Goal: Task Accomplishment & Management: Manage account settings

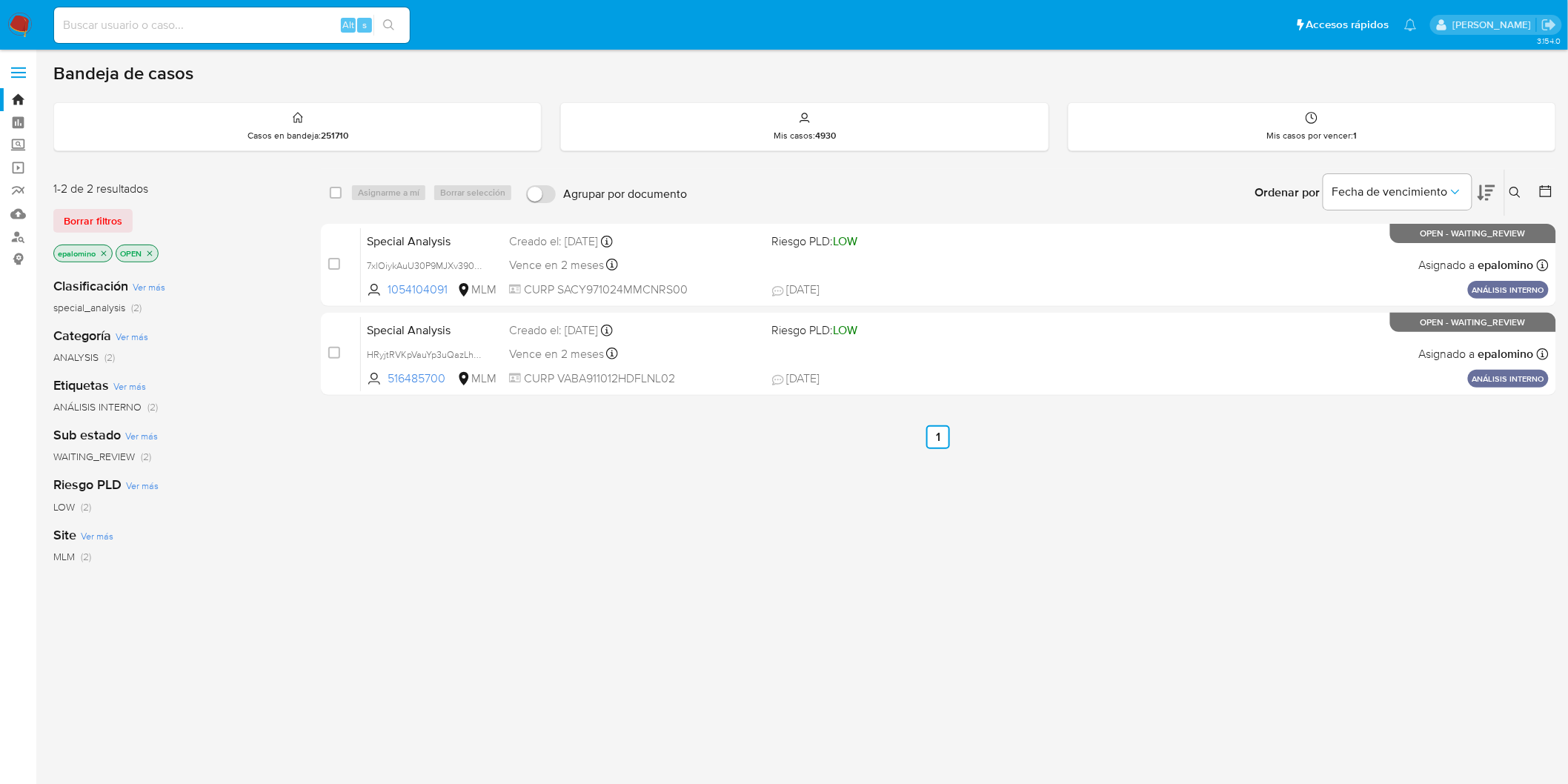
click at [442, 469] on div "select-all-cases-checkbox Asignarme a mí Borrar selección Agrupar por documento…" at bounding box center [939, 504] width 1236 height 671
click at [102, 215] on span "Borrar filtros" at bounding box center [93, 221] width 59 height 21
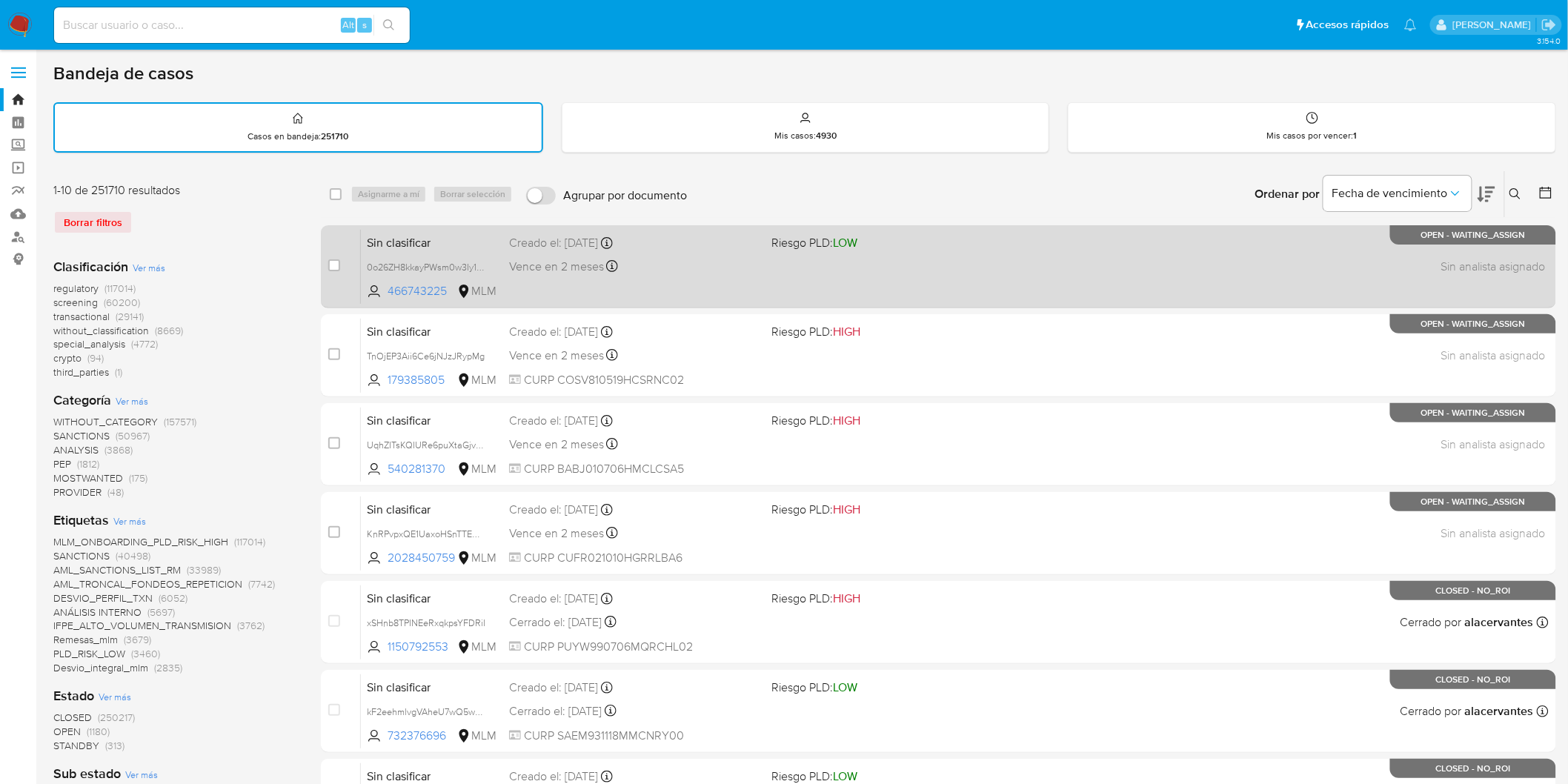
click at [418, 239] on span "Sin clasificar" at bounding box center [432, 242] width 130 height 20
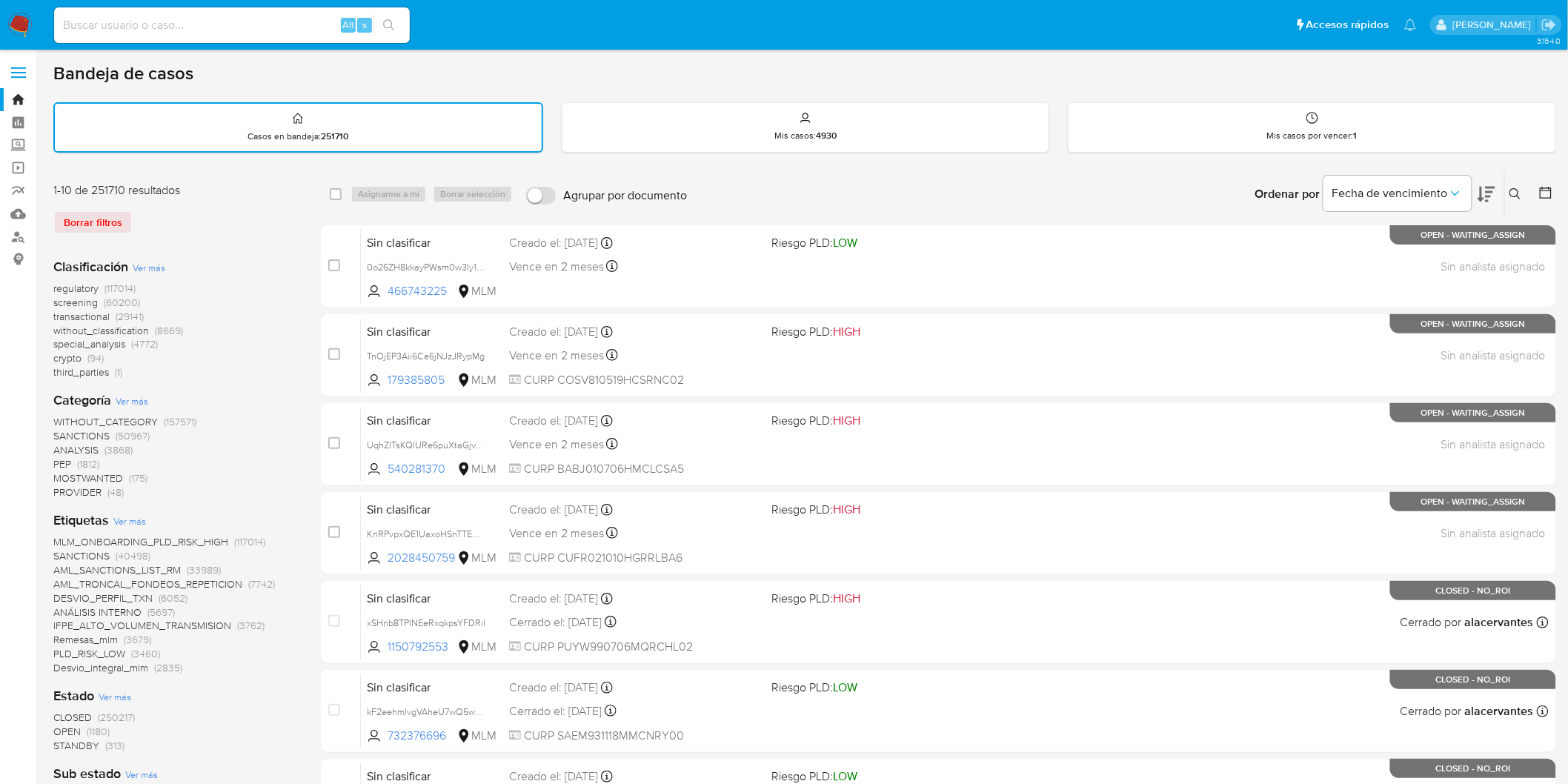
click at [17, 72] on span at bounding box center [19, 72] width 15 height 2
click at [0, 0] on input "checkbox" at bounding box center [0, 0] width 0 height 0
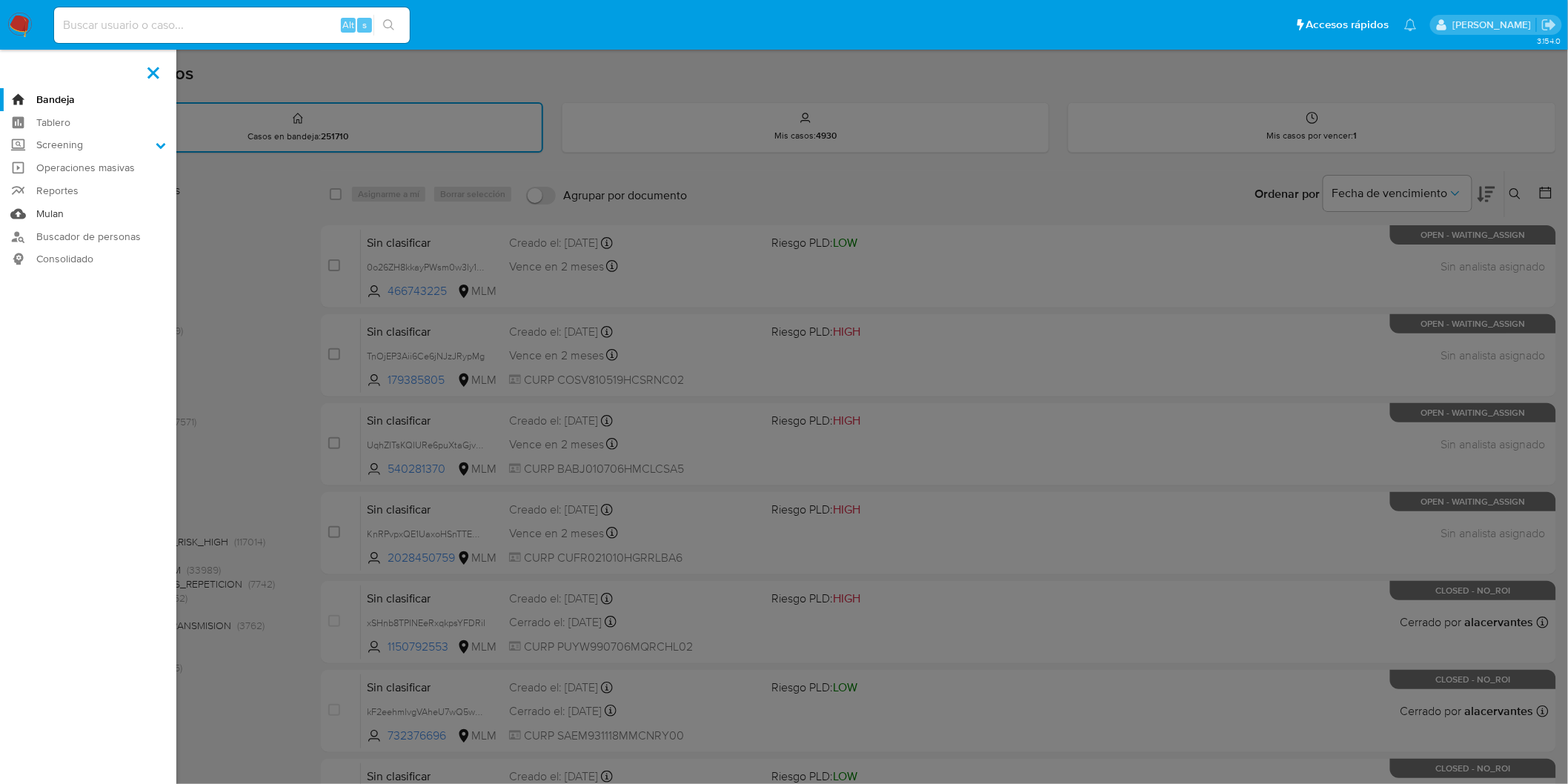
click at [72, 217] on link "Mulan" at bounding box center [88, 214] width 176 height 23
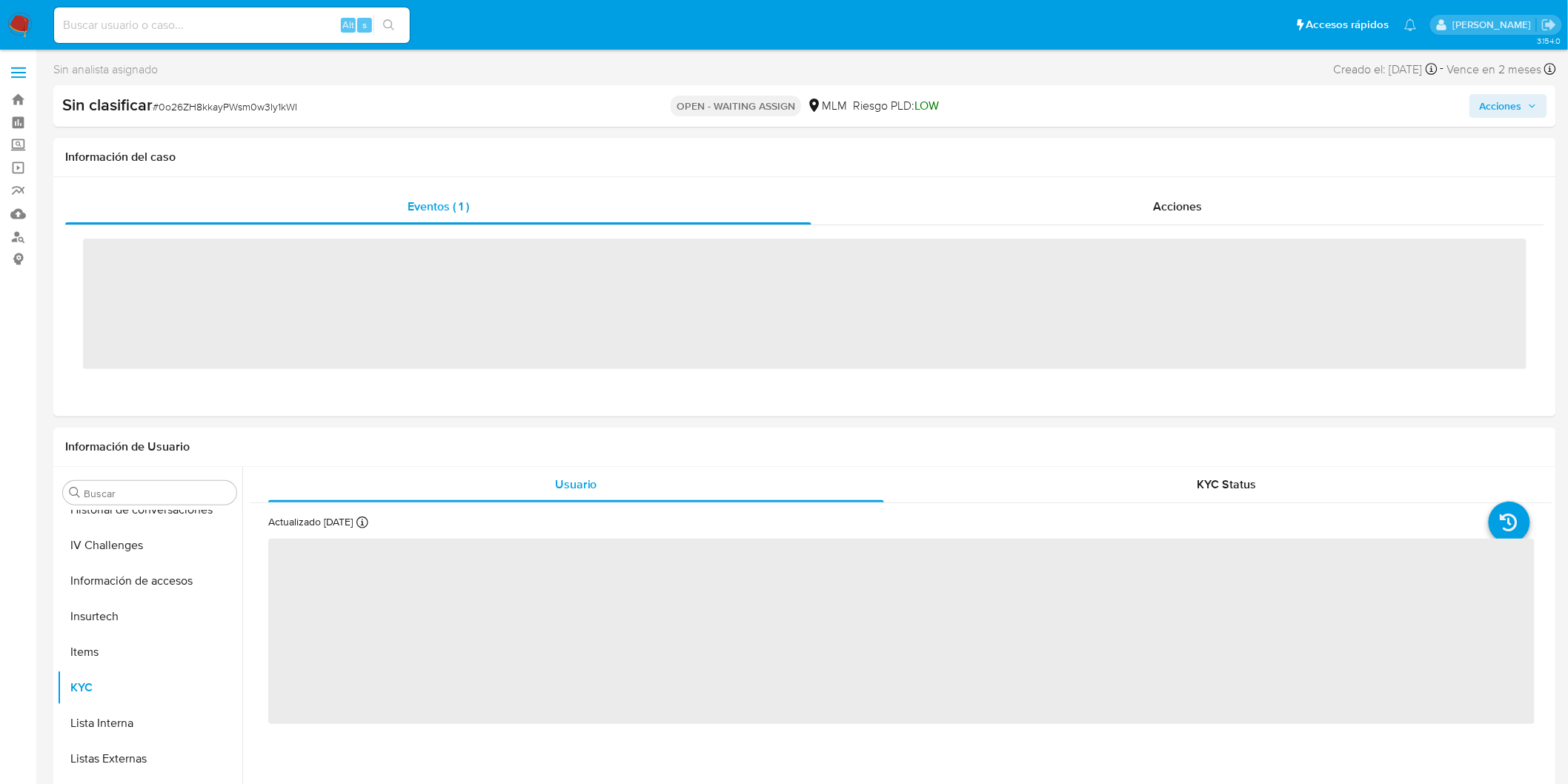
scroll to position [625, 0]
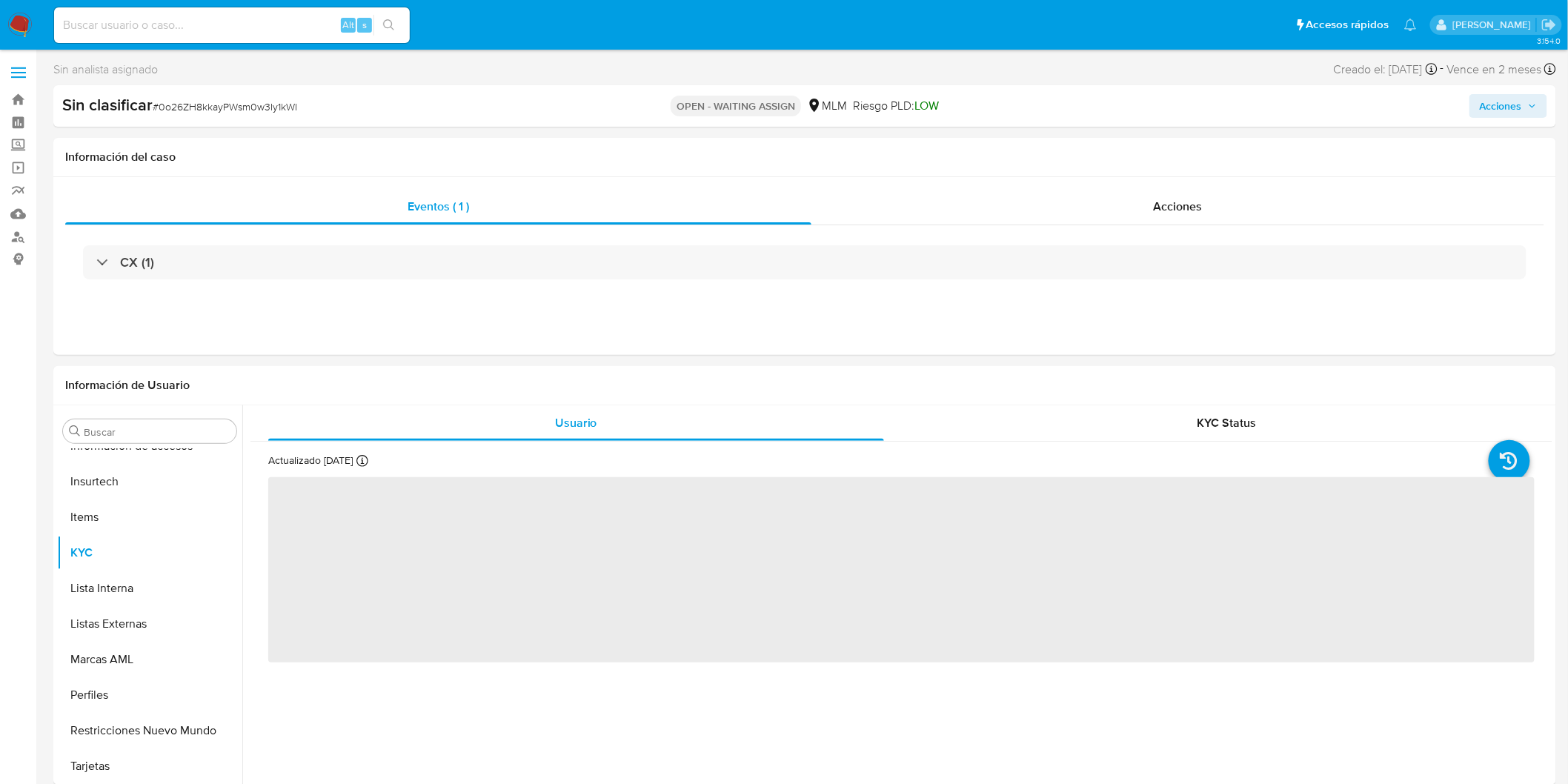
click at [20, 26] on img at bounding box center [20, 25] width 25 height 25
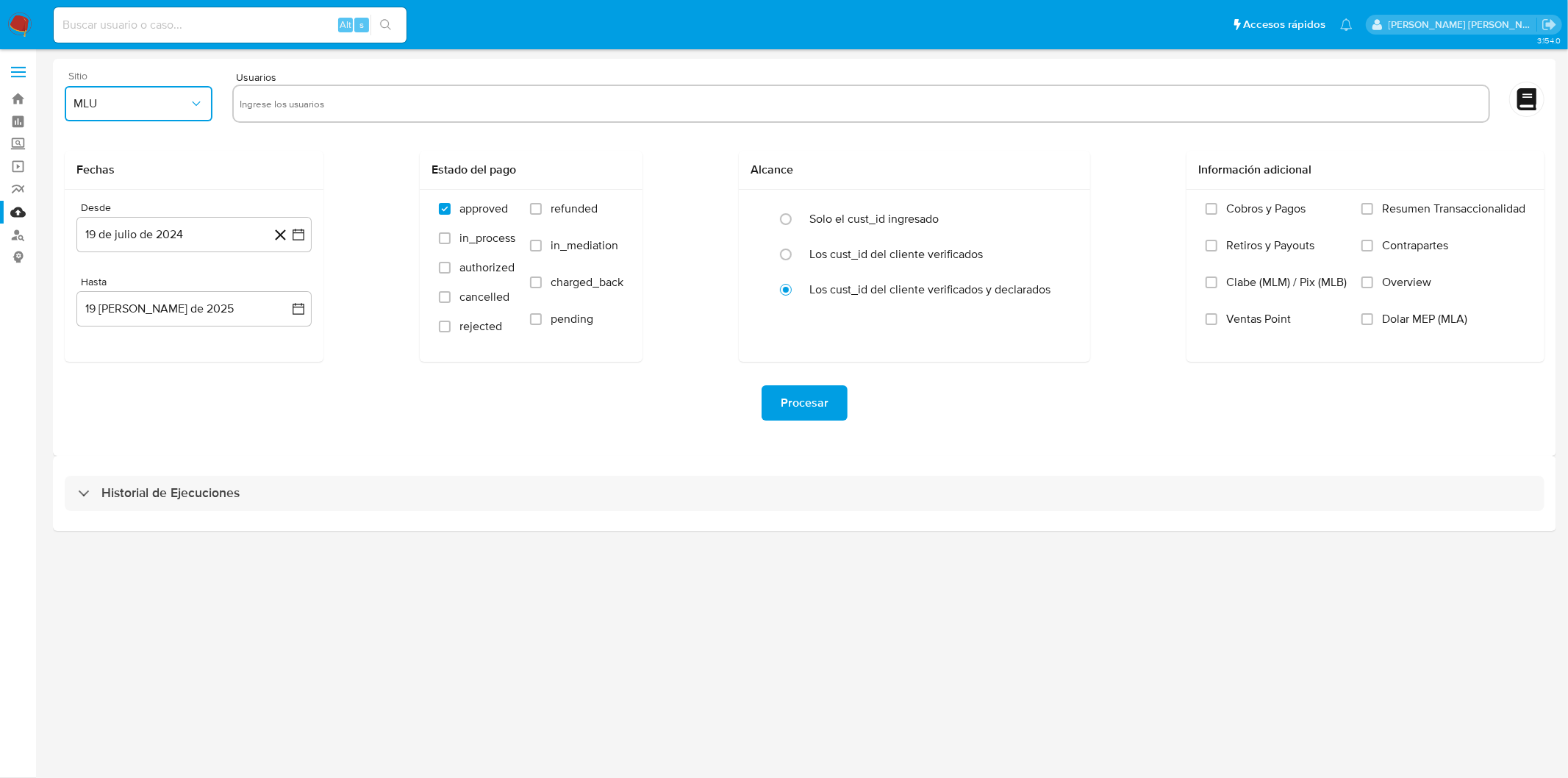
click at [195, 107] on icon "button" at bounding box center [197, 104] width 15 height 15
click at [106, 321] on div "MLM" at bounding box center [135, 319] width 121 height 35
click at [266, 96] on input "text" at bounding box center [861, 103] width 1243 height 23
type input "170550430"
paste input "827100549"
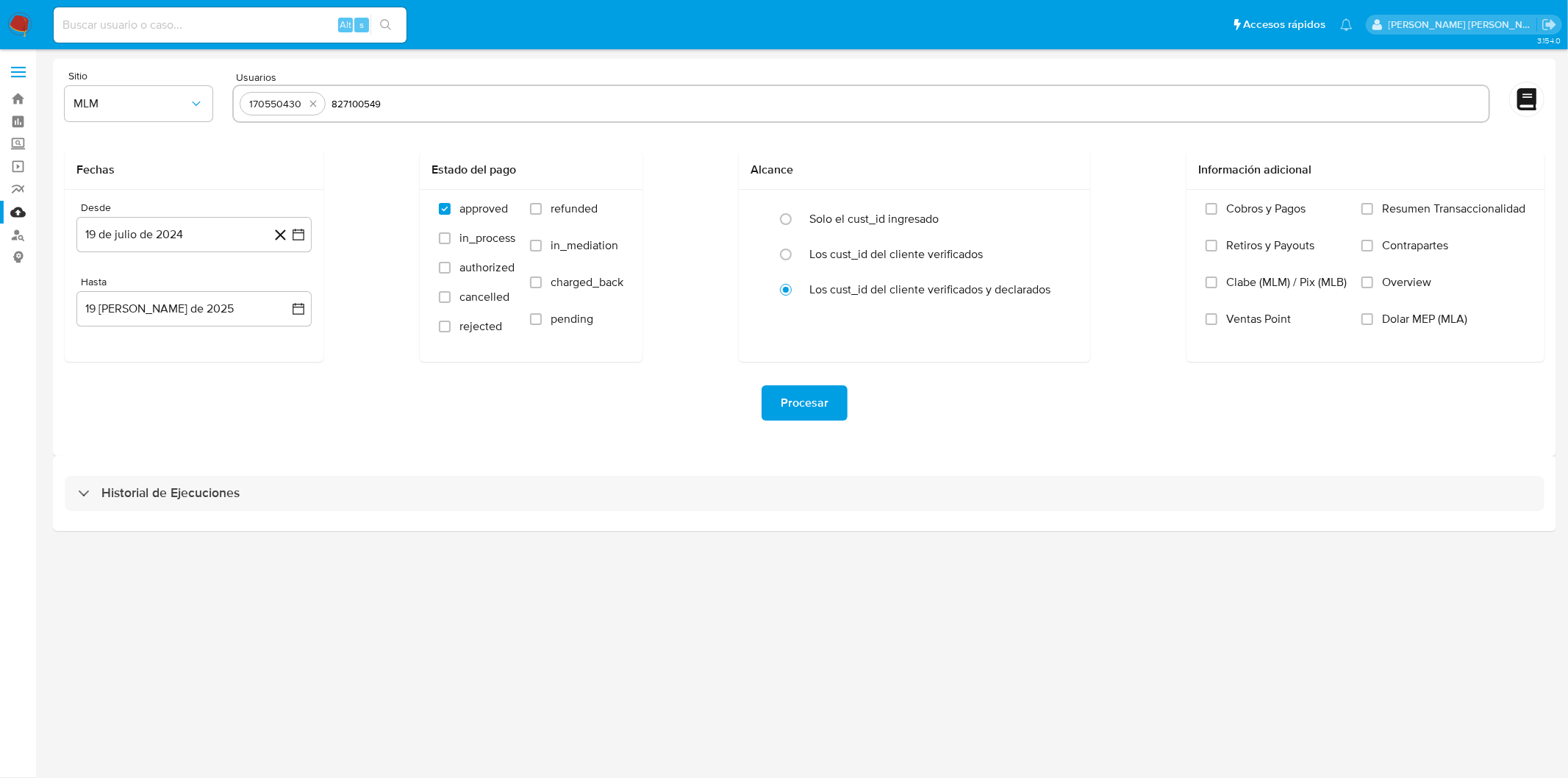
type input "827100549"
paste input "1315418105"
type input "1315418105"
paste input "1352788103"
type input "1352788103"
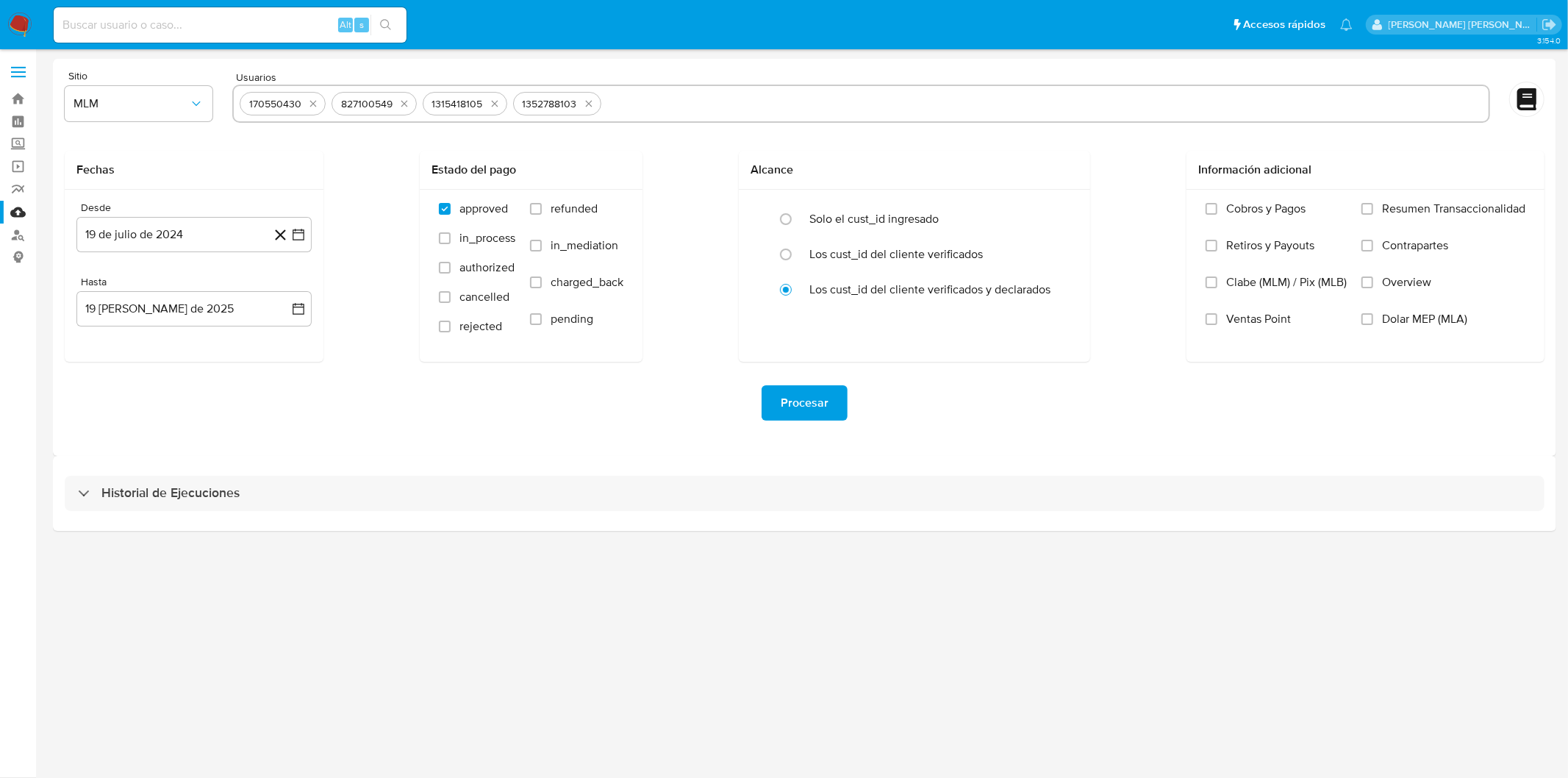
paste input "170550430"
type input "170550430"
paste input "199576169"
type input "199576169"
paste input "66386157"
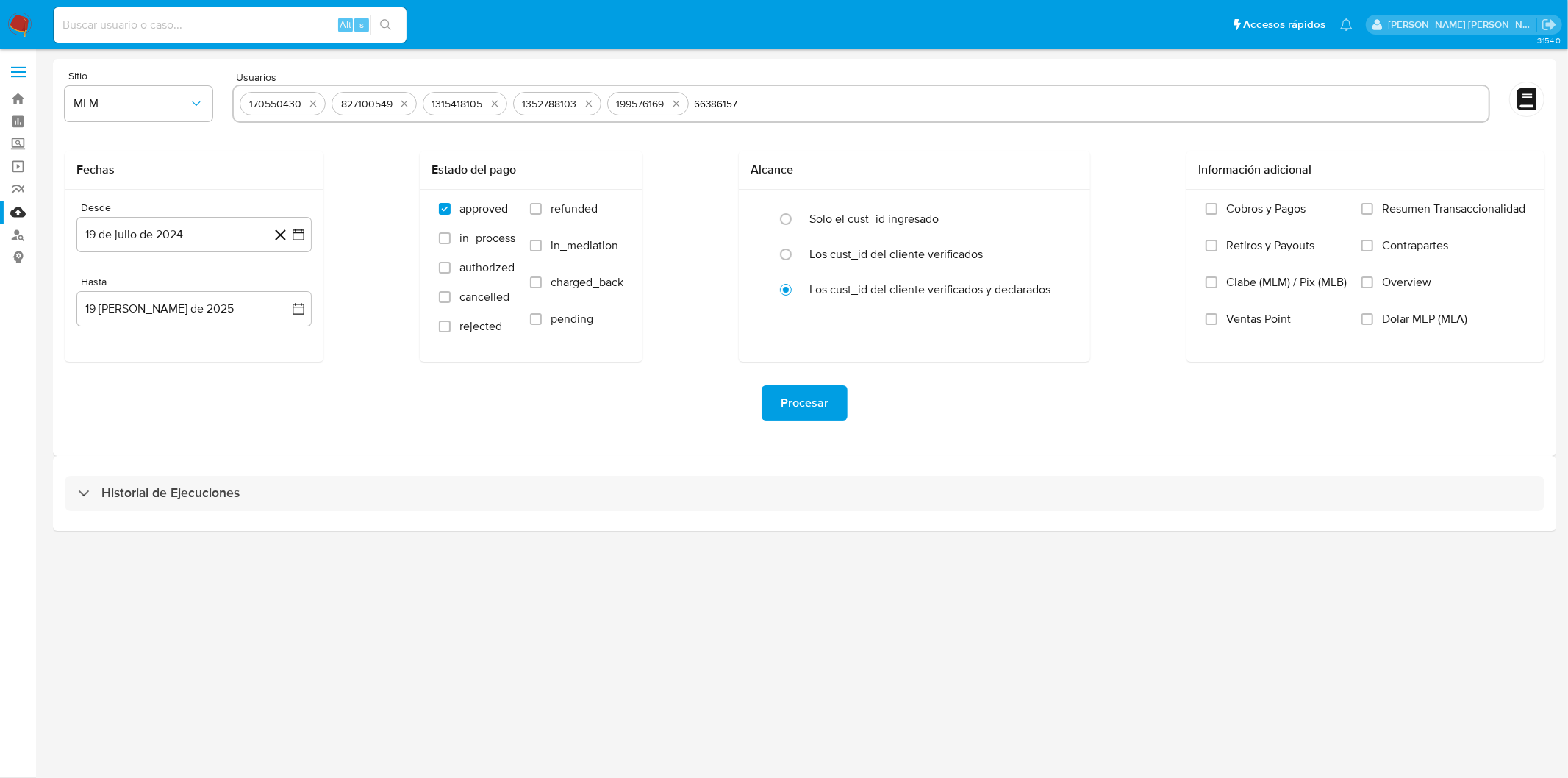
type input "66386157"
click at [217, 234] on button "19 de julio de 2024" at bounding box center [194, 234] width 235 height 35
click at [208, 290] on span "julio 2024" at bounding box center [187, 288] width 55 height 15
click at [199, 285] on span "2024" at bounding box center [185, 288] width 27 height 15
click at [288, 289] on icon "Mes siguiente" at bounding box center [285, 288] width 18 height 18
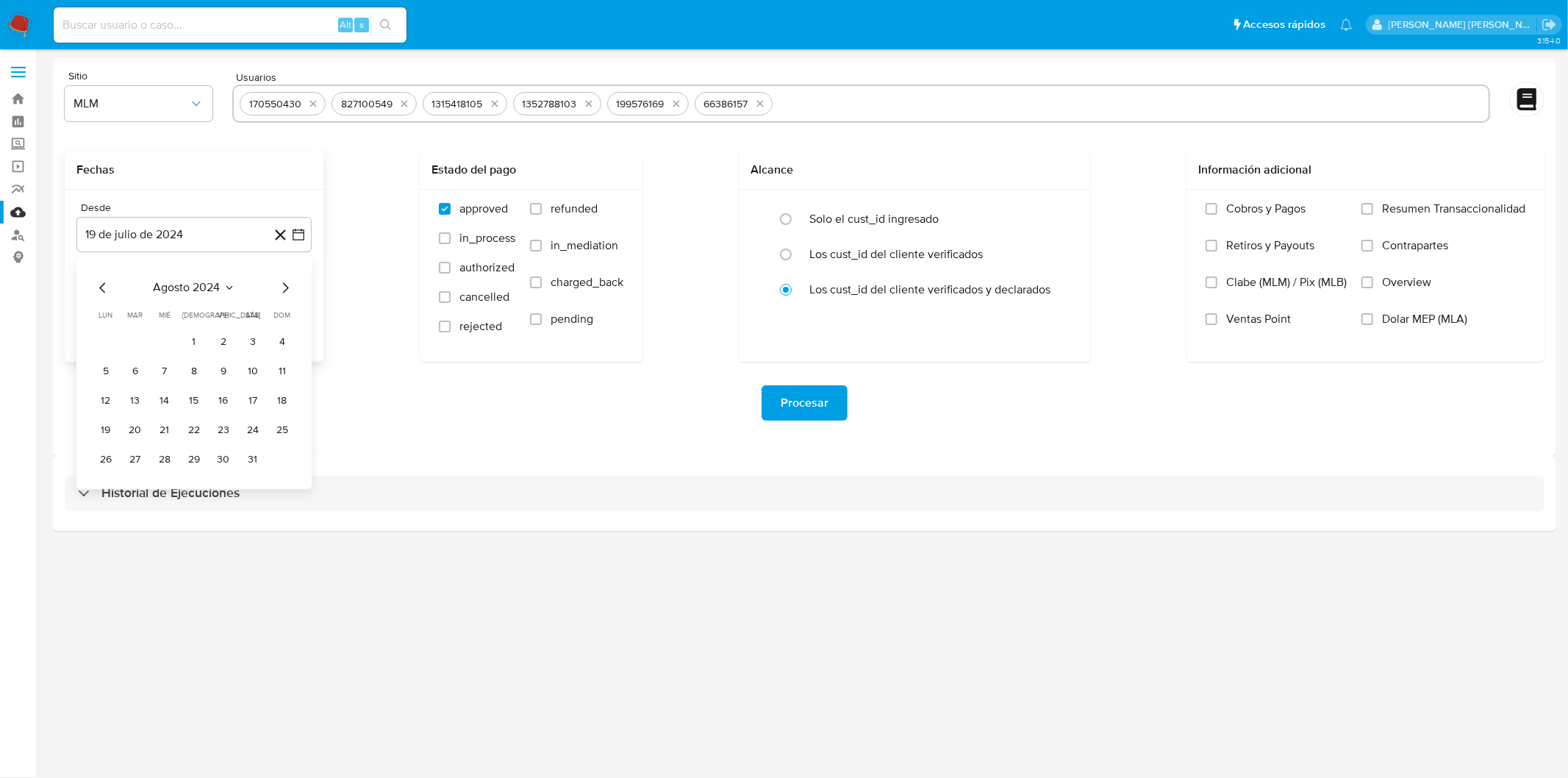
click at [214, 288] on span "agosto 2024" at bounding box center [188, 288] width 67 height 15
click at [280, 285] on icon "Año siguiente" at bounding box center [283, 288] width 18 height 18
click at [195, 344] on span "feb" at bounding box center [193, 342] width 18 height 12
click at [251, 338] on button "1" at bounding box center [253, 342] width 23 height 23
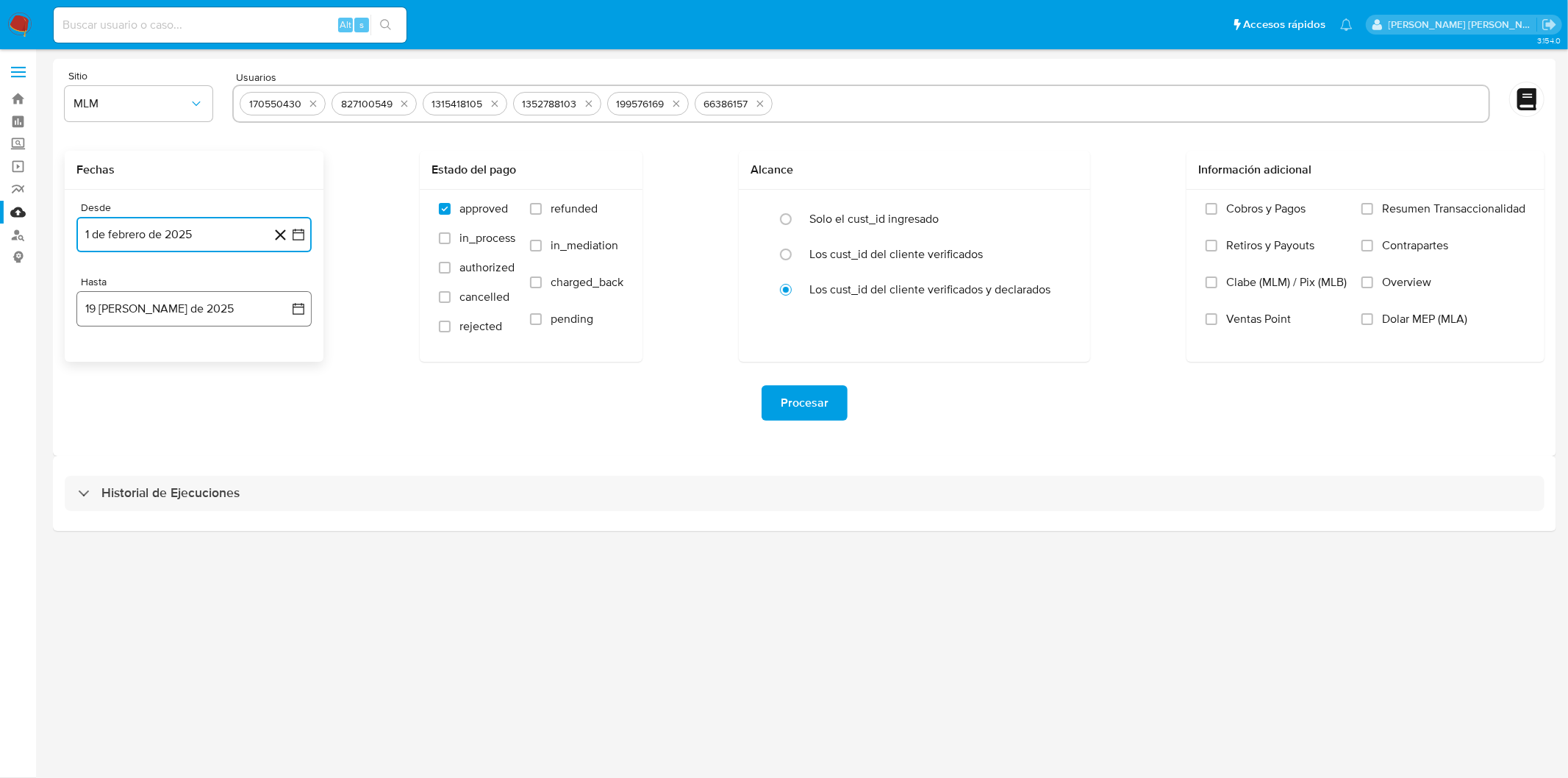
click at [209, 318] on button "19 de agosto de 2025" at bounding box center [194, 309] width 235 height 35
click at [99, 361] on icon "Mes anterior" at bounding box center [103, 362] width 18 height 18
click at [200, 529] on button "31" at bounding box center [194, 533] width 23 height 23
click at [502, 372] on div "Procesar" at bounding box center [805, 403] width 1480 height 82
click at [816, 406] on span "Procesar" at bounding box center [805, 402] width 48 height 32
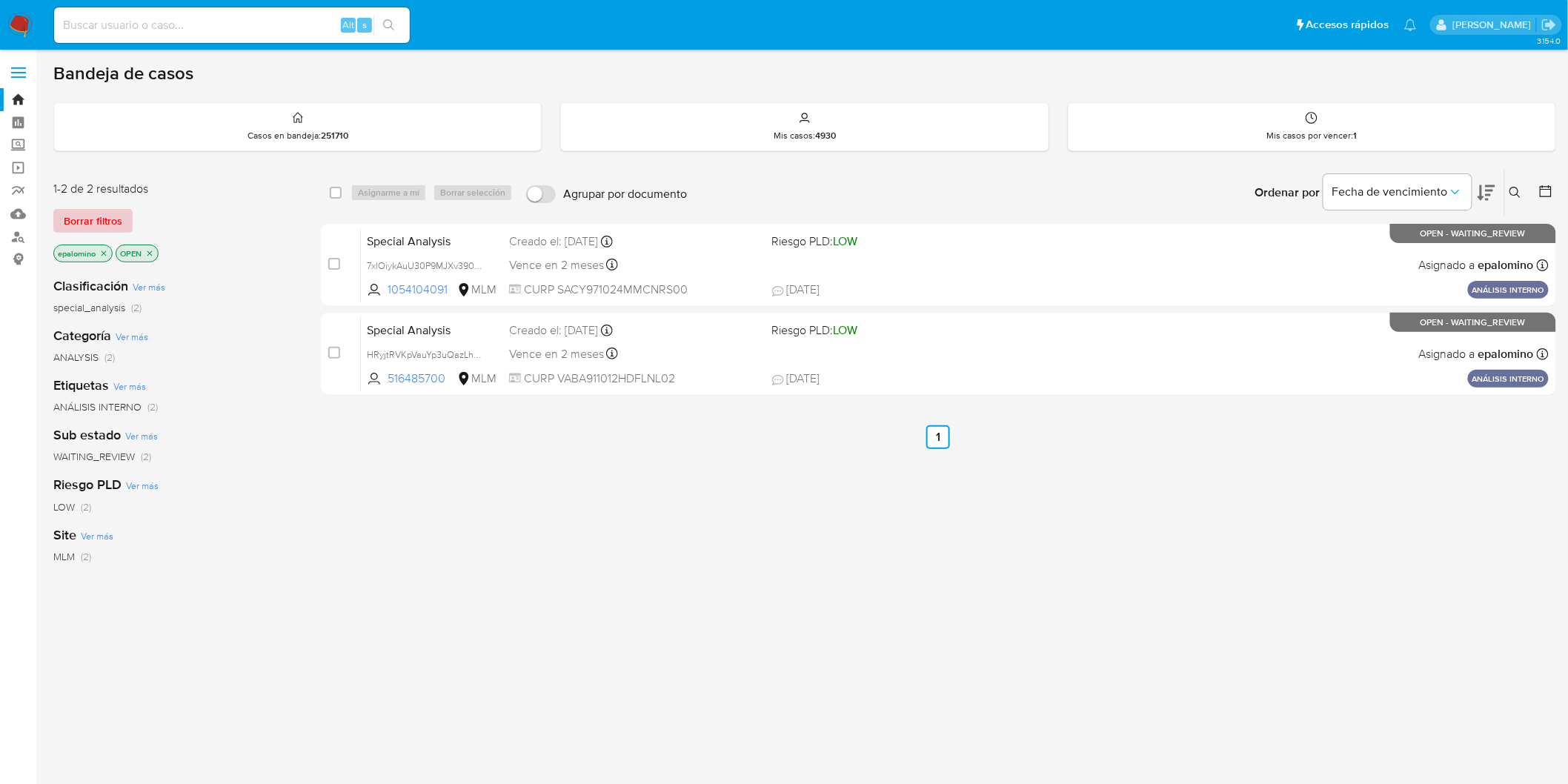
click at [85, 219] on span "Borrar filtros" at bounding box center [93, 221] width 59 height 21
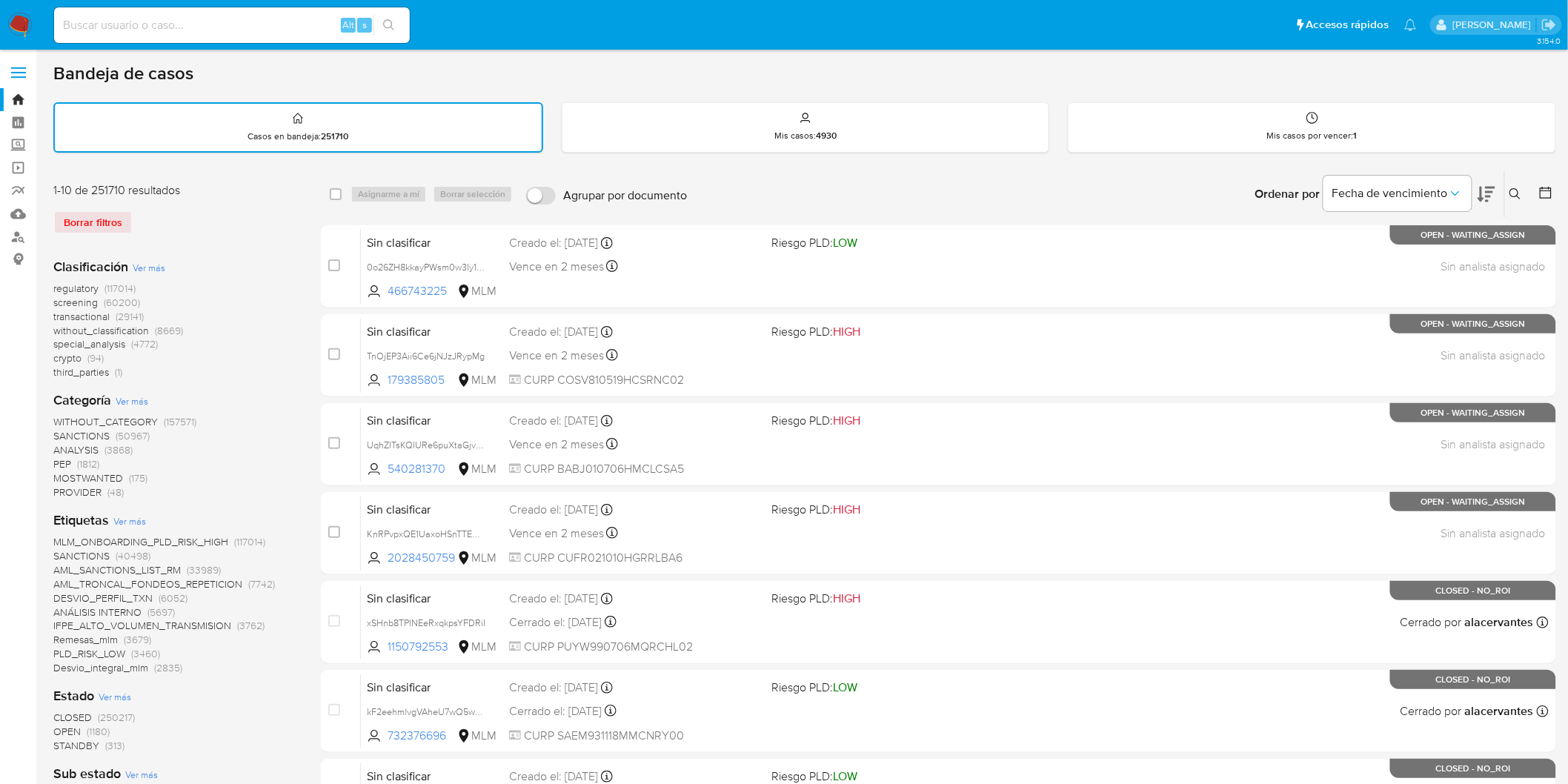
click at [21, 28] on img at bounding box center [20, 25] width 25 height 25
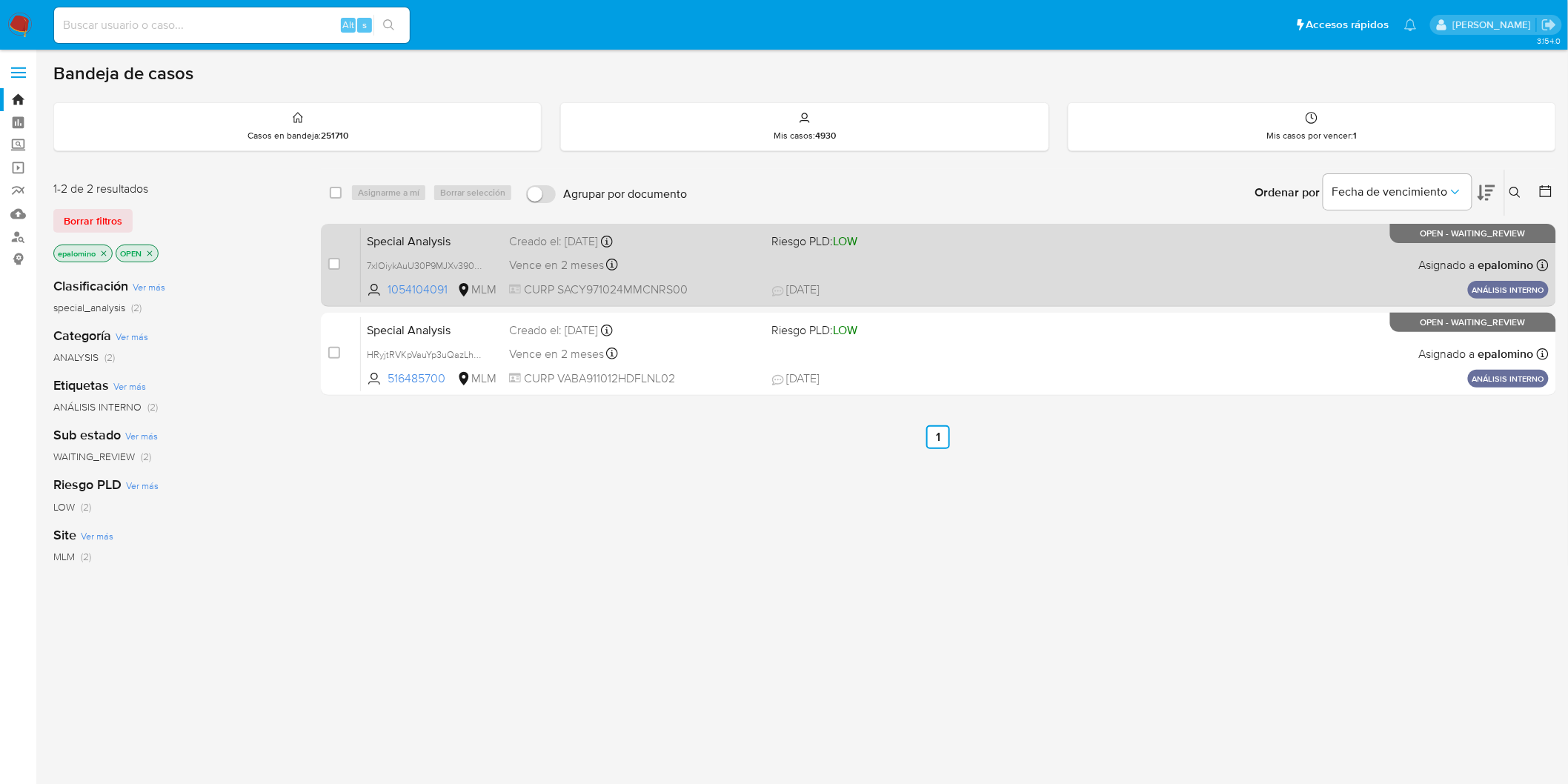
click at [417, 234] on span "Special Analysis" at bounding box center [432, 240] width 130 height 20
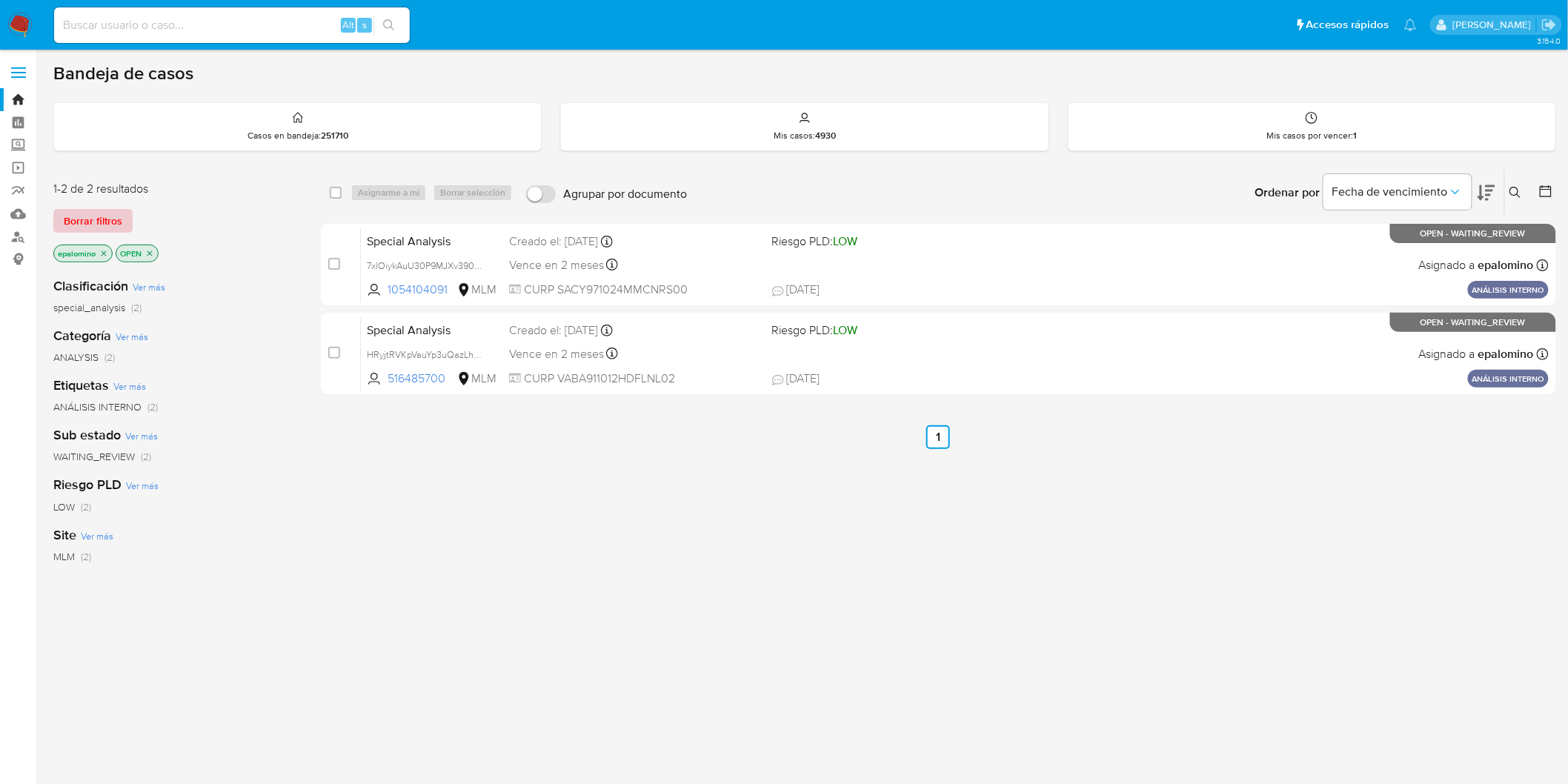
click at [89, 213] on span "Borrar filtros" at bounding box center [93, 221] width 59 height 21
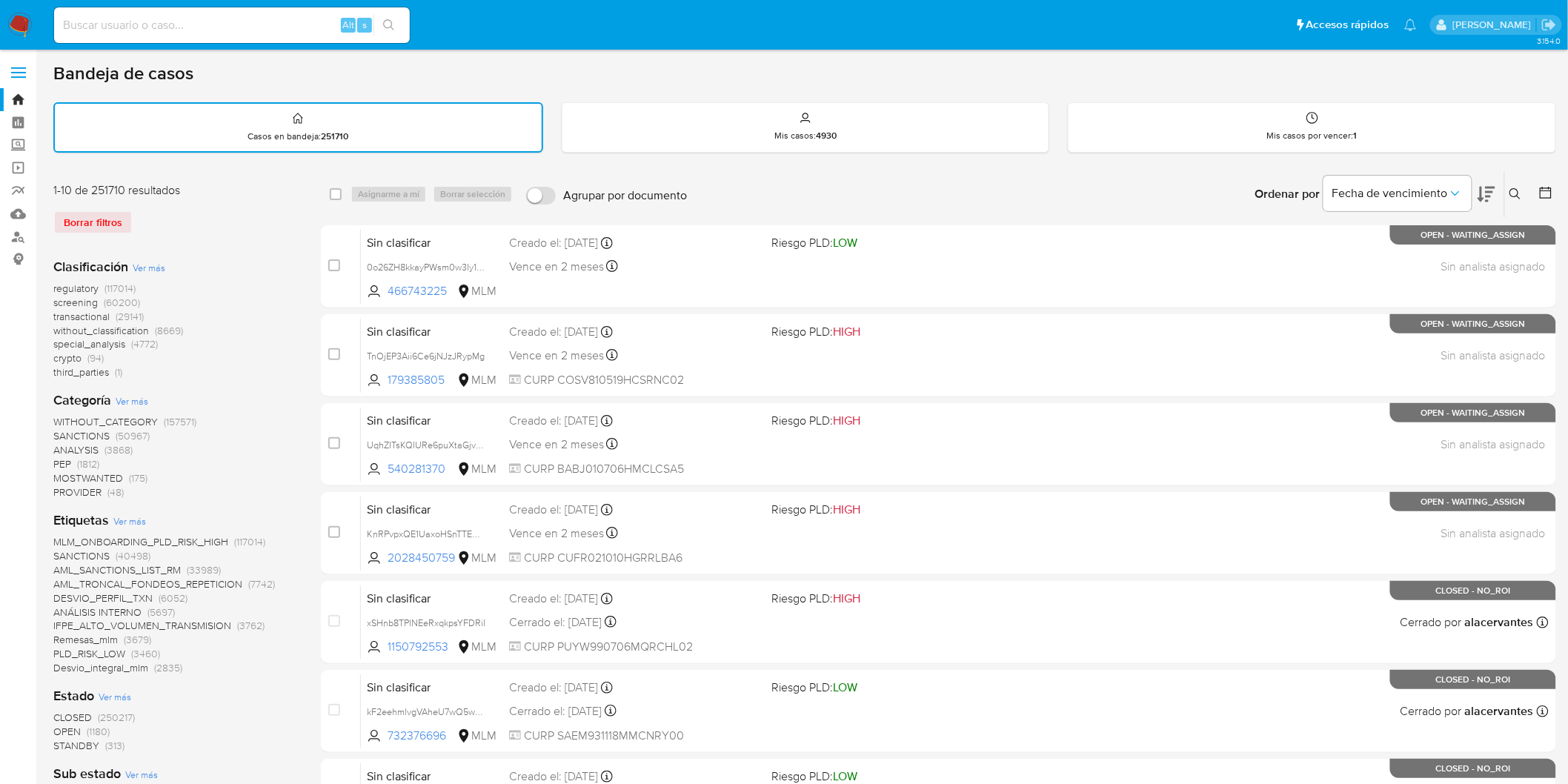
click at [1516, 191] on icon at bounding box center [1516, 194] width 12 height 12
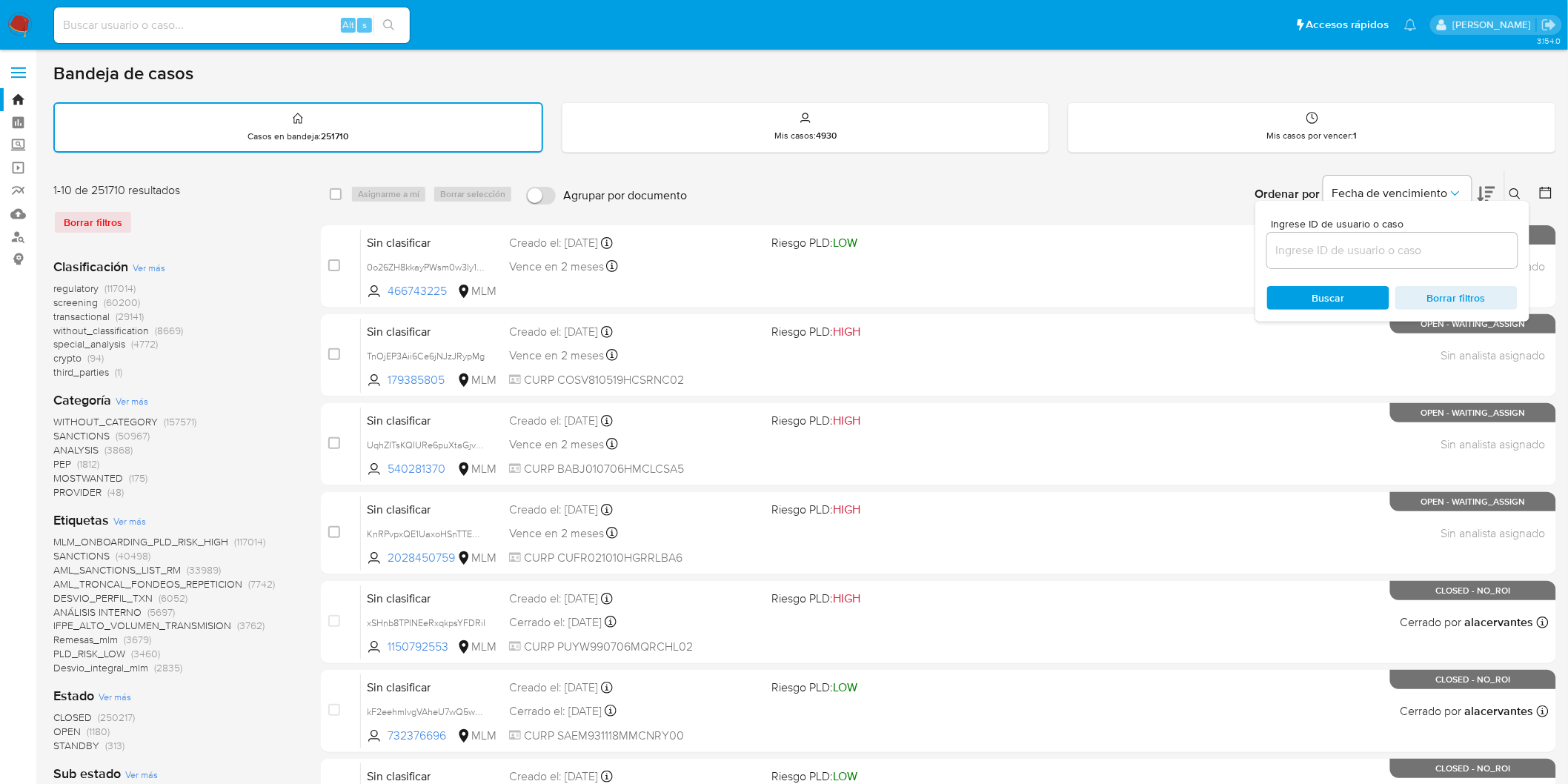
click at [1310, 249] on input at bounding box center [1392, 251] width 250 height 20
type input "1054104091"
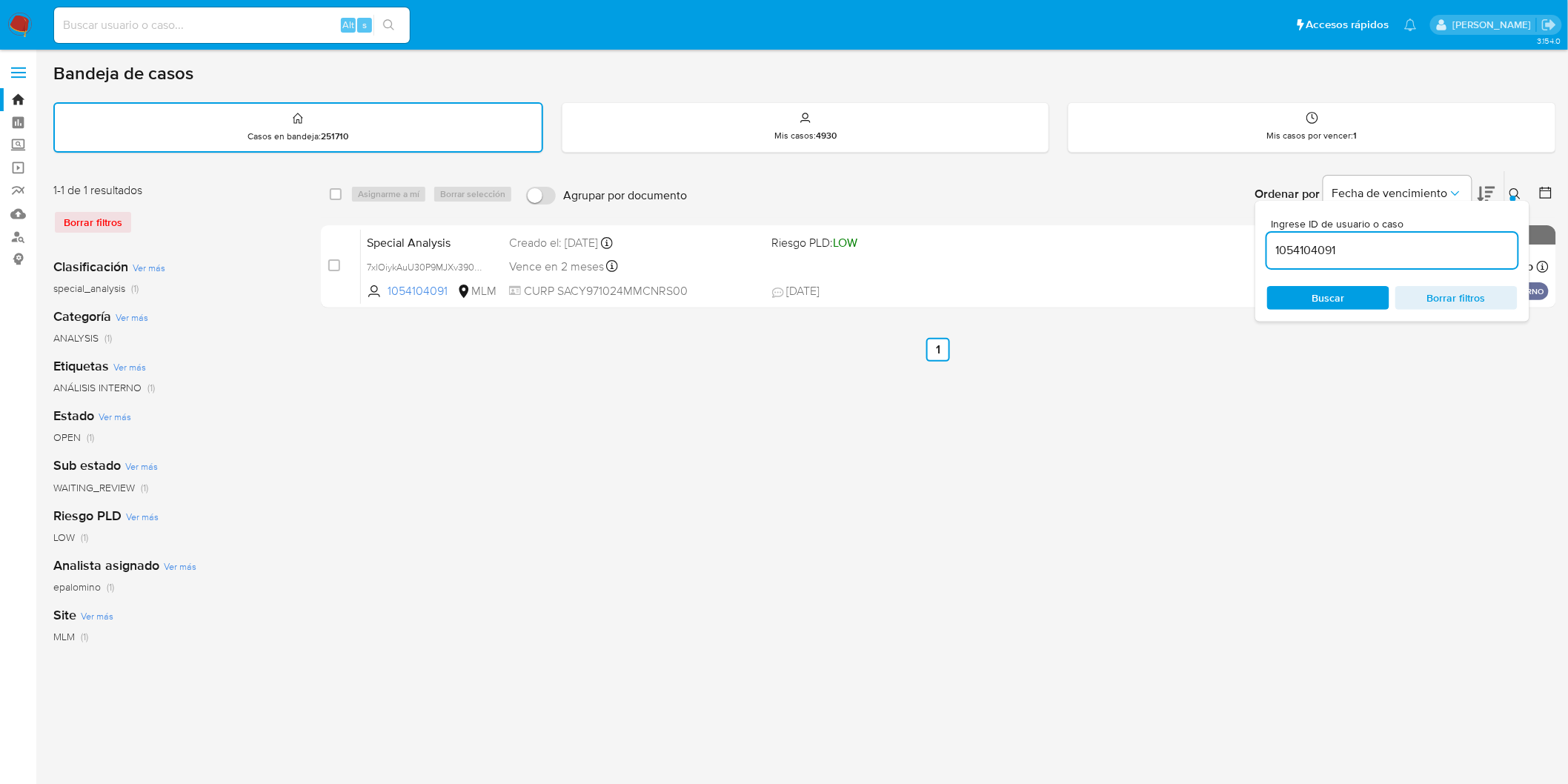
click at [1518, 193] on icon at bounding box center [1515, 194] width 11 height 11
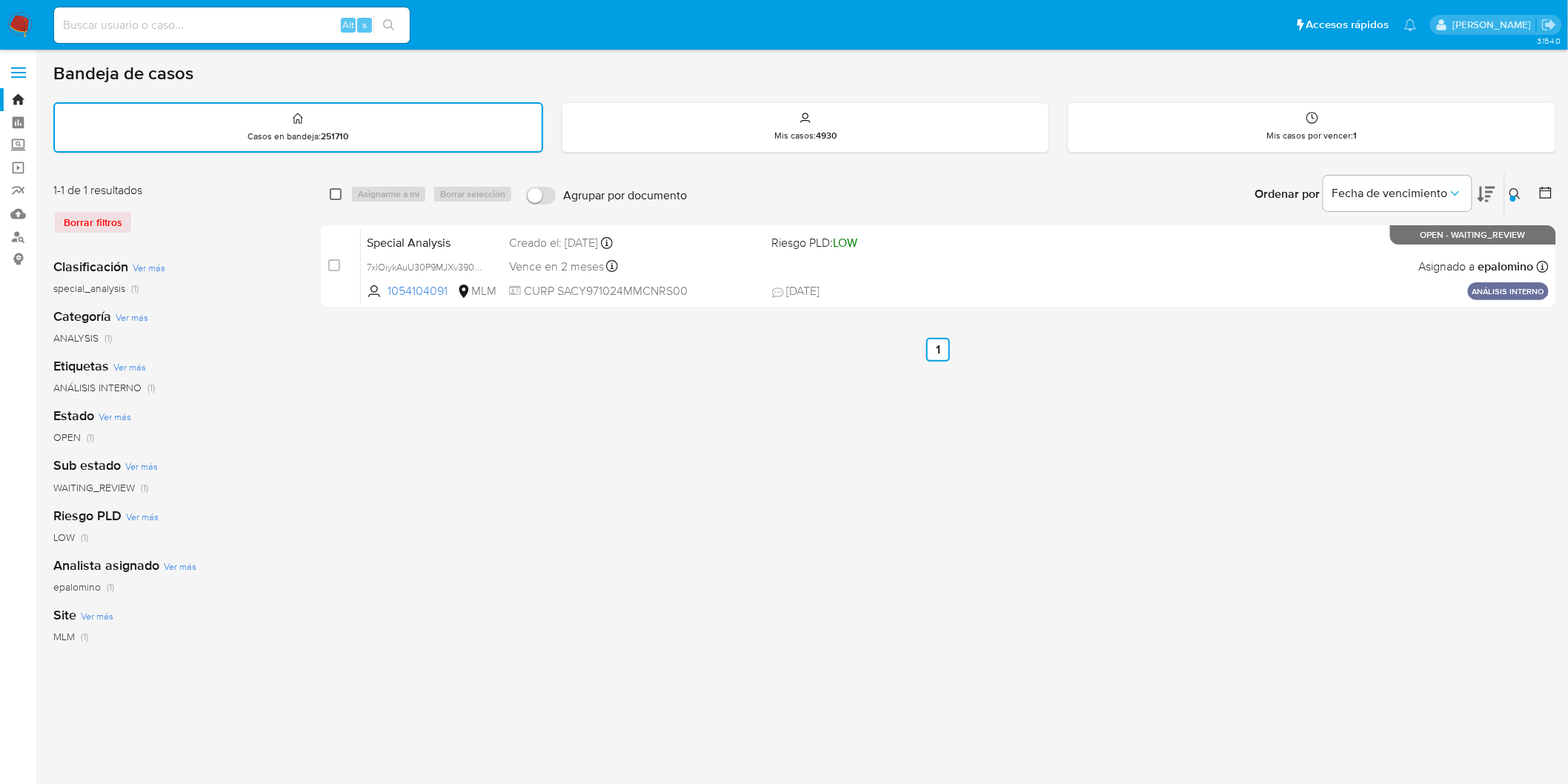
click at [335, 191] on input "checkbox" at bounding box center [336, 194] width 12 height 12
checkbox input "true"
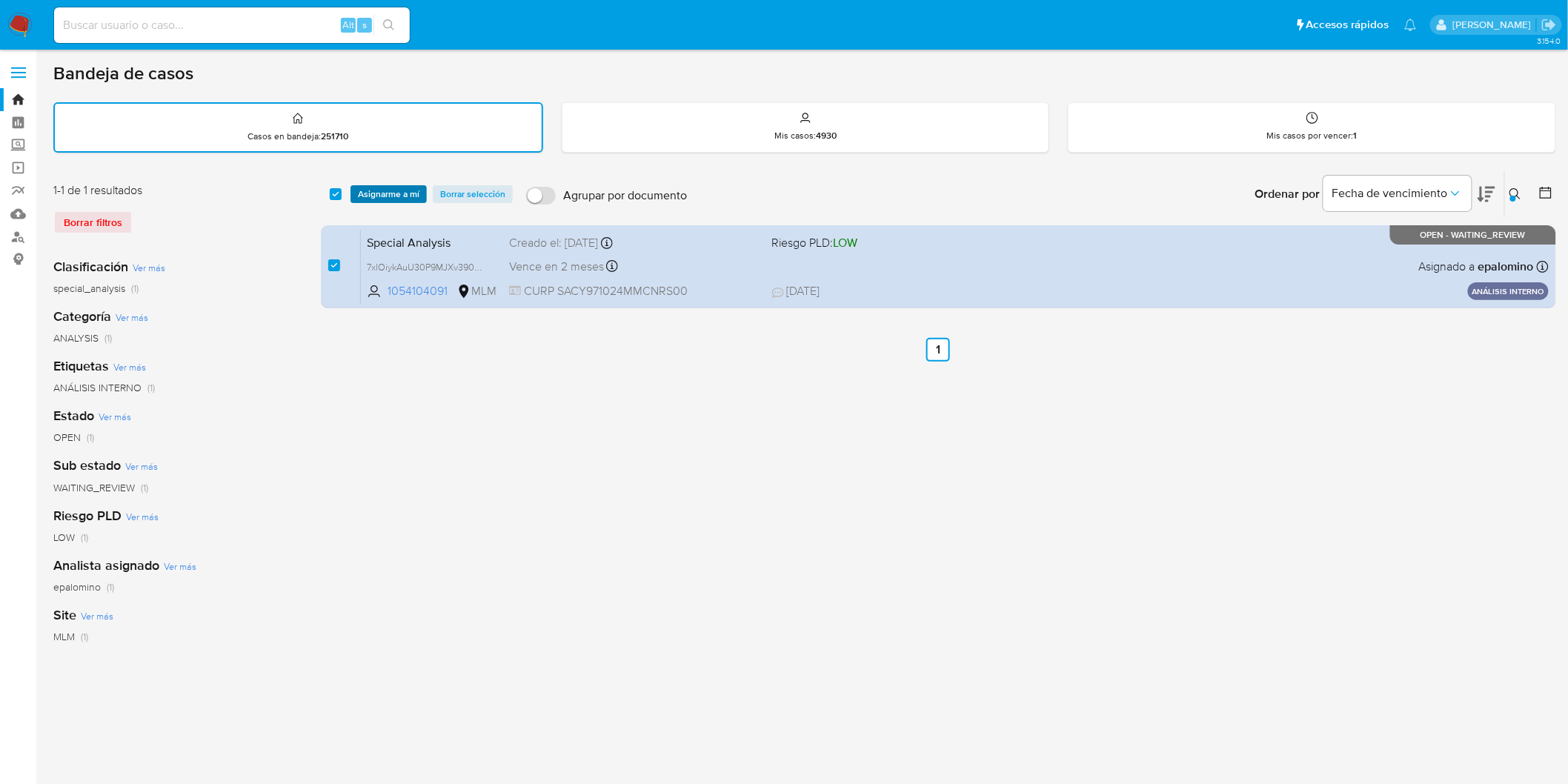
click at [358, 191] on span "Asignarme a mí" at bounding box center [389, 194] width 62 height 15
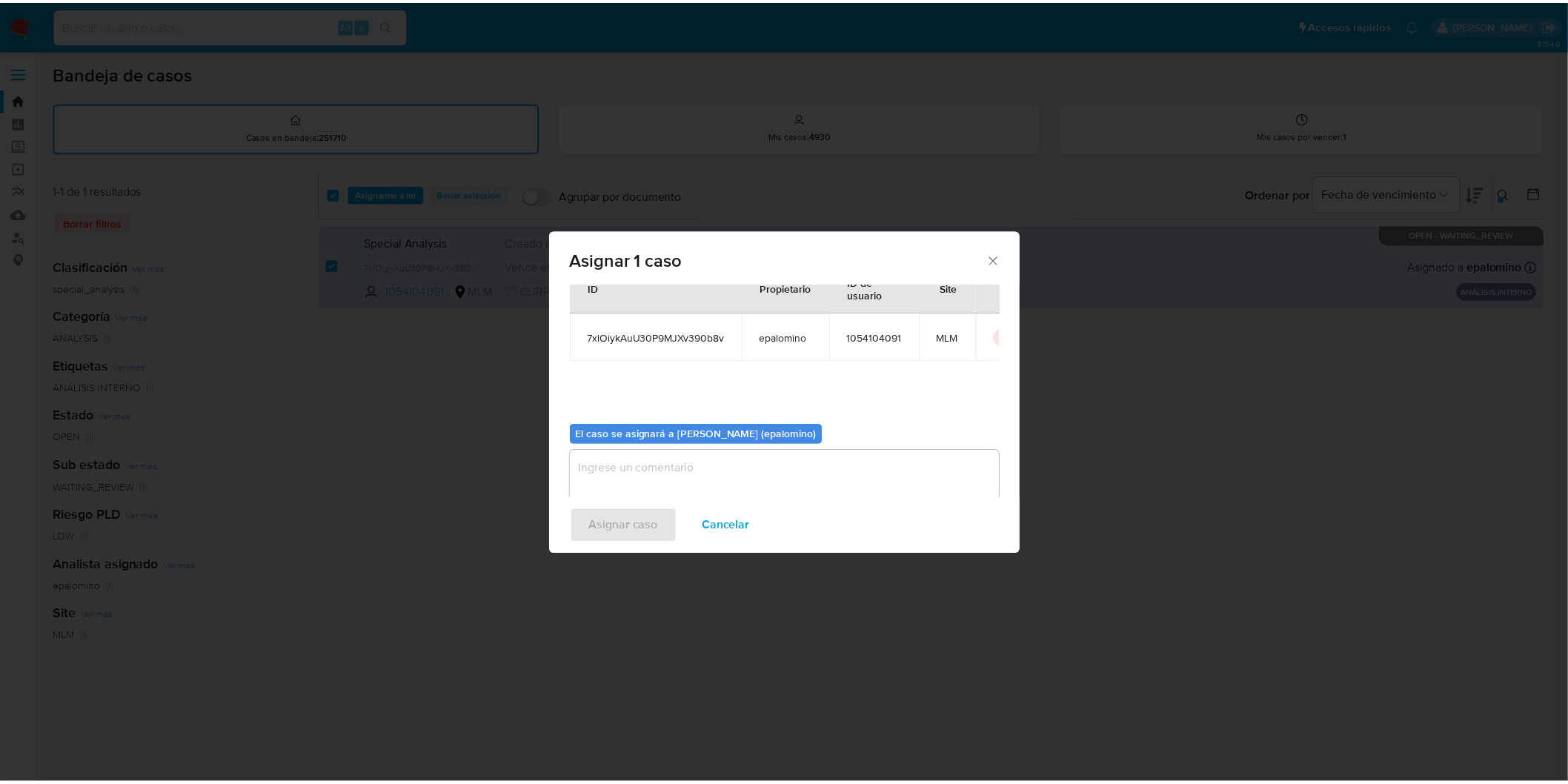
scroll to position [76, 0]
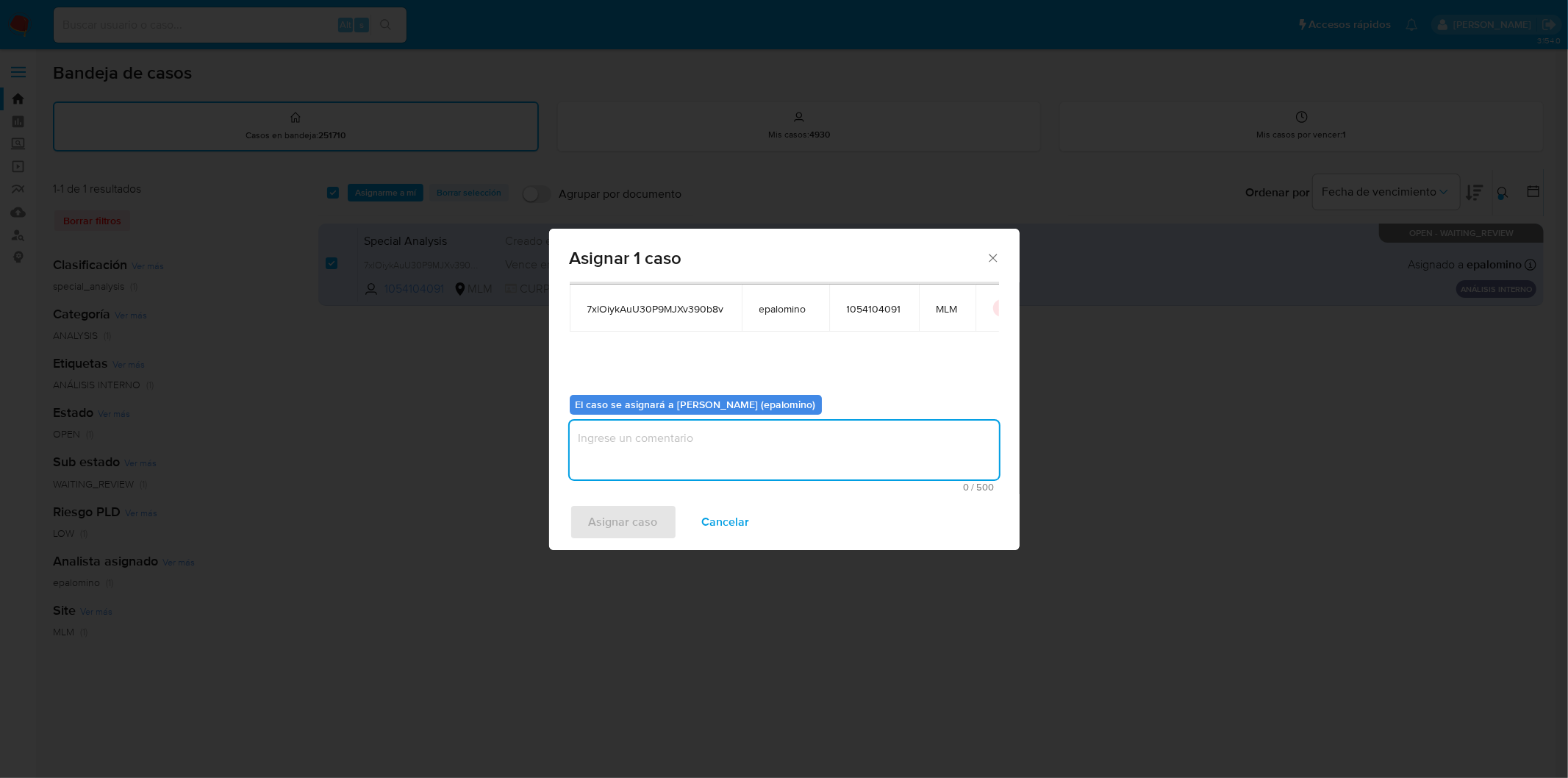
click at [650, 465] on textarea "assign-modal" at bounding box center [784, 450] width 429 height 59
type textarea "as"
click at [611, 515] on span "Asignar caso" at bounding box center [623, 522] width 69 height 32
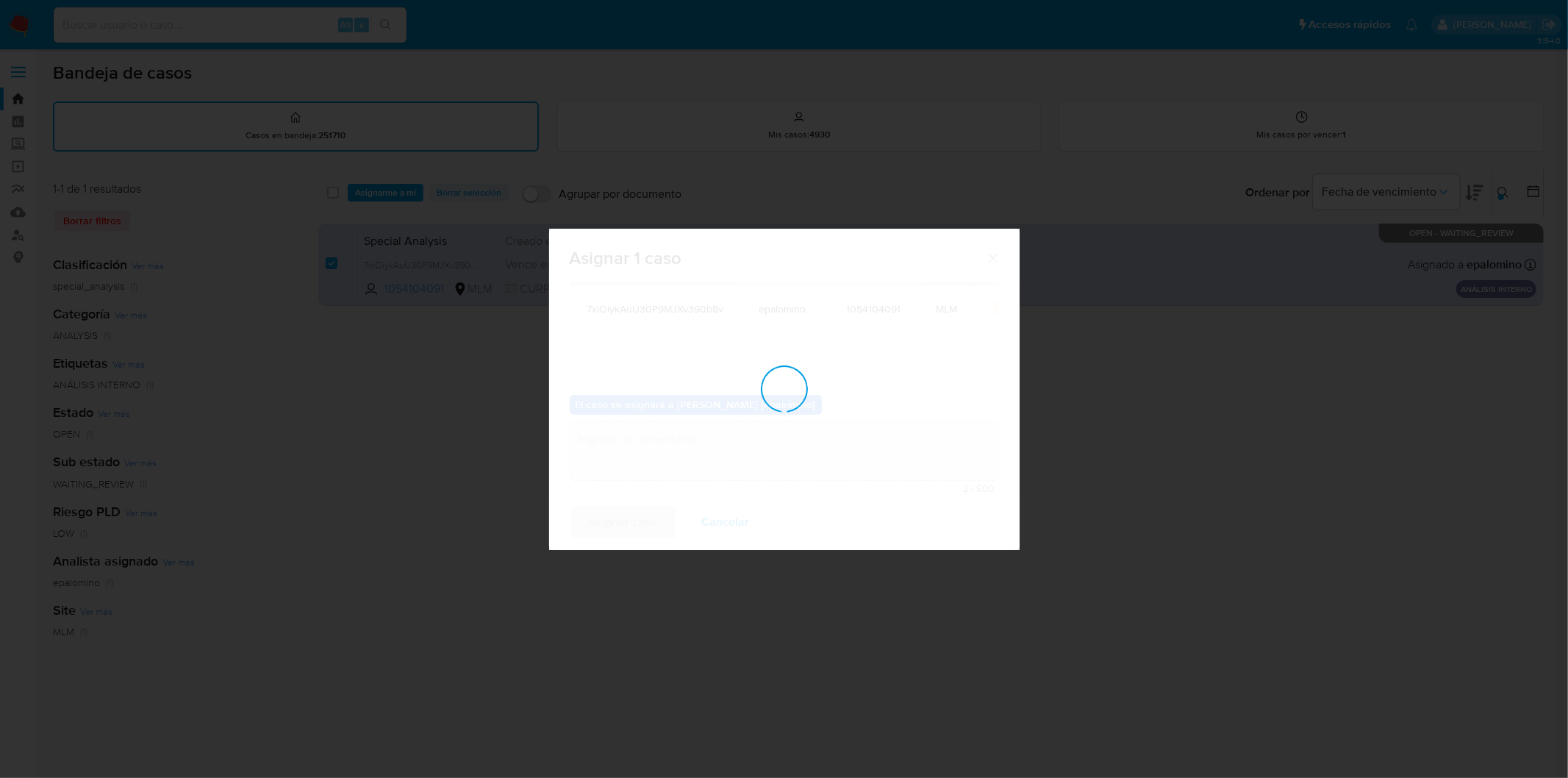
checkbox input "false"
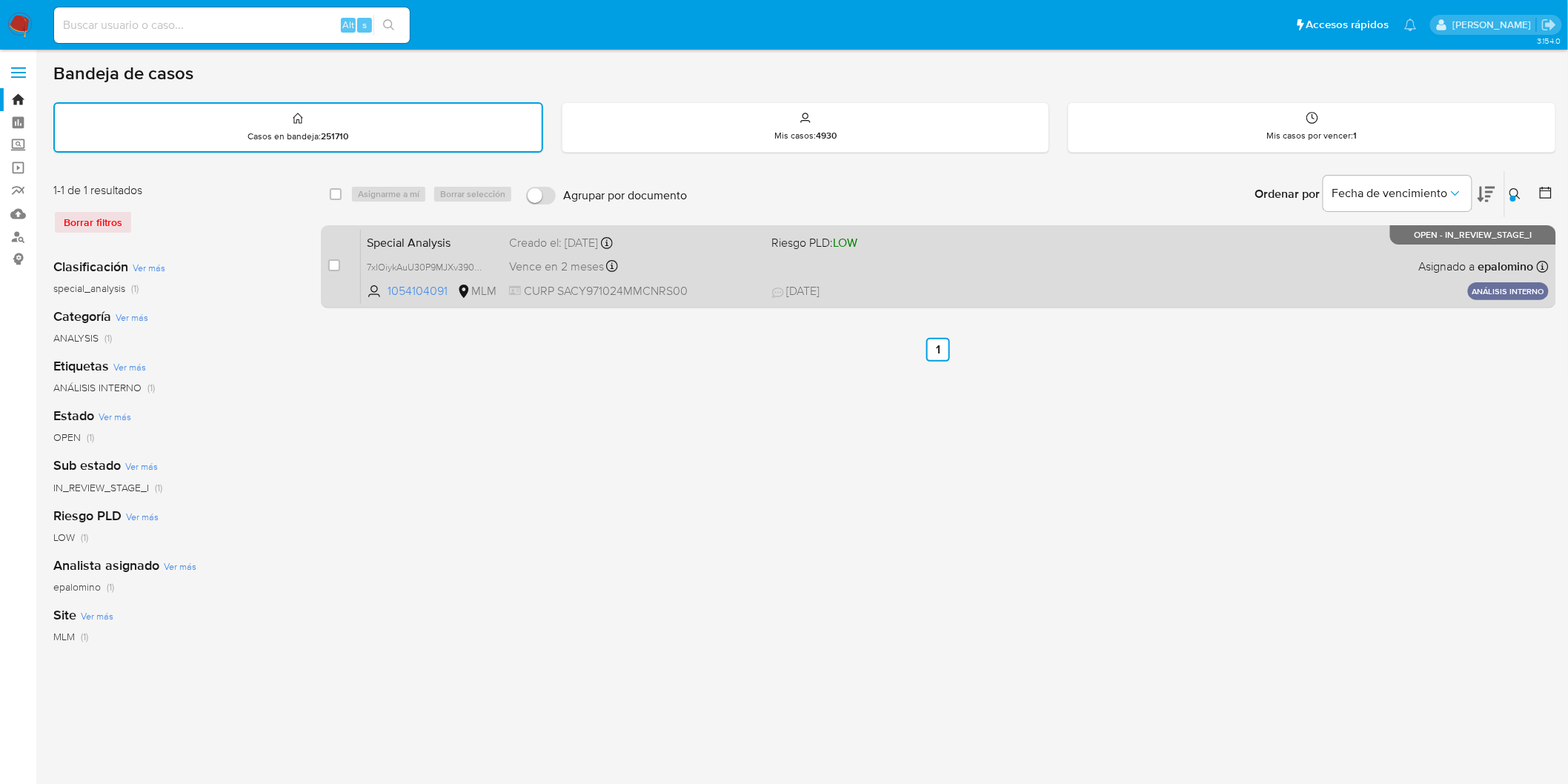
click at [437, 243] on span "Special Analysis" at bounding box center [432, 242] width 130 height 20
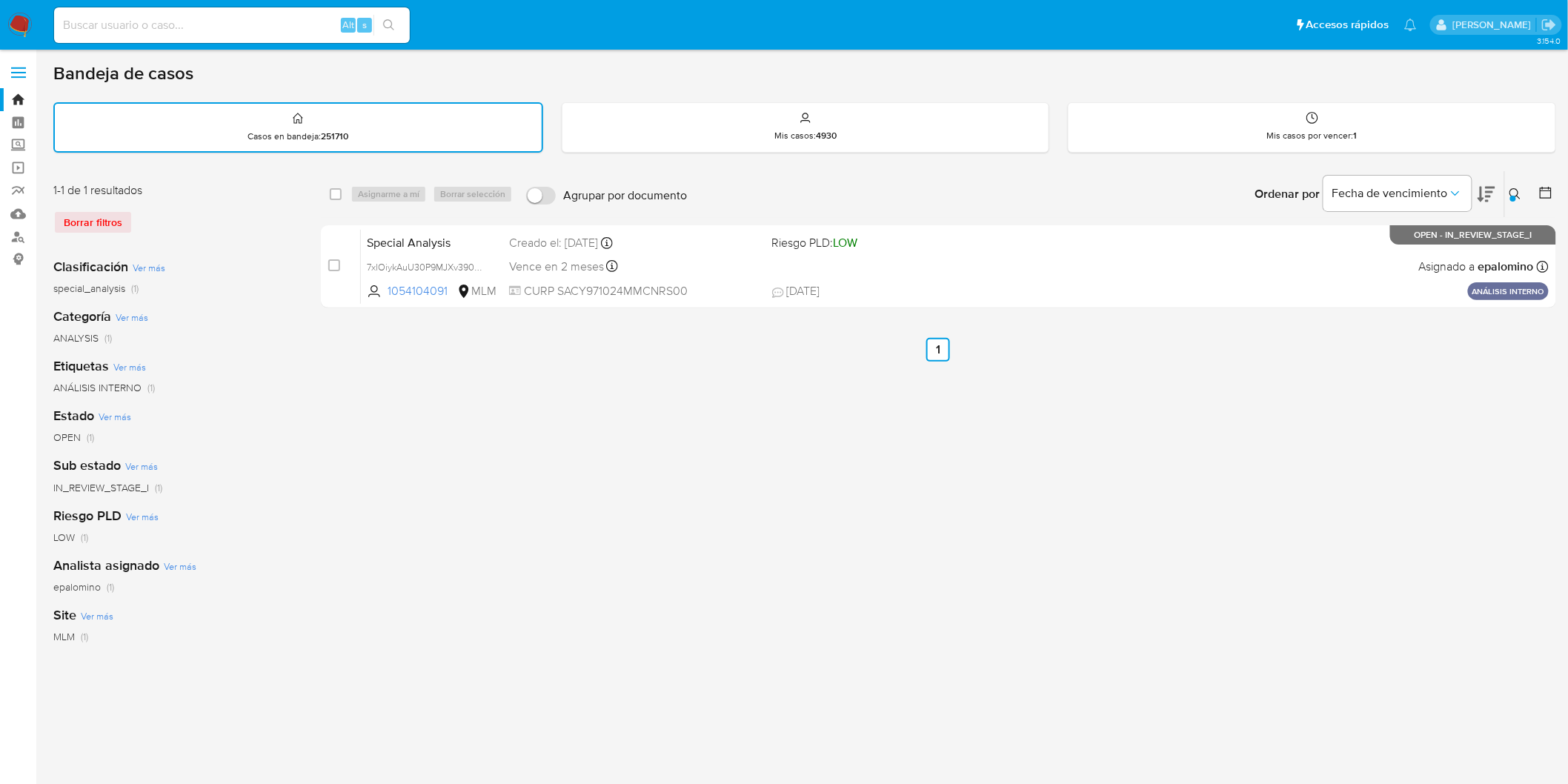
click at [9, 20] on img at bounding box center [20, 25] width 25 height 25
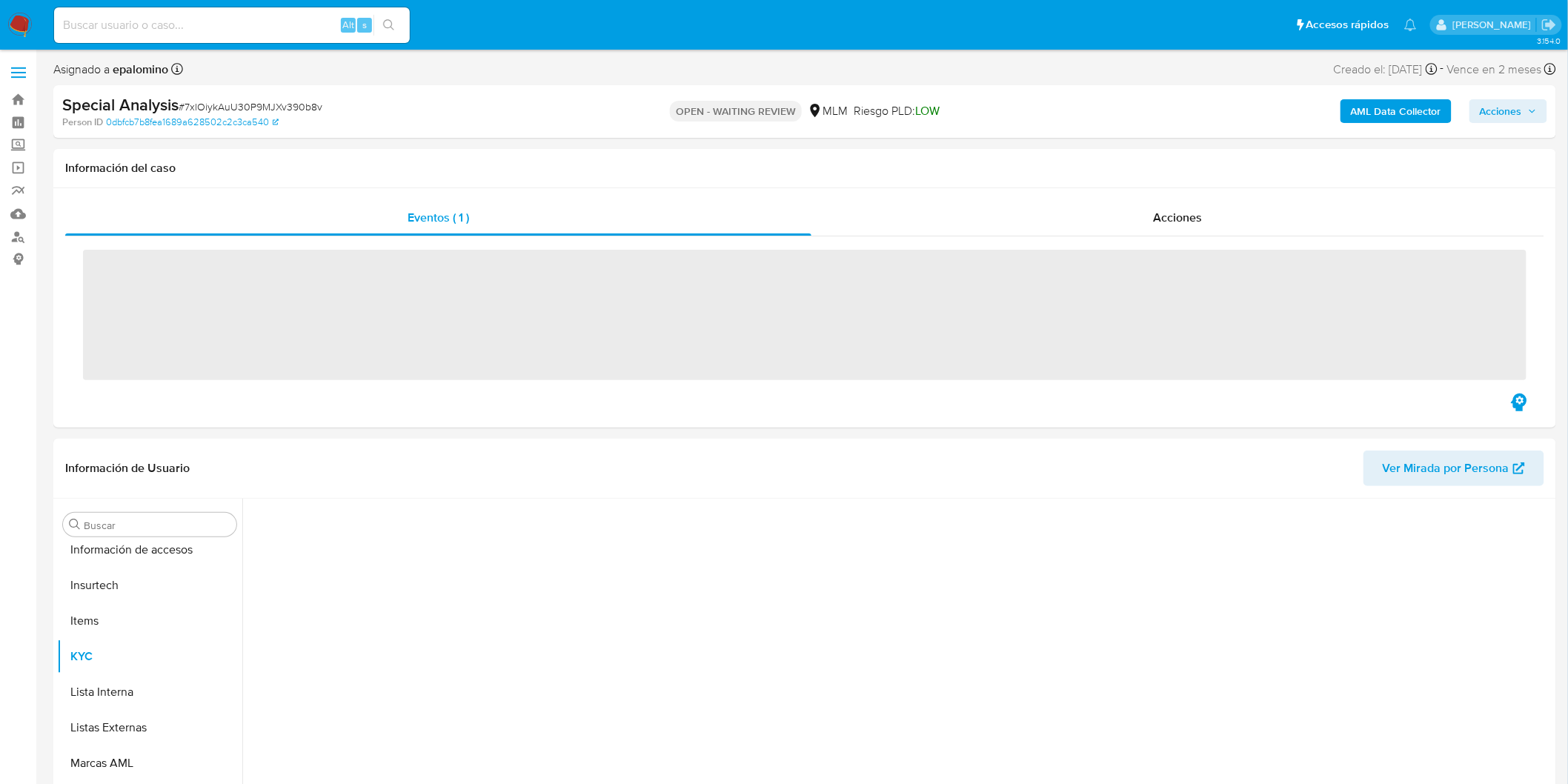
scroll to position [625, 0]
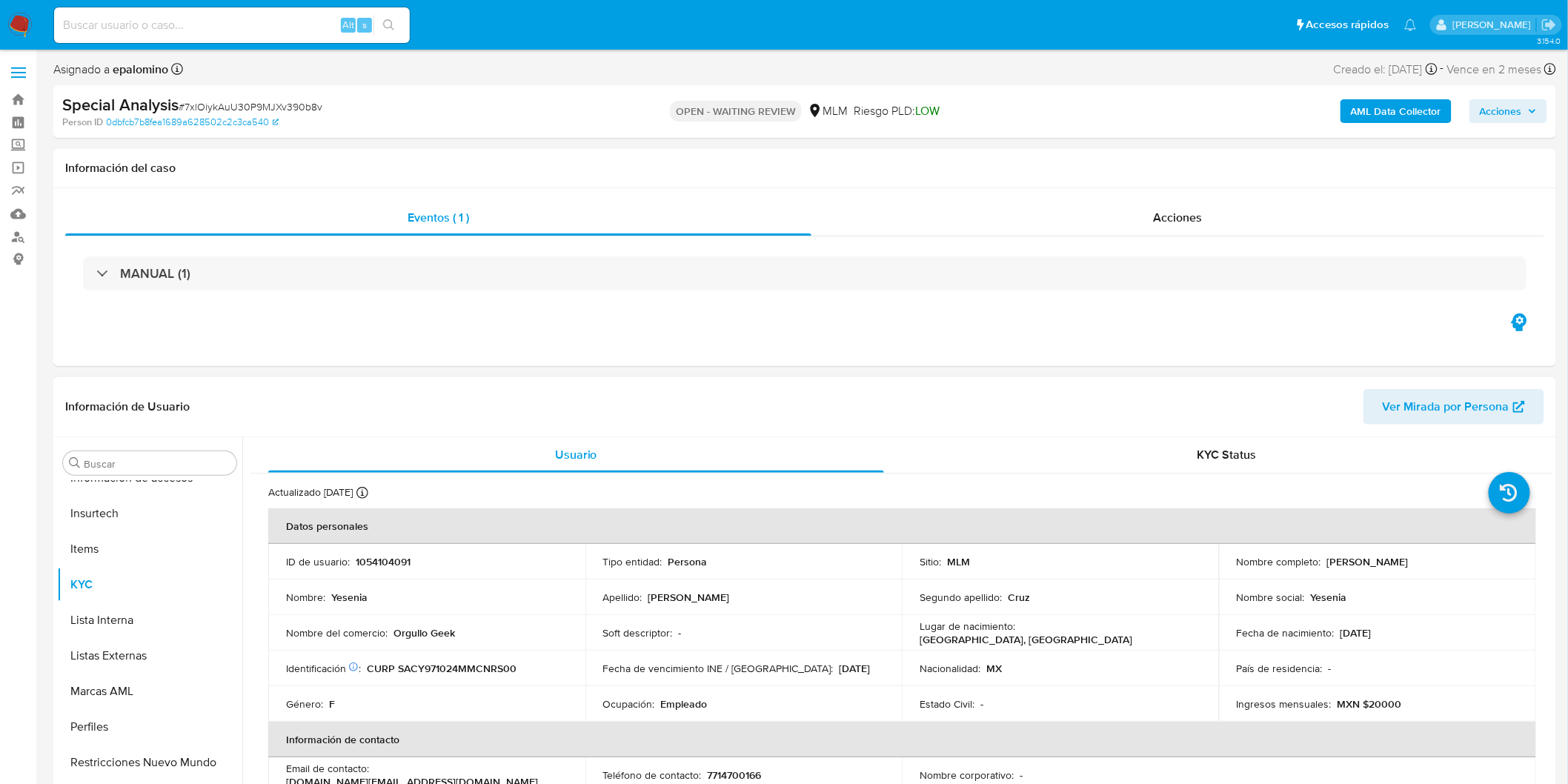
click at [381, 559] on p "1054104091" at bounding box center [383, 562] width 55 height 14
select select "10"
copy p "1054104091"
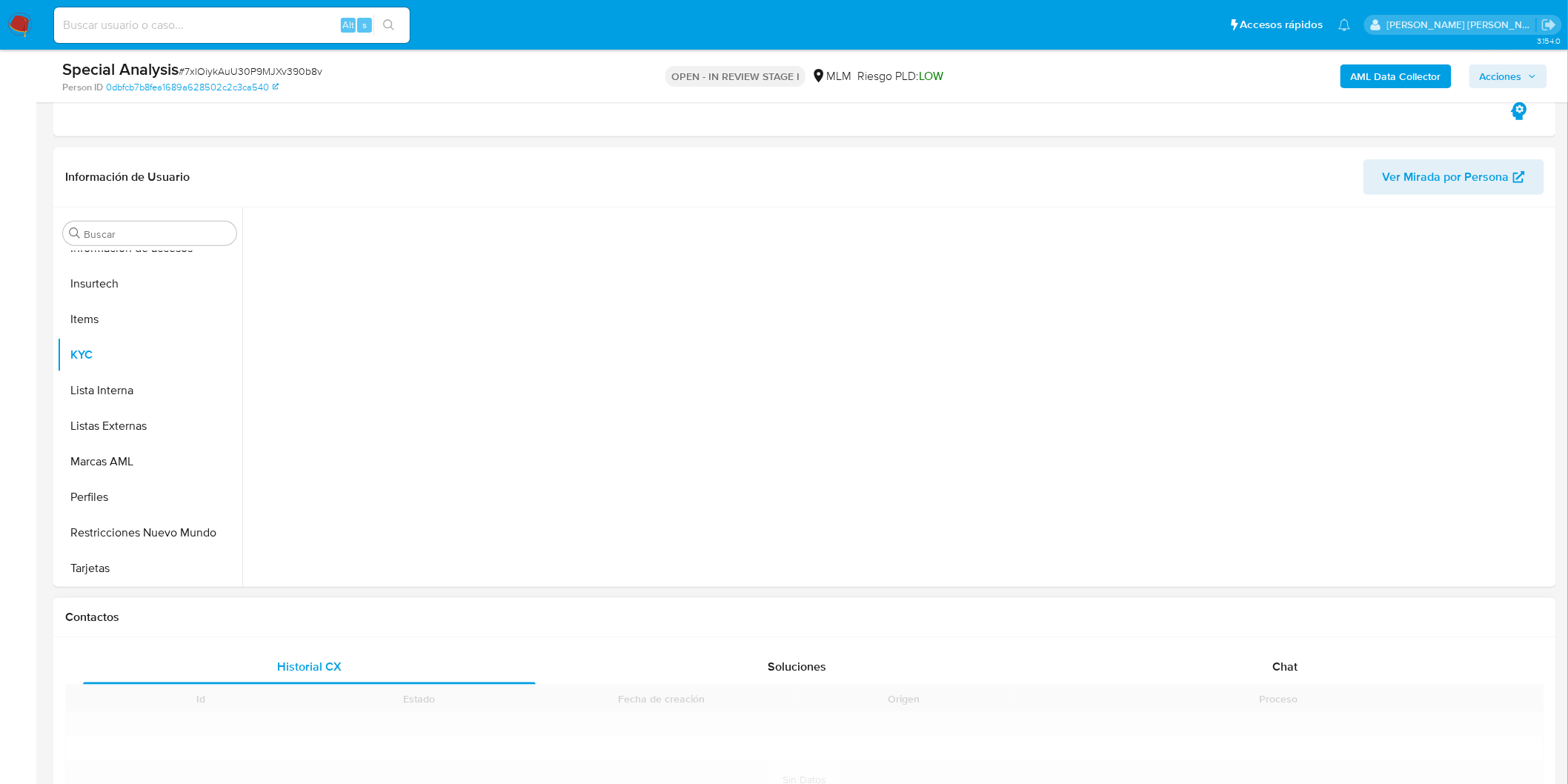
scroll to position [411, 0]
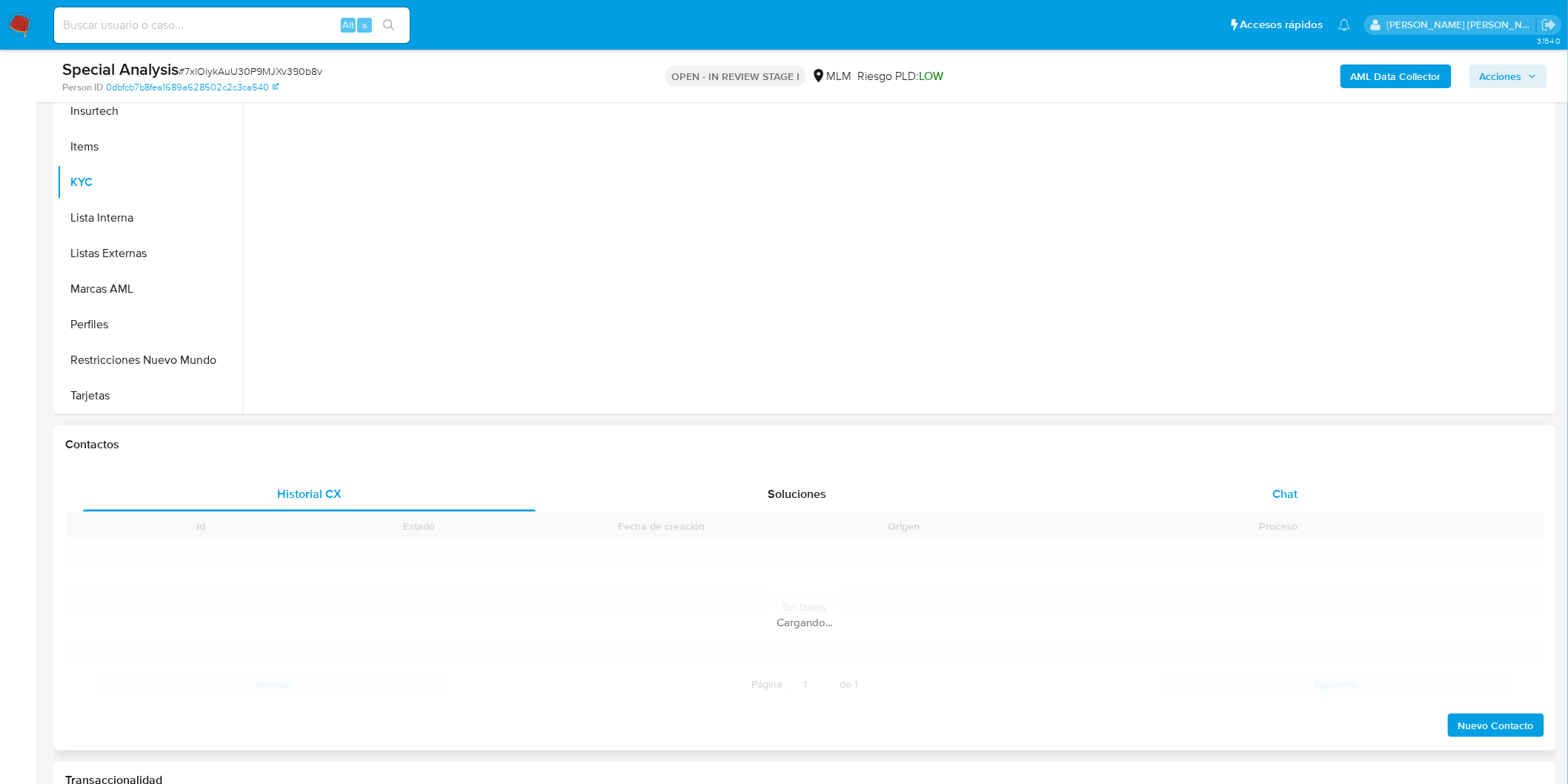
click at [1285, 485] on span "Chat" at bounding box center [1285, 493] width 25 height 17
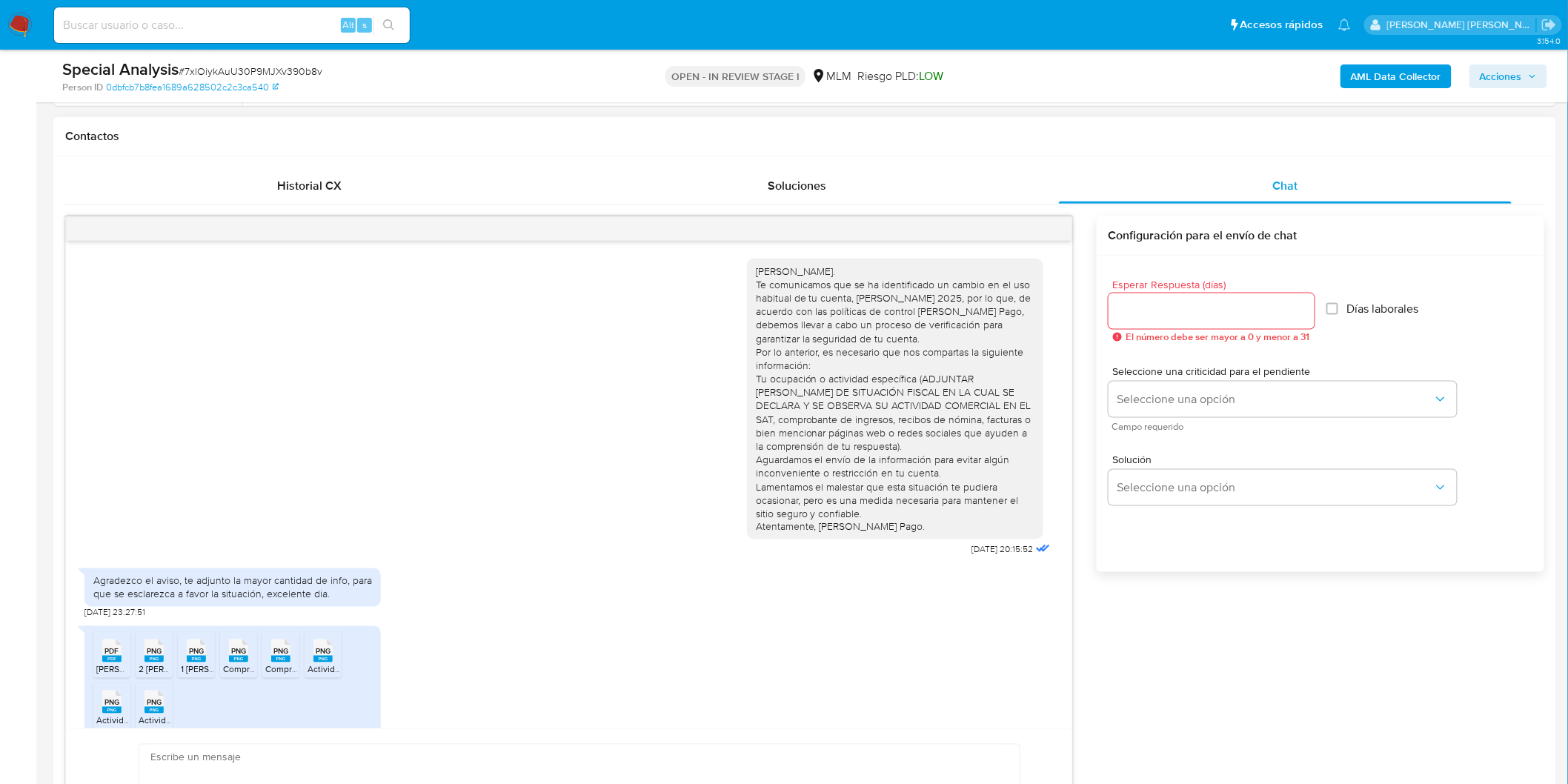
scroll to position [75, 0]
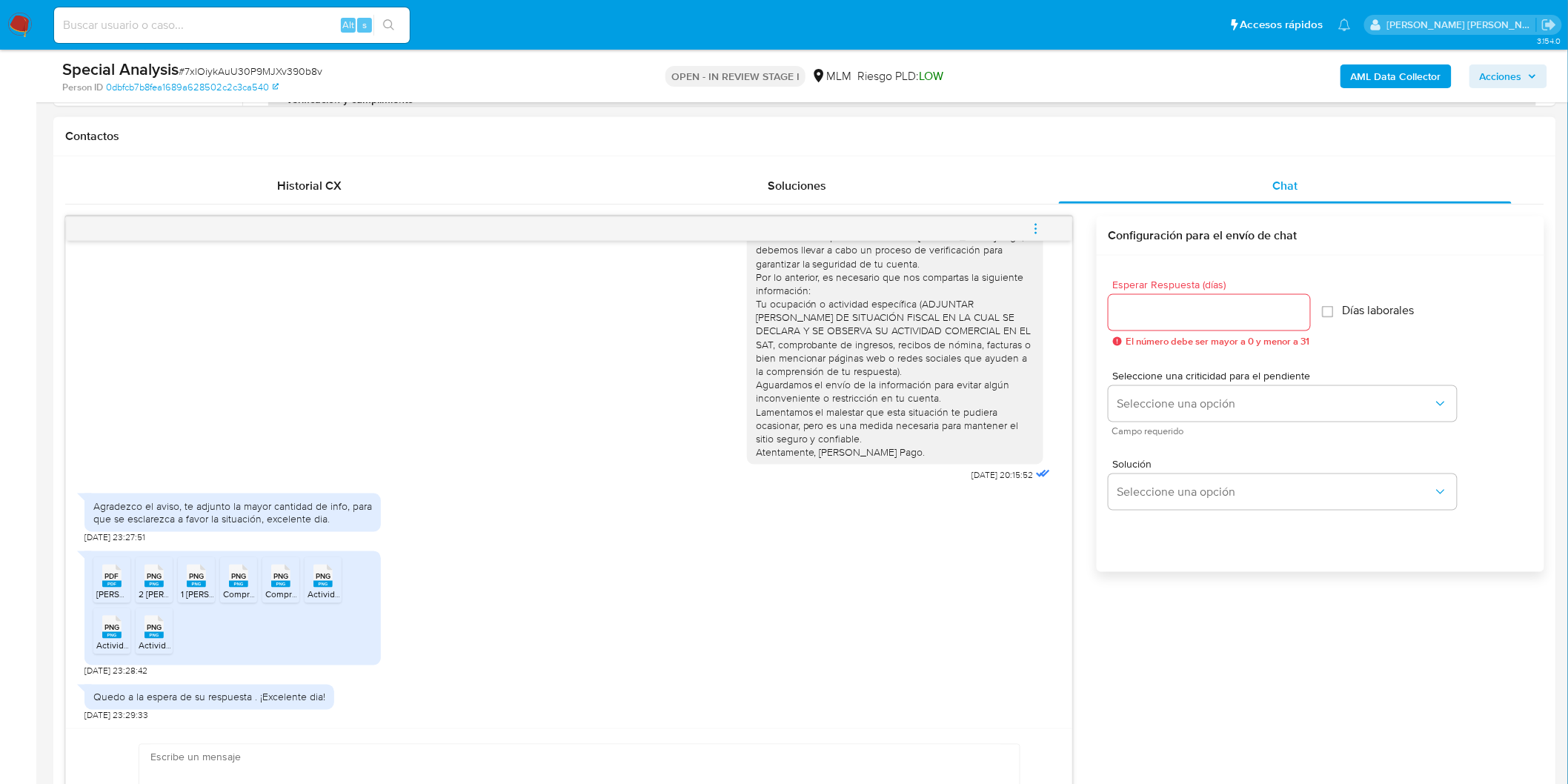
click at [102, 581] on rect at bounding box center [112, 584] width 20 height 7
select select "10"
click at [149, 581] on rect at bounding box center [154, 584] width 20 height 7
click at [203, 583] on rect at bounding box center [197, 584] width 20 height 7
click at [226, 588] on span "Comprobante de despacho 02 JULIO 2025.png" at bounding box center [301, 594] width 155 height 13
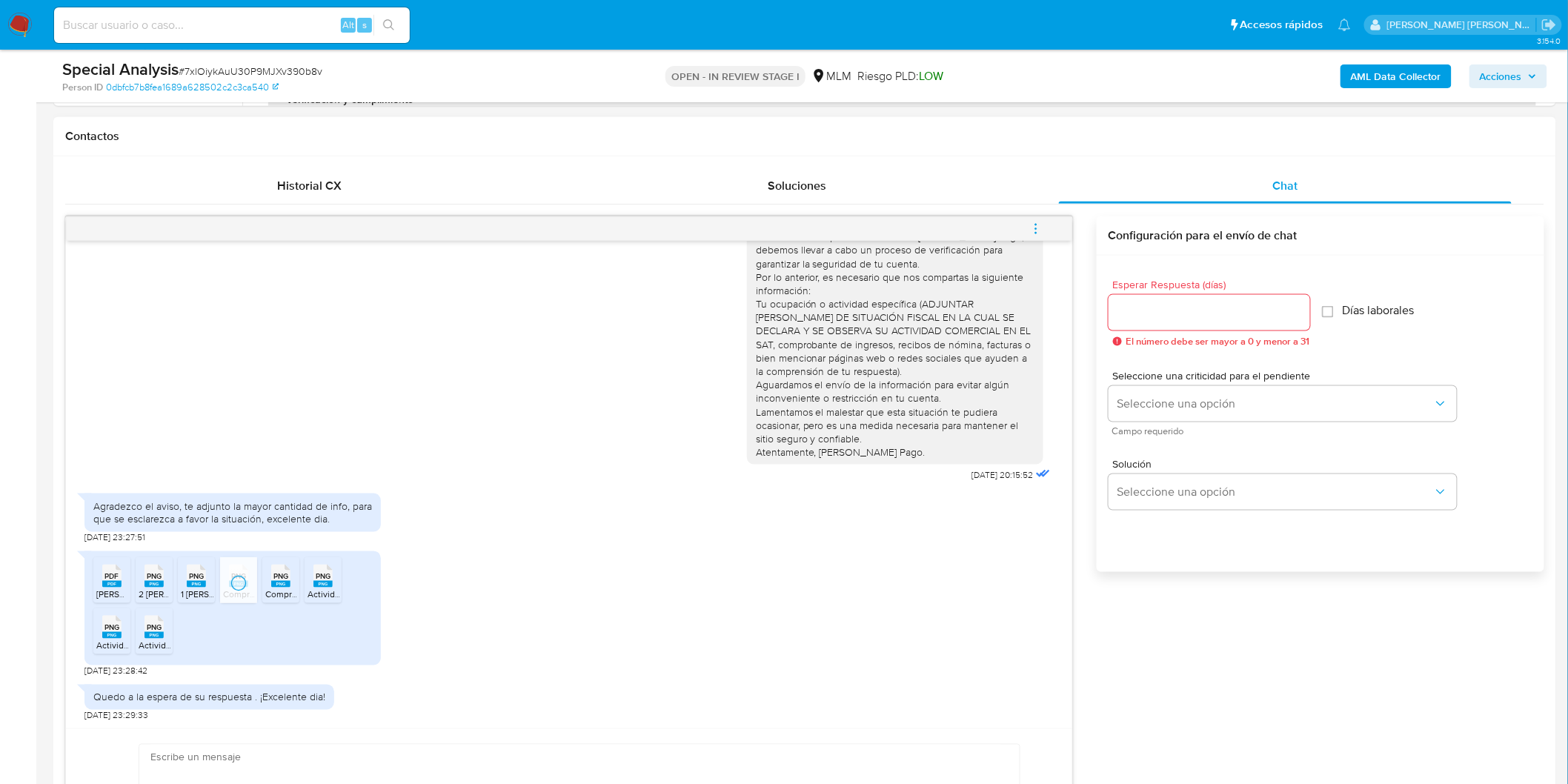
click at [290, 586] on rect at bounding box center [281, 584] width 20 height 7
click at [334, 573] on div "PNG PNG" at bounding box center [322, 575] width 31 height 29
click at [109, 627] on span "PNG" at bounding box center [112, 627] width 15 height 10
drag, startPoint x: 147, startPoint y: 628, endPoint x: 197, endPoint y: 620, distance: 50.6
click at [147, 628] on span "PNG" at bounding box center [154, 627] width 15 height 10
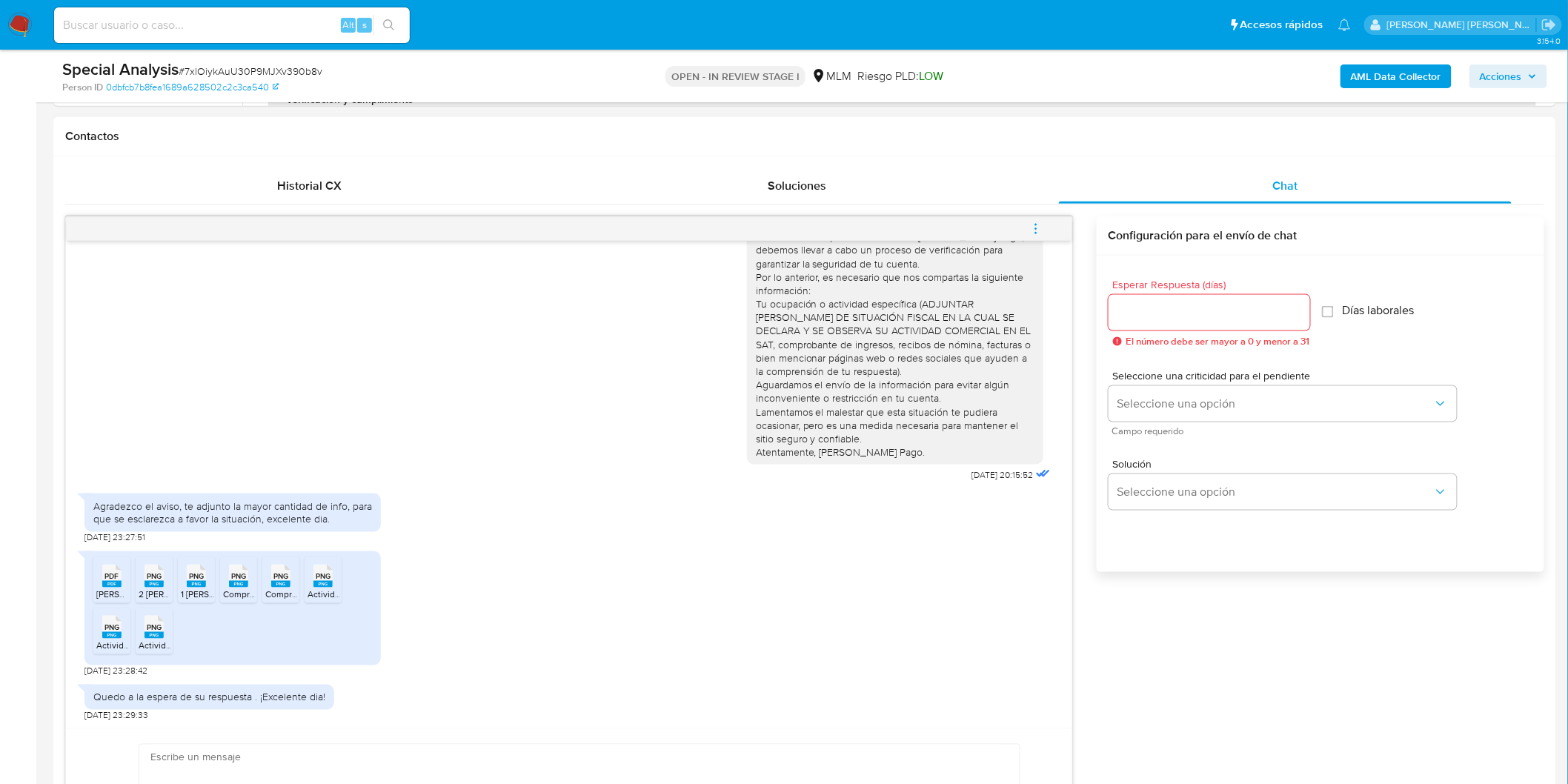
click at [1179, 307] on input "Esperar Respuesta (días)" at bounding box center [1210, 313] width 202 height 20
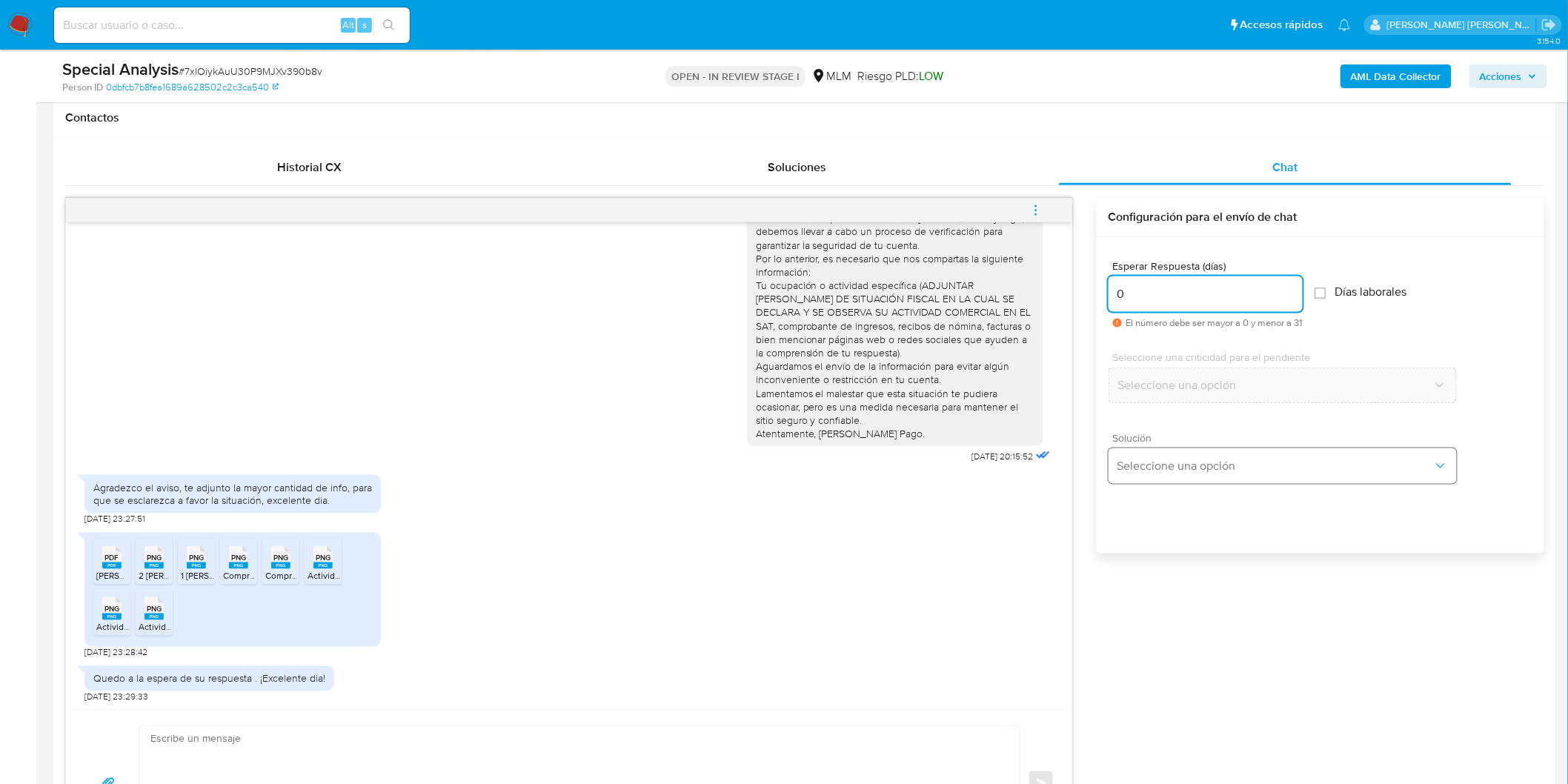
scroll to position [741, 0]
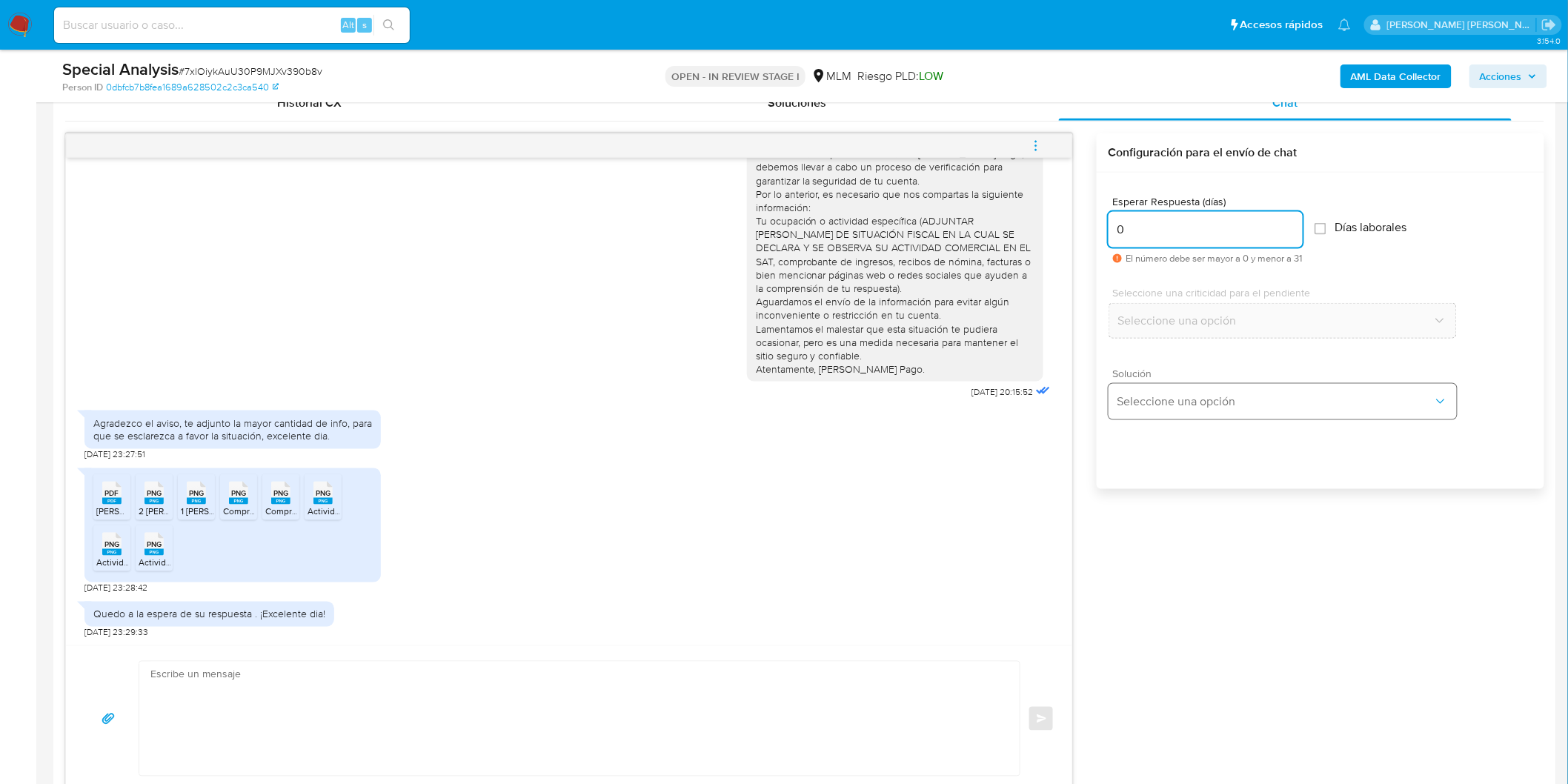
type input "0"
click at [1151, 406] on span "Seleccione una opción" at bounding box center [1275, 401] width 316 height 15
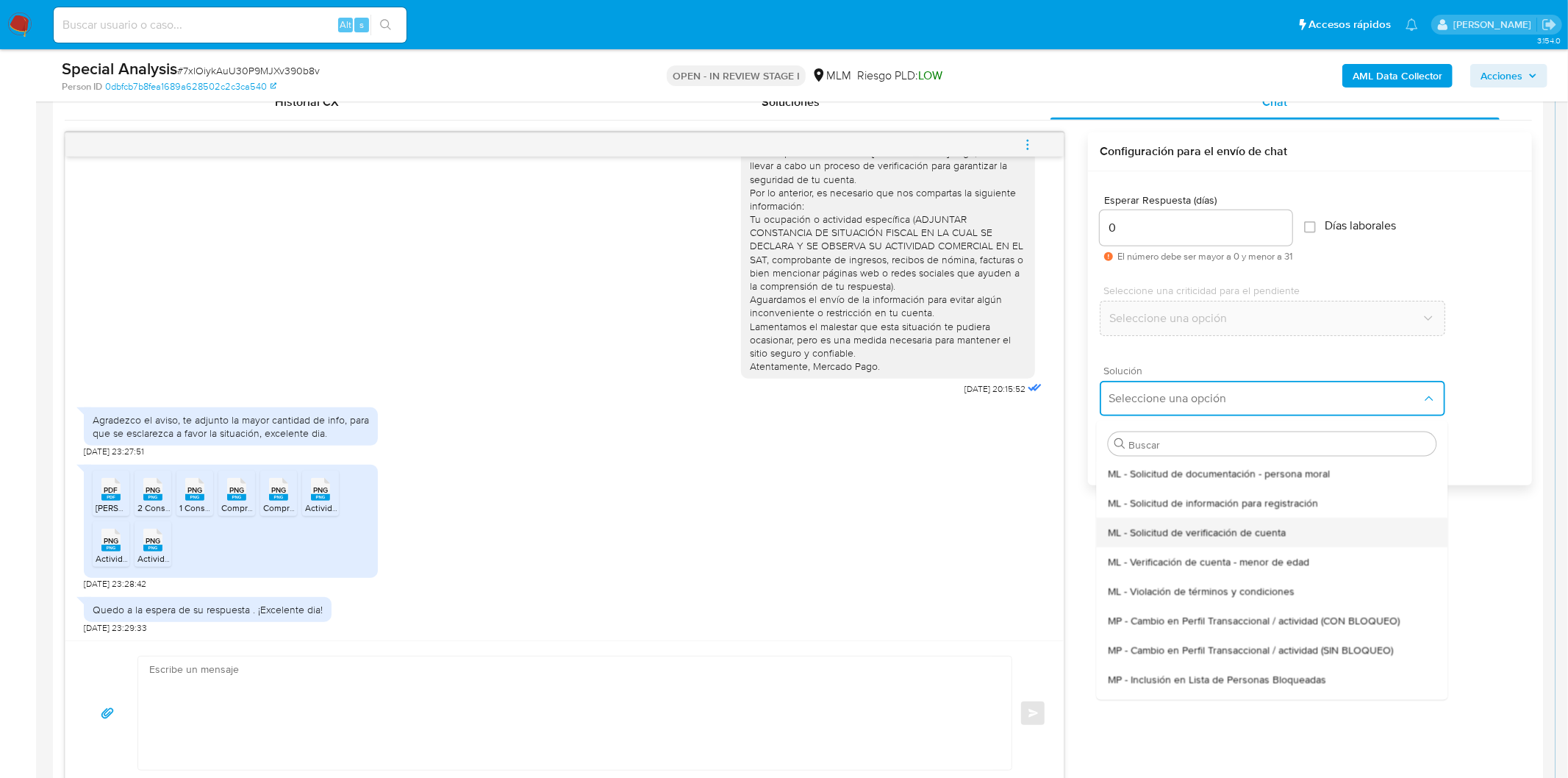
click at [1167, 517] on div "ML - Solicitud de verificación de cuenta" at bounding box center [1271, 531] width 328 height 29
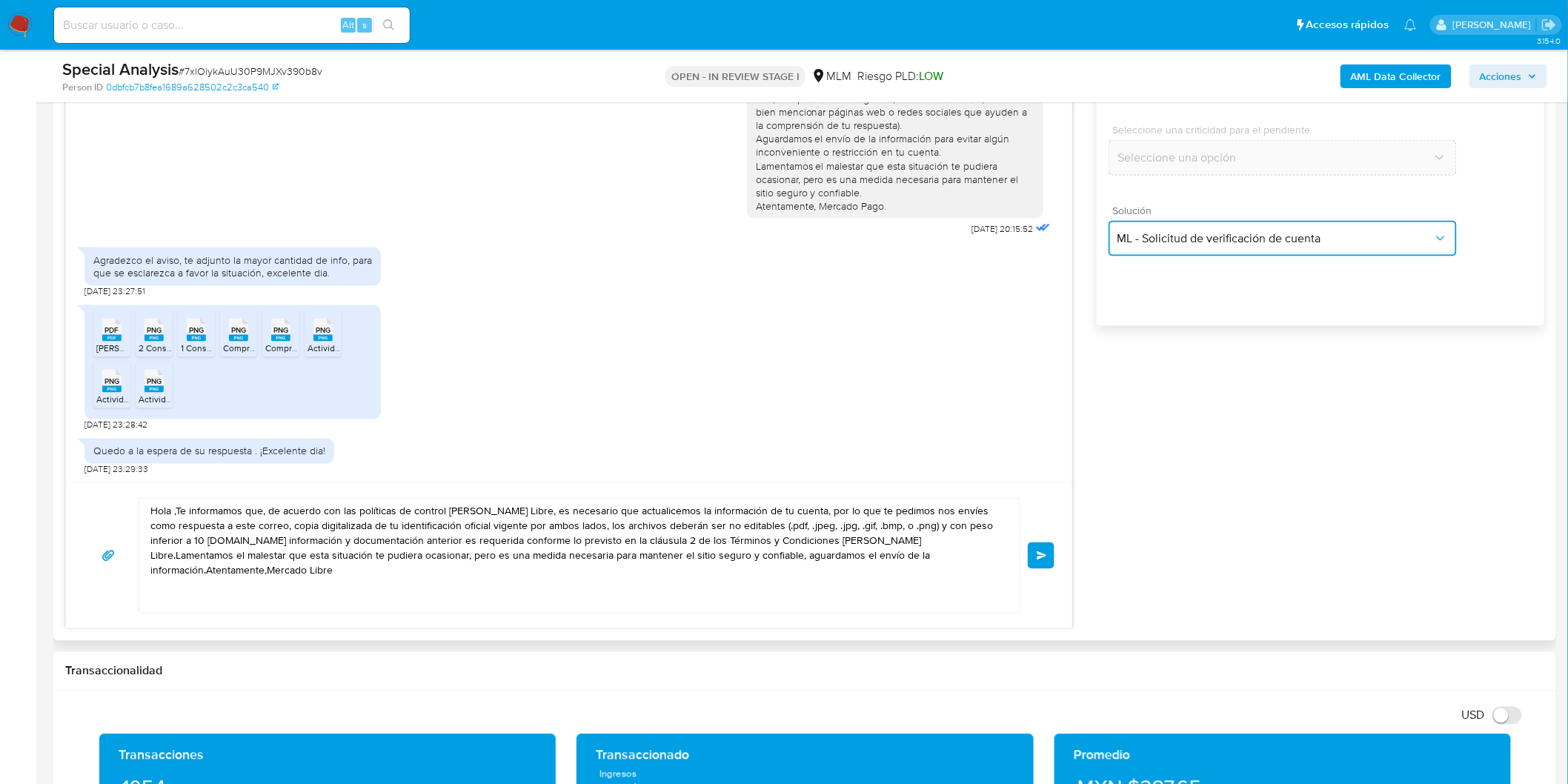
scroll to position [905, 0]
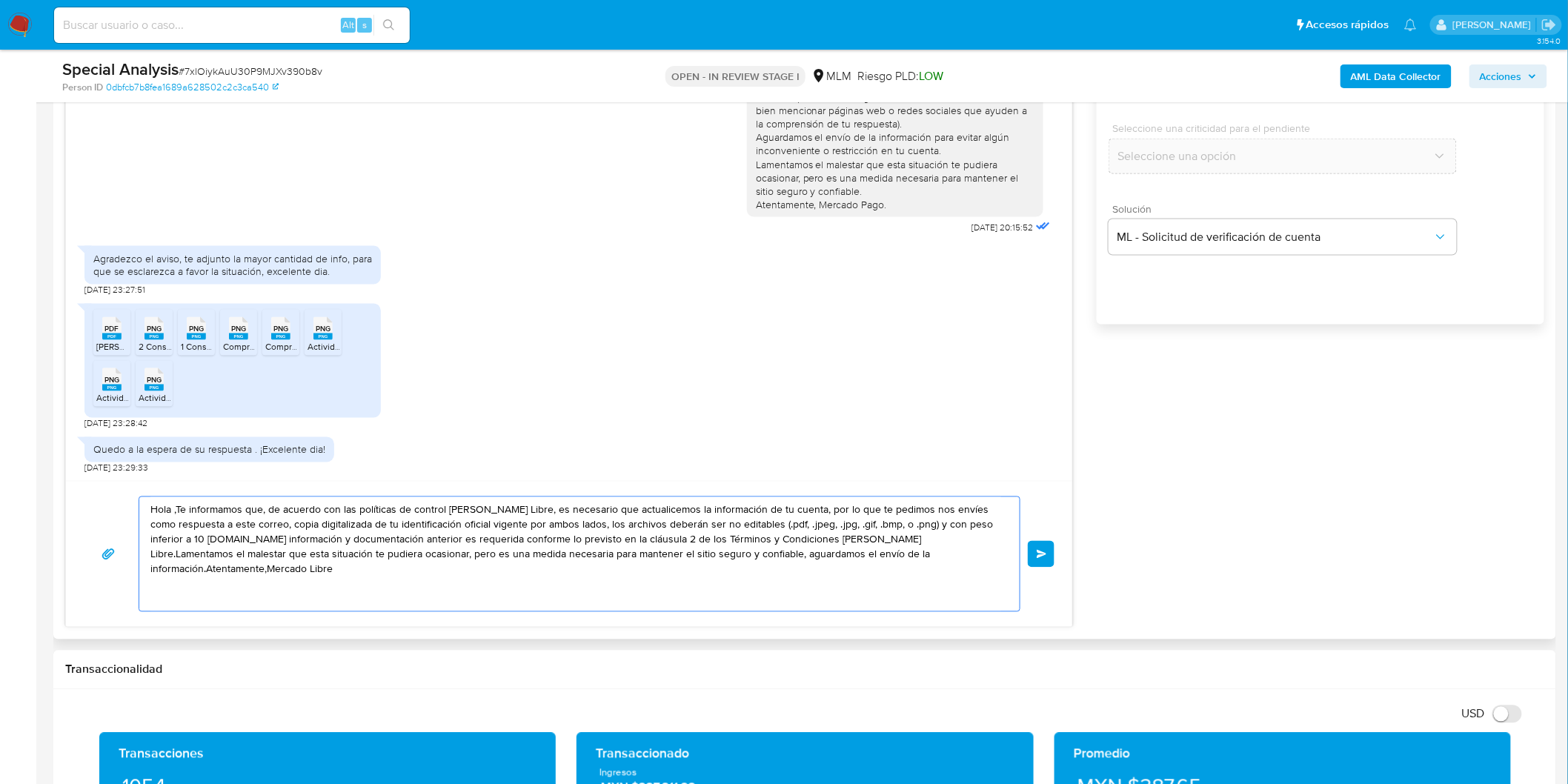
drag, startPoint x: 928, startPoint y: 568, endPoint x: 117, endPoint y: 505, distance: 813.4
click at [117, 505] on div "Hola ,Te informamos que, de acuerdo con las políticas de control de Mercado Lib…" at bounding box center [569, 554] width 971 height 115
paste textarea "Agradecemos mucho tus respuestas. Para la institución es importante conocer a s…"
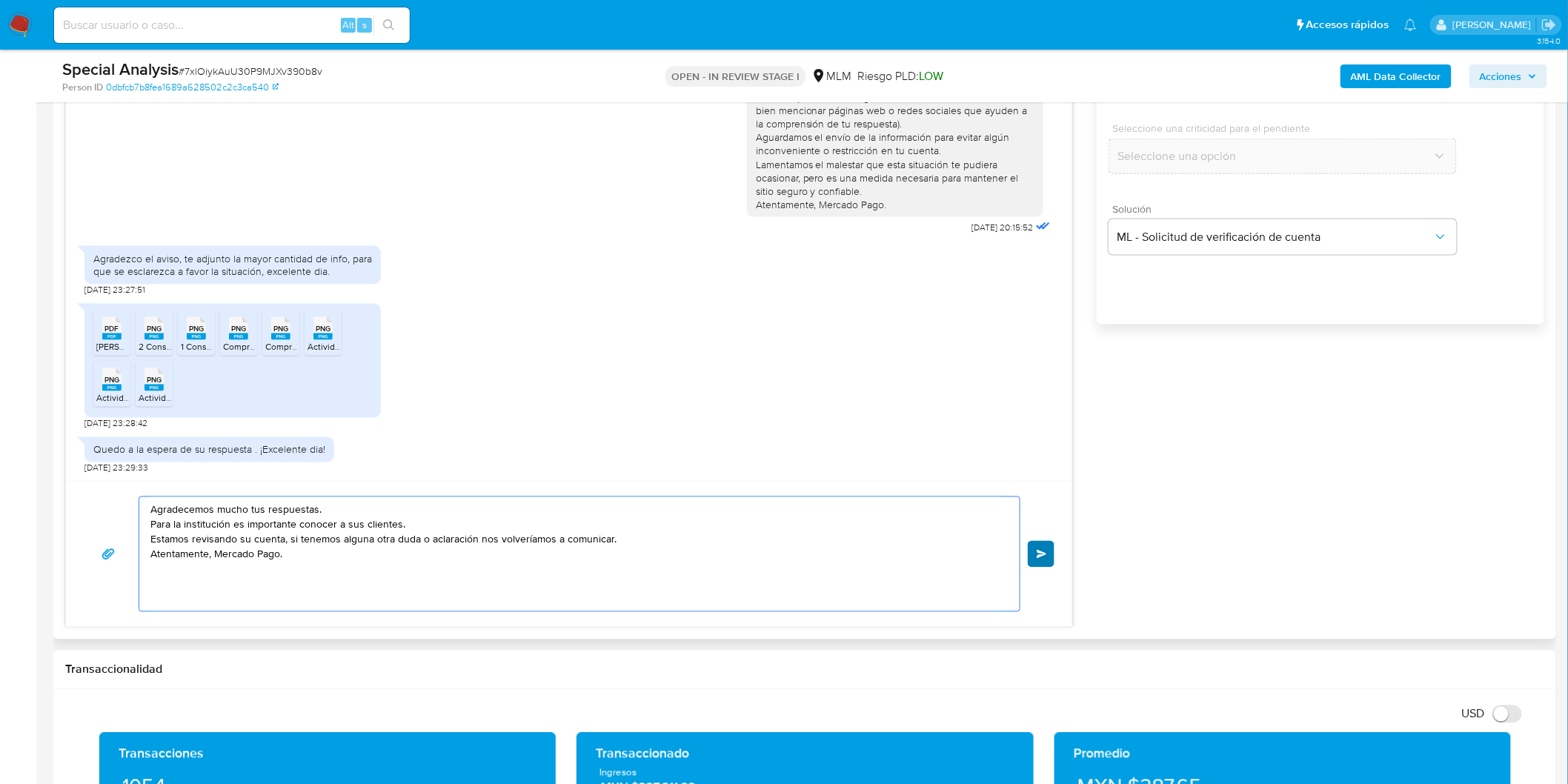
type textarea "Agradecemos mucho tus respuestas. Para la institución es importante conocer a s…"
click at [1049, 547] on button "Enviar" at bounding box center [1041, 554] width 26 height 26
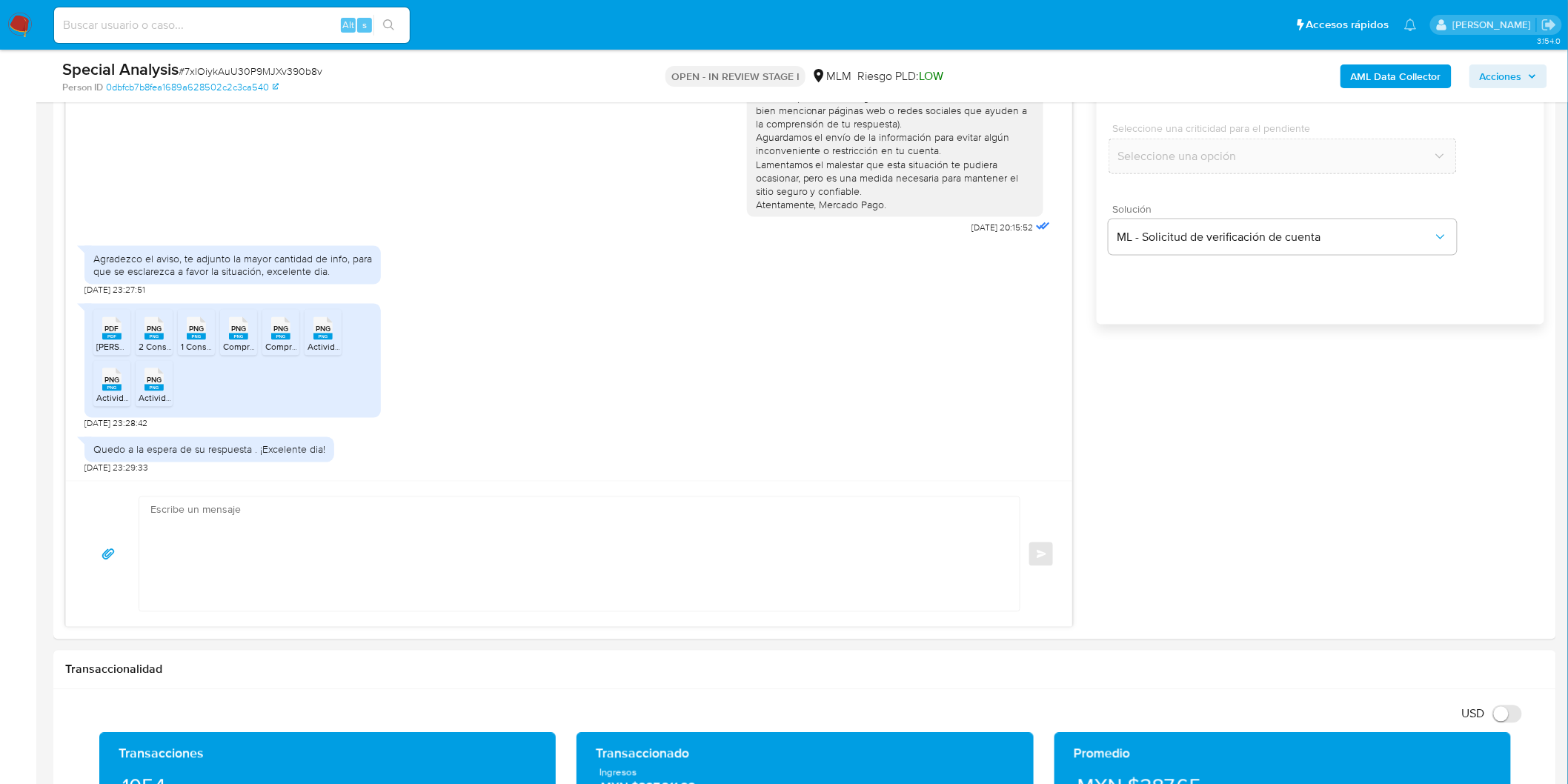
scroll to position [185, 0]
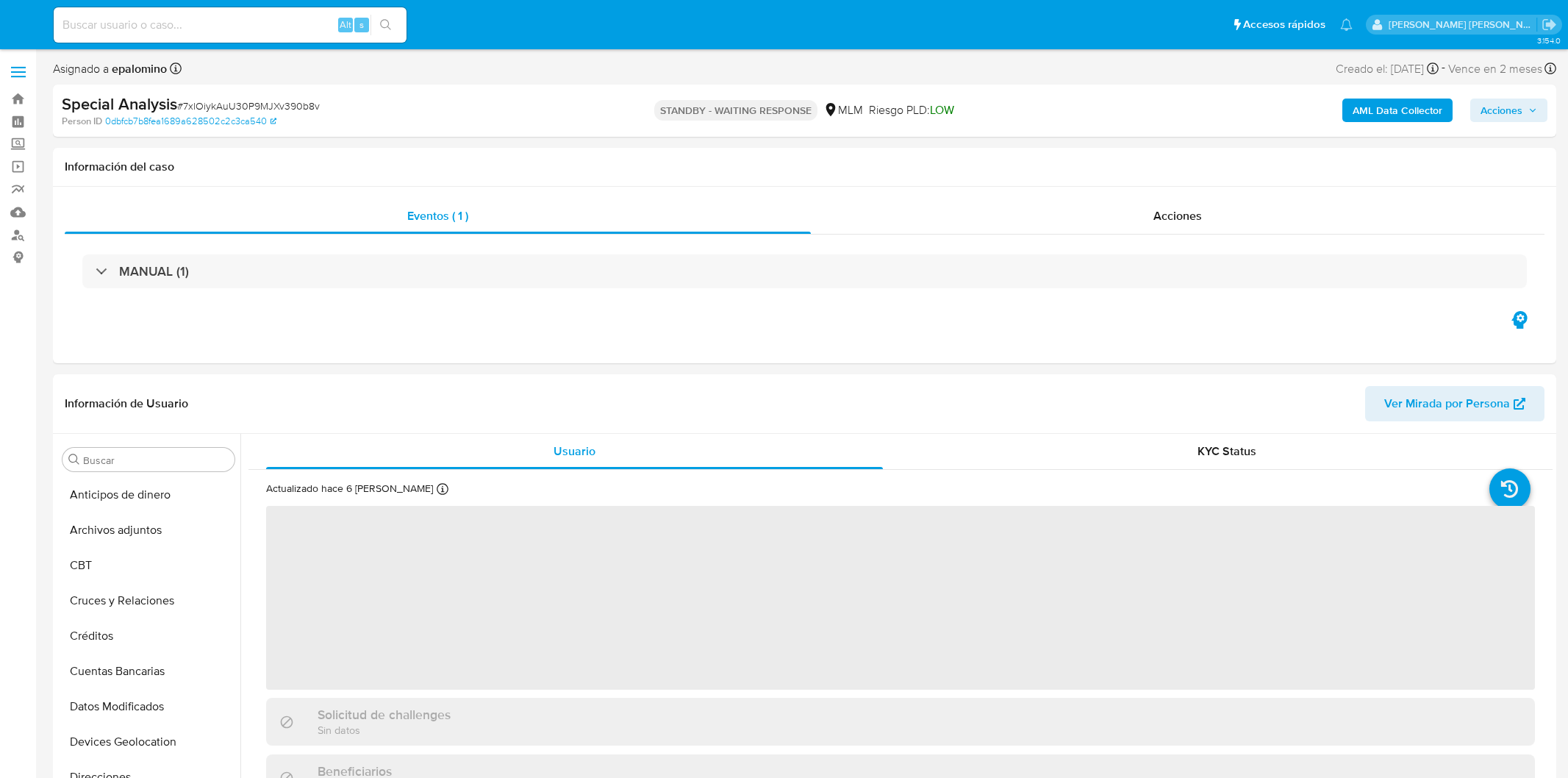
select select "10"
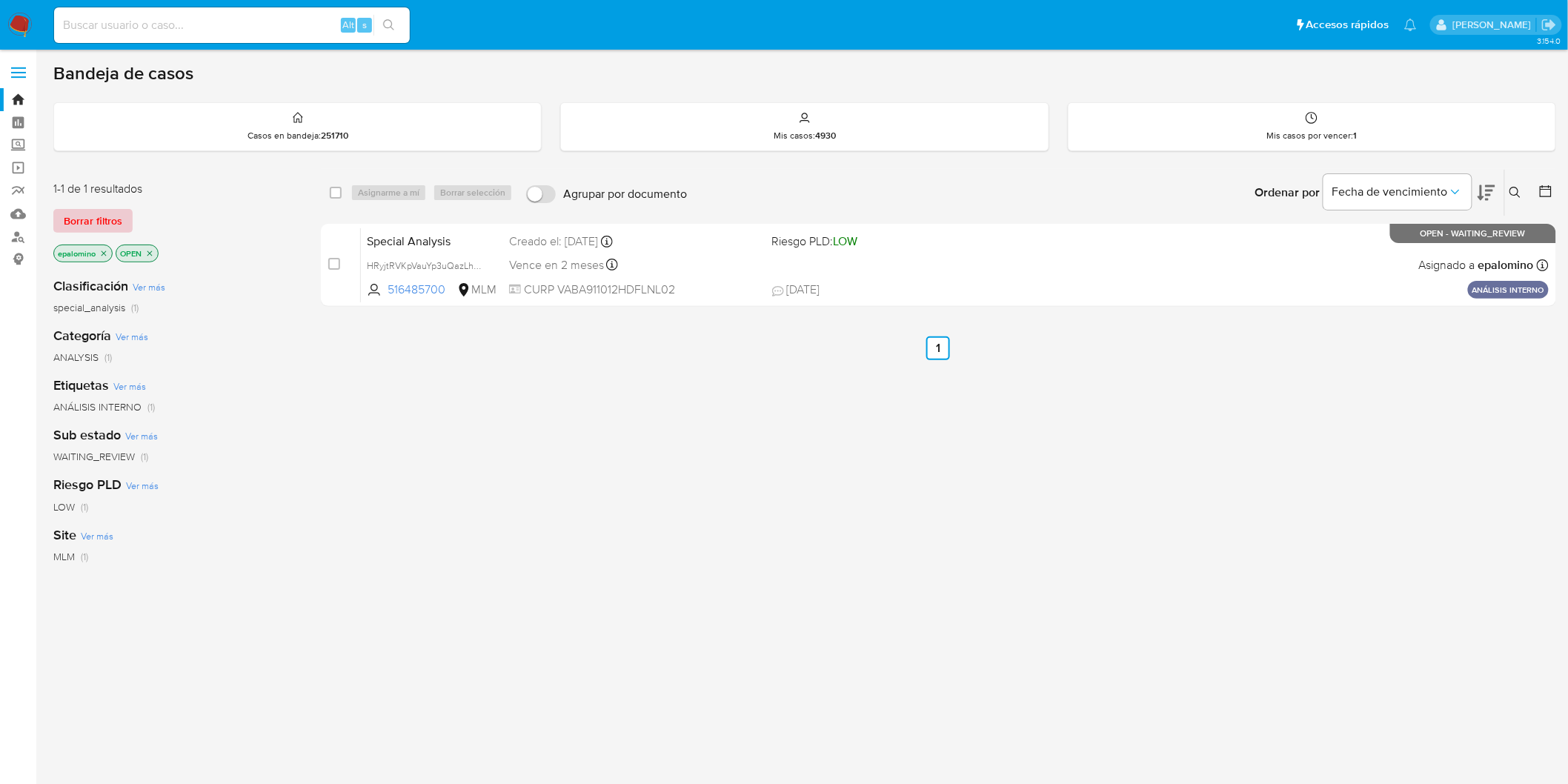
click at [95, 225] on span "Borrar filtros" at bounding box center [93, 221] width 59 height 21
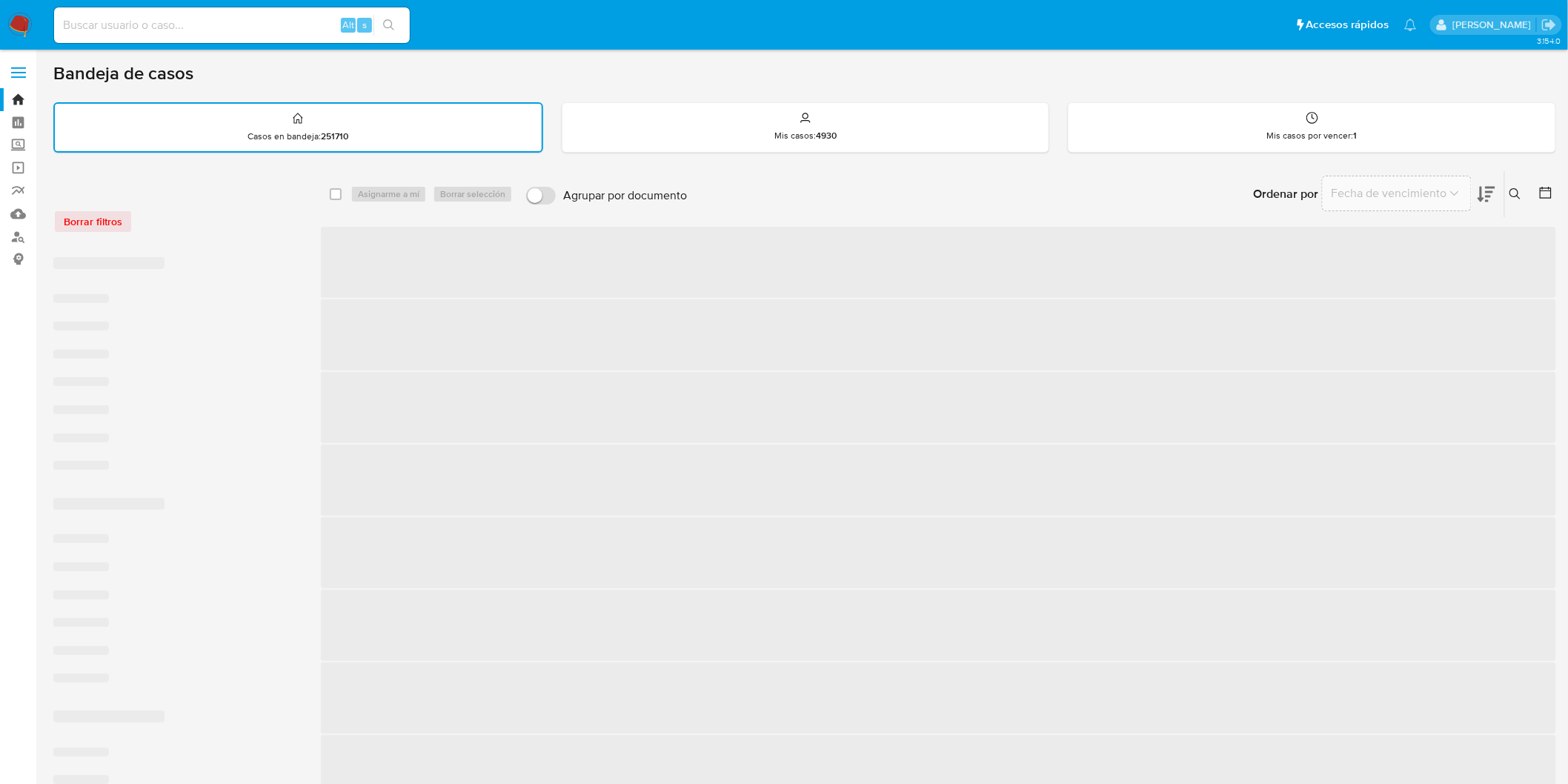
click at [1513, 190] on icon at bounding box center [1516, 194] width 12 height 12
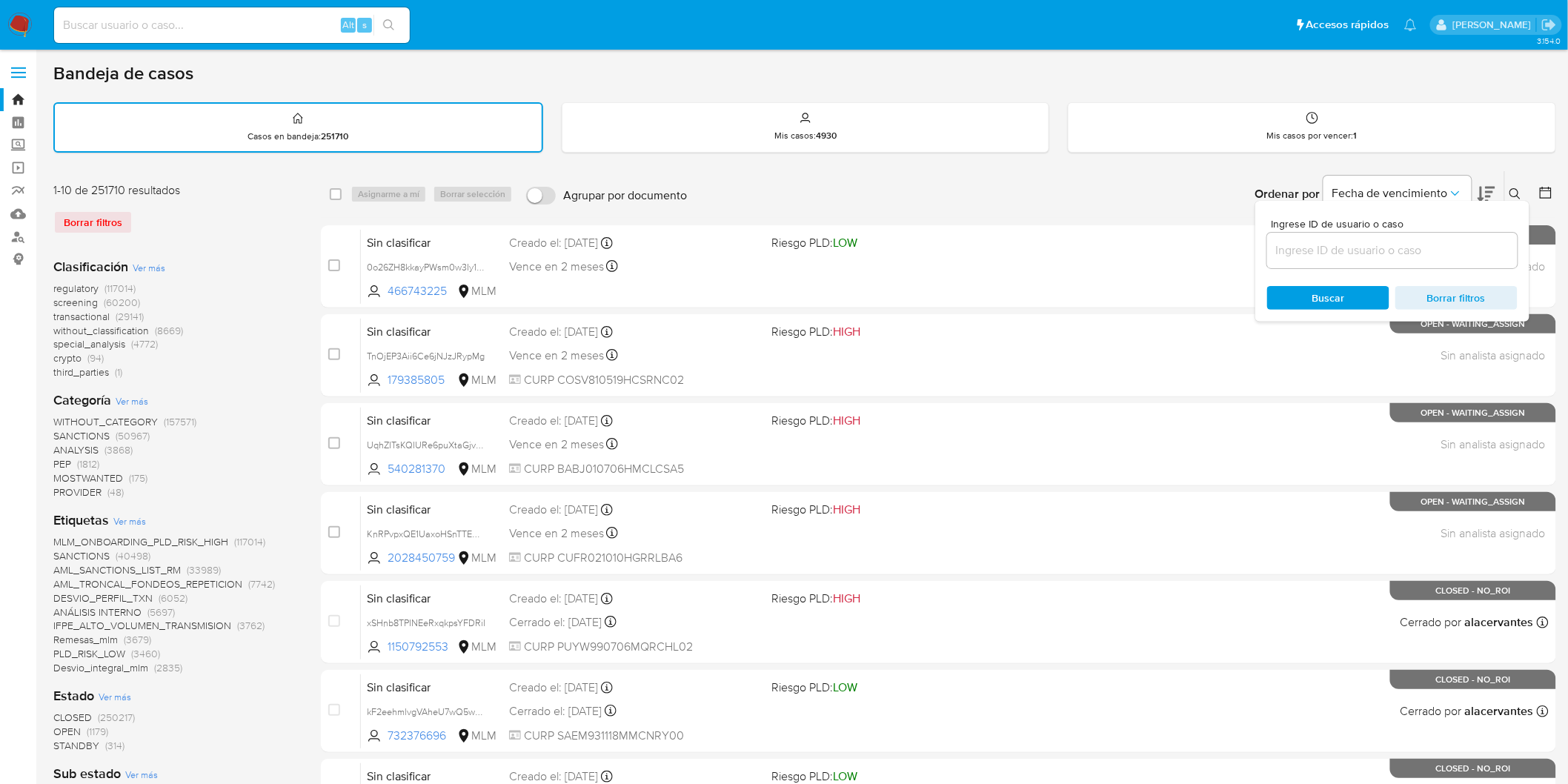
click at [1353, 245] on input at bounding box center [1392, 251] width 250 height 20
type input "1054104091"
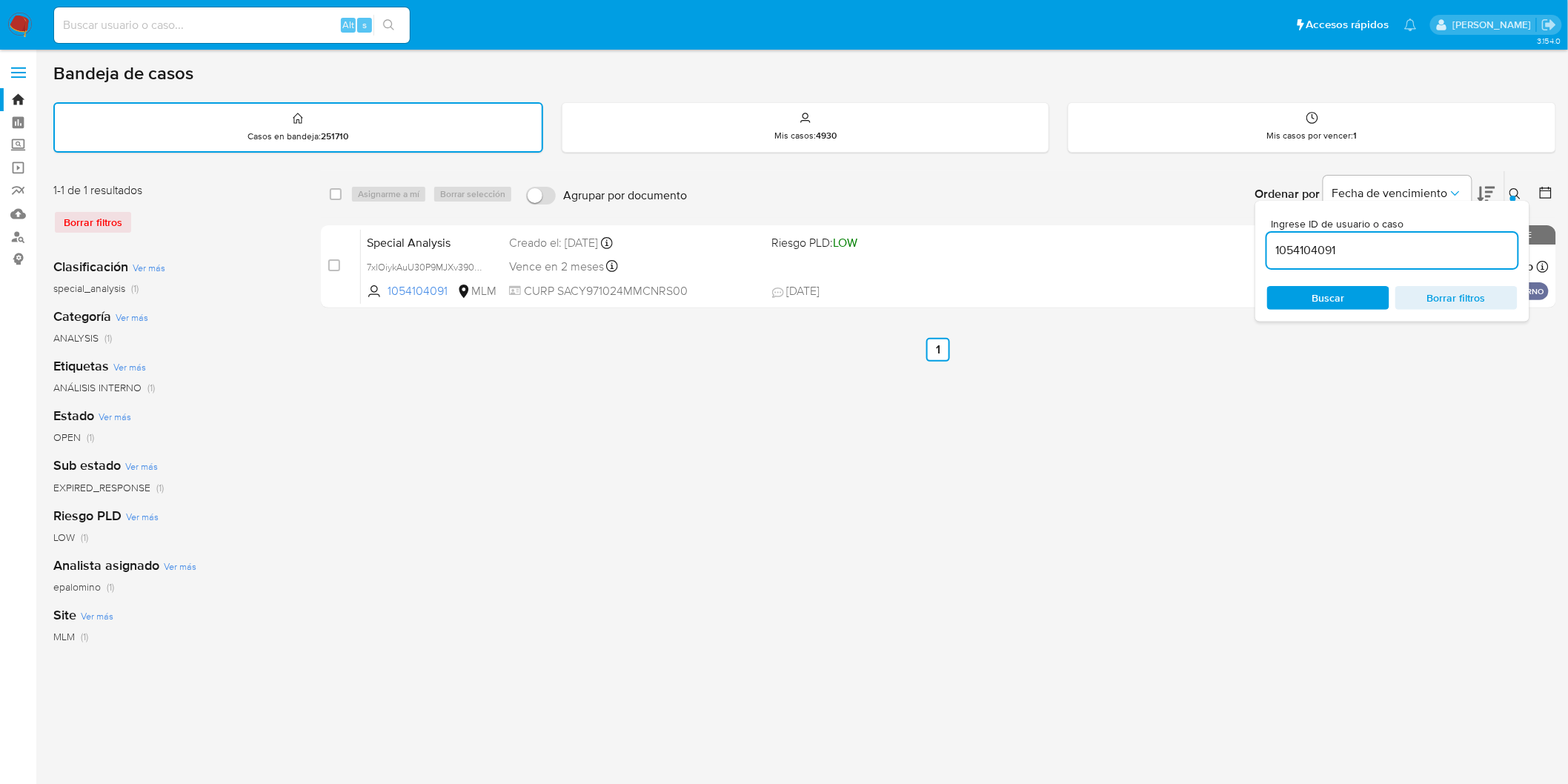
click at [1515, 191] on icon at bounding box center [1516, 194] width 12 height 12
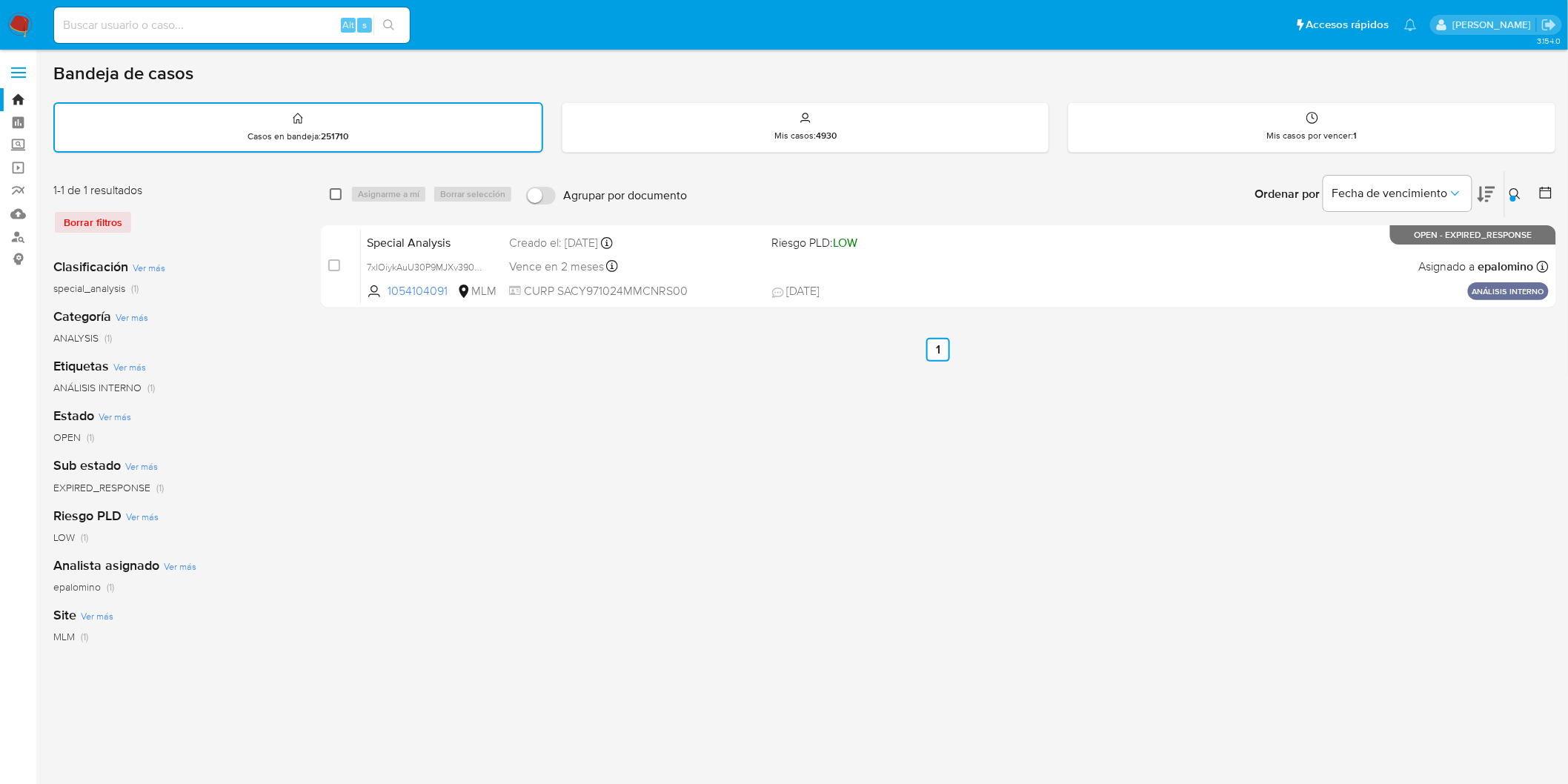
click at [332, 191] on input "checkbox" at bounding box center [336, 194] width 12 height 12
checkbox input "true"
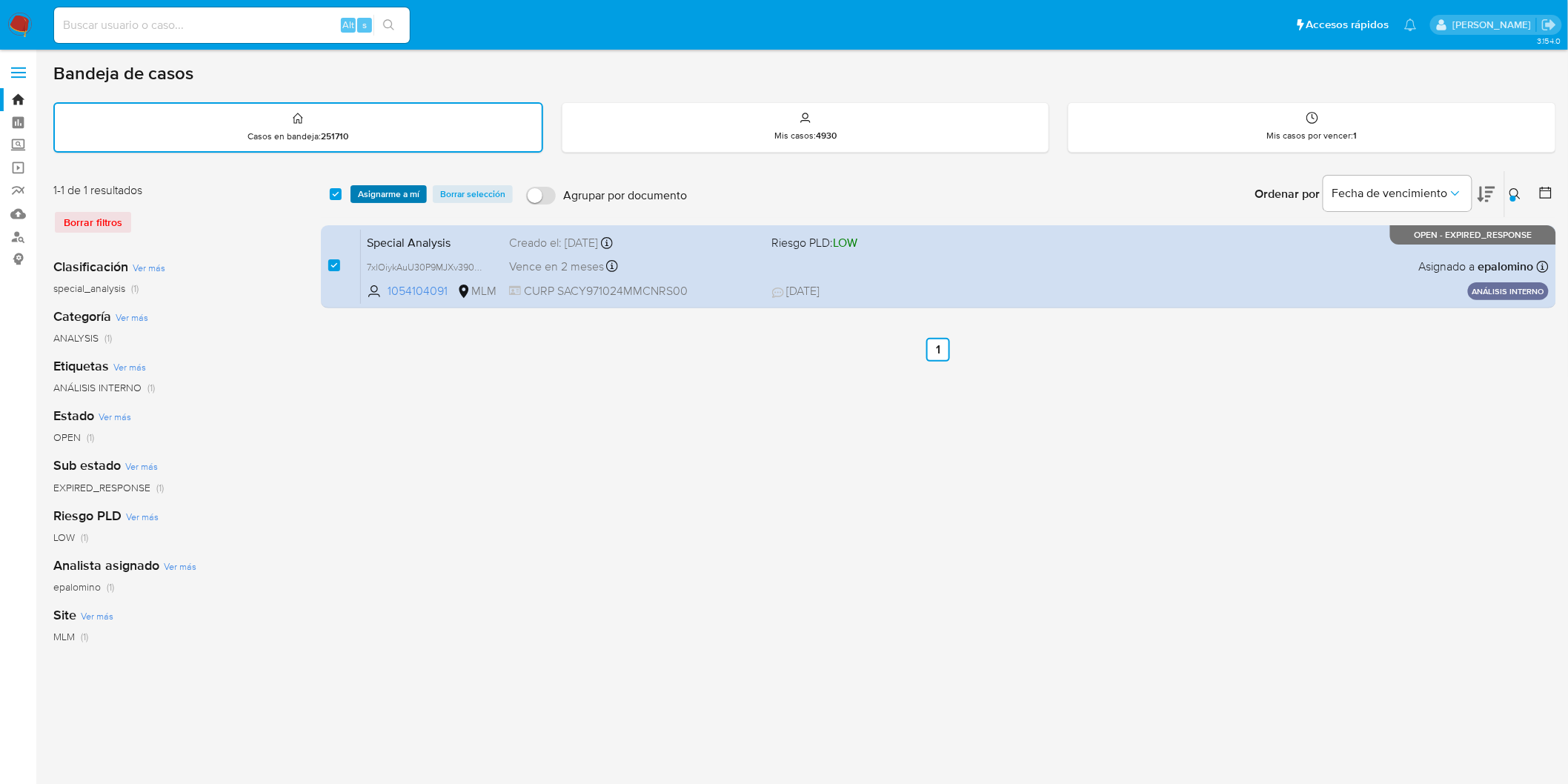
click at [378, 191] on span "Asignarme a mí" at bounding box center [389, 194] width 62 height 15
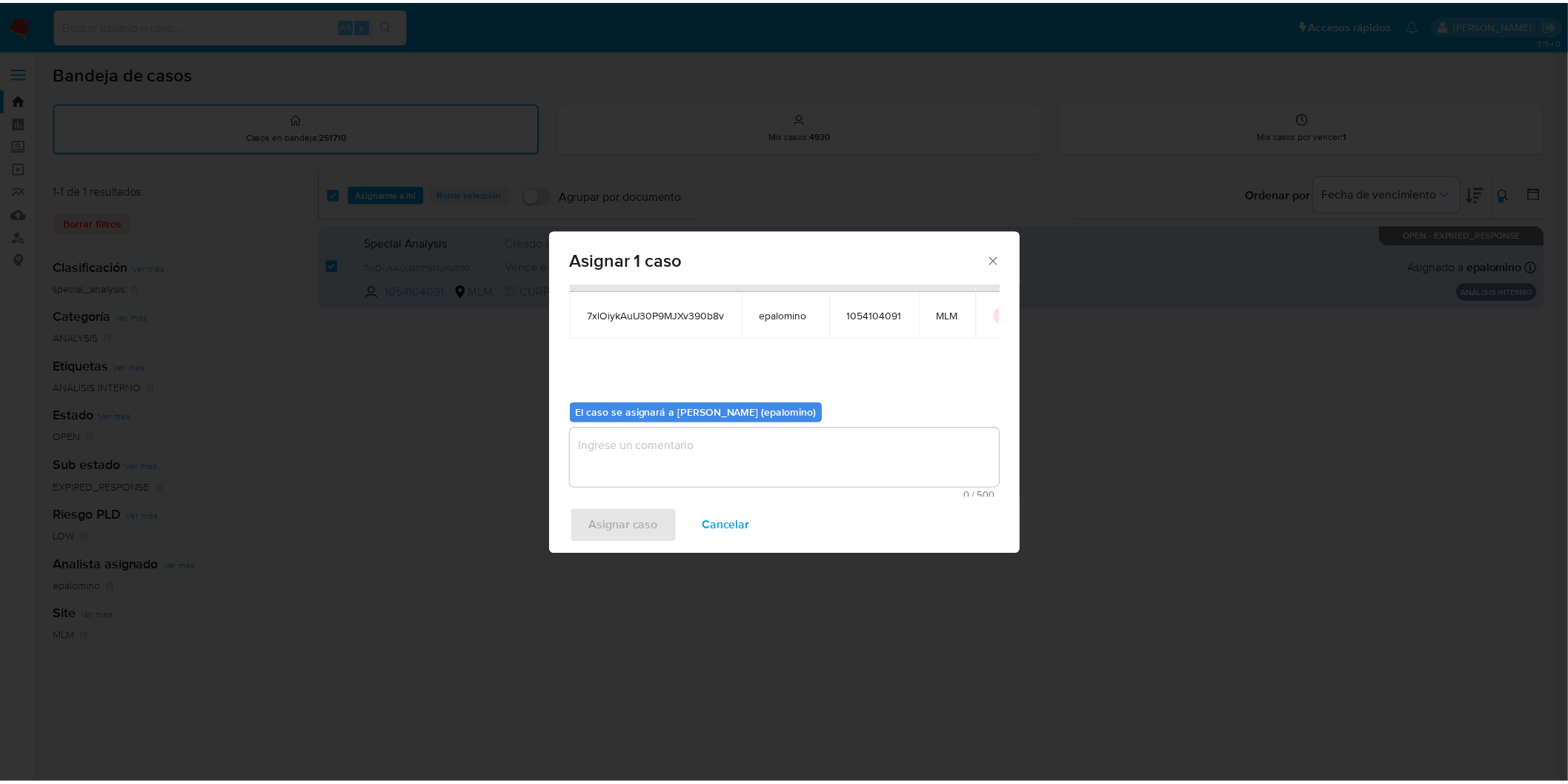
scroll to position [76, 0]
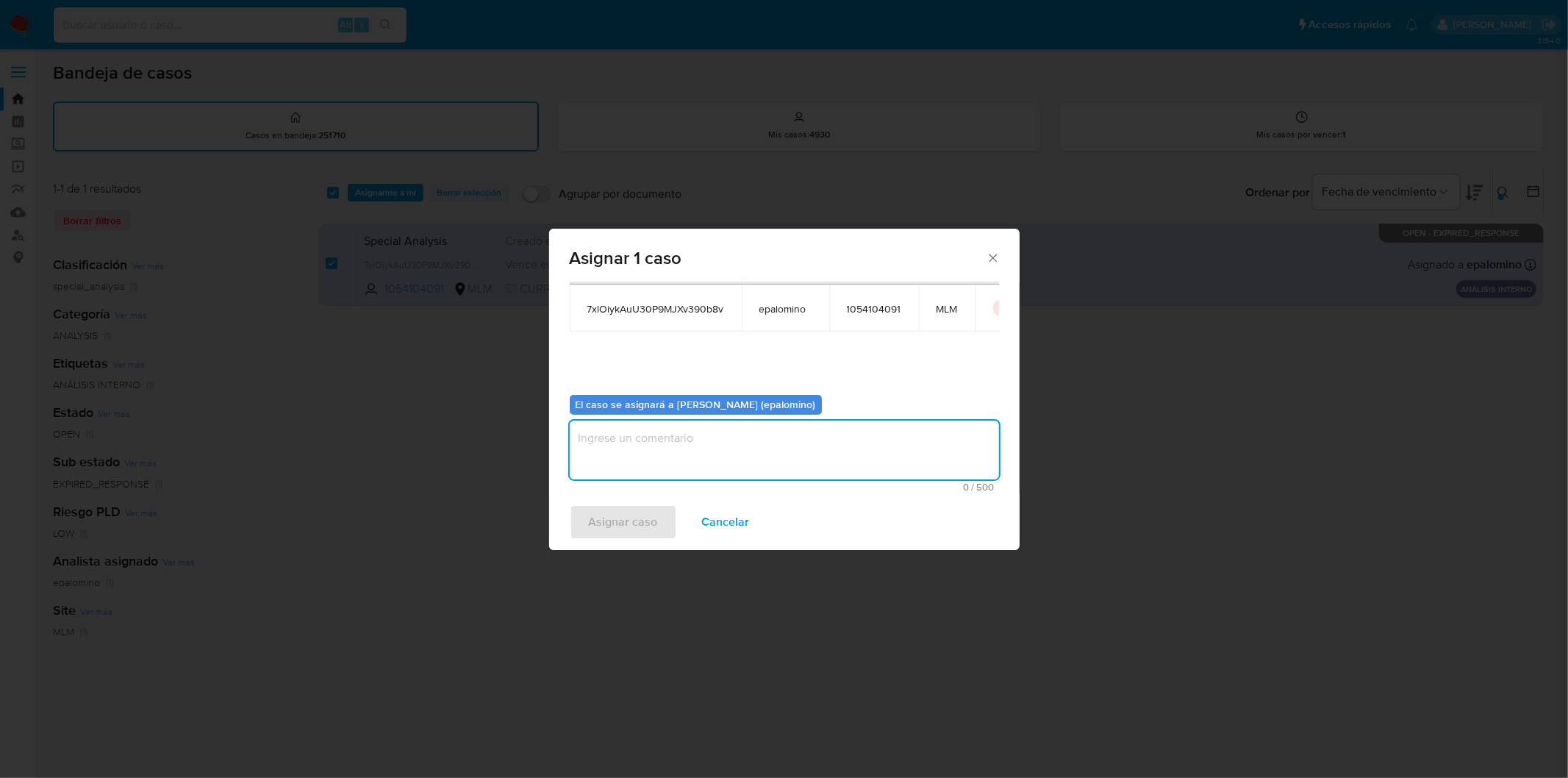
click at [654, 424] on textarea "assign-modal" at bounding box center [784, 450] width 429 height 59
type textarea "AS"
click at [641, 511] on span "Asignar caso" at bounding box center [623, 522] width 69 height 32
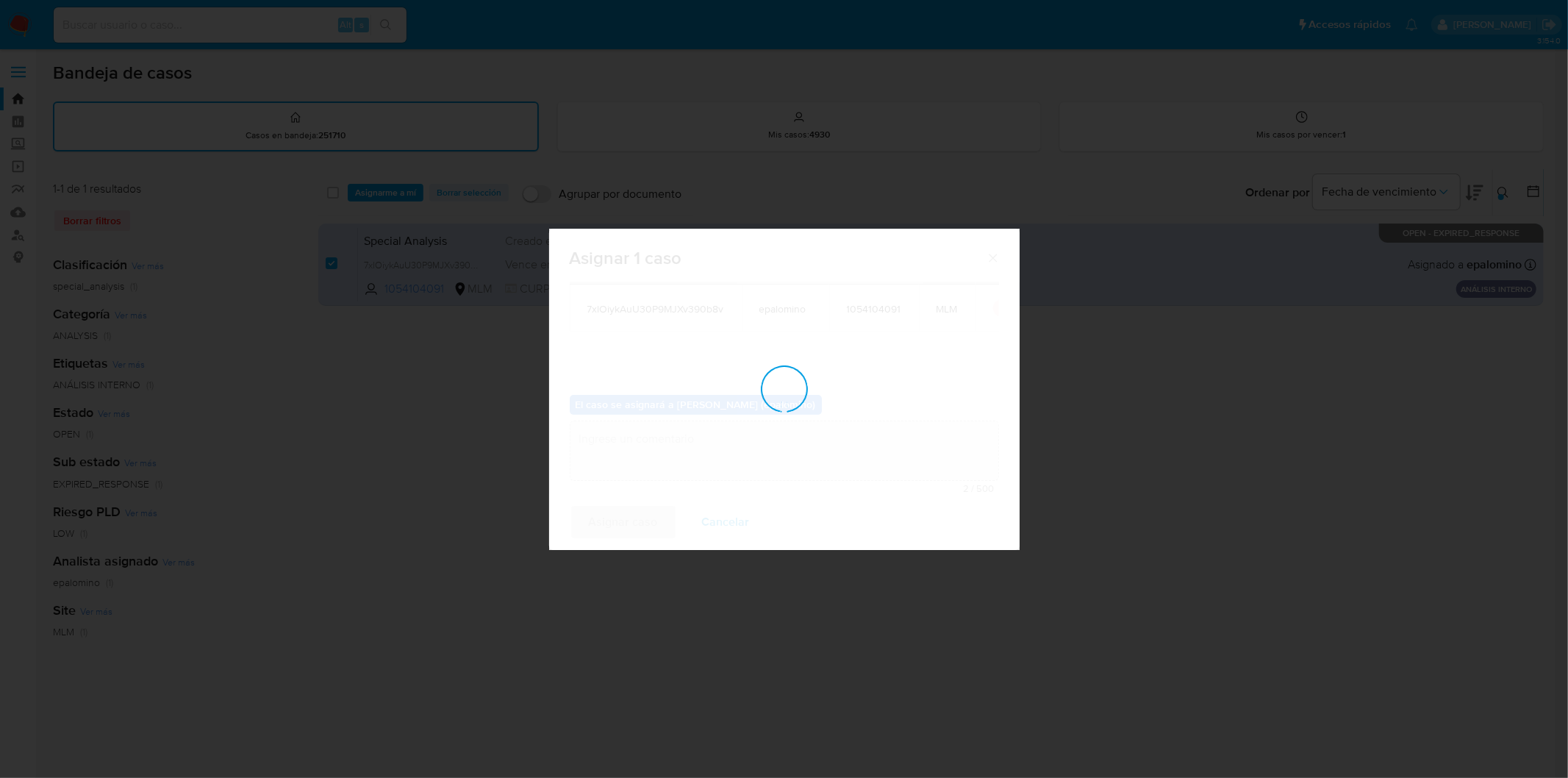
checkbox input "false"
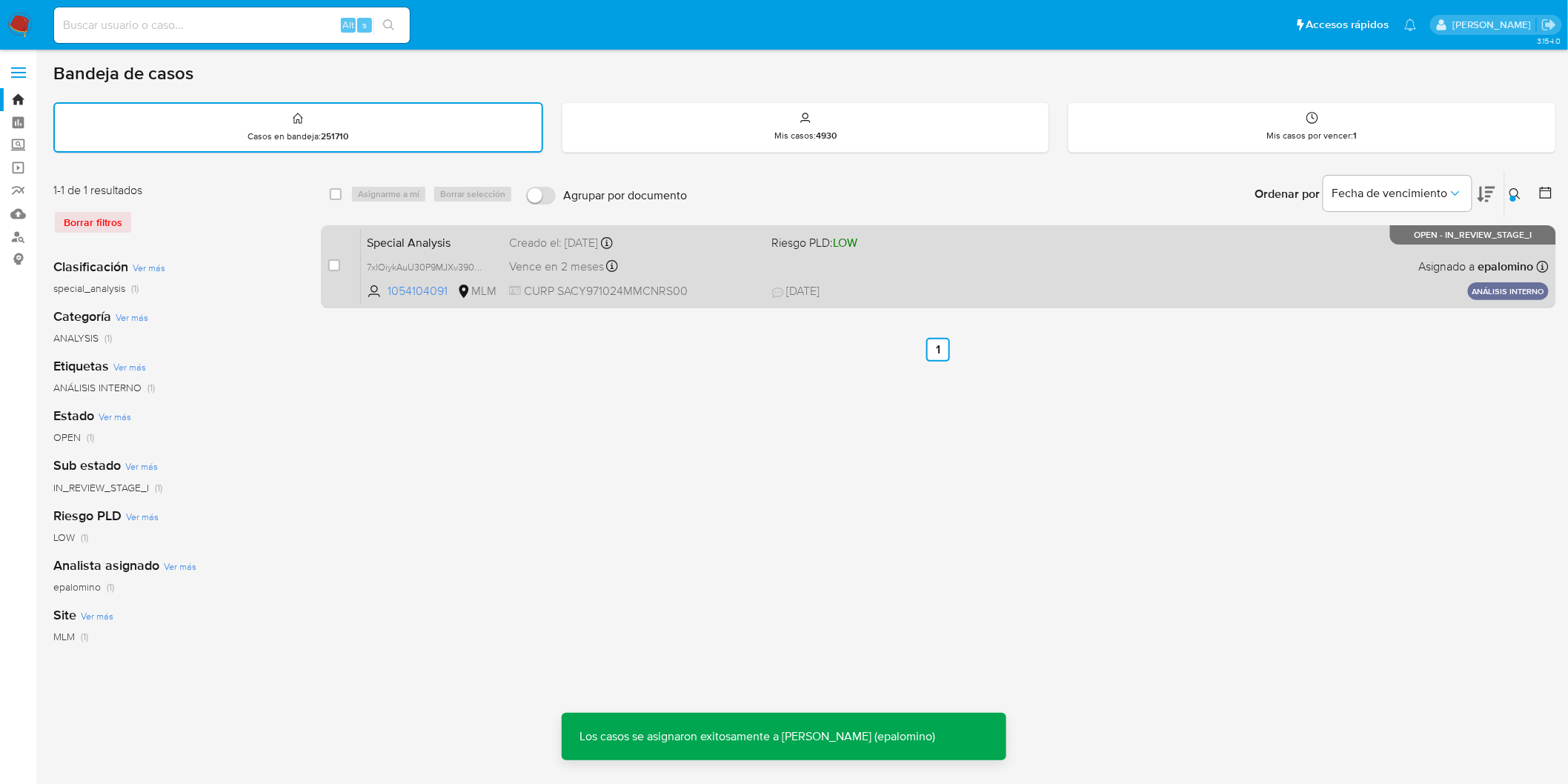
click at [402, 246] on span "Special Analysis" at bounding box center [432, 242] width 130 height 20
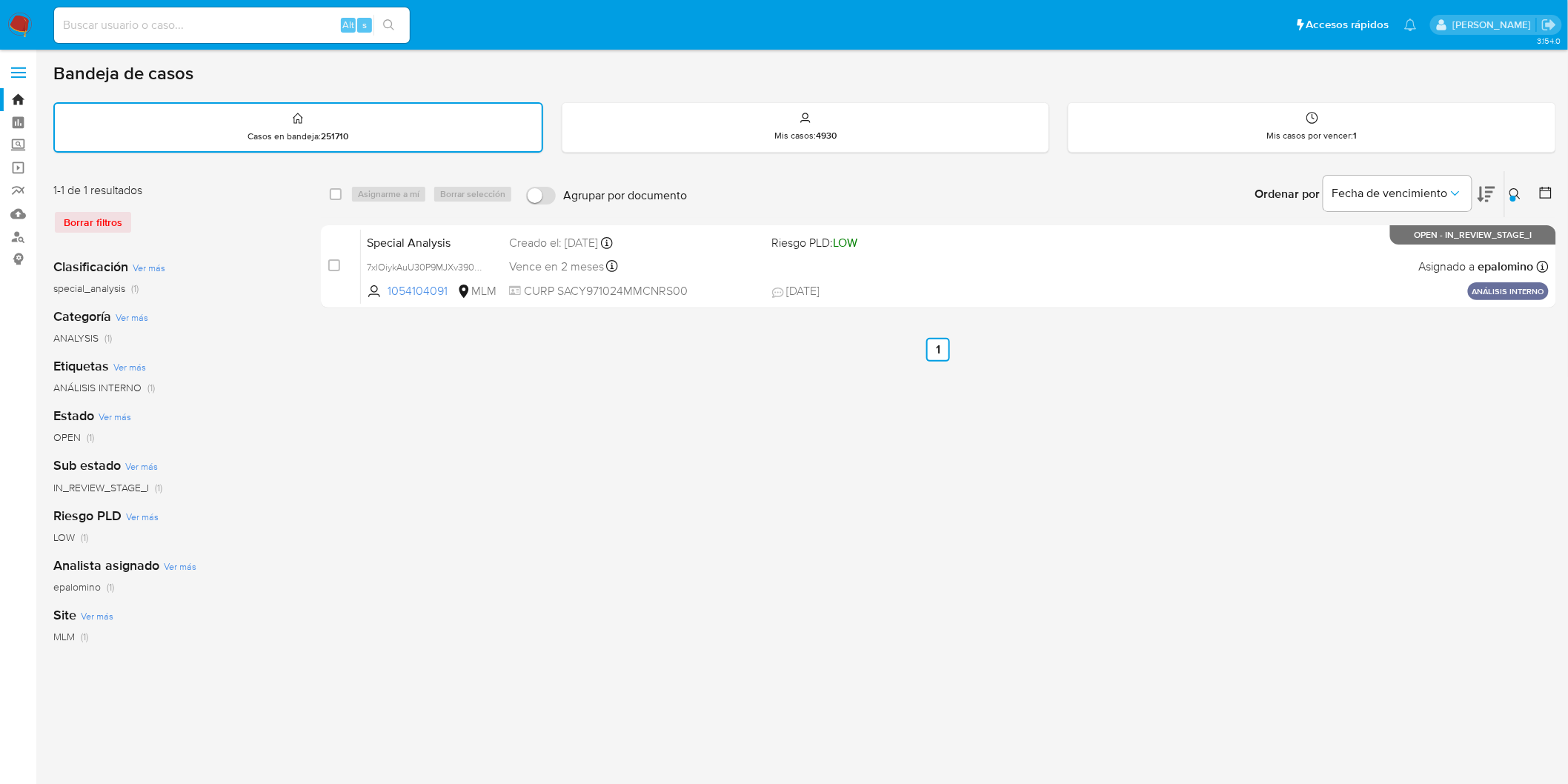
click at [27, 28] on img at bounding box center [20, 25] width 25 height 25
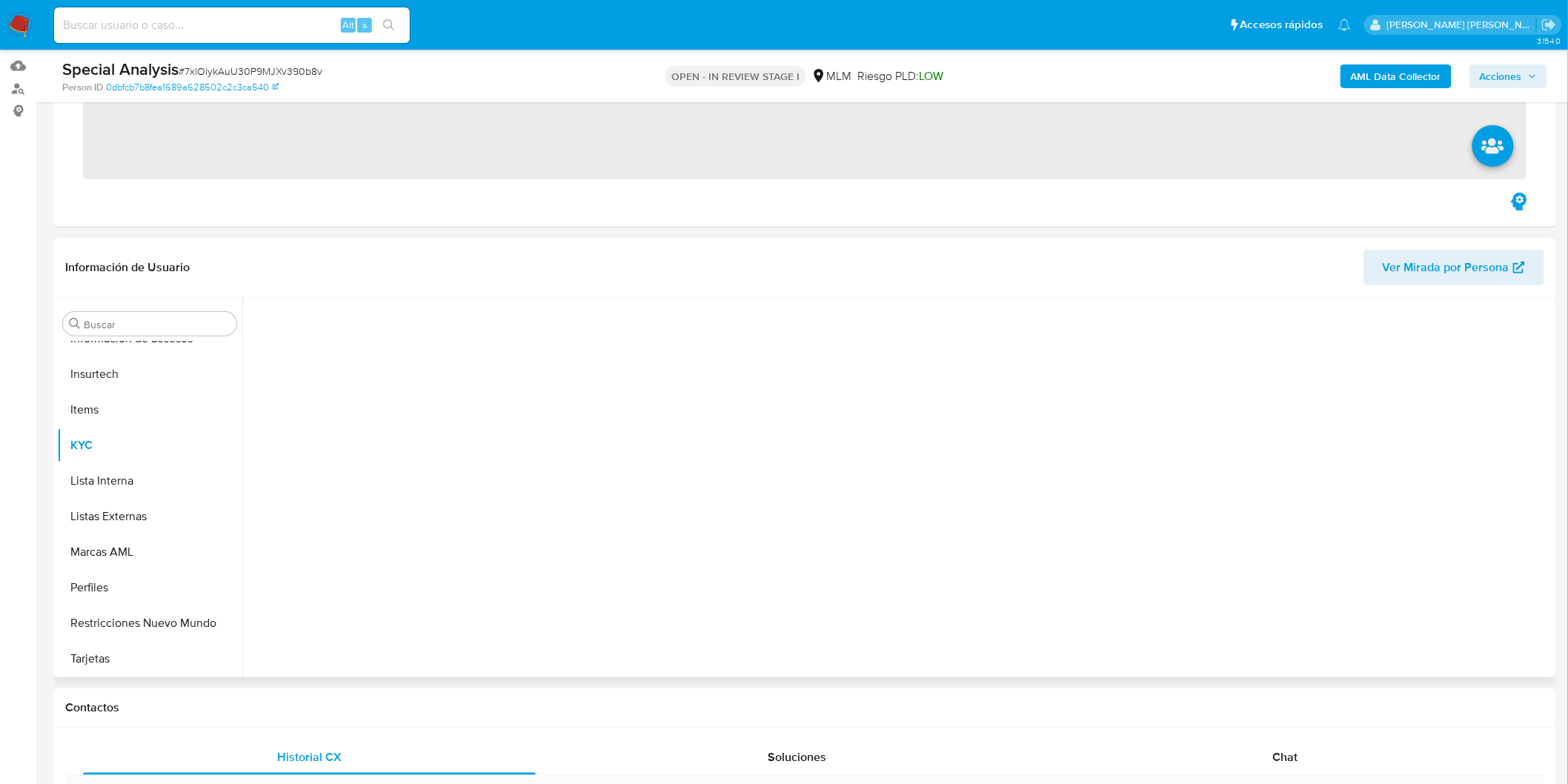
scroll to position [329, 0]
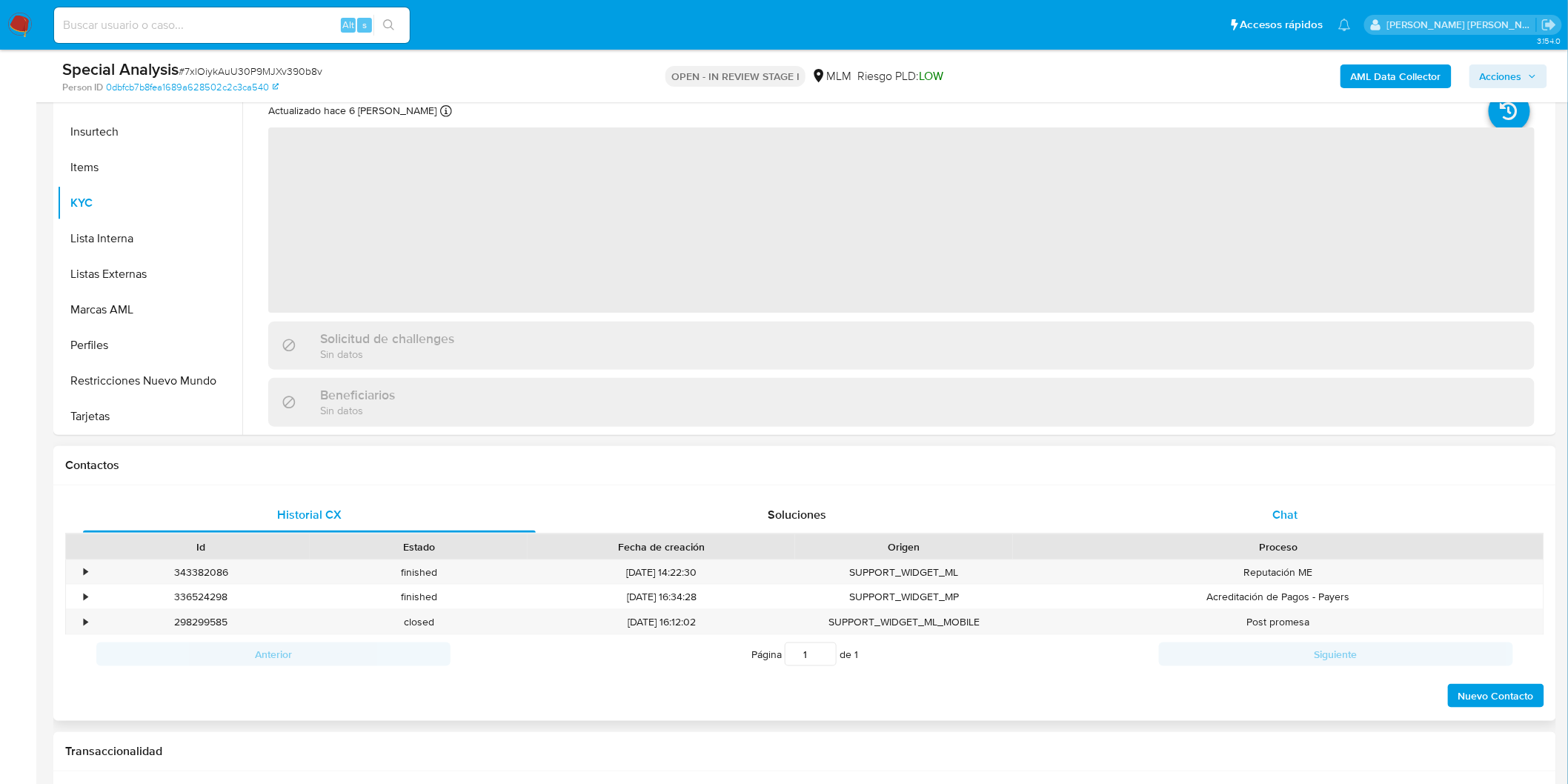
click at [1304, 502] on div "Chat" at bounding box center [1285, 514] width 453 height 35
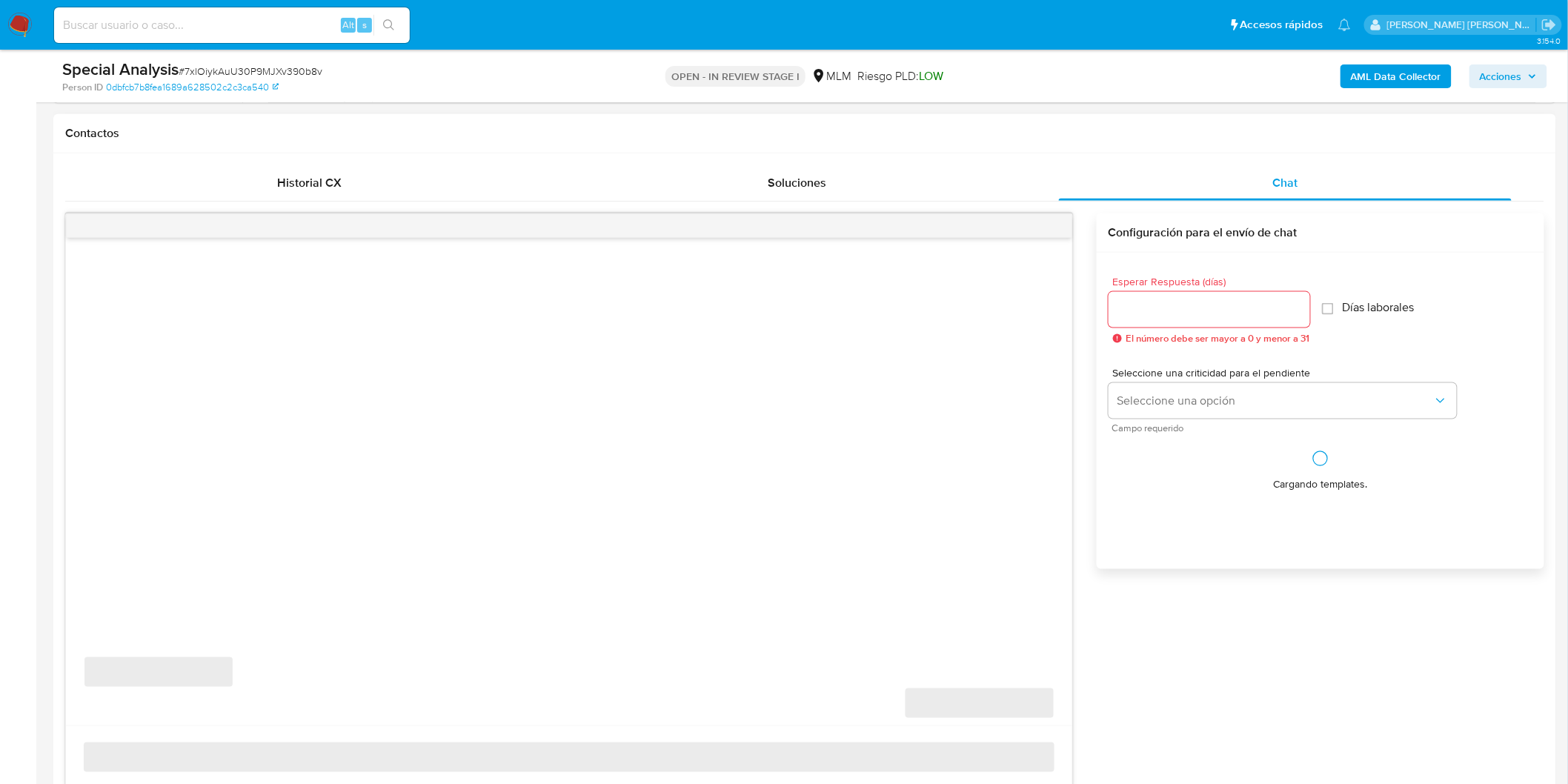
scroll to position [742, 0]
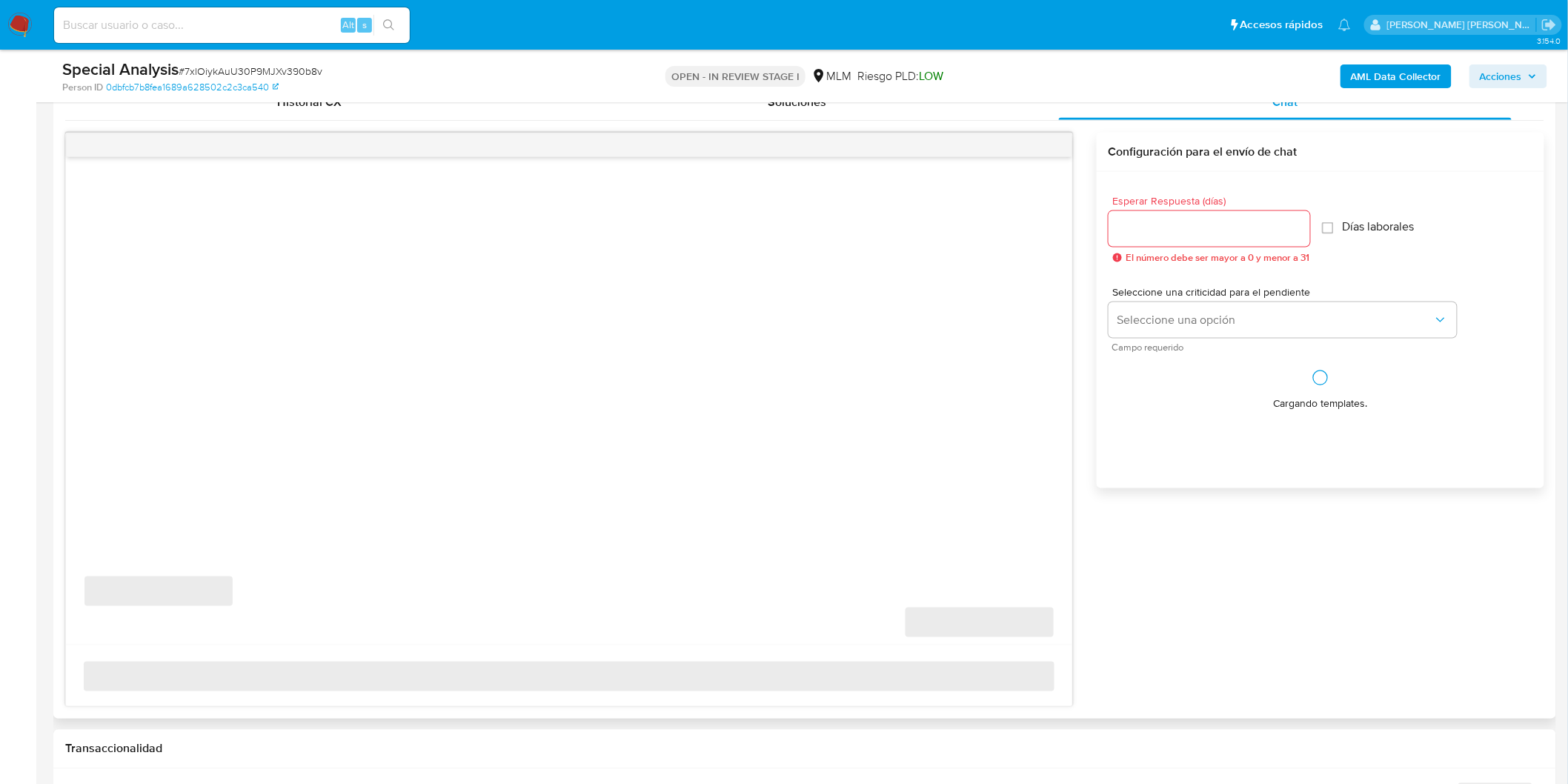
select select "10"
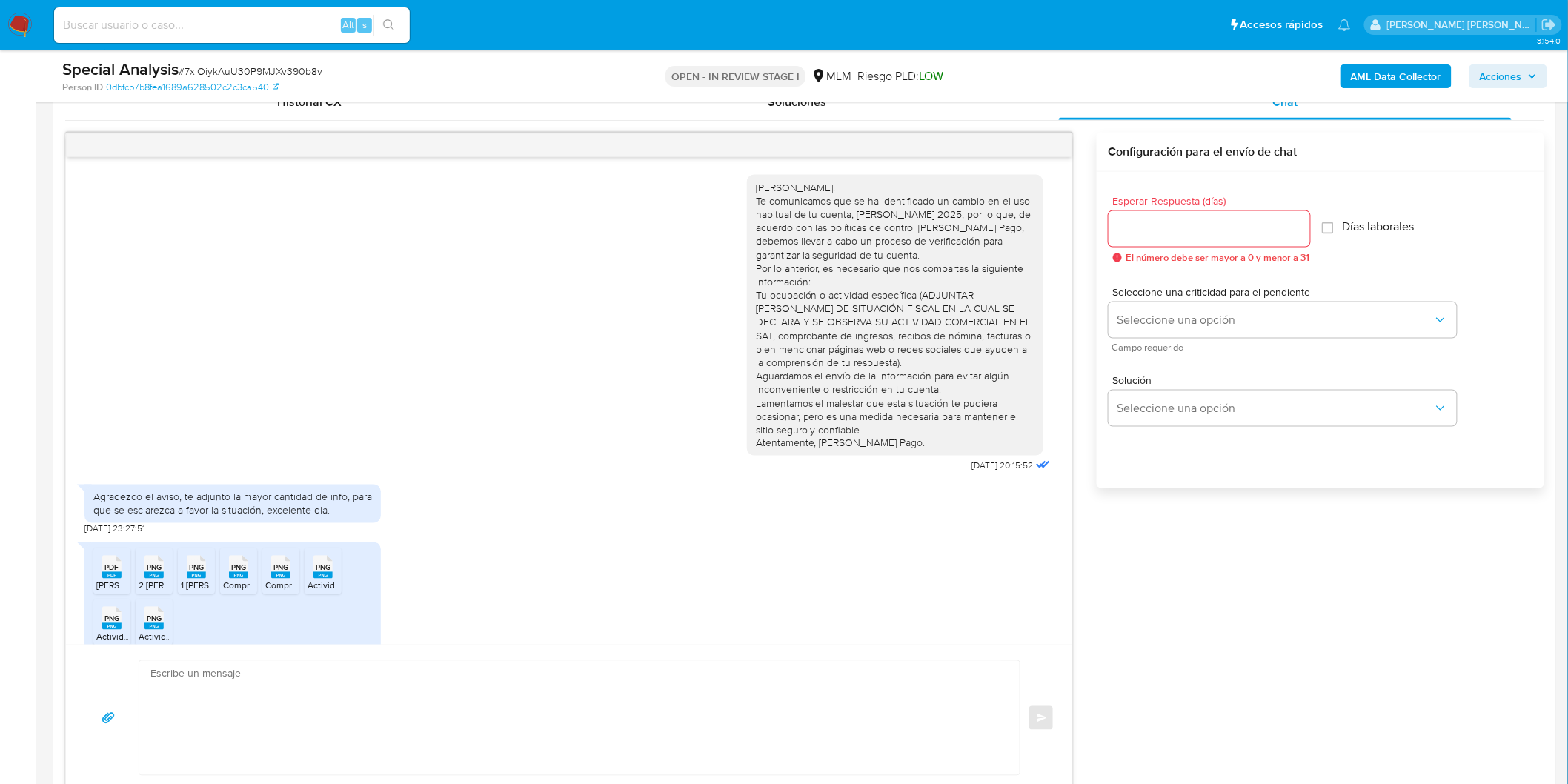
scroll to position [185, 0]
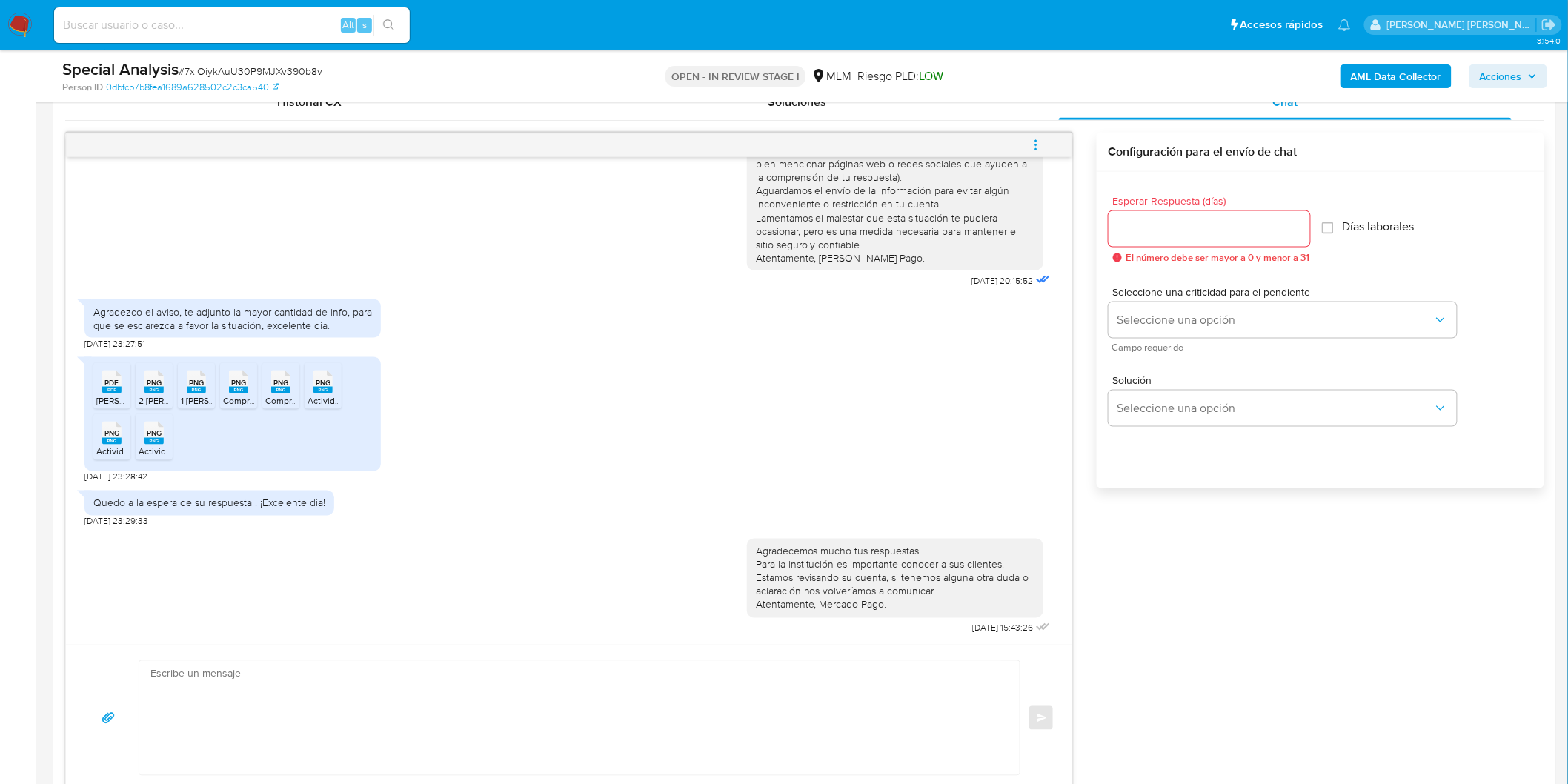
click at [1032, 139] on icon "menu-action" at bounding box center [1036, 145] width 14 height 14
click at [919, 113] on li "Cerrar conversación" at bounding box center [936, 117] width 152 height 26
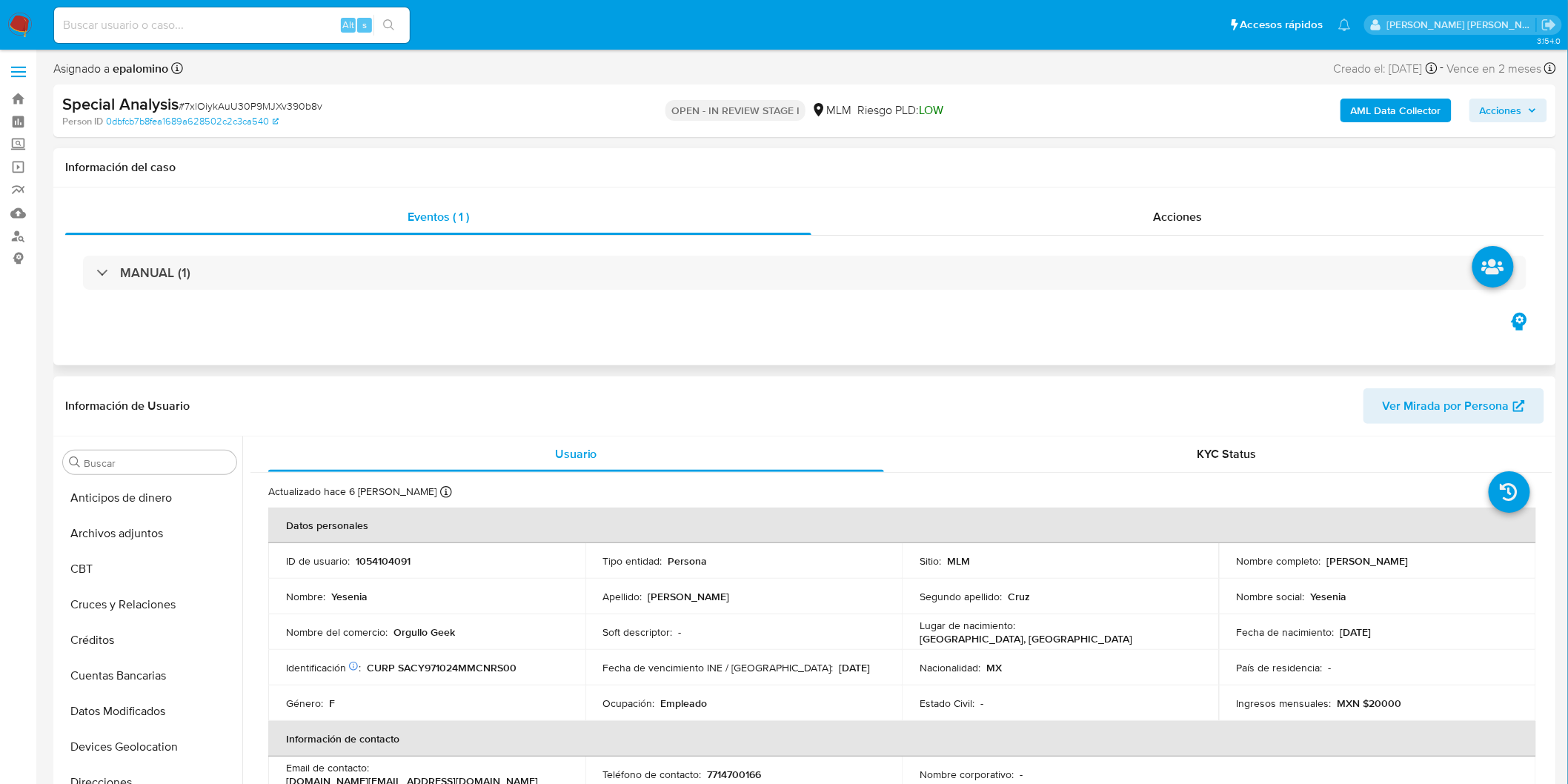
scroll to position [0, 0]
click at [121, 537] on button "Archivos adjuntos" at bounding box center [144, 534] width 173 height 35
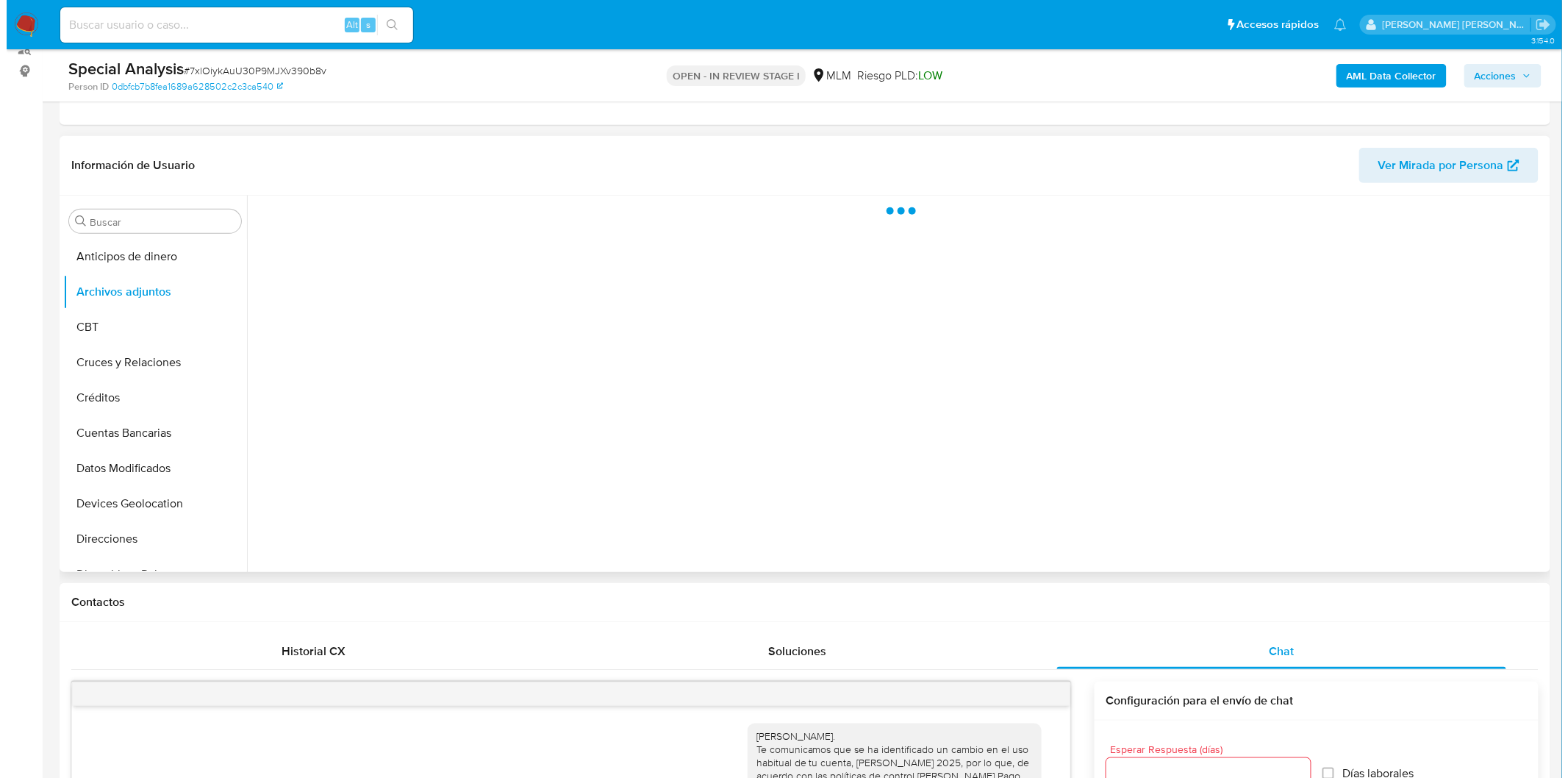
scroll to position [158, 0]
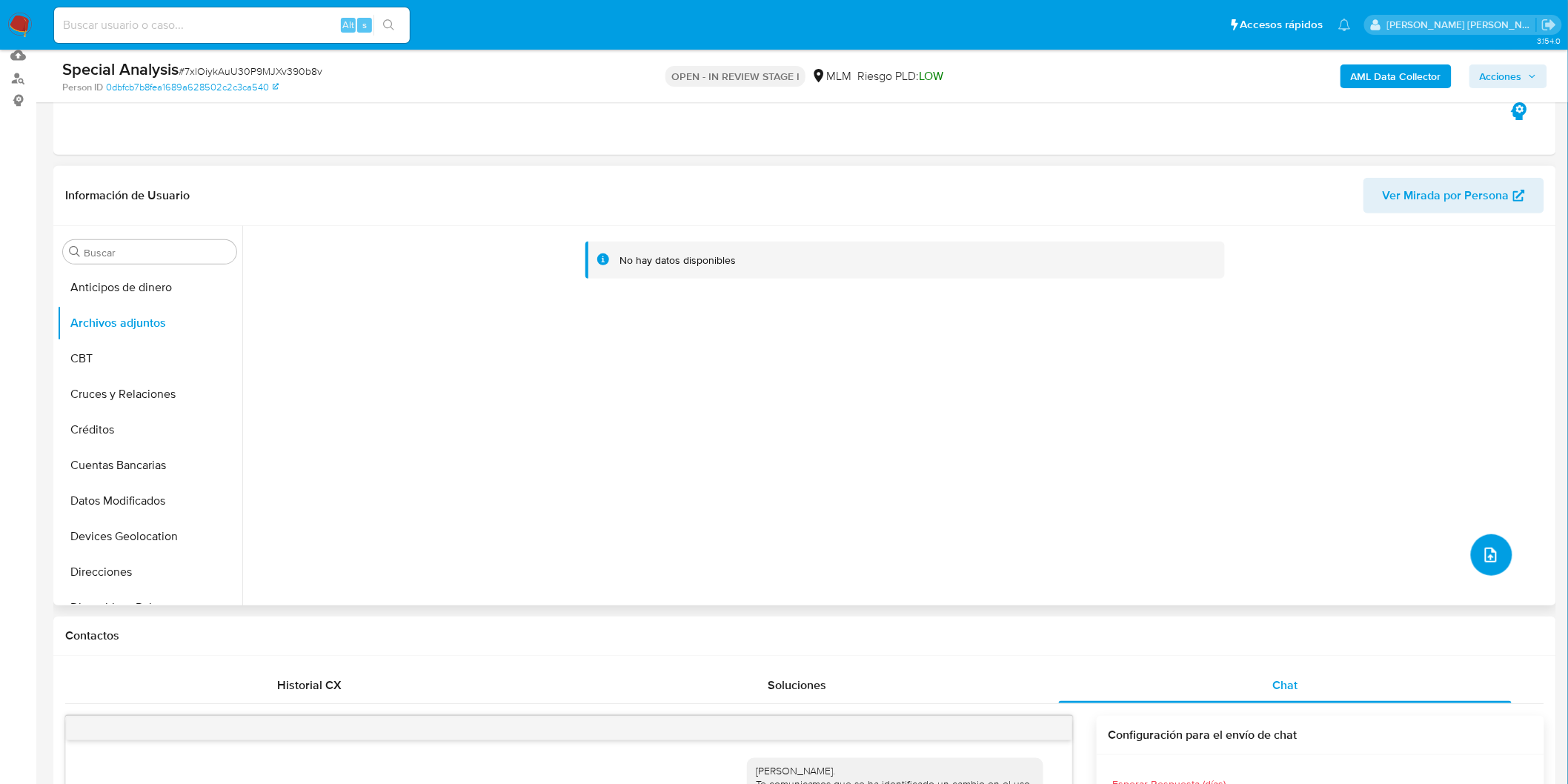
click at [1497, 551] on button "upload-file" at bounding box center [1492, 554] width 41 height 41
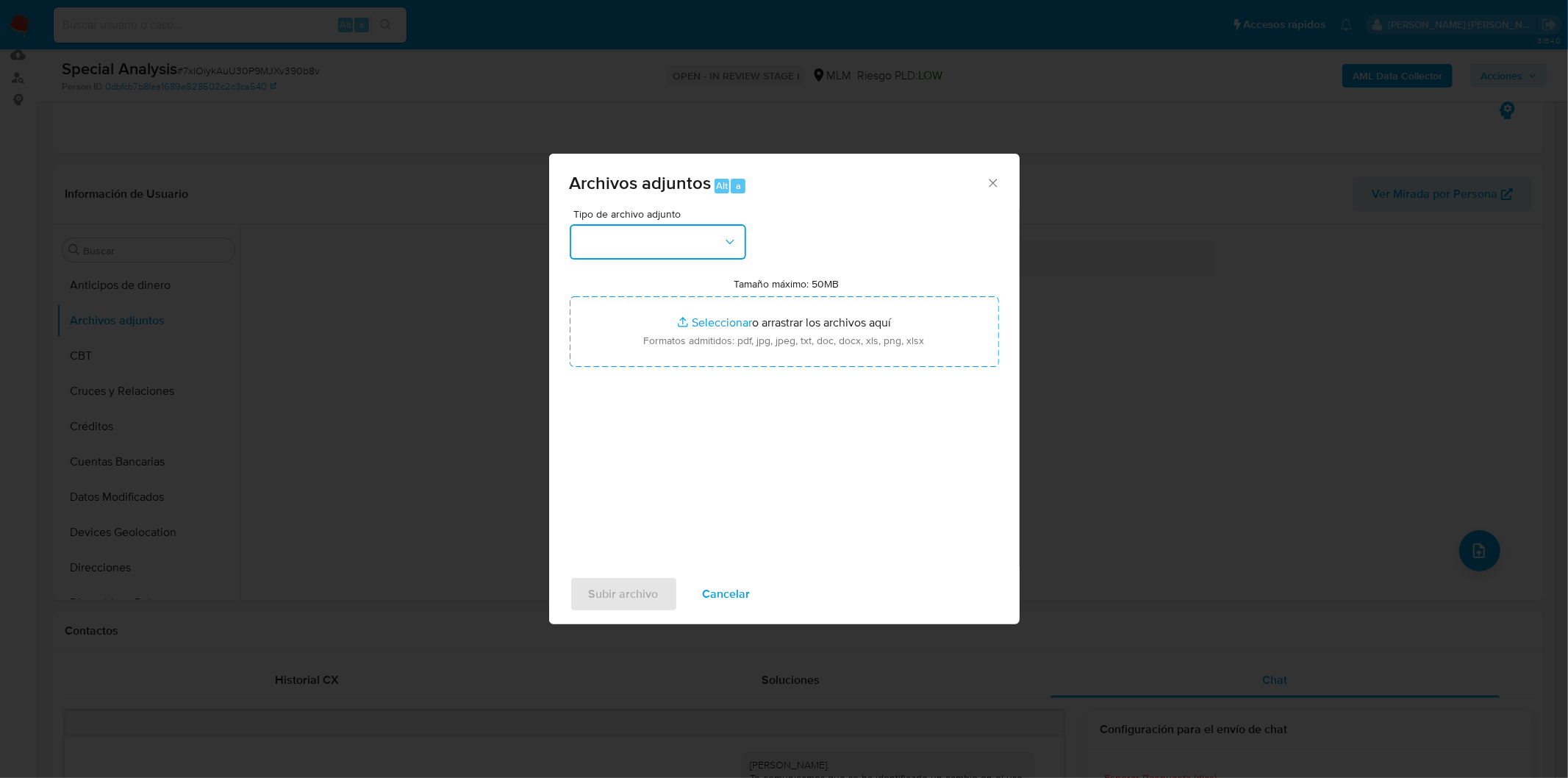
click at [738, 237] on button "button" at bounding box center [658, 241] width 176 height 35
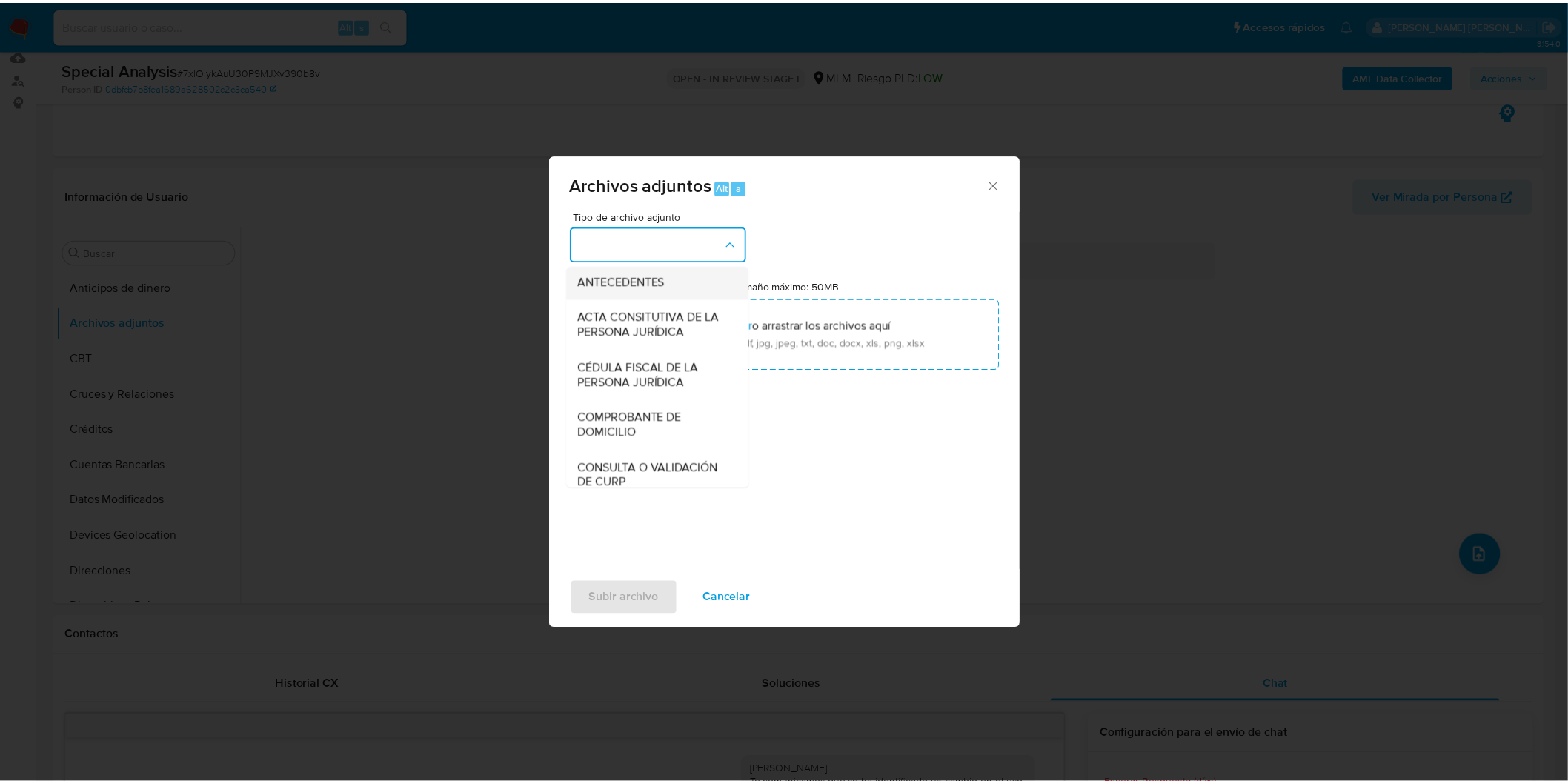
scroll to position [247, 0]
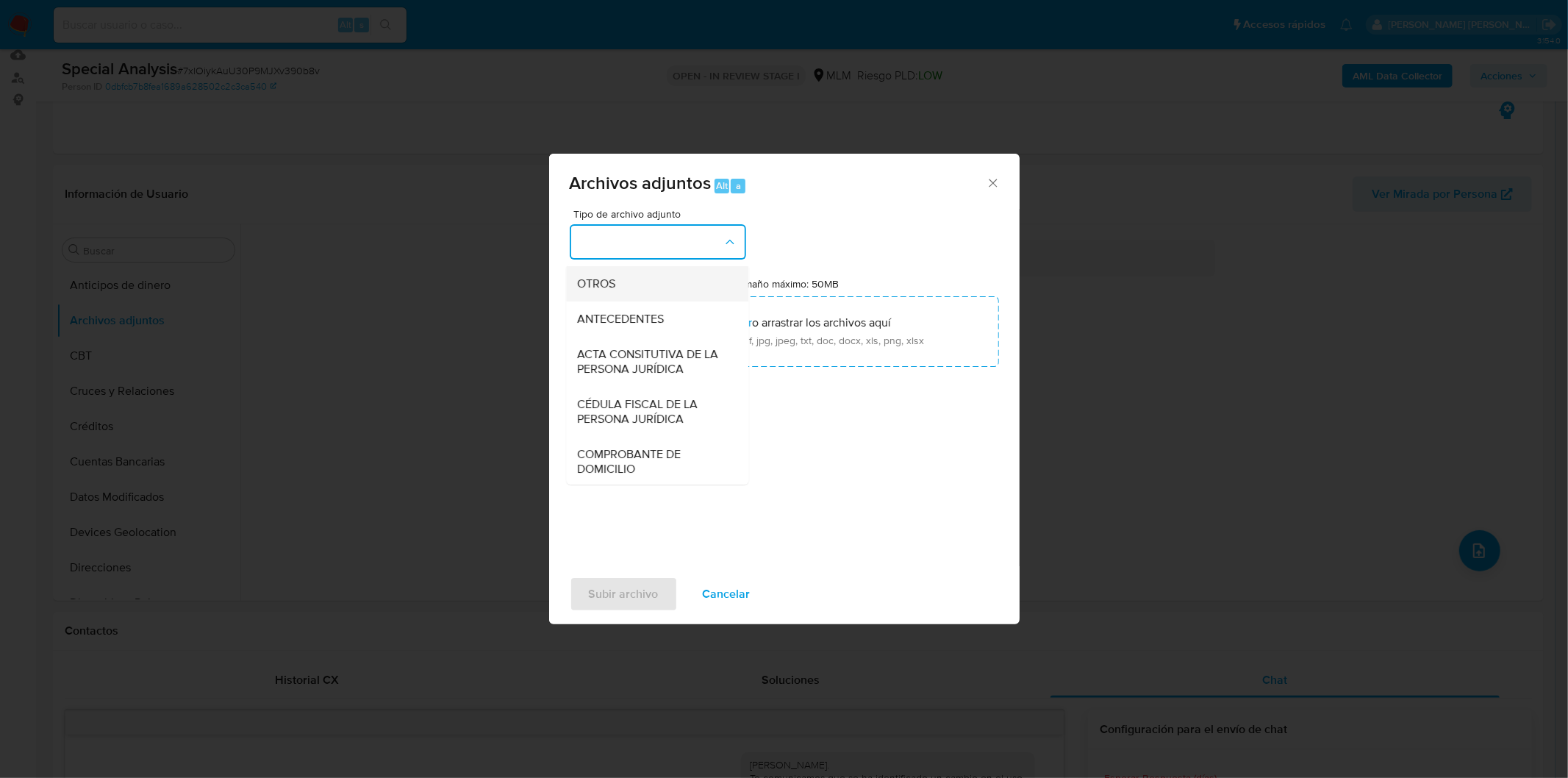
click at [629, 300] on div "OTROS" at bounding box center [652, 283] width 150 height 35
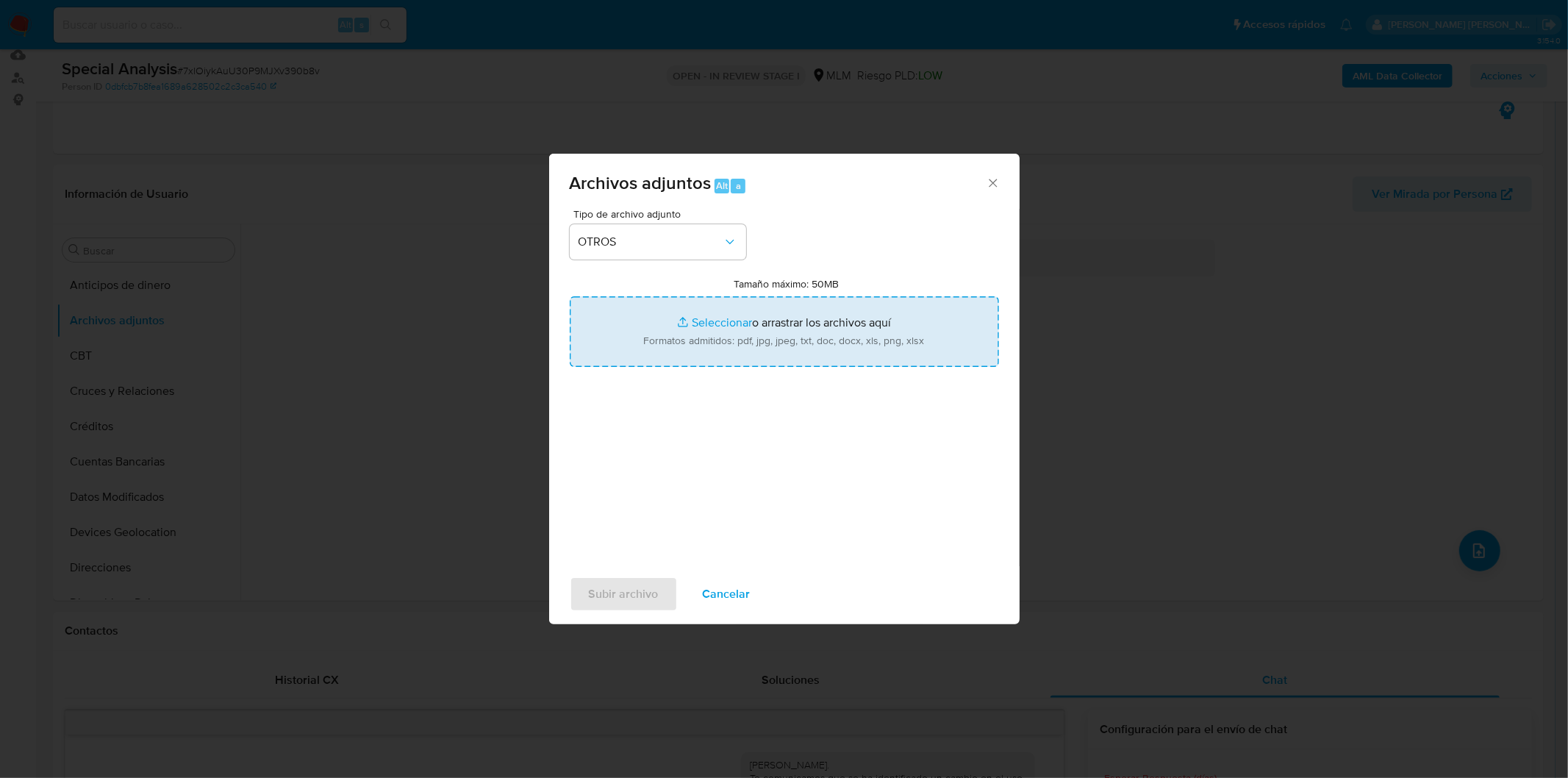
type input "C:\fakepath\1054104091_Yesenia Sanchez Cruz_SPAR.xlsx"
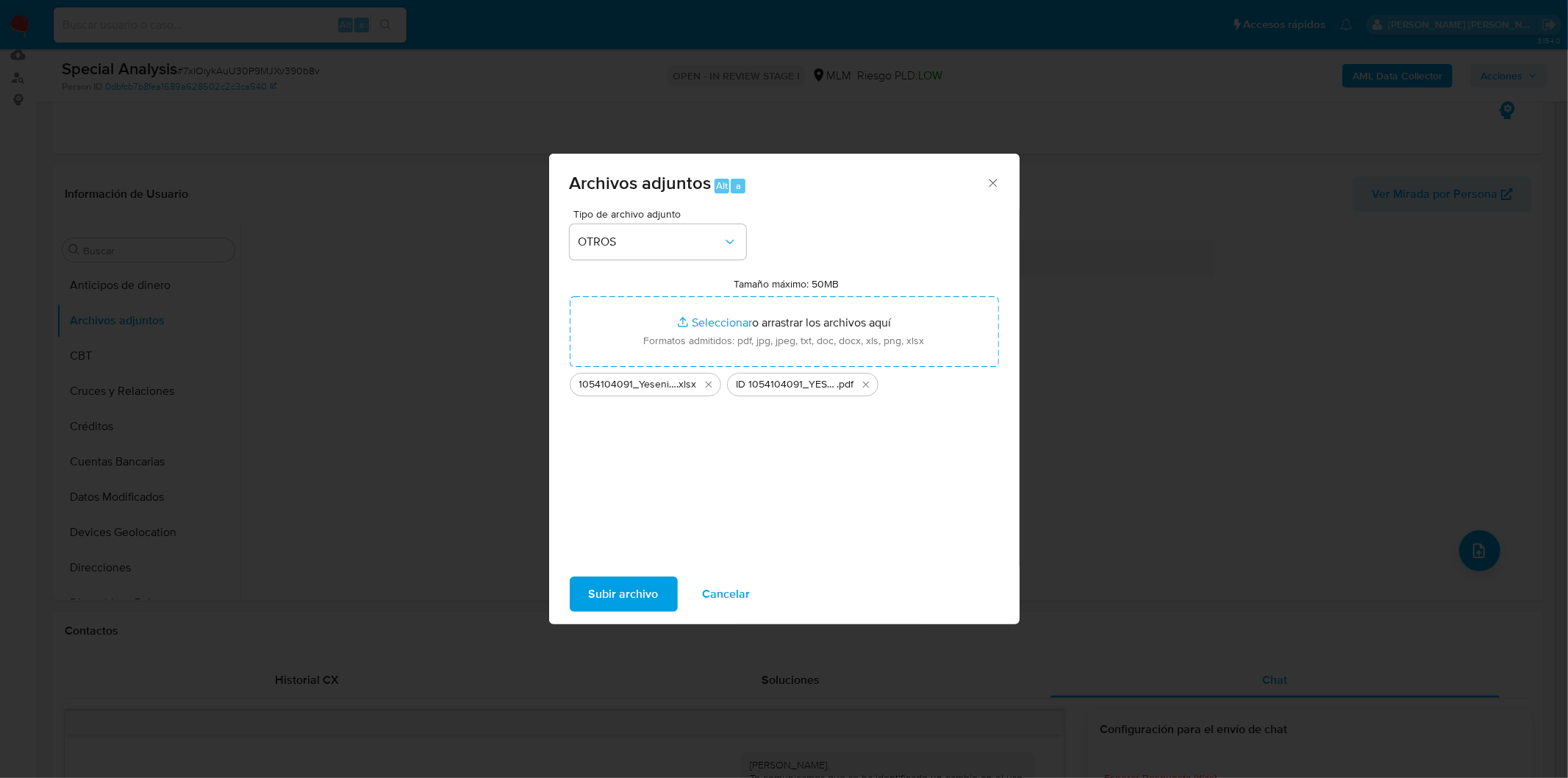
click at [613, 581] on span "Subir archivo" at bounding box center [623, 593] width 70 height 32
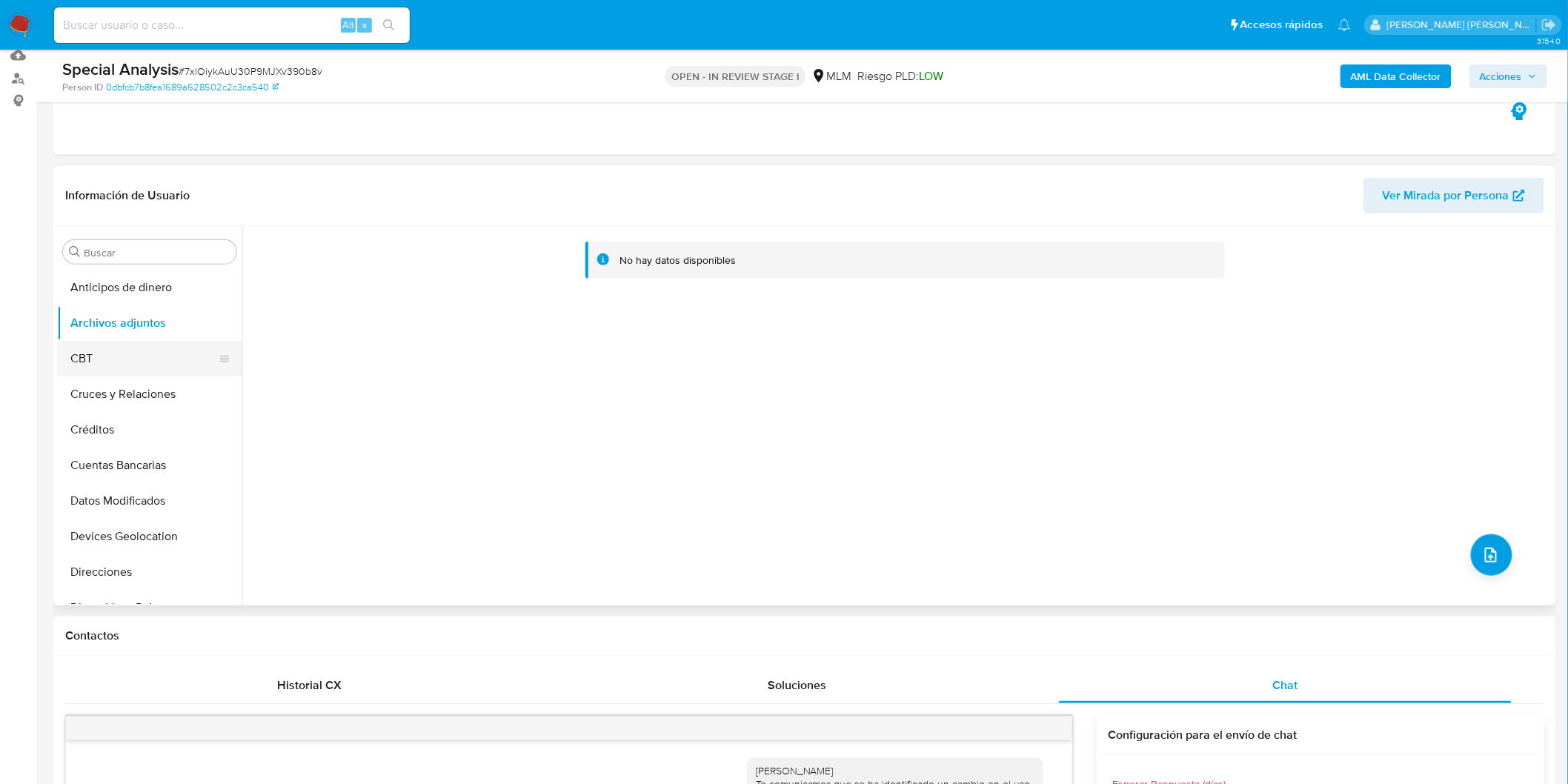
click at [141, 366] on button "CBT" at bounding box center [144, 358] width 173 height 35
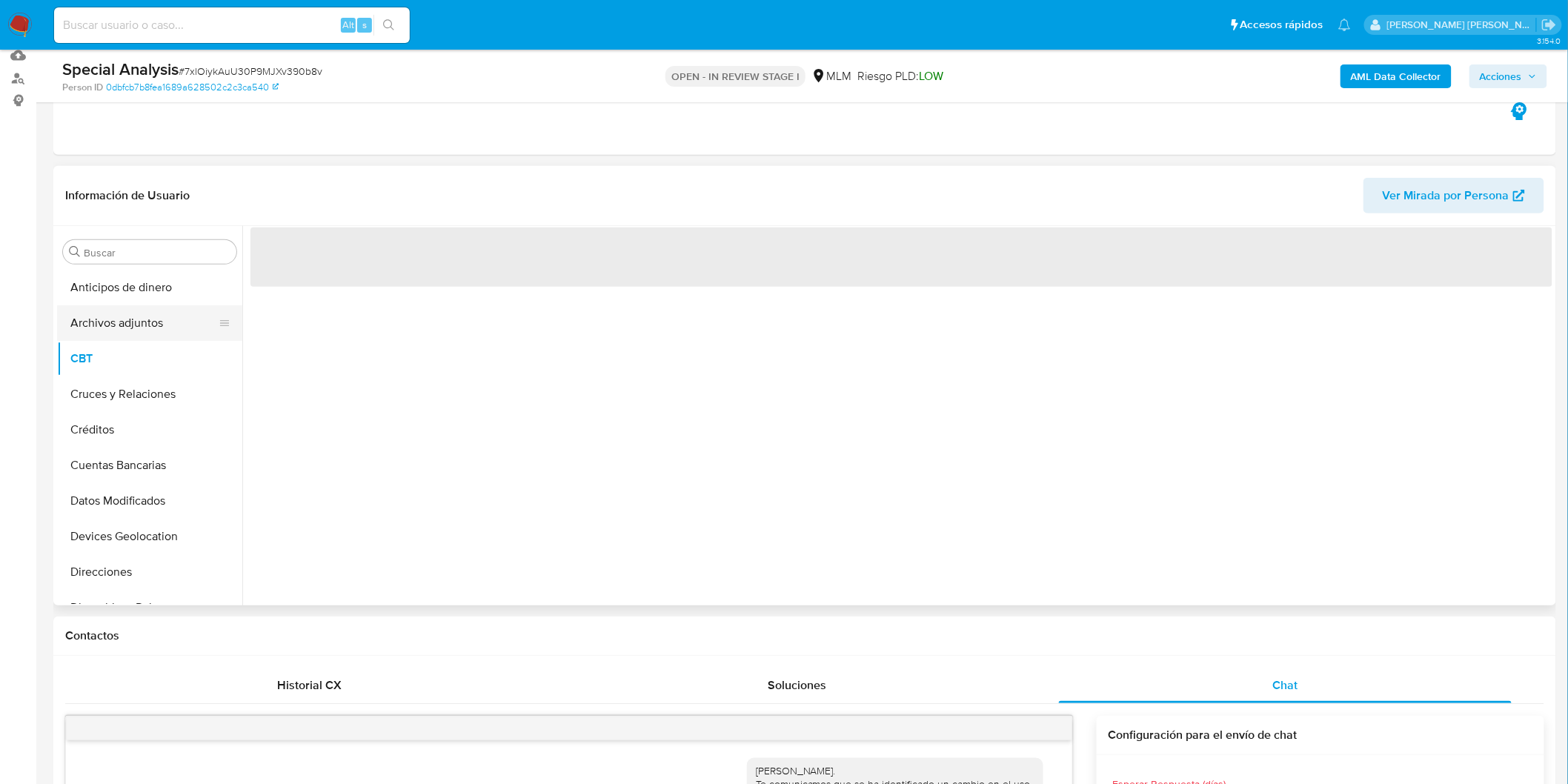
click at [171, 328] on button "Archivos adjuntos" at bounding box center [144, 322] width 173 height 35
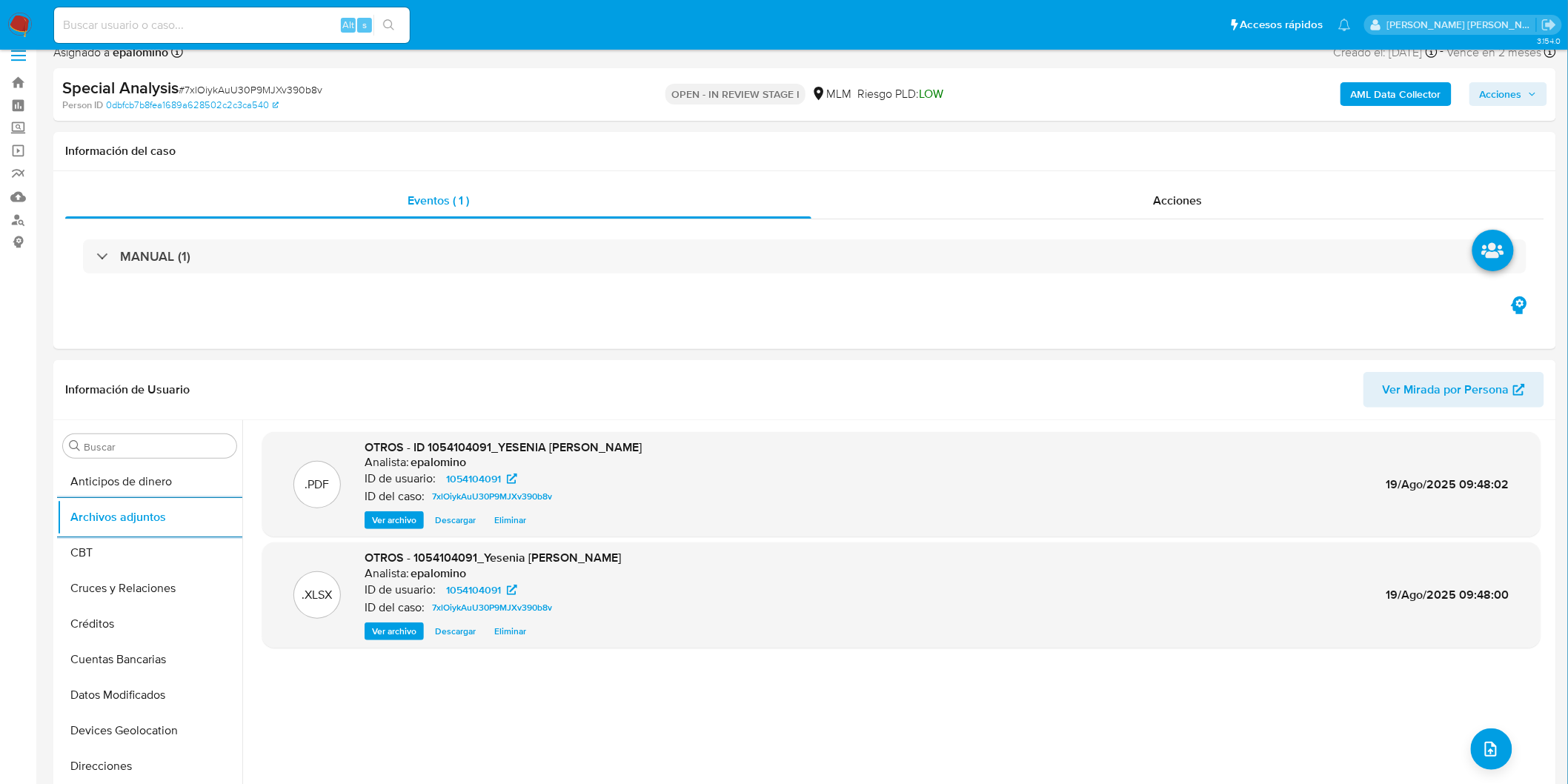
scroll to position [0, 0]
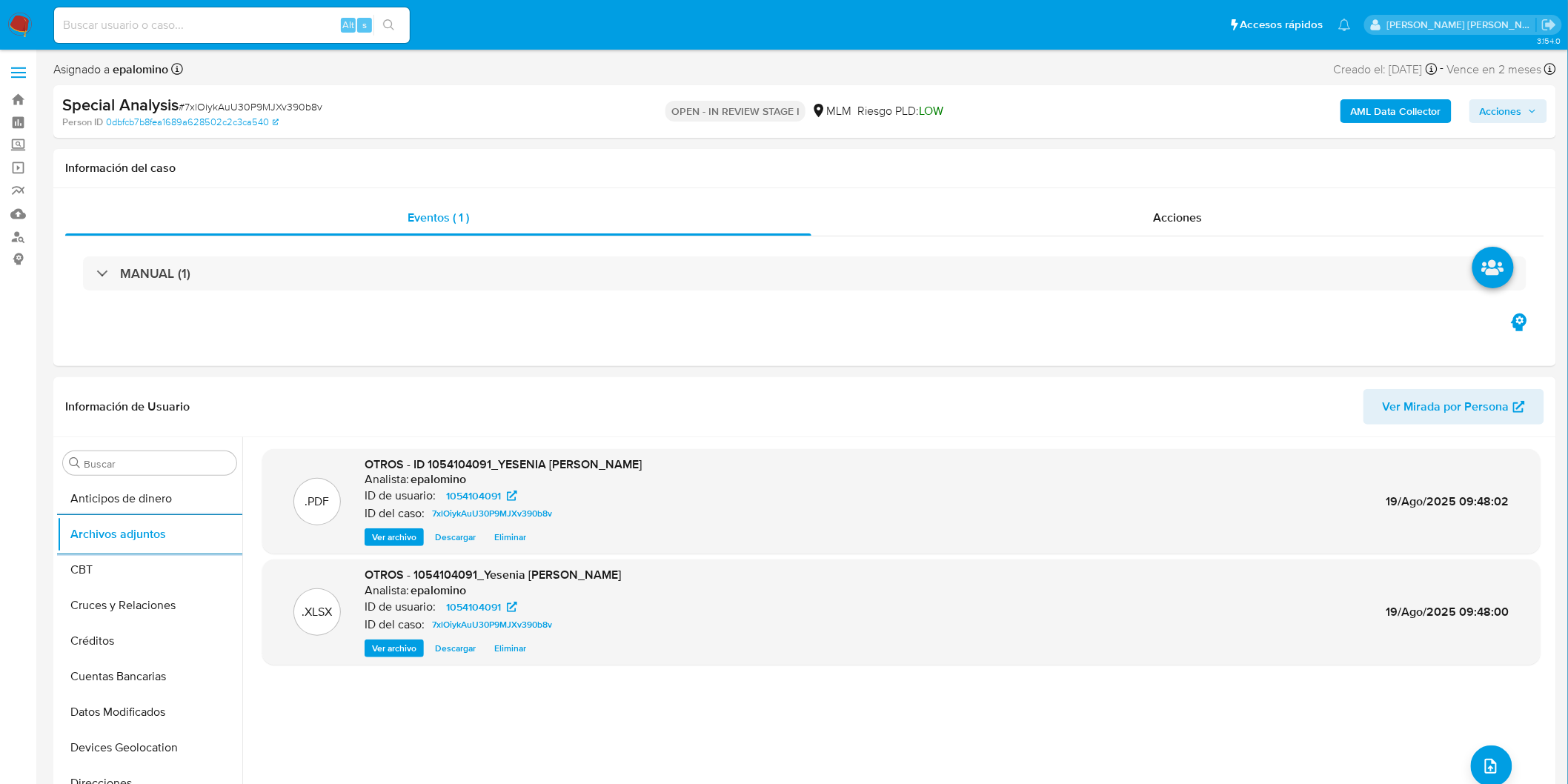
click at [1502, 99] on span "Acciones" at bounding box center [1501, 111] width 42 height 23
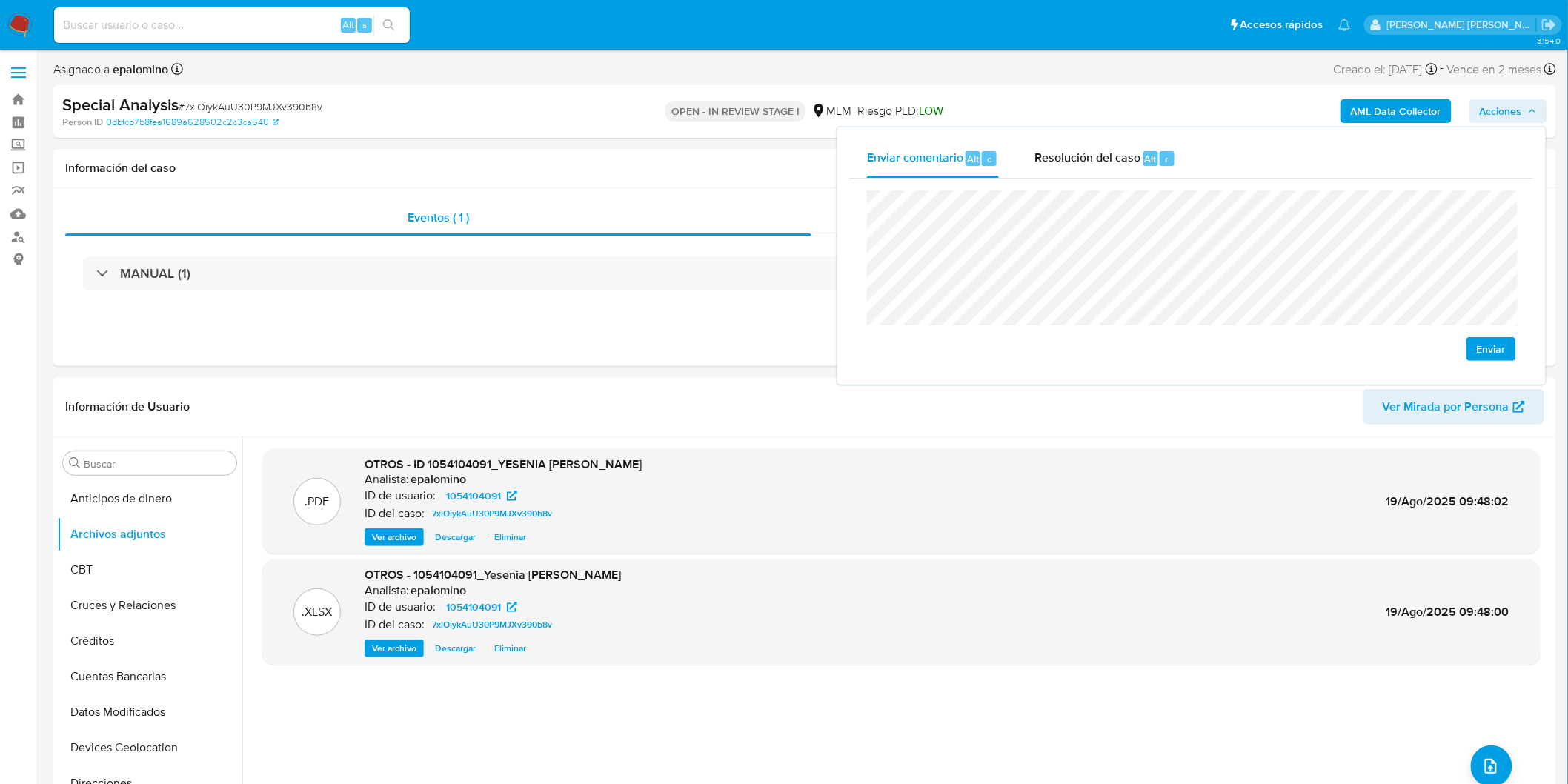
click at [1490, 343] on span "Enviar" at bounding box center [1491, 349] width 29 height 21
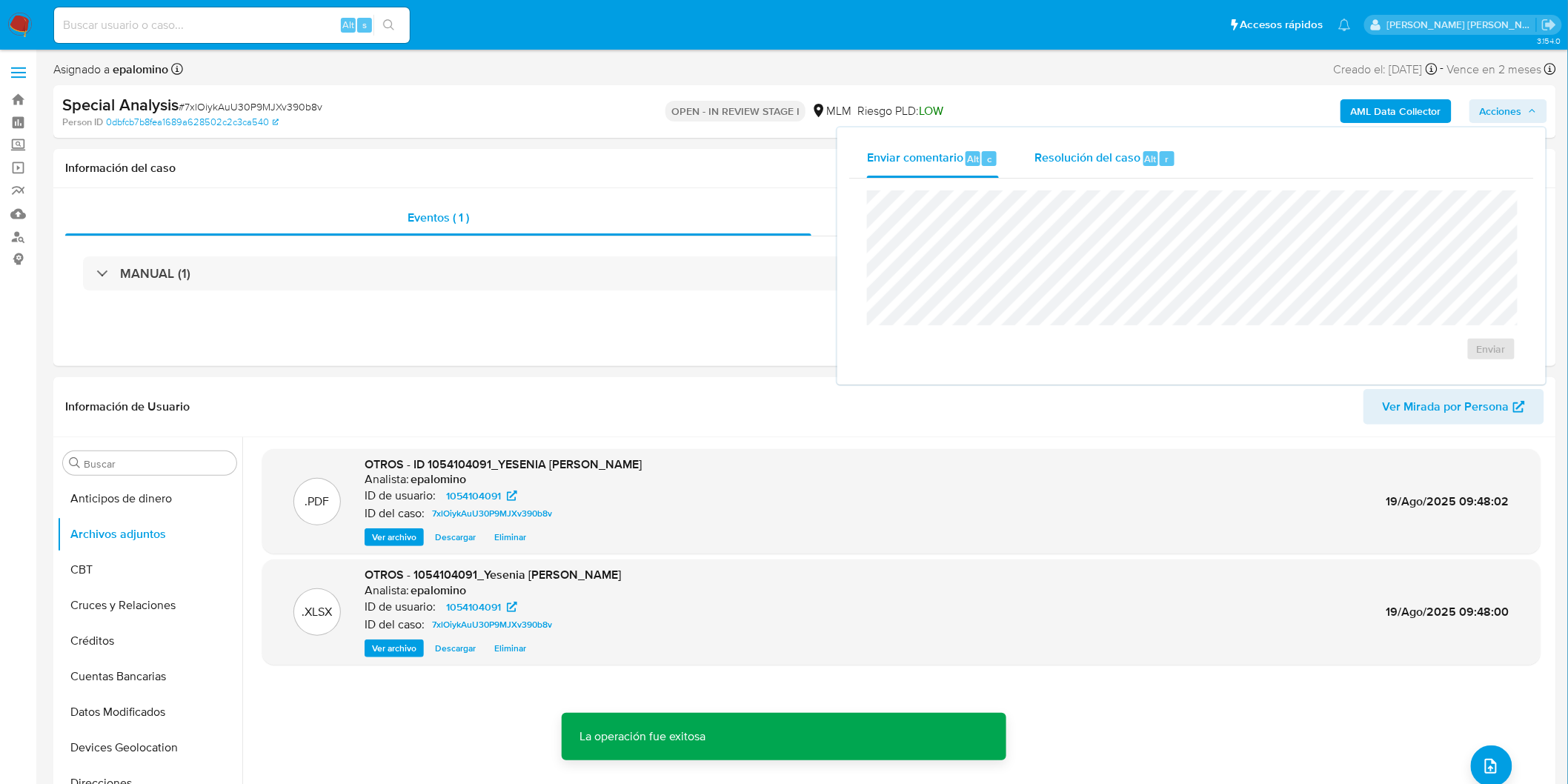
click at [1140, 171] on div "Resolución del caso Alt r" at bounding box center [1105, 158] width 142 height 38
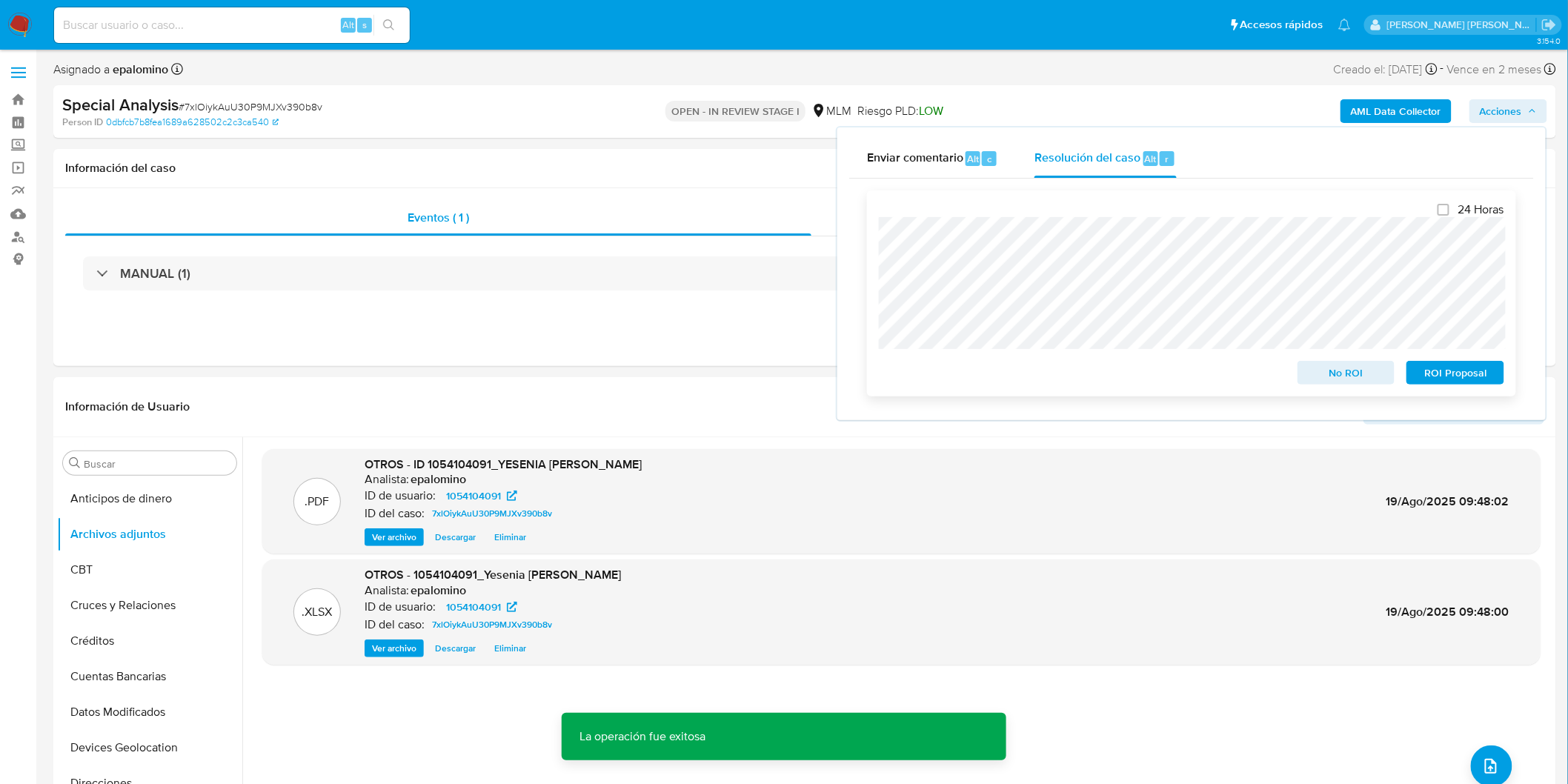
click at [1330, 373] on span "No ROI" at bounding box center [1346, 373] width 77 height 21
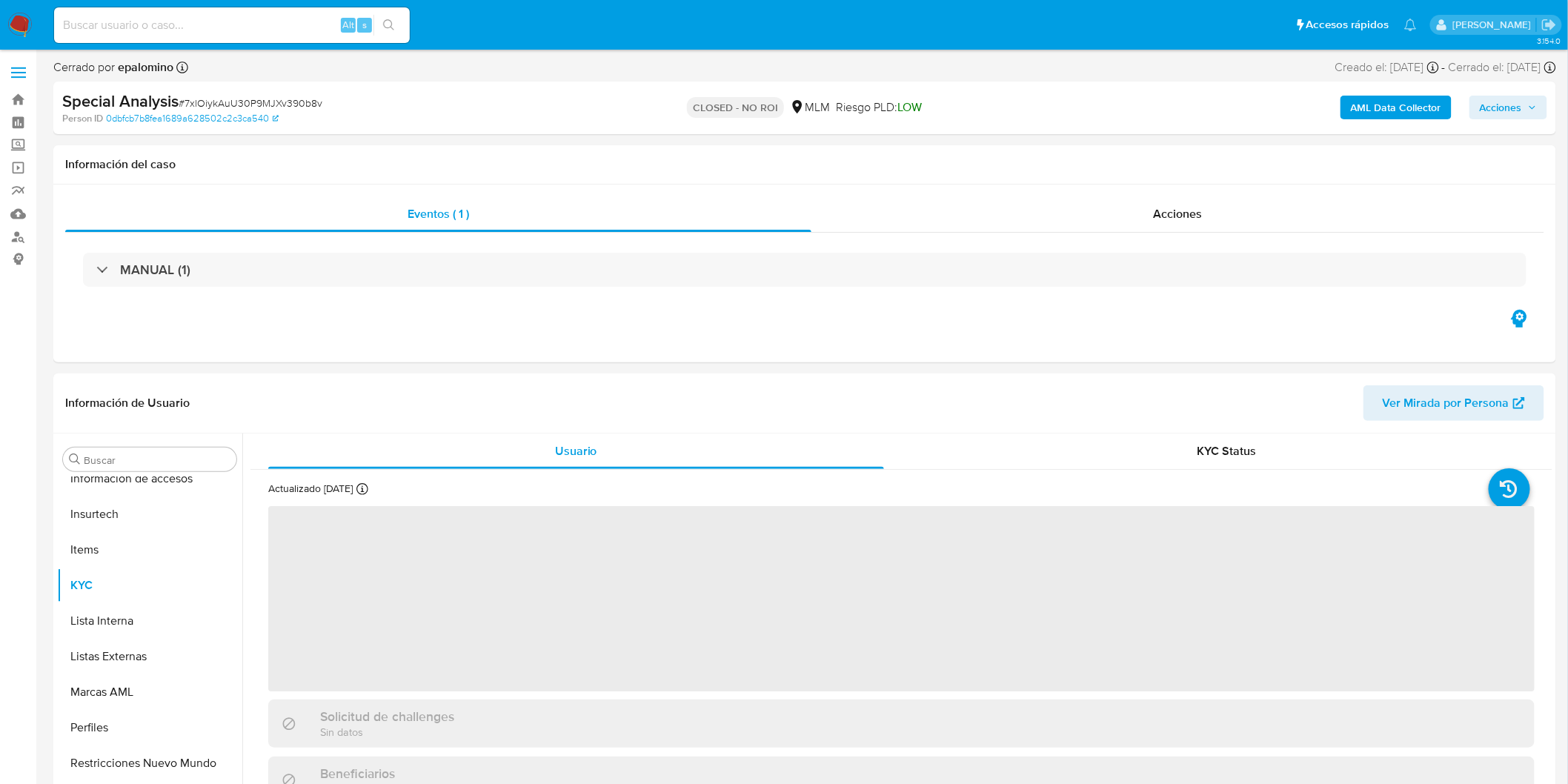
scroll to position [625, 0]
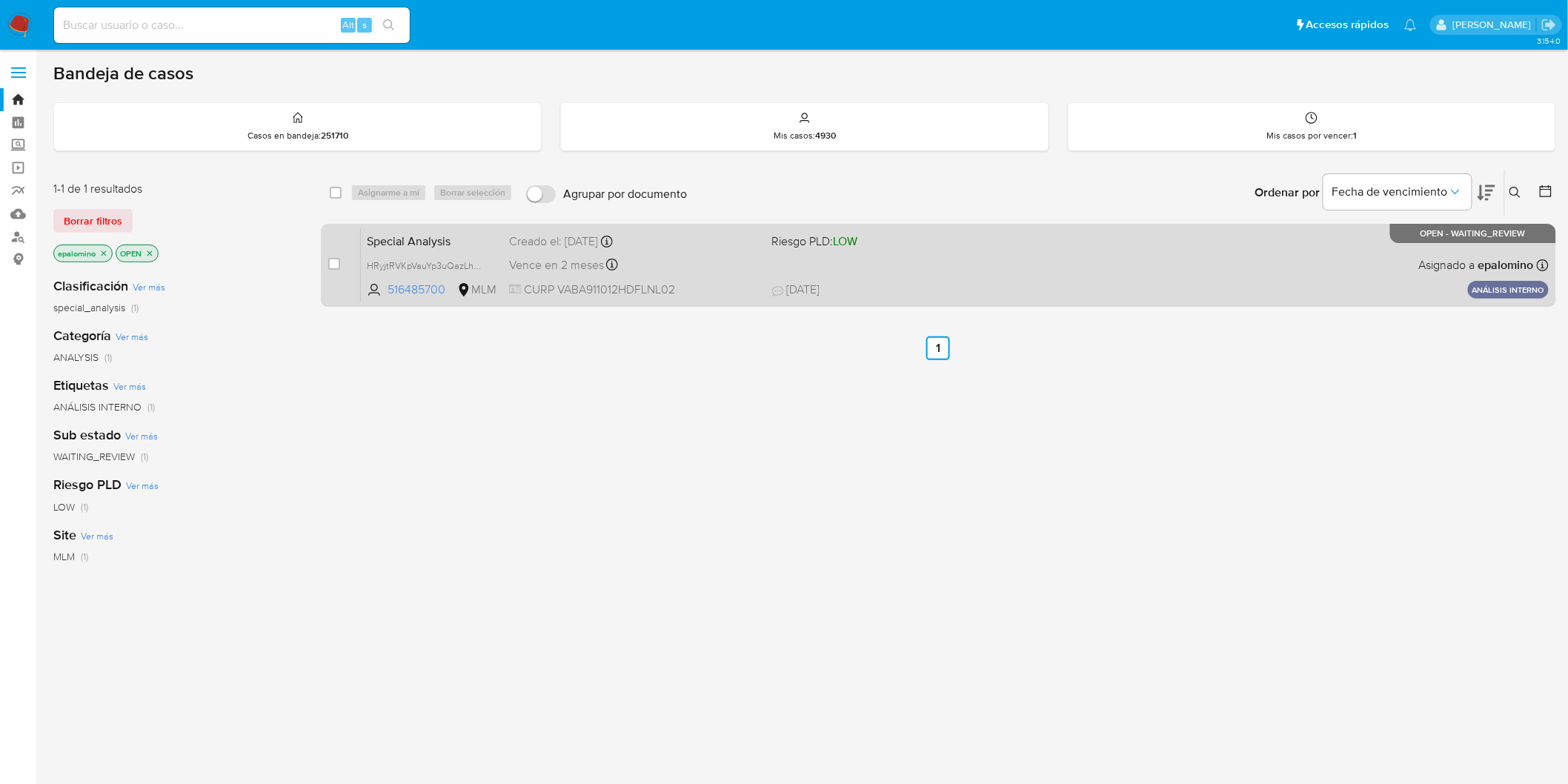
click at [446, 230] on span "Special Analysis" at bounding box center [432, 240] width 130 height 20
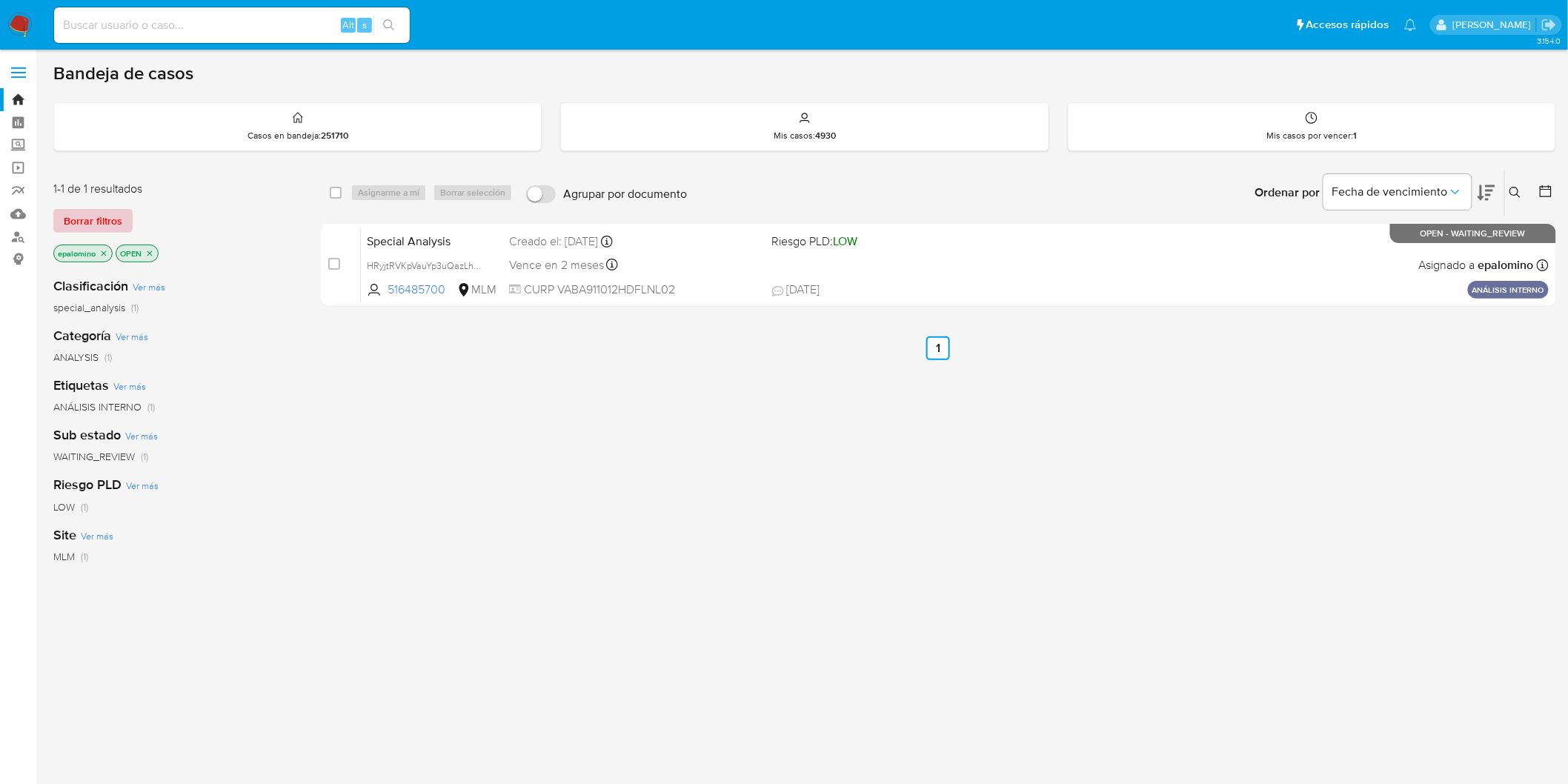
click at [112, 212] on span "Borrar filtros" at bounding box center [93, 221] width 59 height 21
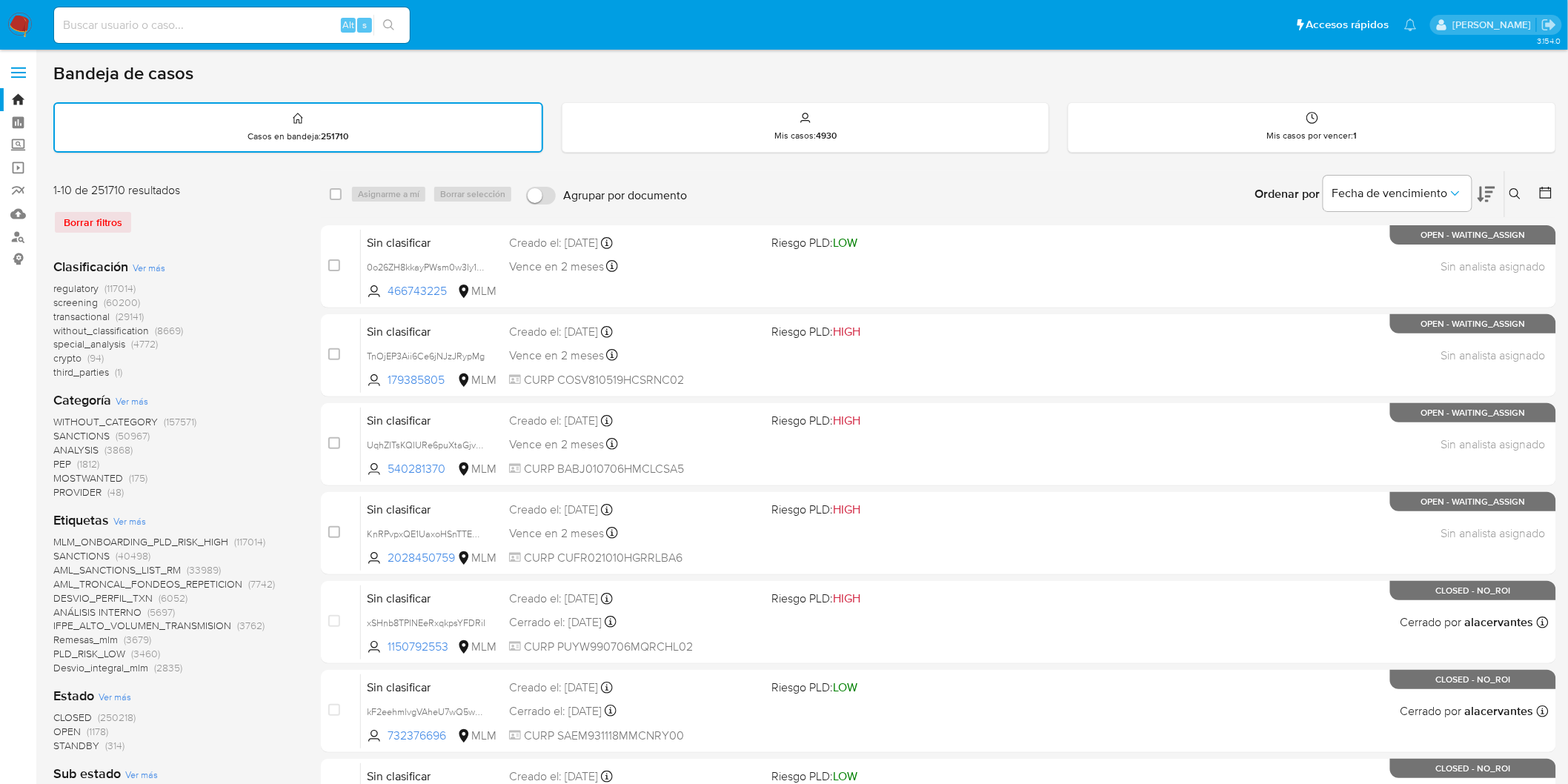
click at [1518, 189] on icon at bounding box center [1515, 194] width 11 height 11
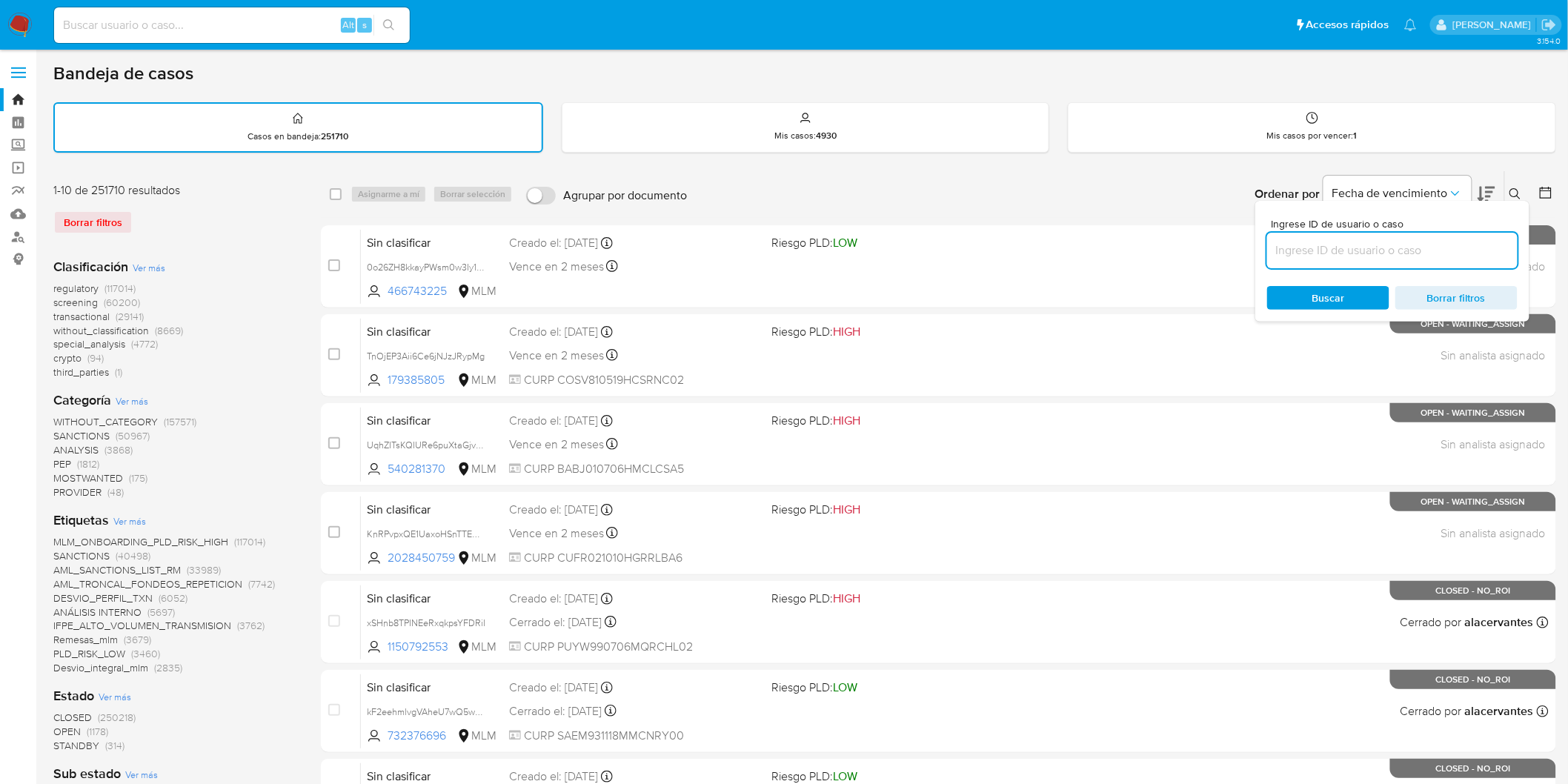
click at [1313, 245] on input at bounding box center [1392, 251] width 250 height 20
type input "516485700"
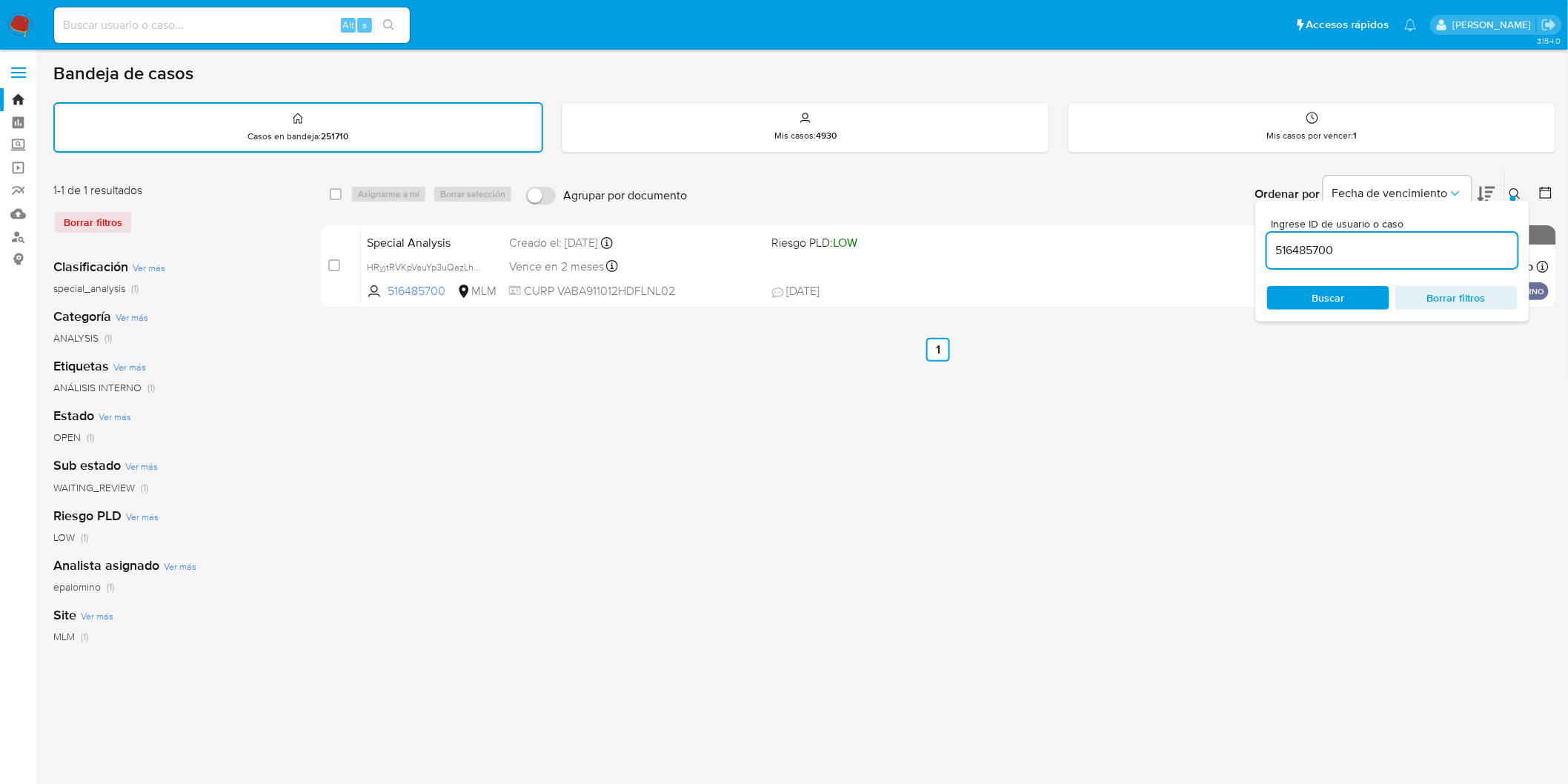
click at [1521, 194] on icon at bounding box center [1516, 194] width 12 height 12
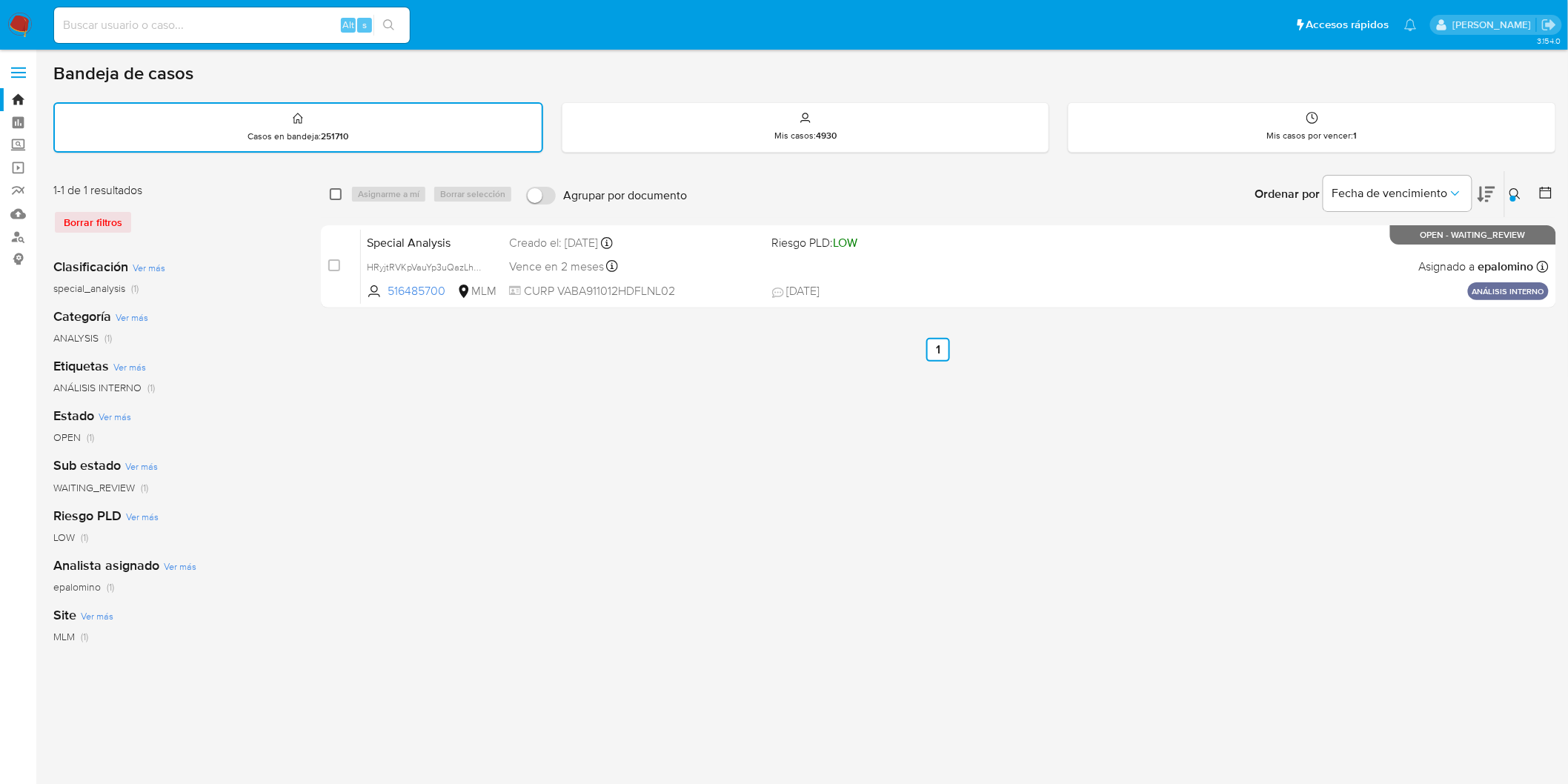
click at [338, 194] on input "checkbox" at bounding box center [336, 194] width 12 height 12
checkbox input "true"
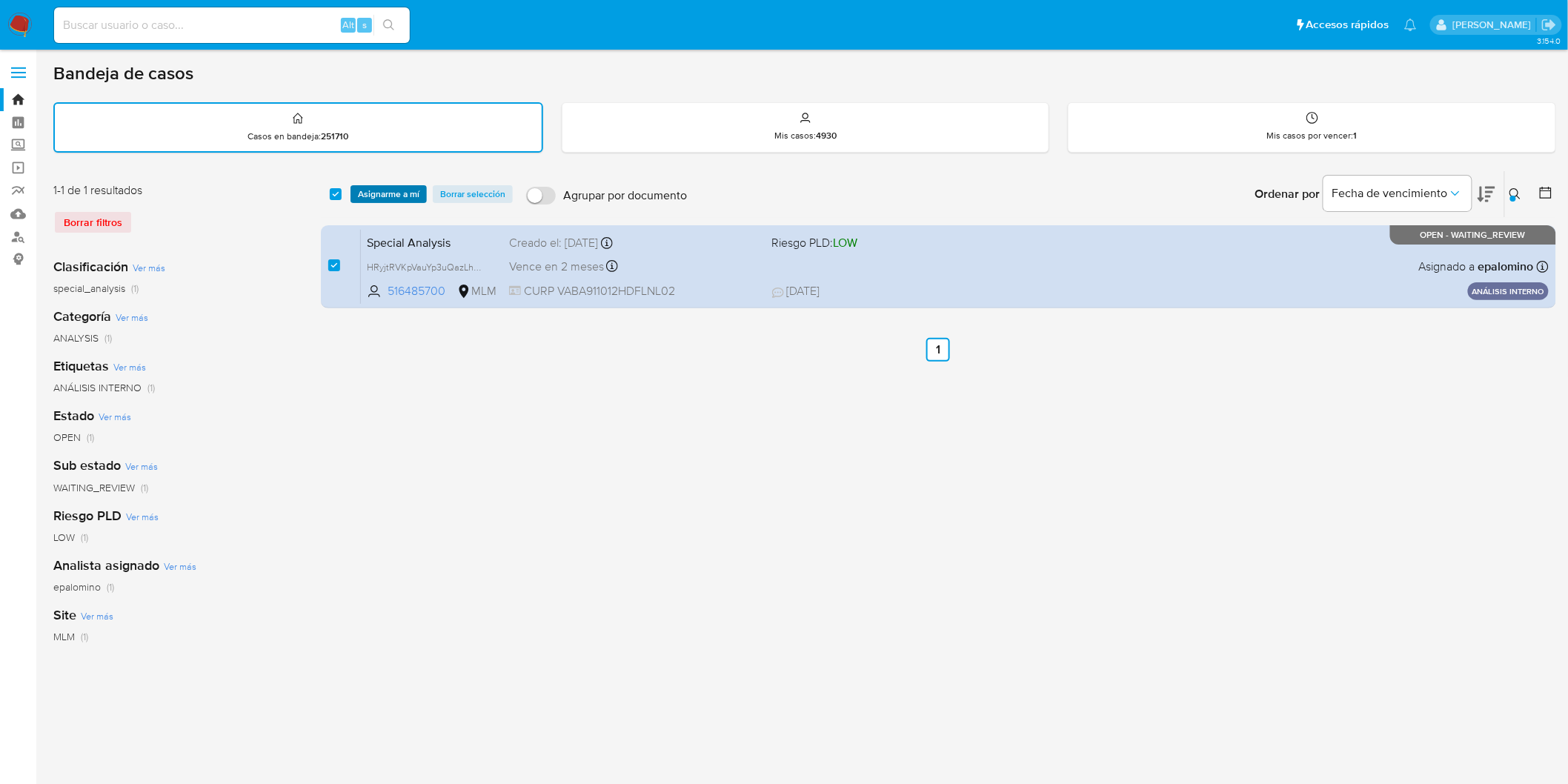
click at [372, 194] on span "Asignarme a mí" at bounding box center [389, 194] width 62 height 15
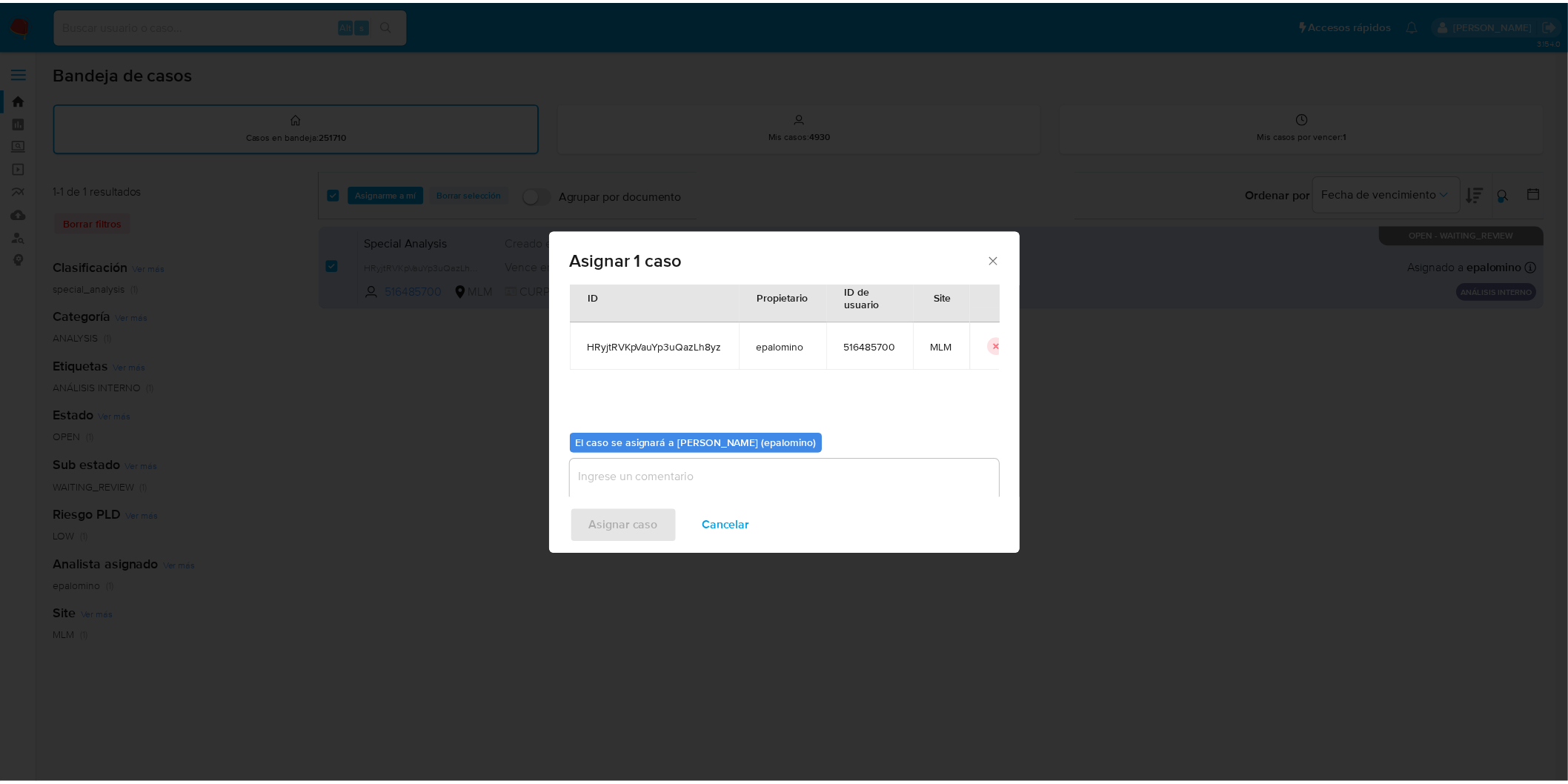
scroll to position [76, 0]
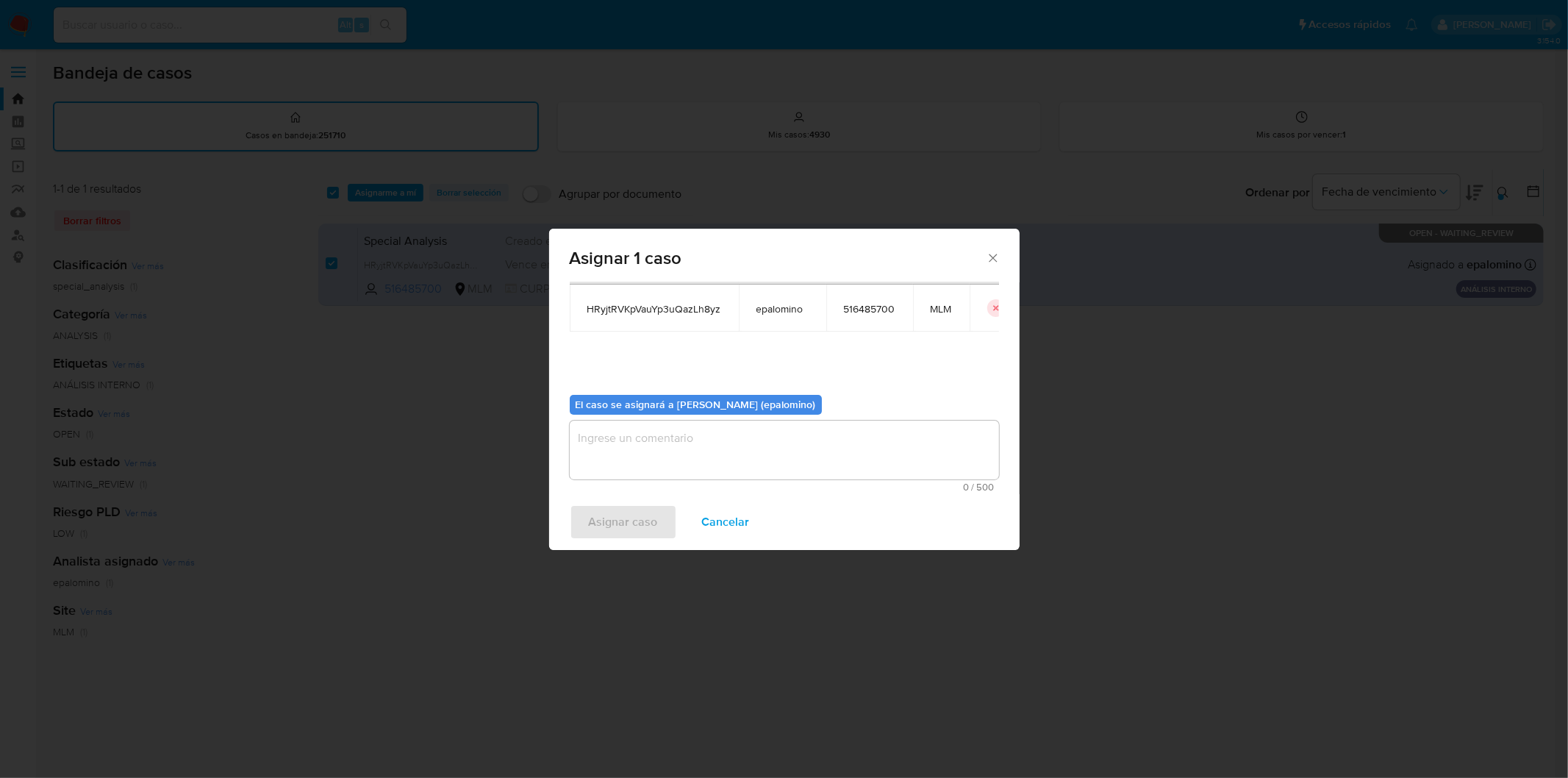
click at [604, 472] on textarea "assign-modal" at bounding box center [784, 450] width 429 height 59
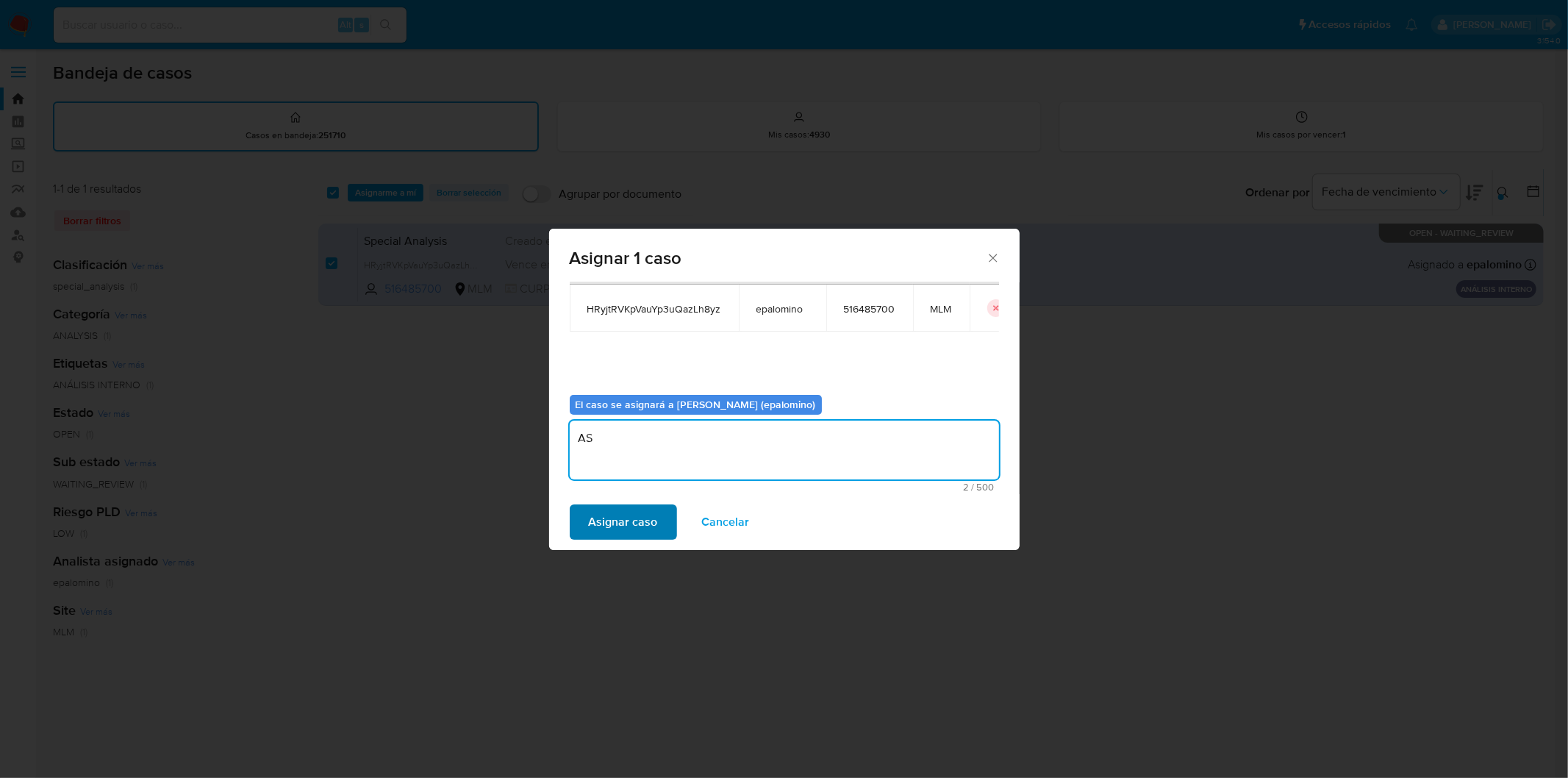
type textarea "AS"
click at [600, 519] on span "Asignar caso" at bounding box center [623, 522] width 69 height 32
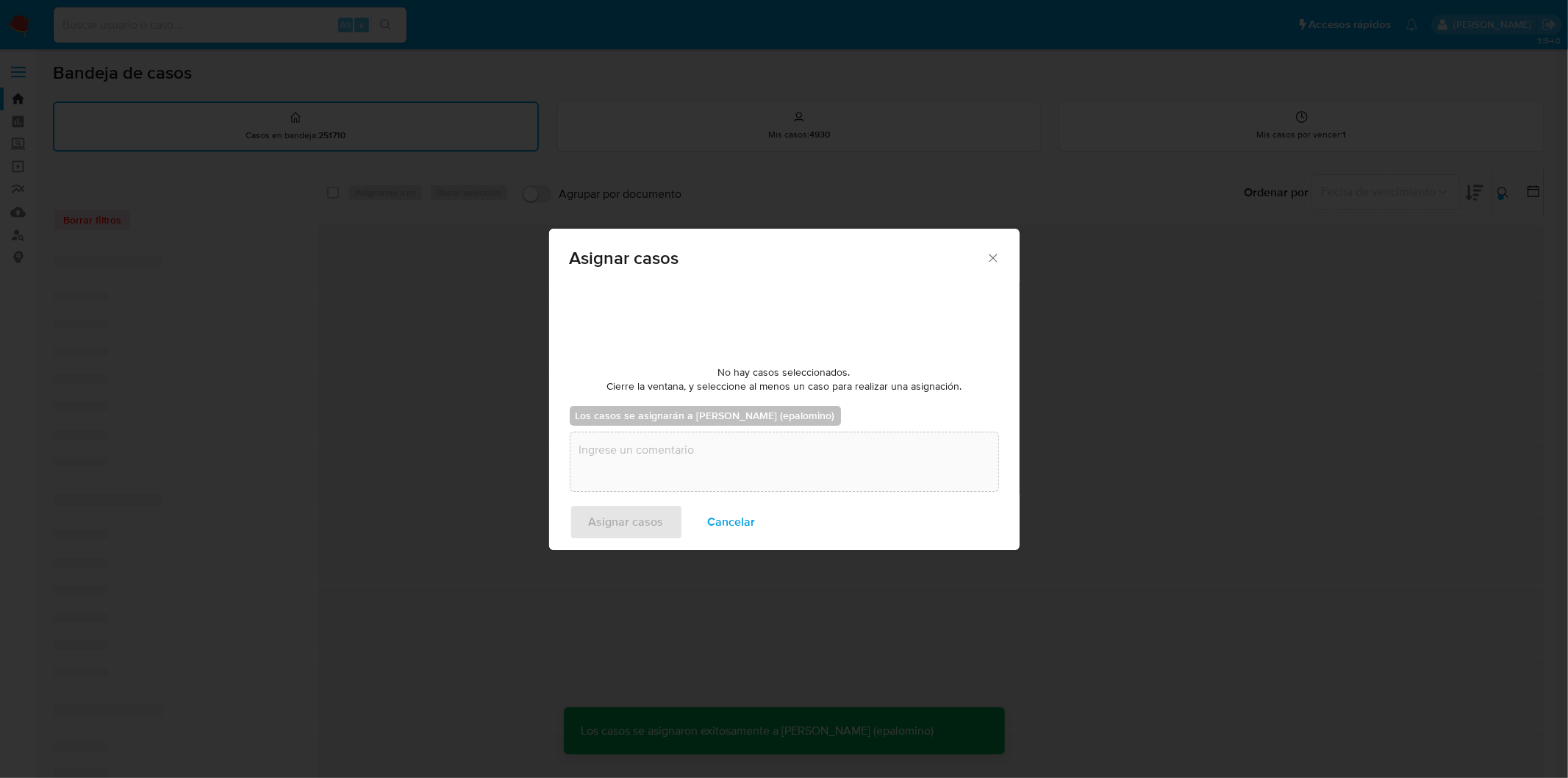
checkbox input "false"
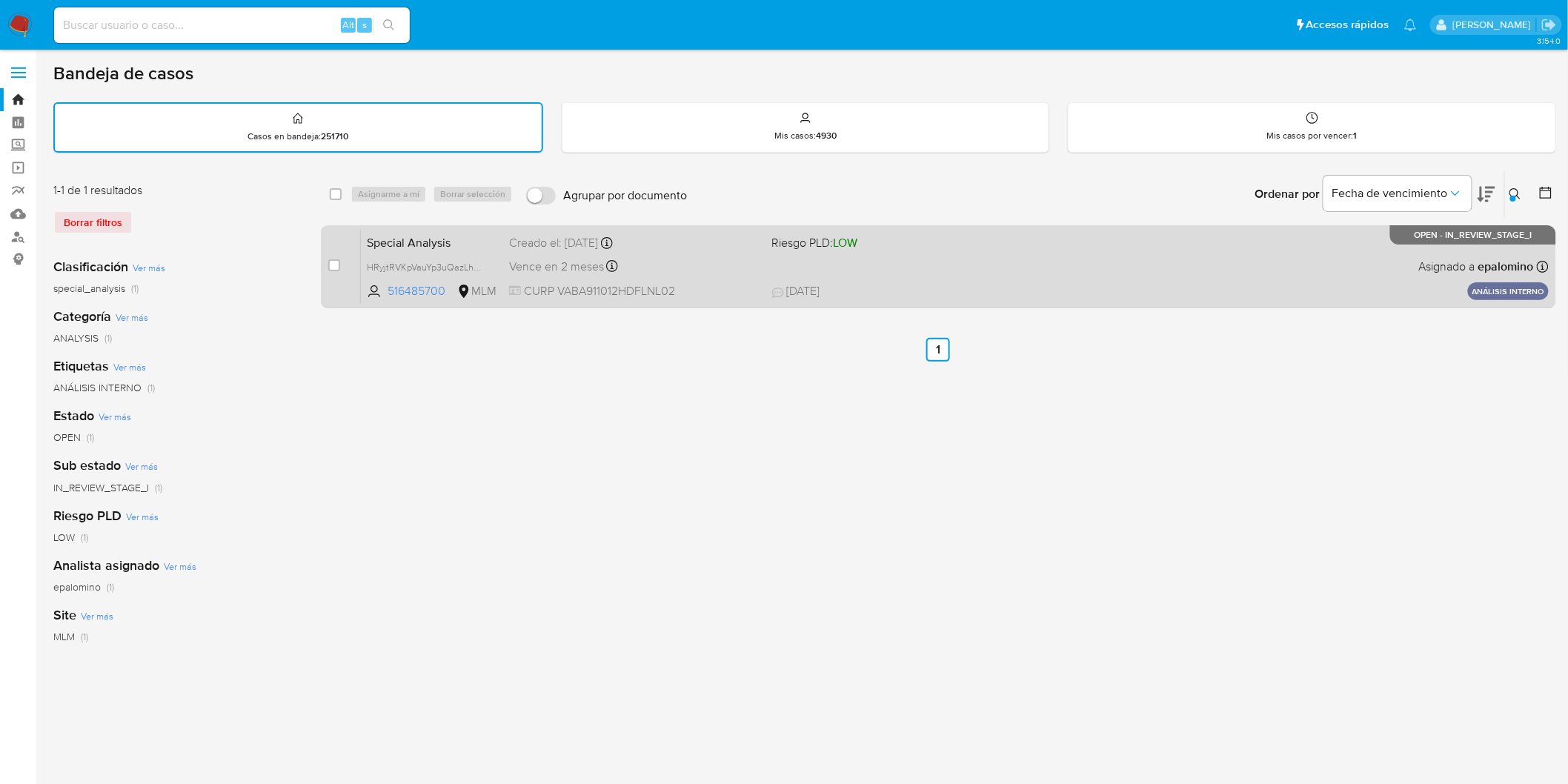
click at [443, 246] on span "Special Analysis" at bounding box center [432, 242] width 130 height 20
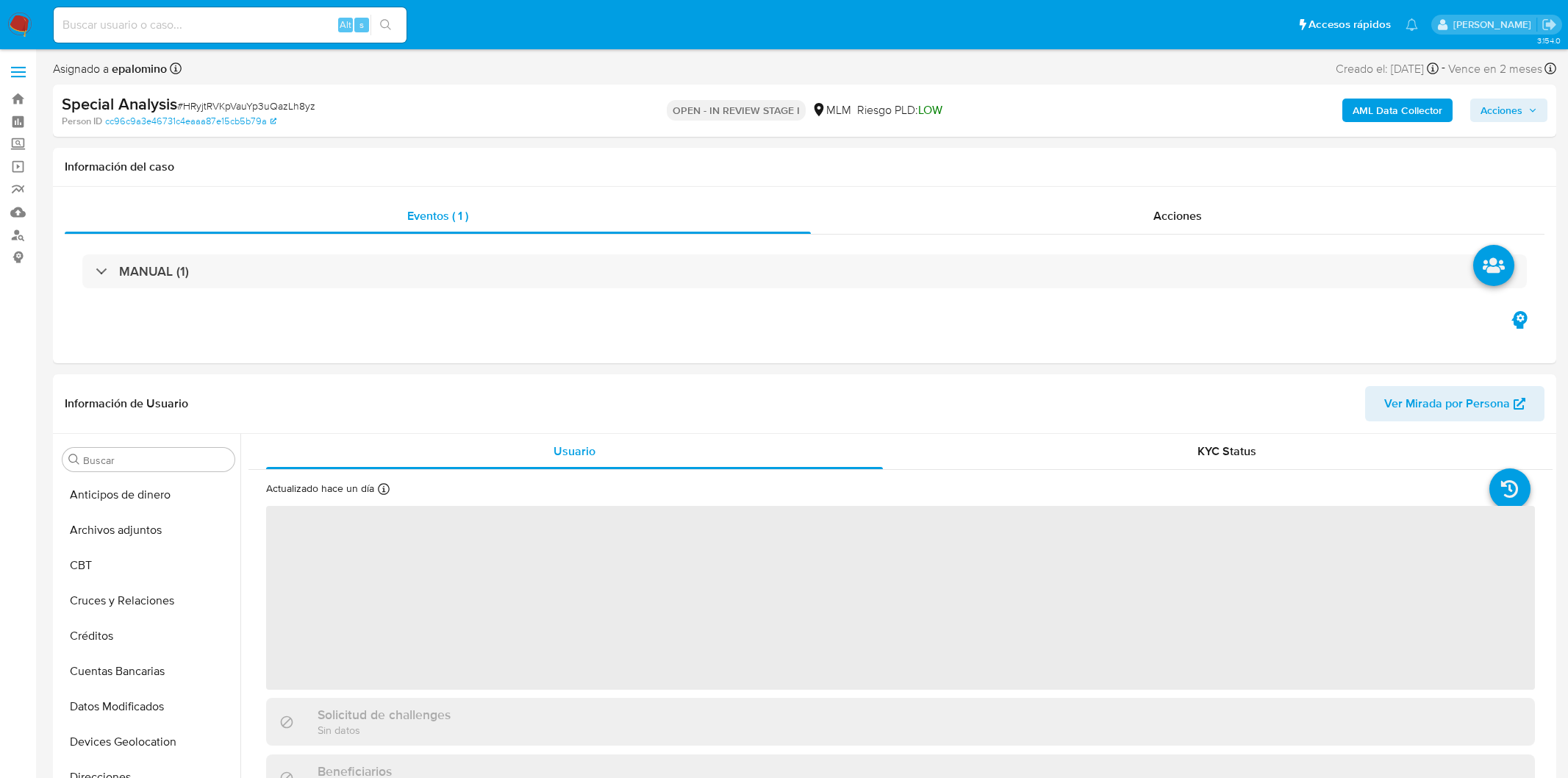
select select "10"
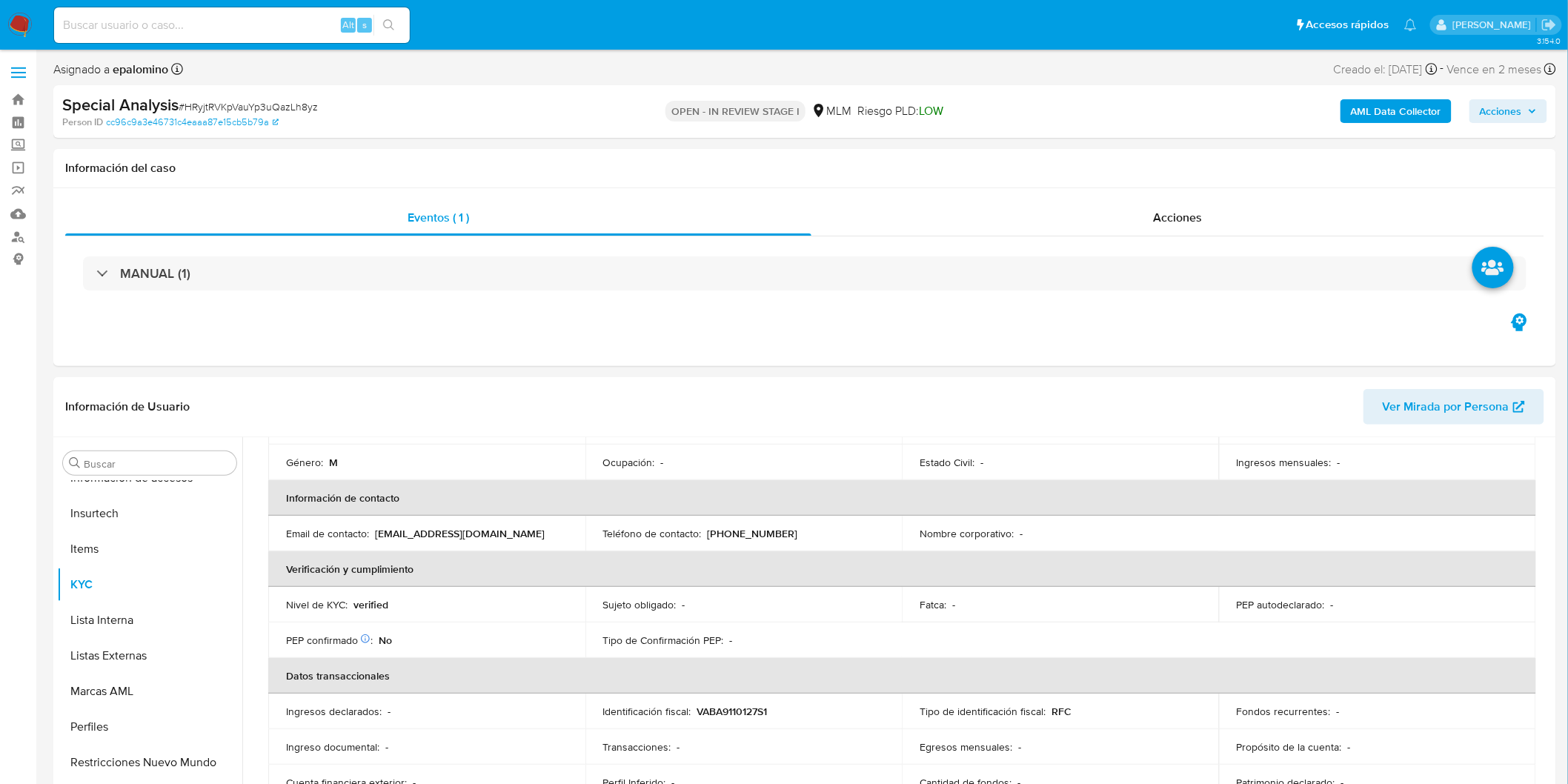
scroll to position [247, 0]
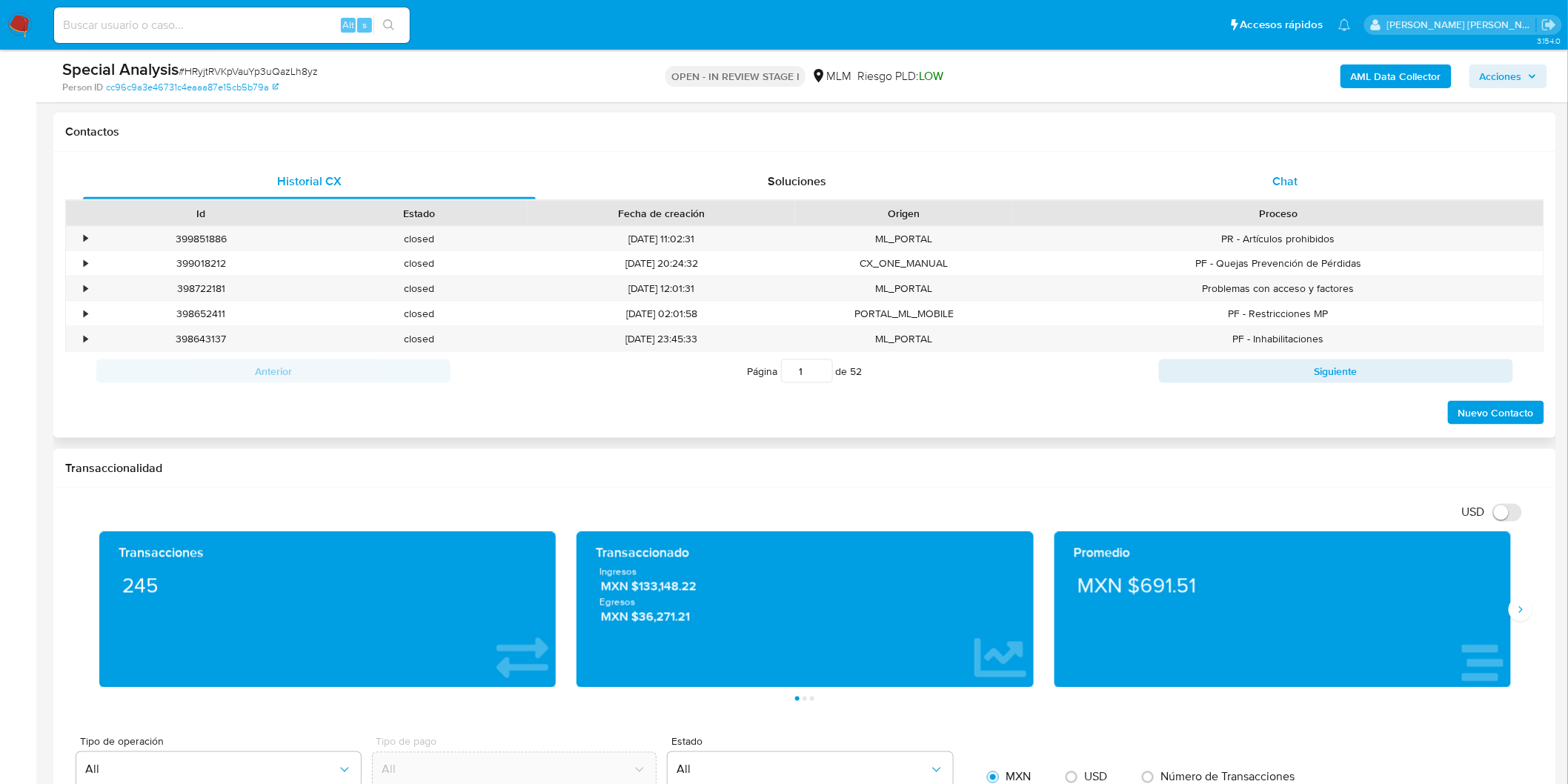
click at [1300, 181] on div "Chat" at bounding box center [1285, 181] width 453 height 35
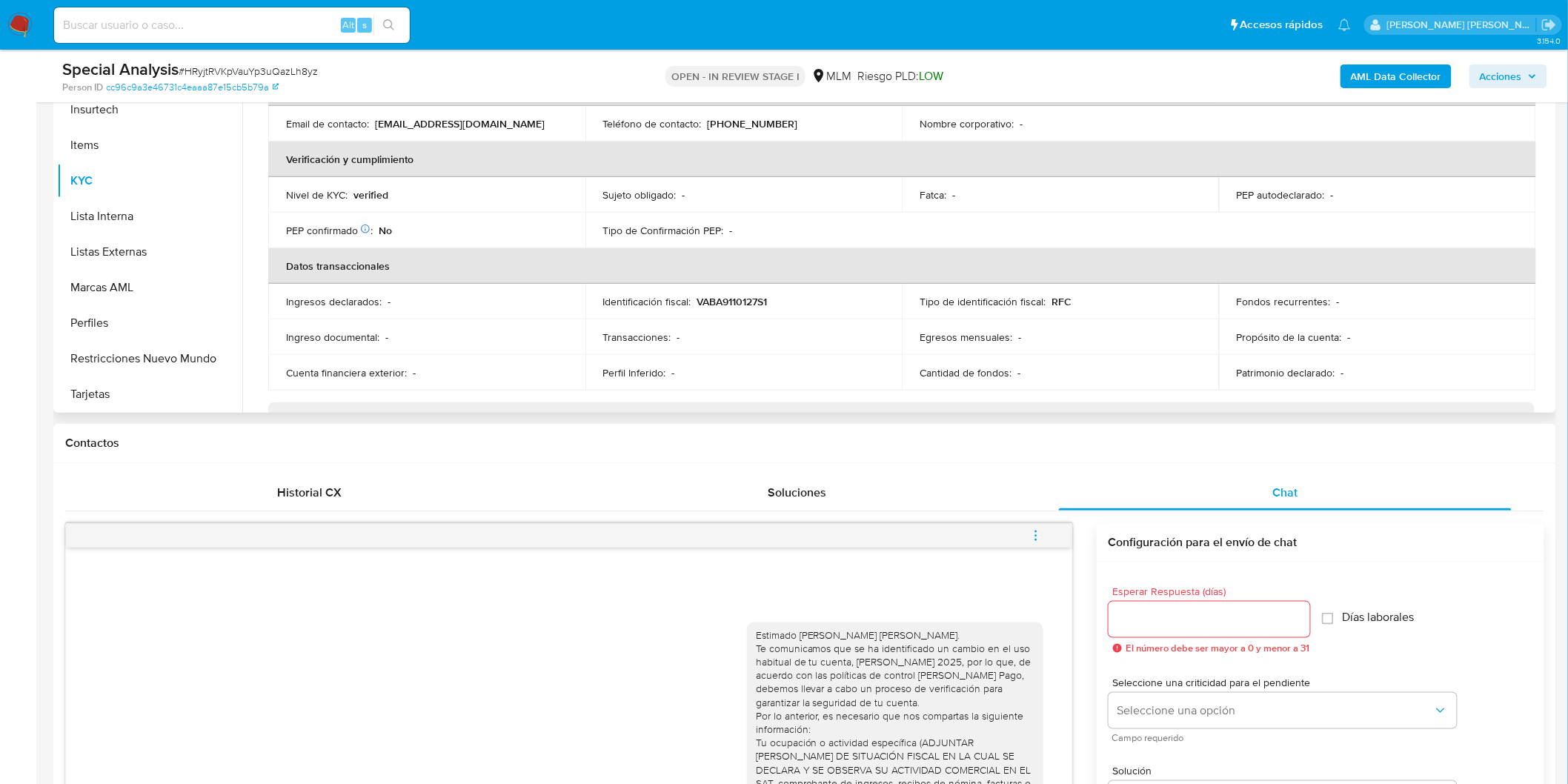
scroll to position [334, 0]
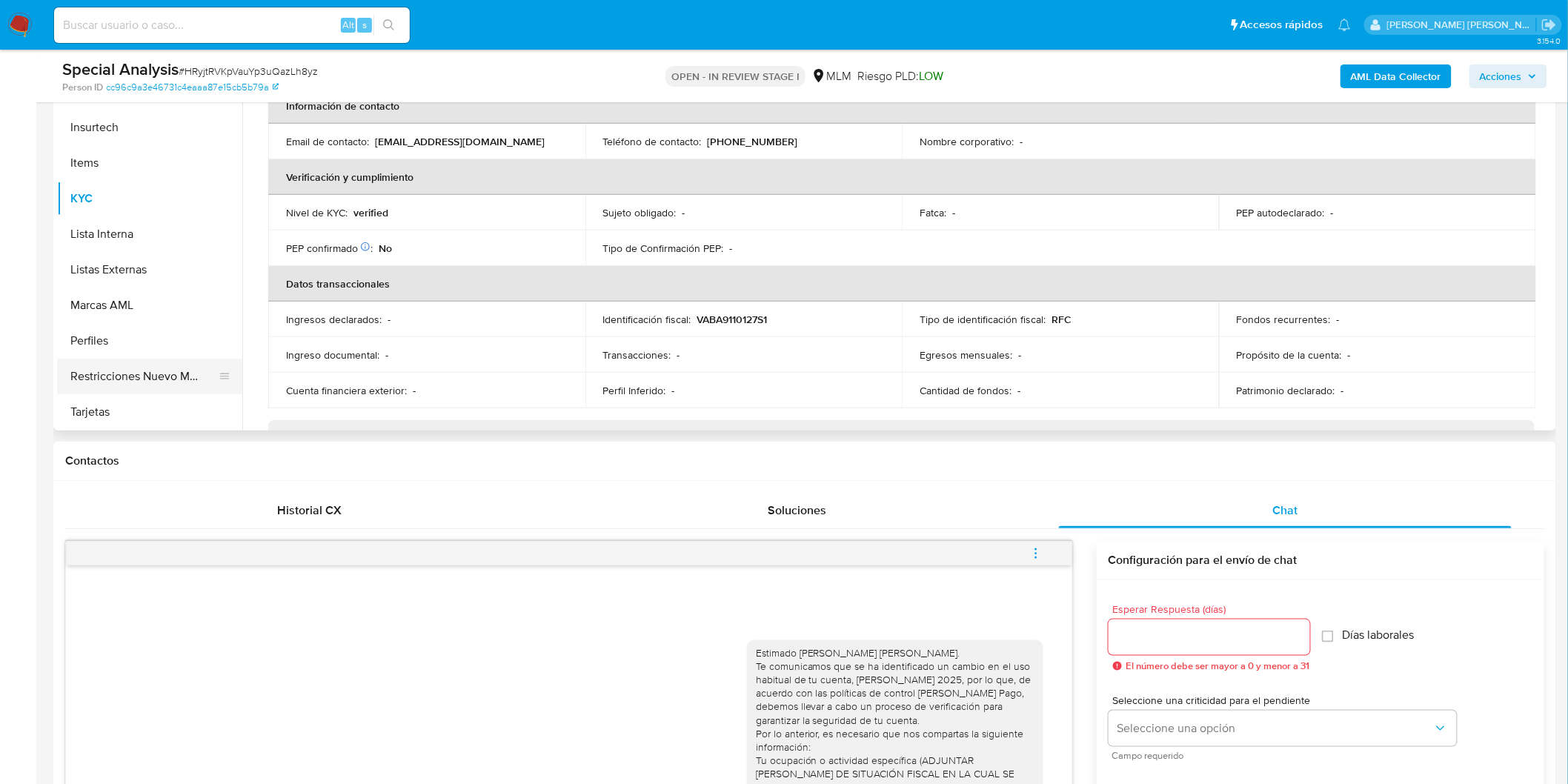
click at [161, 374] on button "Restricciones Nuevo Mundo" at bounding box center [144, 376] width 173 height 35
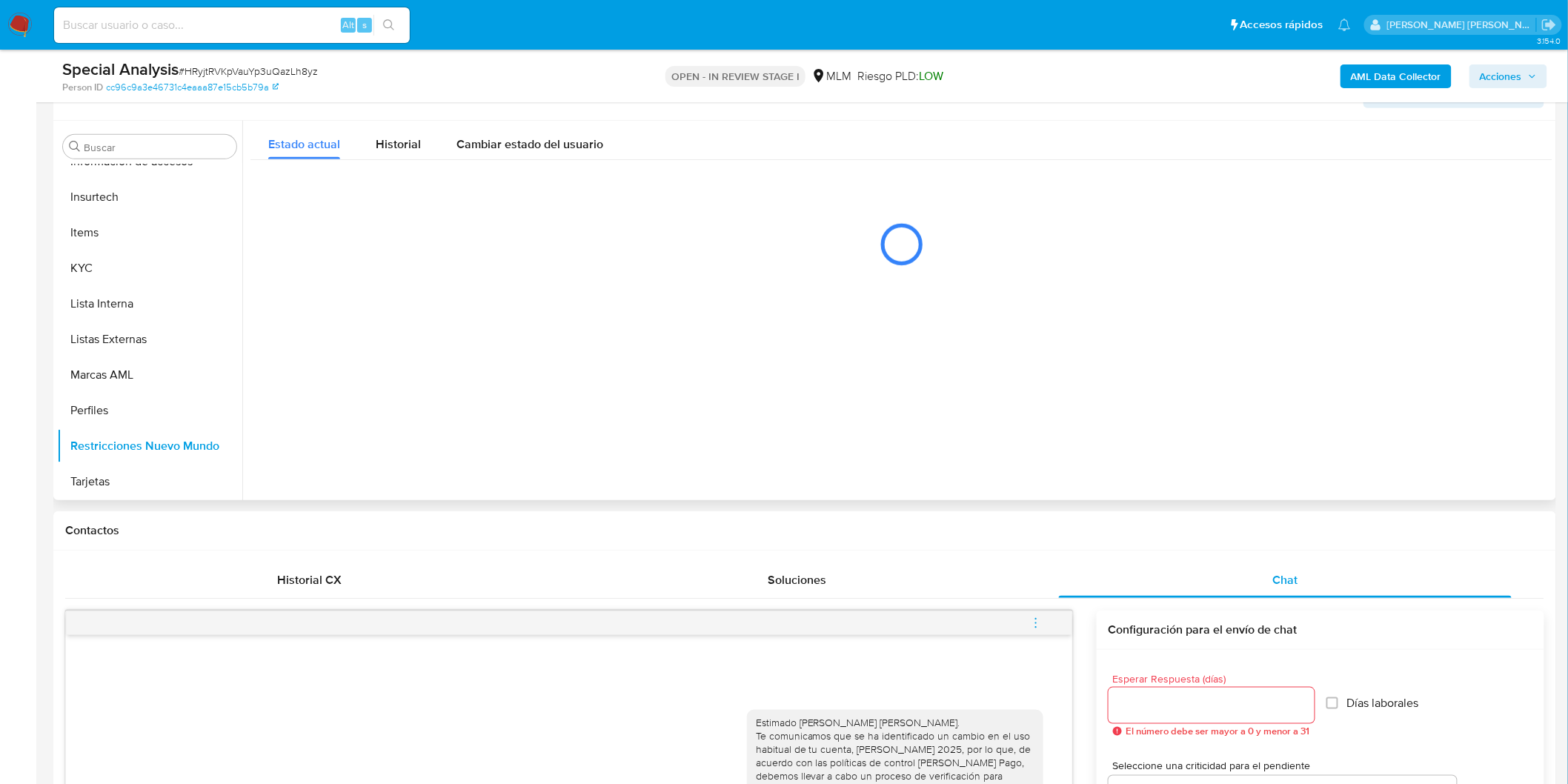
scroll to position [168, 0]
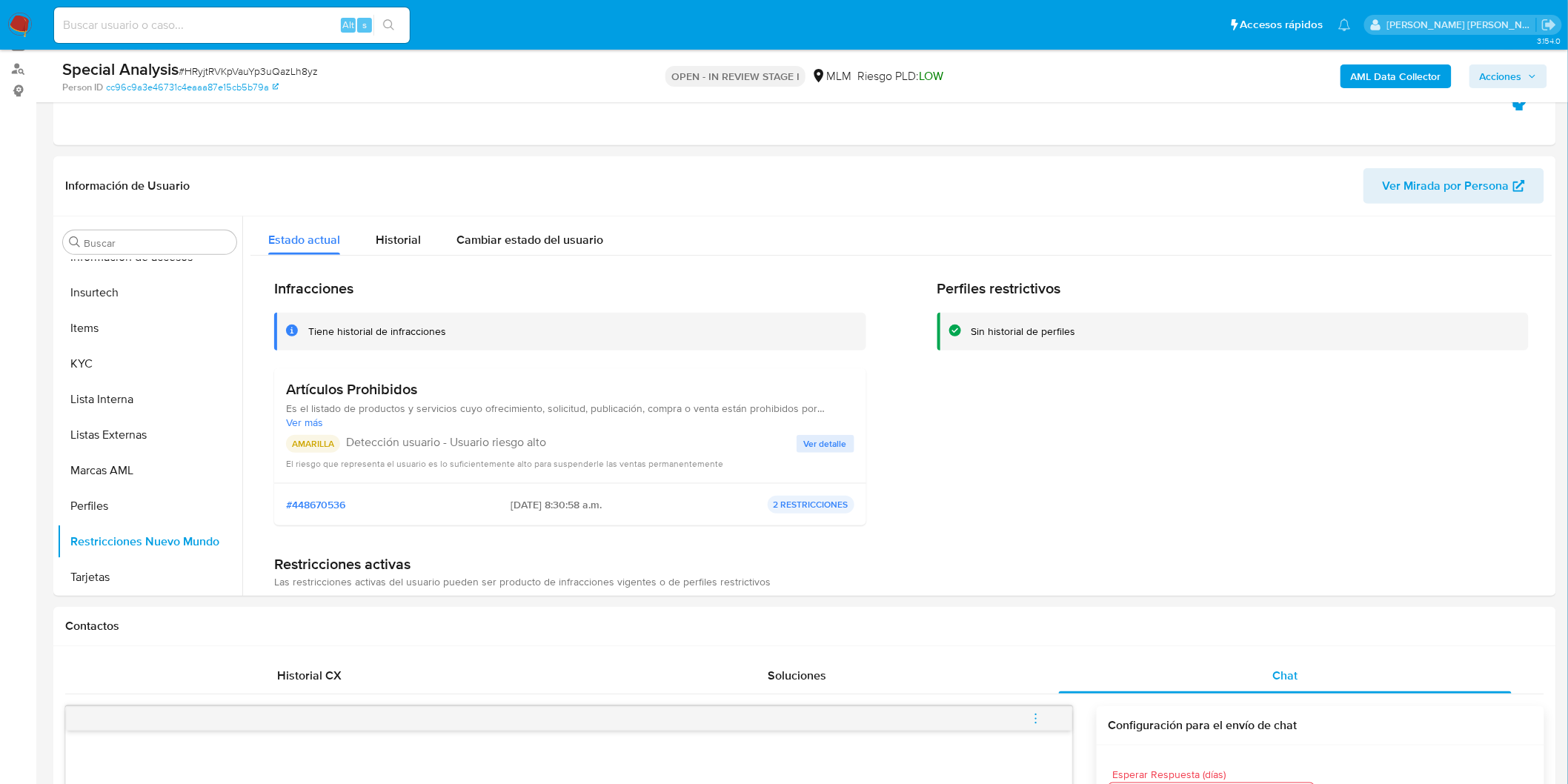
click at [1036, 715] on icon "menu-action" at bounding box center [1036, 718] width 14 height 14
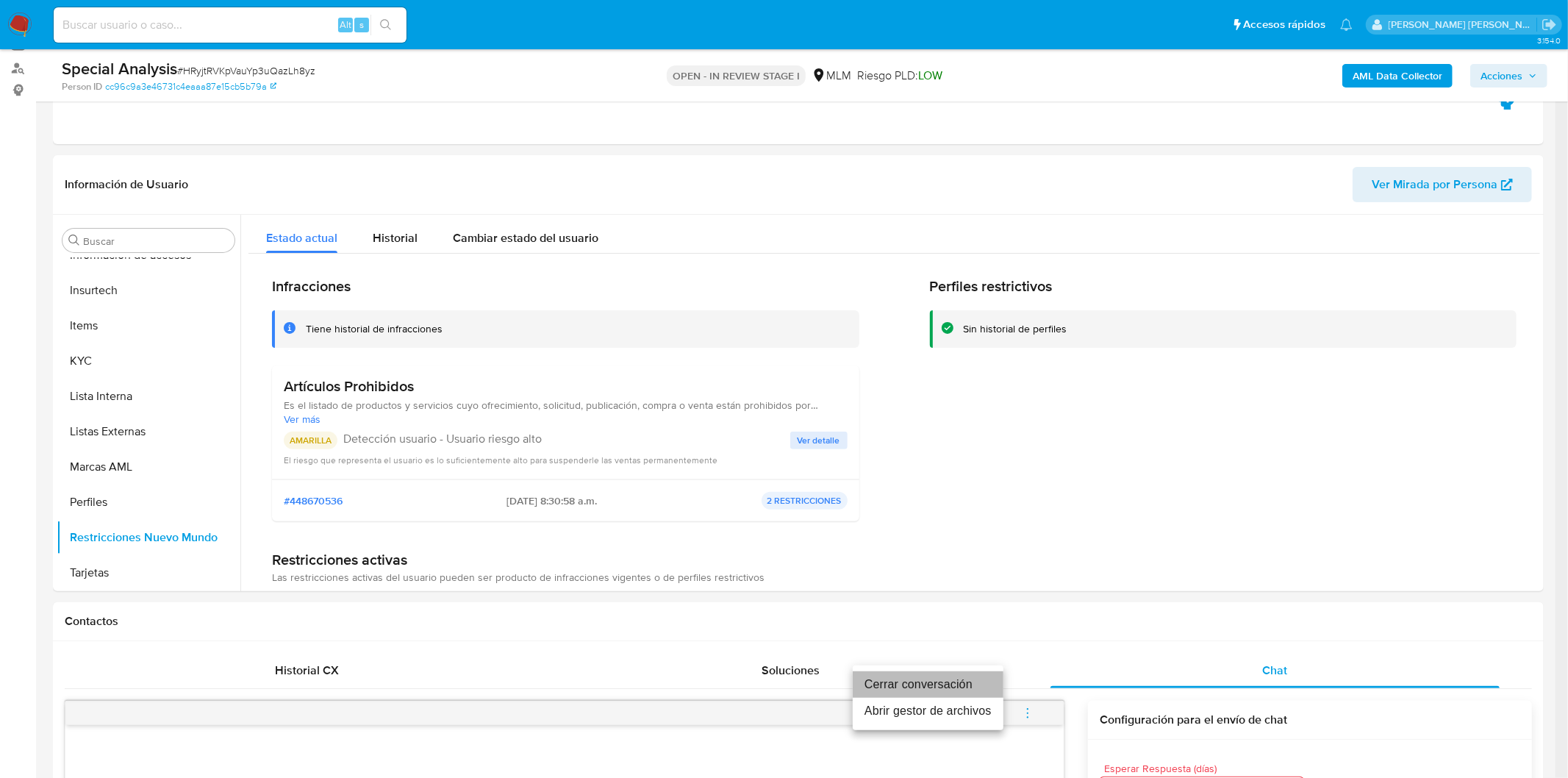
click at [913, 673] on li "Cerrar conversación" at bounding box center [928, 684] width 151 height 26
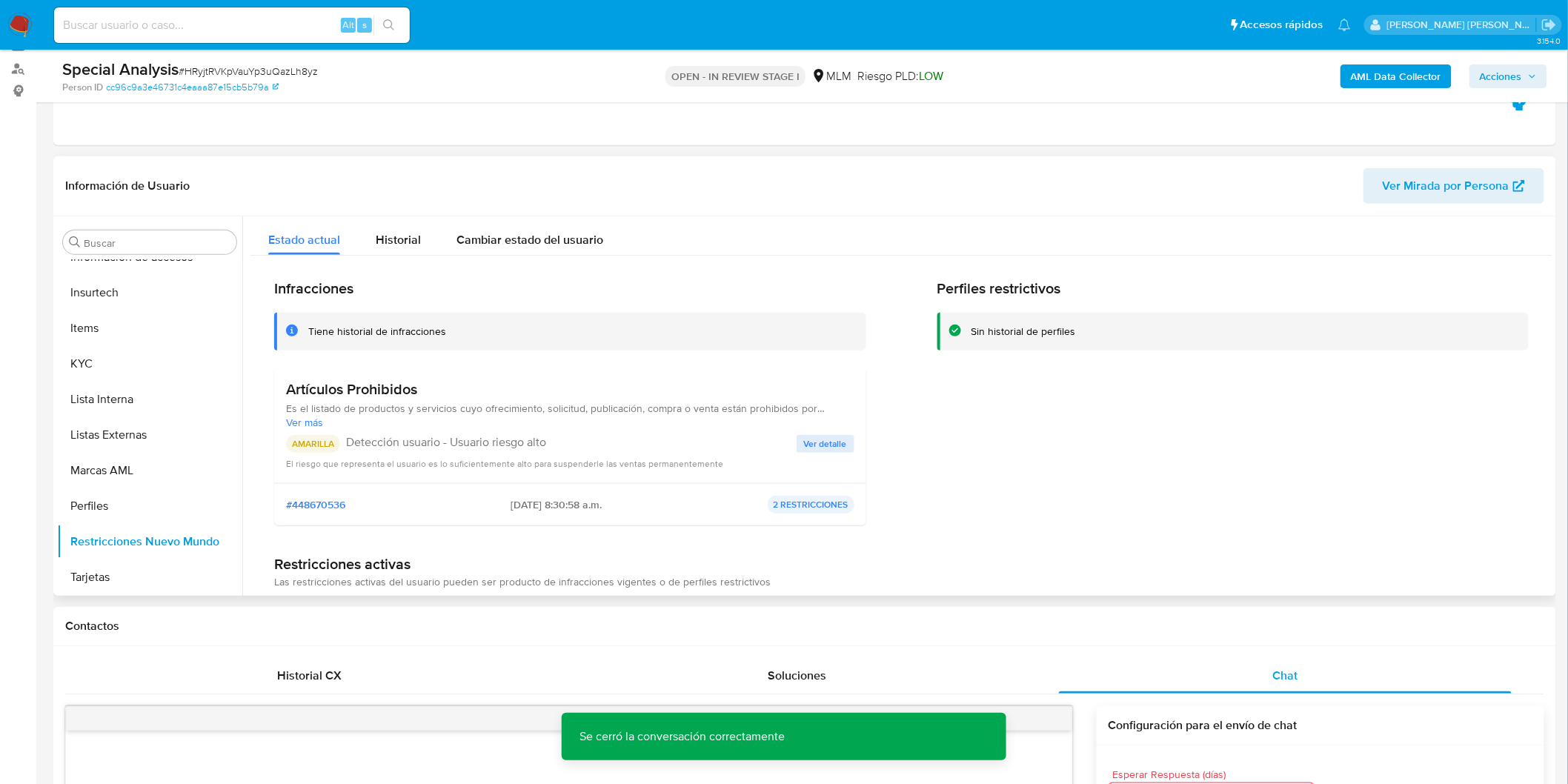
click at [812, 450] on span "Ver detalle" at bounding box center [825, 444] width 43 height 15
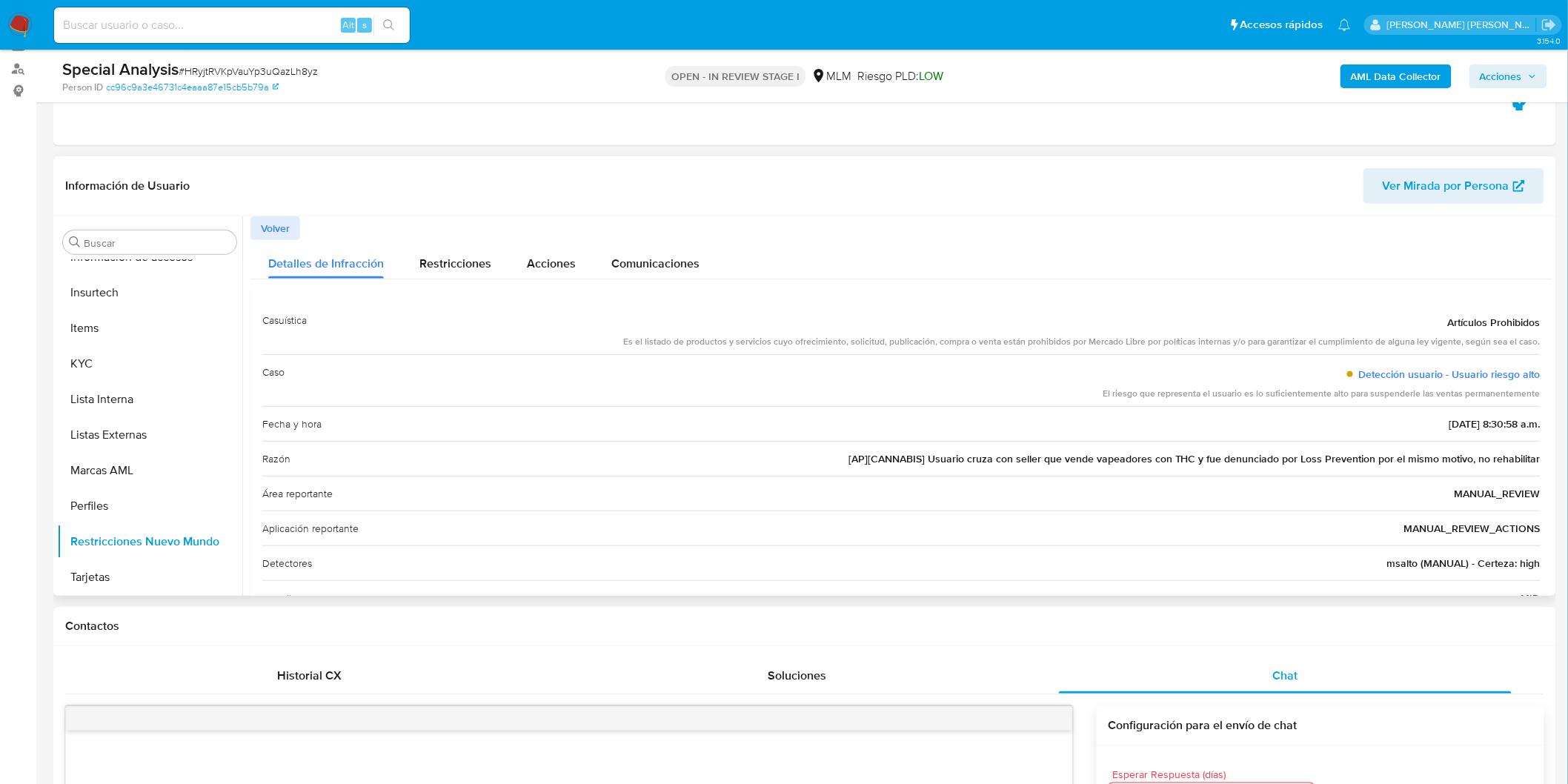
click at [262, 226] on span "Volver" at bounding box center [275, 228] width 29 height 21
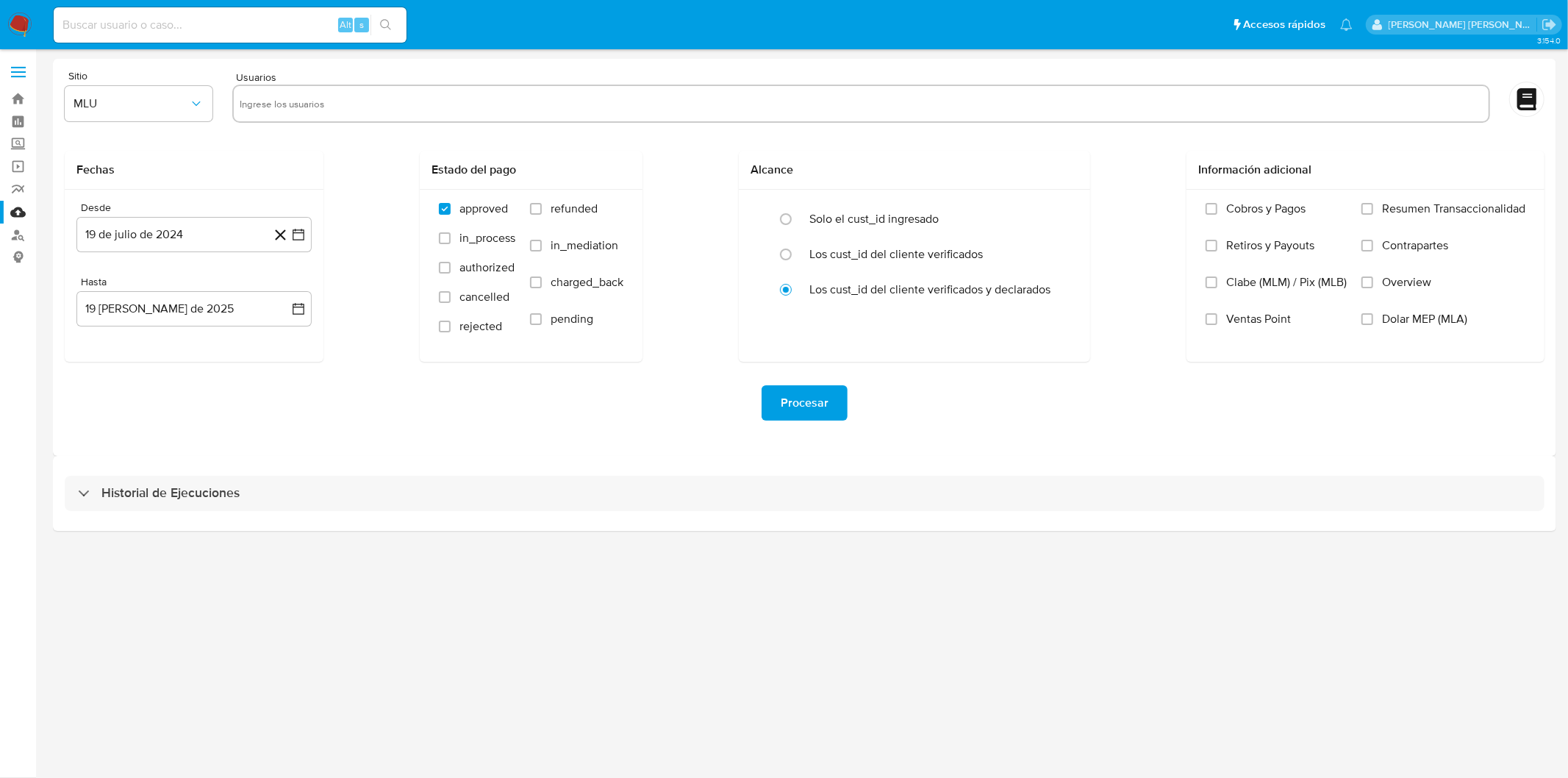
click at [20, 26] on img at bounding box center [19, 25] width 25 height 25
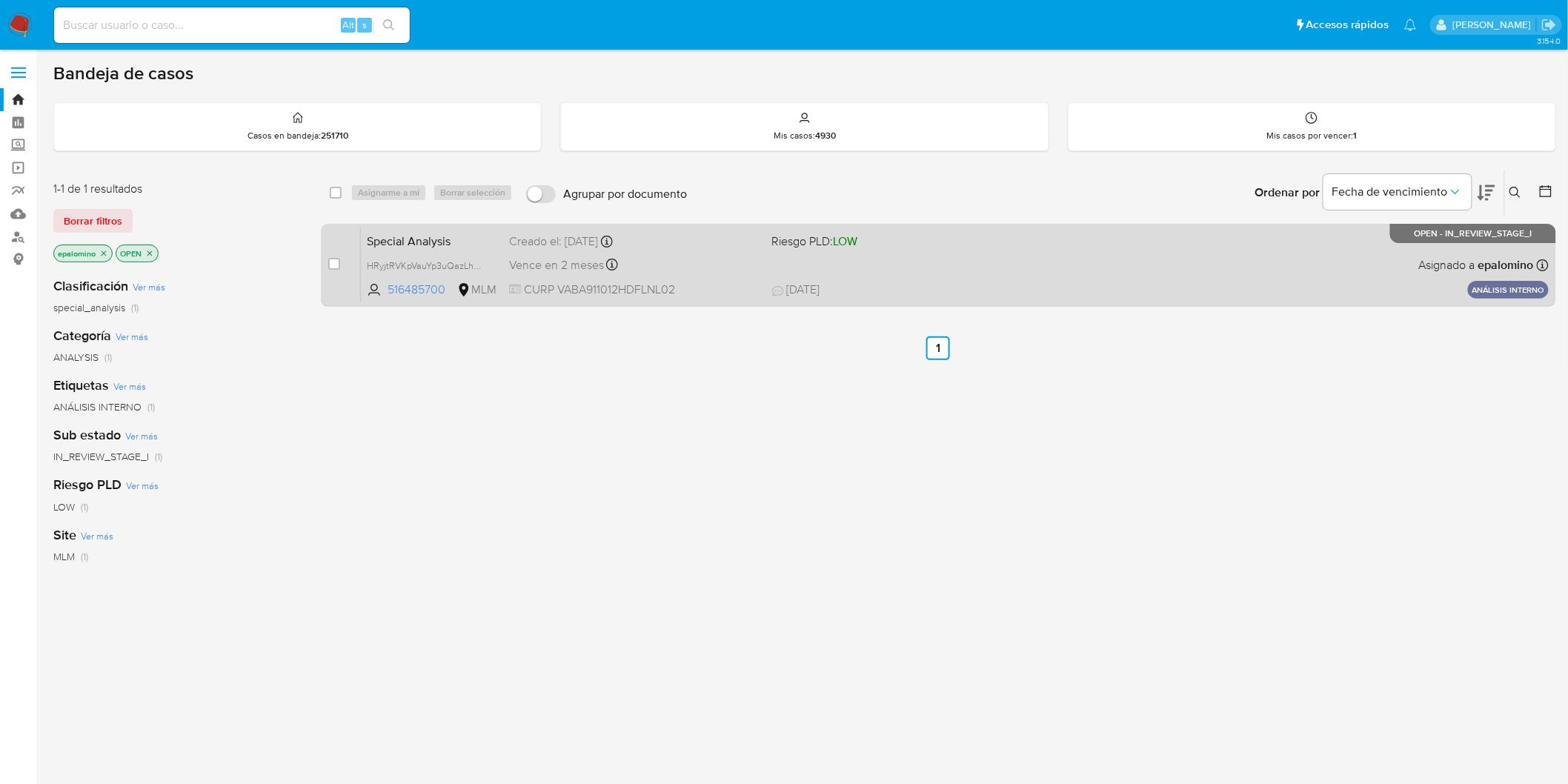
click at [415, 243] on span "Special Analysis" at bounding box center [432, 240] width 130 height 20
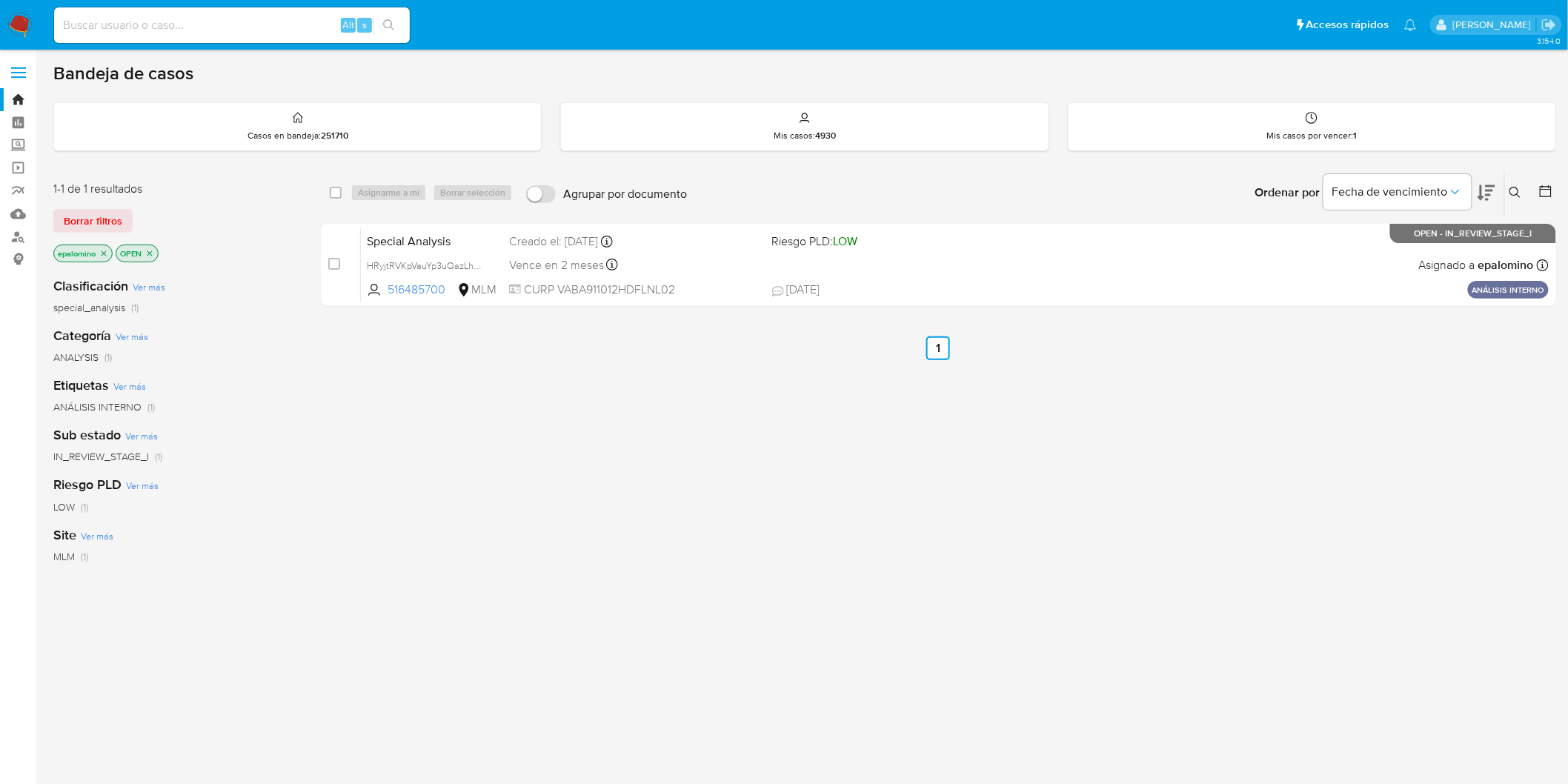
click at [20, 26] on img at bounding box center [20, 25] width 25 height 25
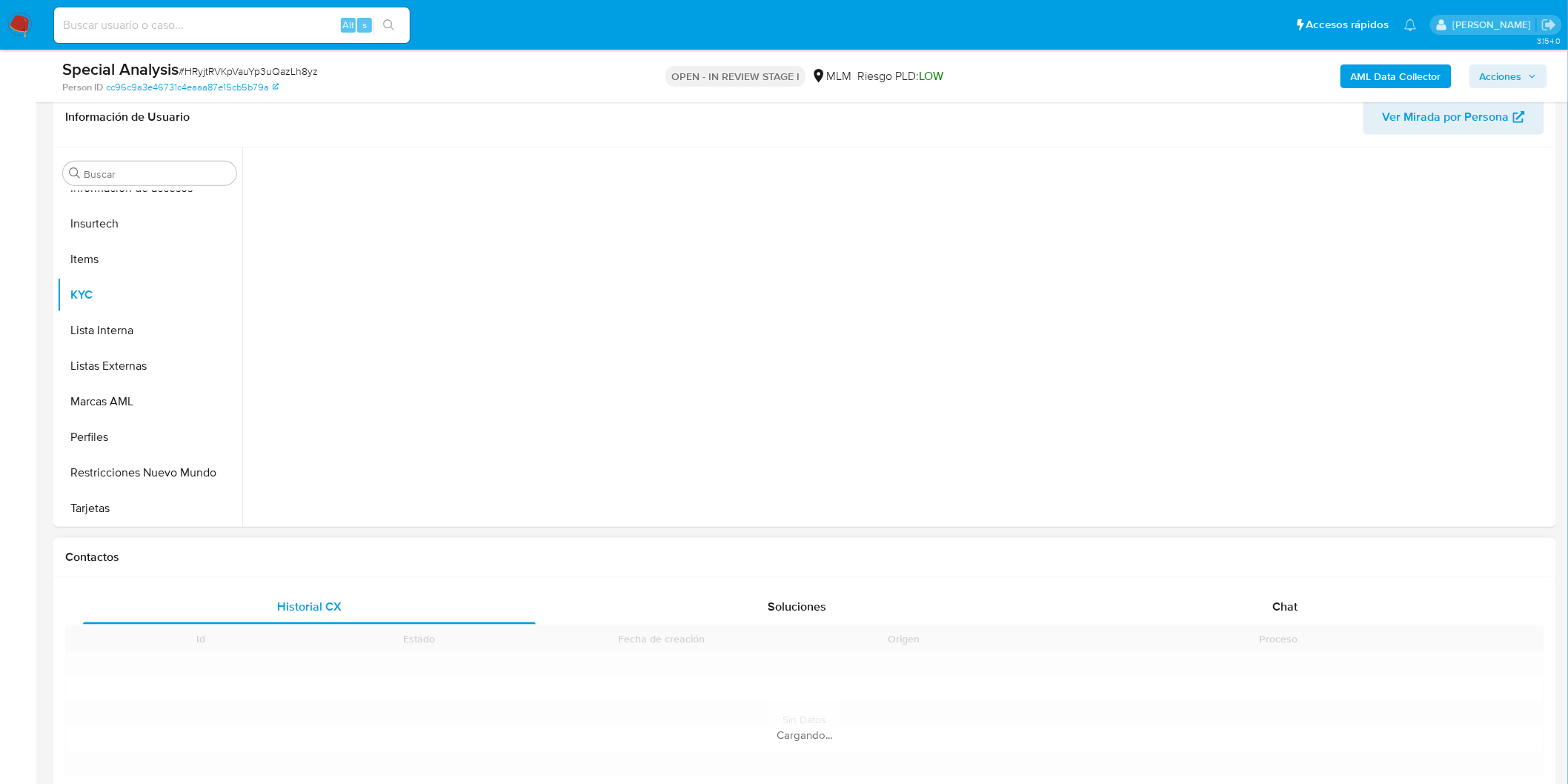
scroll to position [329, 0]
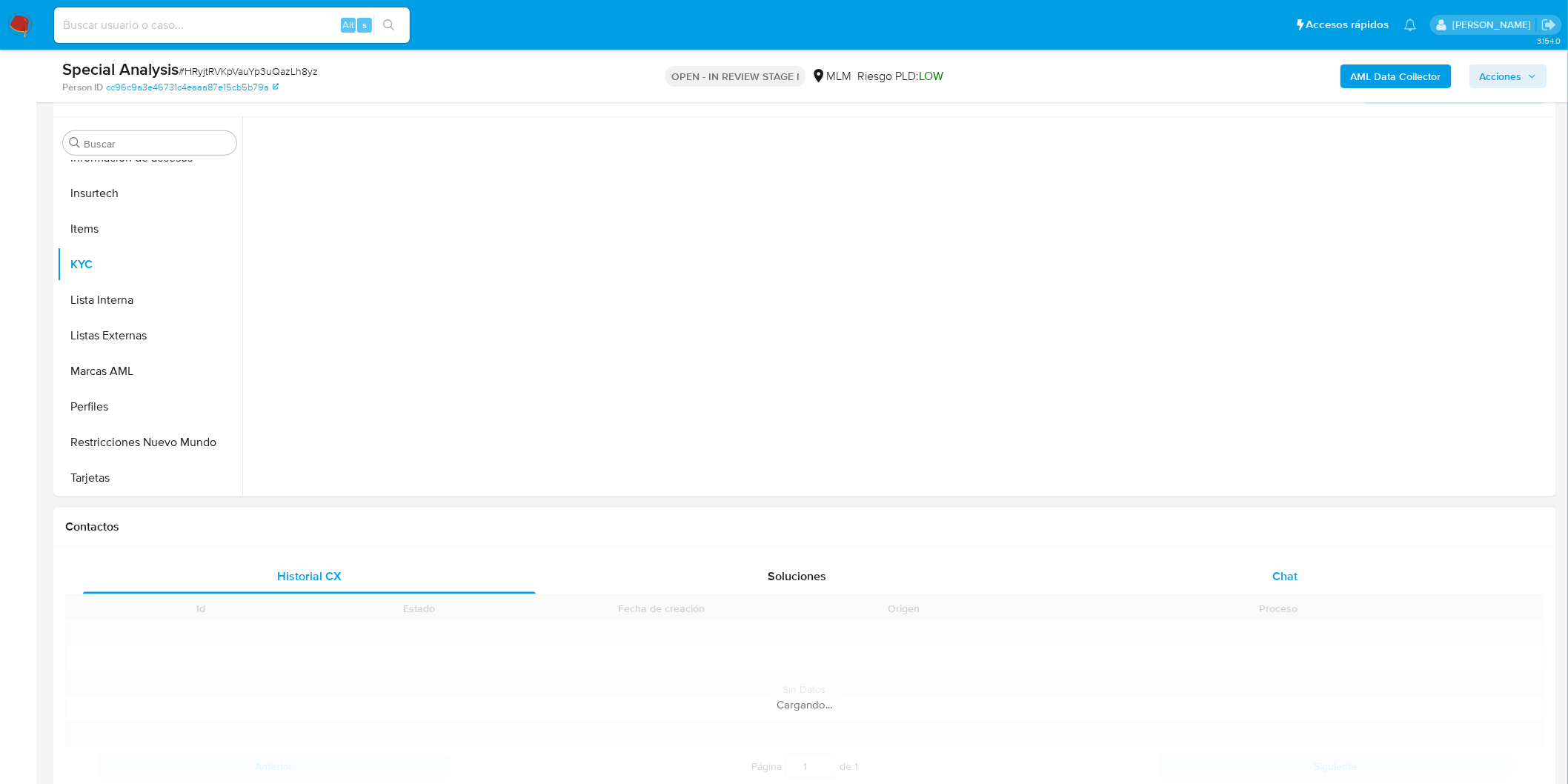
click at [1273, 572] on span "Chat" at bounding box center [1285, 576] width 25 height 17
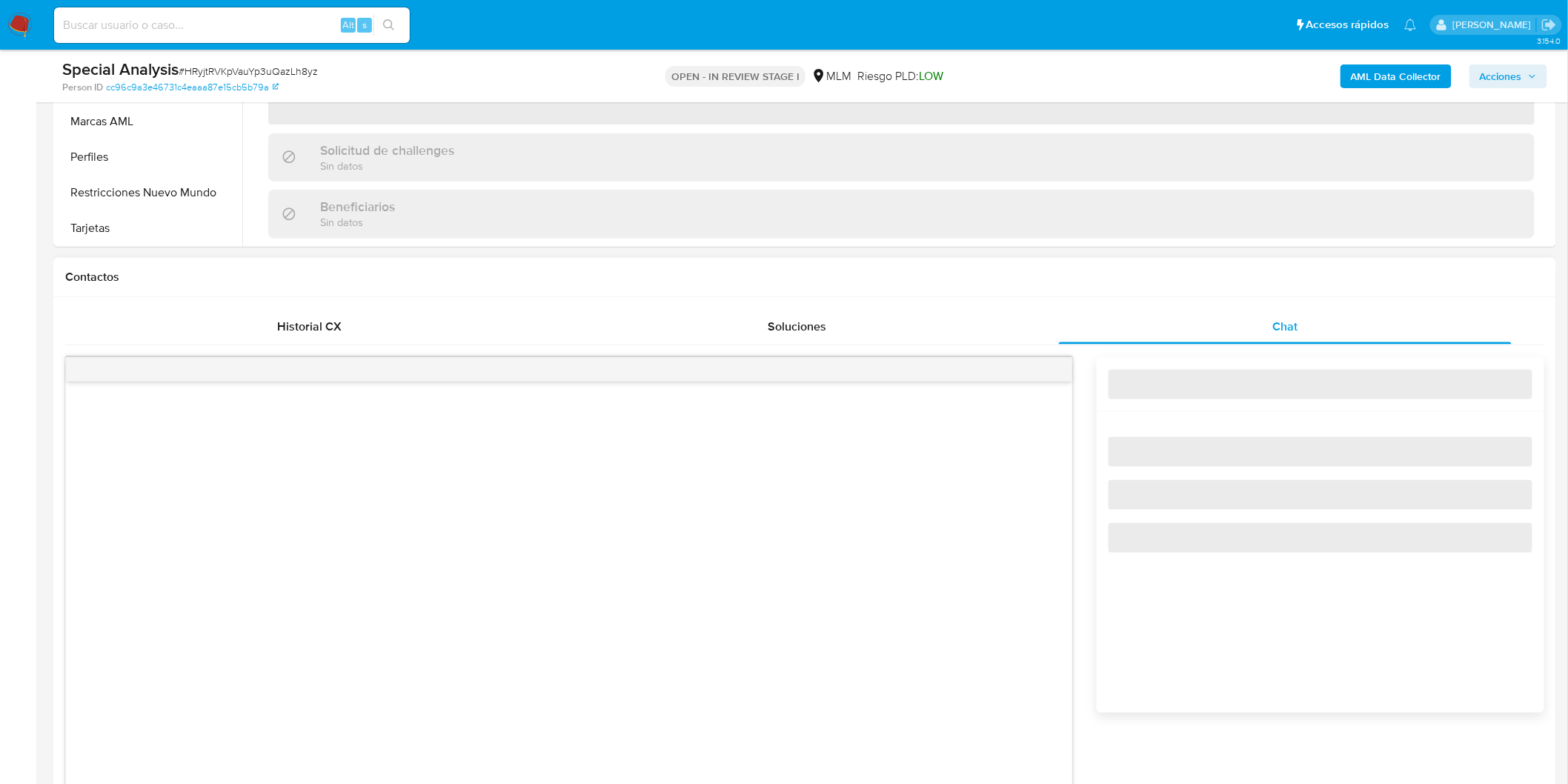
scroll to position [658, 0]
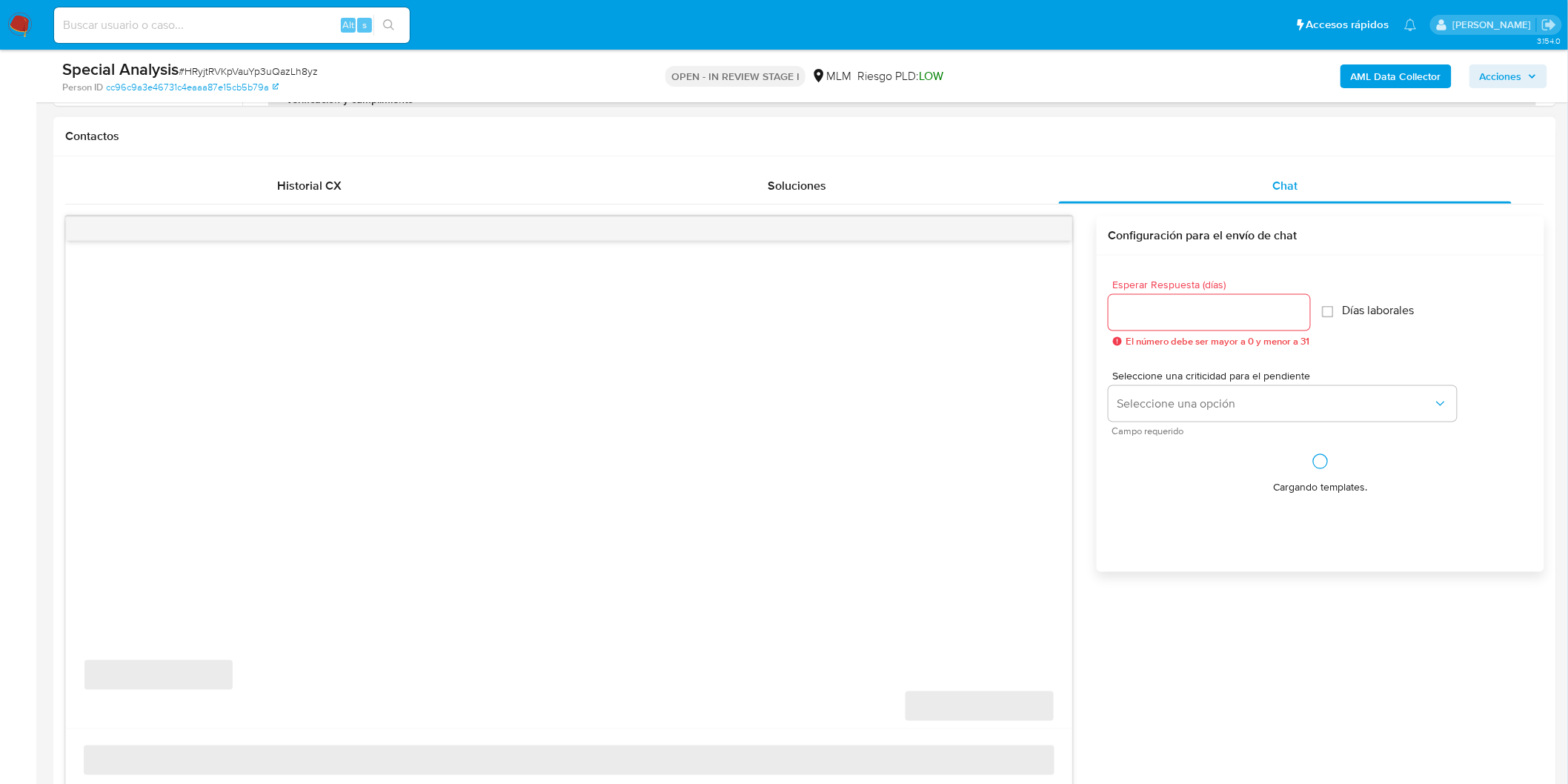
select select "10"
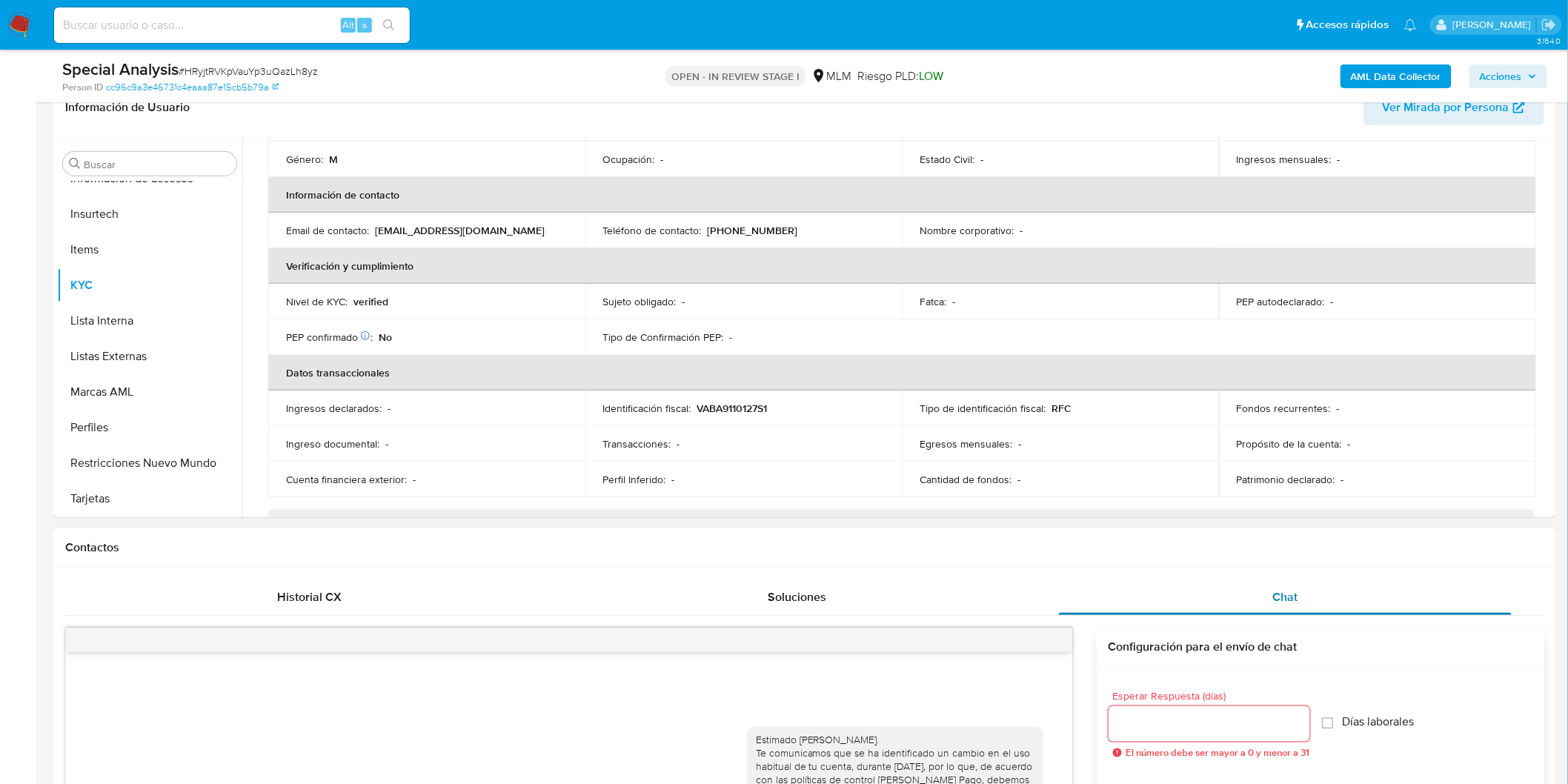
scroll to position [247, 0]
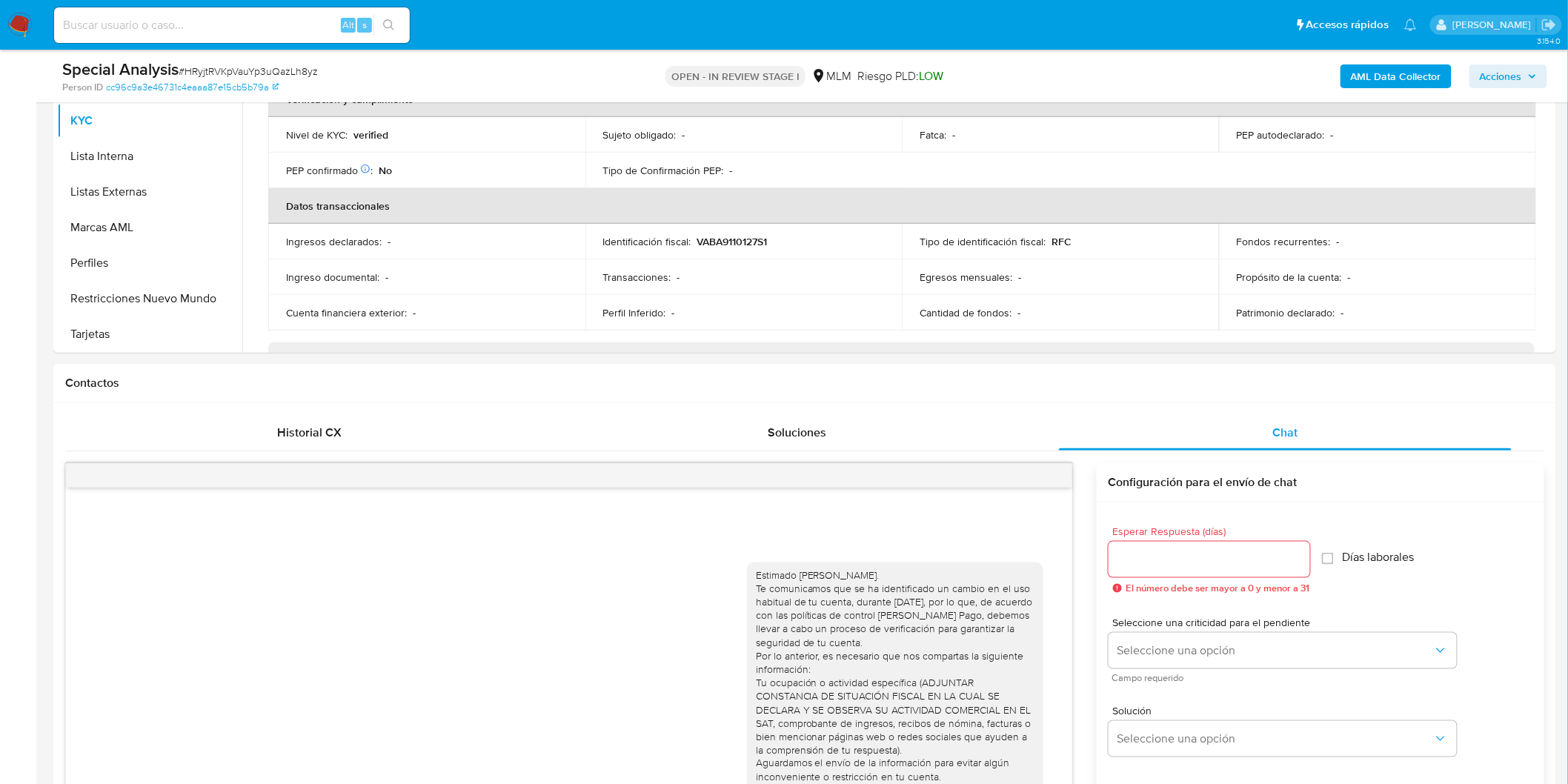
click at [1057, 468] on div at bounding box center [570, 475] width 1007 height 23
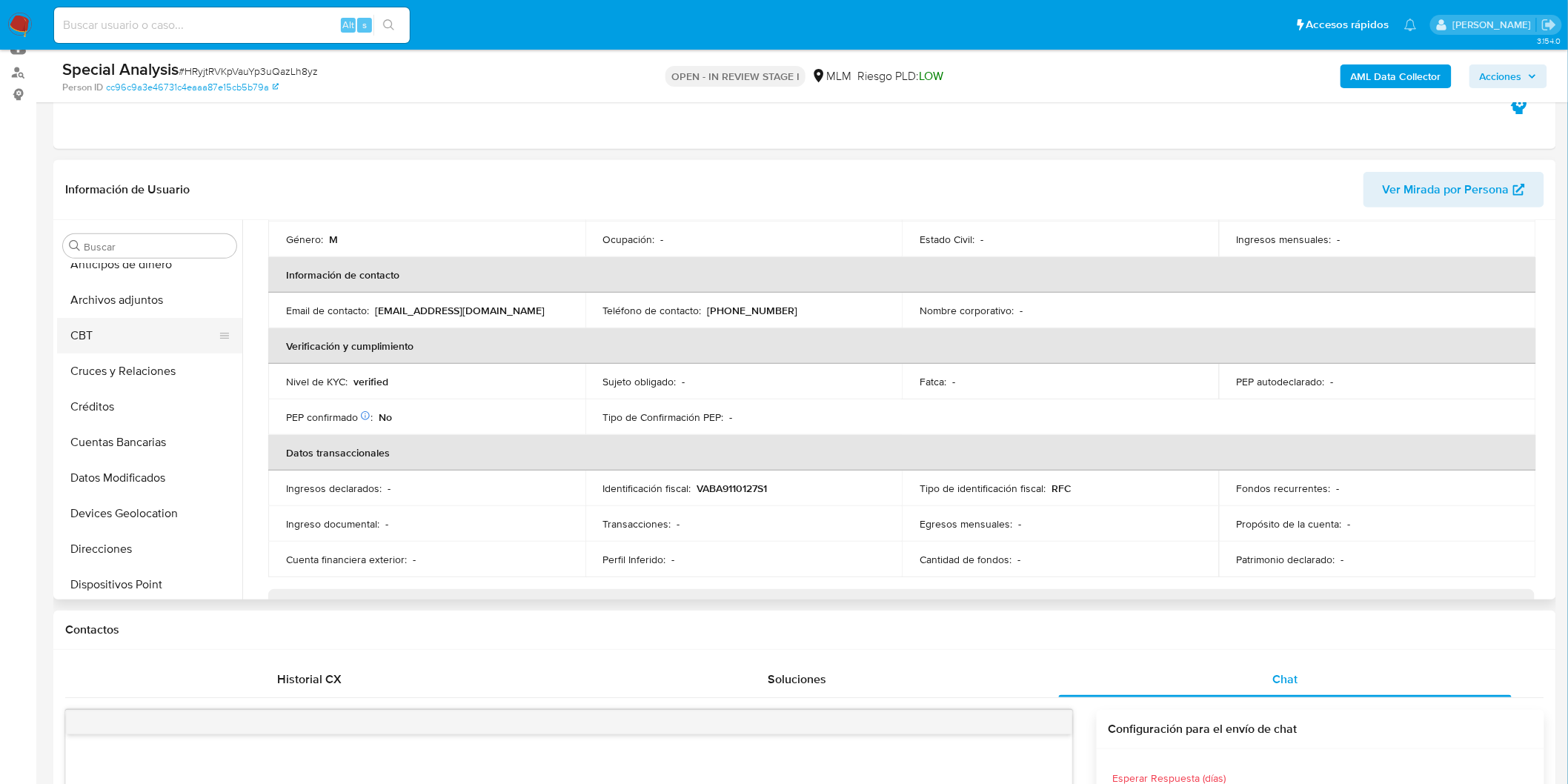
scroll to position [0, 0]
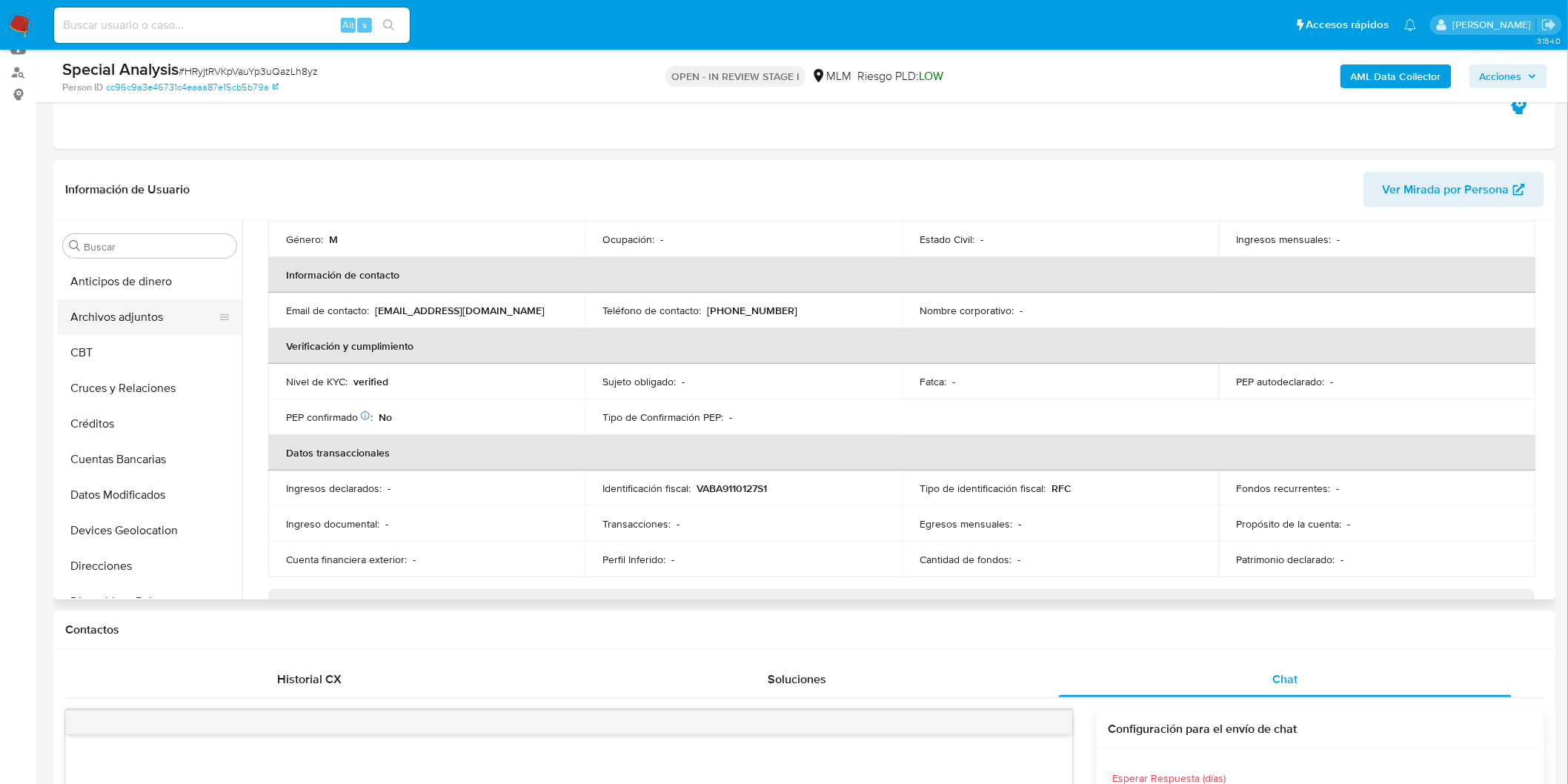
click at [151, 311] on button "Archivos adjuntos" at bounding box center [144, 316] width 173 height 35
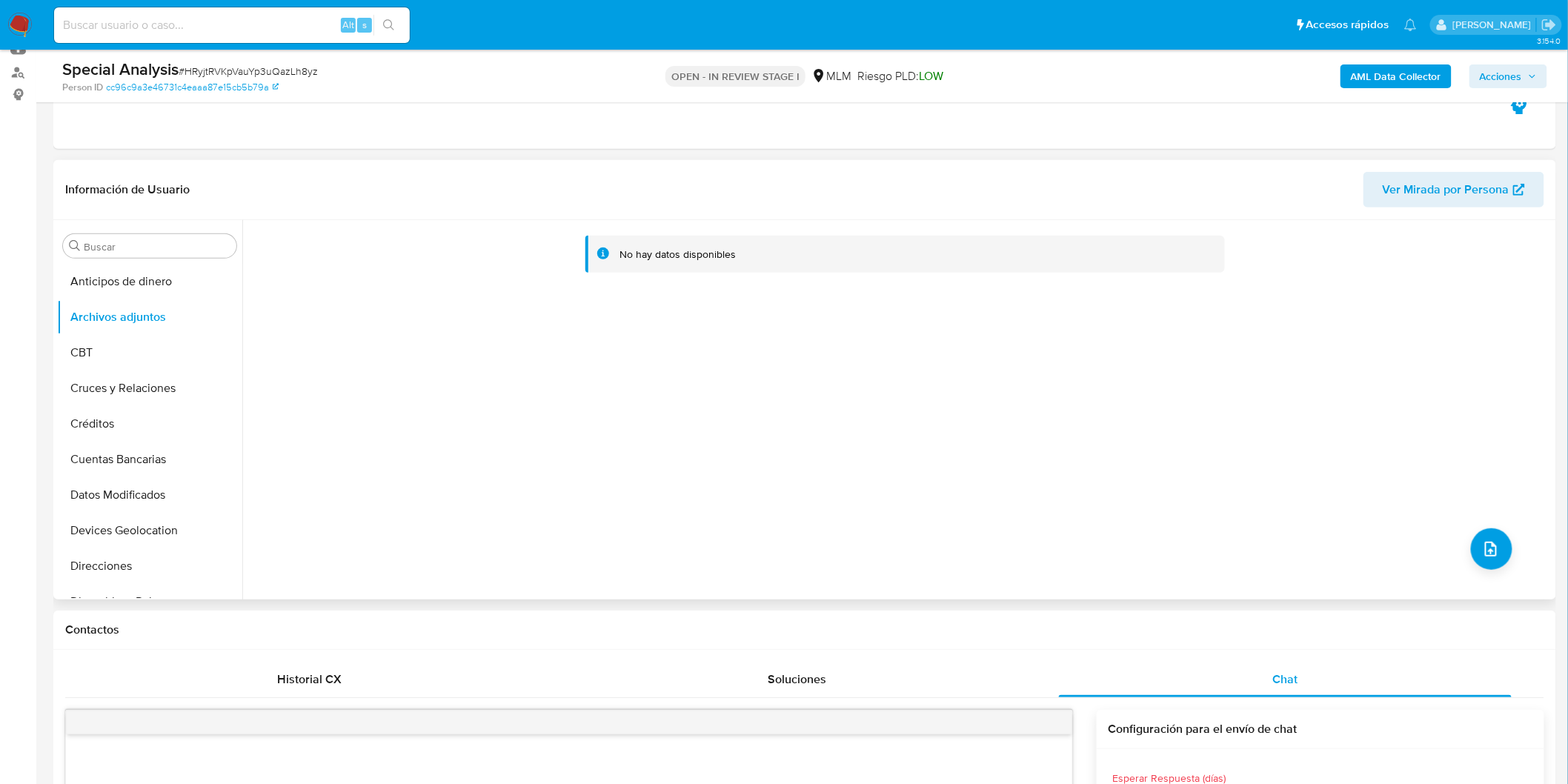
click at [1468, 527] on div "No hay datos disponibles" at bounding box center [897, 410] width 1310 height 380
click at [1472, 537] on button "upload-file" at bounding box center [1492, 548] width 41 height 41
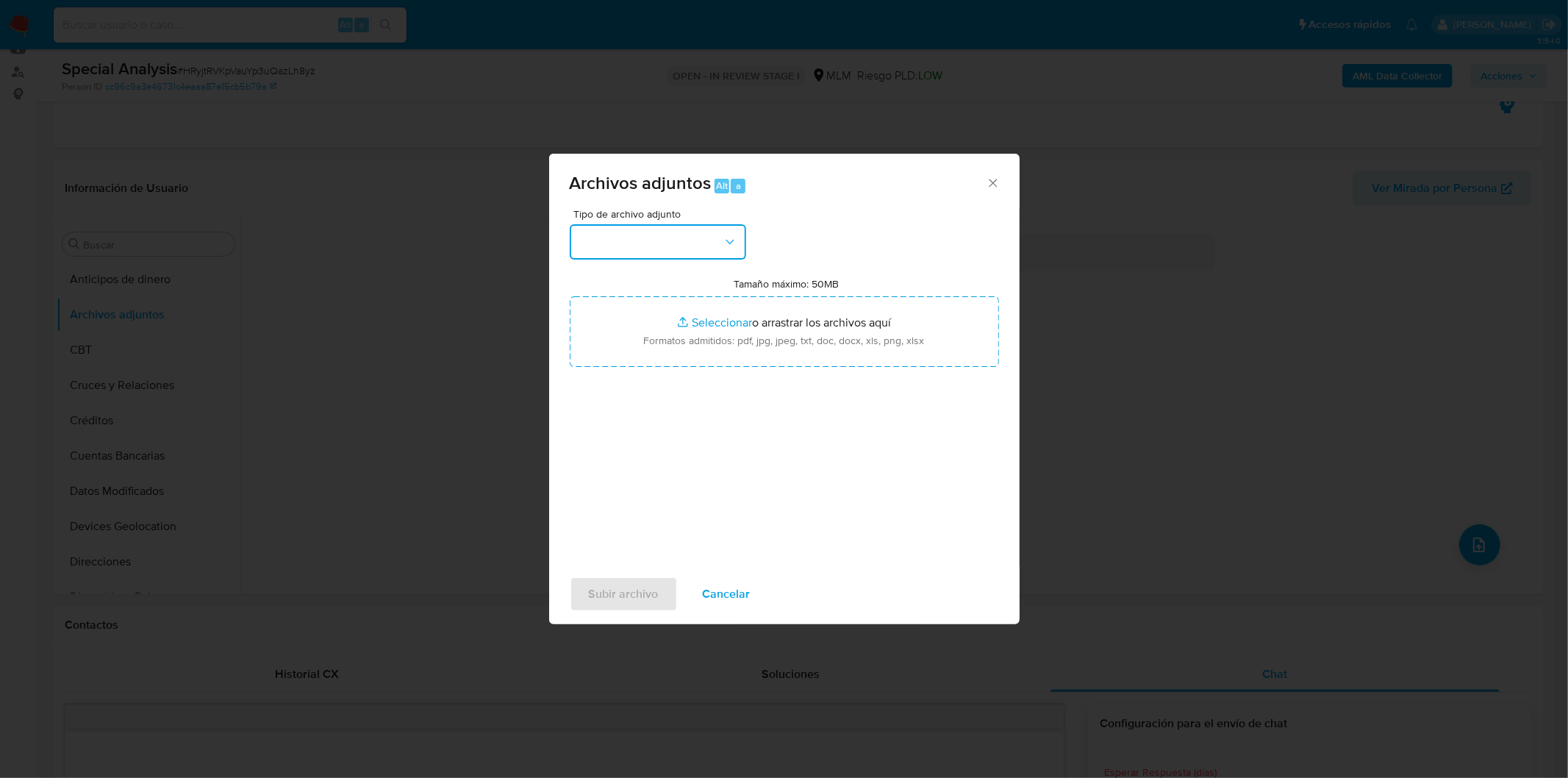
click at [704, 234] on button "button" at bounding box center [658, 241] width 176 height 35
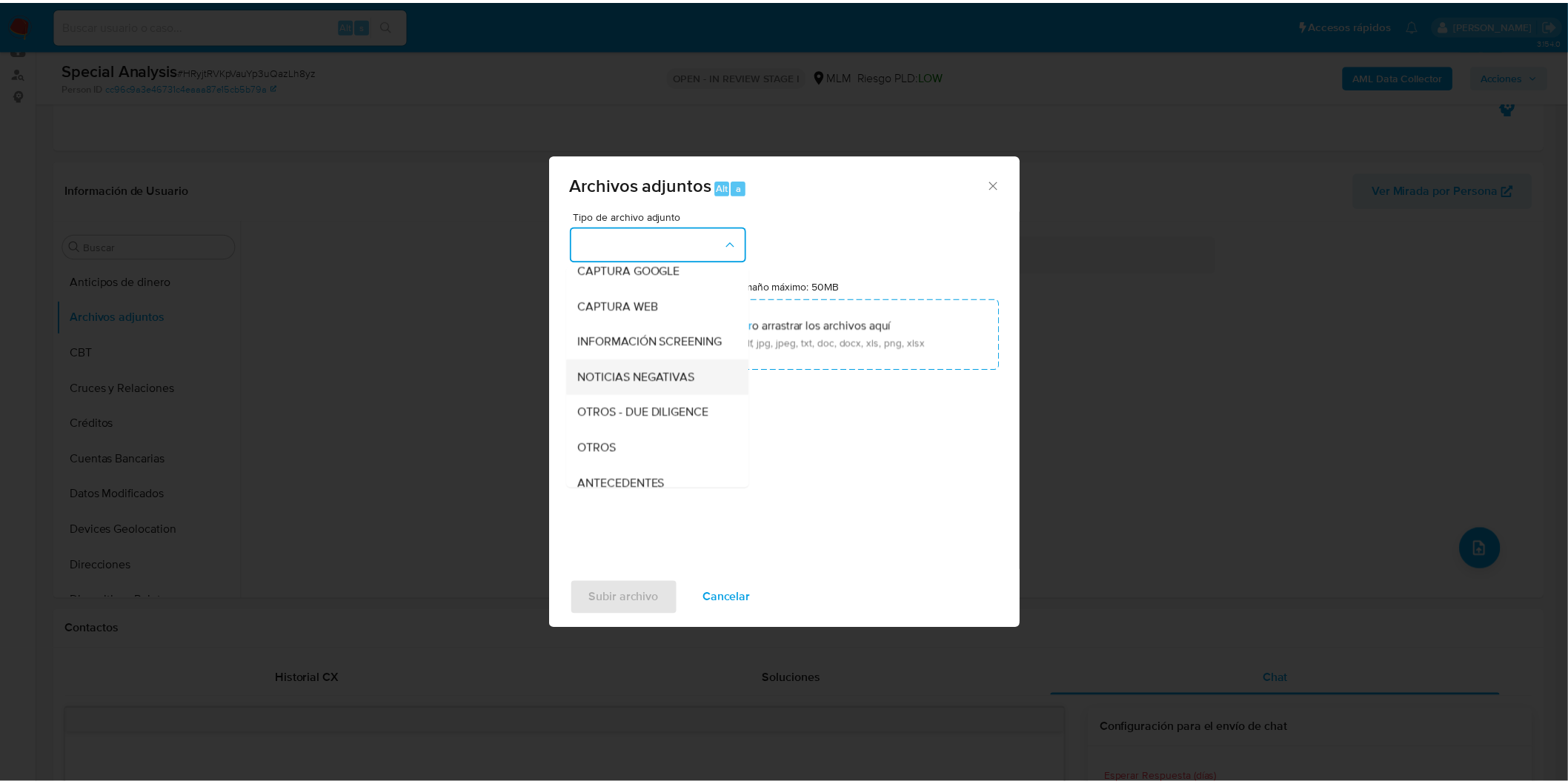
scroll to position [164, 0]
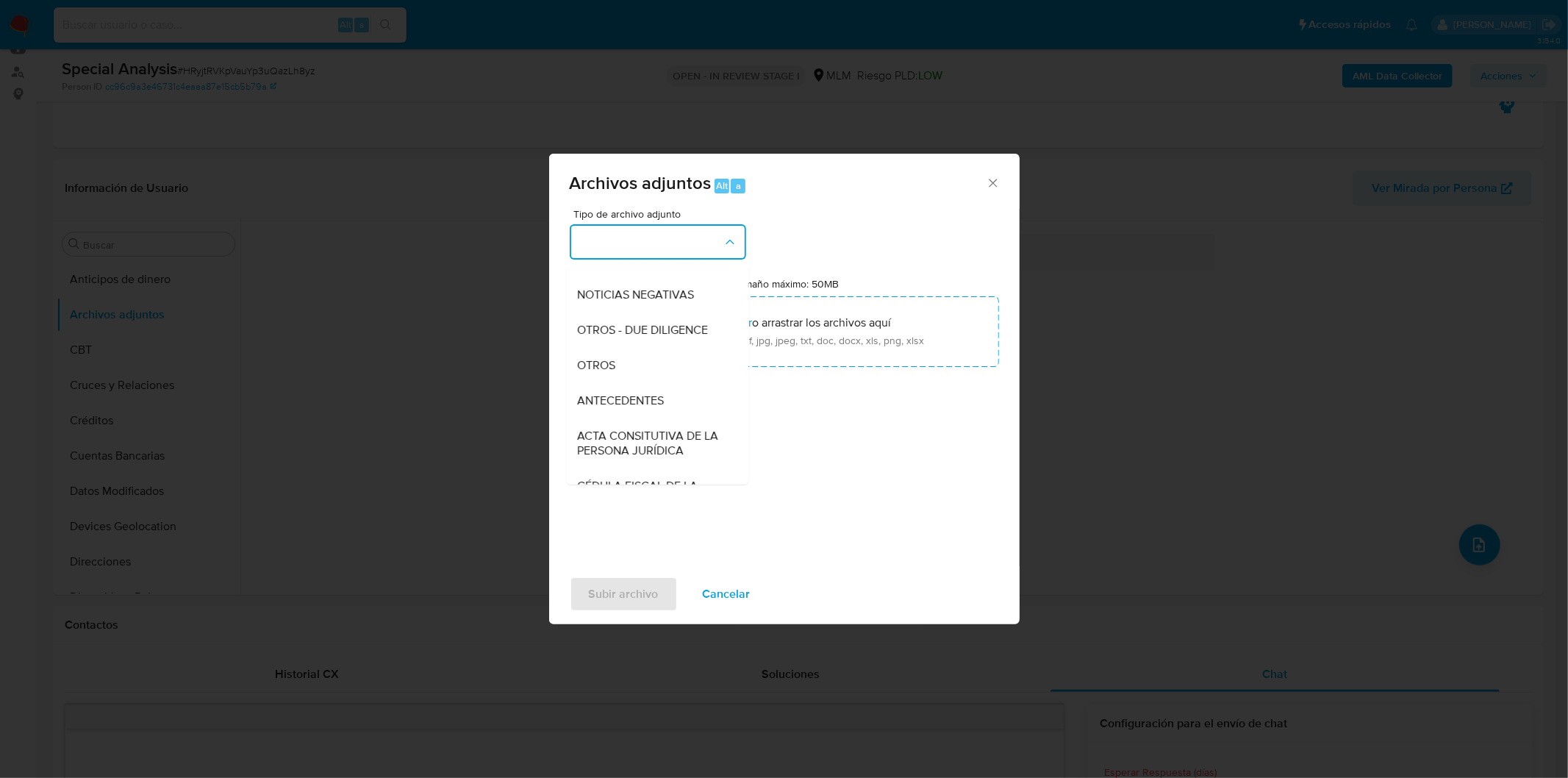
click at [653, 370] on div "OTROS" at bounding box center [652, 364] width 150 height 35
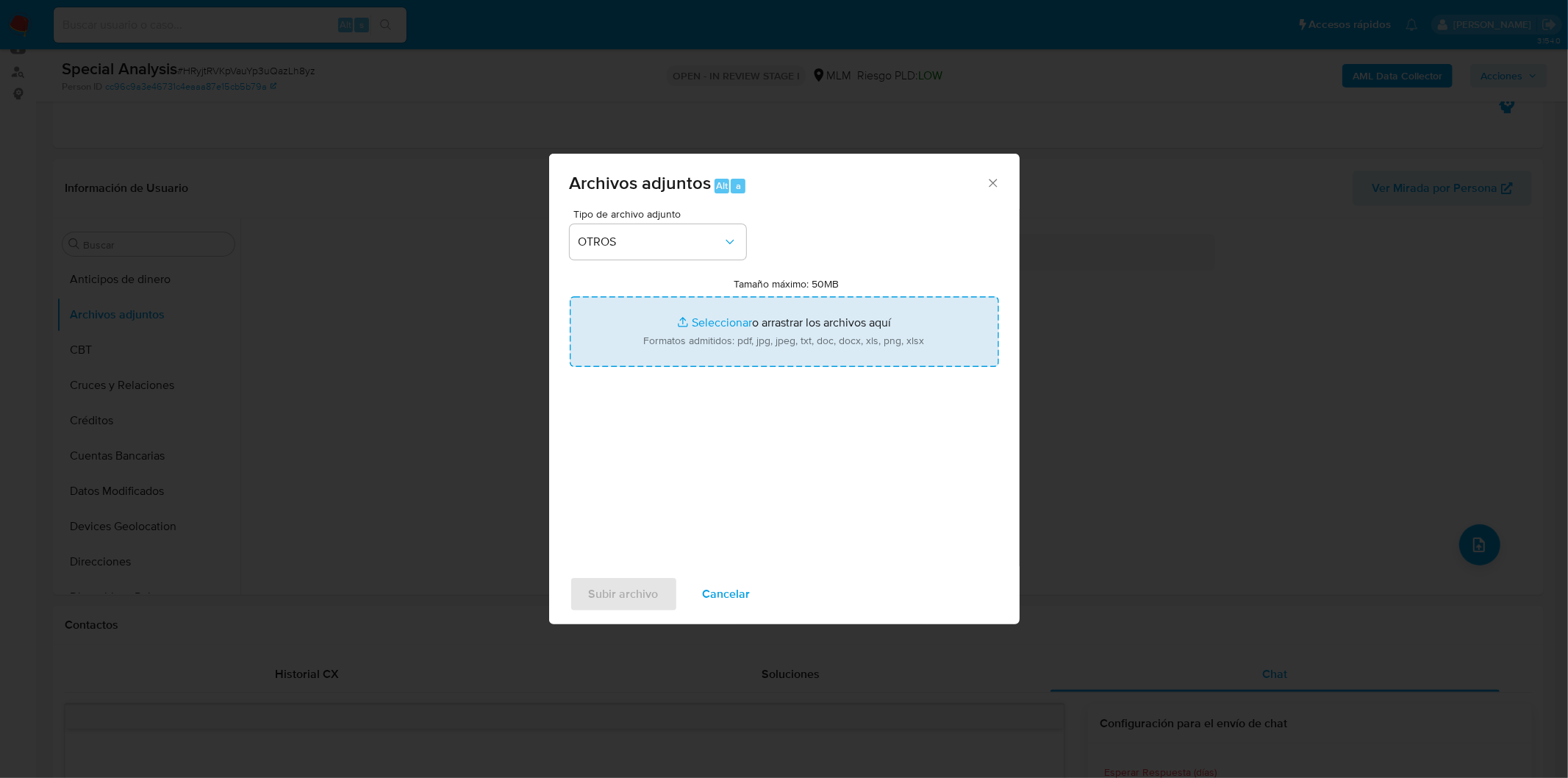
type input "C:\fakepath\516485700_Alexis Michael Valdez Buendia_SPAR.xlsx"
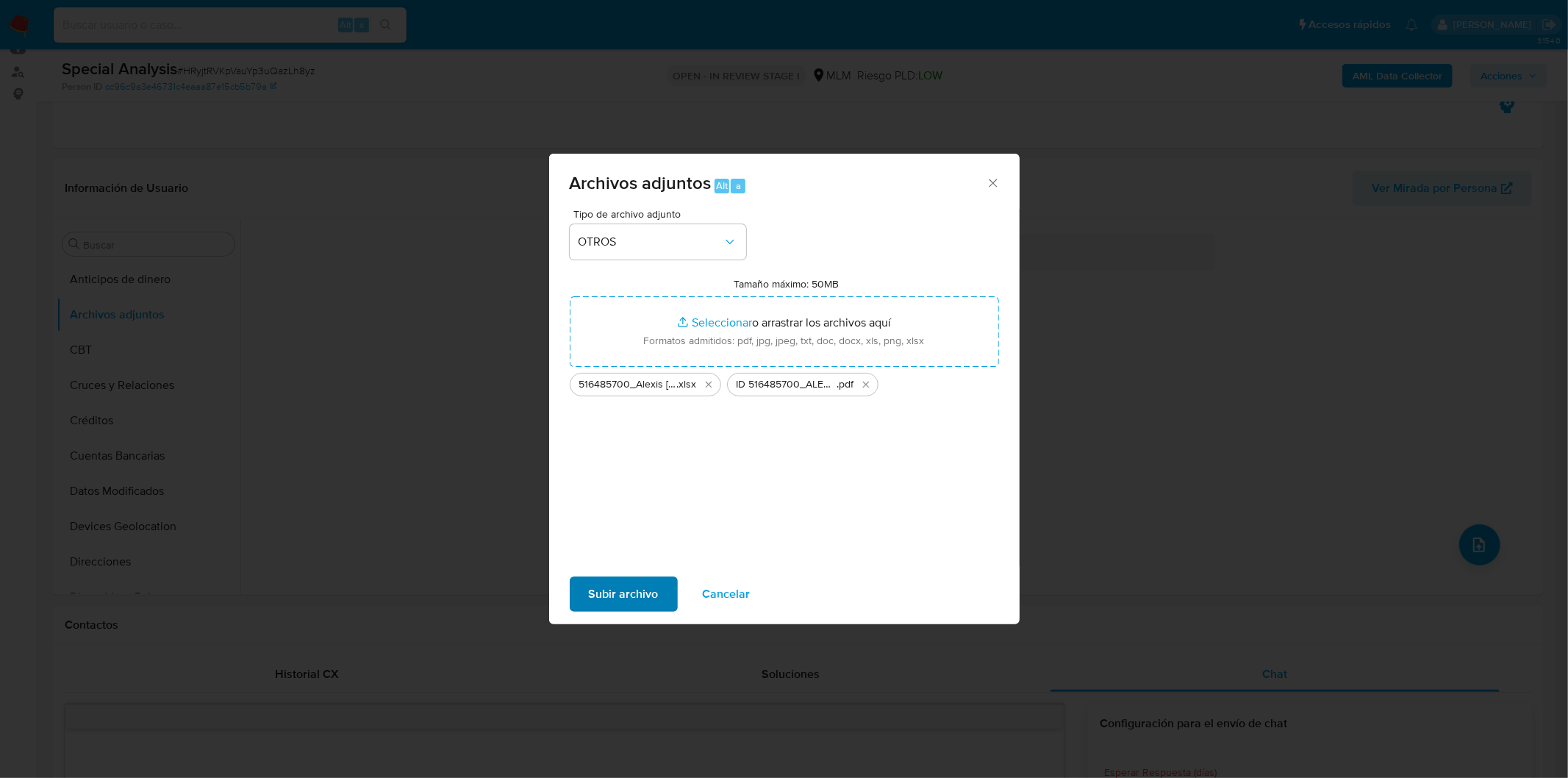
drag, startPoint x: 641, startPoint y: 571, endPoint x: 630, endPoint y: 586, distance: 18.6
click at [638, 576] on div "Subir archivo Cancelar" at bounding box center [785, 593] width 471 height 56
click at [626, 593] on span "Subir archivo" at bounding box center [623, 593] width 70 height 32
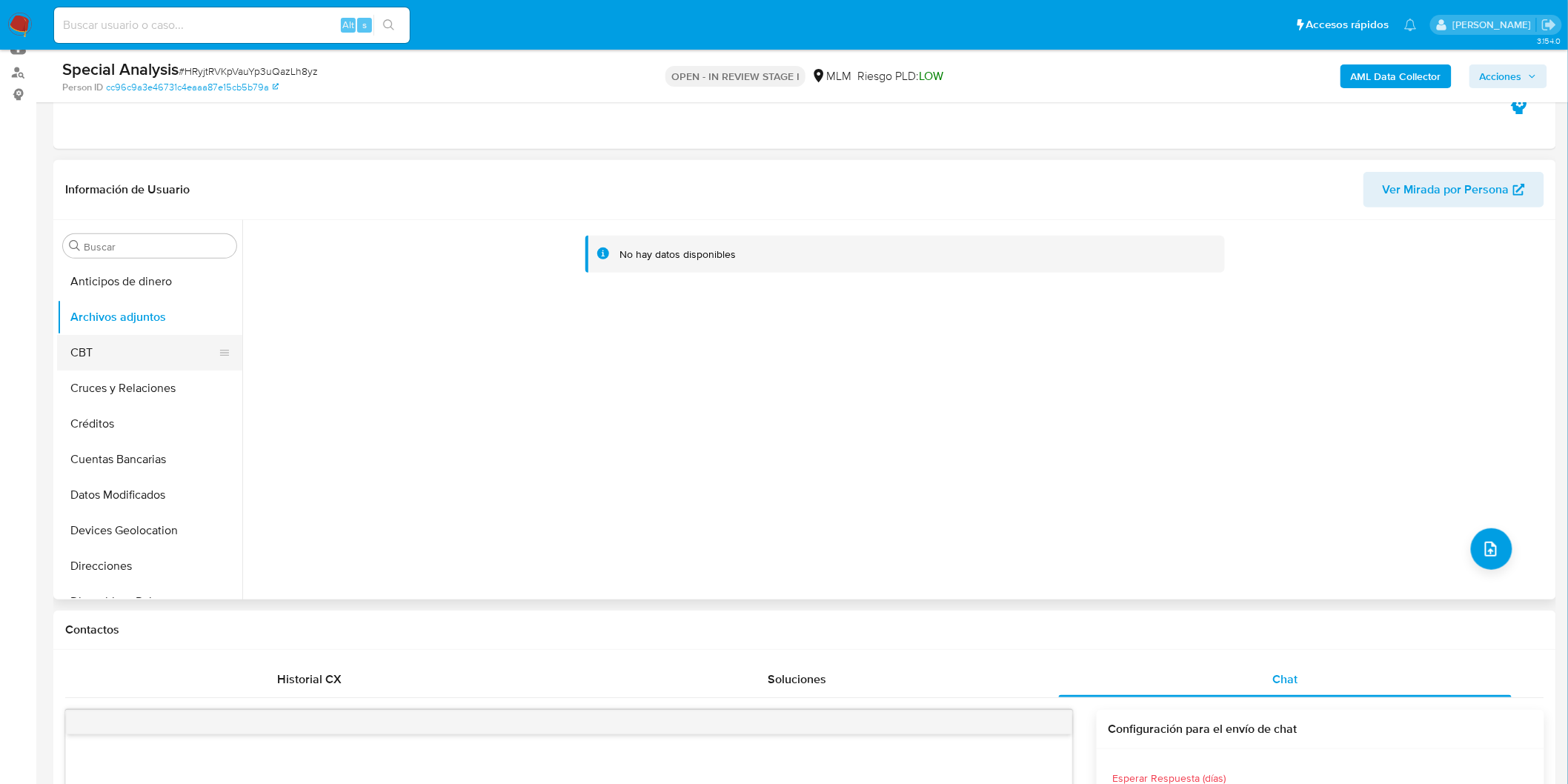
click at [156, 335] on button "CBT" at bounding box center [144, 352] width 173 height 35
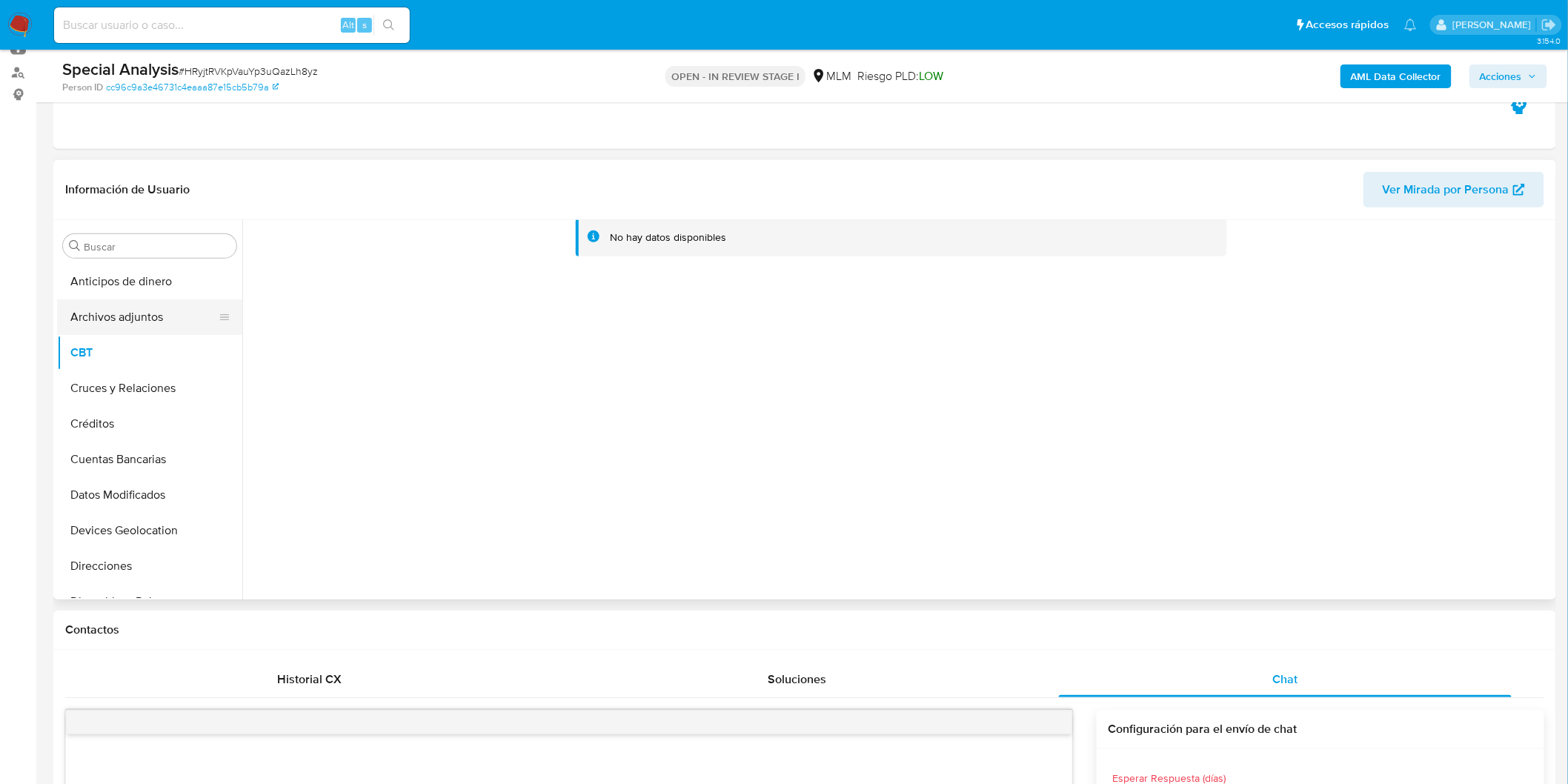
click at [148, 320] on button "Archivos adjuntos" at bounding box center [144, 316] width 173 height 35
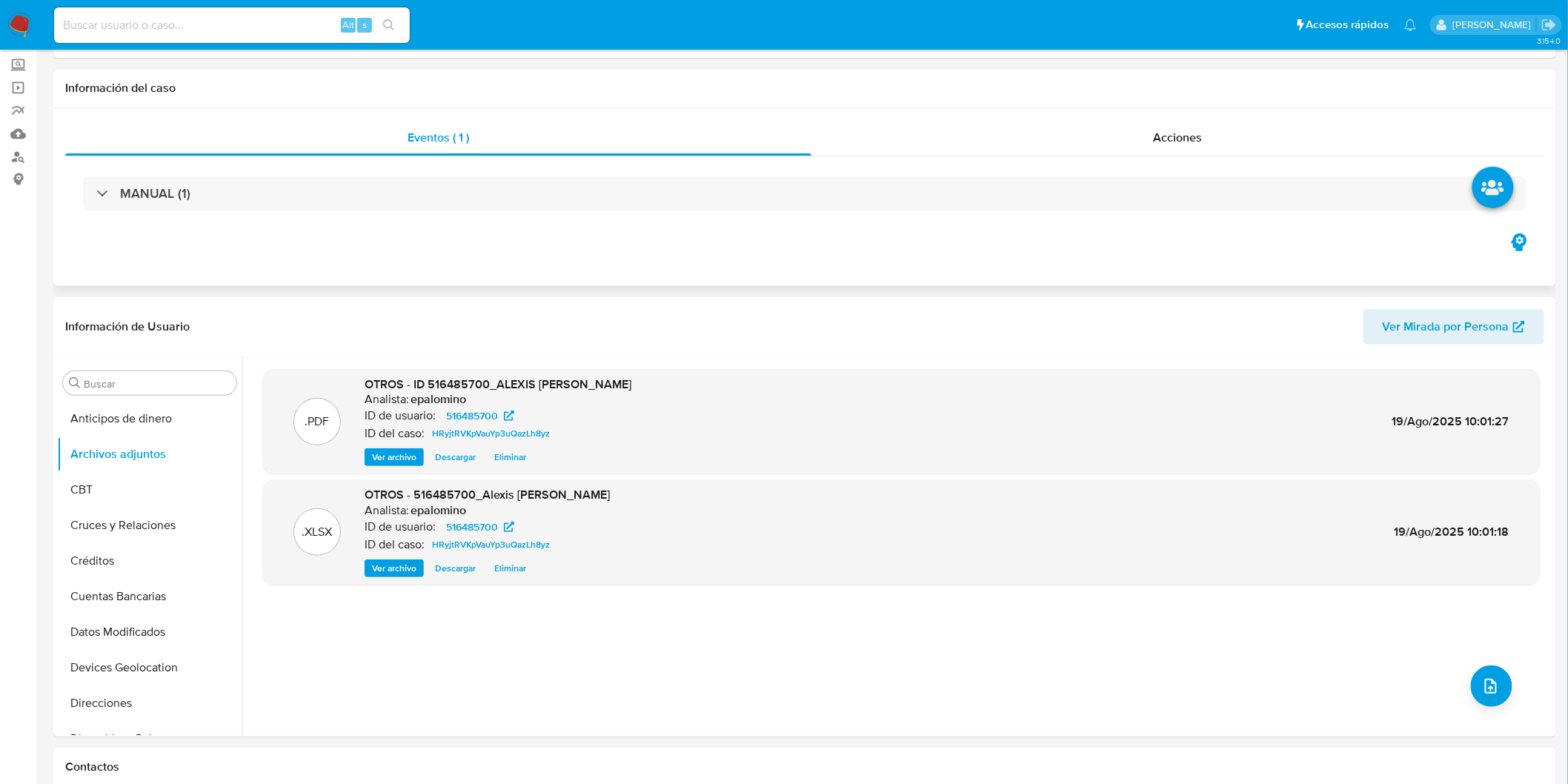
scroll to position [0, 0]
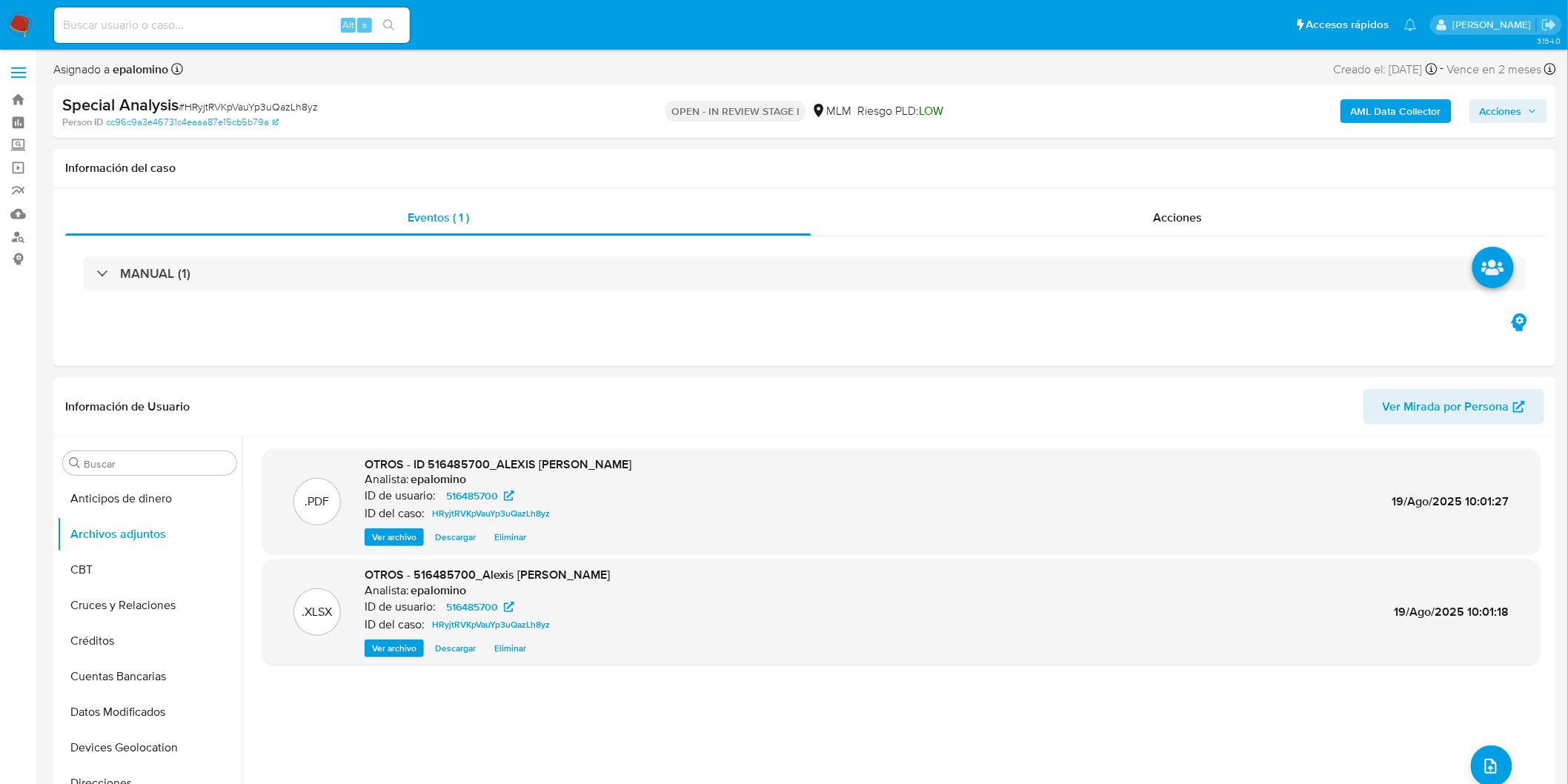
click at [1496, 108] on span "Acciones" at bounding box center [1501, 111] width 42 height 23
click at [1484, 342] on span "Enviar" at bounding box center [1491, 349] width 29 height 21
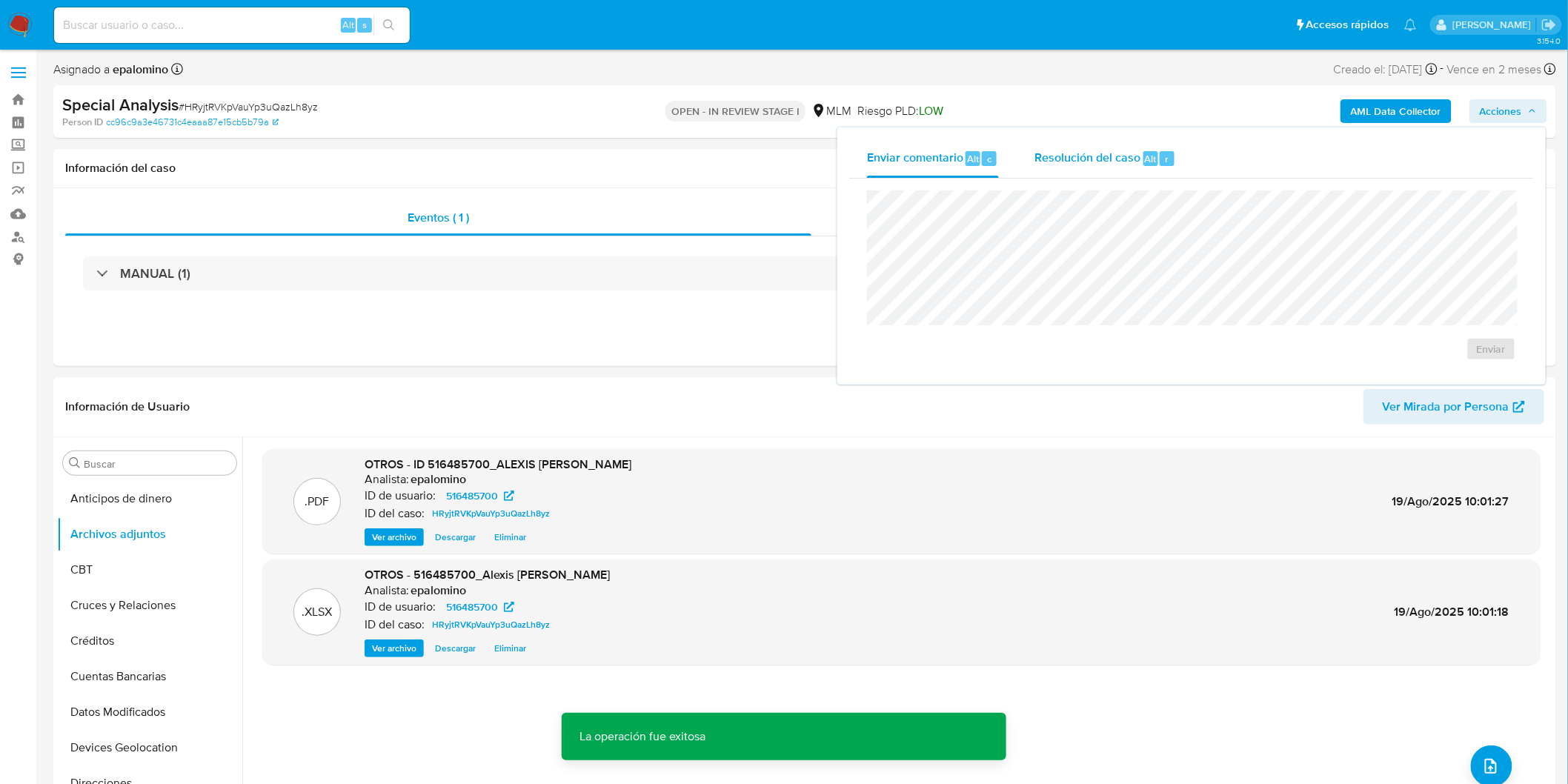
click at [1145, 154] on span "Alt" at bounding box center [1151, 159] width 12 height 14
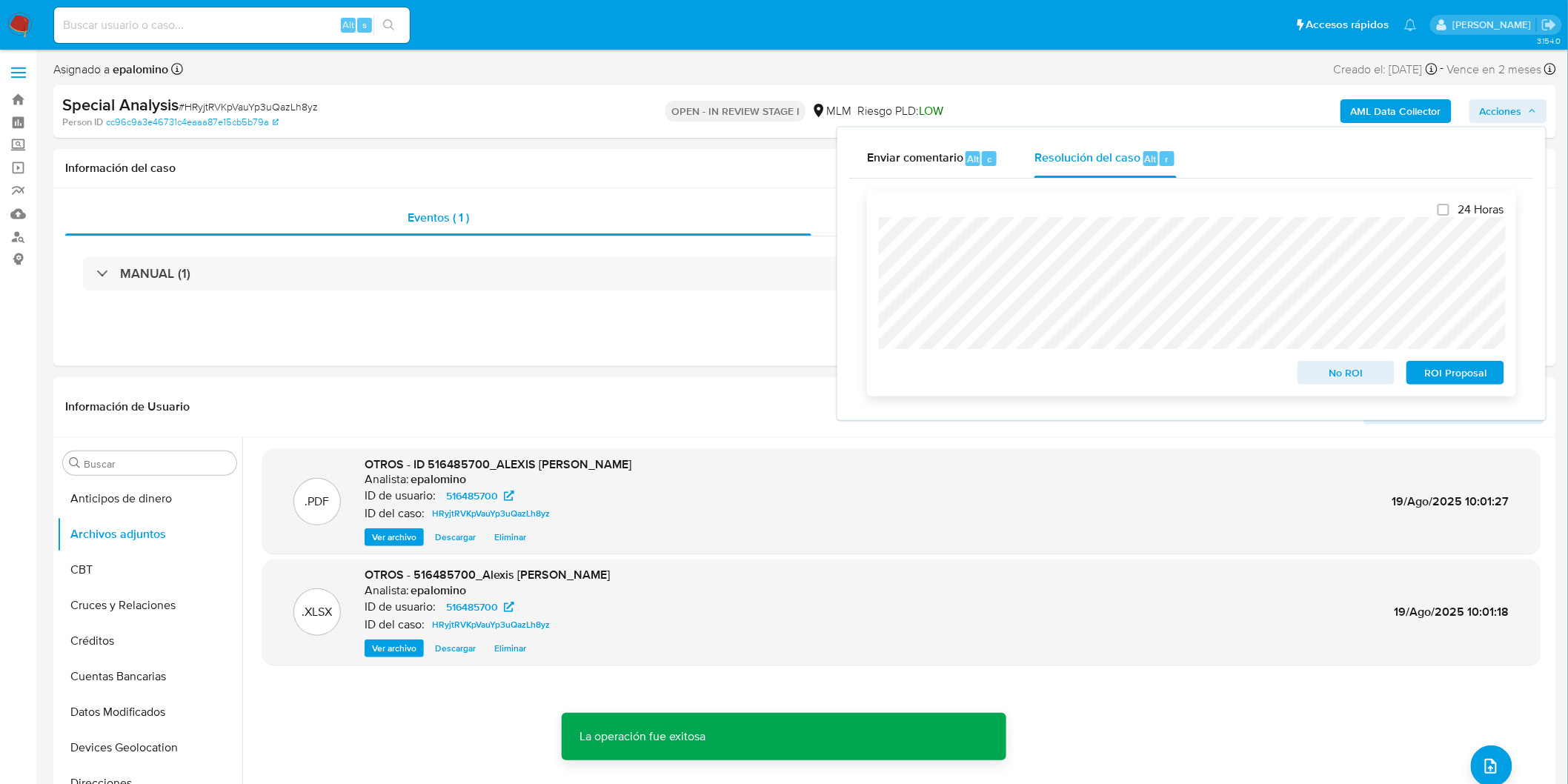
click at [1455, 375] on span "ROI Proposal" at bounding box center [1456, 373] width 77 height 21
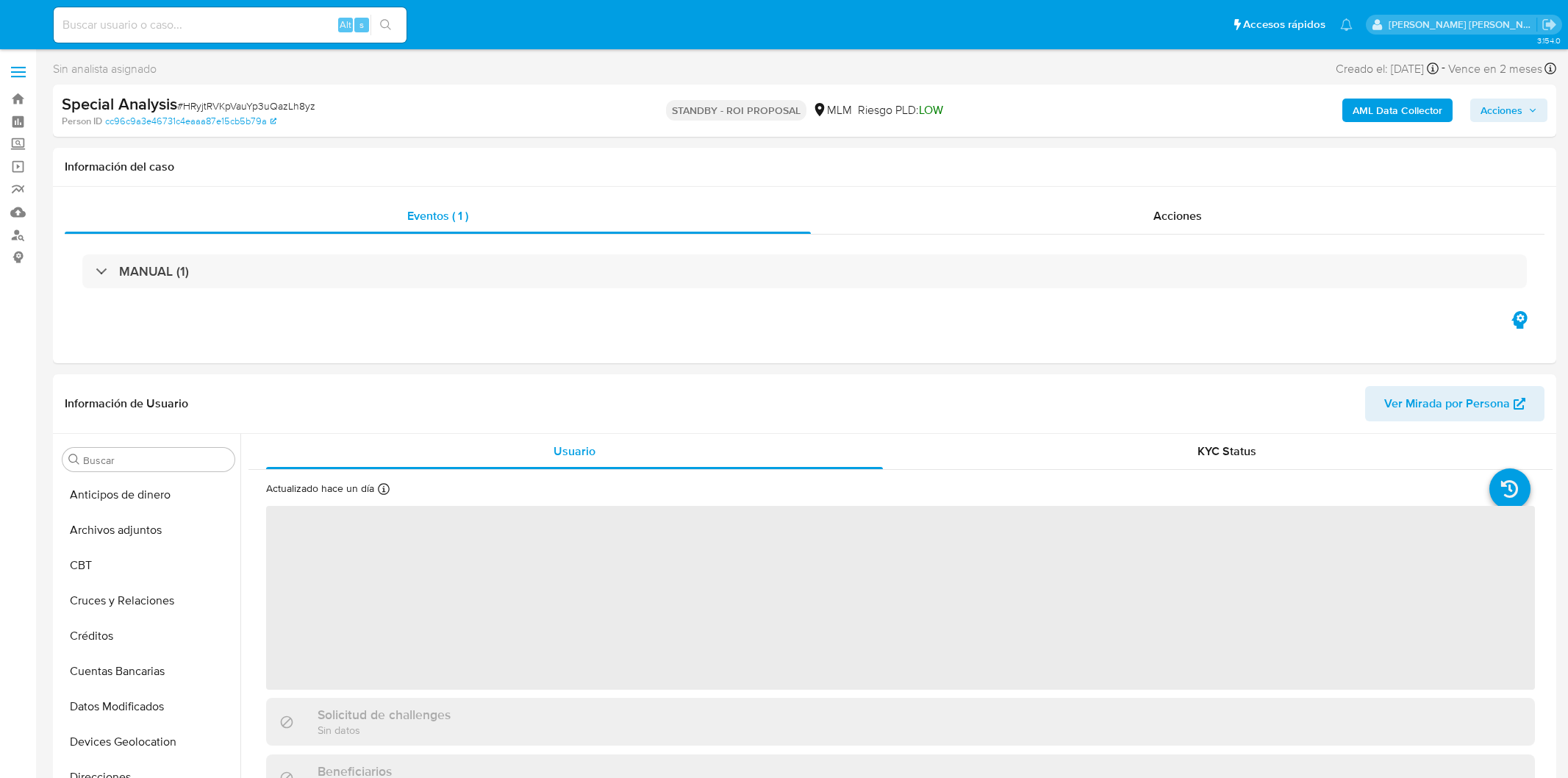
select select "10"
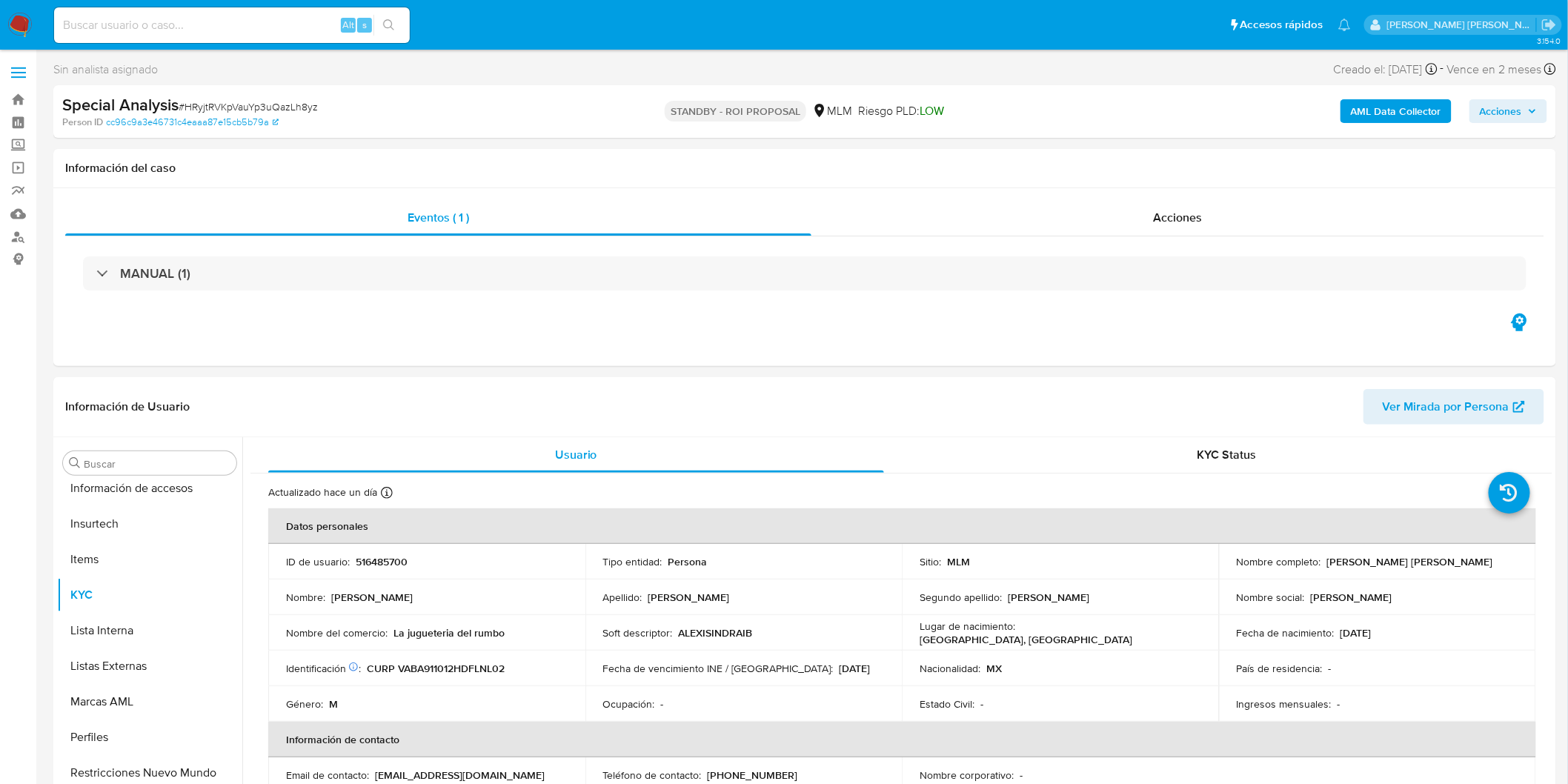
scroll to position [625, 0]
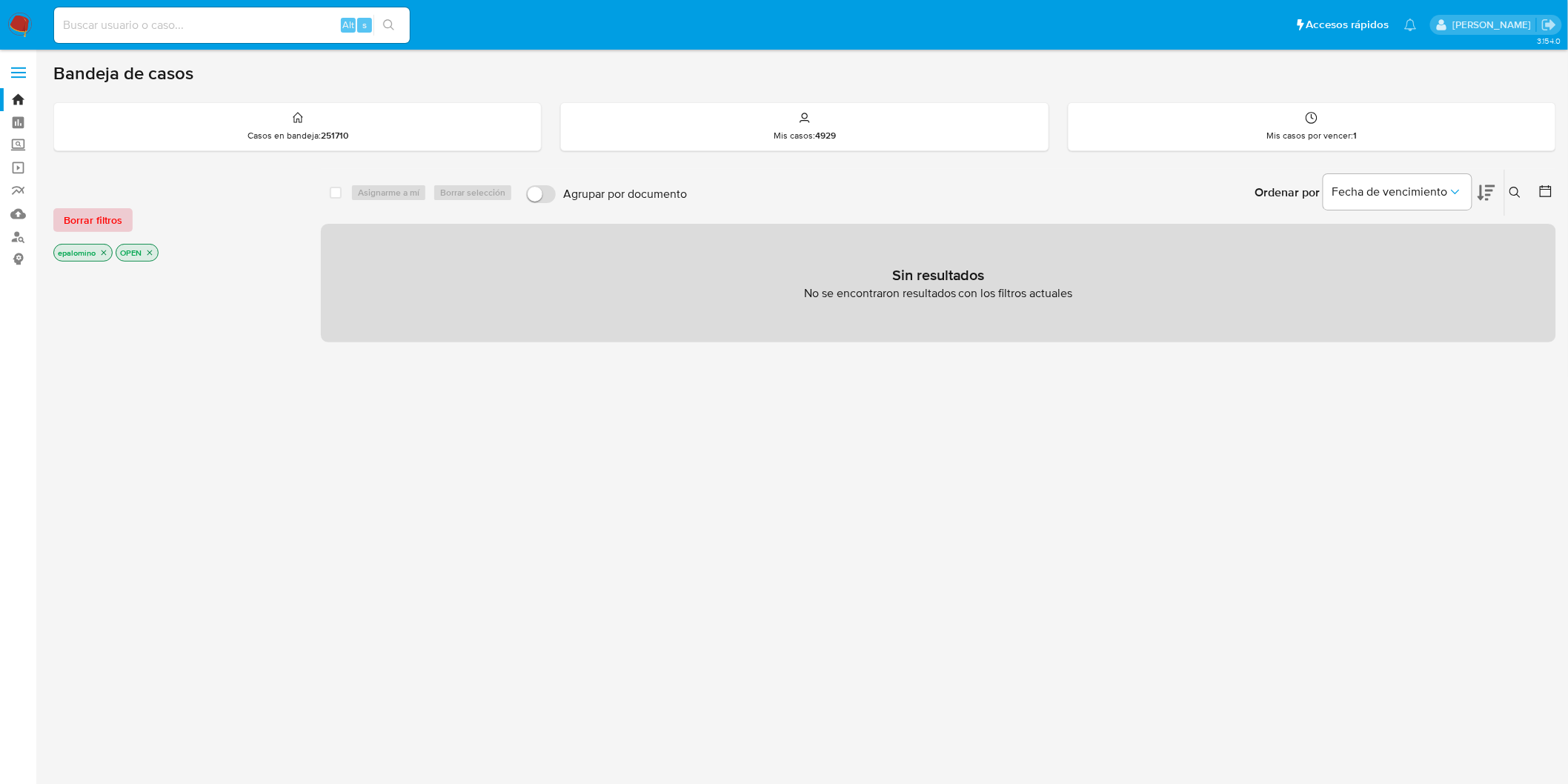
click at [68, 209] on span "Borrar filtros" at bounding box center [93, 220] width 59 height 21
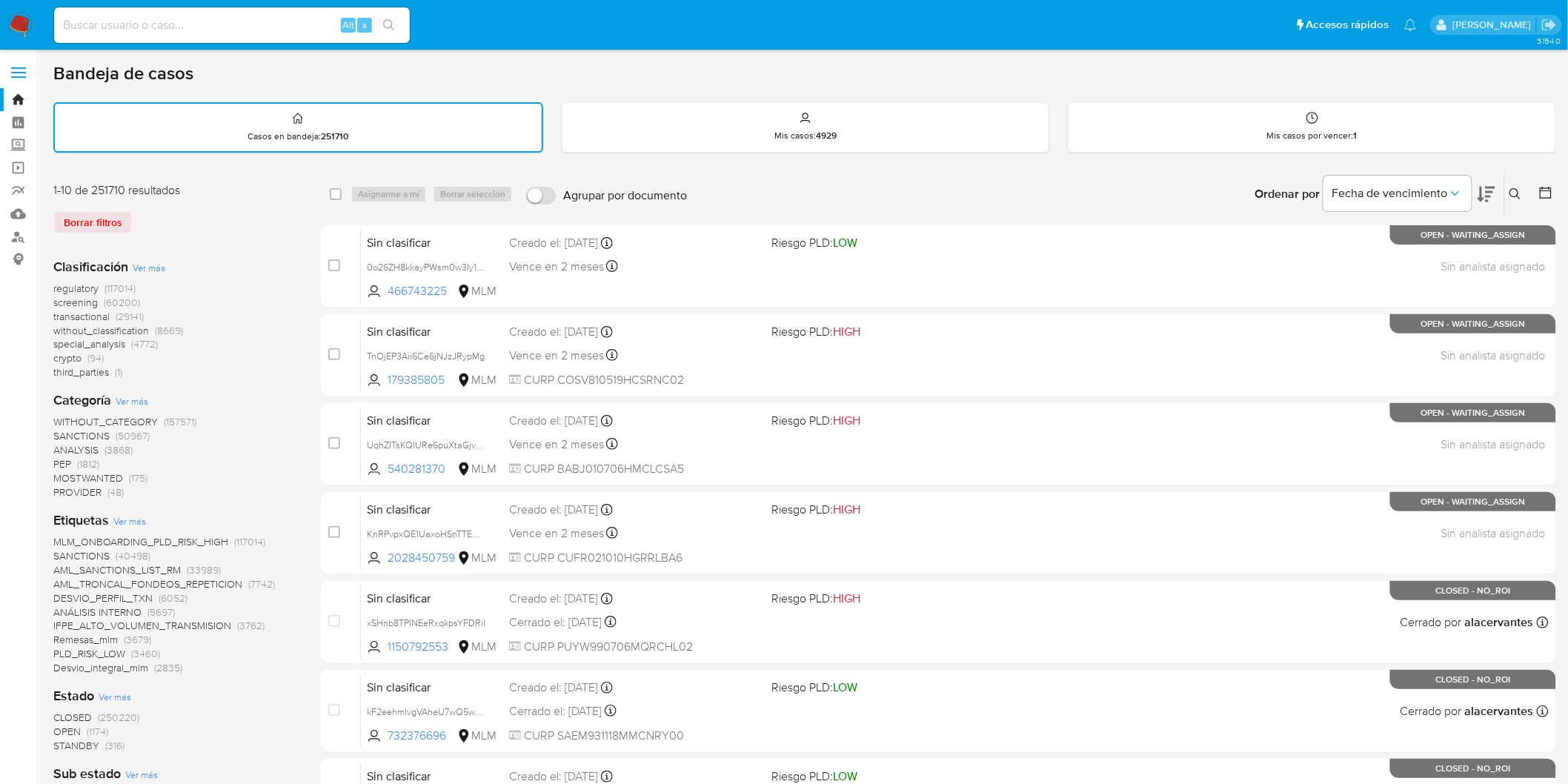
drag, startPoint x: 21, startPoint y: 10, endPoint x: 20, endPoint y: 21, distance: 11.0
click at [21, 11] on nav "Pausado Ver notificaciones Alt s Accesos rápidos Presiona las siguientes teclas…" at bounding box center [784, 25] width 1568 height 50
click at [20, 23] on img at bounding box center [20, 25] width 25 height 25
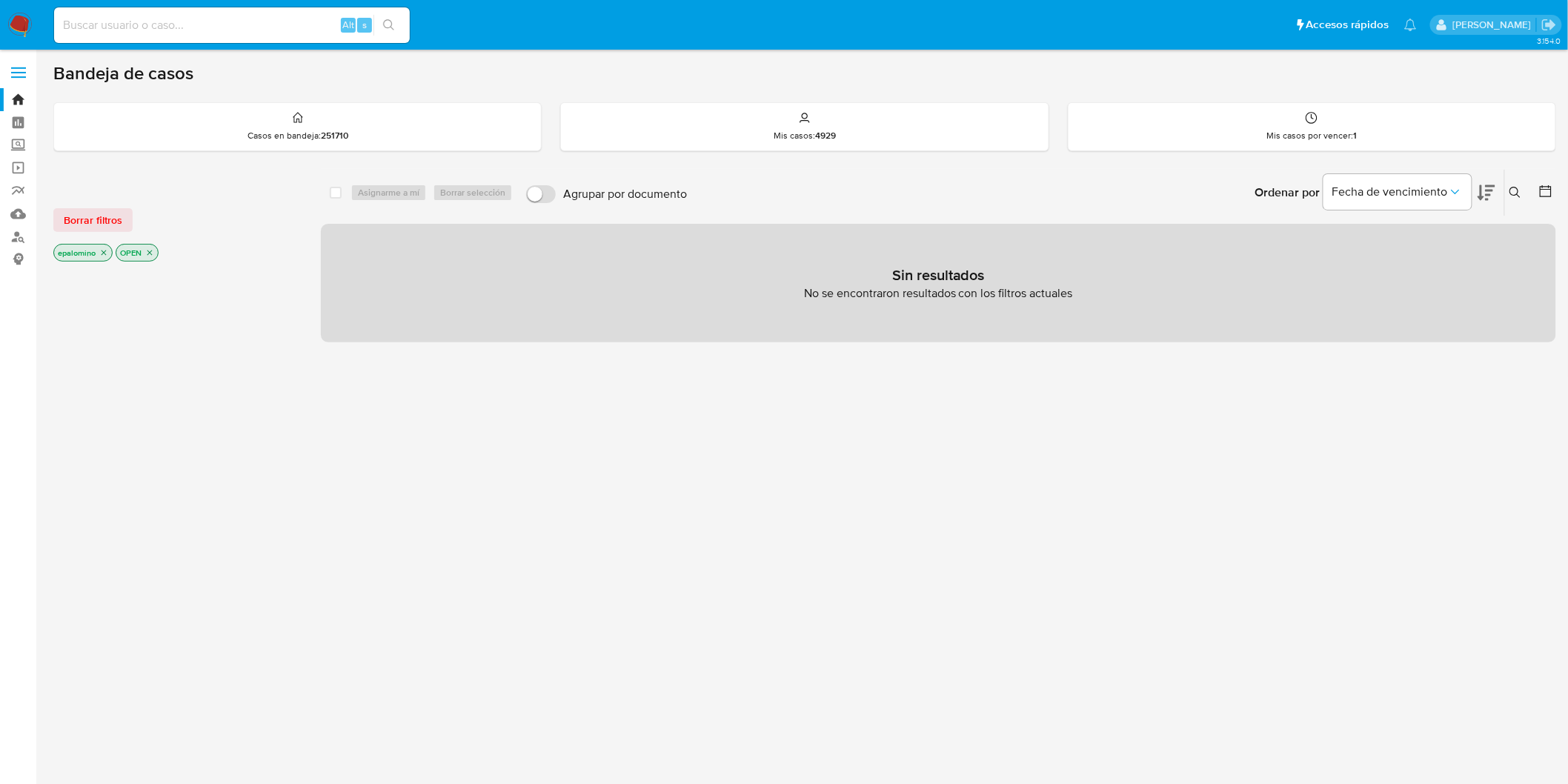
click at [79, 204] on div "Borrar filtros epalomino OPEN" at bounding box center [172, 222] width 237 height 84
click at [86, 212] on span "Borrar filtros" at bounding box center [93, 220] width 59 height 21
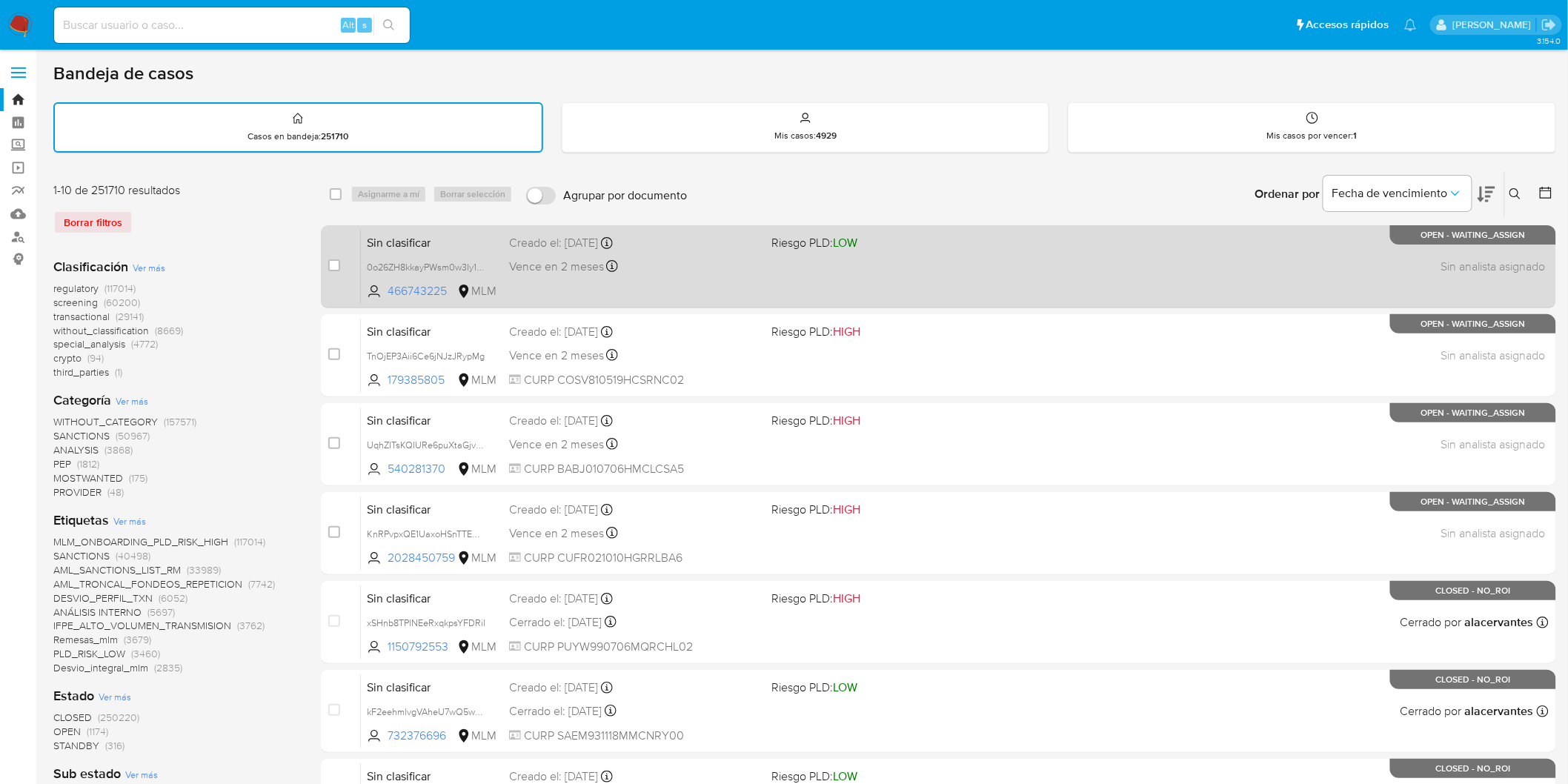
click at [403, 239] on span "Sin clasificar" at bounding box center [432, 242] width 130 height 20
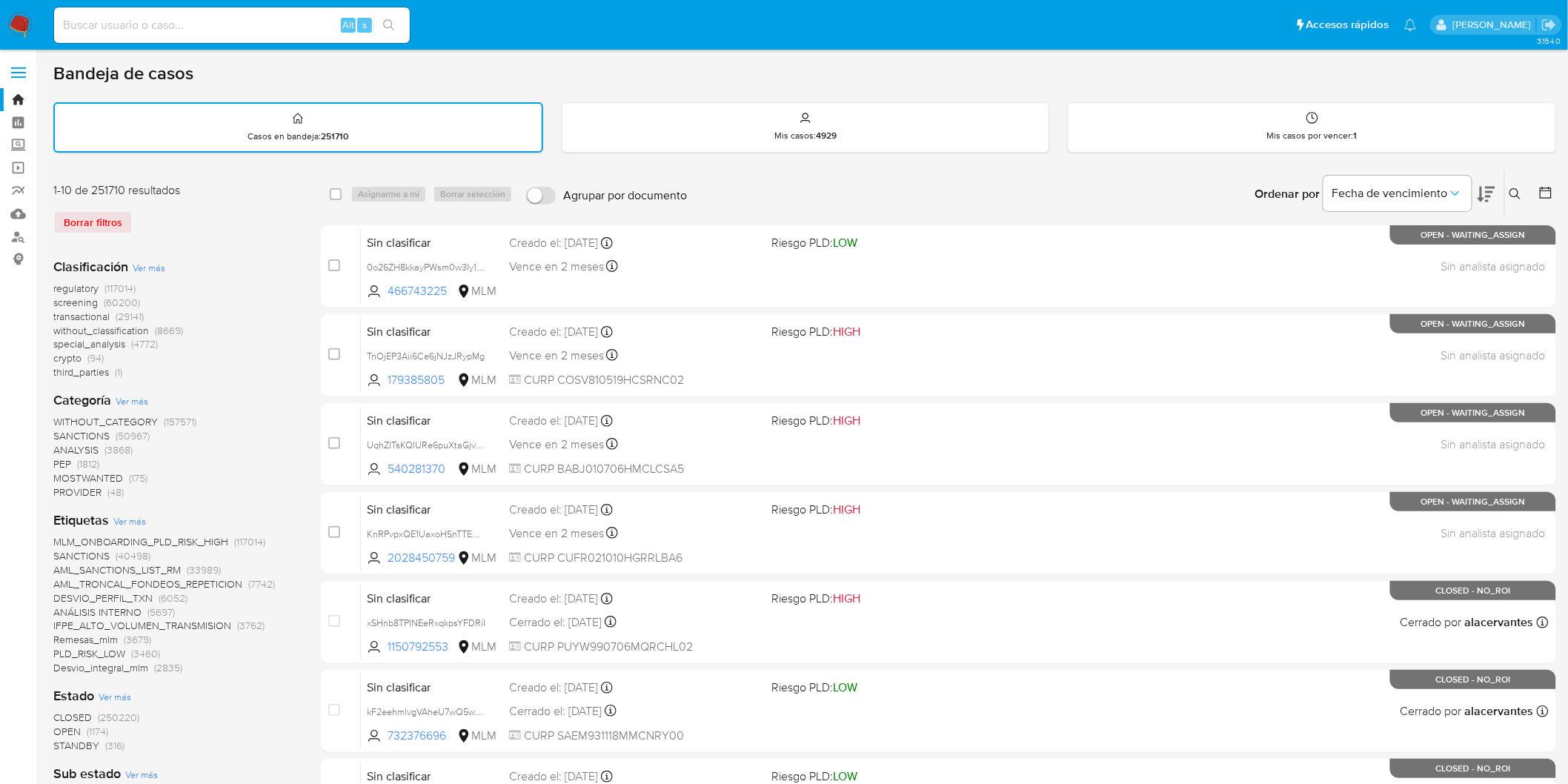
click at [23, 26] on img at bounding box center [20, 25] width 25 height 25
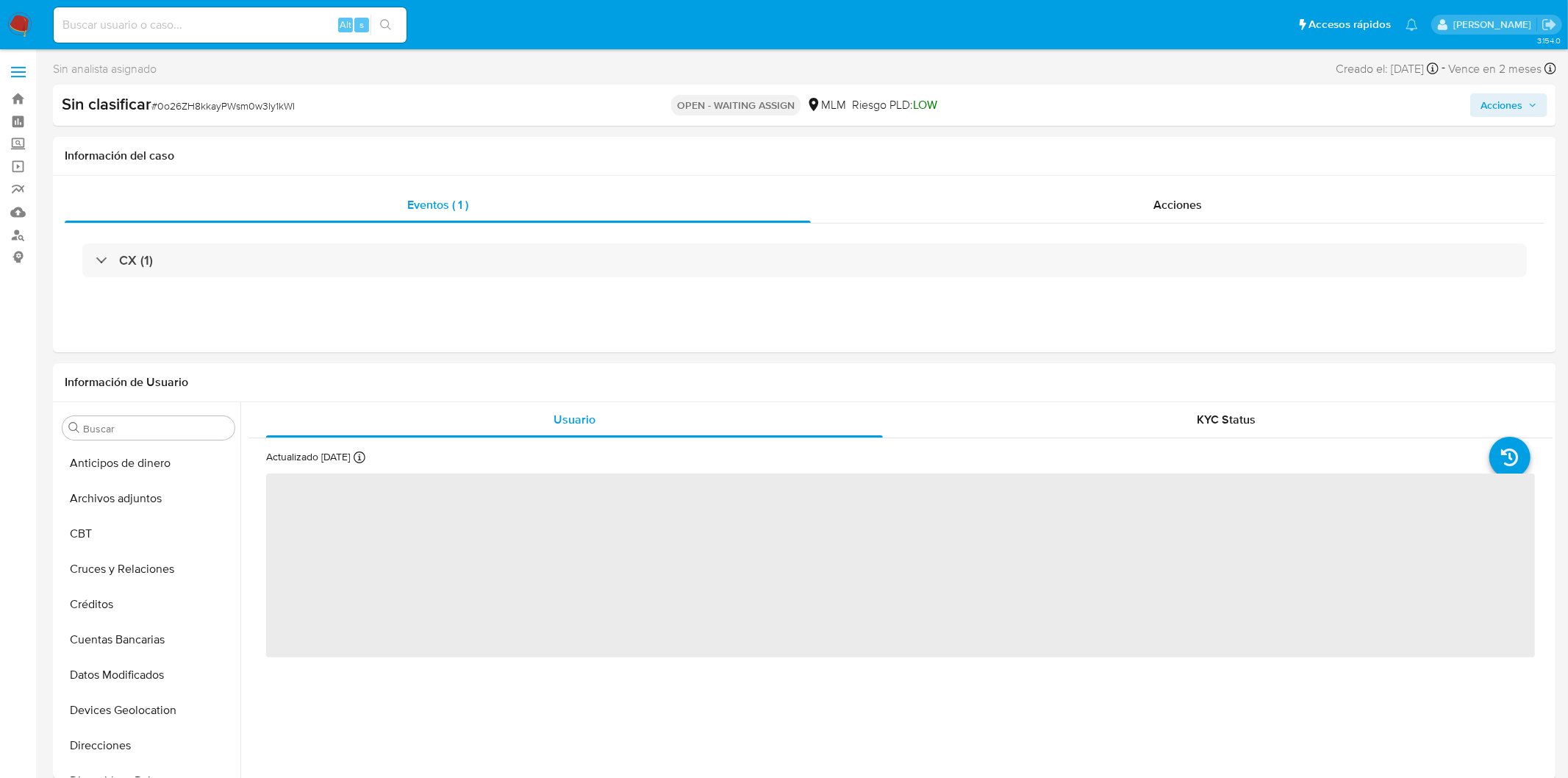
select select "10"
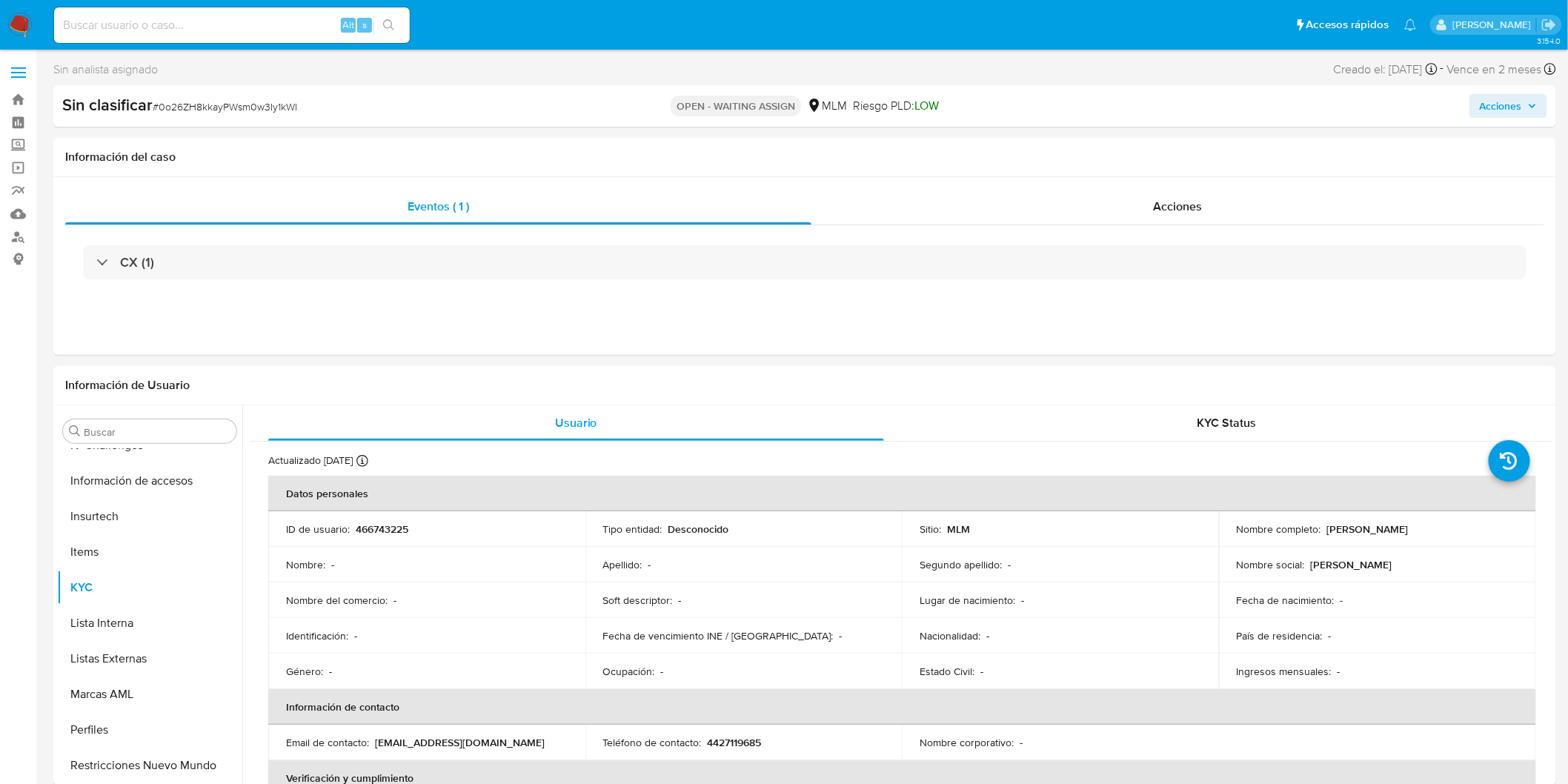
scroll to position [625, 0]
click at [19, 23] on img at bounding box center [20, 25] width 25 height 25
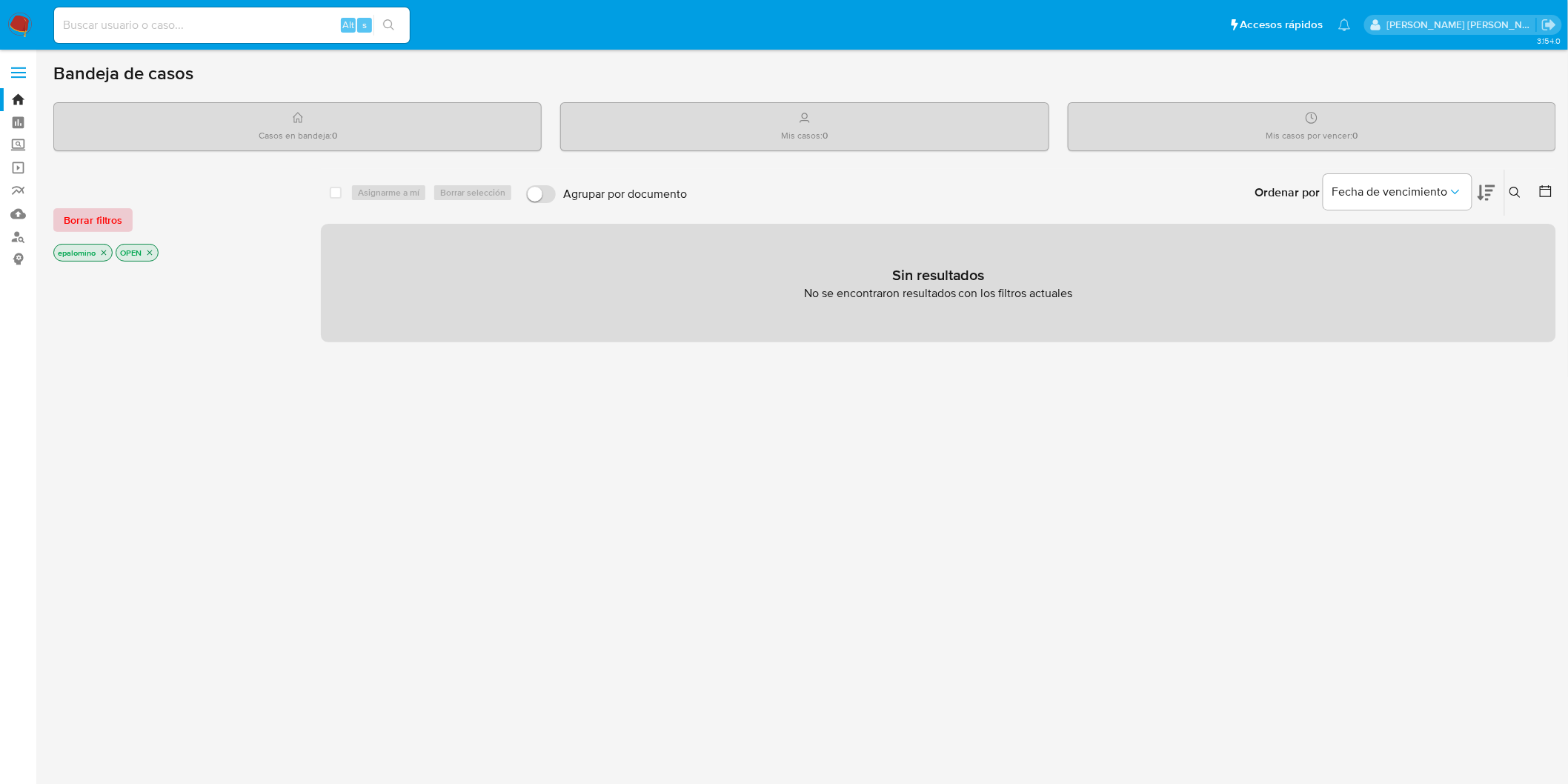
click at [99, 217] on span "Borrar filtros" at bounding box center [93, 220] width 59 height 21
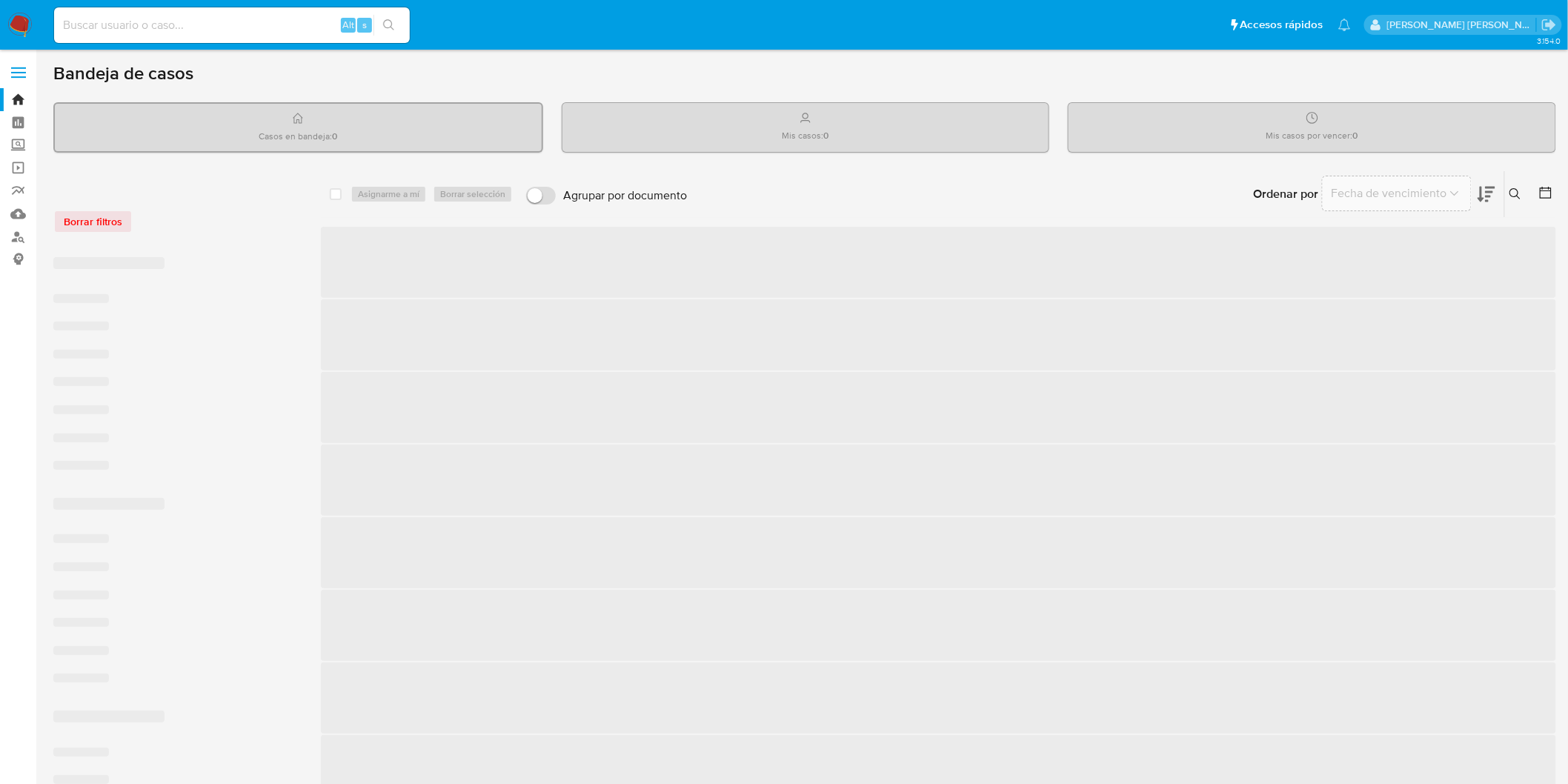
click at [17, 72] on span at bounding box center [19, 72] width 15 height 2
click at [0, 0] on input "checkbox" at bounding box center [0, 0] width 0 height 0
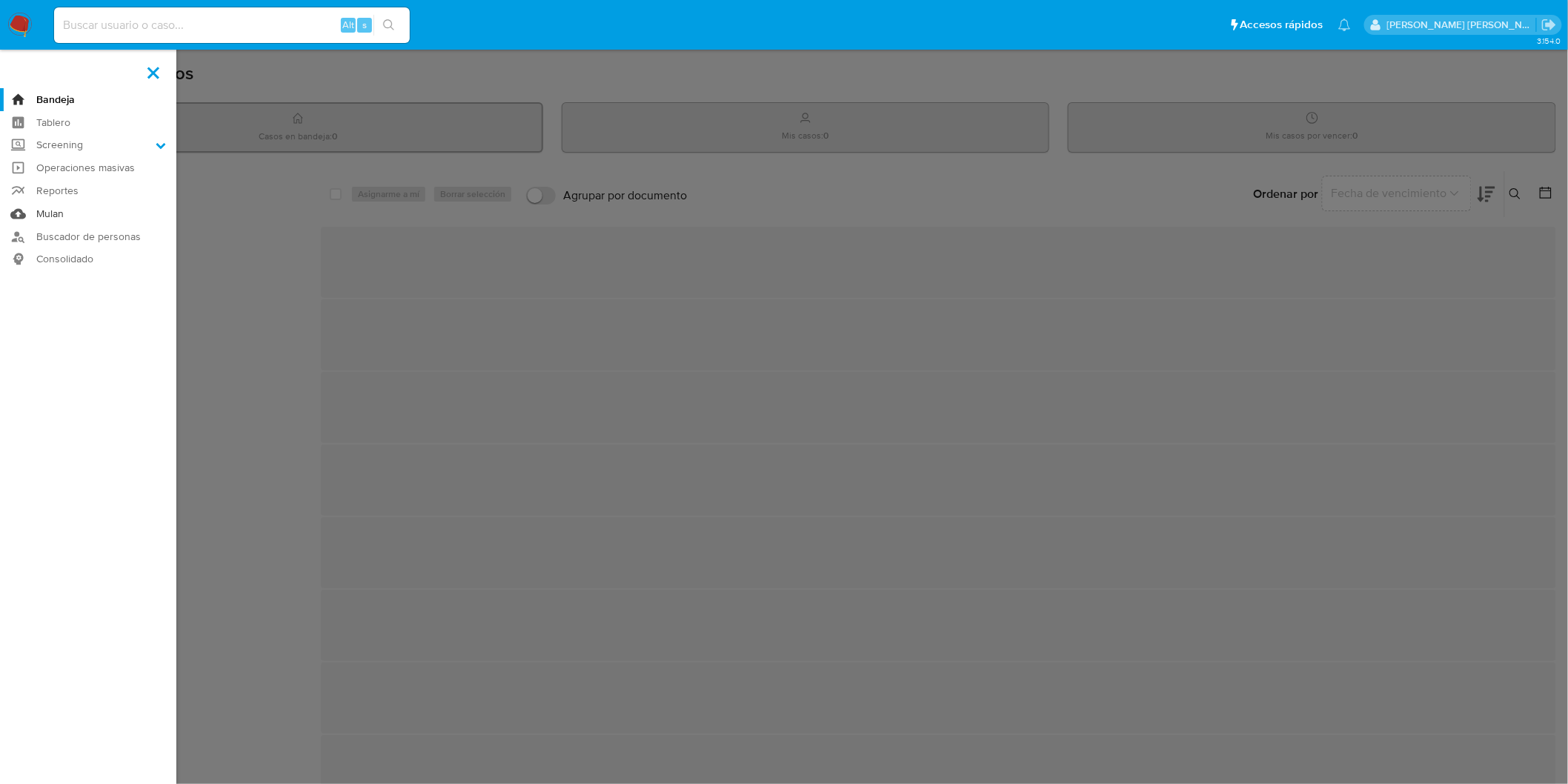
click at [63, 215] on link "Mulan" at bounding box center [88, 214] width 176 height 23
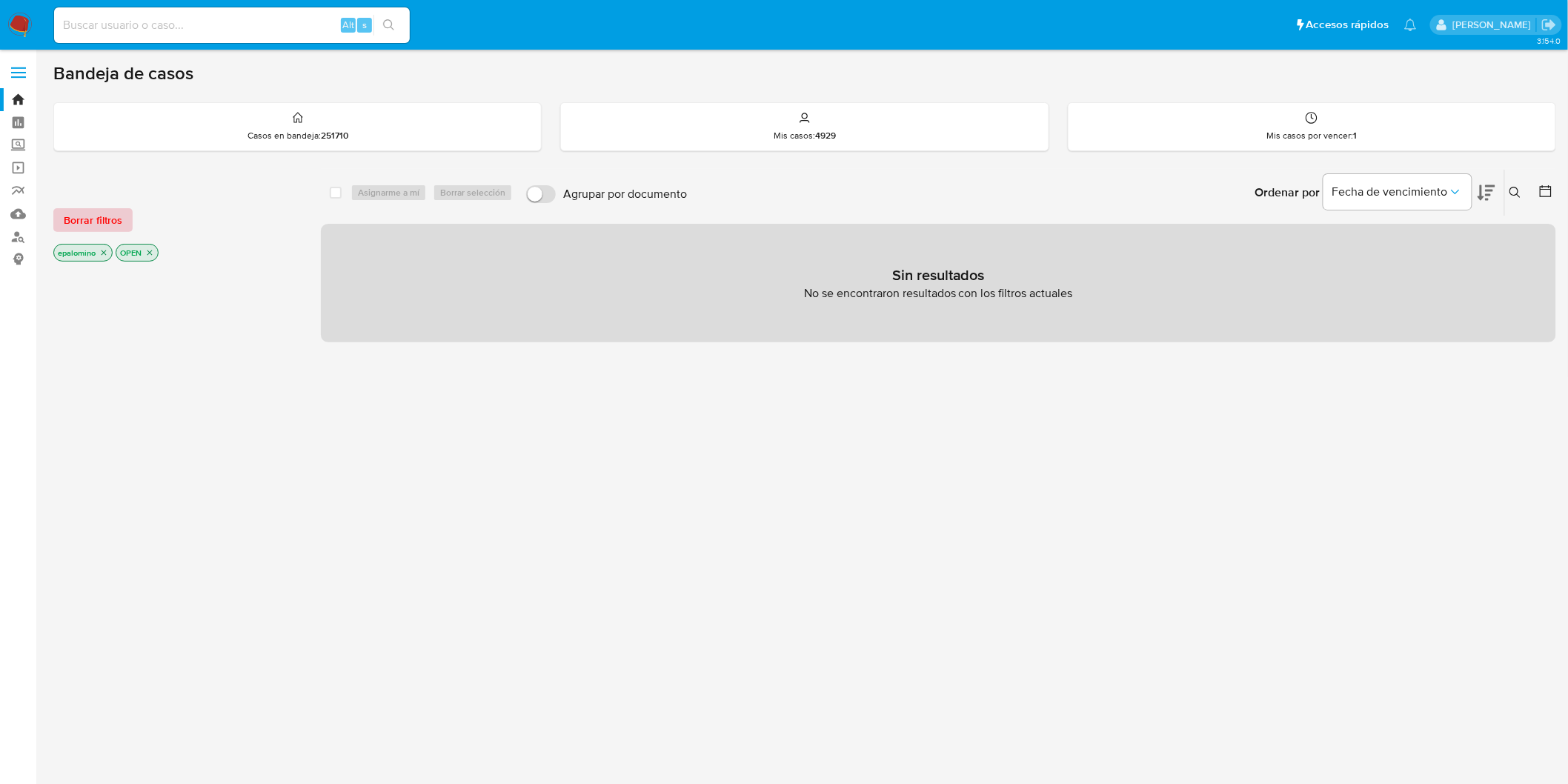
click at [109, 215] on span "Borrar filtros" at bounding box center [93, 220] width 59 height 21
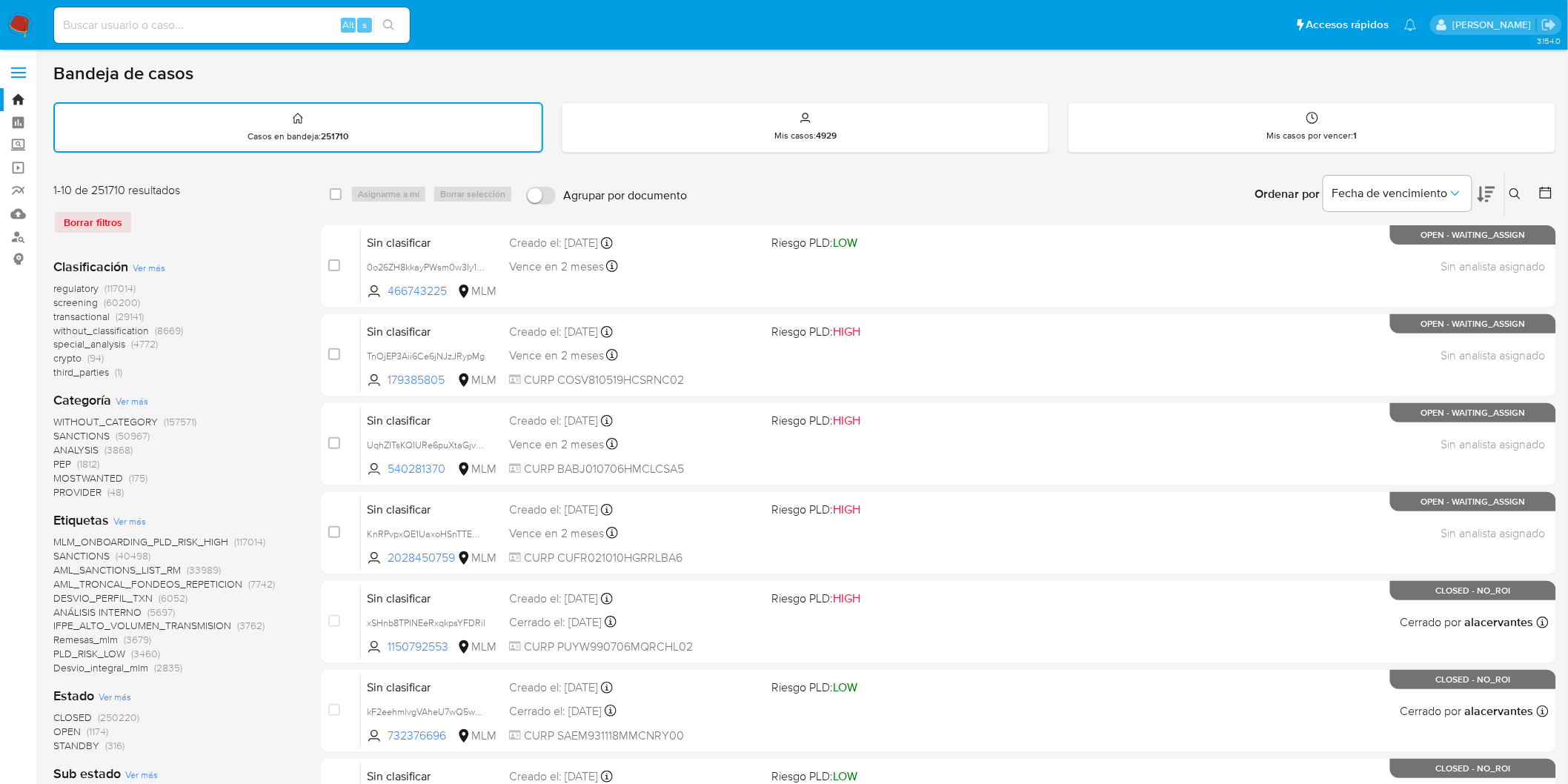
click at [1520, 197] on icon at bounding box center [1516, 194] width 12 height 12
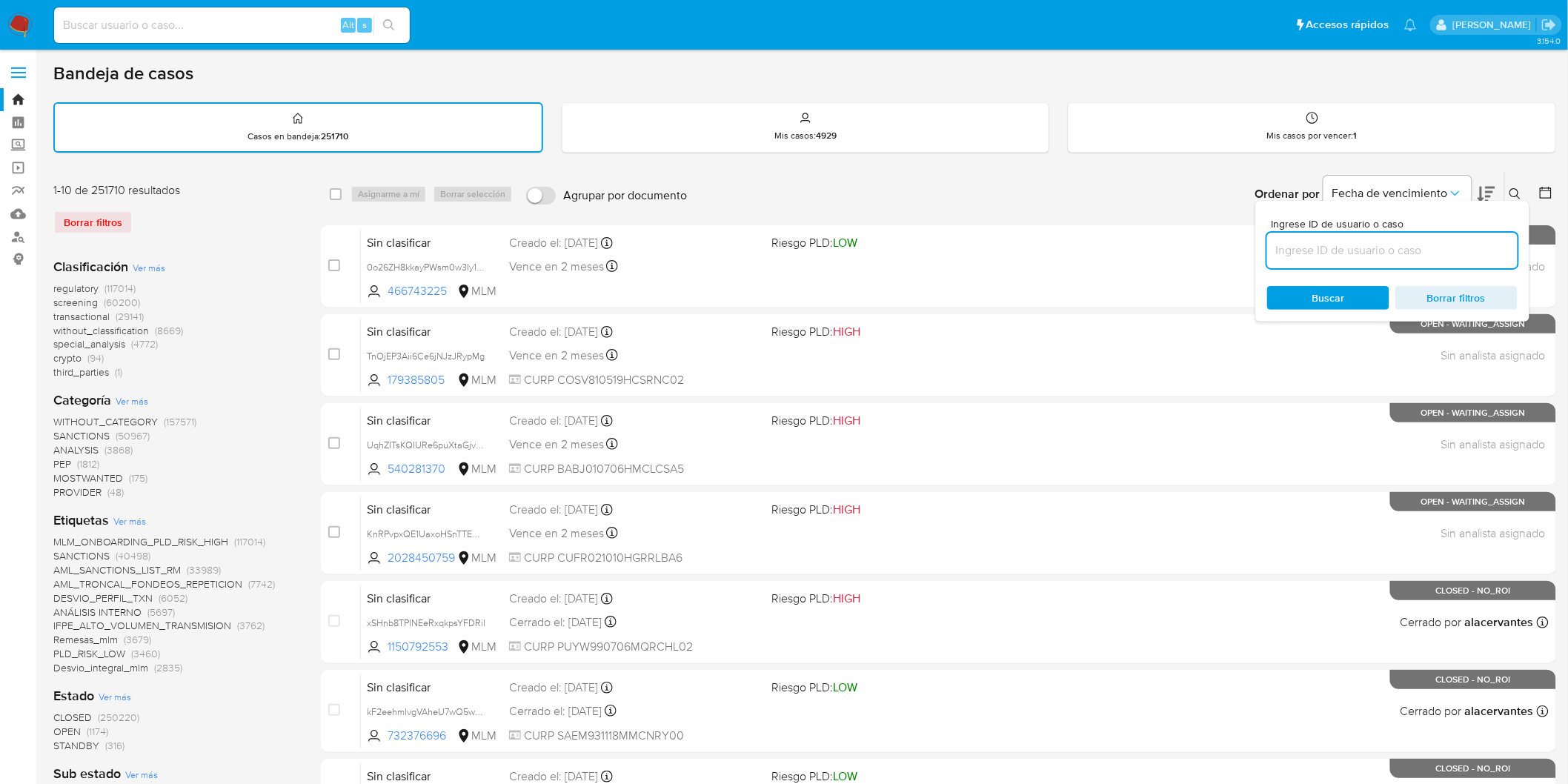
click at [1337, 241] on input at bounding box center [1392, 251] width 250 height 20
type input "170550430"
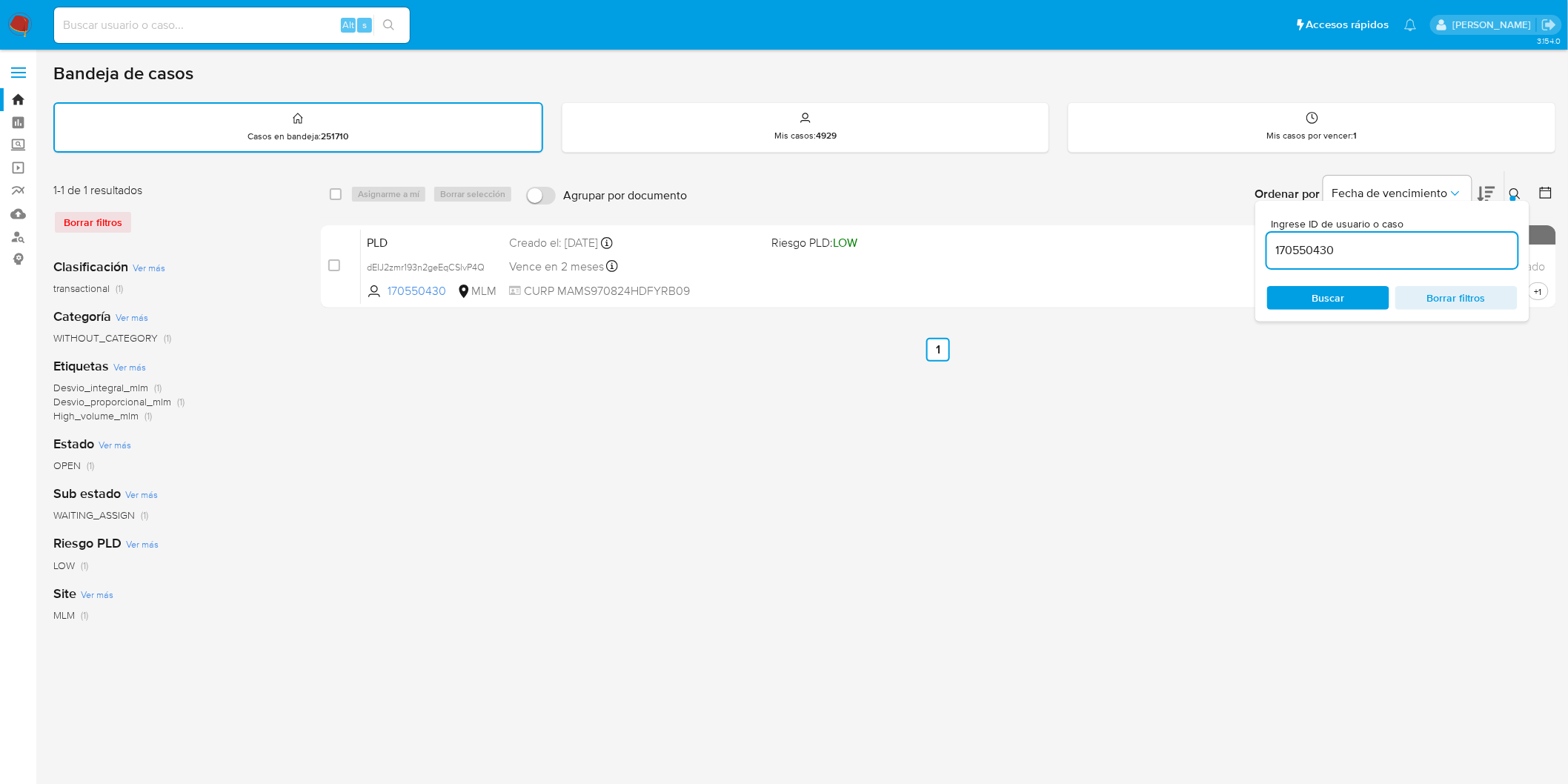
click at [1522, 190] on icon at bounding box center [1516, 194] width 12 height 12
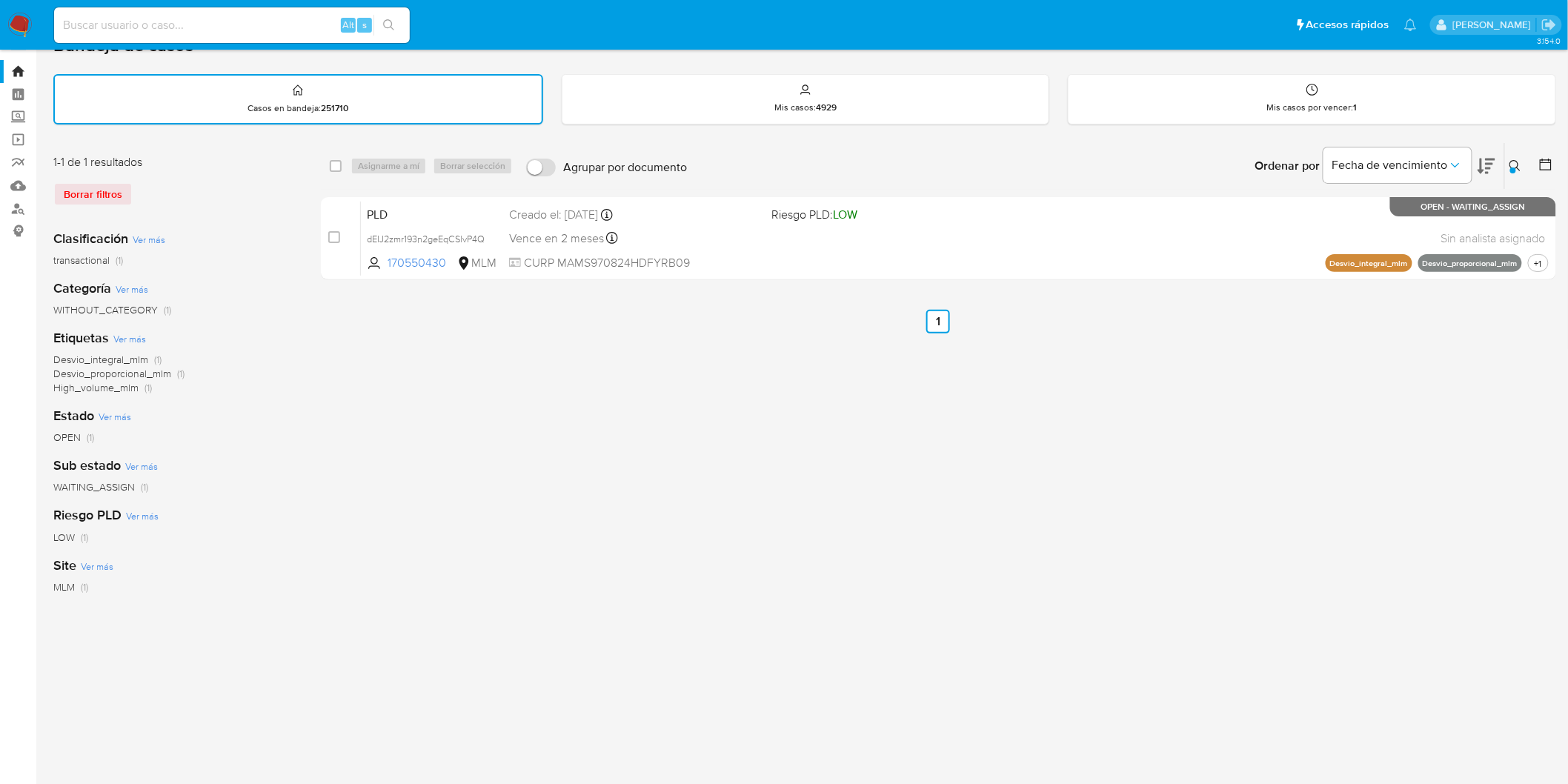
scroll to position [43, 0]
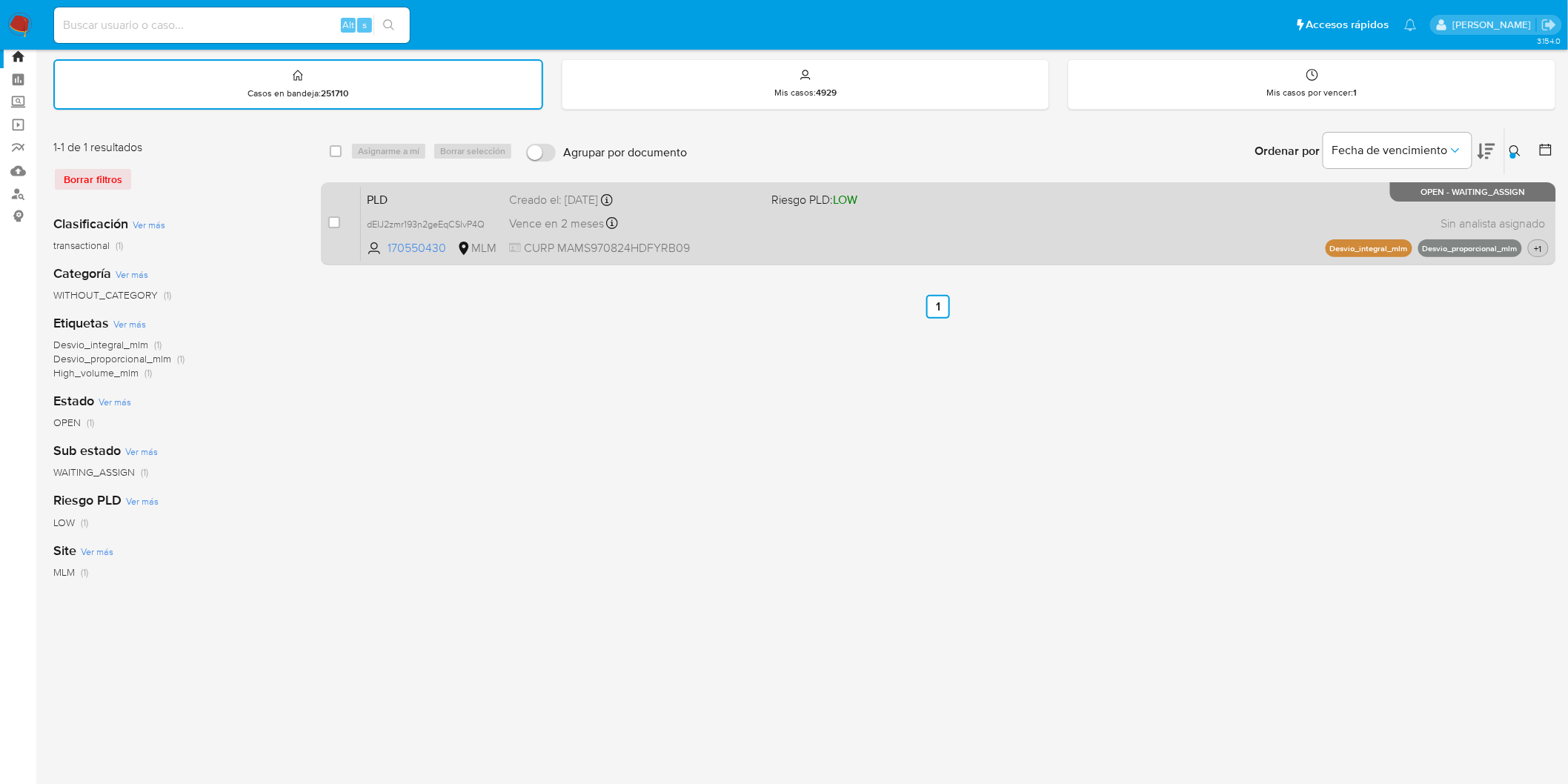
click at [1540, 243] on span "+1" at bounding box center [1539, 249] width 14 height 13
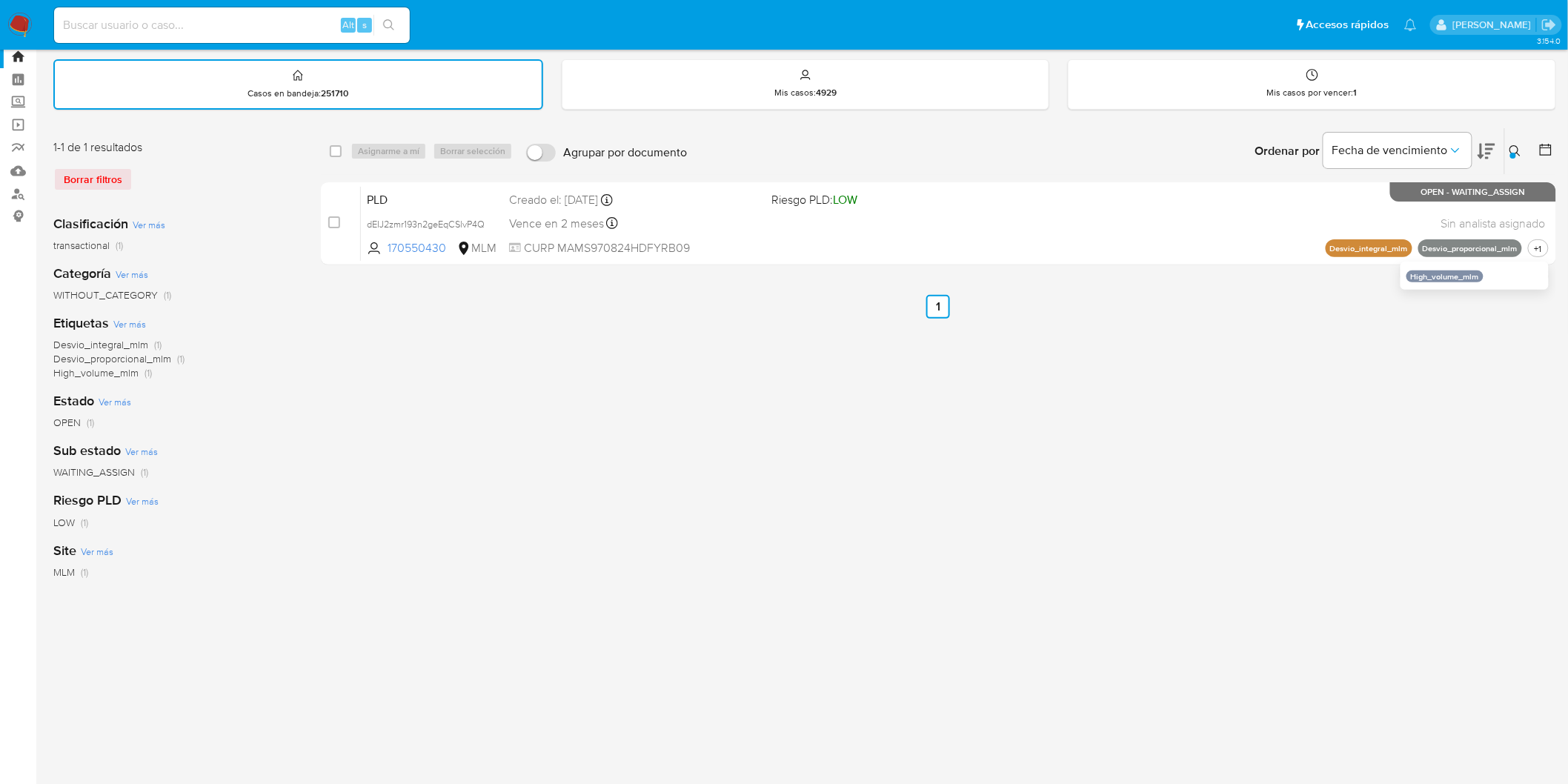
click at [24, 25] on img at bounding box center [20, 25] width 25 height 25
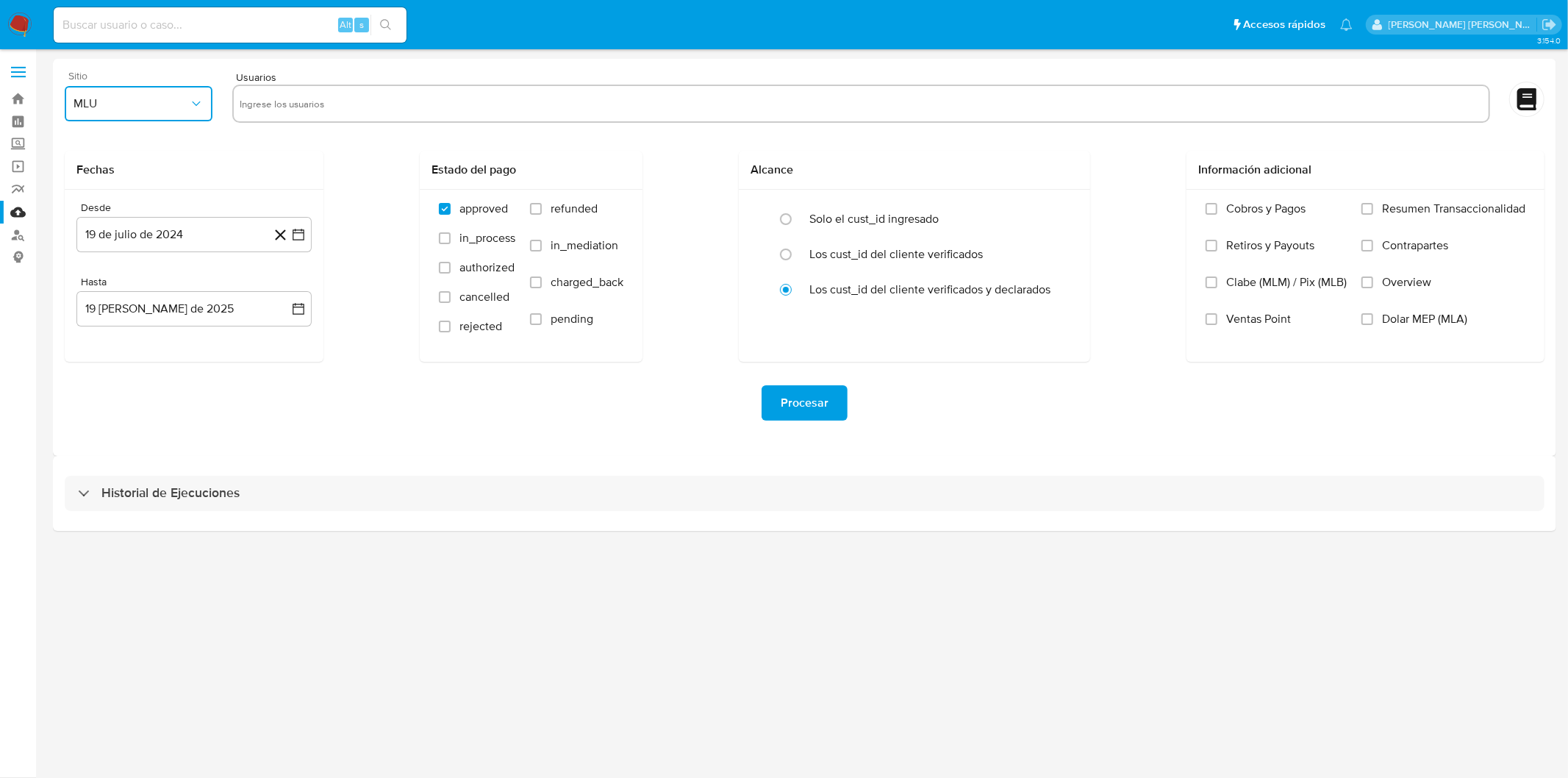
click at [117, 105] on span "MLU" at bounding box center [131, 104] width 115 height 15
click at [116, 324] on div "MLM" at bounding box center [135, 319] width 121 height 35
drag, startPoint x: 263, startPoint y: 112, endPoint x: 271, endPoint y: 111, distance: 8.1
click at [271, 111] on input "text" at bounding box center [861, 103] width 1243 height 23
type input "153302840"
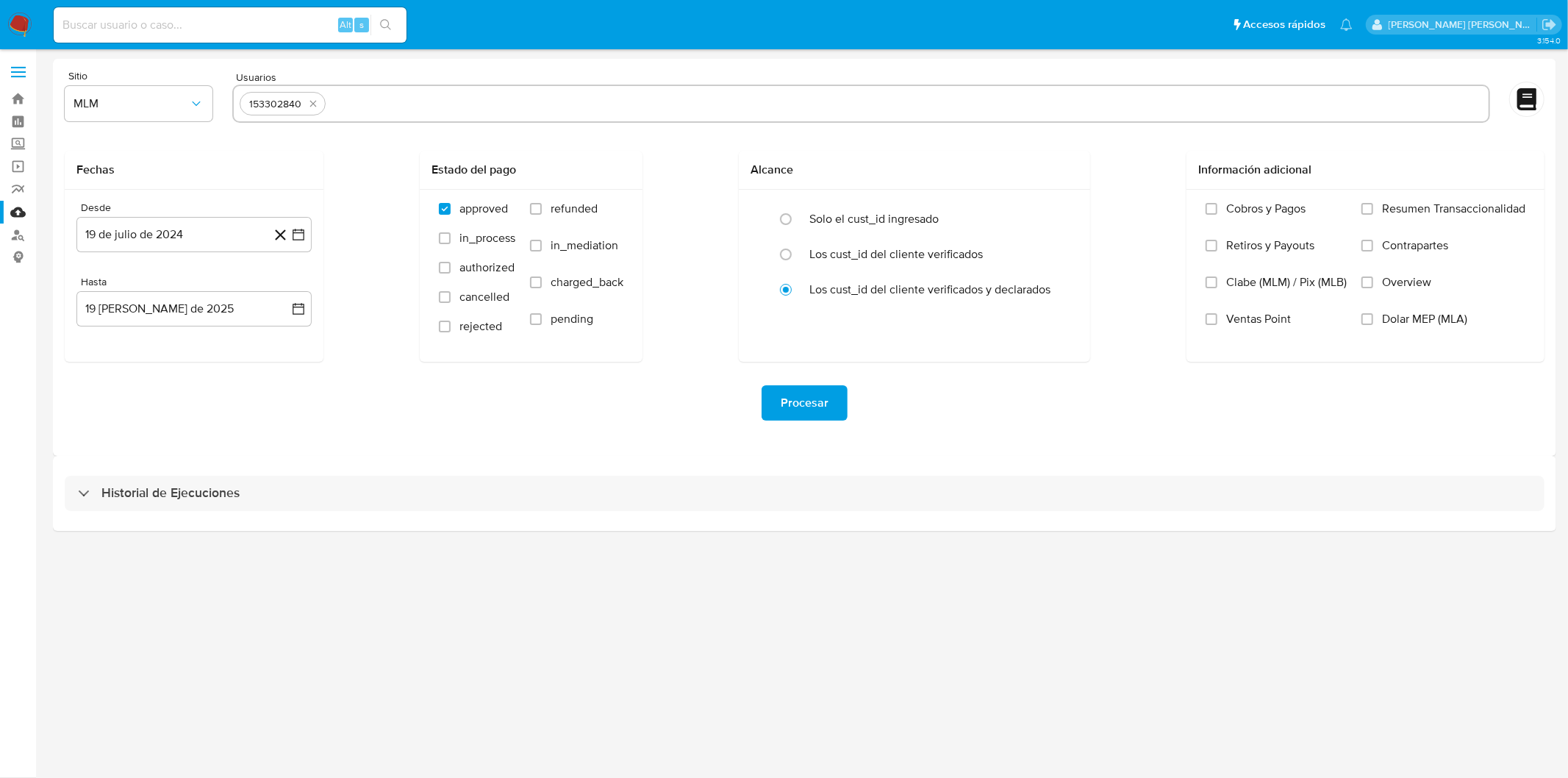
paste input "170550430"
type input "170550430"
paste input "176977534"
type input "176977534"
paste input "199576169"
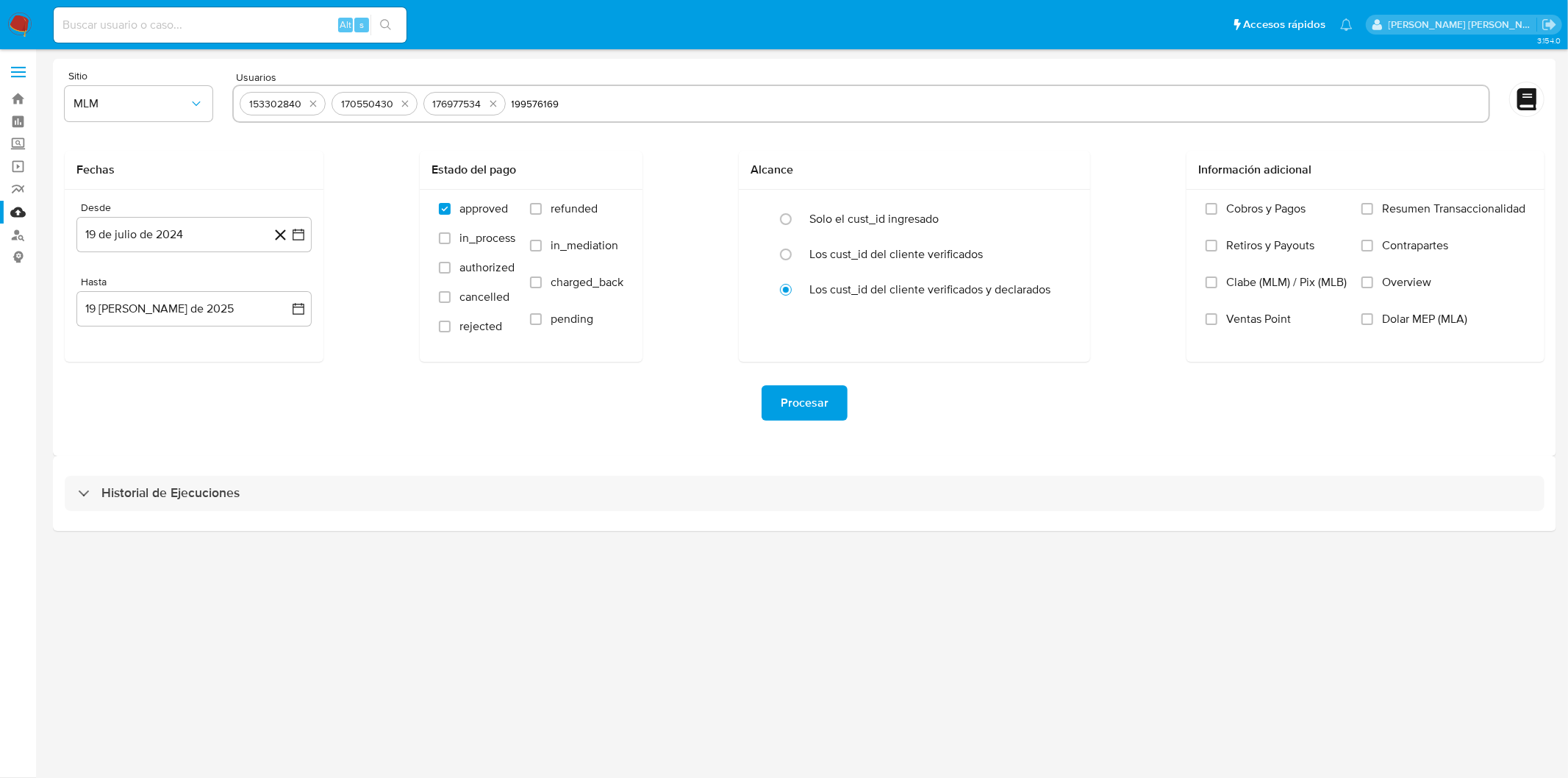
type input "199576169"
paste input "210292439"
type input "210292439"
paste input "240192608"
type input "240192608"
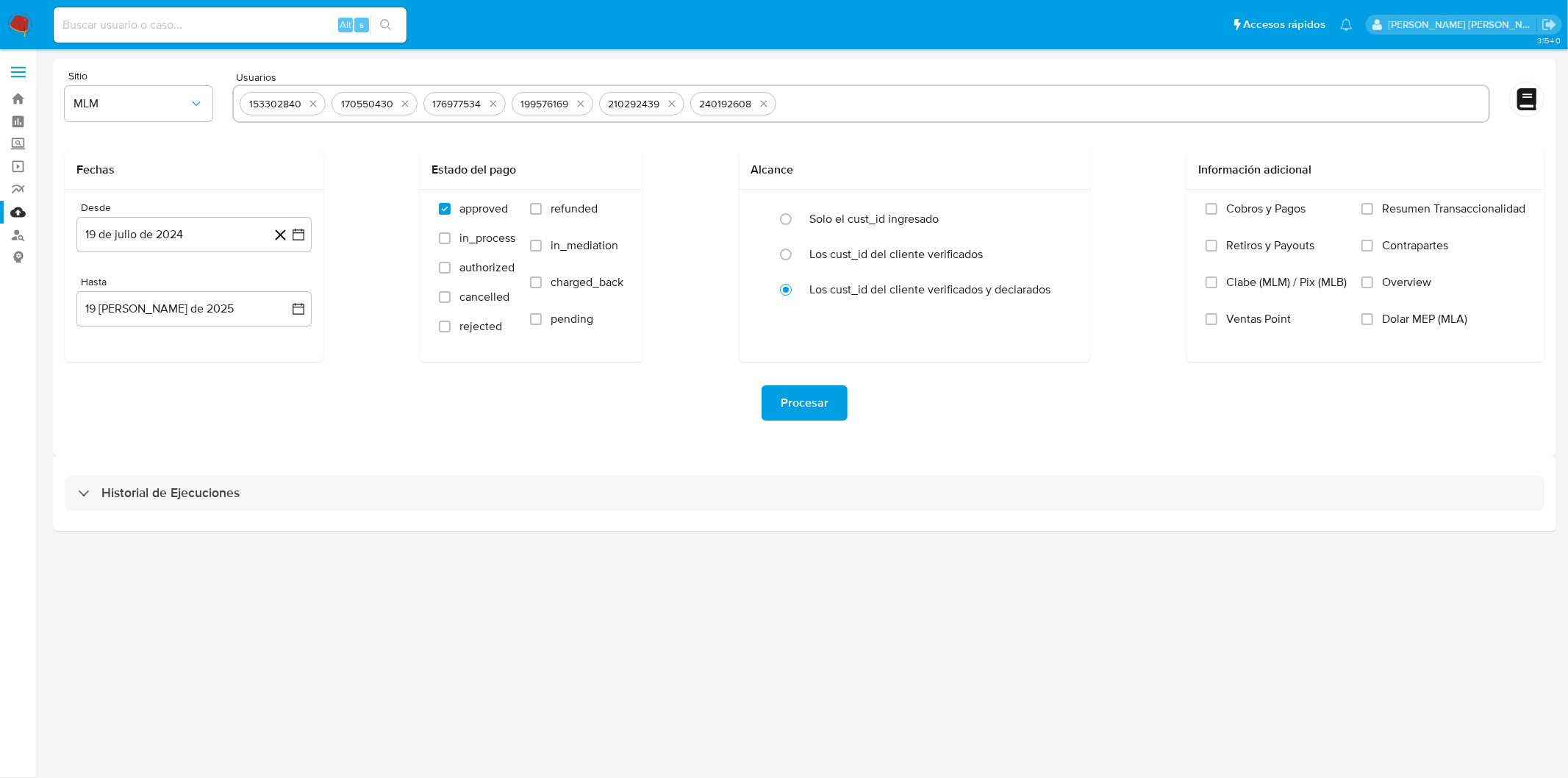
paste input "254609622"
type input "254609622"
paste input "258983361"
type input "258983361"
click at [195, 236] on button "19 de julio de 2024" at bounding box center [194, 234] width 235 height 35
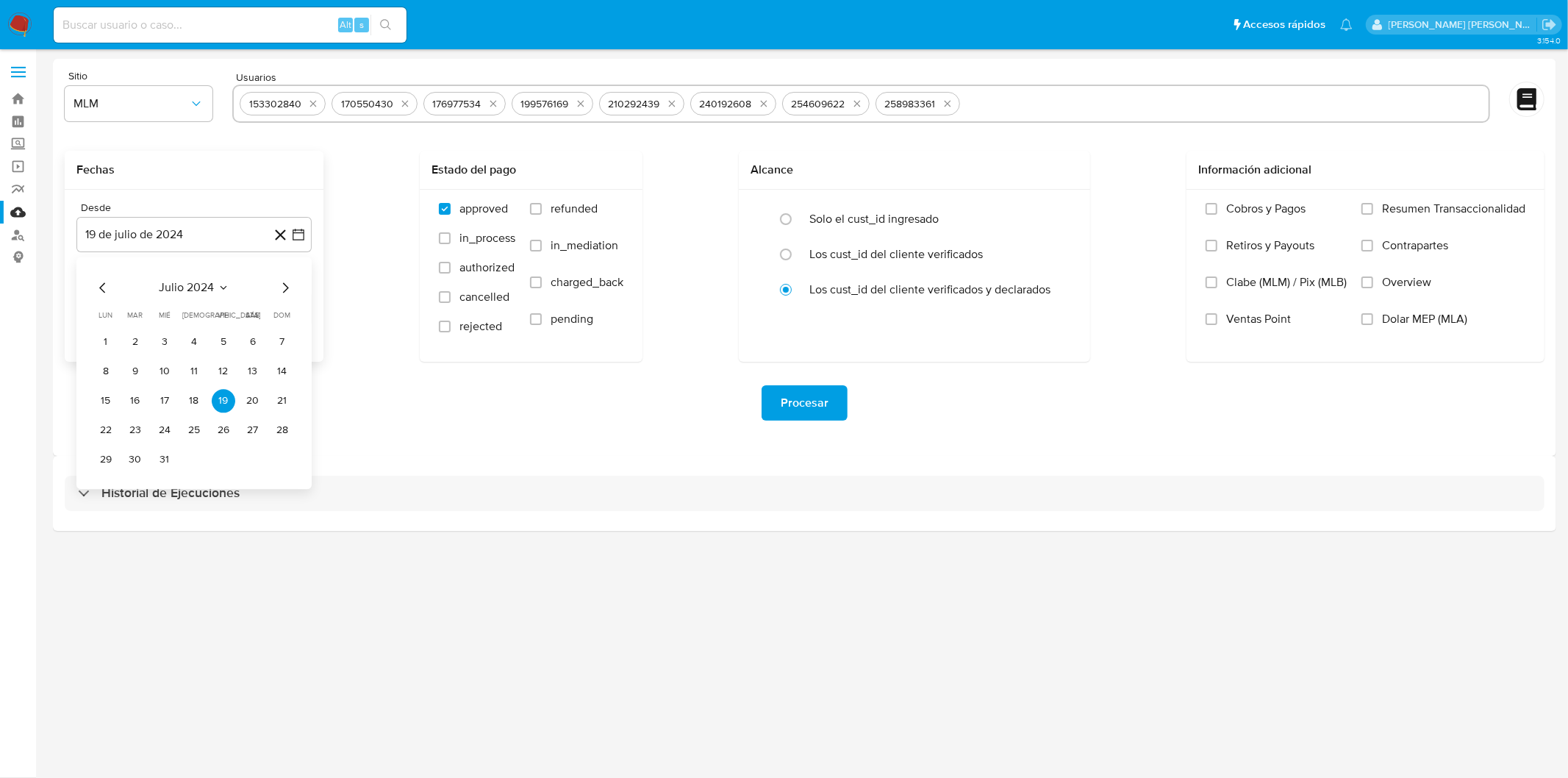
click at [203, 290] on span "julio 2024" at bounding box center [187, 288] width 55 height 15
click at [209, 288] on icon "Seleccionar mes y año" at bounding box center [207, 288] width 7 height 4
click at [209, 289] on span "julio 2024" at bounding box center [187, 288] width 55 height 15
click at [290, 290] on icon "Año siguiente" at bounding box center [283, 288] width 18 height 18
click at [199, 339] on span "feb" at bounding box center [193, 342] width 18 height 12
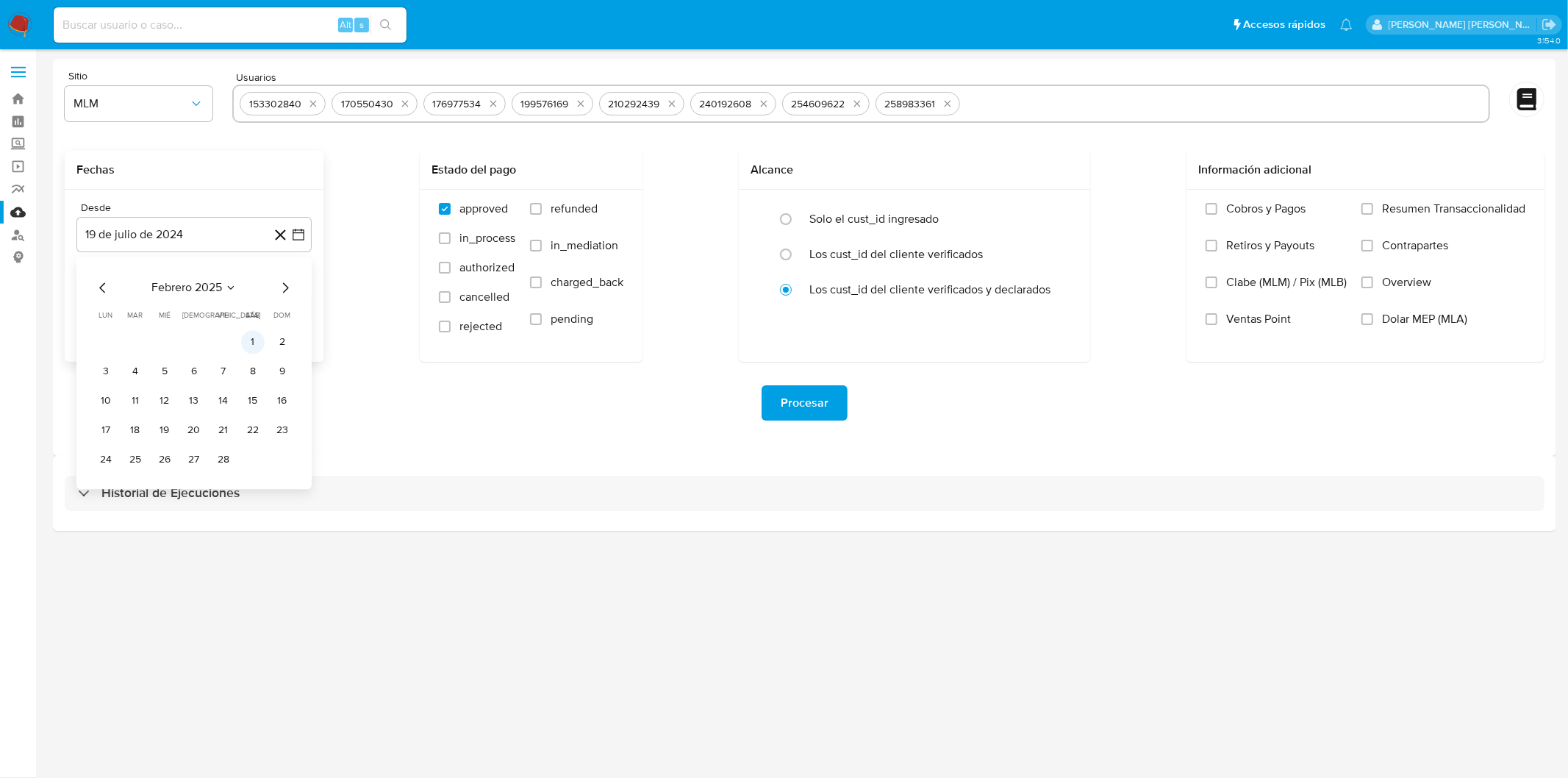
click at [258, 336] on button "1" at bounding box center [253, 342] width 23 height 23
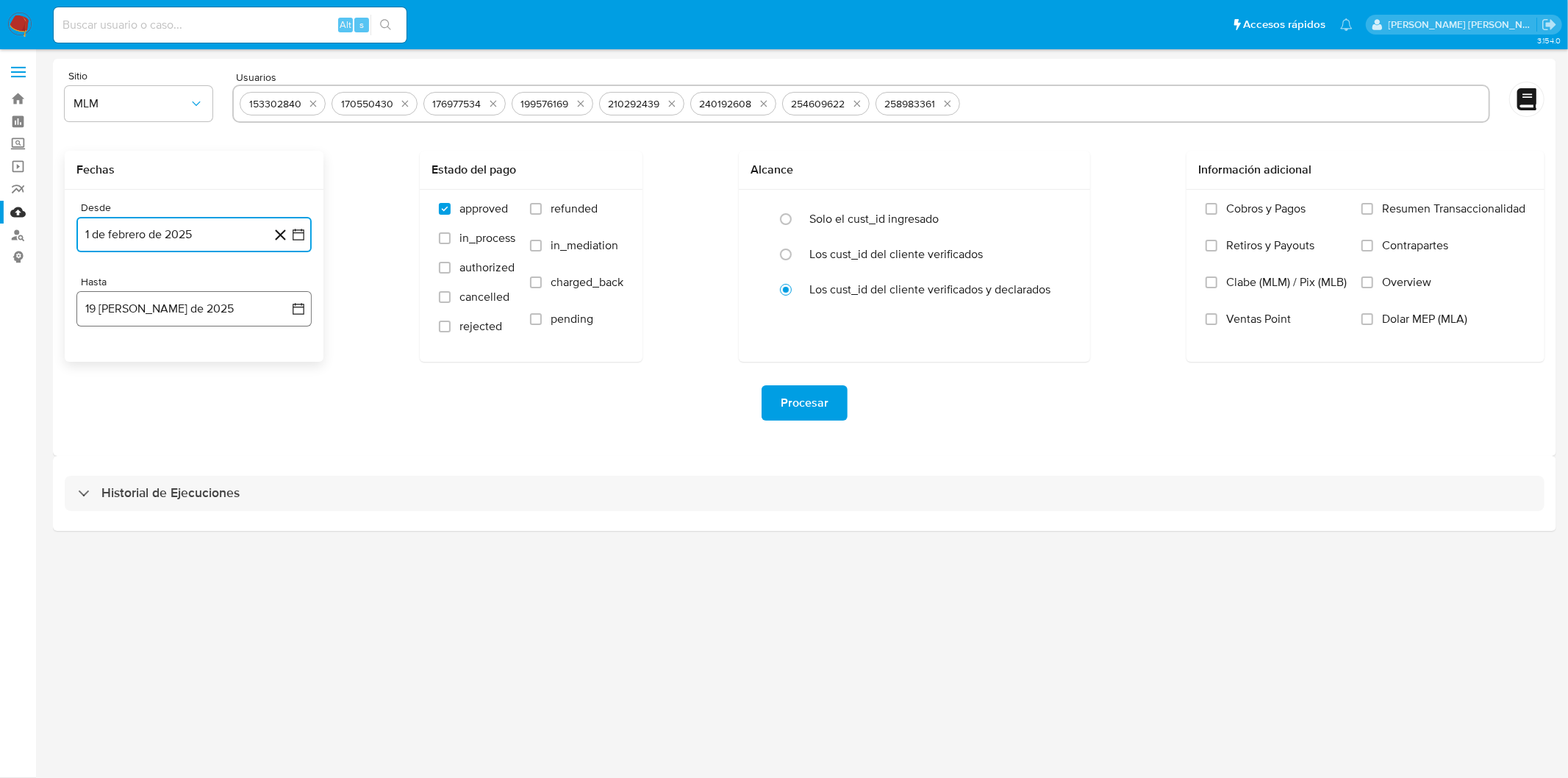
click at [152, 312] on button "19 de agosto de 2025" at bounding box center [194, 309] width 235 height 35
click at [105, 363] on icon "Mes anterior" at bounding box center [103, 362] width 18 height 18
click at [187, 531] on button "31" at bounding box center [194, 533] width 23 height 23
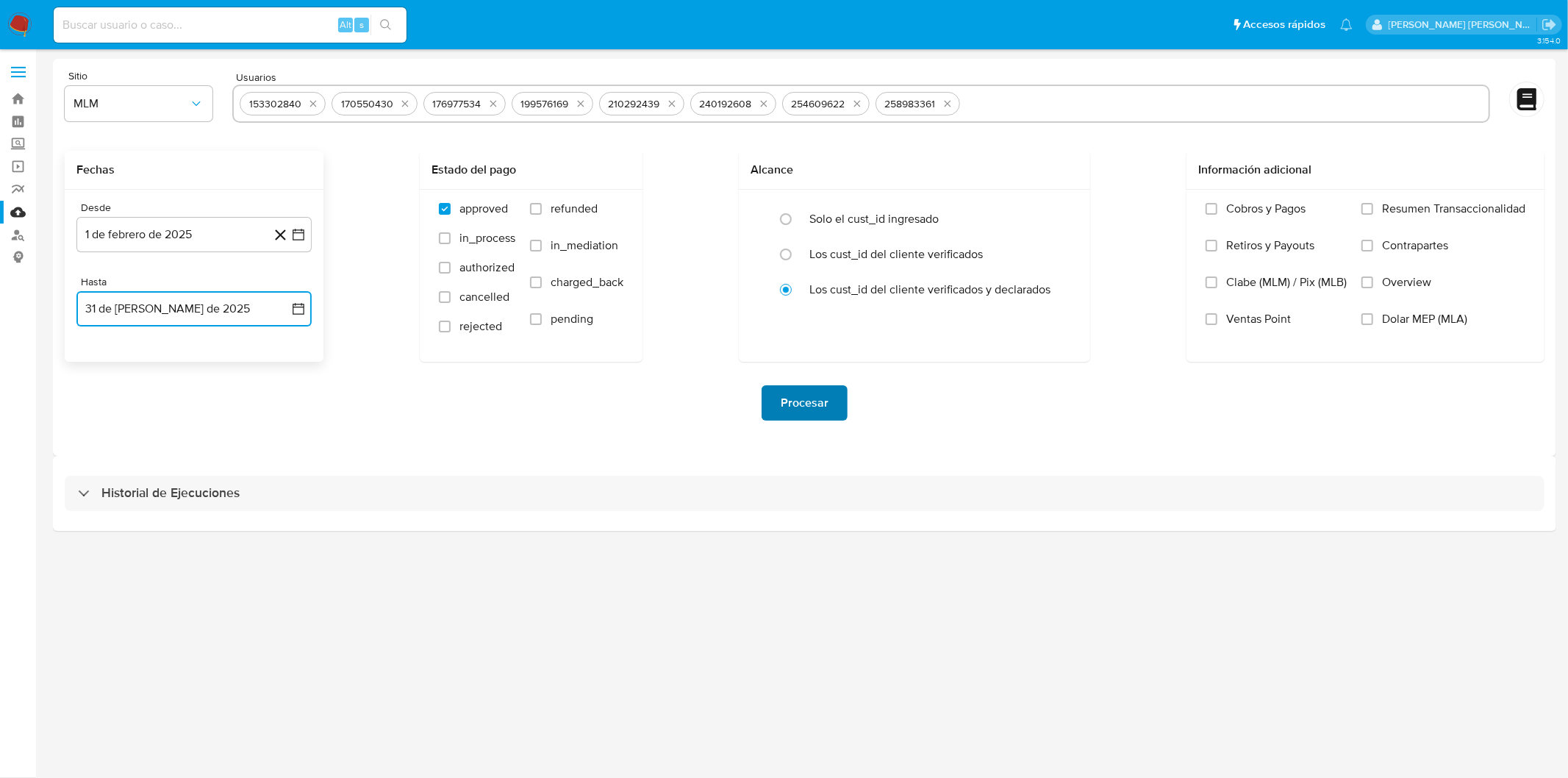
click at [806, 409] on span "Procesar" at bounding box center [805, 402] width 48 height 32
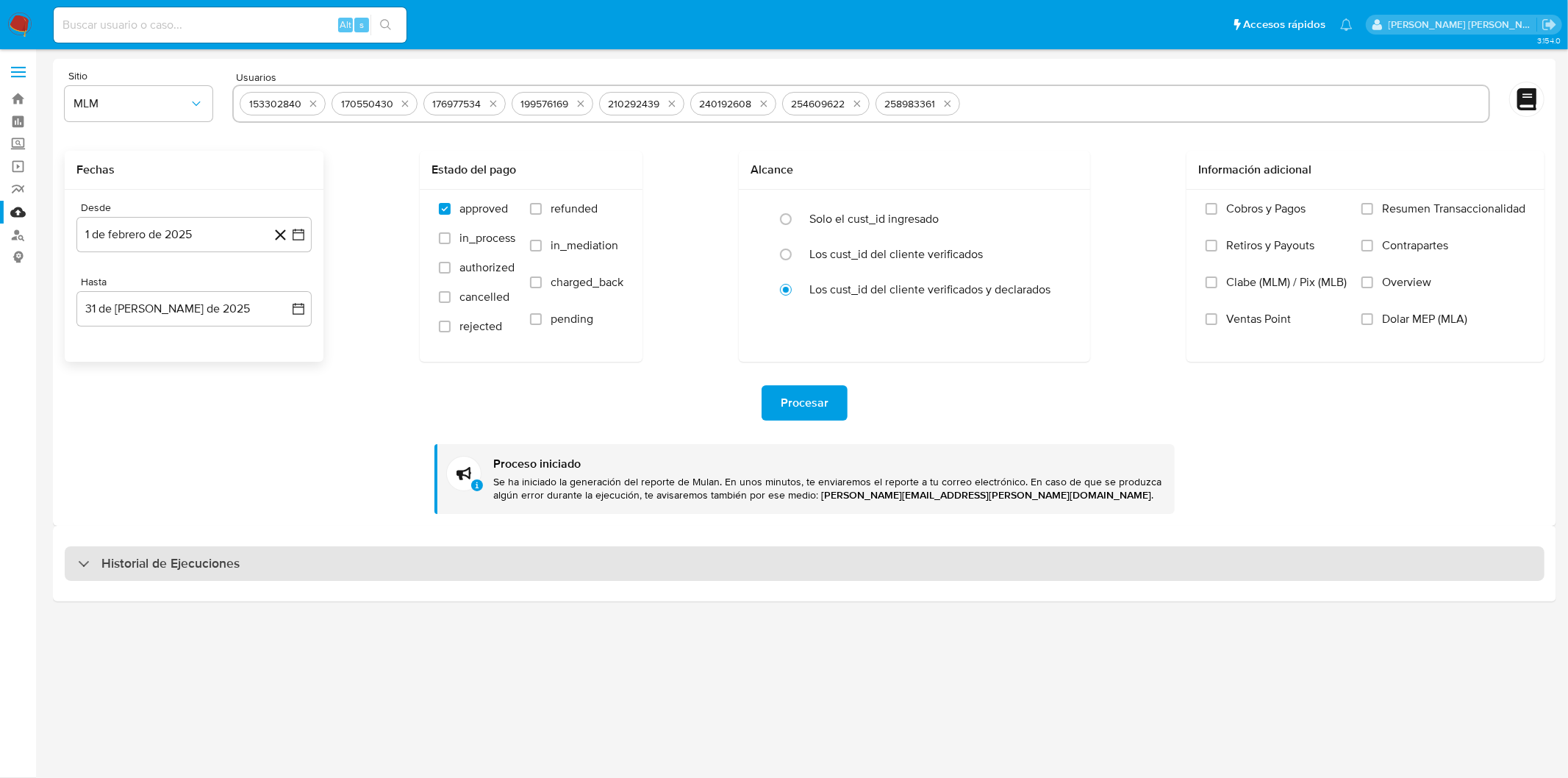
click at [126, 552] on div "Historial de Ejecuciones" at bounding box center [805, 564] width 1480 height 35
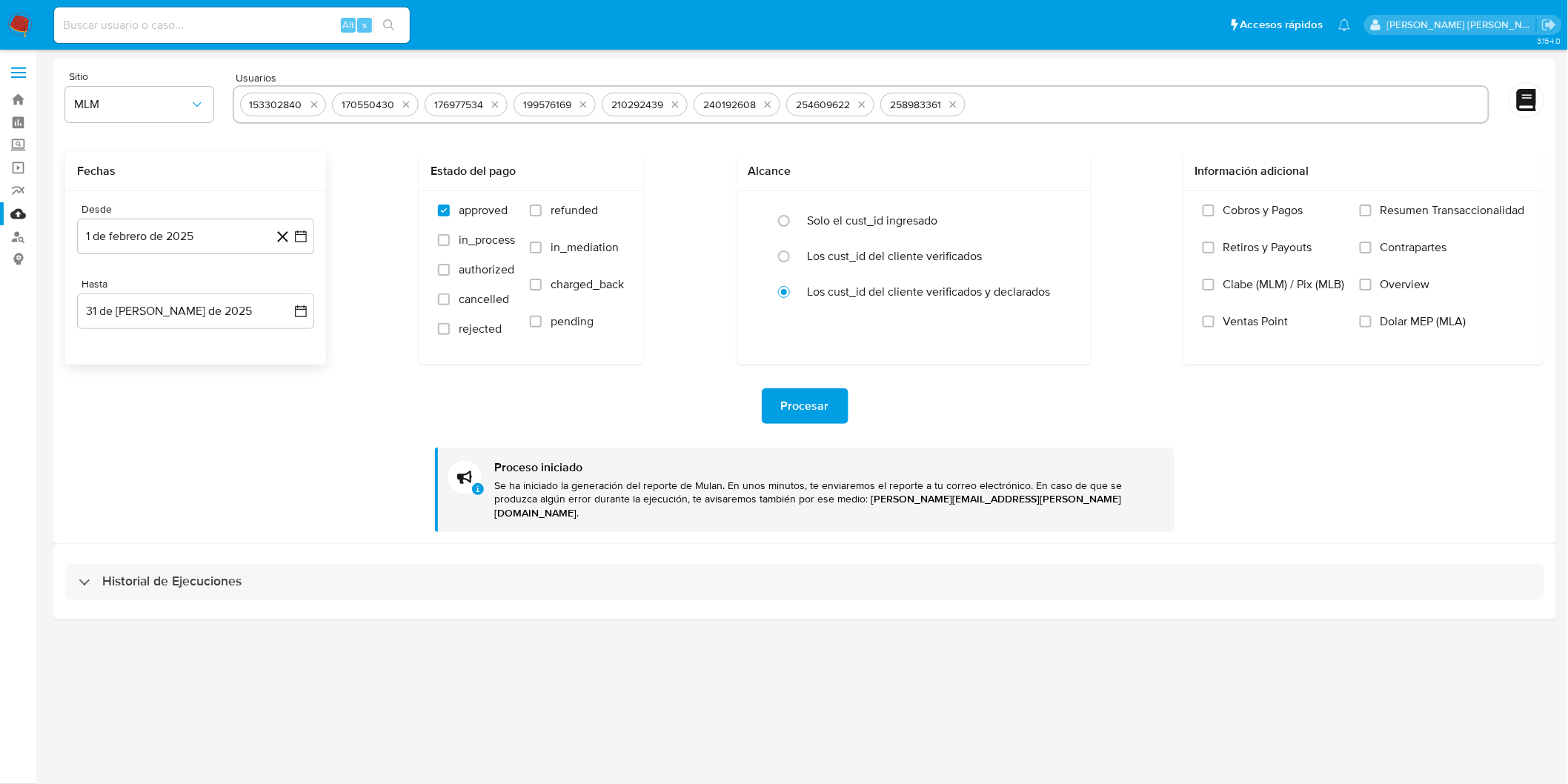
select select "10"
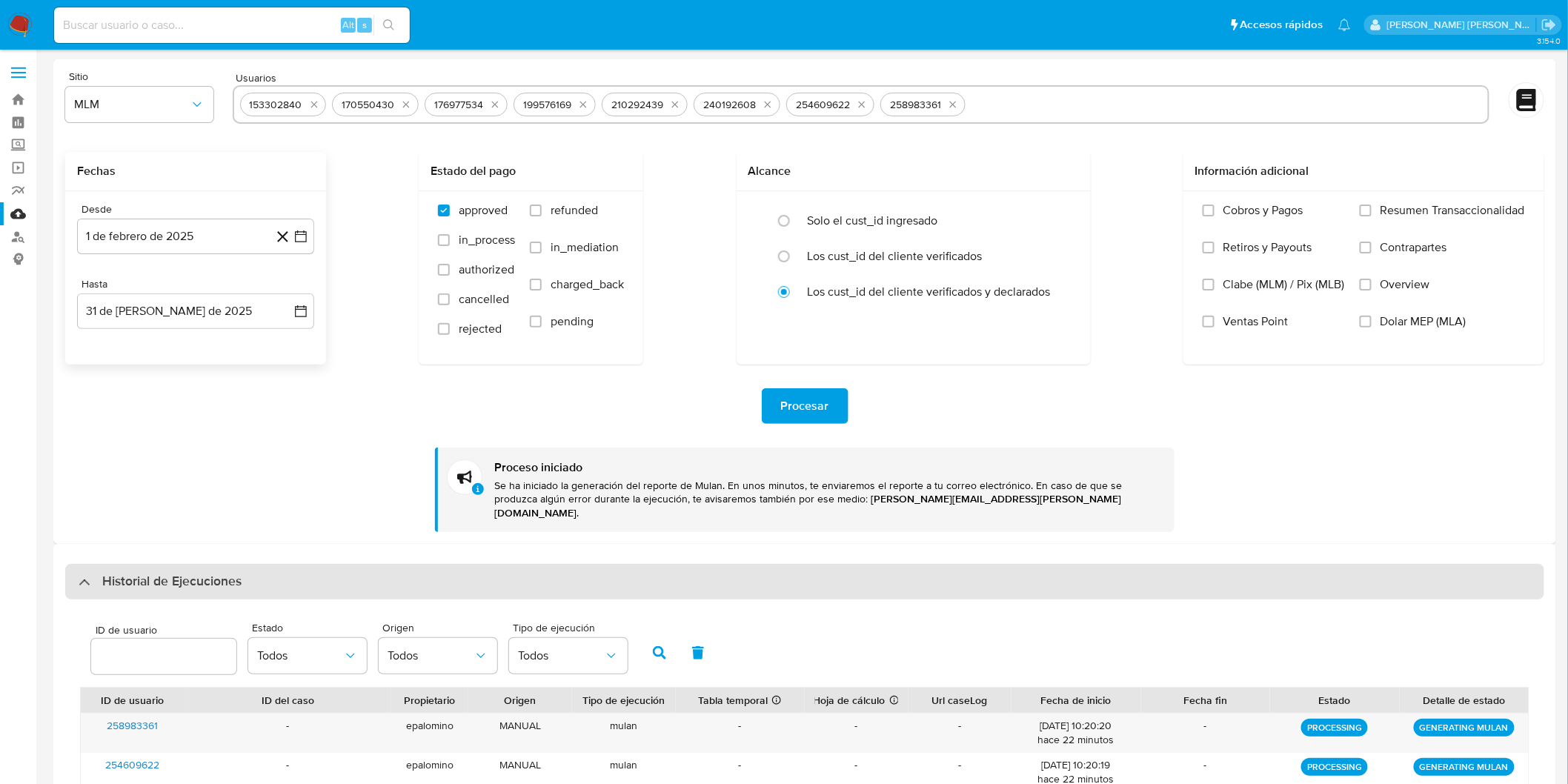
click at [153, 572] on h3 "Historial de Ejecuciones" at bounding box center [172, 581] width 139 height 18
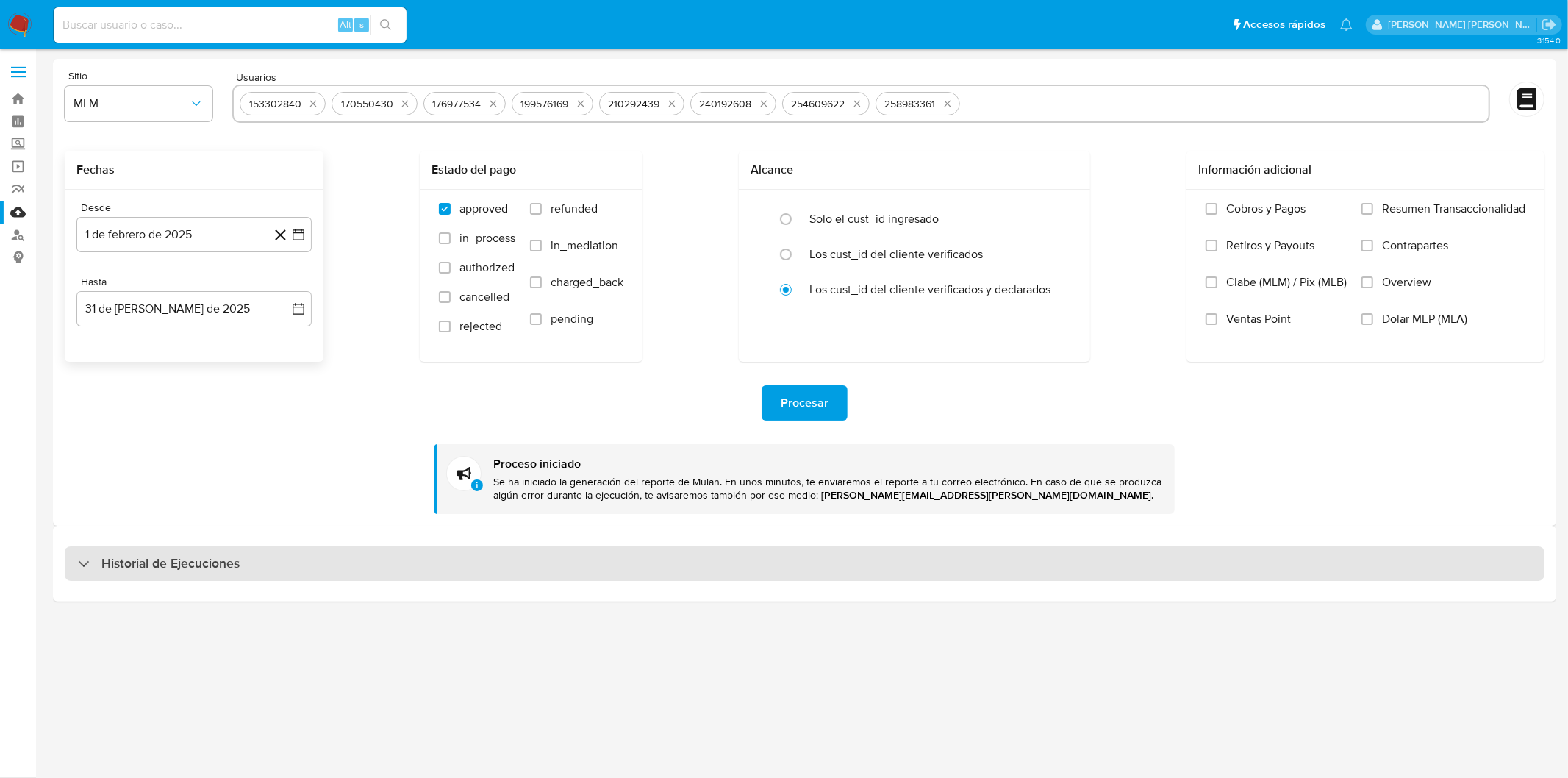
click at [144, 561] on h3 "Historial de Ejecuciones" at bounding box center [170, 564] width 138 height 18
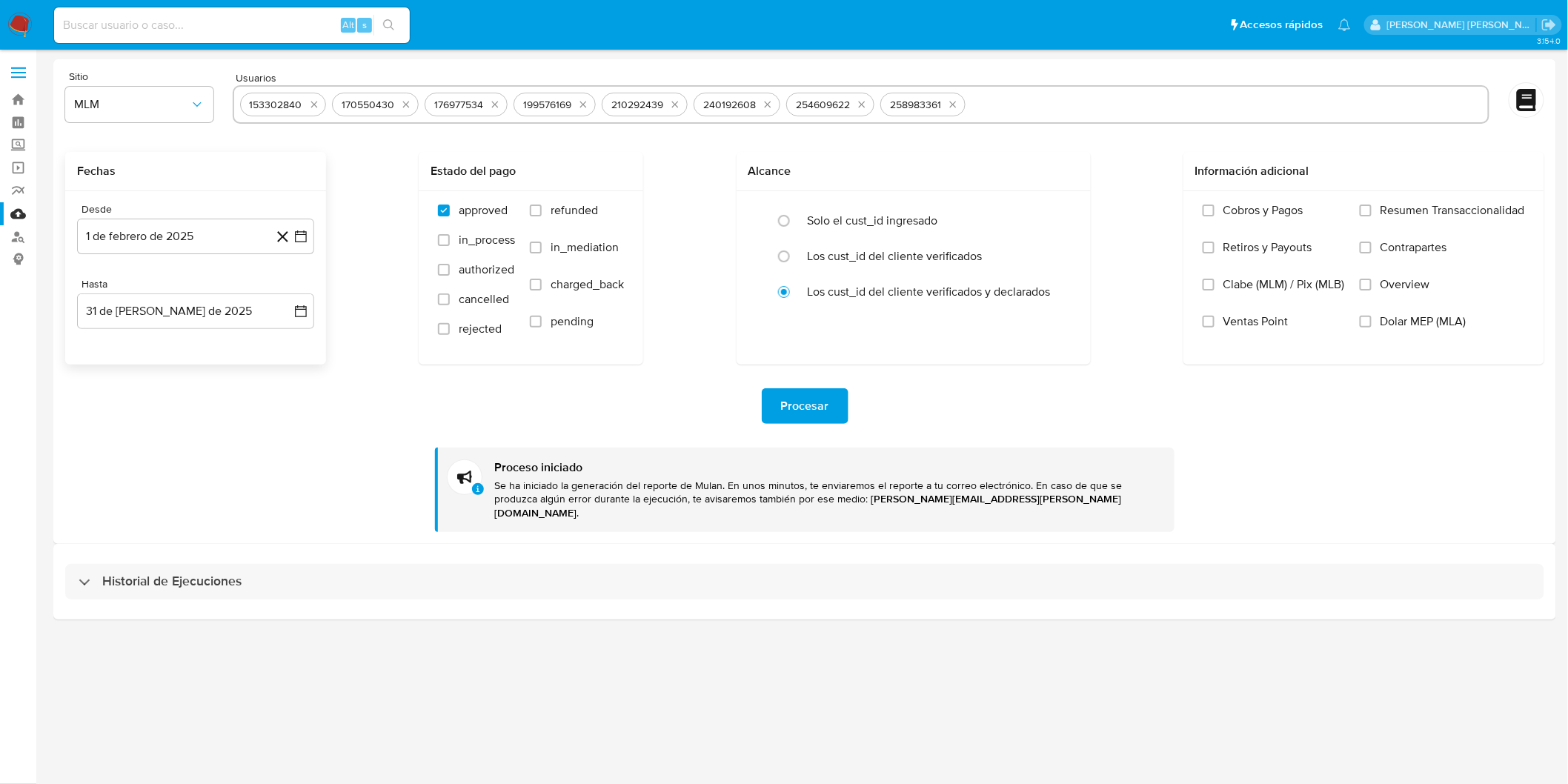
select select "10"
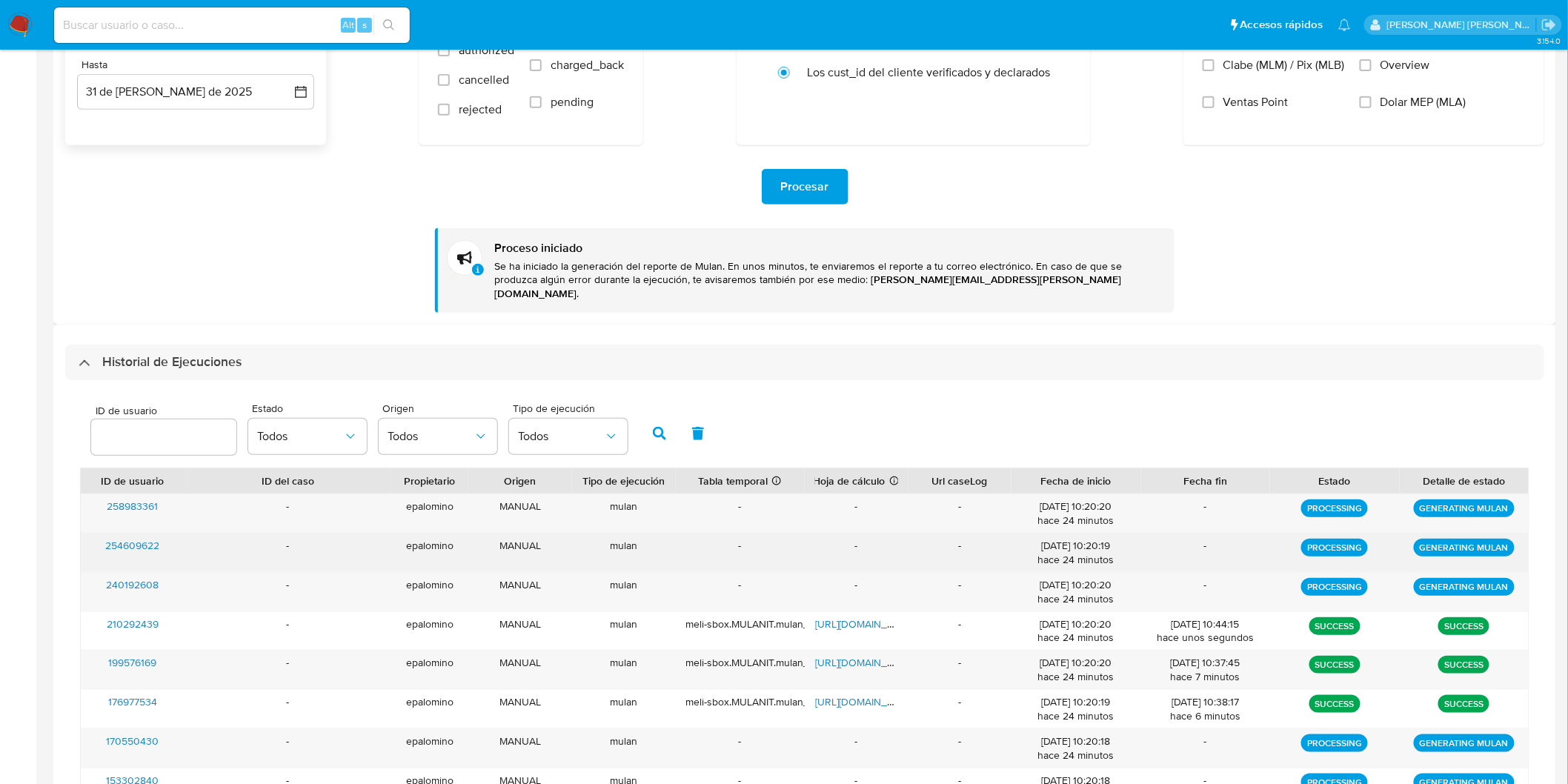
scroll to position [329, 0]
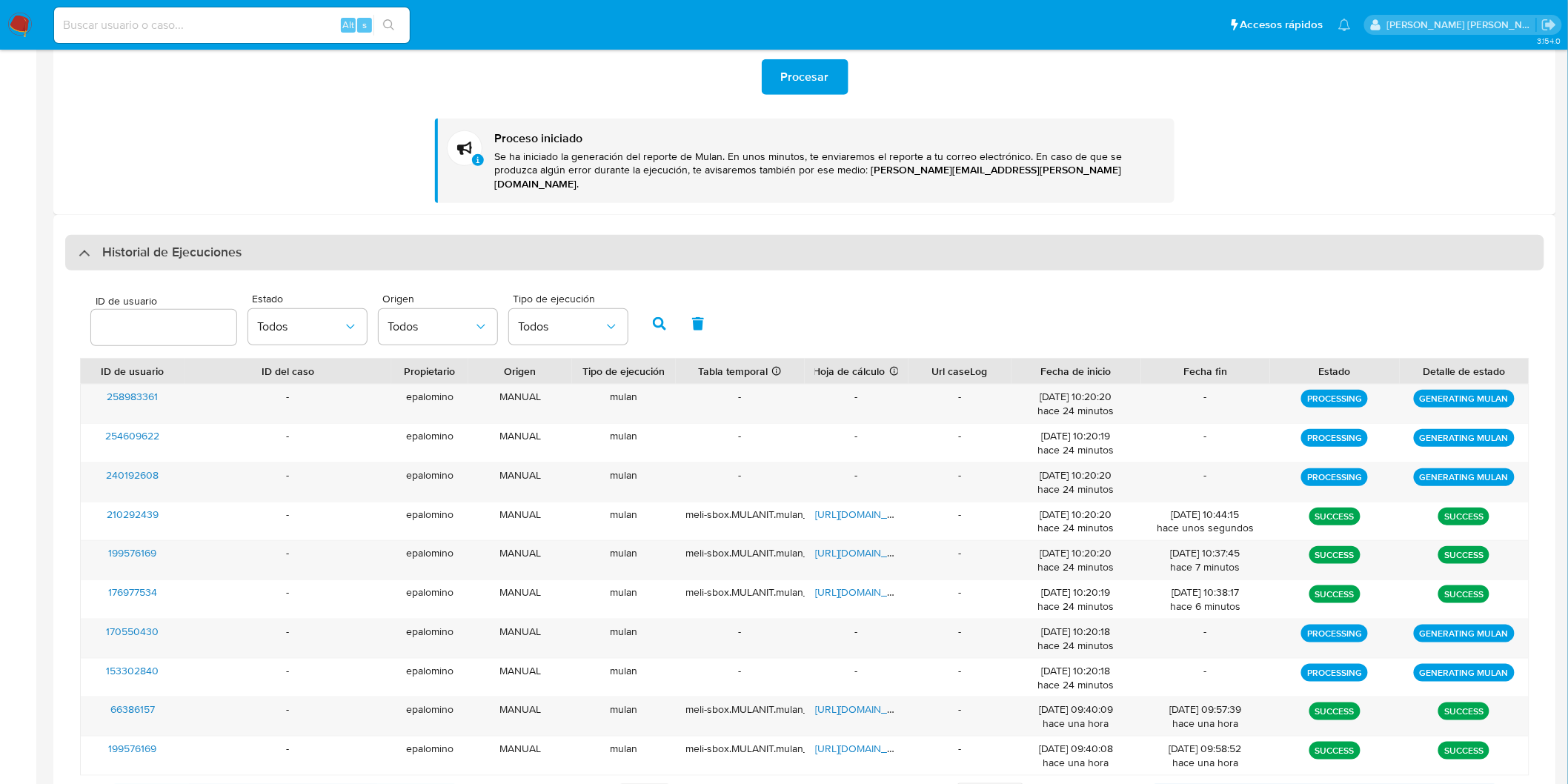
click at [185, 244] on h3 "Historial de Ejecuciones" at bounding box center [172, 253] width 139 height 18
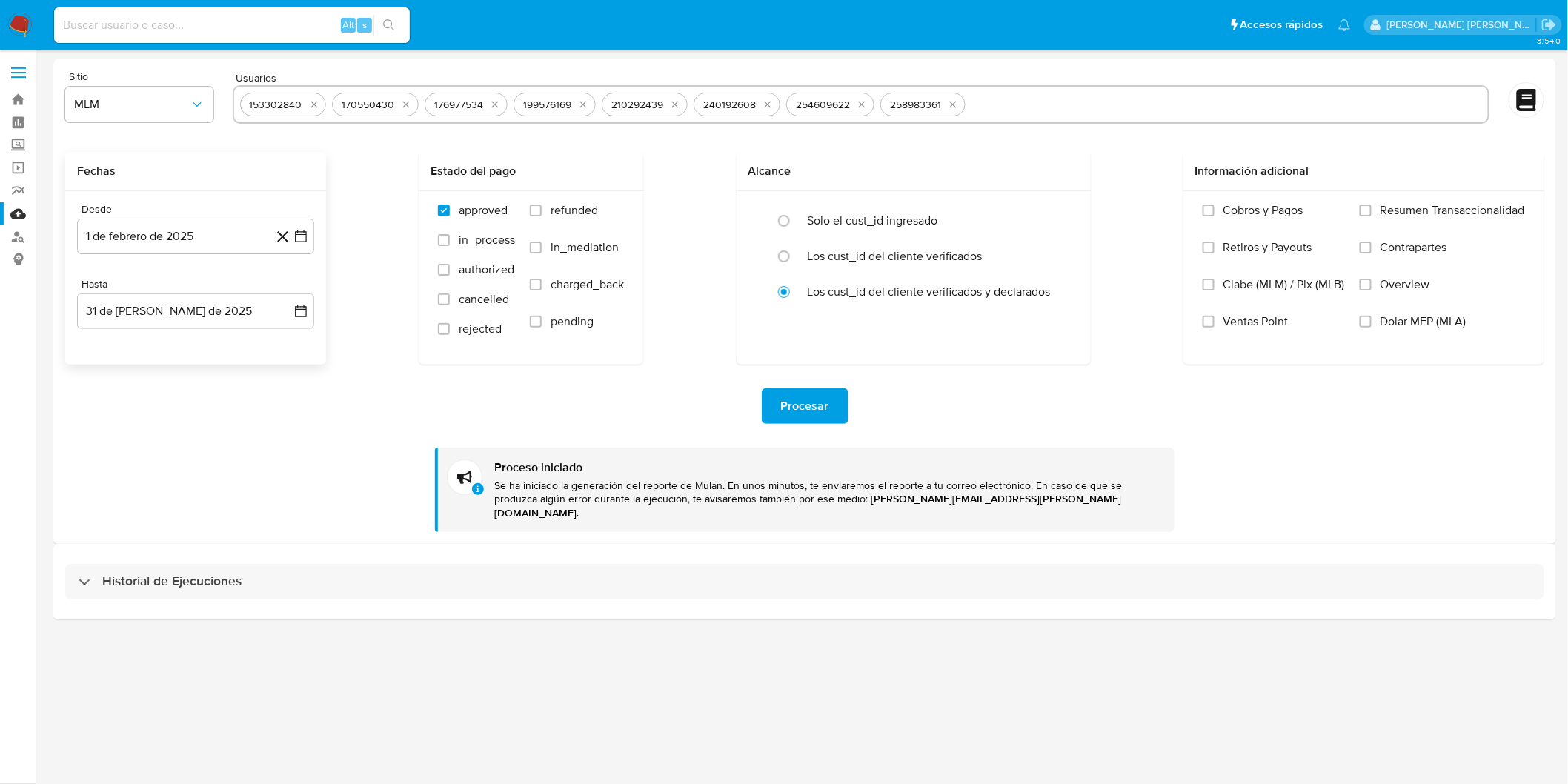
scroll to position [0, 0]
click at [128, 544] on div "Historial de Ejecuciones" at bounding box center [812, 567] width 1516 height 75
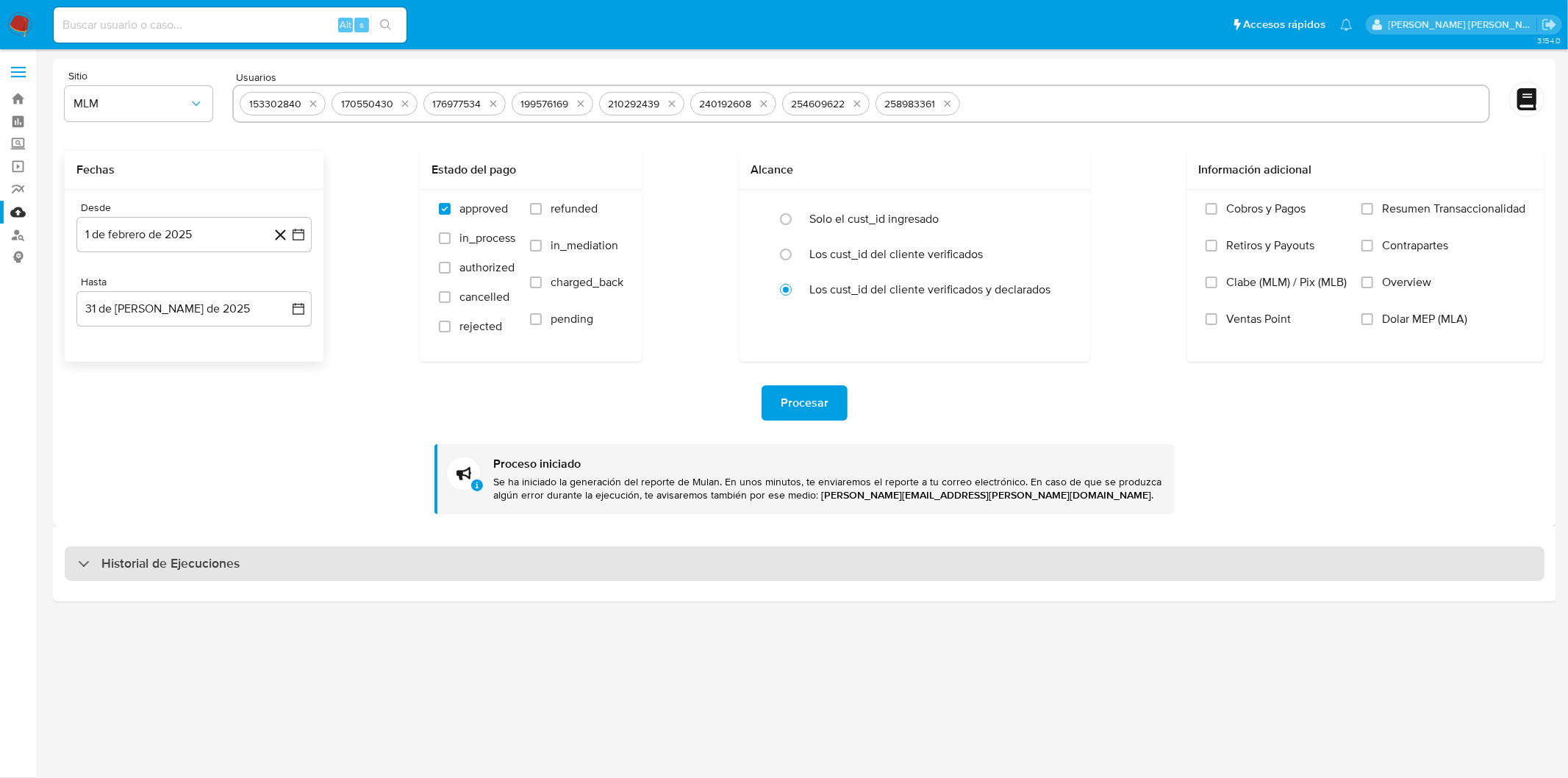
click at [126, 555] on h3 "Historial de Ejecuciones" at bounding box center [170, 564] width 138 height 18
select select "10"
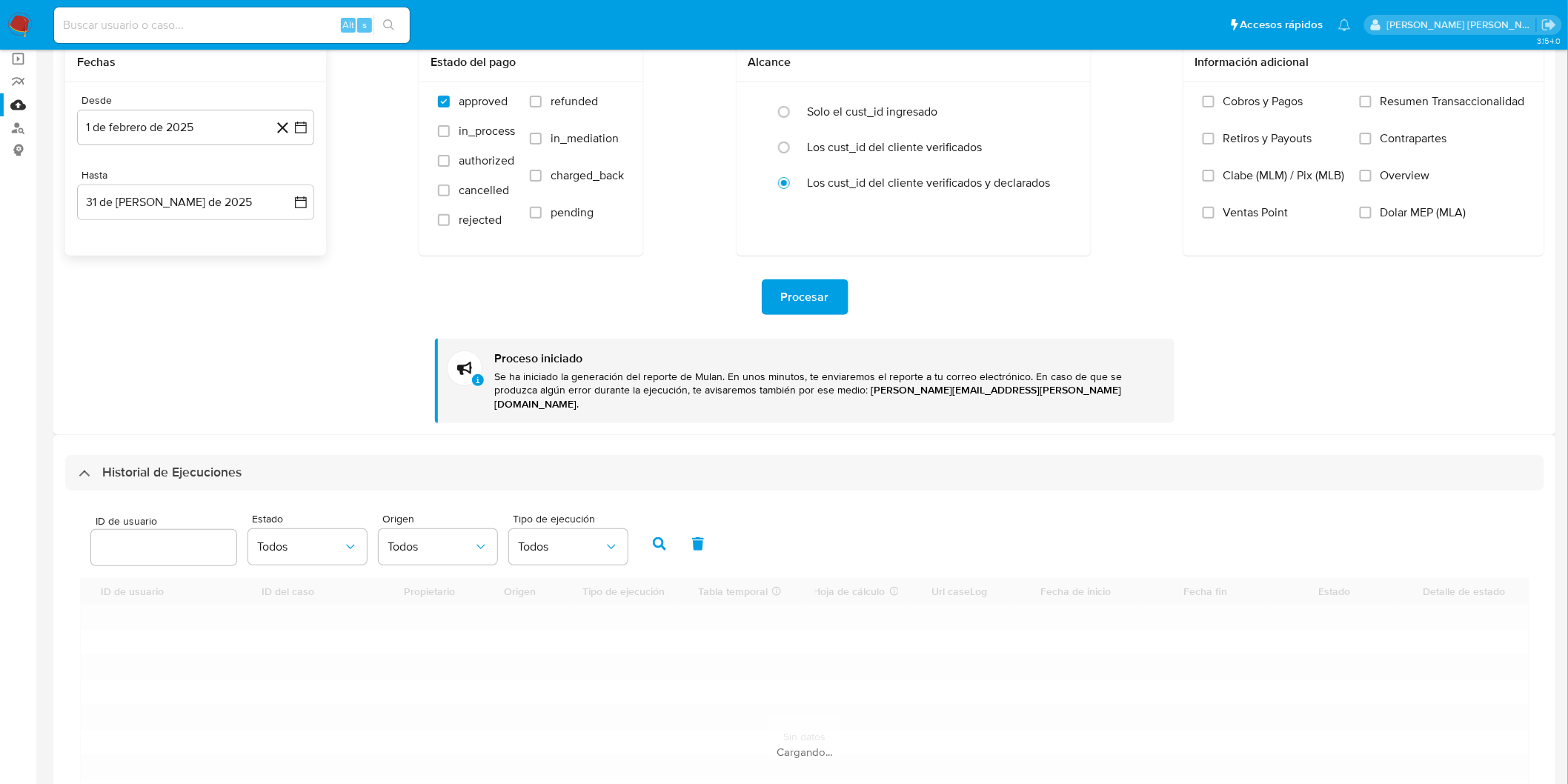
scroll to position [247, 0]
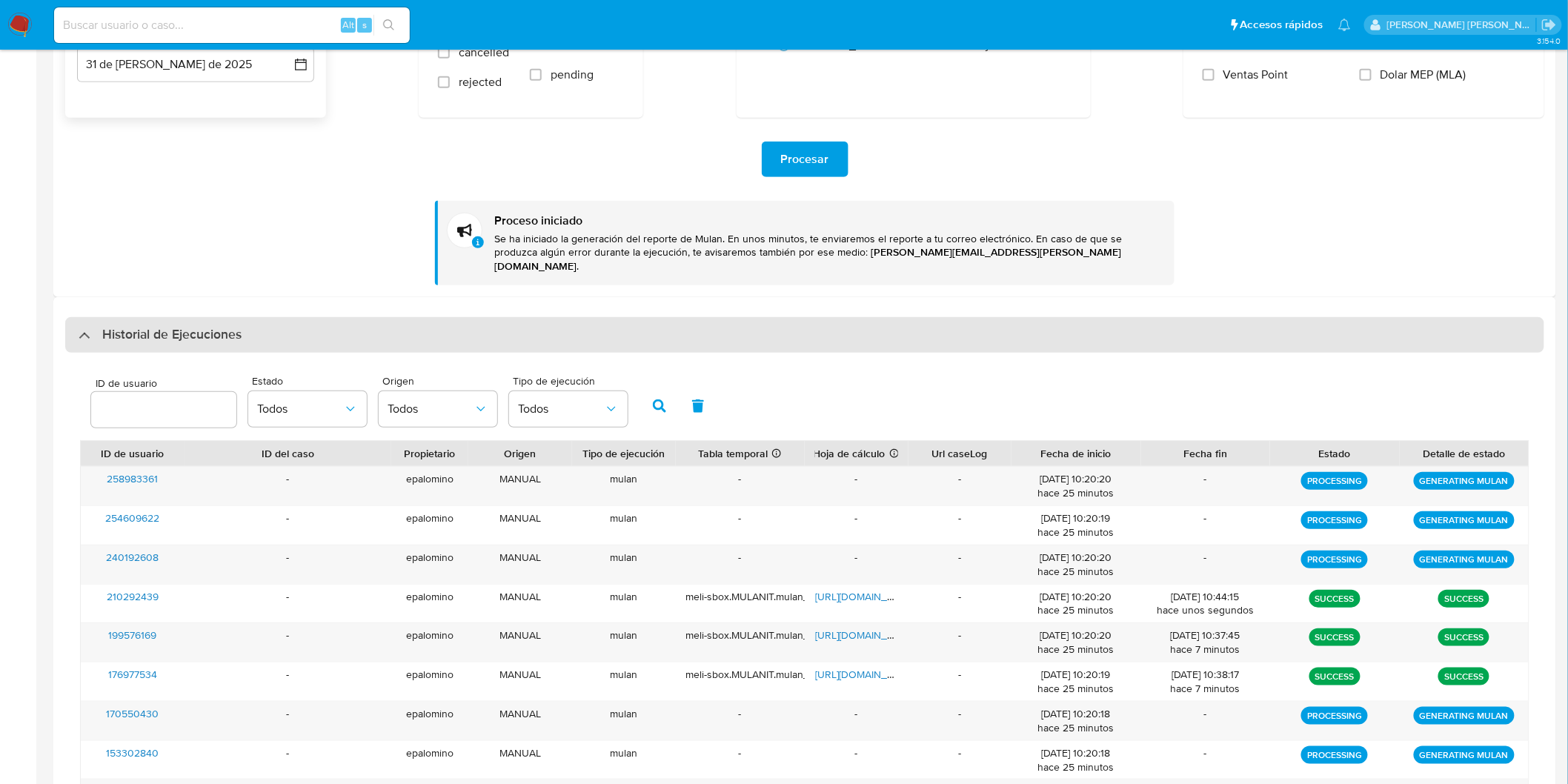
click at [169, 334] on div "Historial de Ejecuciones" at bounding box center [805, 334] width 1479 height 35
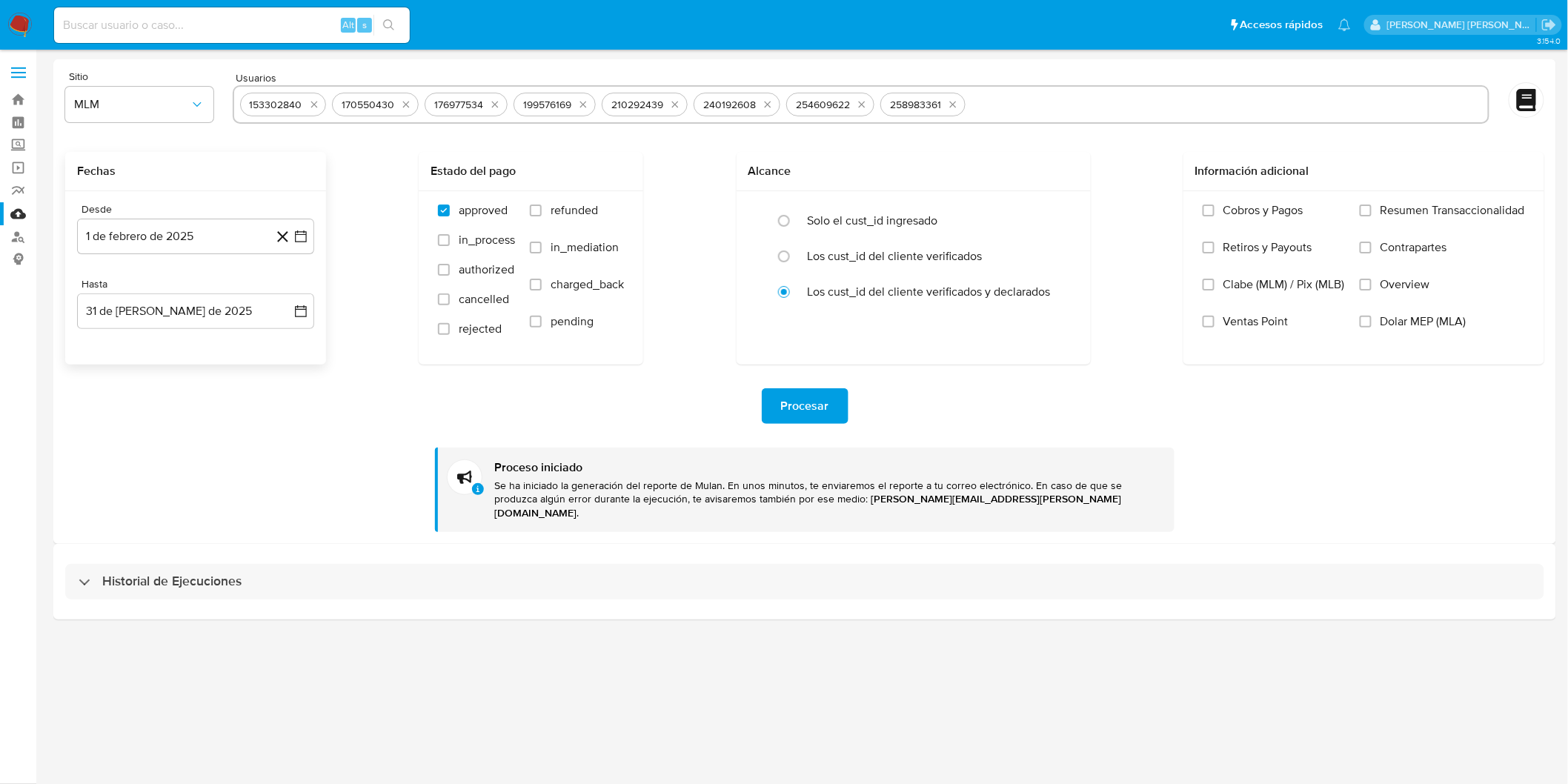
scroll to position [0, 0]
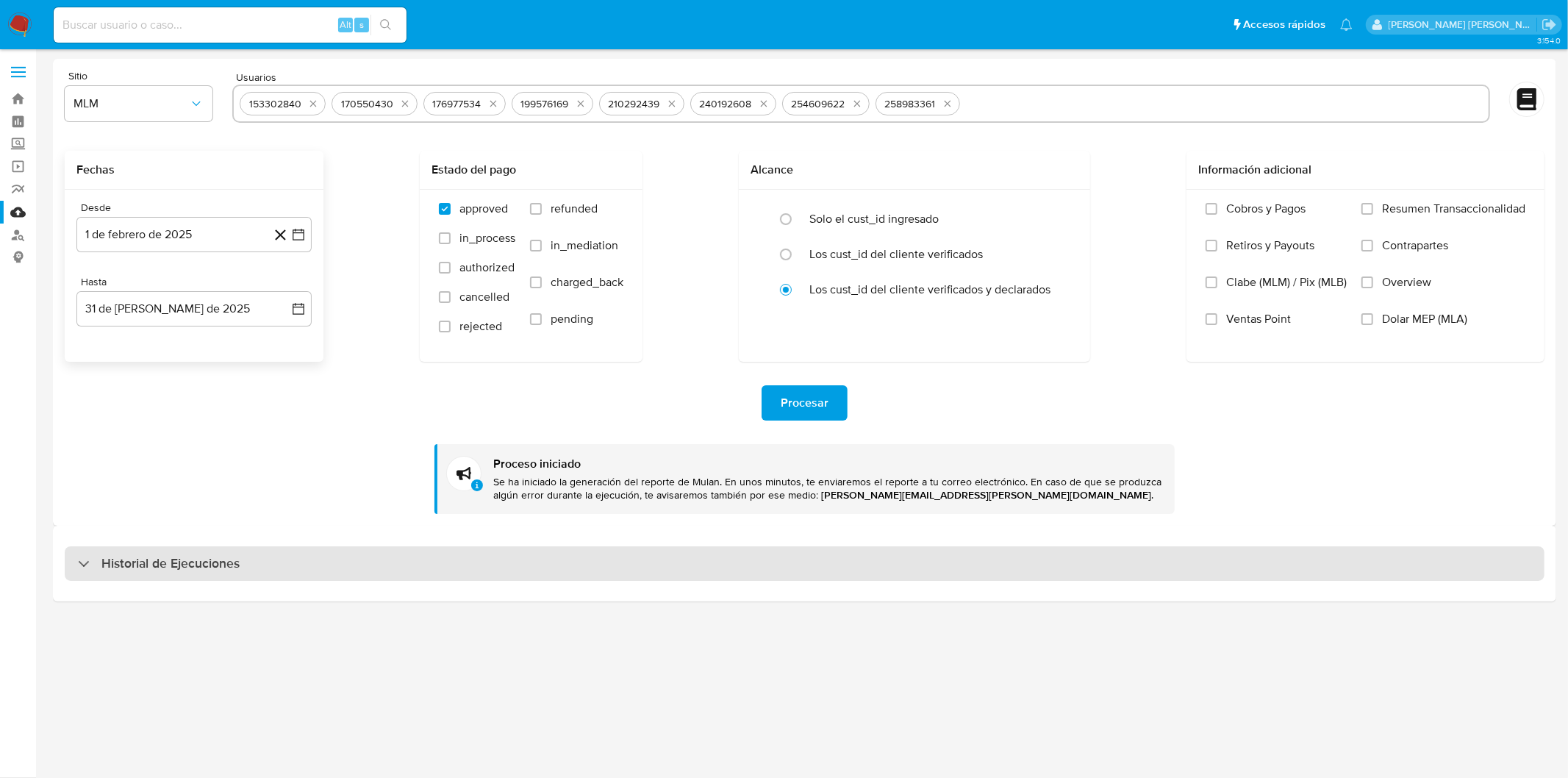
click at [130, 557] on h3 "Historial de Ejecuciones" at bounding box center [170, 564] width 138 height 18
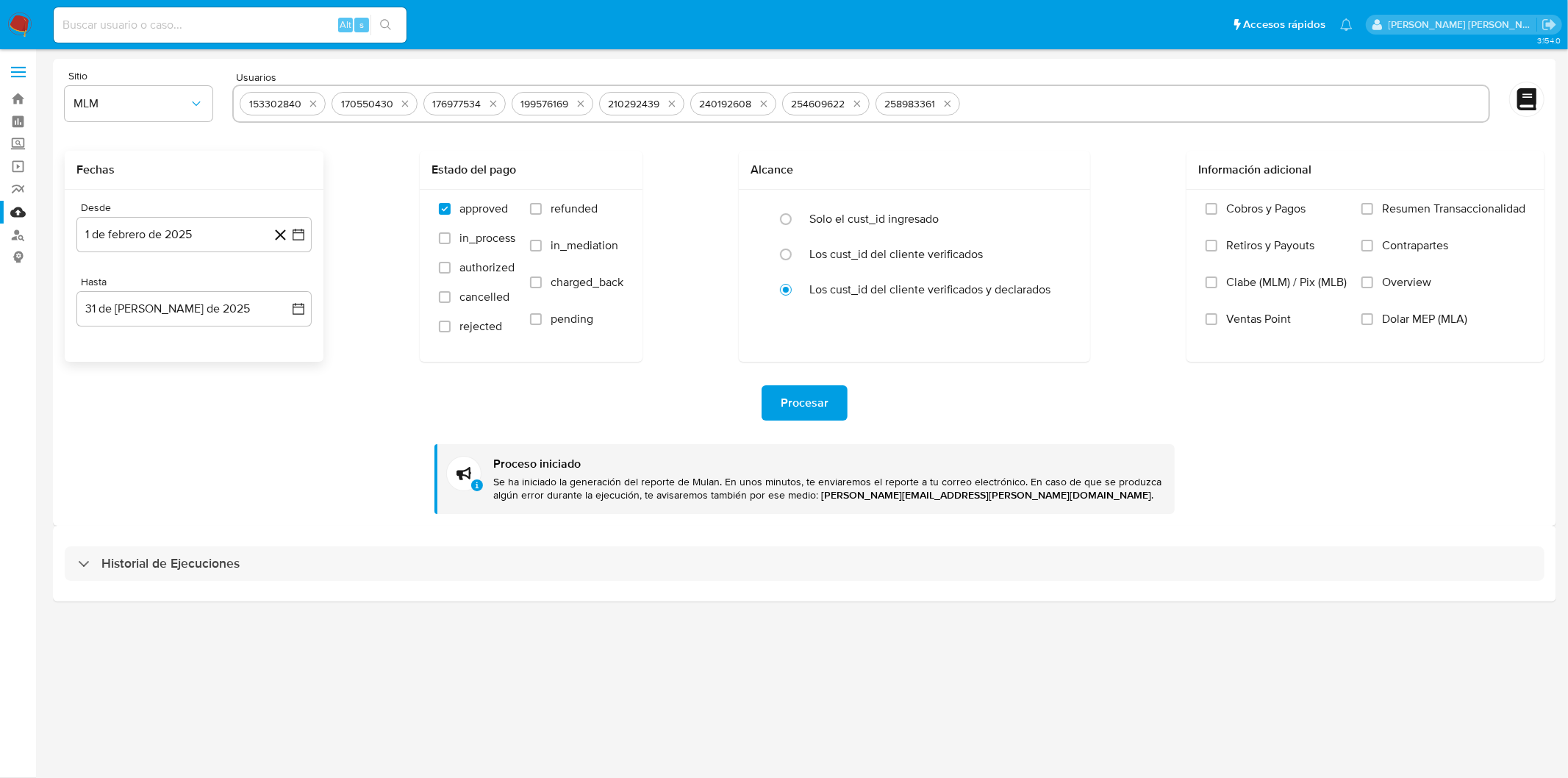
select select "10"
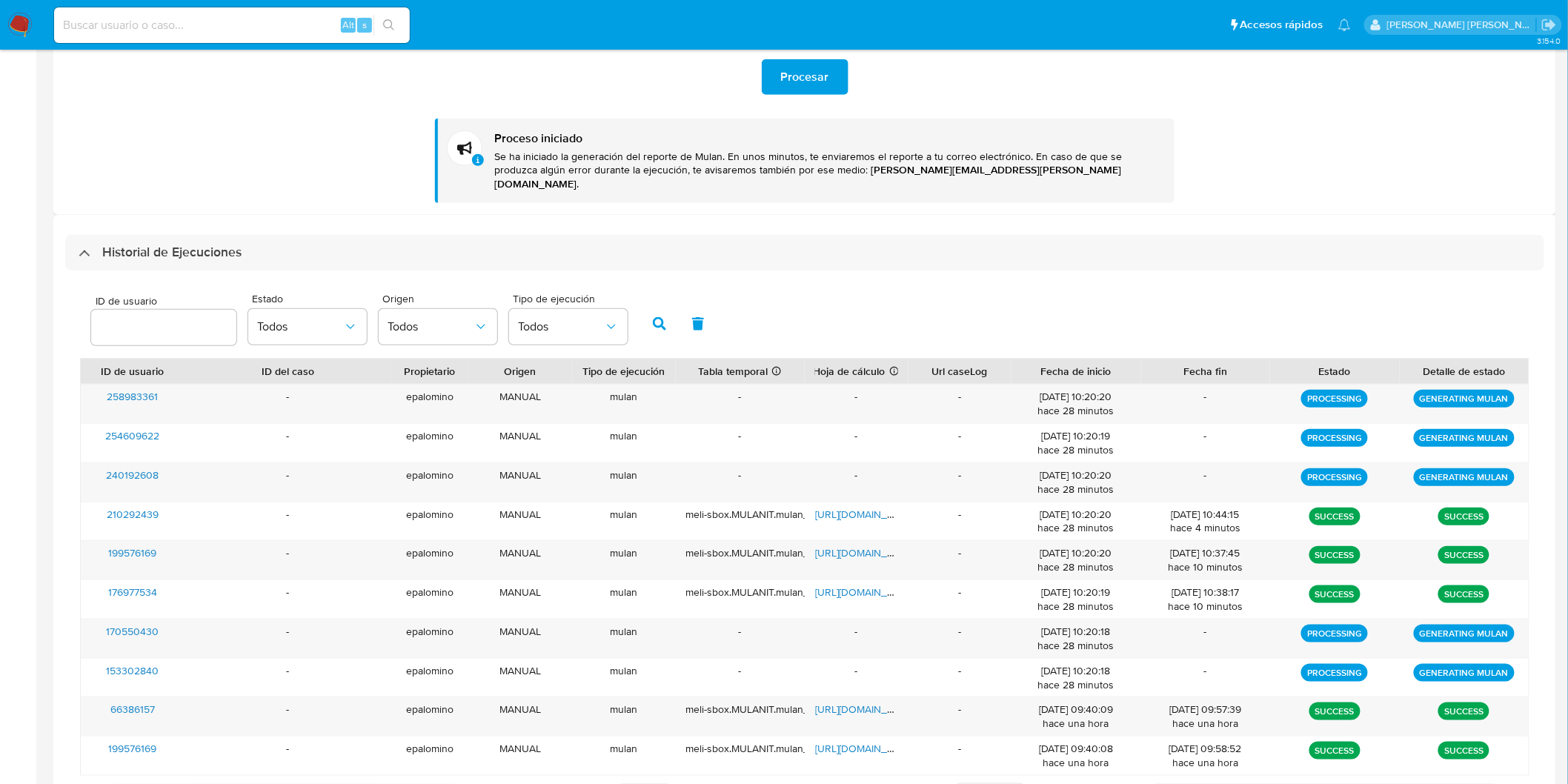
scroll to position [390, 0]
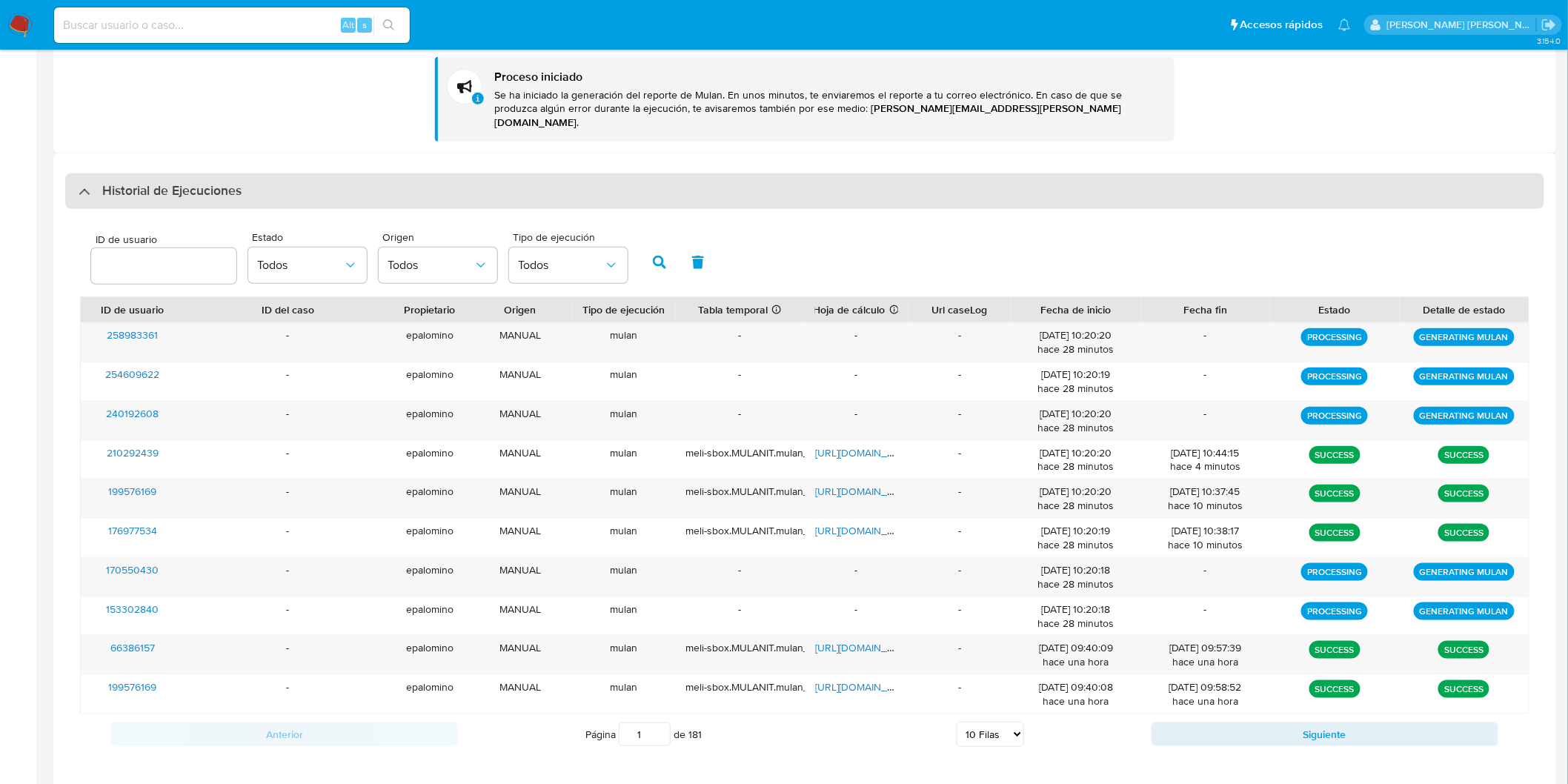
click at [151, 182] on h3 "Historial de Ejecuciones" at bounding box center [172, 191] width 139 height 18
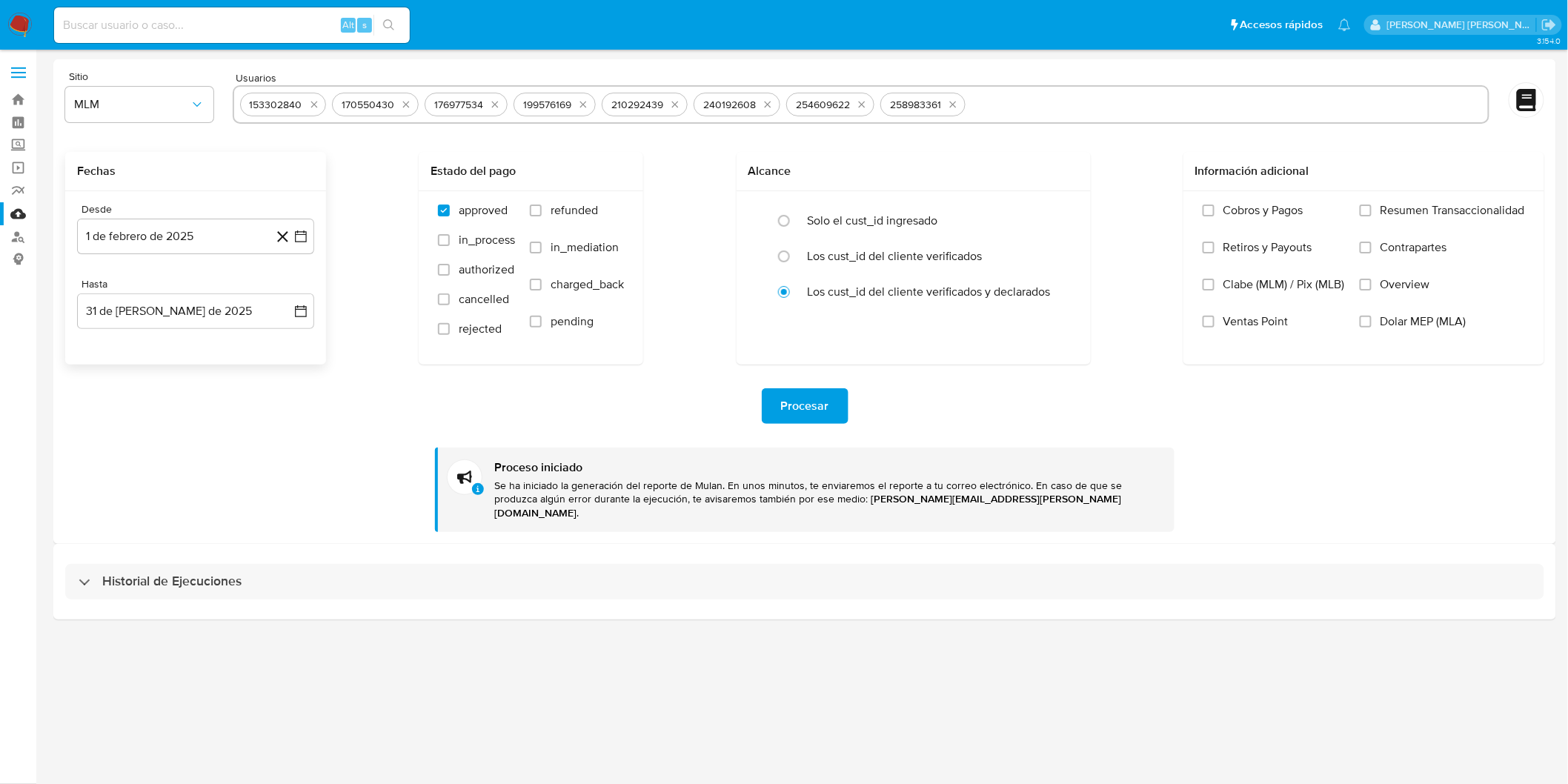
scroll to position [0, 0]
click at [127, 554] on div "Historial de Ejecuciones" at bounding box center [812, 568] width 1492 height 35
select select "10"
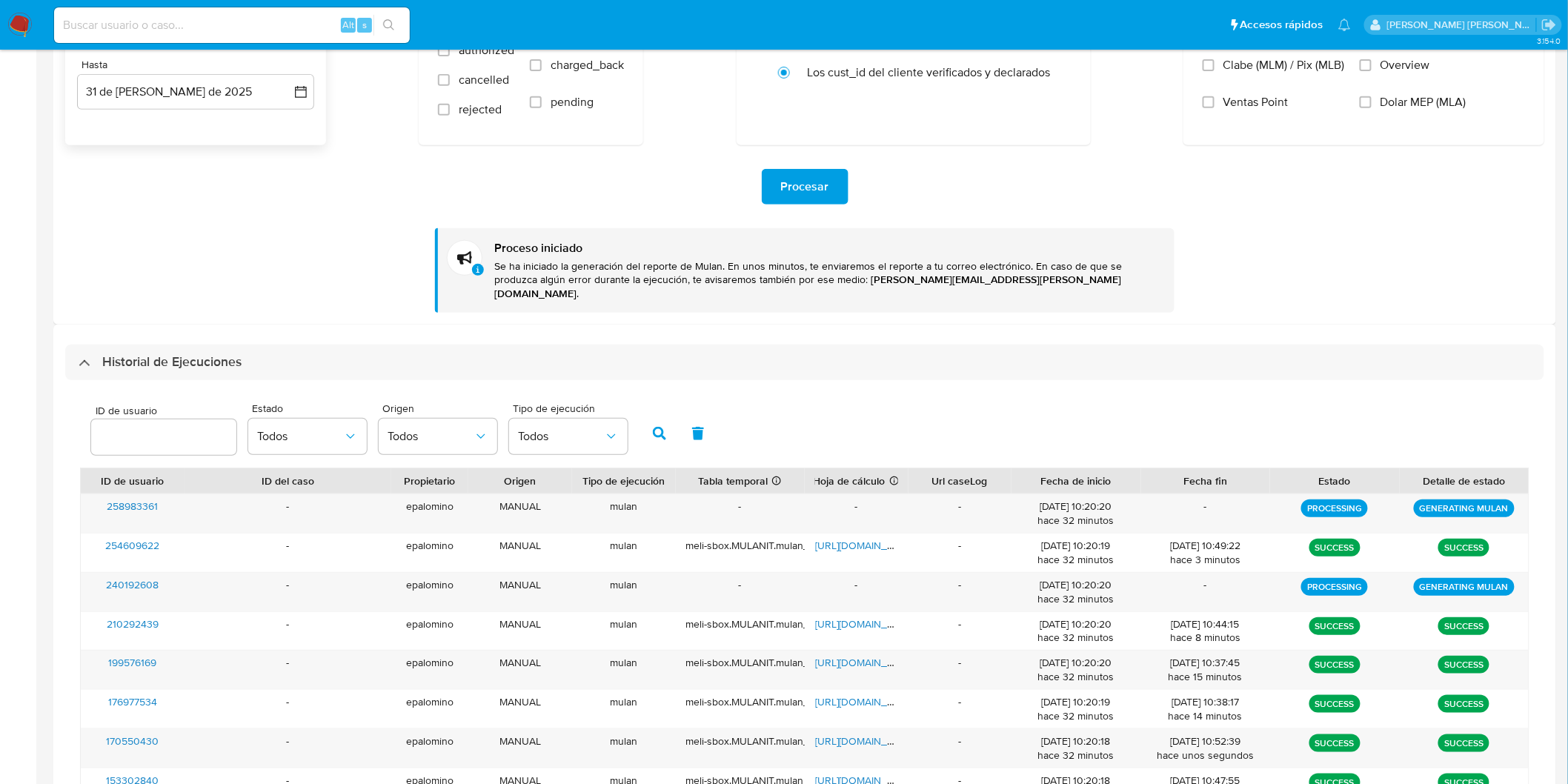
scroll to position [250, 0]
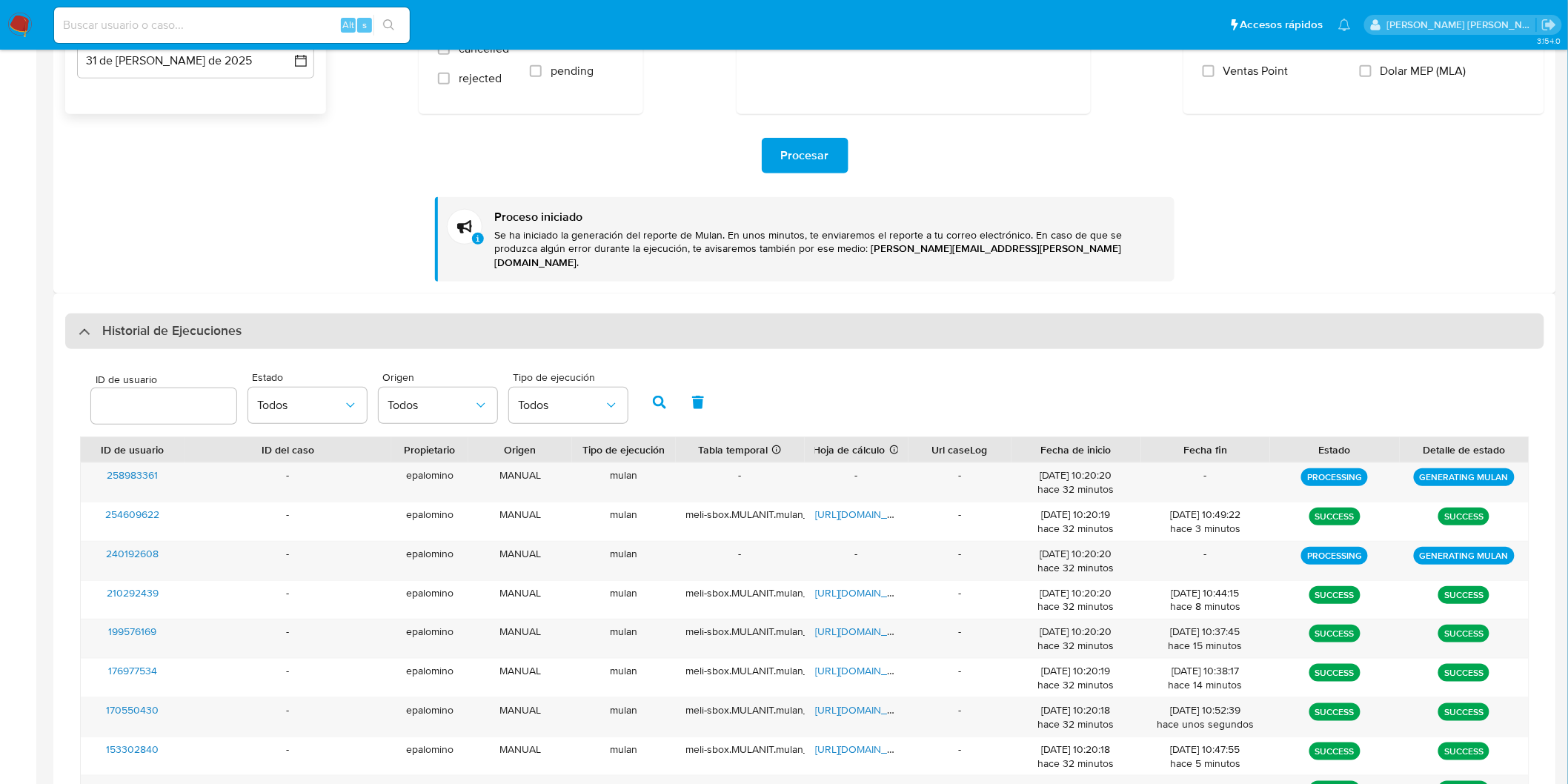
click at [107, 322] on h3 "Historial de Ejecuciones" at bounding box center [172, 331] width 139 height 18
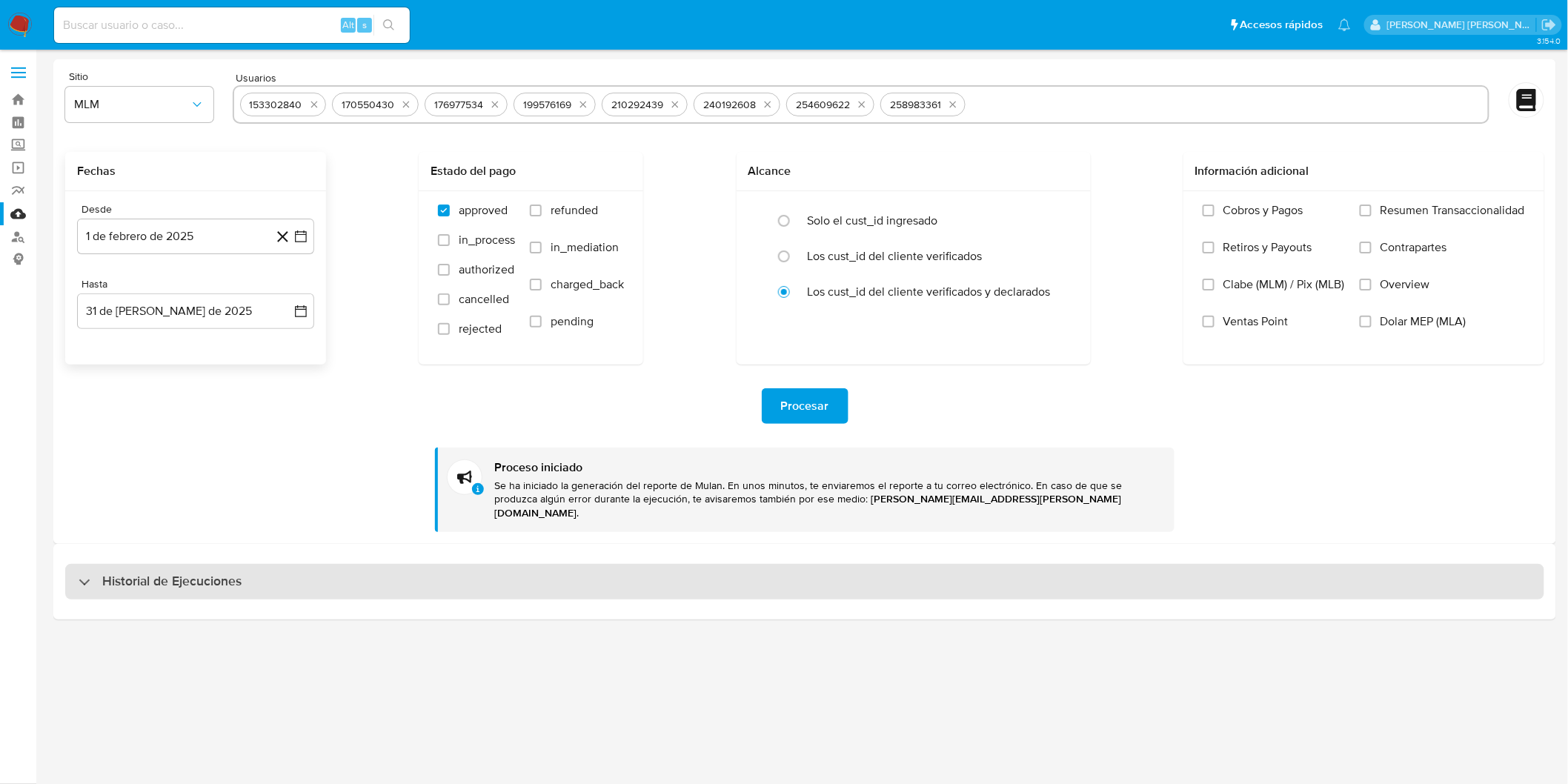
scroll to position [0, 0]
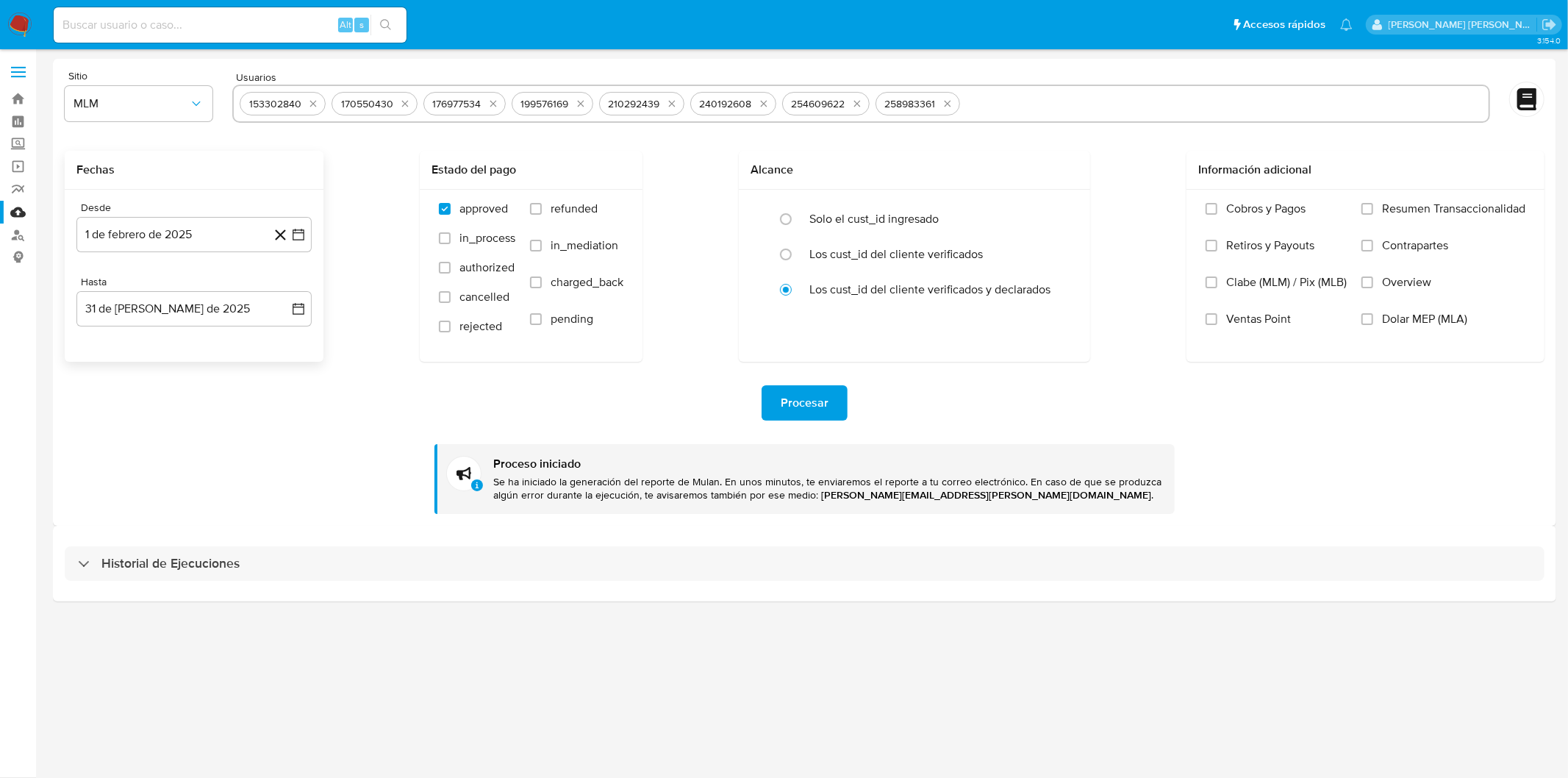
click at [194, 569] on h3 "Historial de Ejecuciones" at bounding box center [170, 564] width 138 height 18
select select "10"
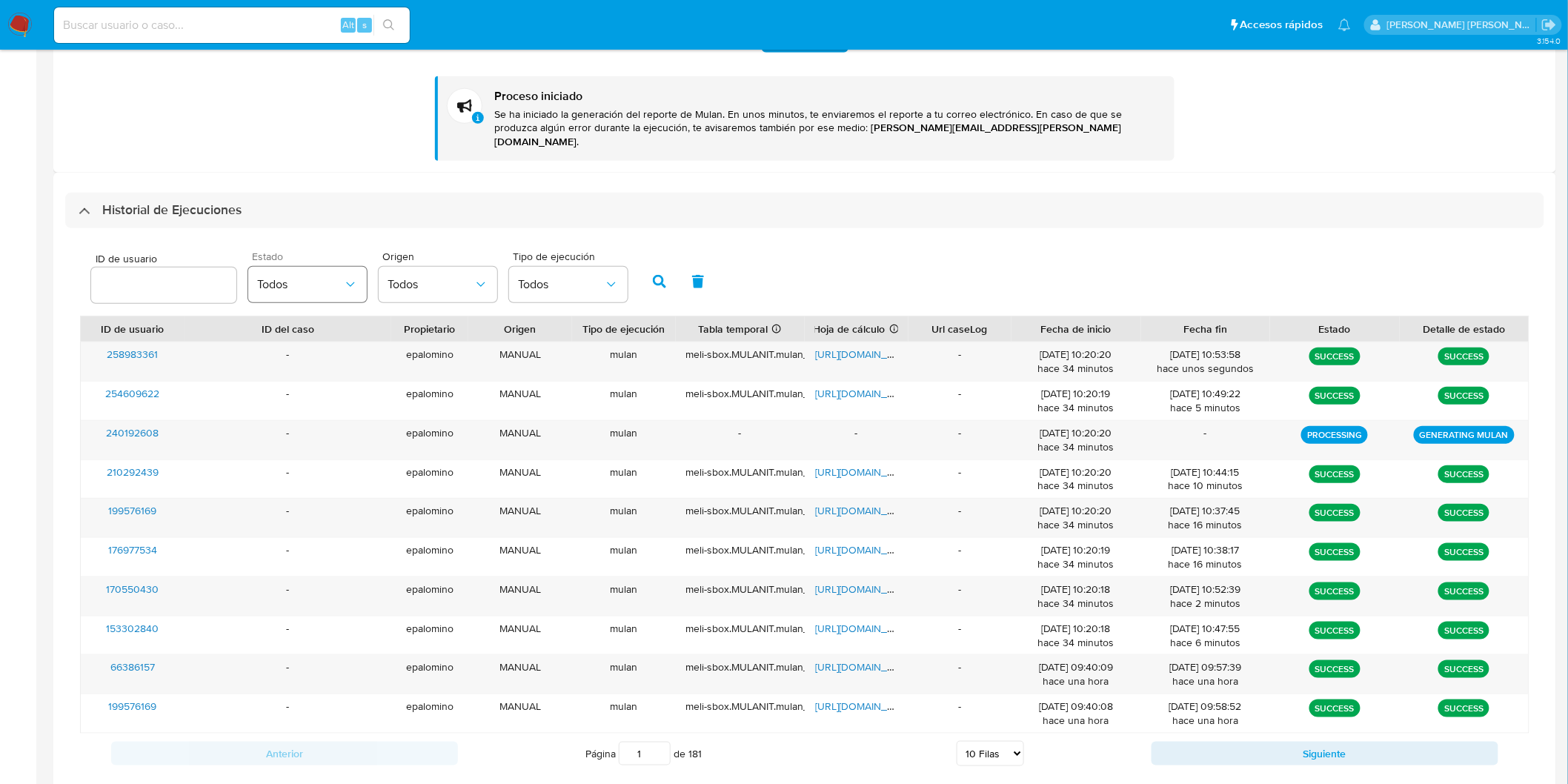
scroll to position [390, 0]
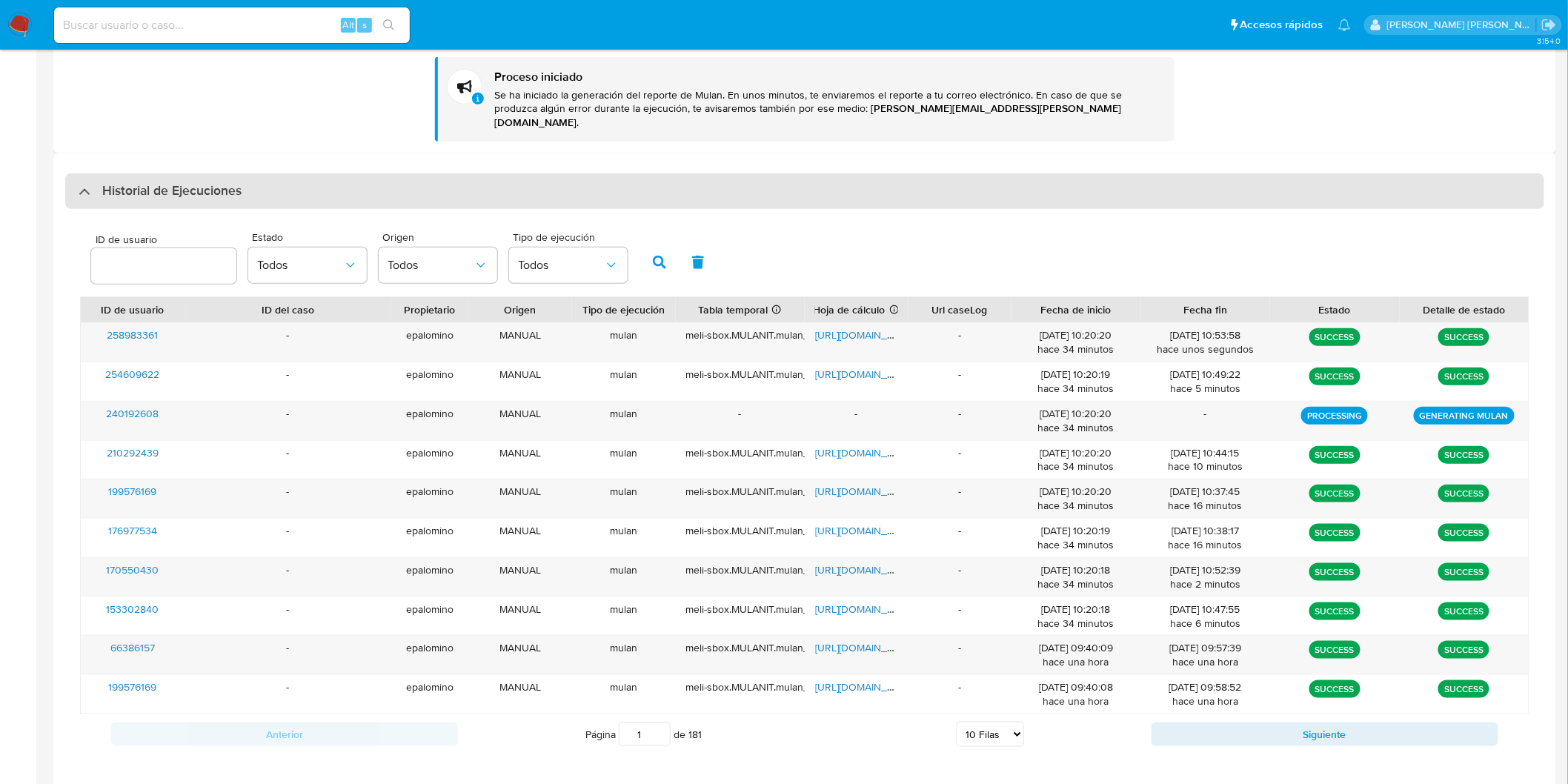
click at [166, 173] on div "Historial de Ejecuciones" at bounding box center [805, 191] width 1479 height 35
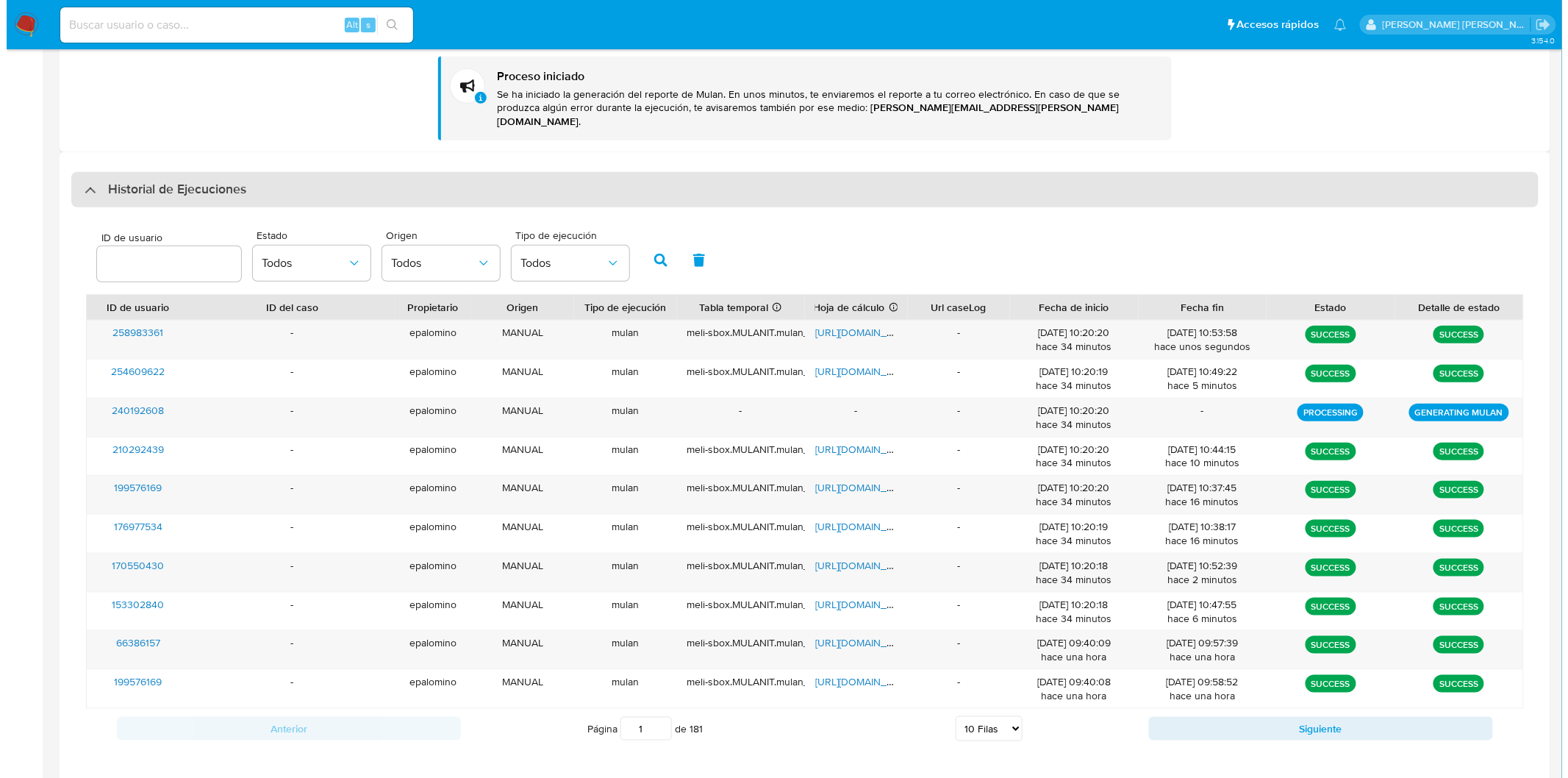
scroll to position [0, 0]
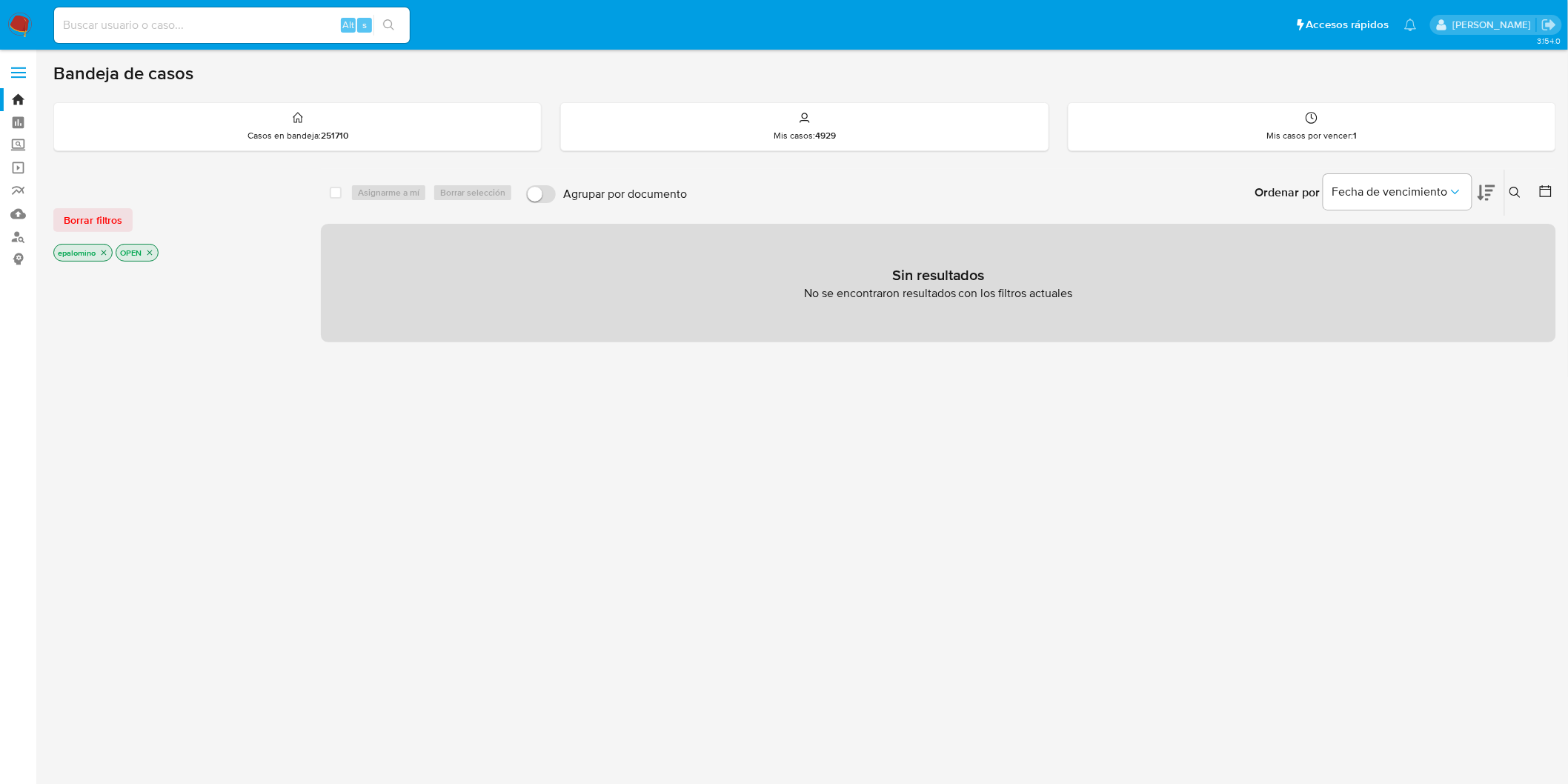
click at [101, 234] on div "Borrar filtros epalomino OPEN" at bounding box center [172, 222] width 237 height 84
click at [104, 225] on span "Borrar filtros" at bounding box center [93, 220] width 59 height 21
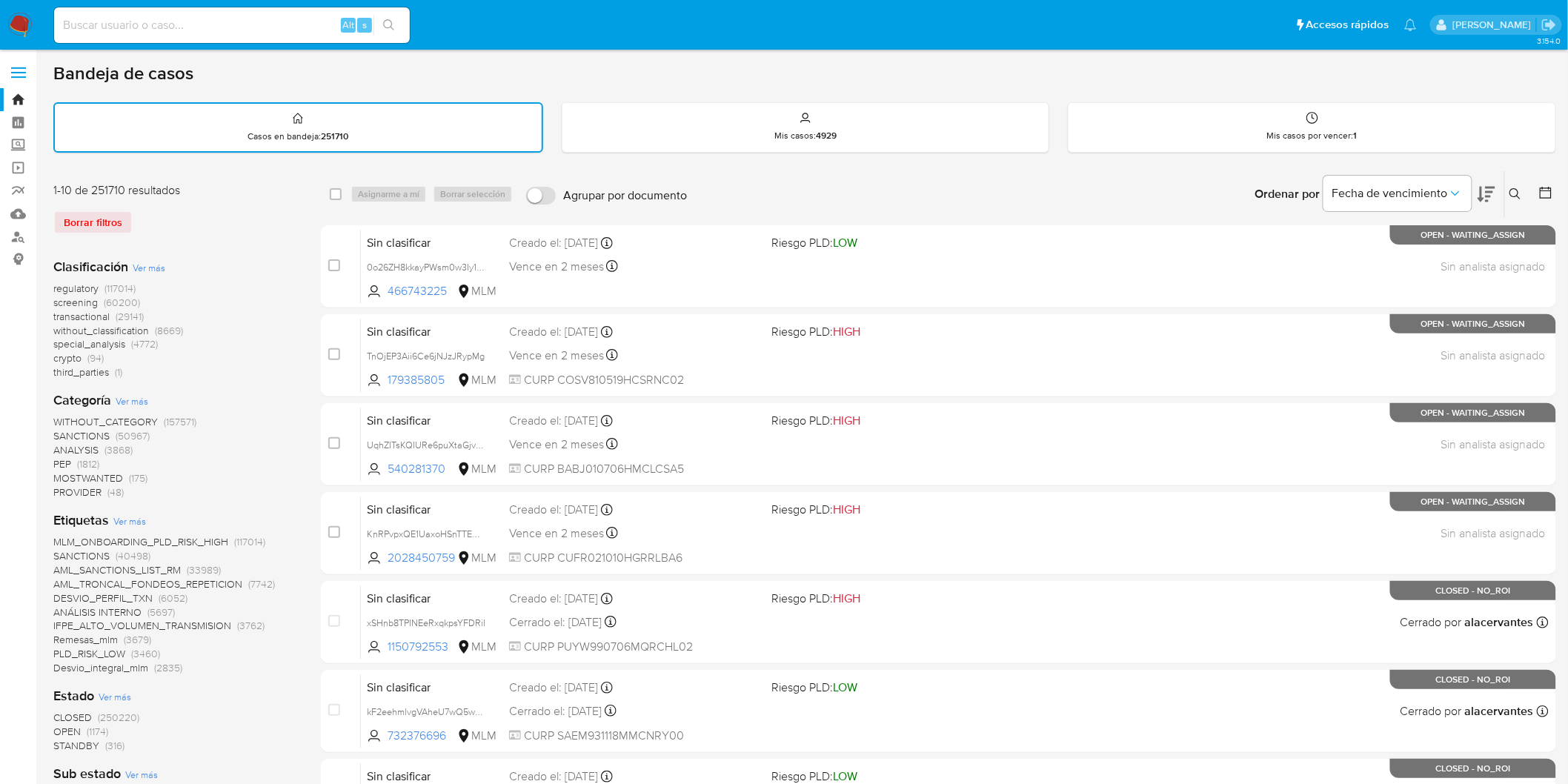
click at [1515, 189] on icon at bounding box center [1516, 194] width 12 height 12
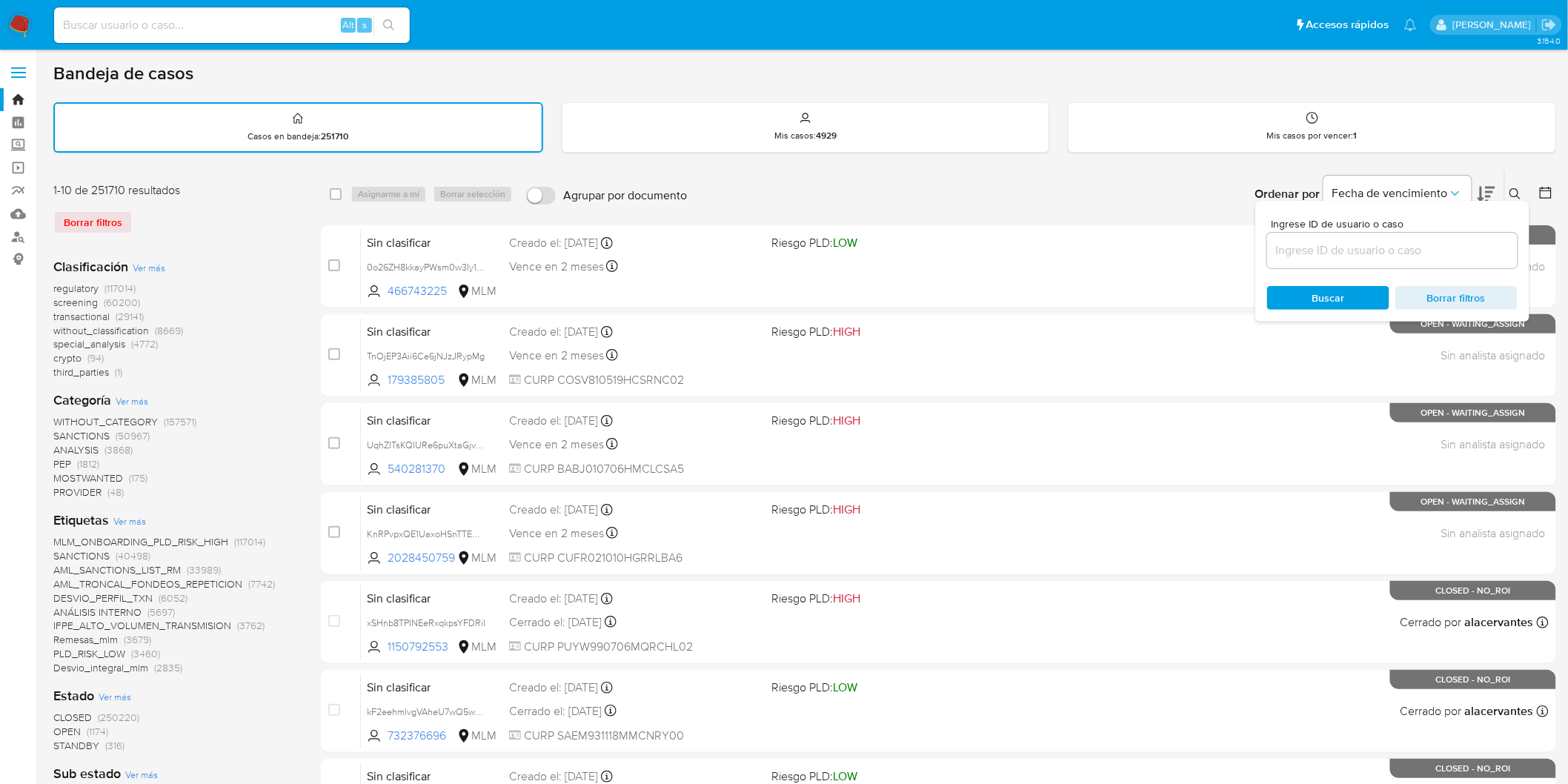
click at [1332, 245] on input at bounding box center [1392, 251] width 250 height 20
type input "170550430"
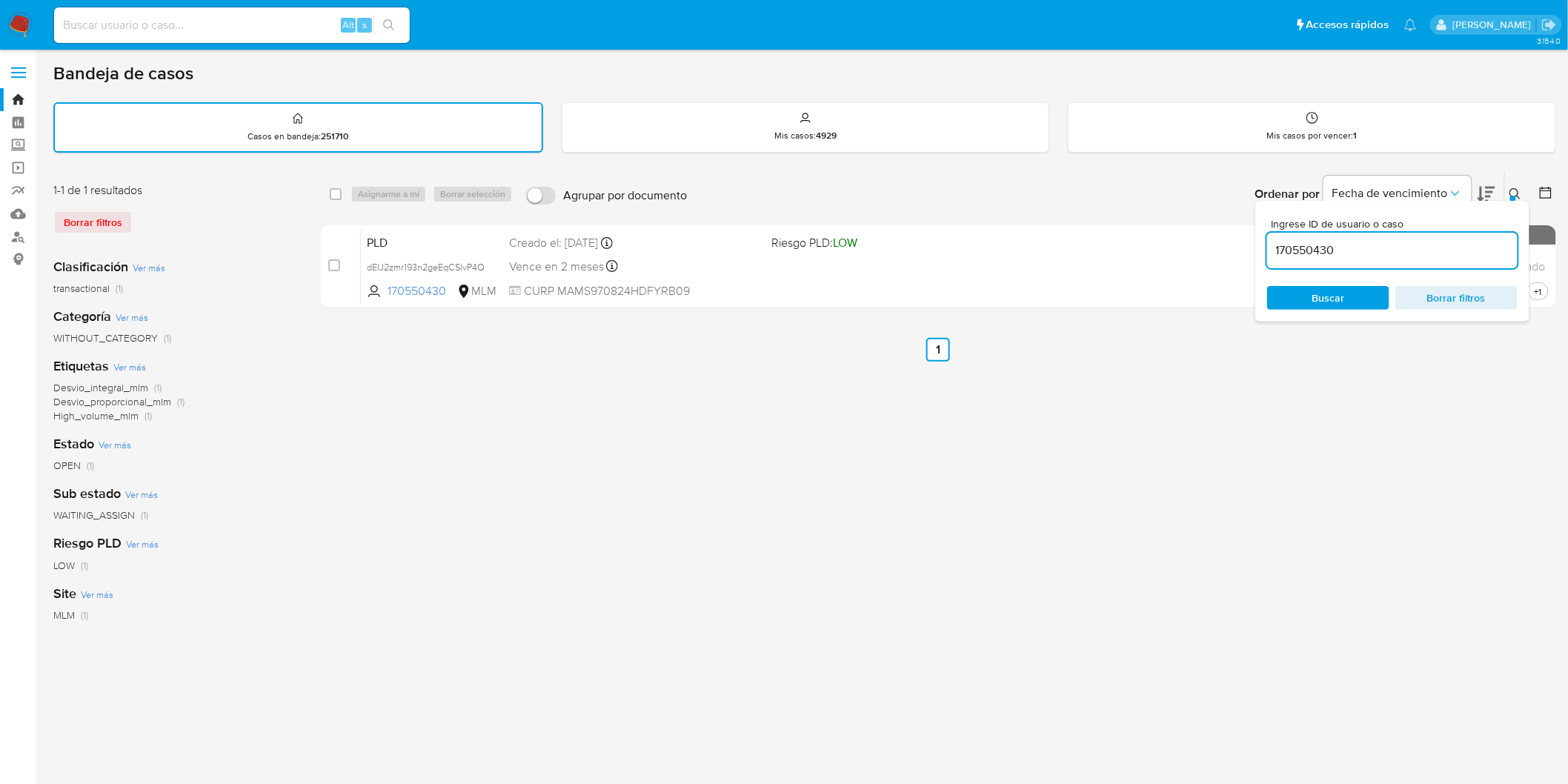
click at [1521, 190] on icon at bounding box center [1516, 194] width 12 height 12
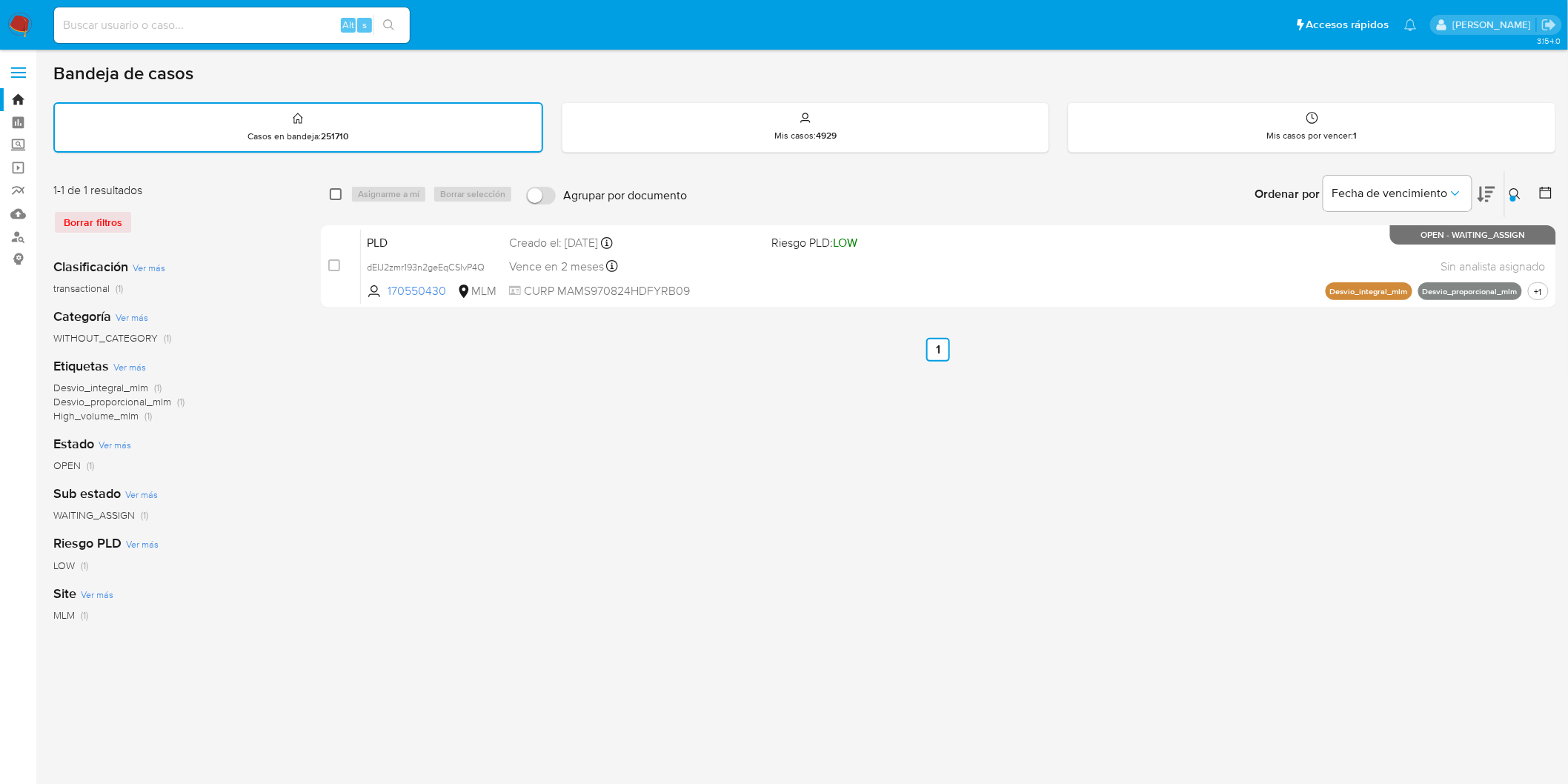
click at [341, 191] on input "checkbox" at bounding box center [336, 194] width 12 height 12
checkbox input "true"
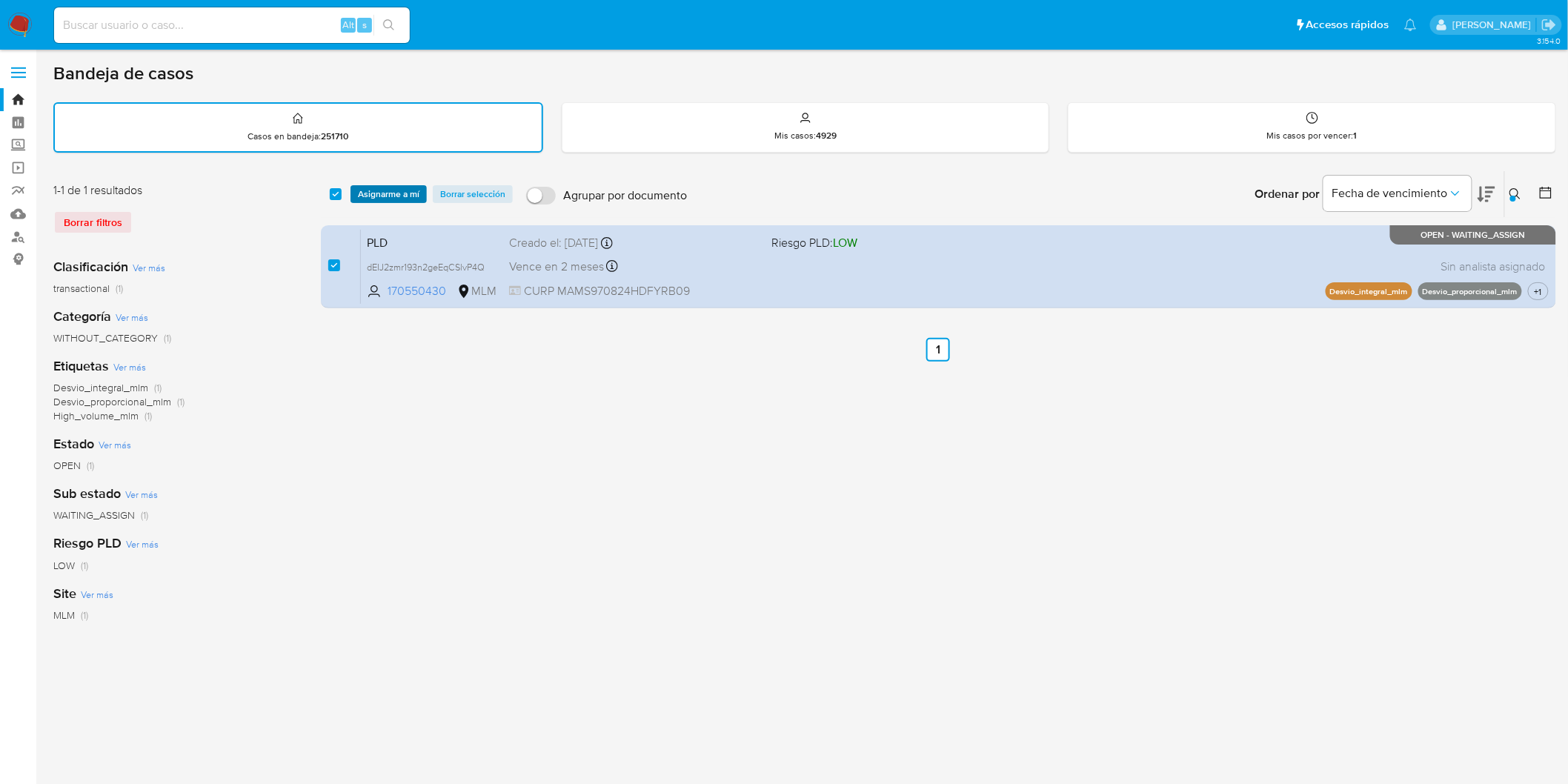
click at [389, 191] on span "Asignarme a mí" at bounding box center [389, 194] width 62 height 15
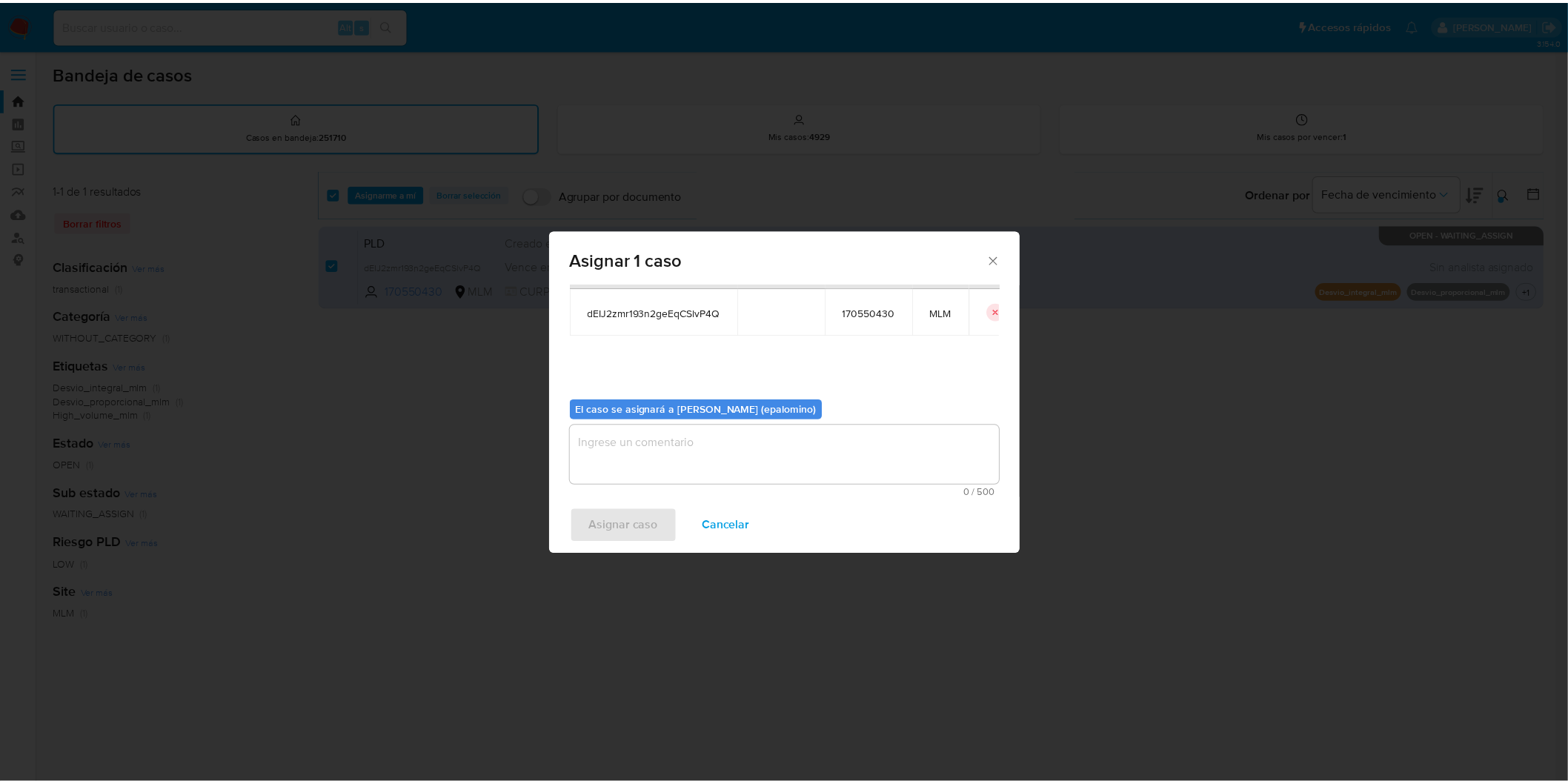
scroll to position [76, 0]
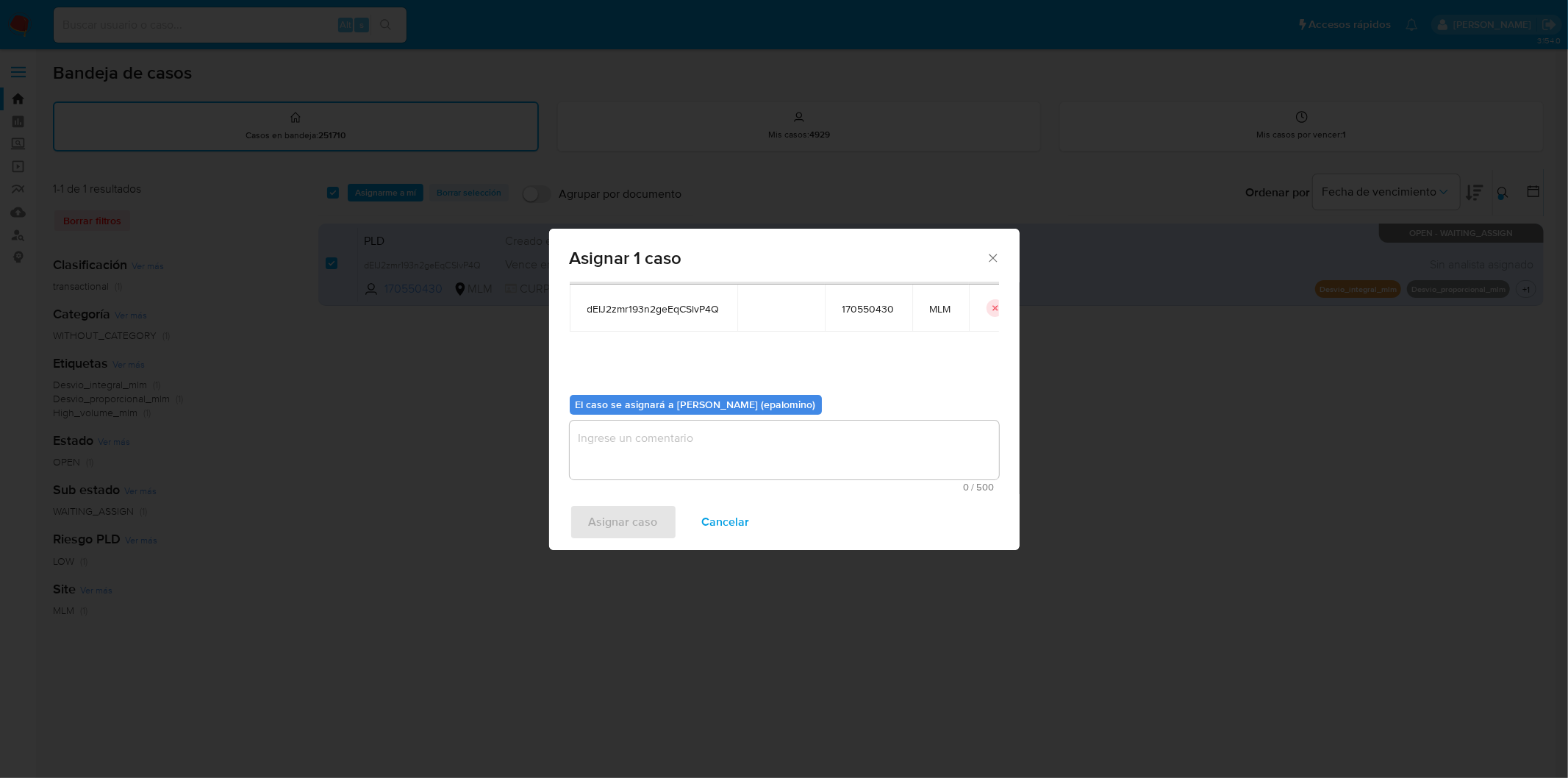
click at [592, 469] on textarea "assign-modal" at bounding box center [784, 450] width 429 height 59
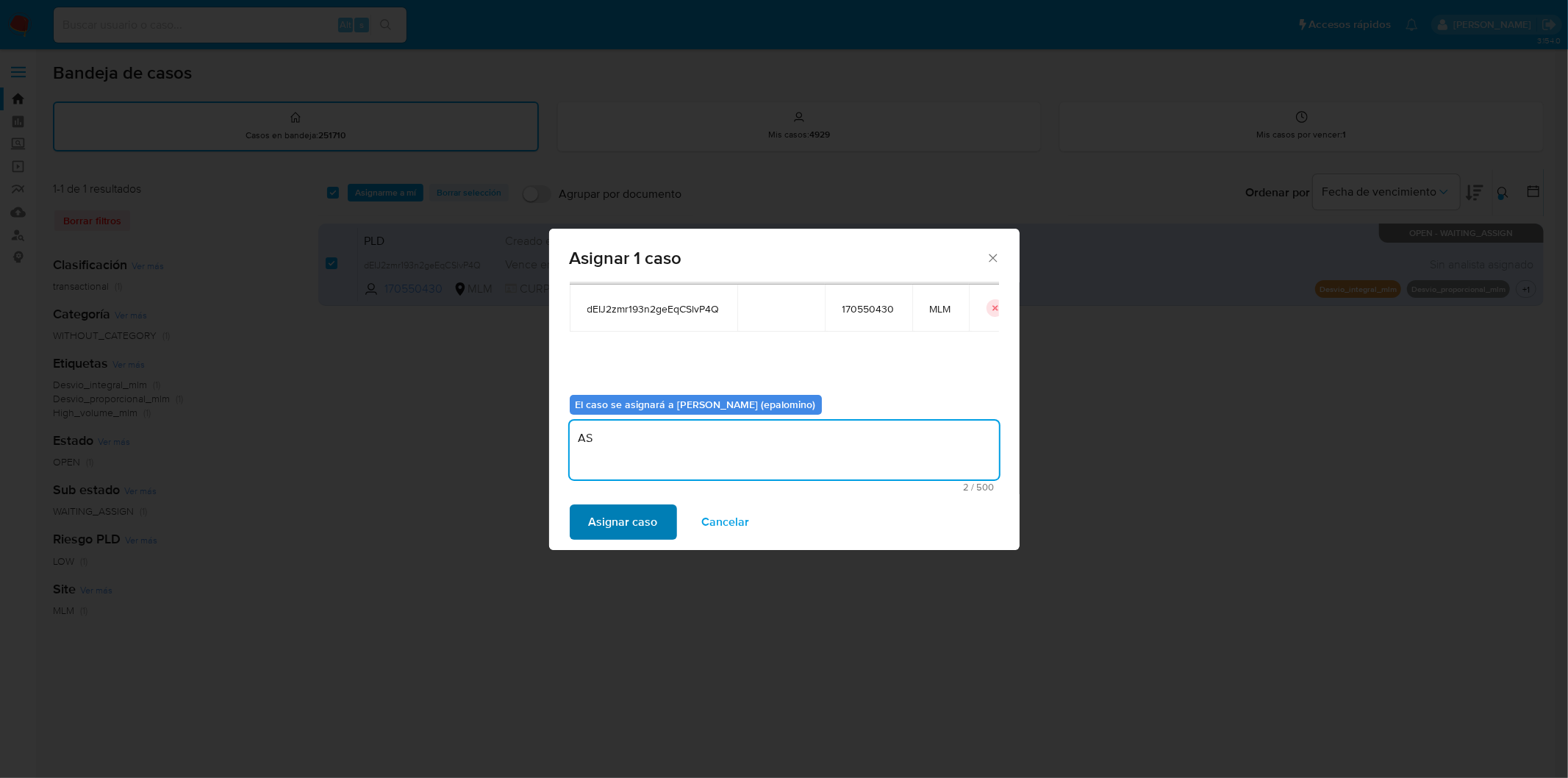
type textarea "AS"
click at [597, 524] on span "Asignar caso" at bounding box center [623, 522] width 69 height 32
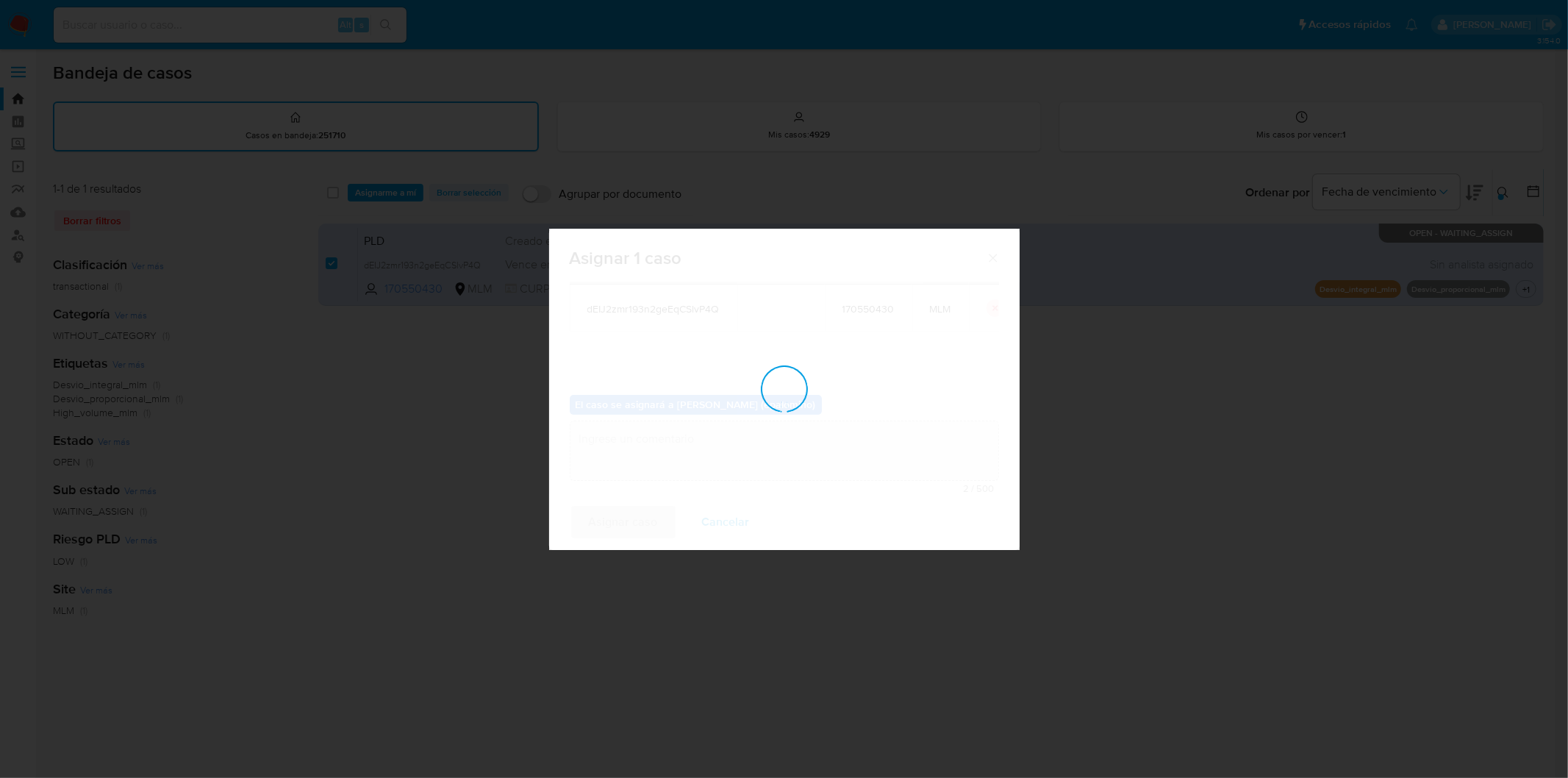
checkbox input "false"
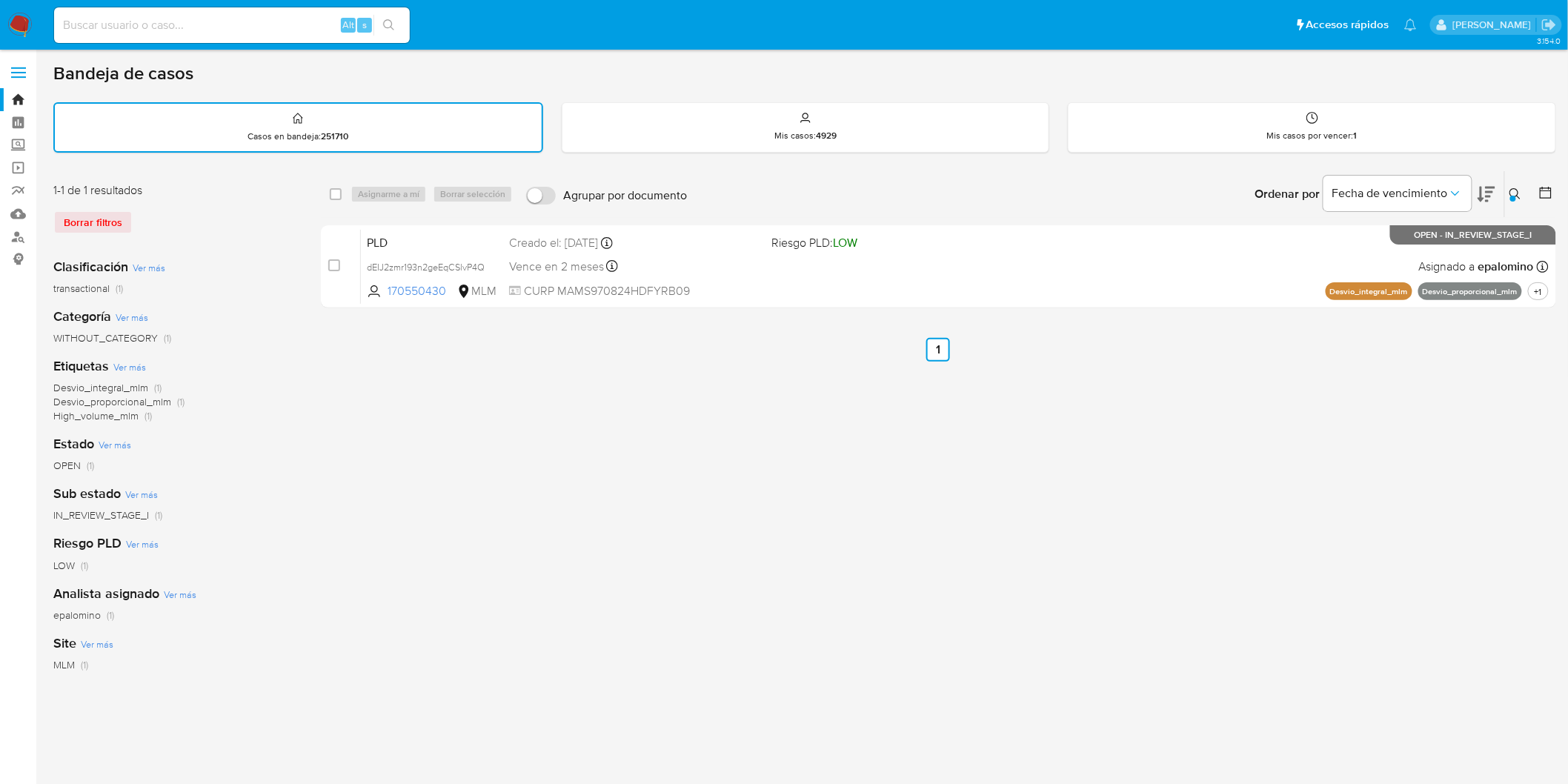
click at [23, 25] on img at bounding box center [20, 25] width 25 height 25
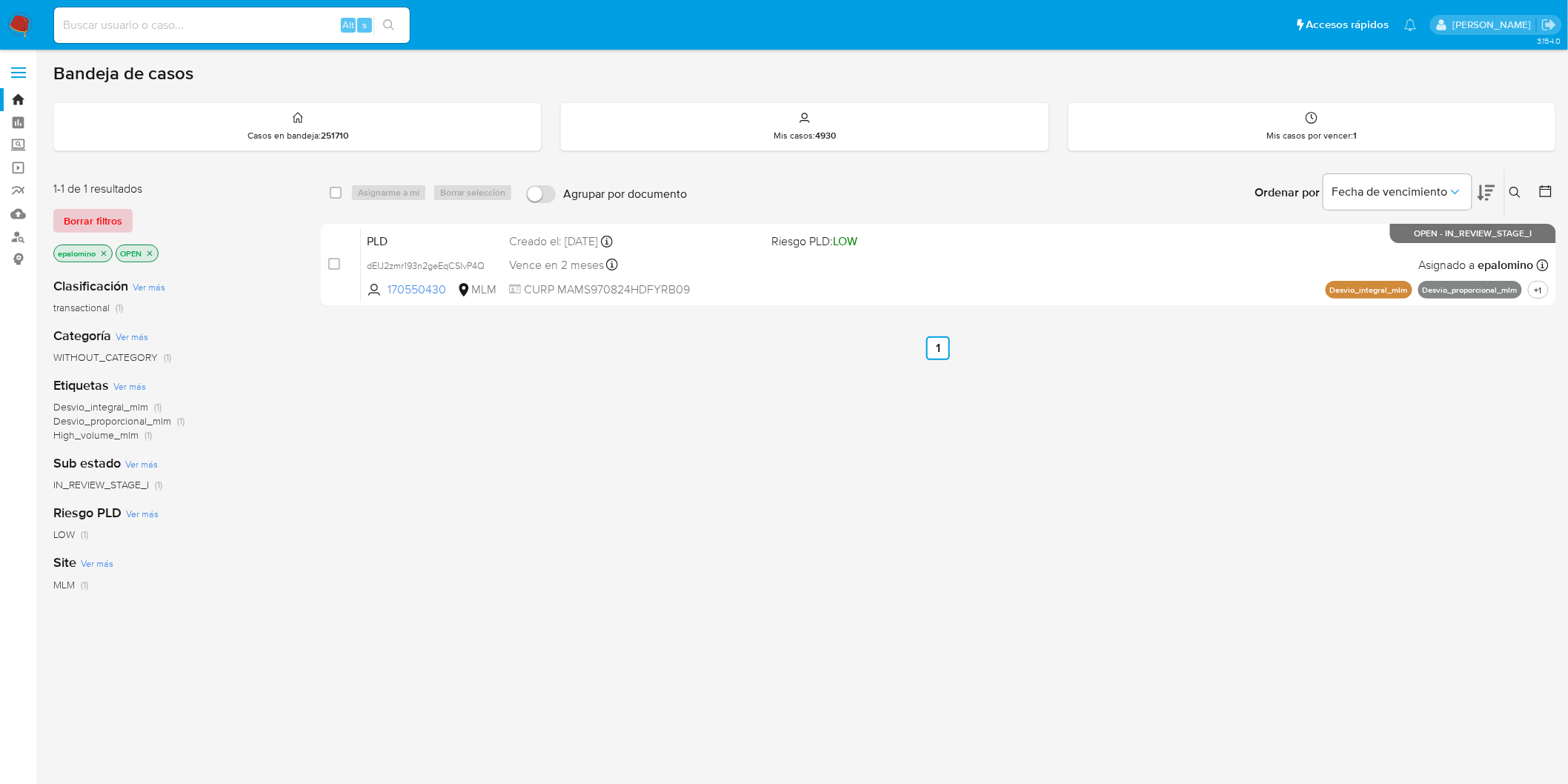
click at [92, 221] on span "Borrar filtros" at bounding box center [93, 221] width 59 height 21
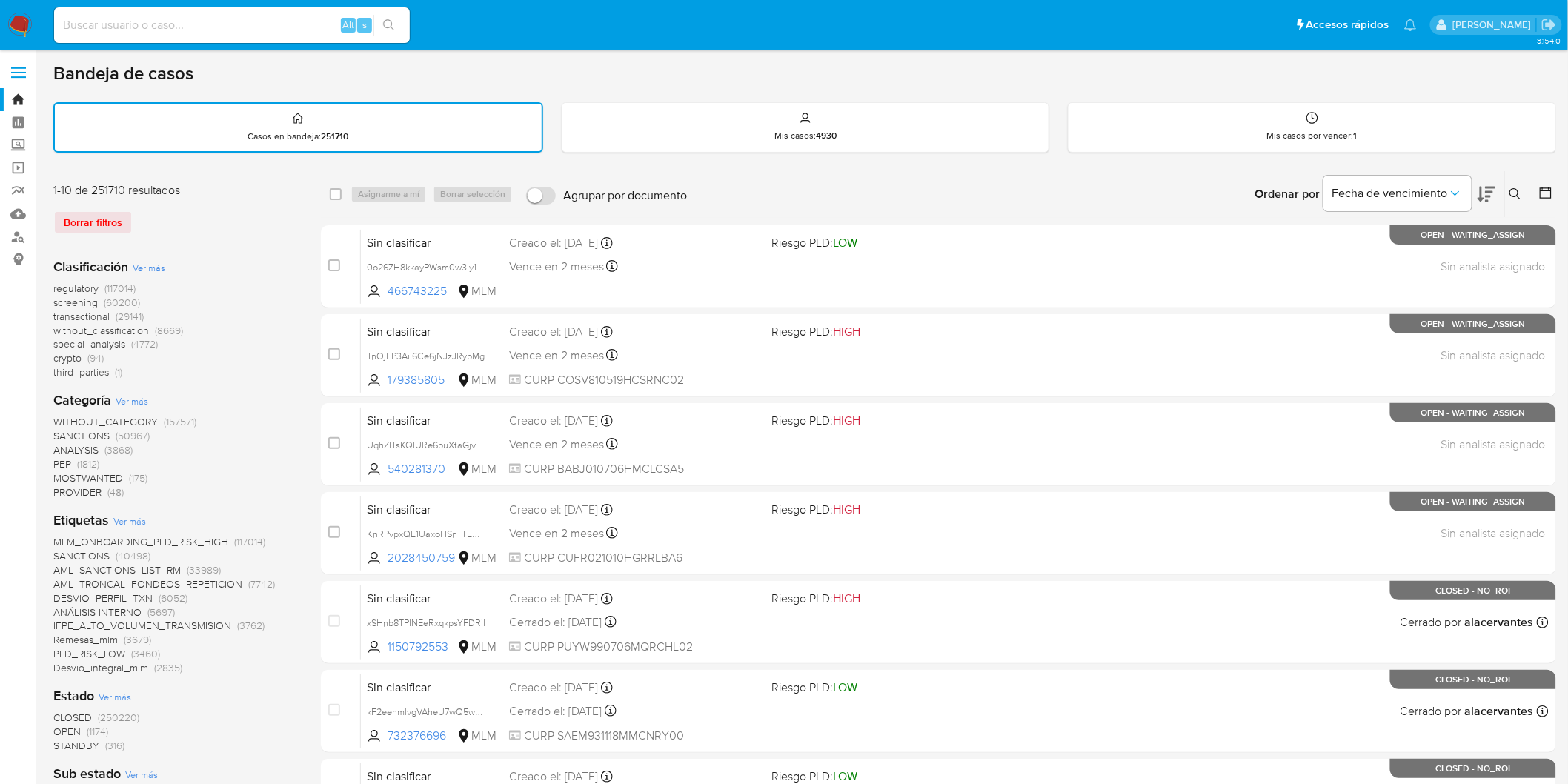
click at [20, 26] on img at bounding box center [20, 25] width 25 height 25
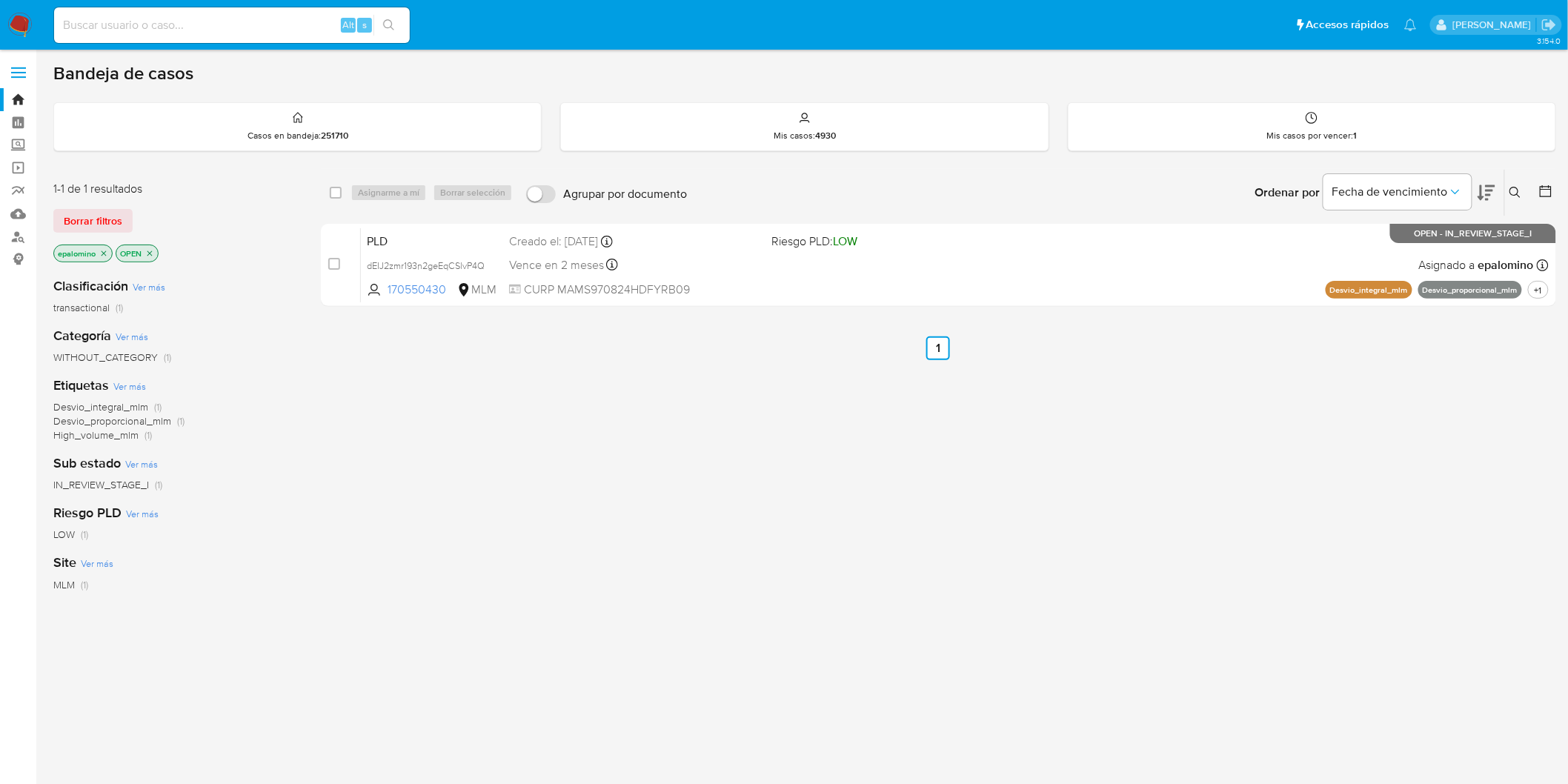
click at [109, 212] on span "Borrar filtros" at bounding box center [93, 221] width 59 height 21
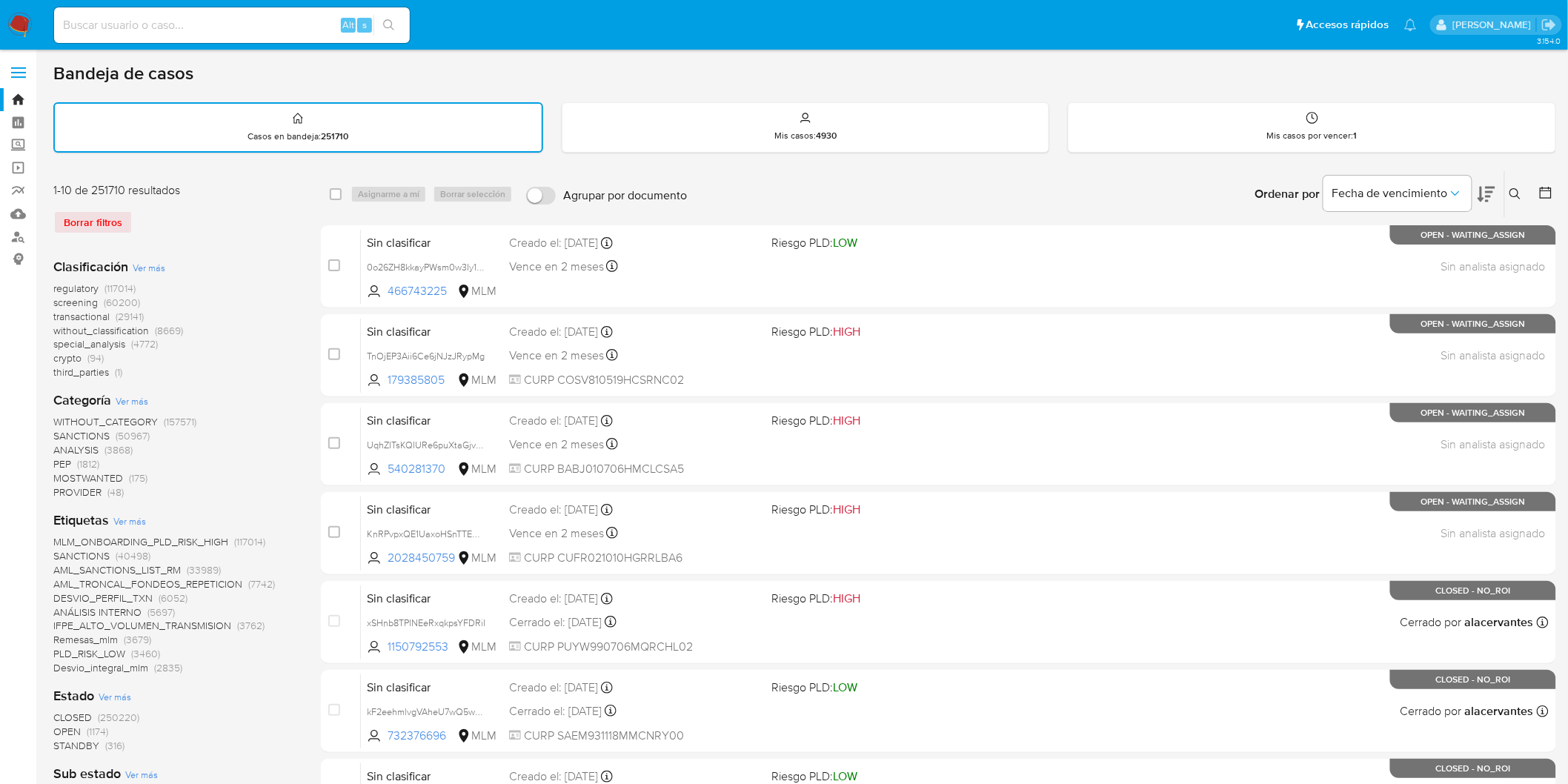
click at [10, 25] on img at bounding box center [20, 25] width 25 height 25
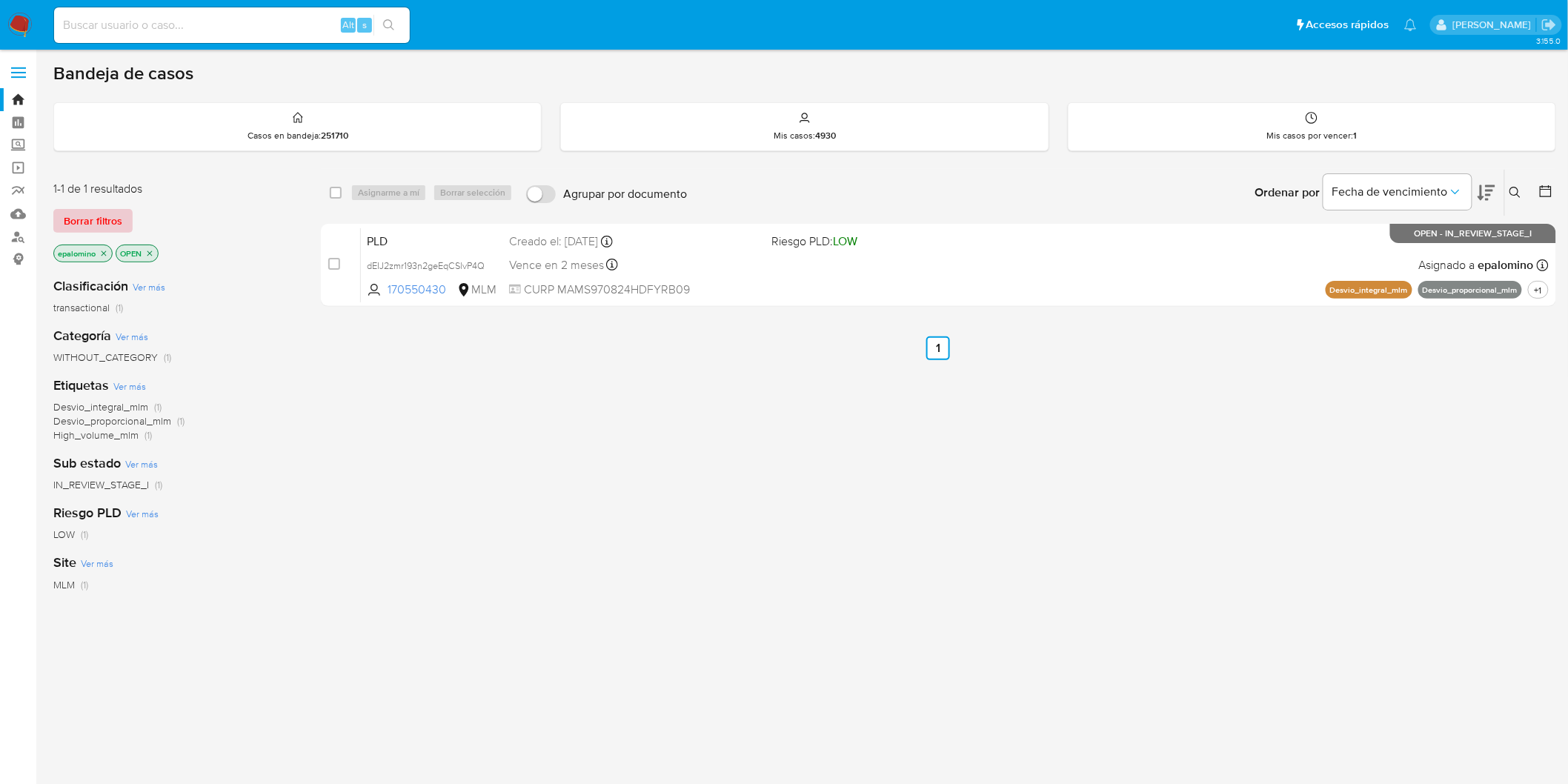
click at [113, 215] on span "Borrar filtros" at bounding box center [93, 221] width 59 height 21
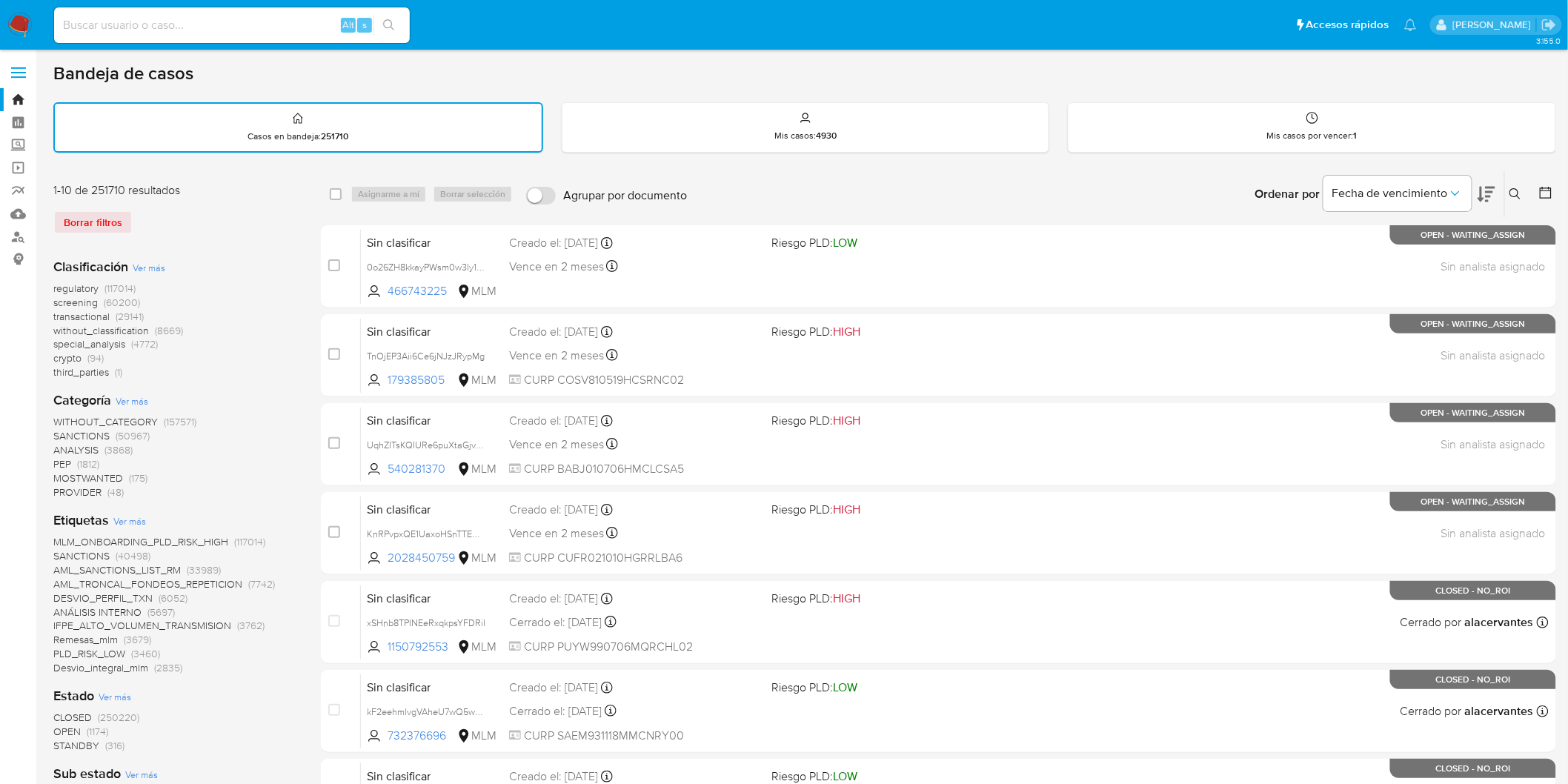
click at [25, 28] on img at bounding box center [20, 25] width 25 height 25
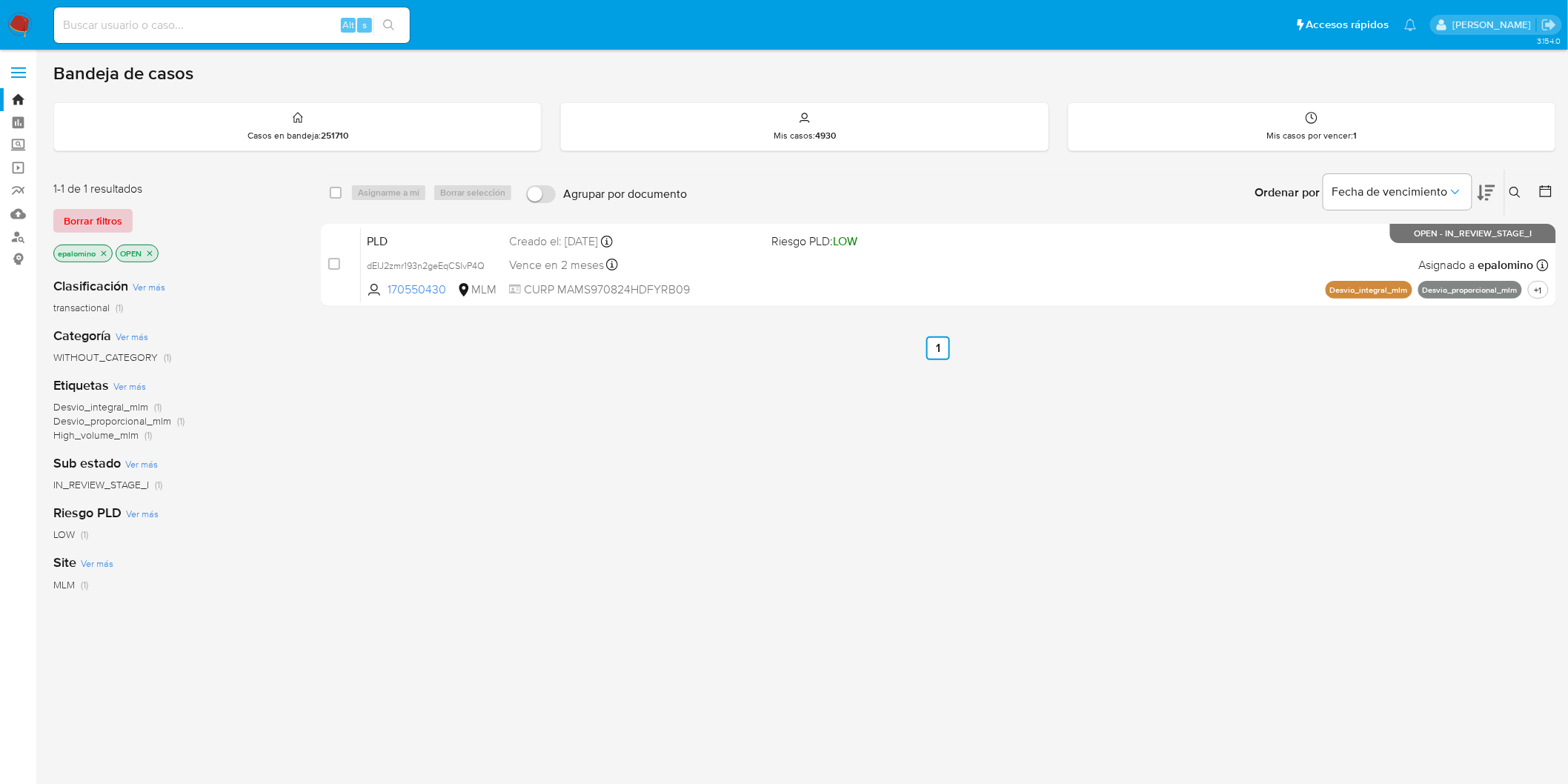
click at [100, 215] on span "Borrar filtros" at bounding box center [93, 221] width 59 height 21
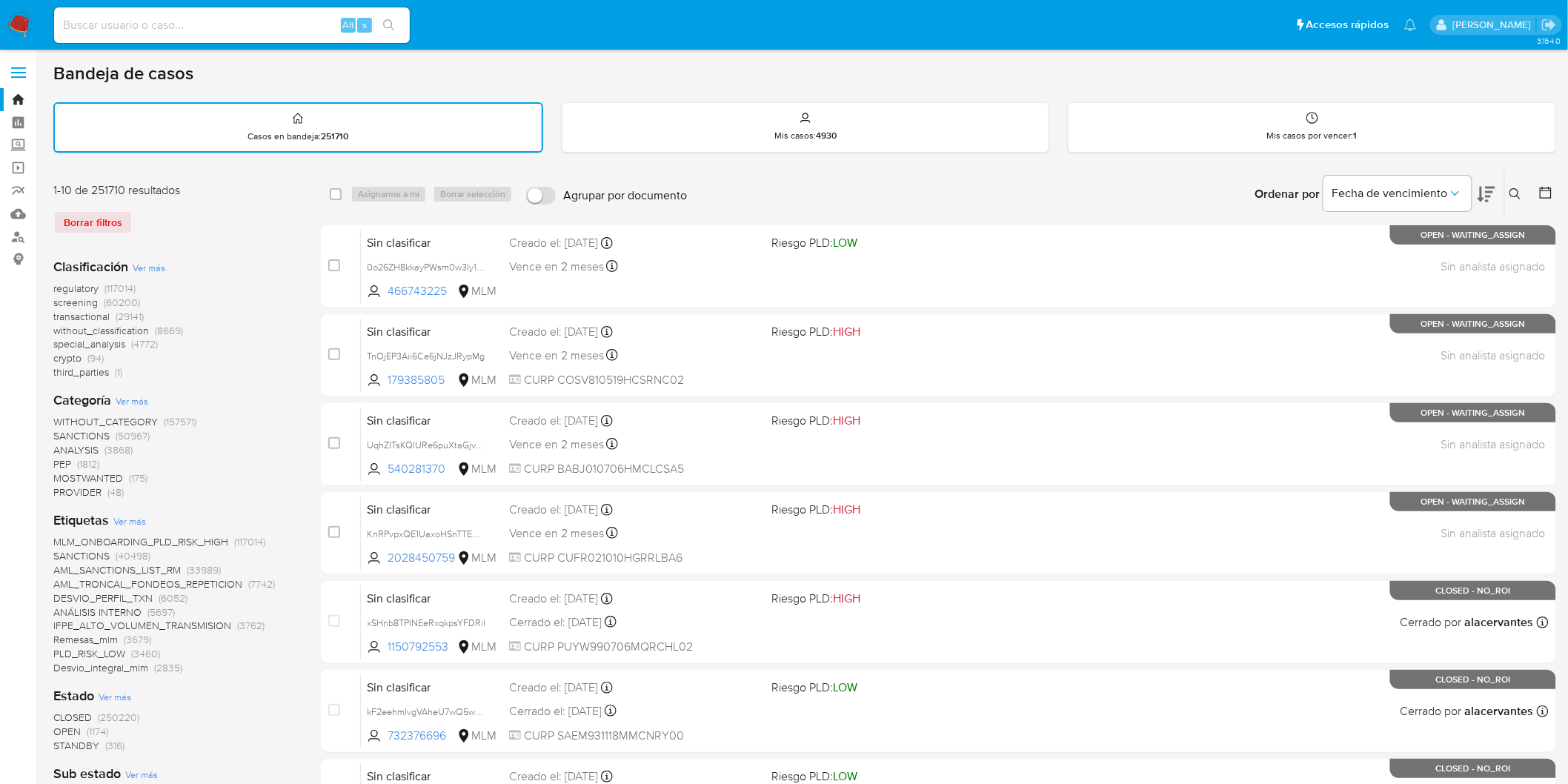
click at [18, 17] on img at bounding box center [20, 25] width 25 height 25
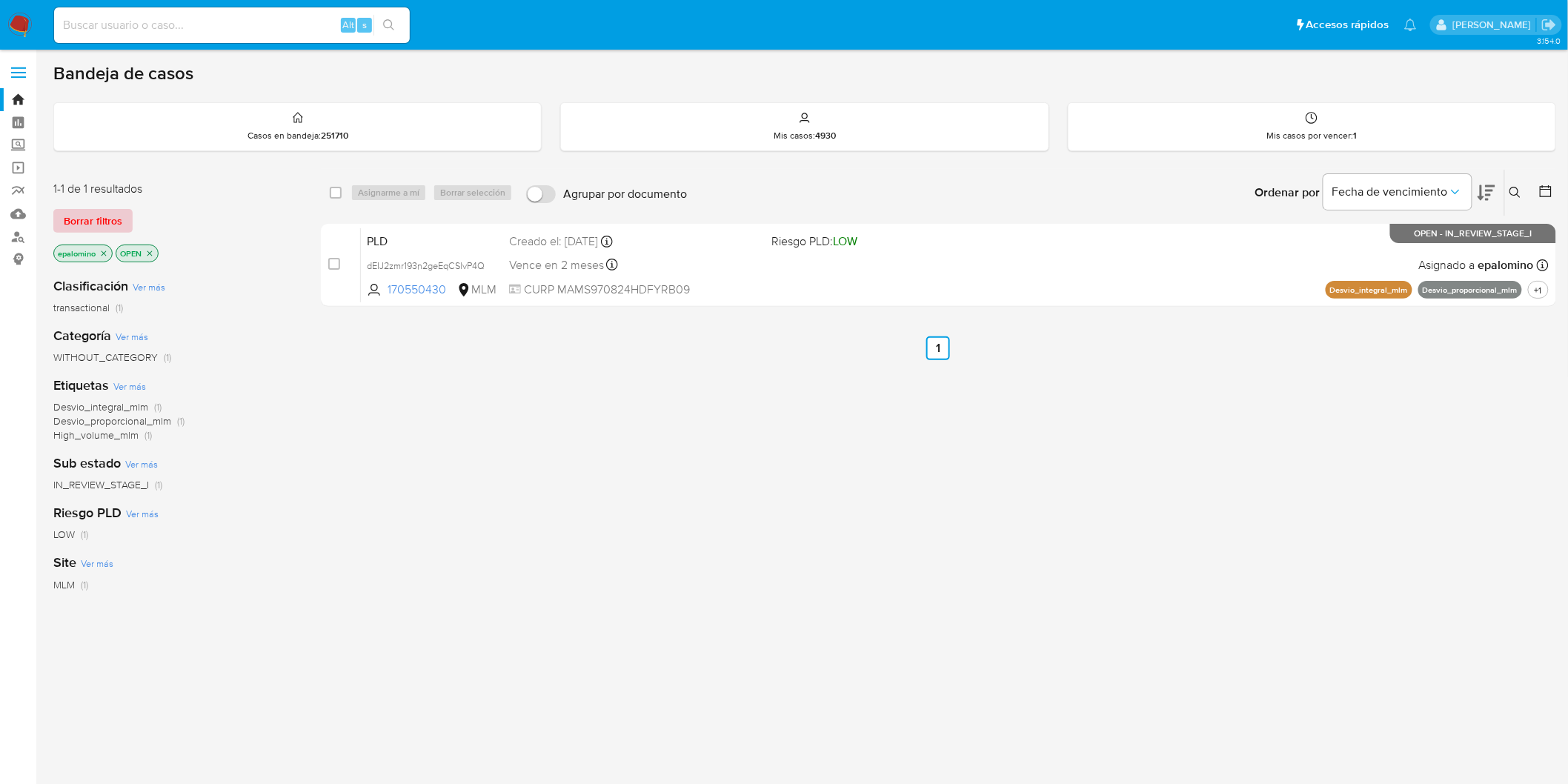
click at [110, 218] on span "Borrar filtros" at bounding box center [93, 221] width 59 height 21
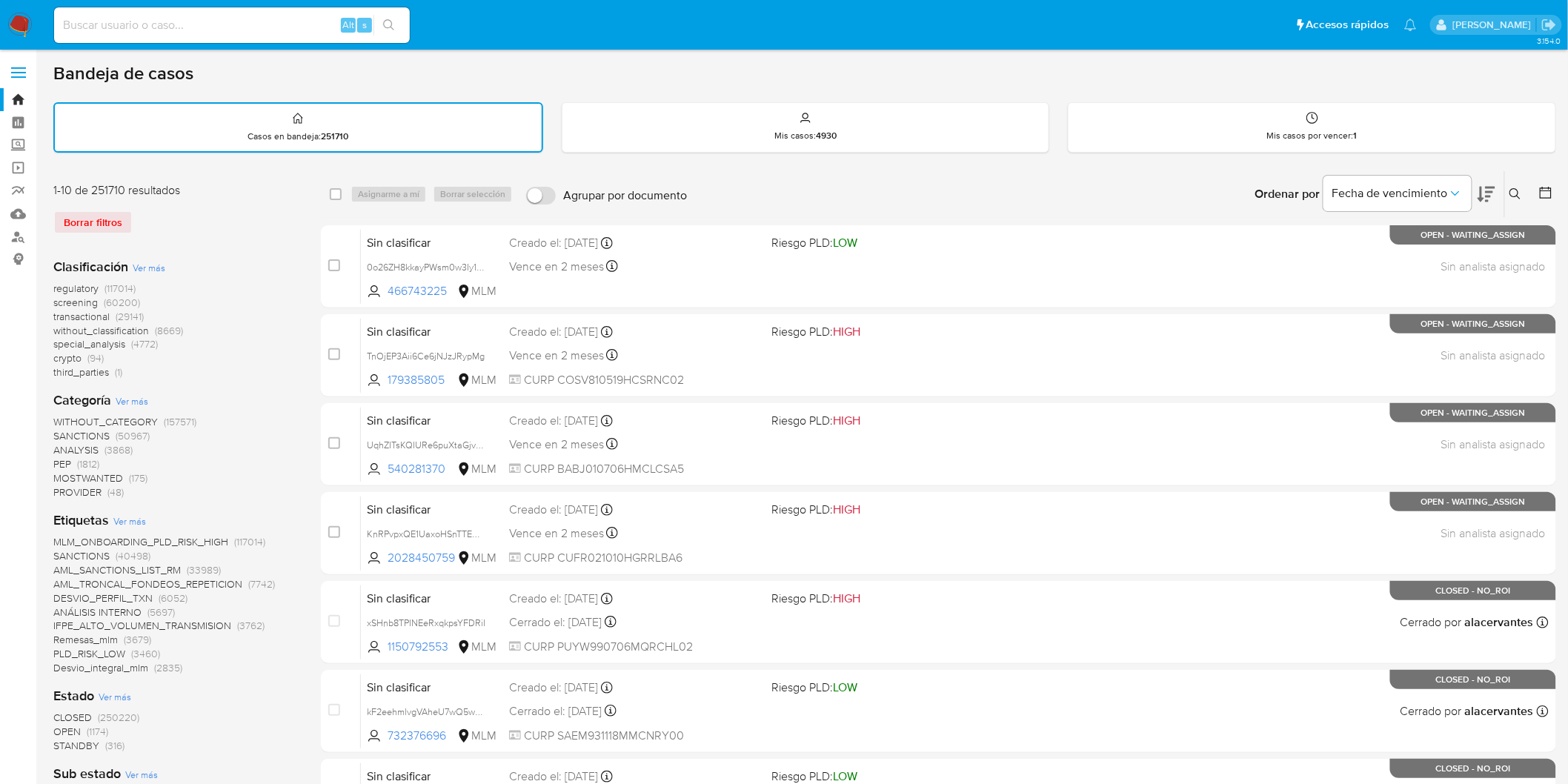
click at [11, 20] on img at bounding box center [20, 25] width 25 height 25
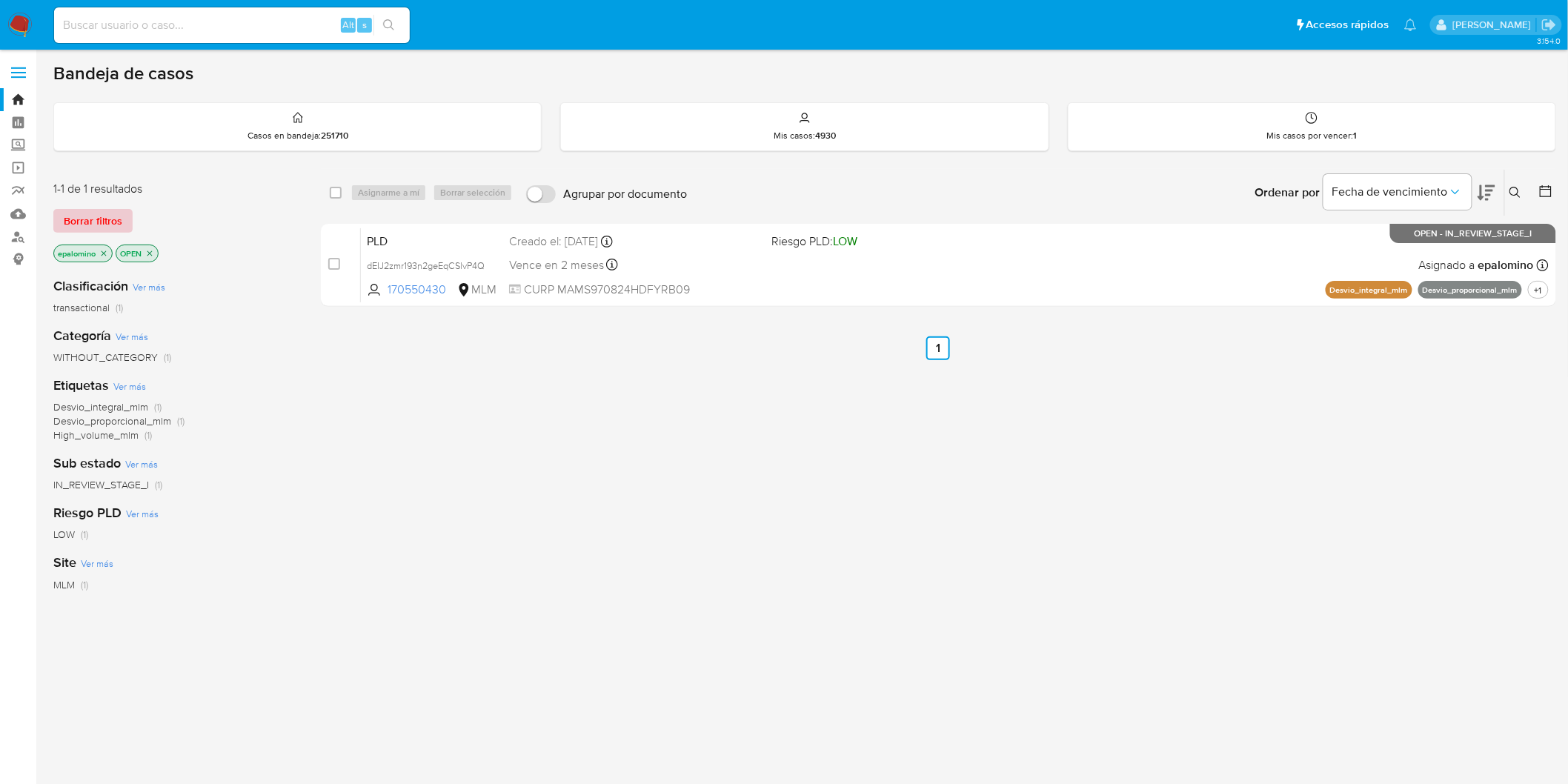
click at [91, 219] on span "Borrar filtros" at bounding box center [93, 221] width 59 height 21
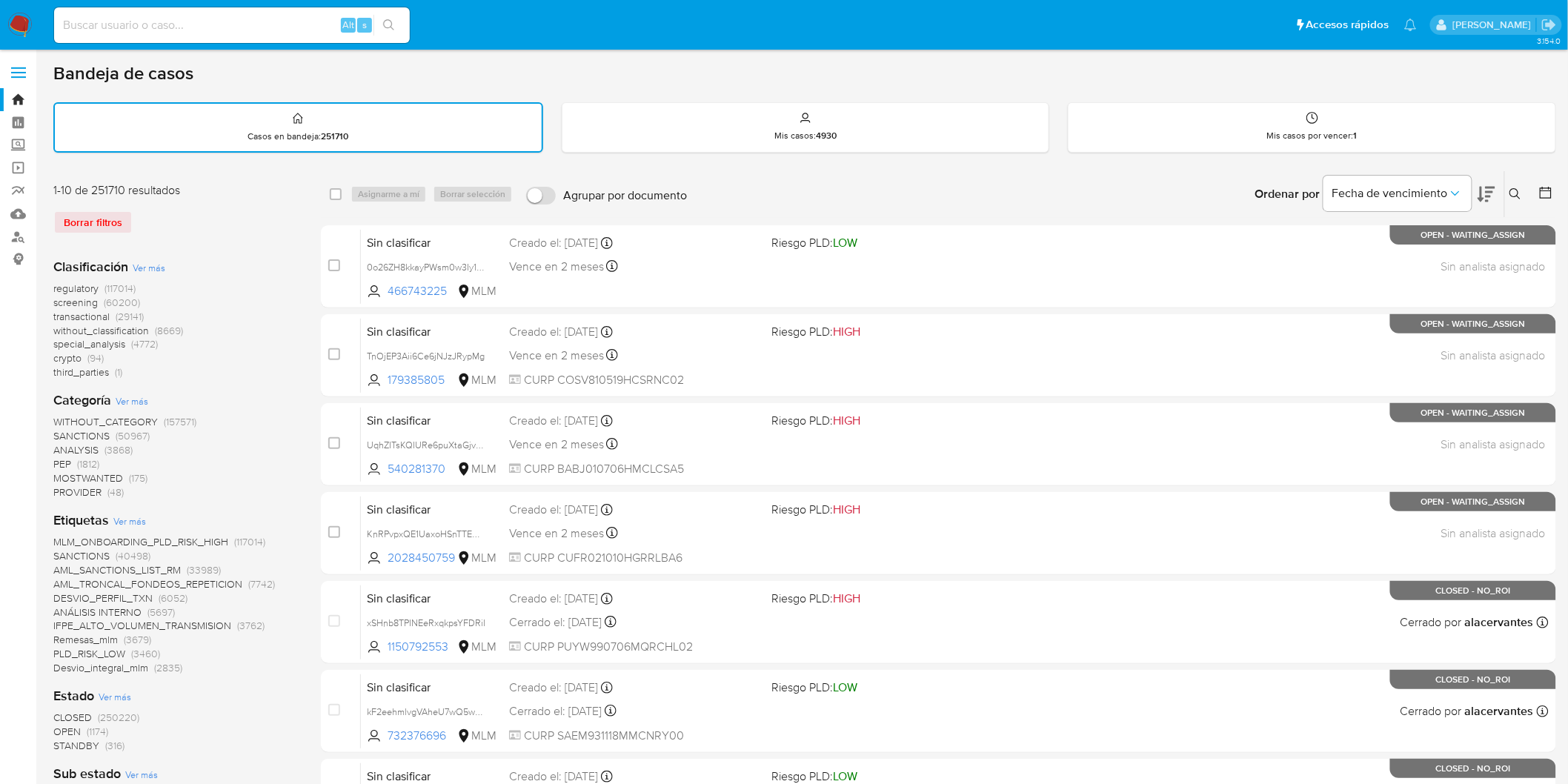
click at [19, 20] on img at bounding box center [20, 25] width 25 height 25
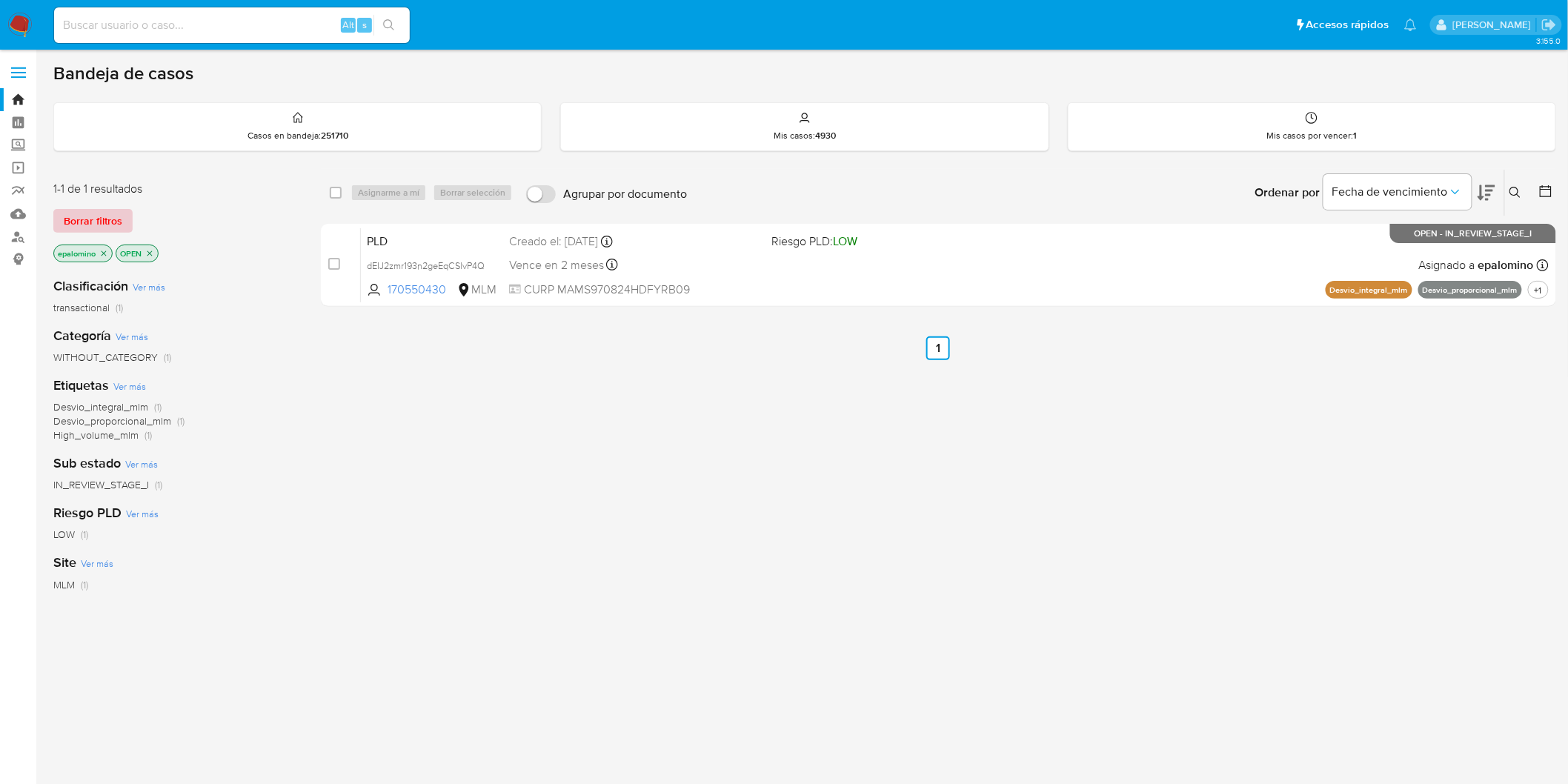
click at [84, 223] on span "Borrar filtros" at bounding box center [93, 221] width 59 height 21
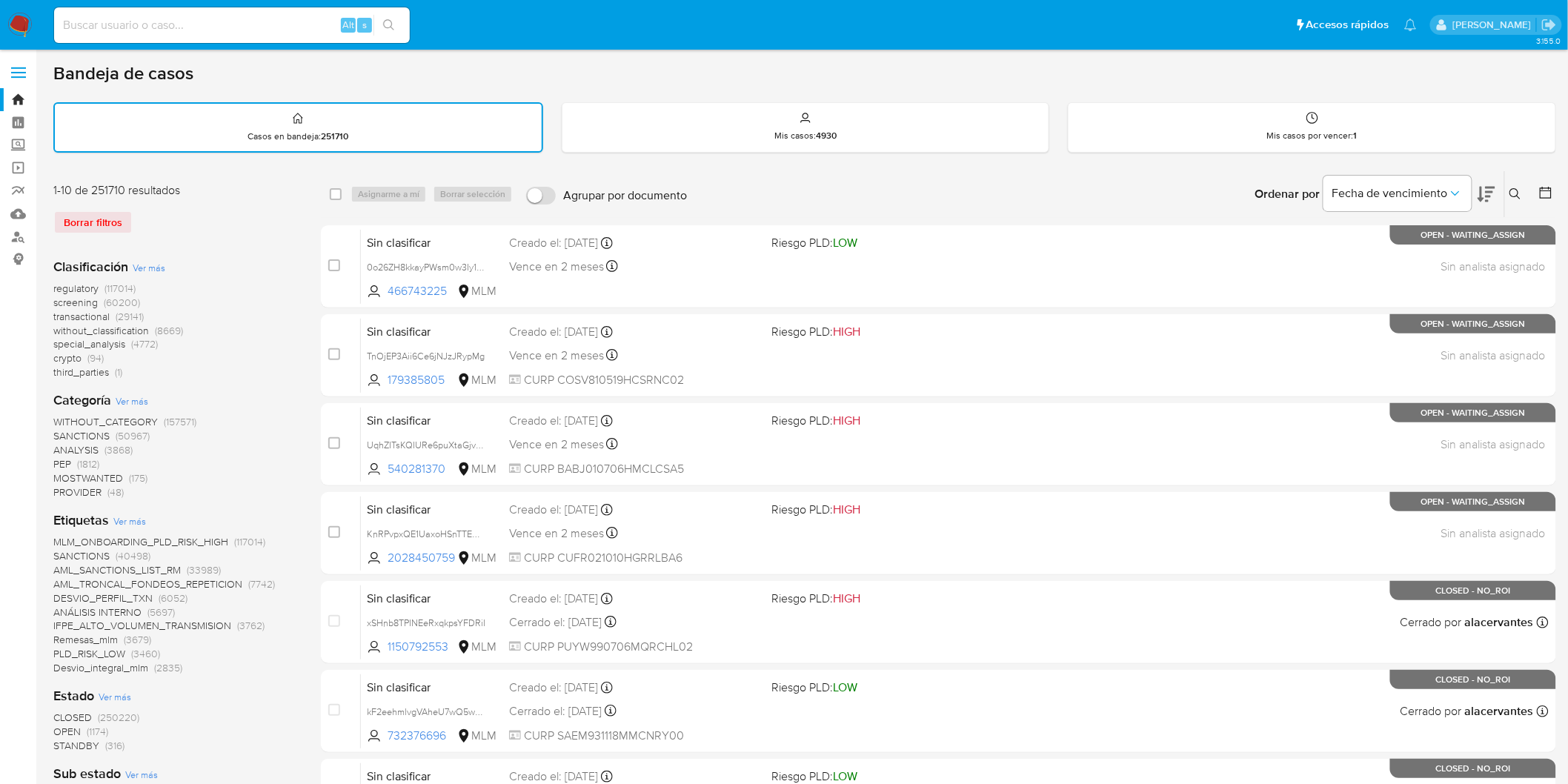
click at [1515, 189] on icon at bounding box center [1516, 194] width 12 height 12
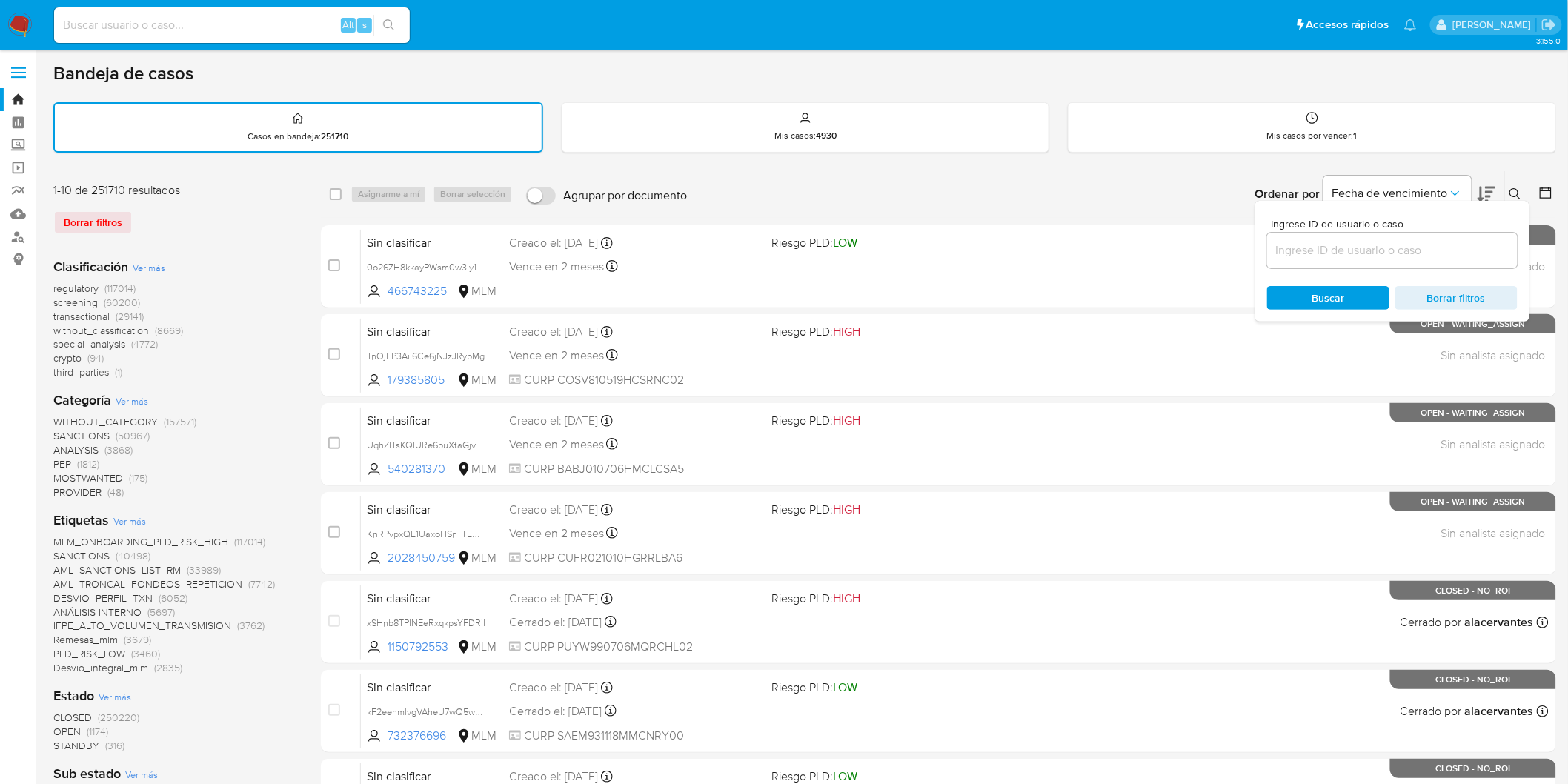
click at [1337, 248] on input at bounding box center [1392, 251] width 250 height 20
type input "170550430"
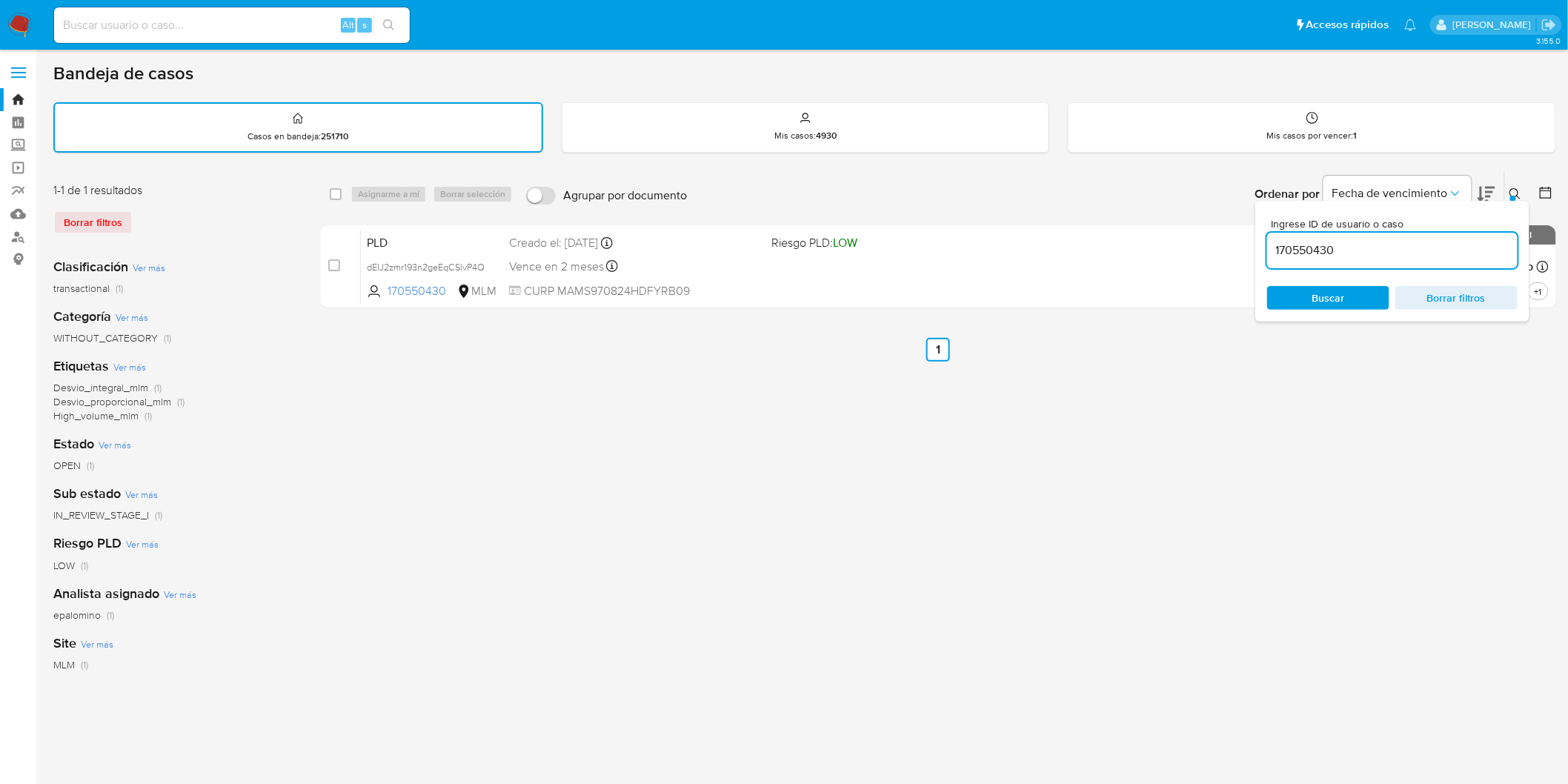
click at [1517, 191] on icon at bounding box center [1516, 194] width 12 height 12
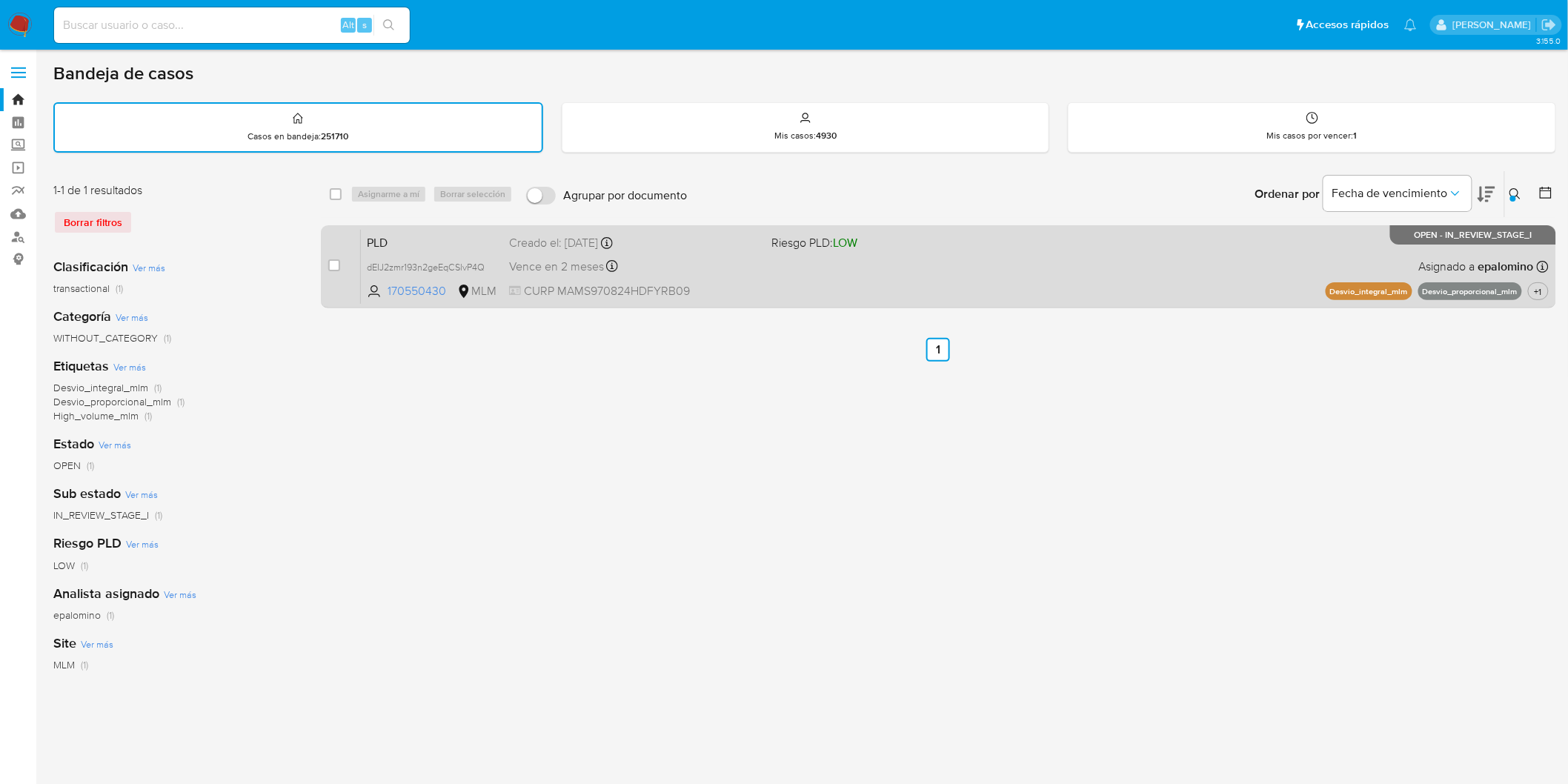
click at [386, 239] on span "PLD" at bounding box center [432, 242] width 130 height 20
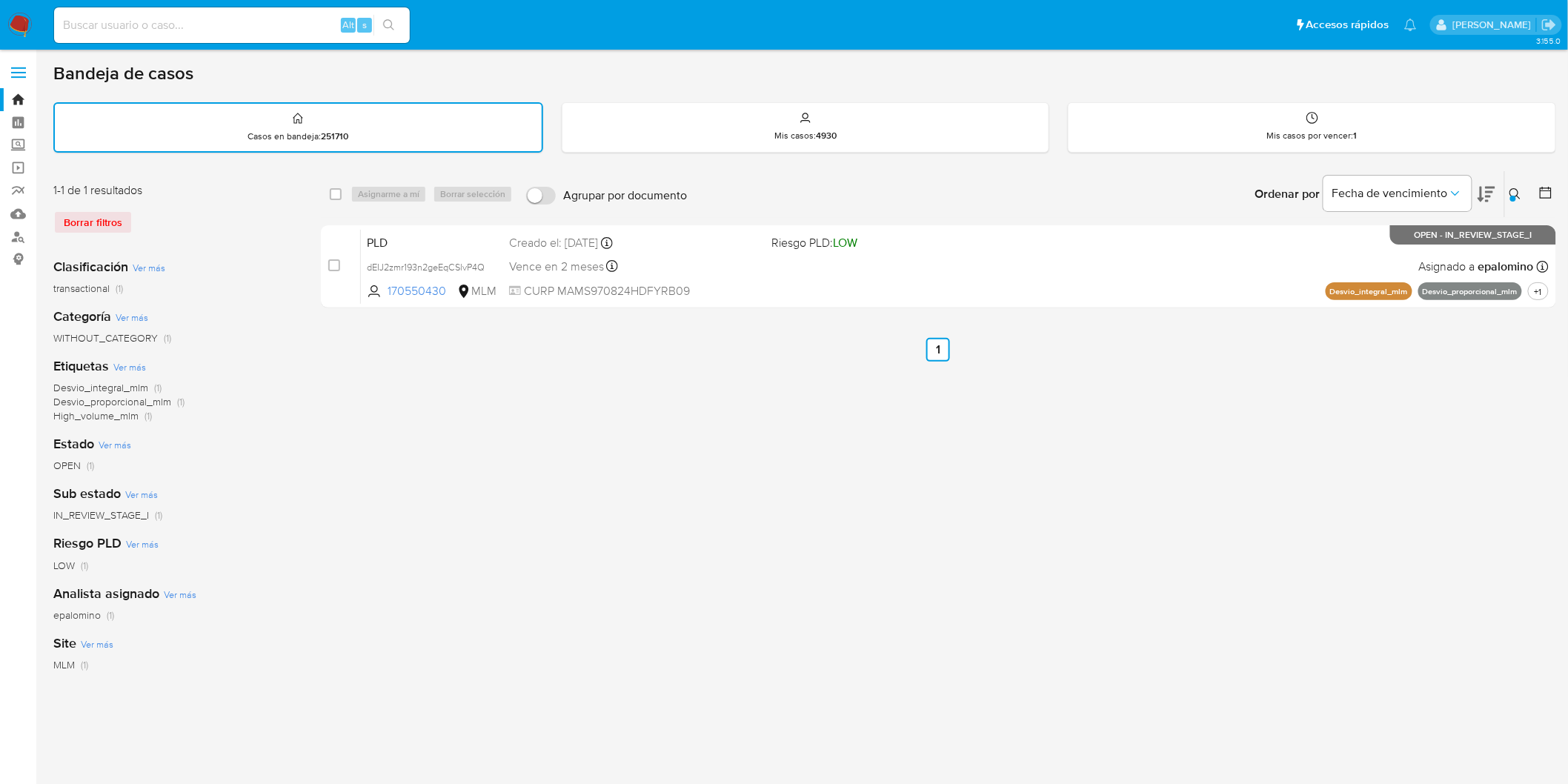
click at [17, 23] on img at bounding box center [20, 25] width 25 height 25
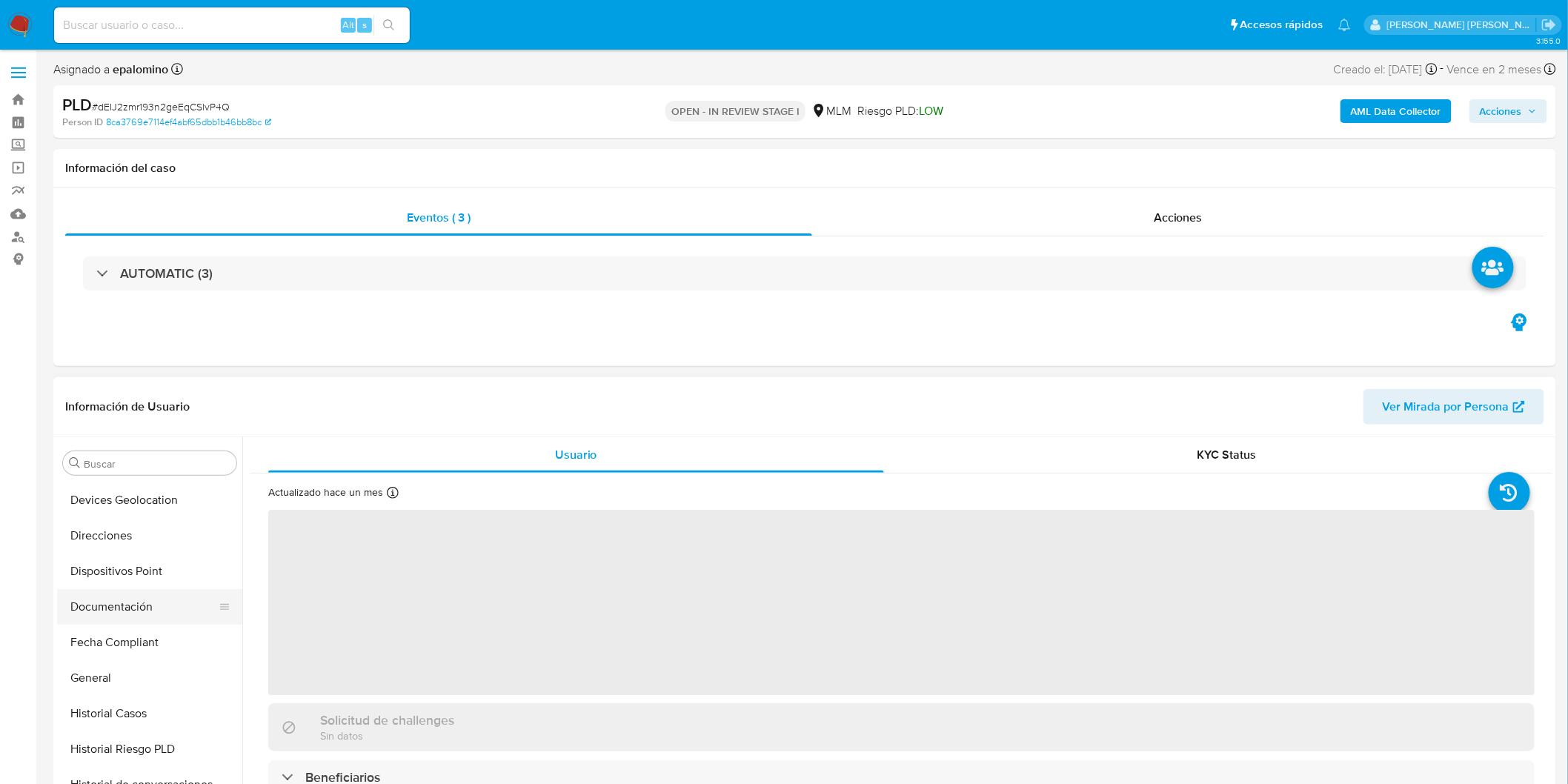
scroll to position [213, 0]
click at [159, 635] on button "Documentación" at bounding box center [144, 640] width 173 height 35
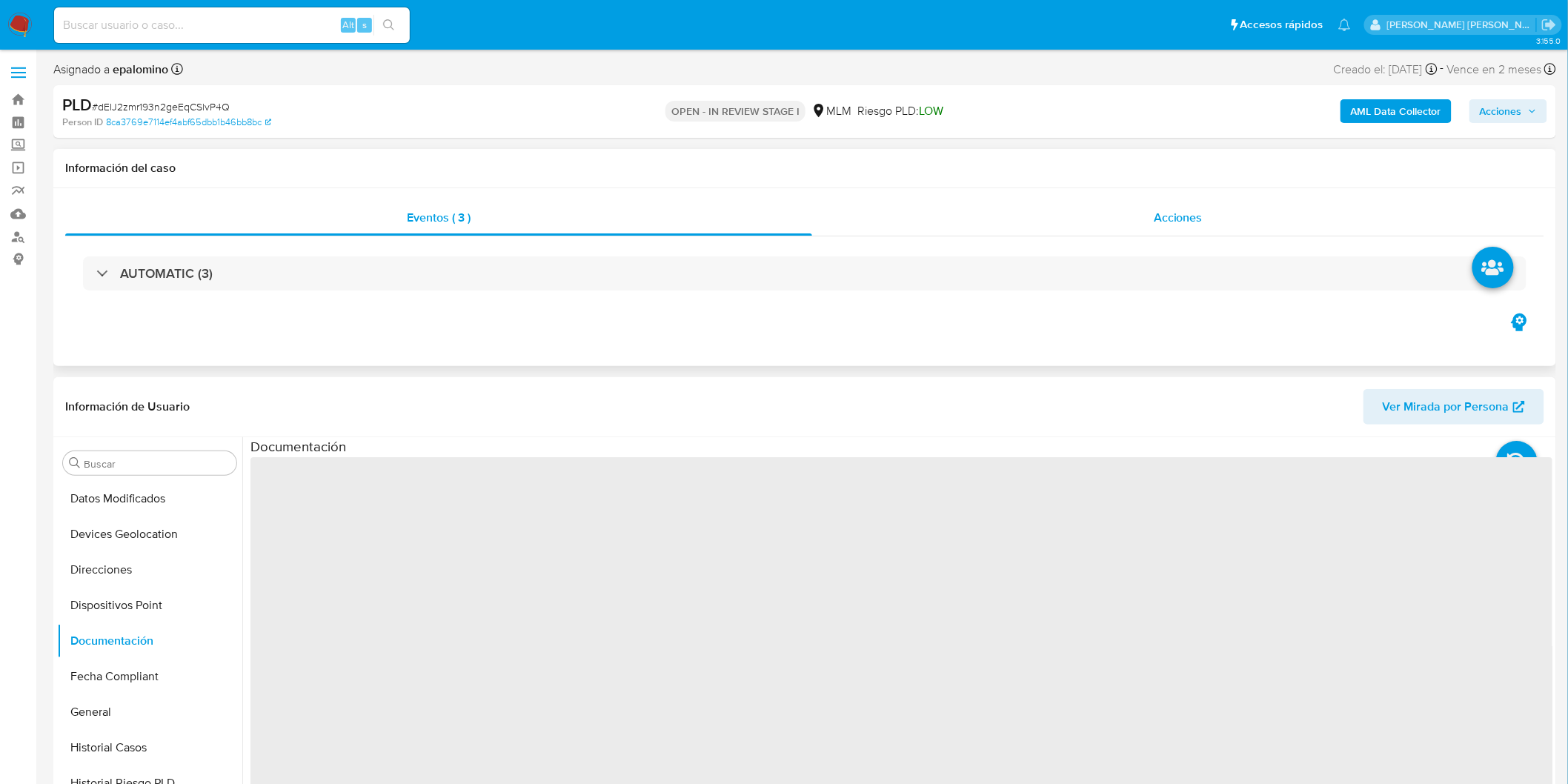
select select "10"
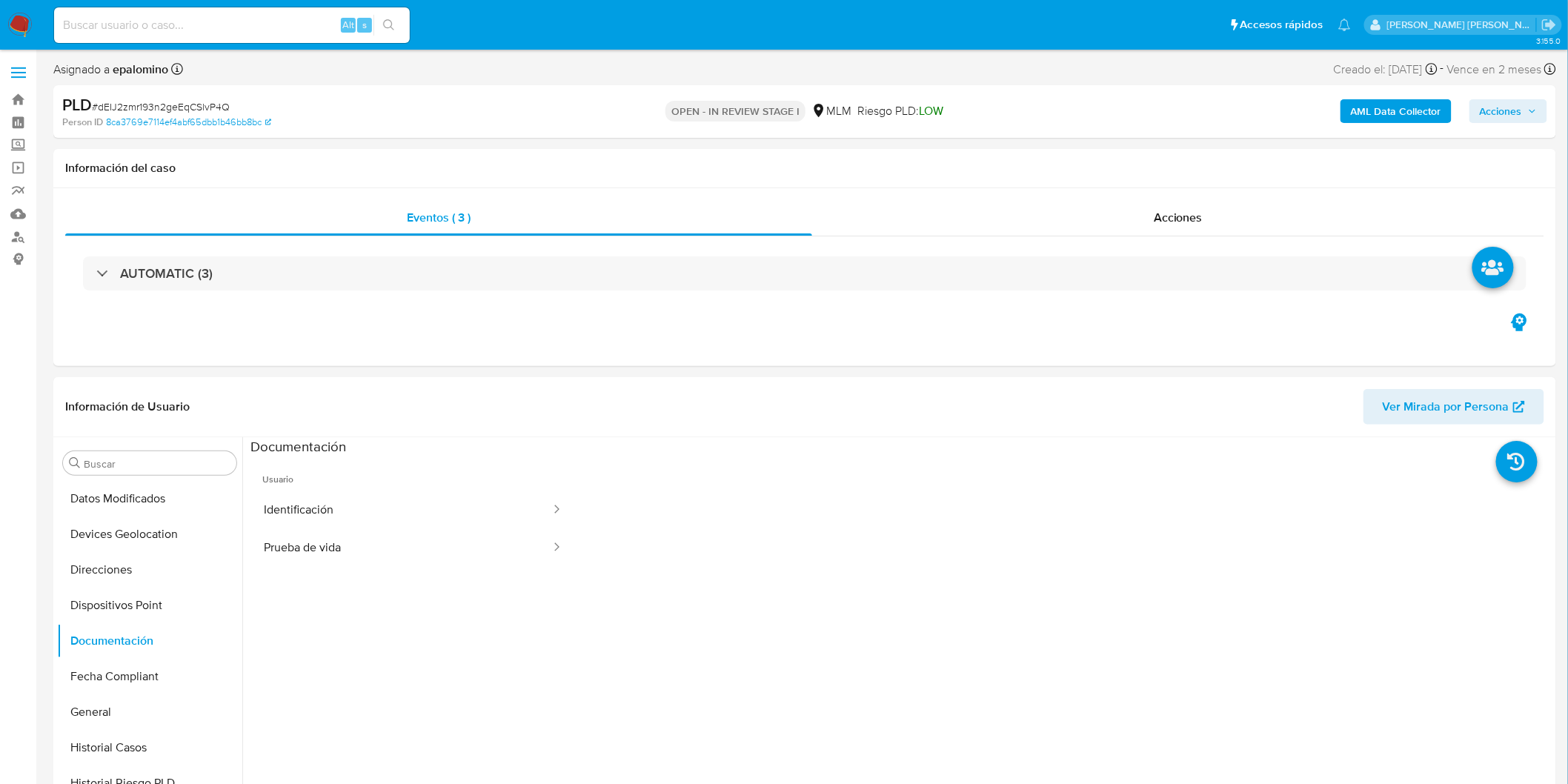
scroll to position [171, 0]
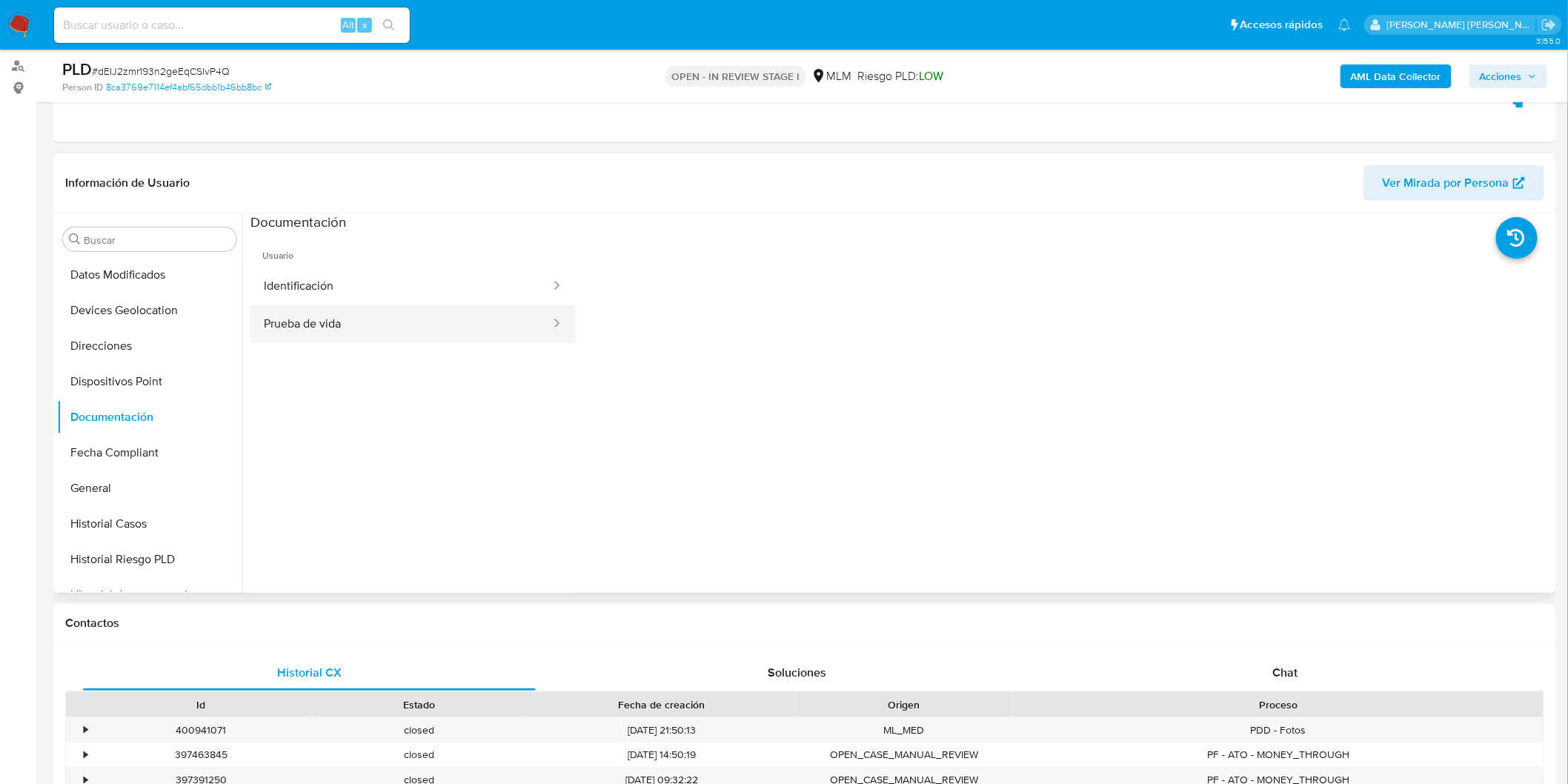
click at [378, 321] on button "Prueba de vida" at bounding box center [401, 324] width 301 height 38
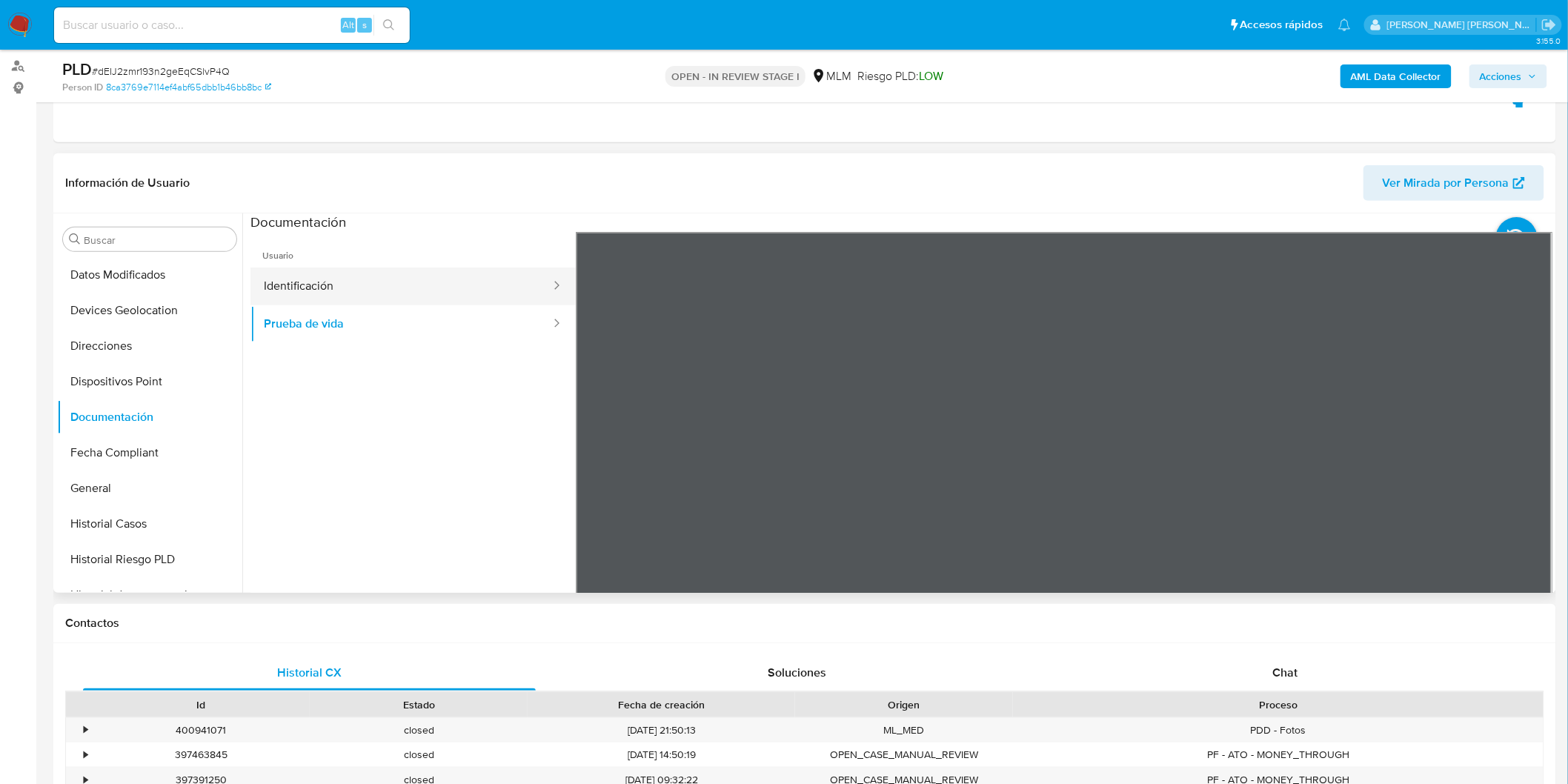
click at [483, 292] on button "Identificación" at bounding box center [401, 286] width 301 height 38
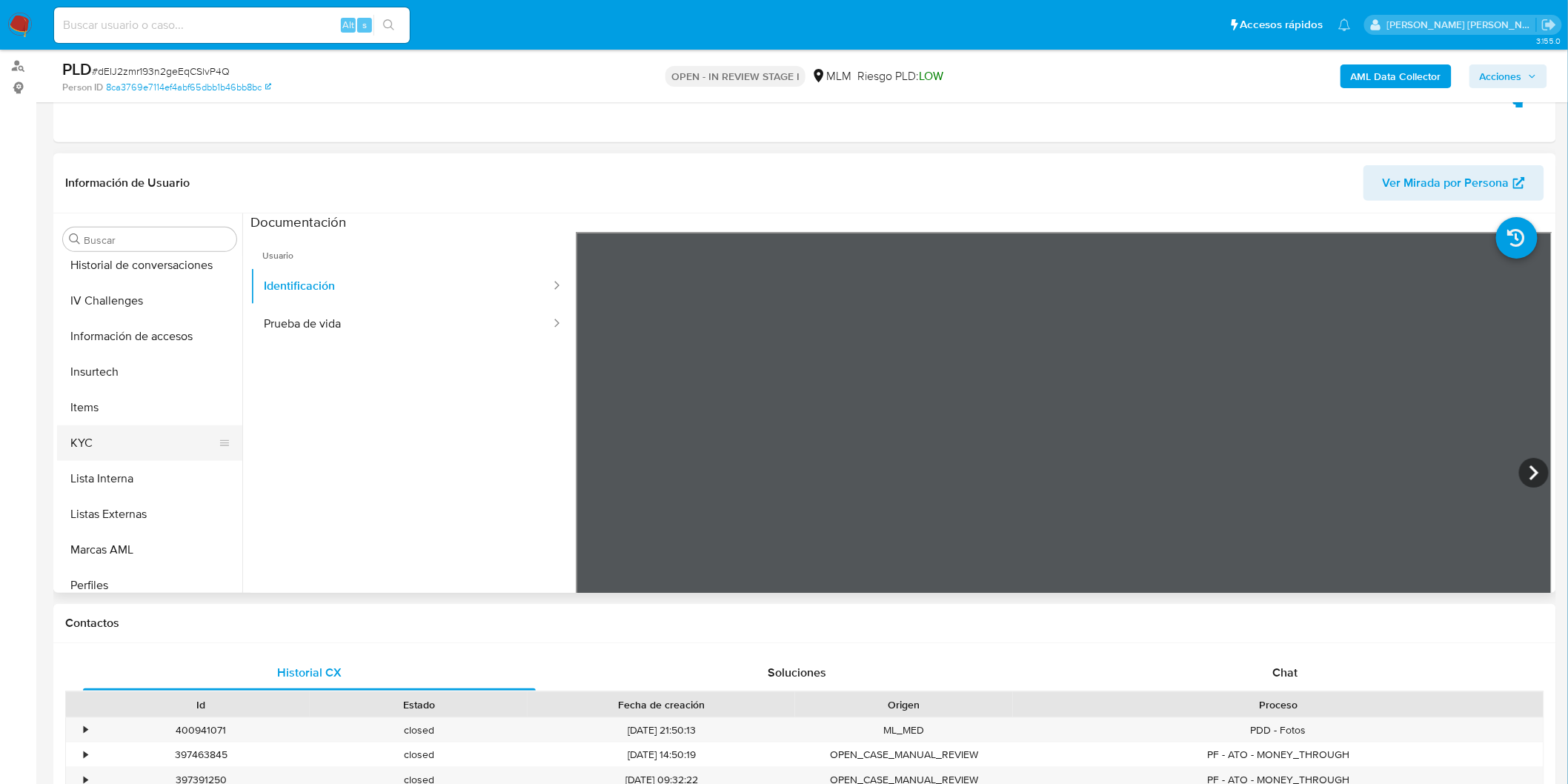
scroll to position [542, 0]
click at [102, 441] on button "KYC" at bounding box center [144, 444] width 173 height 35
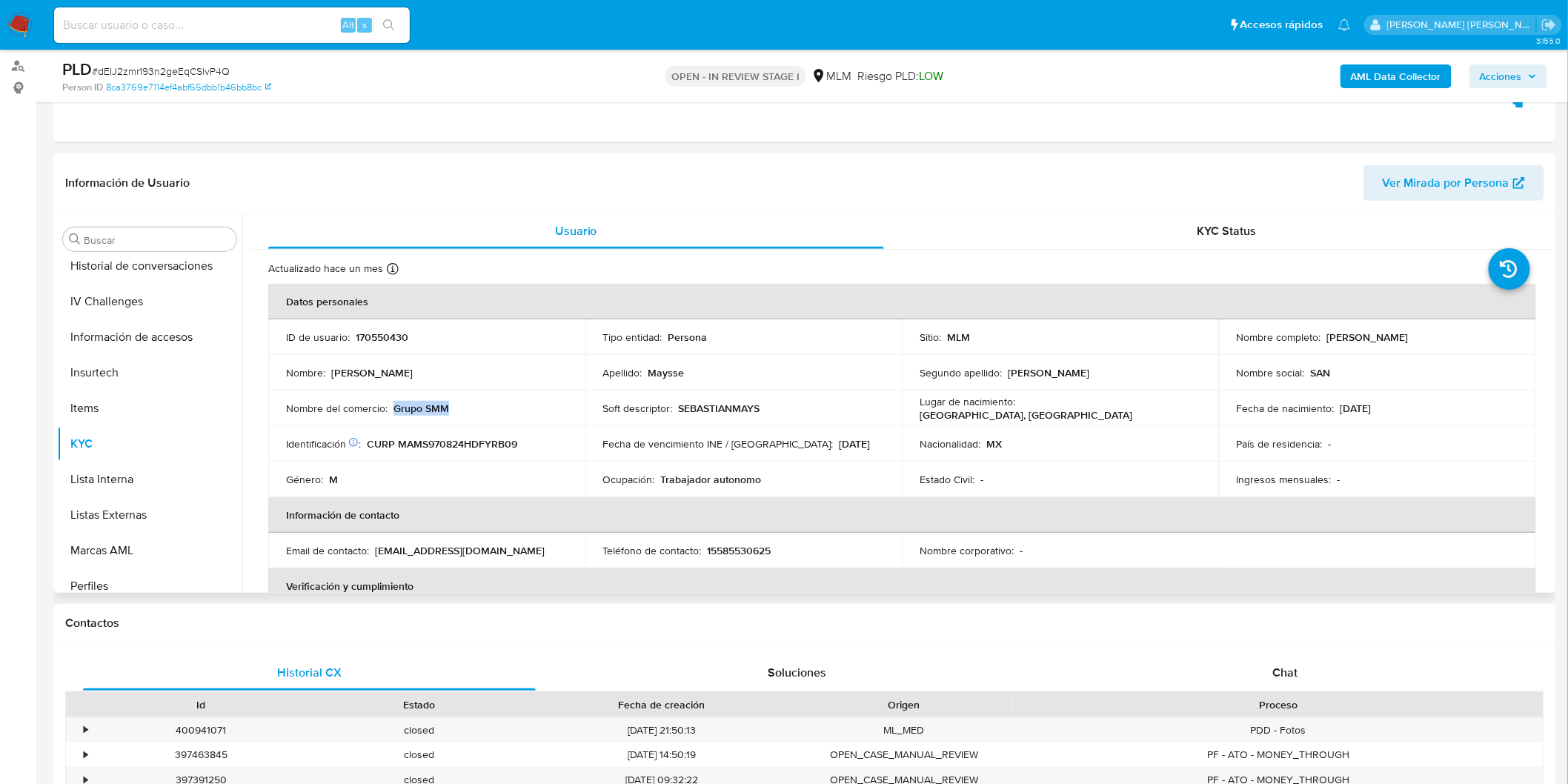
drag, startPoint x: 450, startPoint y: 411, endPoint x: 393, endPoint y: 408, distance: 57.1
click at [393, 408] on div "Nombre del comercio : Grupo SMM" at bounding box center [427, 408] width 282 height 14
copy p "Grupo SMM"
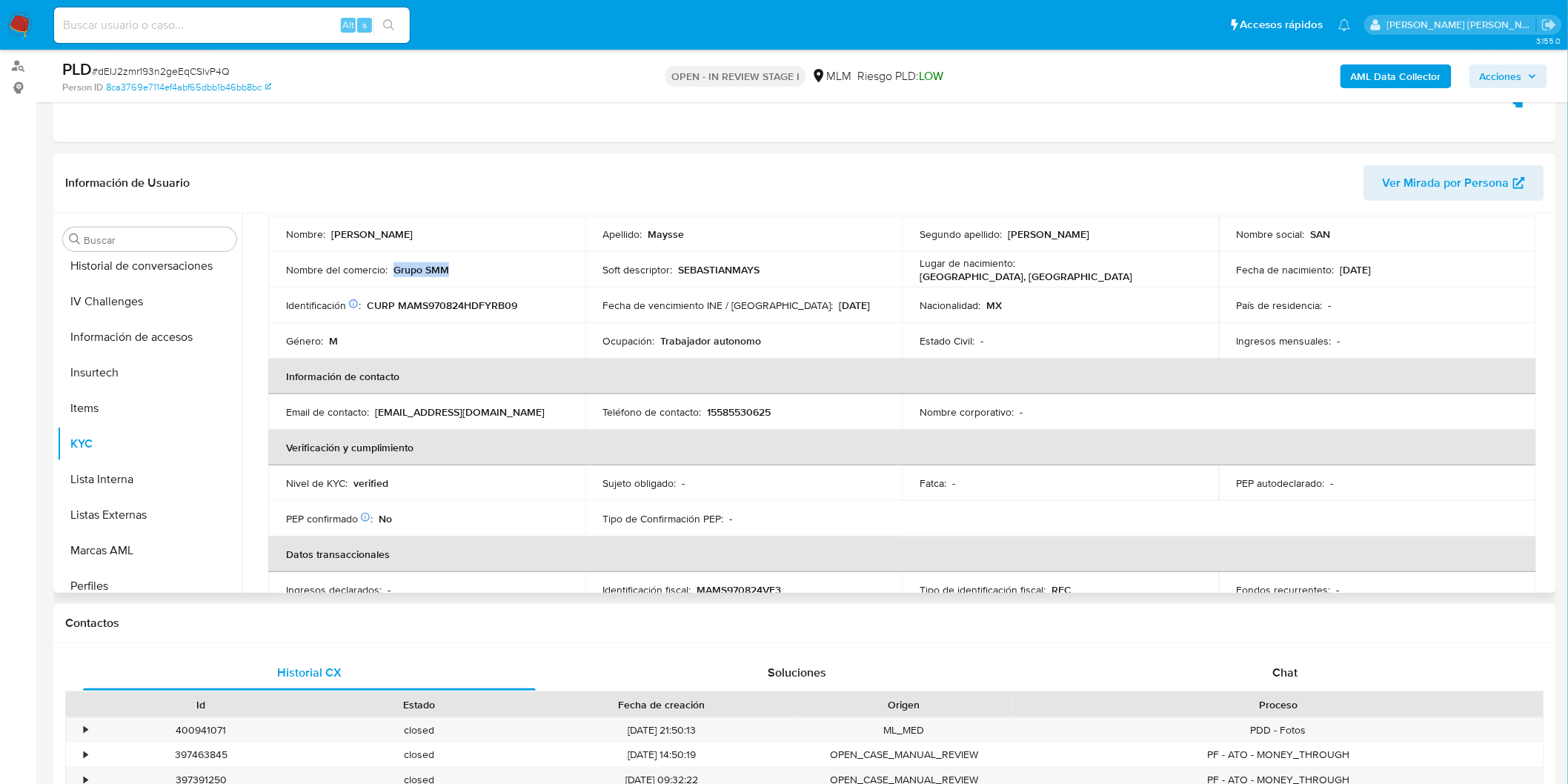
scroll to position [164, 0]
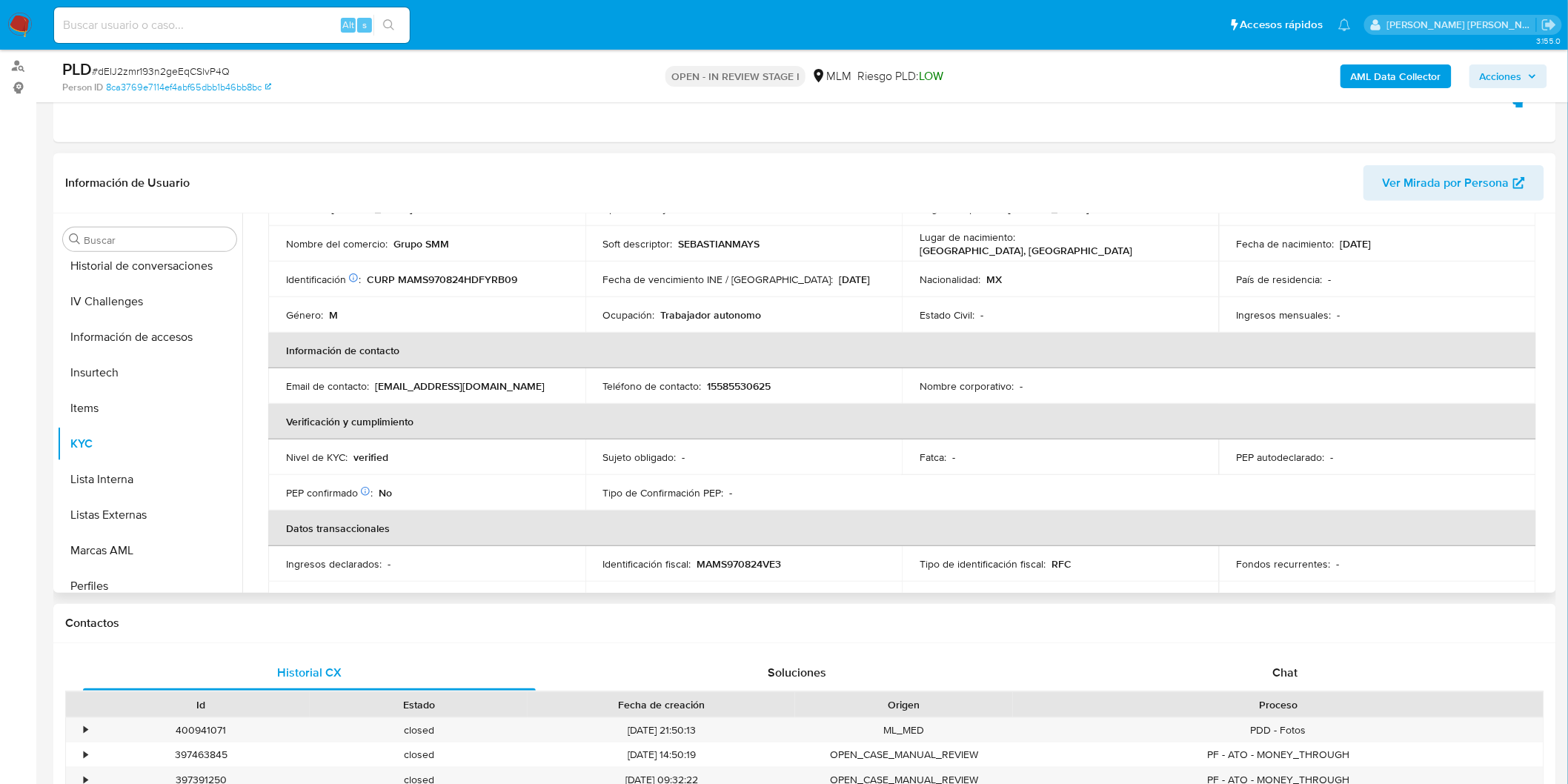
click at [747, 384] on p "15585530625" at bounding box center [739, 386] width 64 height 14
copy p "15585530625"
drag, startPoint x: 515, startPoint y: 388, endPoint x: 377, endPoint y: 388, distance: 138.0
click at [377, 388] on div "Email de contacto : sebastianmaysse@gmail.com" at bounding box center [427, 386] width 282 height 14
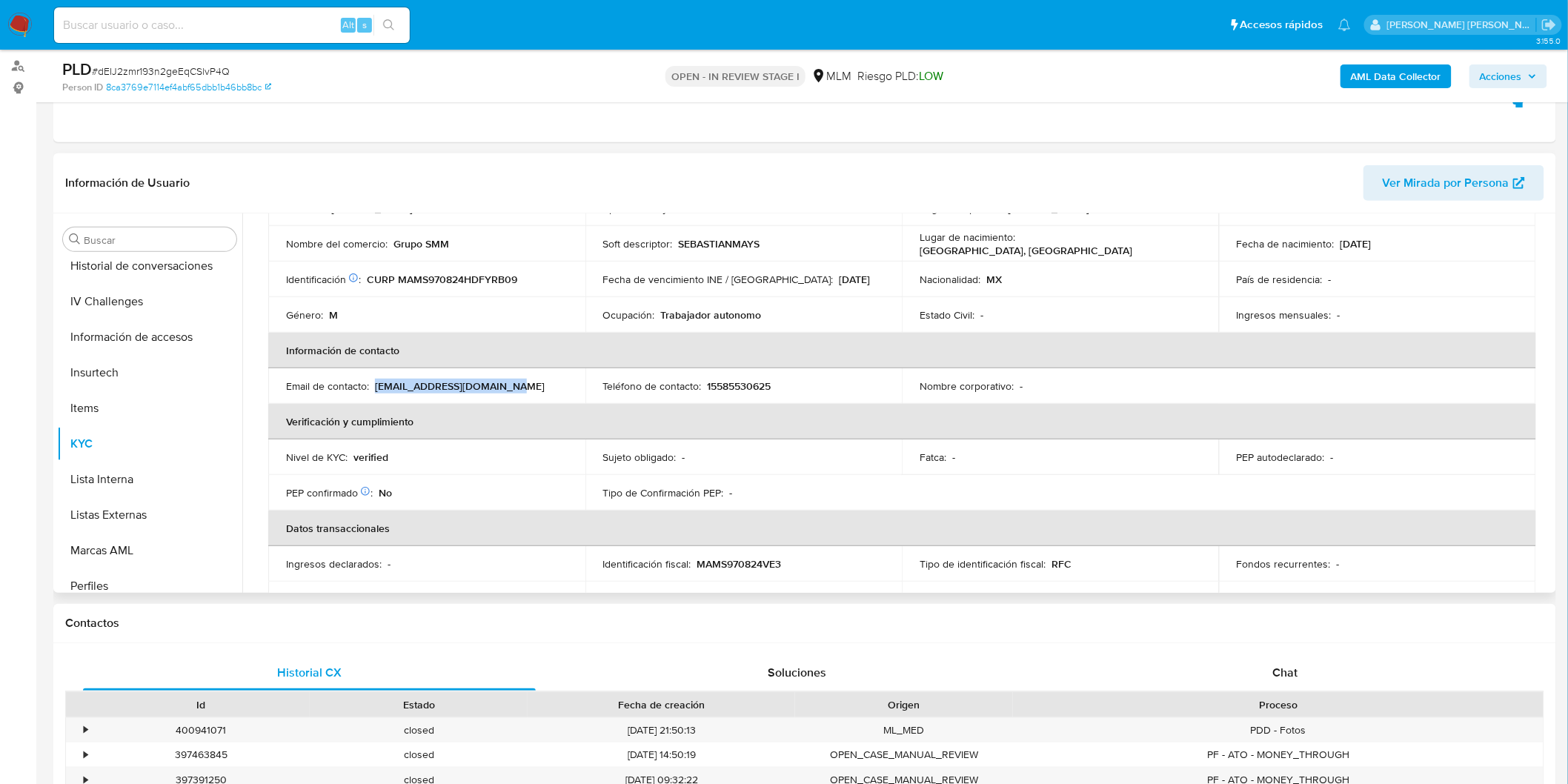
copy p "sebastianmaysse@gmail.com"
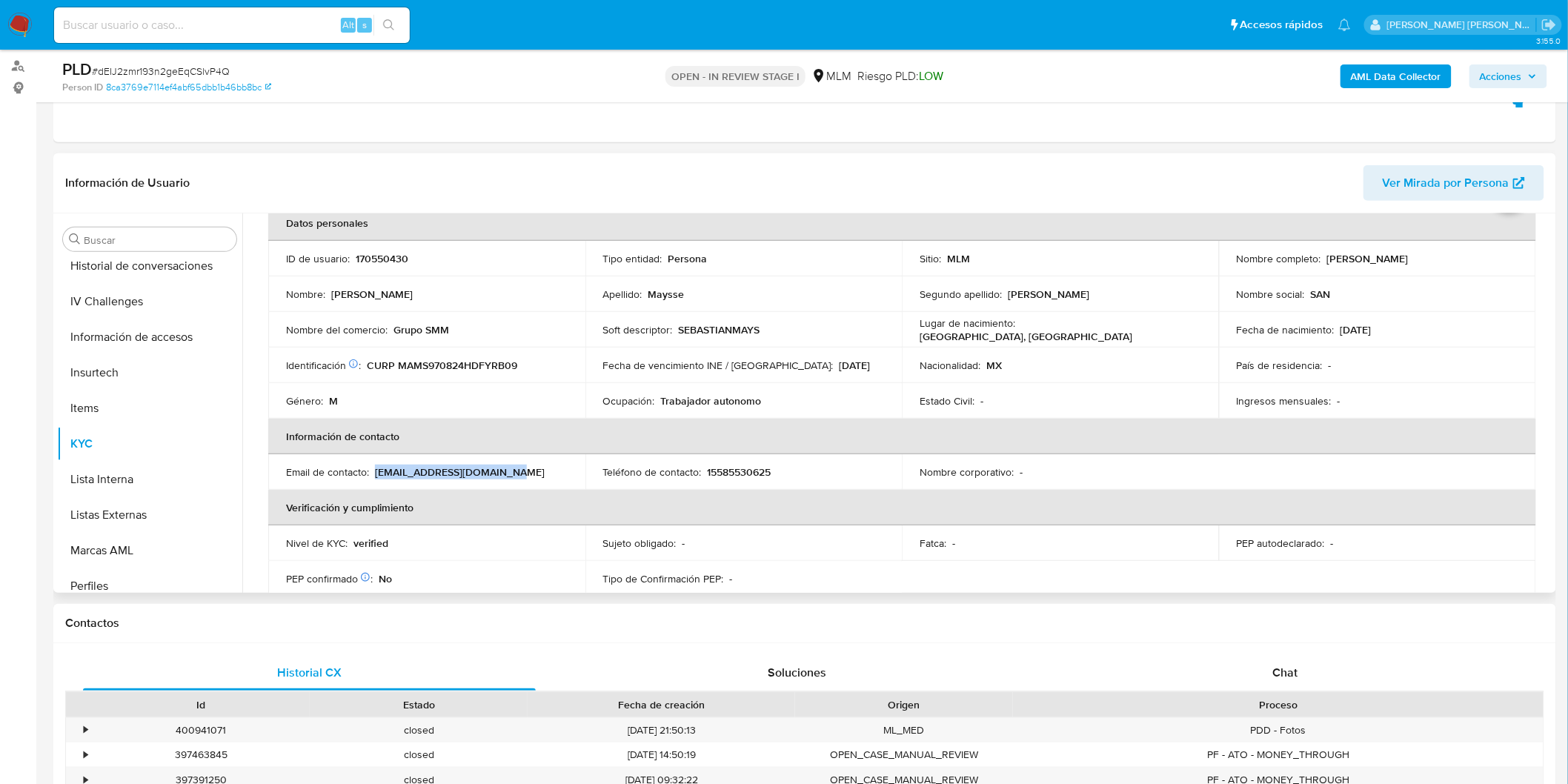
scroll to position [0, 0]
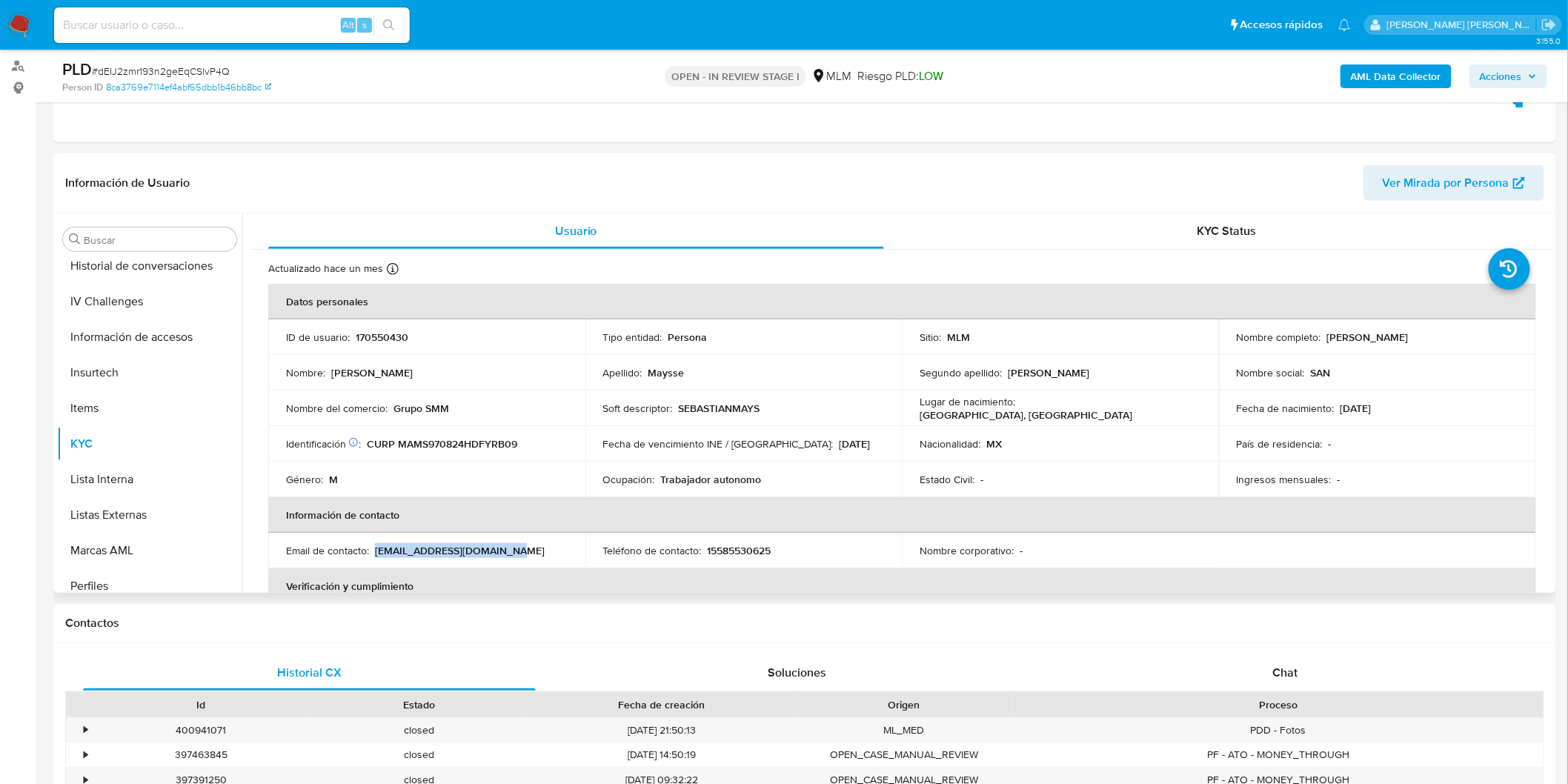
drag, startPoint x: 1454, startPoint y: 336, endPoint x: 1321, endPoint y: 336, distance: 133.0
click at [1321, 336] on div "Nombre completo : Sebastian Maysse Martinez" at bounding box center [1378, 337] width 282 height 14
copy div "Sebastian Maysse Martinez"
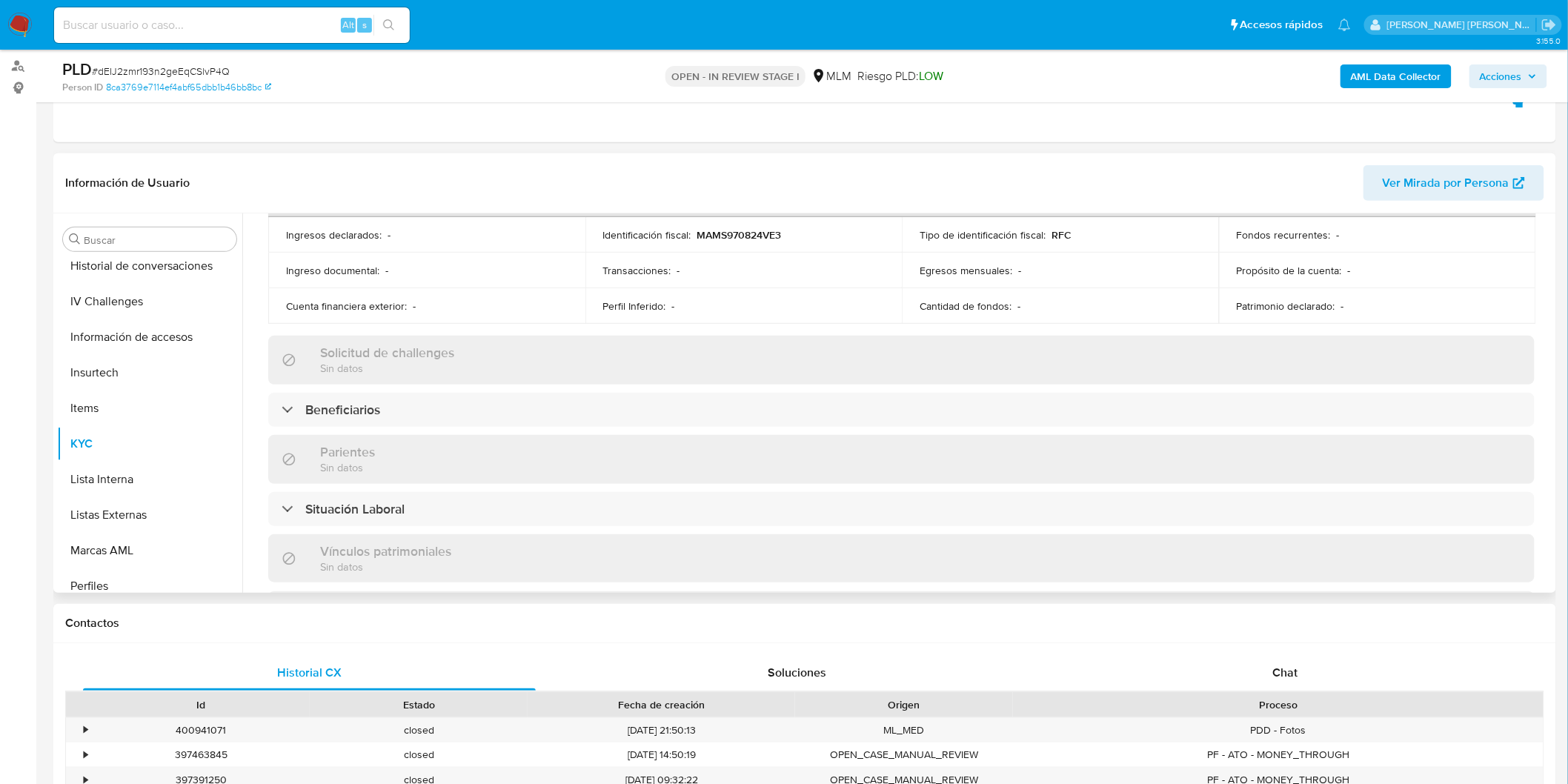
scroll to position [329, 0]
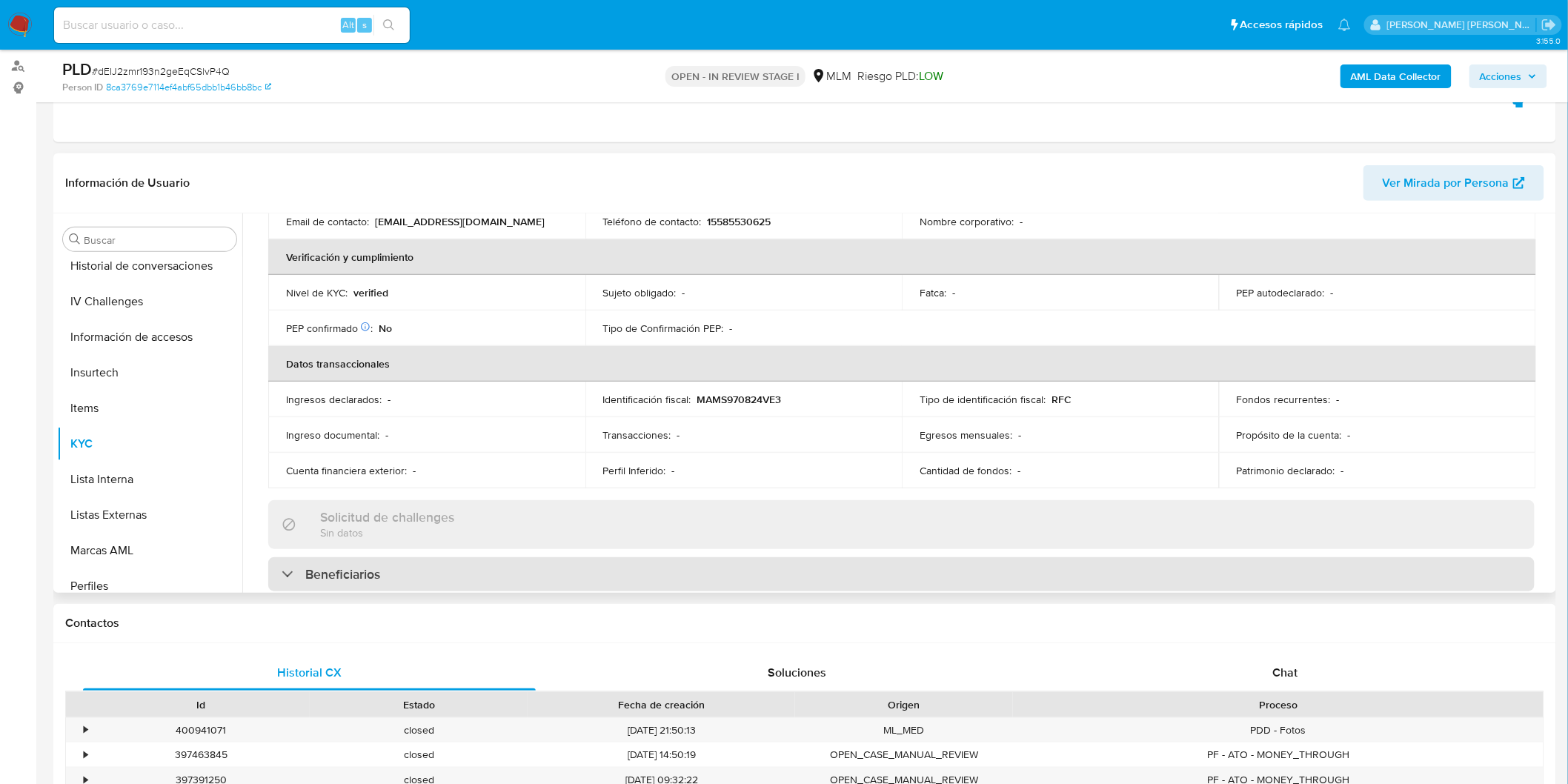
click at [344, 568] on h3 "Beneficiarios" at bounding box center [342, 575] width 75 height 17
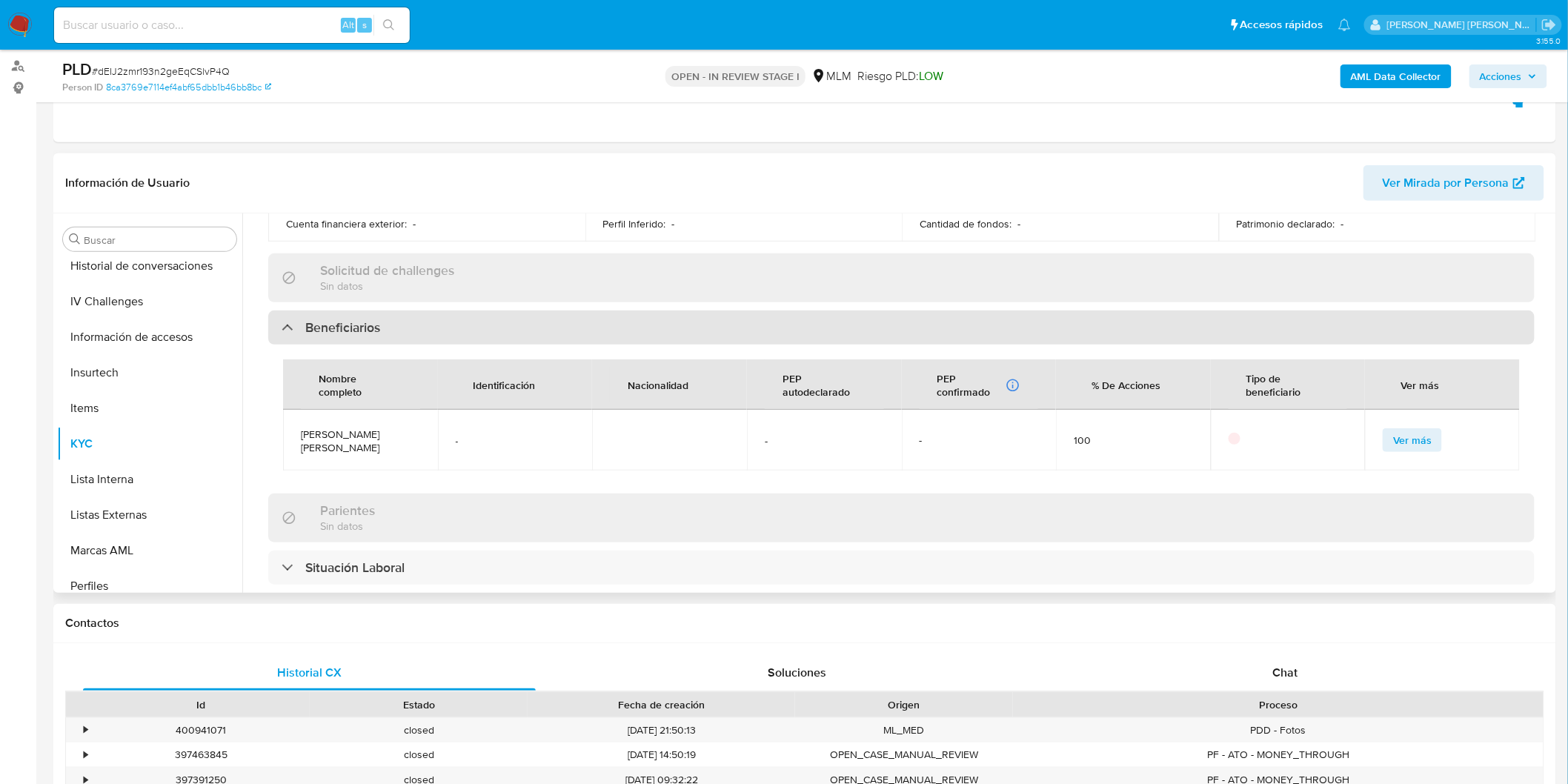
click at [341, 325] on h3 "Beneficiarios" at bounding box center [342, 328] width 75 height 17
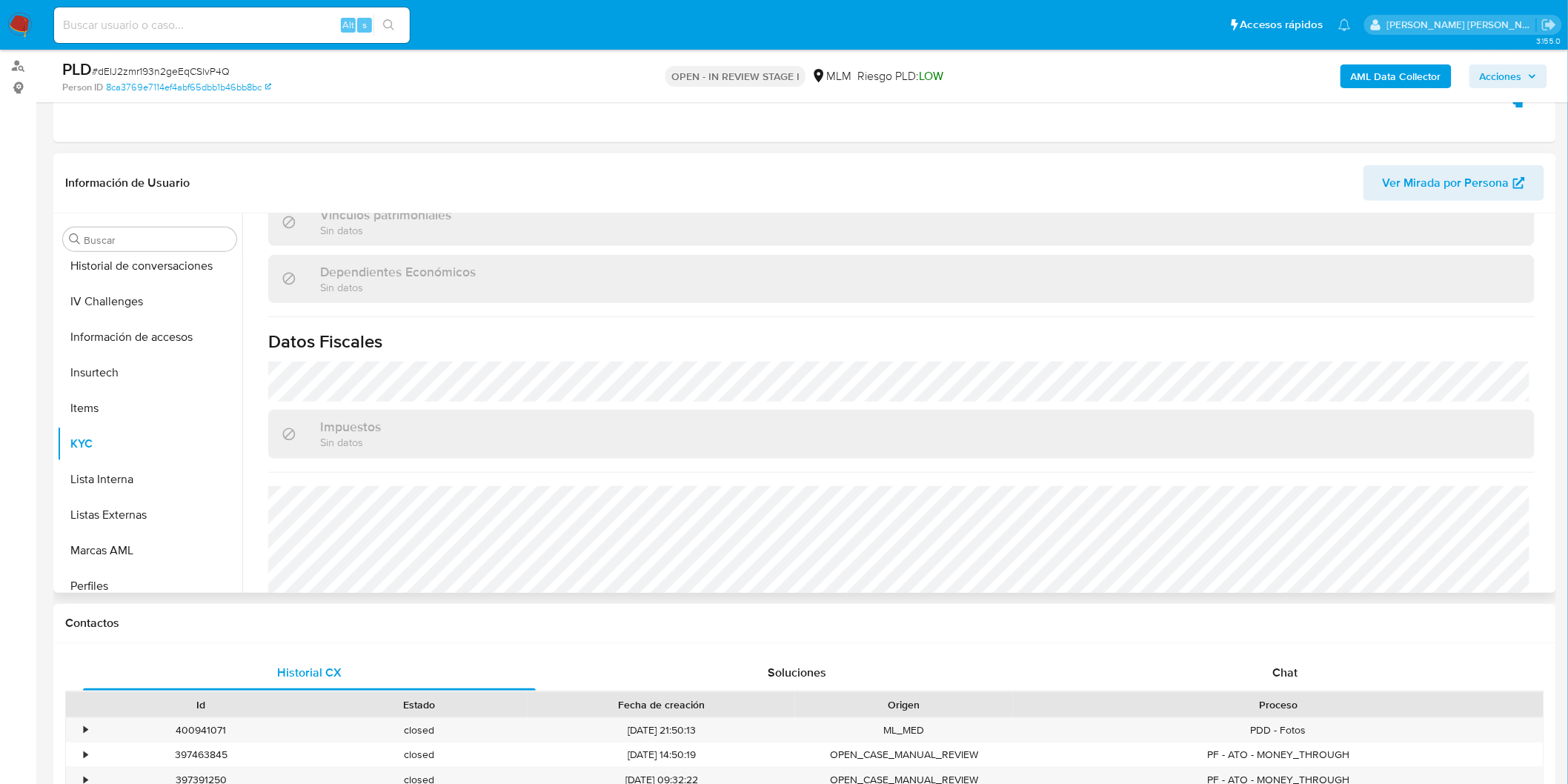
scroll to position [901, 0]
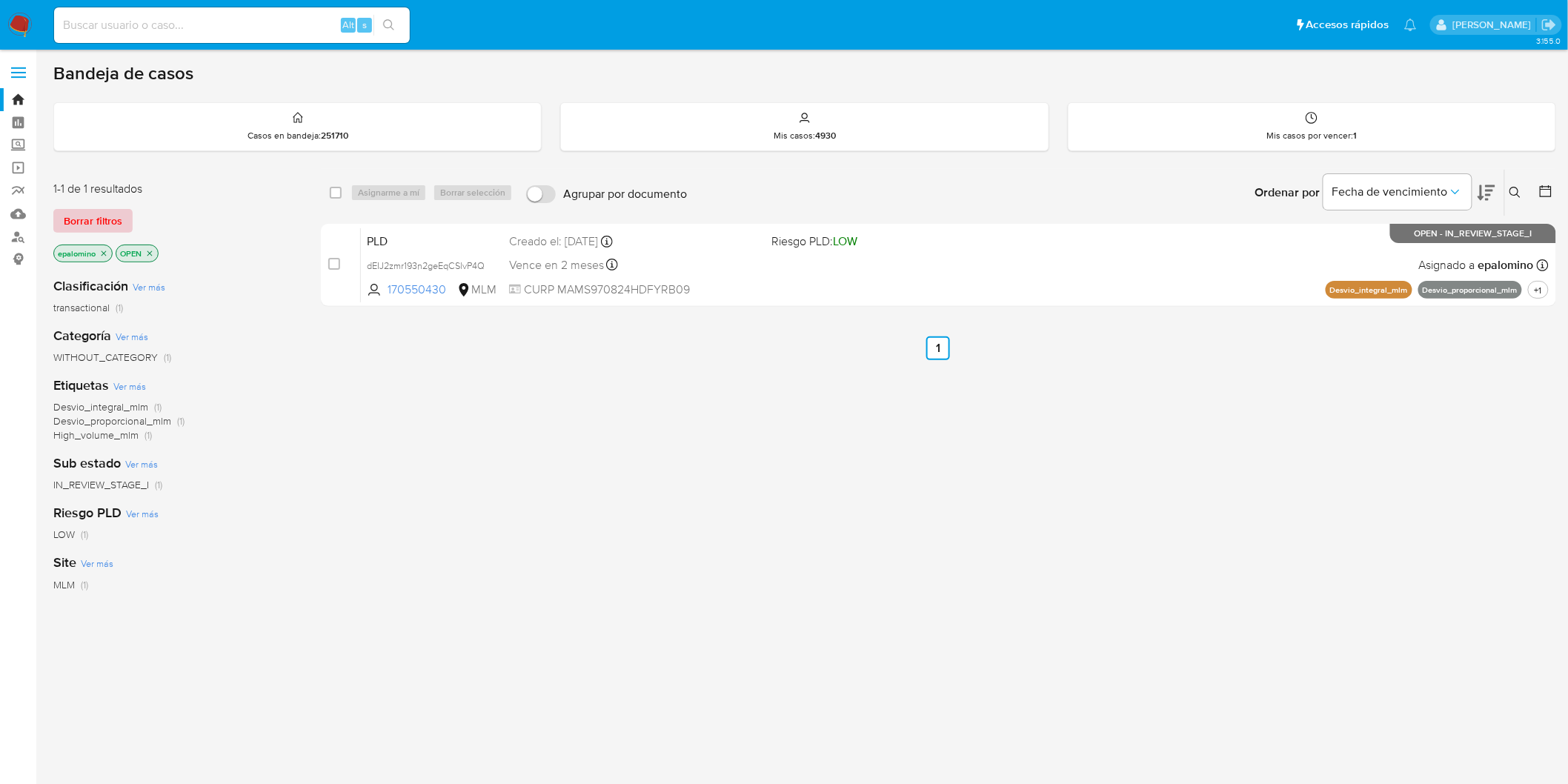
click at [74, 218] on span "Borrar filtros" at bounding box center [93, 221] width 59 height 21
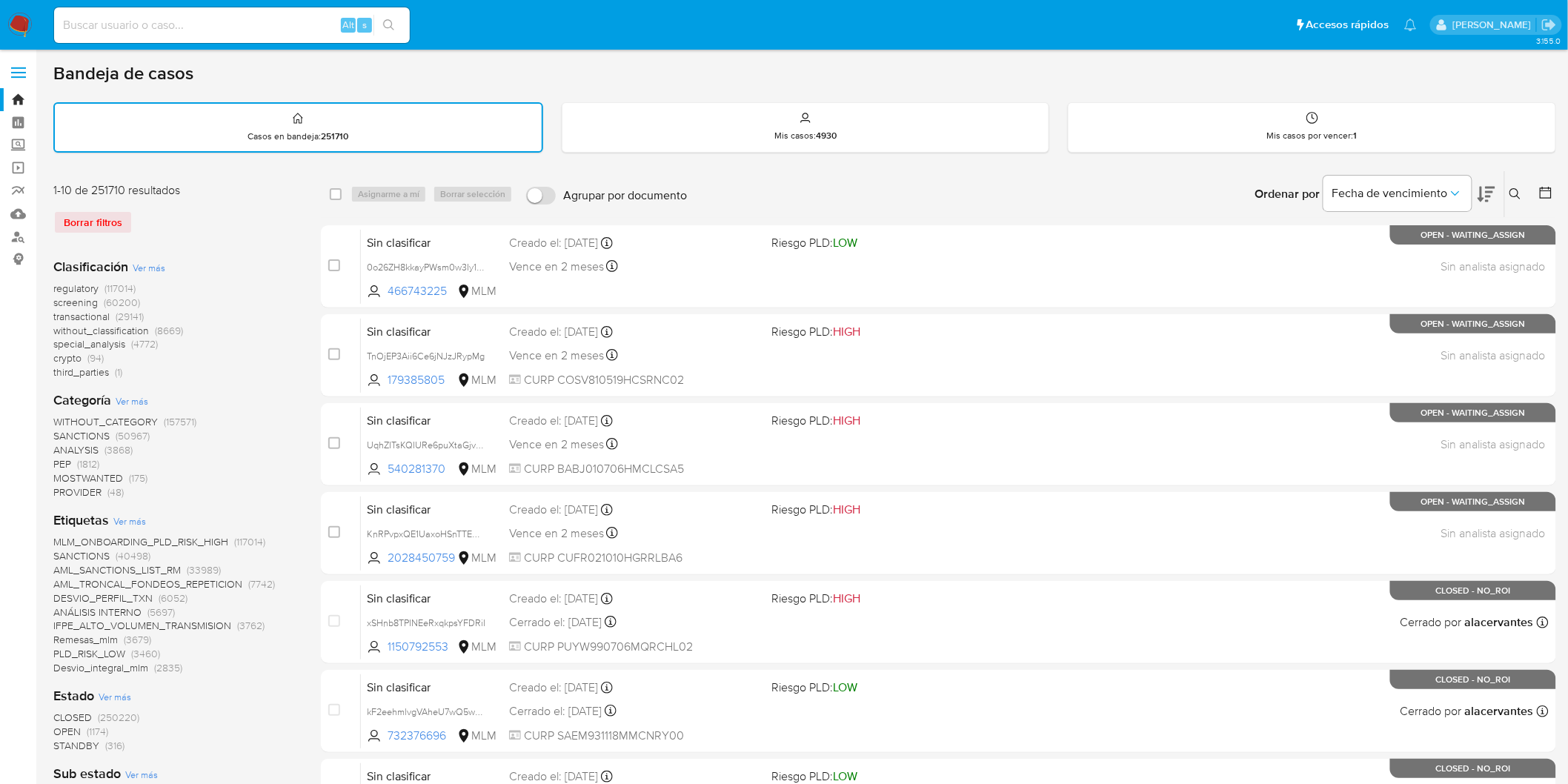
click at [1514, 188] on icon at bounding box center [1515, 194] width 11 height 11
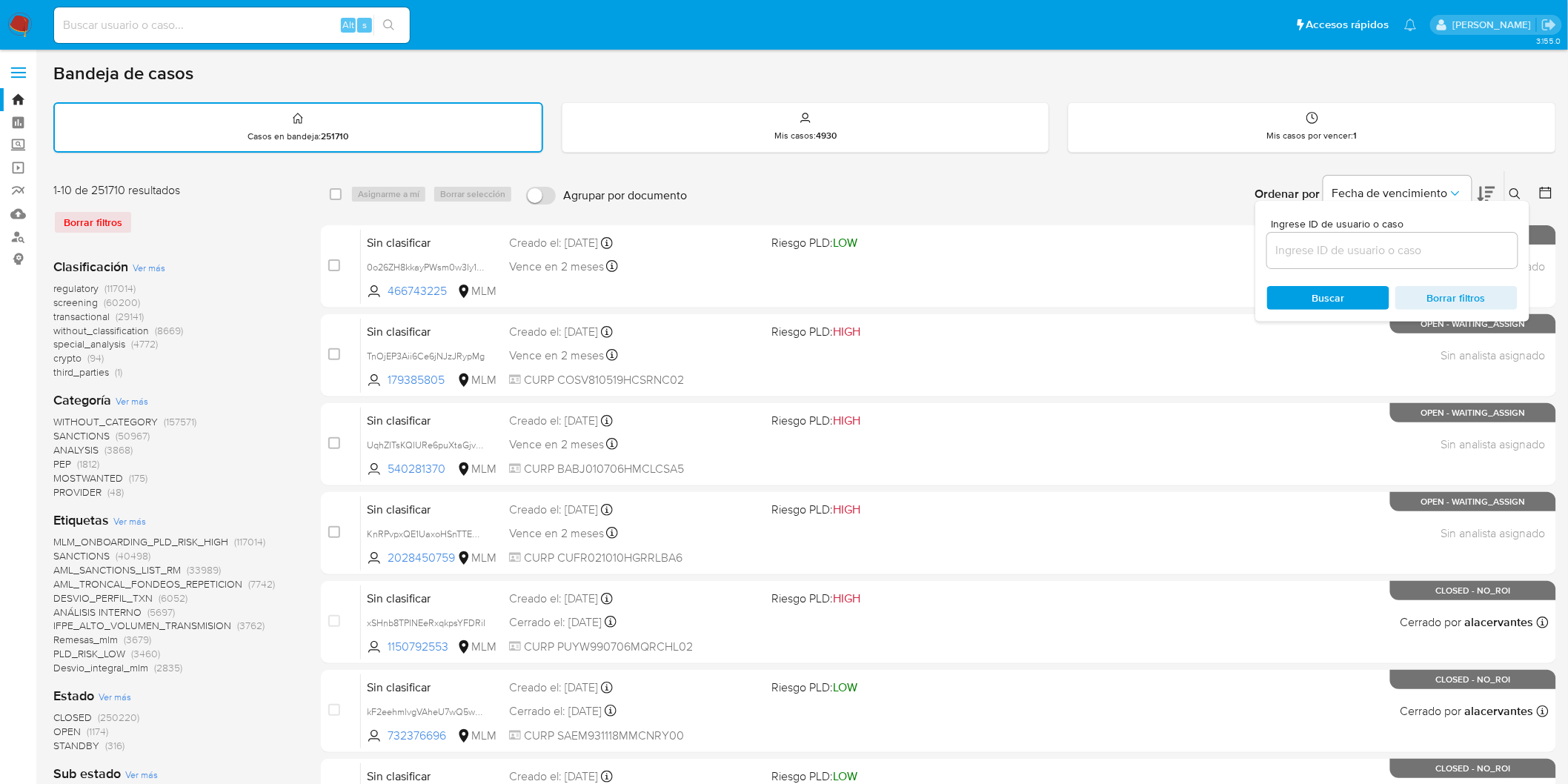
click at [1341, 241] on input at bounding box center [1392, 251] width 250 height 20
type input "170550430"
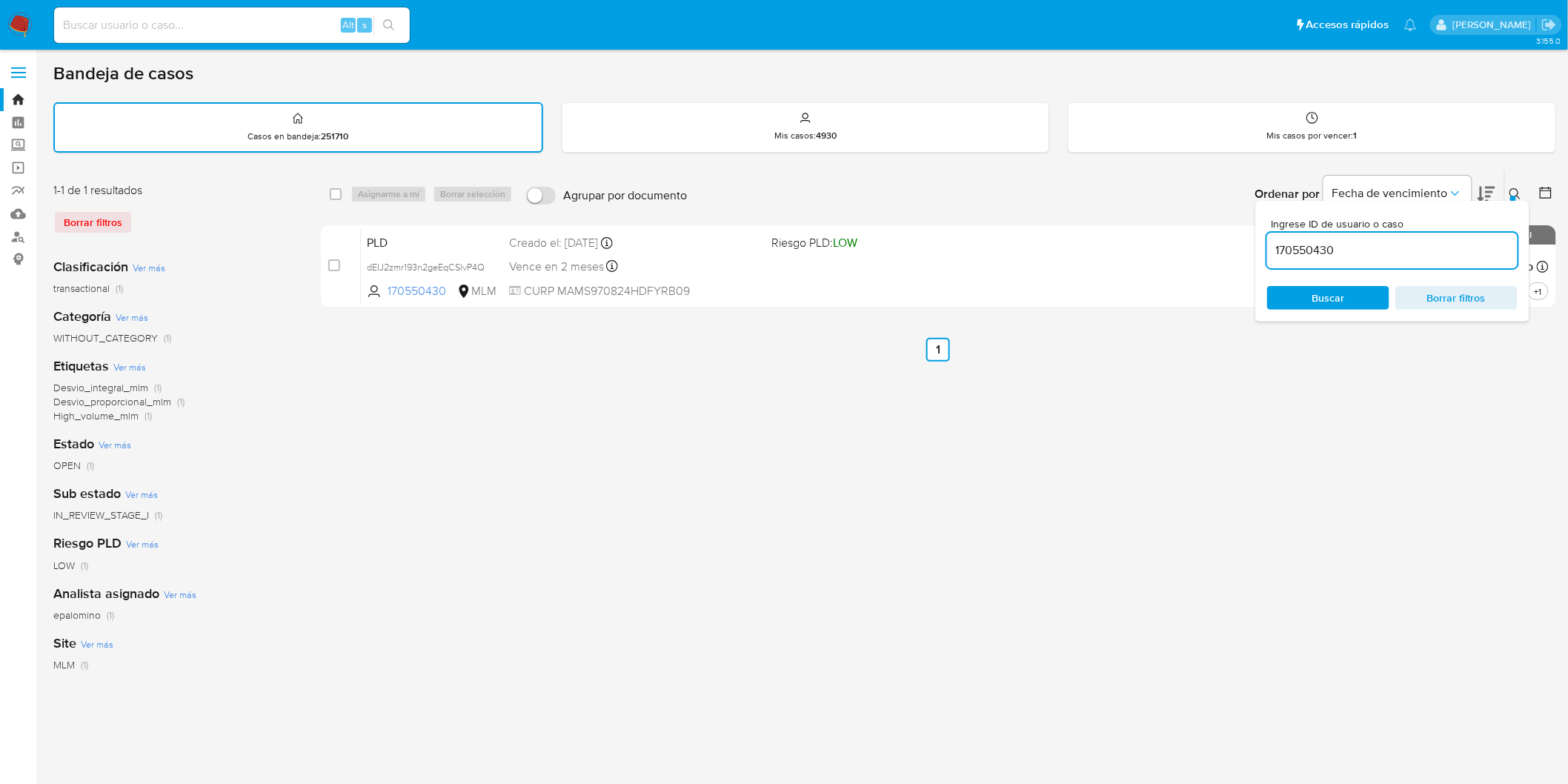
click at [1521, 191] on icon at bounding box center [1516, 194] width 12 height 12
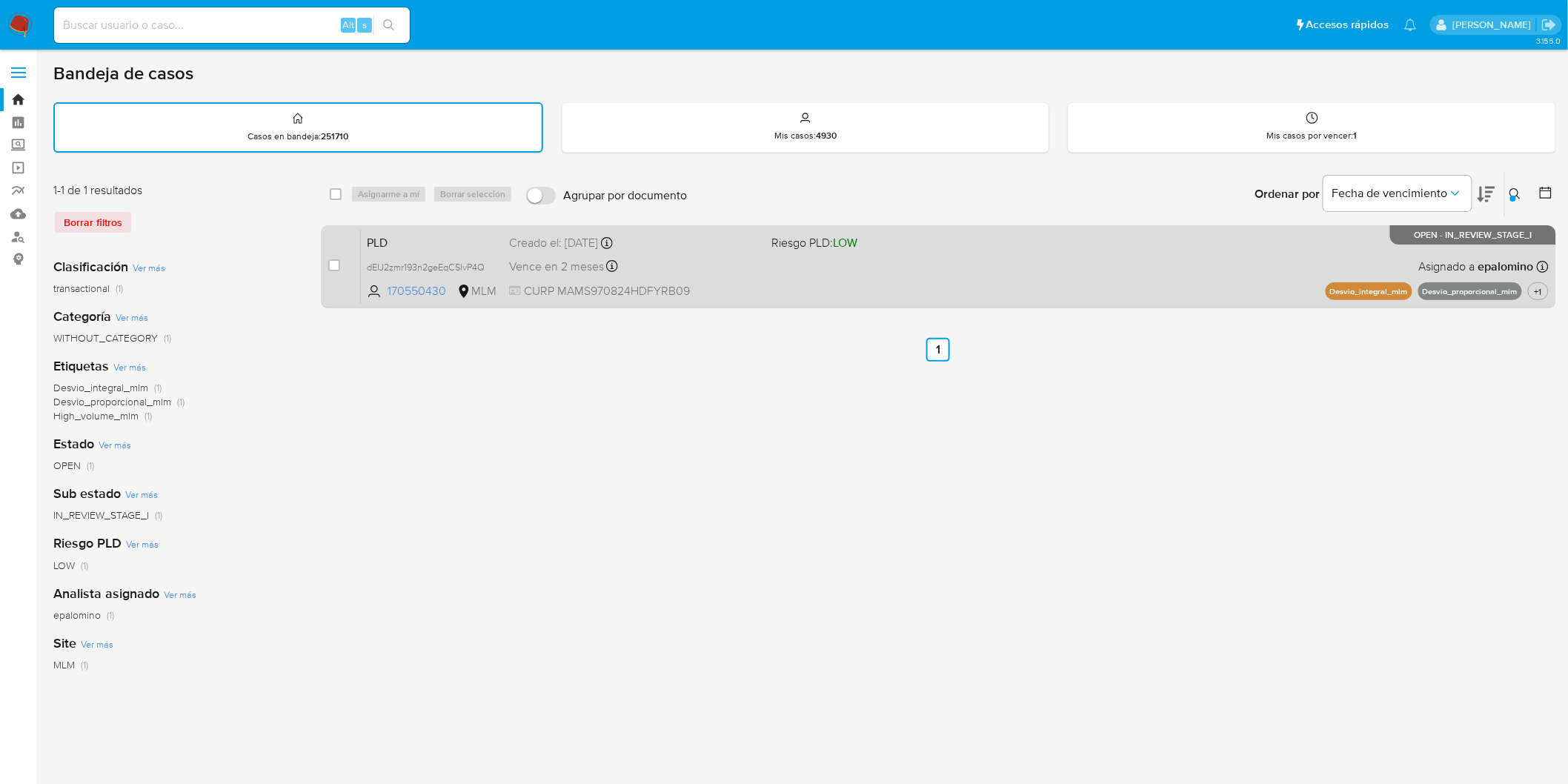
click at [379, 233] on span "PLD" at bounding box center [432, 242] width 130 height 20
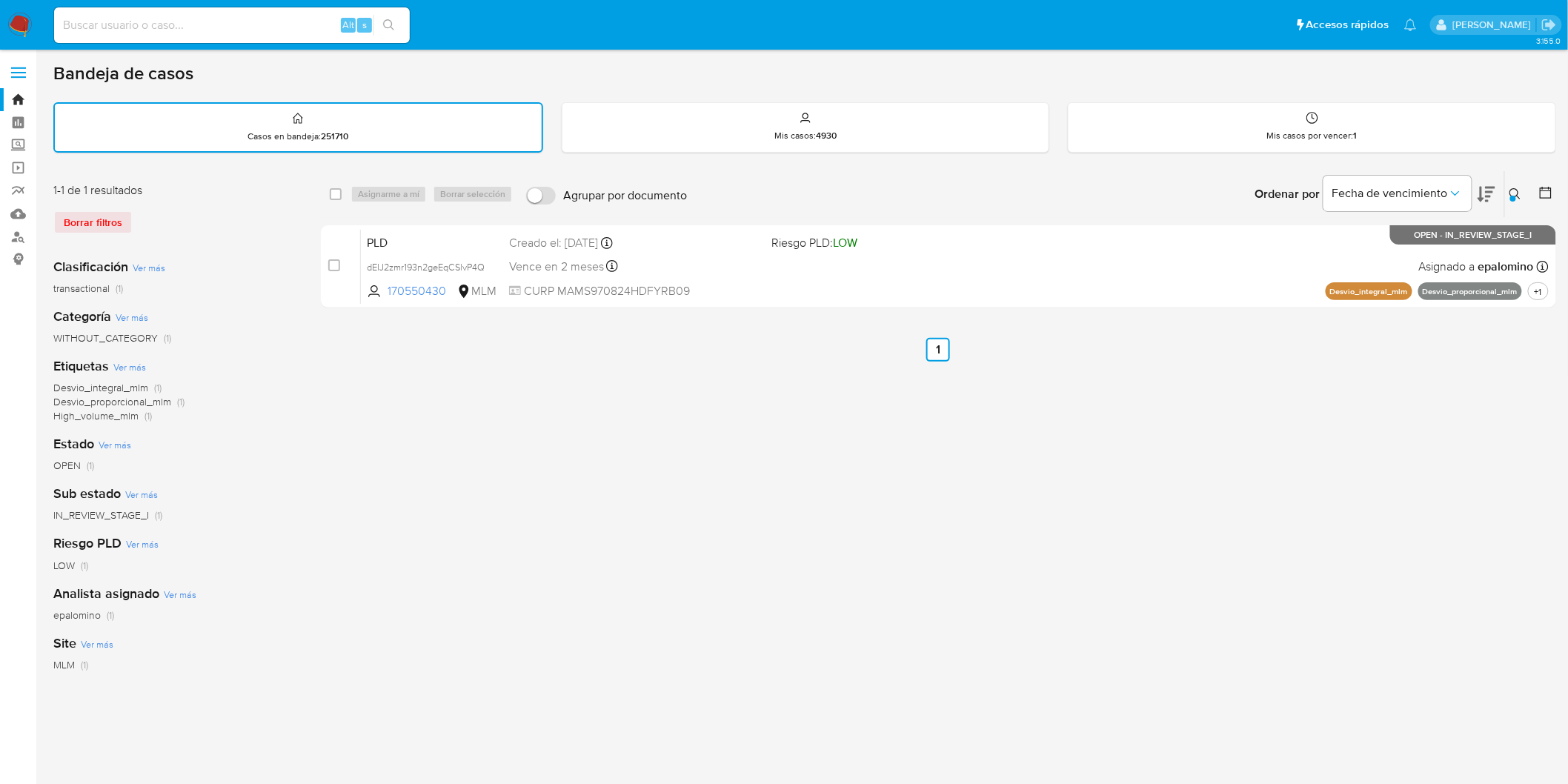
click at [17, 38] on nav "Pausado Ver notificaciones Alt s Accesos rápidos Presiona las siguientes teclas…" at bounding box center [784, 25] width 1568 height 50
click at [21, 23] on img at bounding box center [20, 25] width 25 height 25
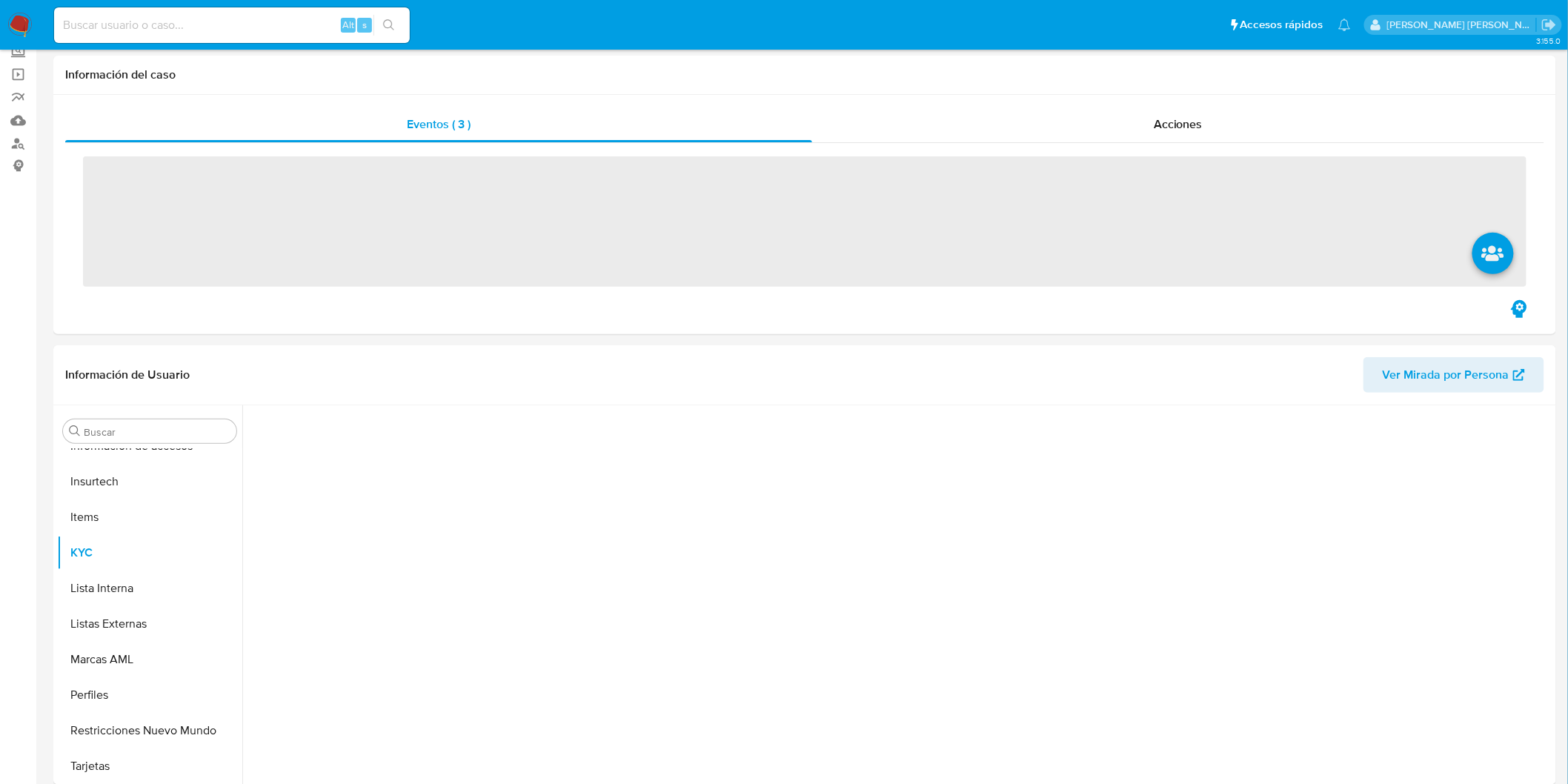
scroll to position [164, 0]
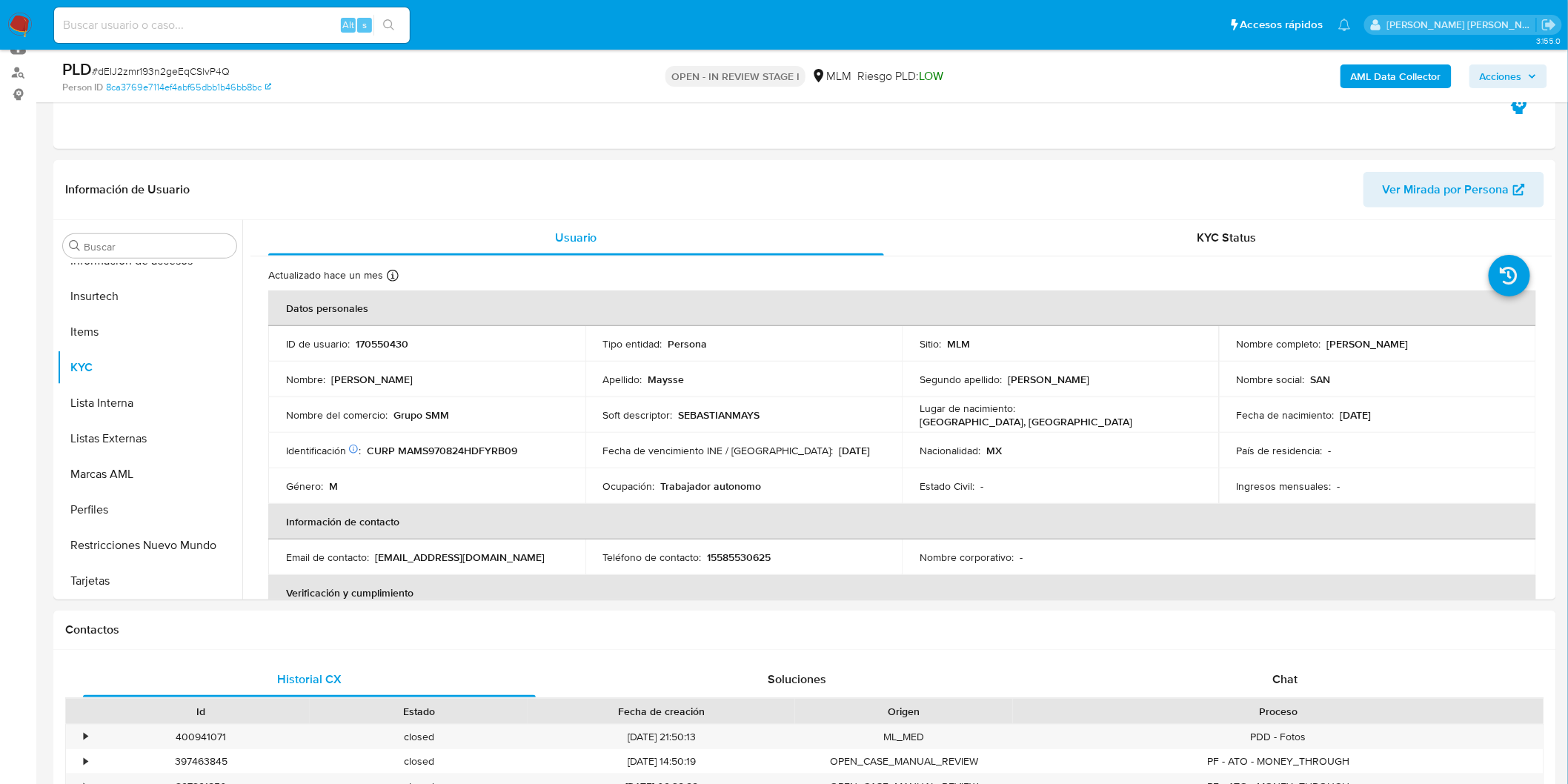
select select "10"
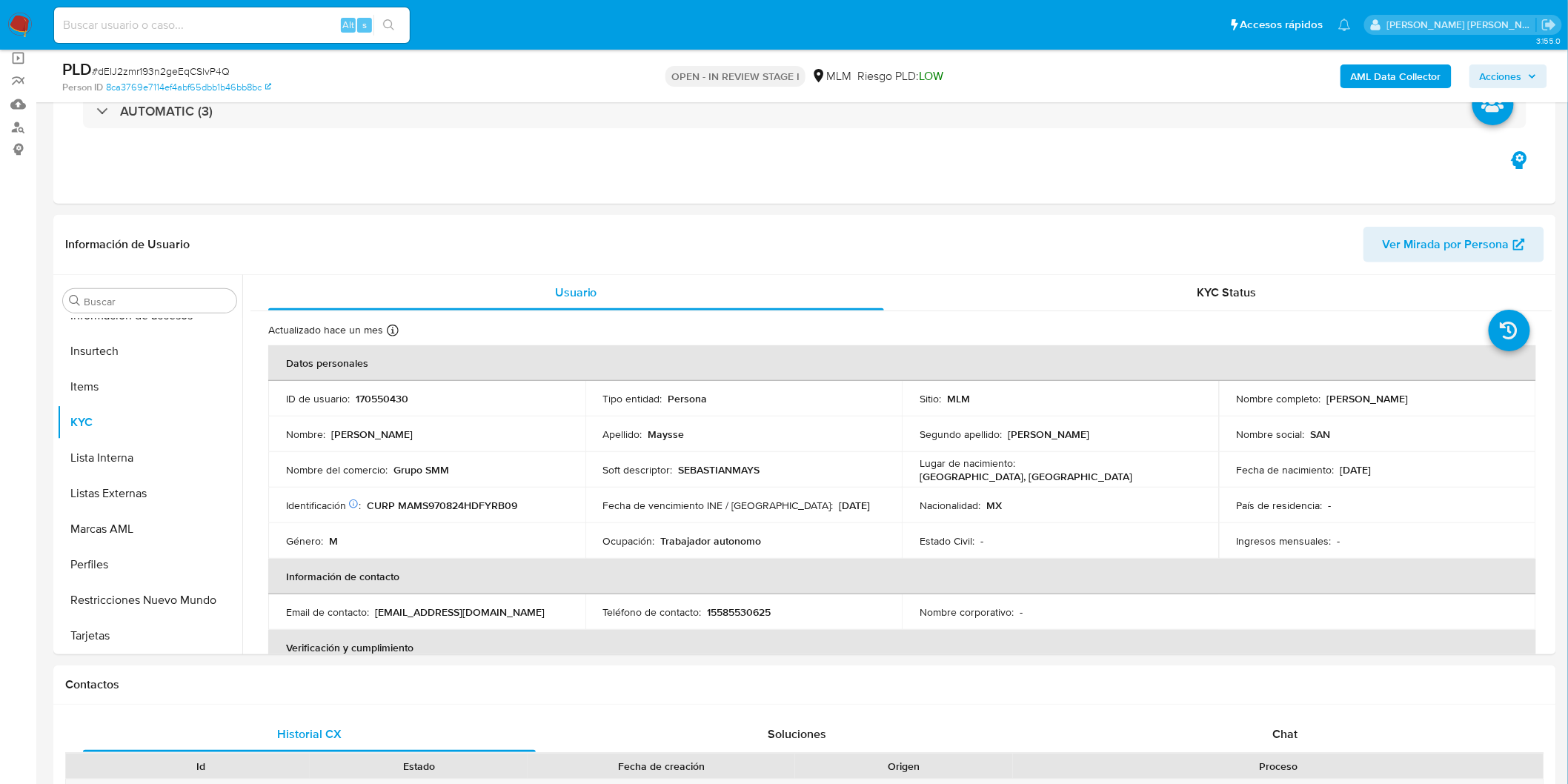
scroll to position [82, 0]
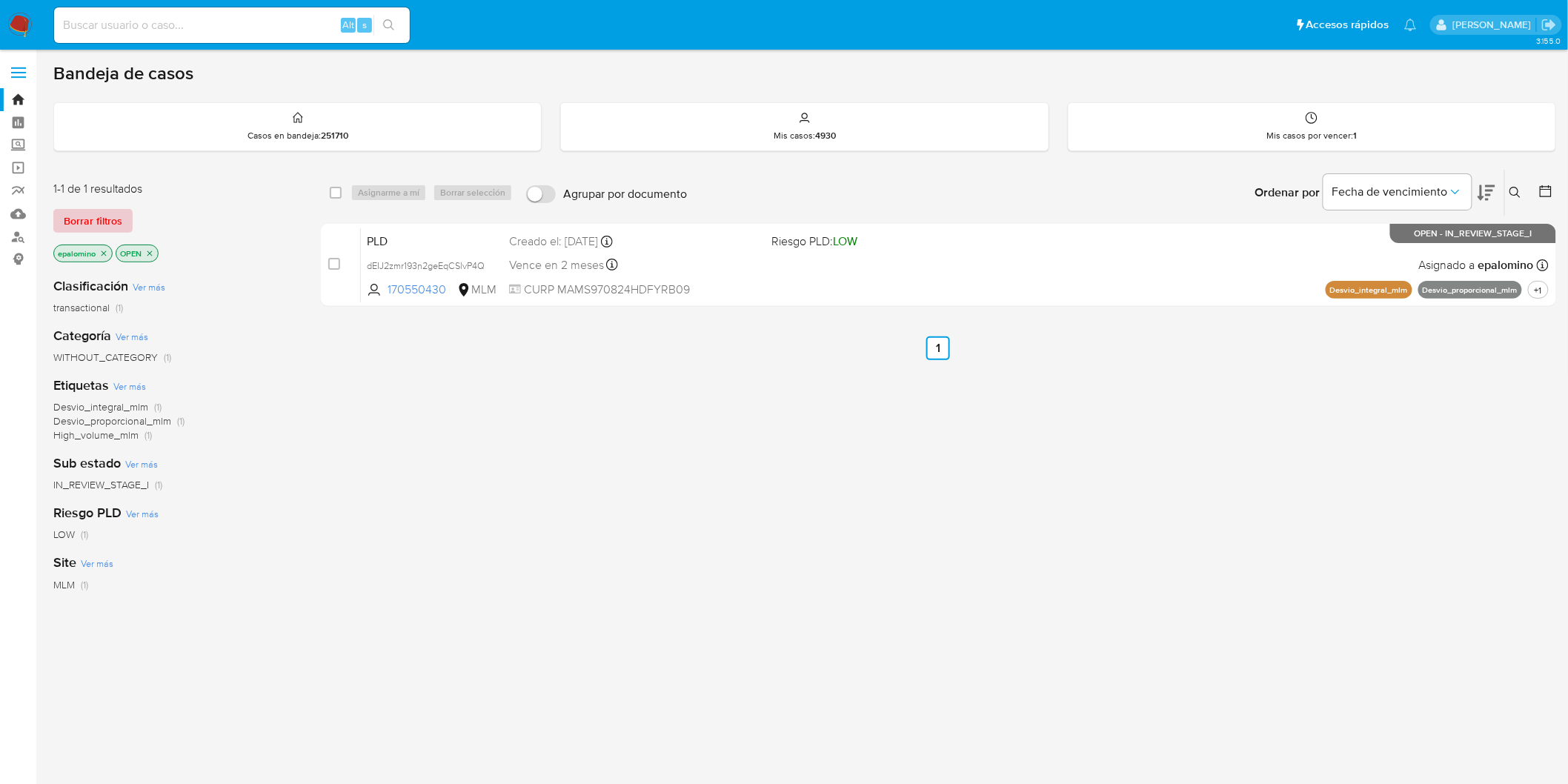
click at [82, 218] on span "Borrar filtros" at bounding box center [93, 221] width 59 height 21
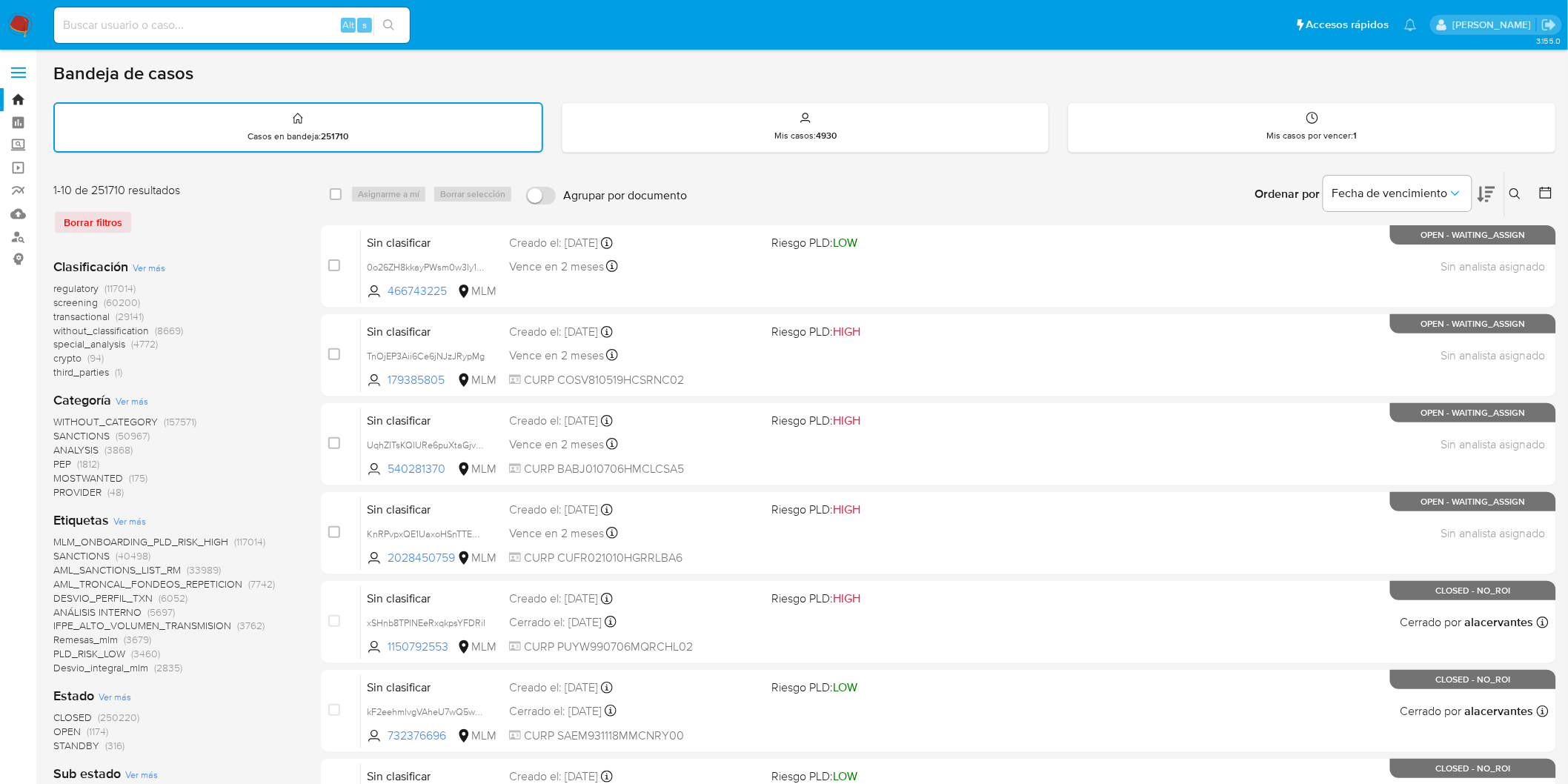
click at [1509, 185] on button at bounding box center [1518, 194] width 24 height 18
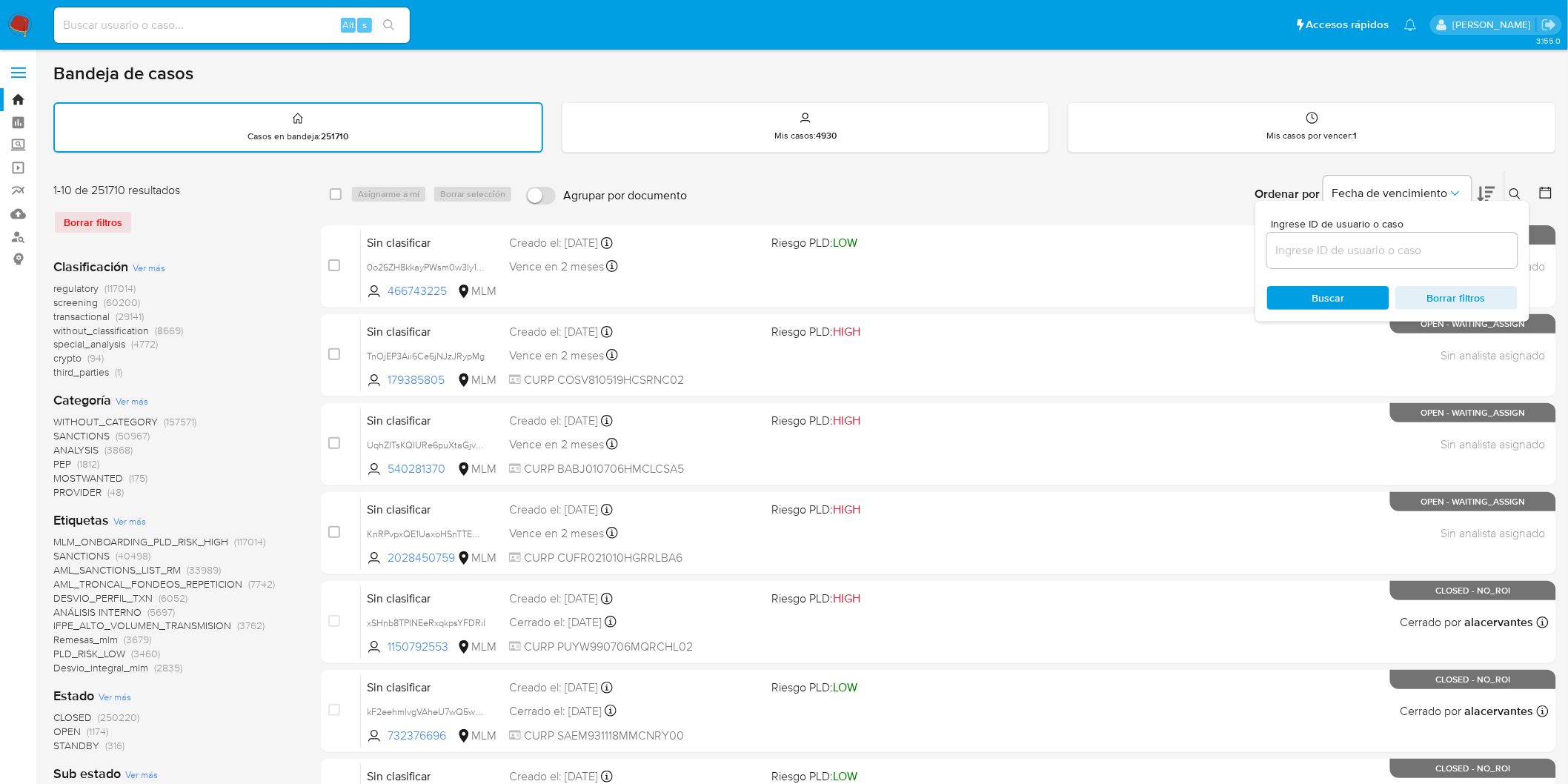
click at [1354, 243] on input at bounding box center [1392, 251] width 250 height 20
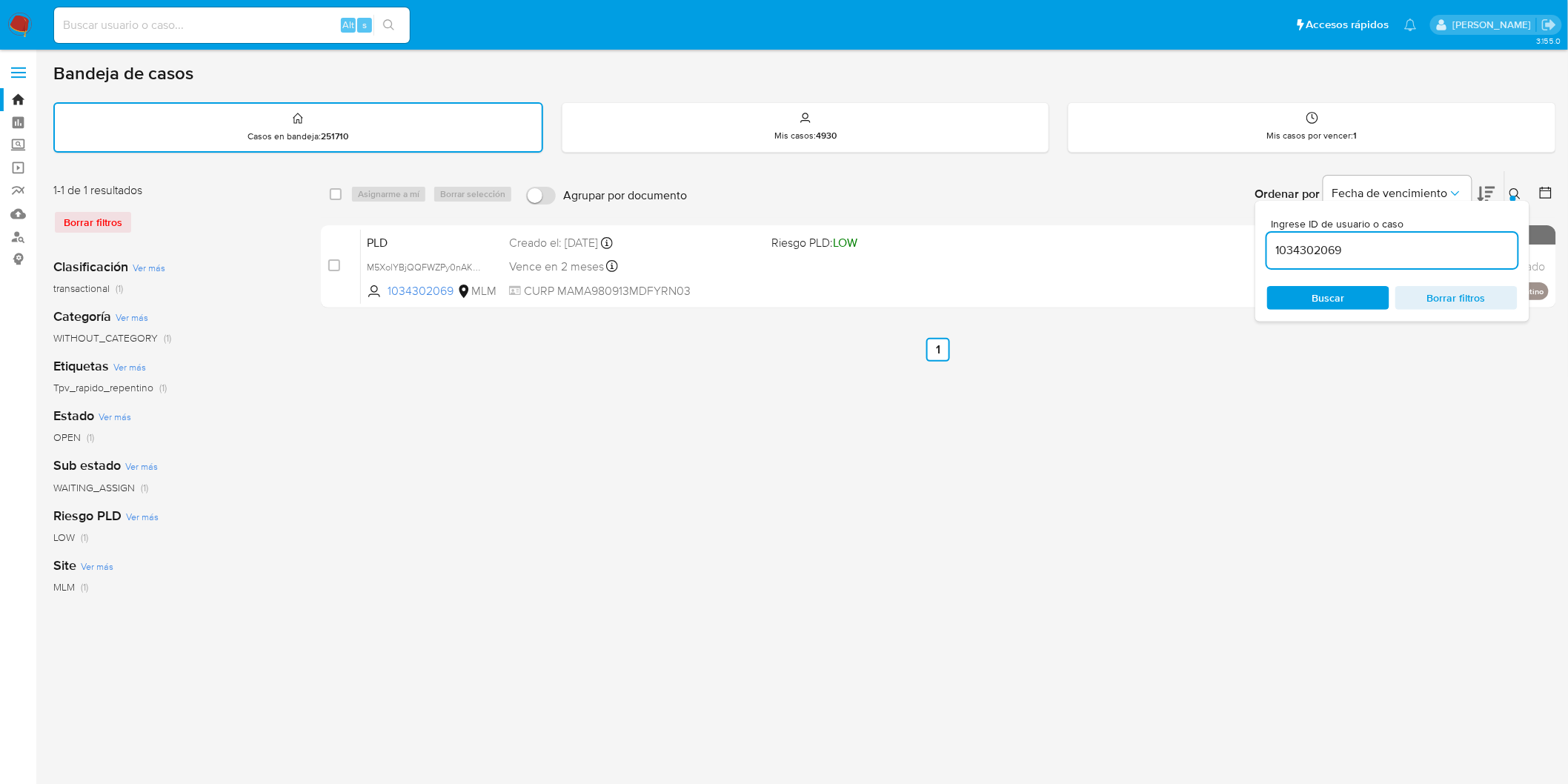
click at [1515, 188] on icon at bounding box center [1516, 194] width 12 height 12
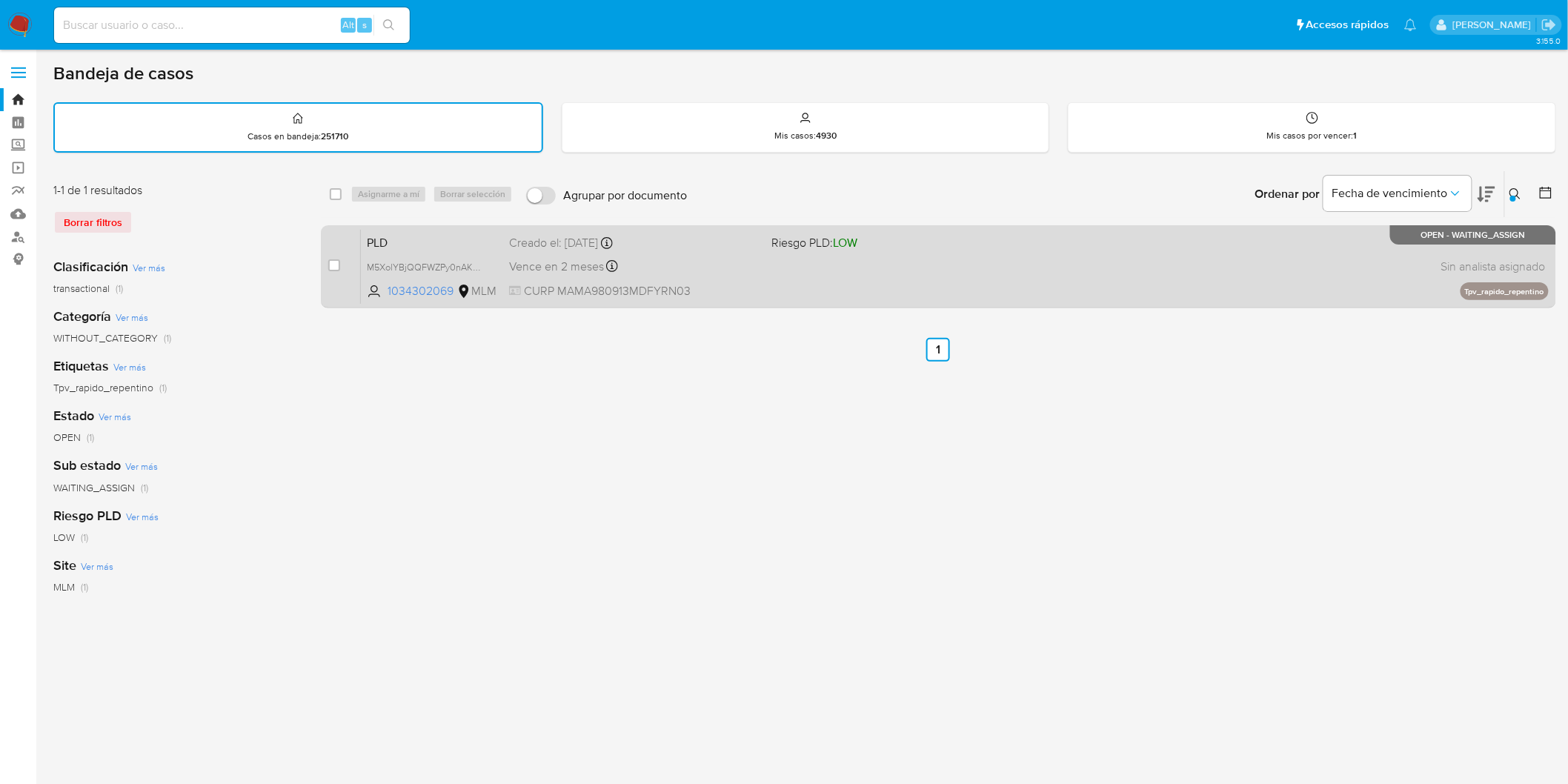
click at [389, 243] on span "PLD" at bounding box center [432, 242] width 130 height 20
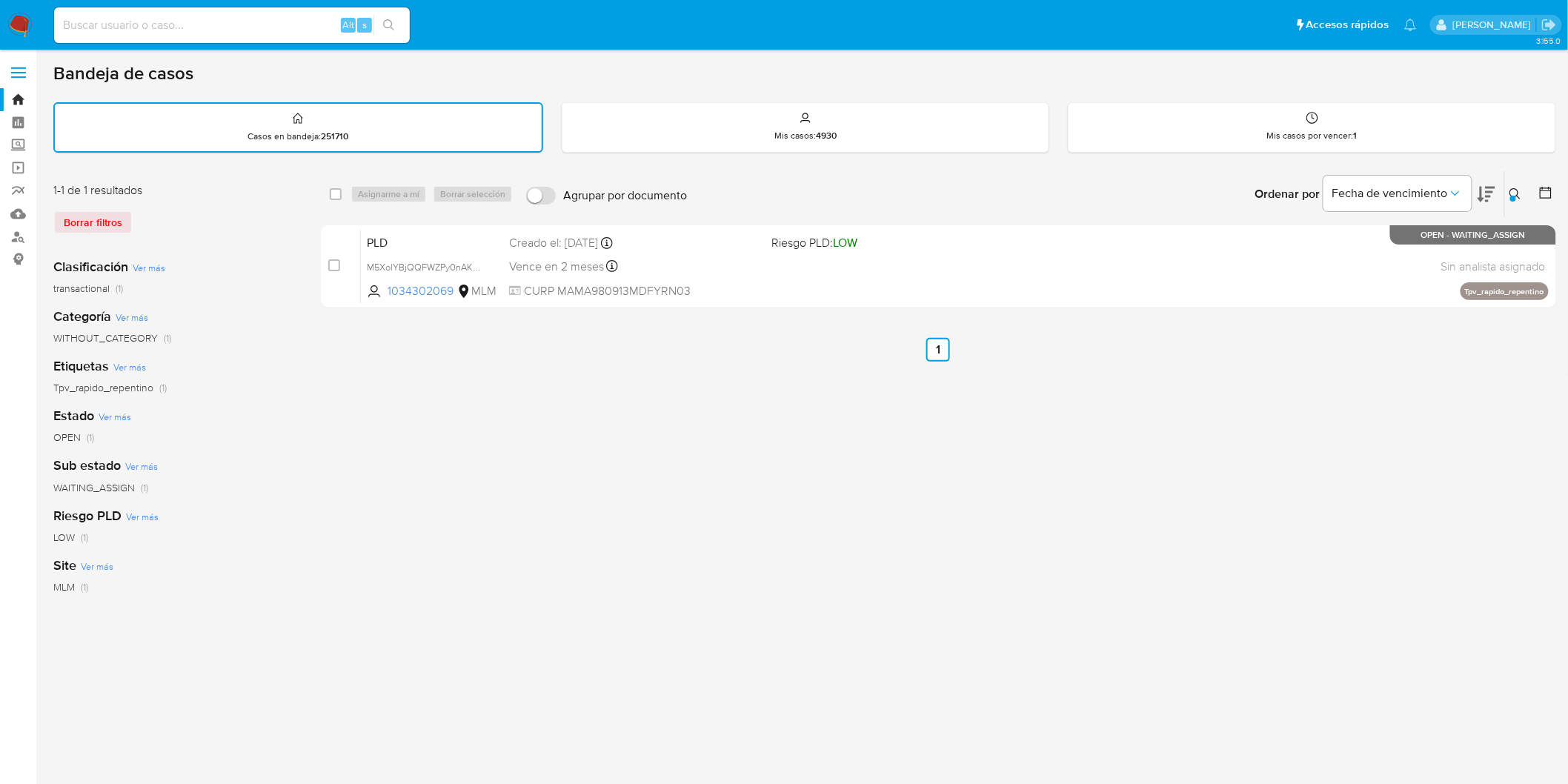
click at [1518, 188] on icon at bounding box center [1516, 194] width 12 height 12
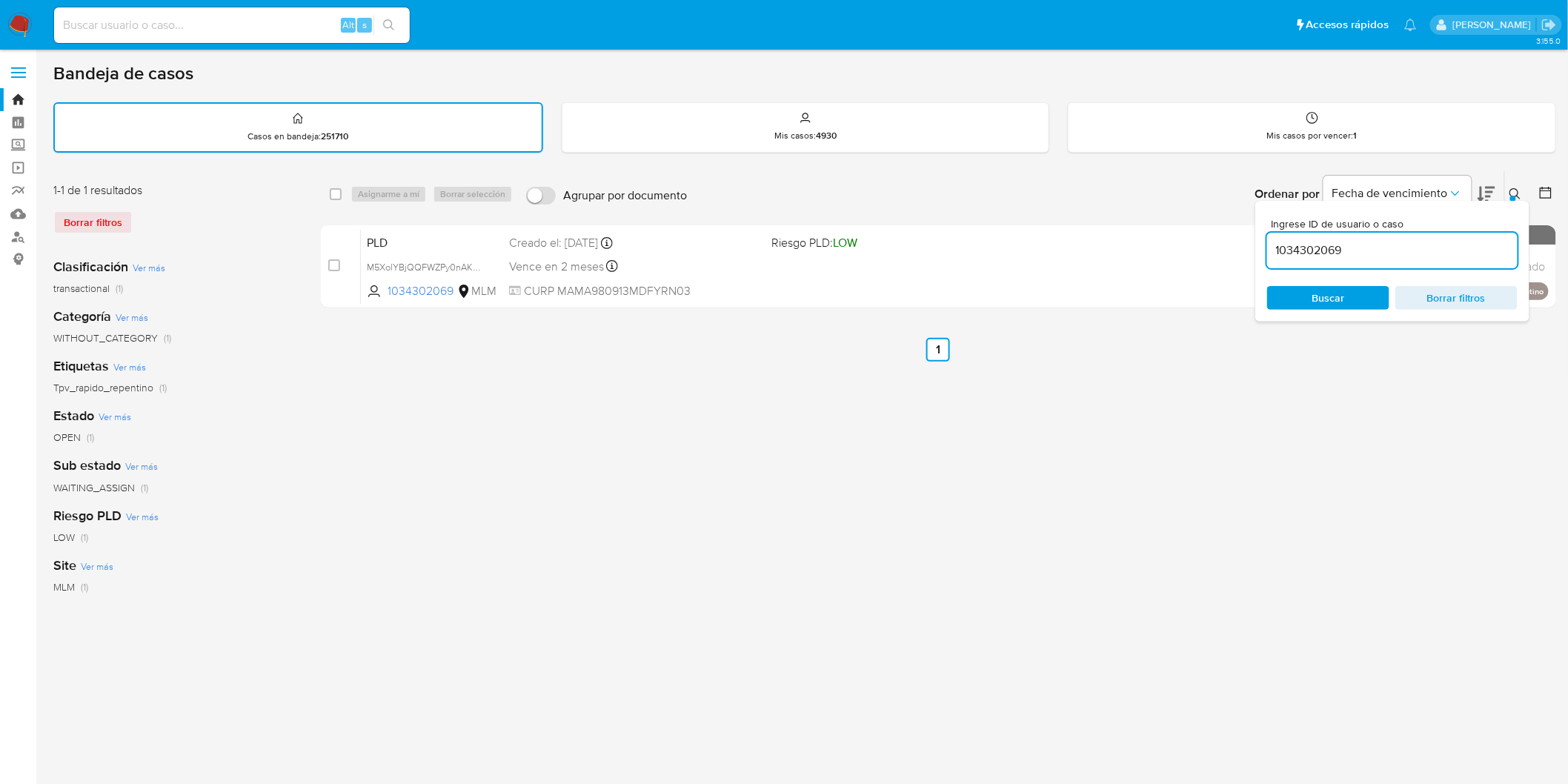
click at [1308, 246] on input "1034302069" at bounding box center [1392, 251] width 250 height 20
type input "262916204"
click at [1518, 188] on icon at bounding box center [1516, 194] width 12 height 12
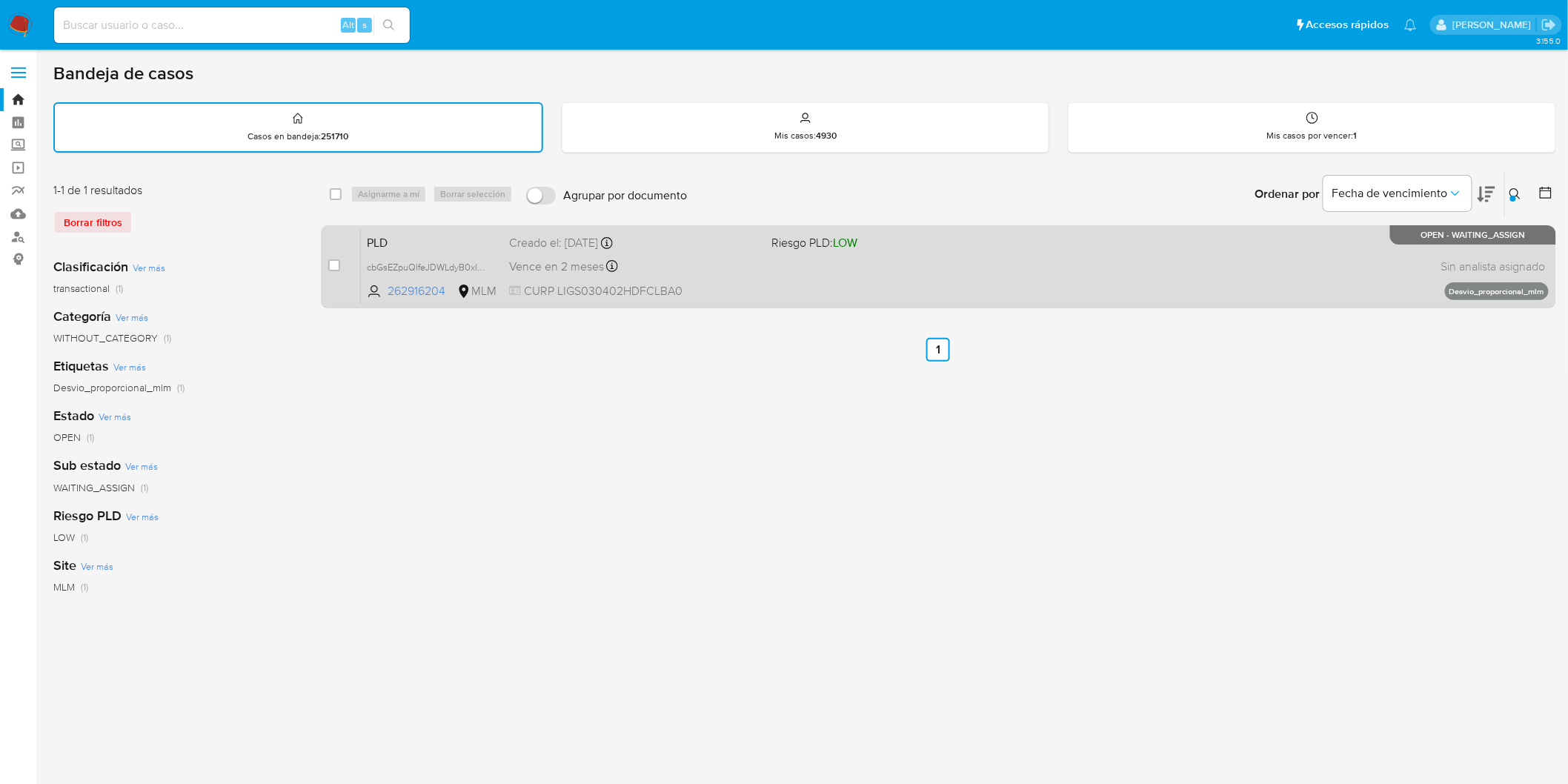
click at [390, 239] on span "PLD" at bounding box center [432, 242] width 130 height 20
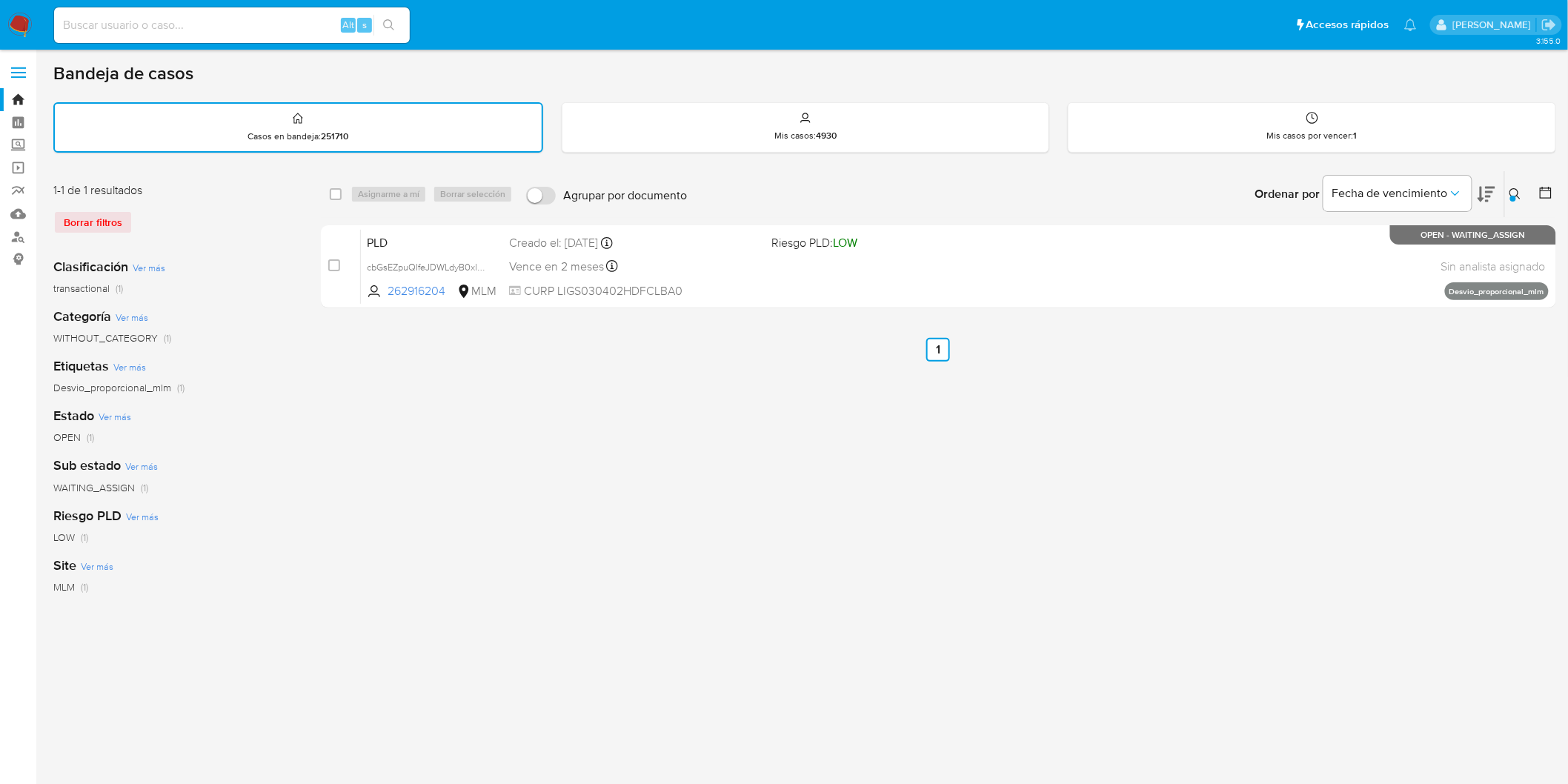
click at [19, 23] on img at bounding box center [20, 25] width 25 height 25
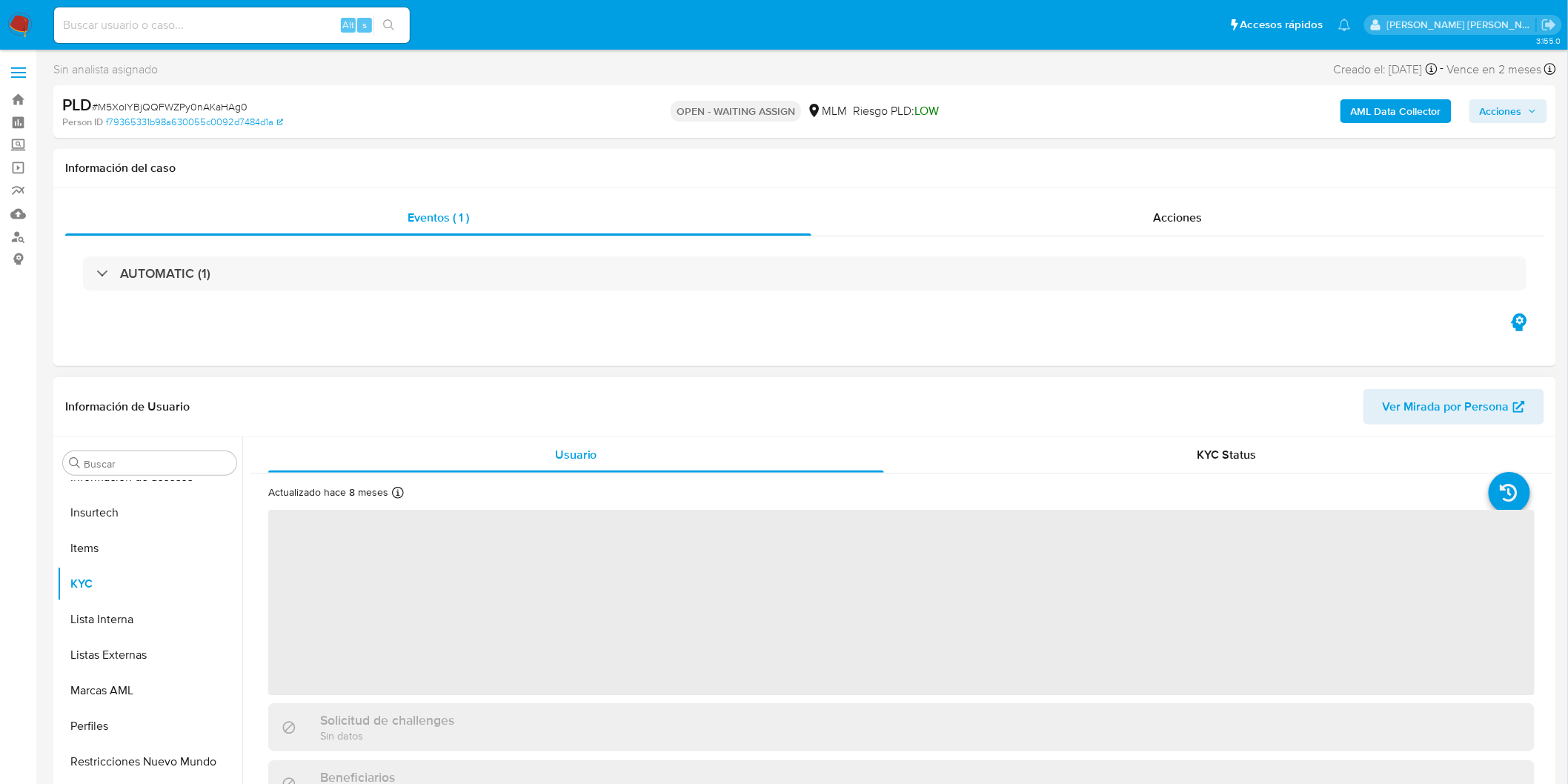
scroll to position [625, 0]
select select "10"
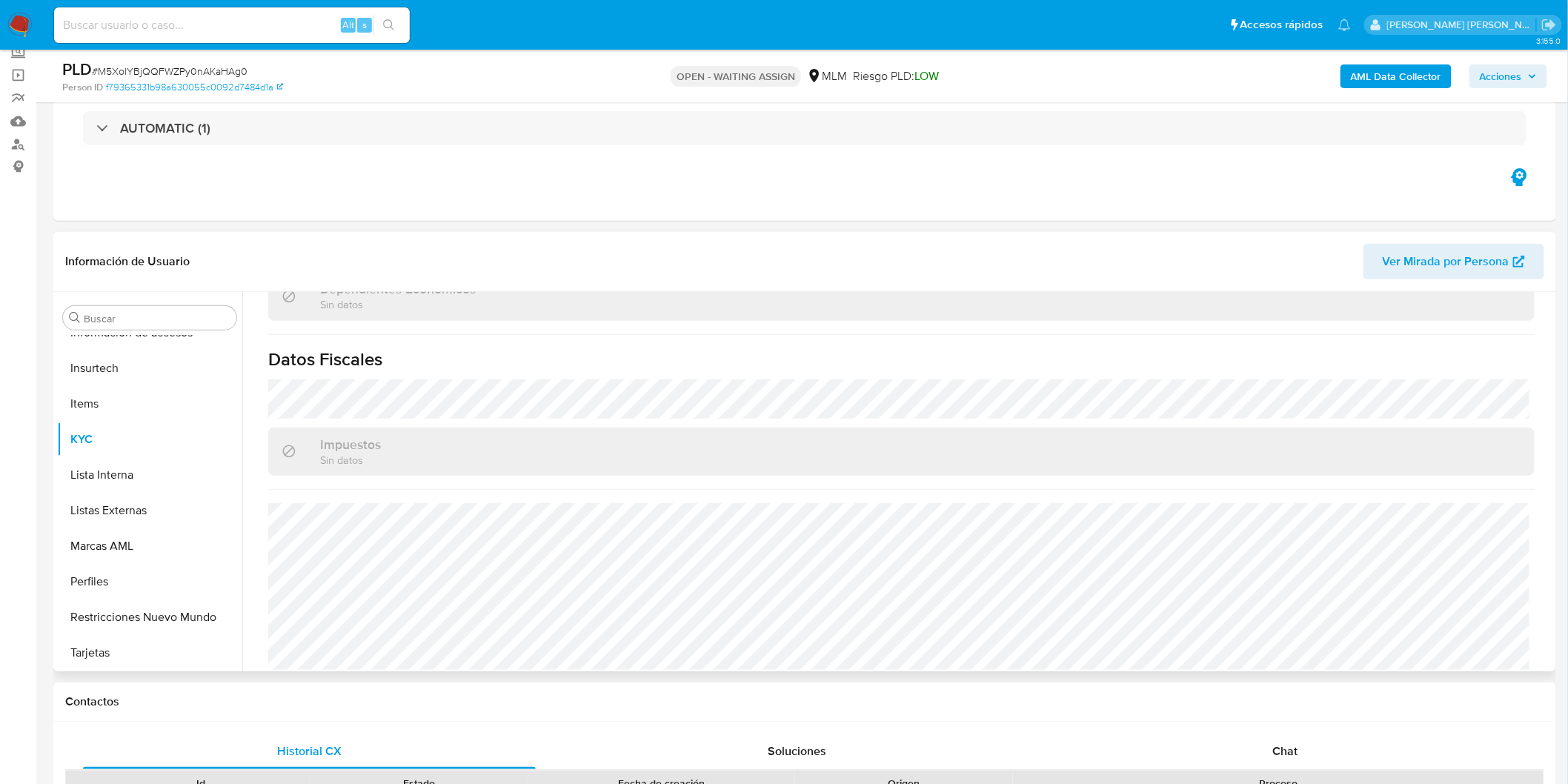
scroll to position [916, 0]
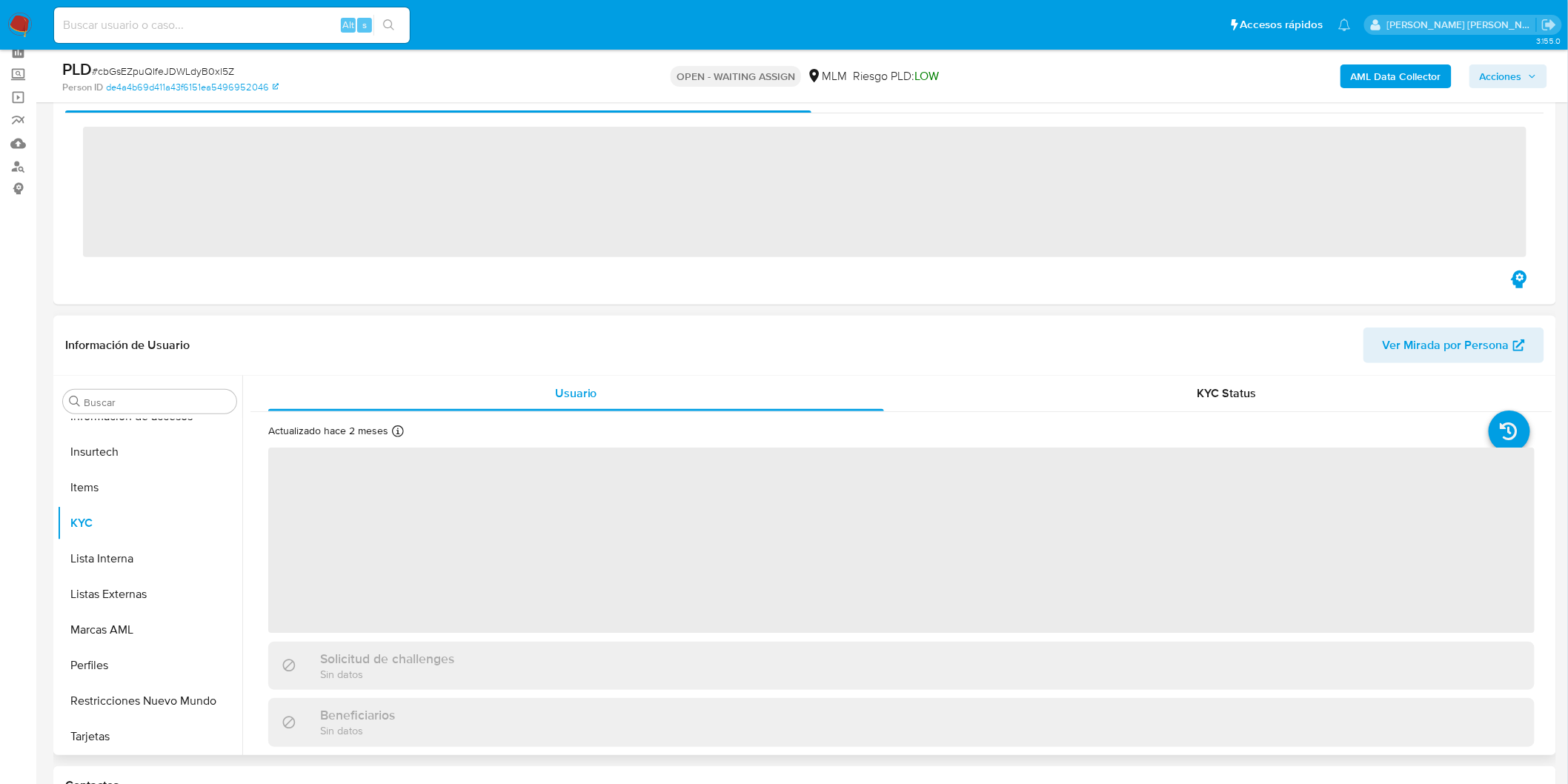
scroll to position [82, 0]
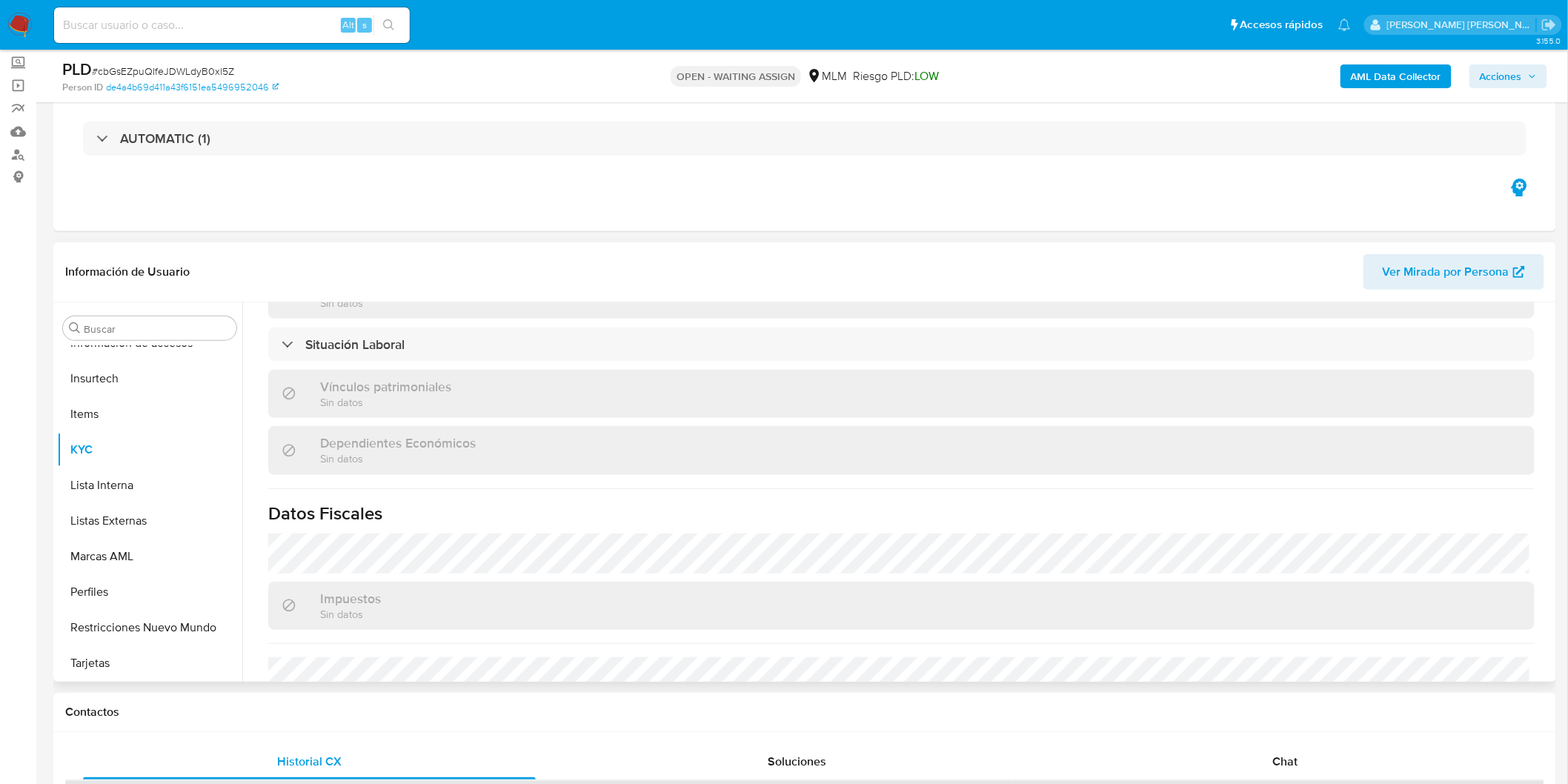
select select "10"
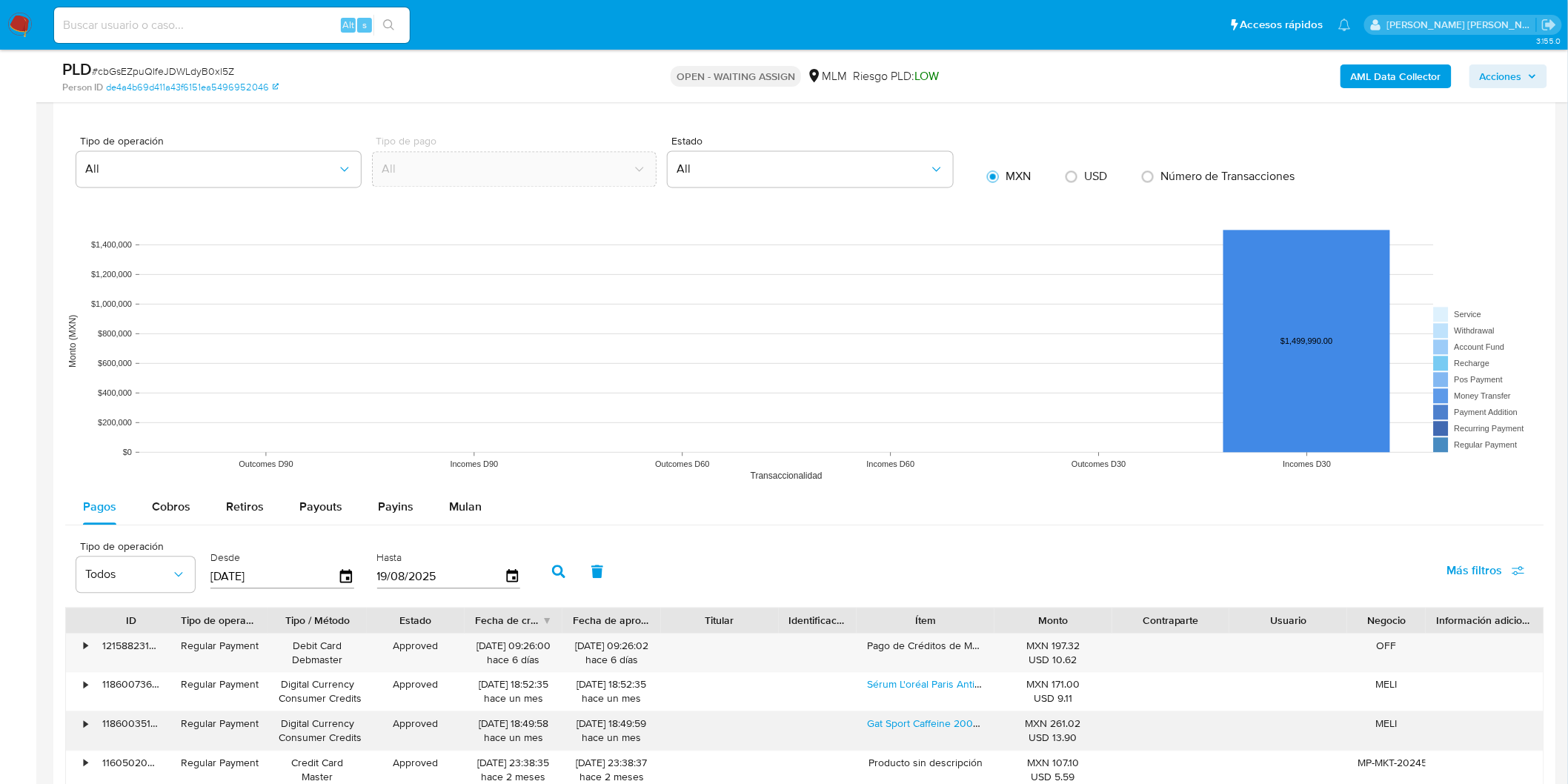
scroll to position [1316, 0]
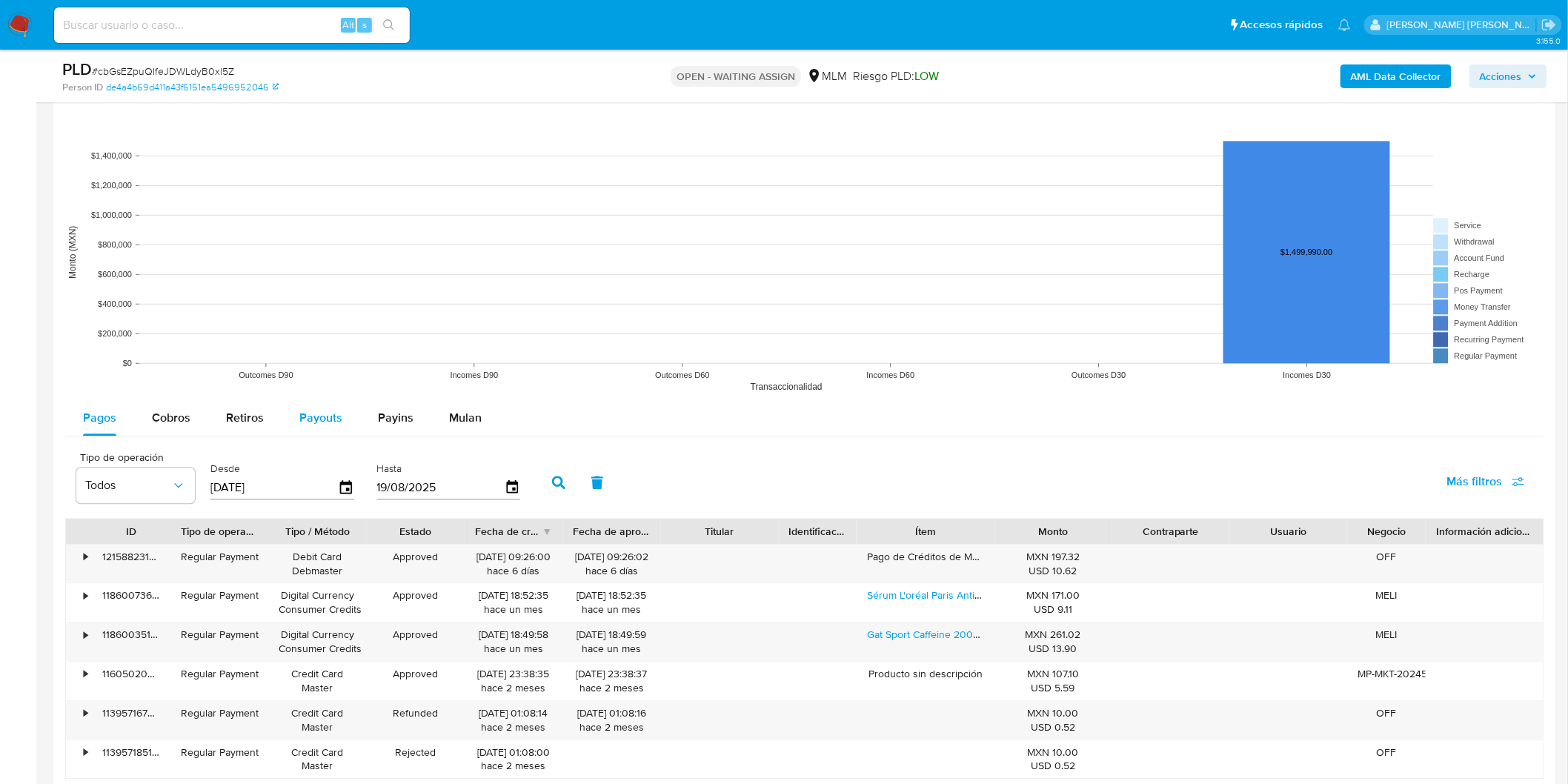
click at [349, 410] on button "Payouts" at bounding box center [321, 417] width 78 height 35
select select "10"
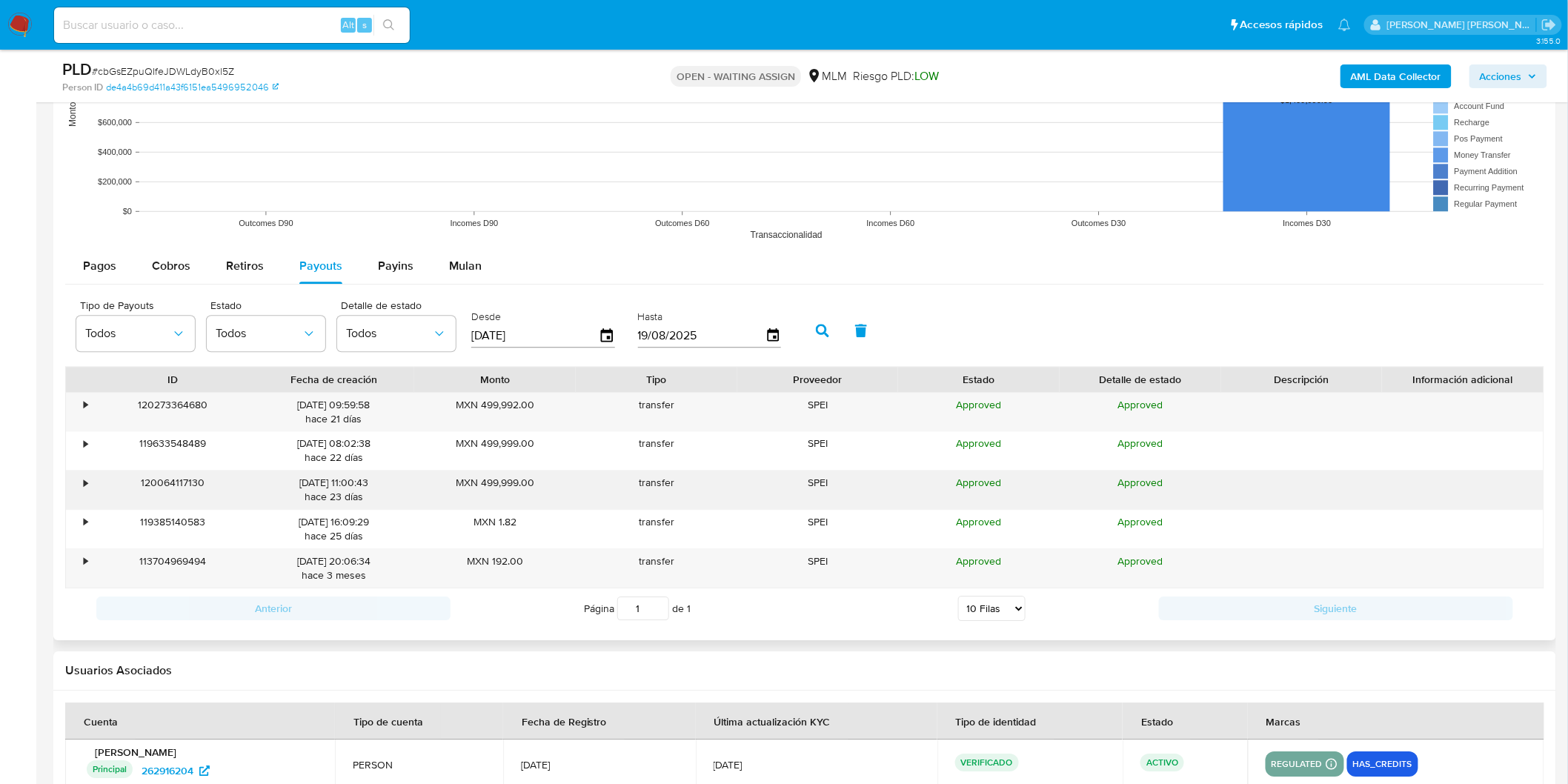
scroll to position [1553, 0]
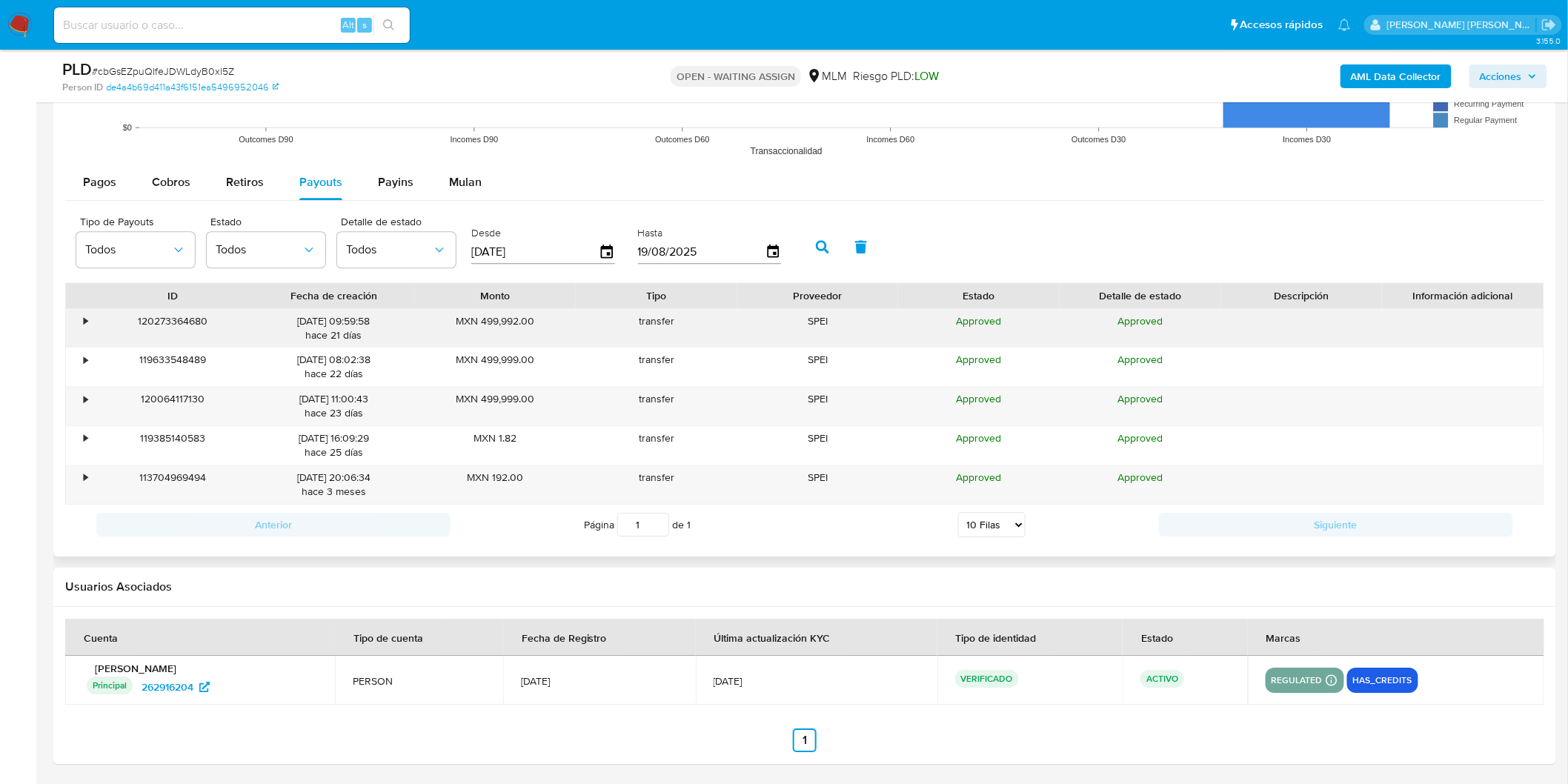
click at [76, 317] on div "•" at bounding box center [79, 328] width 26 height 38
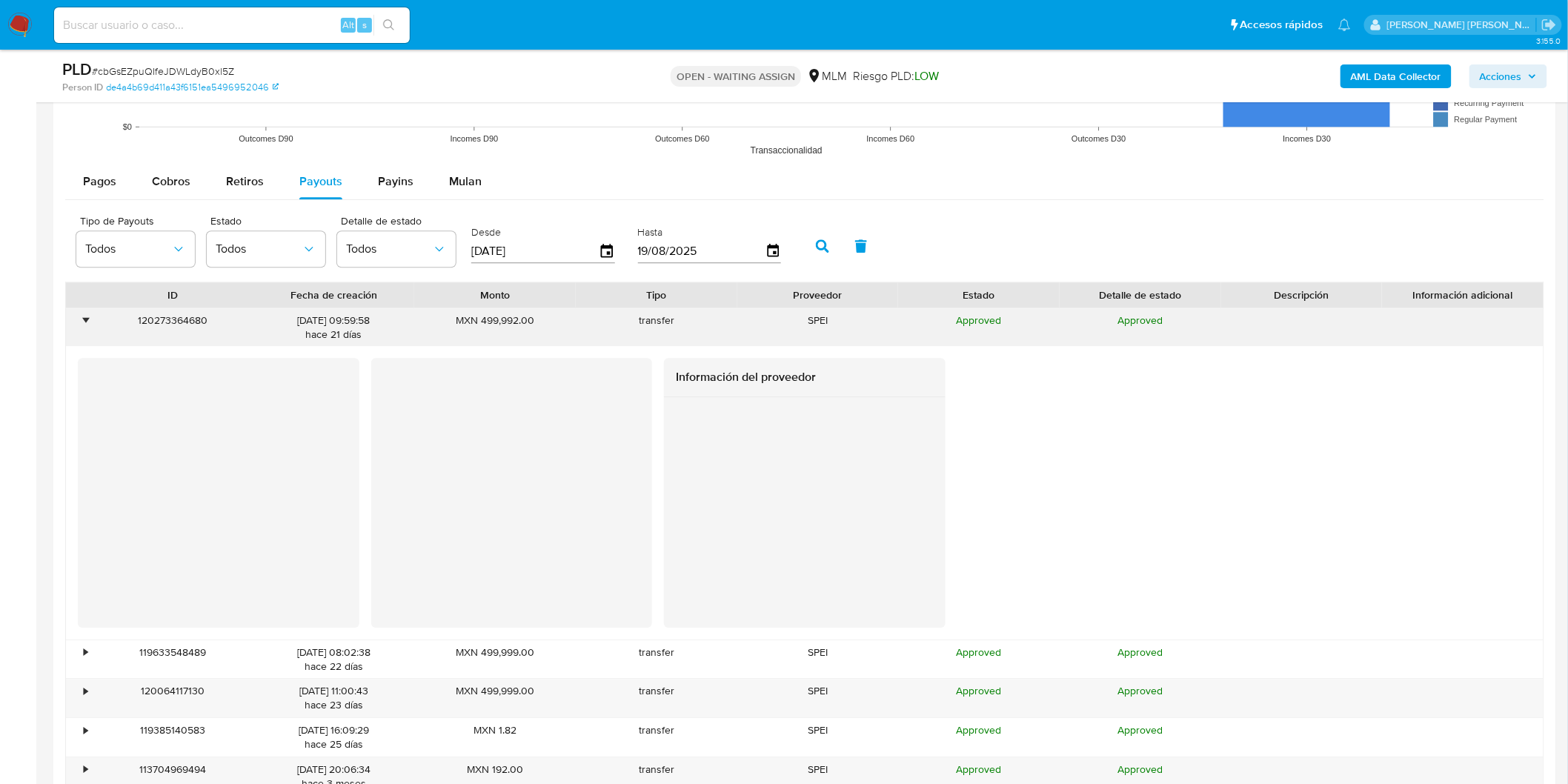
click at [76, 317] on div "•" at bounding box center [79, 327] width 26 height 38
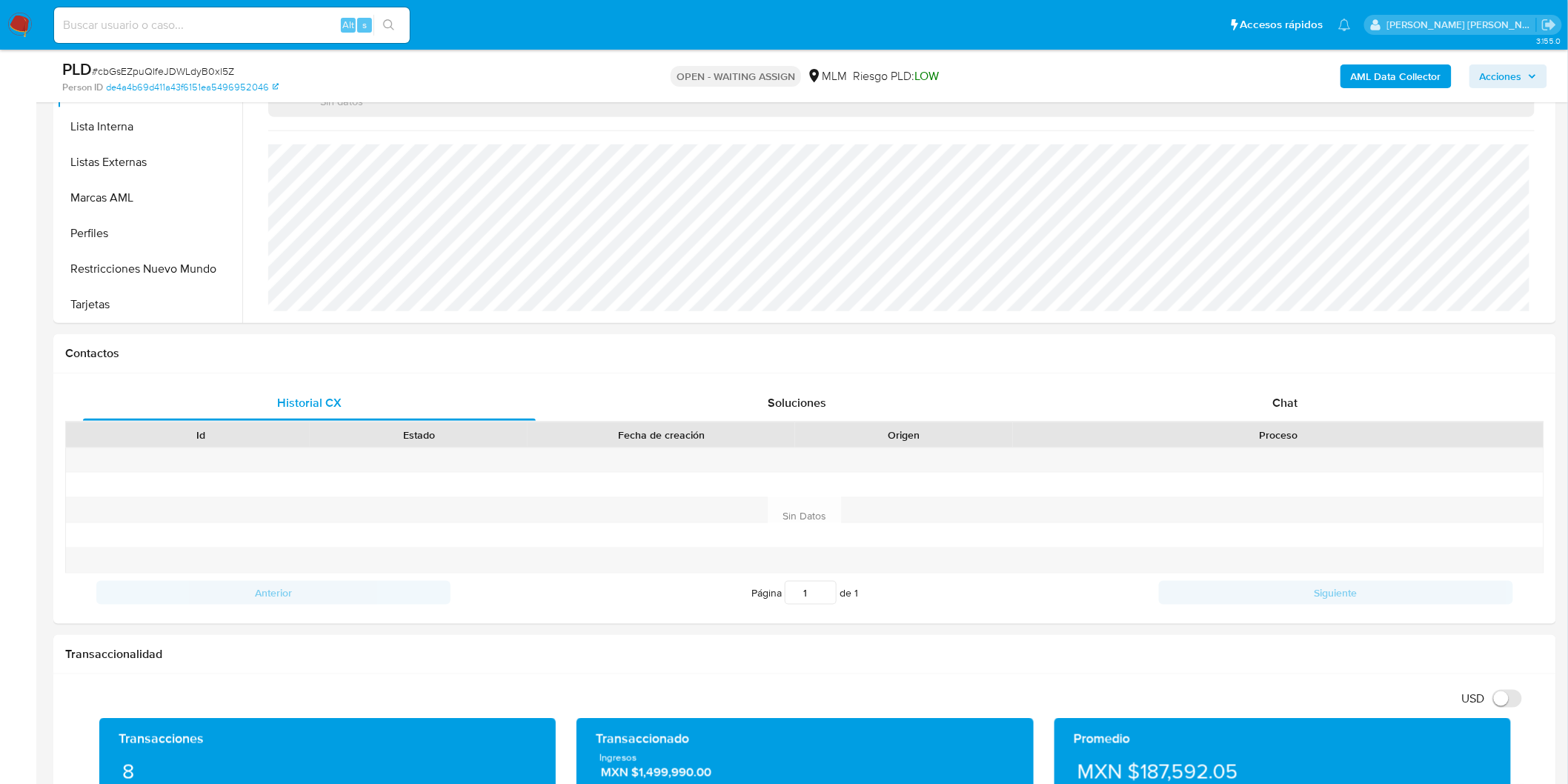
scroll to position [401, 0]
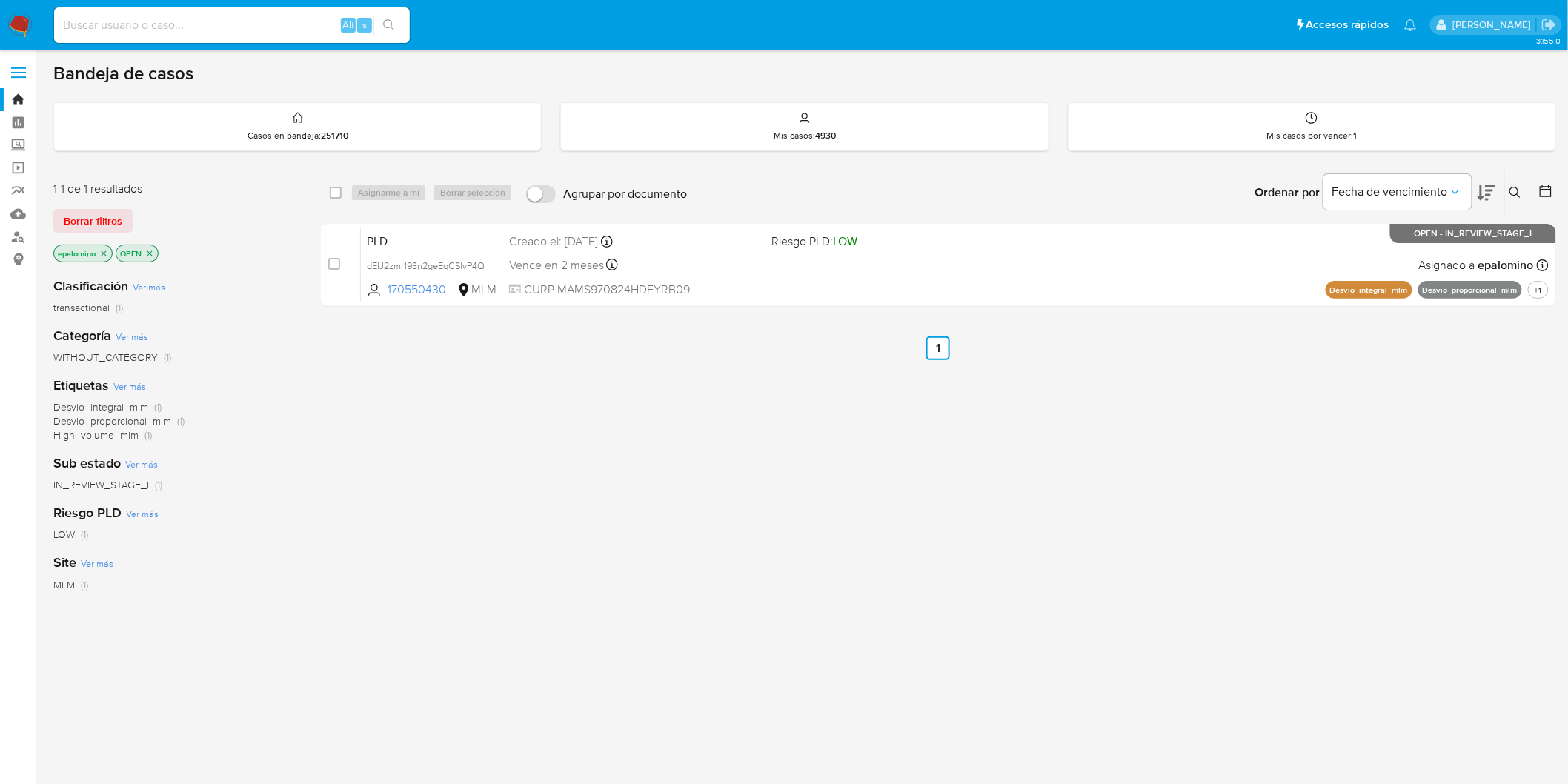
click at [63, 218] on button "Borrar filtros" at bounding box center [93, 220] width 79 height 23
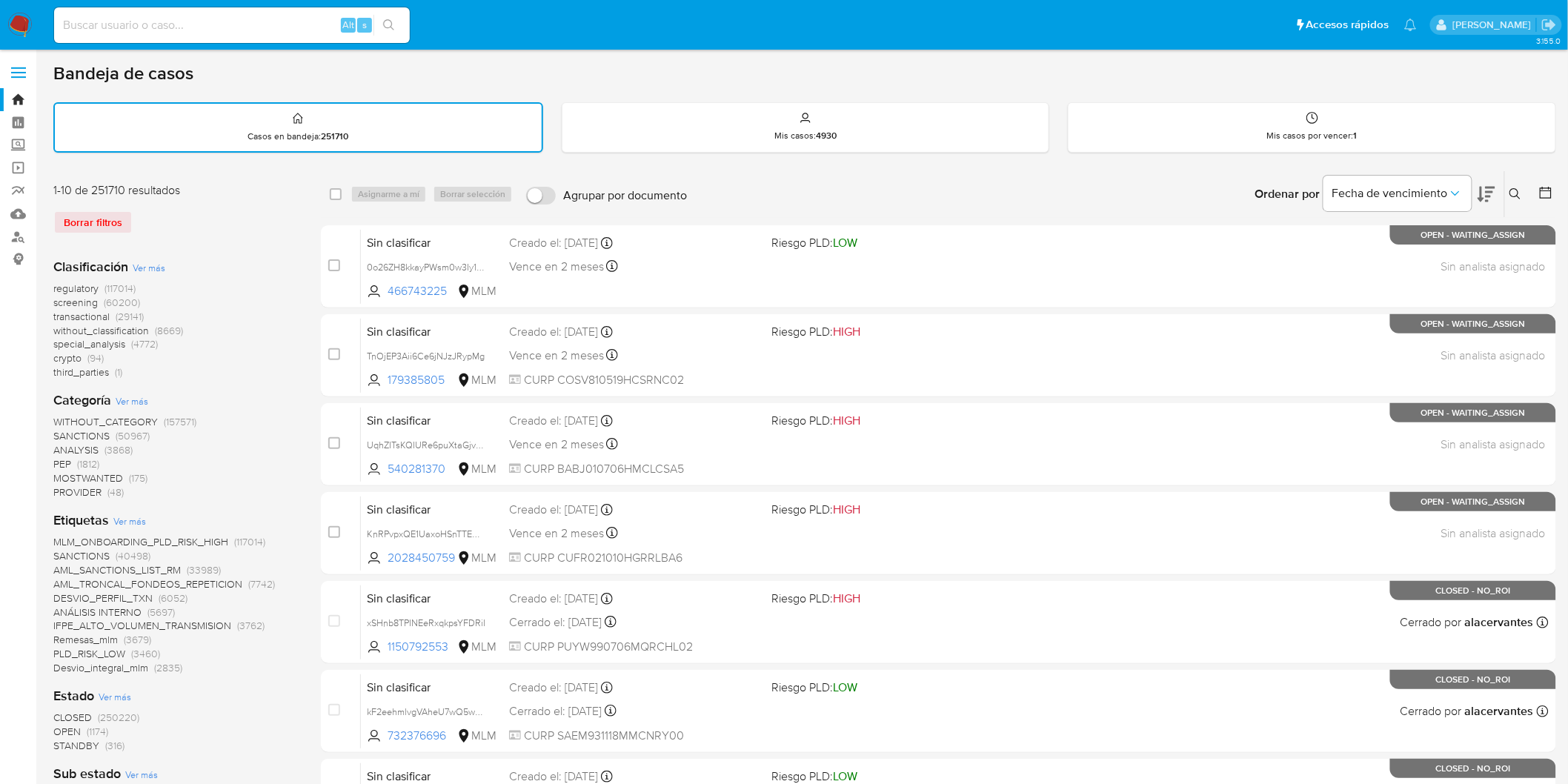
click at [1524, 182] on div "Ingrese ID de usuario o caso Buscar Borrar filtros" at bounding box center [1517, 194] width 25 height 46
click at [1515, 188] on icon at bounding box center [1516, 194] width 12 height 12
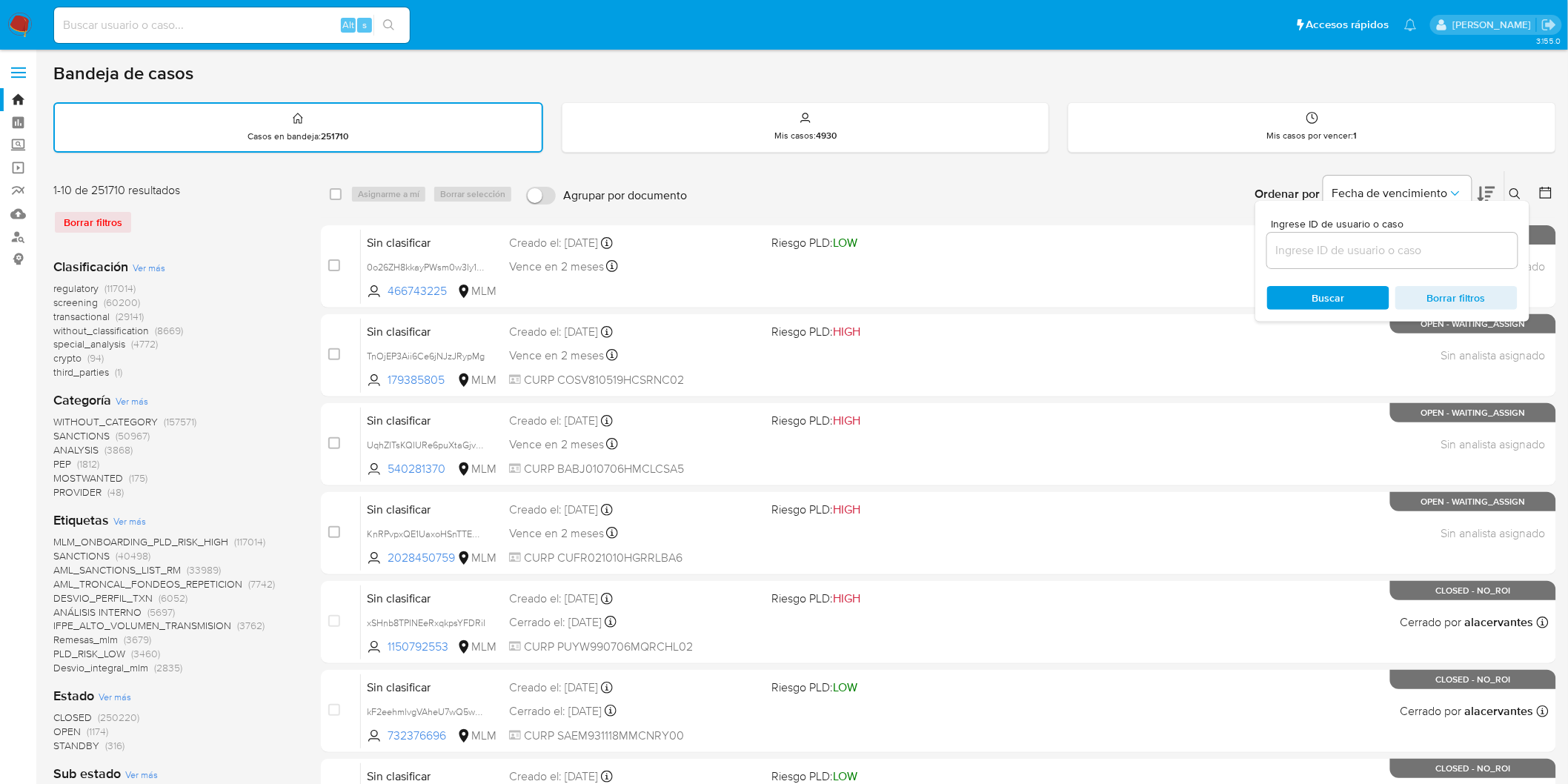
click at [1308, 246] on input at bounding box center [1392, 251] width 250 height 20
type input "170550430"
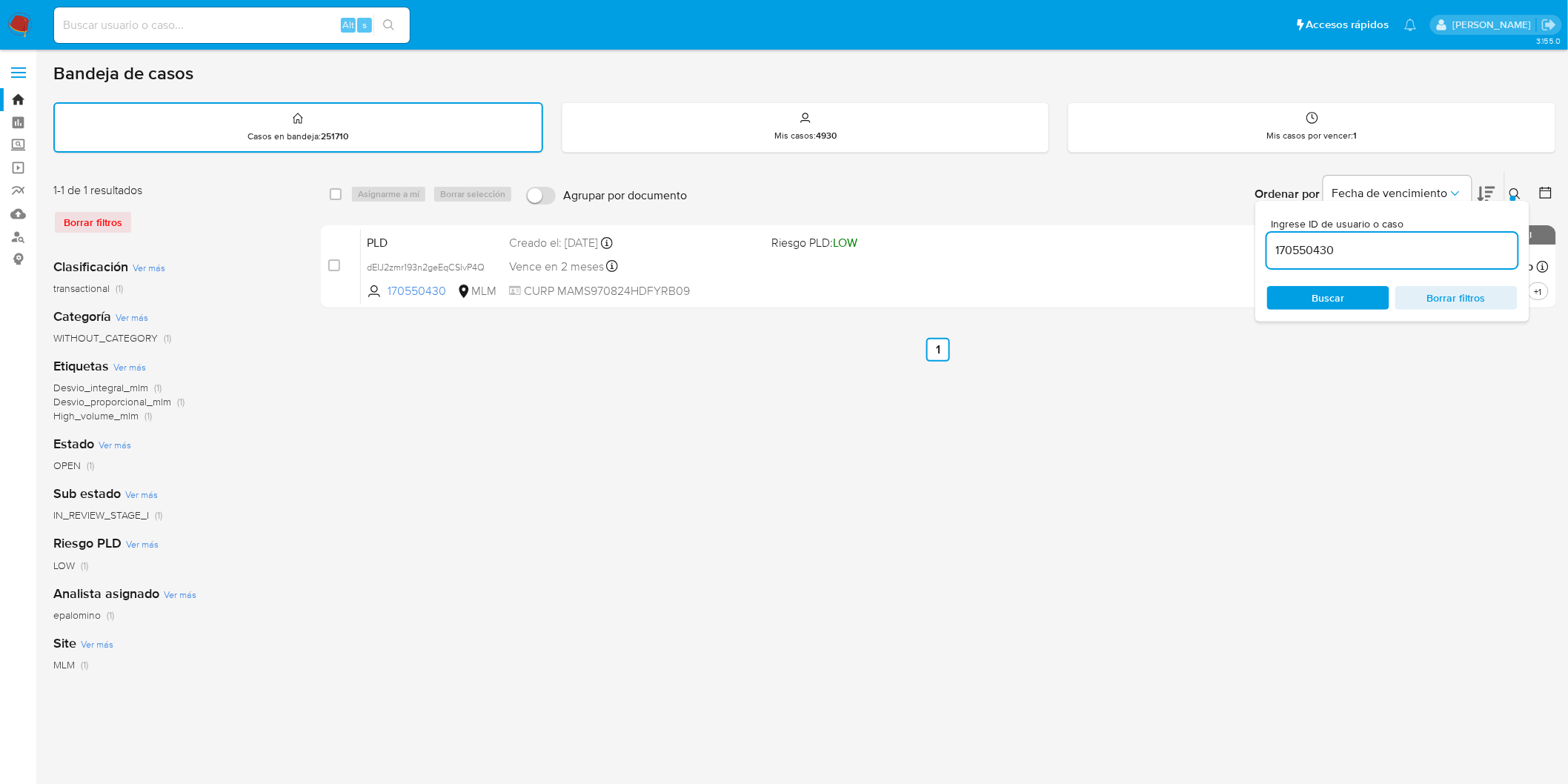
click at [1515, 190] on icon at bounding box center [1516, 194] width 12 height 12
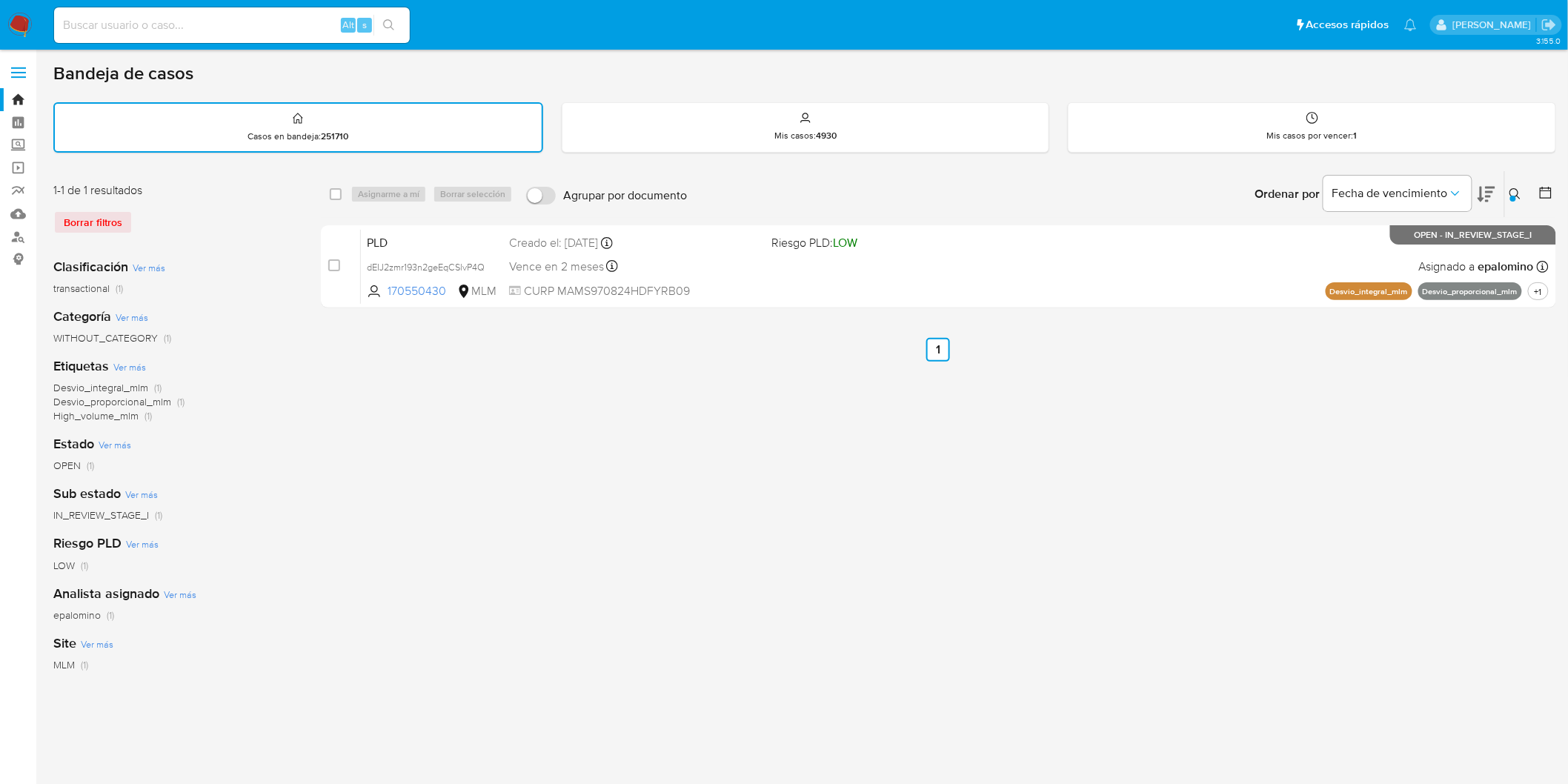
click at [26, 29] on img at bounding box center [20, 25] width 25 height 25
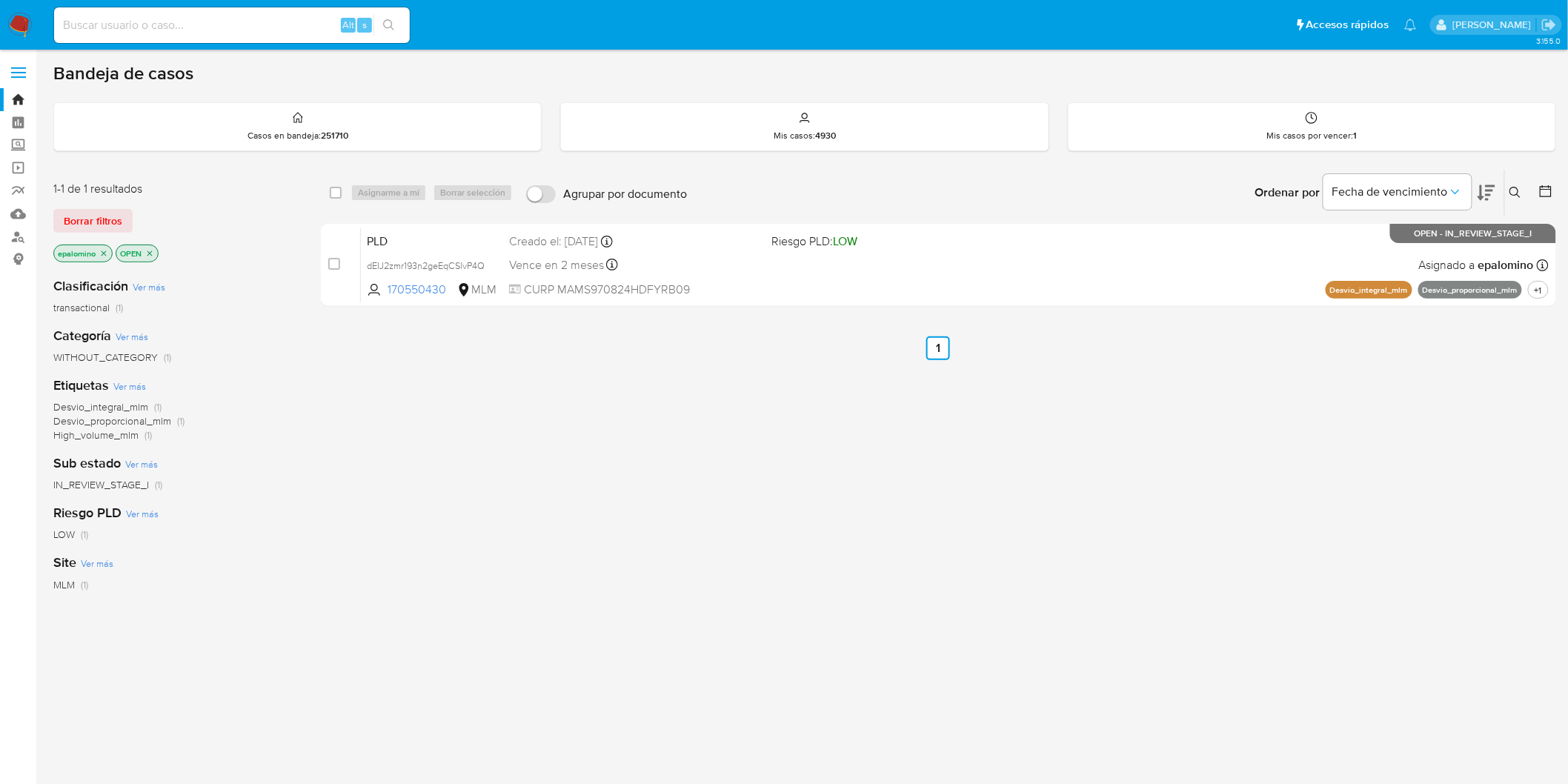
drag, startPoint x: 105, startPoint y: 215, endPoint x: 112, endPoint y: 219, distance: 8.1
click at [105, 215] on span "Borrar filtros" at bounding box center [93, 221] width 59 height 21
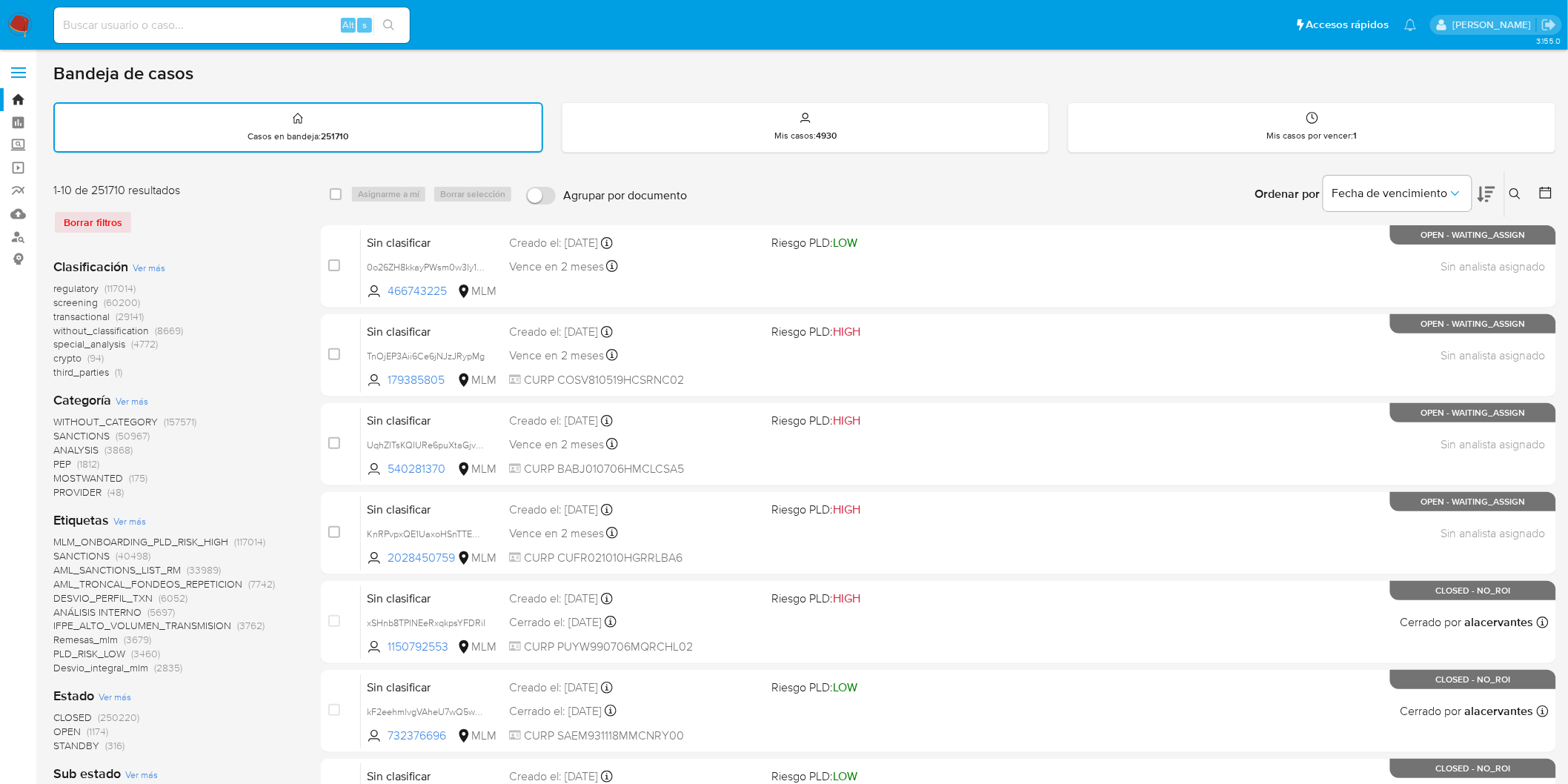
click at [1518, 188] on icon at bounding box center [1516, 194] width 12 height 12
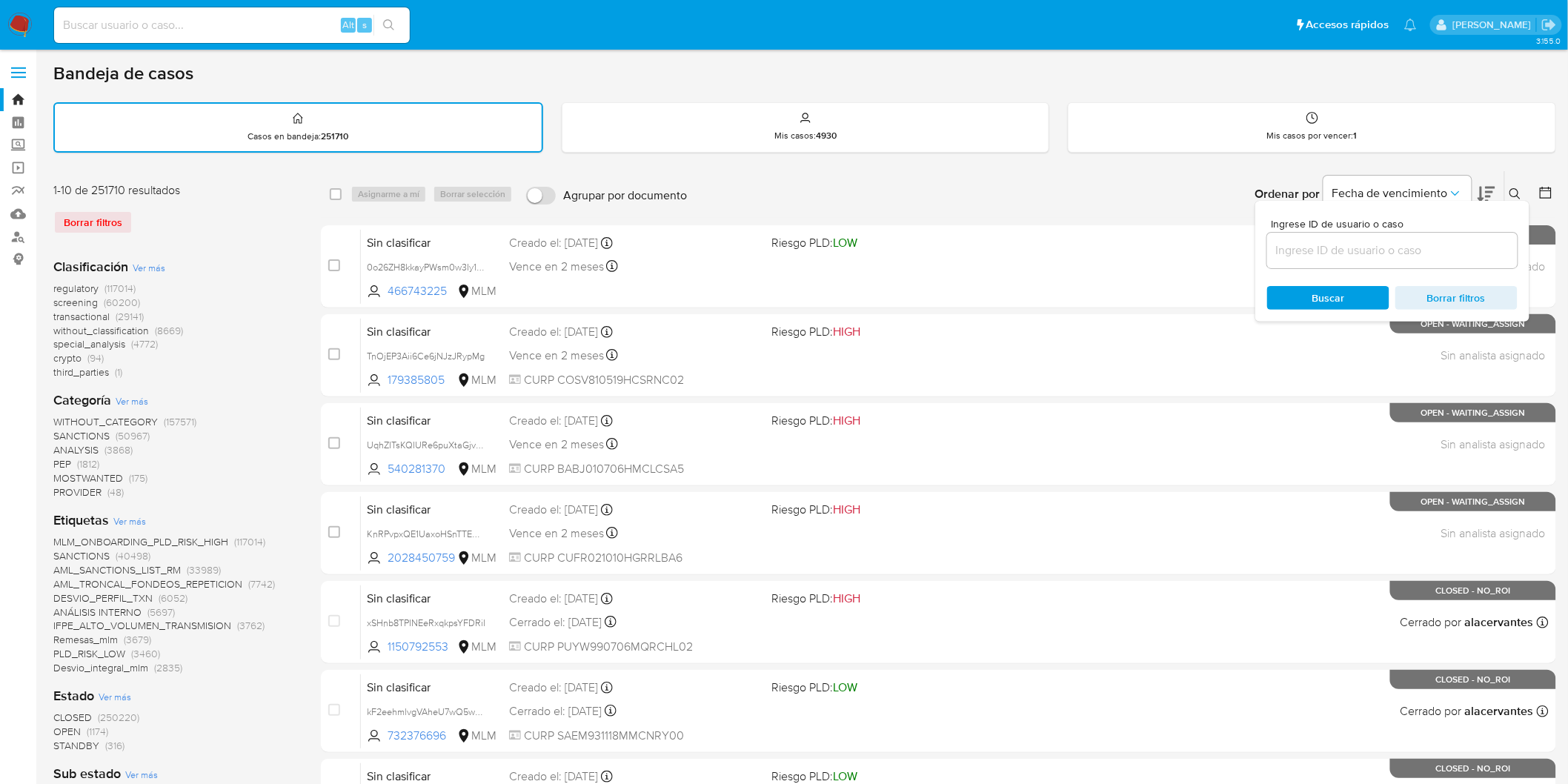
click at [1325, 243] on input at bounding box center [1392, 251] width 250 height 20
type input "170550430"
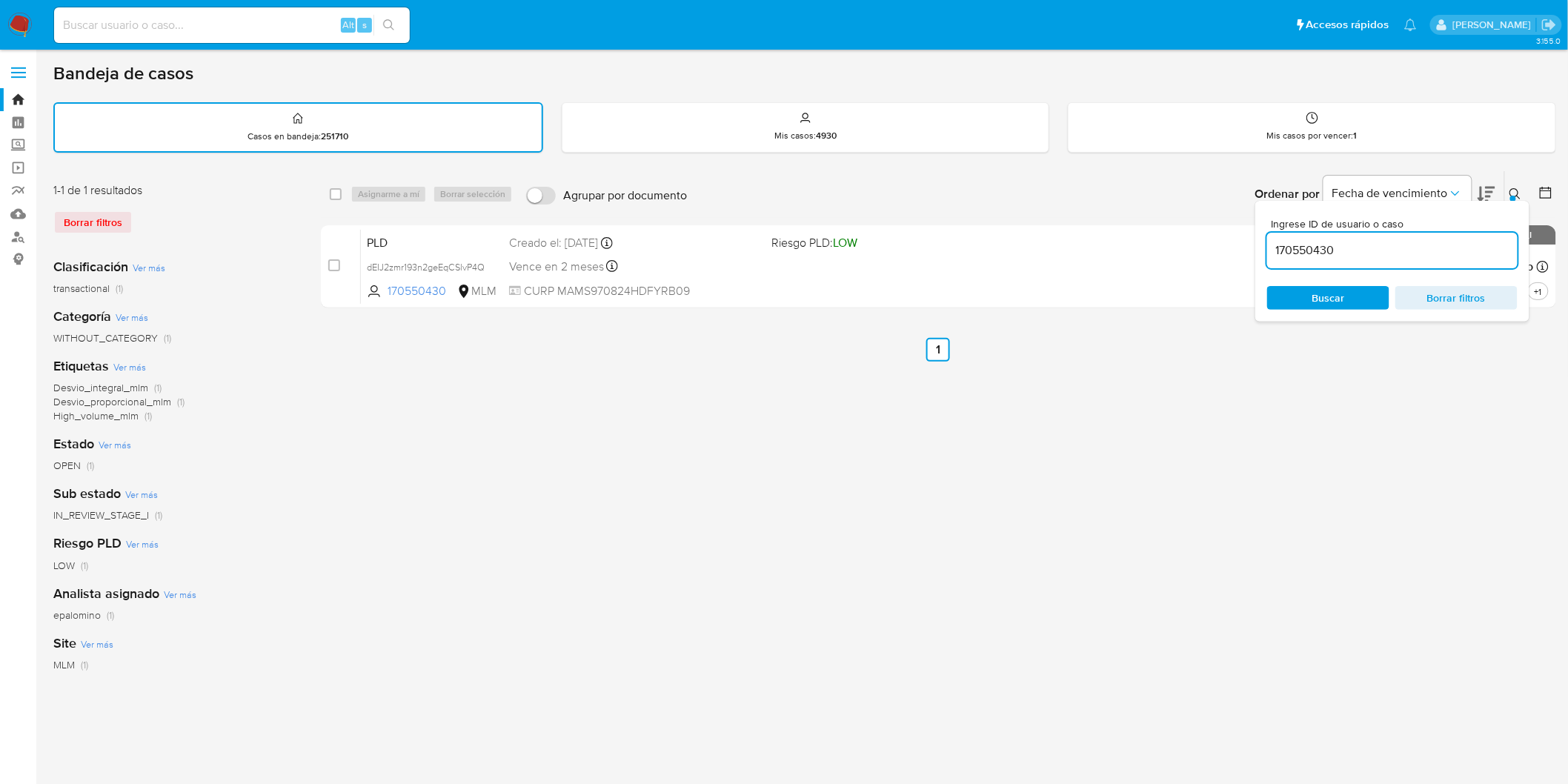
click at [1510, 189] on icon at bounding box center [1516, 194] width 12 height 12
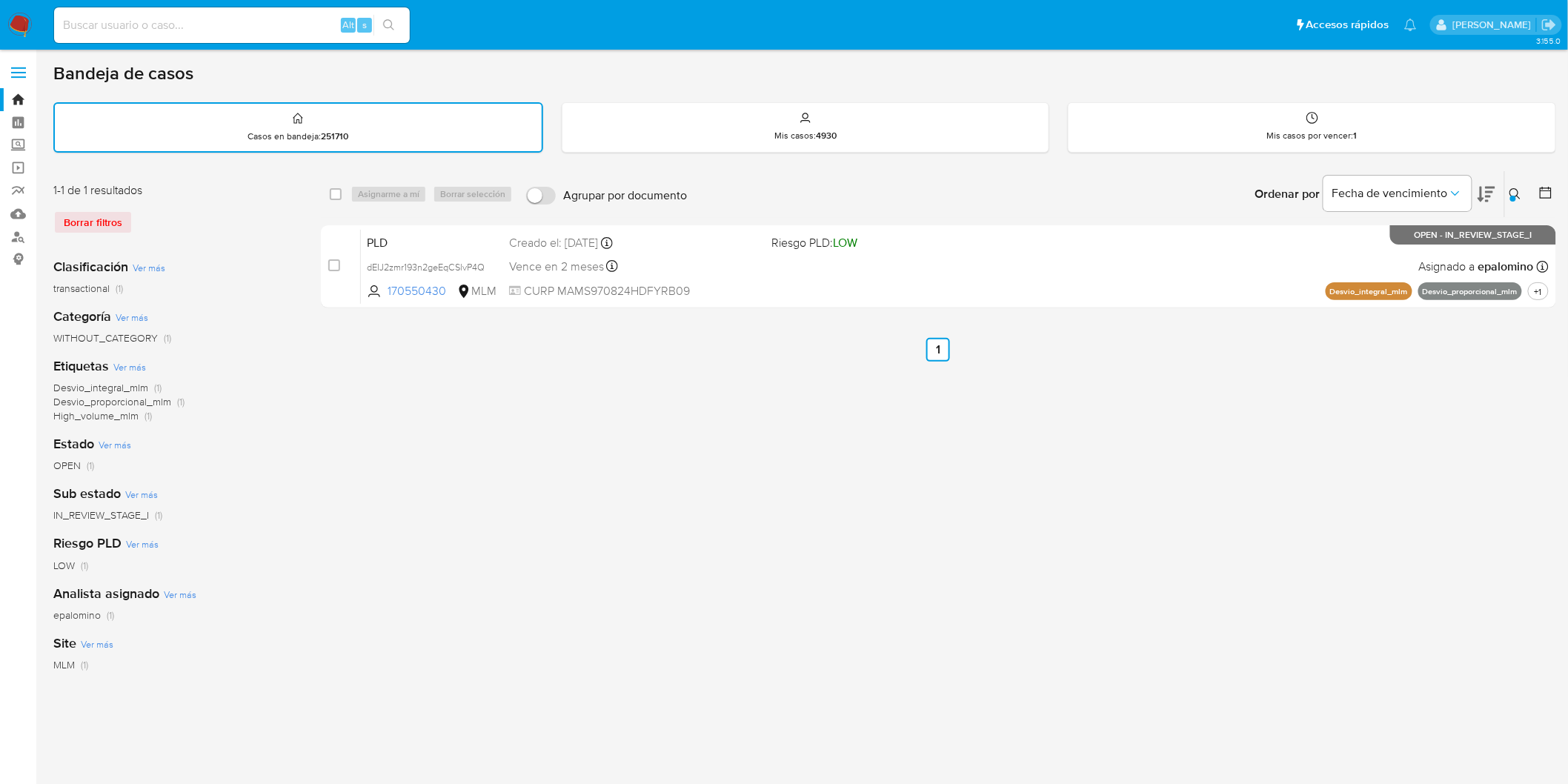
click at [21, 29] on img at bounding box center [20, 25] width 25 height 25
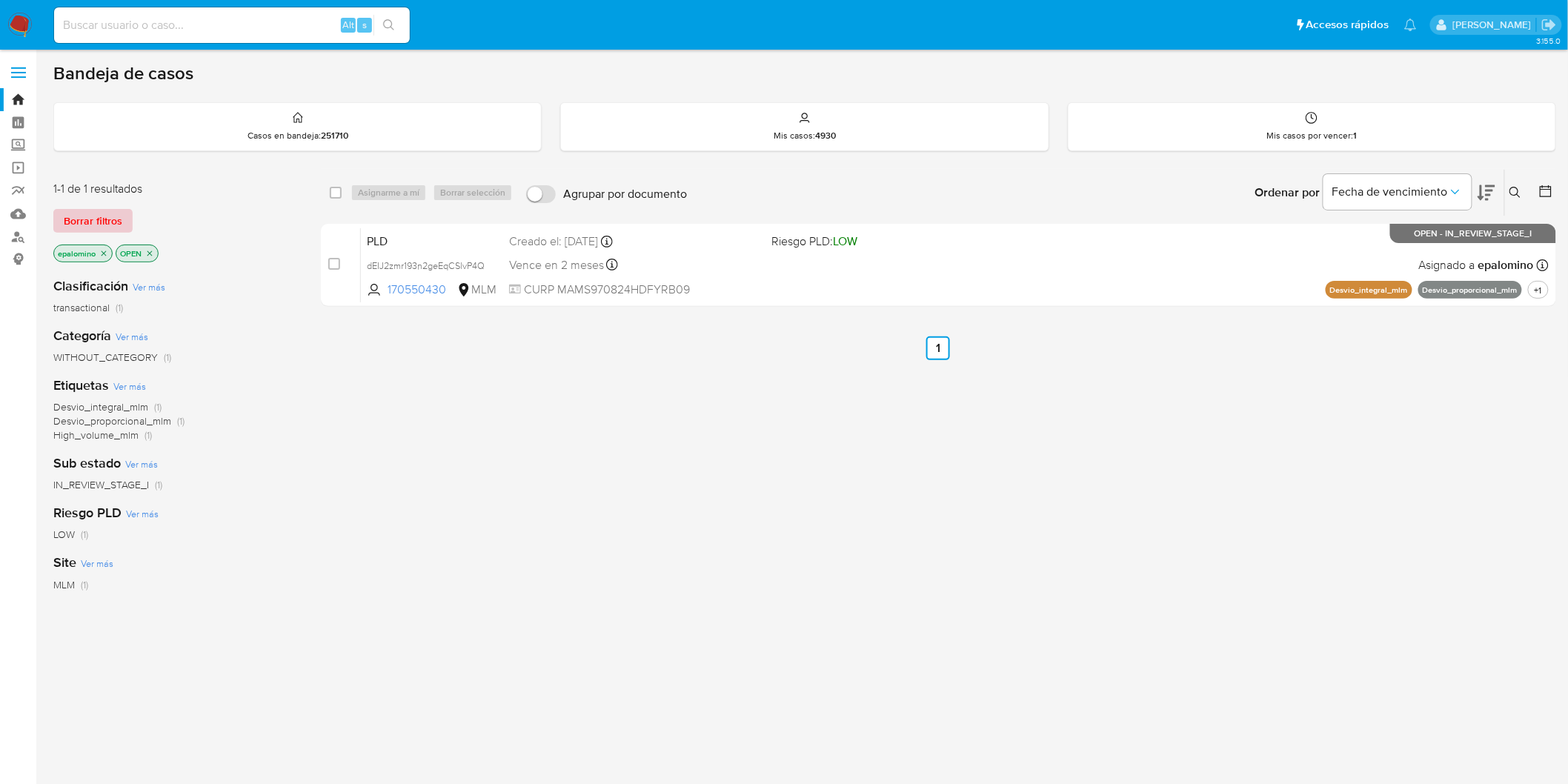
click at [90, 215] on span "Borrar filtros" at bounding box center [93, 221] width 59 height 21
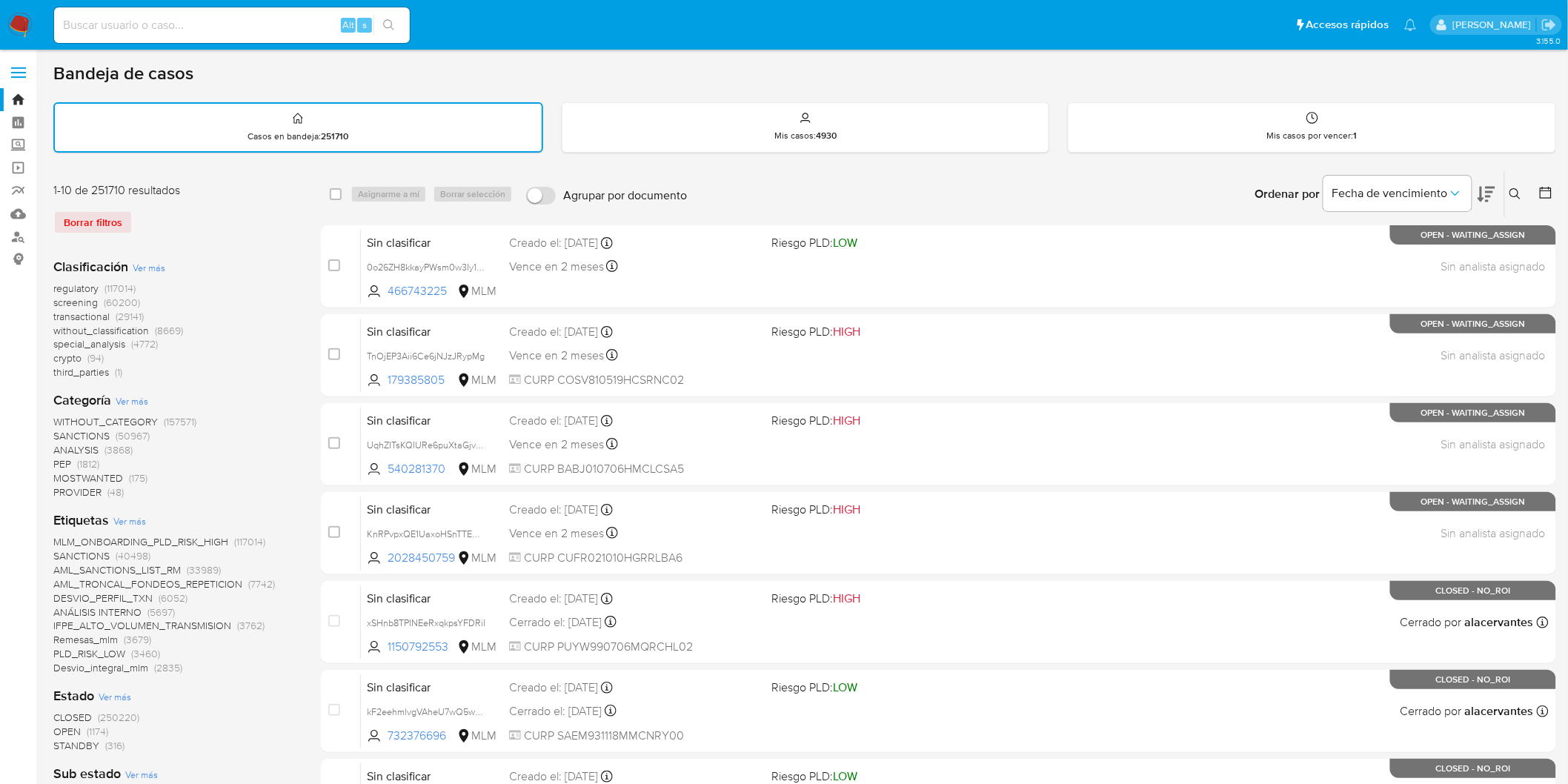
click at [1518, 197] on icon at bounding box center [1516, 194] width 12 height 12
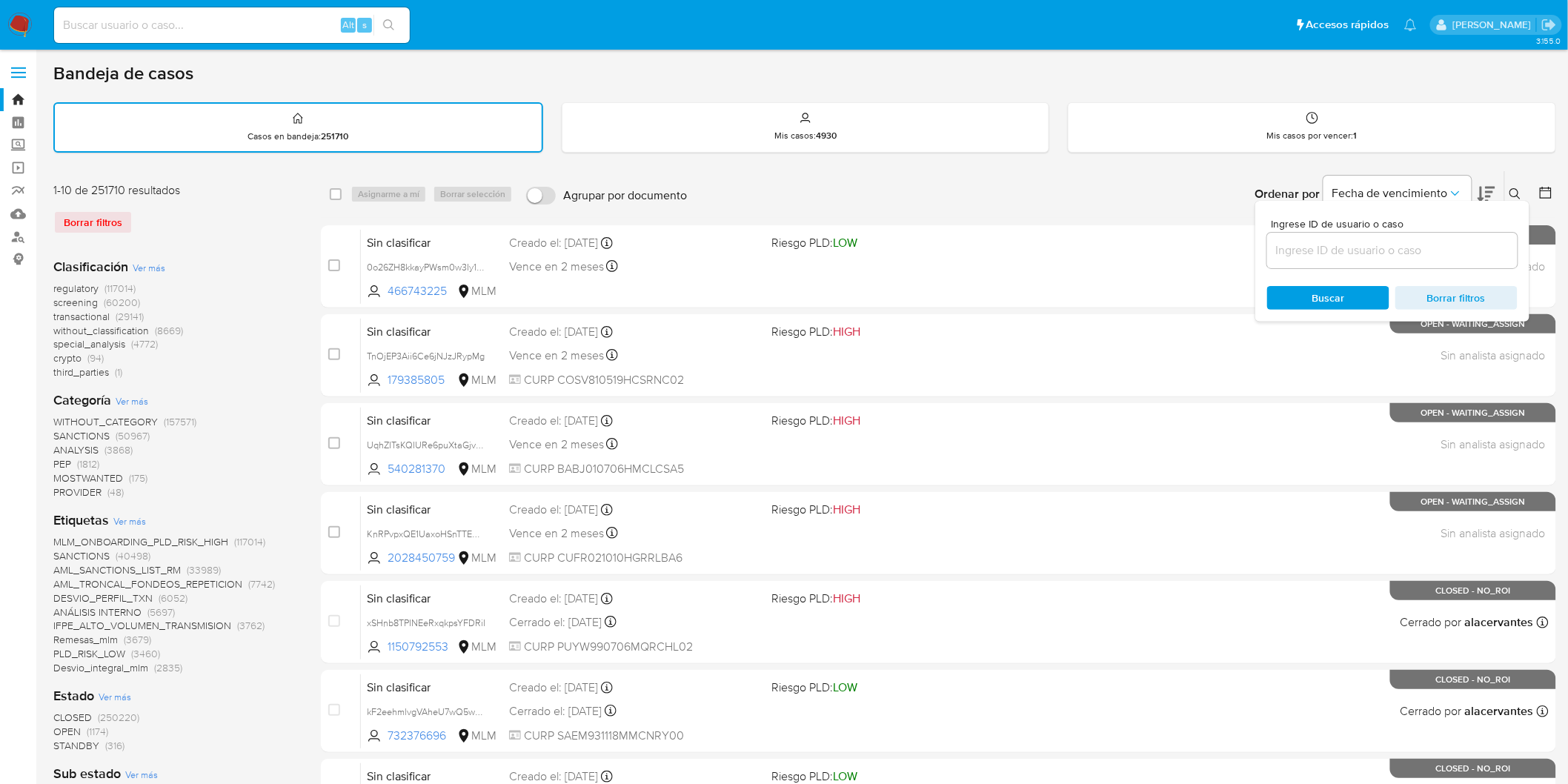
click at [1368, 250] on input at bounding box center [1392, 251] width 250 height 20
type input "170550430"
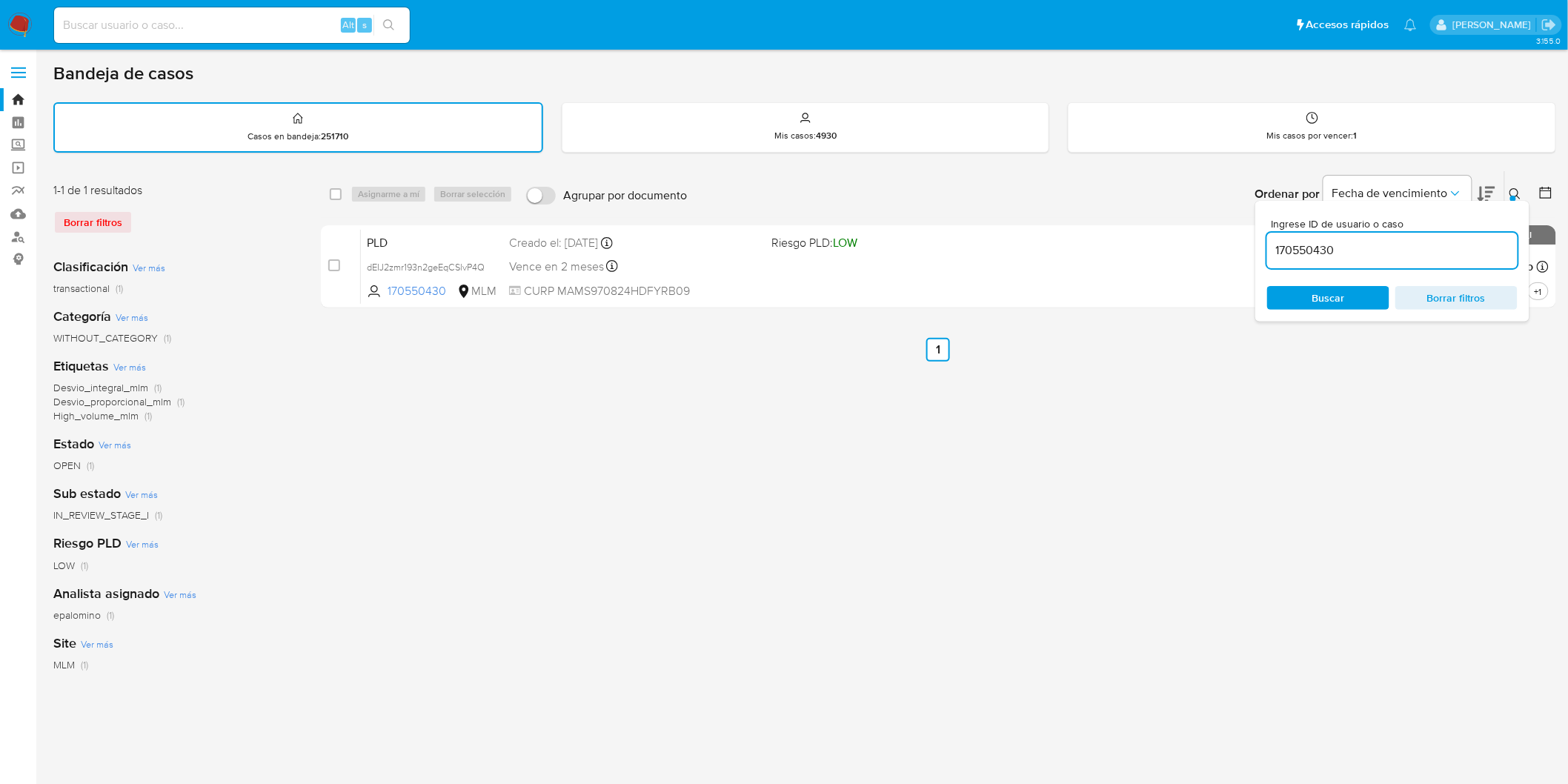
click at [1518, 197] on icon at bounding box center [1516, 194] width 12 height 12
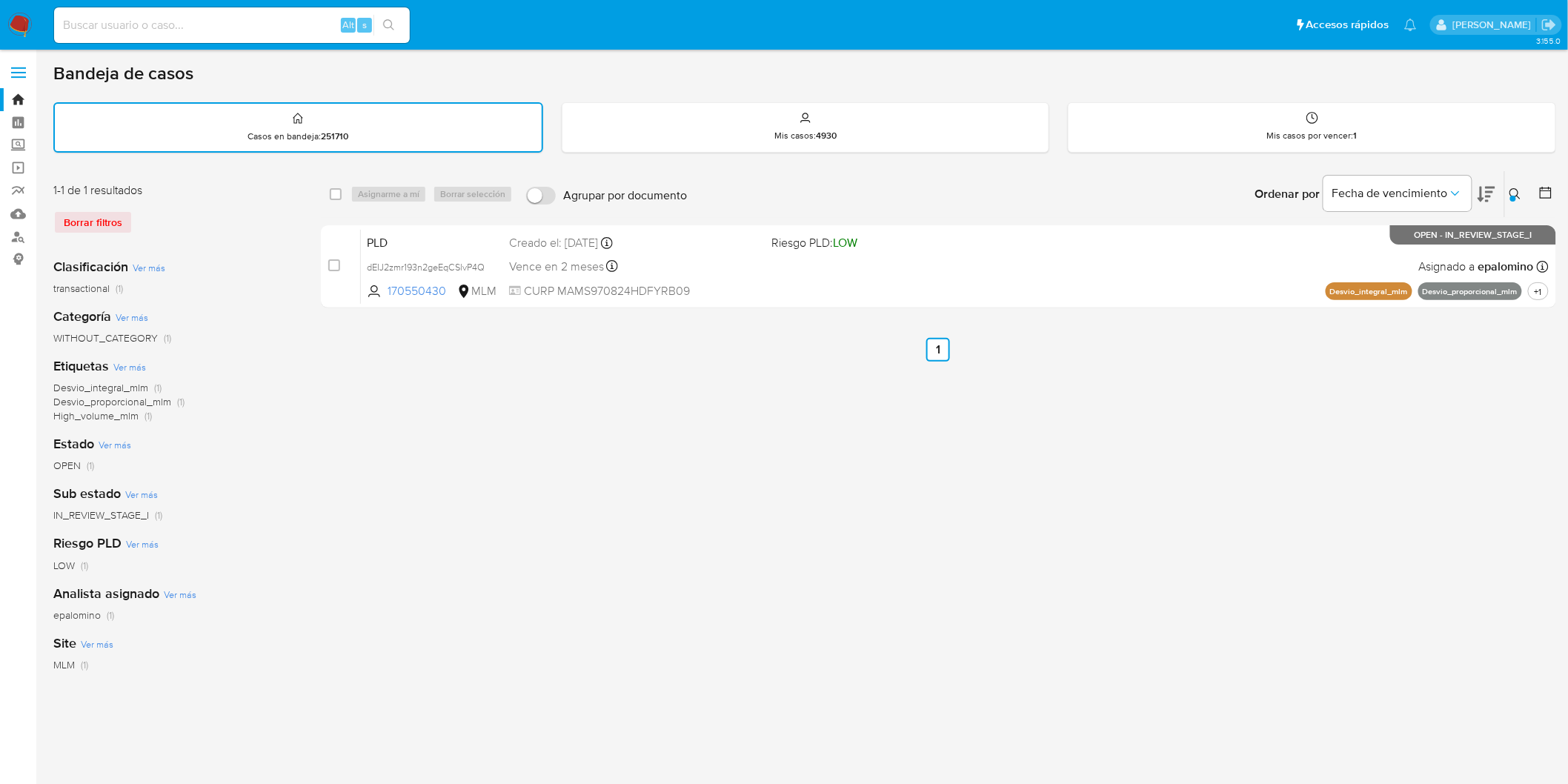
click at [23, 21] on img at bounding box center [20, 25] width 25 height 25
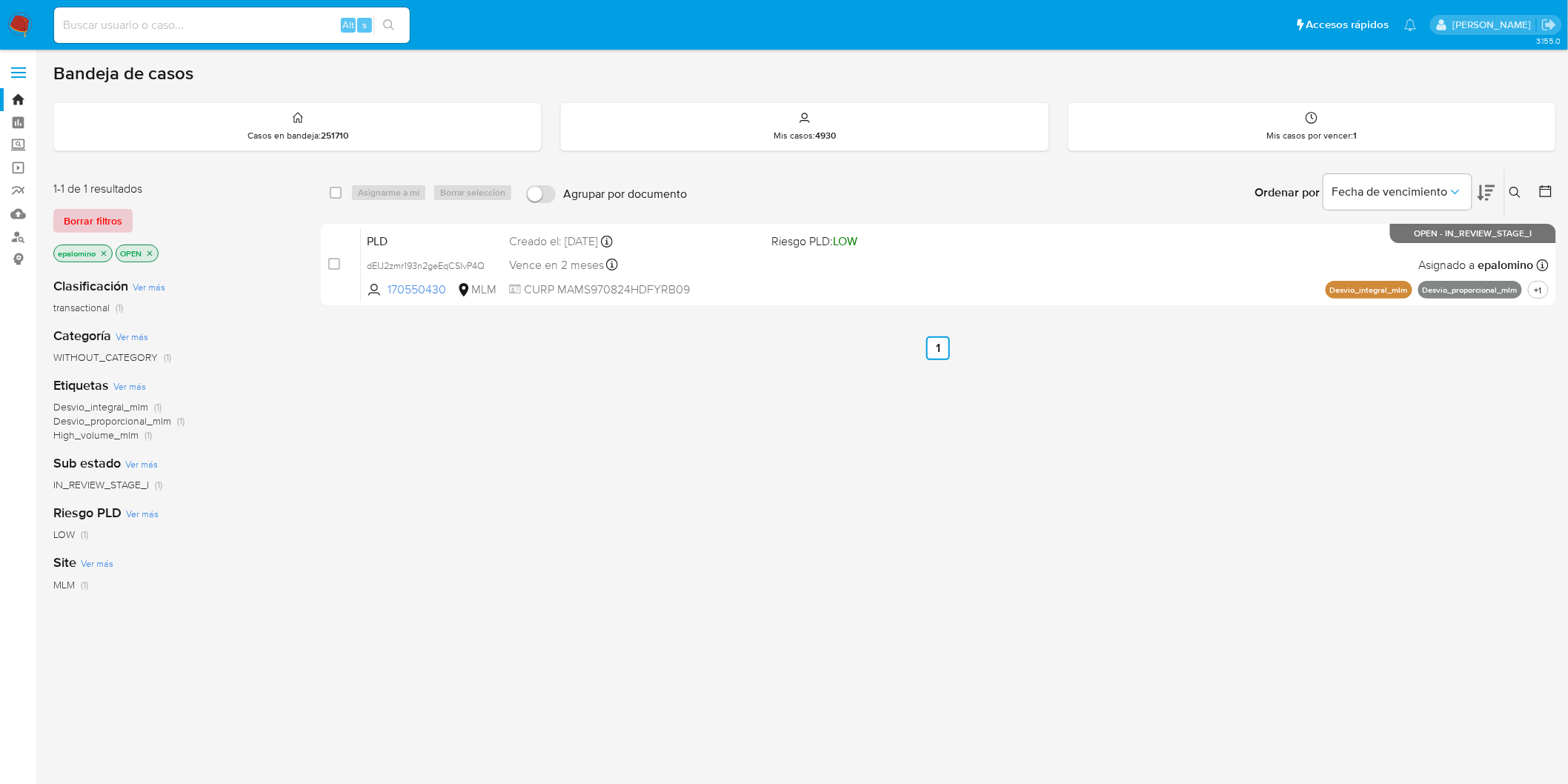
click at [97, 224] on span "Borrar filtros" at bounding box center [93, 221] width 59 height 21
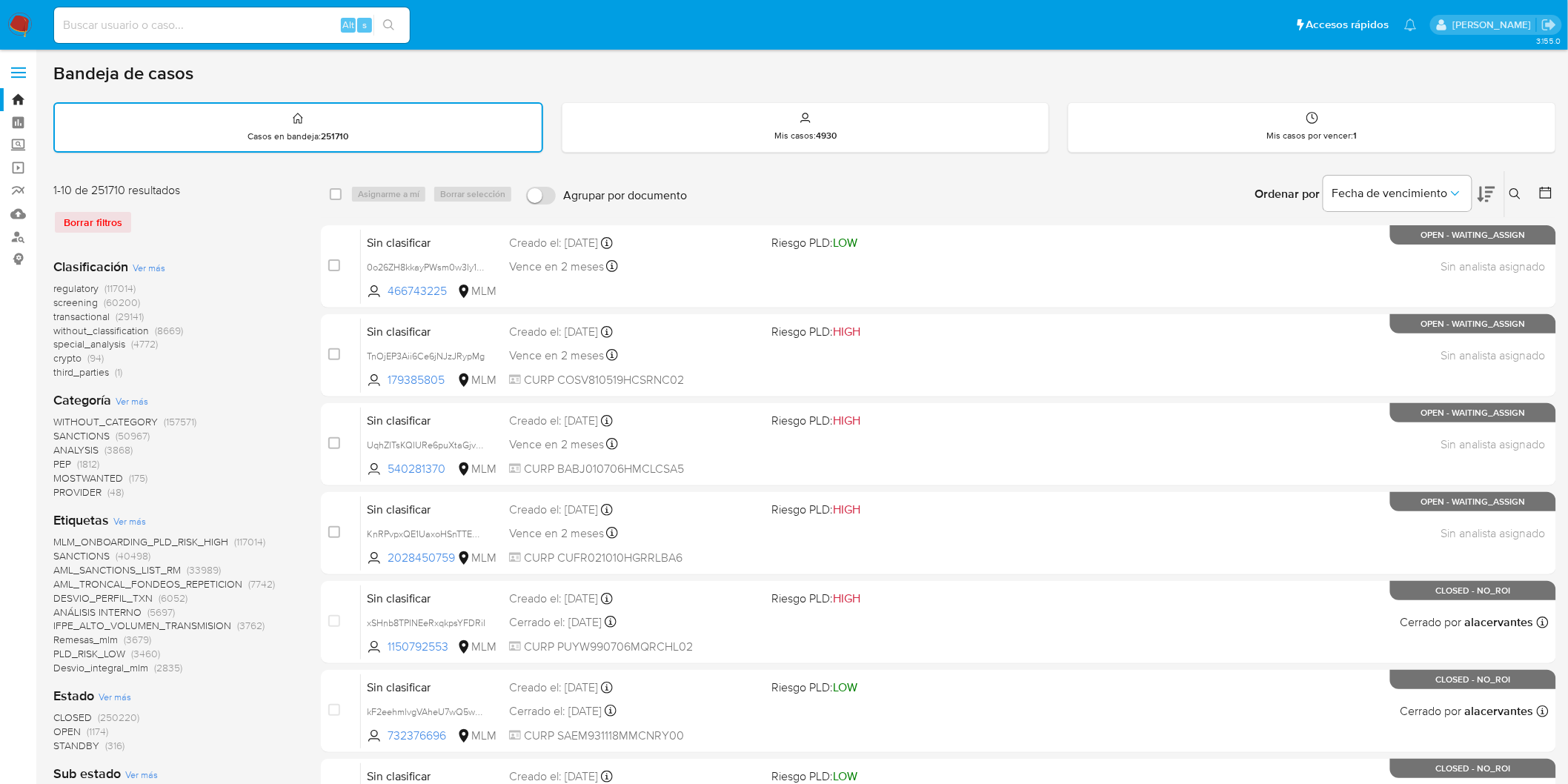
click at [18, 23] on img at bounding box center [20, 25] width 25 height 25
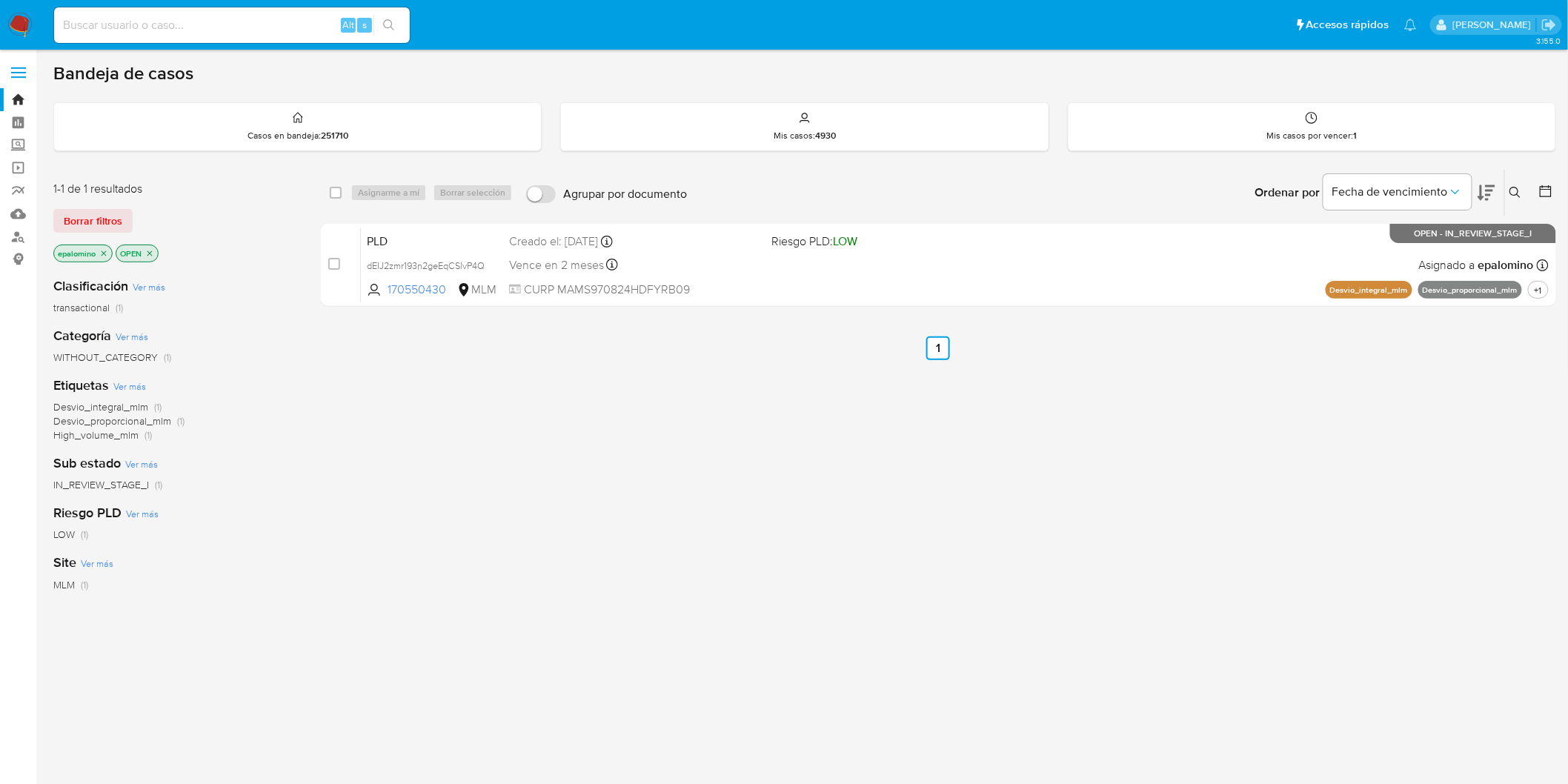
click at [99, 210] on span "Borrar filtros" at bounding box center [93, 221] width 59 height 21
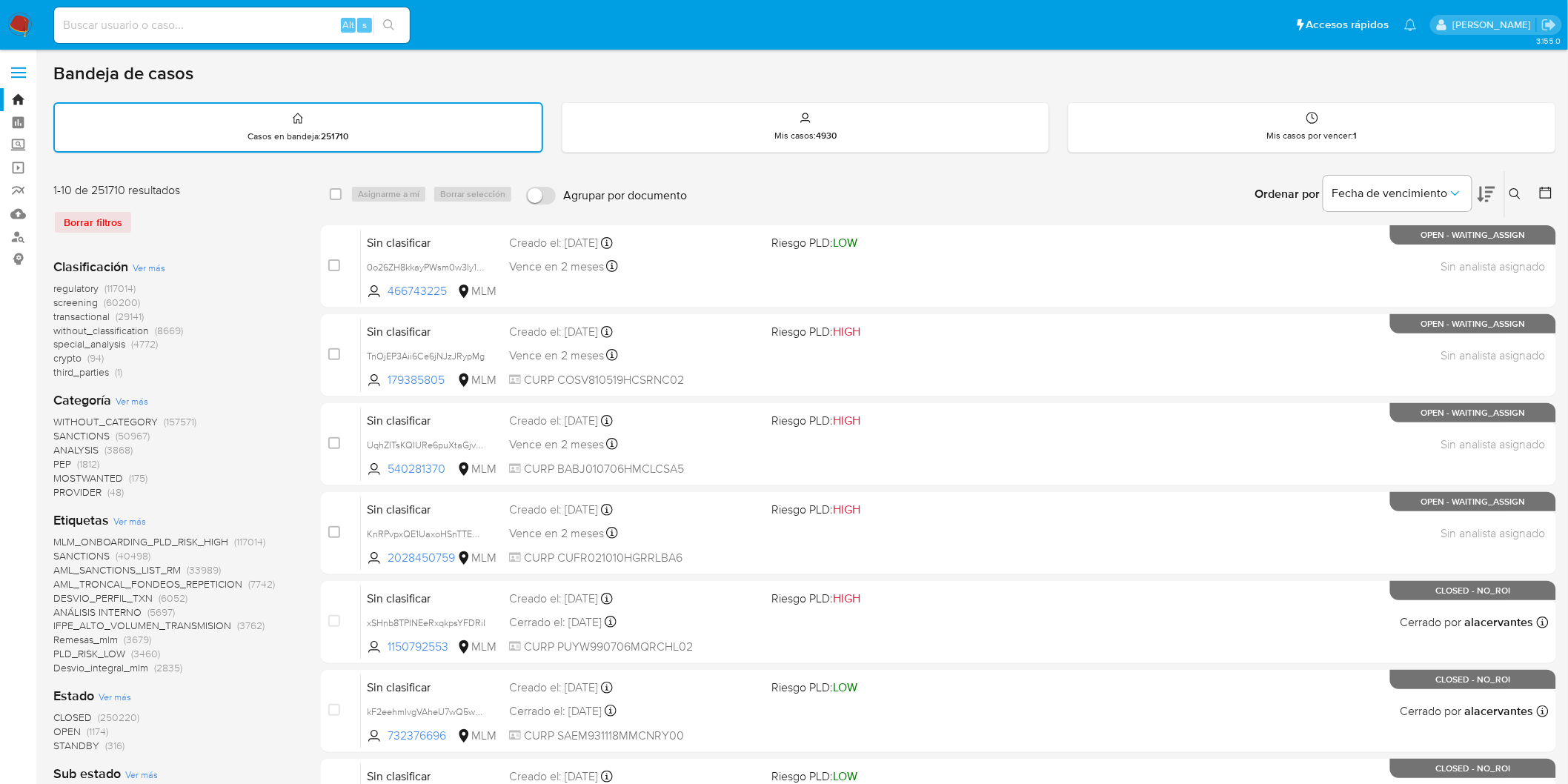
click at [17, 24] on img at bounding box center [20, 25] width 25 height 25
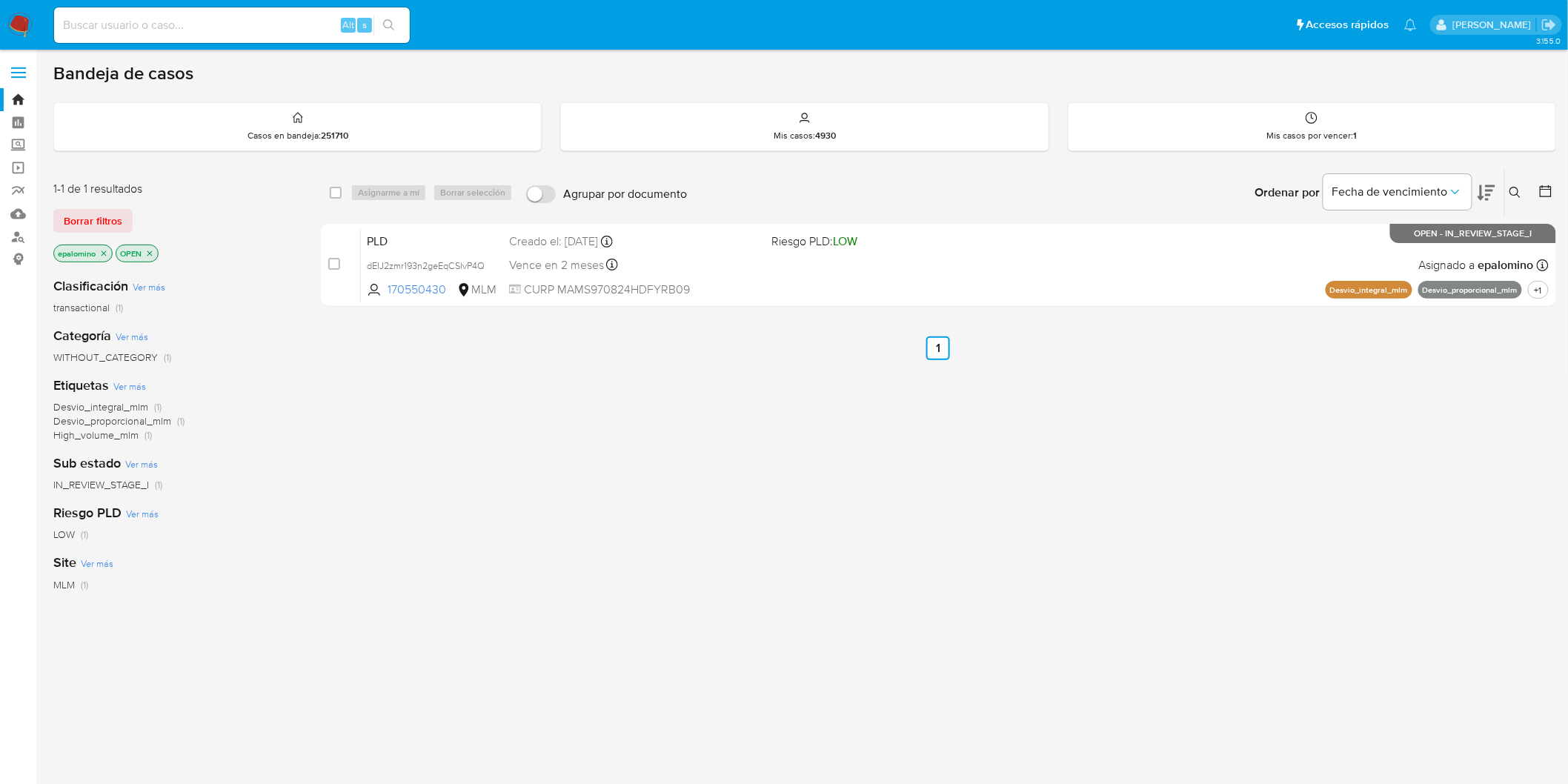
drag, startPoint x: 77, startPoint y: 212, endPoint x: 161, endPoint y: 20, distance: 209.6
click at [75, 212] on span "Borrar filtros" at bounding box center [93, 221] width 59 height 21
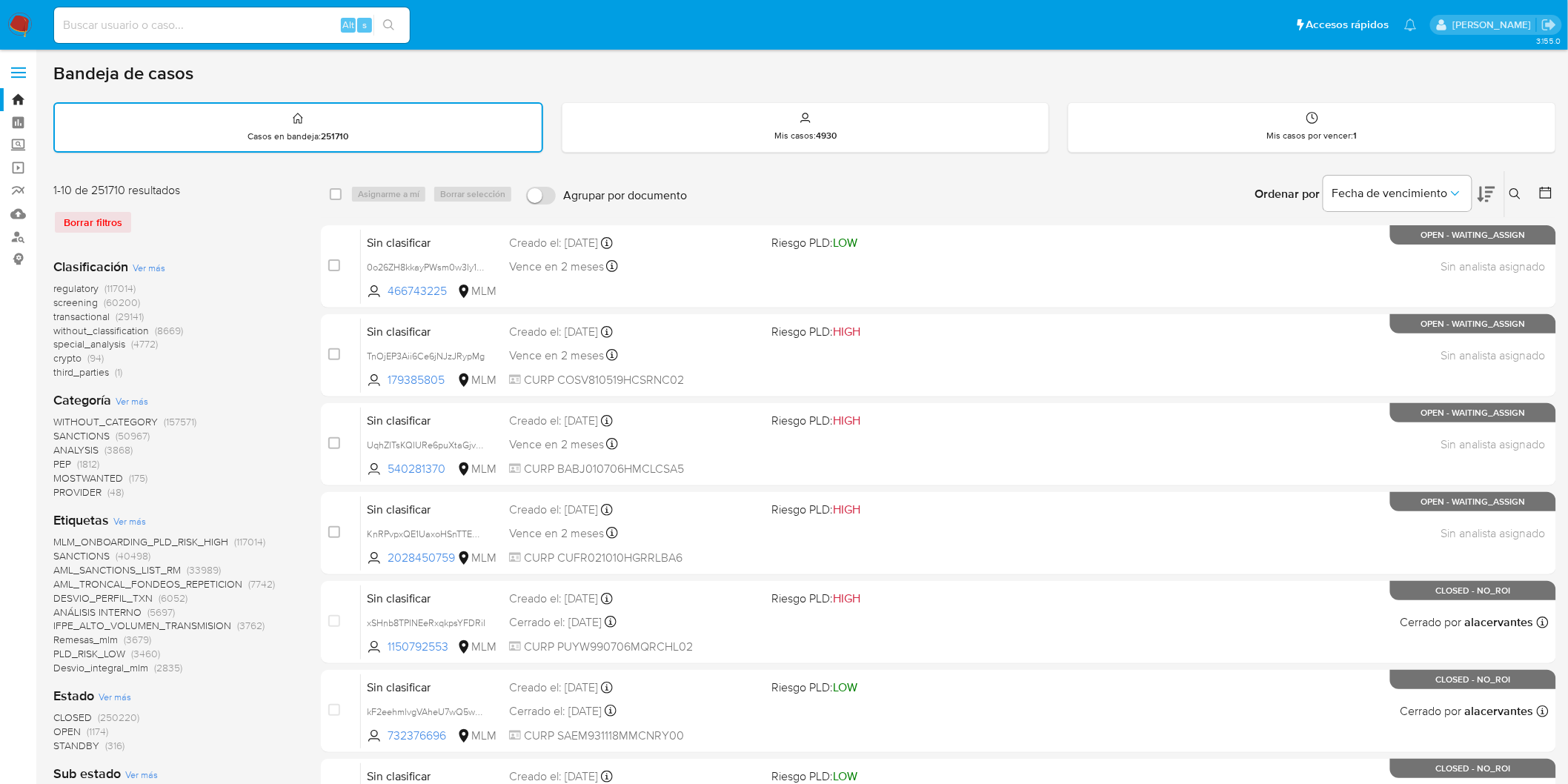
click at [122, 323] on span "without_classification" at bounding box center [101, 331] width 96 height 15
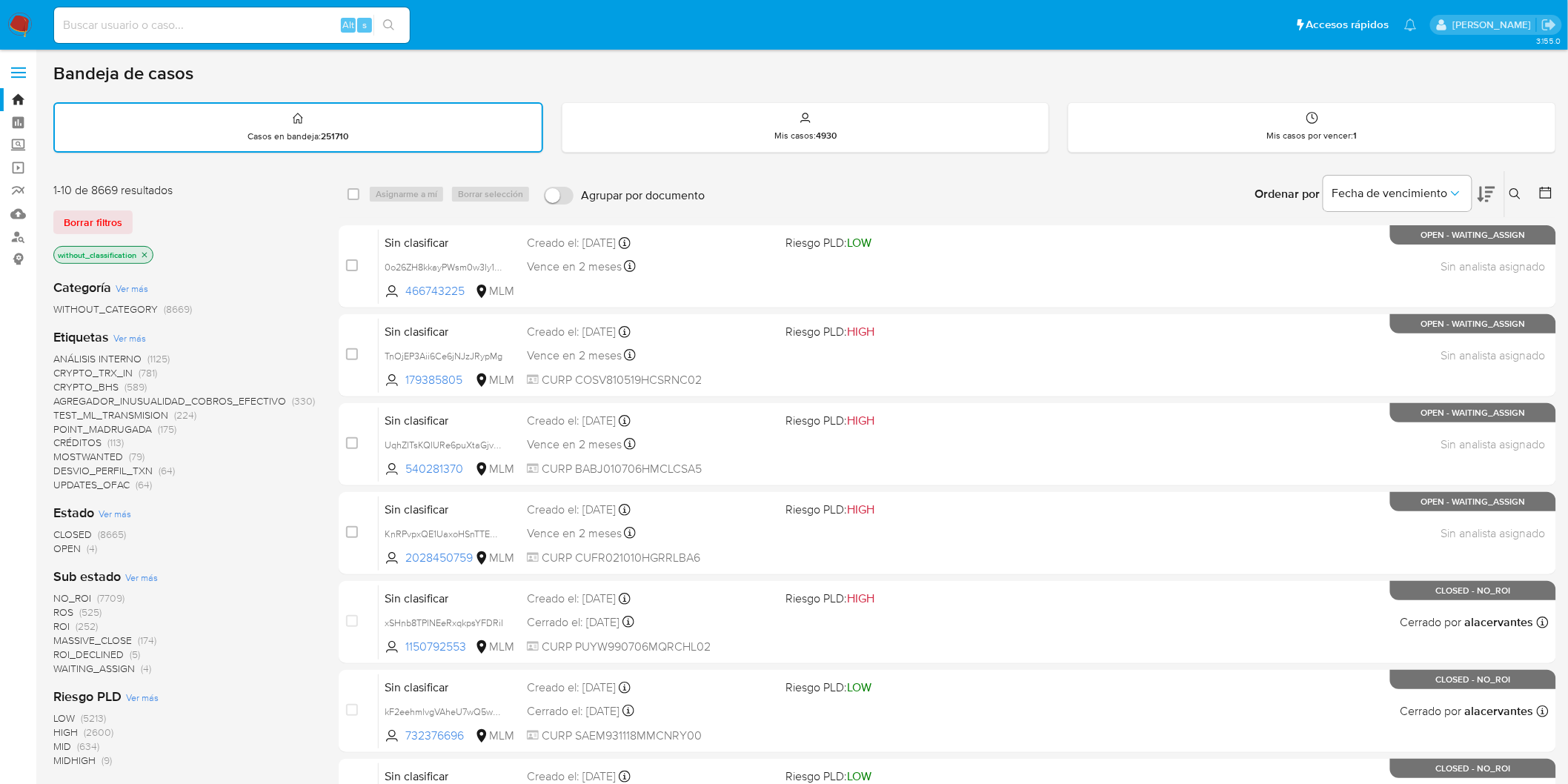
click at [71, 541] on span "OPEN" at bounding box center [67, 548] width 27 height 15
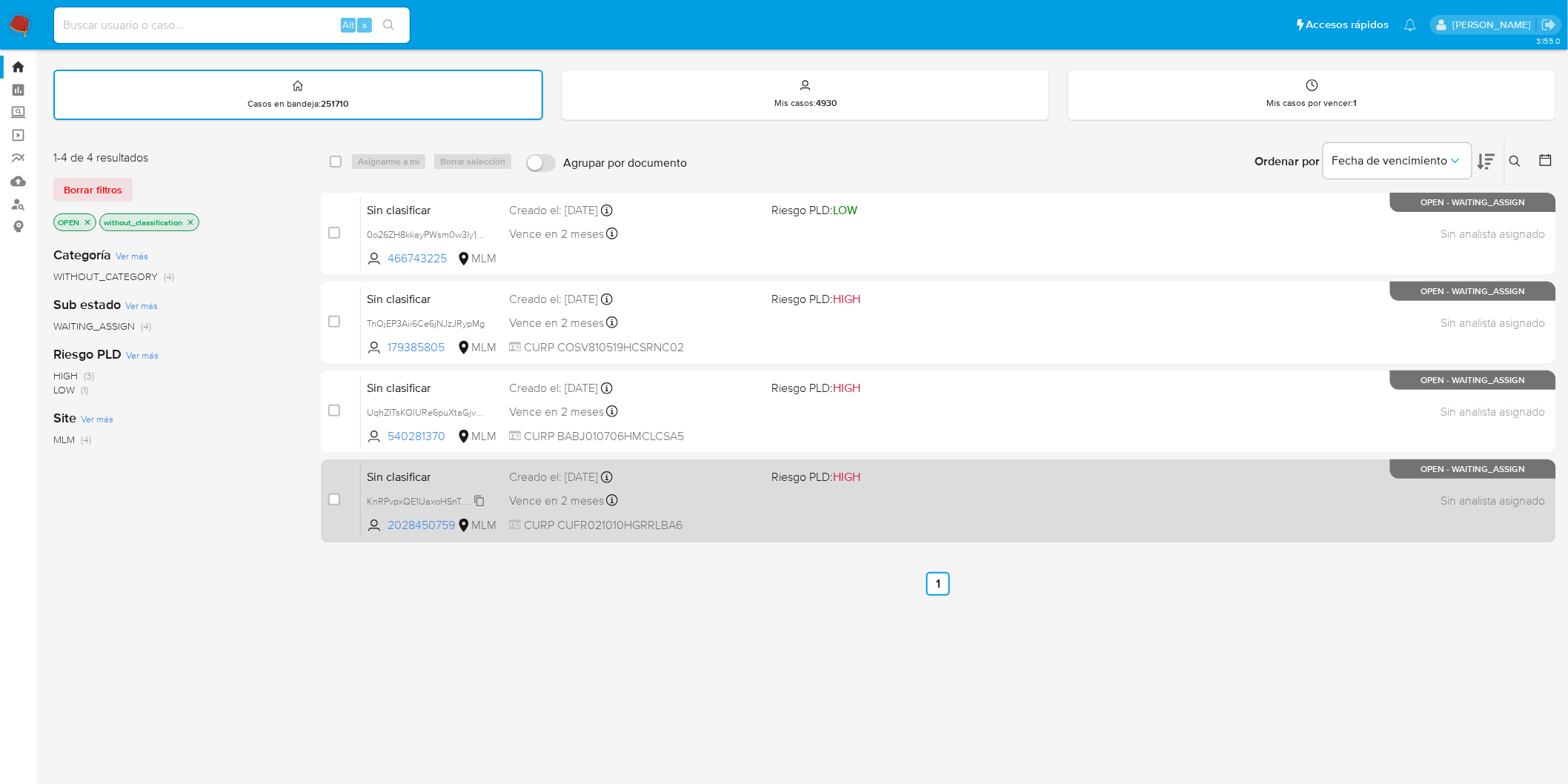
scroll to position [64, 0]
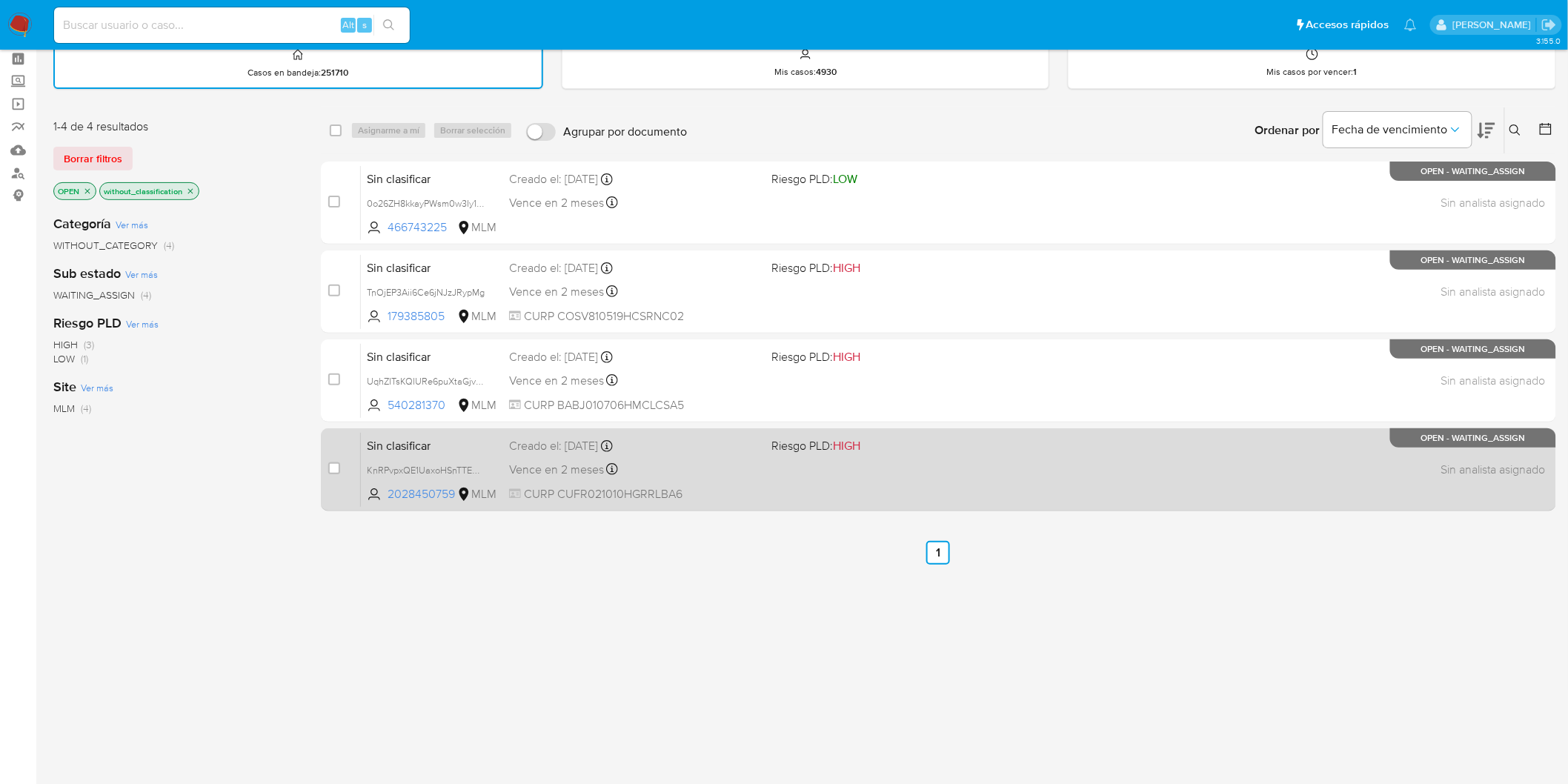
click at [398, 445] on span "Sin clasificar" at bounding box center [432, 444] width 130 height 20
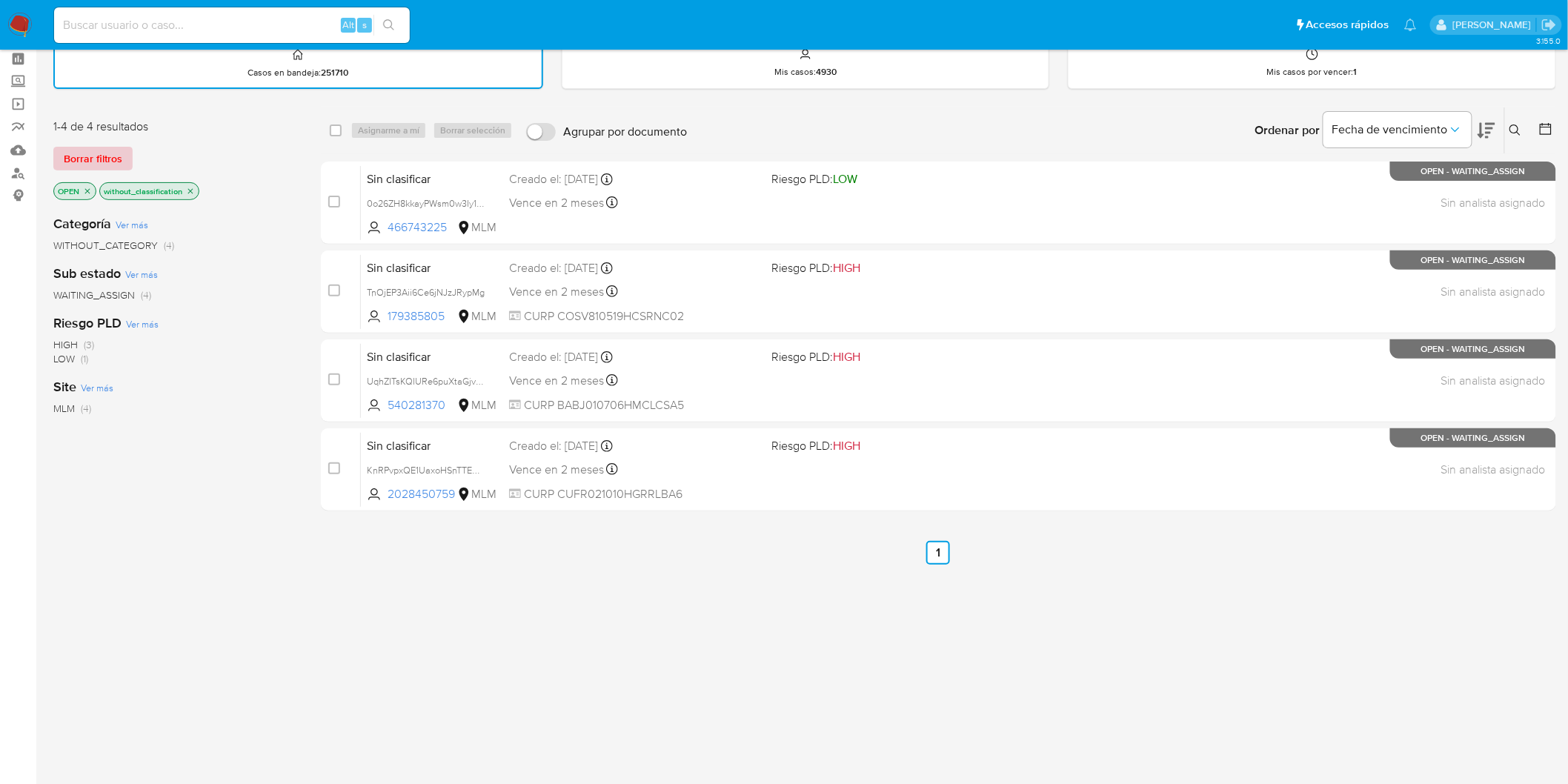
click at [94, 148] on span "Borrar filtros" at bounding box center [93, 159] width 59 height 21
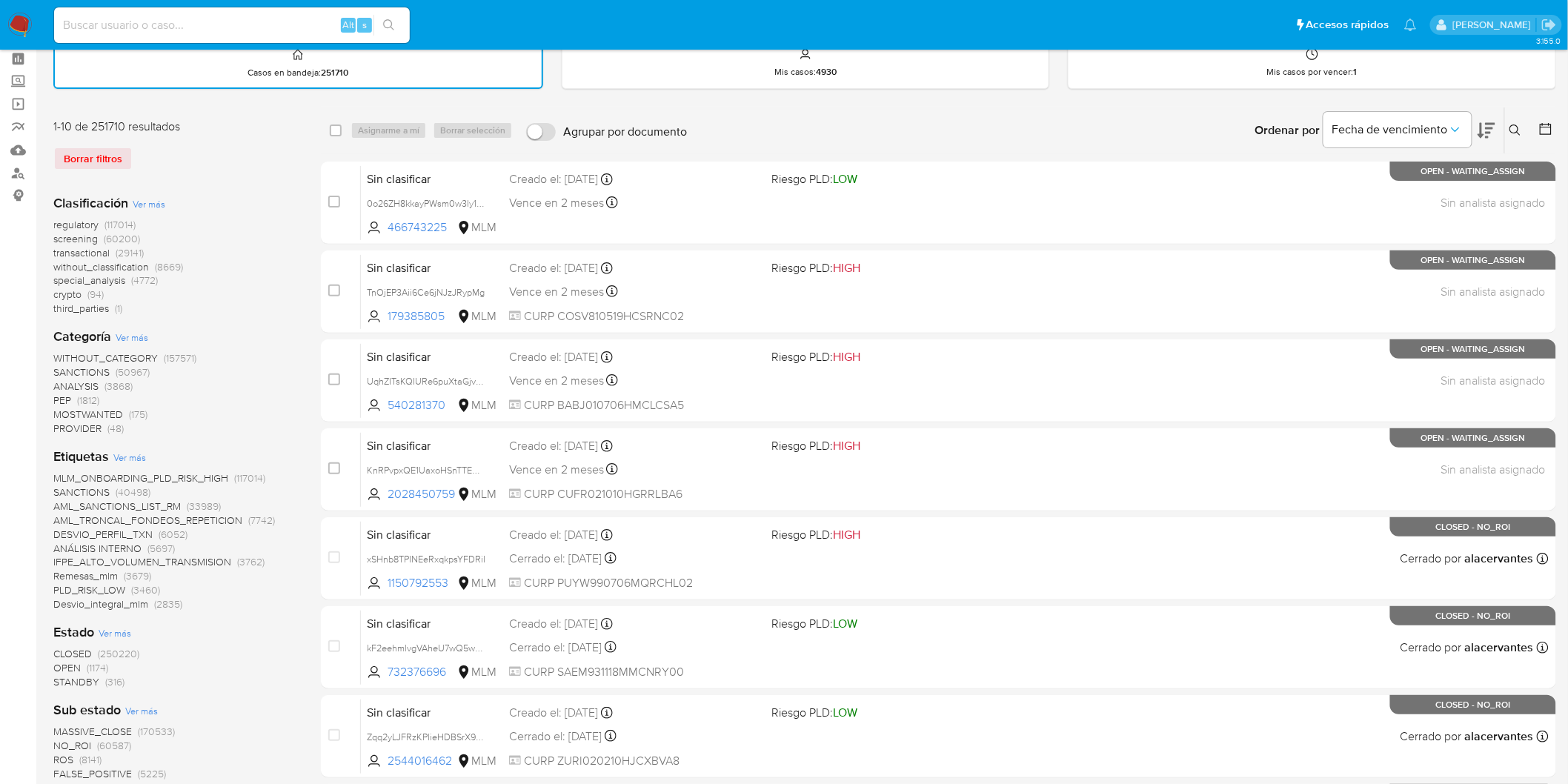
click at [11, 26] on img at bounding box center [20, 25] width 25 height 25
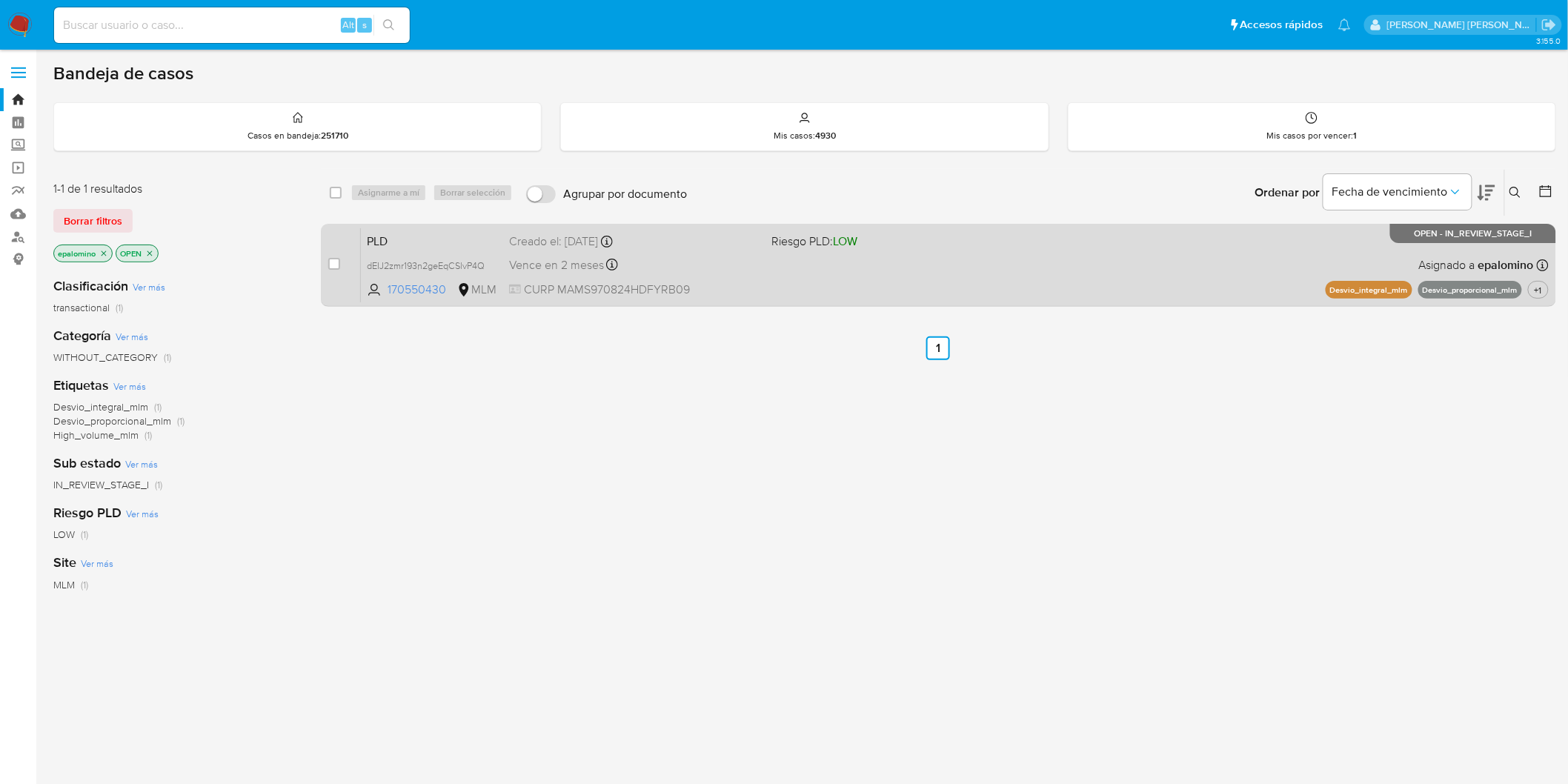
click at [382, 238] on span "PLD" at bounding box center [432, 240] width 130 height 20
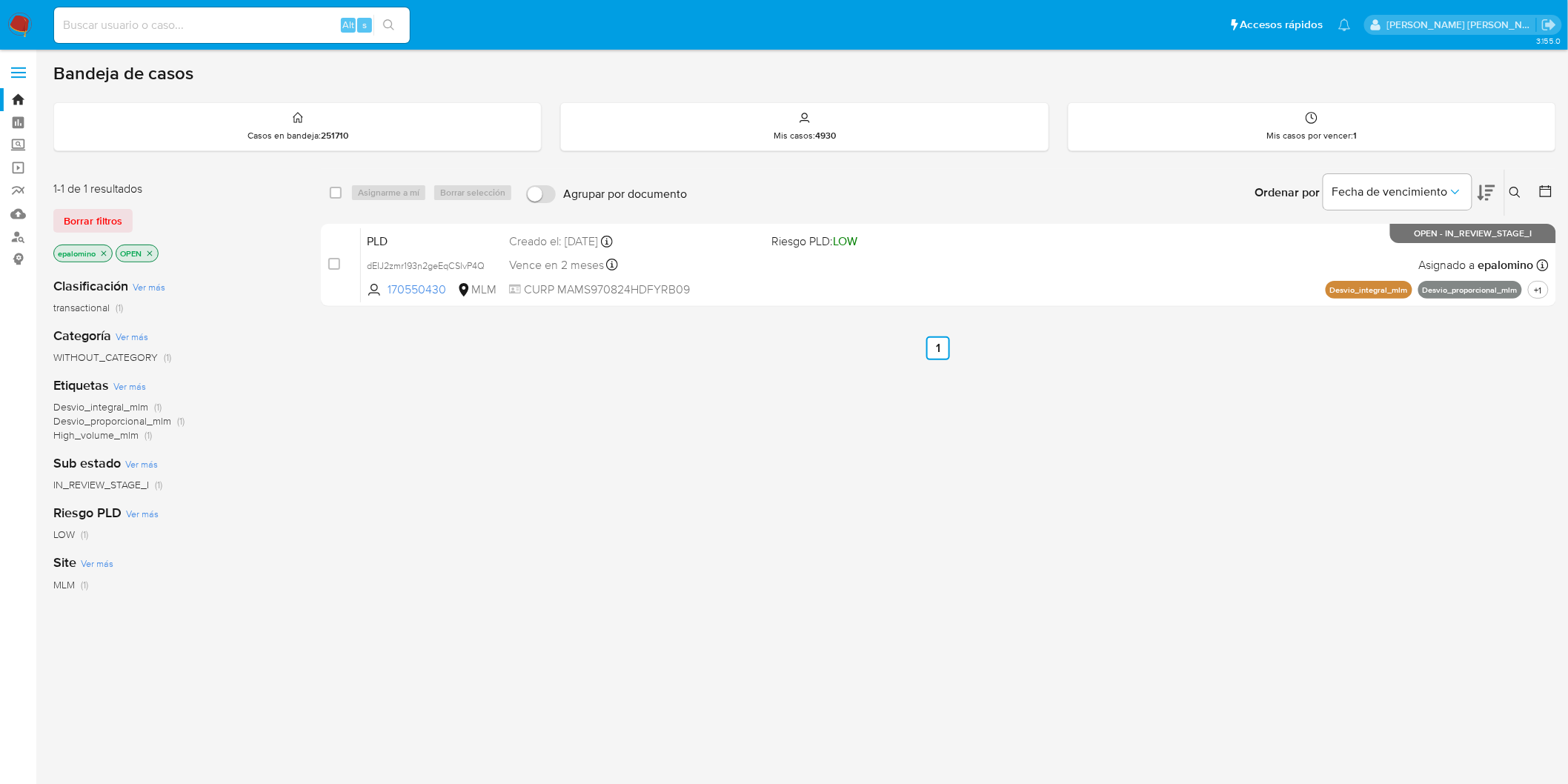
click at [1517, 189] on icon at bounding box center [1516, 193] width 12 height 12
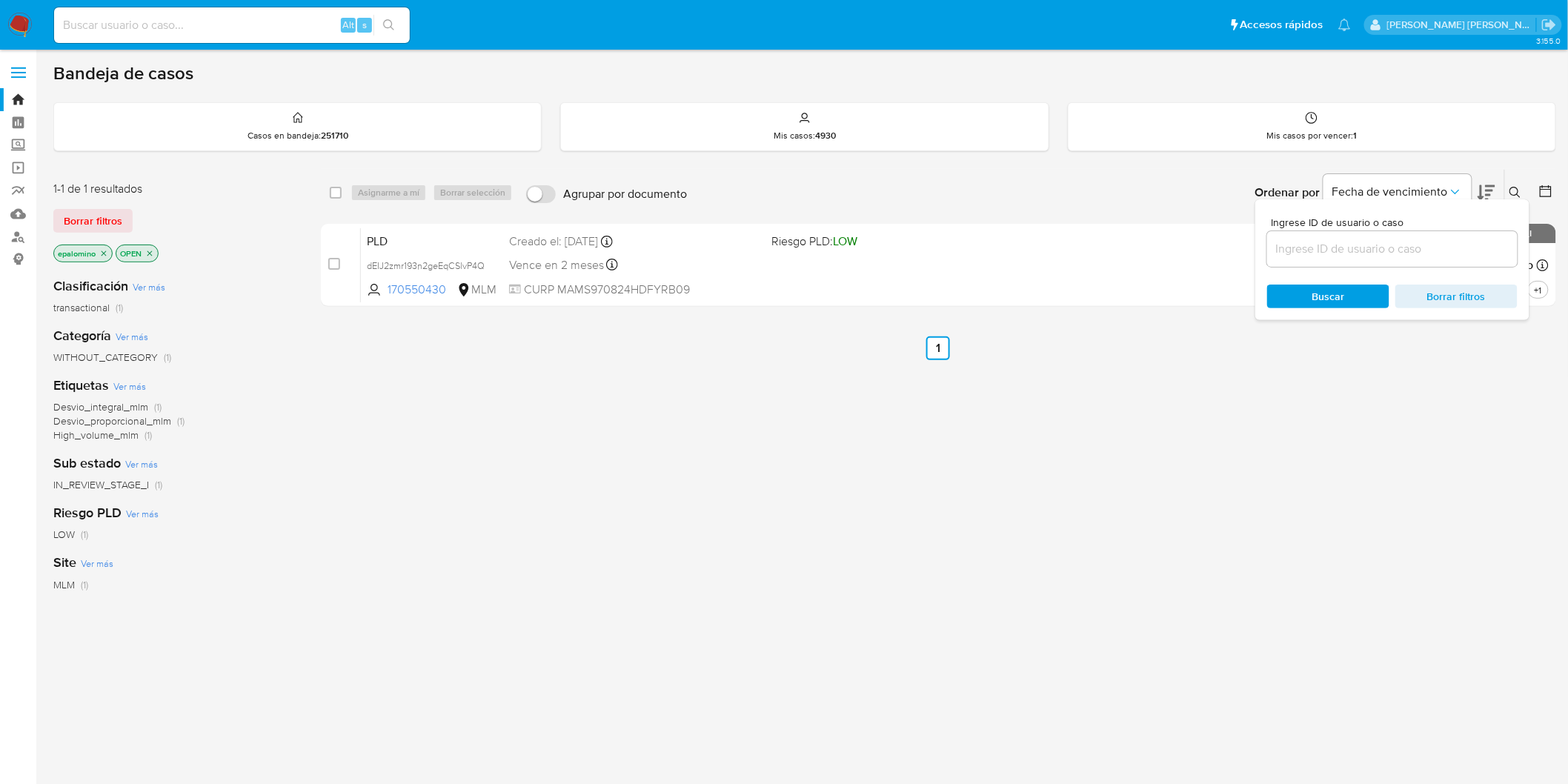
click at [1303, 243] on input at bounding box center [1392, 249] width 250 height 20
type input "801481613"
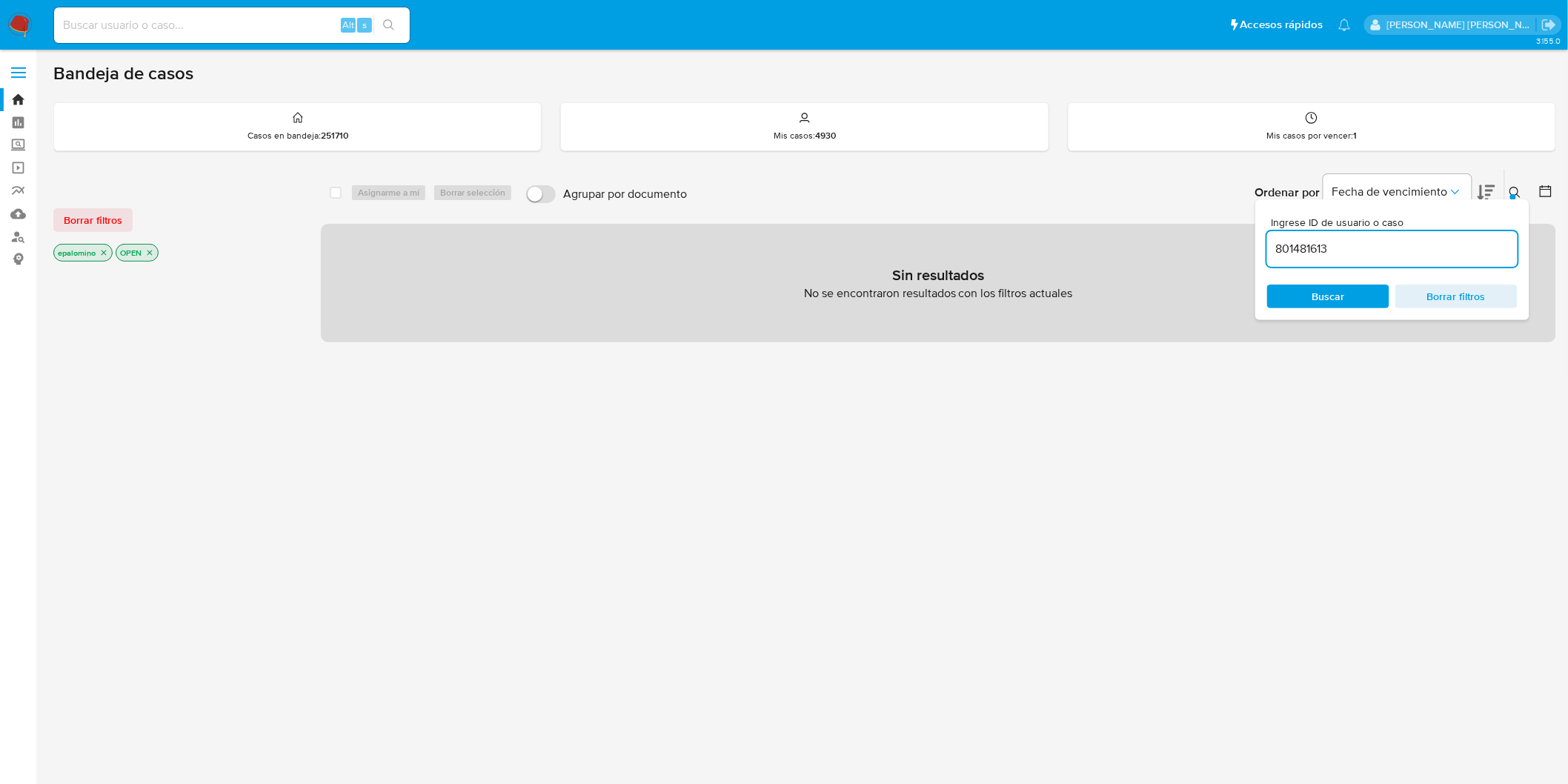
click at [173, 32] on input at bounding box center [232, 26] width 356 height 20
paste input "801481613"
type input "801481613"
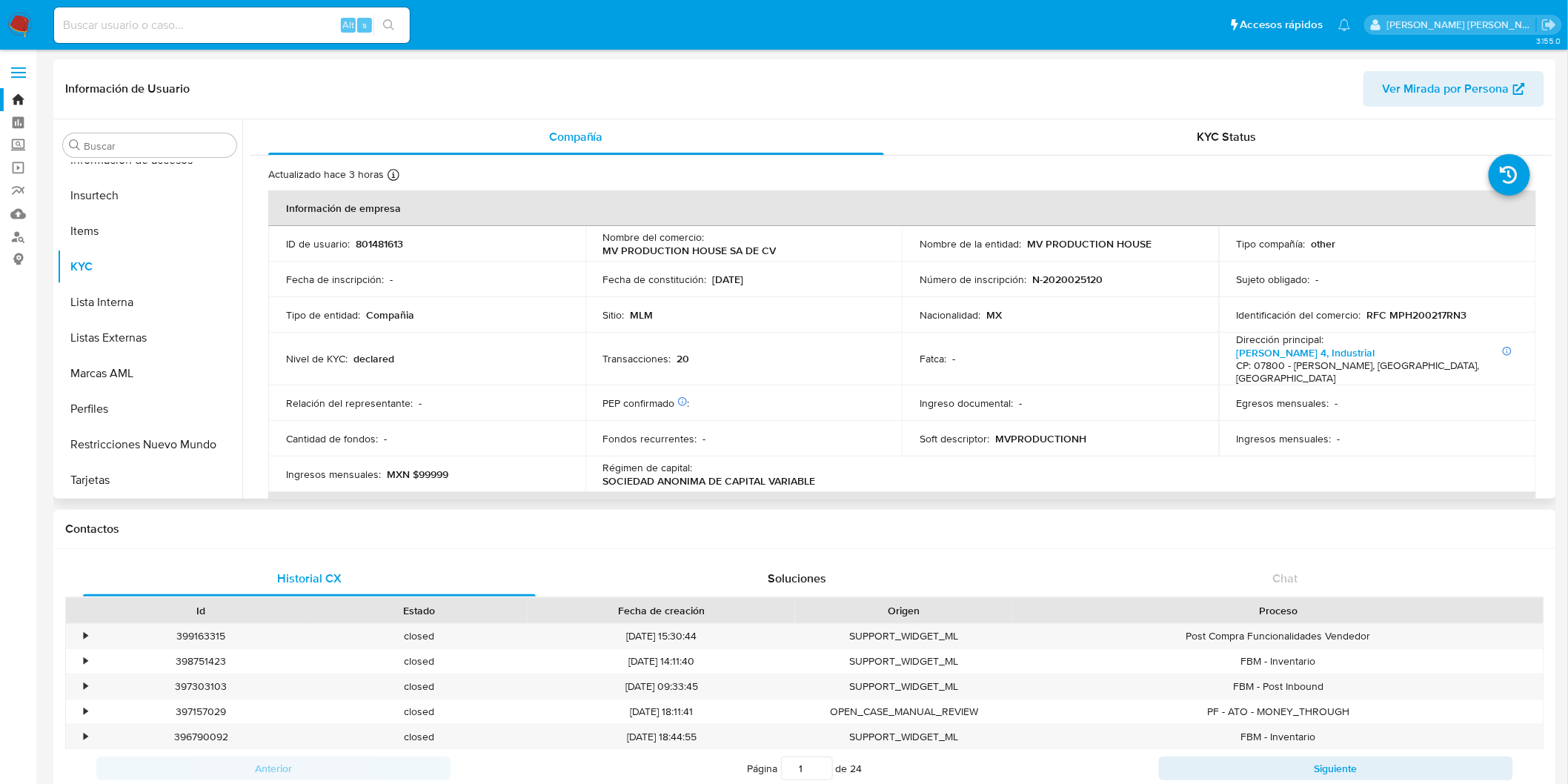
select select "10"
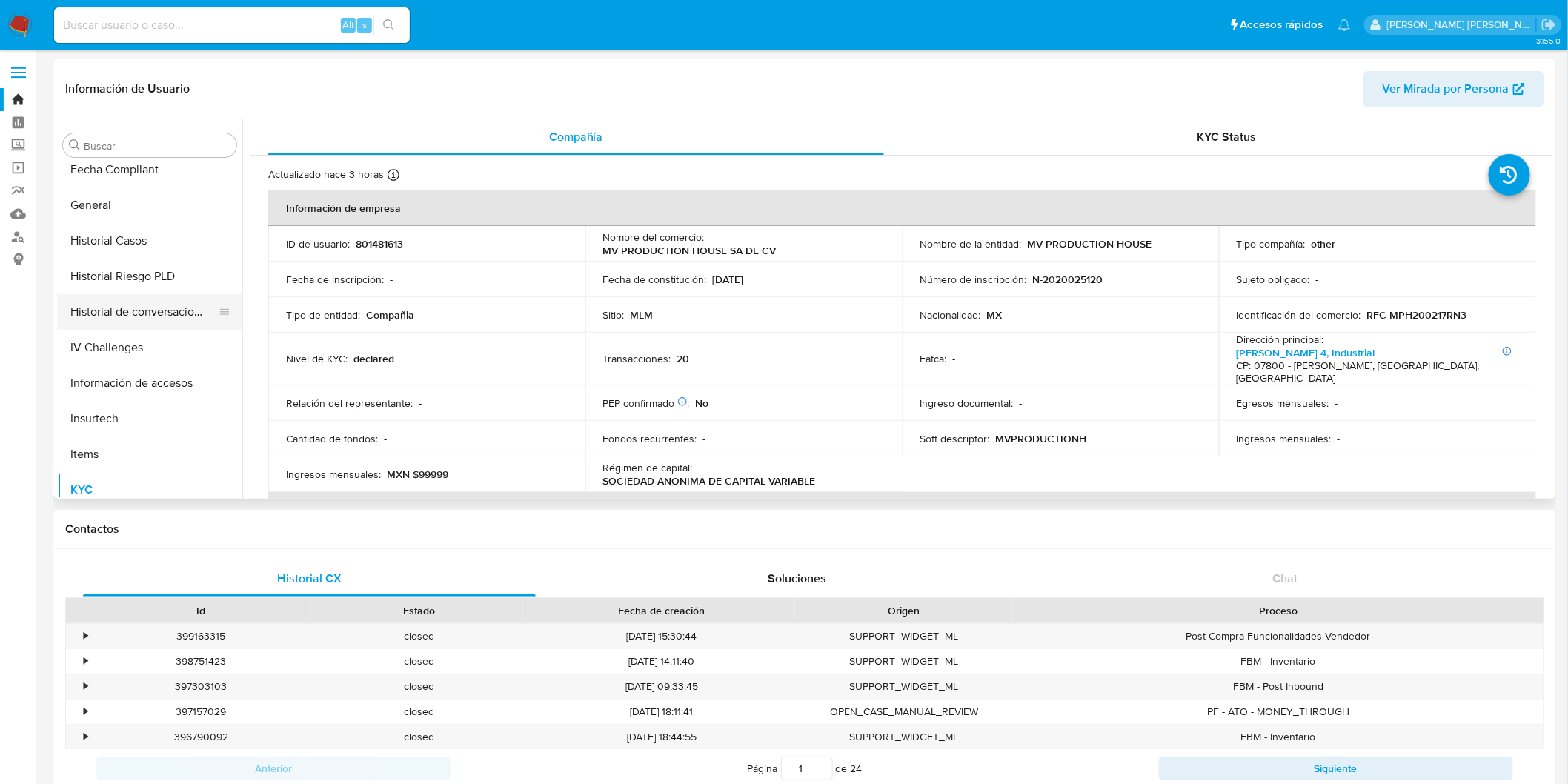
scroll to position [215, 0]
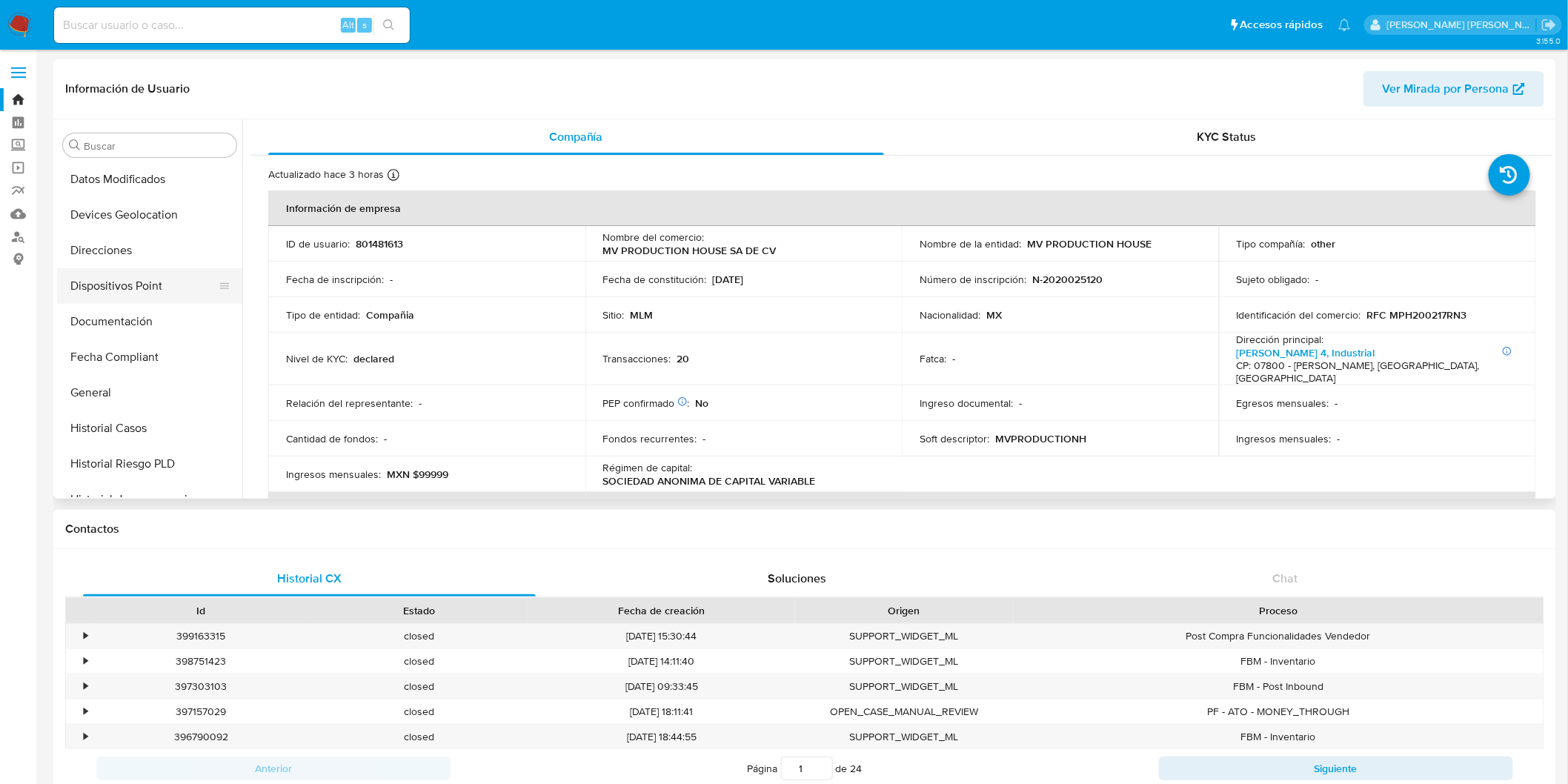
click at [143, 315] on button "Documentación" at bounding box center [150, 321] width 185 height 35
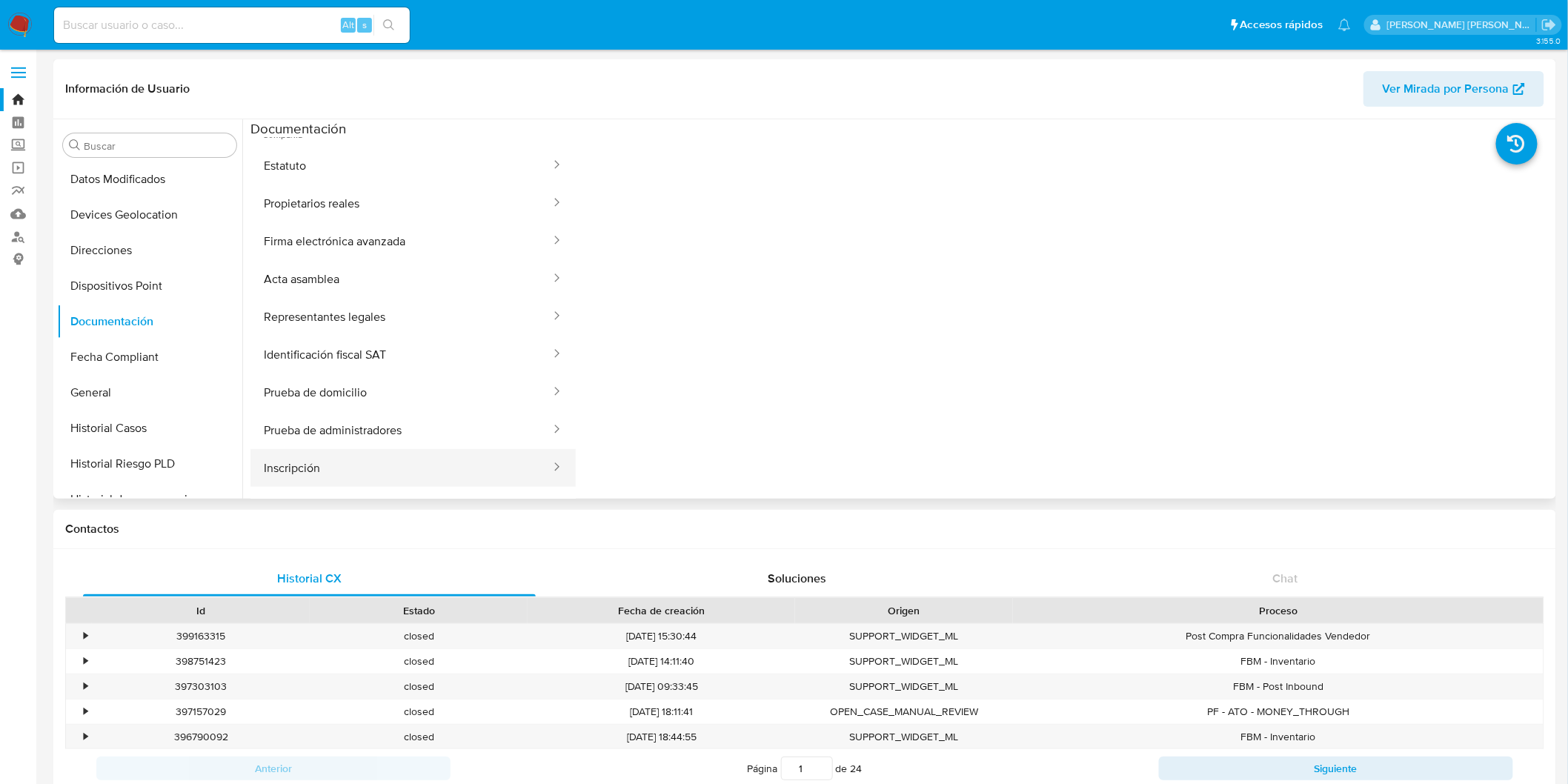
scroll to position [247, 0]
click at [442, 245] on button "Identificación fiscal SAT" at bounding box center [401, 246] width 301 height 38
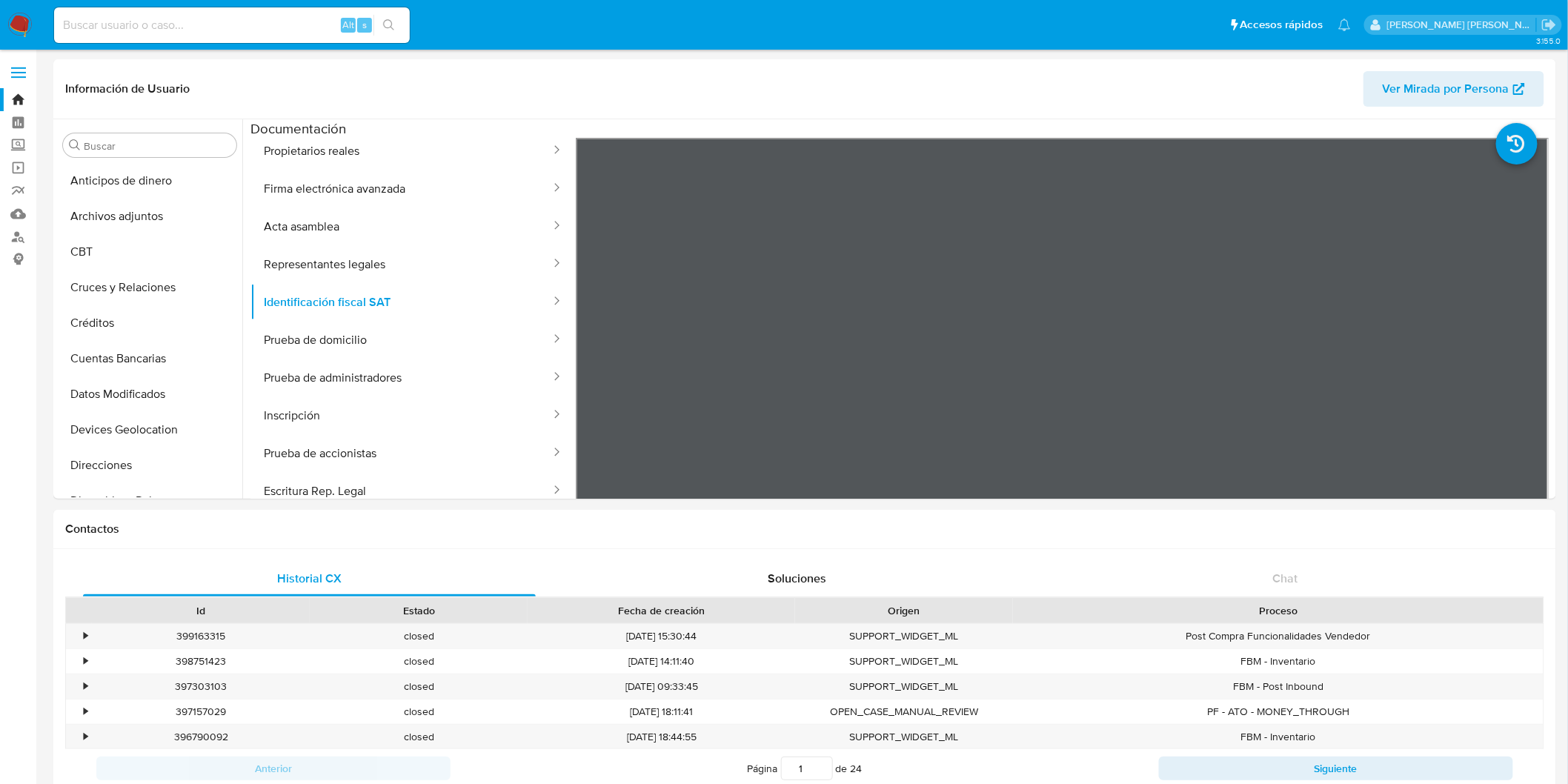
scroll to position [164, 0]
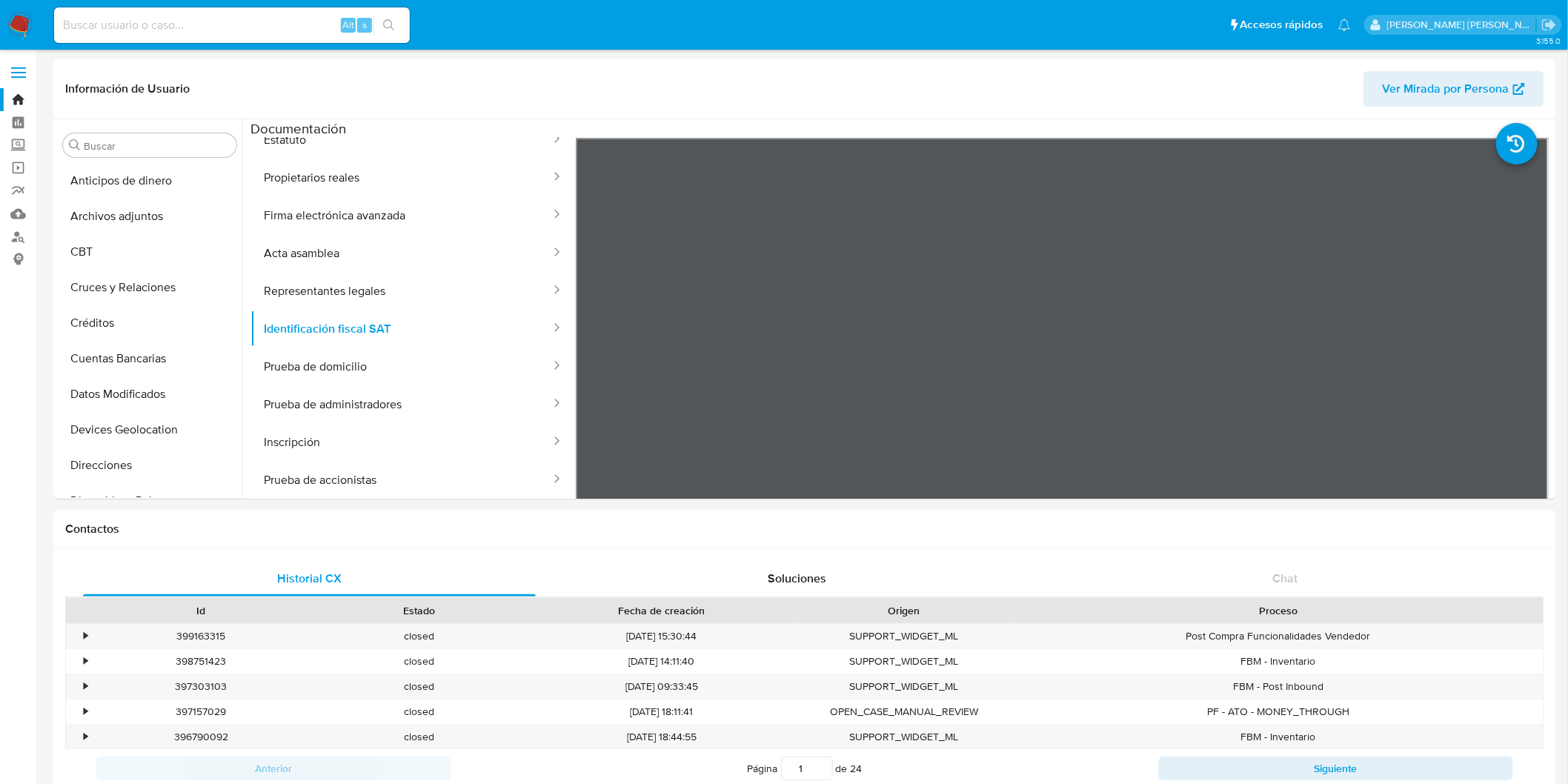
click at [23, 29] on img at bounding box center [20, 25] width 25 height 25
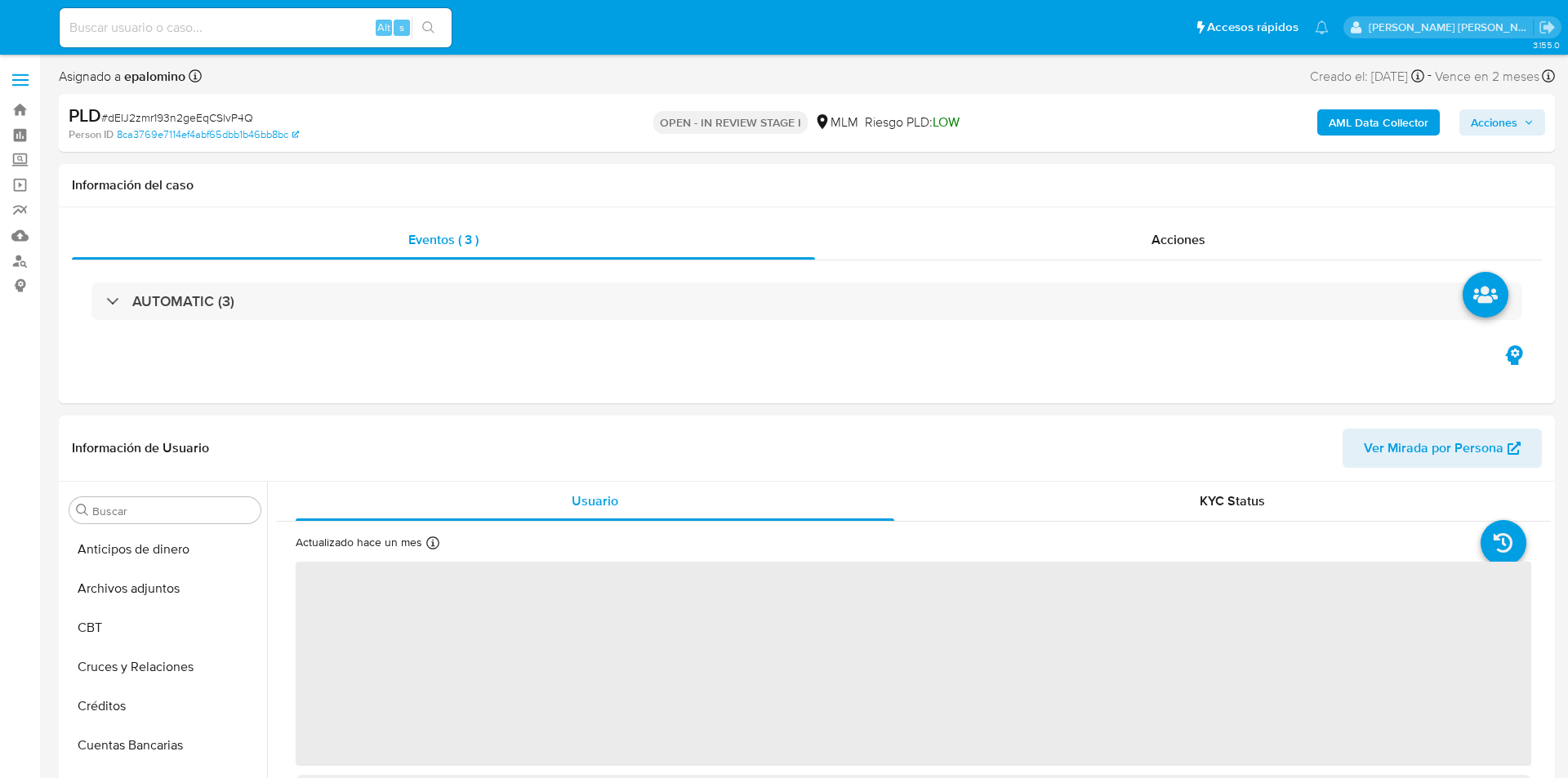
select select "10"
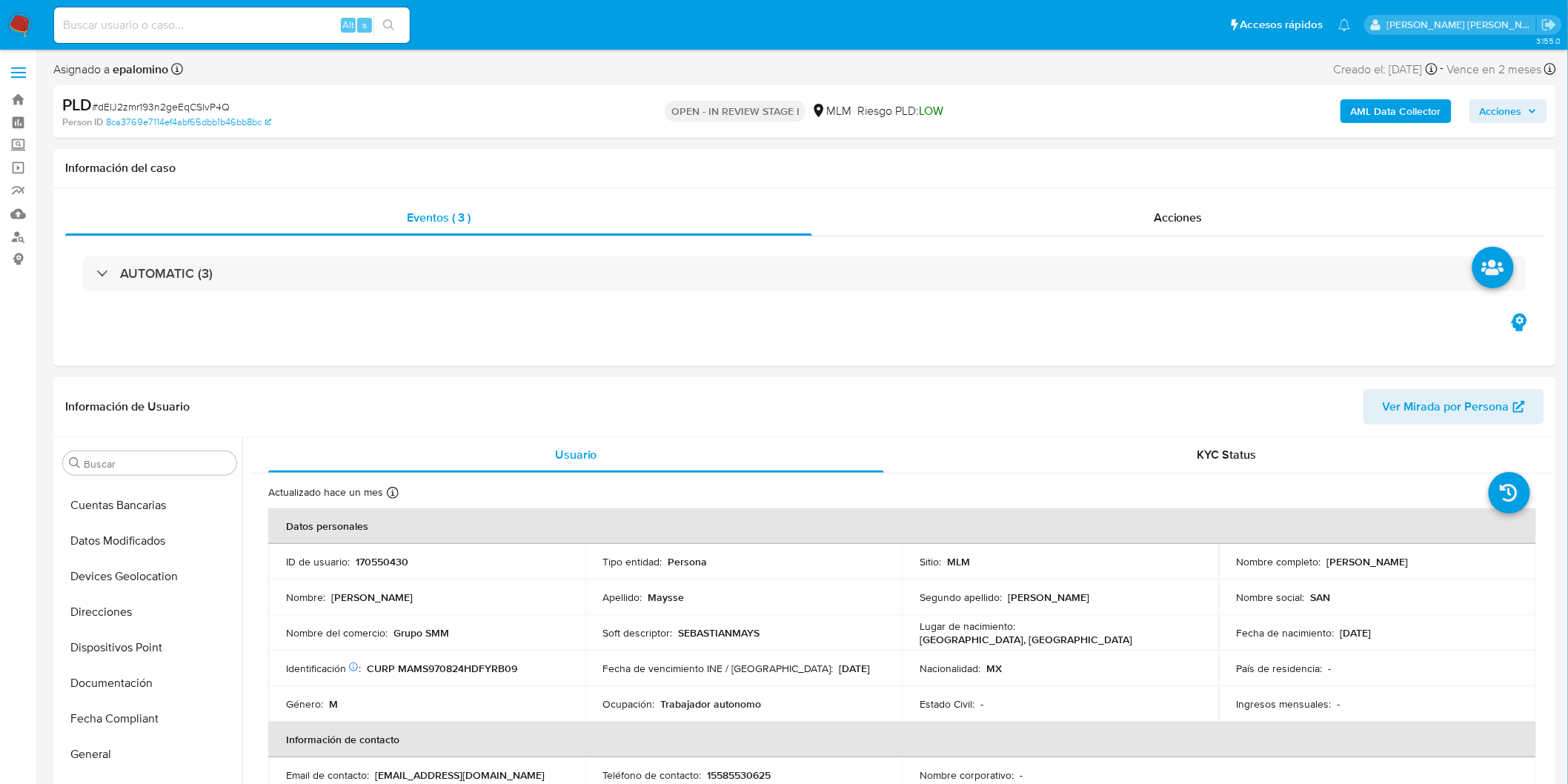
scroll to position [625, 0]
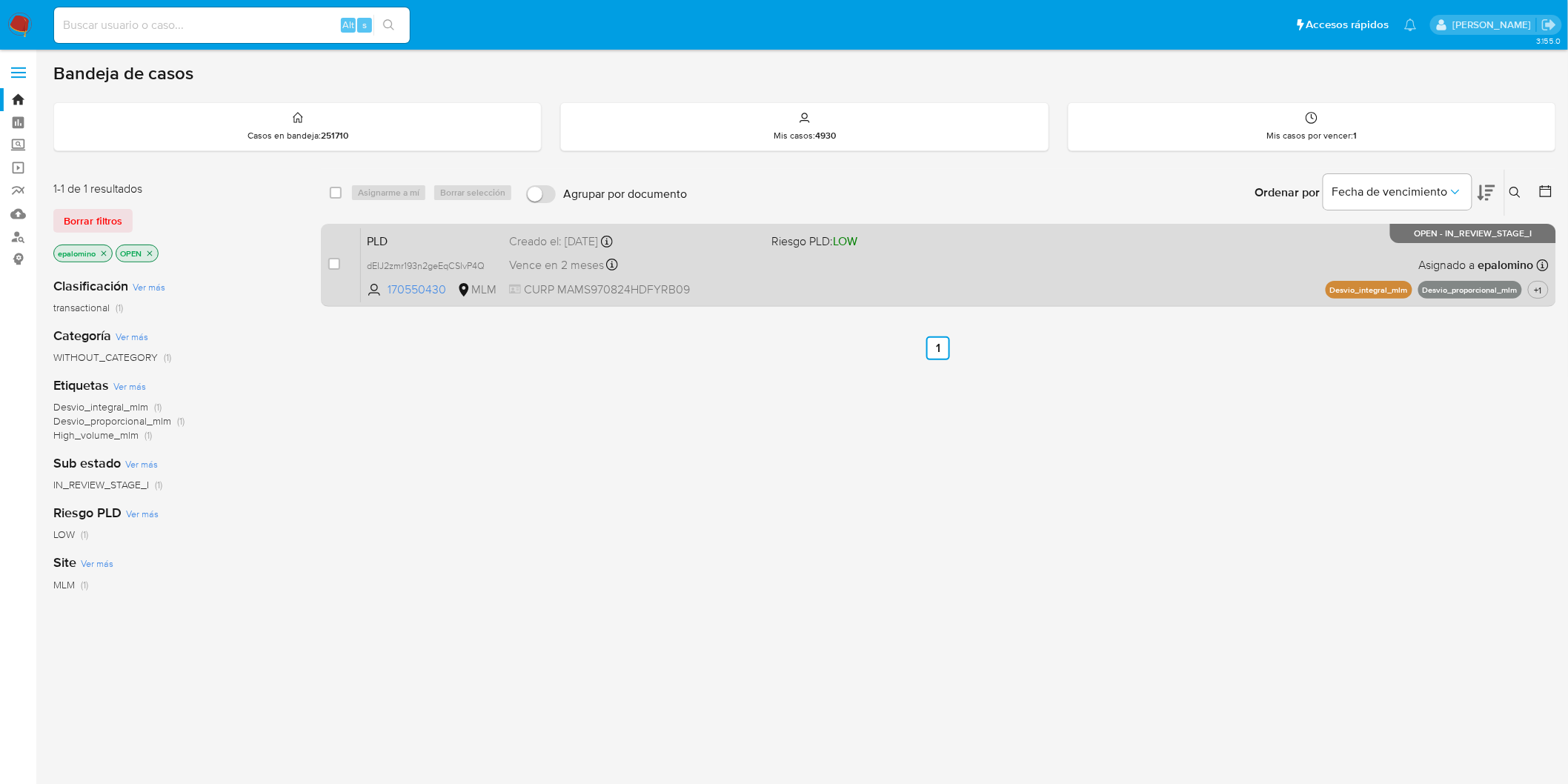
click at [381, 240] on span "PLD" at bounding box center [432, 240] width 130 height 20
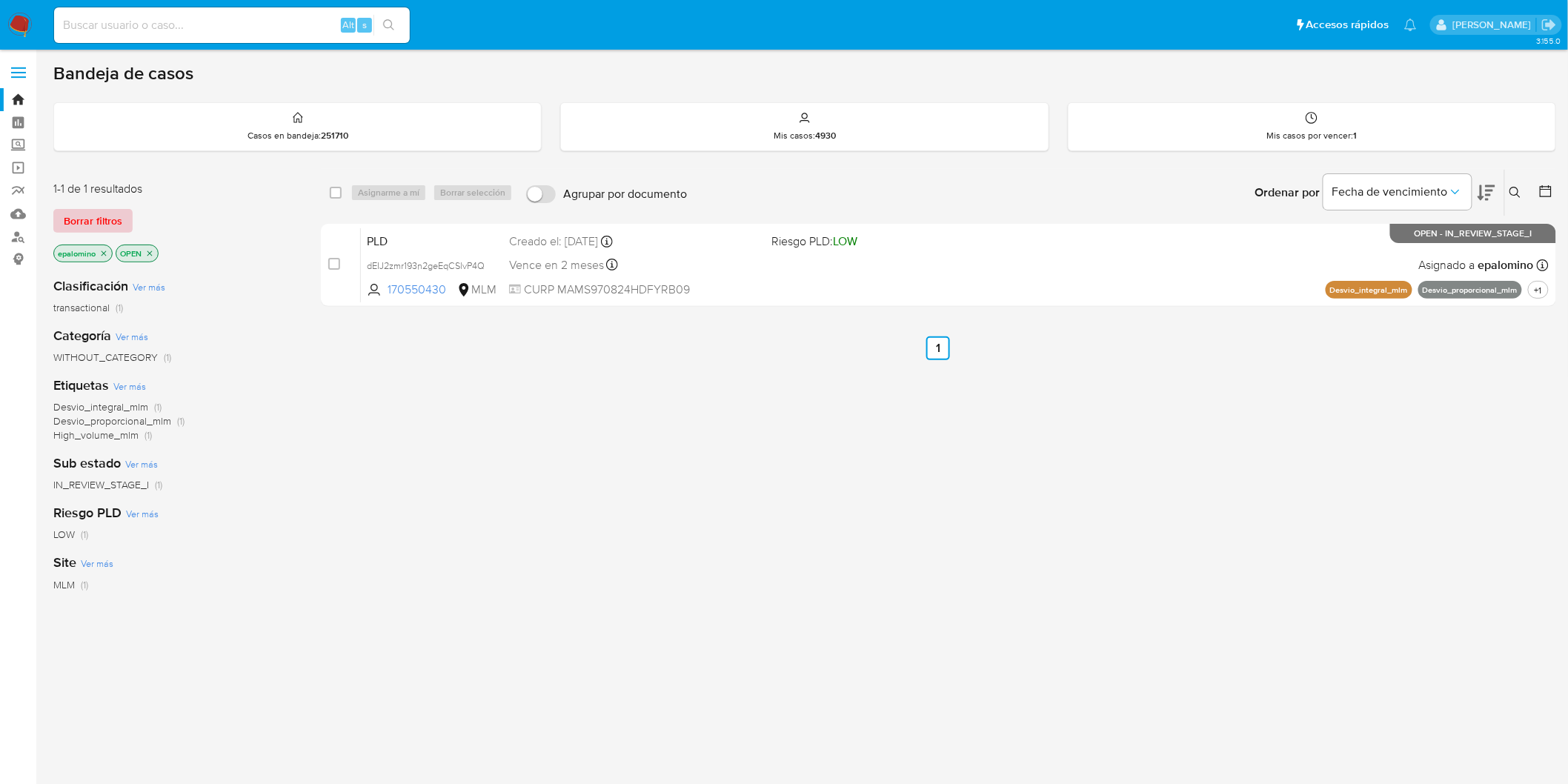
click at [90, 223] on span "Borrar filtros" at bounding box center [93, 221] width 59 height 21
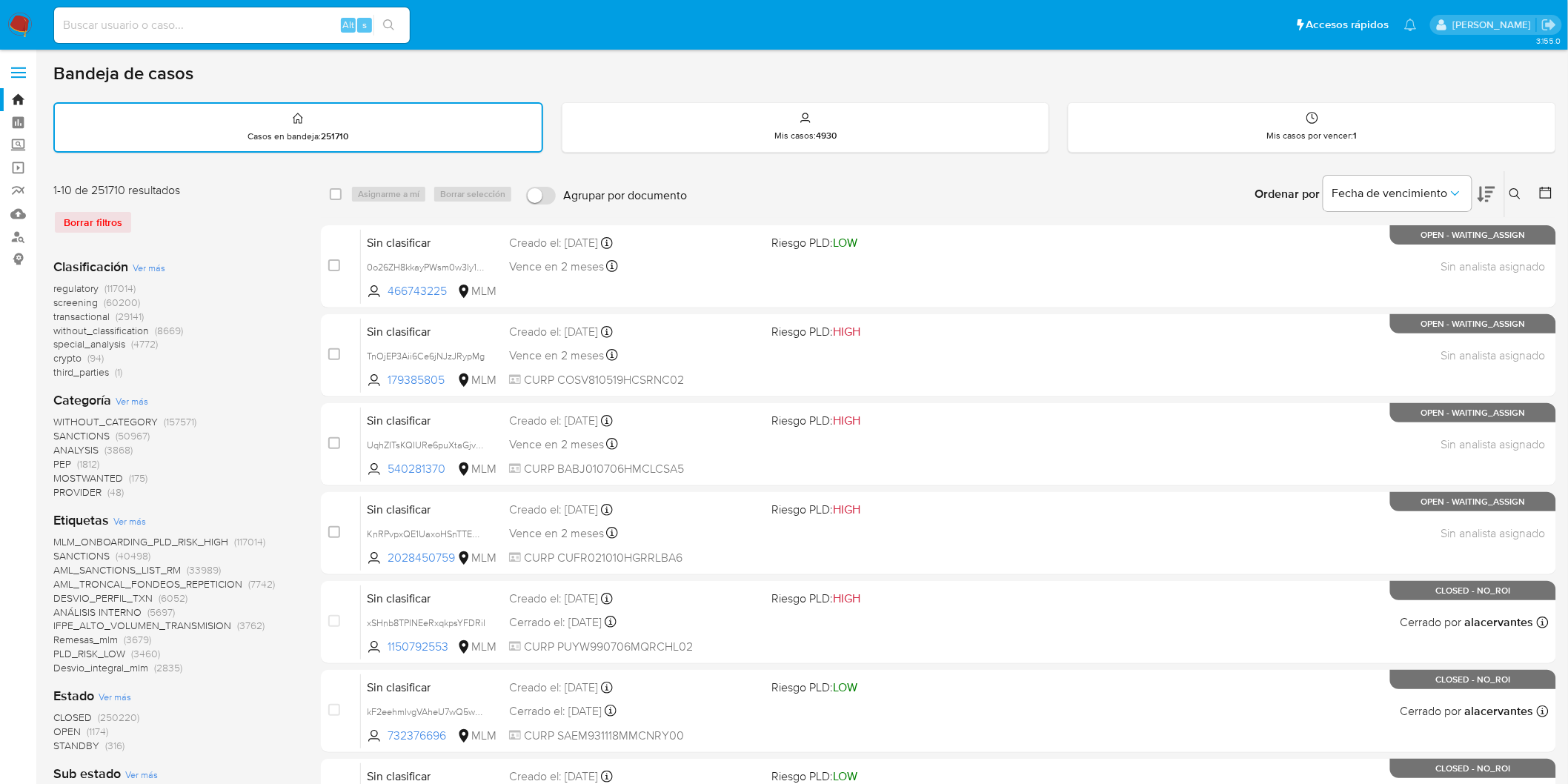
click at [1516, 193] on icon at bounding box center [1516, 194] width 12 height 12
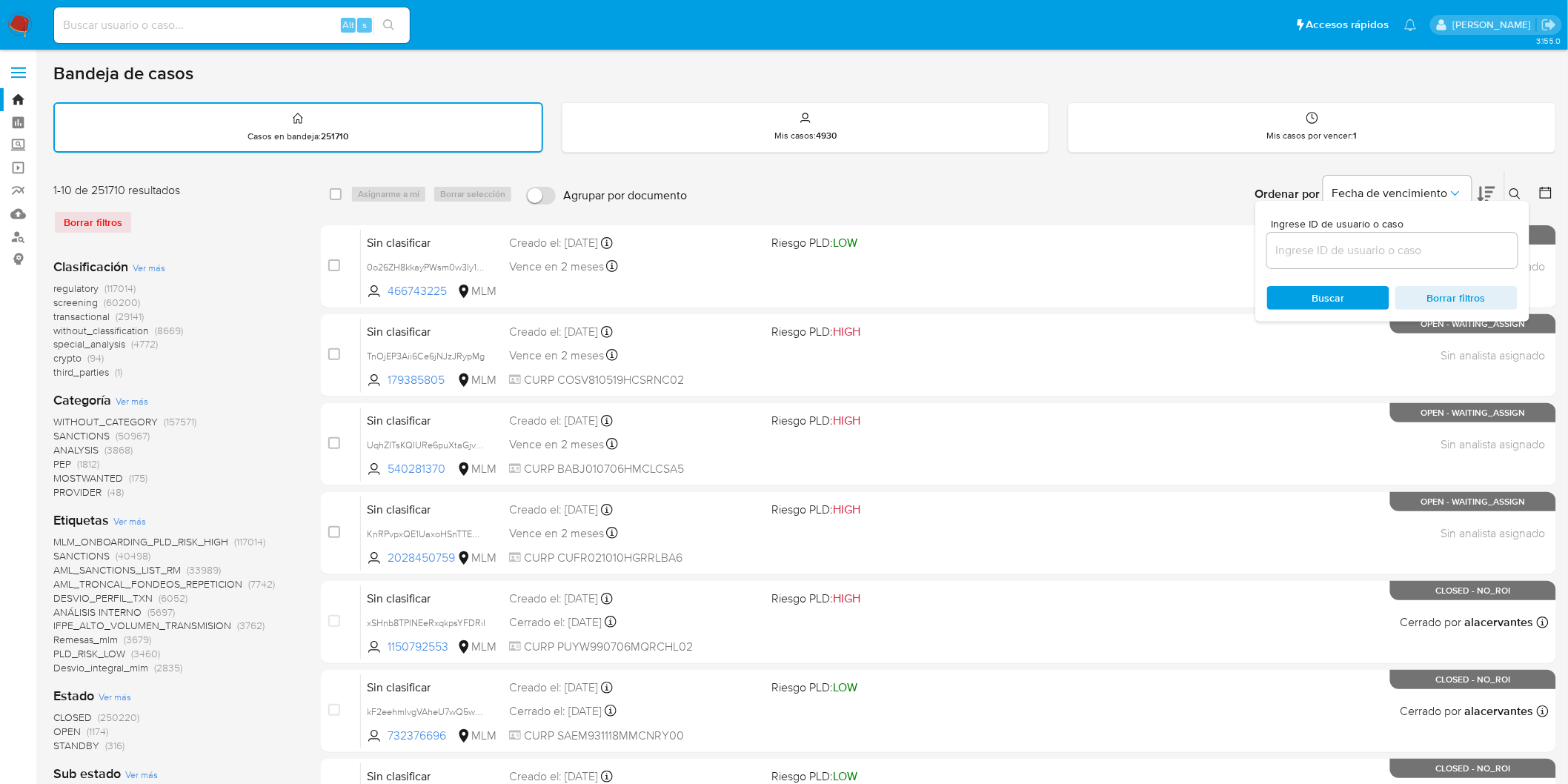
click at [1279, 252] on input at bounding box center [1392, 251] width 250 height 20
type input "801481613"
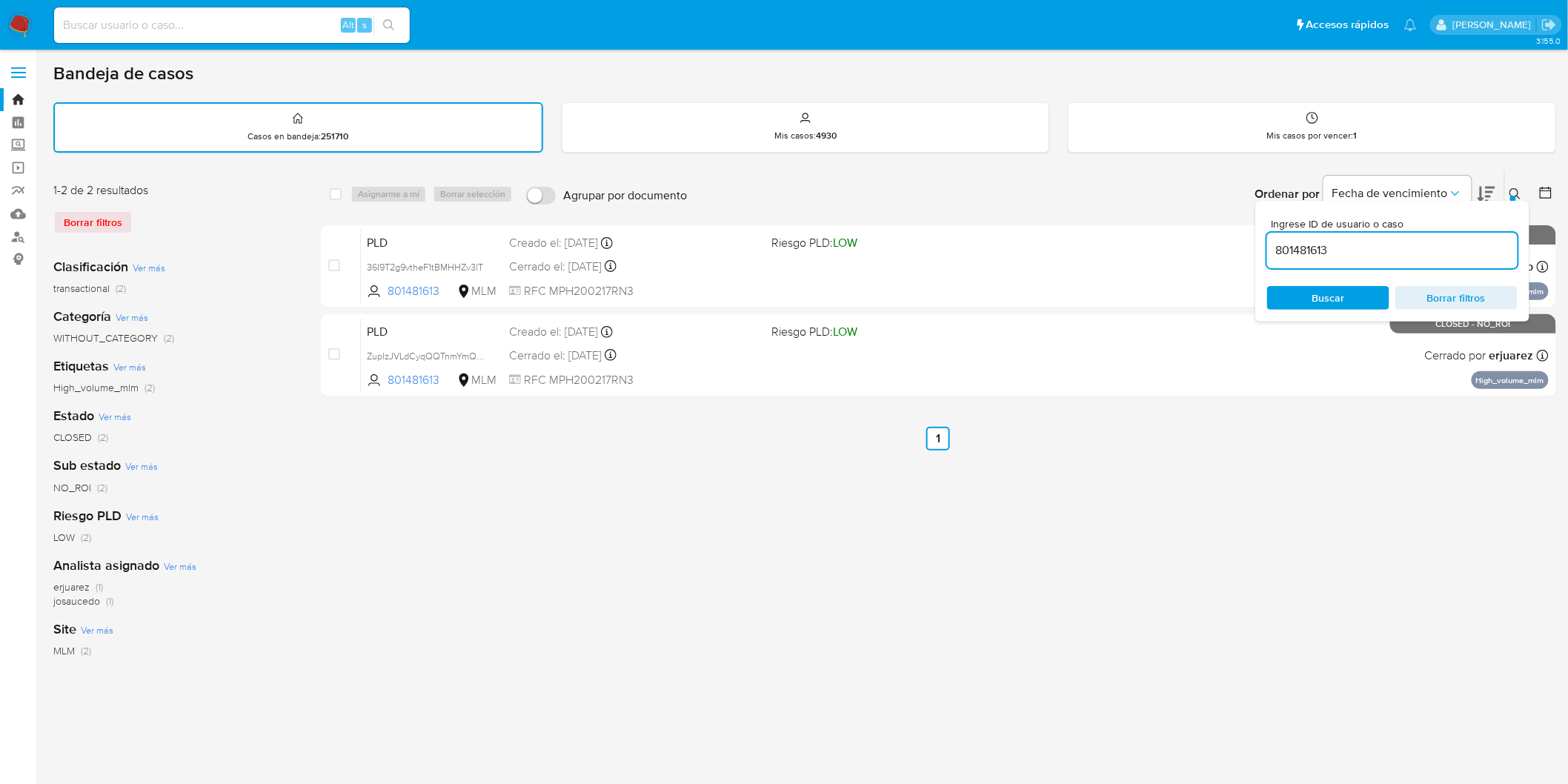
click at [1518, 190] on icon at bounding box center [1515, 194] width 11 height 11
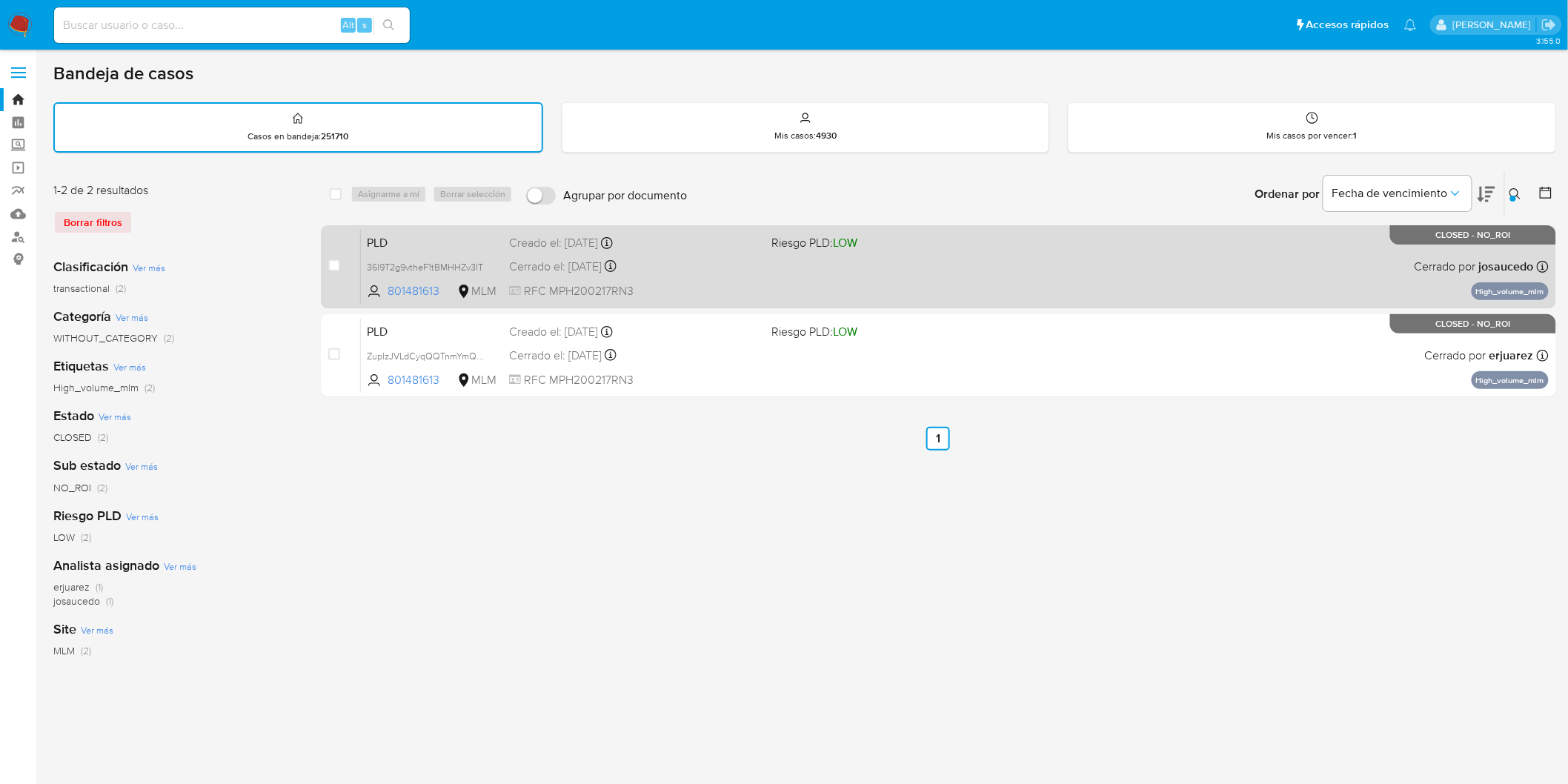
click at [383, 240] on span "PLD" at bounding box center [432, 242] width 130 height 20
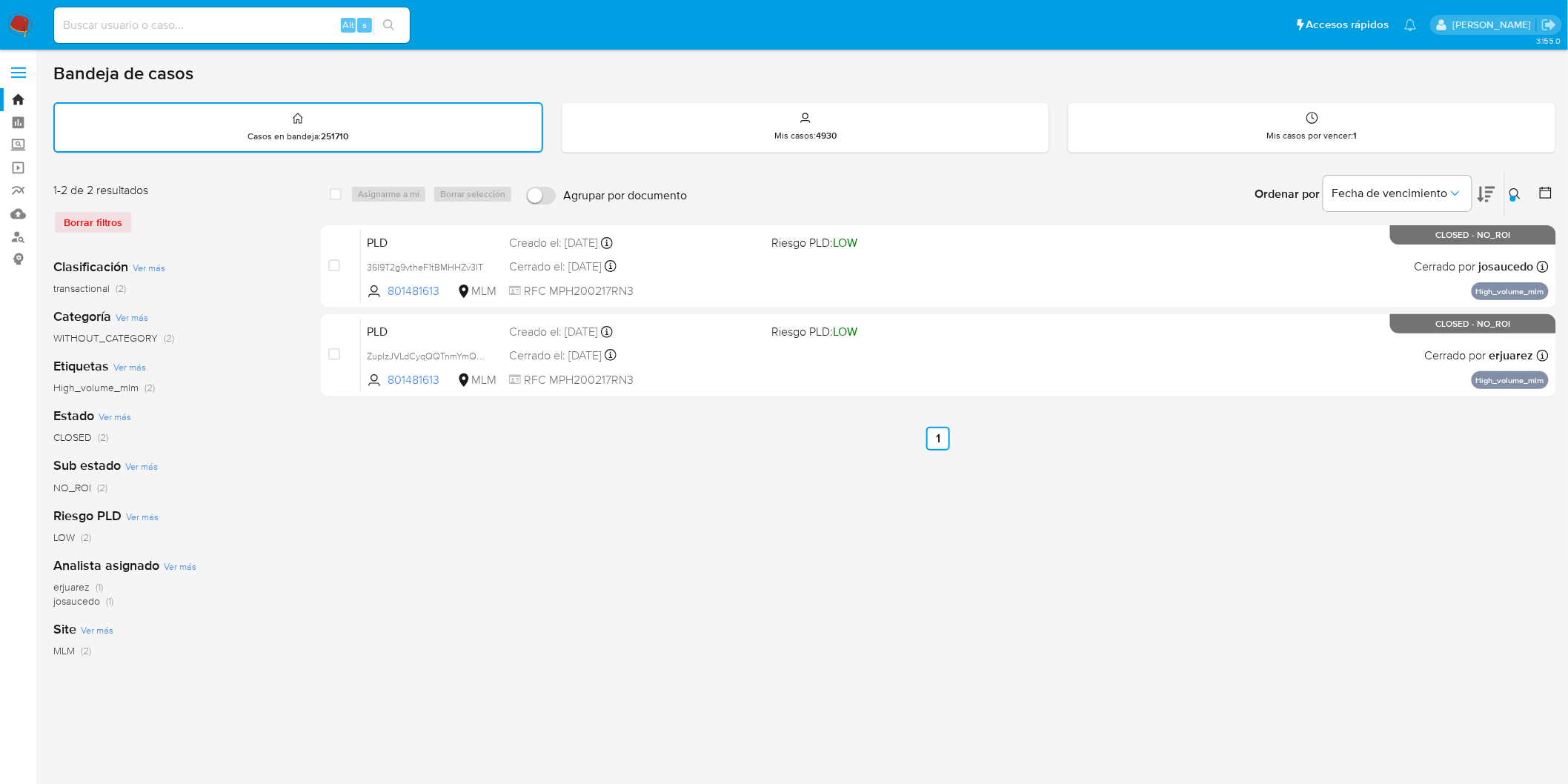
click at [17, 21] on img at bounding box center [20, 25] width 25 height 25
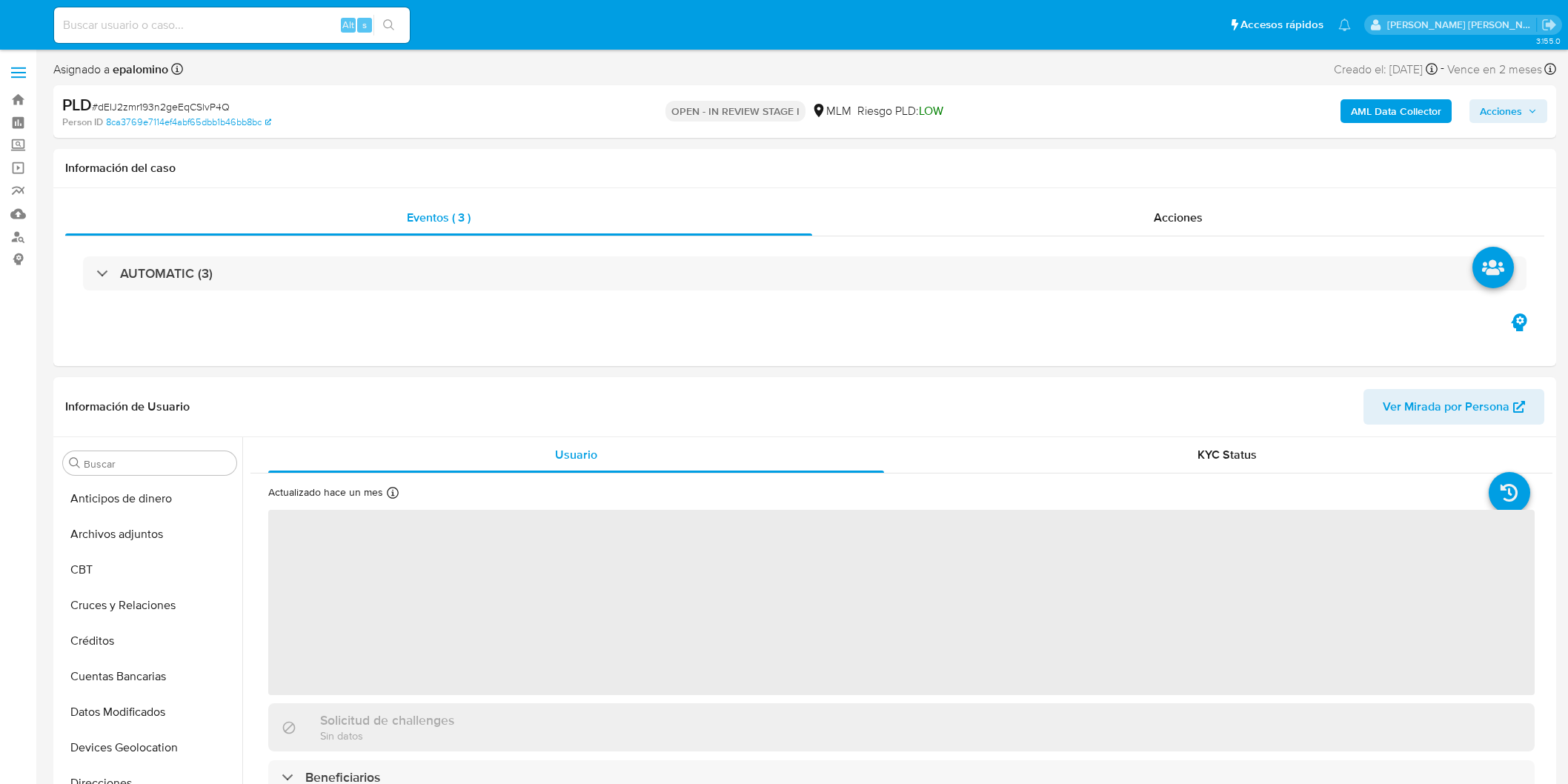
select select "10"
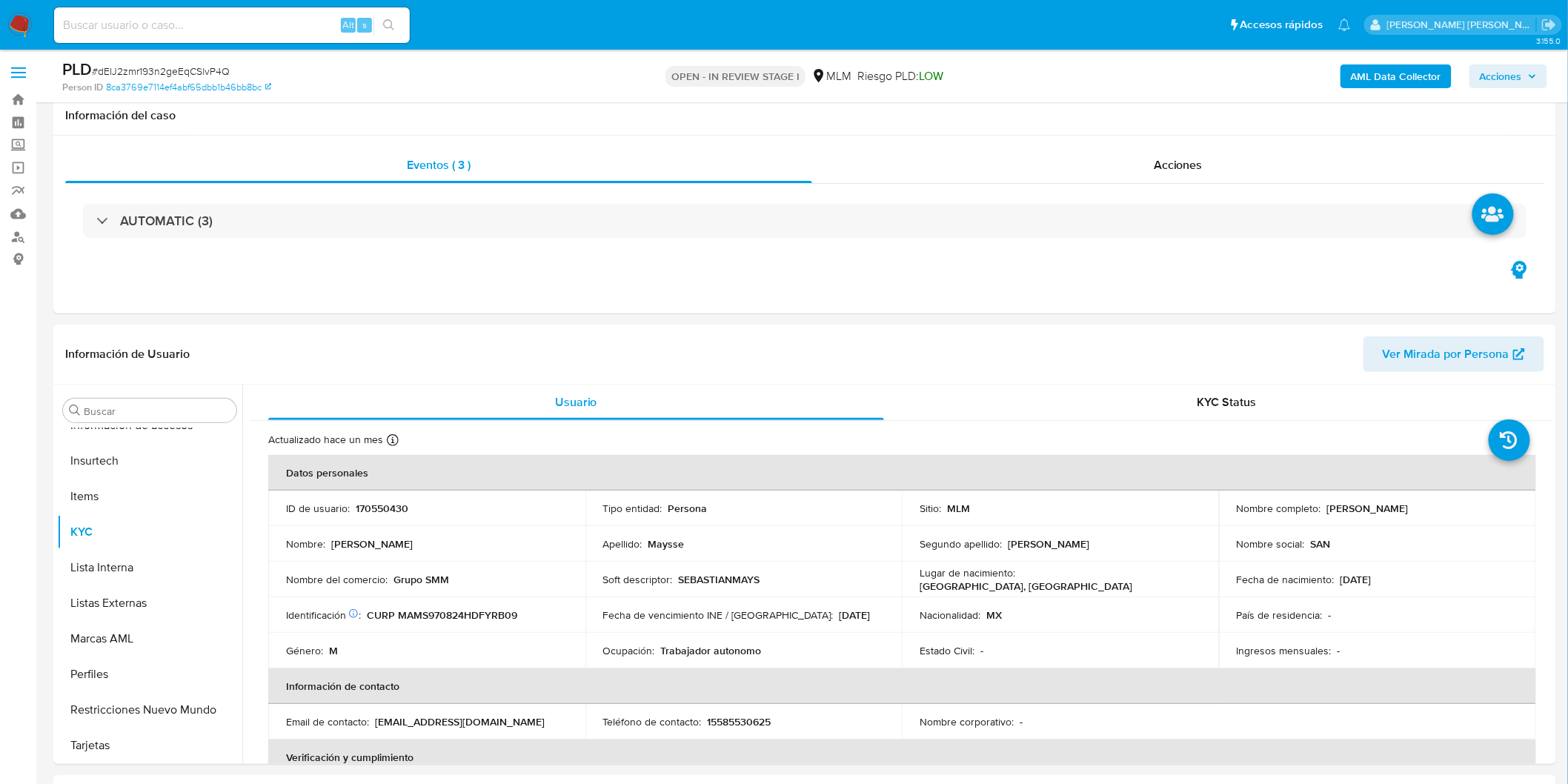
scroll to position [127, 0]
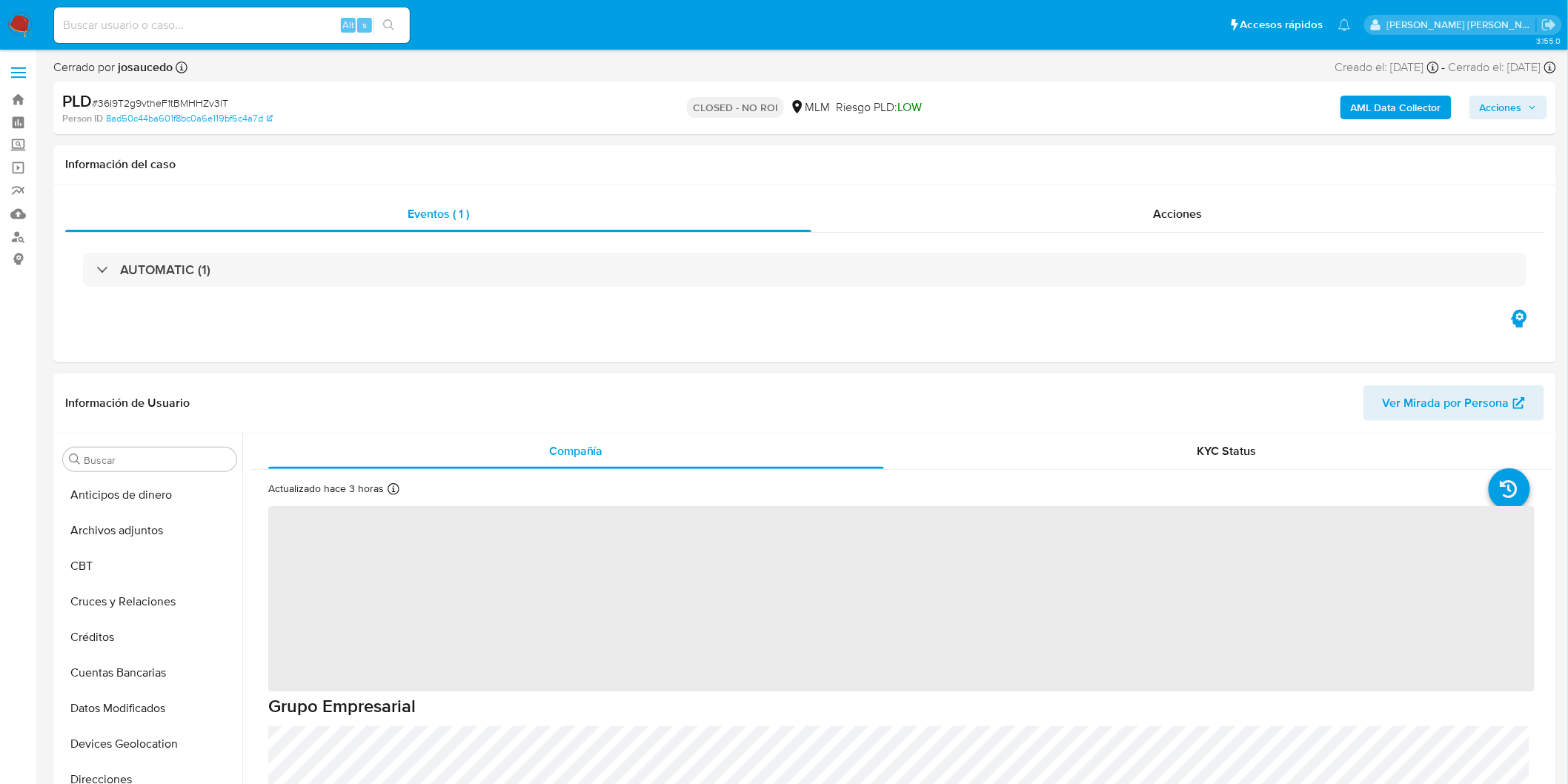
select select "10"
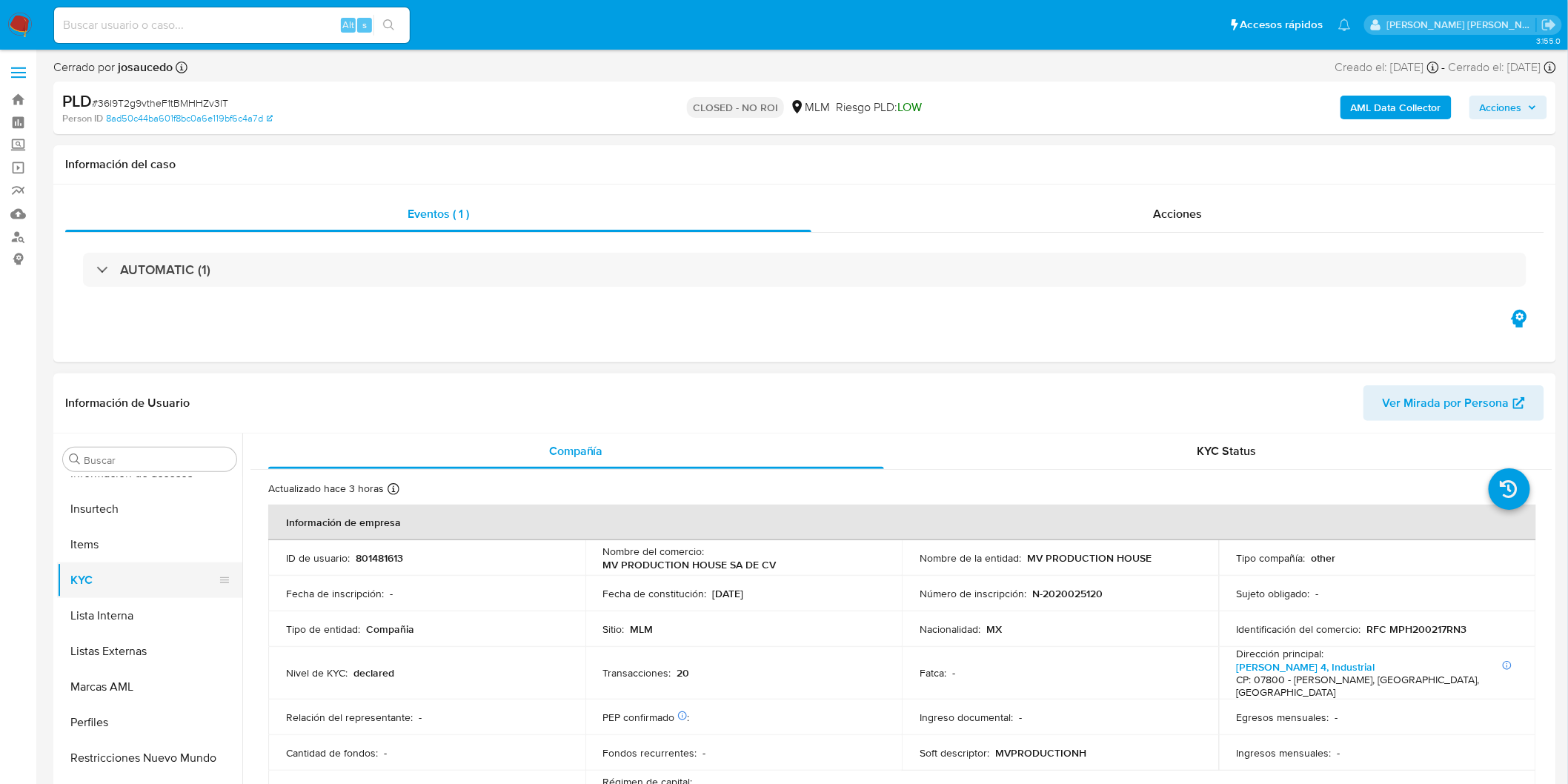
scroll to position [297, 0]
click at [148, 565] on button "Documentación" at bounding box center [144, 553] width 173 height 35
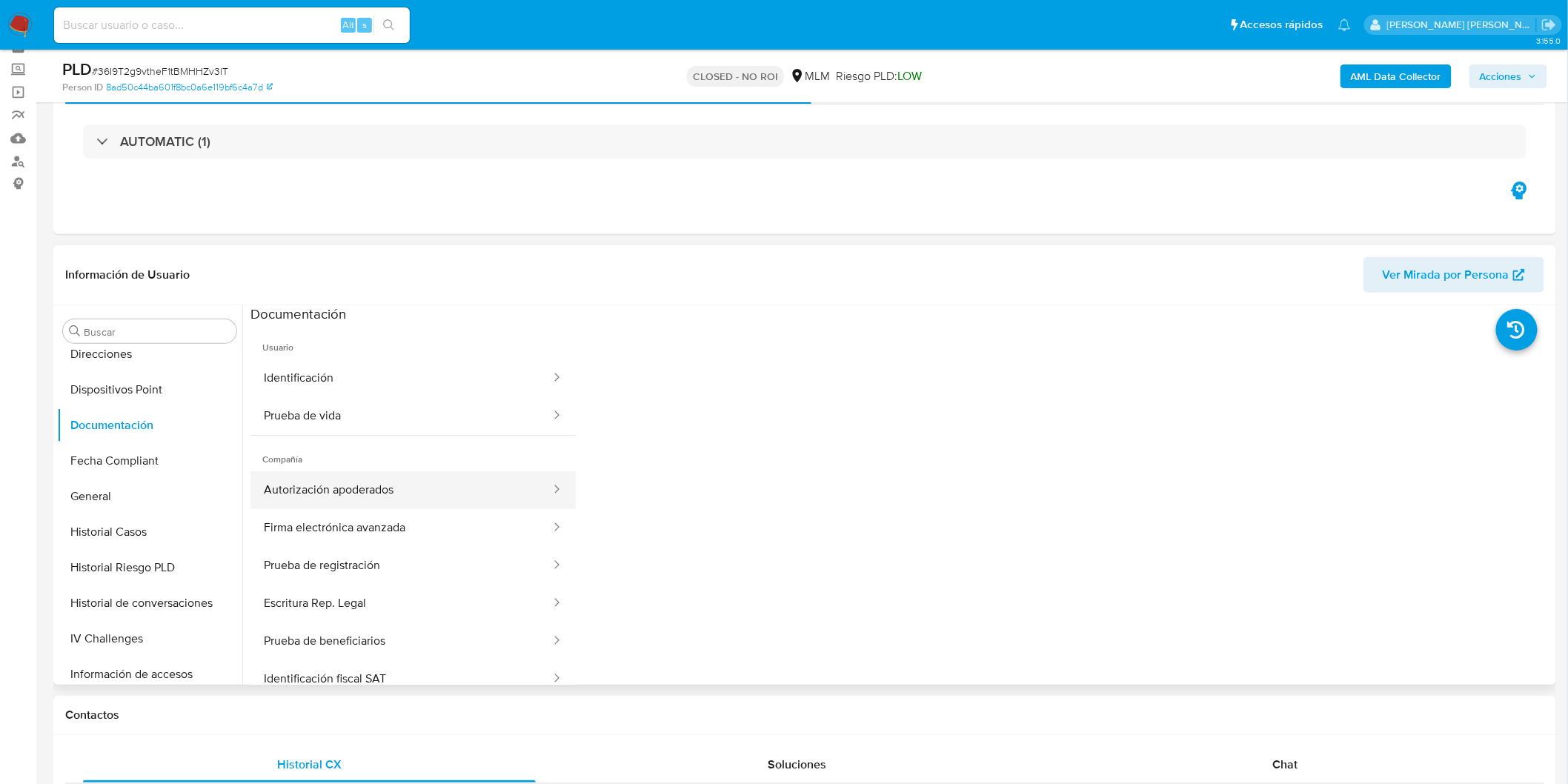
scroll to position [247, 0]
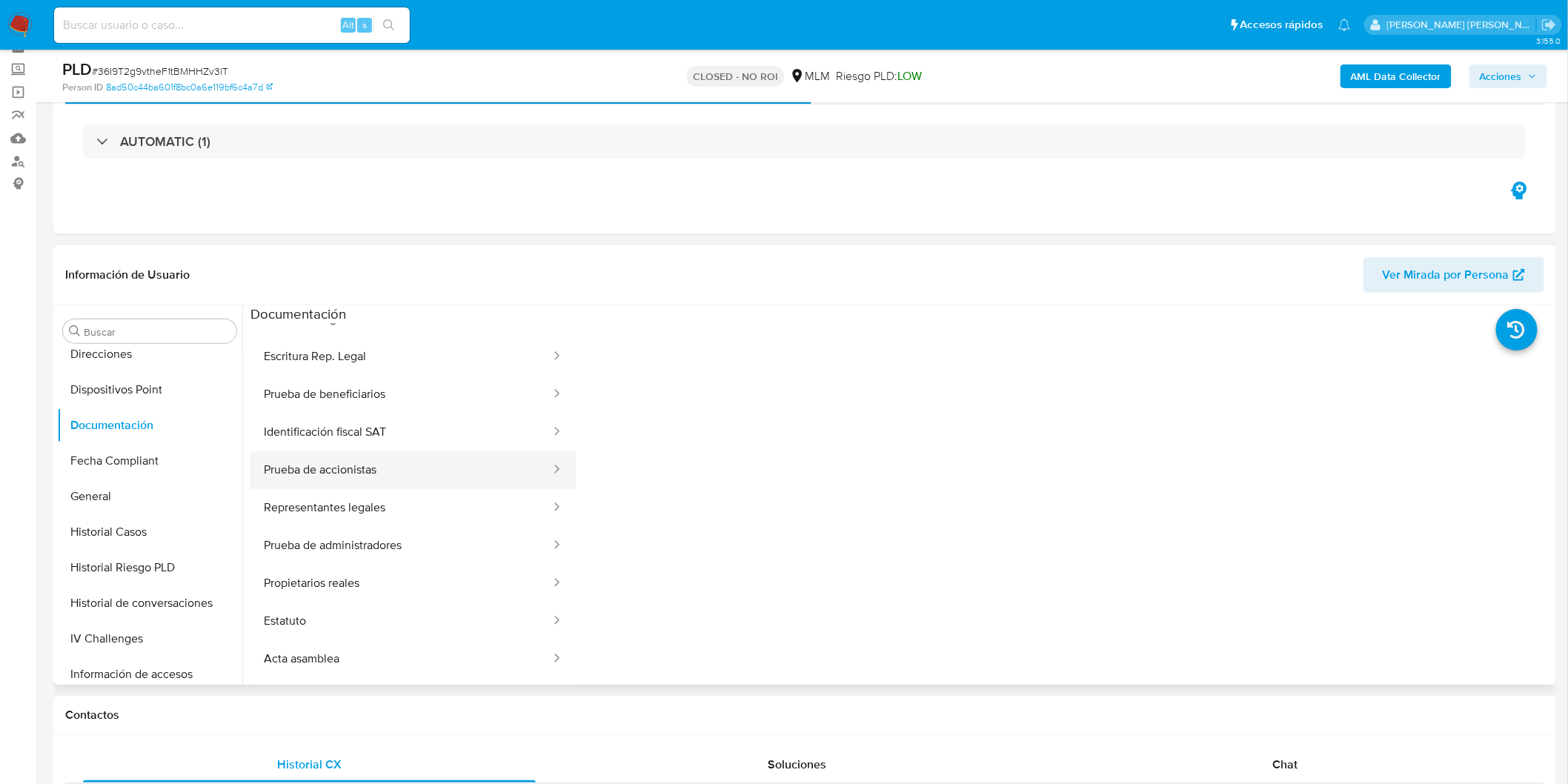
click at [435, 479] on button "Prueba de accionistas" at bounding box center [401, 470] width 301 height 38
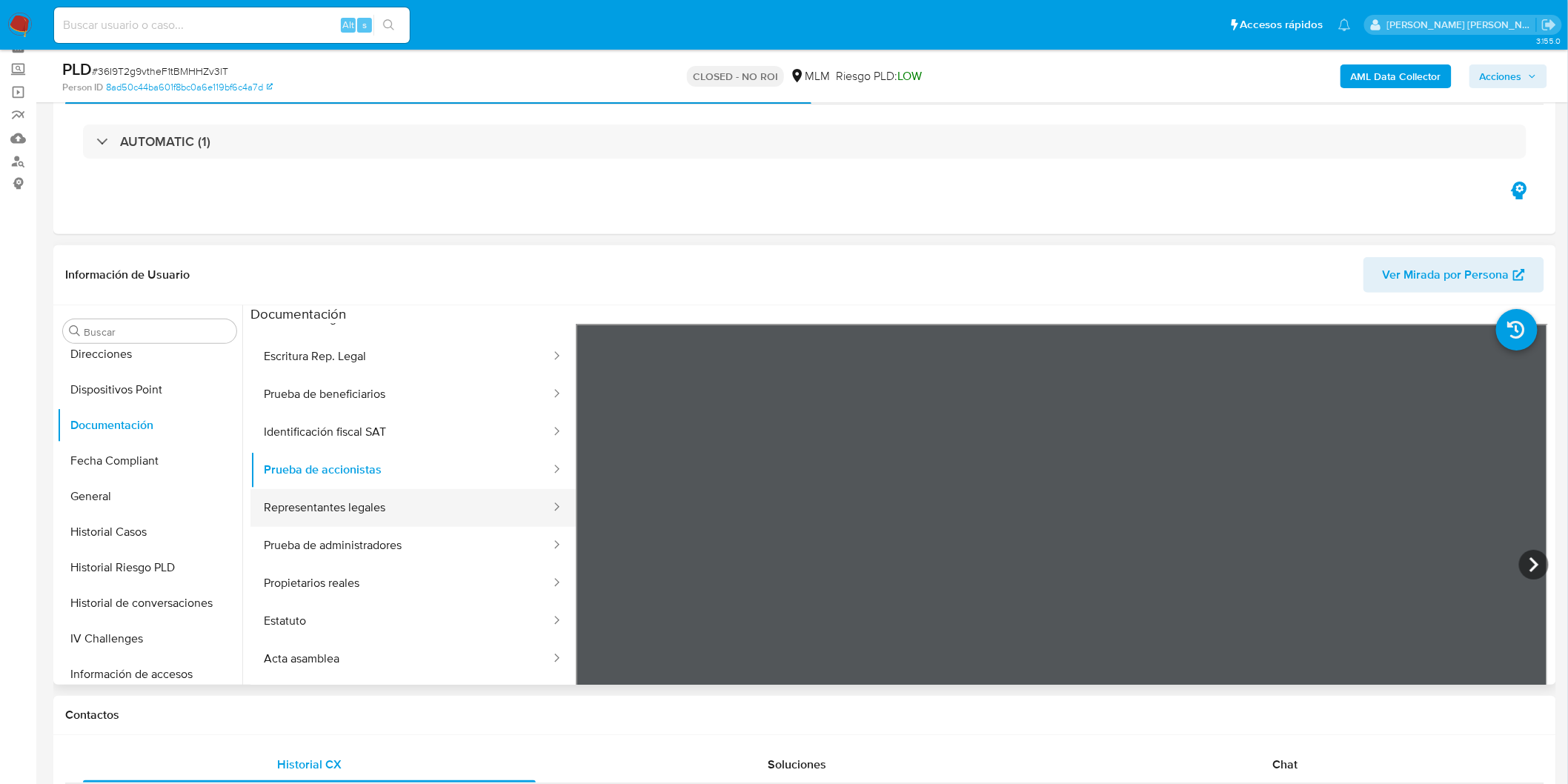
click at [391, 514] on button "Representantes legales" at bounding box center [401, 508] width 301 height 38
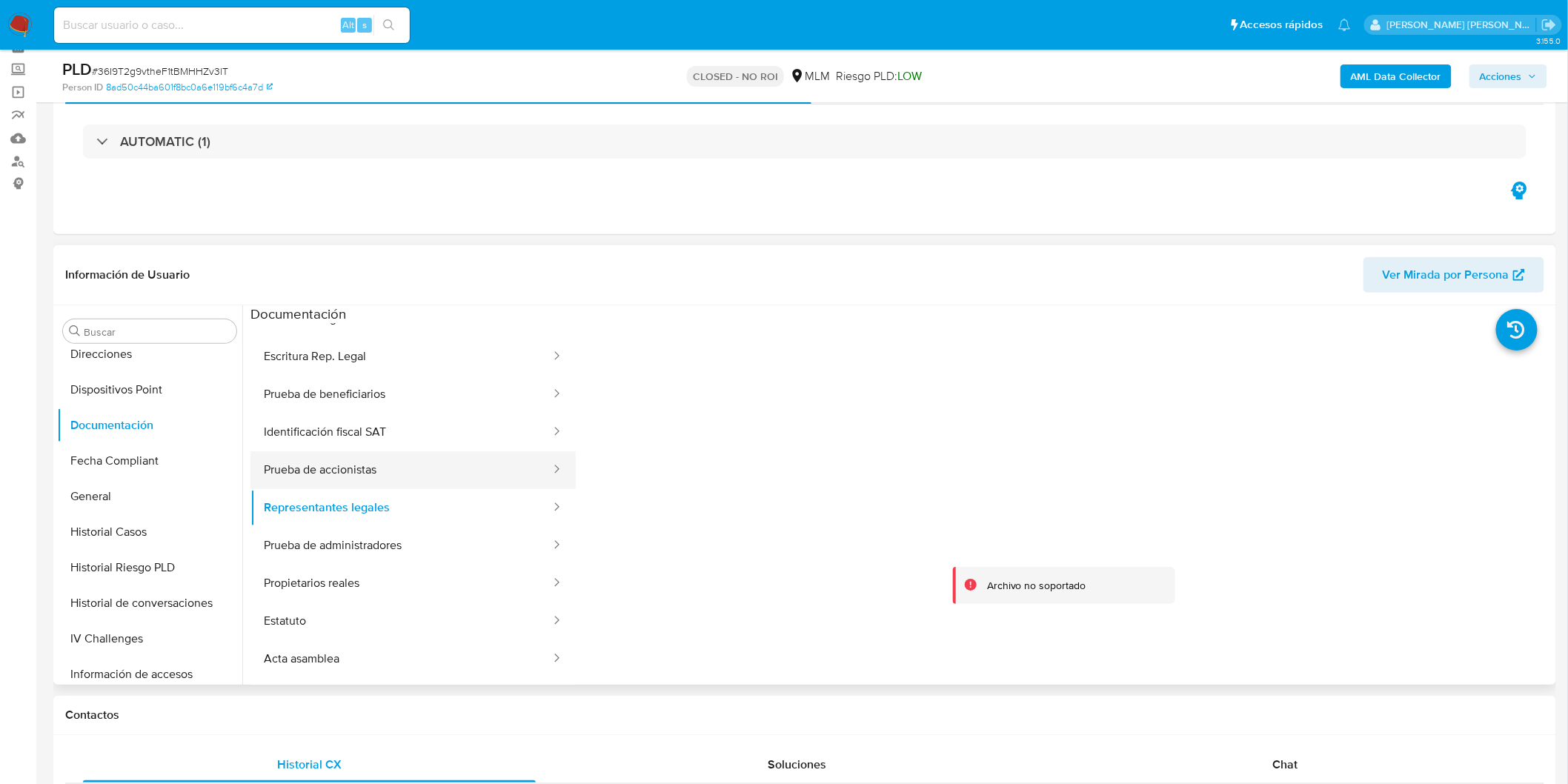
click at [458, 468] on button "Prueba de accionistas" at bounding box center [401, 470] width 301 height 38
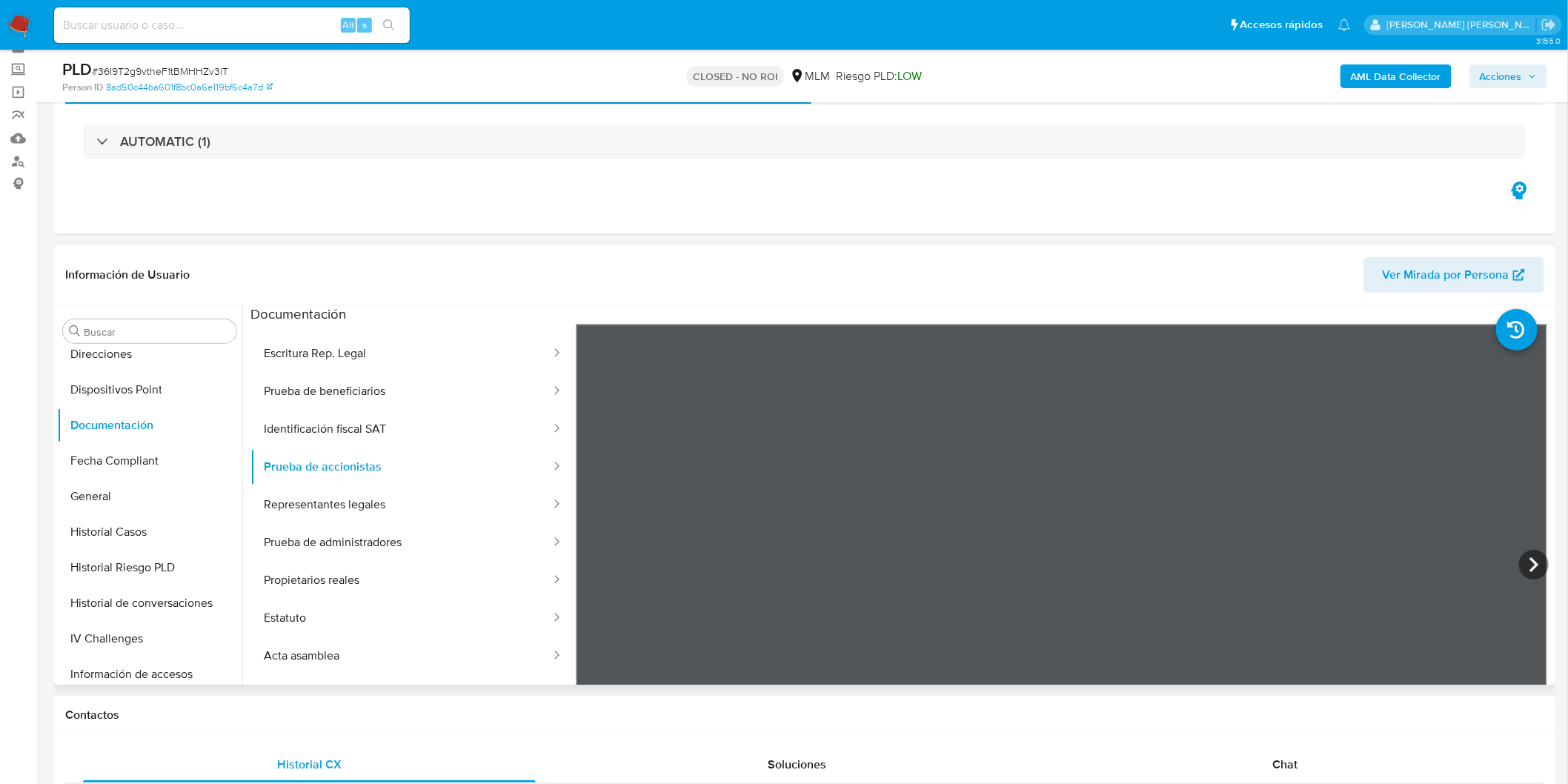
scroll to position [256, 0]
click at [437, 499] on button "Representantes legales" at bounding box center [401, 505] width 301 height 38
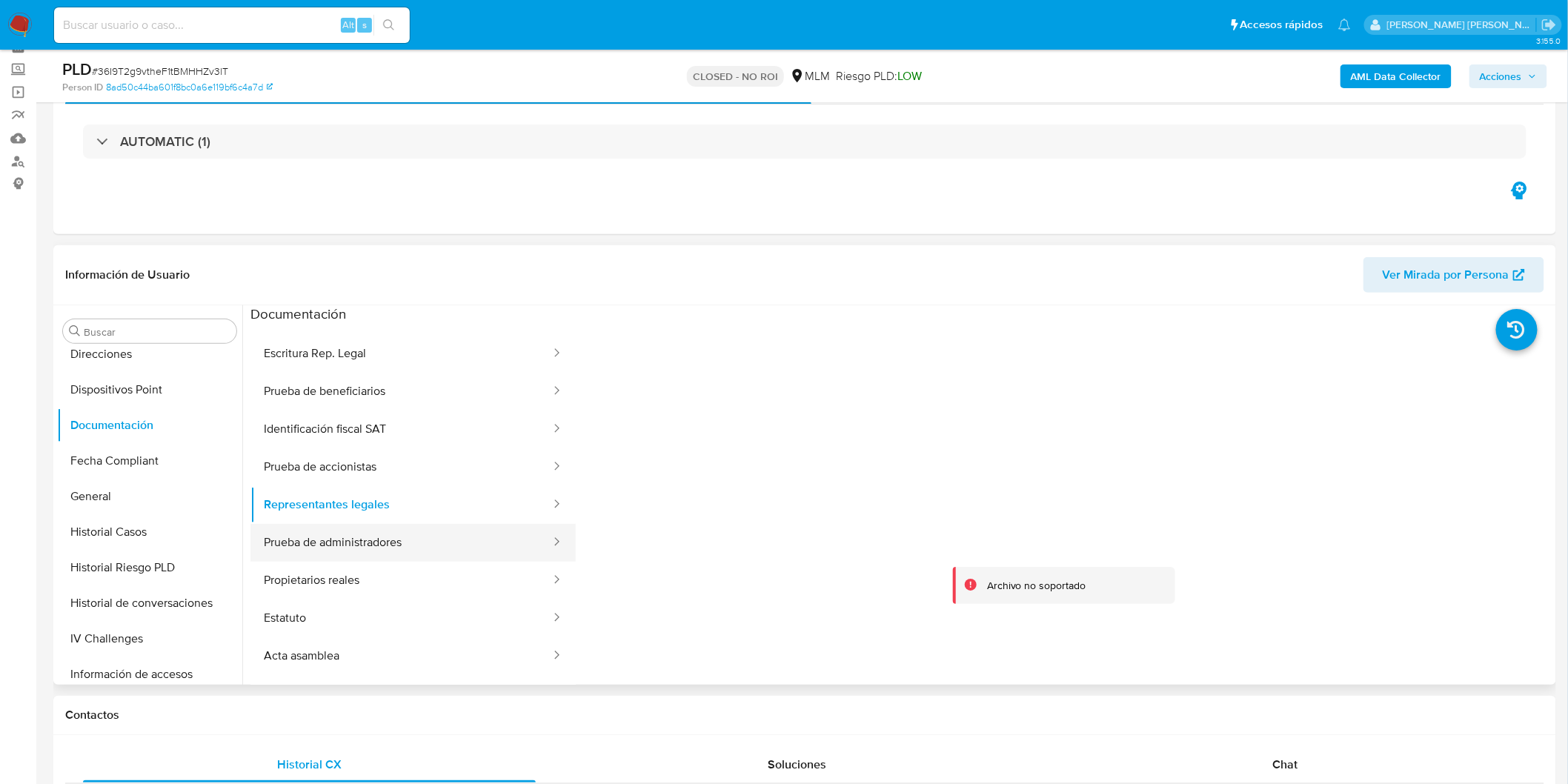
click at [431, 551] on button "Prueba de administradores" at bounding box center [401, 542] width 301 height 38
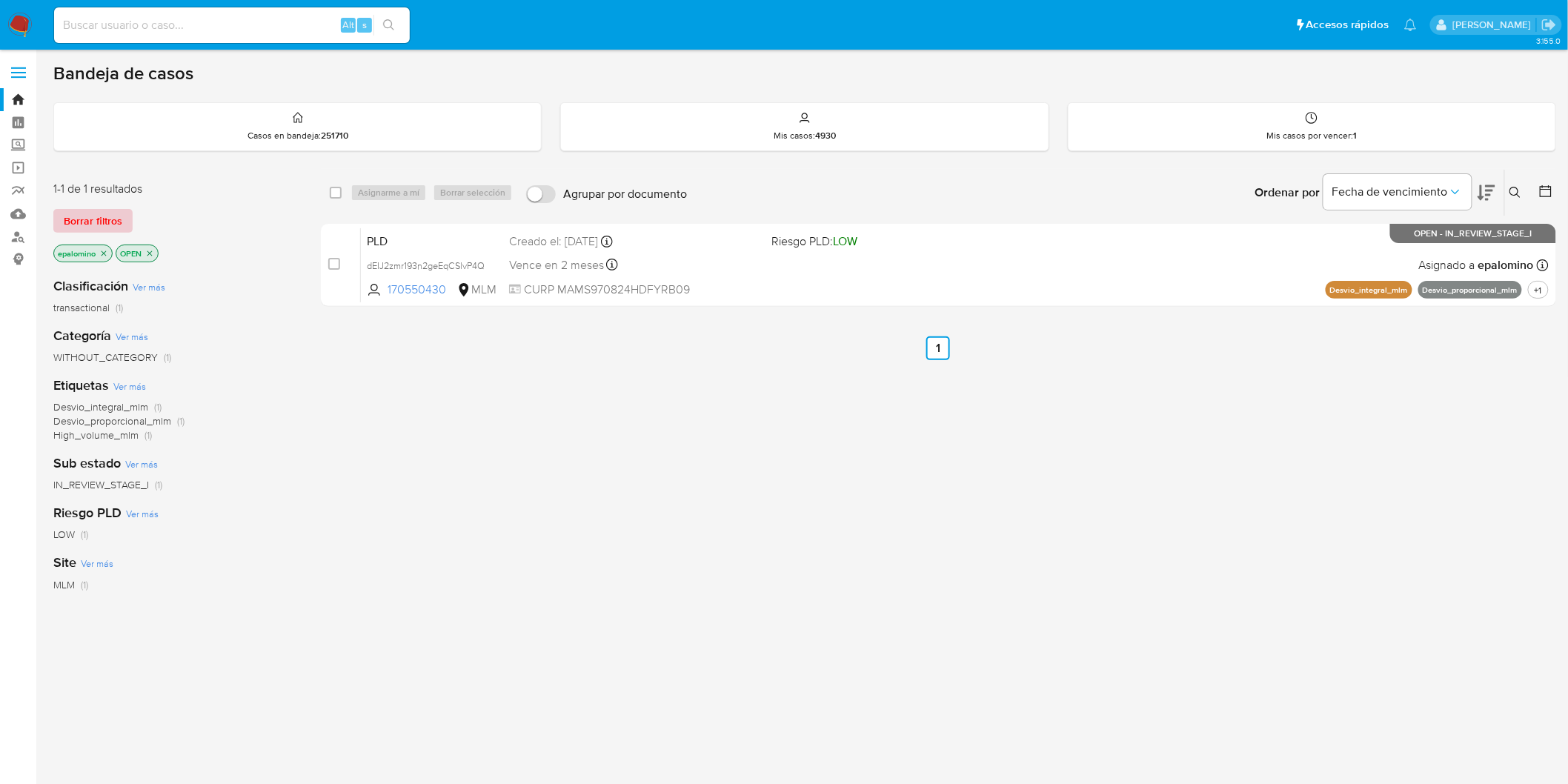
click at [93, 210] on span "Borrar filtros" at bounding box center [93, 221] width 59 height 21
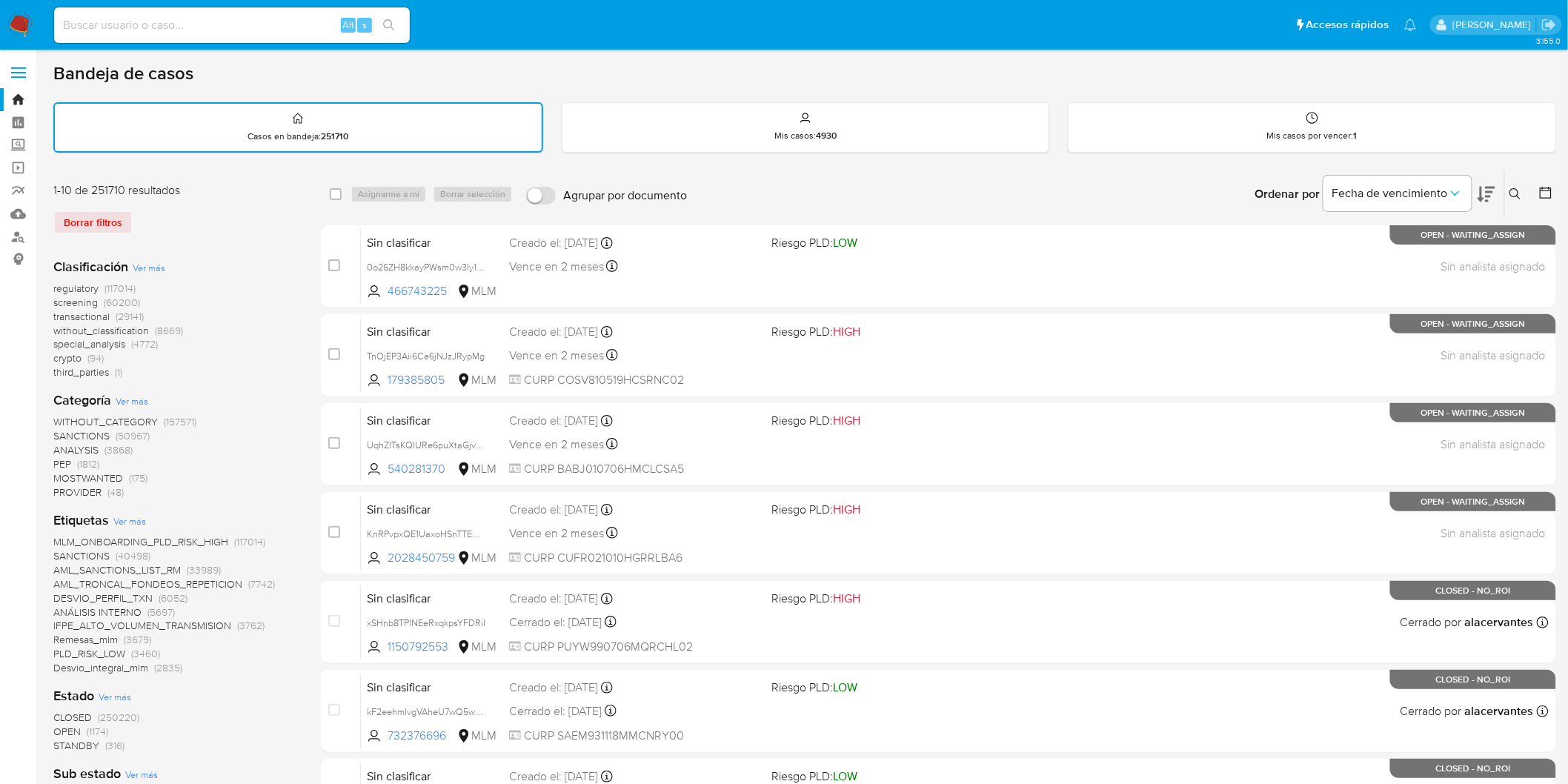
click at [10, 23] on img at bounding box center [20, 25] width 25 height 25
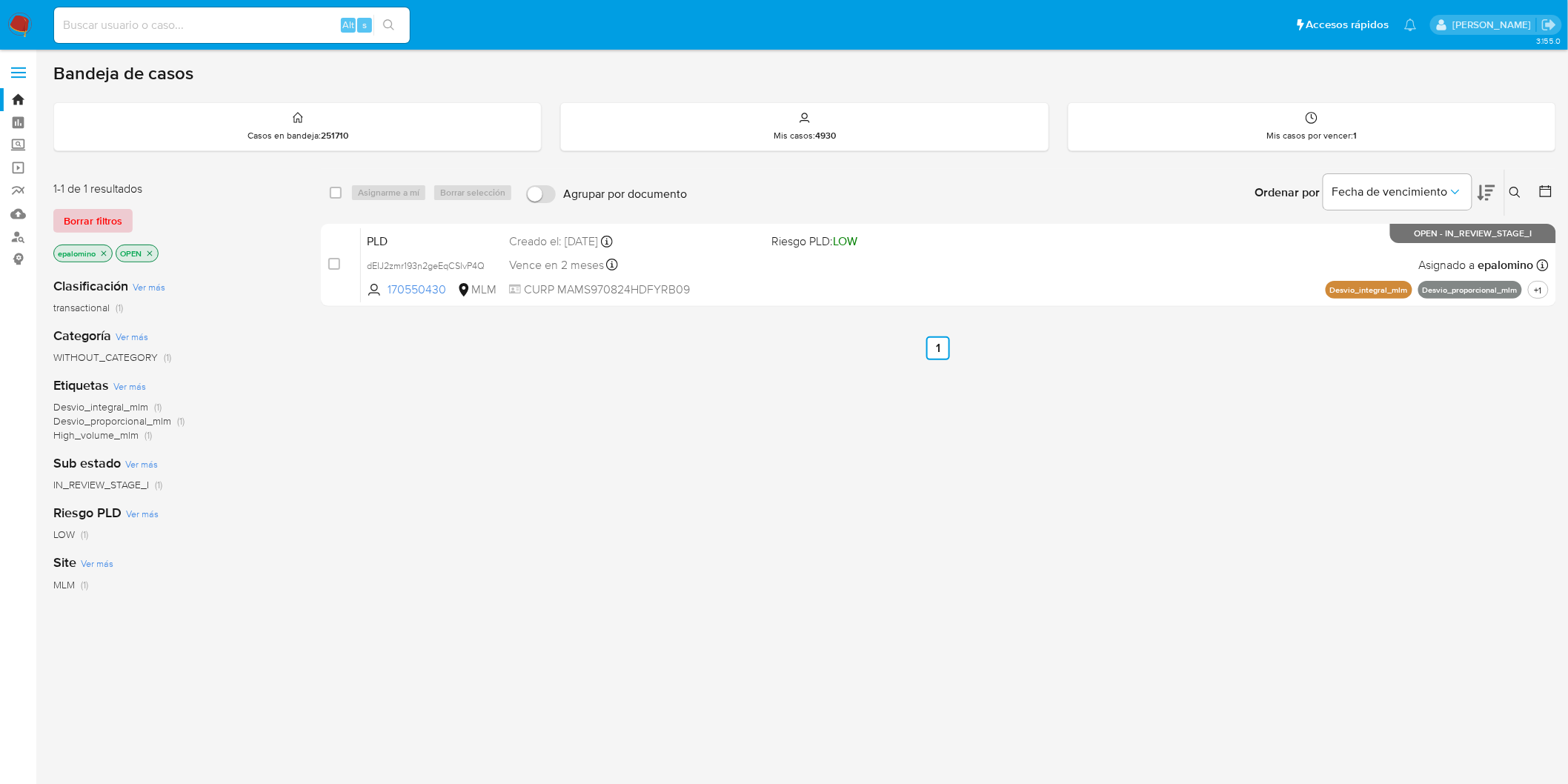
click at [97, 212] on span "Borrar filtros" at bounding box center [93, 221] width 59 height 21
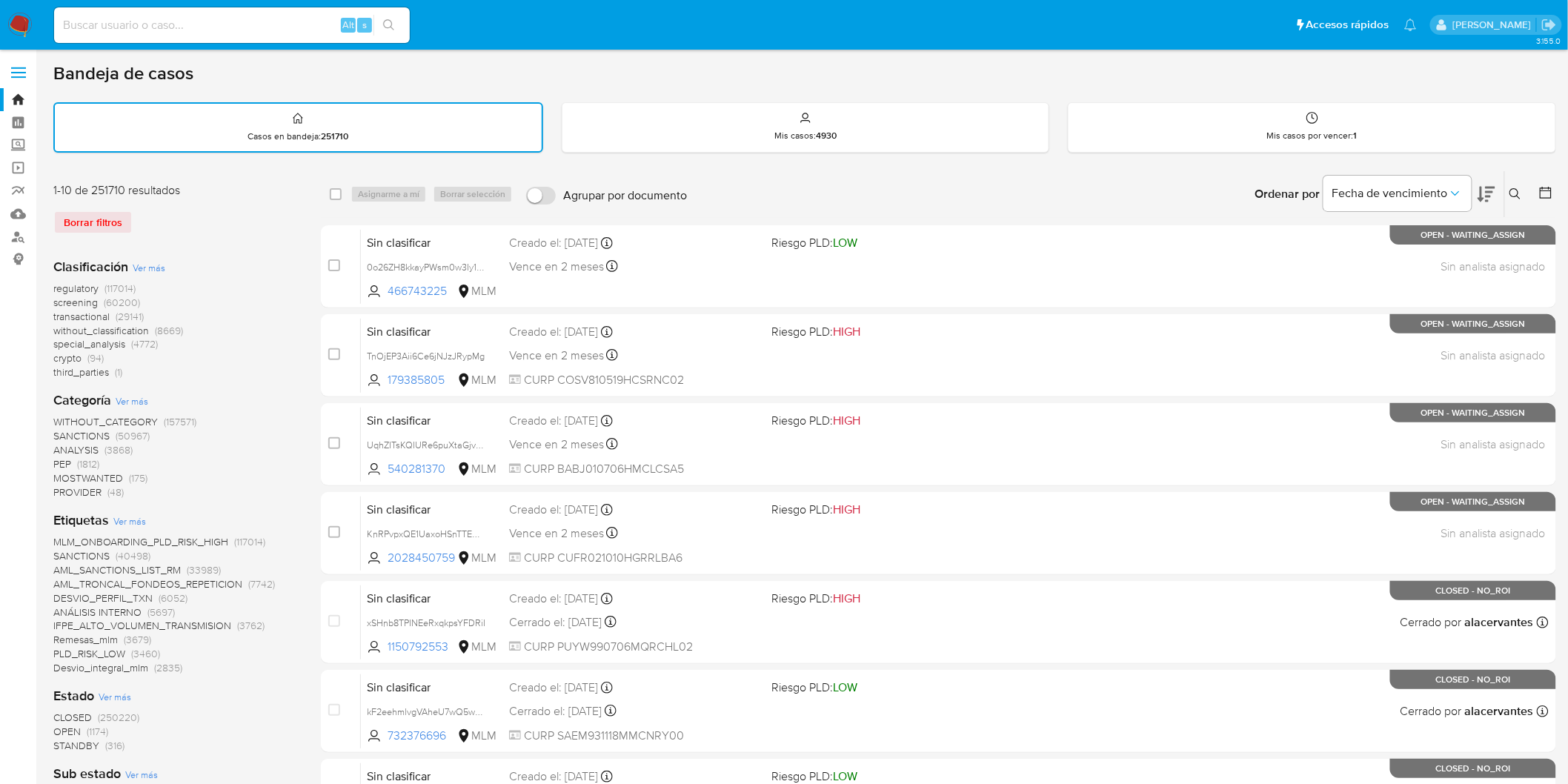
click at [25, 20] on img at bounding box center [20, 25] width 25 height 25
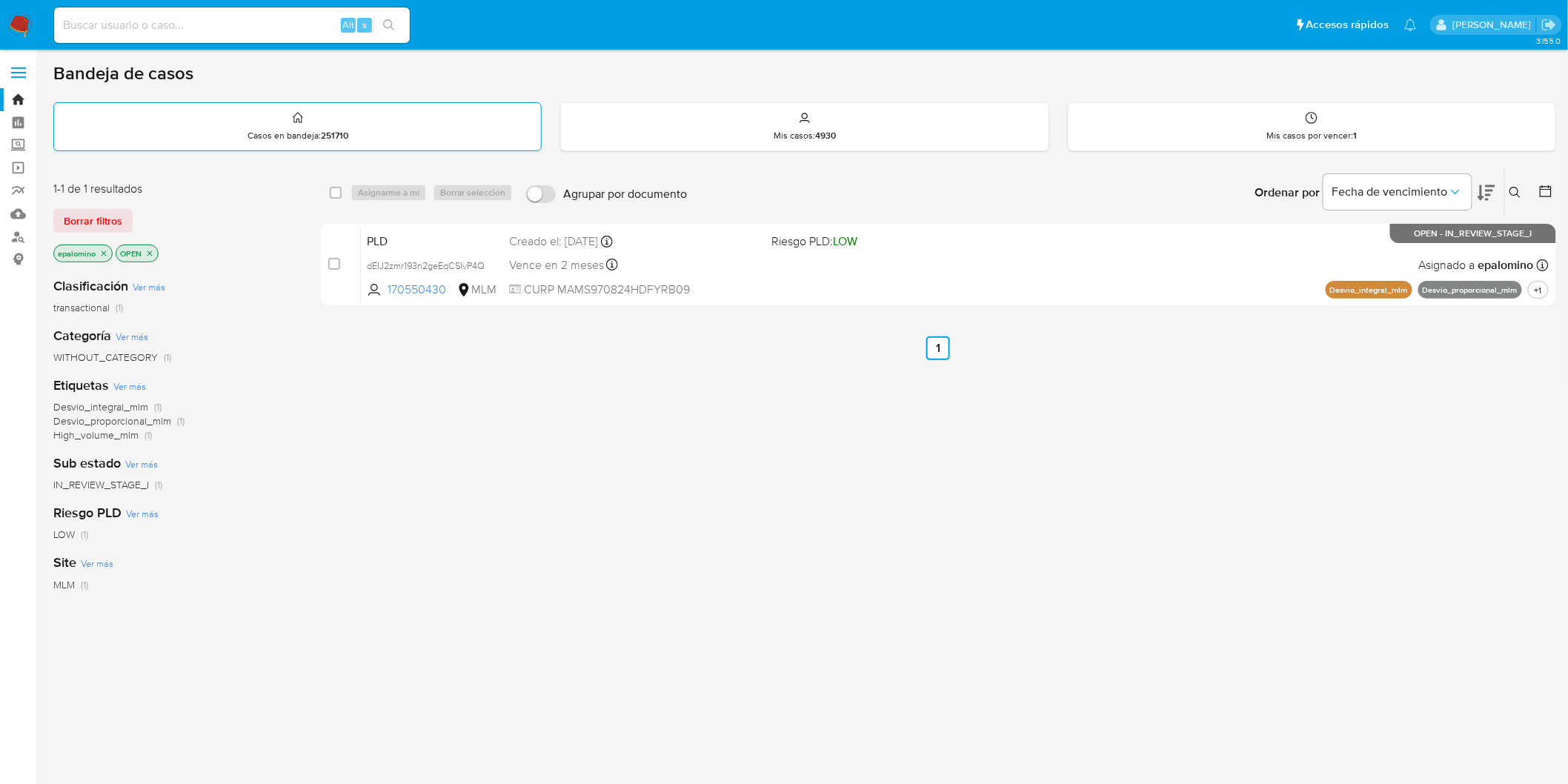
click at [102, 223] on span "Borrar filtros" at bounding box center [93, 221] width 59 height 21
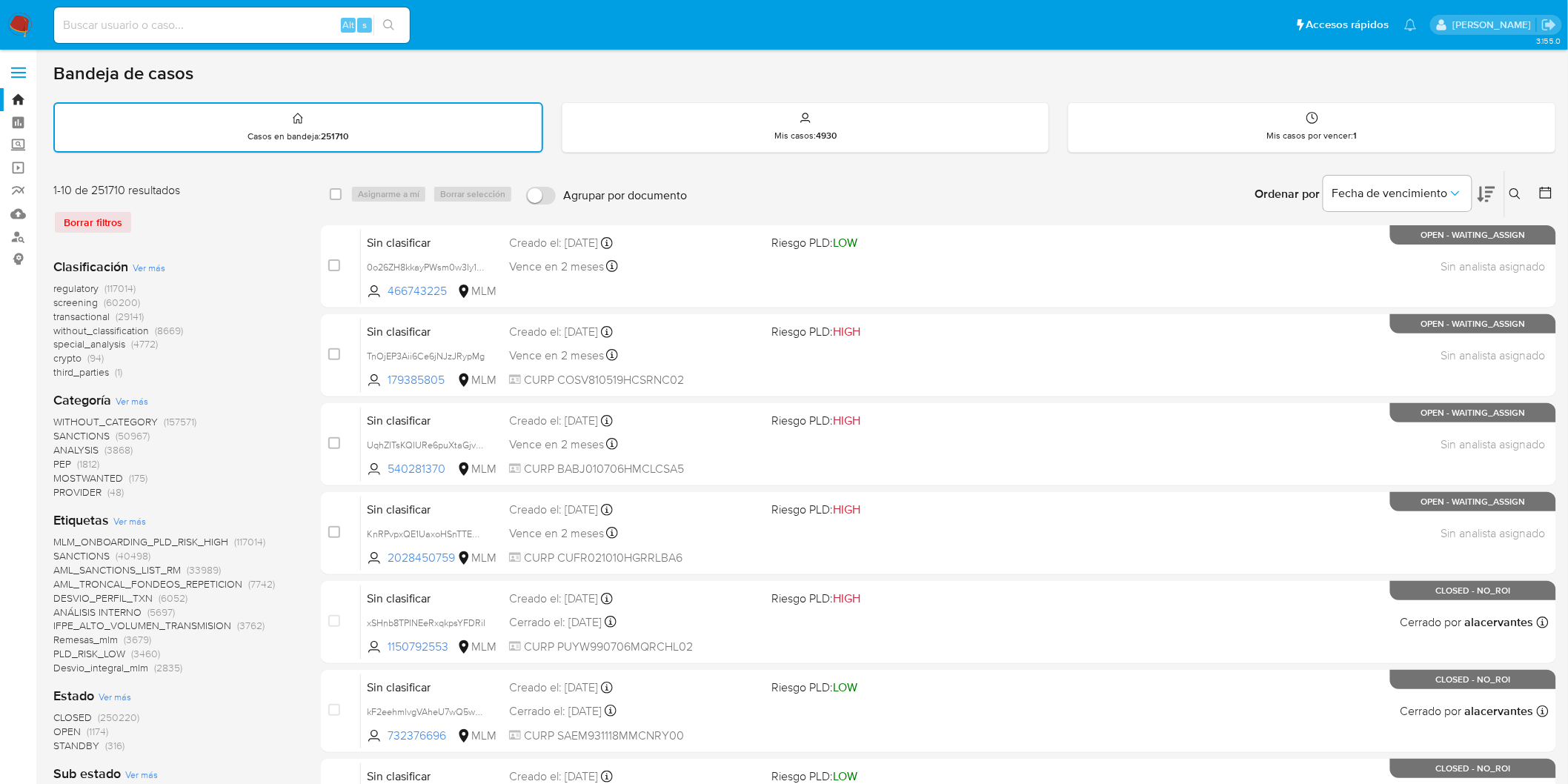
click at [17, 20] on img at bounding box center [20, 25] width 25 height 25
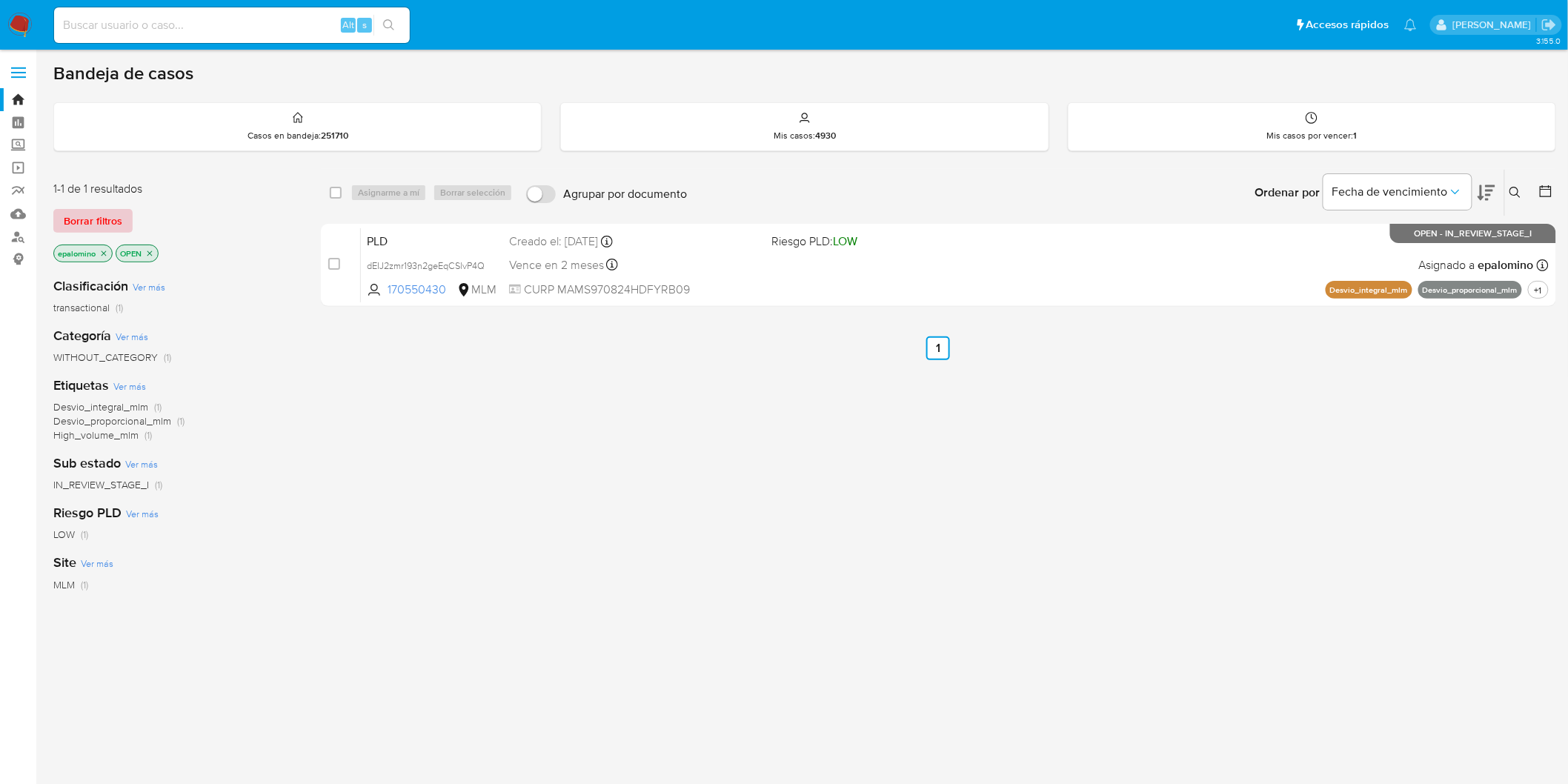
click at [109, 210] on span "Borrar filtros" at bounding box center [93, 221] width 59 height 21
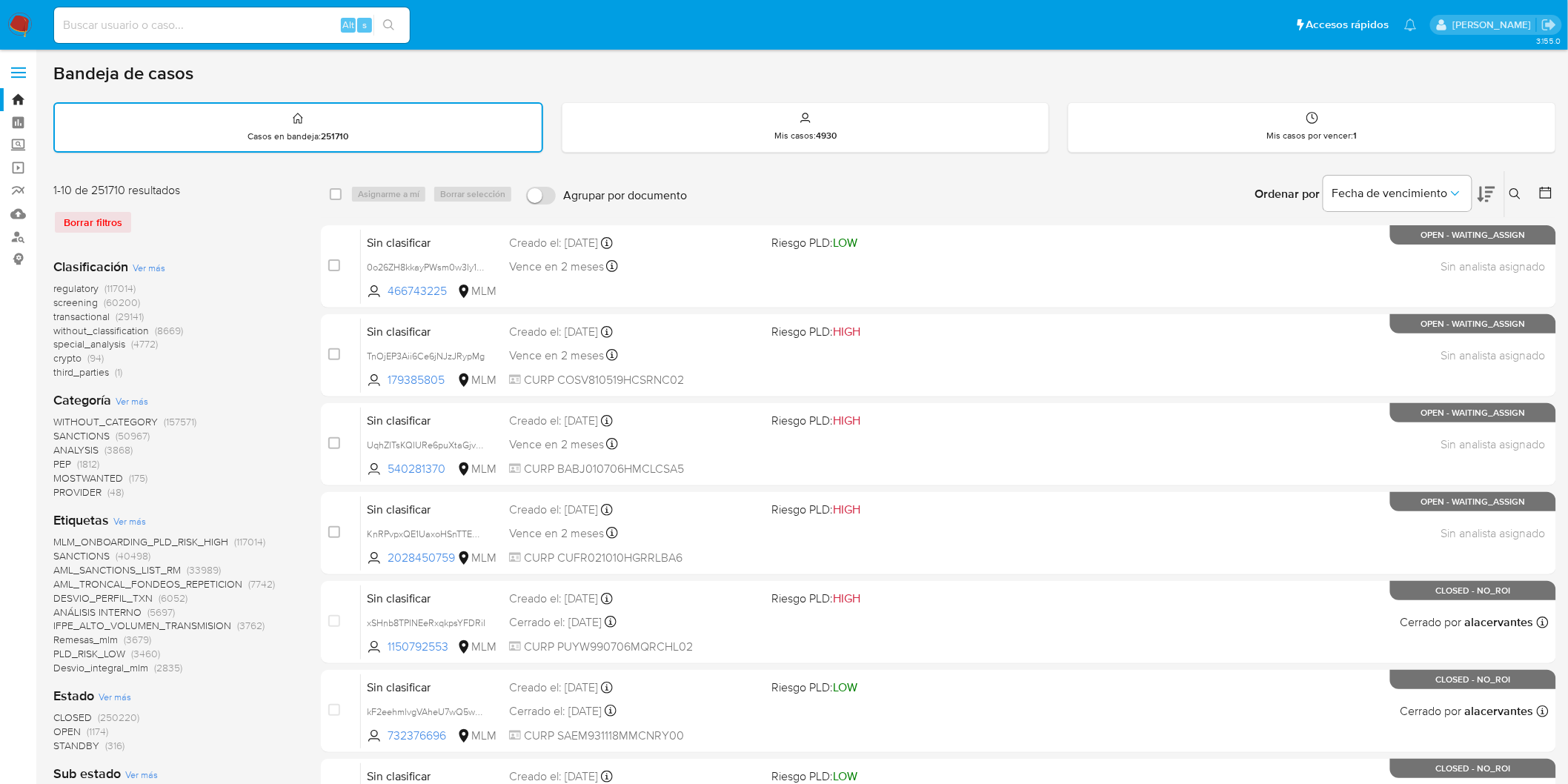
click at [32, 38] on nav "Pausado Ver notificaciones Alt s Accesos rápidos Presiona las siguientes teclas…" at bounding box center [784, 25] width 1568 height 50
click at [24, 20] on img at bounding box center [20, 25] width 25 height 25
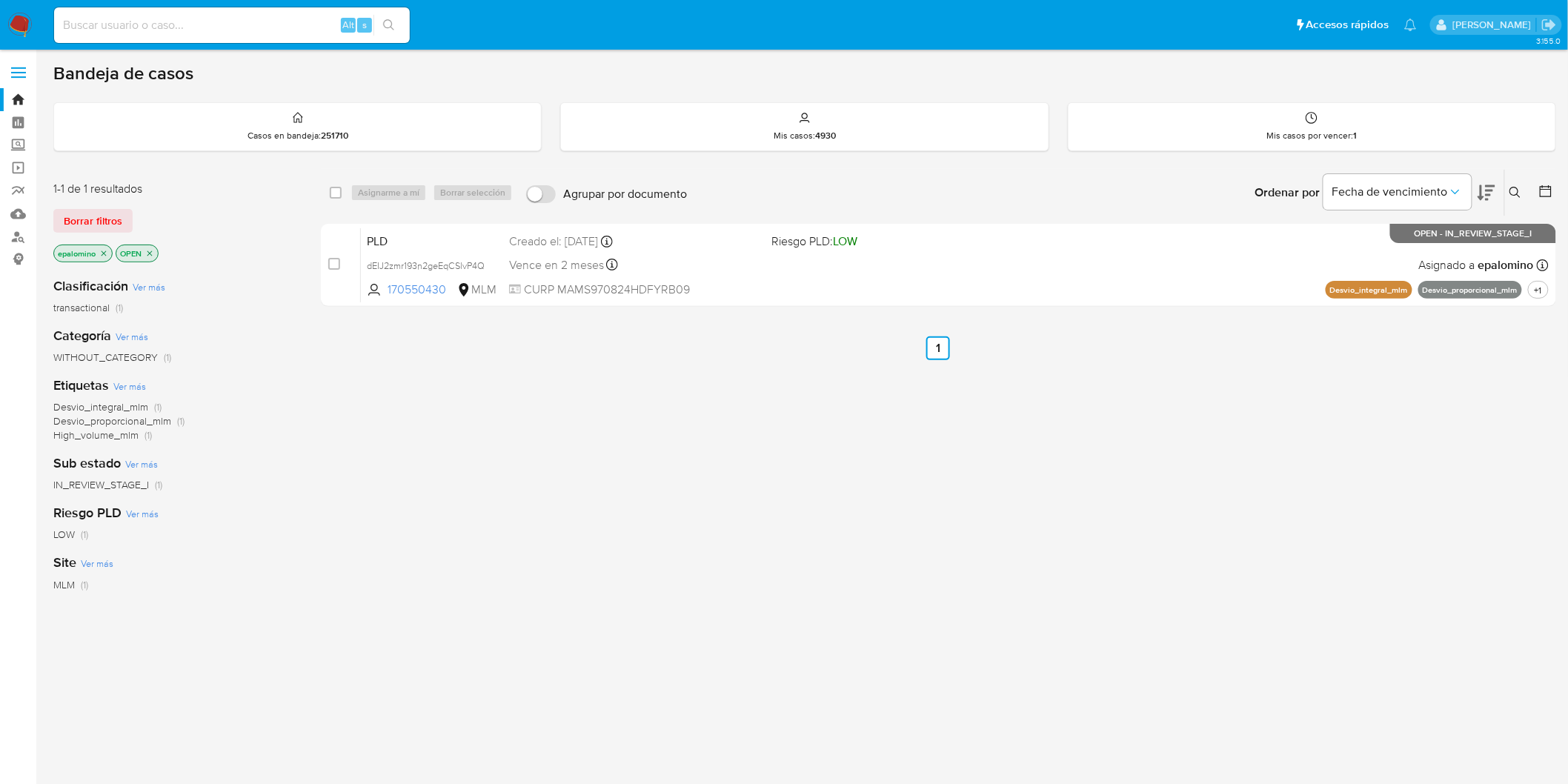
click at [484, 432] on div "select-all-cases-checkbox Asignarme a mí Borrar selección Agrupar por documento…" at bounding box center [939, 504] width 1236 height 671
click at [91, 215] on span "Borrar filtros" at bounding box center [93, 221] width 59 height 21
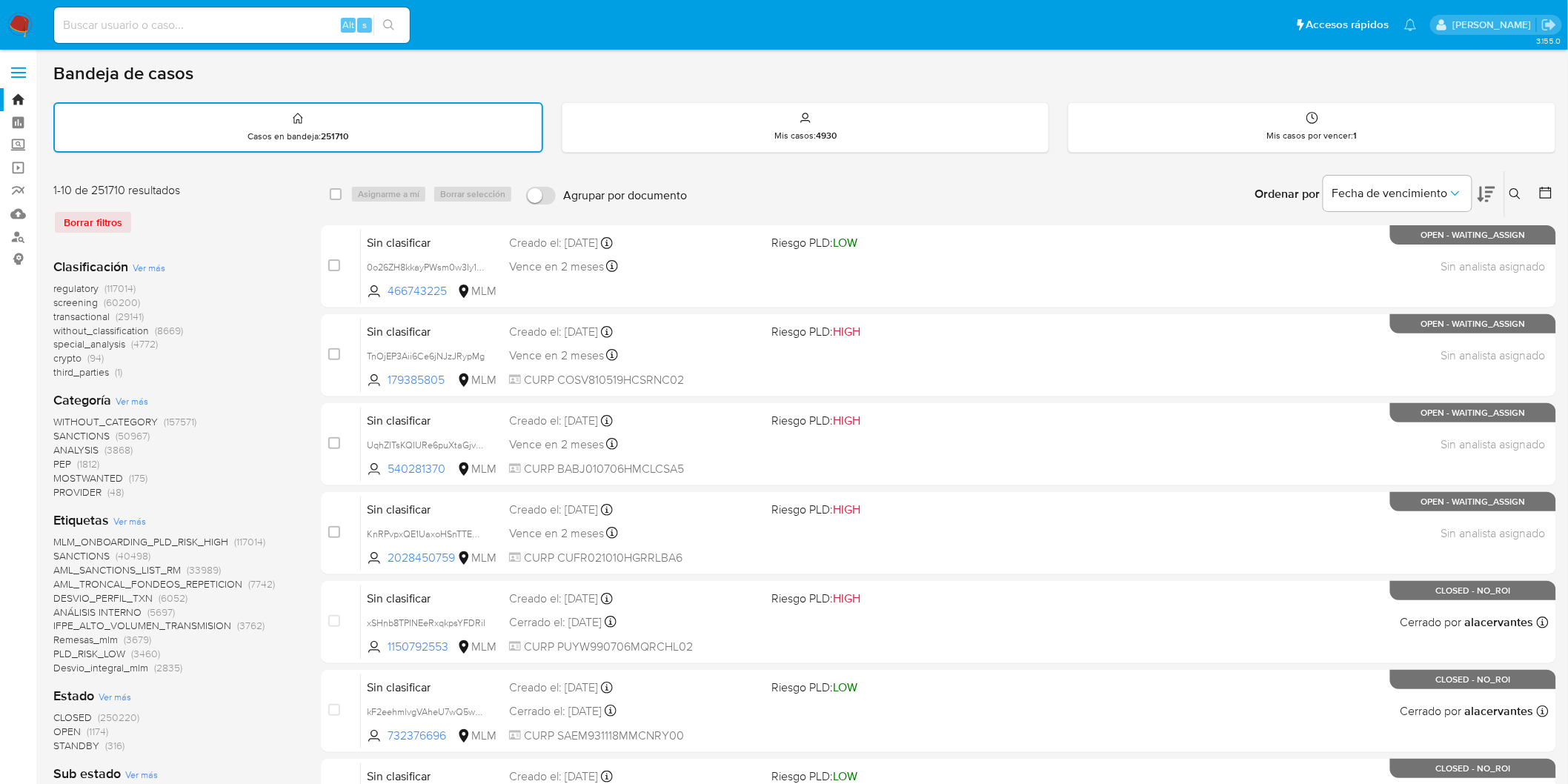
click at [19, 17] on img at bounding box center [20, 25] width 25 height 25
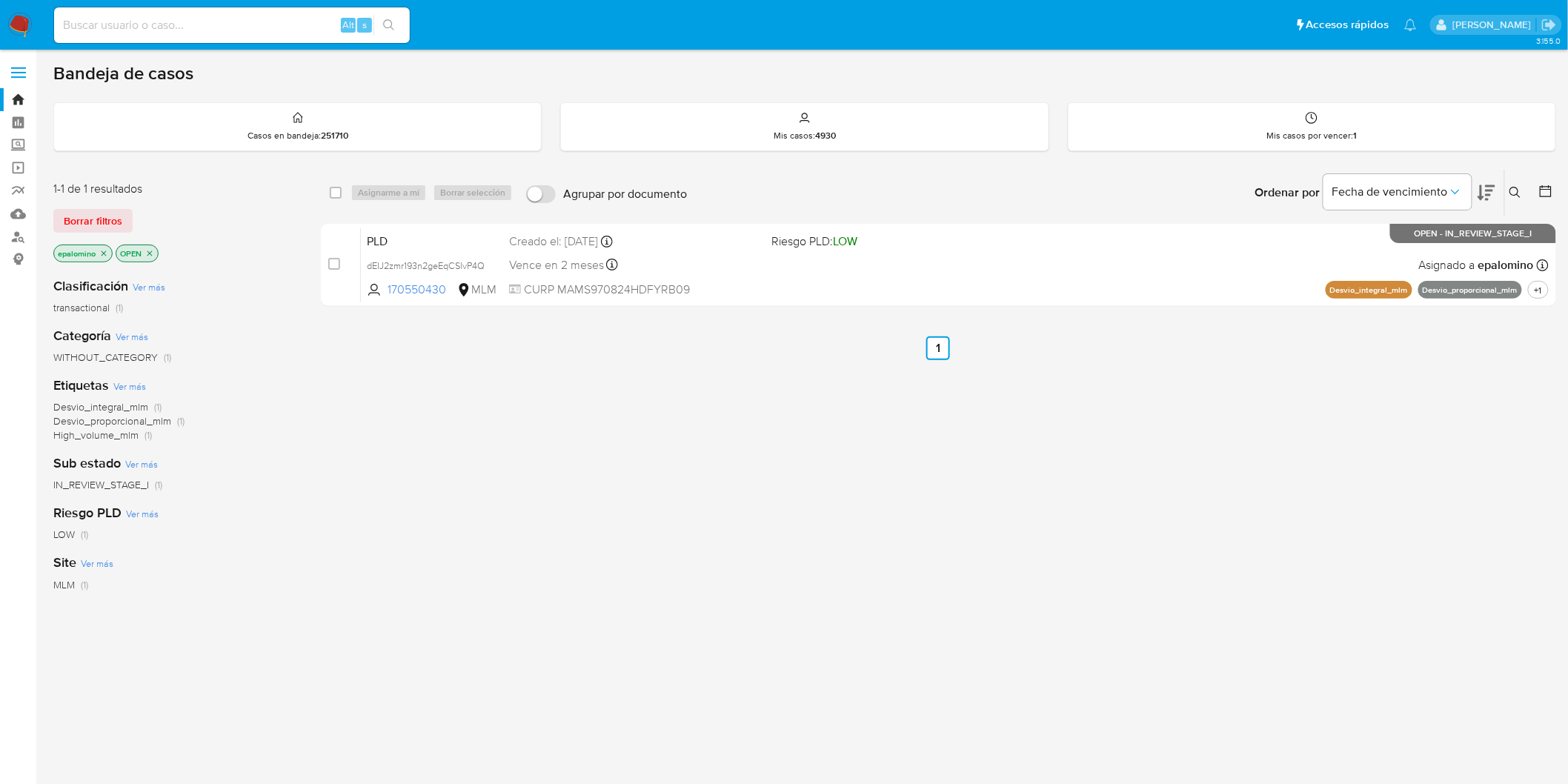
click at [69, 203] on div "1-1 de 1 resultados Borrar filtros epalomino OPEN" at bounding box center [172, 223] width 237 height 84
click at [74, 212] on span "Borrar filtros" at bounding box center [93, 221] width 59 height 21
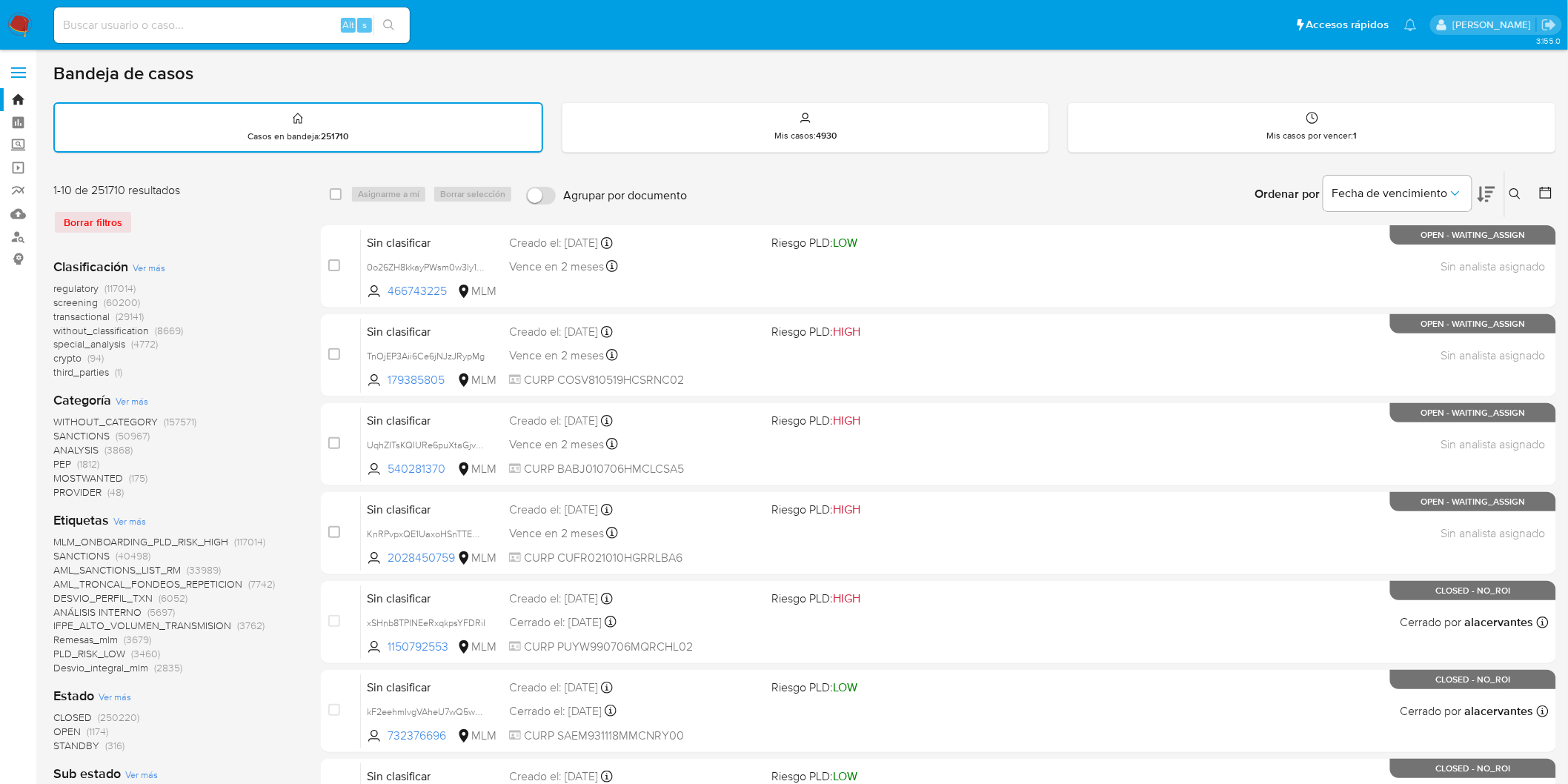
click at [20, 23] on img at bounding box center [20, 25] width 25 height 25
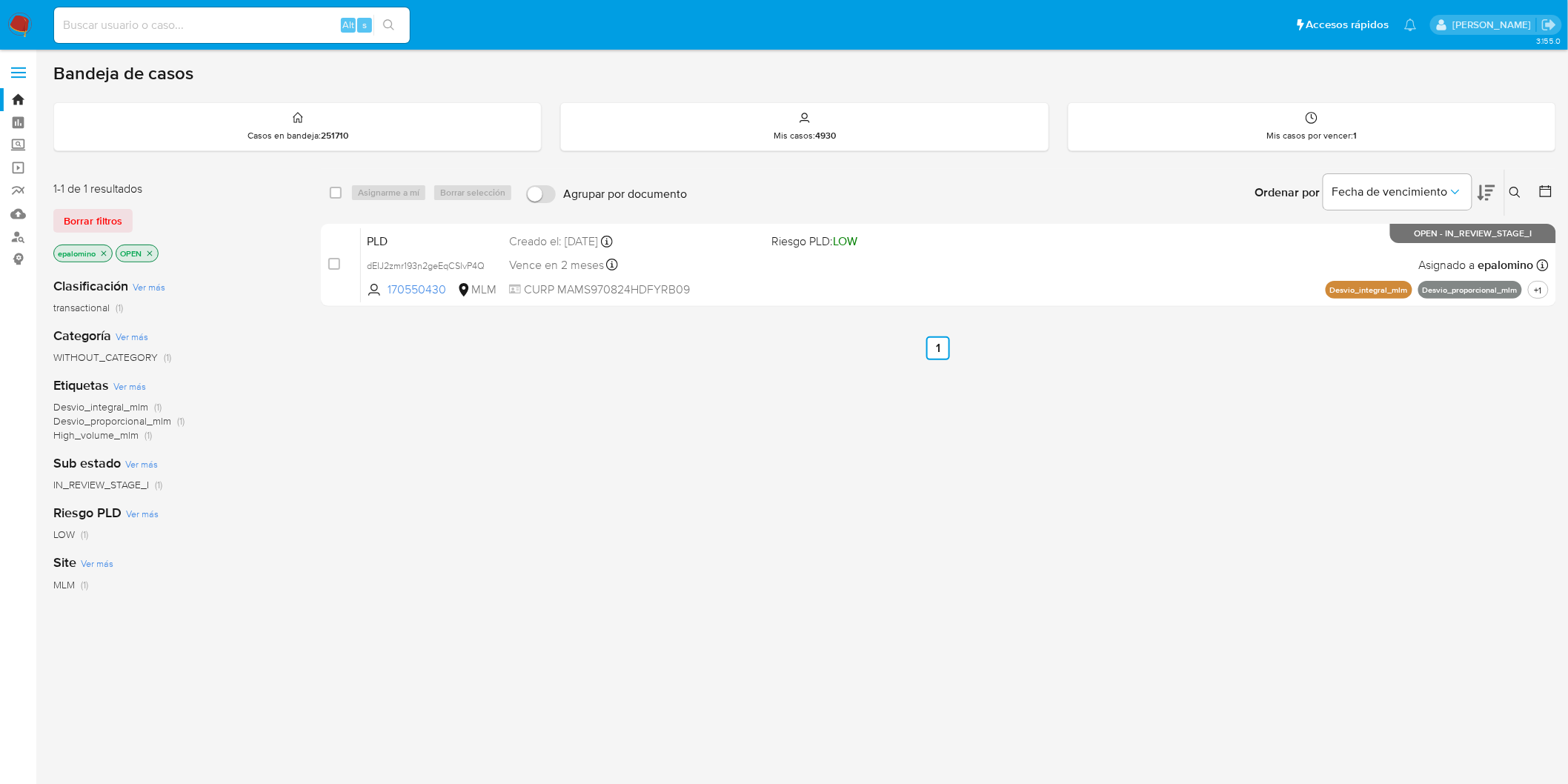
click at [69, 205] on div "1-1 de 1 resultados Borrar filtros epalomino OPEN" at bounding box center [172, 223] width 237 height 84
click at [74, 226] on span "Borrar filtros" at bounding box center [93, 221] width 59 height 21
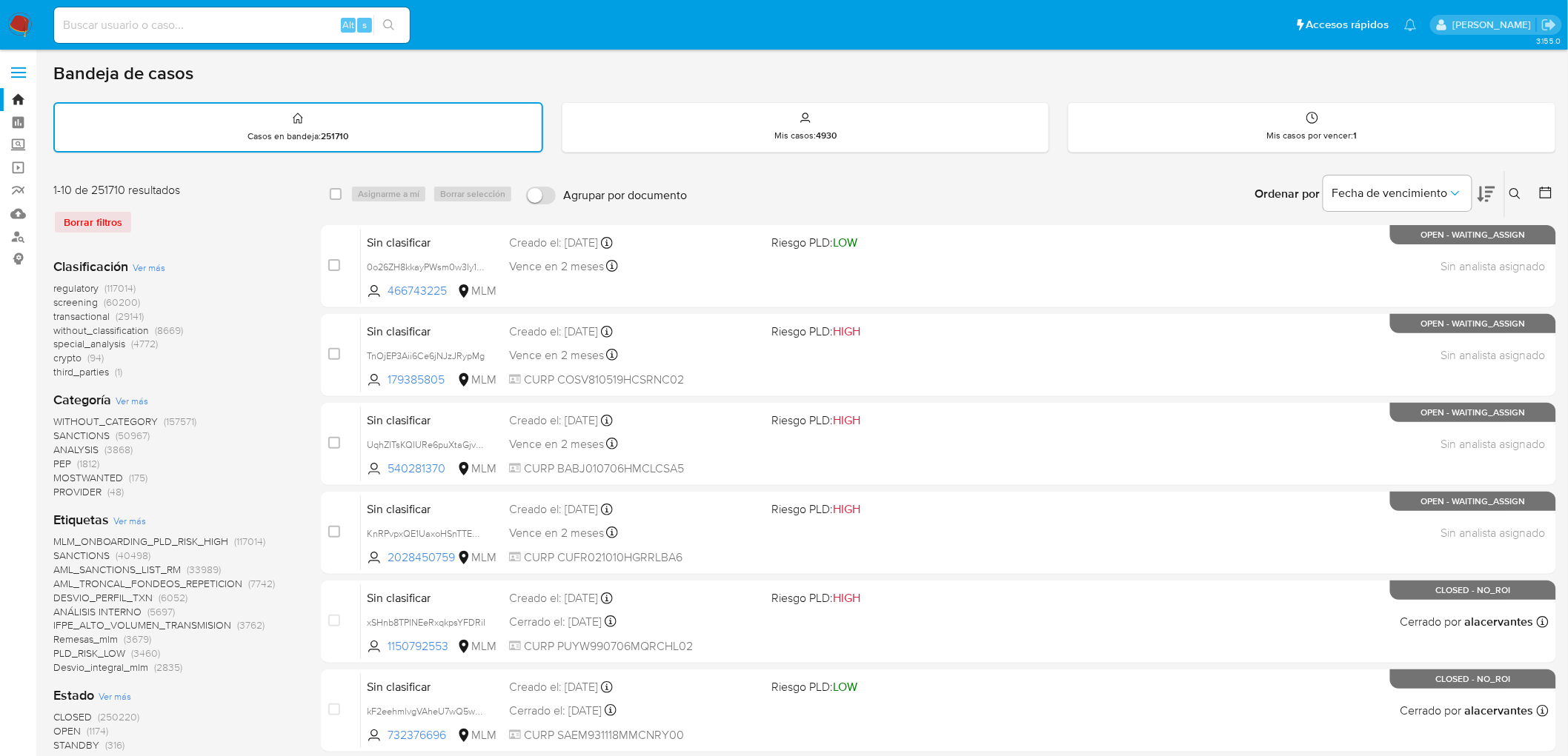
click at [1514, 190] on icon at bounding box center [1516, 194] width 12 height 12
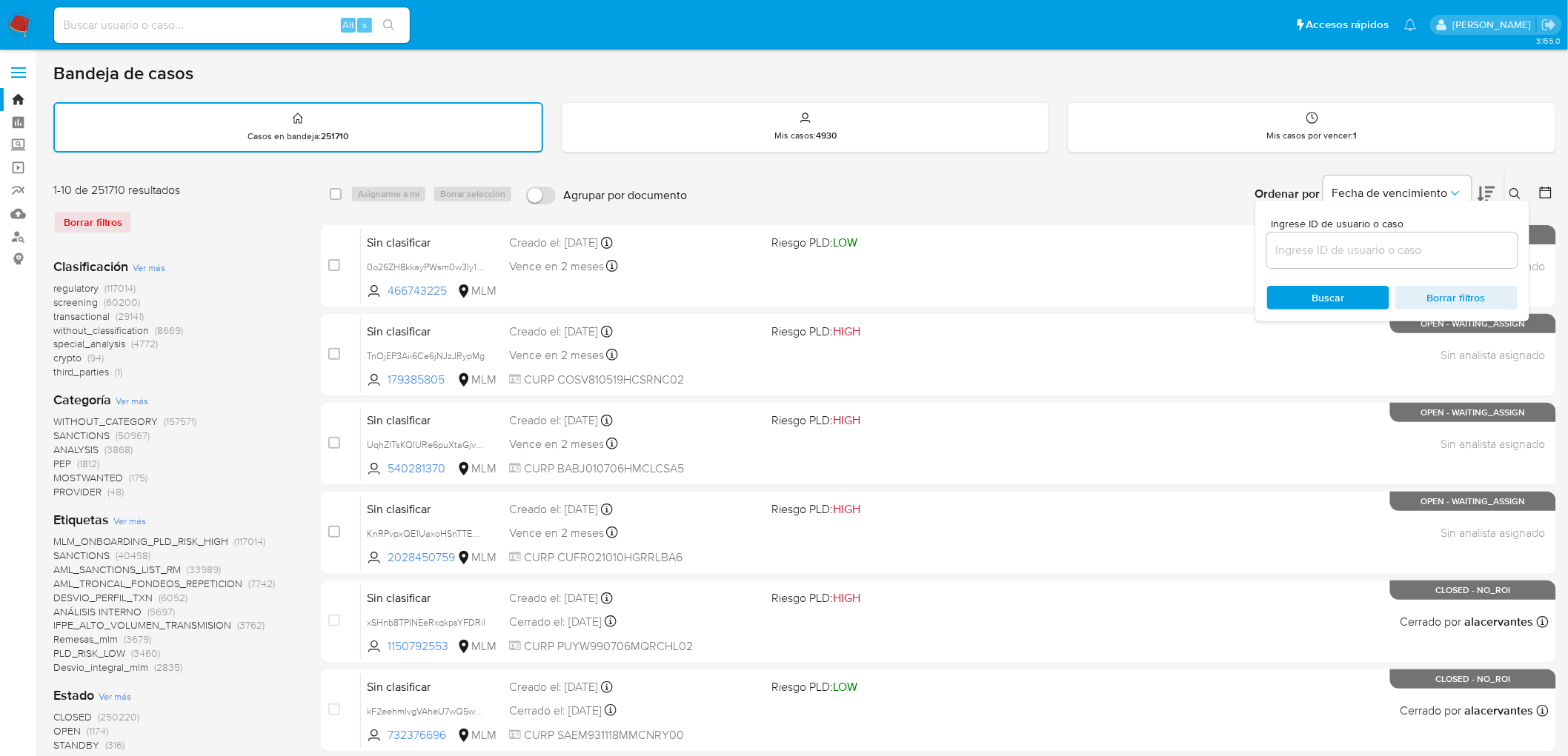
click at [1353, 235] on div at bounding box center [1392, 250] width 250 height 35
click at [1353, 249] on input at bounding box center [1392, 251] width 250 height 20
paste input "1034302069"
type input "1034302069"
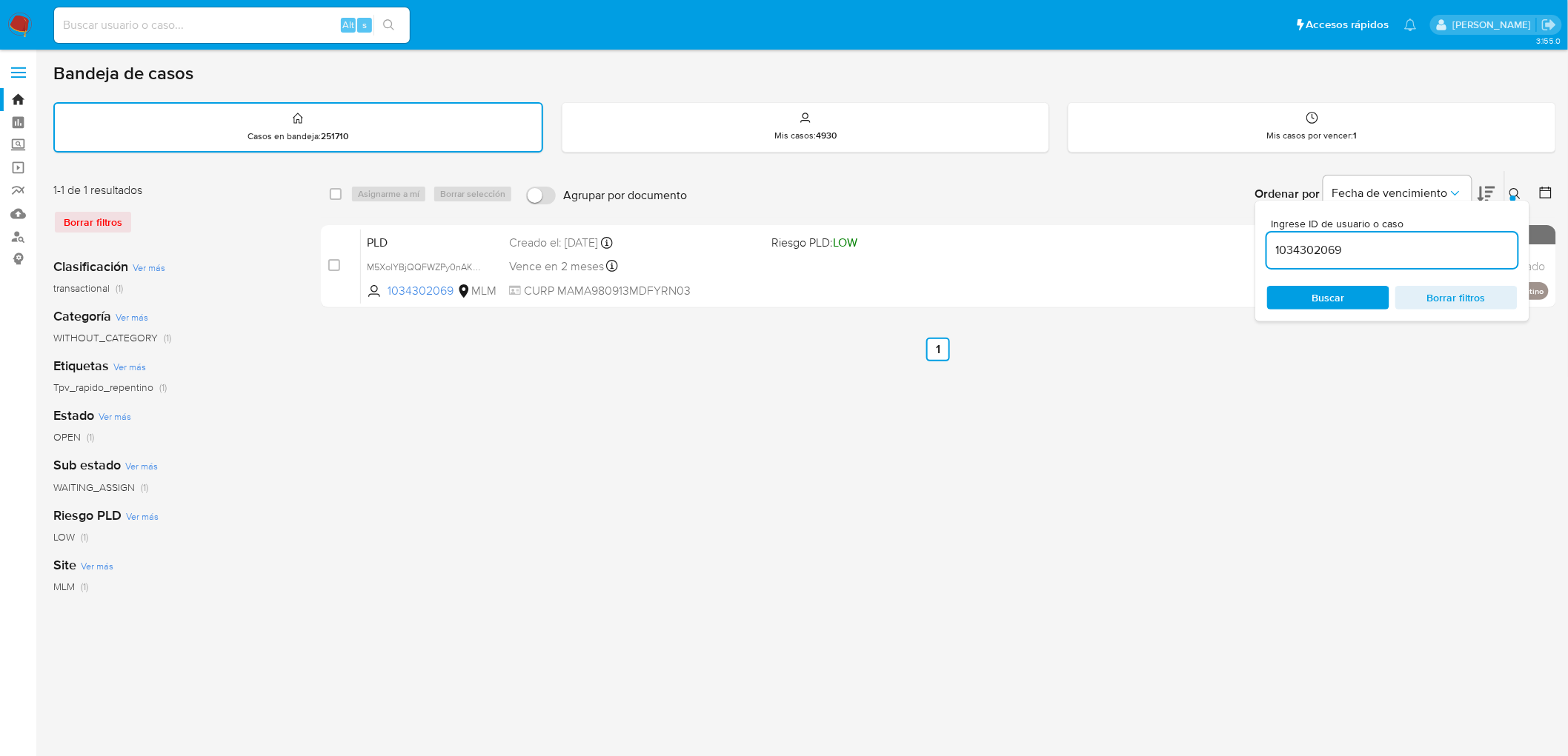
click at [1510, 201] on div "Ingrese ID de usuario o caso 1034302069 Buscar Borrar filtros" at bounding box center [1392, 261] width 274 height 120
click at [1517, 201] on div "Ingrese ID de usuario o caso 1034302069 Buscar Borrar filtros" at bounding box center [1392, 261] width 274 height 120
click at [1510, 188] on icon at bounding box center [1516, 194] width 12 height 12
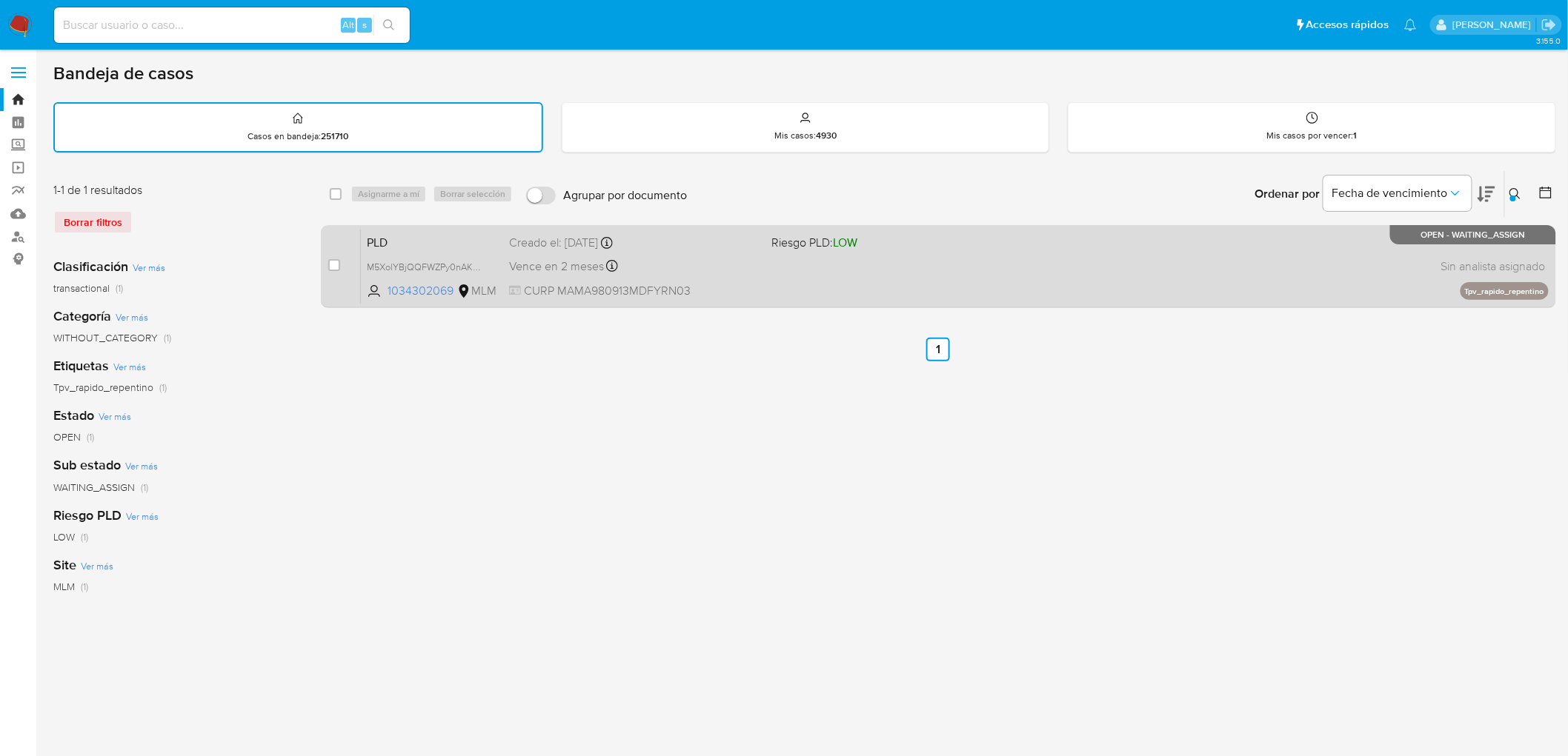
click at [367, 245] on span "PLD" at bounding box center [432, 242] width 130 height 20
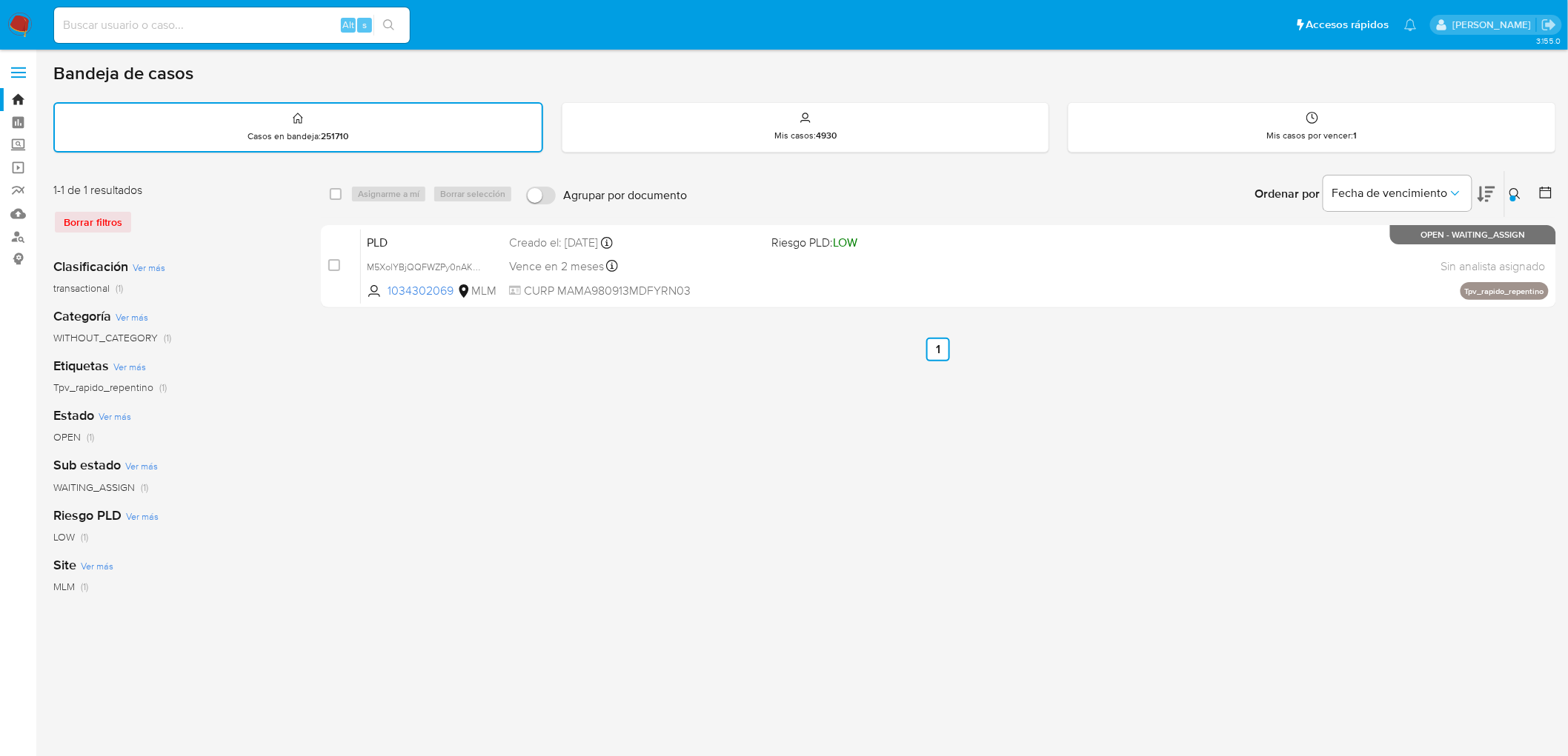
click at [26, 18] on img at bounding box center [20, 25] width 25 height 25
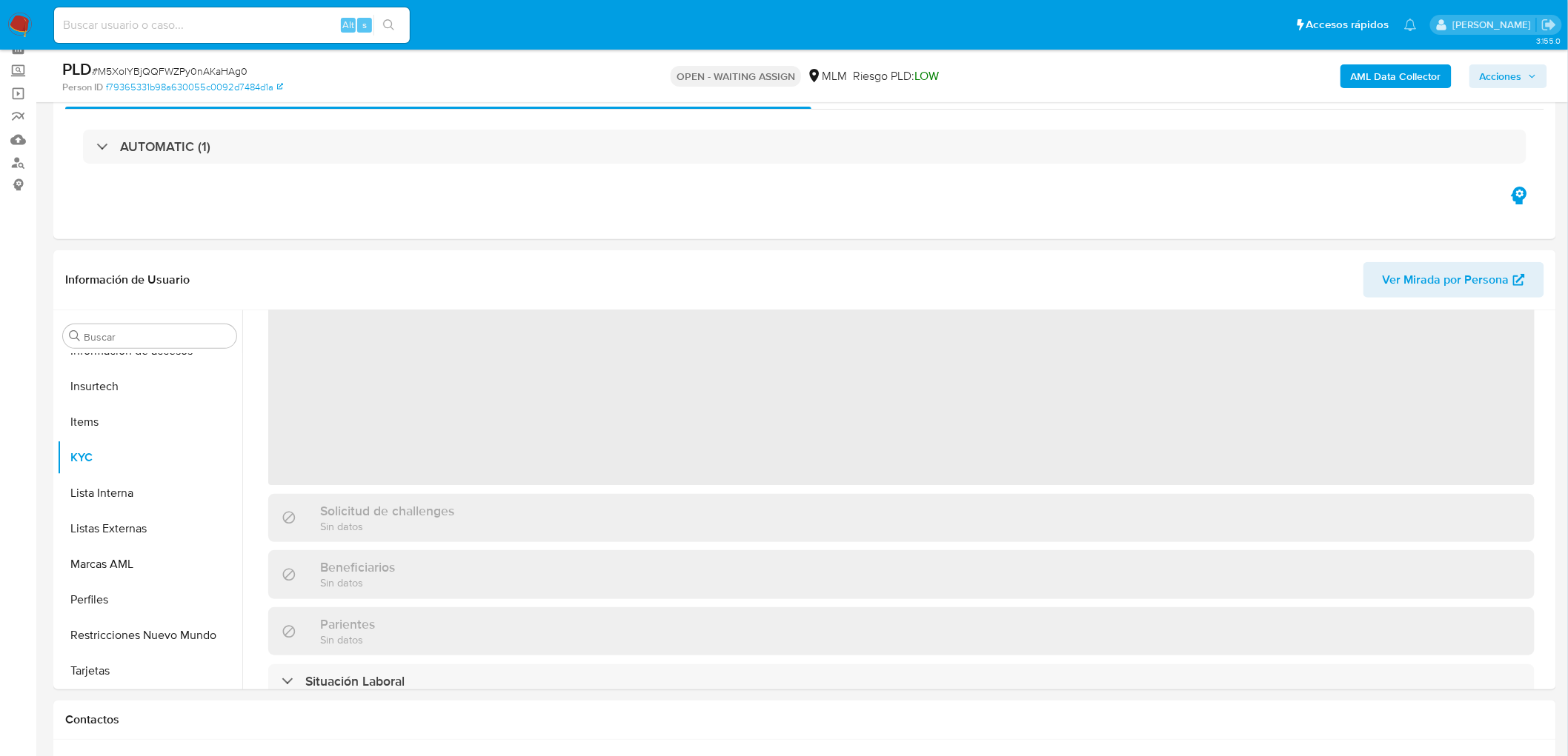
scroll to position [160, 0]
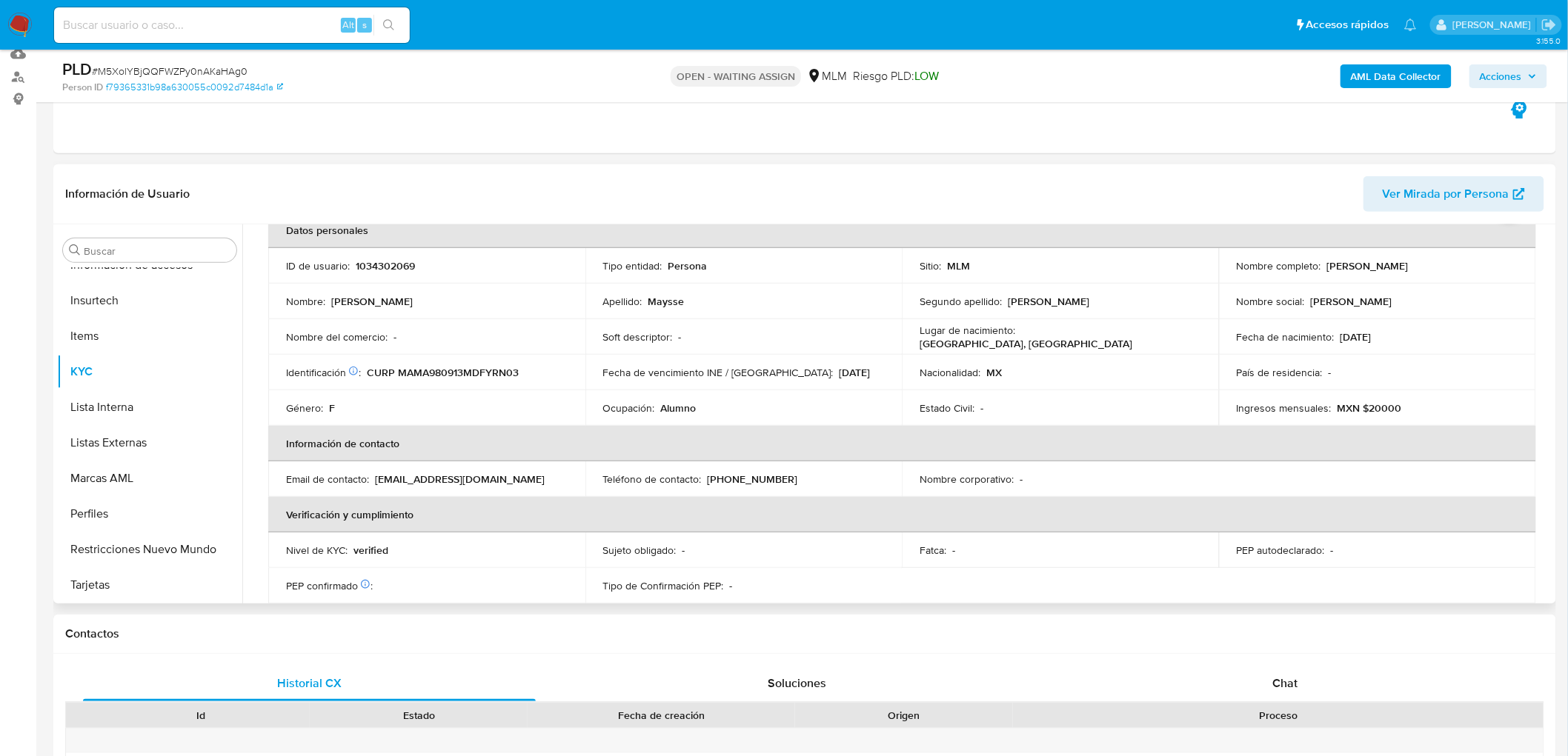
click at [729, 445] on th "Información de contacto" at bounding box center [902, 444] width 1268 height 35
select select "10"
click at [756, 401] on div "Ocupación : Alumno" at bounding box center [744, 408] width 282 height 14
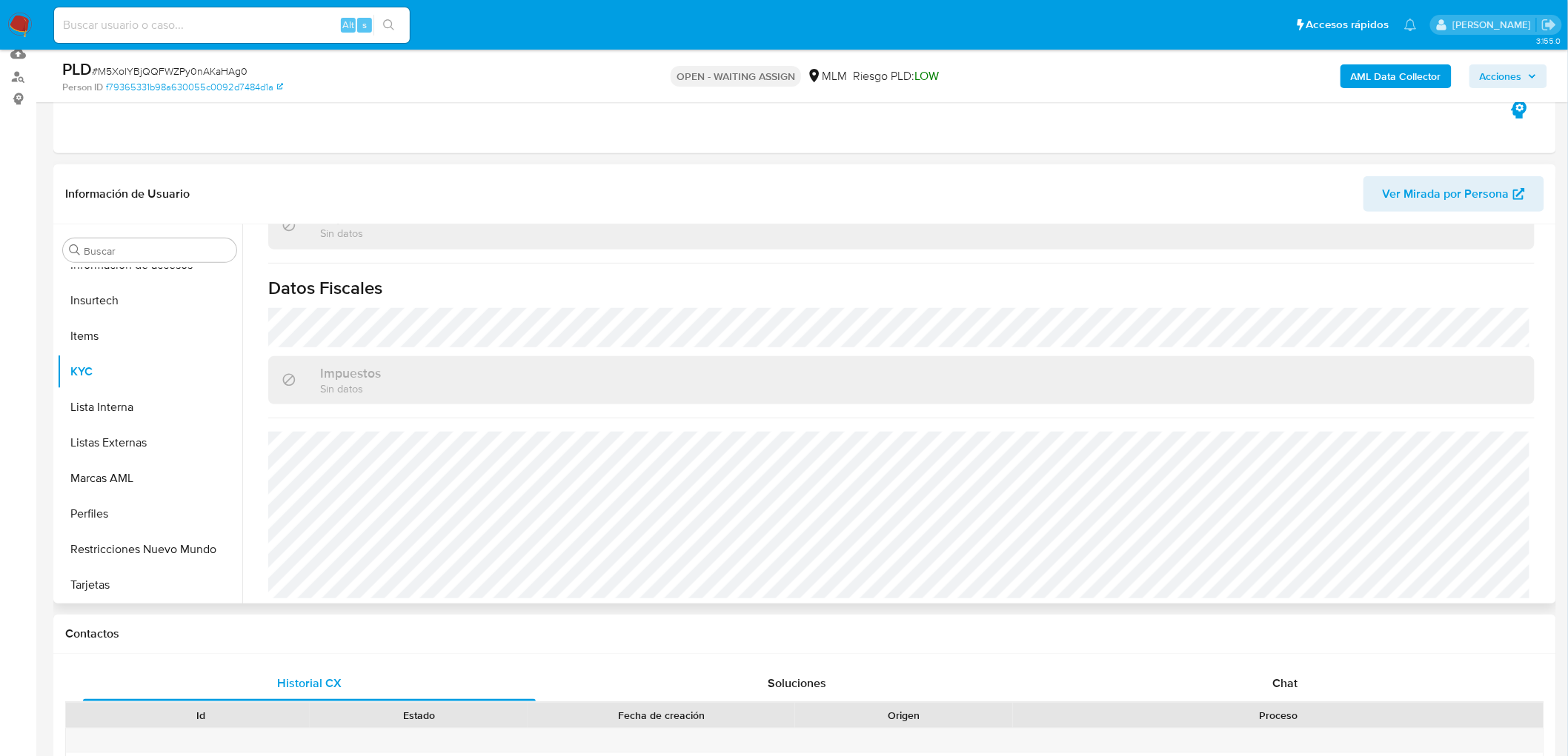
scroll to position [916, 0]
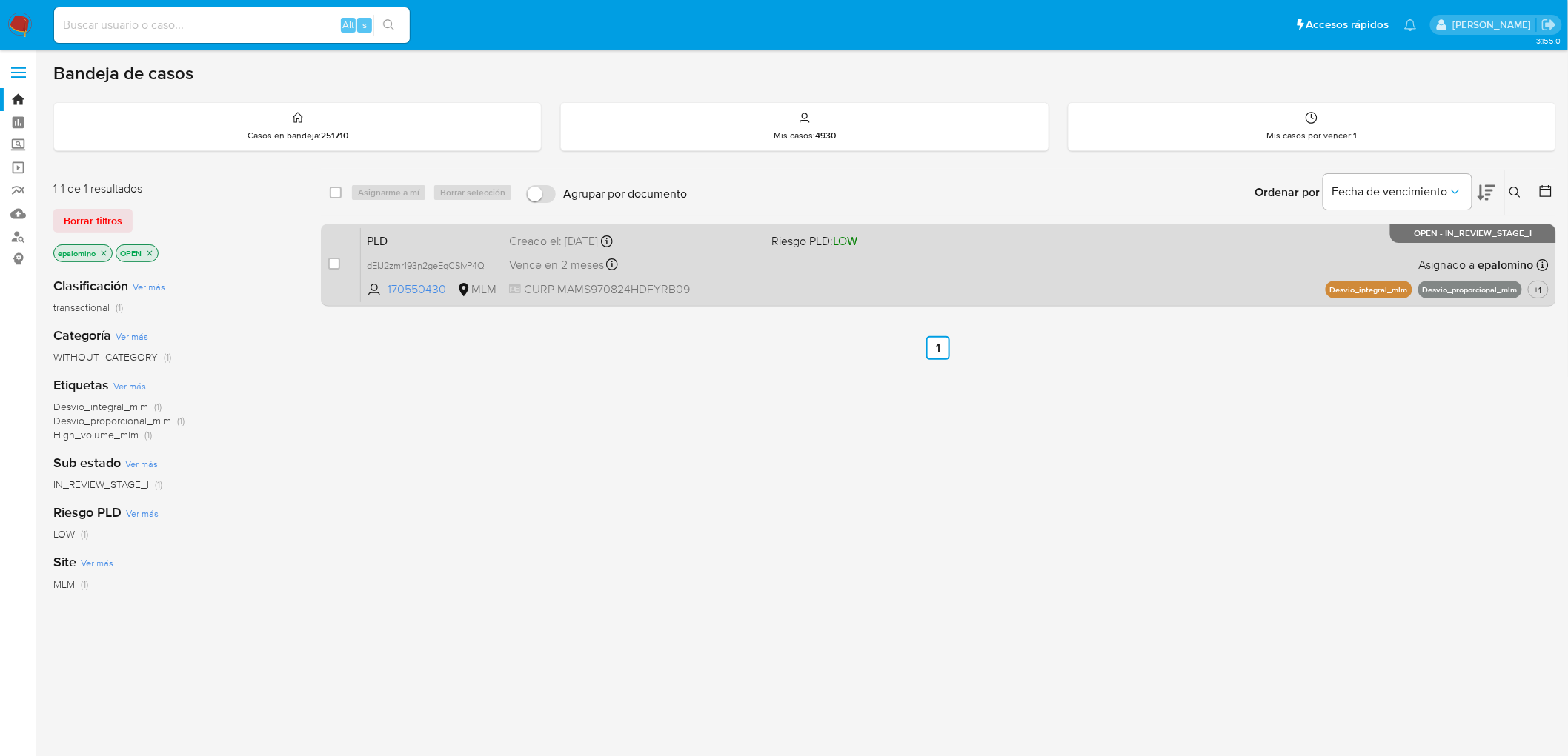
click at [396, 238] on span "PLD" at bounding box center [432, 240] width 130 height 20
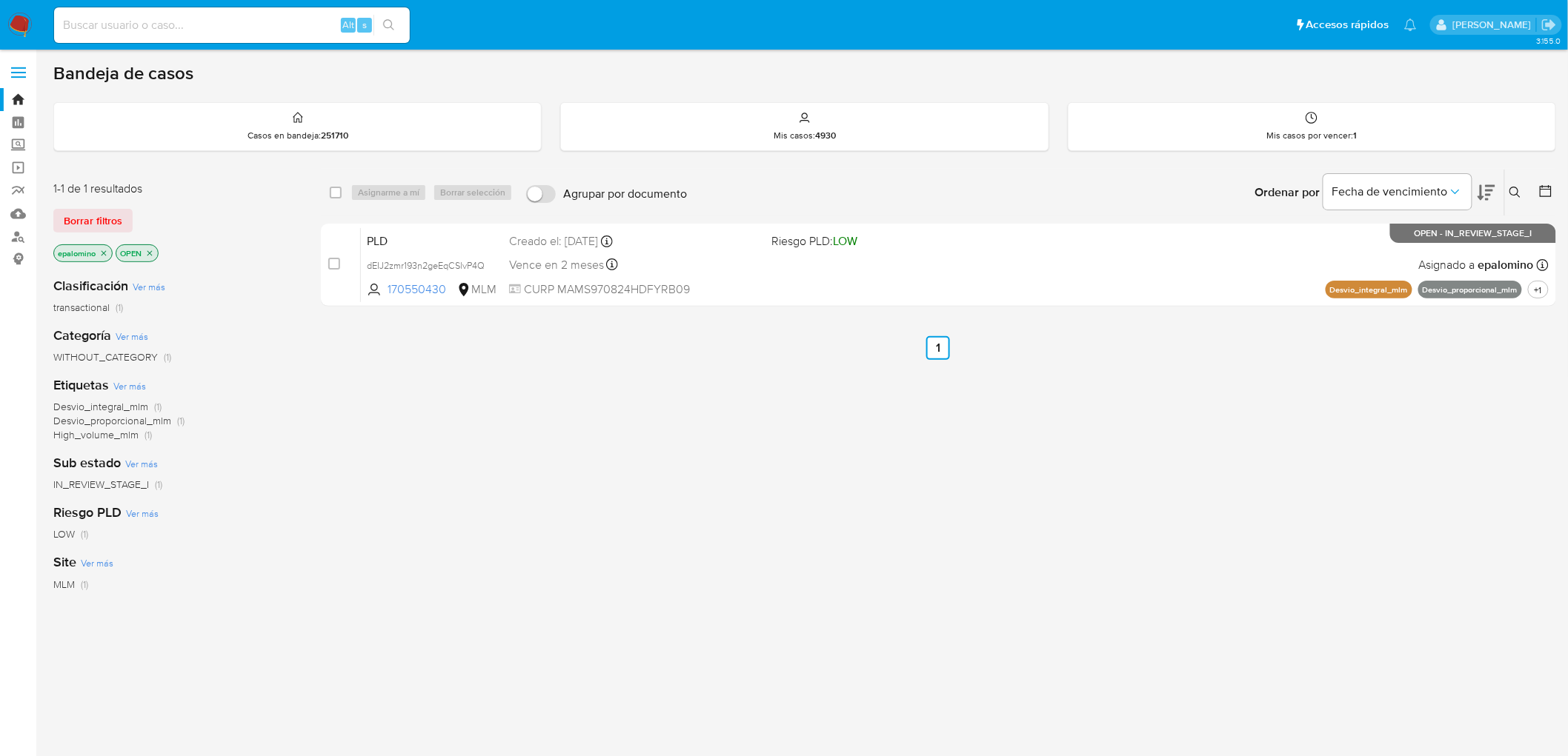
click at [10, 24] on img at bounding box center [20, 25] width 25 height 25
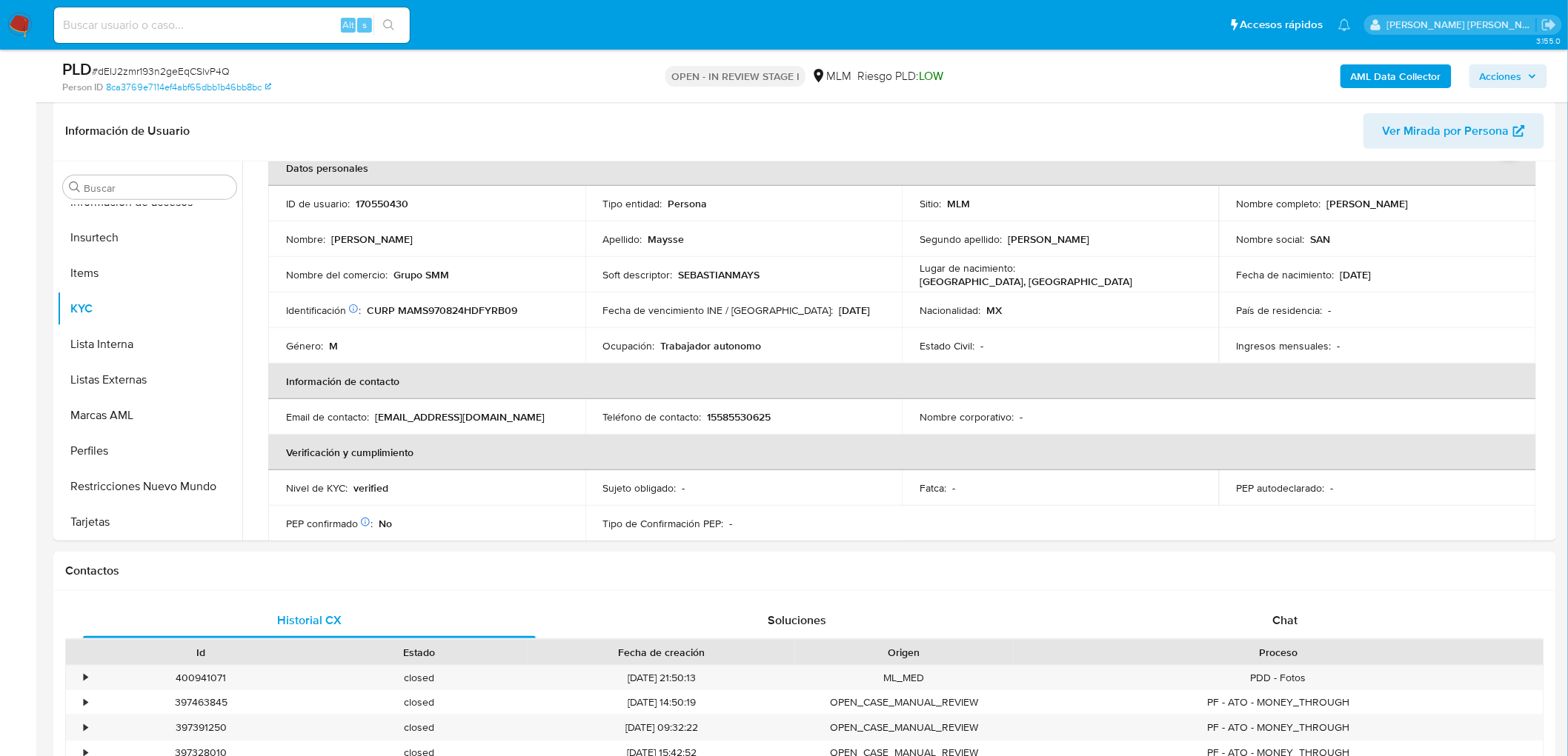
scroll to position [247, 0]
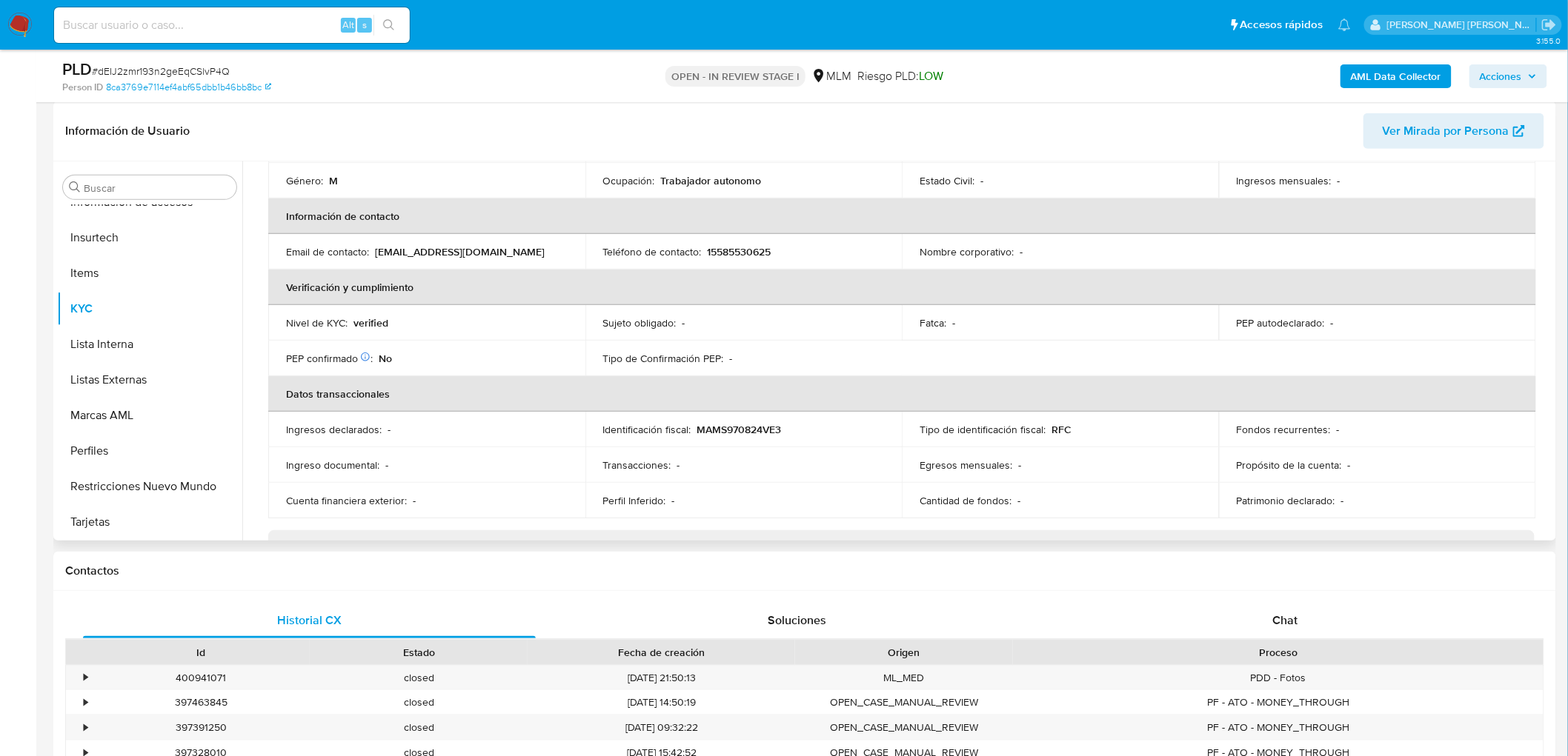
select select "10"
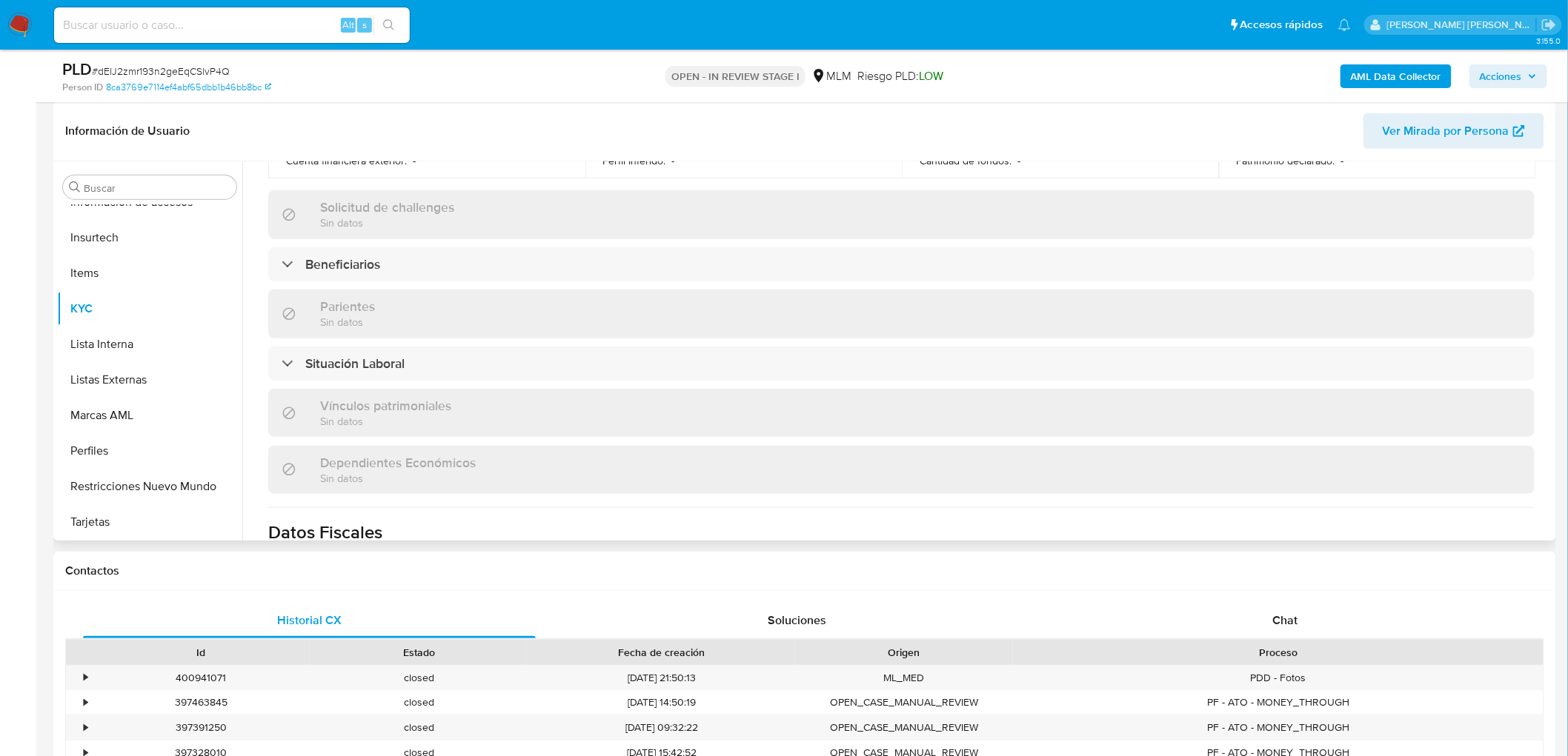
scroll to position [901, 0]
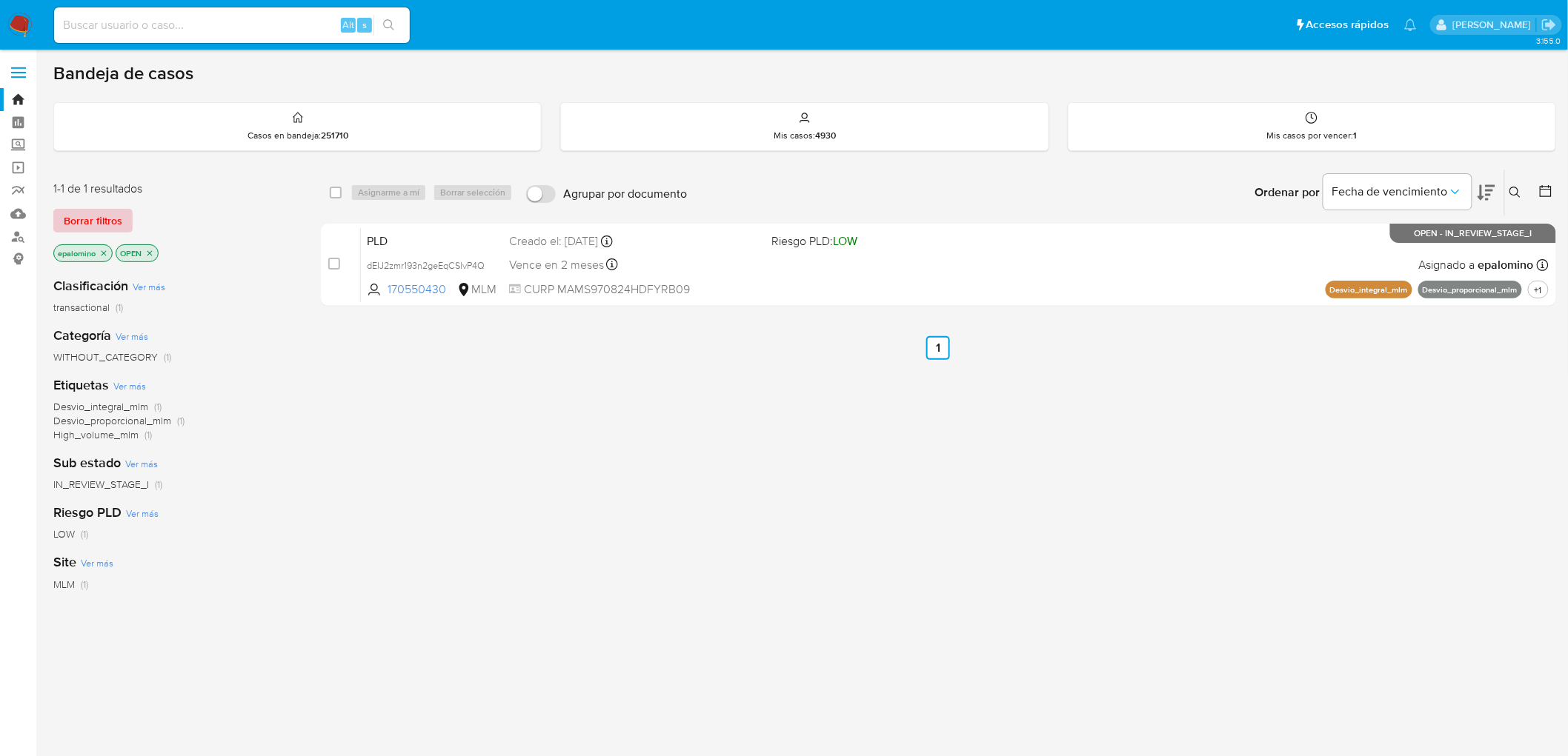
click at [104, 227] on span "Borrar filtros" at bounding box center [93, 221] width 59 height 21
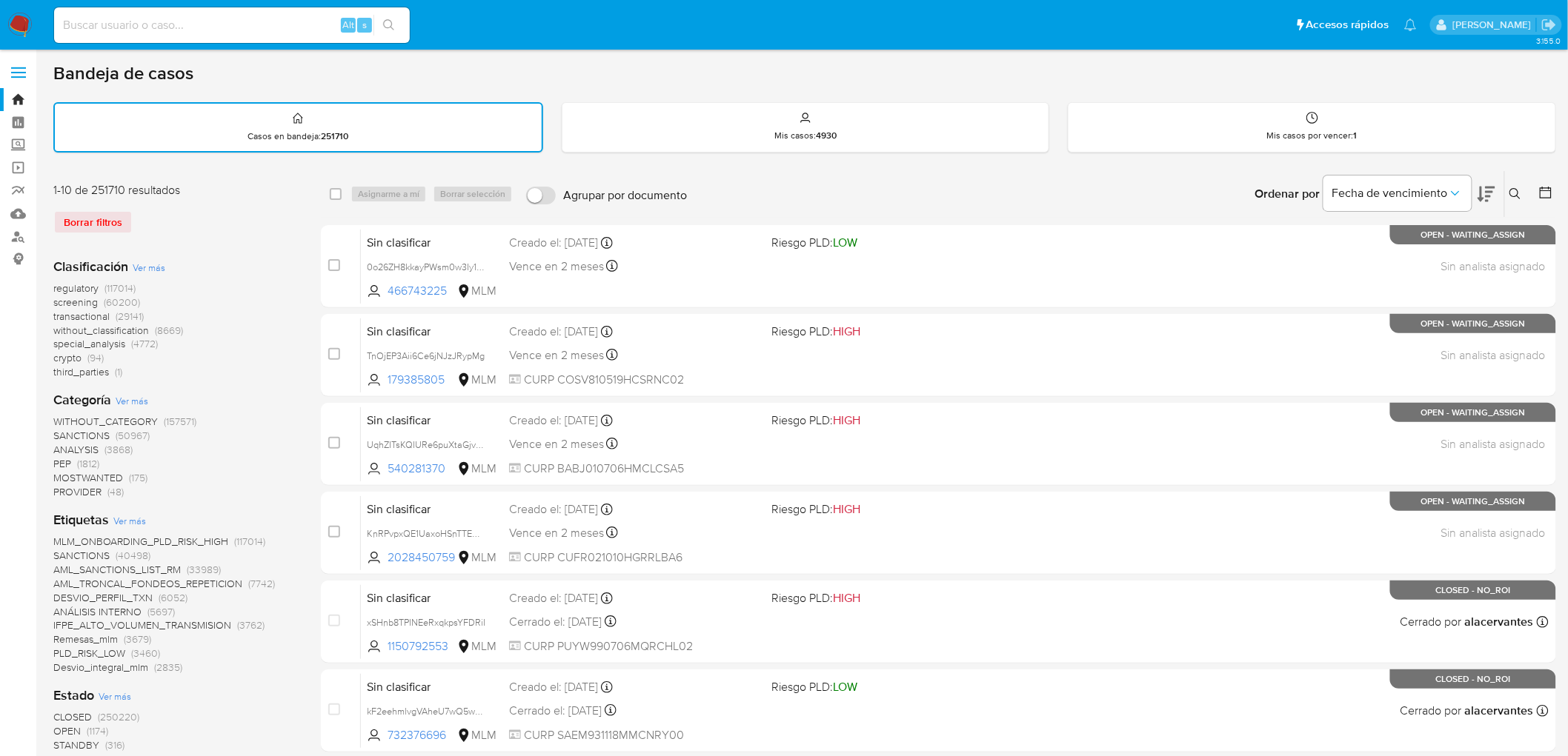
click at [1516, 196] on icon at bounding box center [1516, 194] width 12 height 12
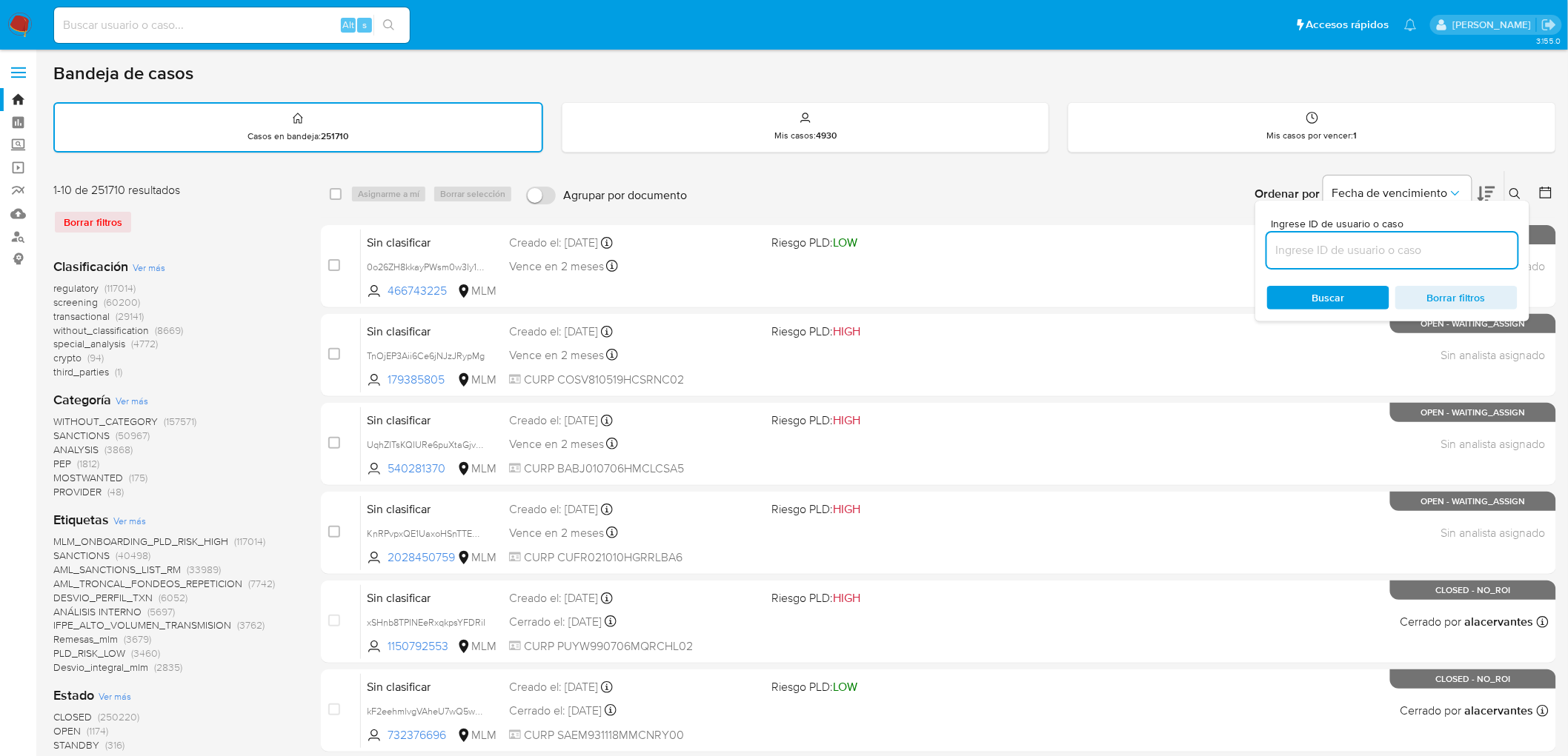
click at [1299, 246] on input at bounding box center [1392, 251] width 250 height 20
type input "1034302069"
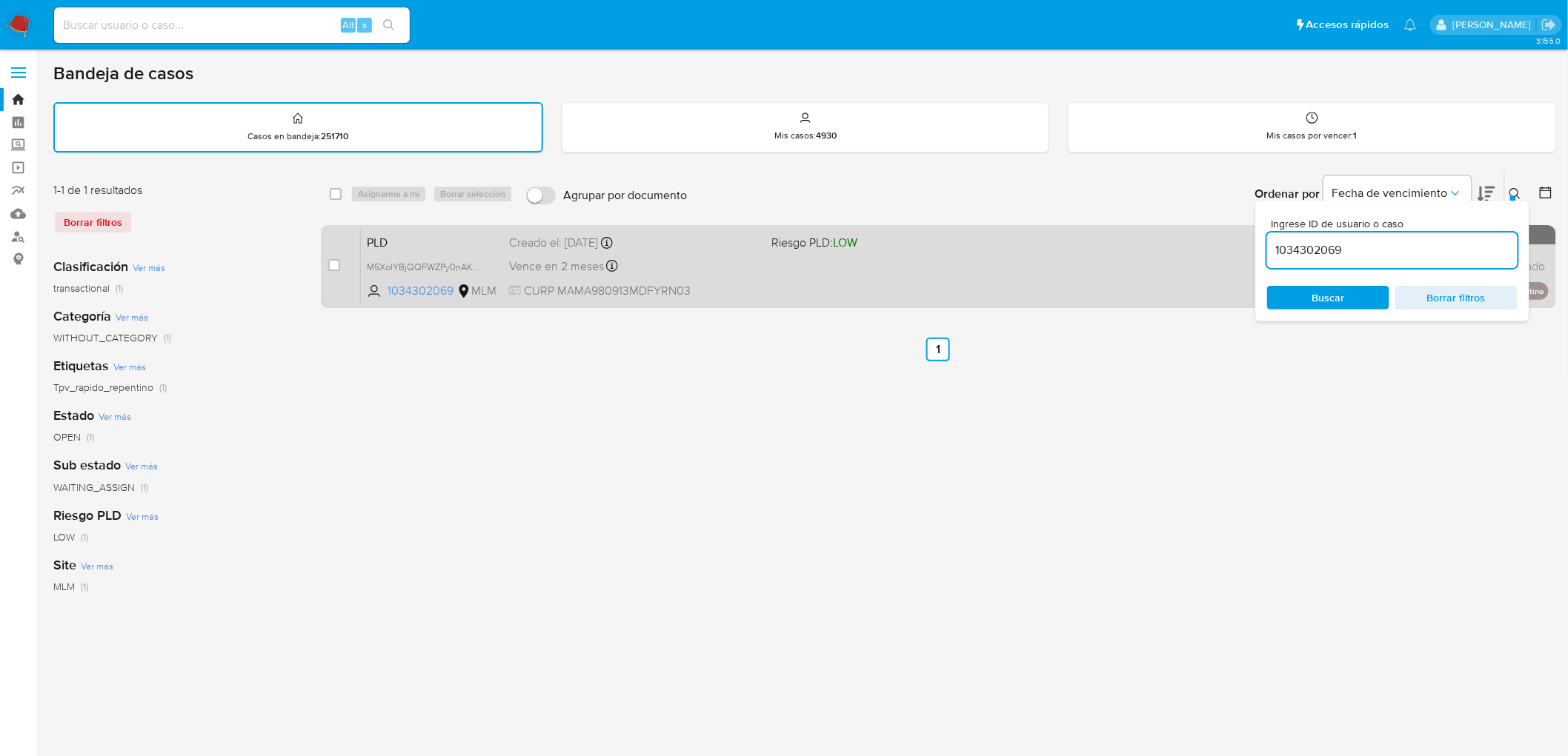
click at [398, 237] on span "PLD" at bounding box center [432, 242] width 130 height 20
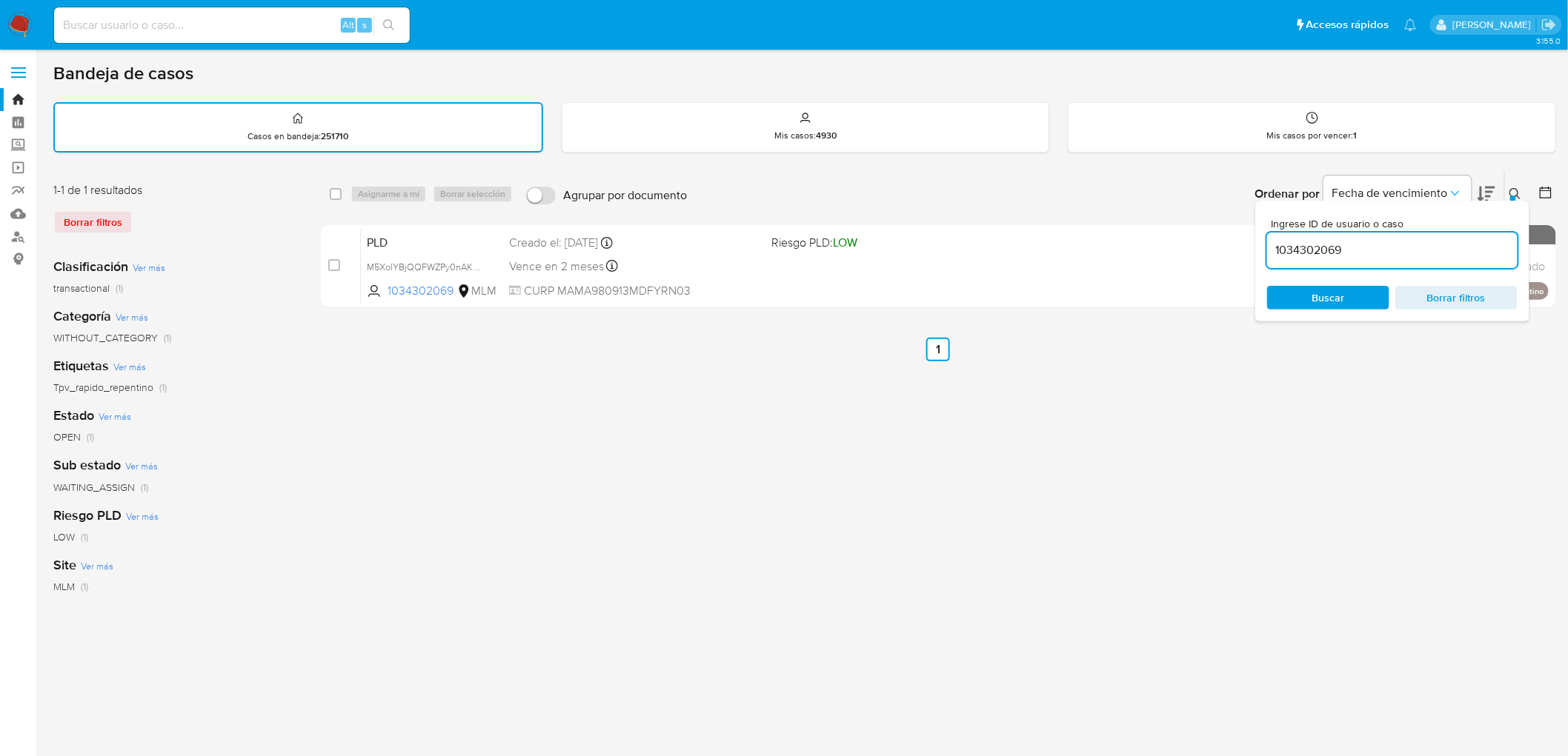
click at [18, 23] on img at bounding box center [20, 25] width 25 height 25
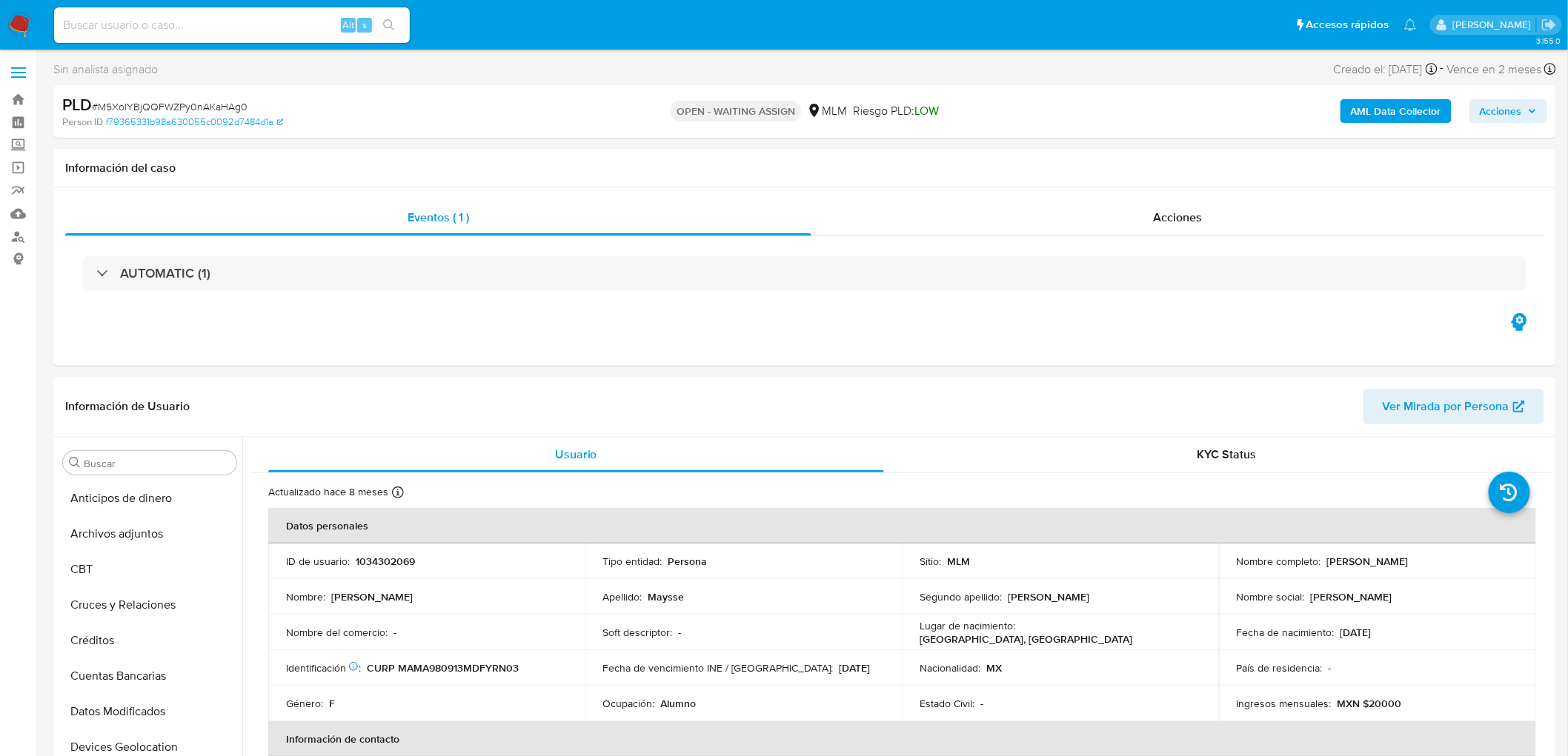
scroll to position [625, 0]
select select "10"
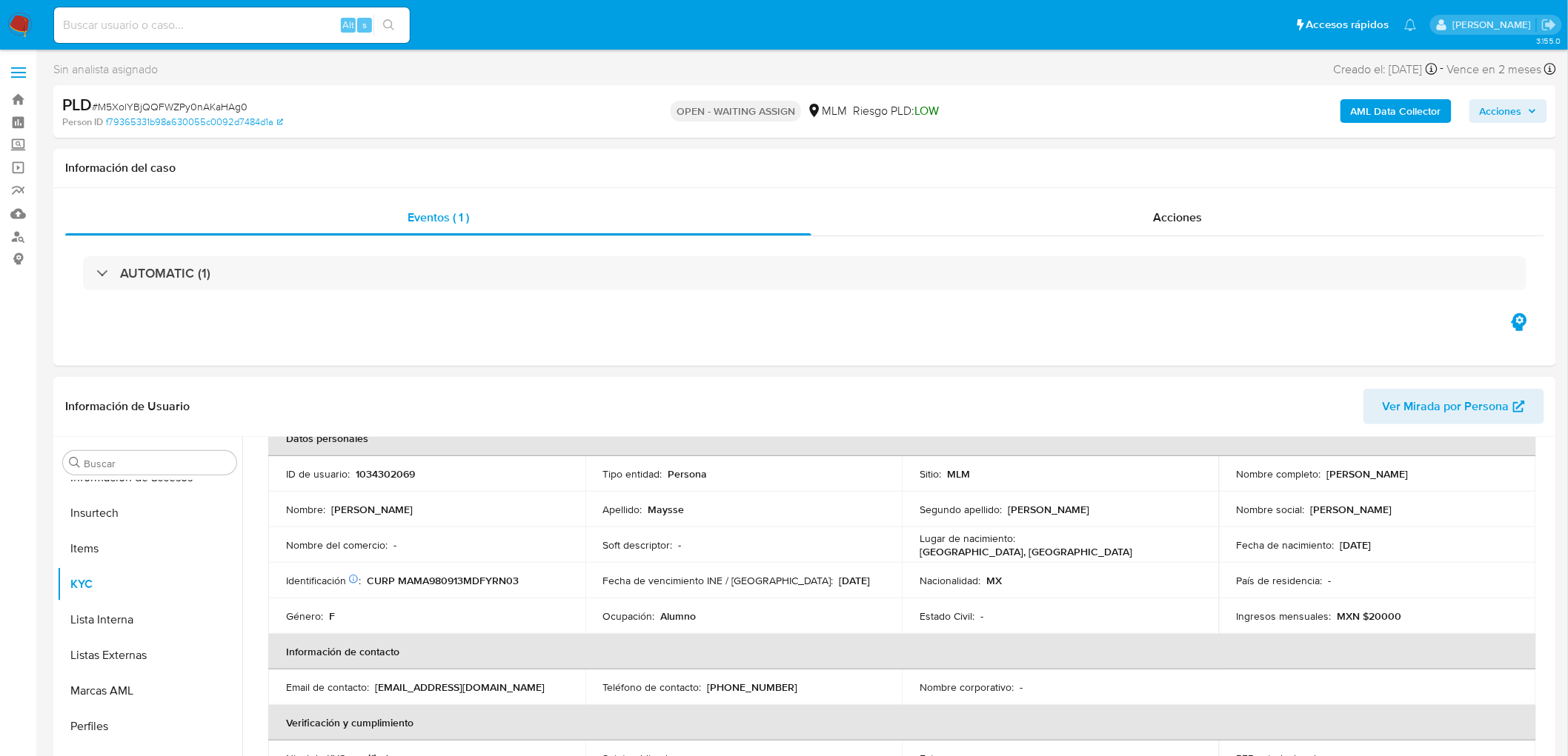
scroll to position [175, 0]
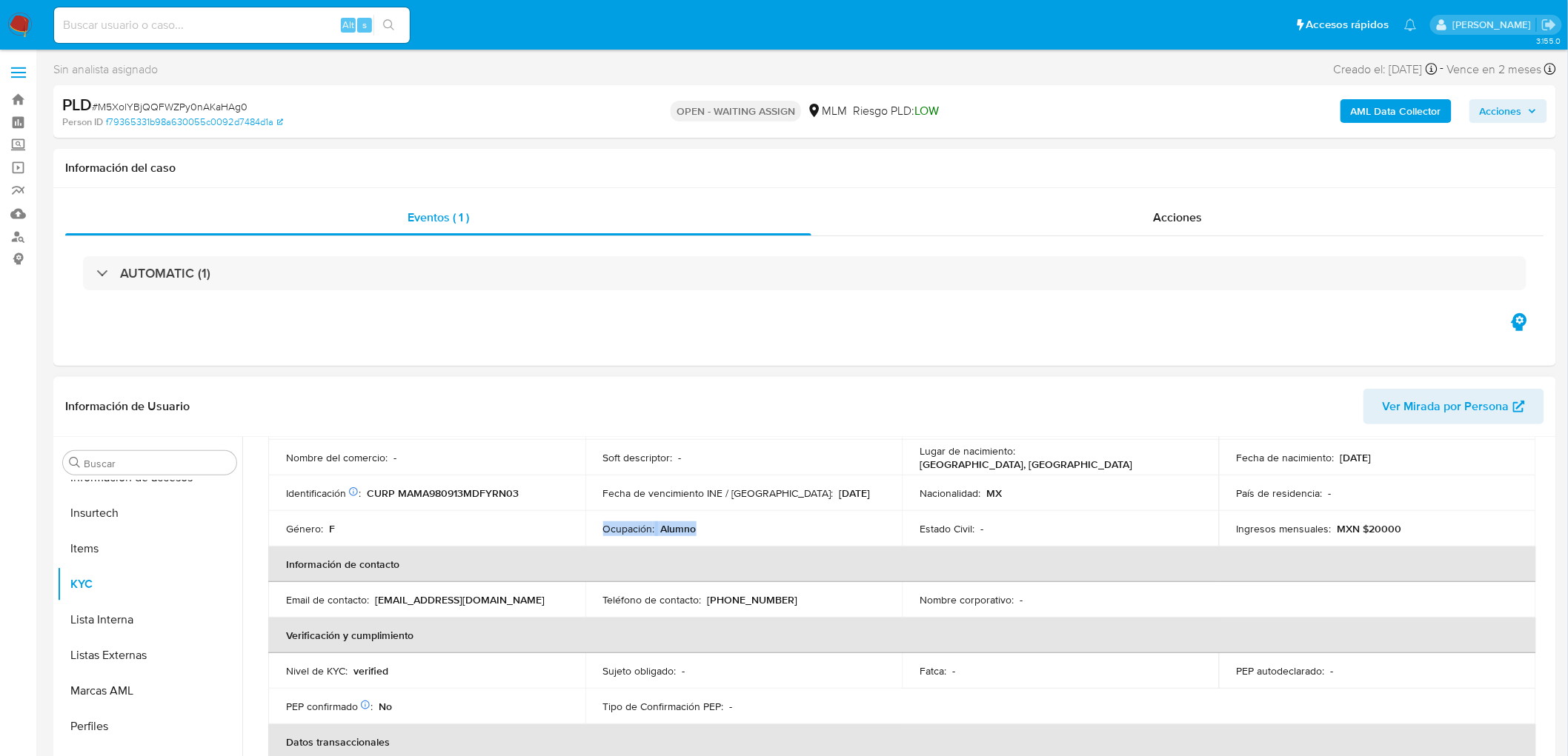
drag, startPoint x: 707, startPoint y: 532, endPoint x: 588, endPoint y: 530, distance: 119.0
click at [588, 530] on td "Ocupación : Alumno" at bounding box center [744, 529] width 317 height 35
copy div "Ocupación : Alumno"
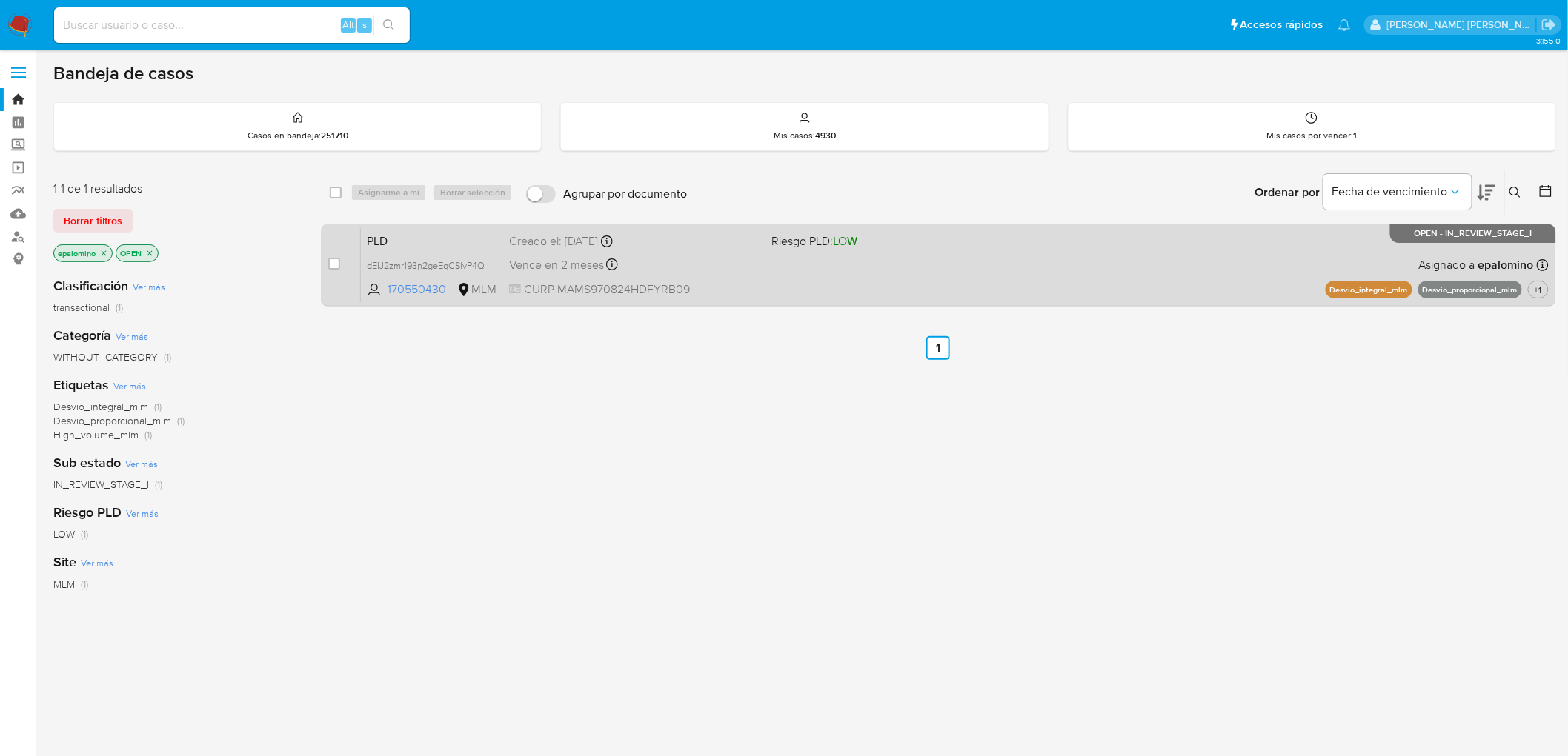
click at [414, 237] on span "PLD" at bounding box center [432, 240] width 130 height 20
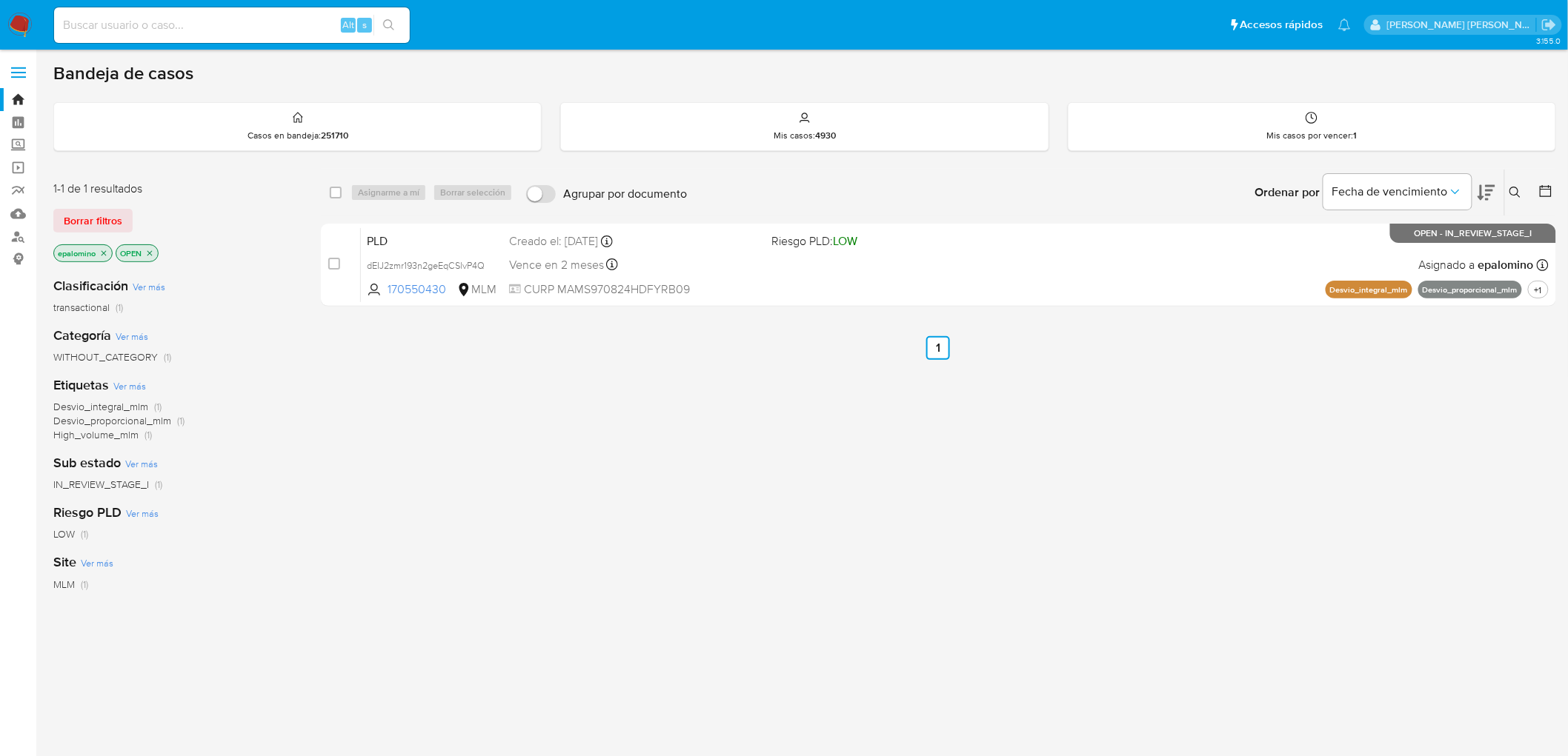
click at [1516, 187] on icon at bounding box center [1516, 193] width 12 height 12
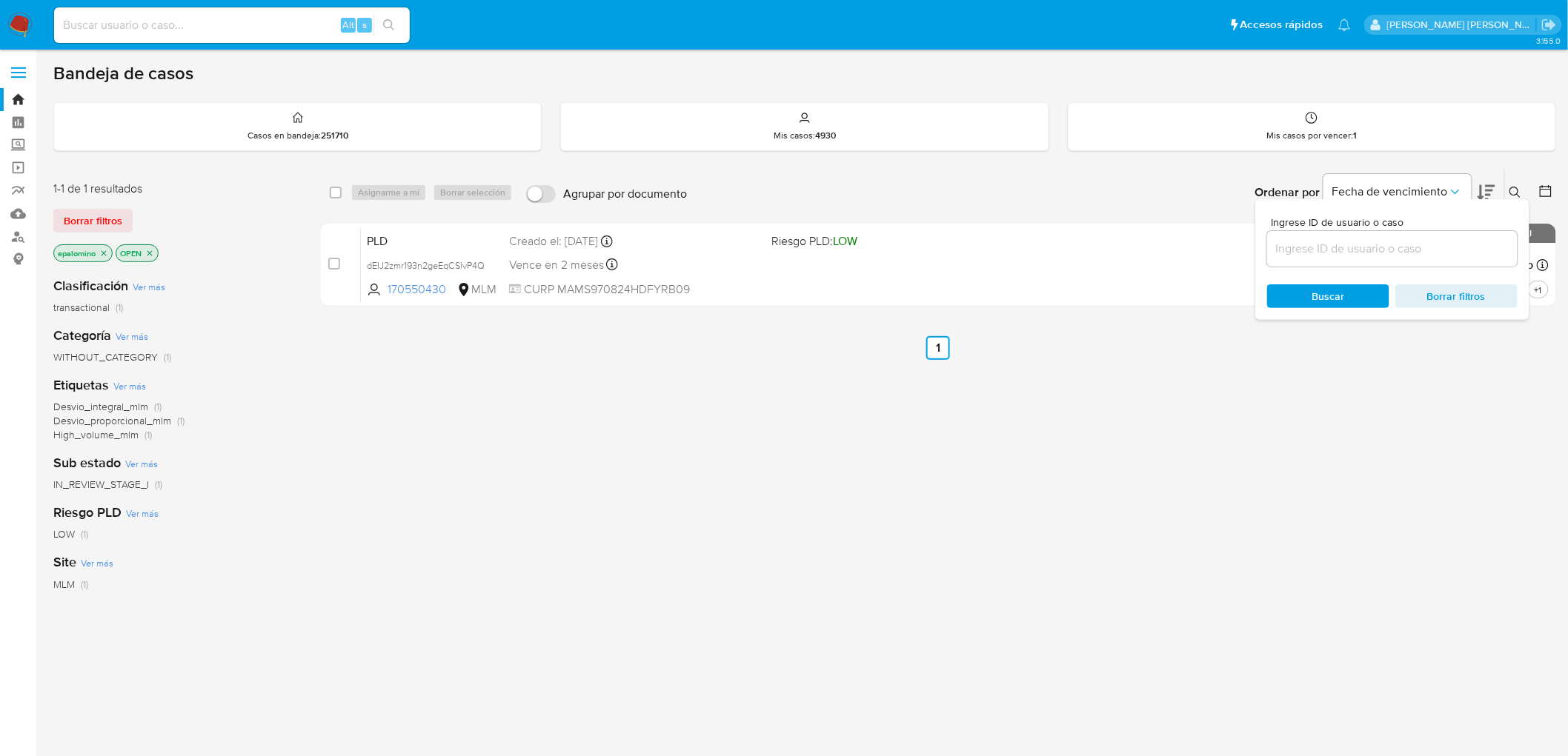
click at [1310, 245] on input at bounding box center [1392, 249] width 250 height 20
type input "262916204"
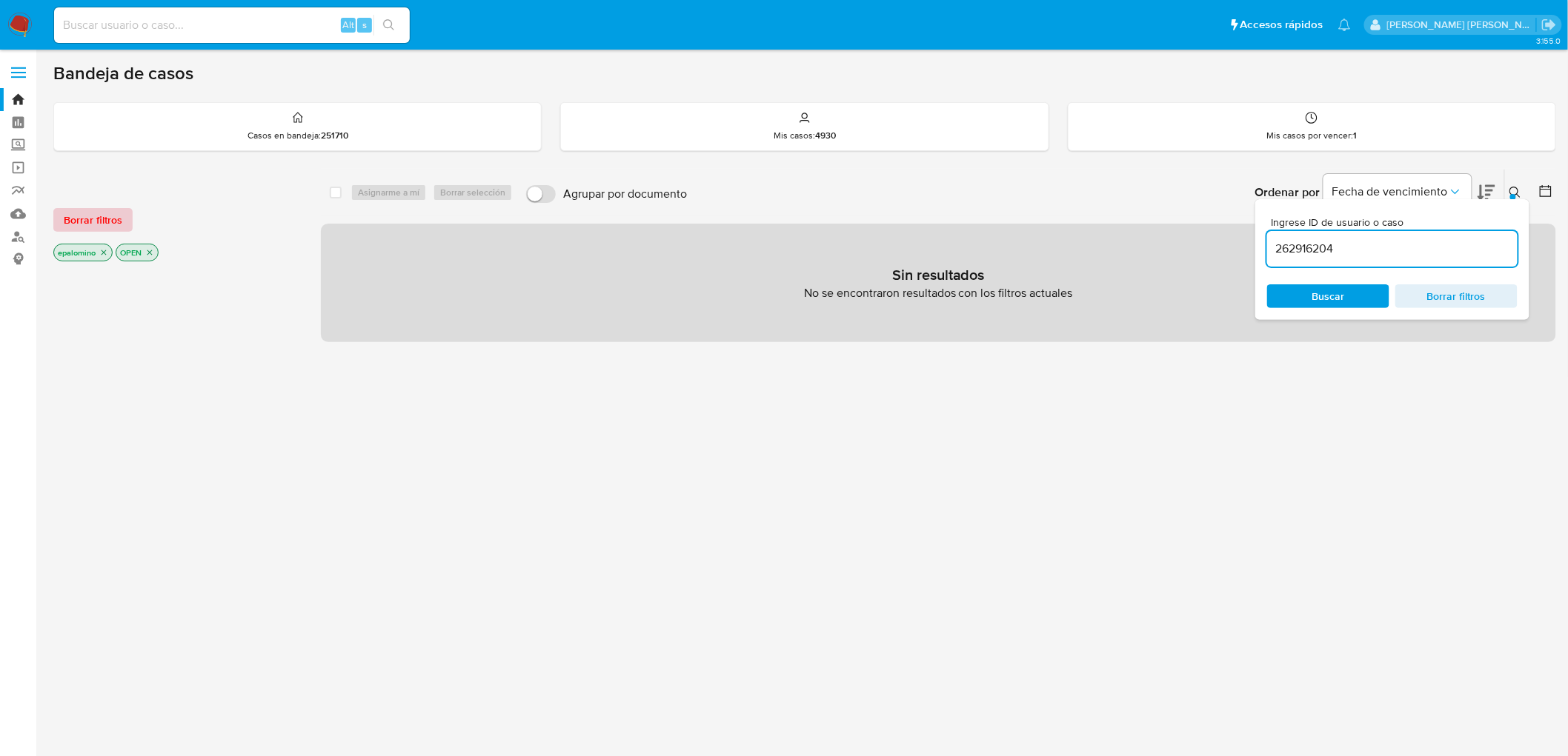
click at [112, 209] on span "Borrar filtros" at bounding box center [93, 220] width 59 height 21
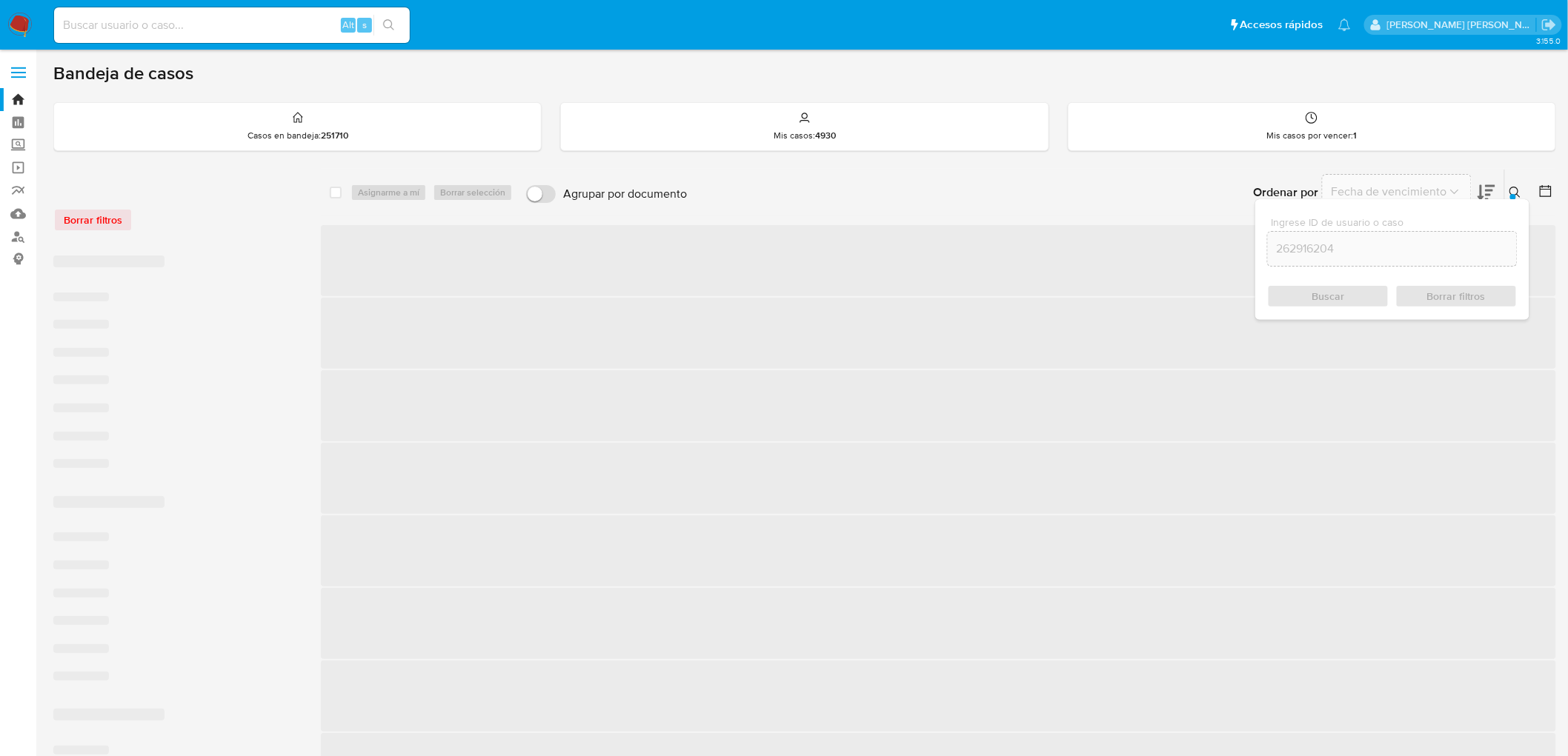
click at [176, 23] on input at bounding box center [232, 26] width 356 height 20
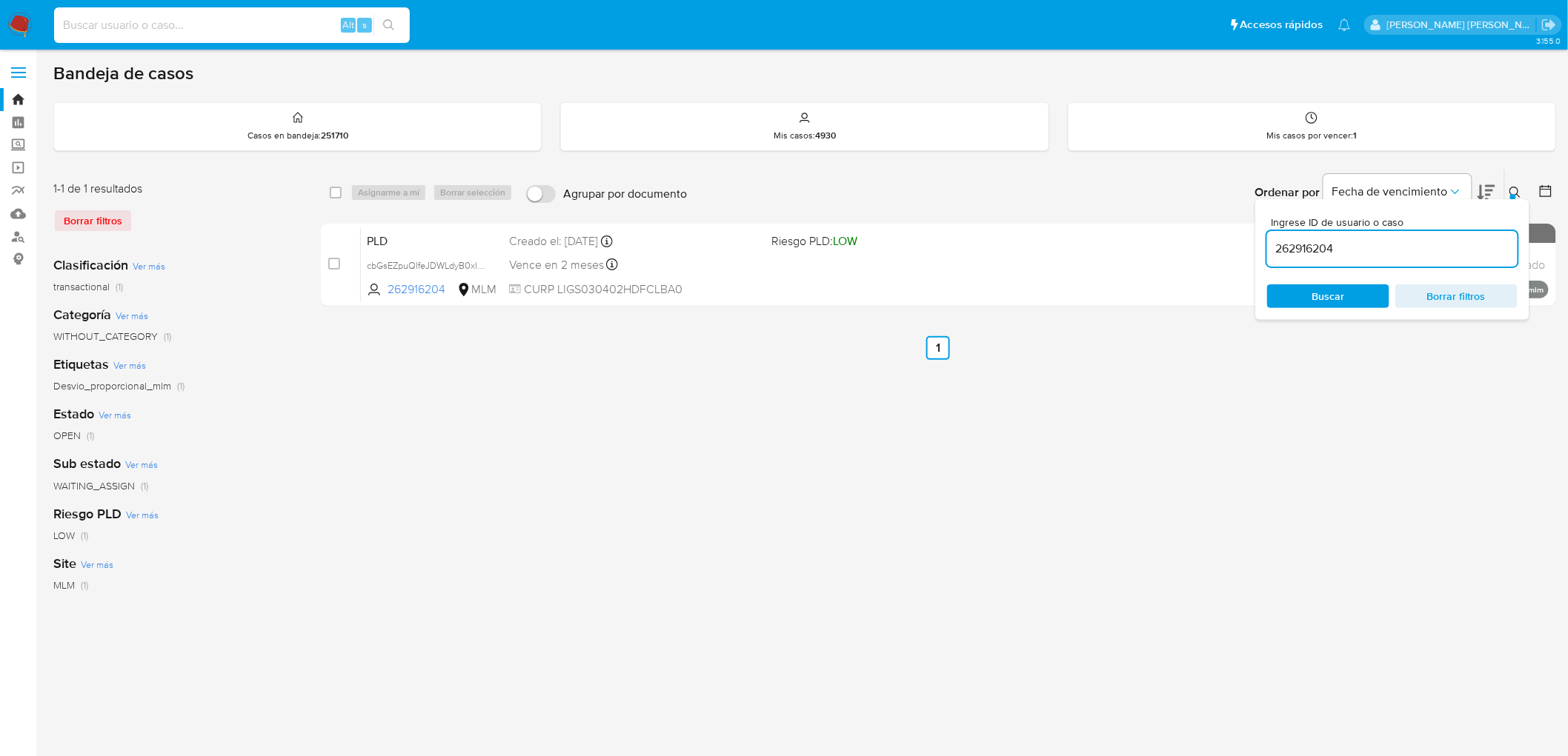
paste input "262916204"
type input "262916204"
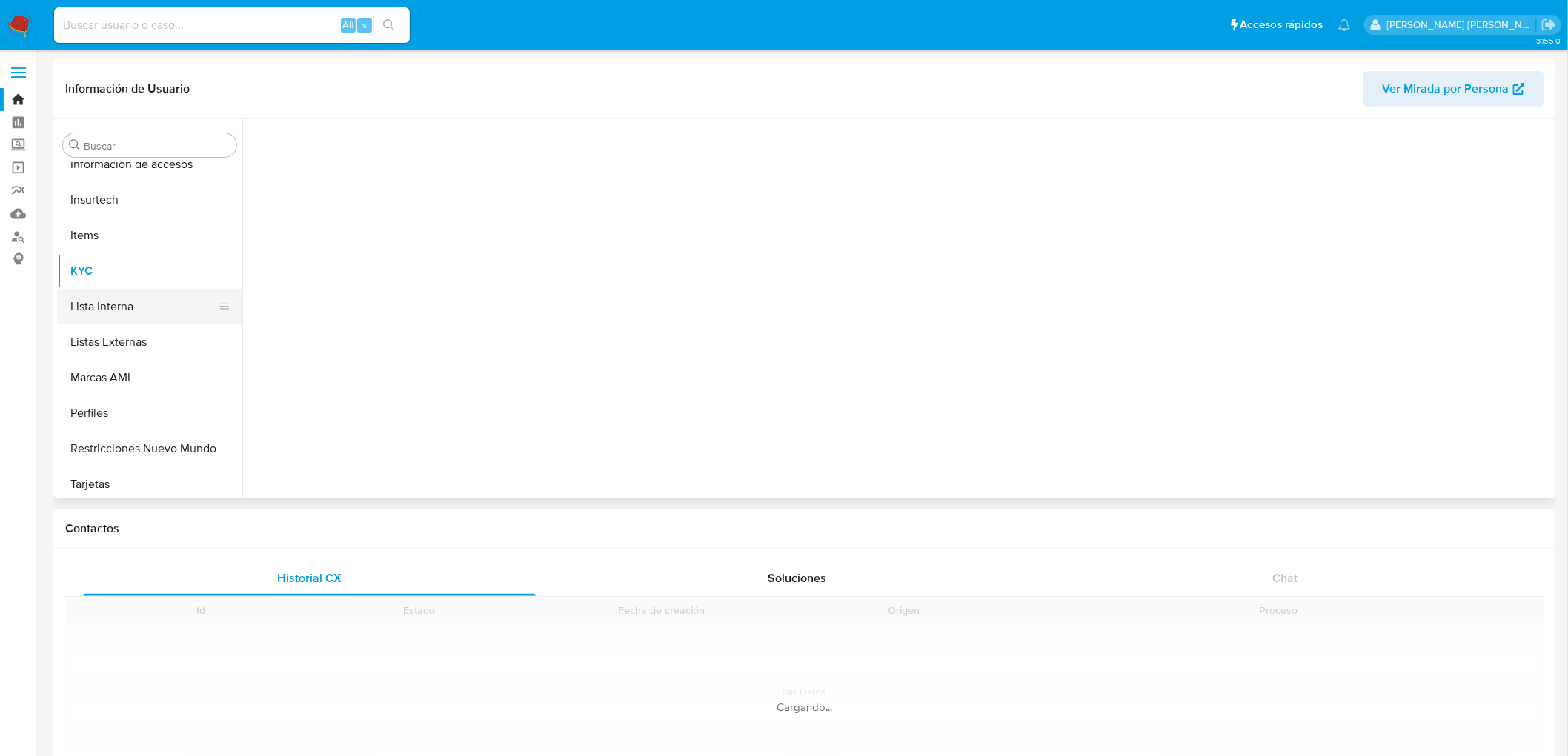
scroll to position [625, 0]
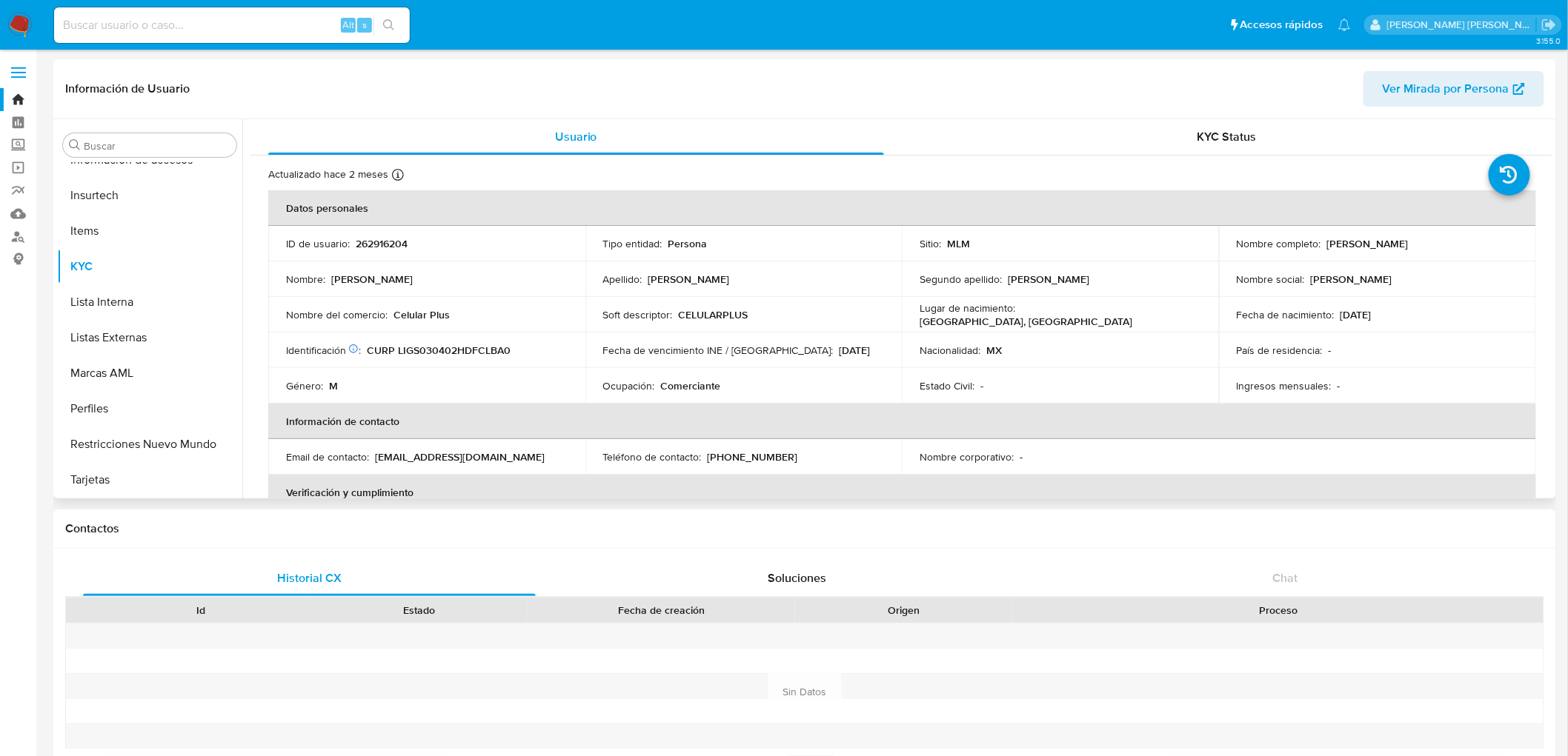
select select "10"
click at [561, 361] on td "Identificación CIC: 209836870 : CURP LIGS030402HDFCLBA0" at bounding box center [426, 350] width 317 height 35
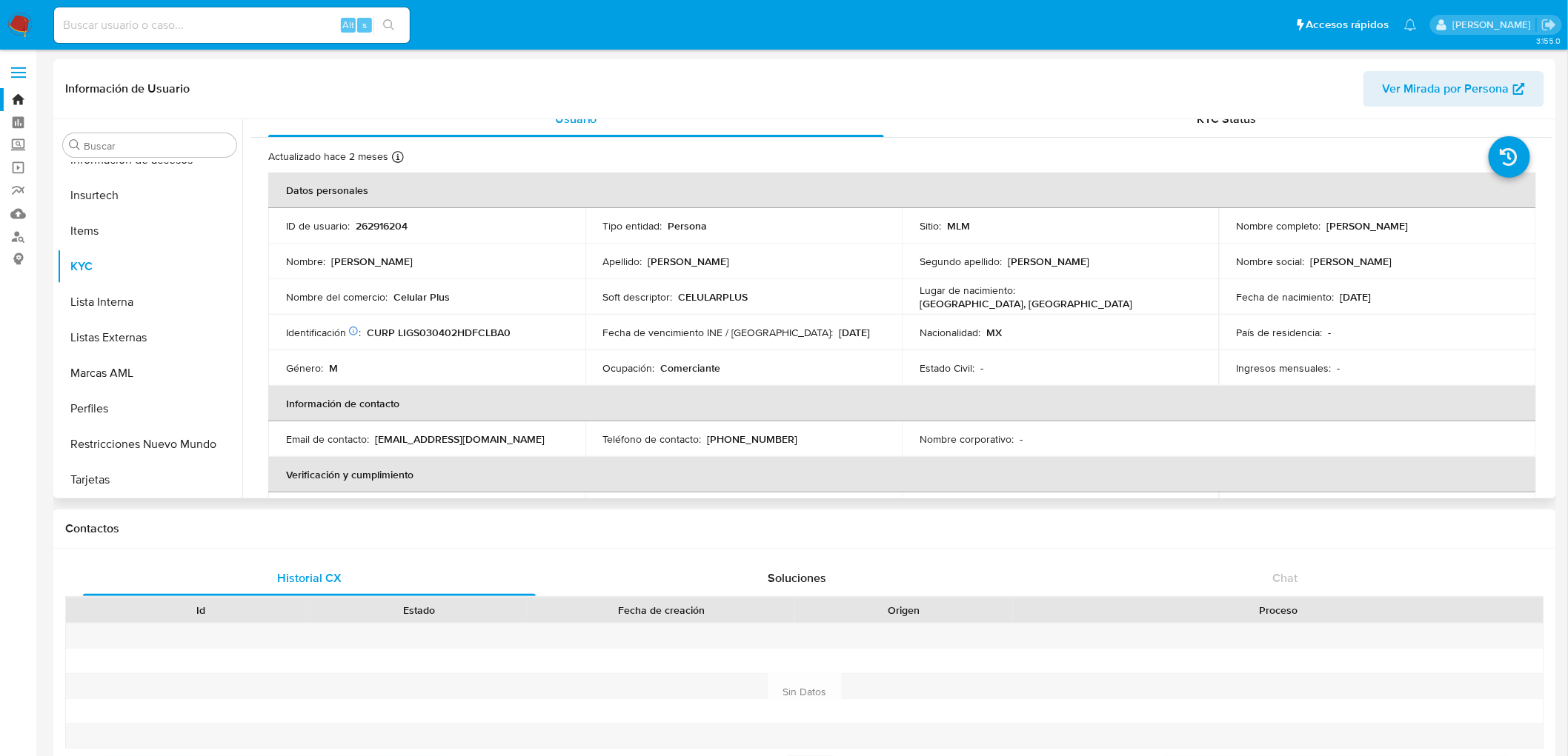
scroll to position [0, 0]
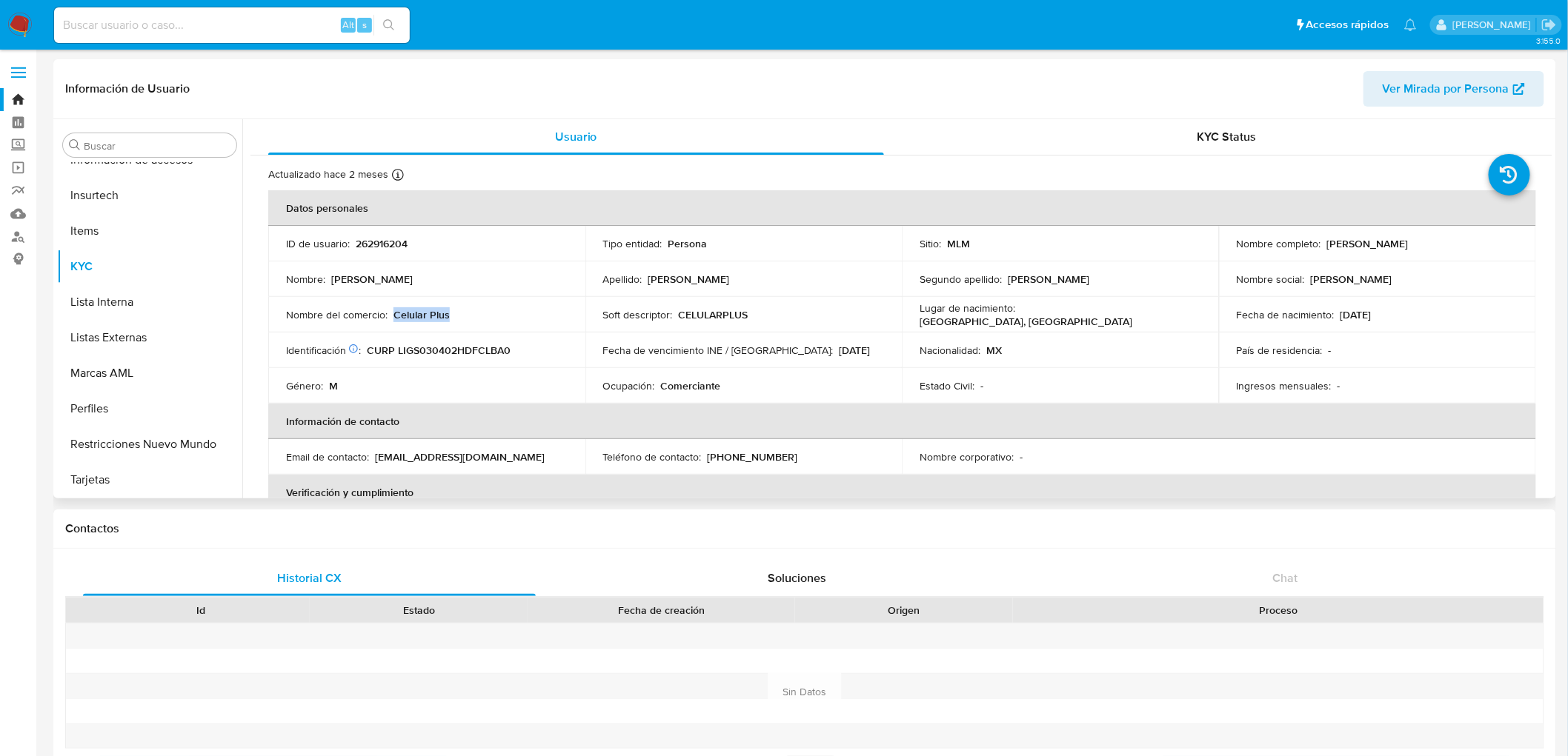
drag, startPoint x: 457, startPoint y: 316, endPoint x: 393, endPoint y: 311, distance: 64.2
click at [393, 311] on div "Nombre del comercio : Celular Plus" at bounding box center [427, 315] width 282 height 14
copy p "Celular Plus"
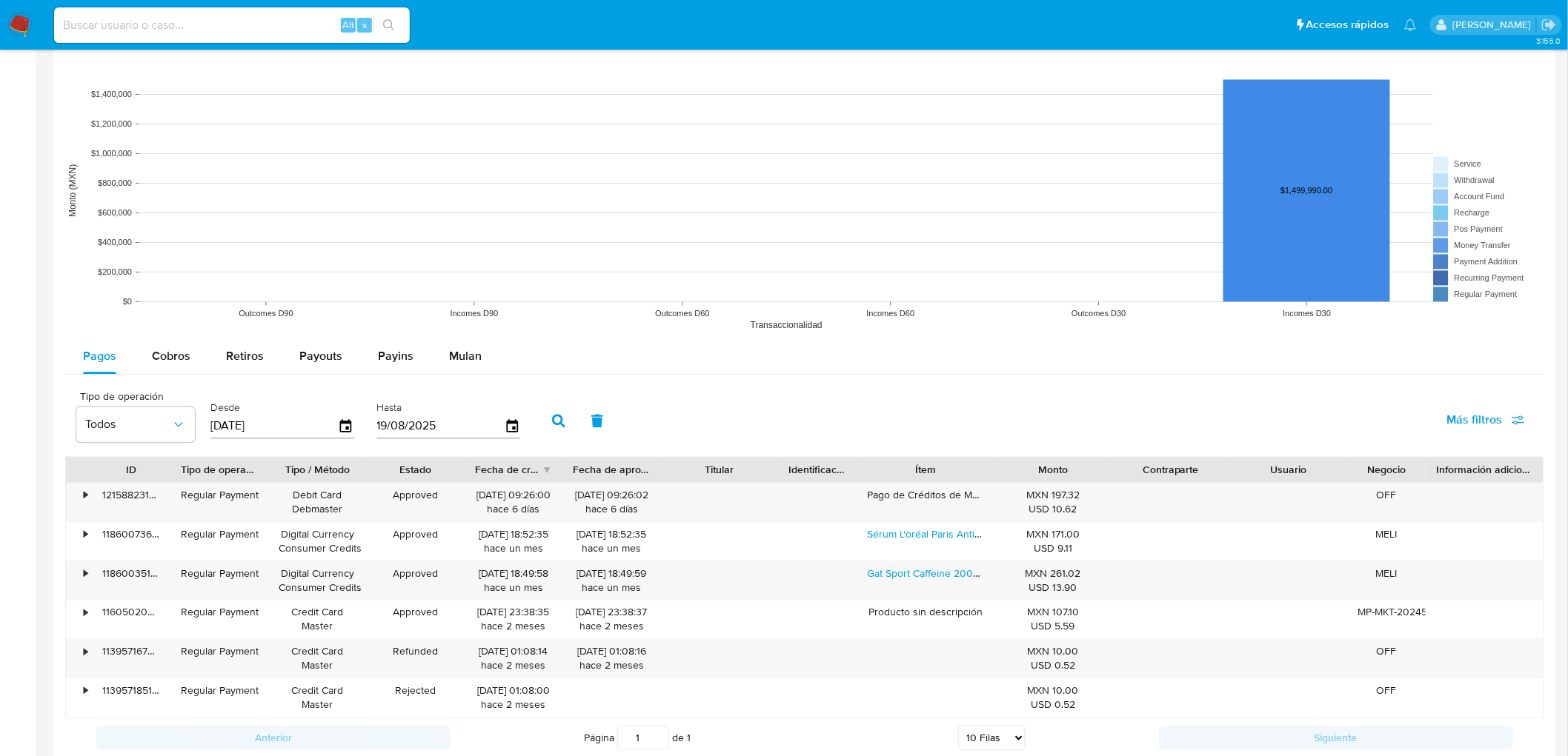
scroll to position [1123, 0]
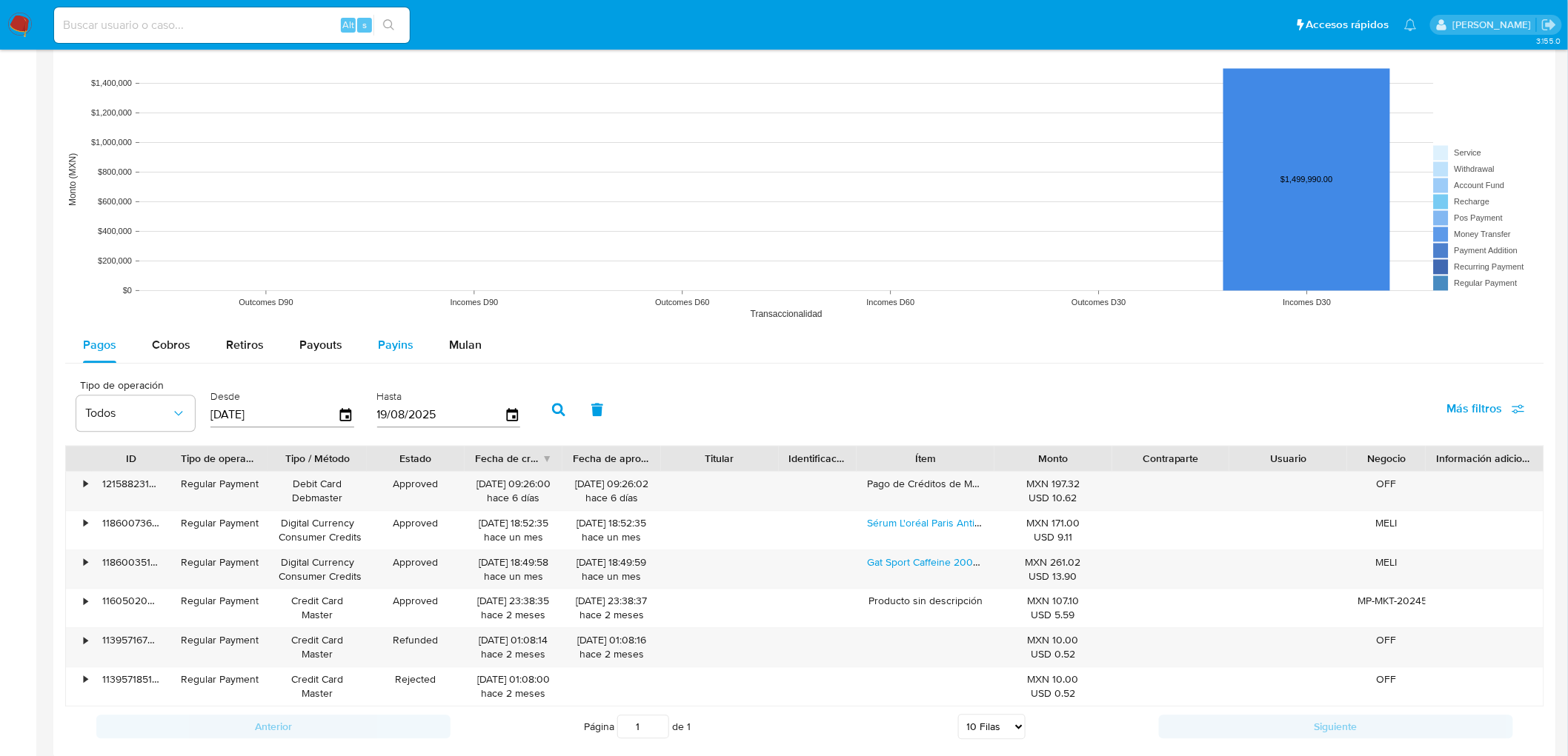
click at [372, 345] on button "Payins" at bounding box center [396, 346] width 71 height 35
select select "10"
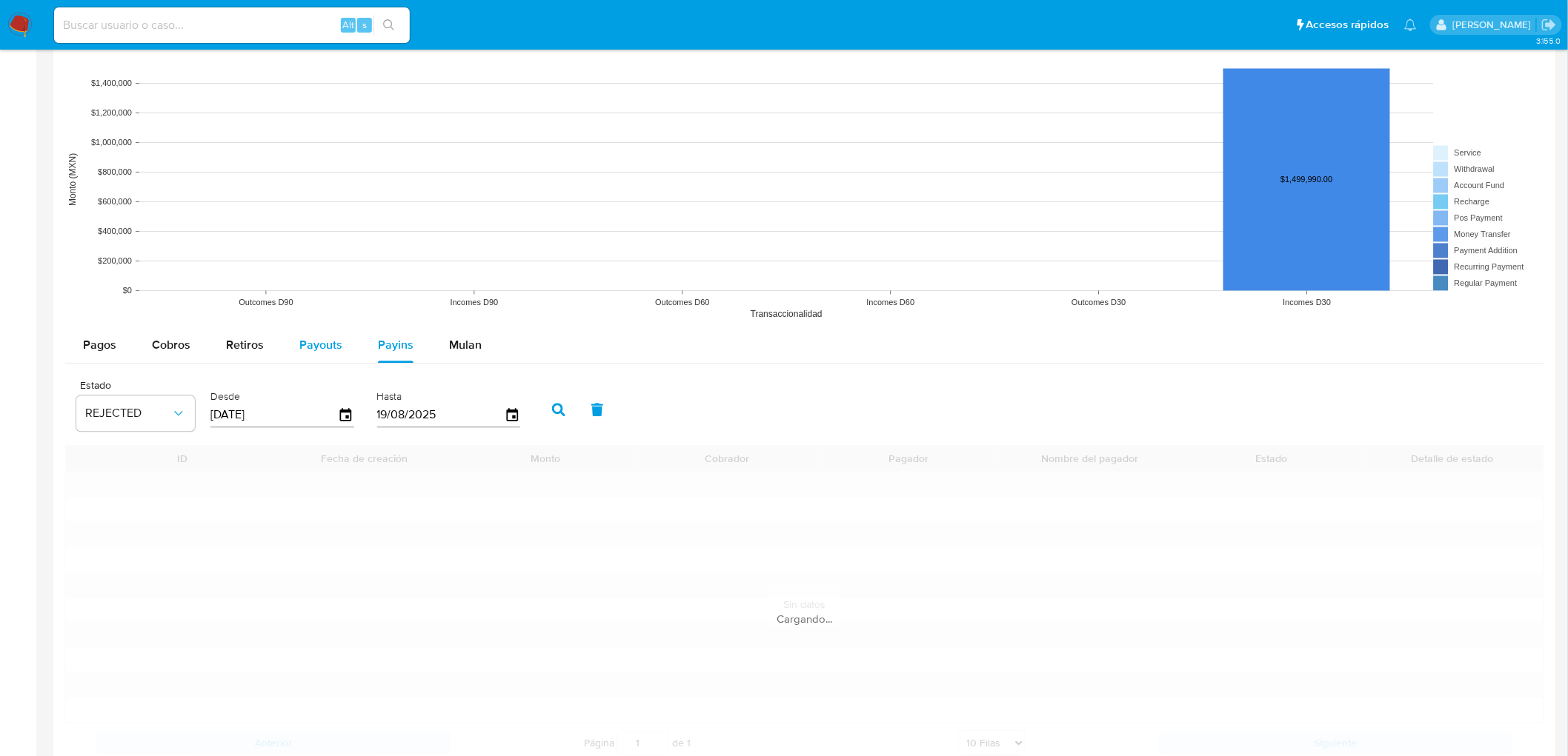
click at [344, 344] on button "Payouts" at bounding box center [321, 346] width 78 height 35
select select "10"
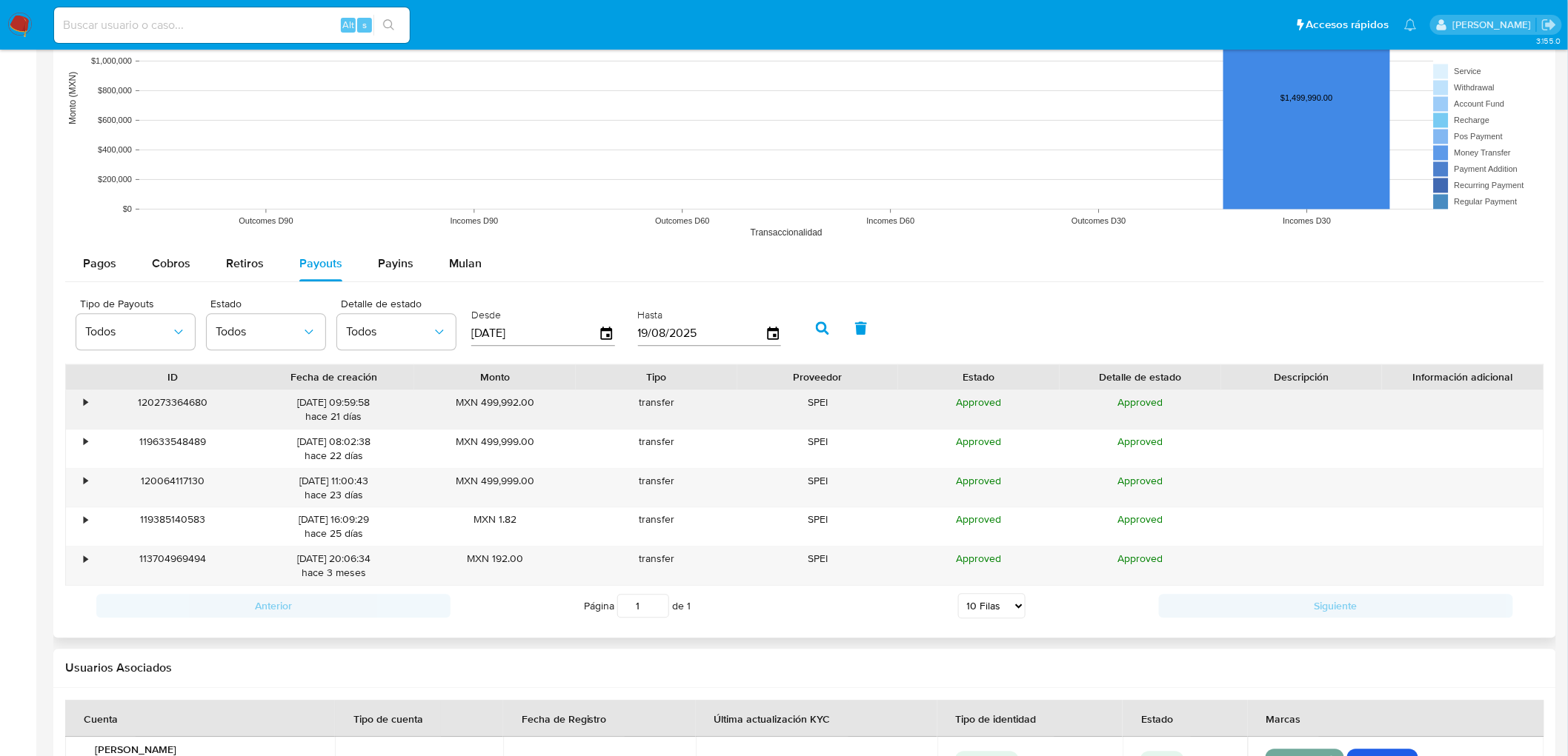
click at [82, 401] on div "•" at bounding box center [79, 409] width 26 height 38
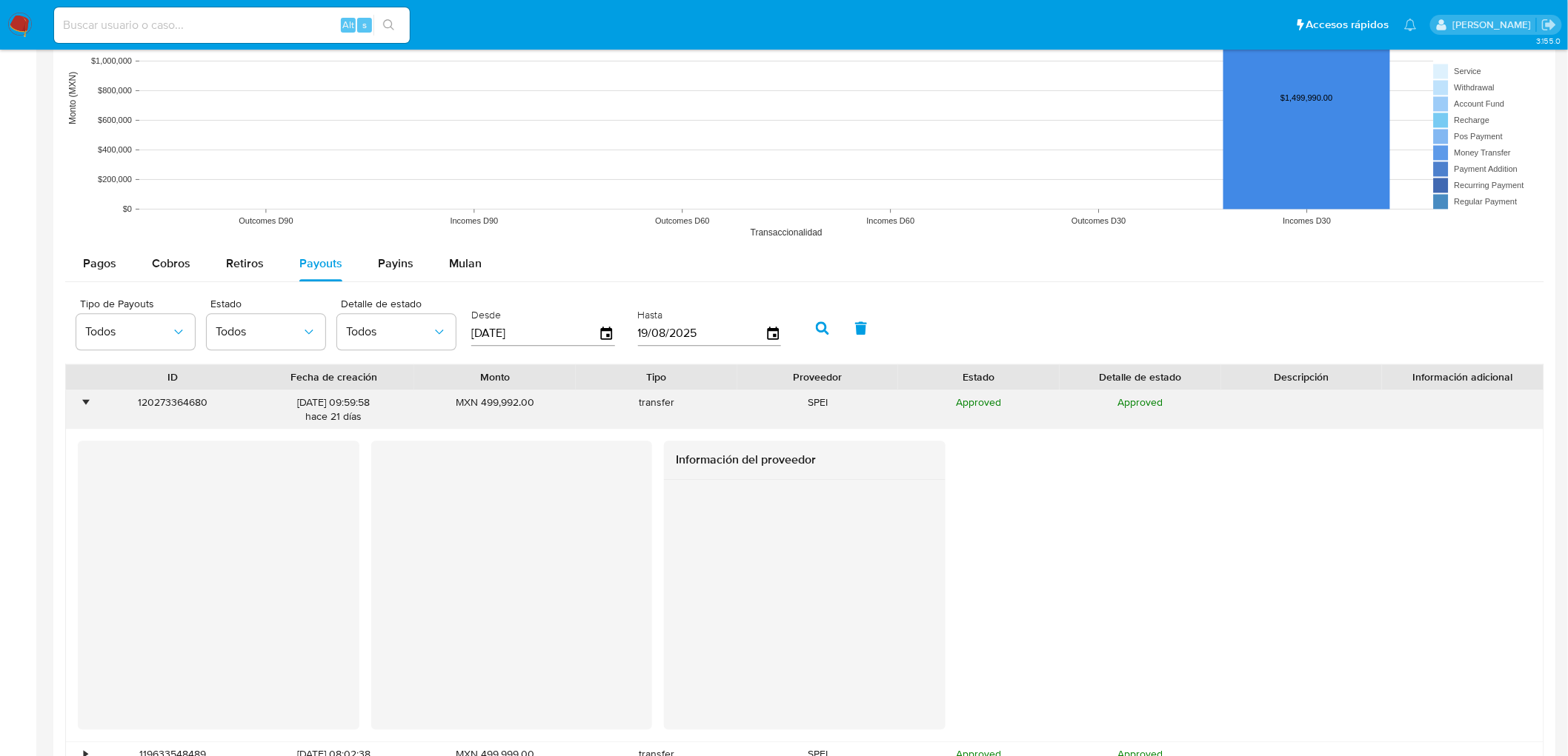
click at [84, 401] on div "•" at bounding box center [85, 402] width 4 height 14
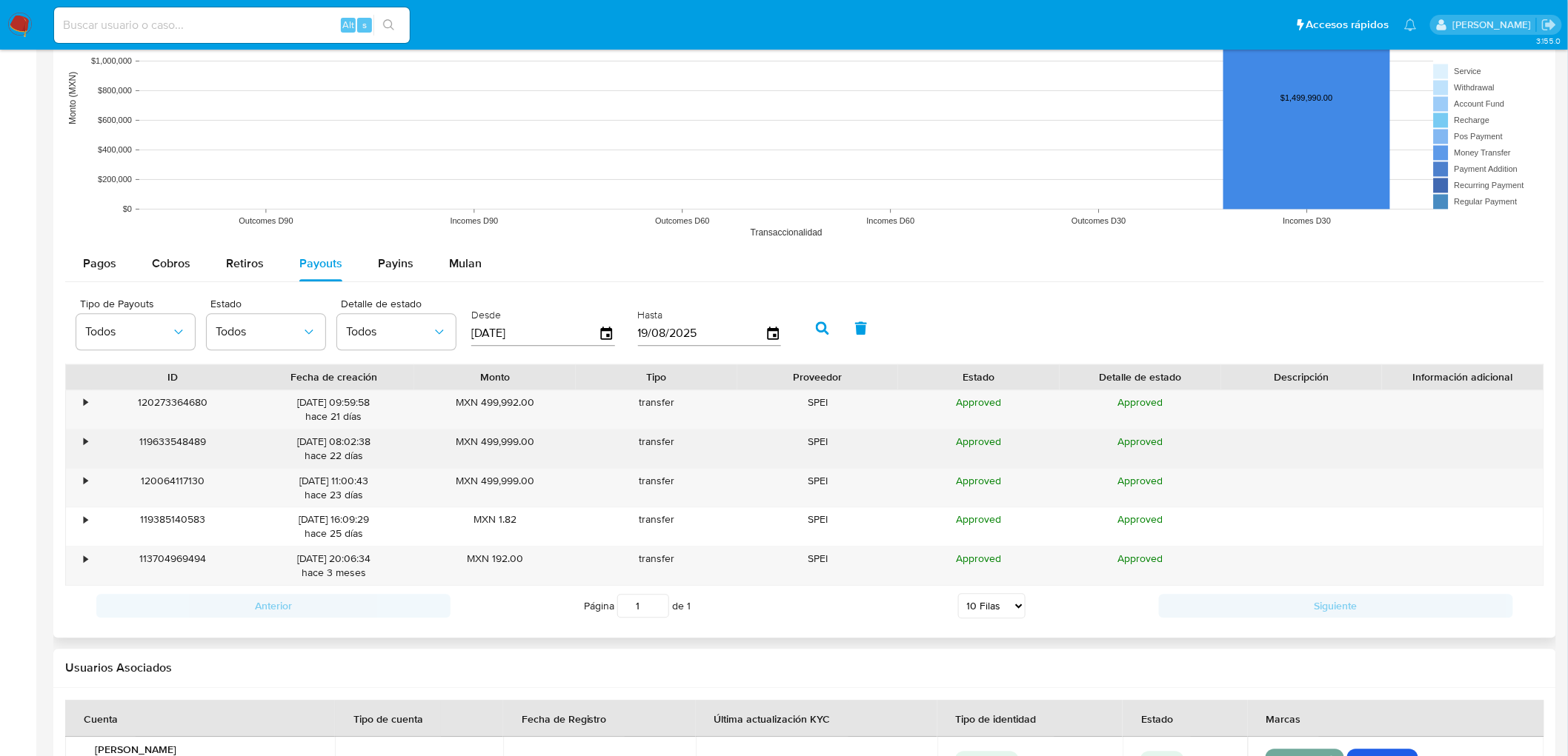
click at [84, 445] on div "•" at bounding box center [85, 441] width 4 height 14
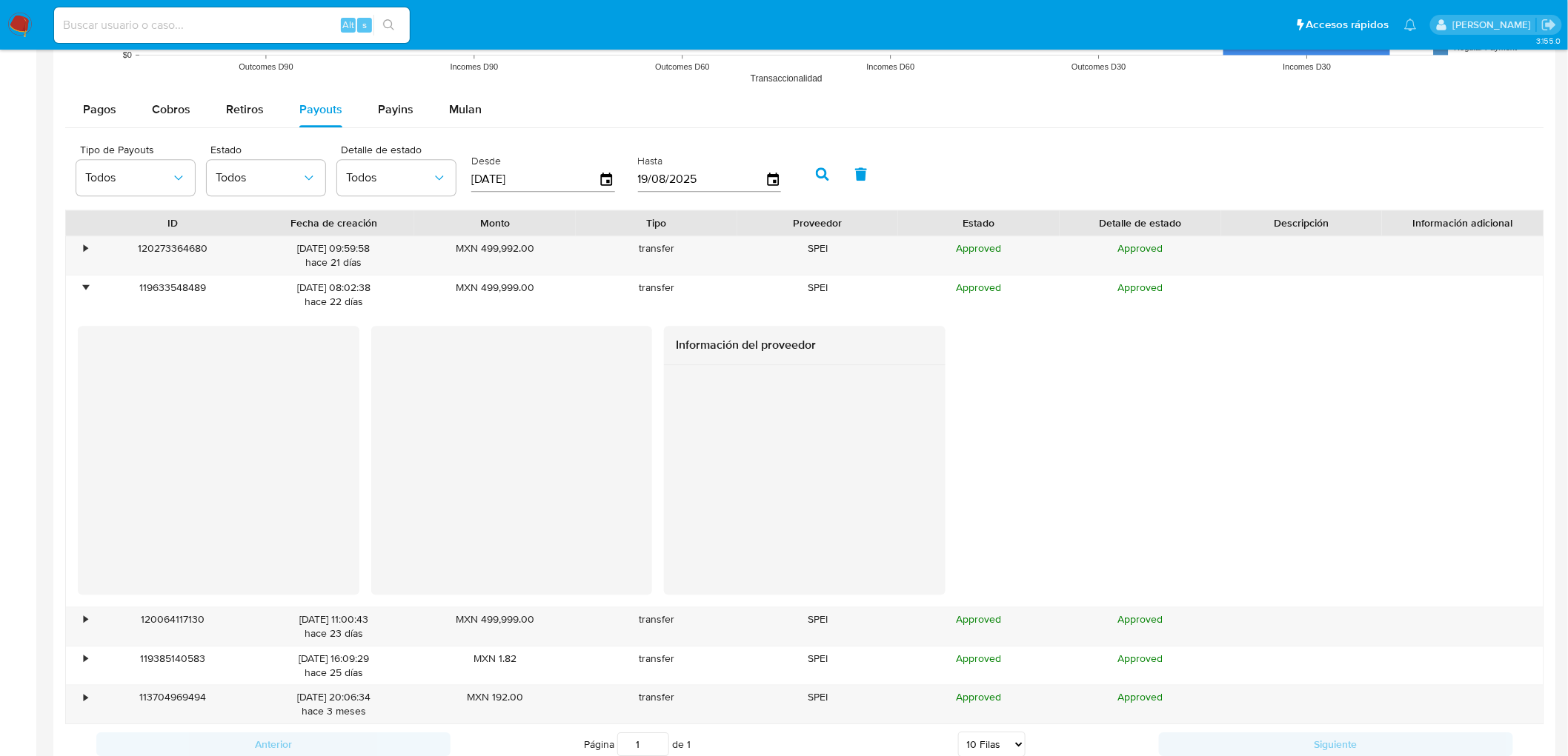
scroll to position [1382, 0]
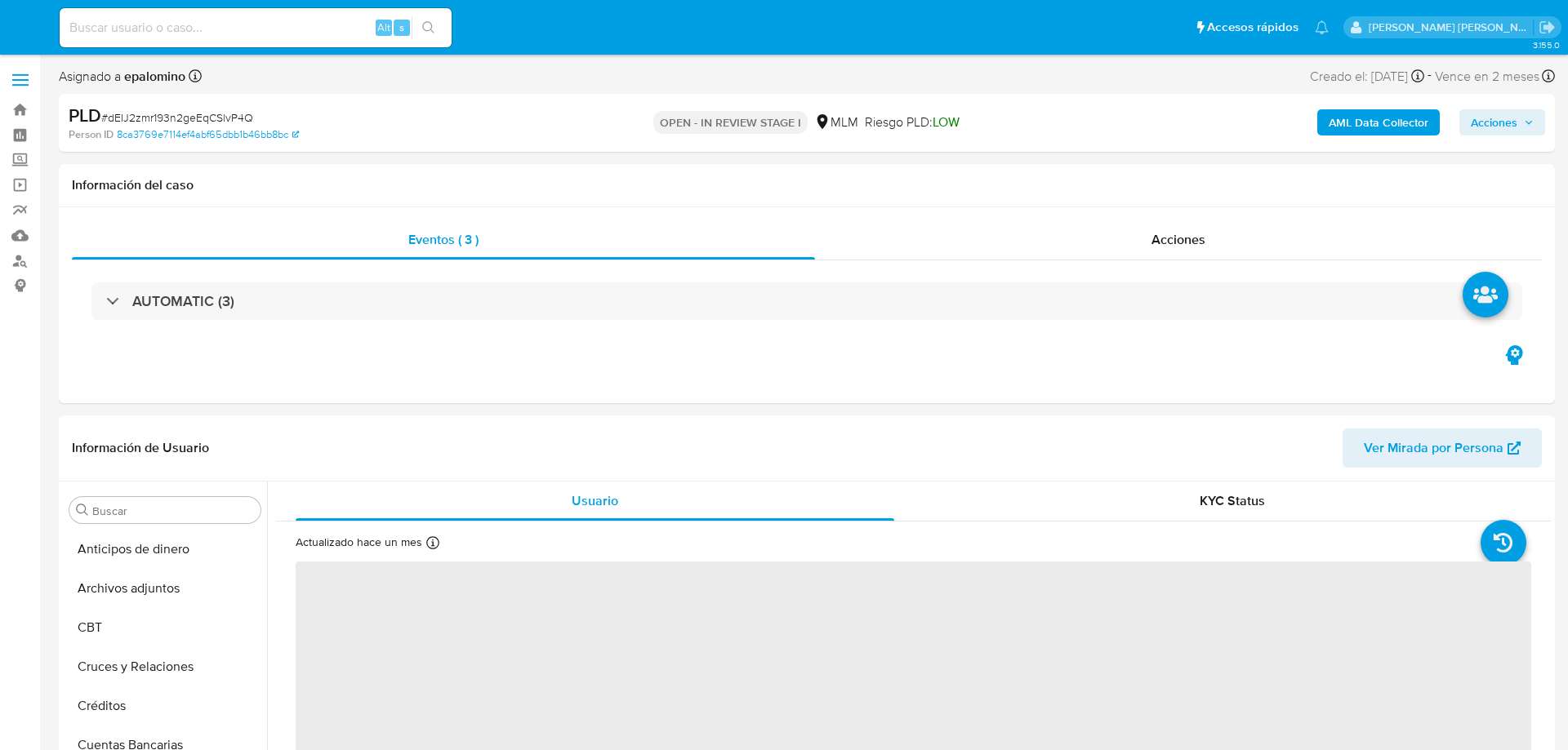
select select "10"
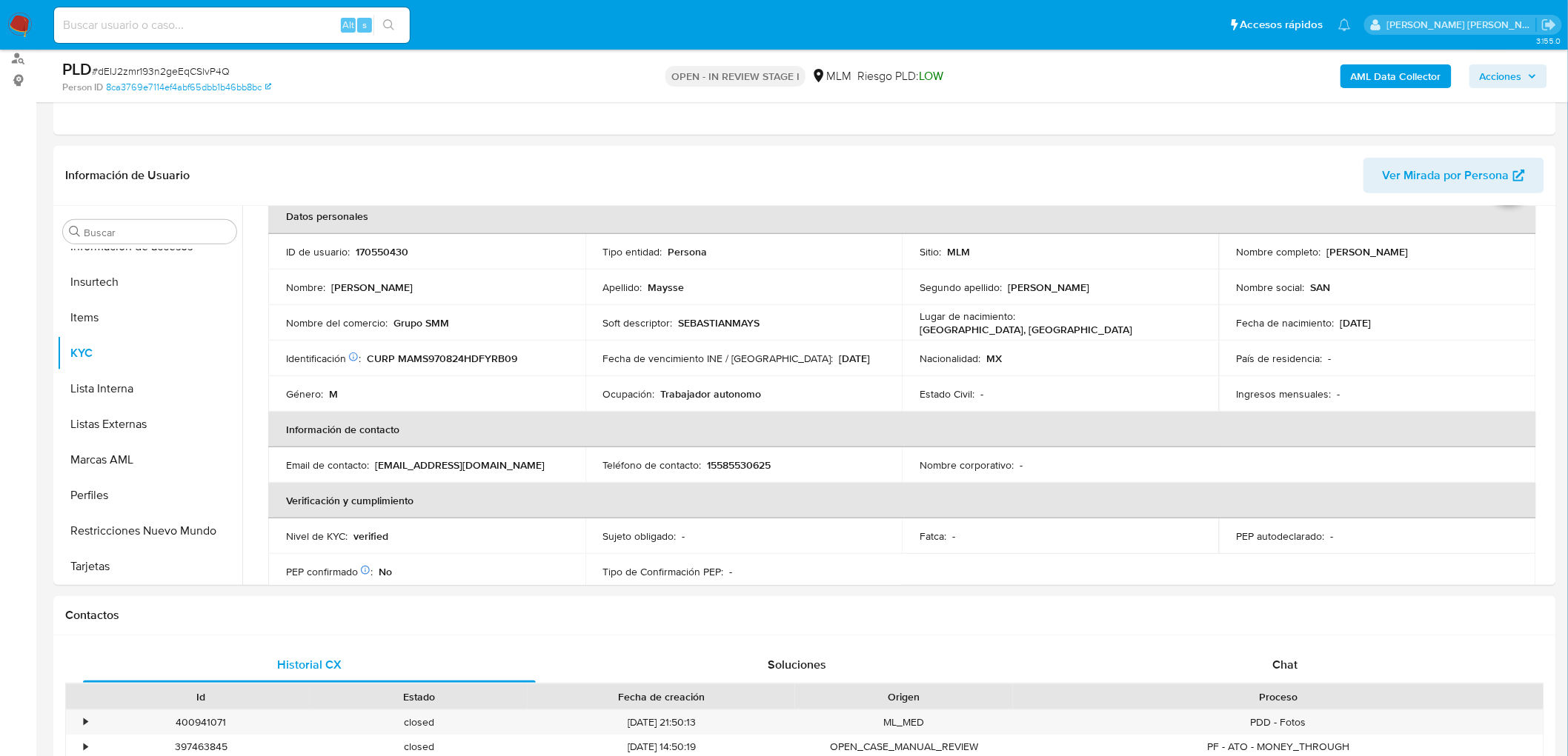
scroll to position [89, 0]
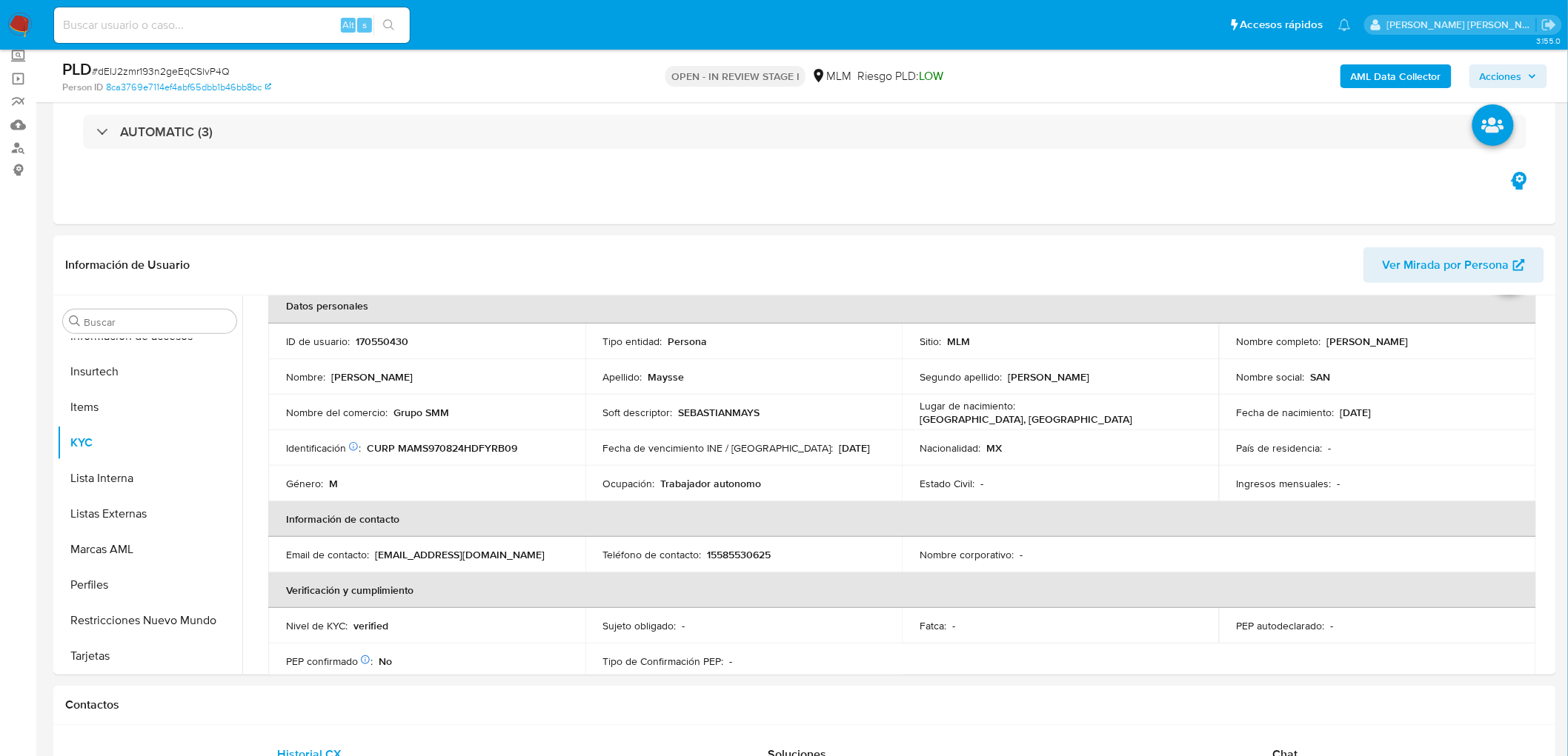
click at [13, 26] on img at bounding box center [20, 25] width 25 height 25
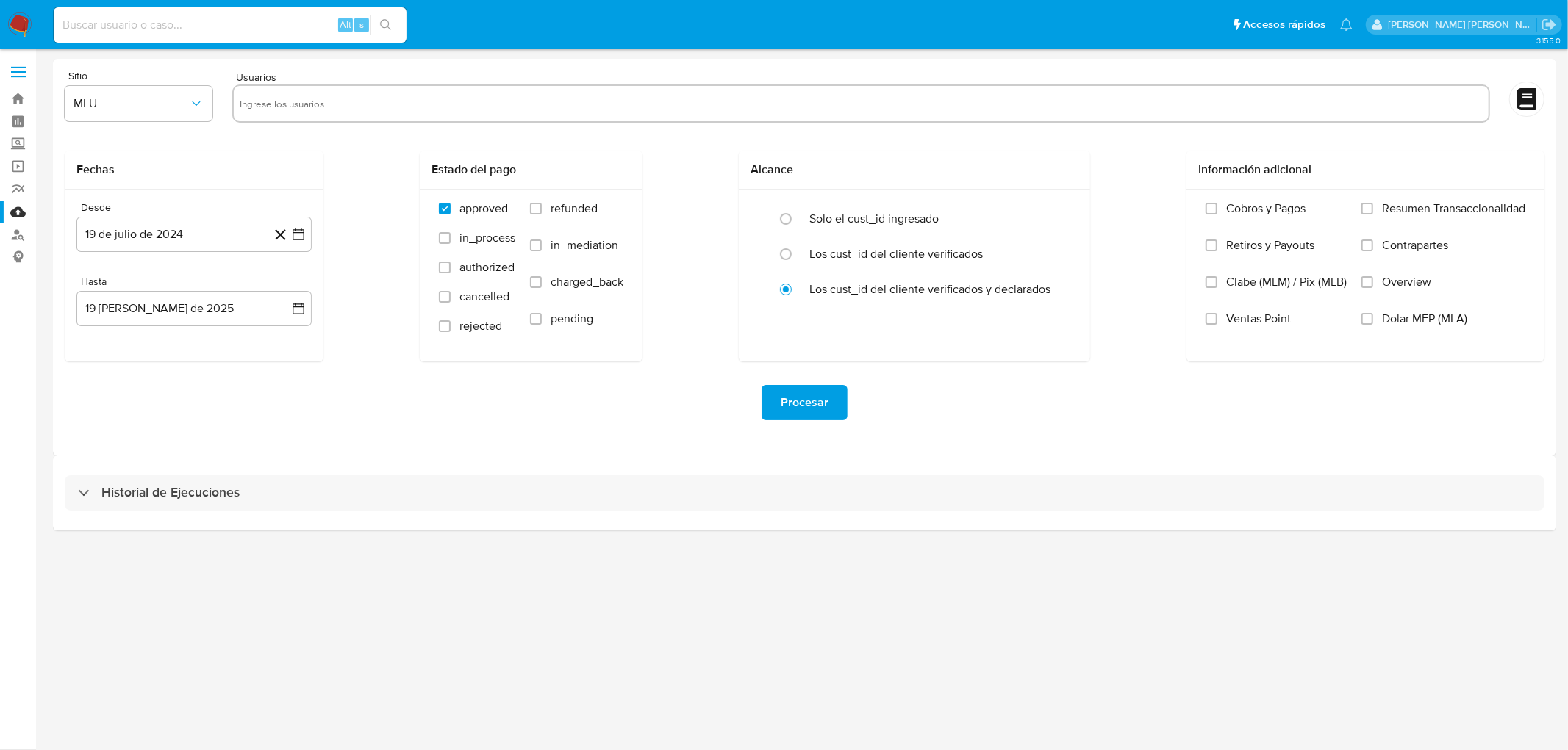
click at [16, 26] on img at bounding box center [19, 25] width 25 height 25
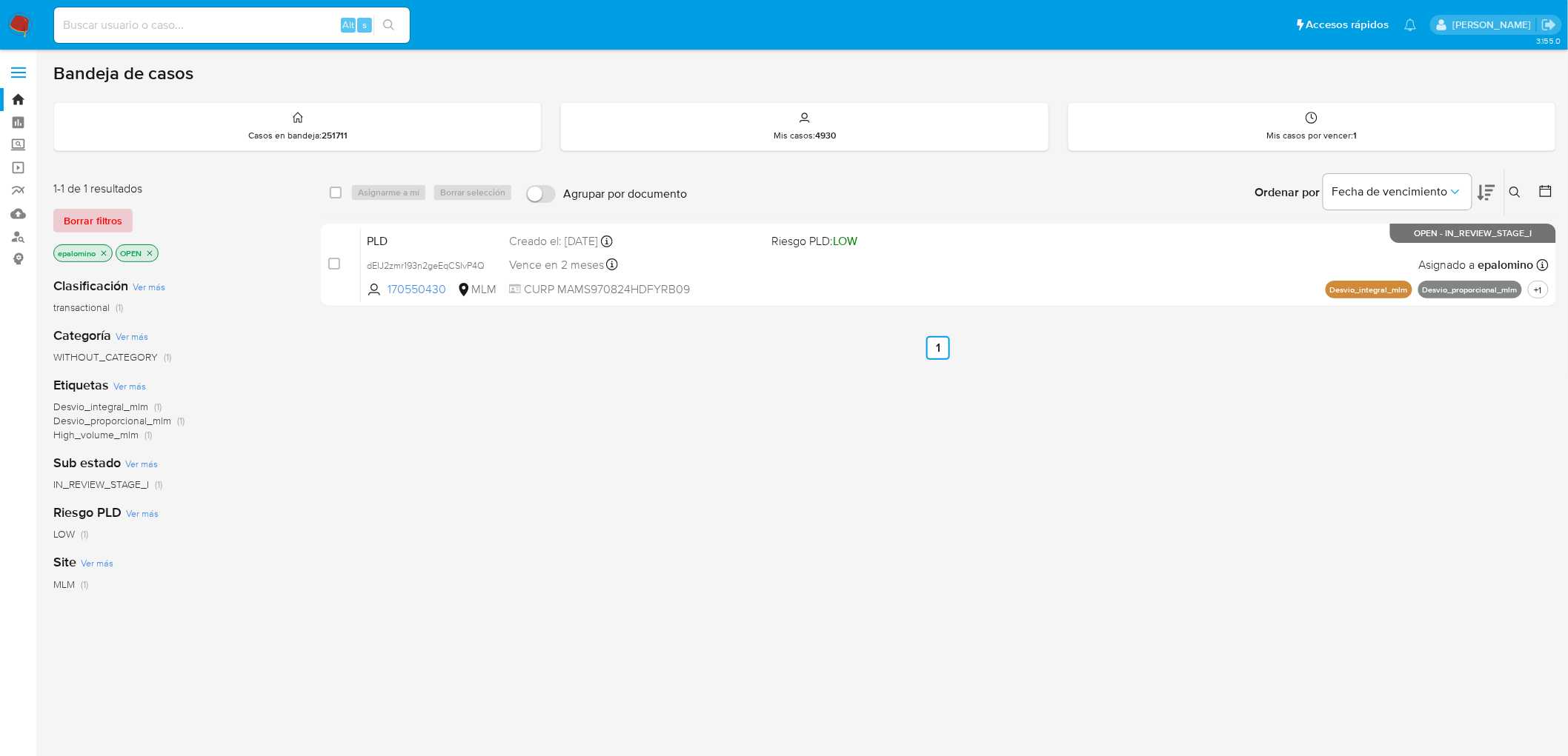
click at [99, 218] on span "Borrar filtros" at bounding box center [93, 221] width 59 height 21
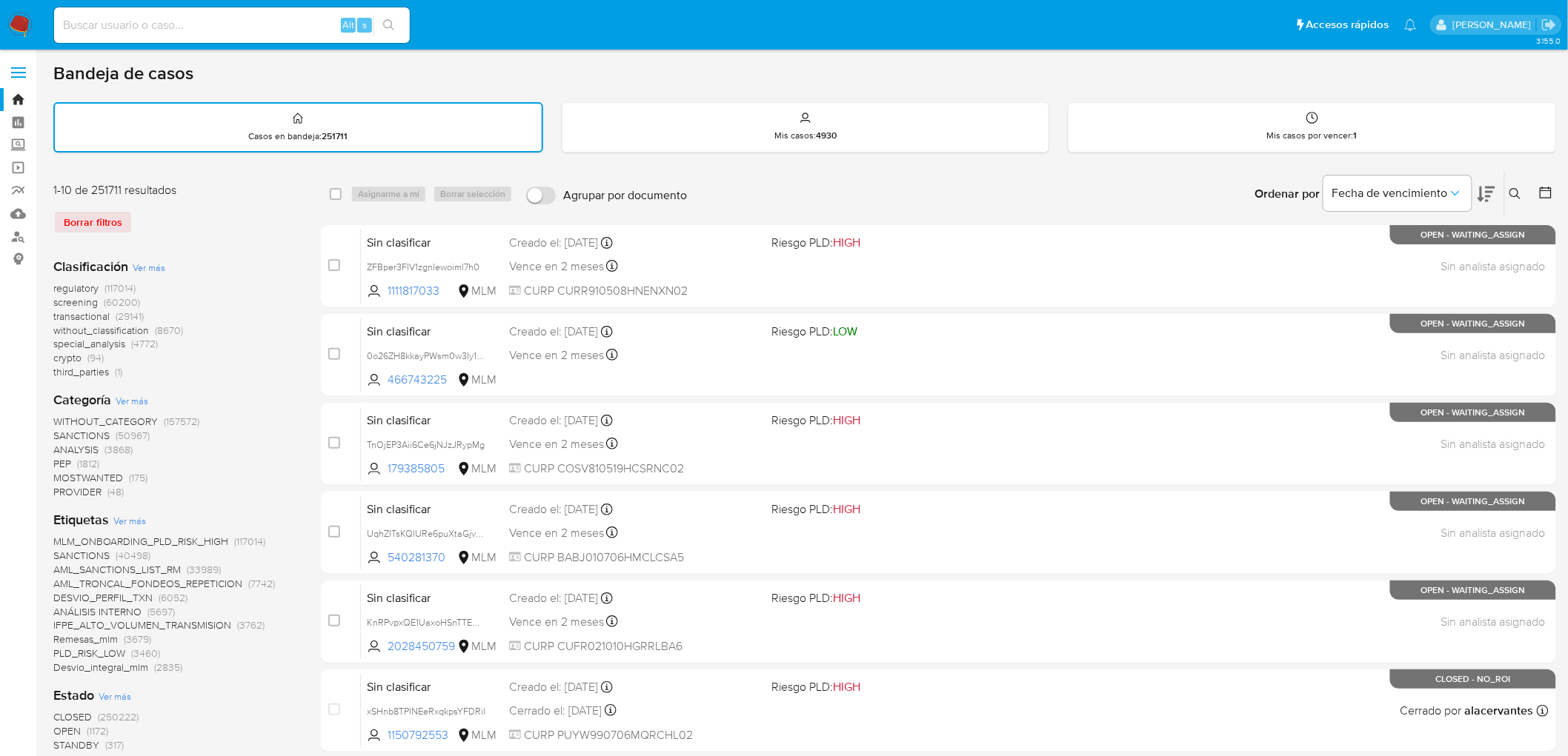
click at [17, 72] on span at bounding box center [19, 72] width 15 height 2
click at [0, 0] on input "checkbox" at bounding box center [0, 0] width 0 height 0
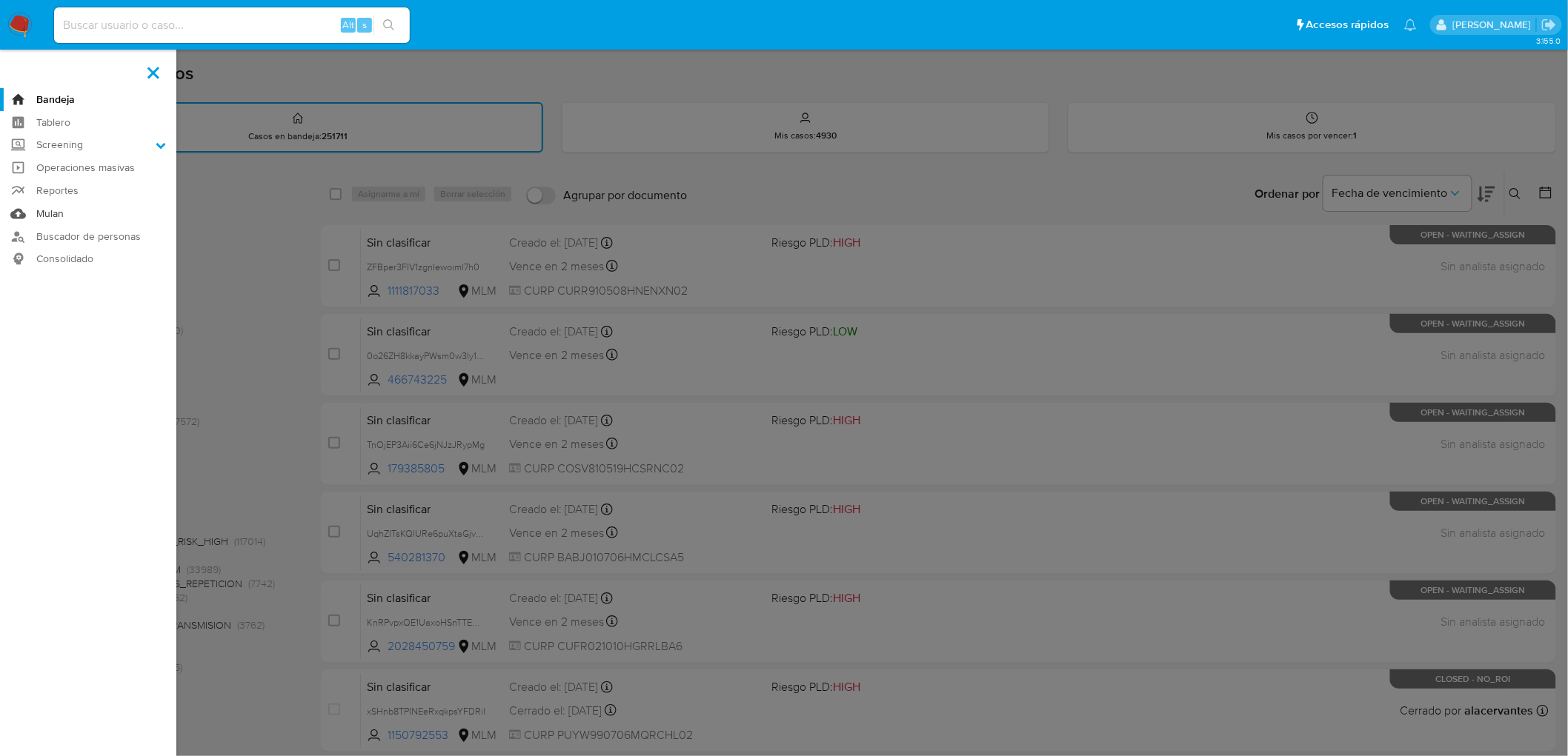
click at [54, 215] on link "Mulan" at bounding box center [88, 214] width 176 height 23
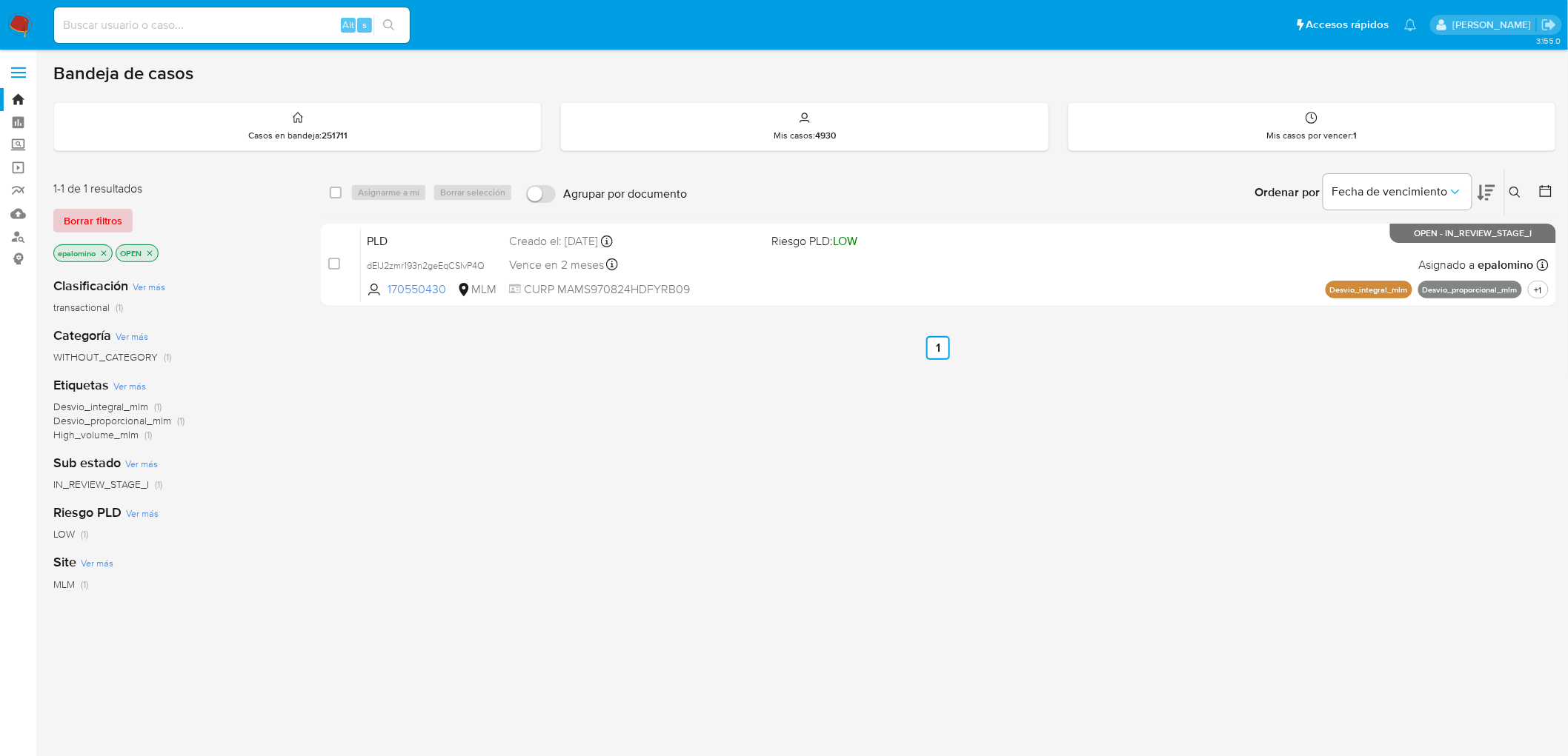
click at [96, 223] on span "Borrar filtros" at bounding box center [93, 221] width 59 height 21
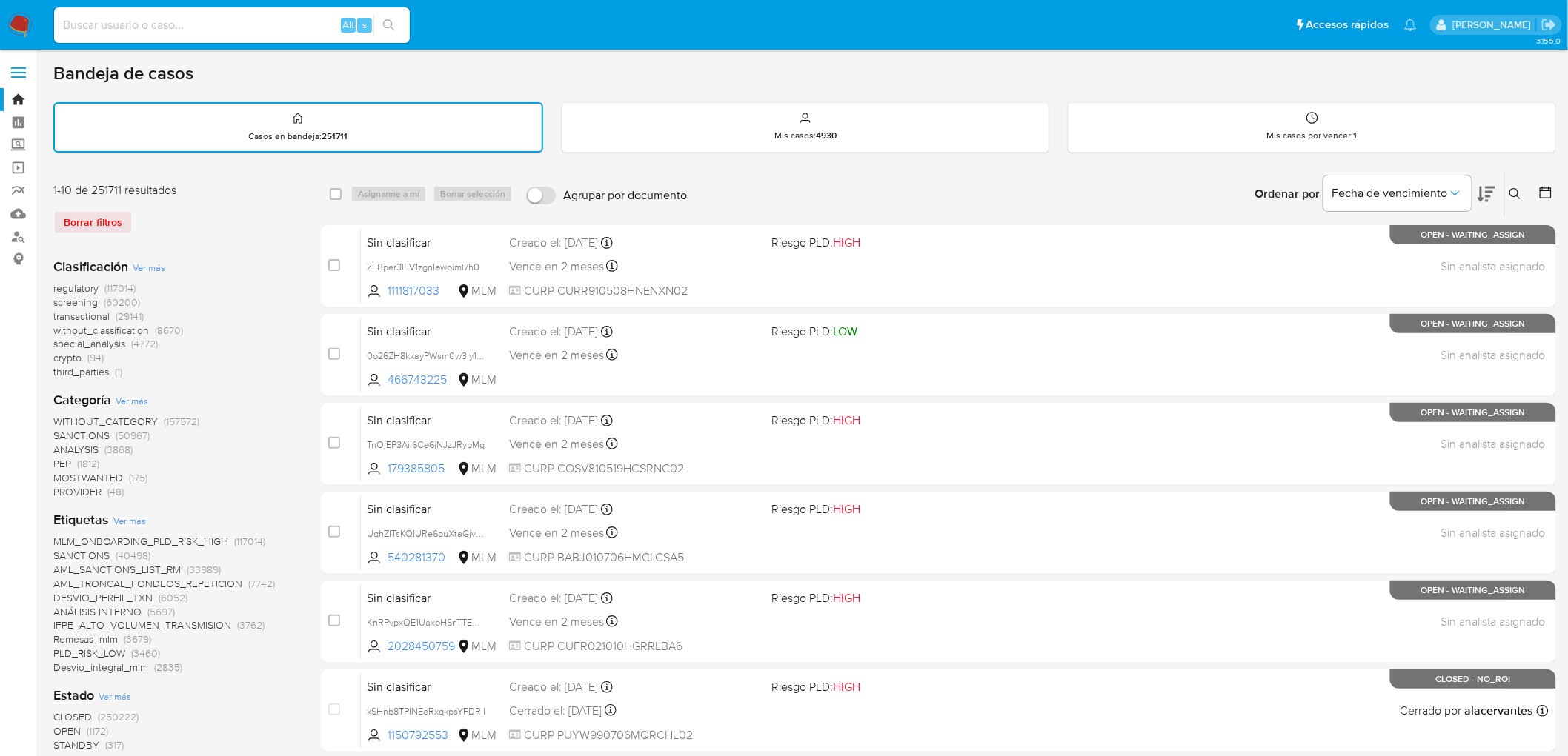
click at [8, 16] on img at bounding box center [20, 25] width 25 height 25
click at [223, 210] on div "Borrar filtros" at bounding box center [172, 221] width 237 height 23
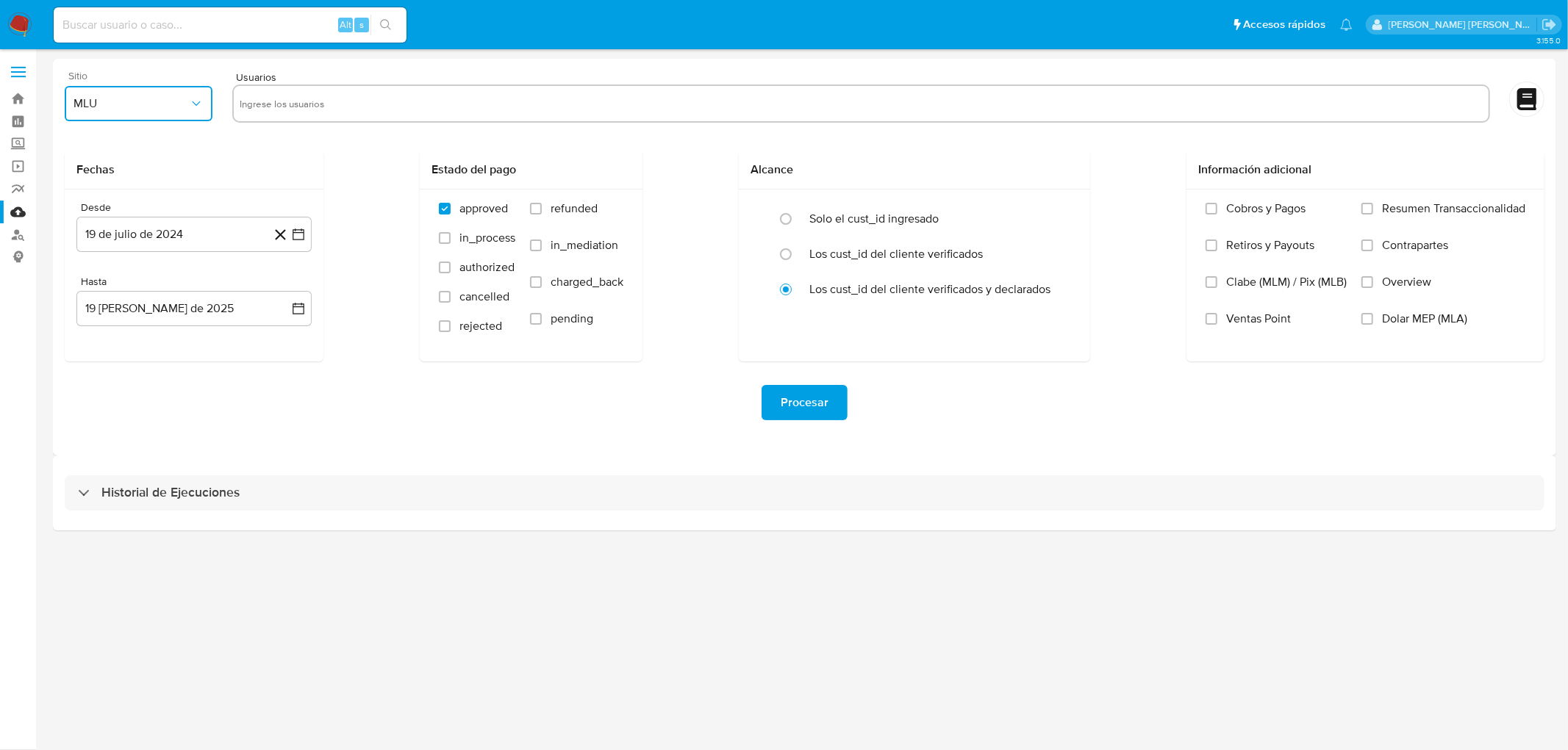
click at [194, 100] on icon "button" at bounding box center [197, 104] width 15 height 15
click at [81, 317] on span "MLM" at bounding box center [86, 320] width 25 height 15
click at [309, 114] on input "text" at bounding box center [861, 103] width 1243 height 23
type input "529441636"
paste input "561902077"
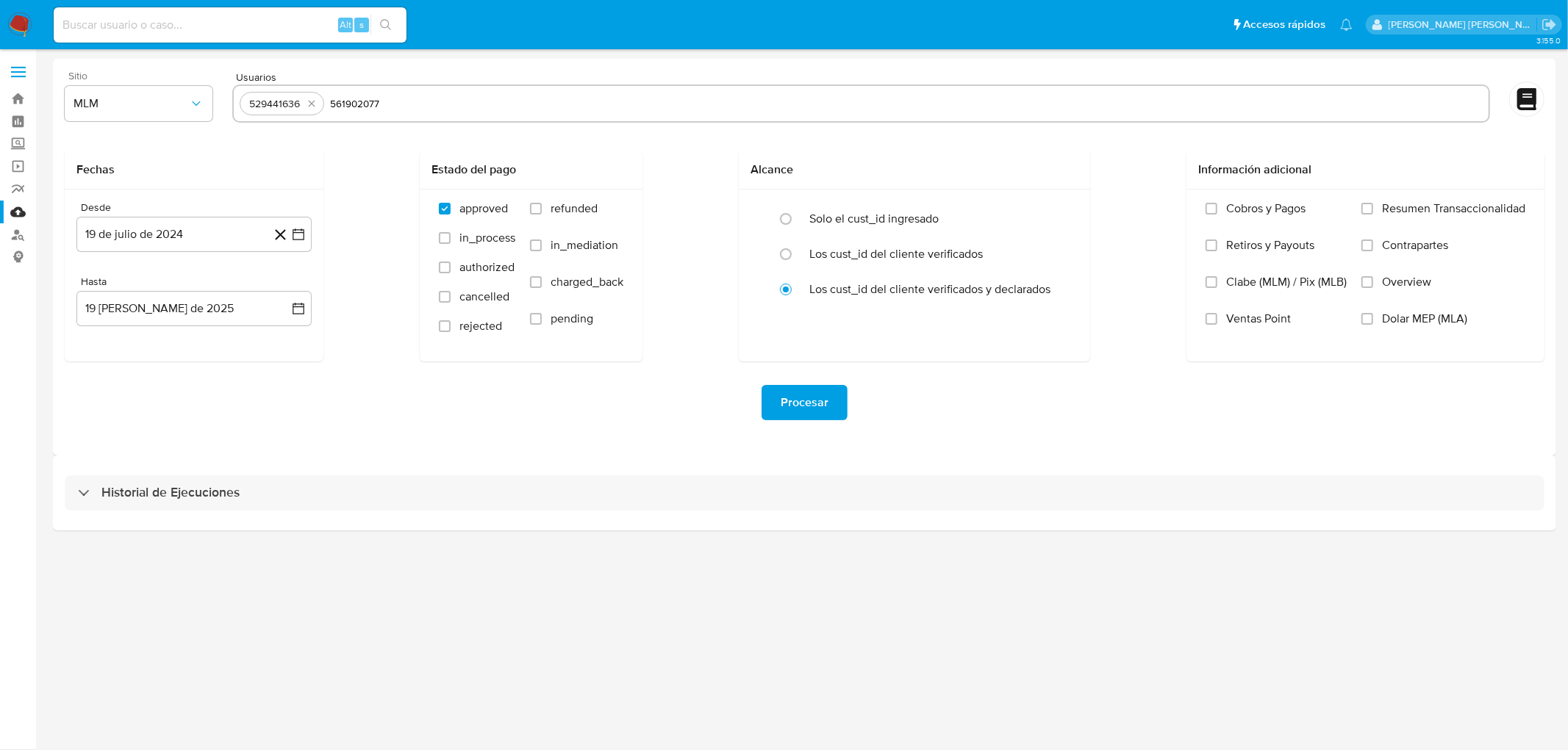
type input "561902077"
paste input "564073851"
type input "564073851"
paste input "608085906"
type input "608085906"
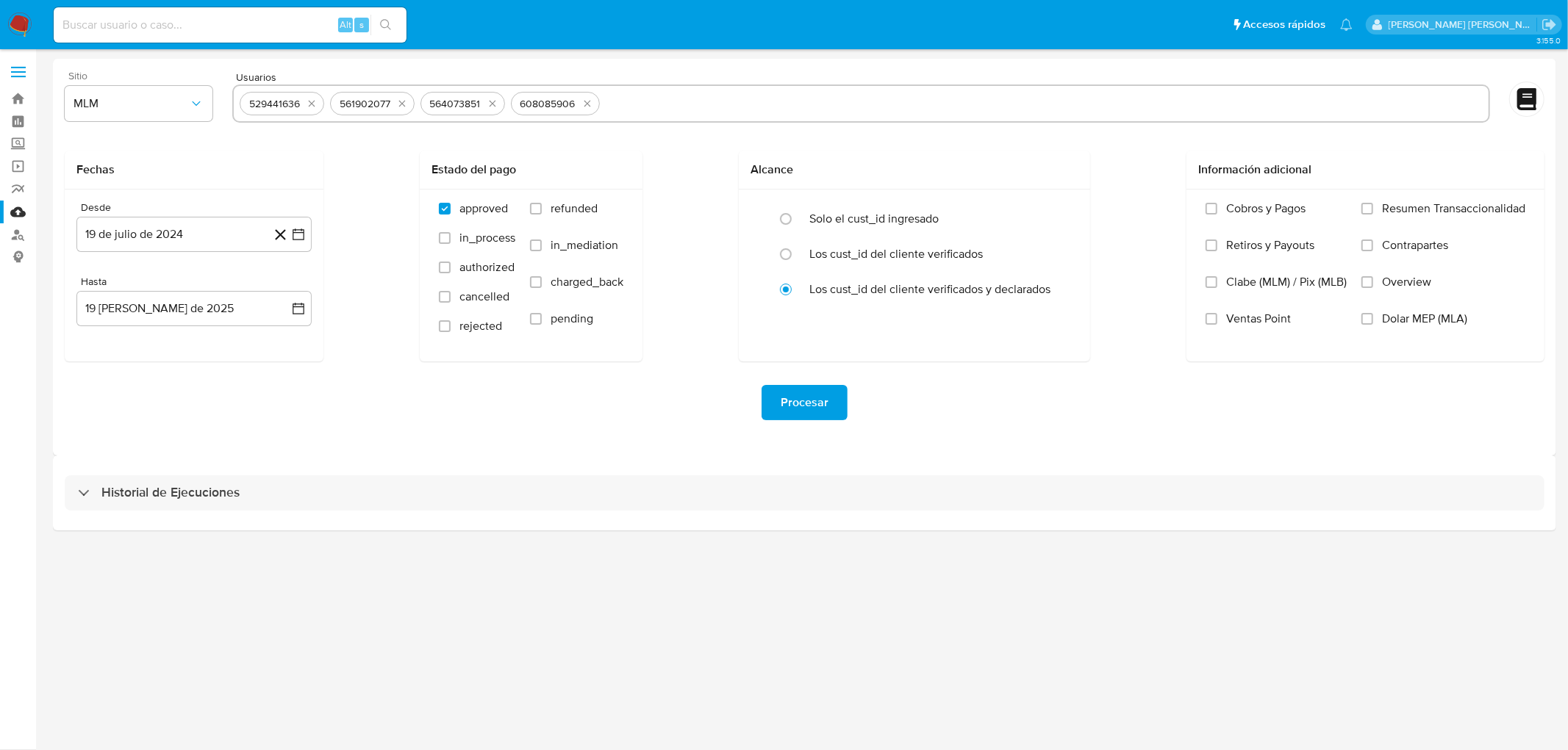
paste input "827100549"
type input "827100549"
paste input "1040738704"
type input "1040738704"
paste input "1099710613"
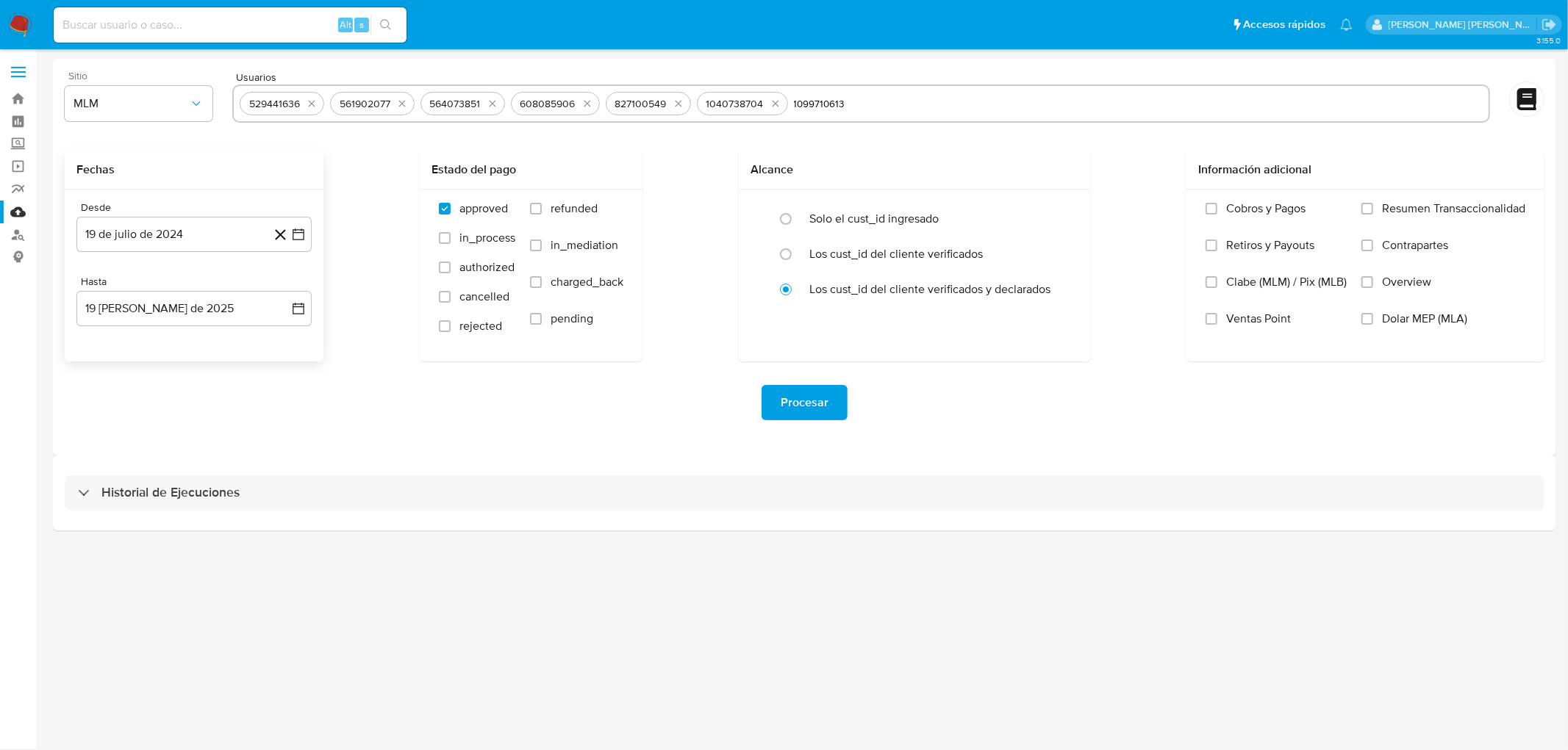
type input "1099710613"
click at [321, 176] on div "Fechas" at bounding box center [194, 170] width 259 height 39
click at [209, 223] on button "19 de julio de 2024" at bounding box center [194, 234] width 235 height 35
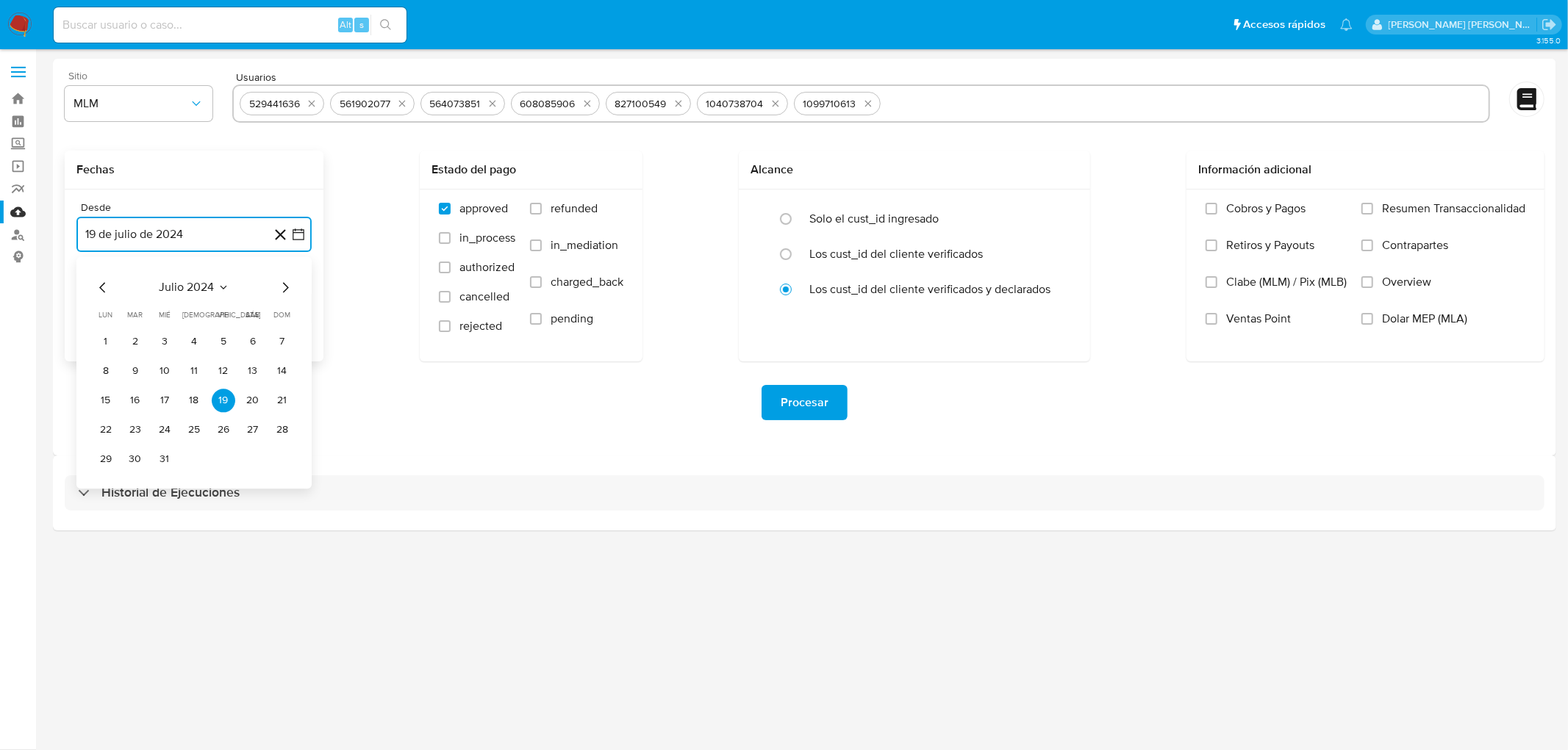
click at [211, 284] on span "julio 2024" at bounding box center [187, 288] width 55 height 15
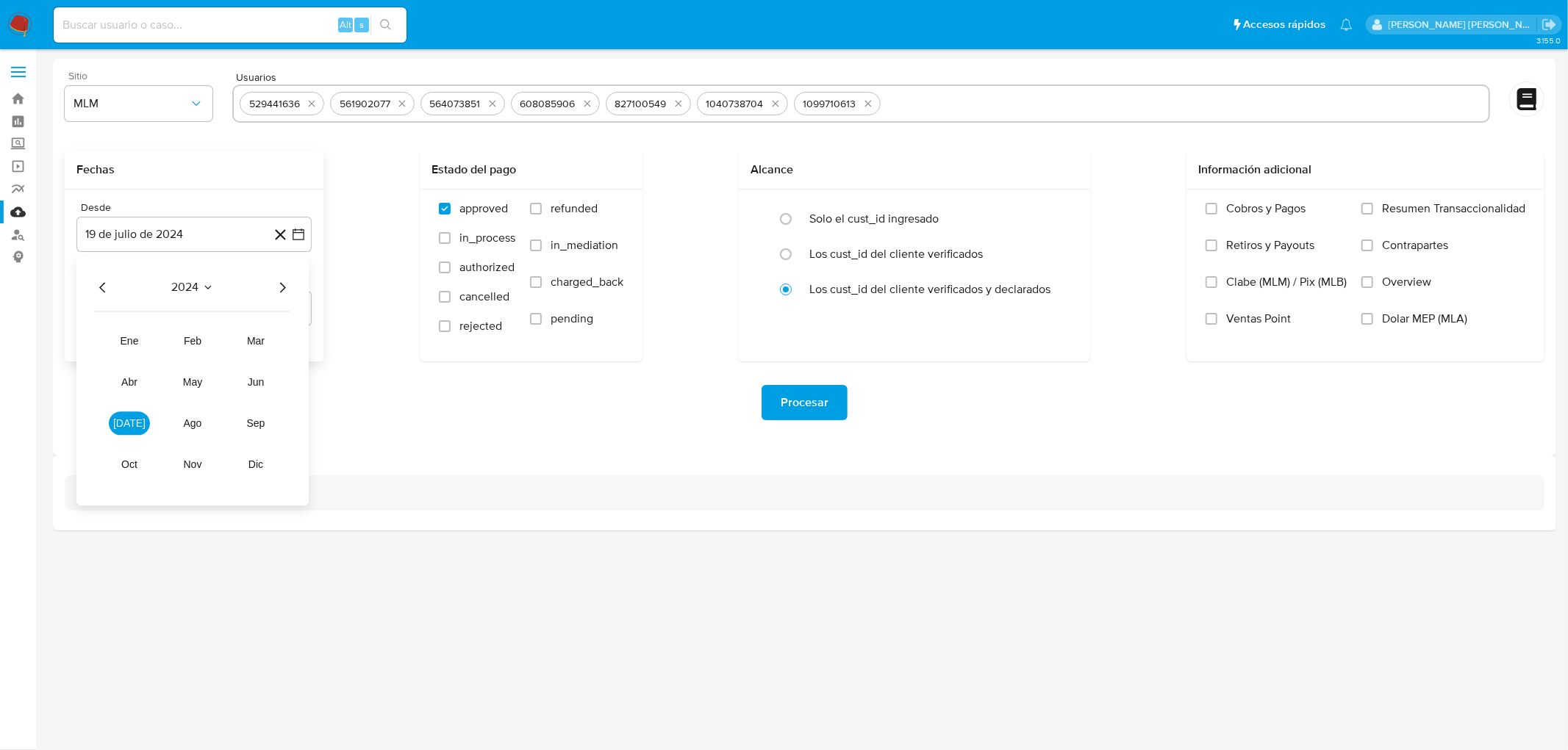
click at [283, 285] on icon "Año siguiente" at bounding box center [283, 288] width 18 height 18
click at [204, 338] on button "feb" at bounding box center [192, 341] width 41 height 23
click at [247, 337] on button "1" at bounding box center [253, 341] width 23 height 23
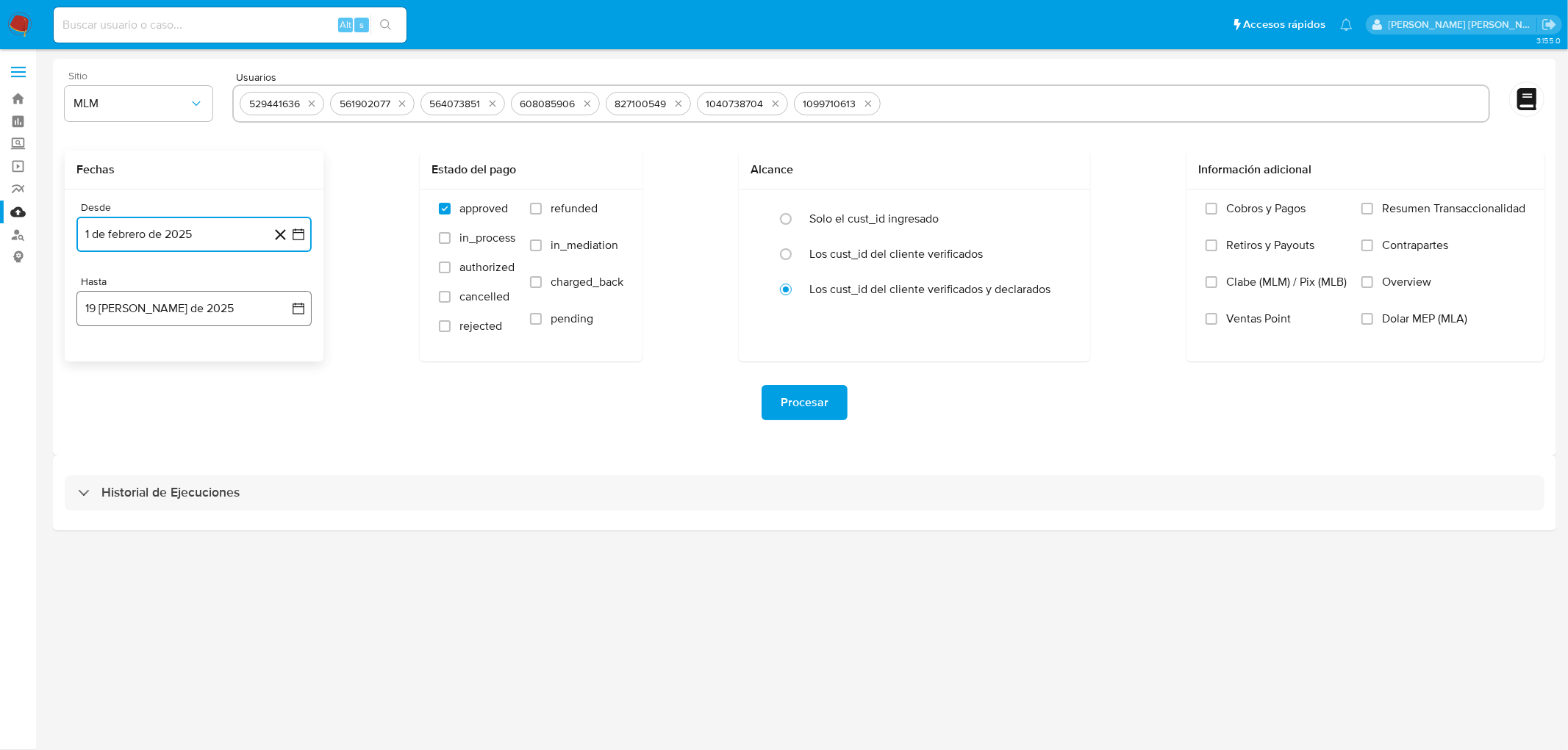
drag, startPoint x: 193, startPoint y: 314, endPoint x: 185, endPoint y: 320, distance: 10.0
click at [192, 314] on button "19 de agosto de 2025" at bounding box center [194, 309] width 235 height 35
click at [102, 364] on icon "Mes anterior" at bounding box center [102, 362] width 6 height 10
click at [196, 530] on button "31" at bounding box center [194, 533] width 23 height 23
click at [369, 388] on div "Procesar" at bounding box center [805, 402] width 1480 height 35
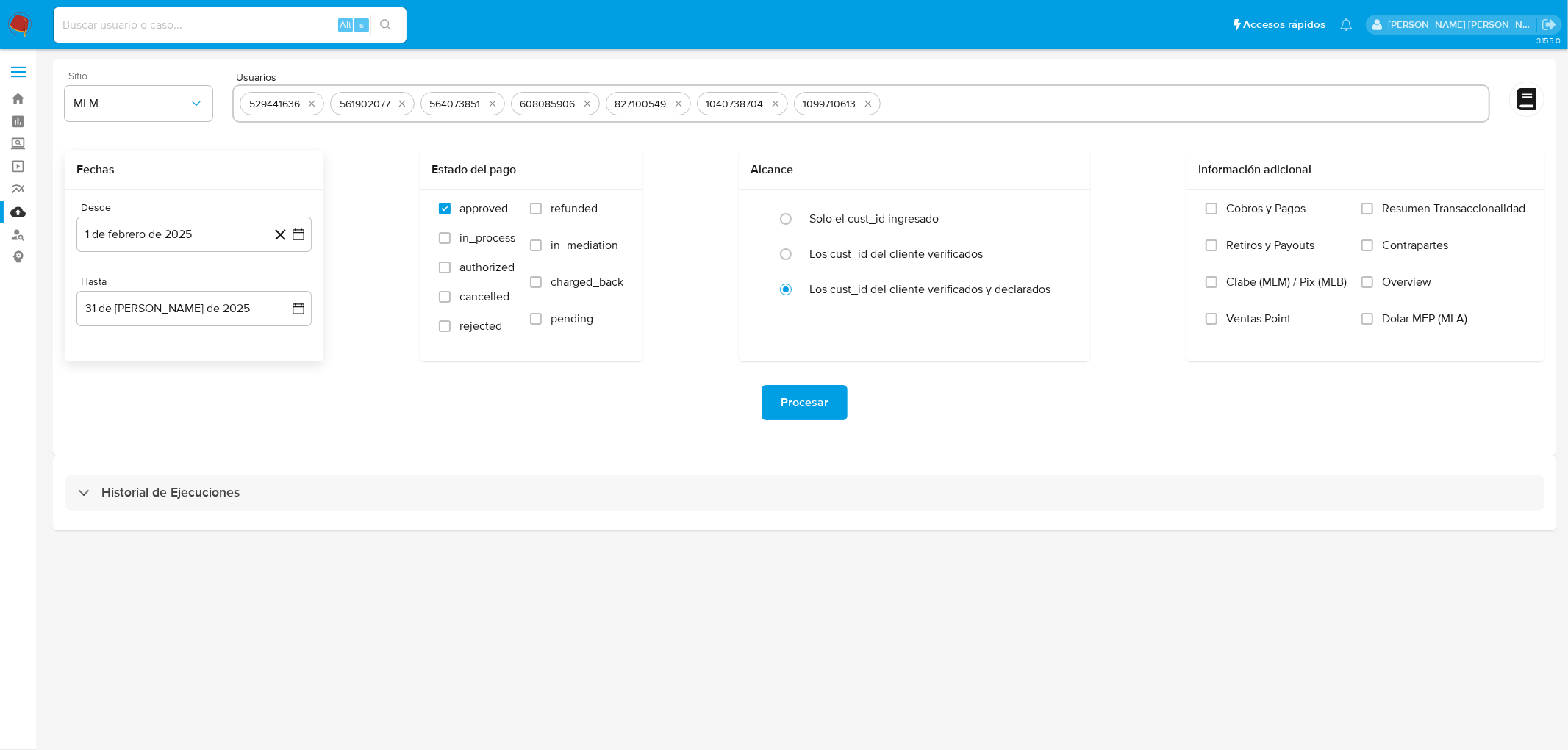
click at [802, 400] on span "Procesar" at bounding box center [805, 402] width 48 height 32
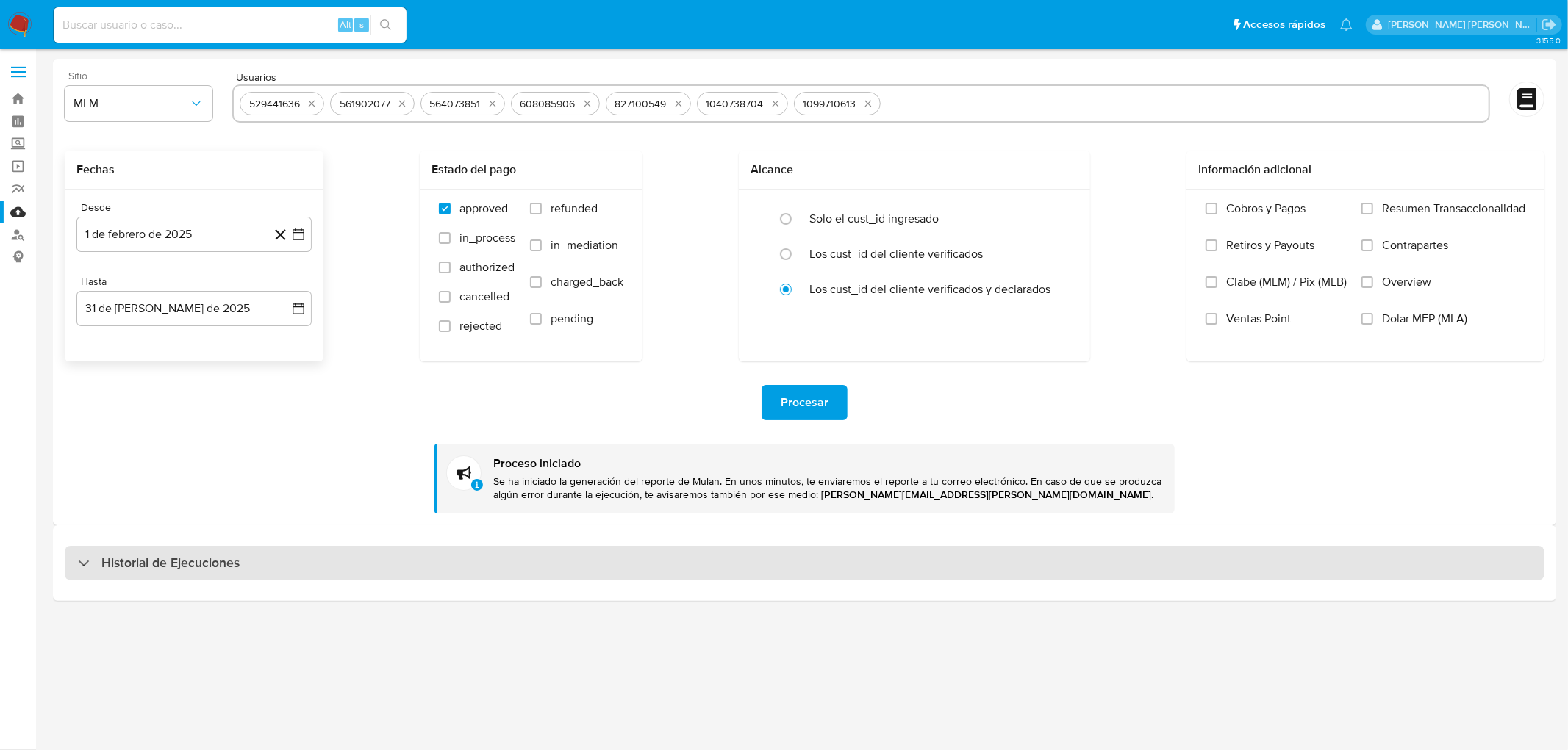
click at [144, 548] on div "Historial de Ejecuciones" at bounding box center [805, 563] width 1480 height 35
select select "10"
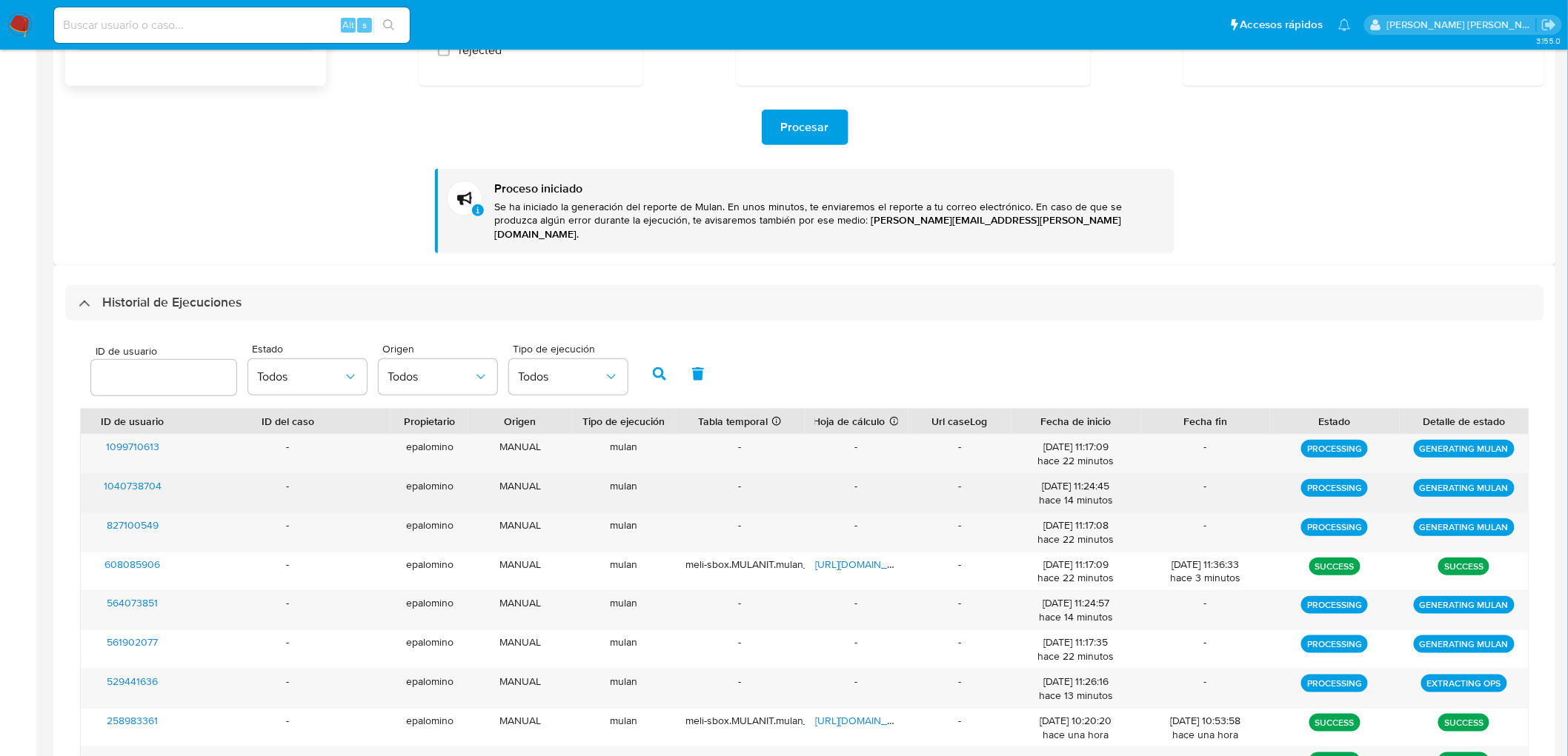
scroll to position [361, 0]
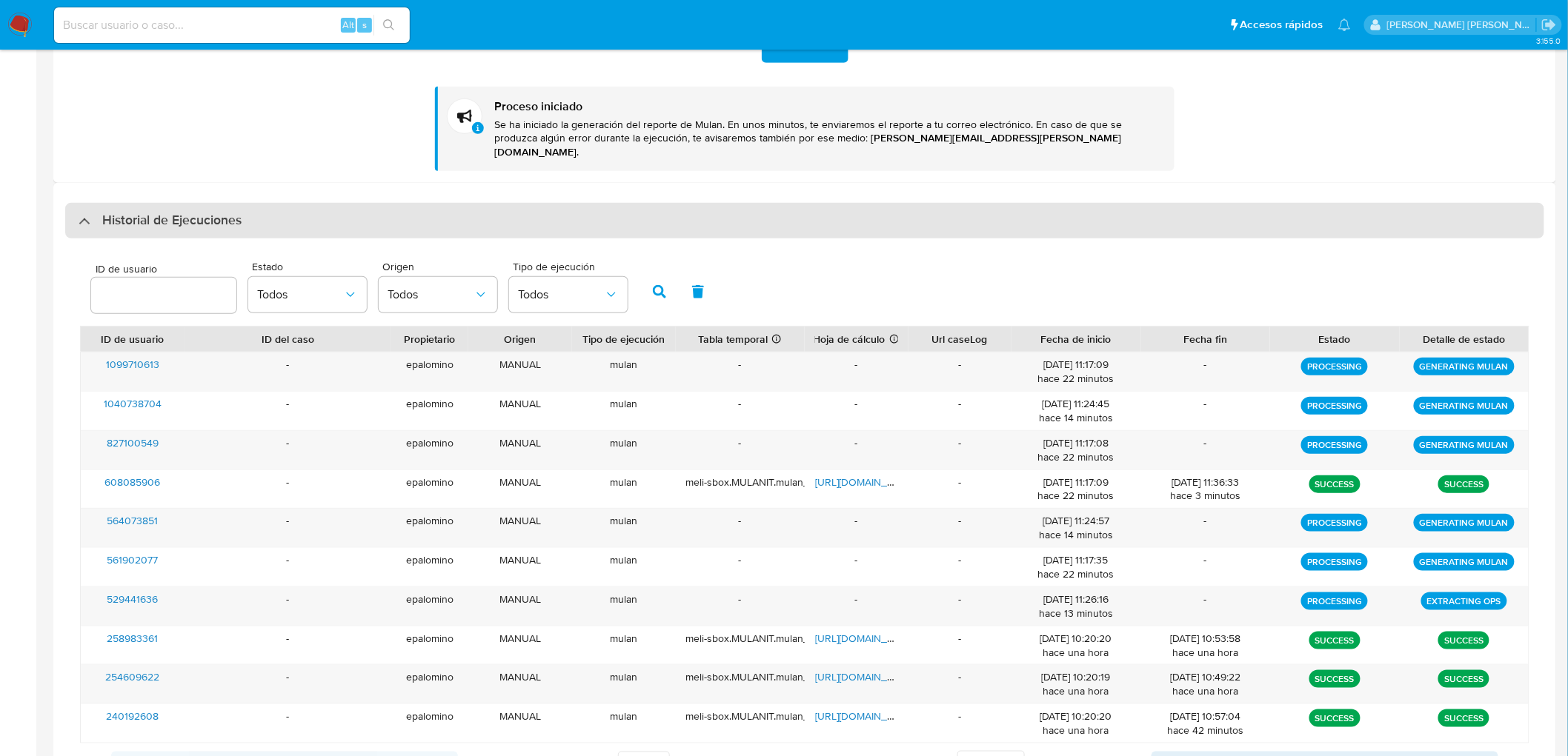
click at [188, 212] on h3 "Historial de Ejecuciones" at bounding box center [172, 221] width 139 height 18
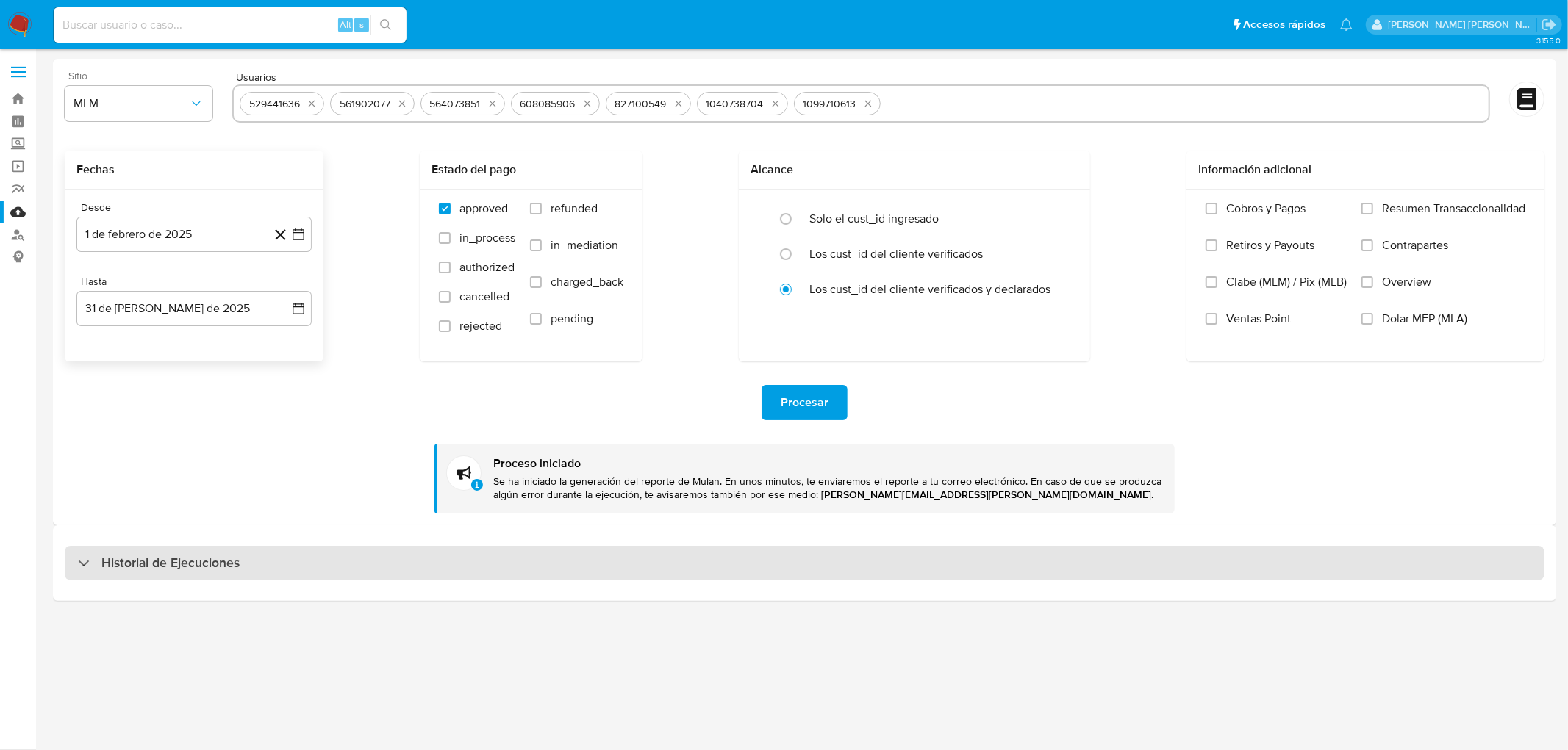
click at [147, 562] on h3 "Historial de Ejecuciones" at bounding box center [170, 564] width 138 height 18
select select "10"
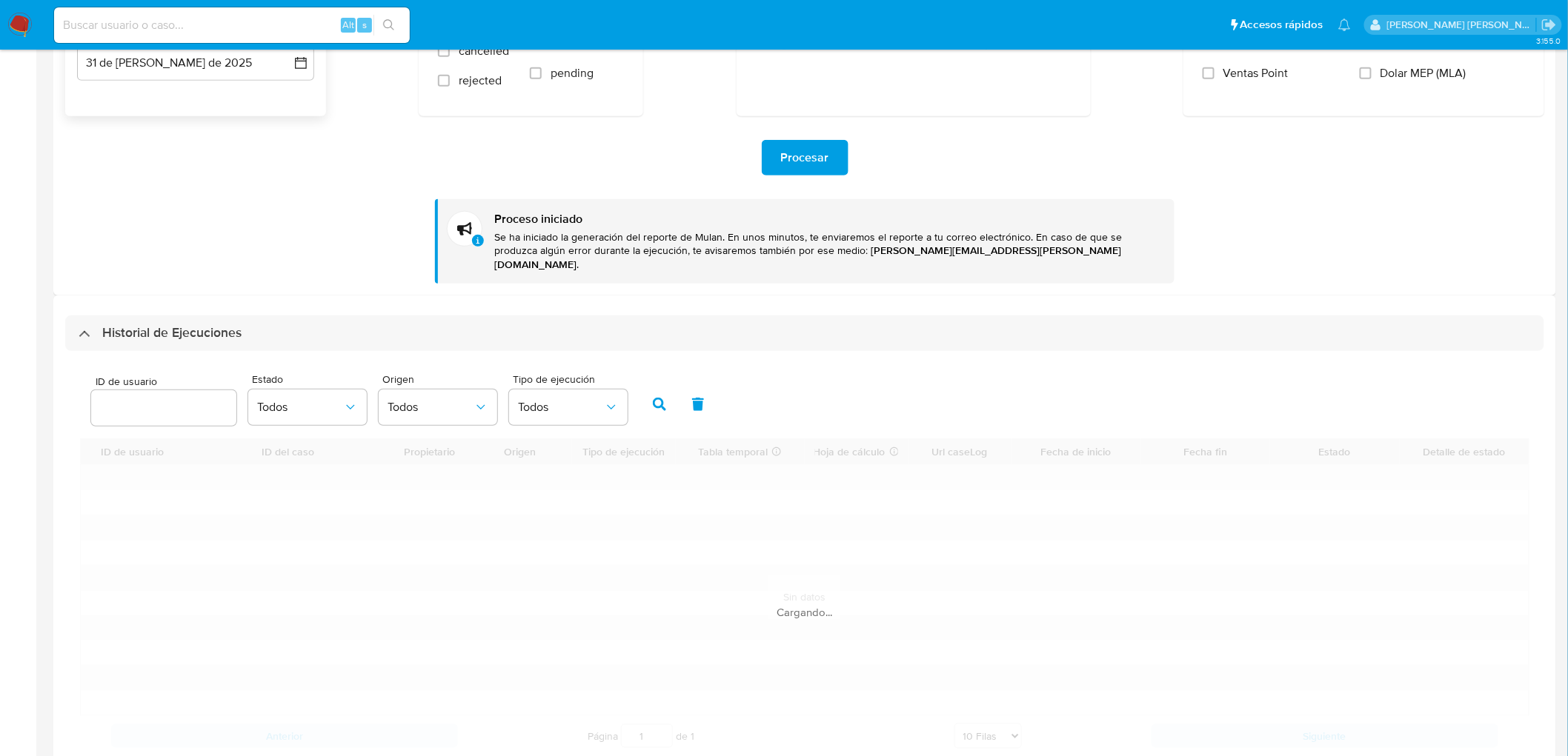
scroll to position [279, 0]
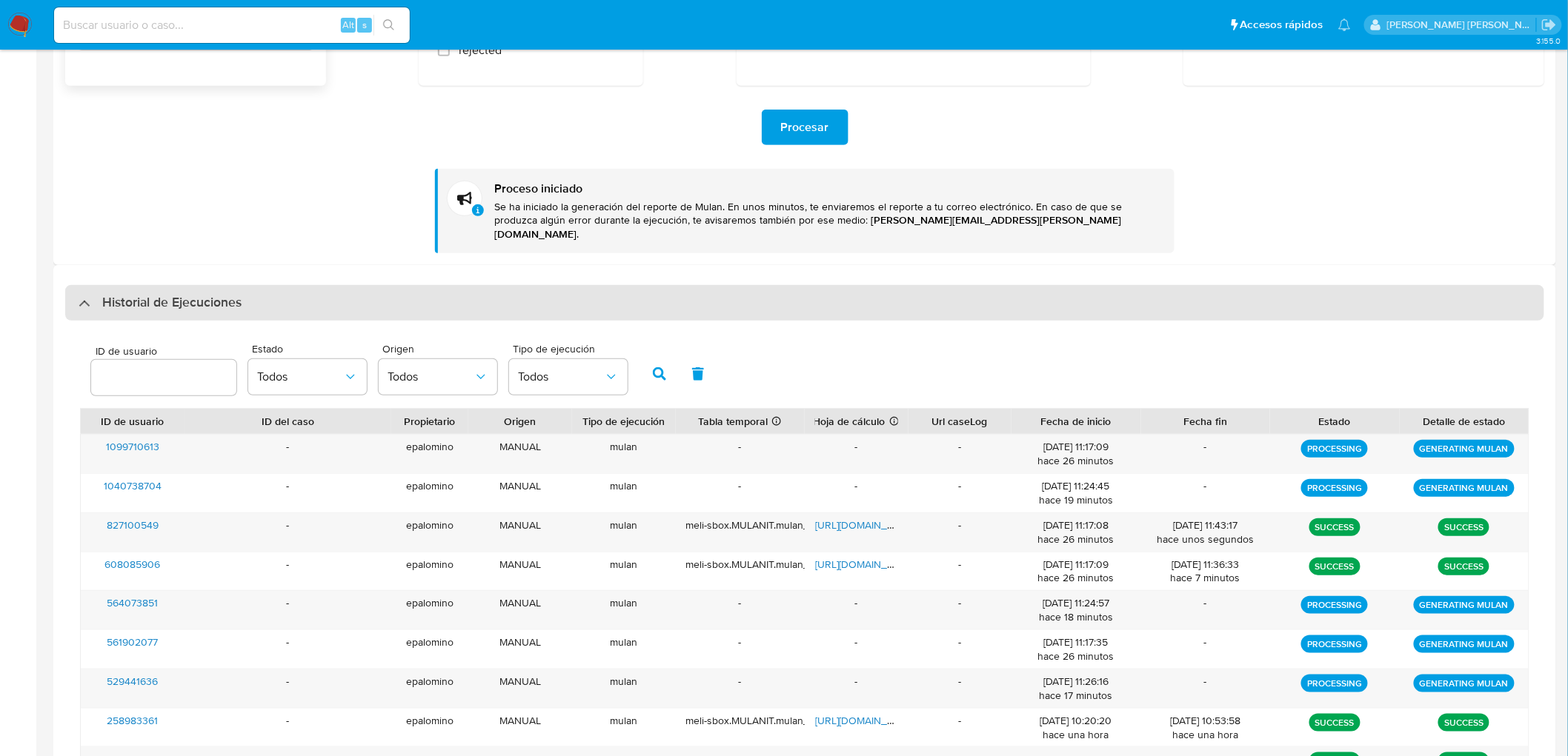
click at [179, 294] on h3 "Historial de Ejecuciones" at bounding box center [172, 303] width 139 height 18
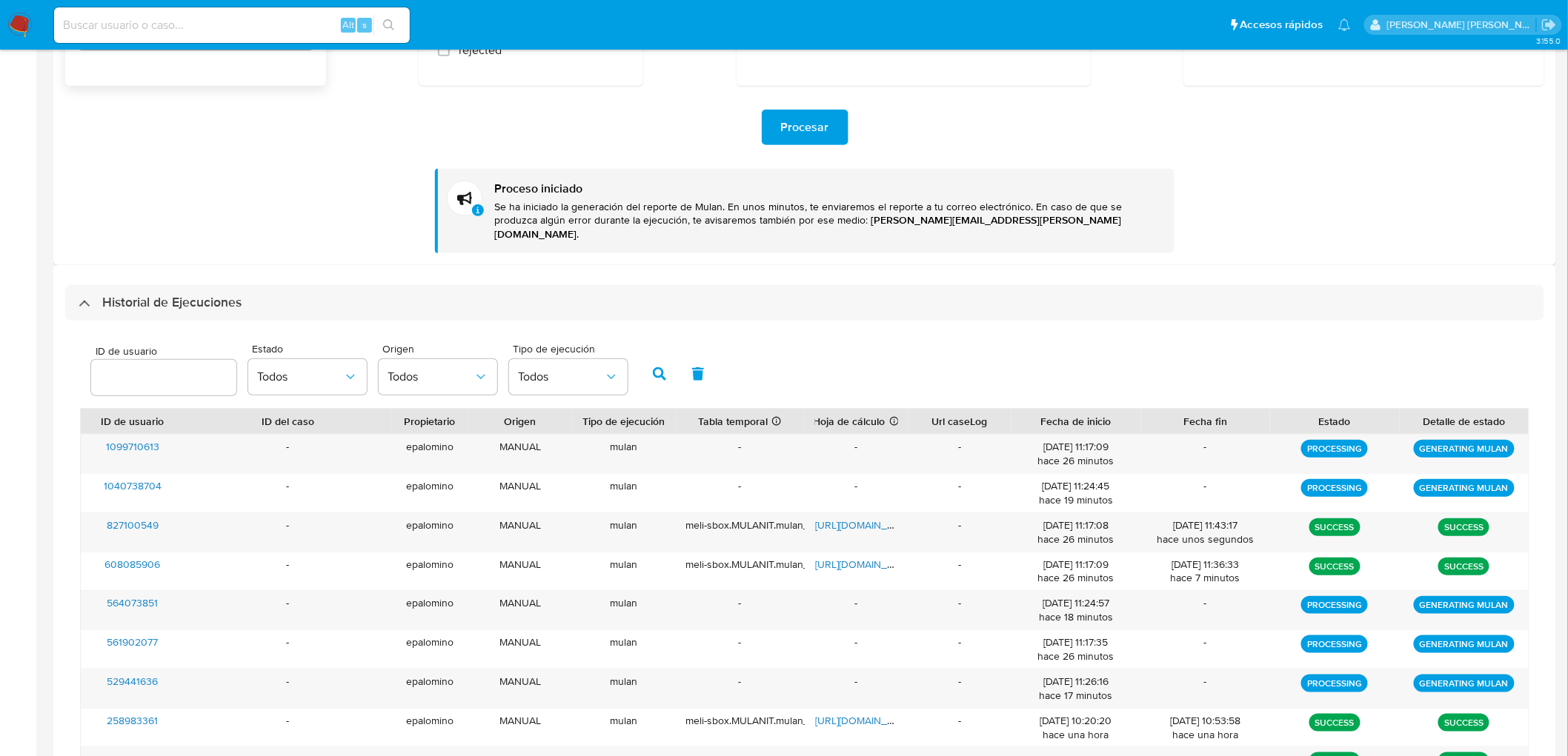
scroll to position [0, 0]
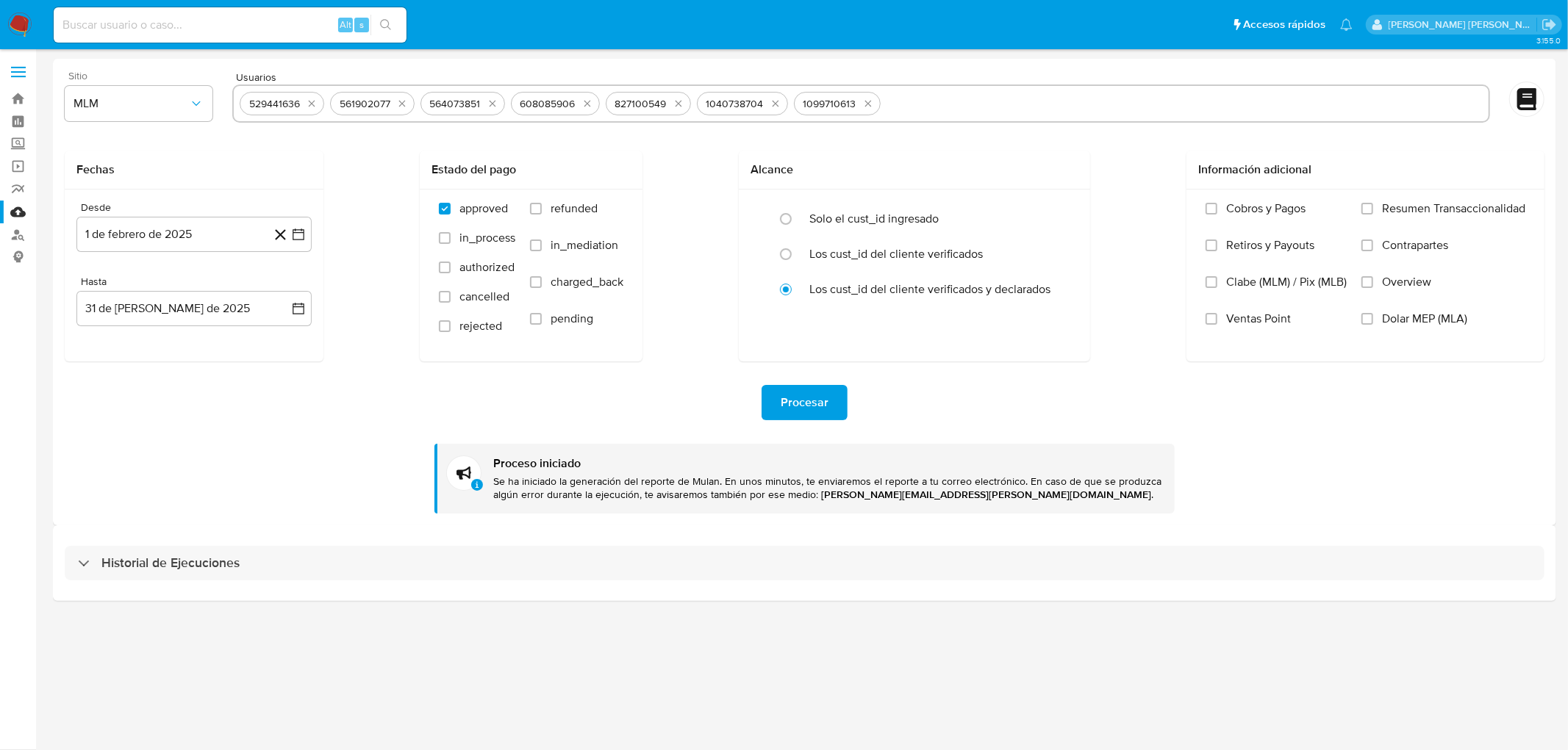
drag, startPoint x: 108, startPoint y: 547, endPoint x: 111, endPoint y: 536, distance: 11.4
click at [107, 547] on div "Historial de Ejecuciones" at bounding box center [805, 563] width 1480 height 35
select select "10"
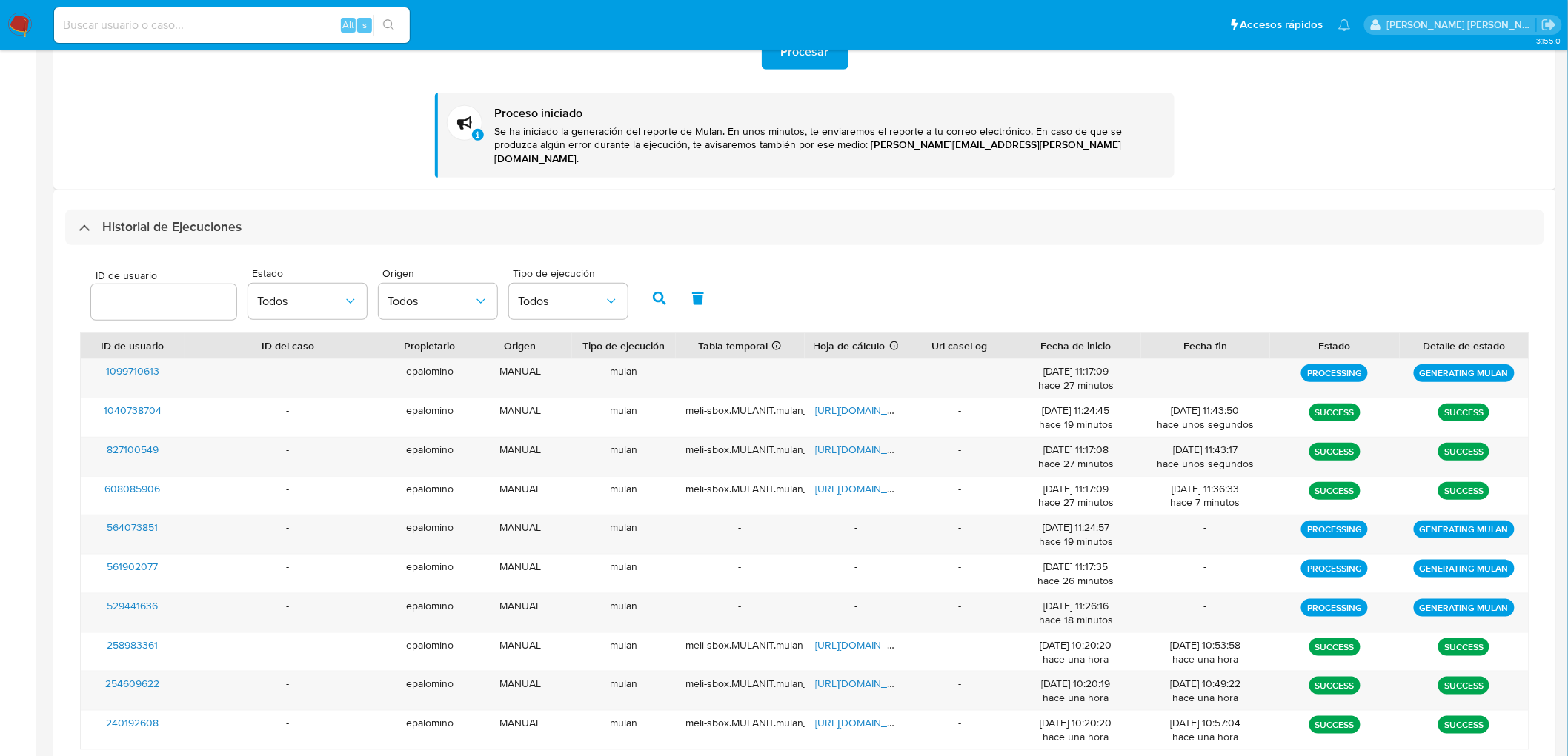
scroll to position [329, 0]
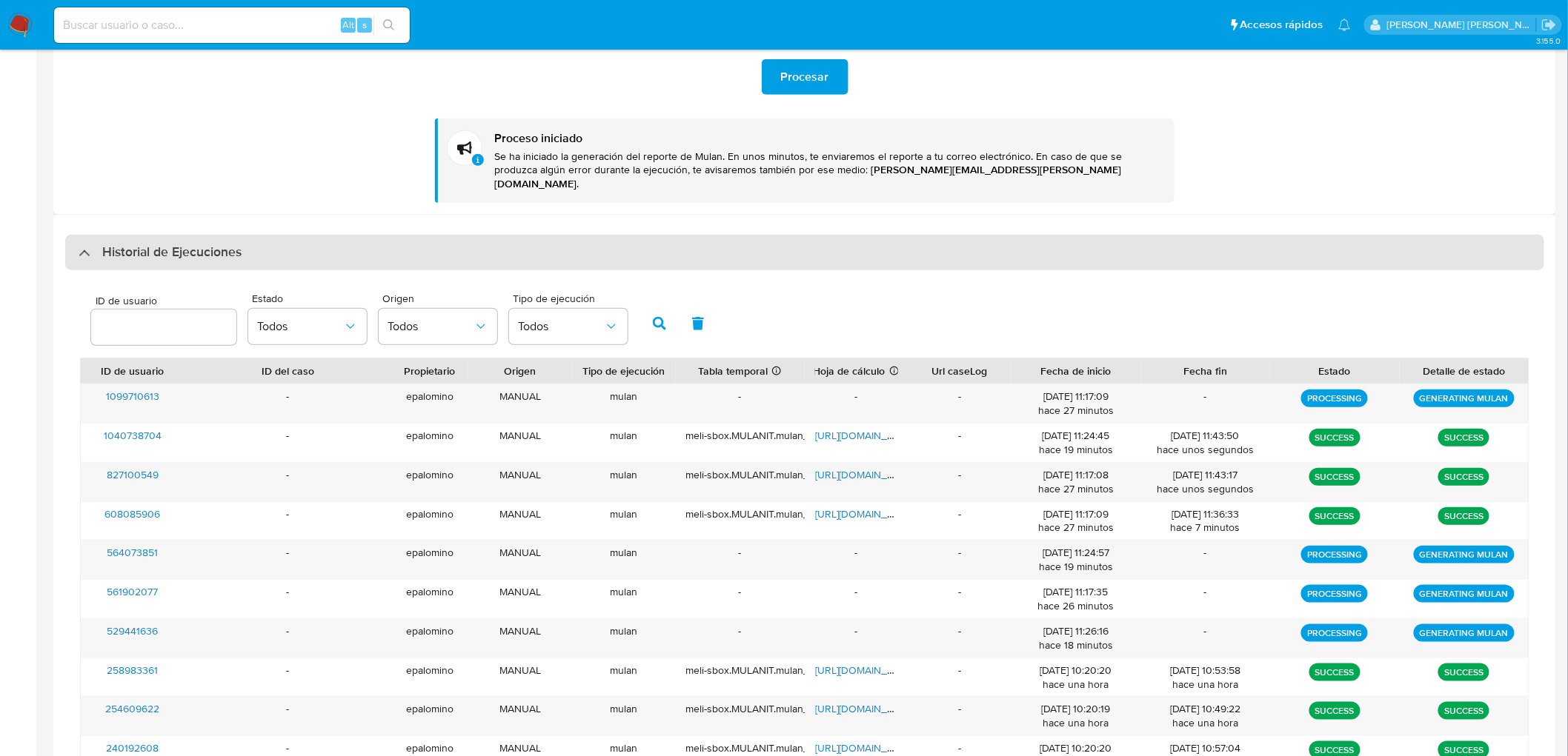
click at [160, 244] on h3 "Historial de Ejecuciones" at bounding box center [172, 253] width 139 height 18
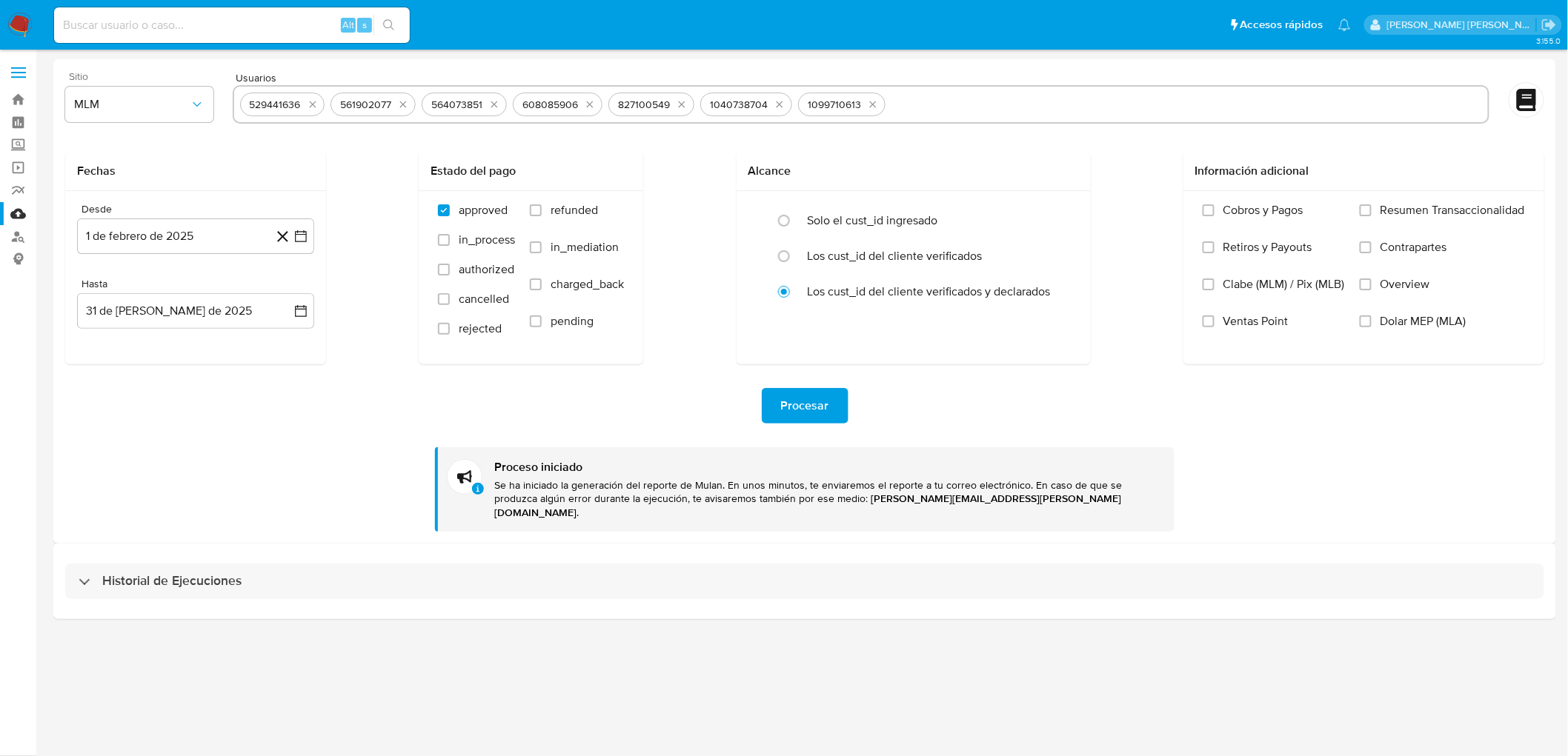
scroll to position [0, 0]
click at [160, 549] on div "Historial de Ejecuciones" at bounding box center [812, 567] width 1516 height 75
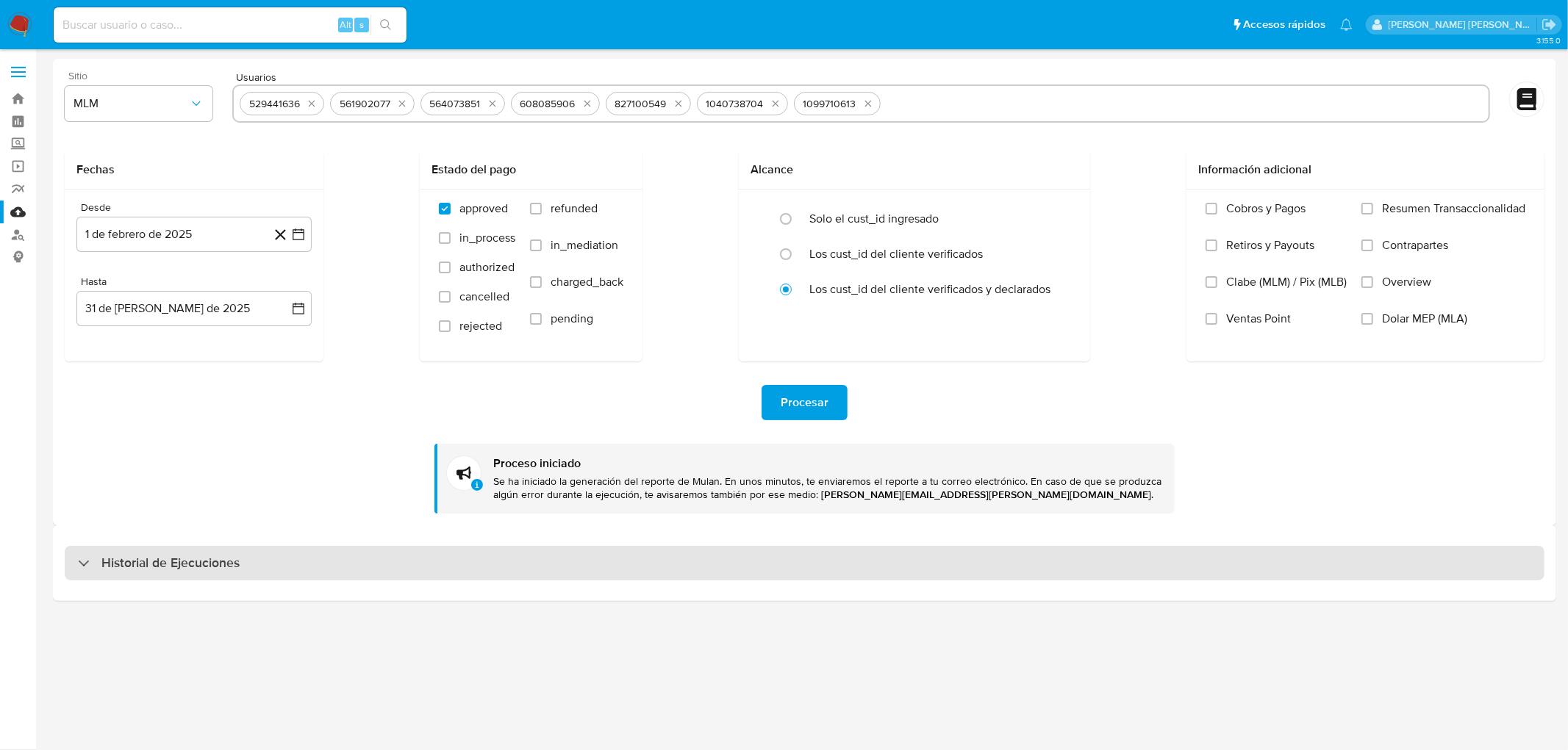
click at [159, 555] on h3 "Historial de Ejecuciones" at bounding box center [170, 564] width 138 height 18
select select "10"
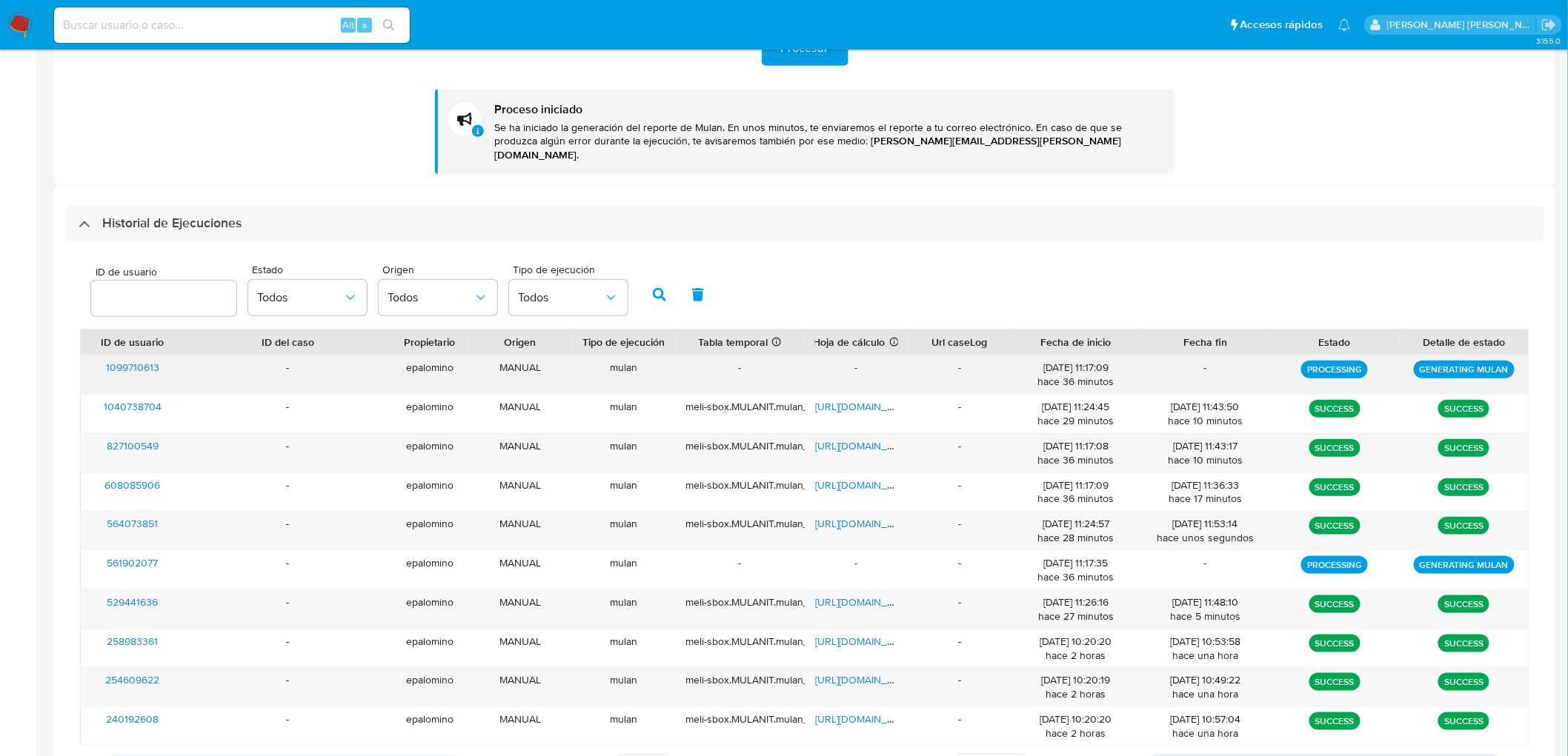
scroll to position [361, 0]
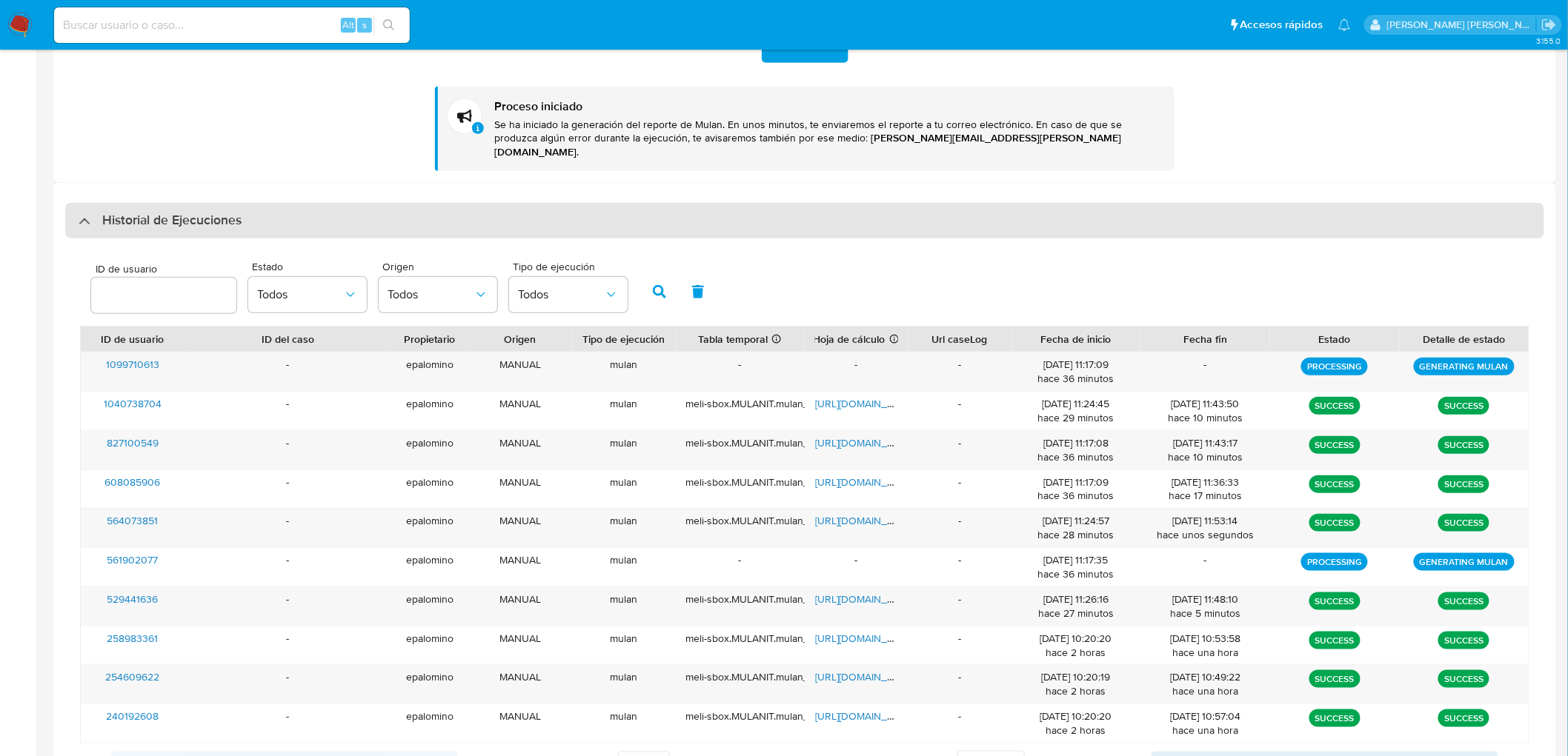
click at [167, 212] on h3 "Historial de Ejecuciones" at bounding box center [172, 221] width 139 height 18
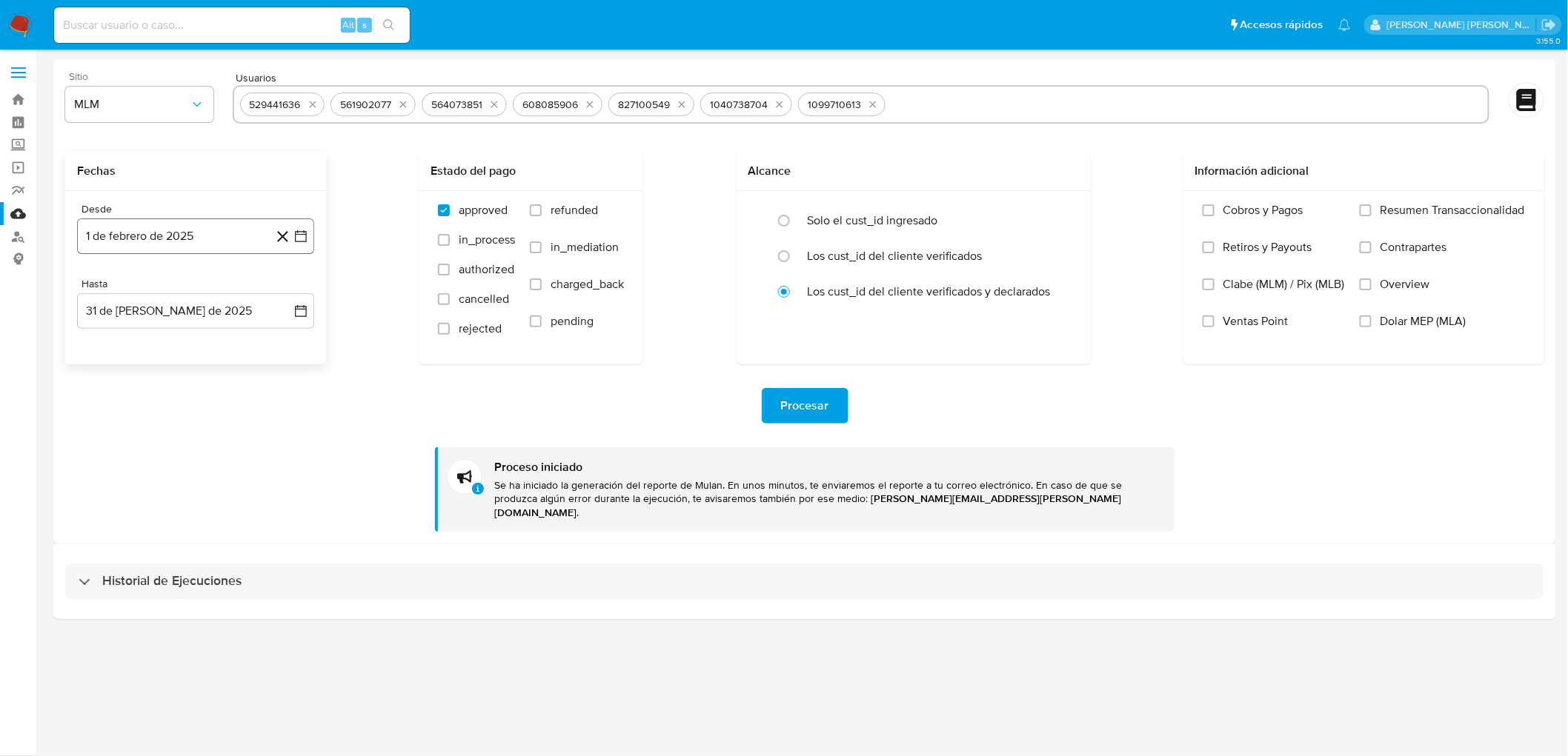
scroll to position [0, 0]
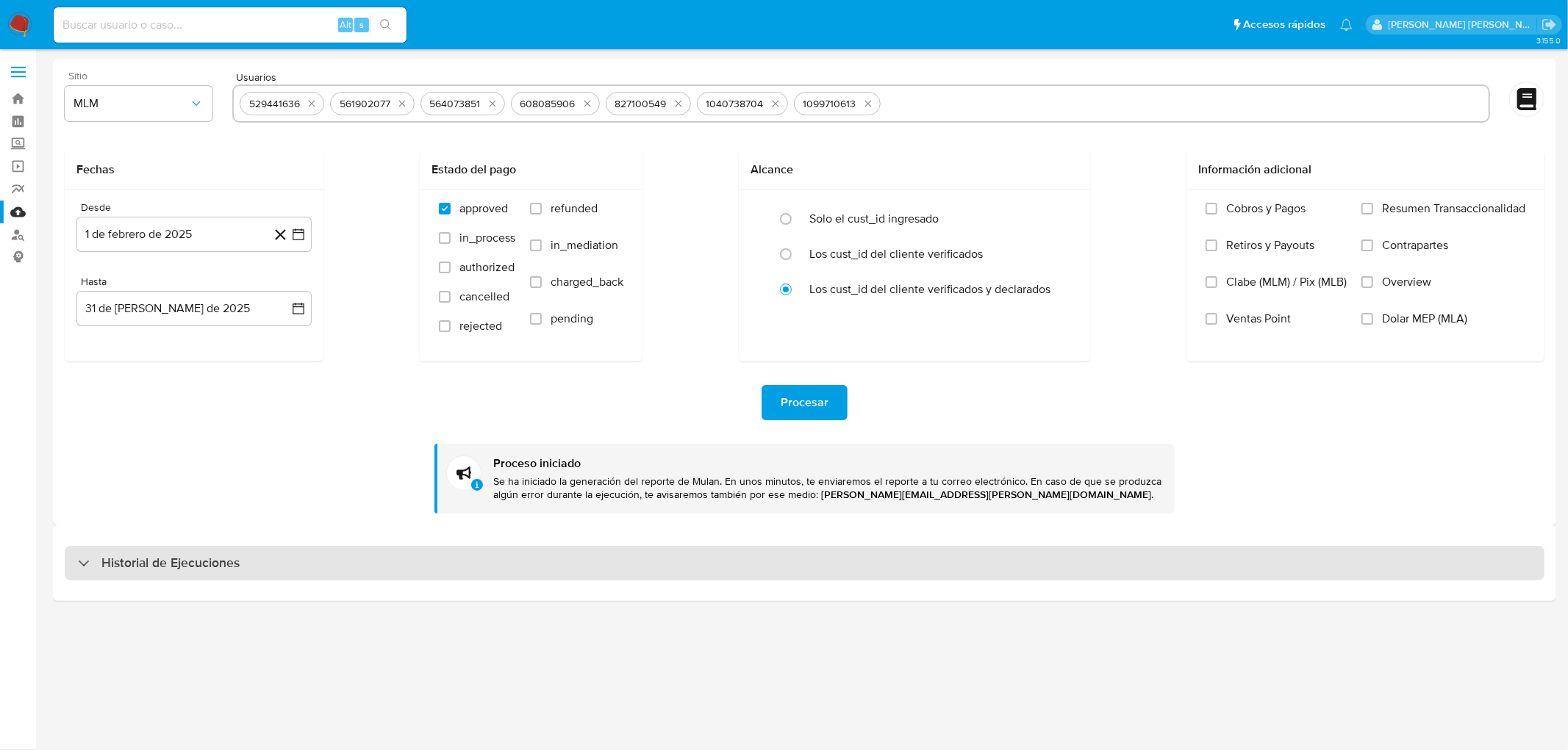
click at [158, 570] on h3 "Historial de Ejecuciones" at bounding box center [170, 564] width 138 height 18
select select "10"
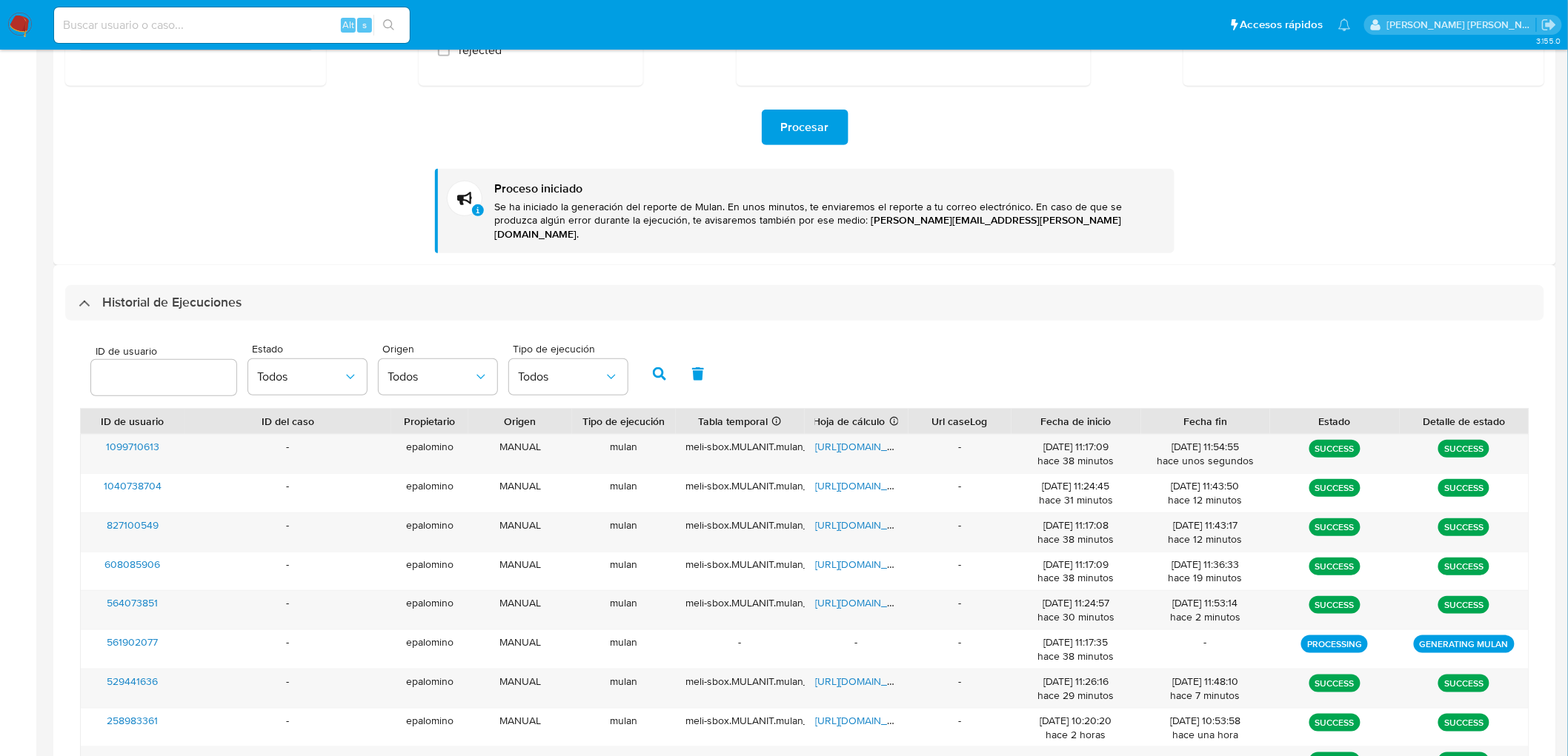
scroll to position [172, 0]
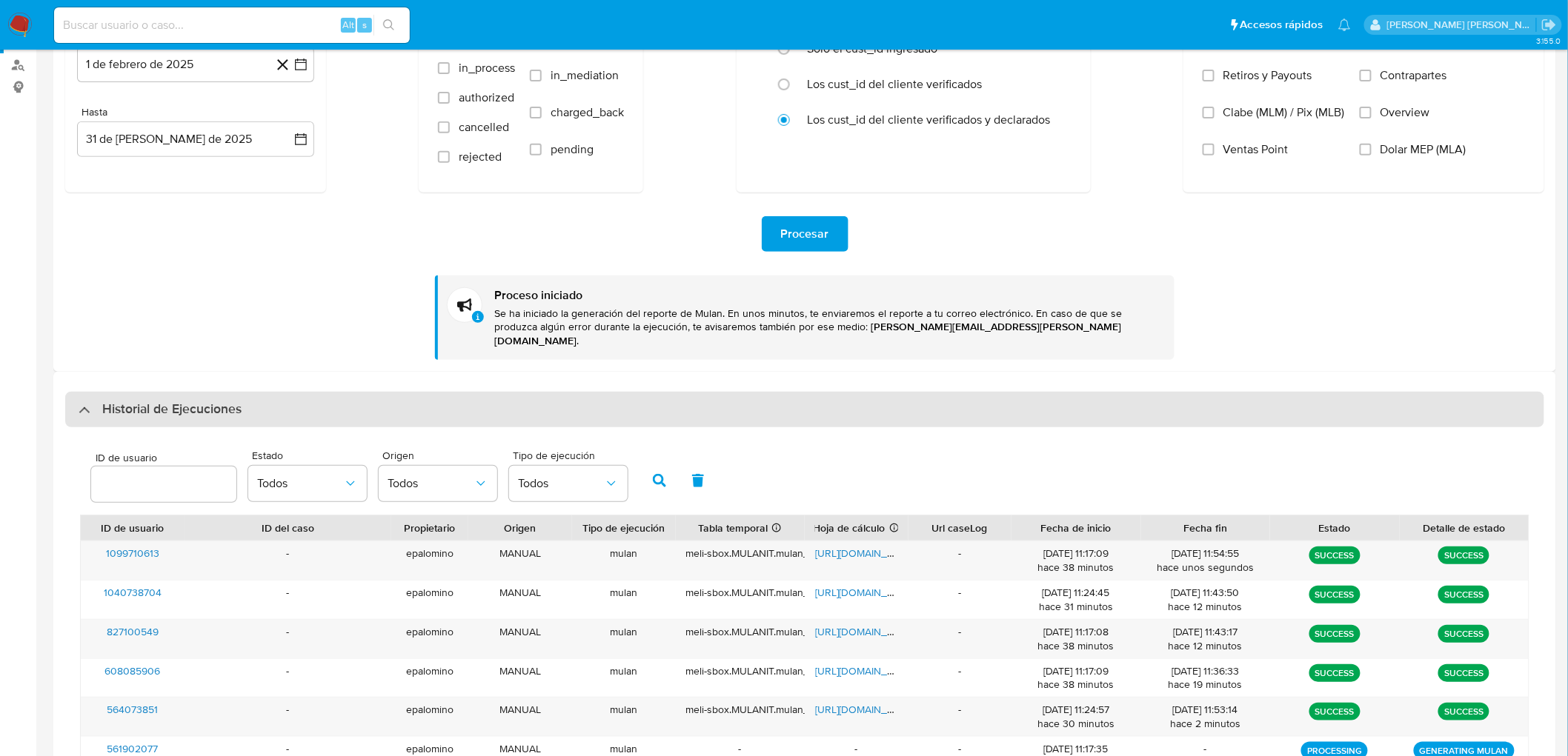
click at [196, 401] on h3 "Historial de Ejecuciones" at bounding box center [172, 410] width 139 height 18
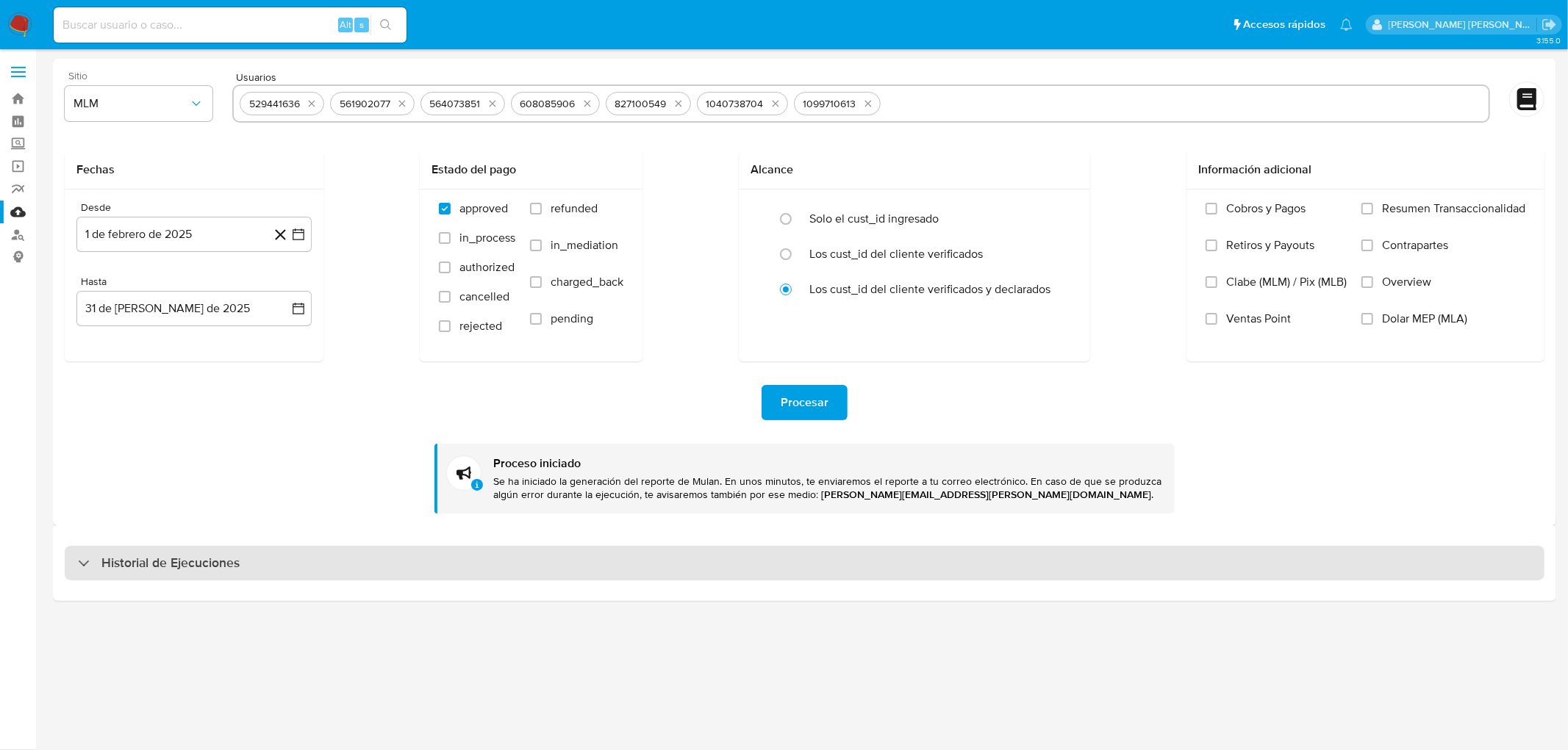
click at [194, 387] on div "Procesar" at bounding box center [805, 402] width 1480 height 35
click at [171, 559] on h3 "Historial de Ejecuciones" at bounding box center [170, 564] width 138 height 18
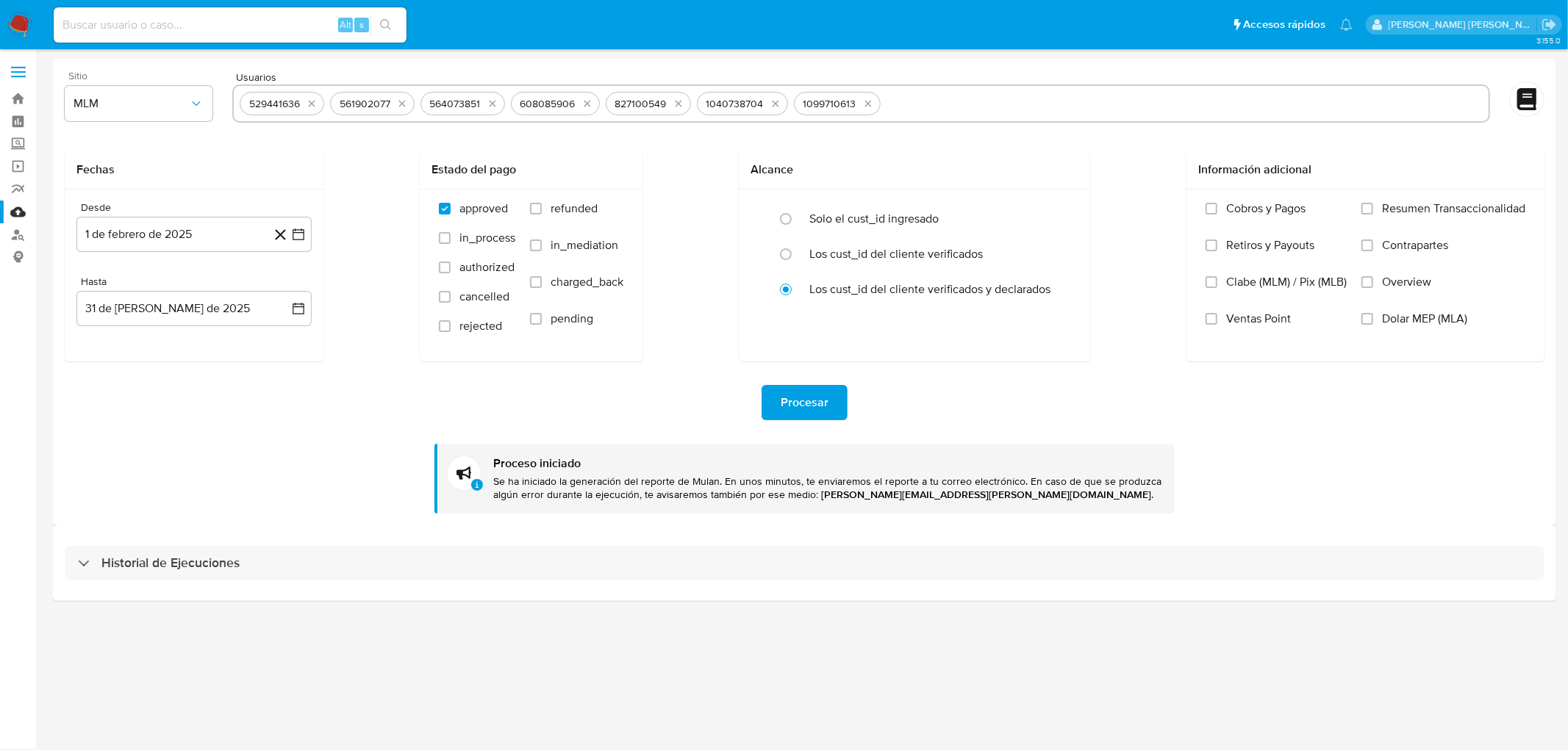
select select "10"
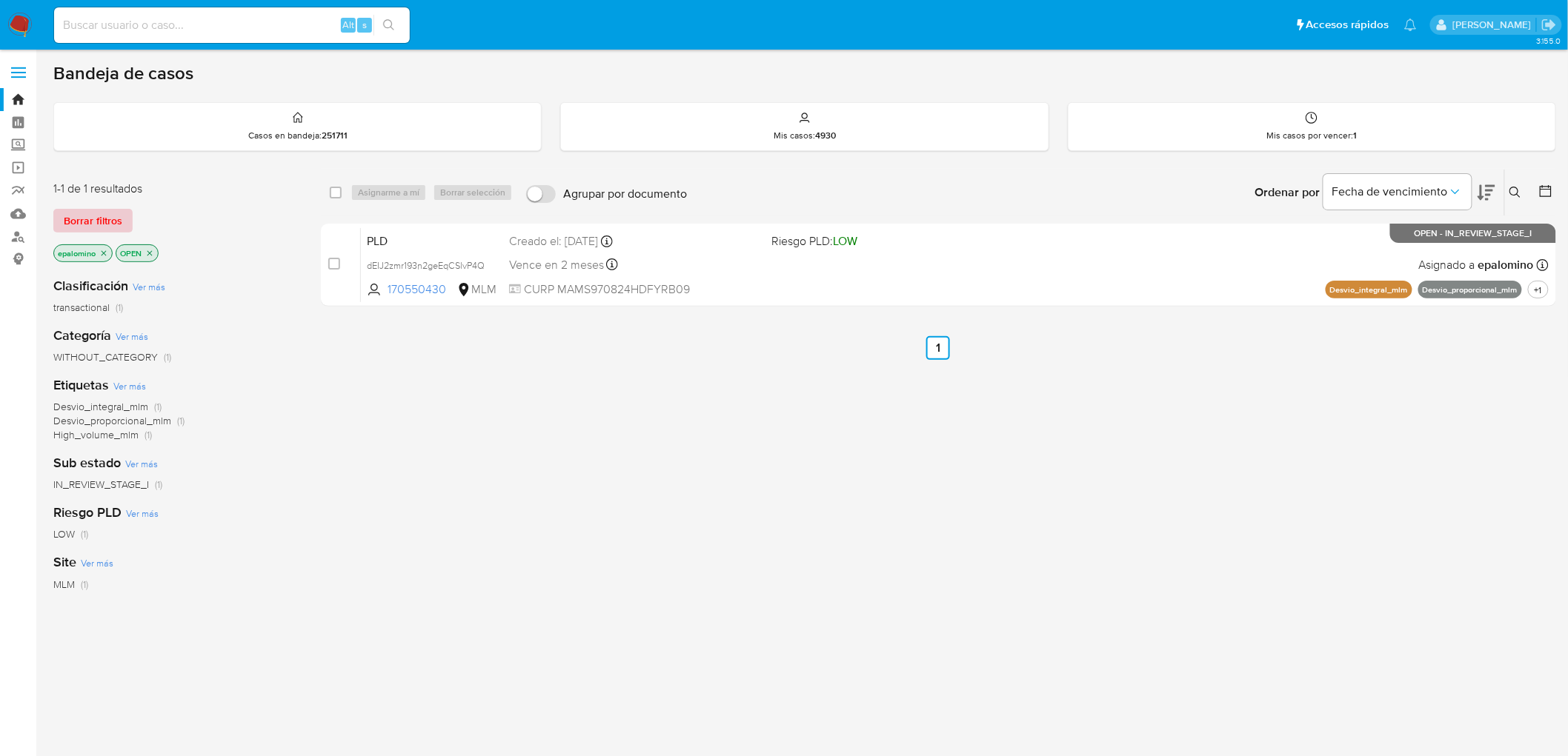
click at [81, 219] on span "Borrar filtros" at bounding box center [93, 221] width 59 height 21
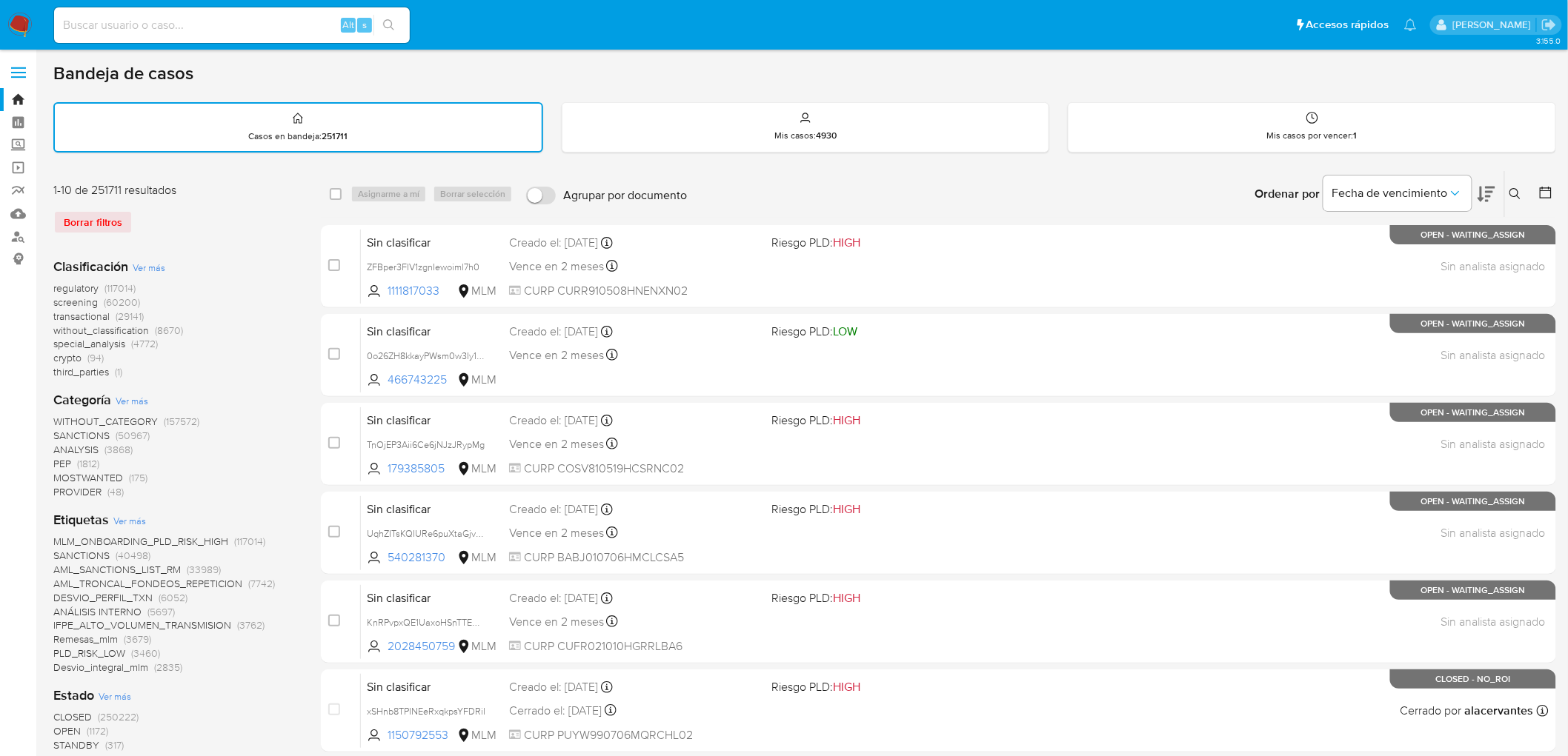
click at [23, 26] on img at bounding box center [20, 25] width 25 height 25
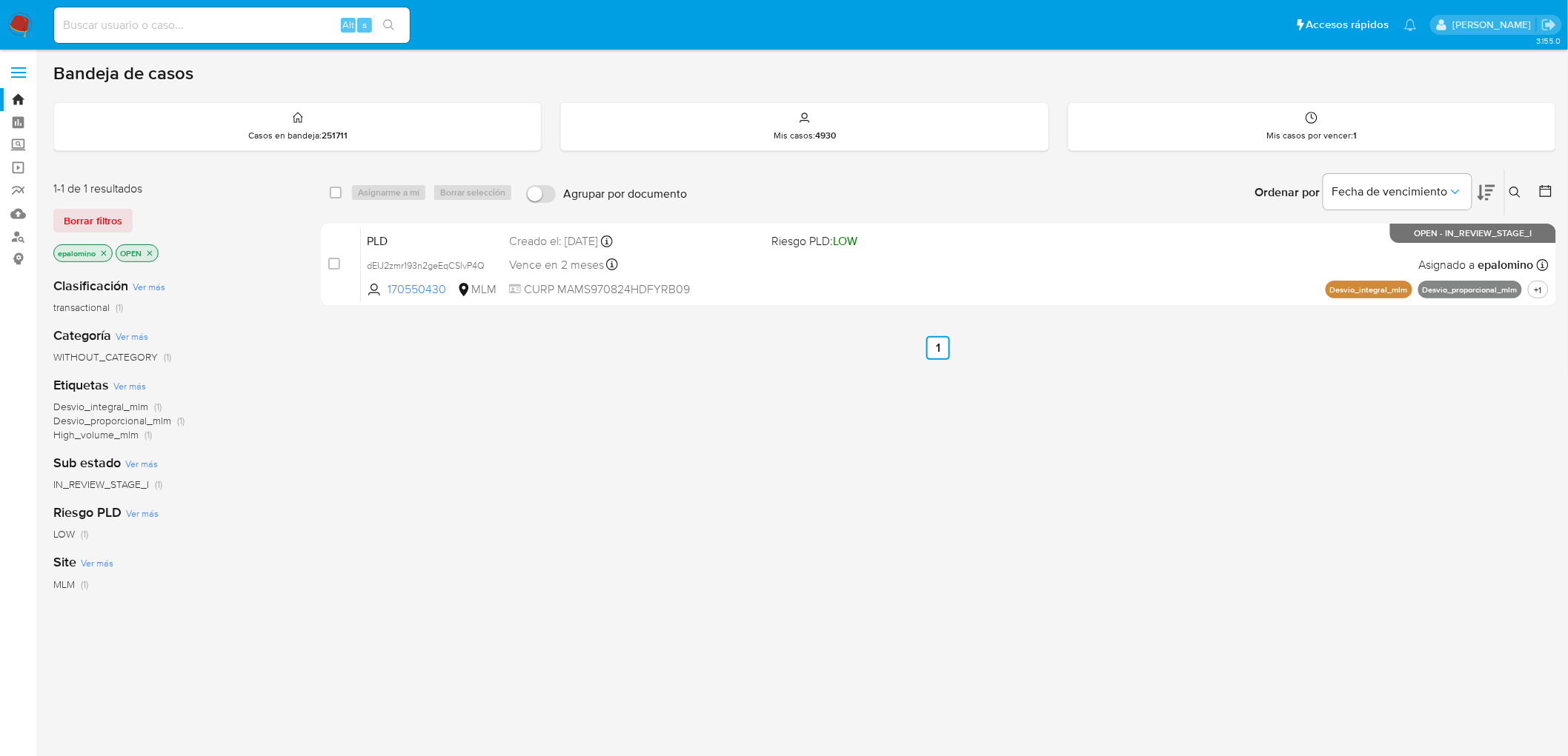
drag, startPoint x: 96, startPoint y: 215, endPoint x: 163, endPoint y: 190, distance: 71.5
click at [94, 215] on span "Borrar filtros" at bounding box center [93, 221] width 59 height 21
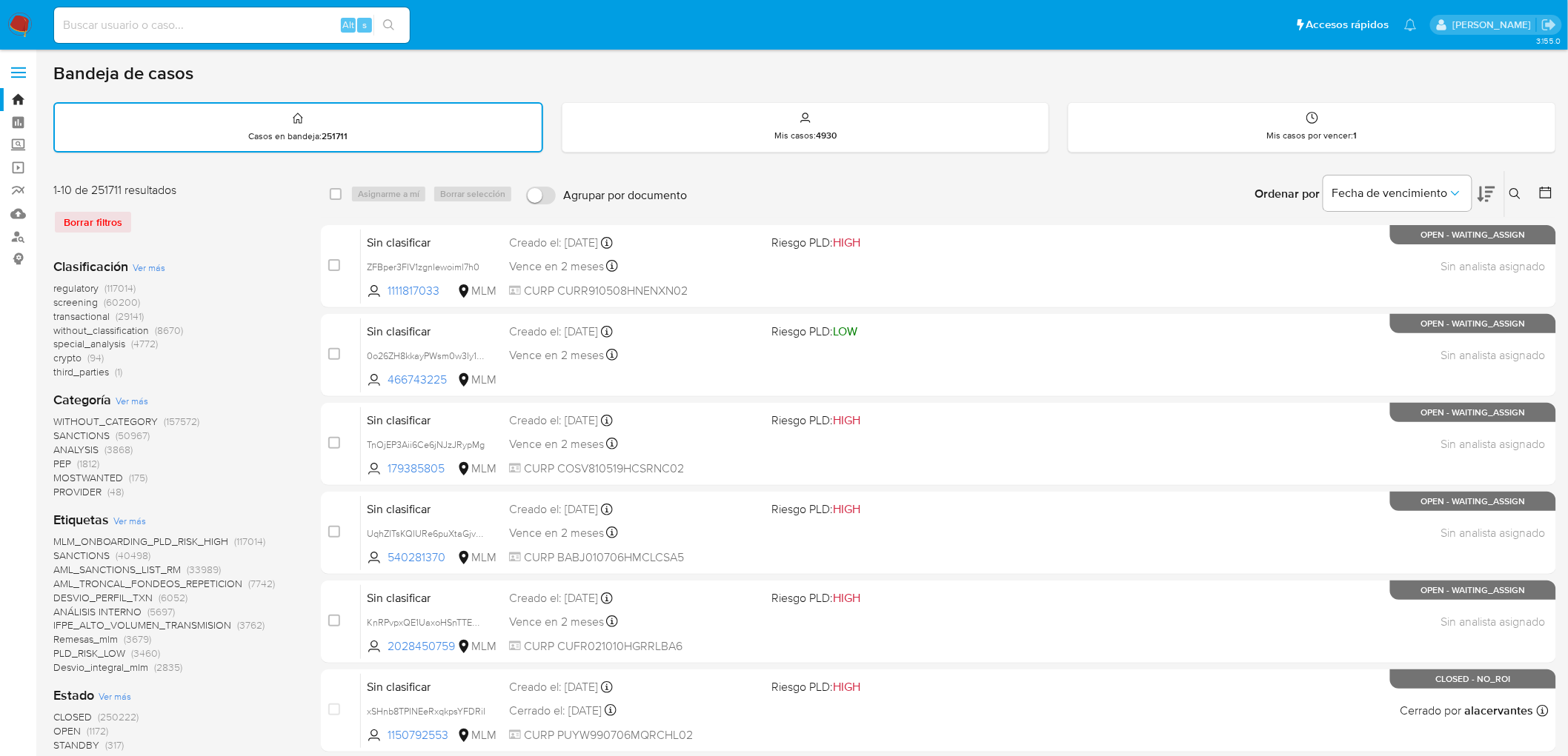
click at [1517, 191] on icon at bounding box center [1516, 194] width 12 height 12
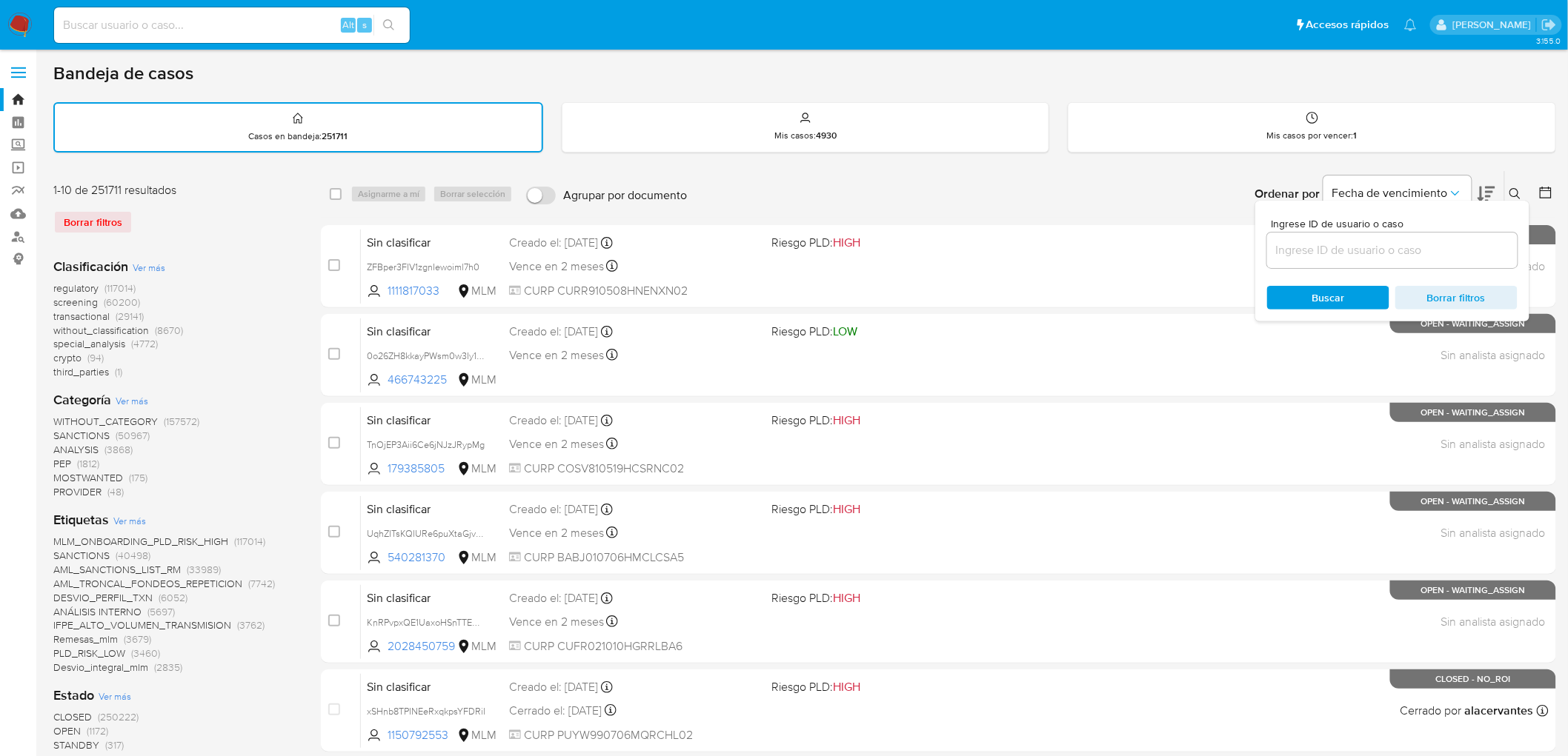
click at [1320, 245] on input at bounding box center [1392, 251] width 250 height 20
type input "170550430"
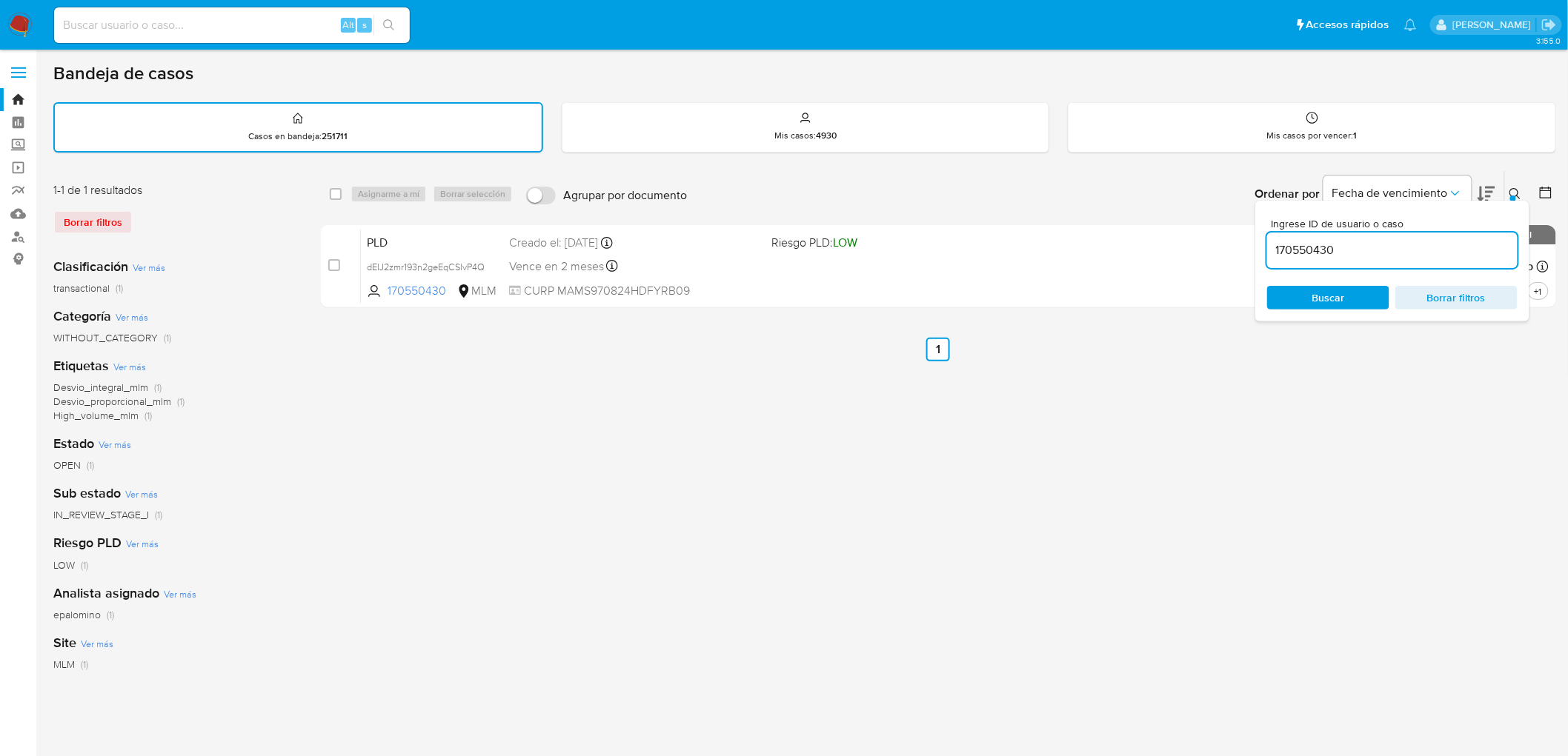
click at [1514, 193] on icon at bounding box center [1516, 194] width 12 height 12
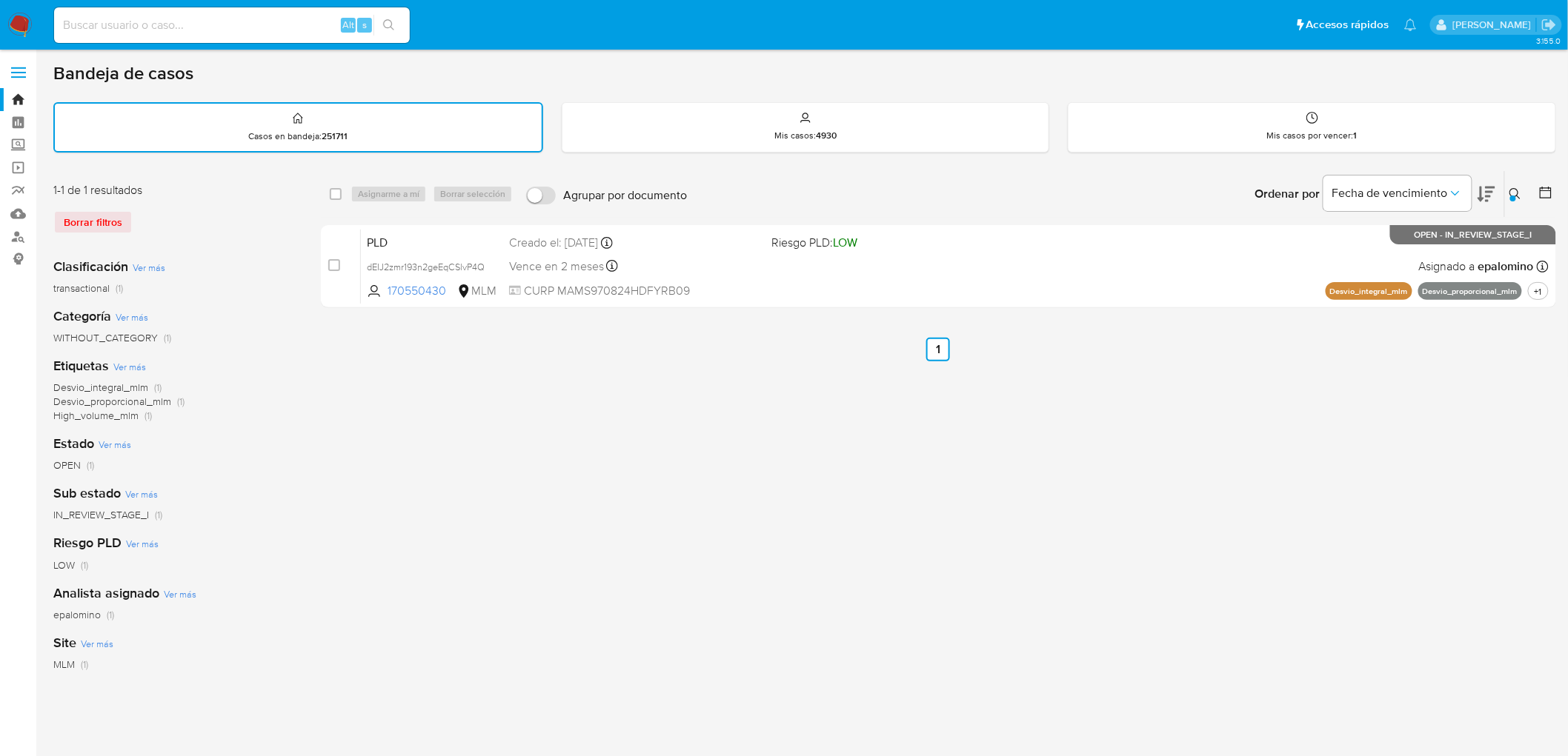
click at [28, 28] on img at bounding box center [20, 25] width 25 height 25
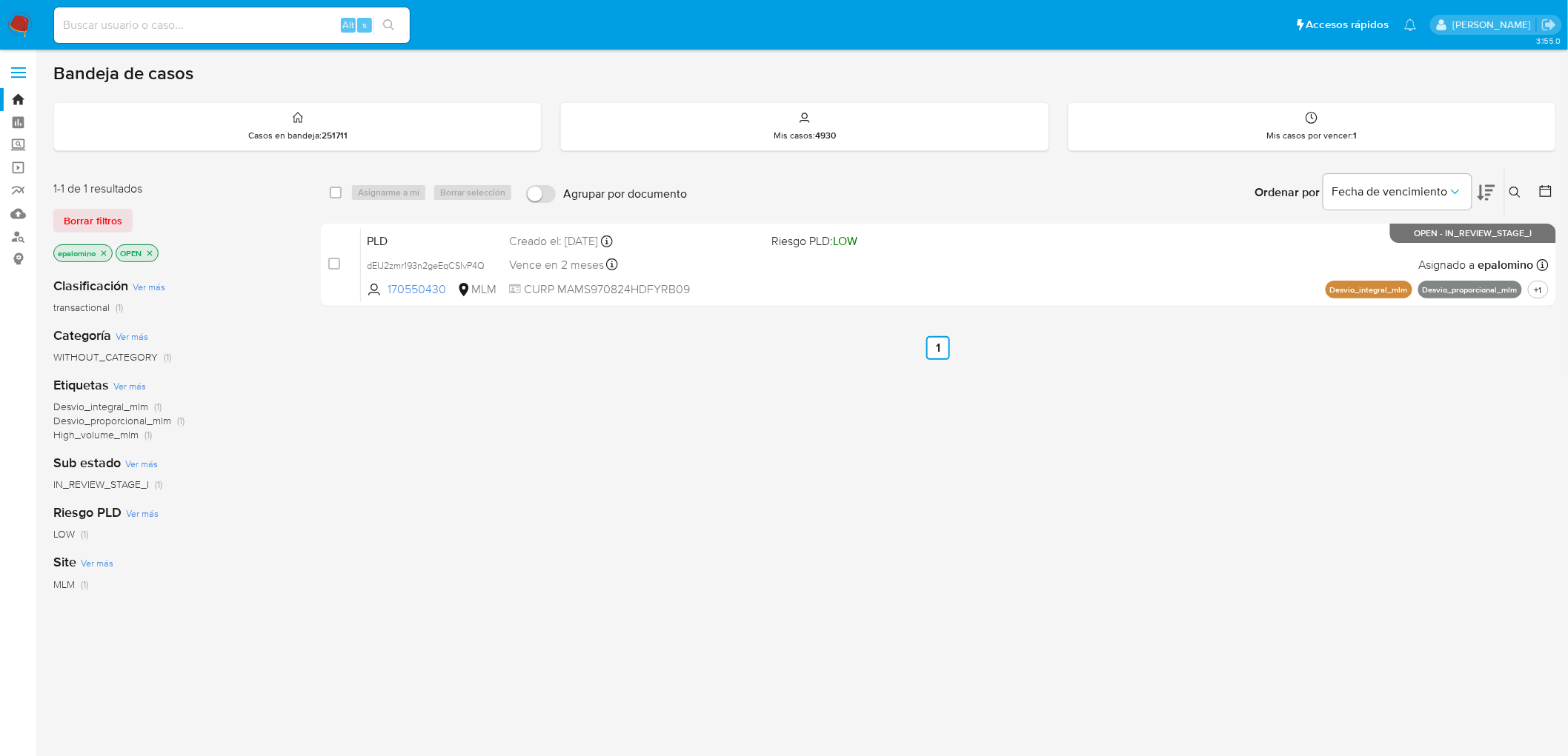
click at [102, 210] on span "Borrar filtros" at bounding box center [93, 221] width 59 height 21
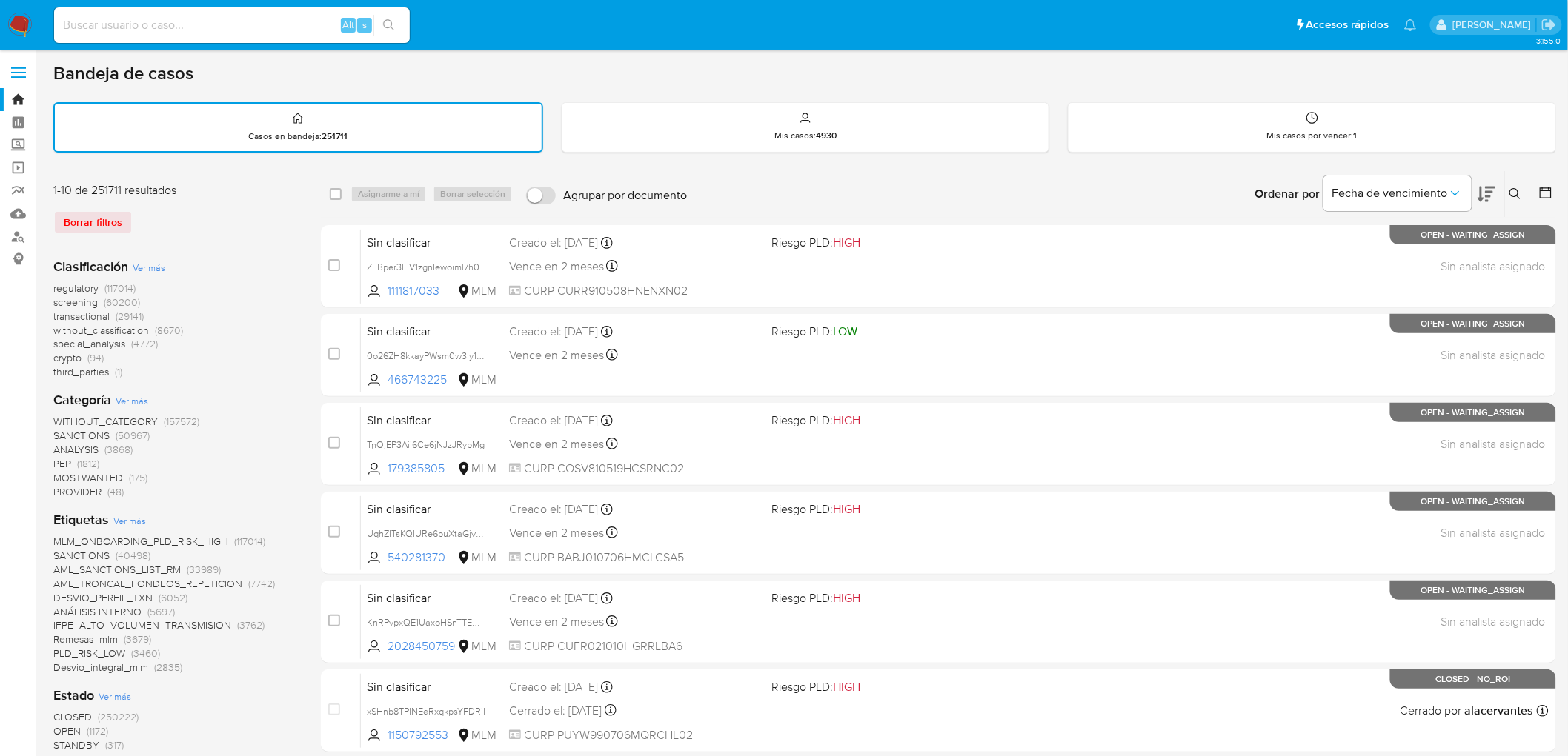
click at [173, 206] on div "1-10 de 251711 resultados Borrar filtros" at bounding box center [172, 214] width 237 height 64
click at [10, 25] on img at bounding box center [20, 25] width 25 height 25
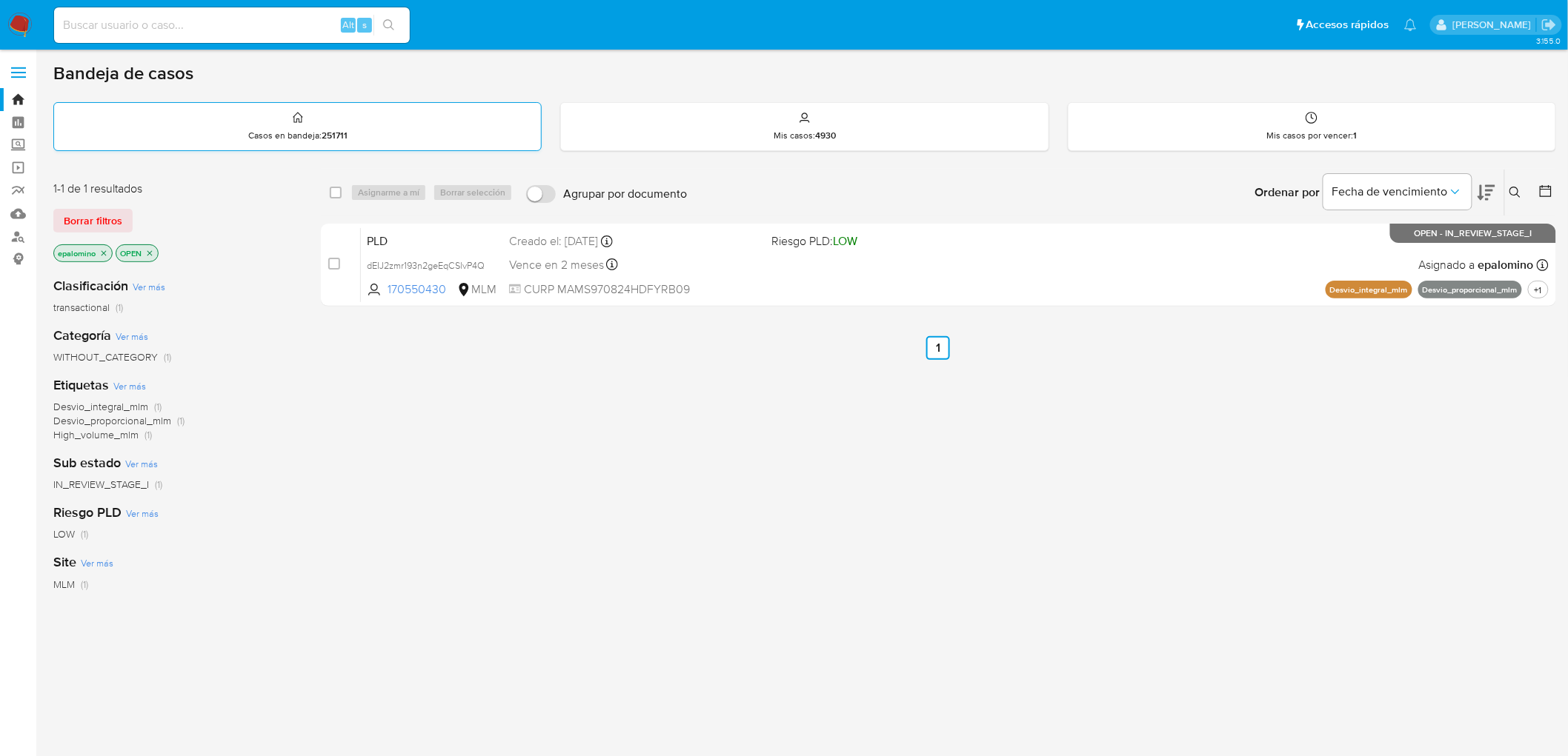
drag, startPoint x: 112, startPoint y: 212, endPoint x: 419, endPoint y: 132, distance: 317.3
click at [112, 212] on span "Borrar filtros" at bounding box center [93, 221] width 59 height 21
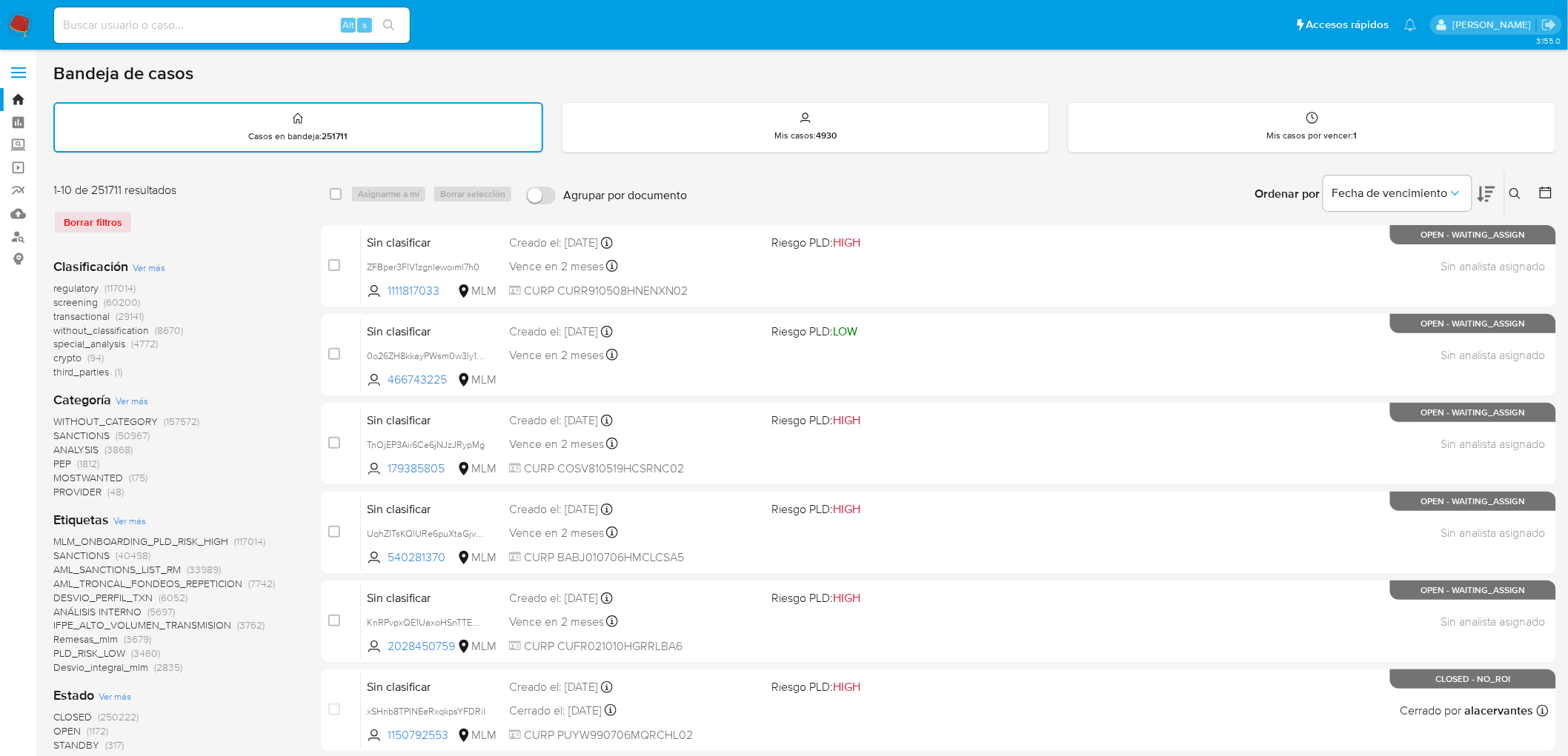
click at [20, 30] on img at bounding box center [20, 25] width 25 height 25
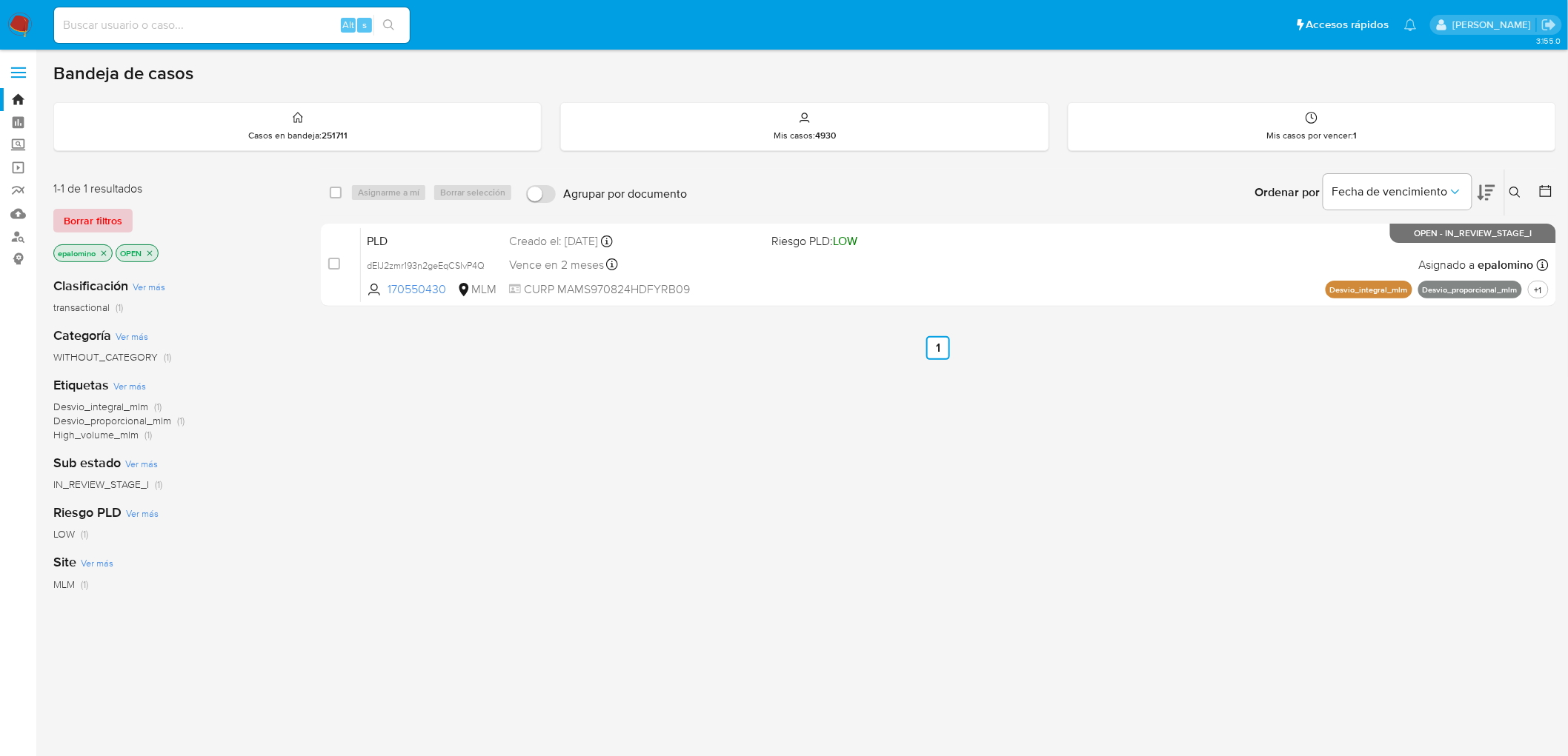
click at [82, 218] on span "Borrar filtros" at bounding box center [93, 221] width 59 height 21
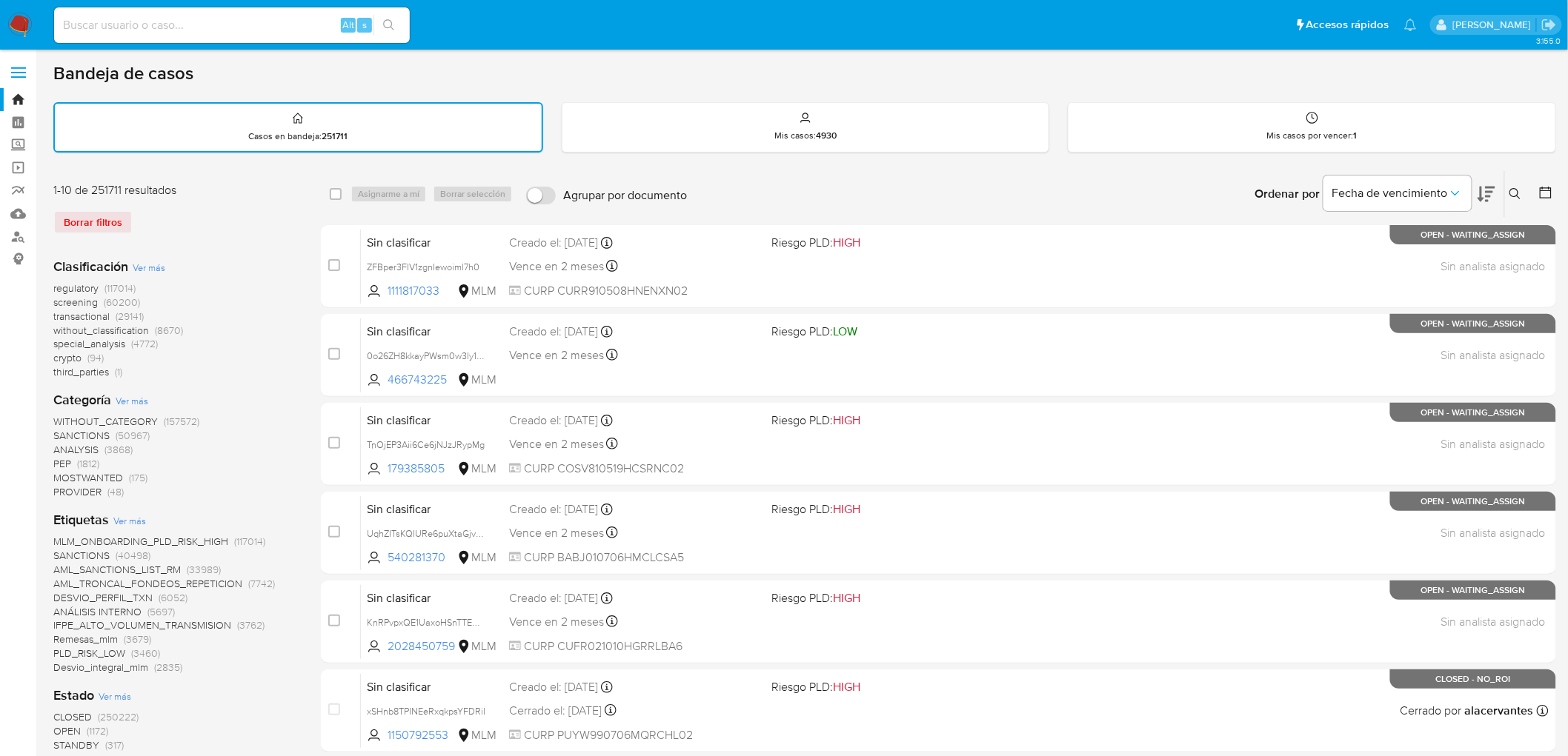
click at [23, 23] on img at bounding box center [20, 25] width 25 height 25
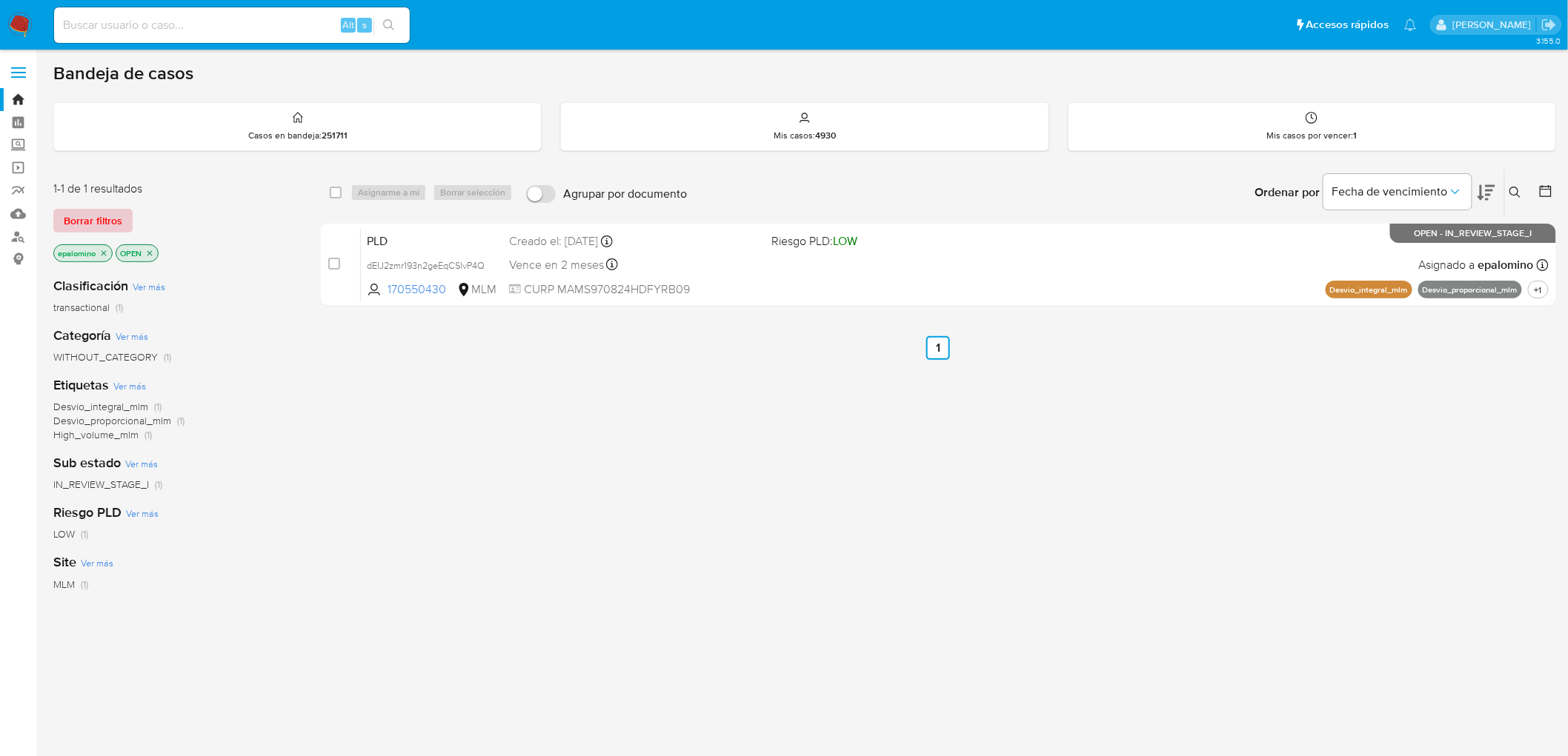
click at [108, 210] on span "Borrar filtros" at bounding box center [93, 221] width 59 height 21
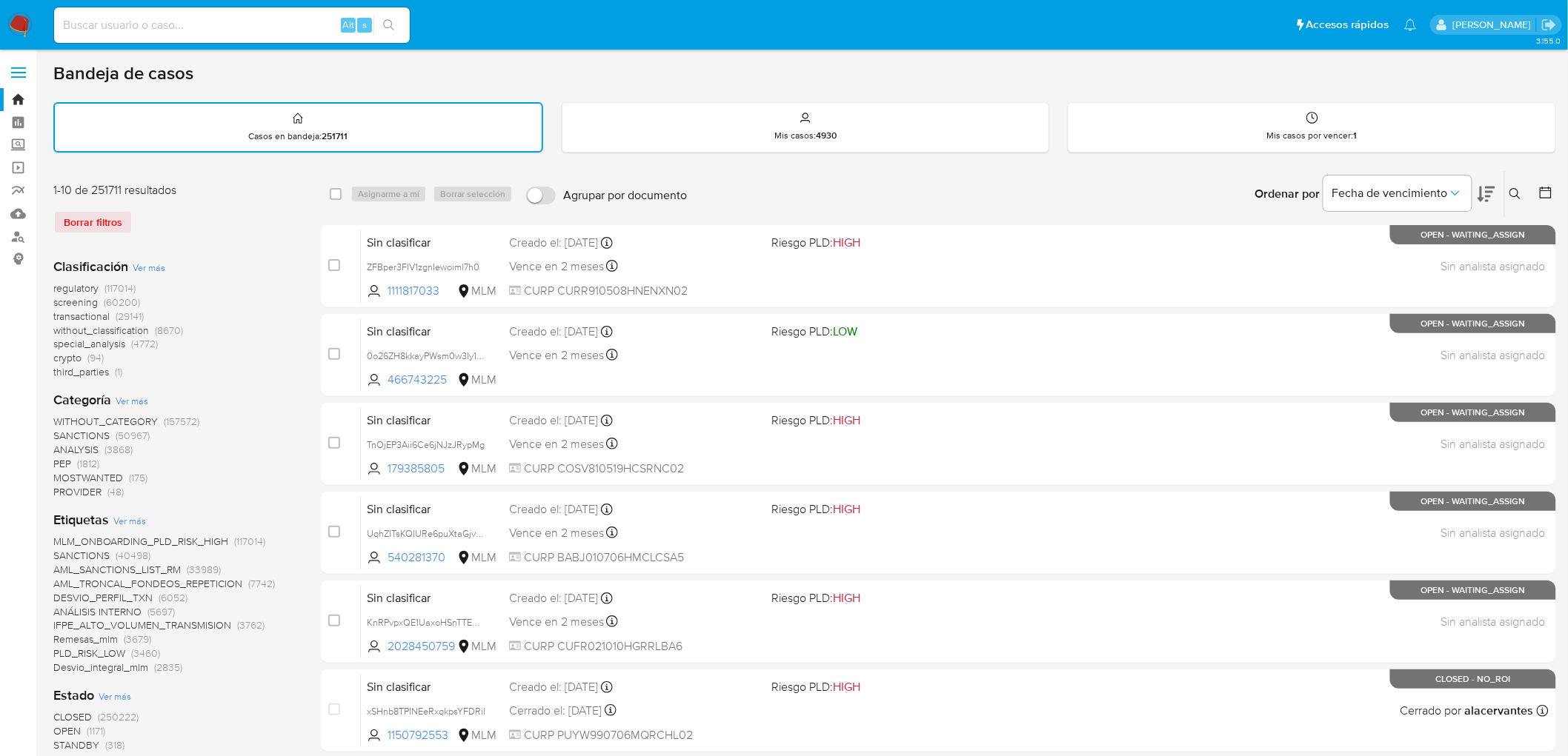
click at [21, 24] on img at bounding box center [20, 25] width 25 height 25
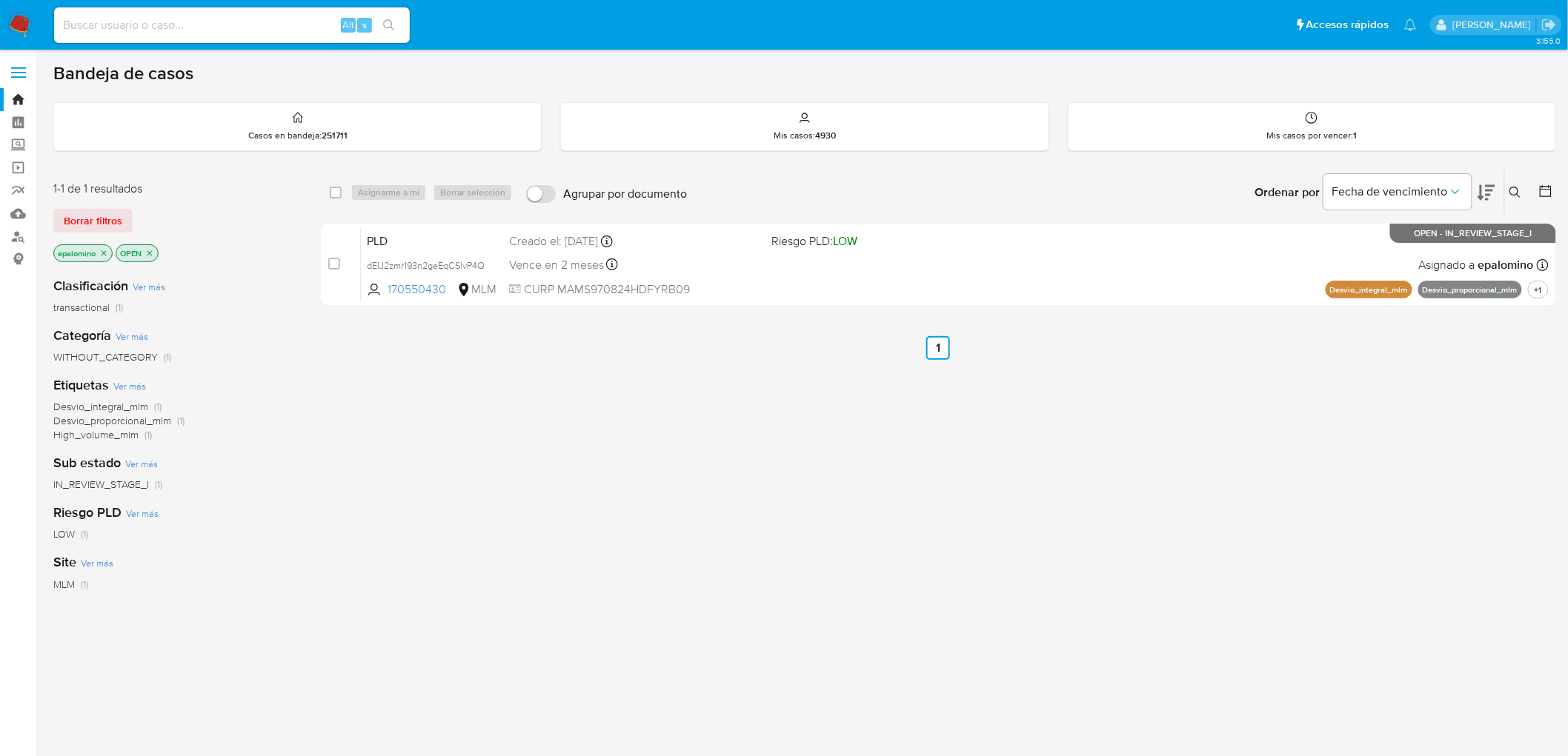
click at [64, 227] on span "Borrar filtros" at bounding box center [93, 221] width 59 height 21
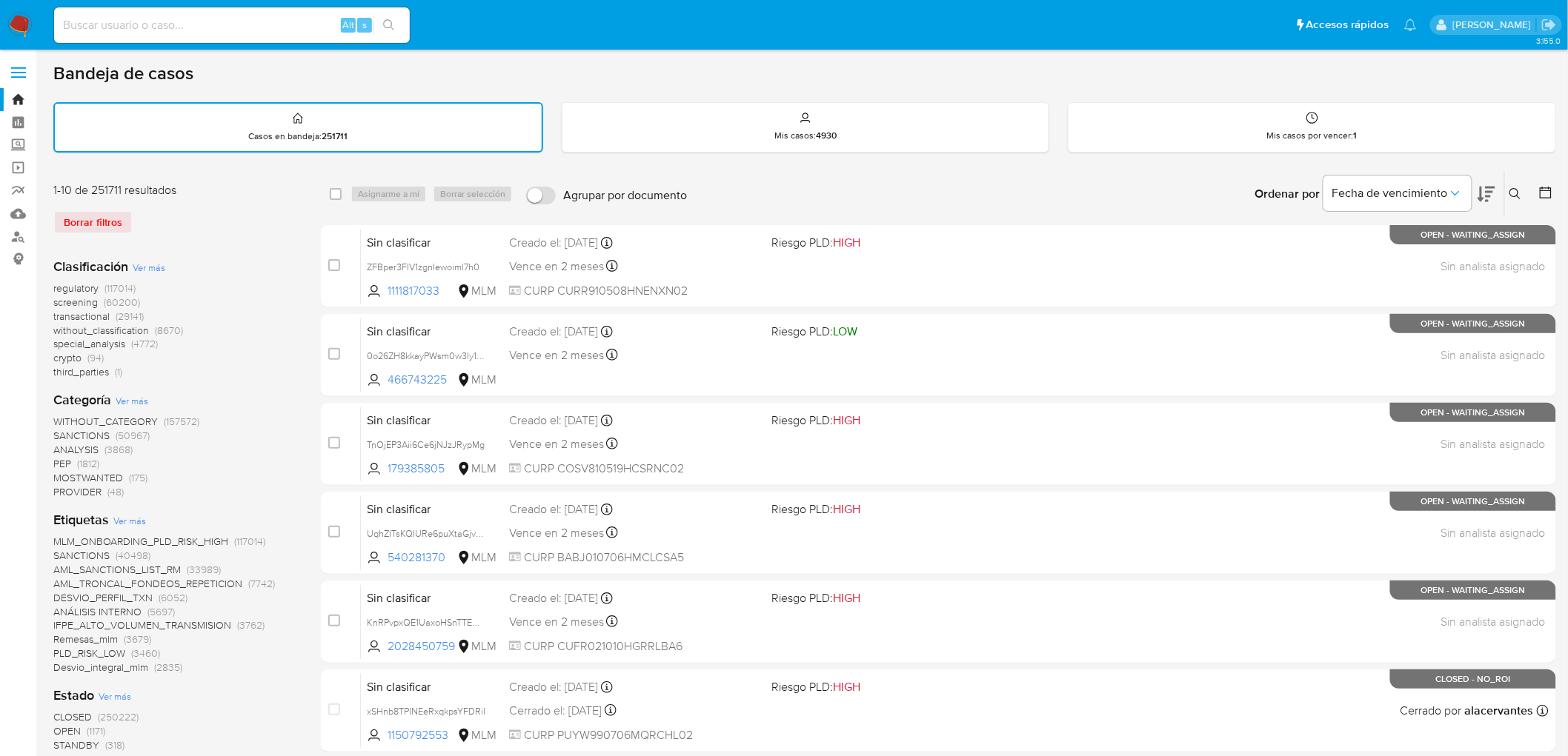
click at [1518, 188] on icon at bounding box center [1515, 194] width 11 height 11
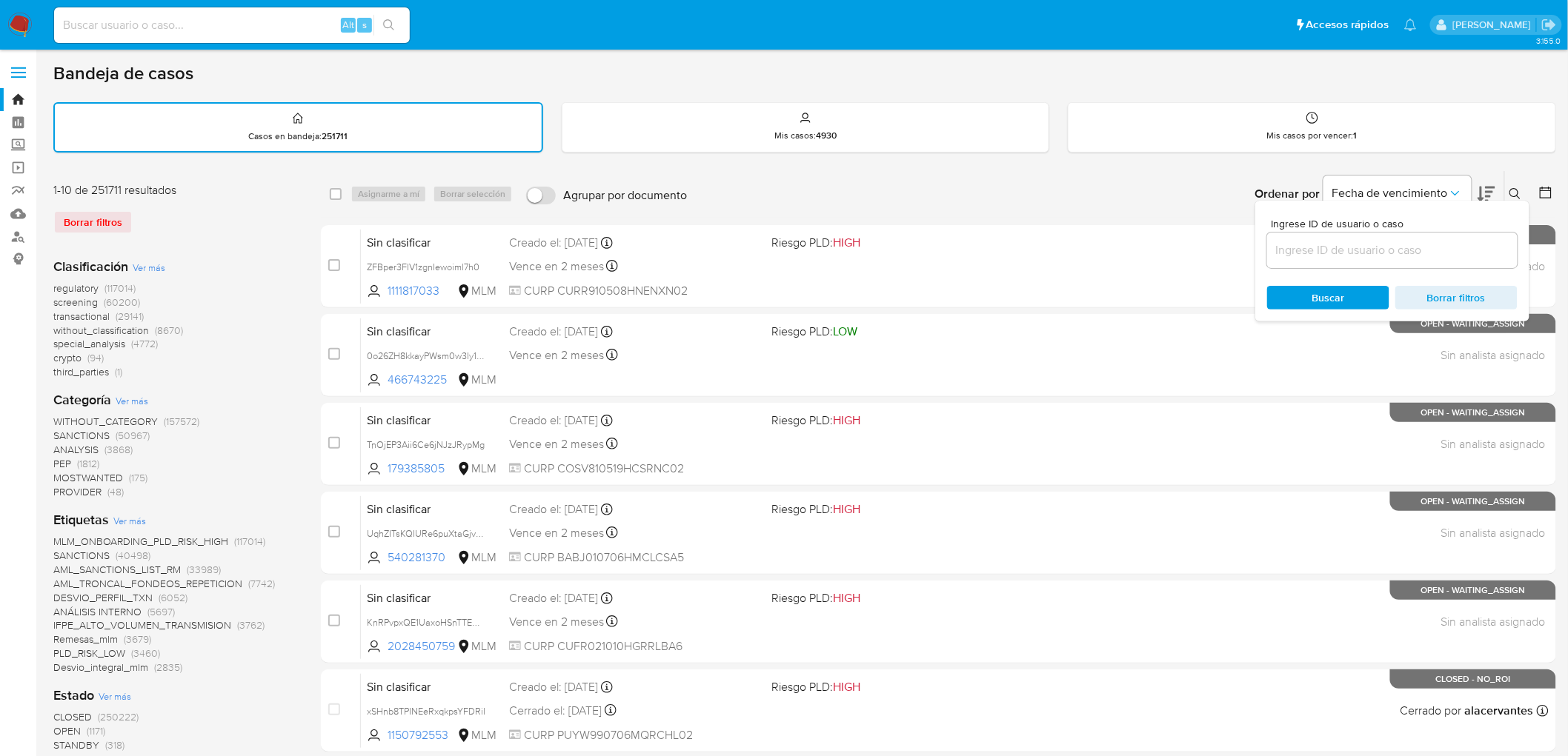
click at [1294, 241] on input at bounding box center [1392, 251] width 250 height 20
type input "170550430"
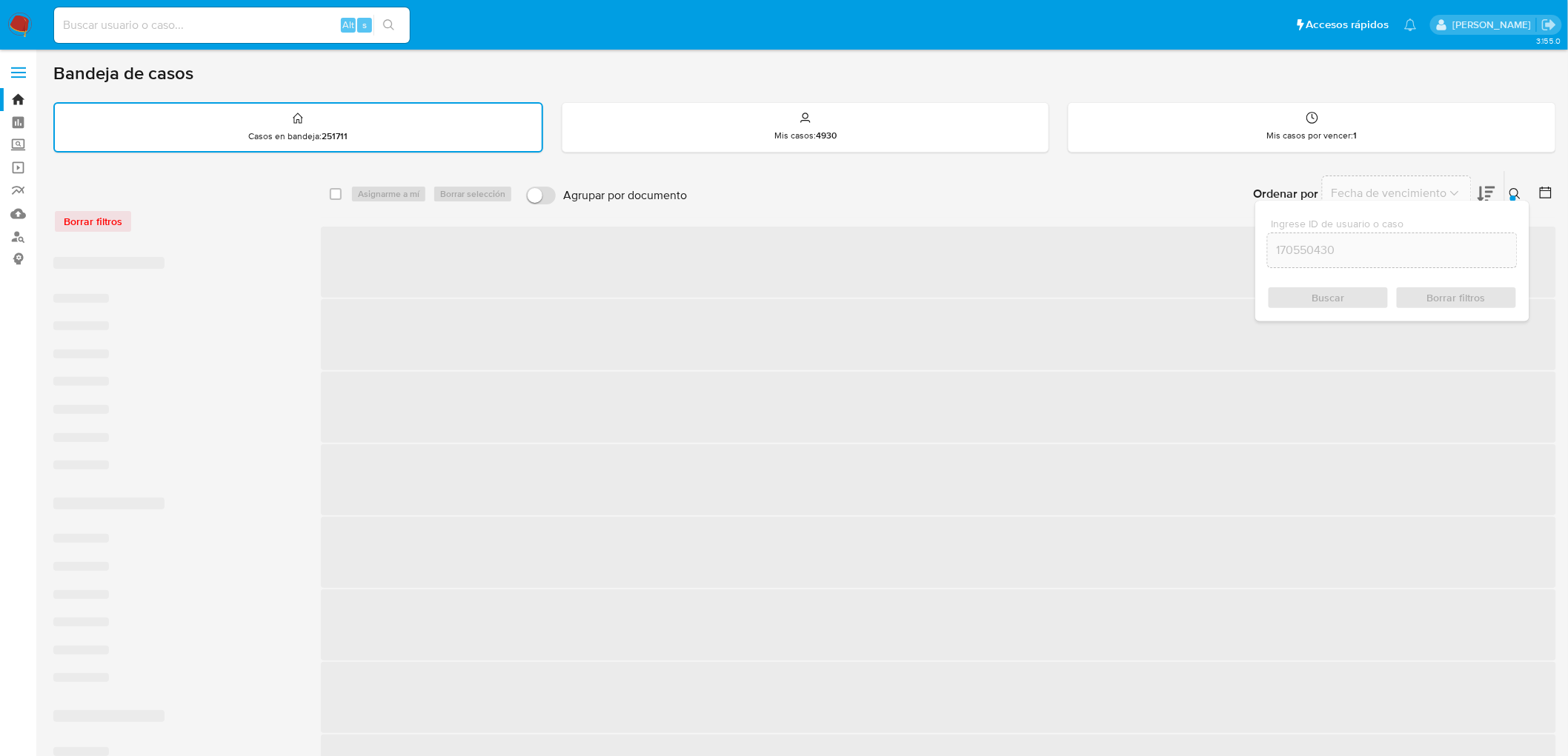
click at [1522, 189] on button at bounding box center [1518, 194] width 24 height 18
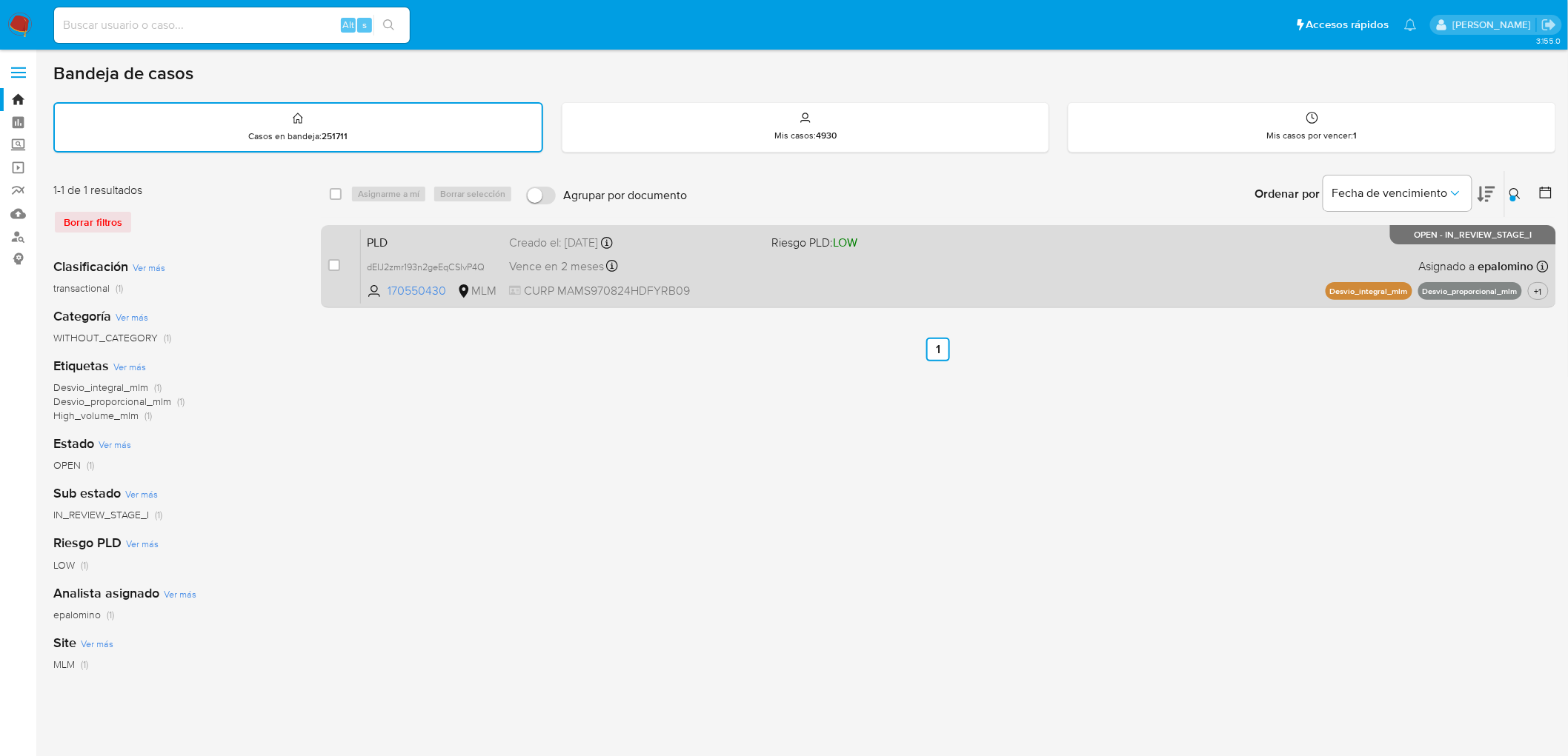
click at [381, 232] on span "PLD" at bounding box center [432, 242] width 130 height 20
click at [405, 229] on div "PLD dEIJ2zmr193n2geEqCSlvP4Q 170550430 MLM Riesgo PLD: LOW Creado el: 12/08/202…" at bounding box center [955, 266] width 1188 height 75
click at [401, 232] on span "PLD" at bounding box center [432, 242] width 130 height 20
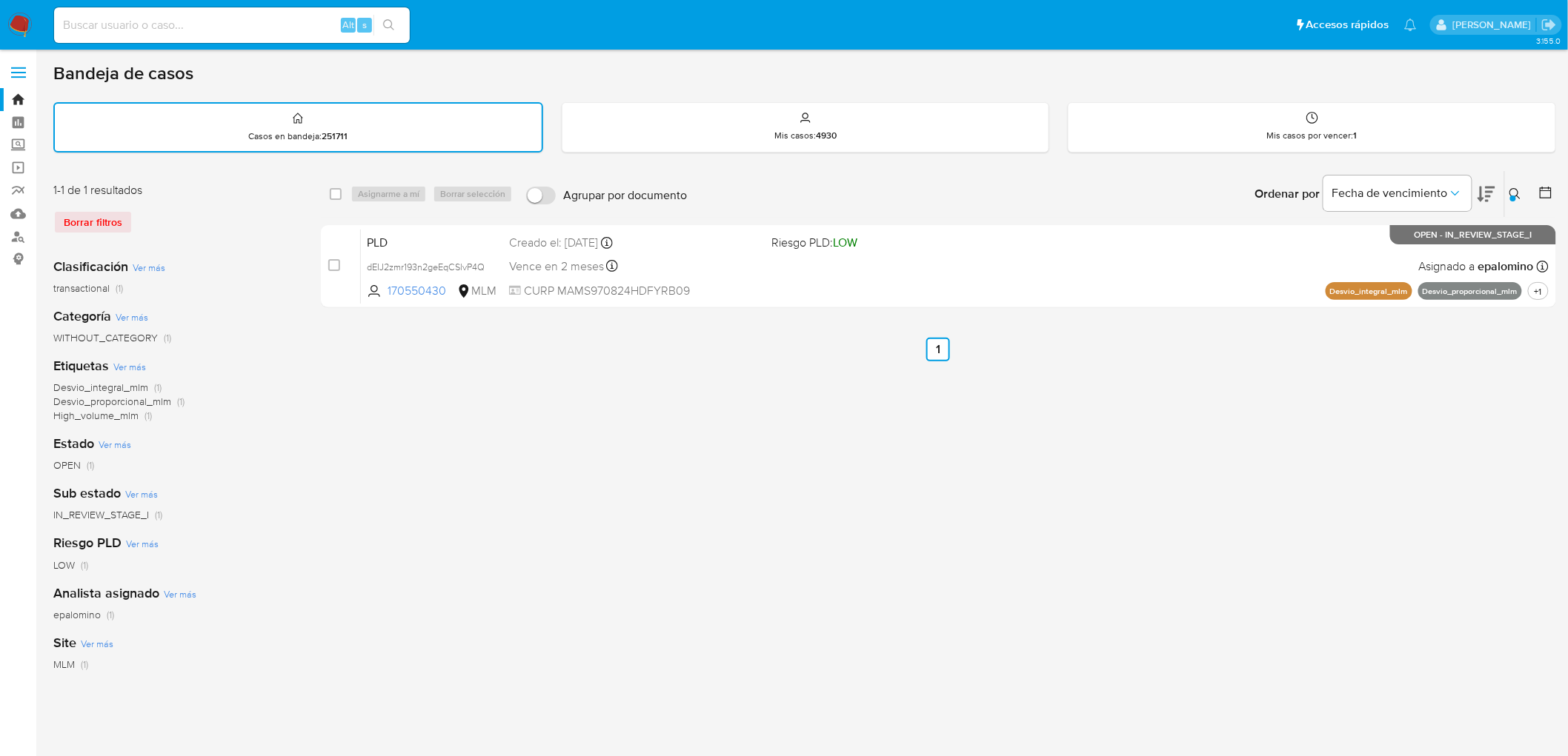
click at [23, 11] on nav "Pausado Ver notificaciones Alt s Accesos rápidos Presiona las siguientes teclas…" at bounding box center [784, 25] width 1568 height 50
click at [20, 23] on img at bounding box center [20, 25] width 25 height 25
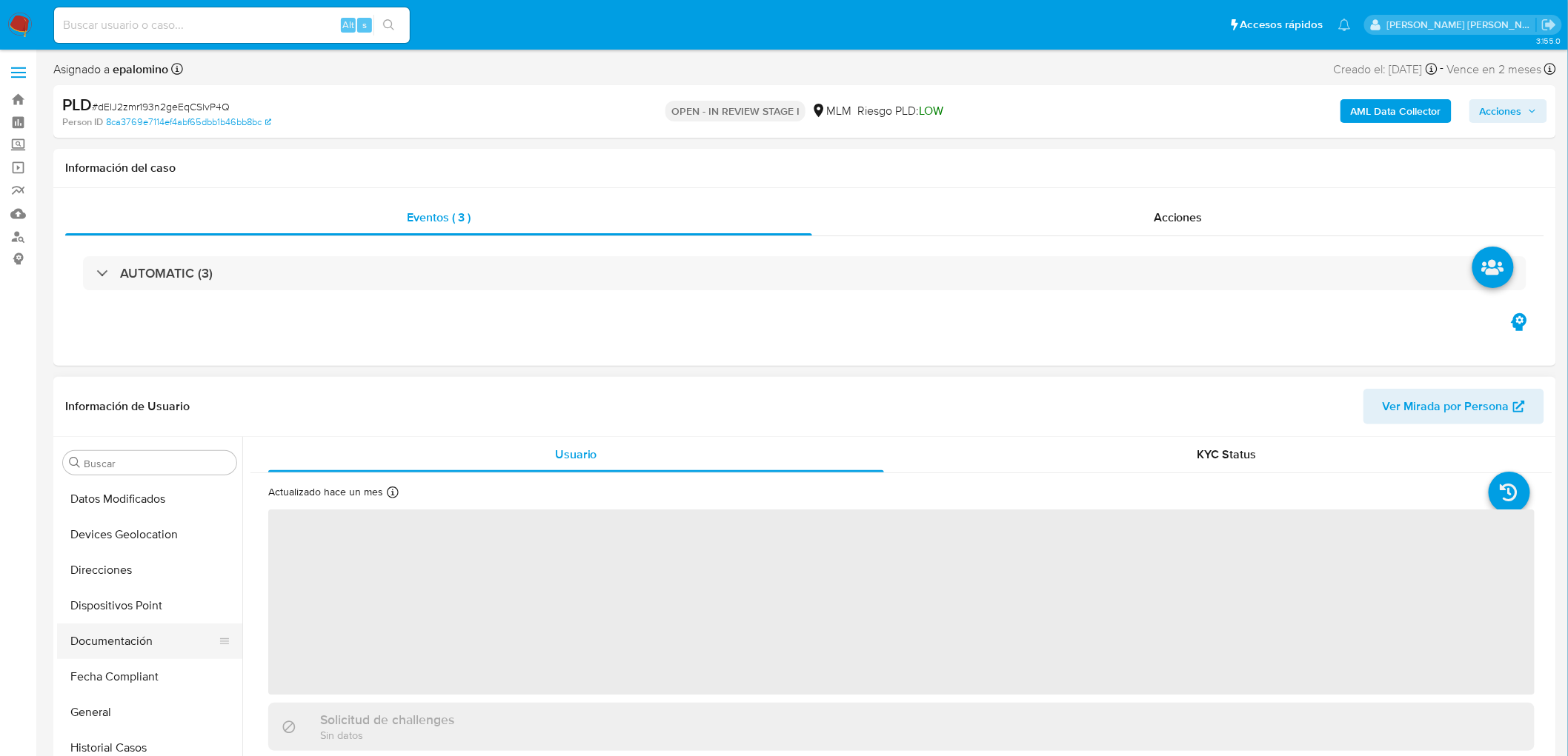
scroll to position [130, 0]
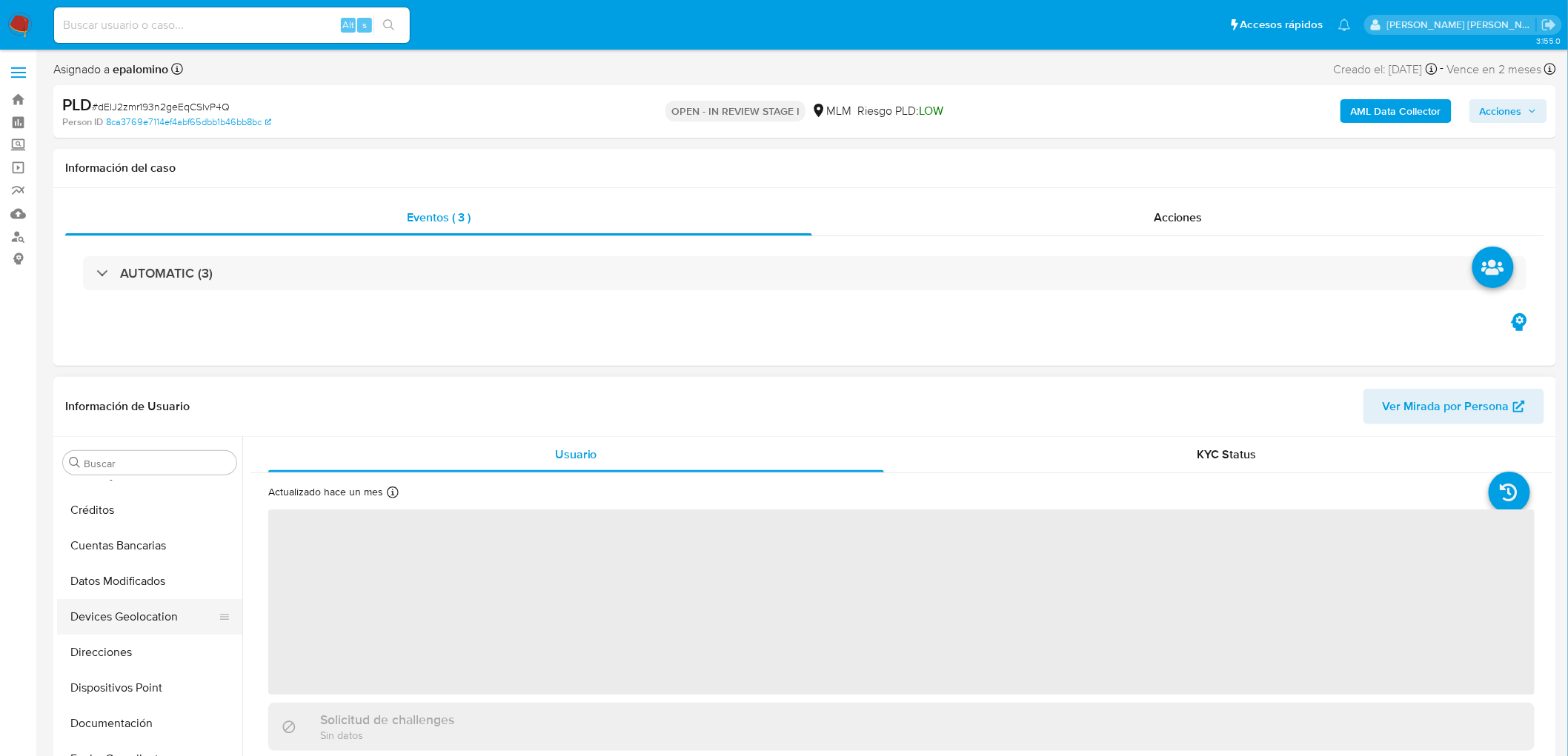
click at [164, 624] on button "Devices Geolocation" at bounding box center [144, 617] width 173 height 35
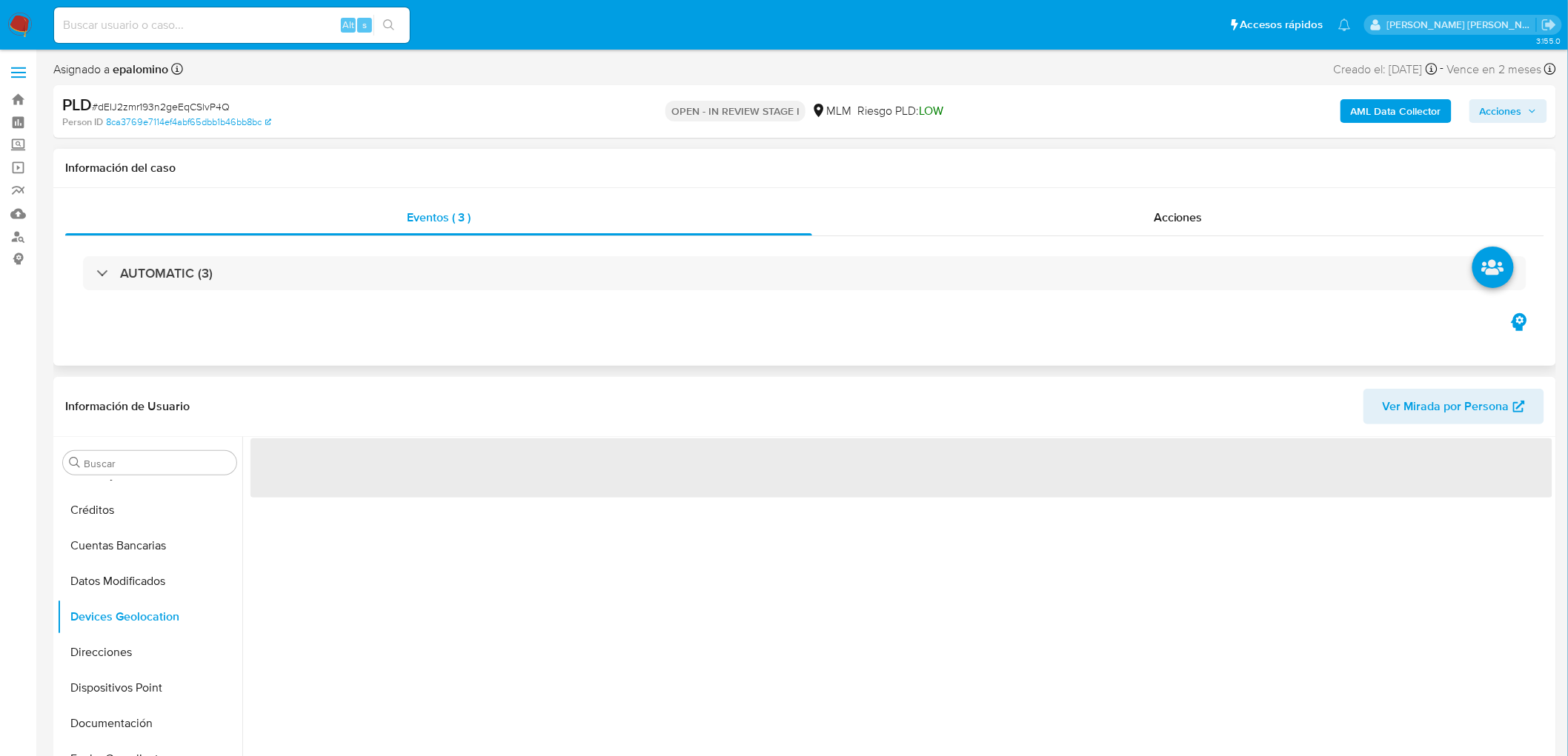
select select "10"
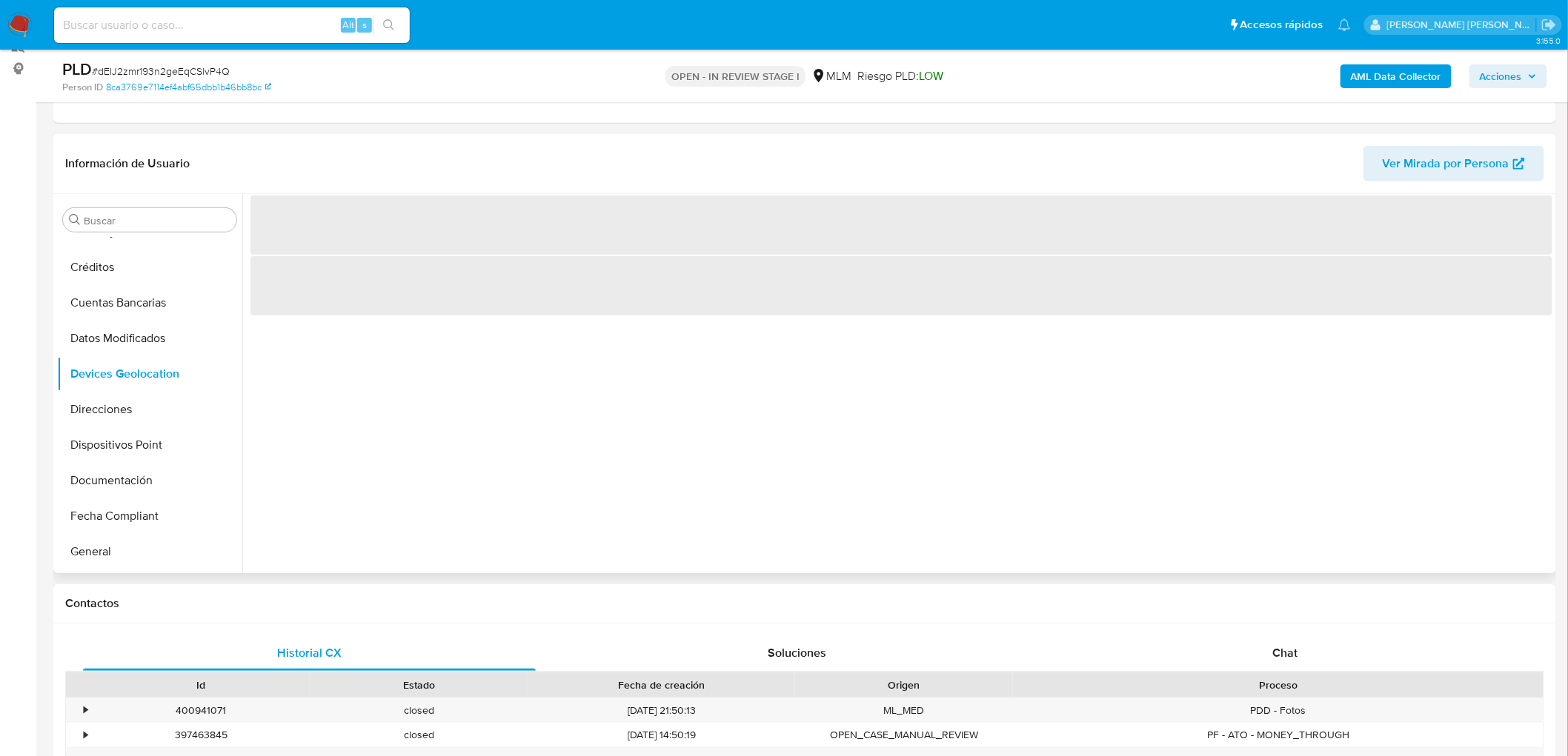
scroll to position [160, 0]
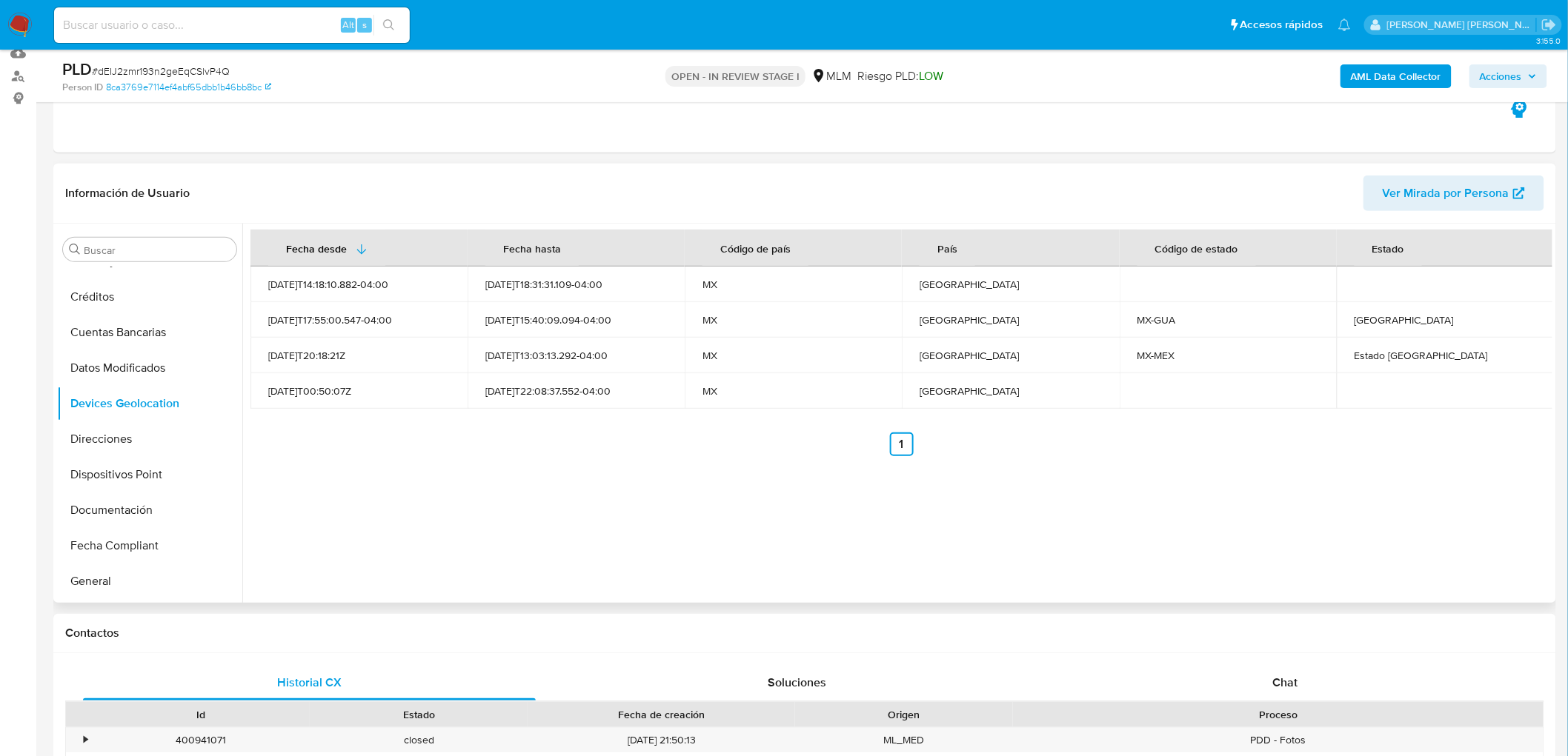
click at [672, 477] on div "Fecha desde Fecha hasta Código de país País Código de estado Estado 2023-12-29T…" at bounding box center [897, 413] width 1310 height 380
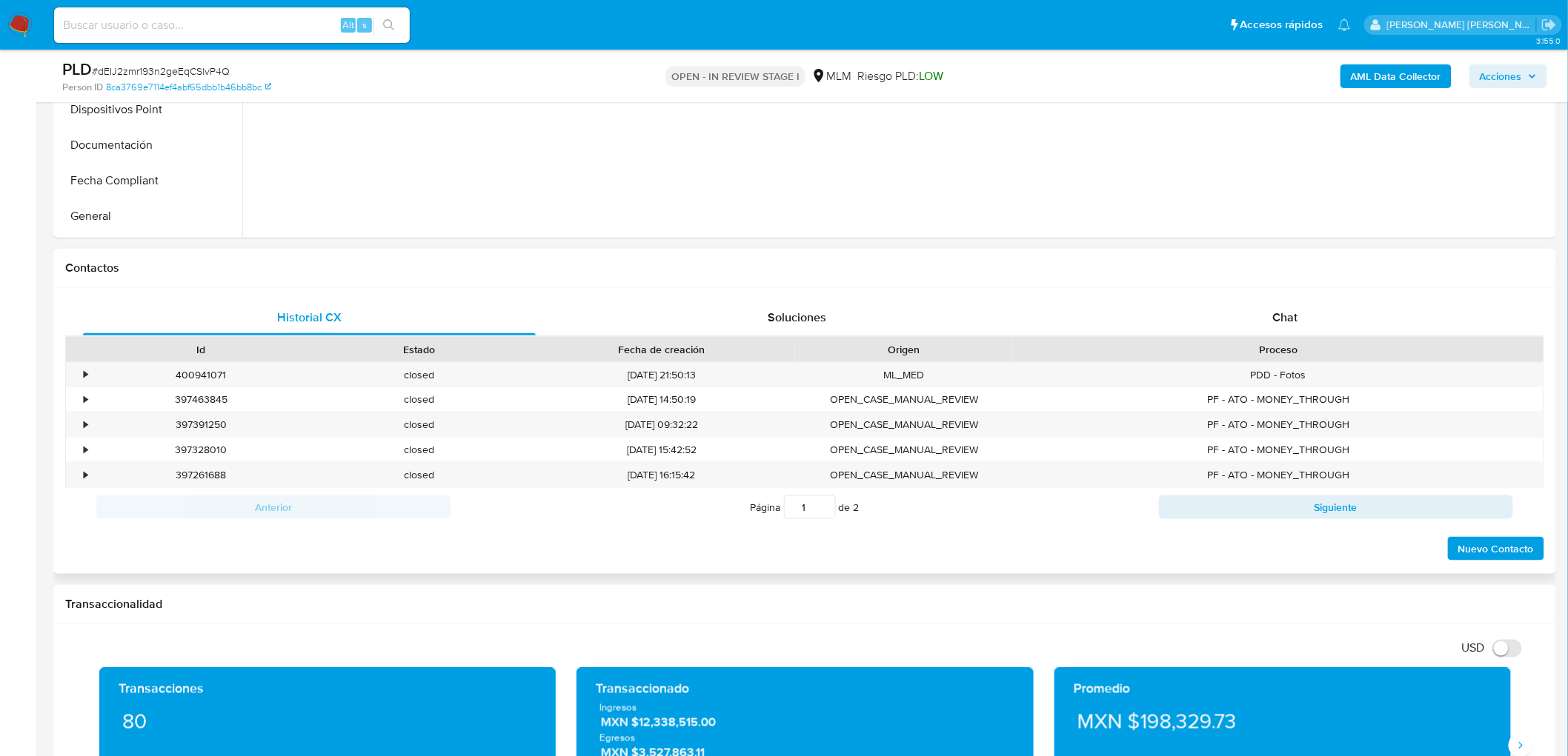
scroll to position [572, 0]
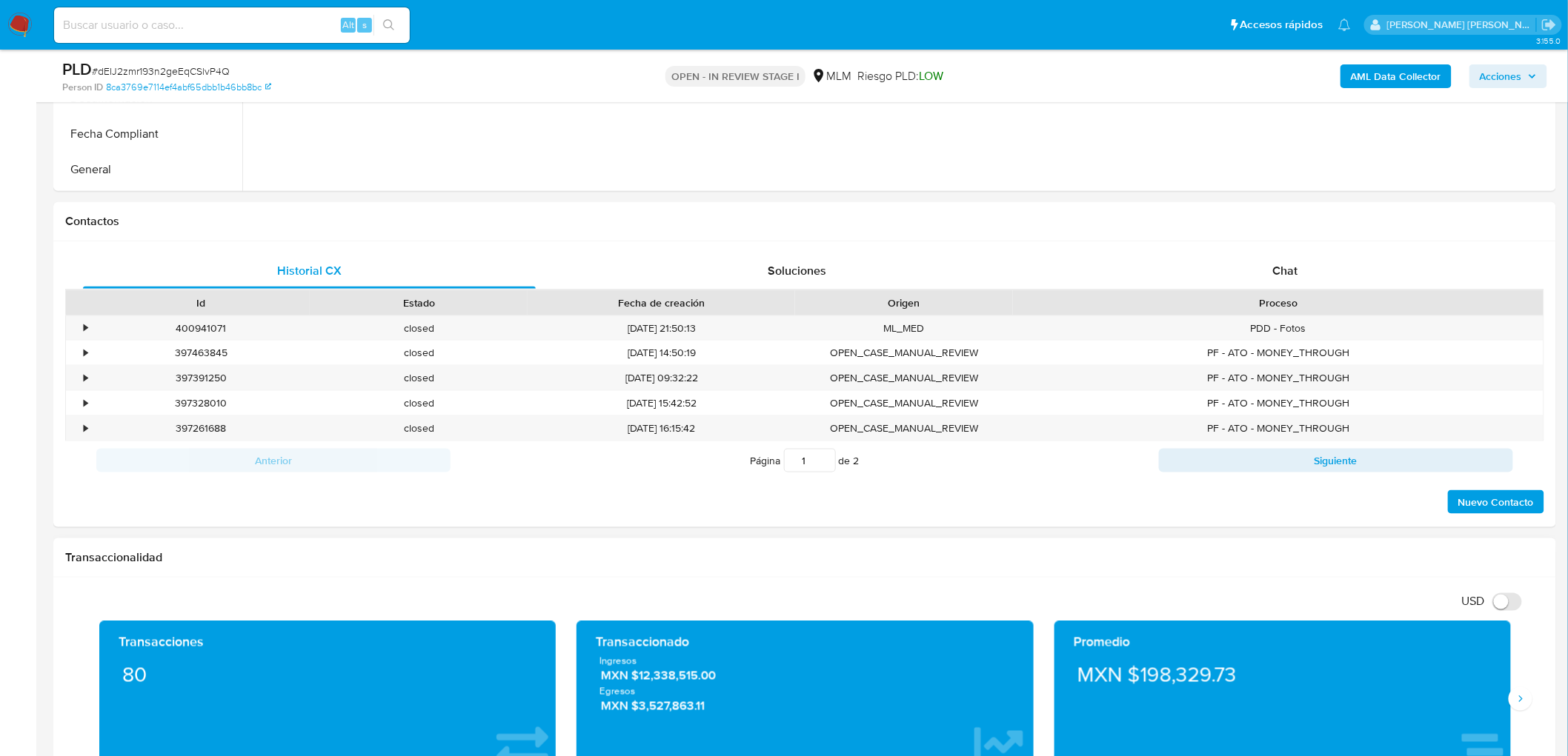
click at [1533, 700] on div "Transacciones 80 Transaccionado Ingresos MXN $12,338,515.00 Egresos MXN $3,527,…" at bounding box center [805, 706] width 1479 height 169
click at [1514, 695] on button "Siguiente" at bounding box center [1521, 699] width 23 height 23
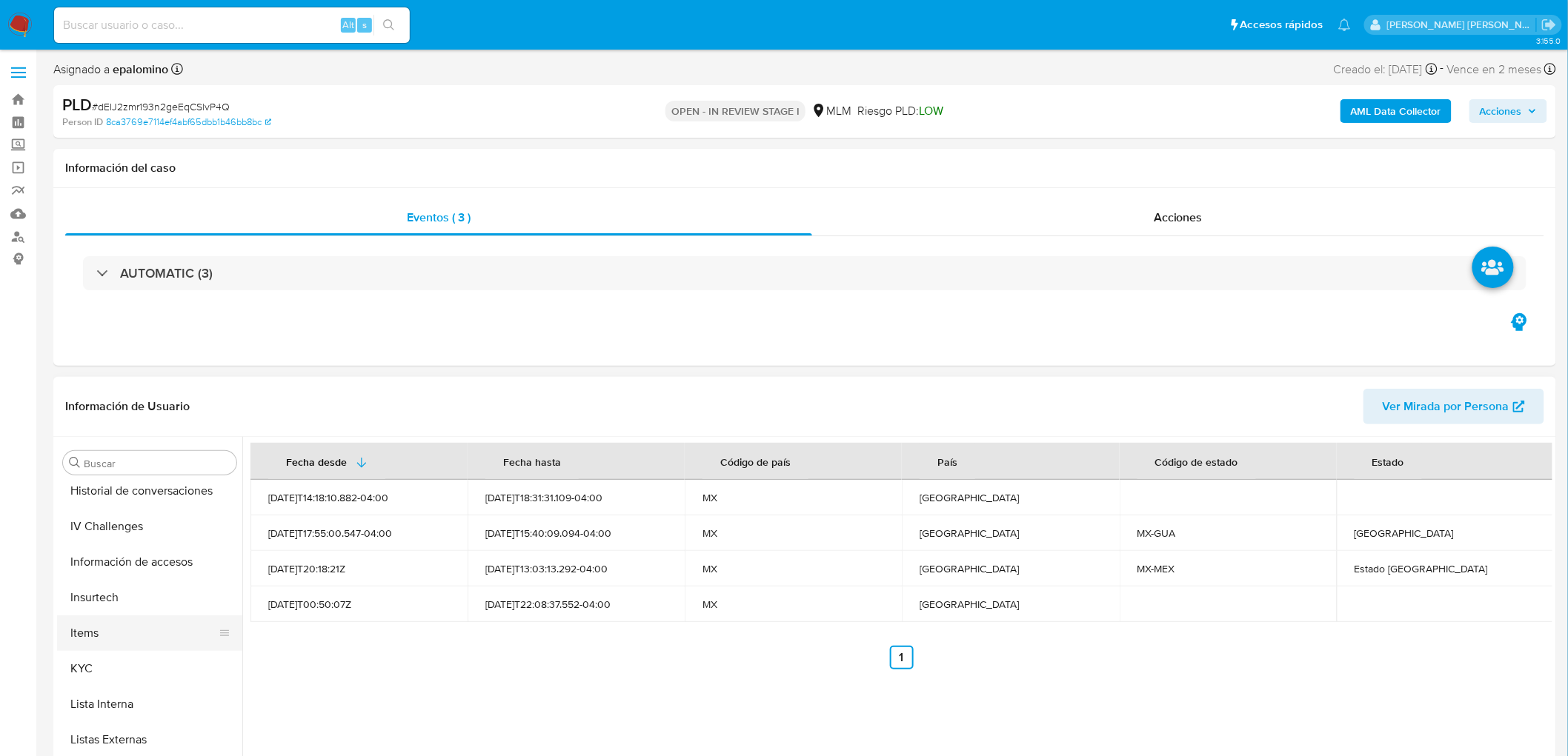
scroll to position [542, 0]
click at [101, 664] on button "KYC" at bounding box center [144, 667] width 173 height 35
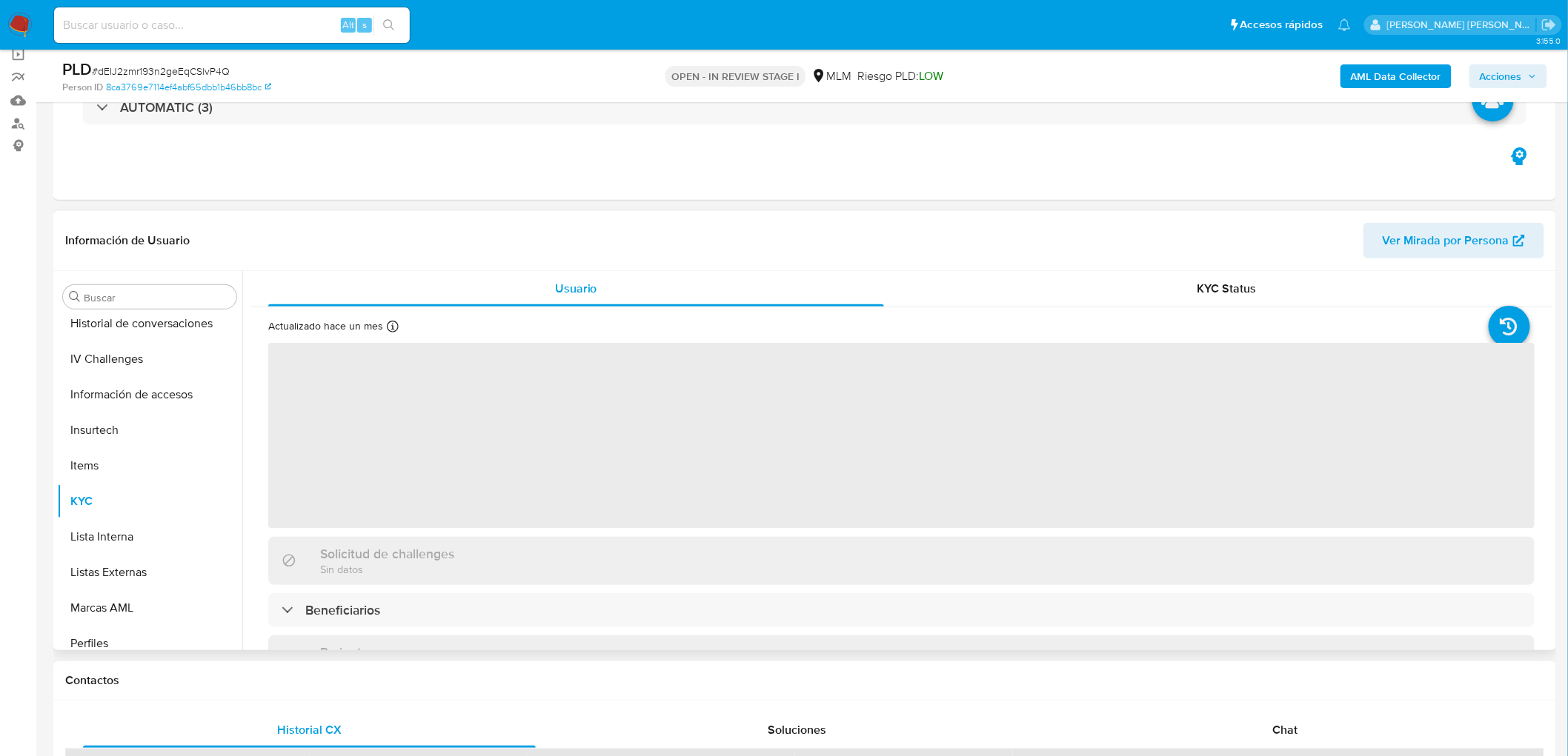
scroll to position [116, 0]
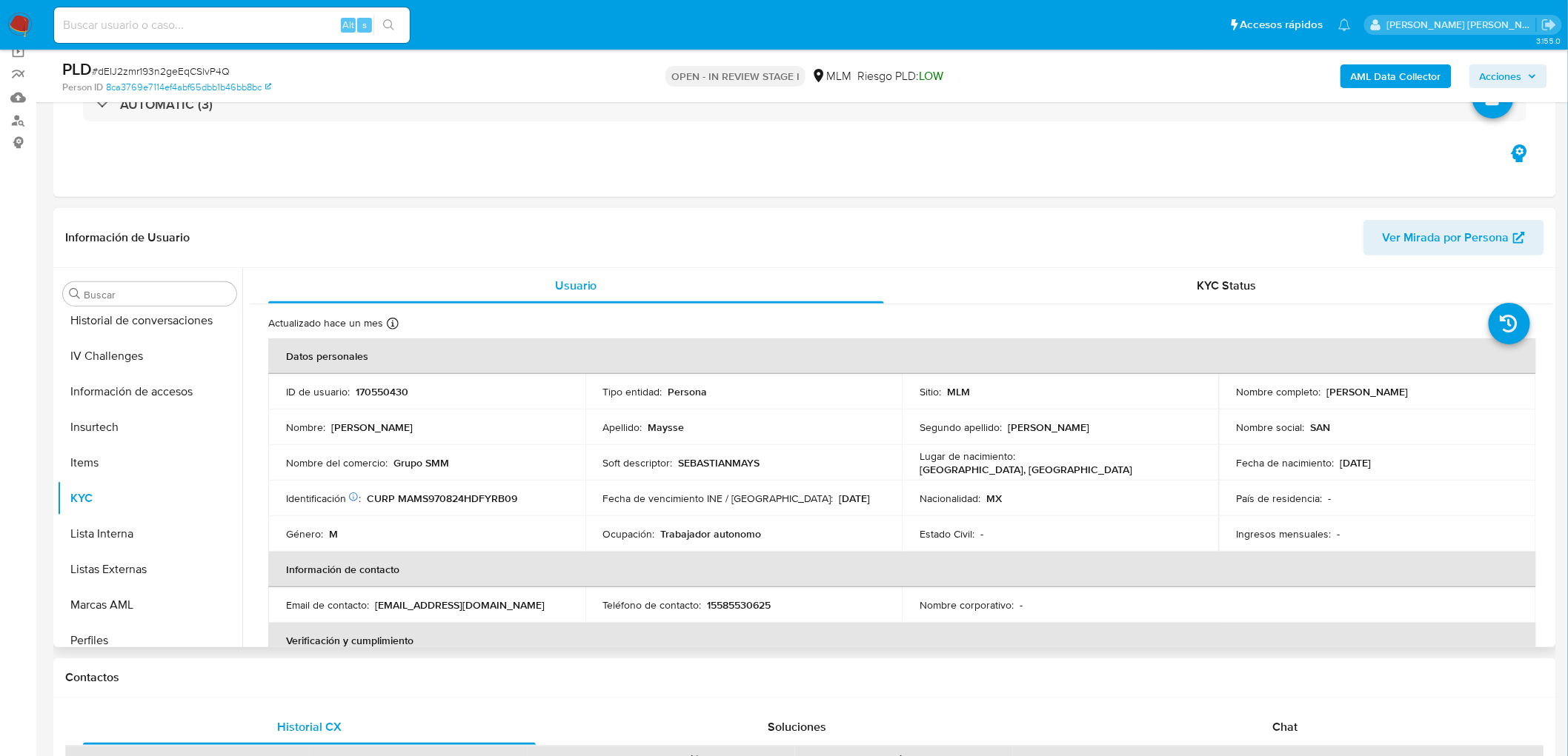
click at [539, 526] on td "Género : M" at bounding box center [426, 534] width 317 height 35
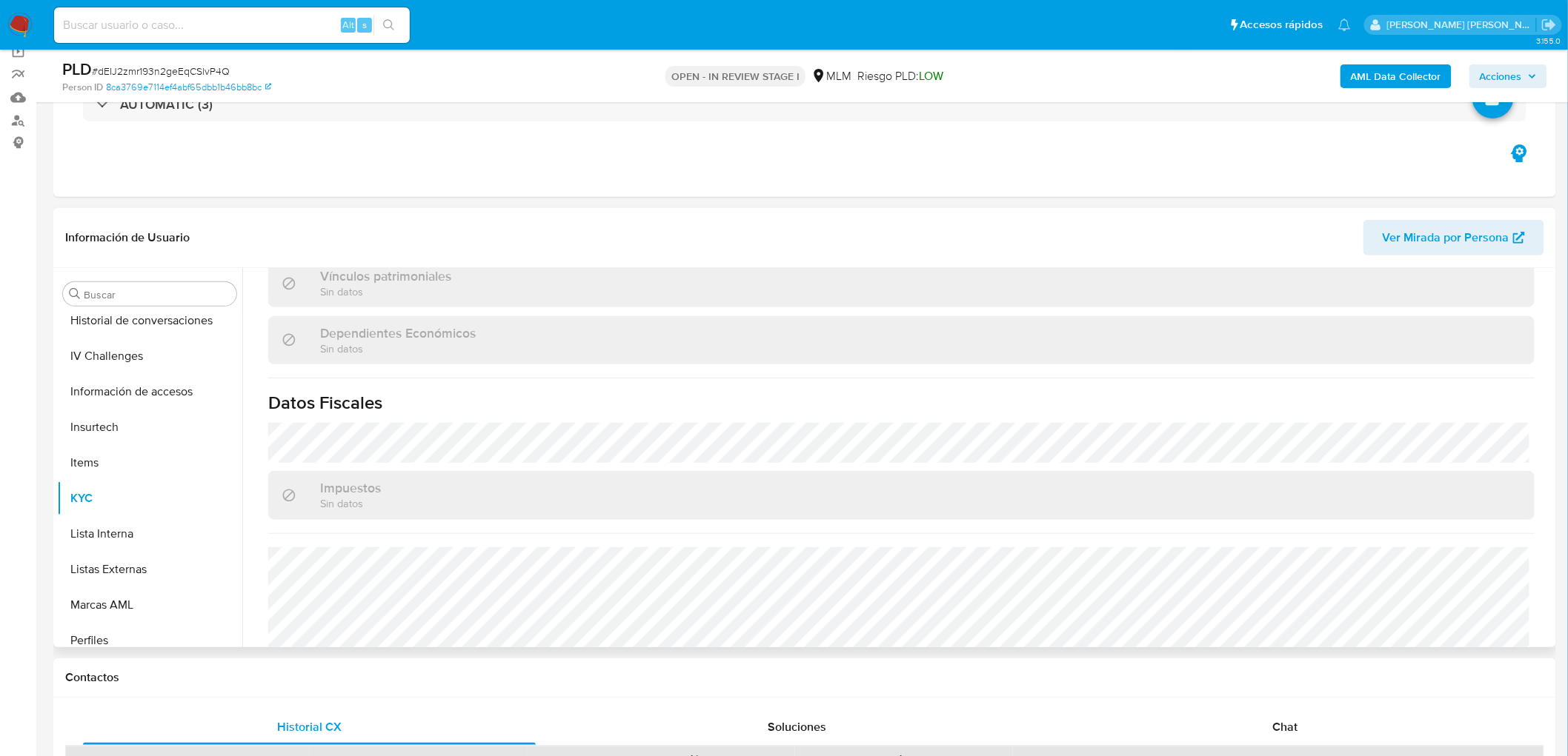
scroll to position [901, 0]
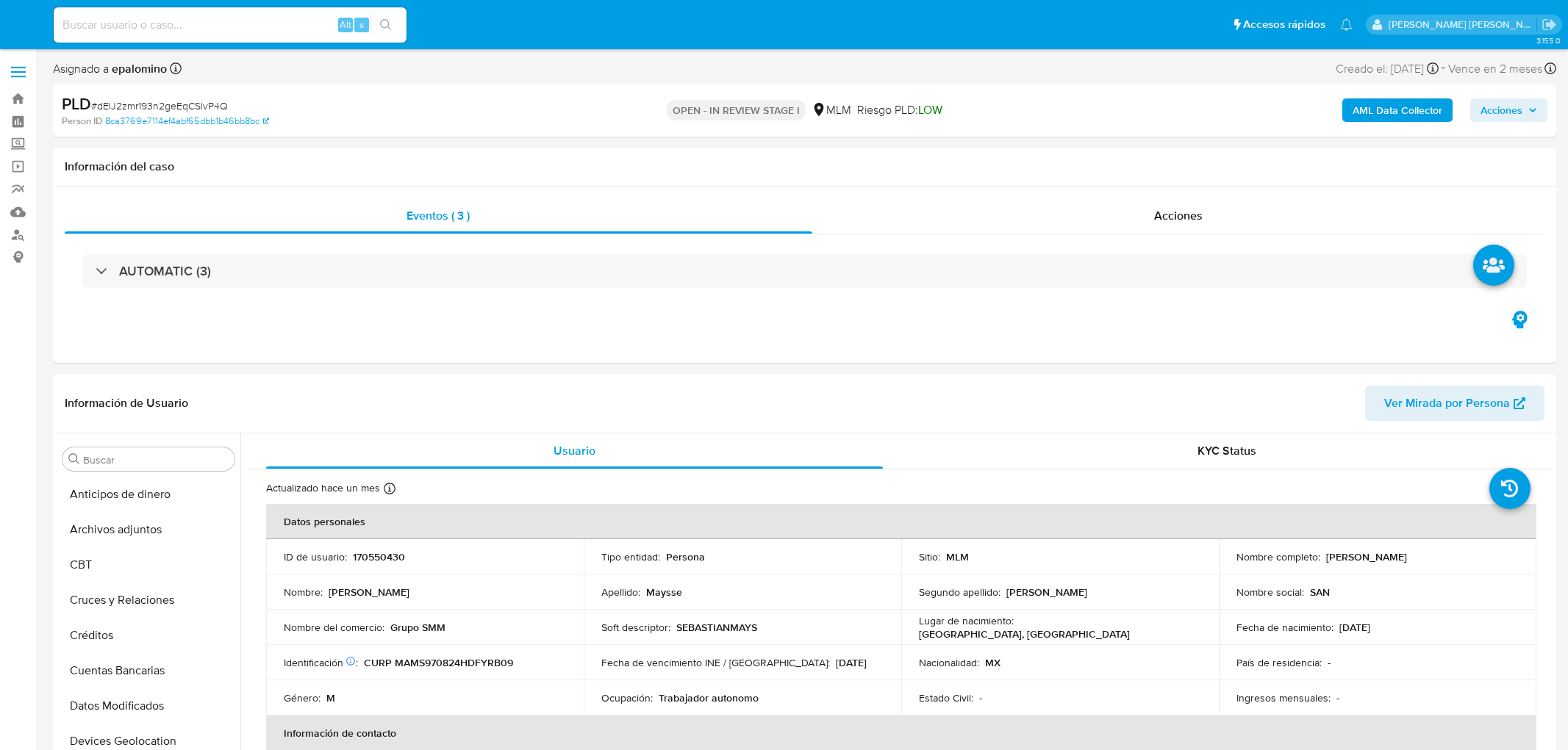
select select "10"
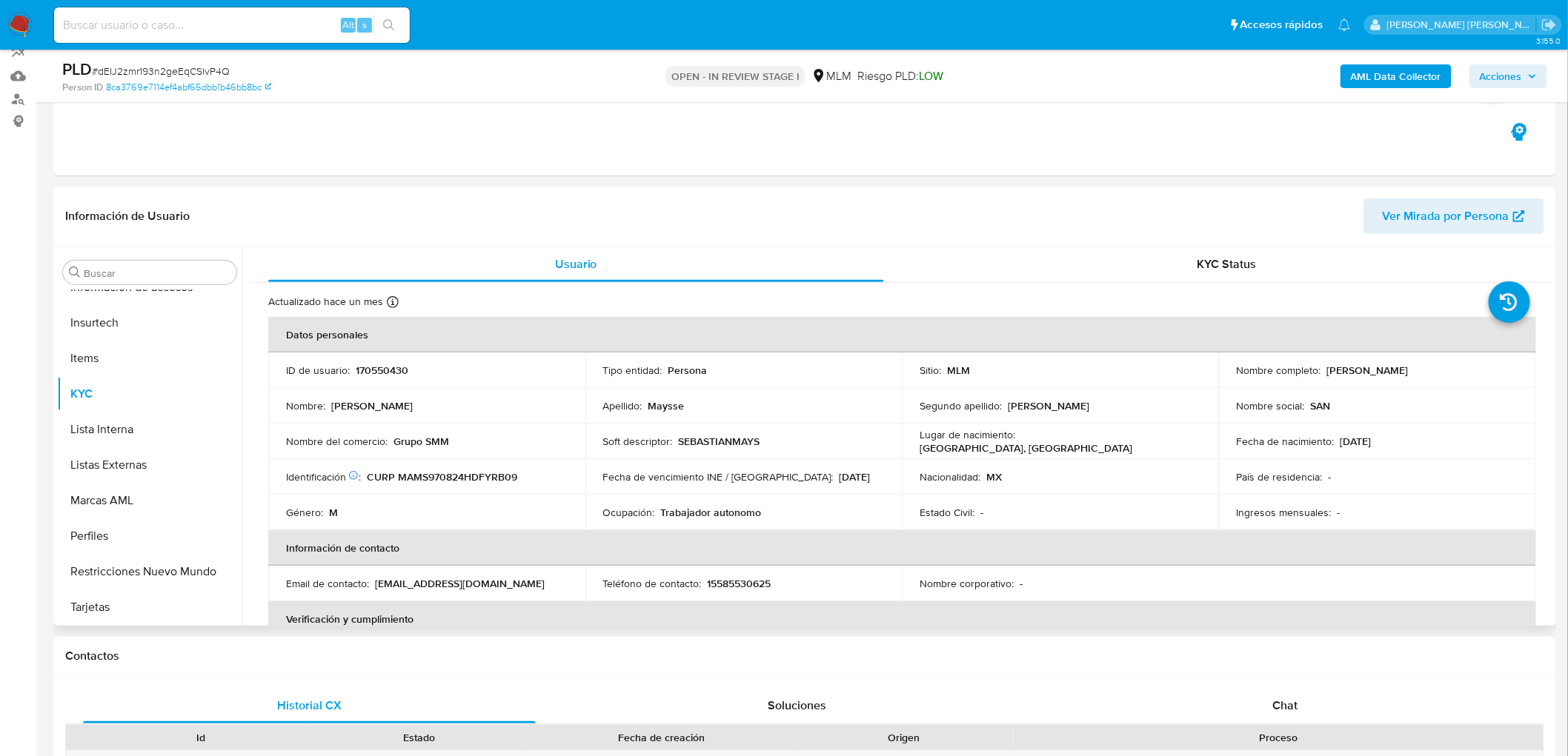
scroll to position [247, 0]
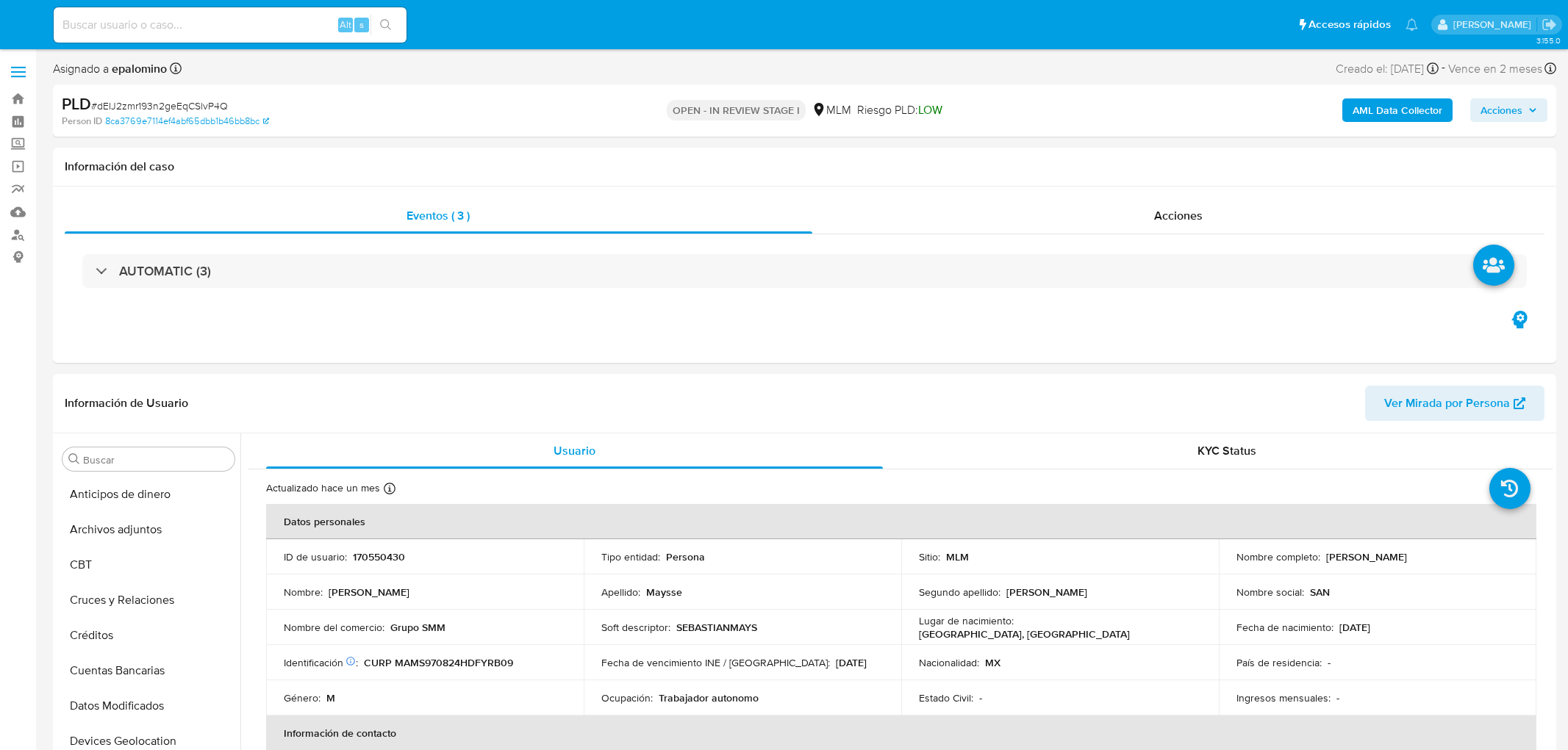
select select "10"
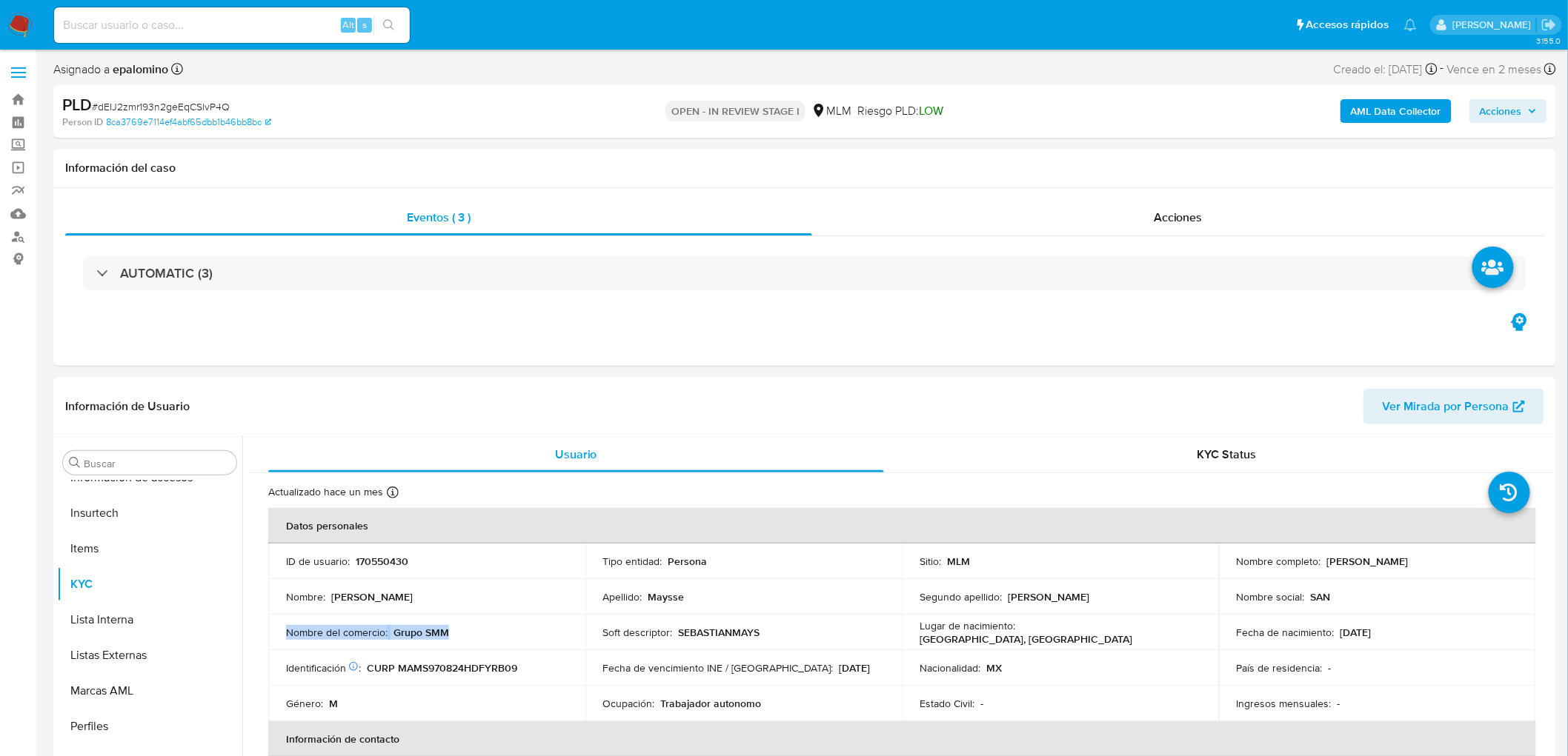
drag, startPoint x: 457, startPoint y: 628, endPoint x: 287, endPoint y: 630, distance: 170.0
click at [288, 630] on div "Nombre del comercio : Grupo SMM" at bounding box center [427, 633] width 282 height 14
copy div "Nombre del comercio : Grupo SMM"
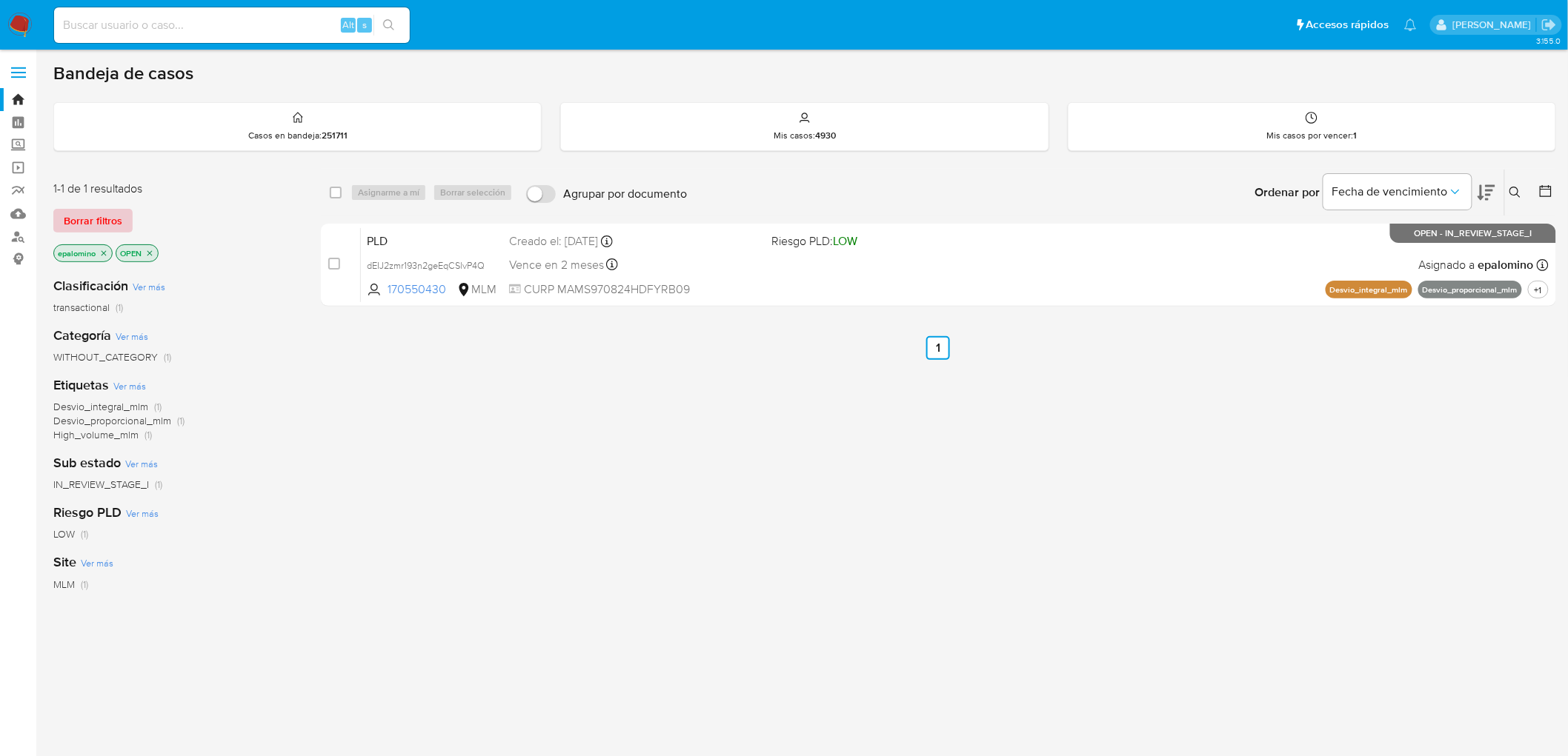
click at [90, 213] on span "Borrar filtros" at bounding box center [93, 221] width 59 height 21
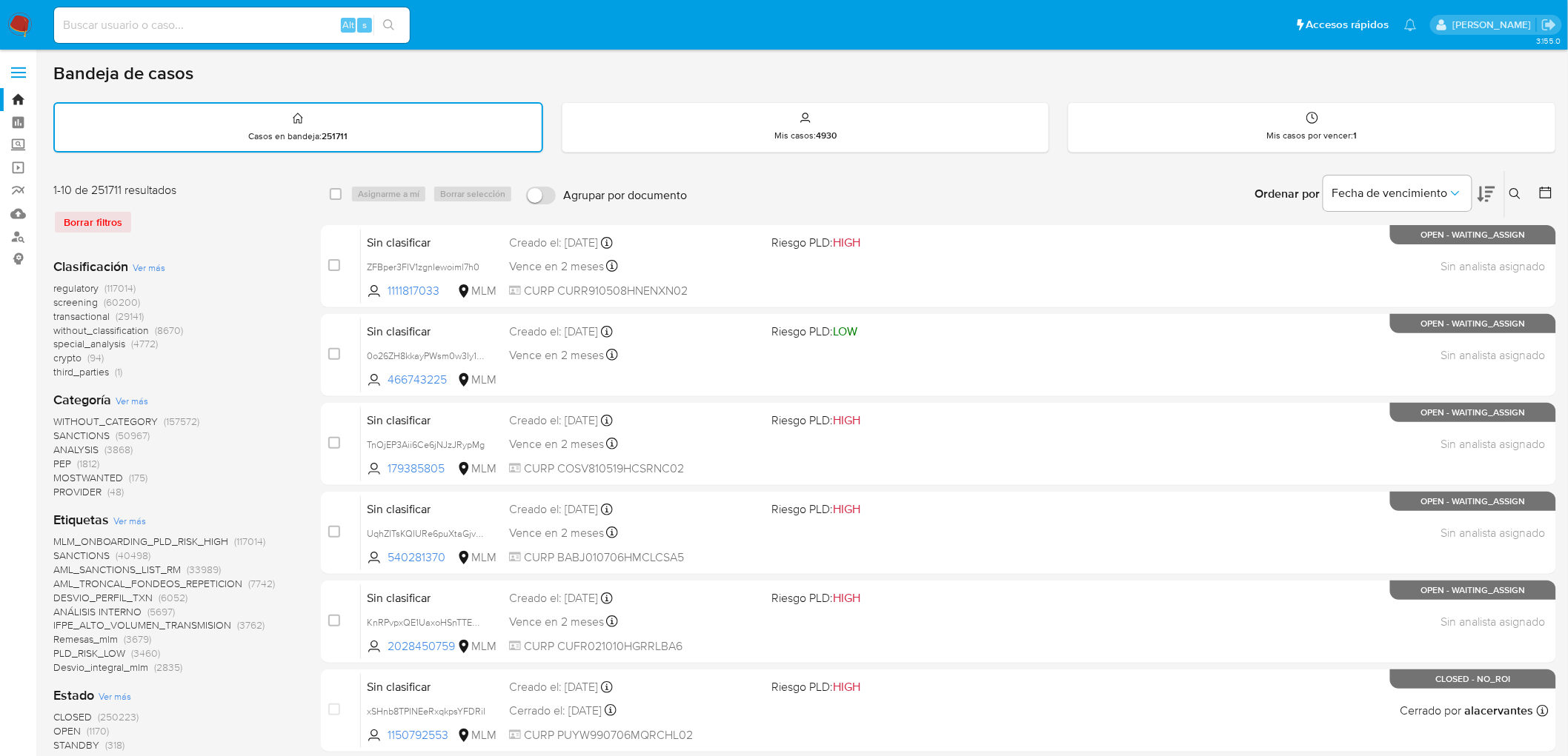
click at [26, 24] on img at bounding box center [20, 25] width 25 height 25
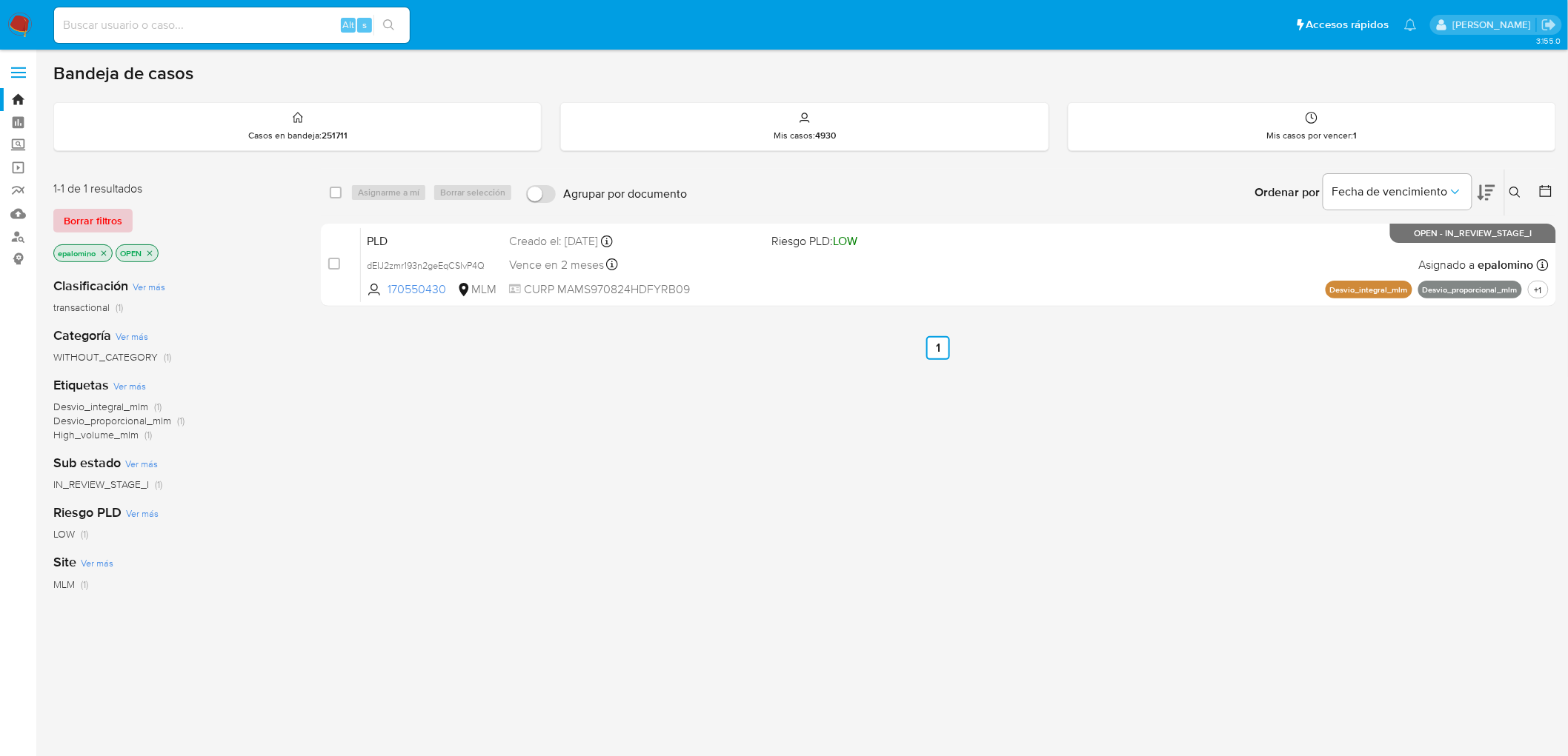
click at [86, 219] on span "Borrar filtros" at bounding box center [93, 221] width 59 height 21
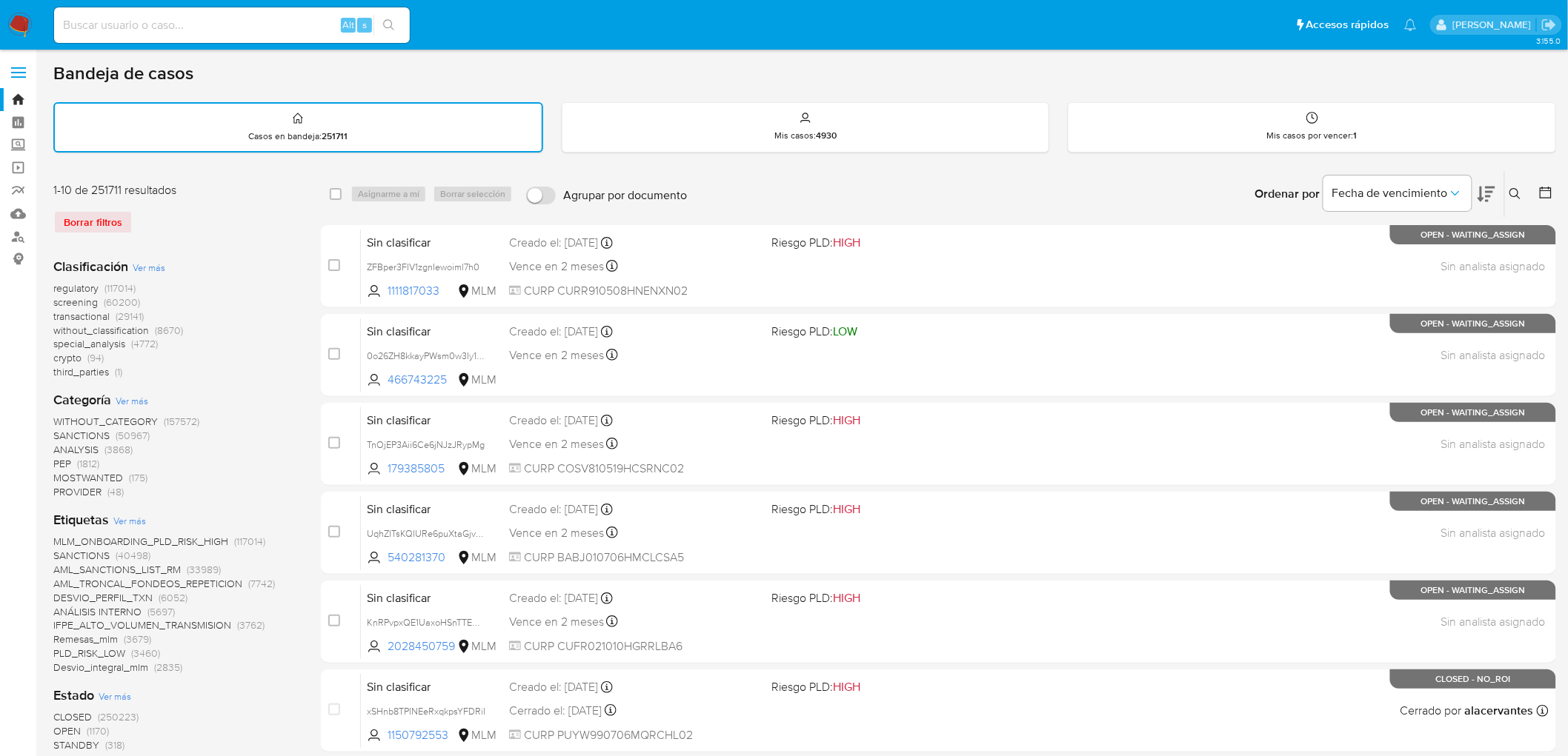
drag, startPoint x: 17, startPoint y: 25, endPoint x: 48, endPoint y: 8, distance: 35.4
click at [17, 24] on img at bounding box center [20, 25] width 25 height 25
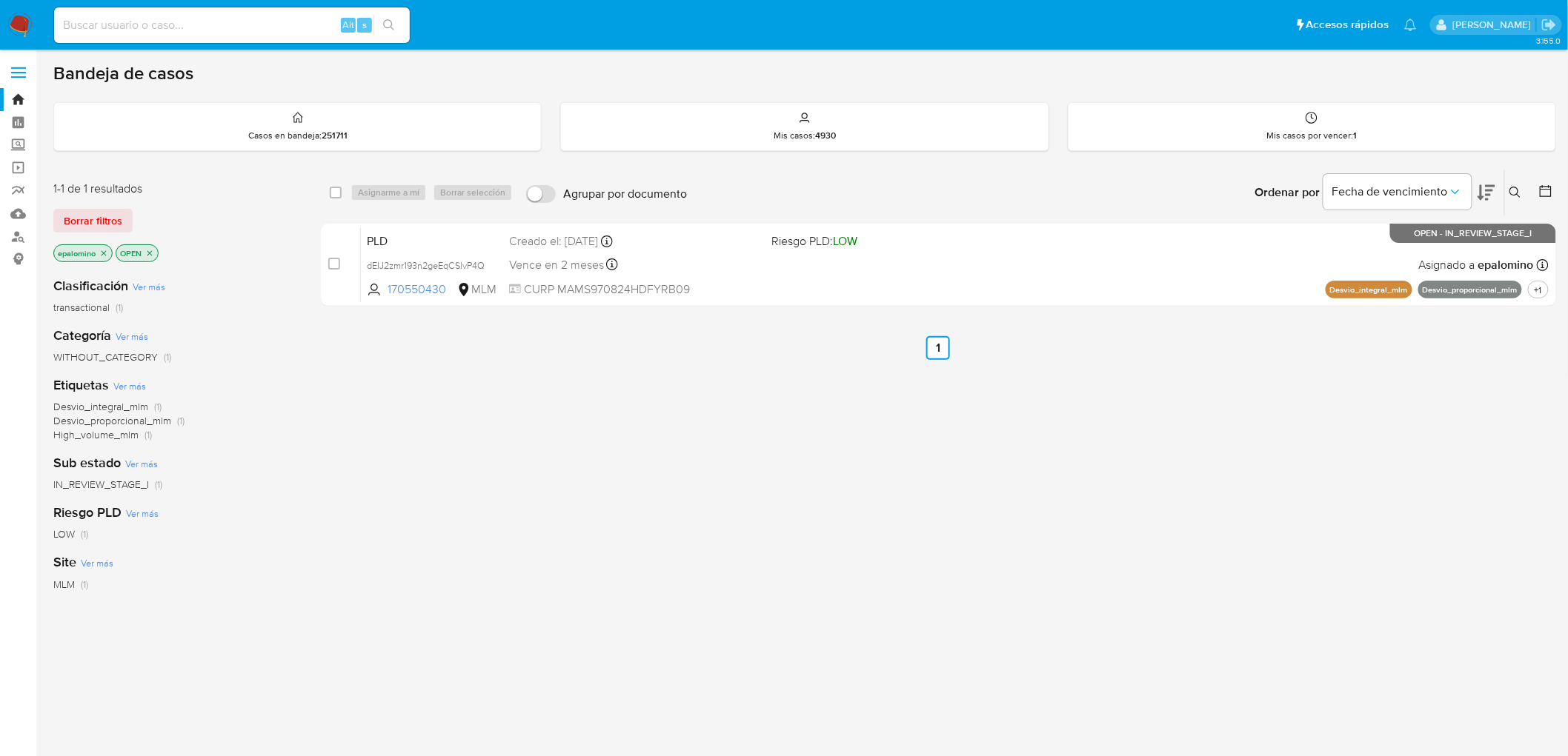
click at [98, 216] on span "Borrar filtros" at bounding box center [93, 221] width 59 height 21
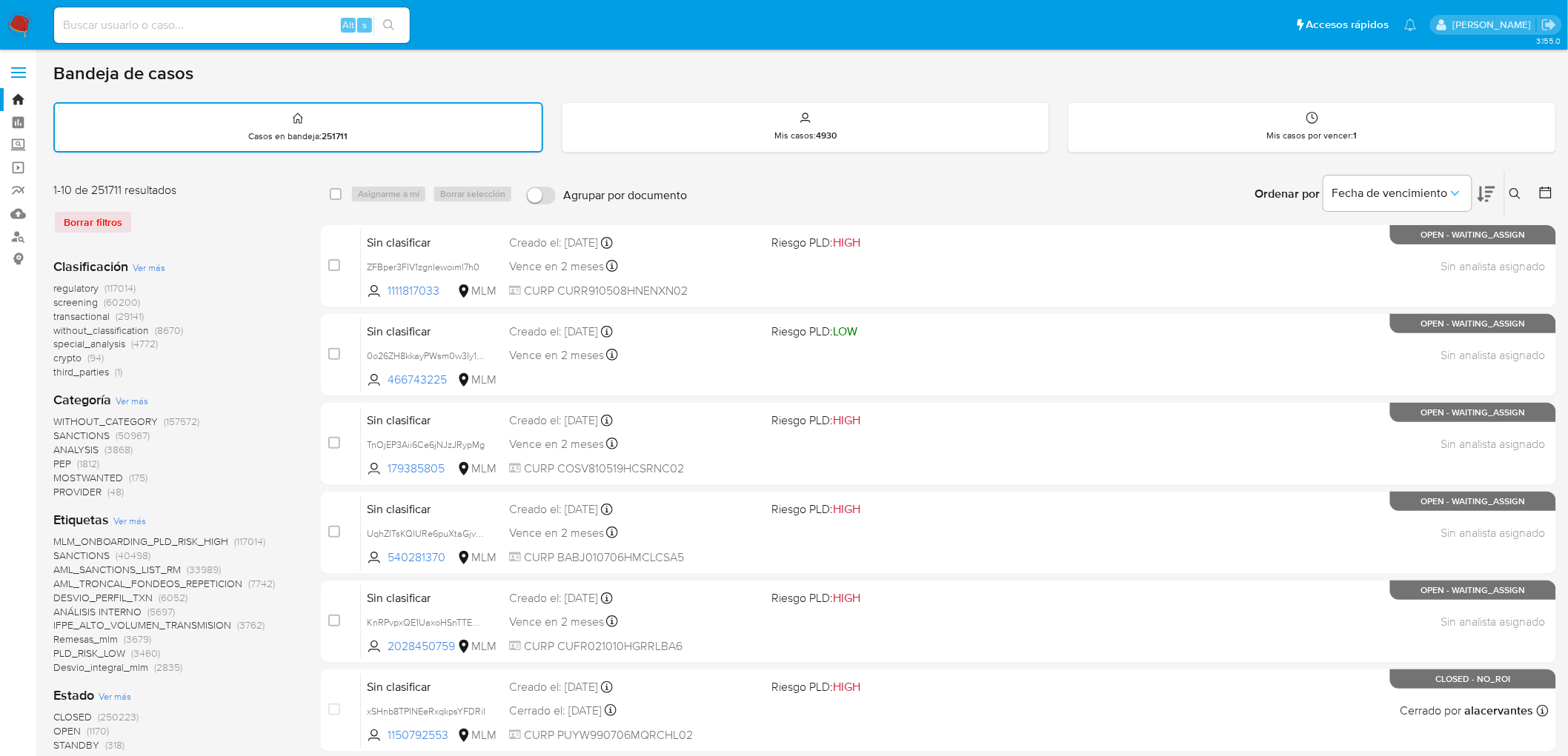
click at [1514, 188] on icon at bounding box center [1516, 194] width 12 height 12
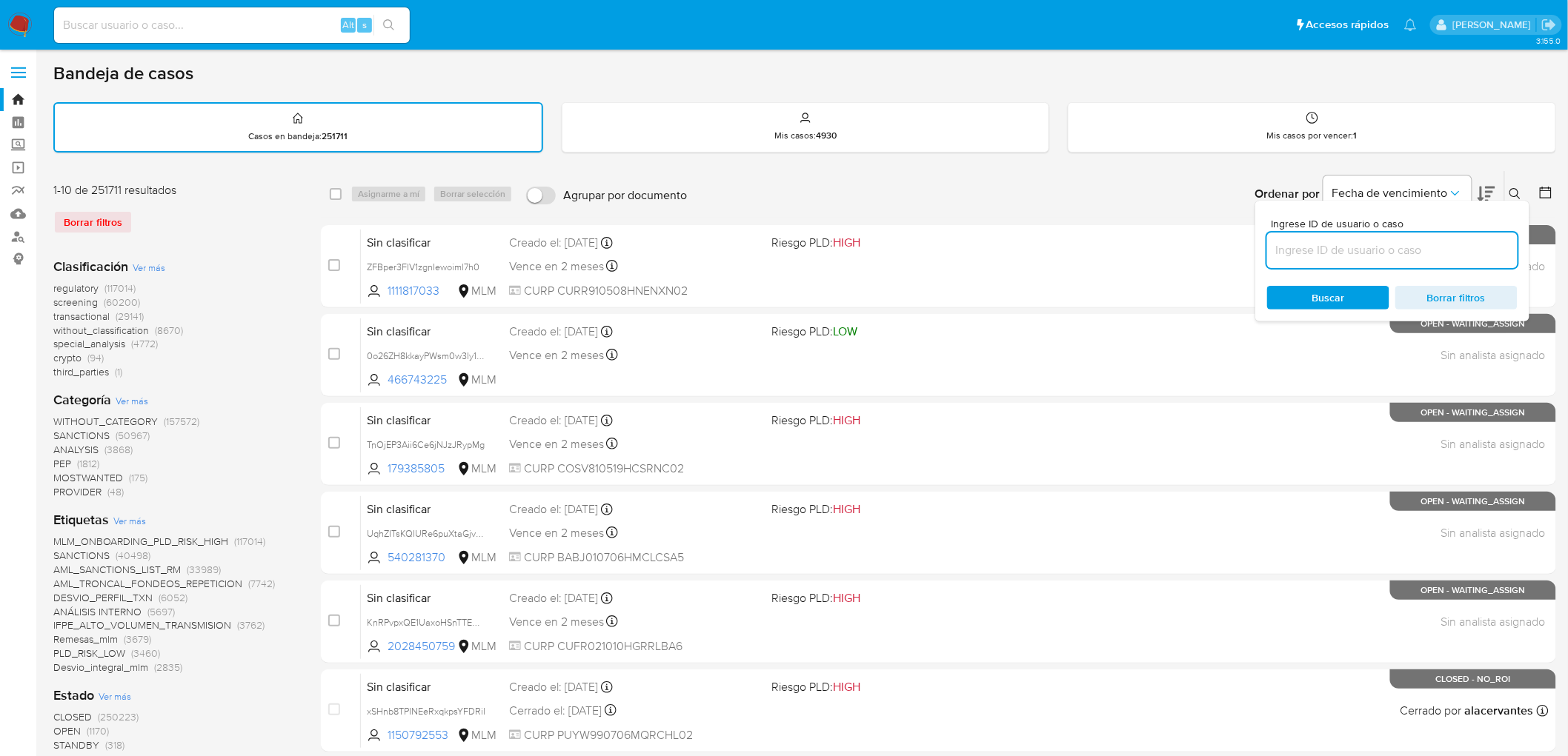
click at [1290, 253] on input at bounding box center [1392, 251] width 250 height 20
type input "170550430"
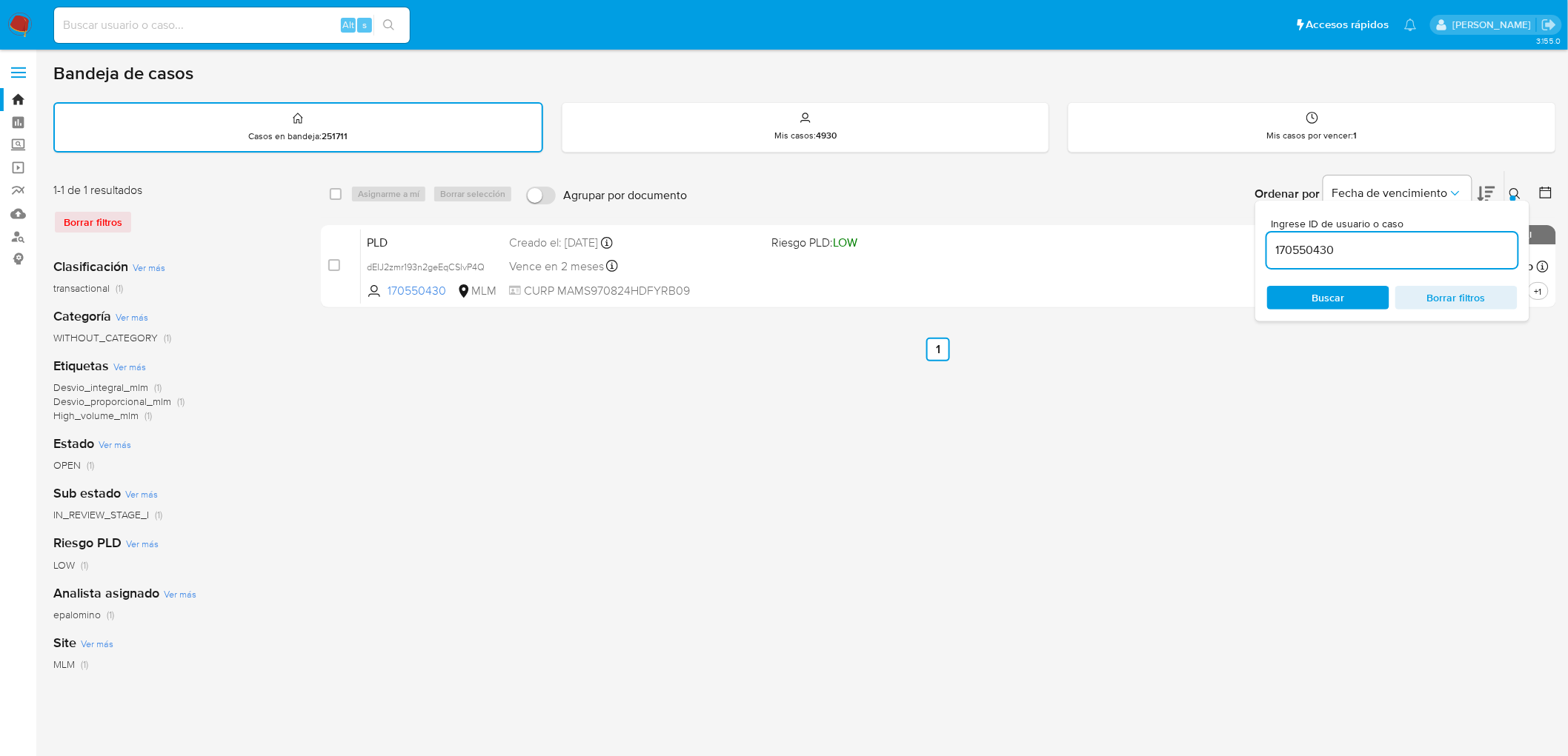
click at [1514, 188] on icon at bounding box center [1516, 194] width 12 height 12
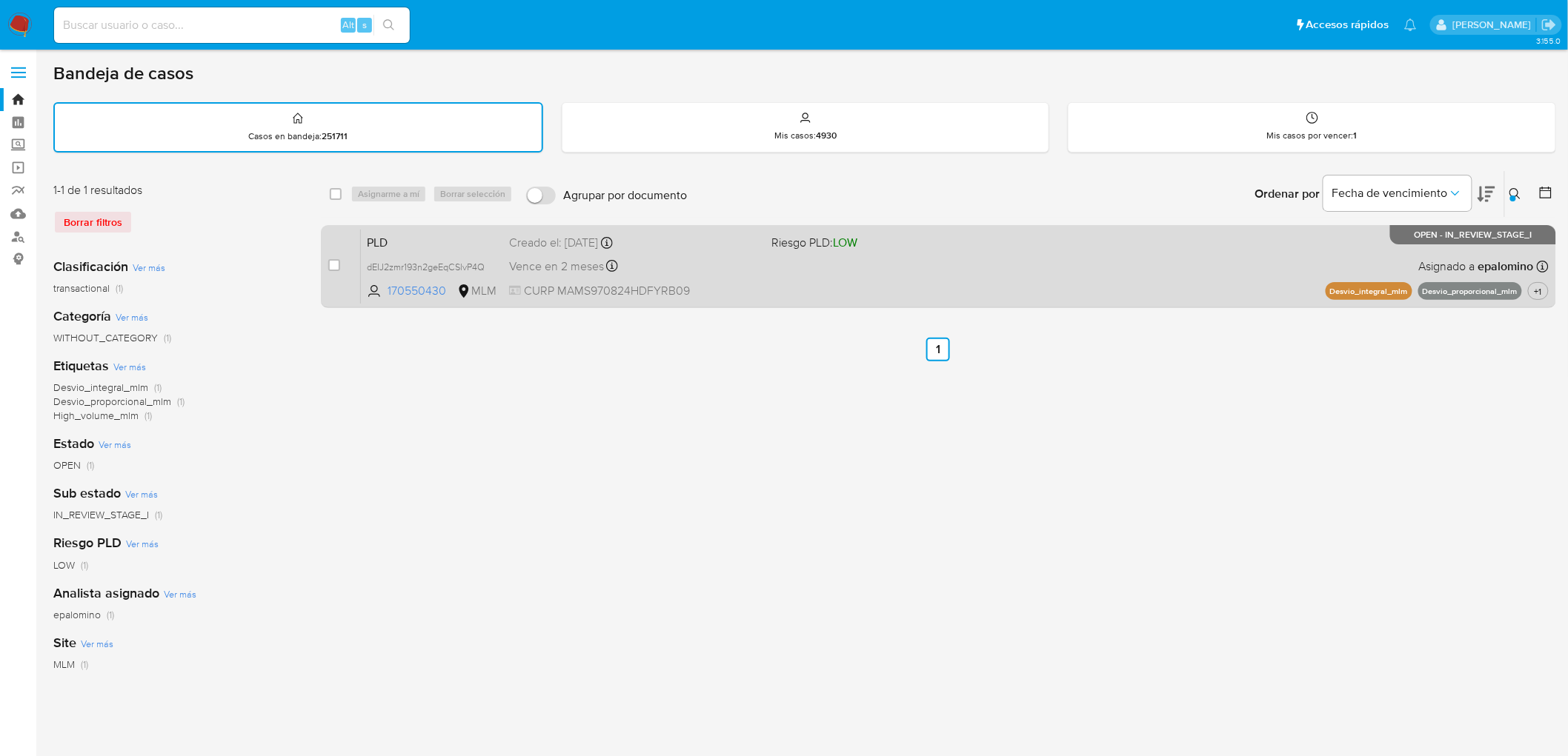
click at [379, 232] on span "PLD" at bounding box center [432, 242] width 130 height 20
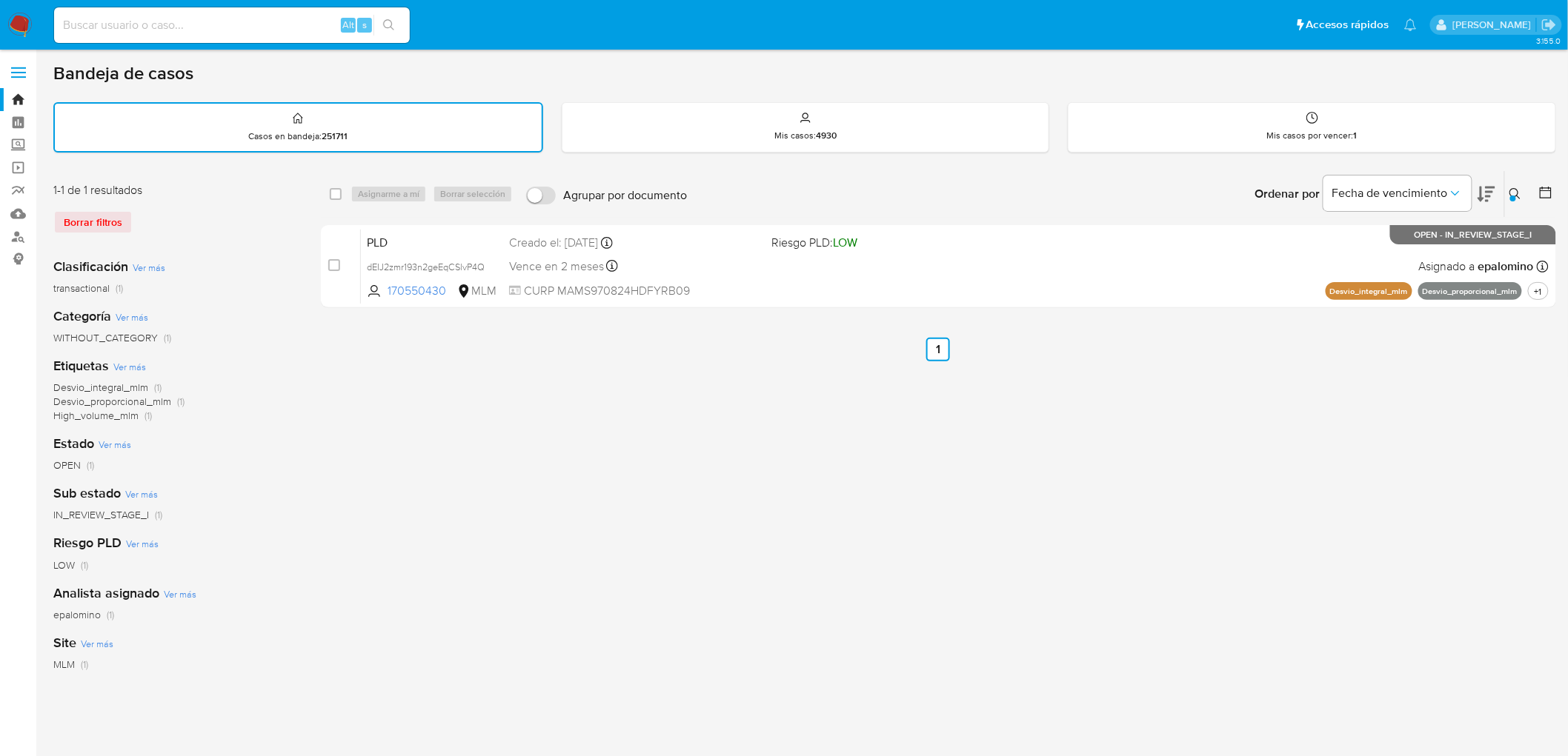
click at [18, 19] on img at bounding box center [20, 25] width 25 height 25
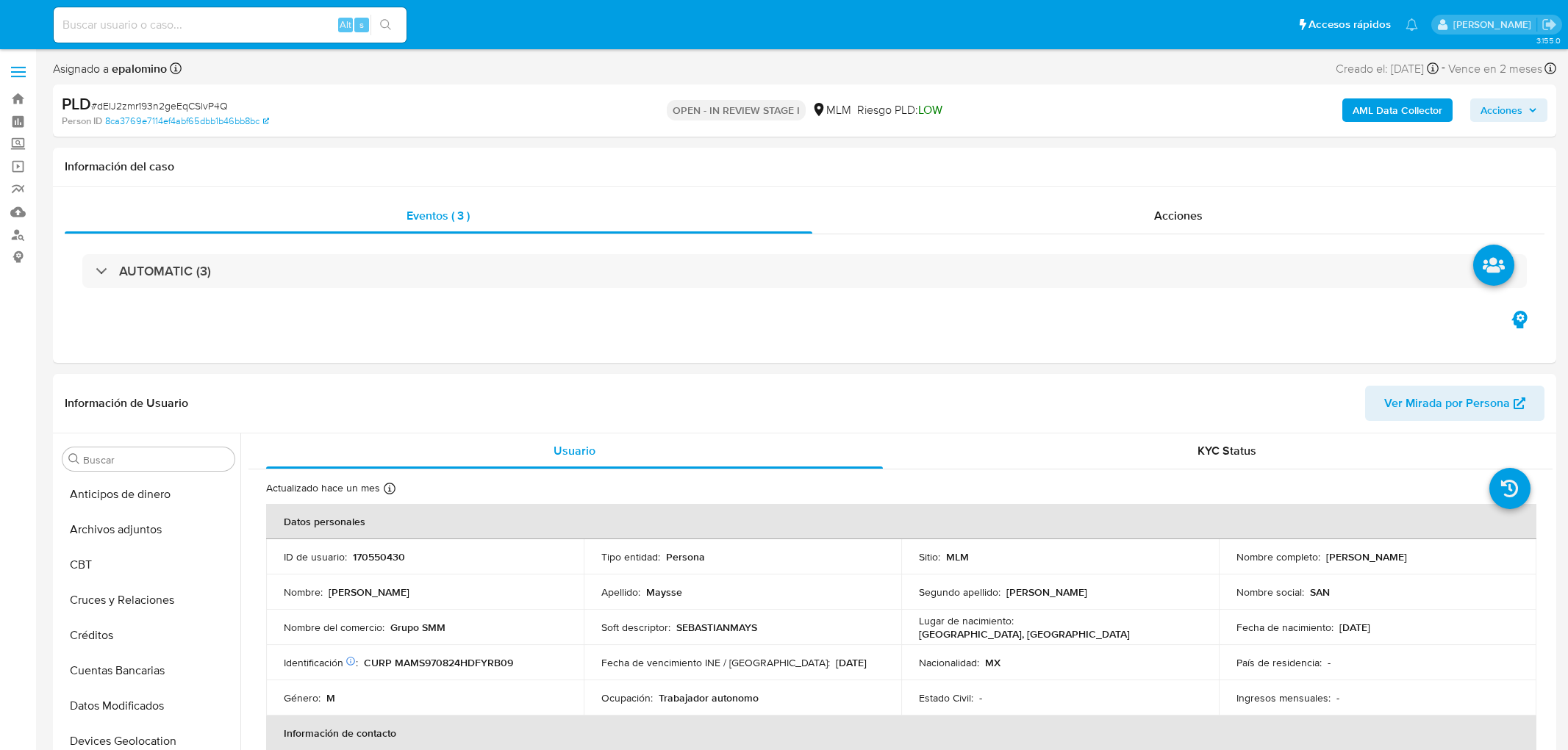
select select "10"
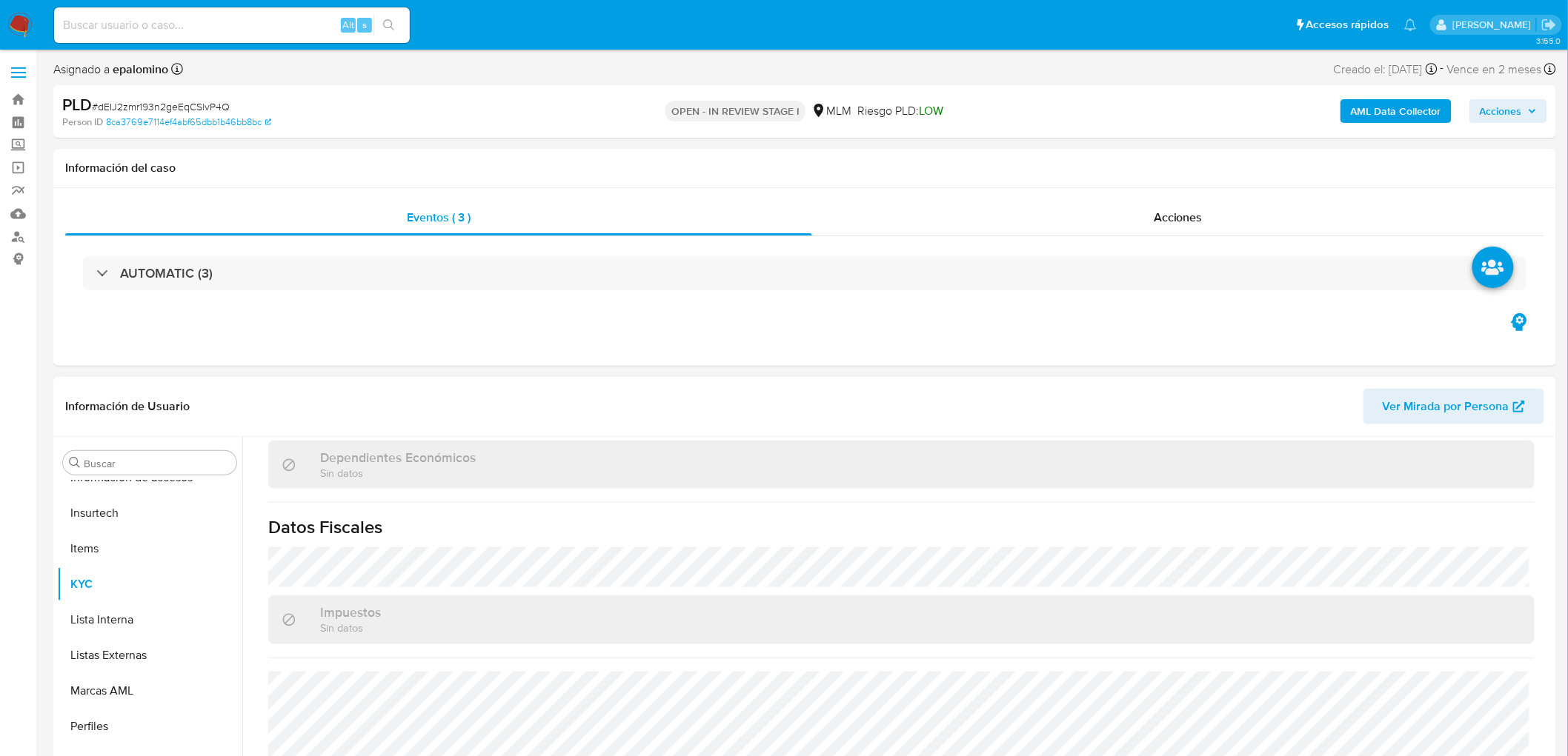
scroll to position [901, 0]
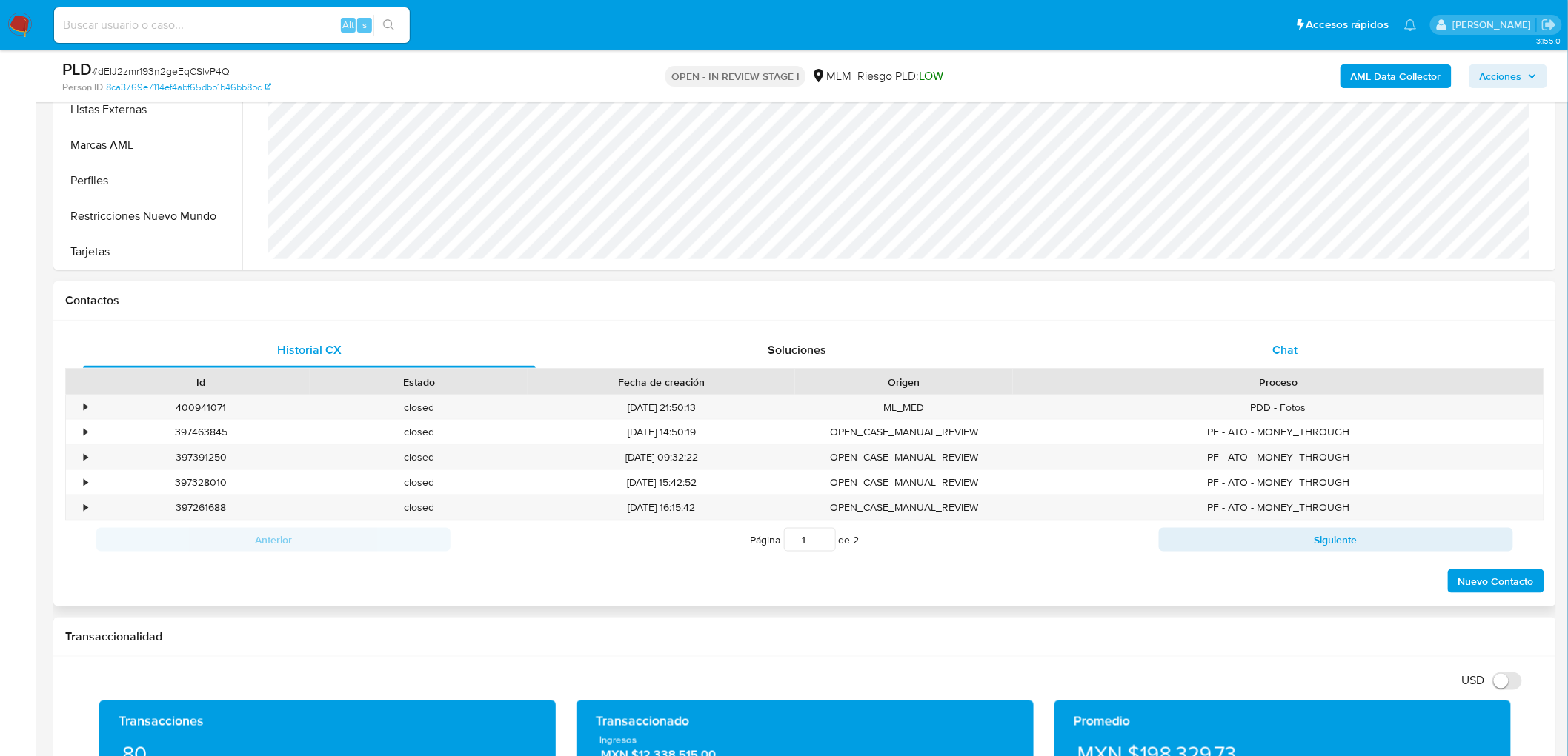
click at [1295, 350] on span "Chat" at bounding box center [1285, 349] width 25 height 17
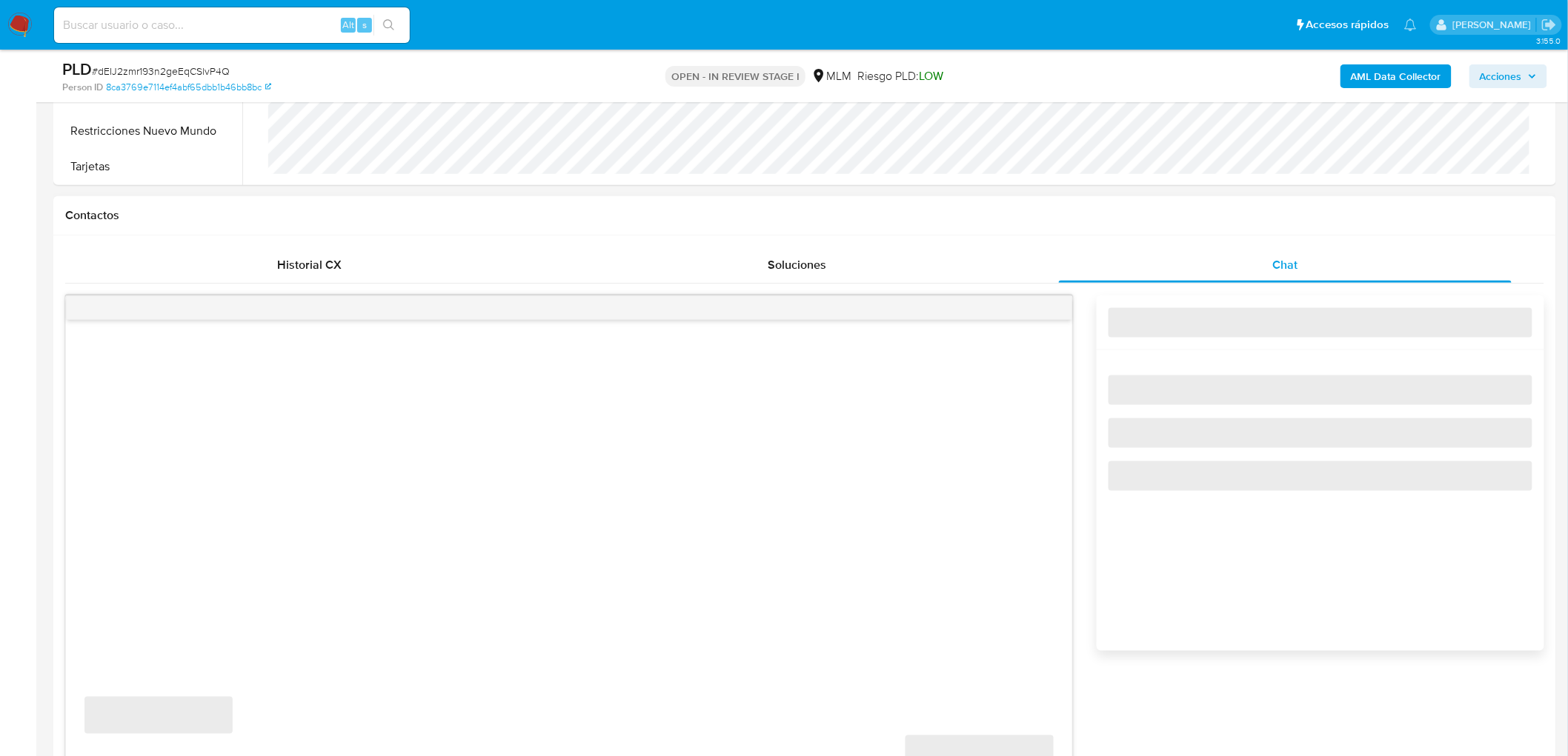
scroll to position [658, 0]
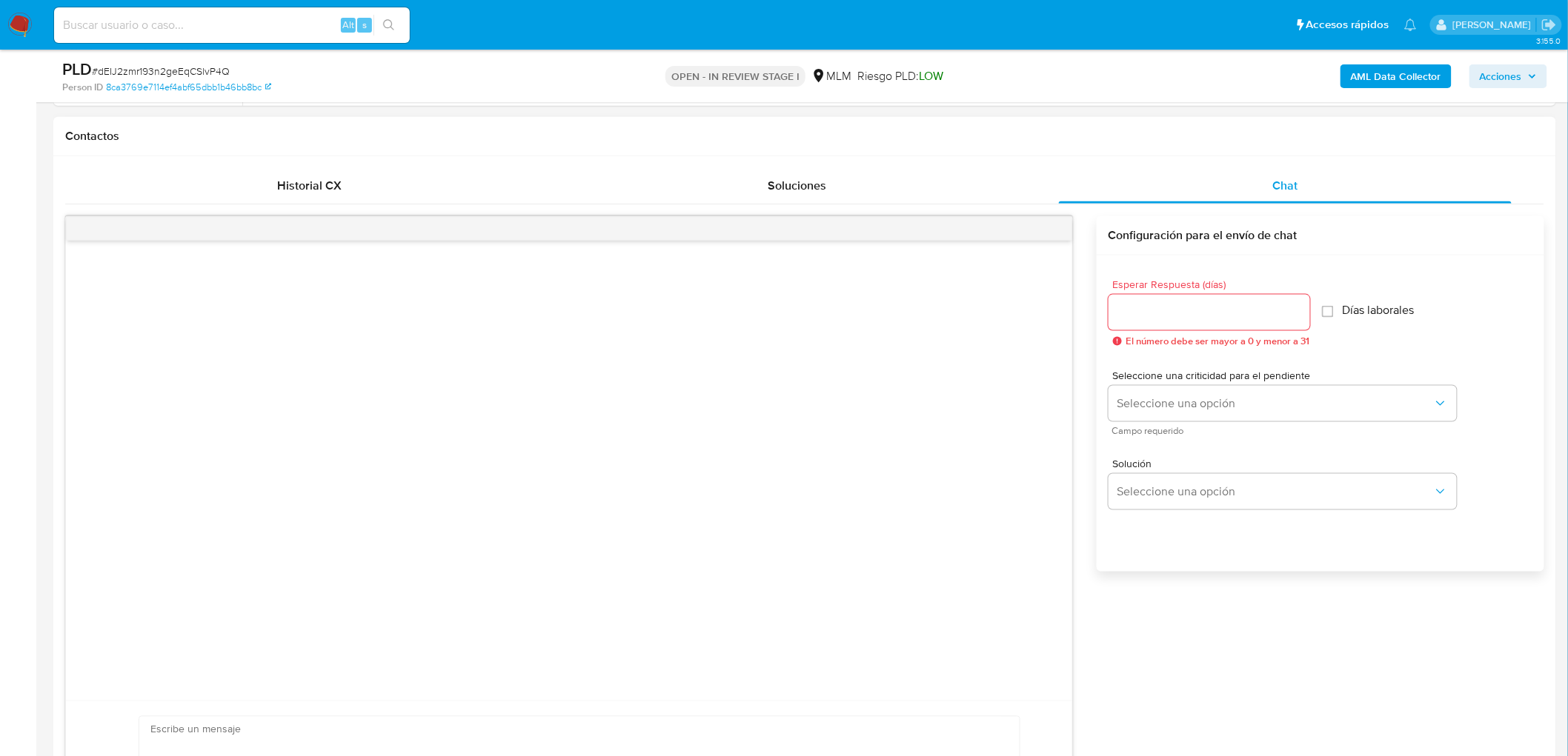
click at [1175, 309] on input "Esperar Respuesta (días)" at bounding box center [1210, 312] width 202 height 20
type input "5"
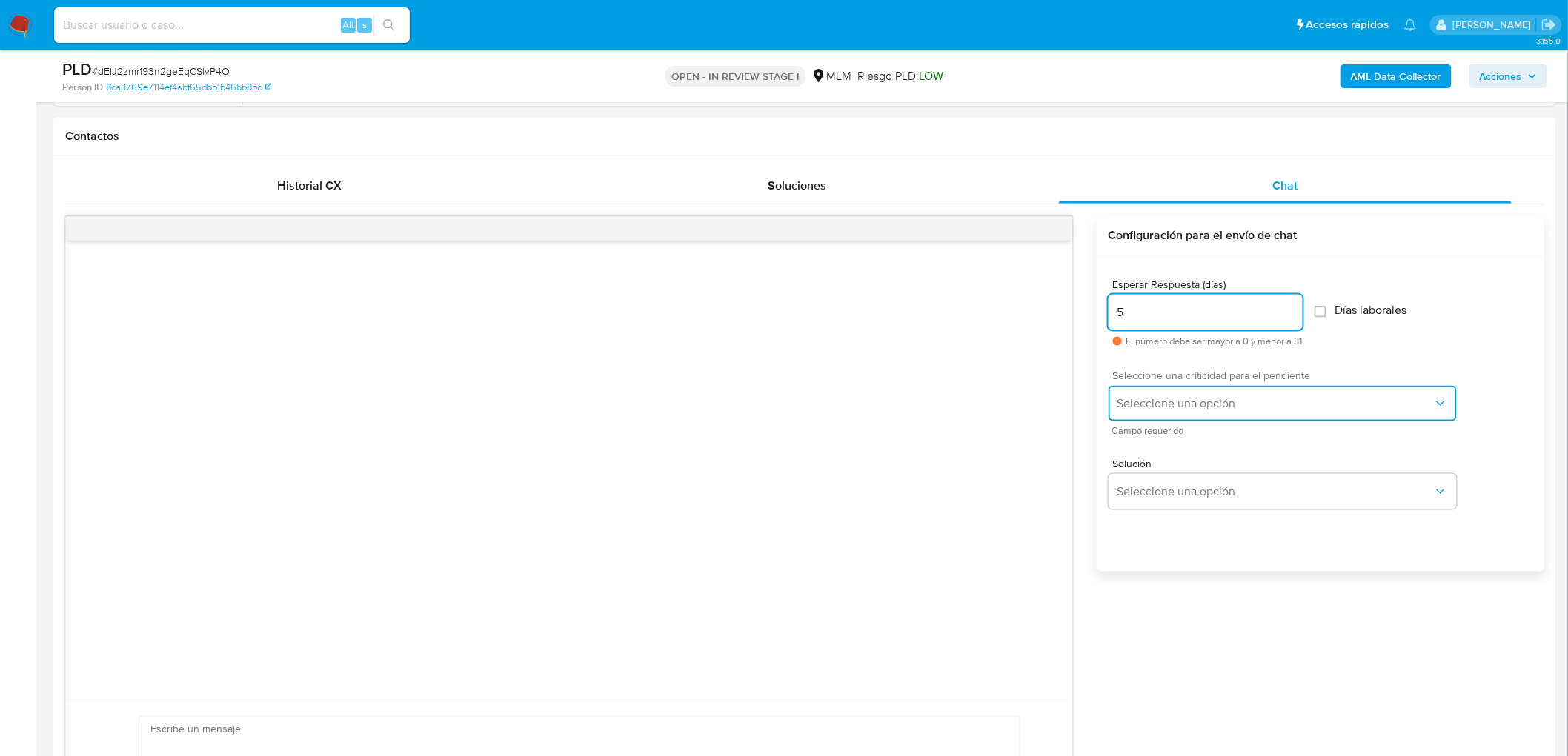
click at [1154, 398] on span "Seleccione una opción" at bounding box center [1275, 404] width 316 height 15
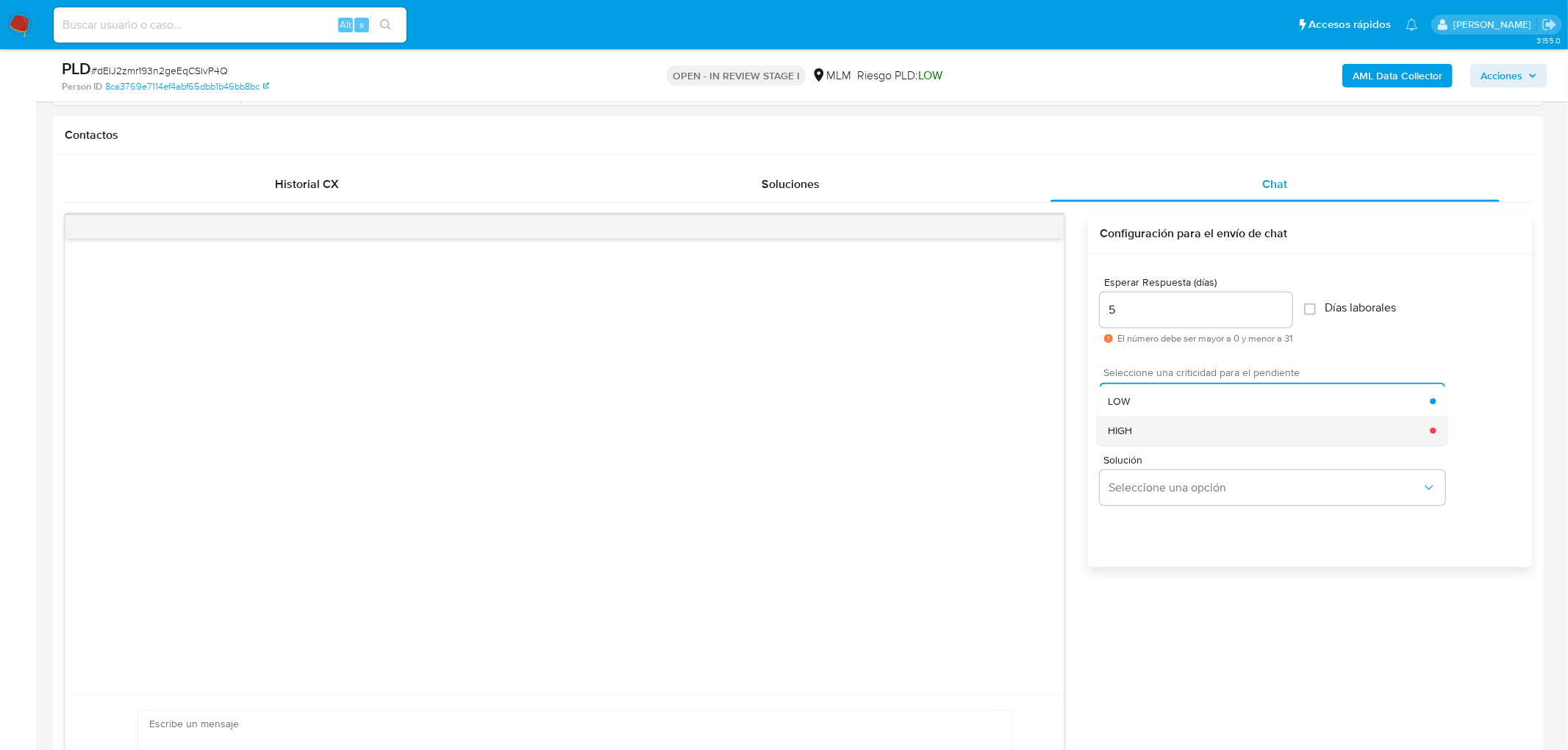
click at [1135, 432] on div "HIGH" at bounding box center [1268, 430] width 322 height 29
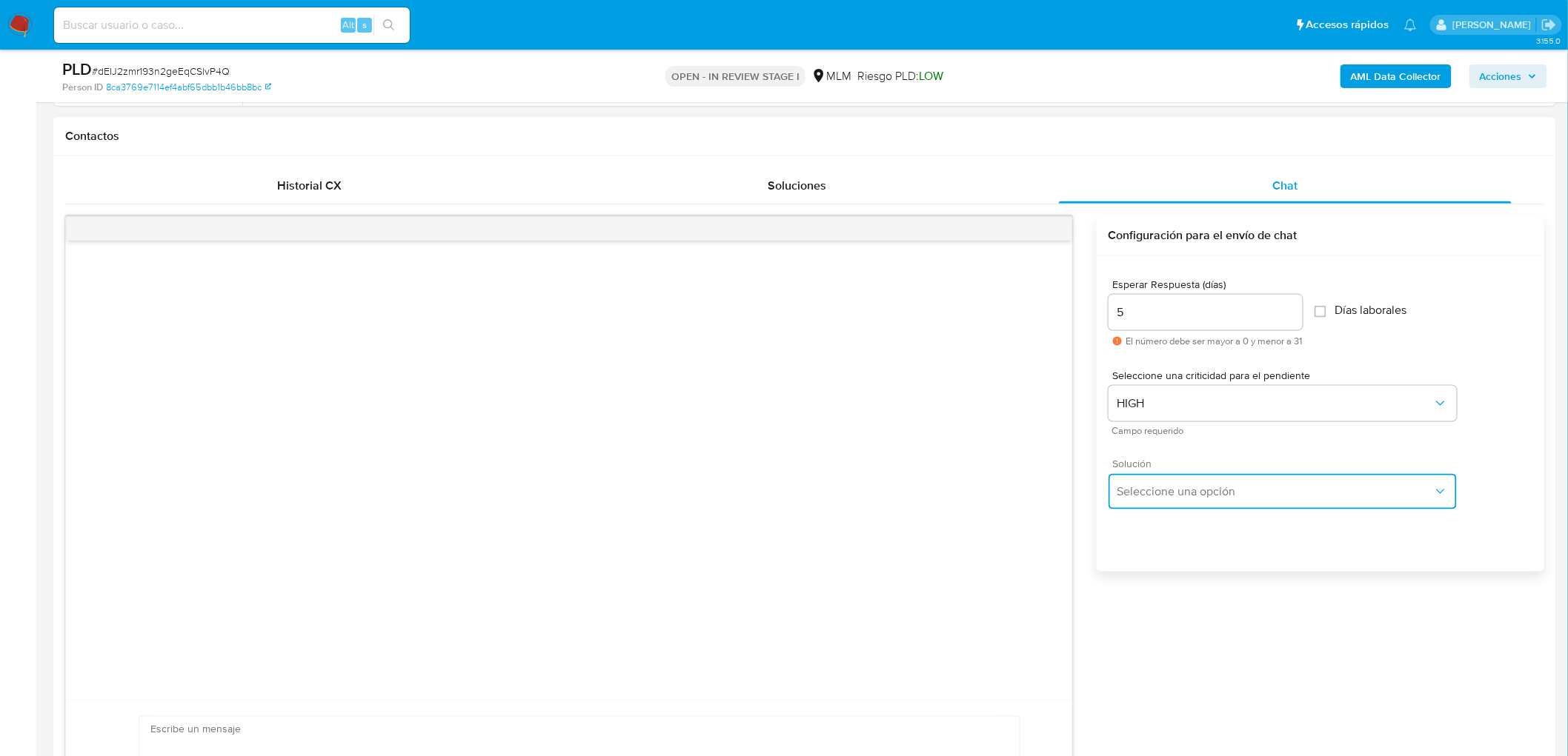
click at [1143, 484] on span "Seleccione una opción" at bounding box center [1275, 492] width 316 height 15
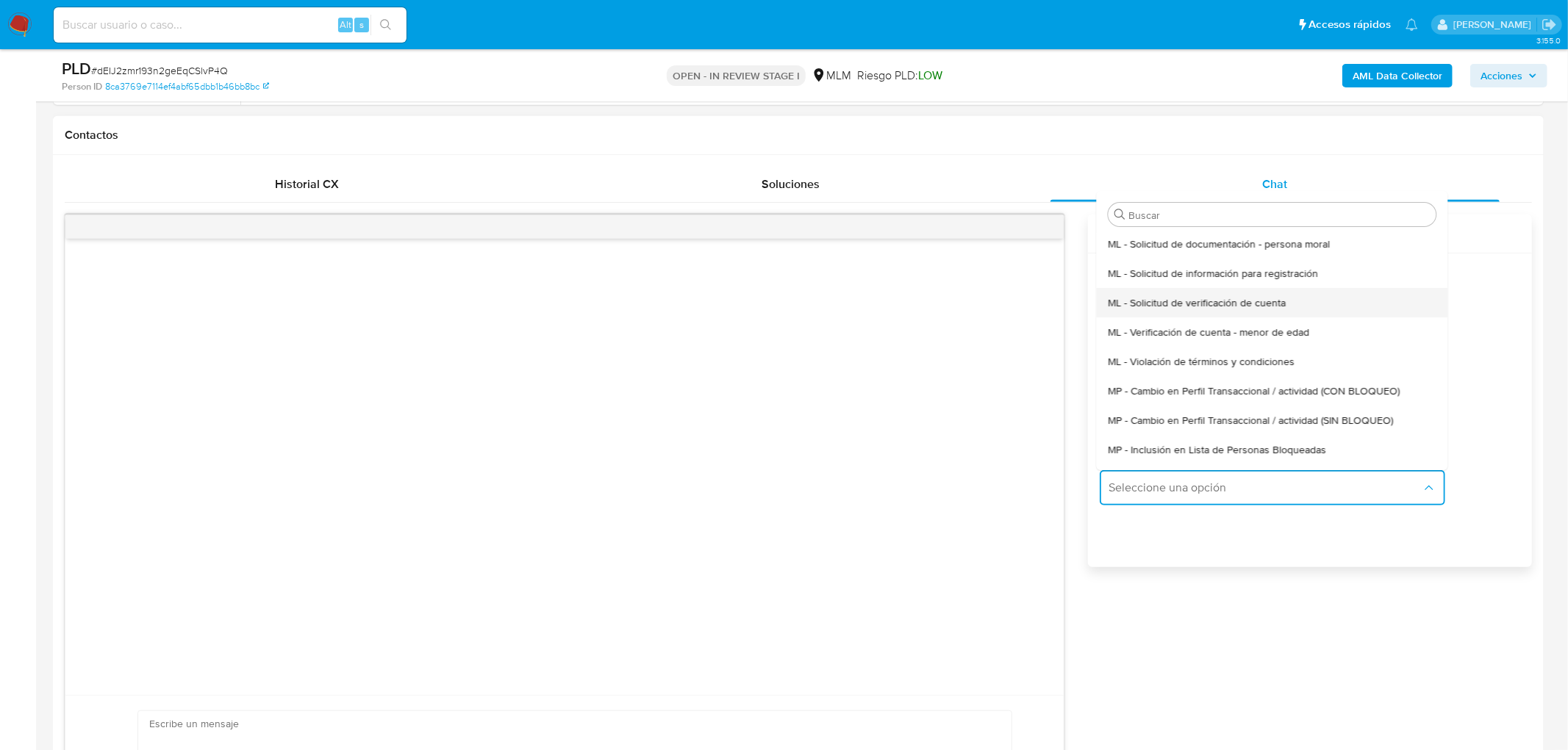
click at [1208, 297] on span "ML - Solicitud de verificación de cuenta" at bounding box center [1197, 303] width 178 height 13
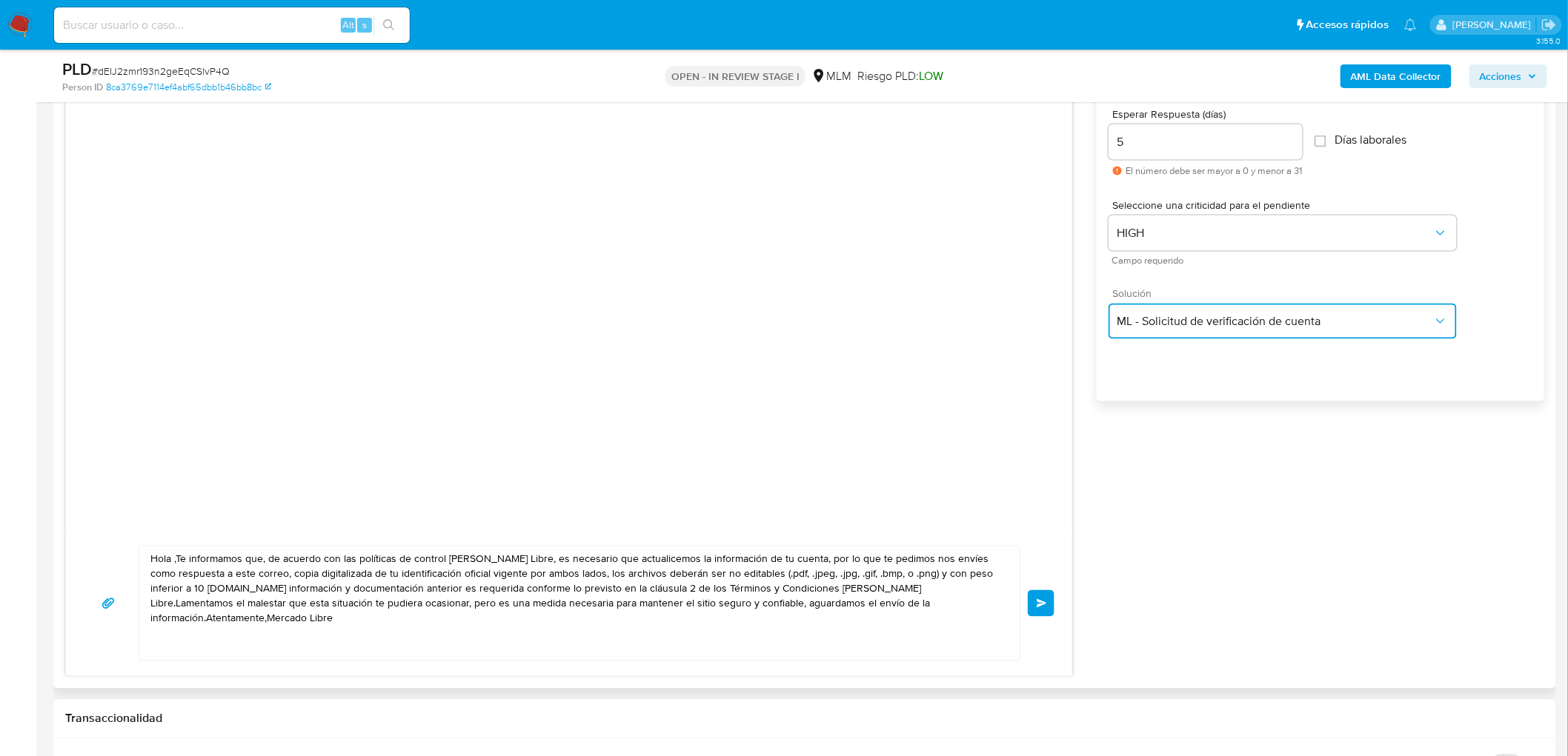
scroll to position [987, 0]
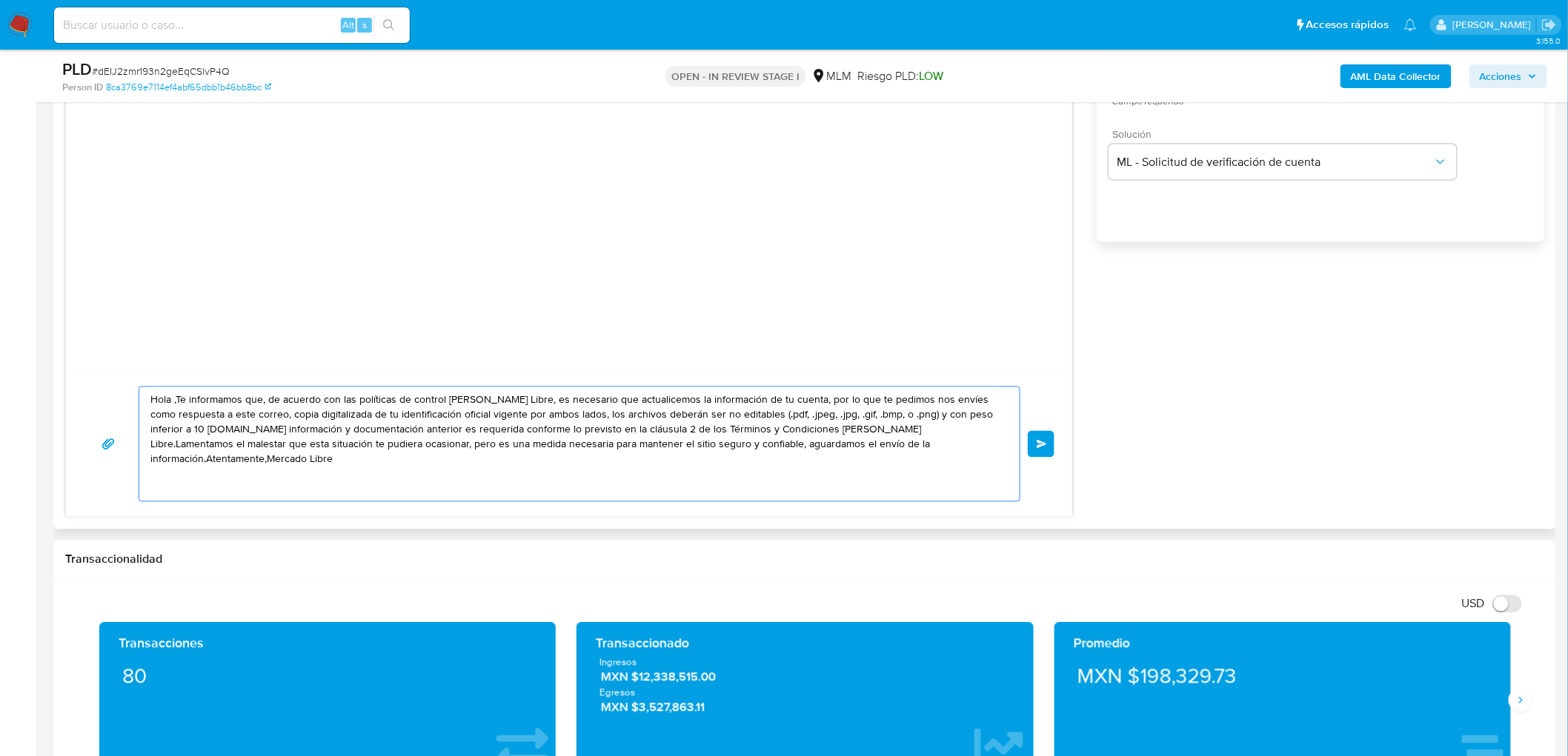
drag, startPoint x: 961, startPoint y: 462, endPoint x: 116, endPoint y: 397, distance: 847.5
click at [116, 397] on div "Hola ,Te informamos que, de acuerdo con las políticas de control de Mercado Lib…" at bounding box center [569, 444] width 971 height 115
paste textarea "Estimado Sebastian Maysse Martinez. Te comunicamos que se ha identificado un ca…"
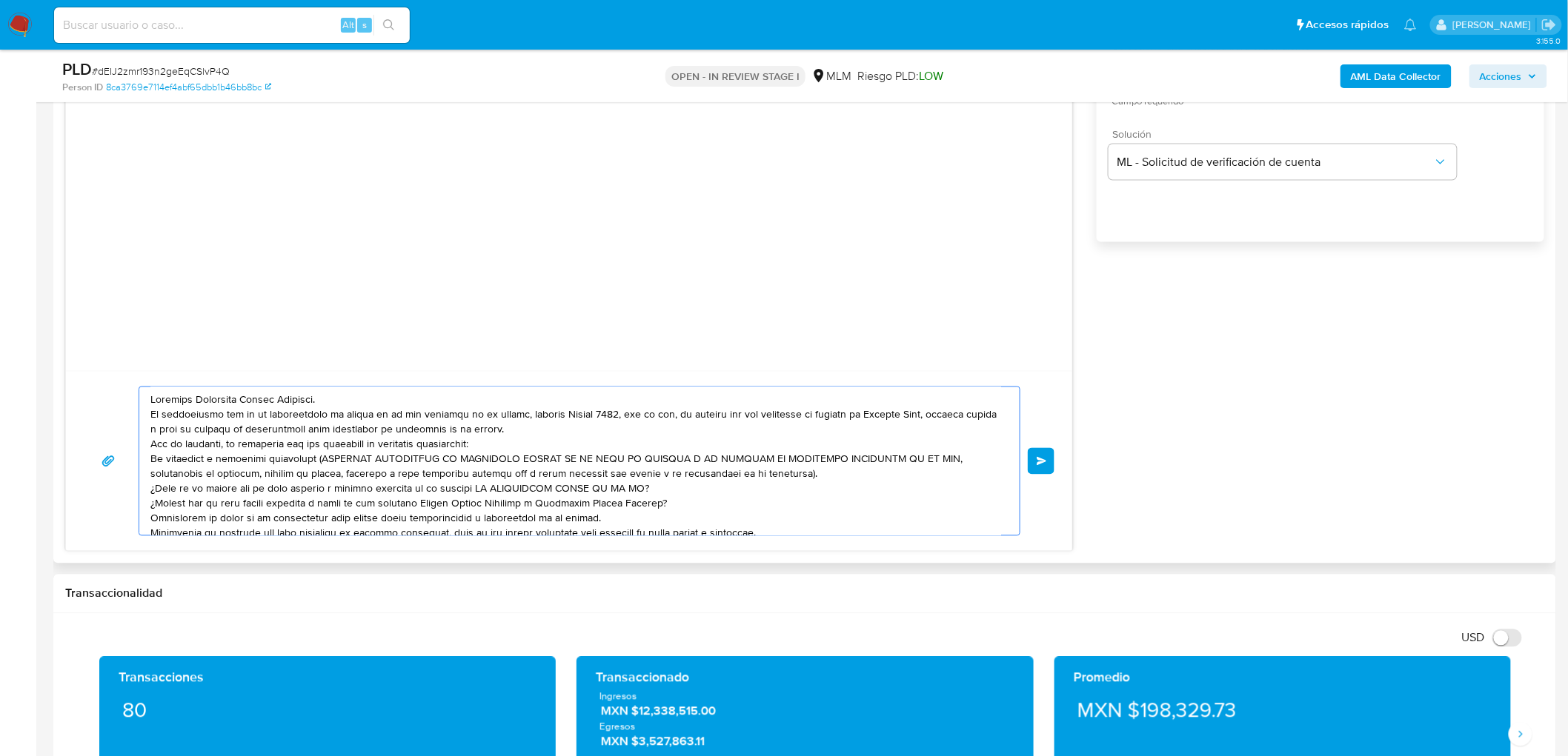
scroll to position [35, 0]
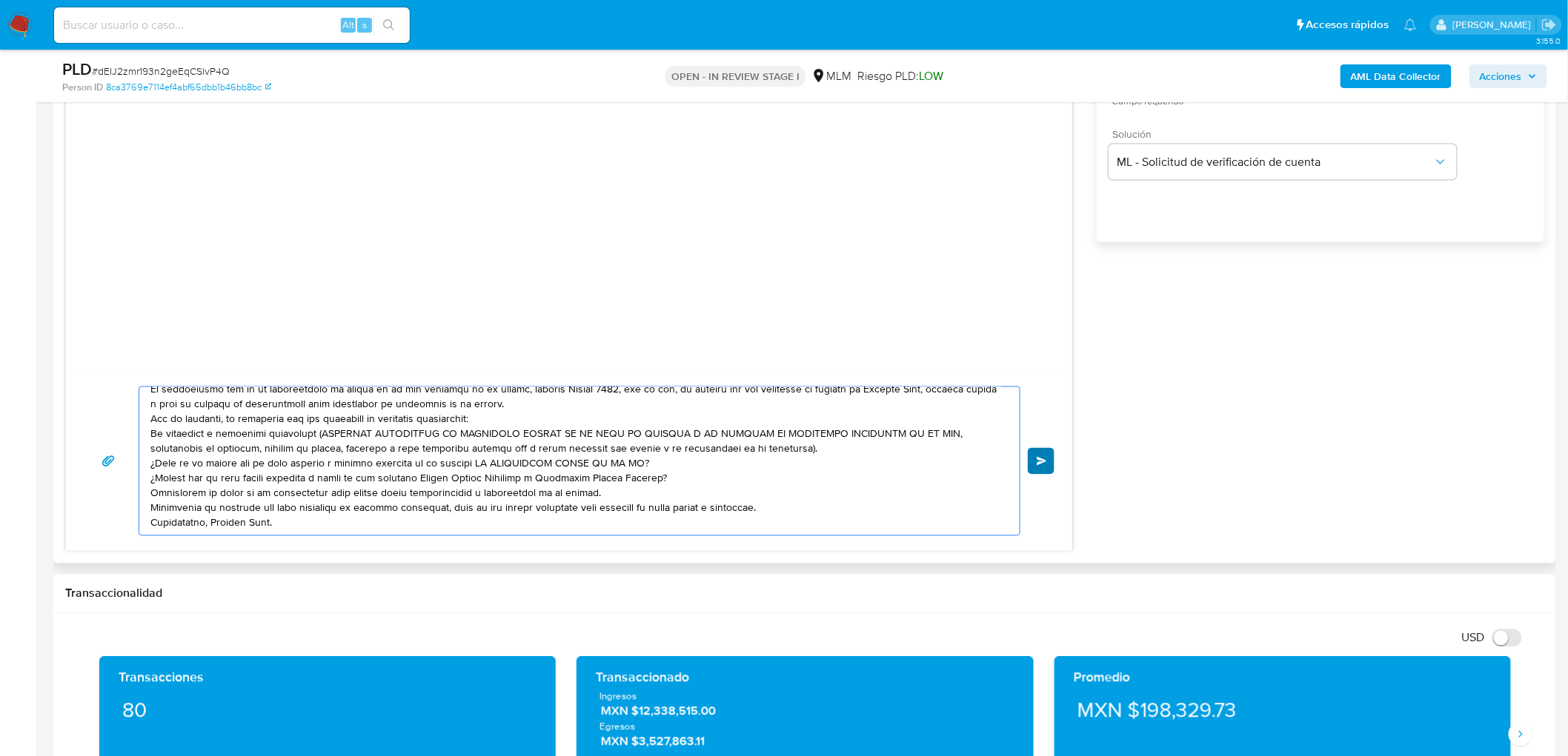
type textarea "Estimado Sebastian Maysse Martinez. Te comunicamos que se ha identificado un ca…"
click at [1038, 462] on span "Enviar" at bounding box center [1042, 462] width 11 height 9
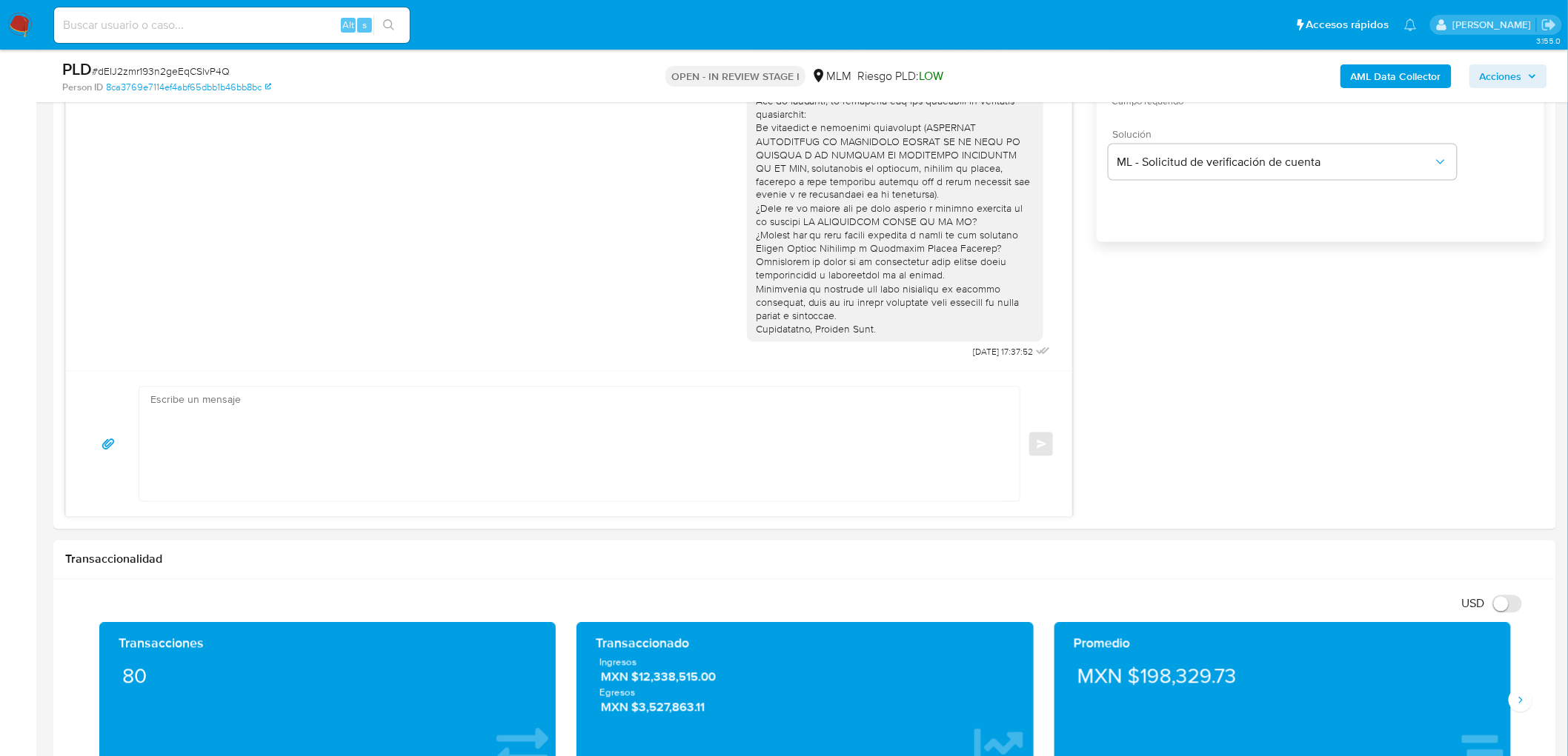
scroll to position [0, 0]
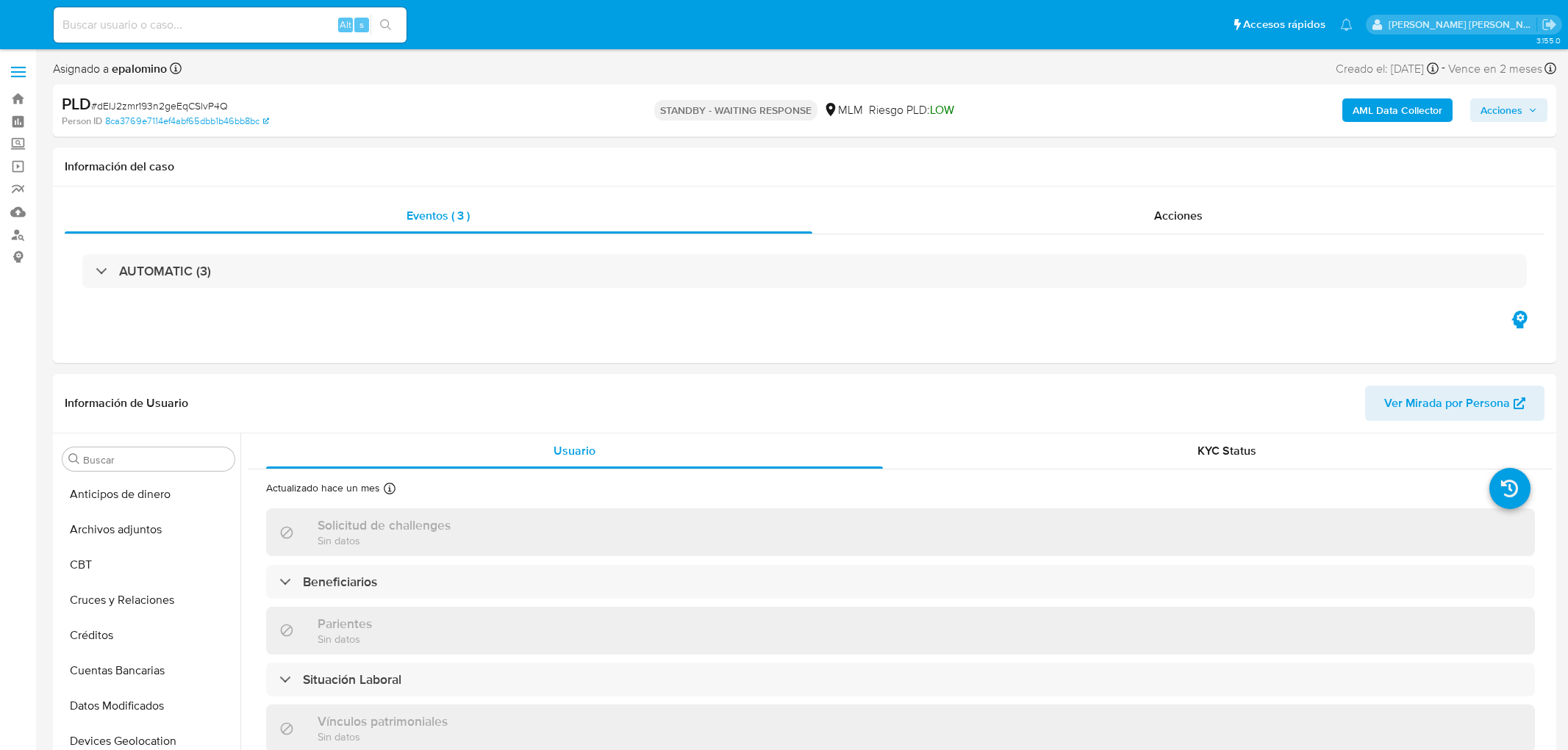
select select "10"
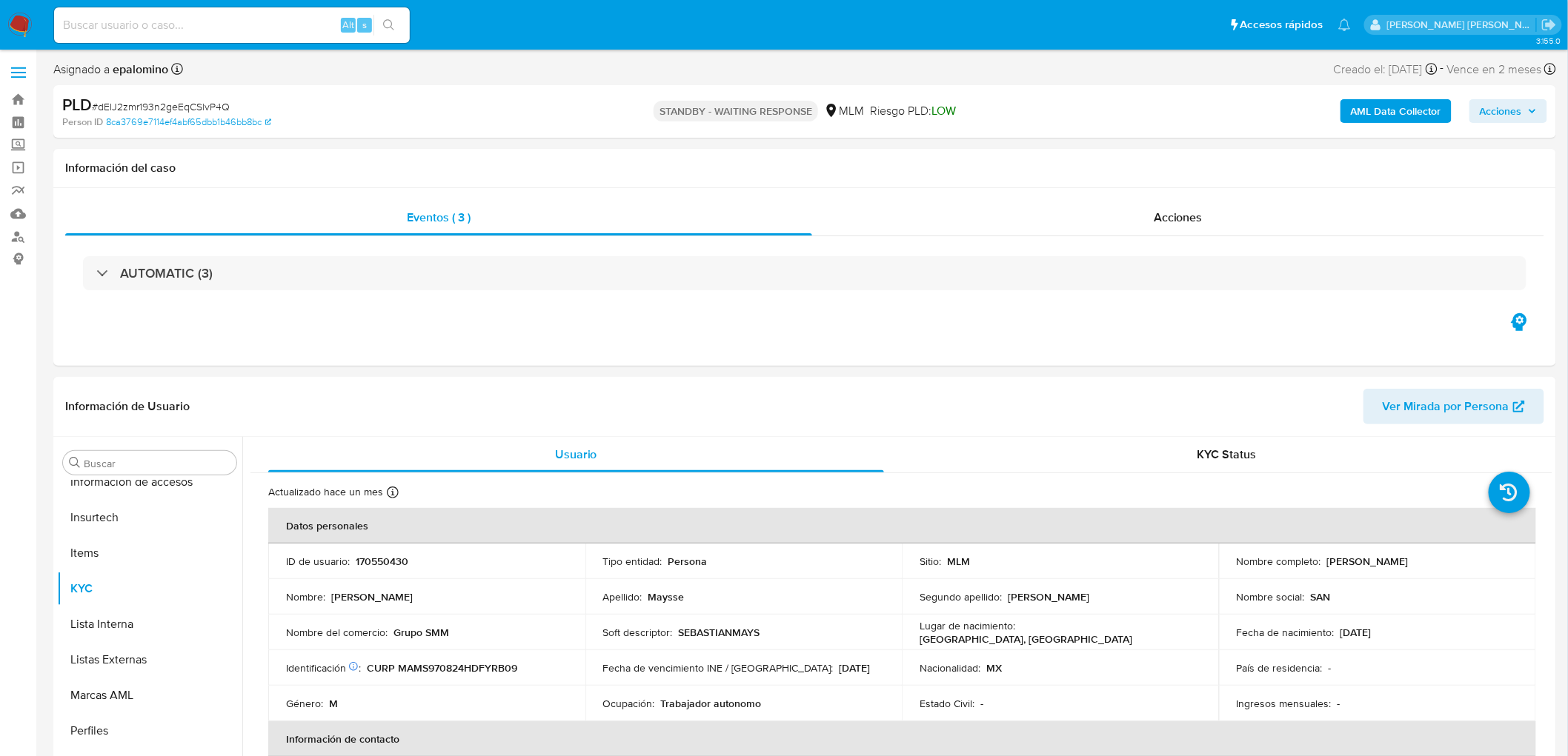
scroll to position [625, 0]
click at [219, 107] on span "# dEIJ2zmr193n2geEqCSlvP4Q" at bounding box center [160, 107] width 138 height 15
copy span "dEIJ2zmr193n2geEqCSlvP4Q"
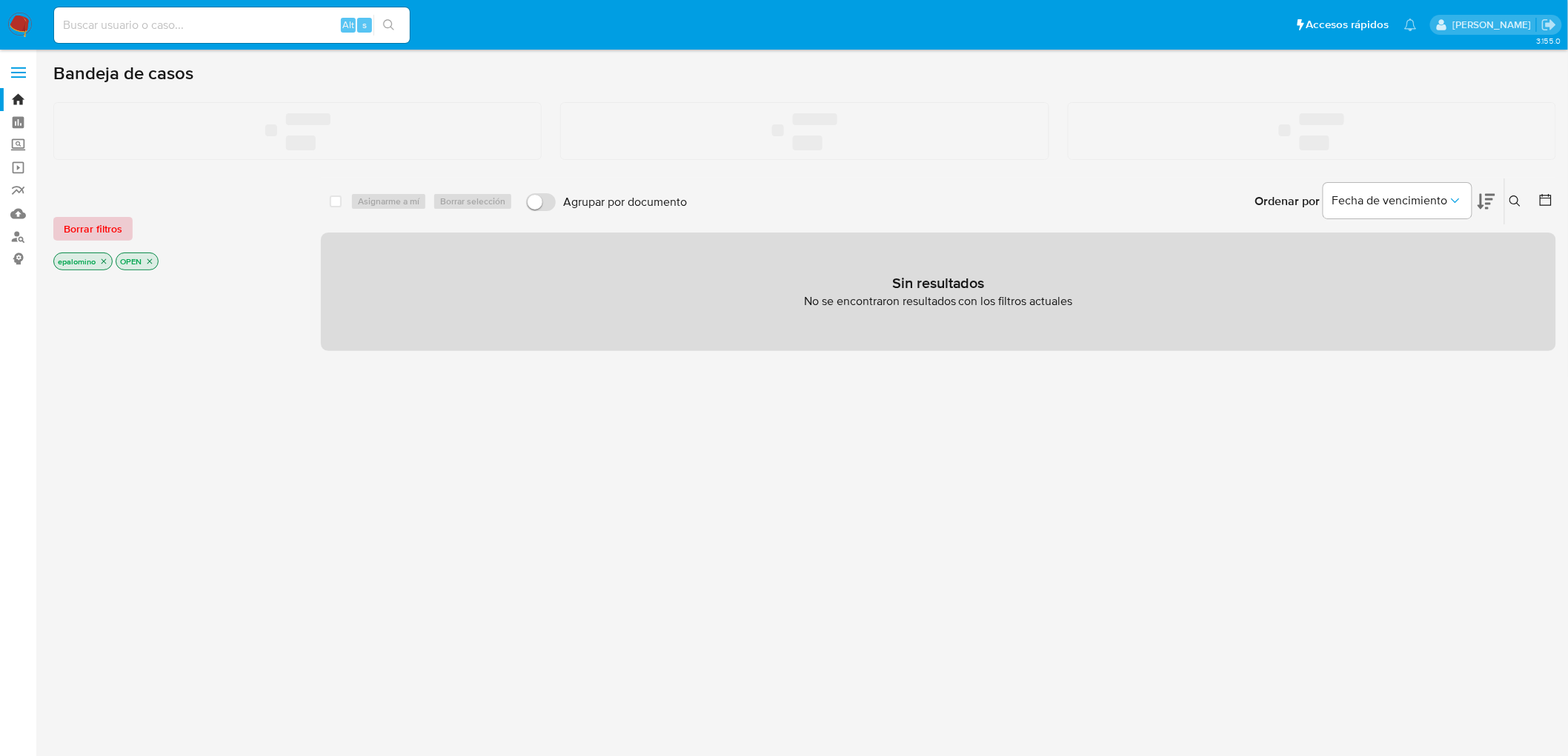
click at [112, 234] on span "Borrar filtros" at bounding box center [93, 229] width 59 height 21
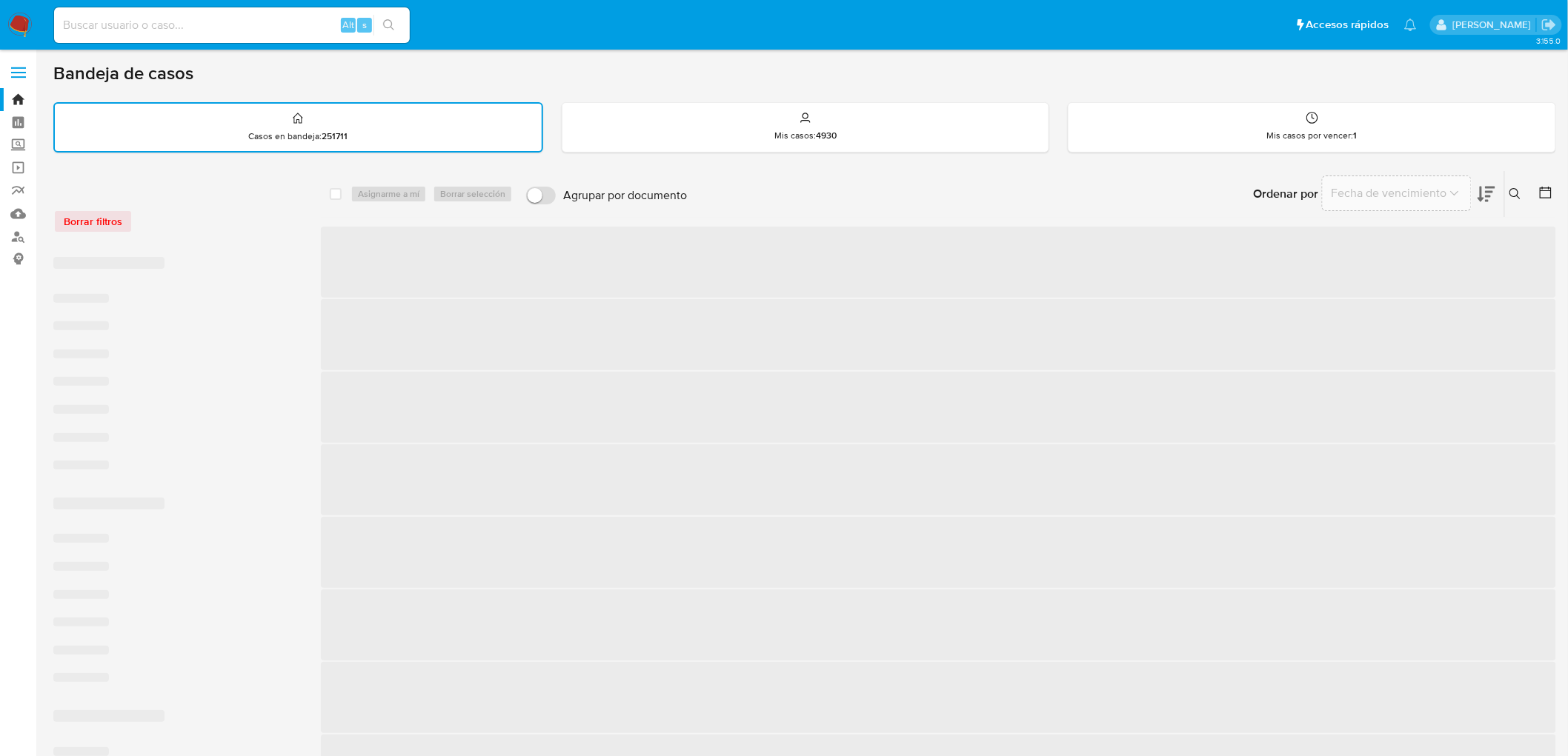
click at [1423, 188] on icon at bounding box center [1516, 194] width 12 height 12
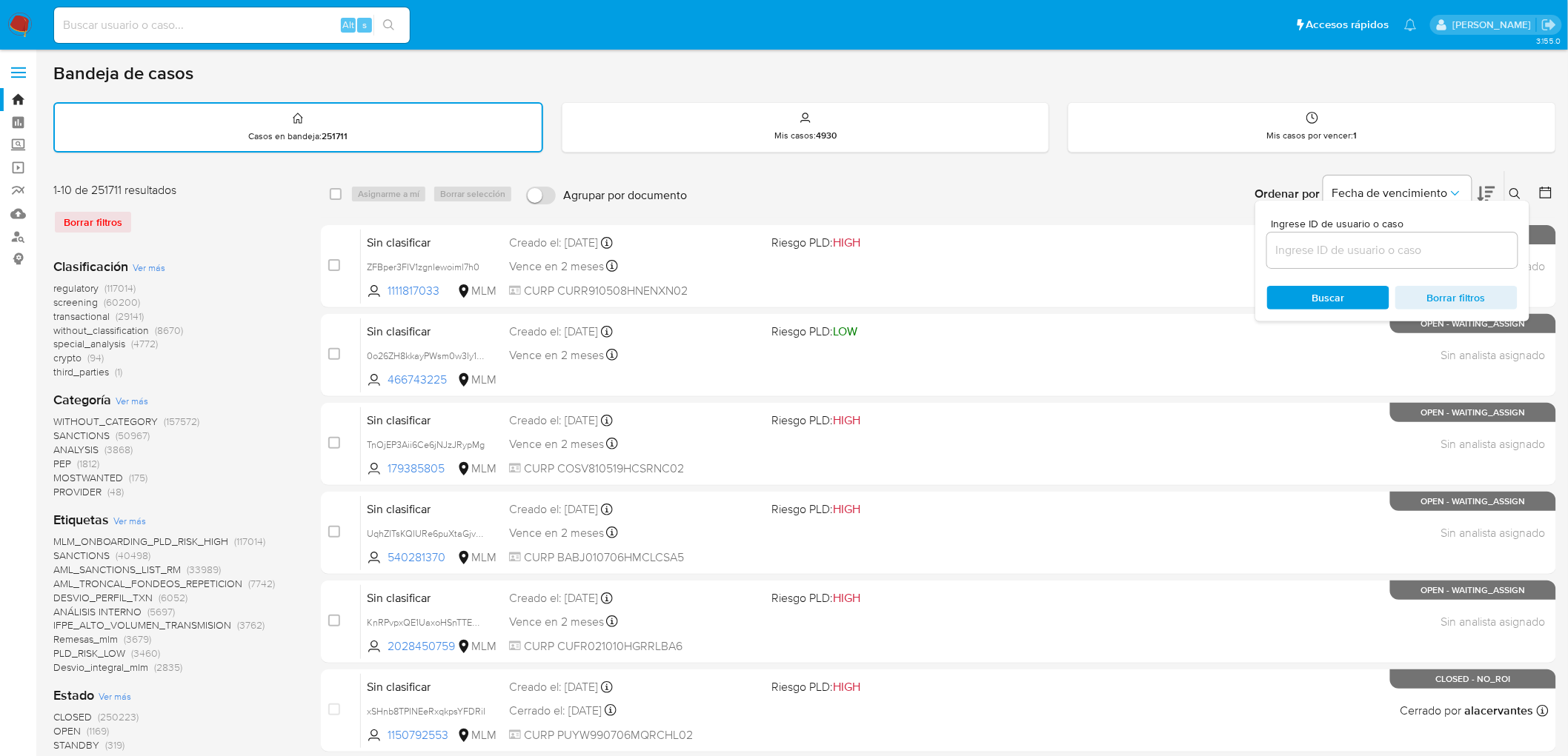
click at [1310, 241] on input at bounding box center [1392, 251] width 250 height 20
type input "827100549"
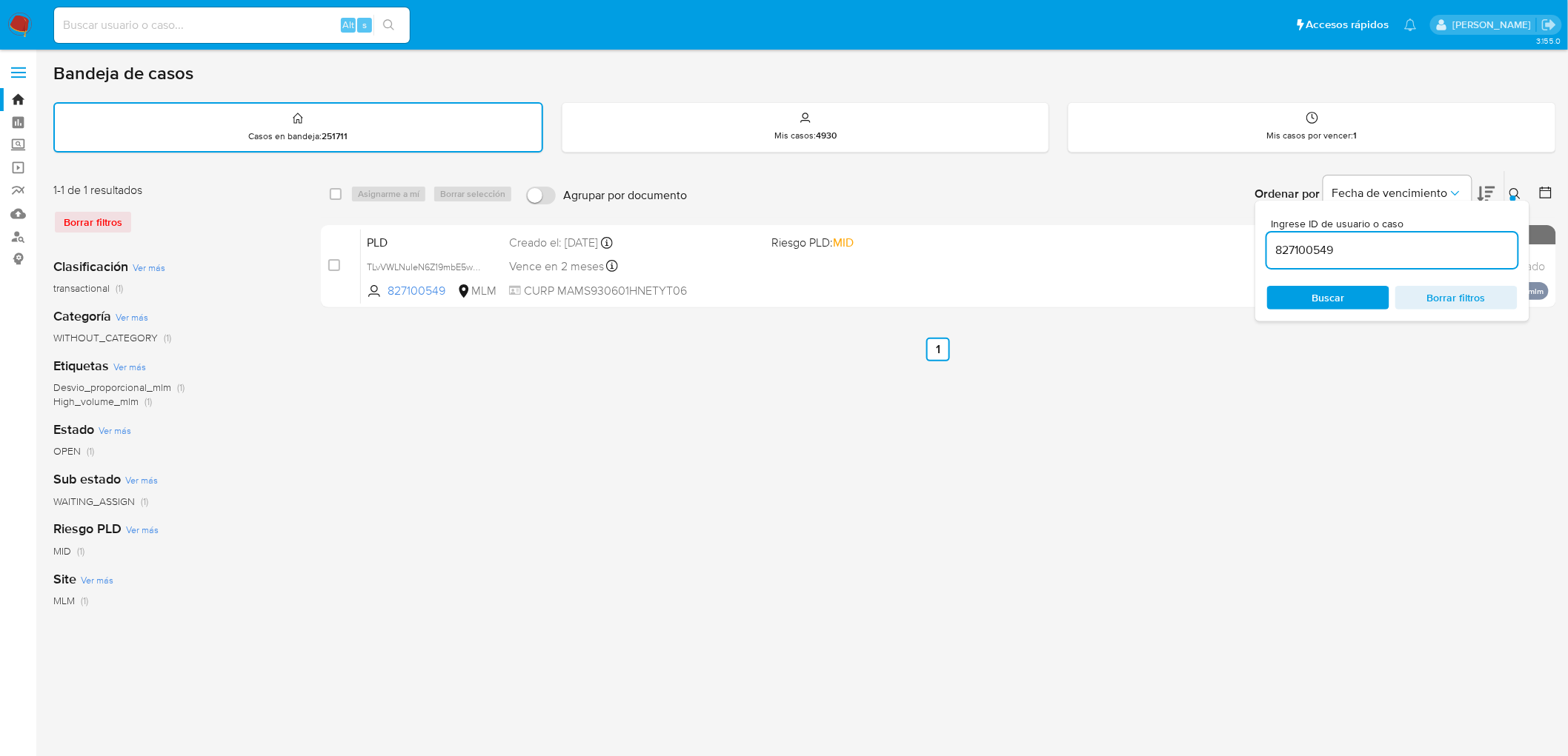
click at [1423, 190] on icon at bounding box center [1516, 194] width 12 height 12
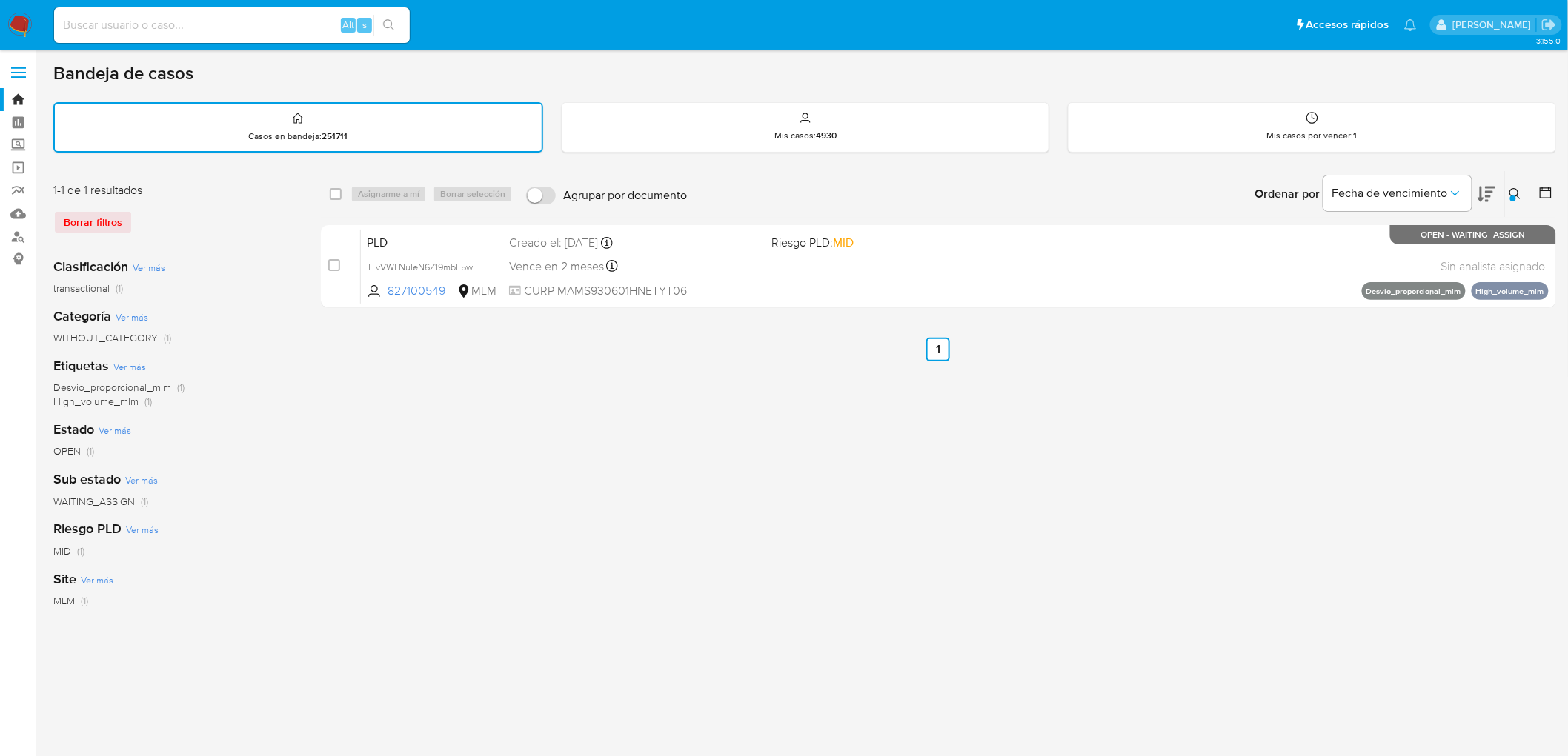
click at [336, 191] on input "checkbox" at bounding box center [336, 194] width 12 height 12
checkbox input "true"
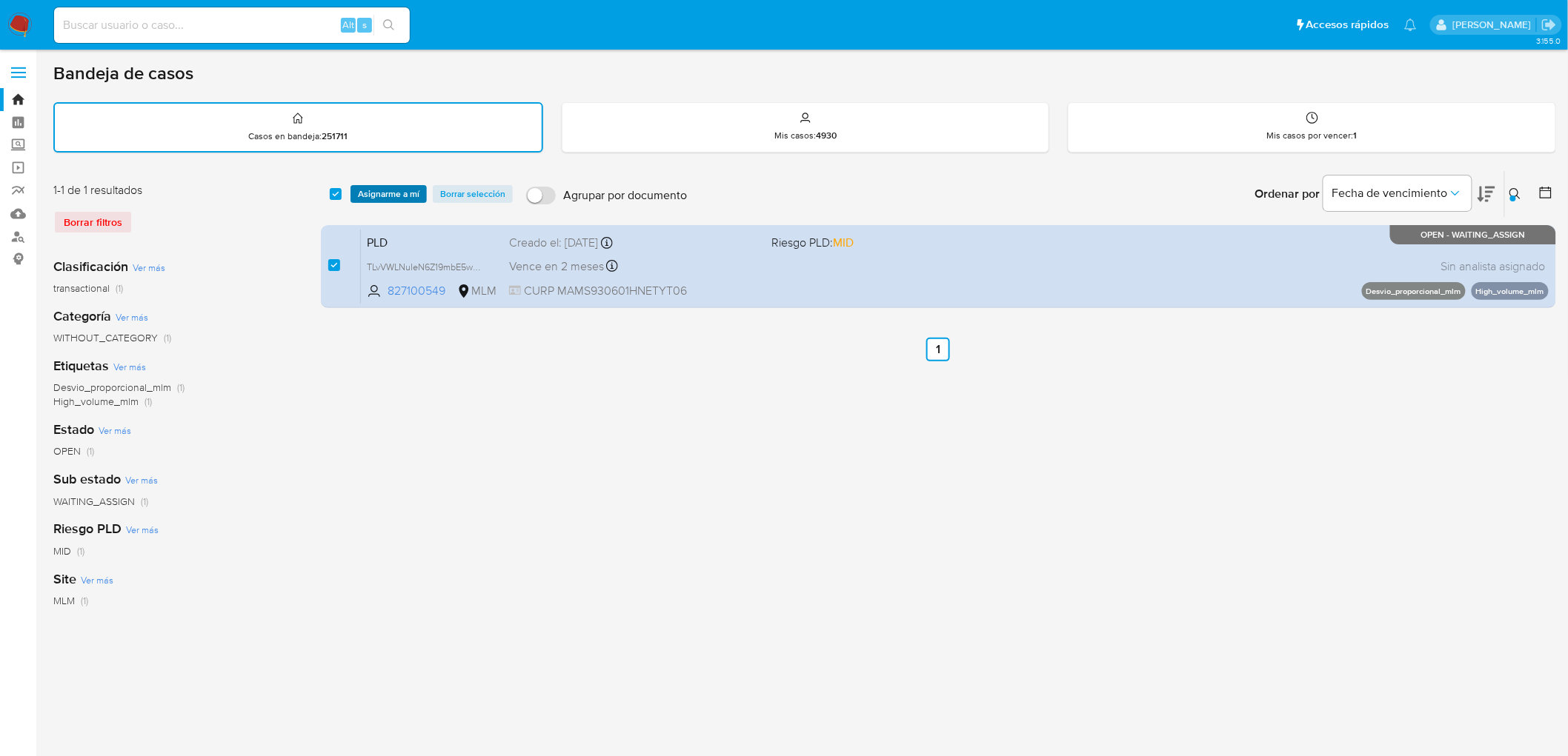
click at [393, 191] on span "Asignarme a mí" at bounding box center [389, 194] width 62 height 15
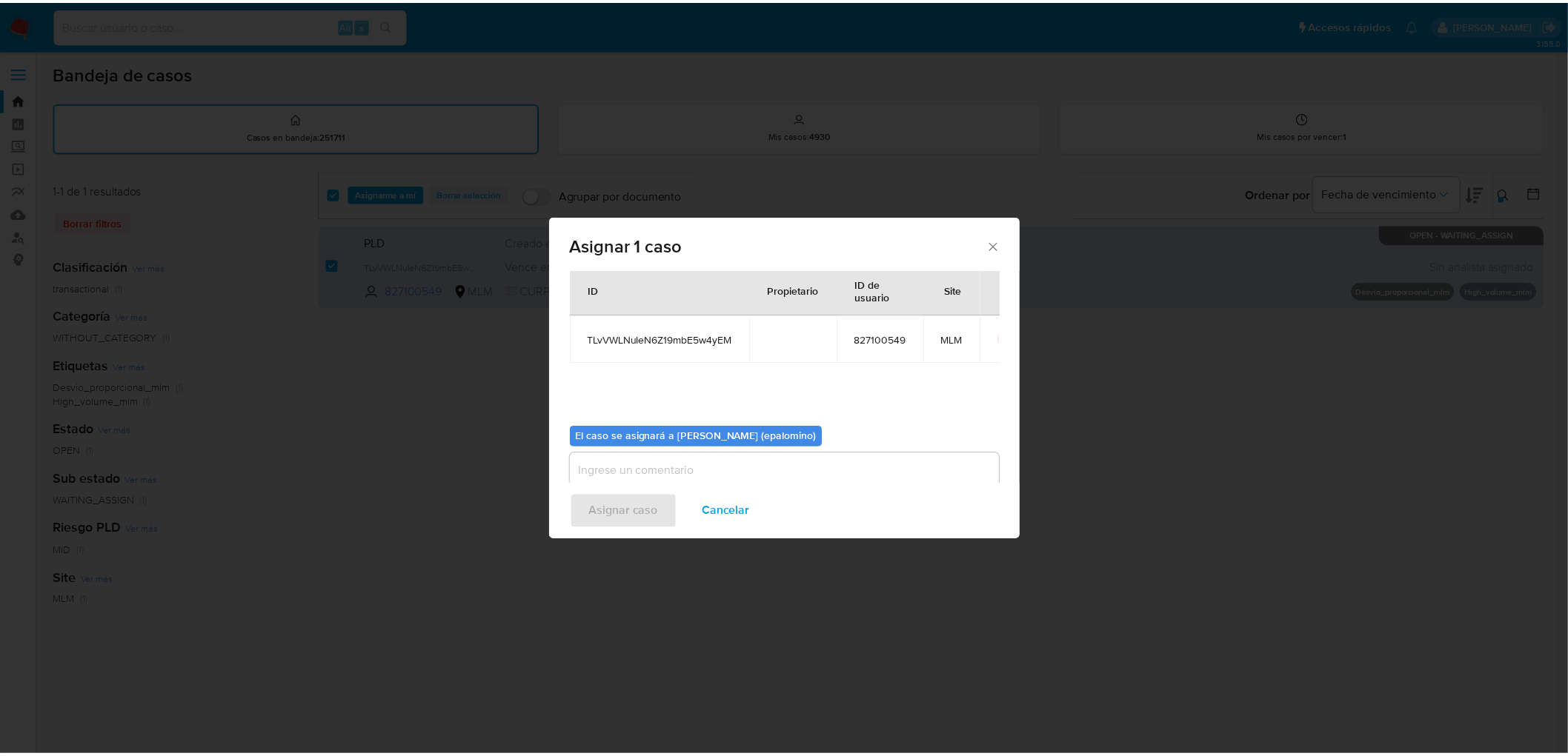
scroll to position [76, 0]
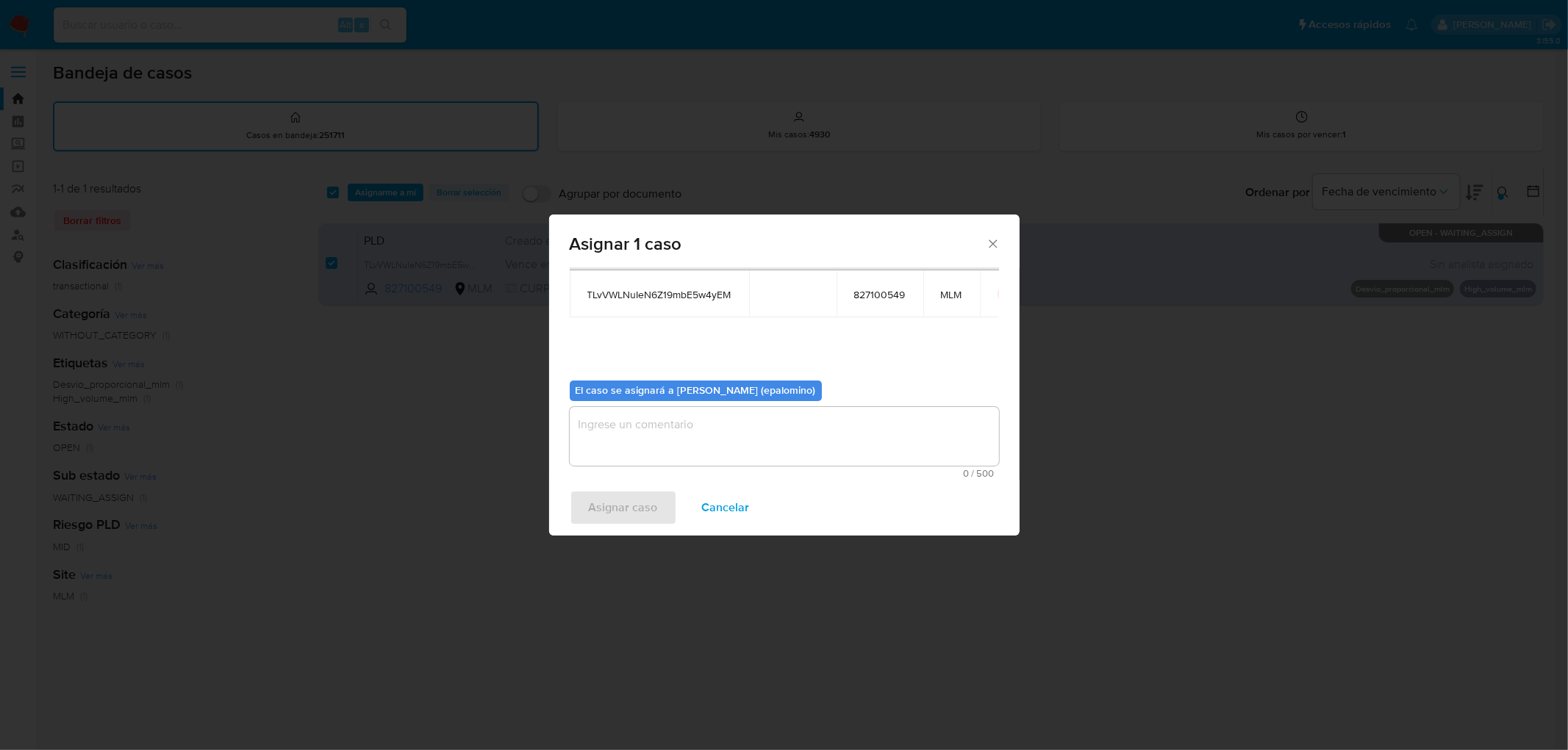
click at [694, 463] on textarea "assign-modal" at bounding box center [784, 436] width 429 height 59
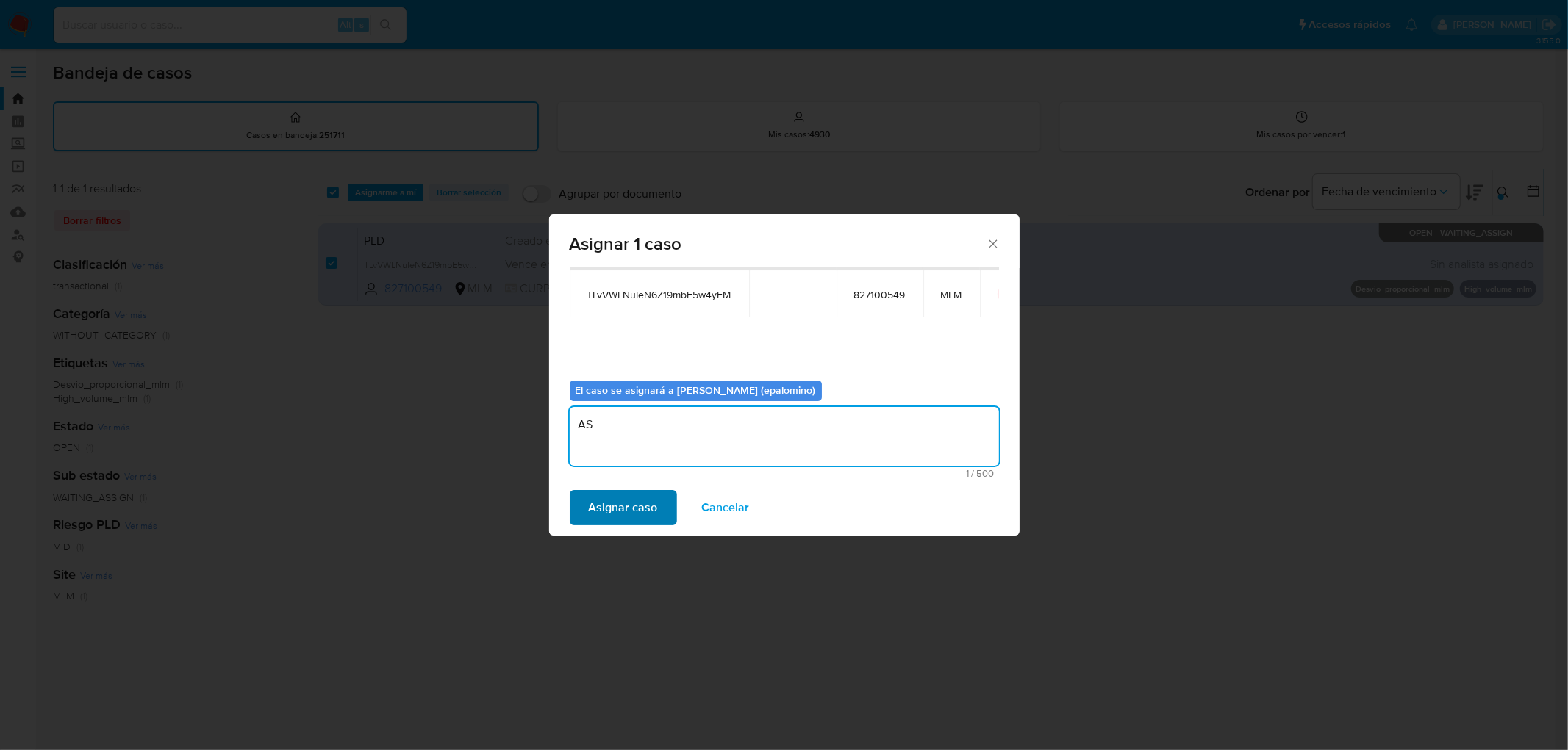
type textarea "AS"
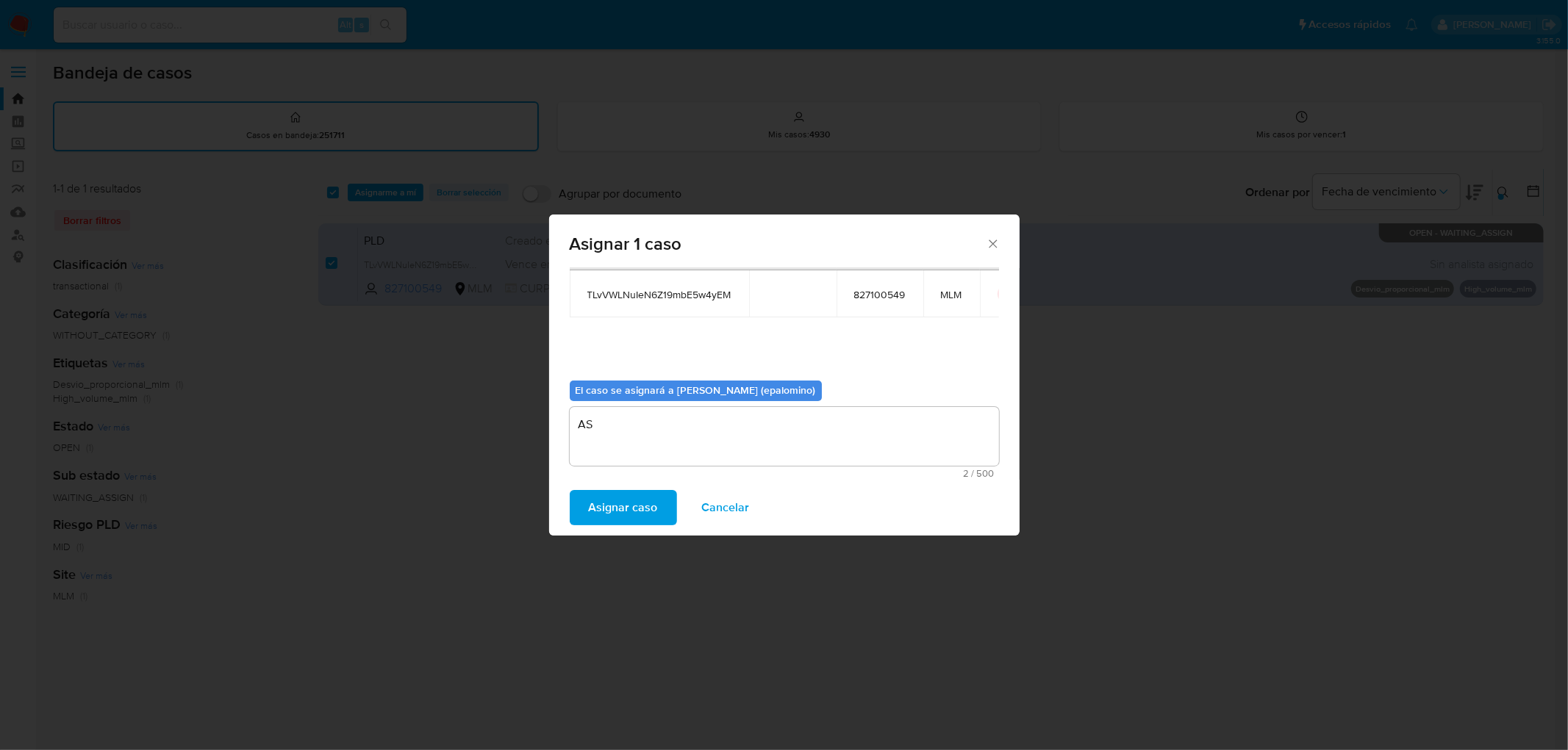
click at [607, 502] on span "Asignar caso" at bounding box center [623, 507] width 69 height 32
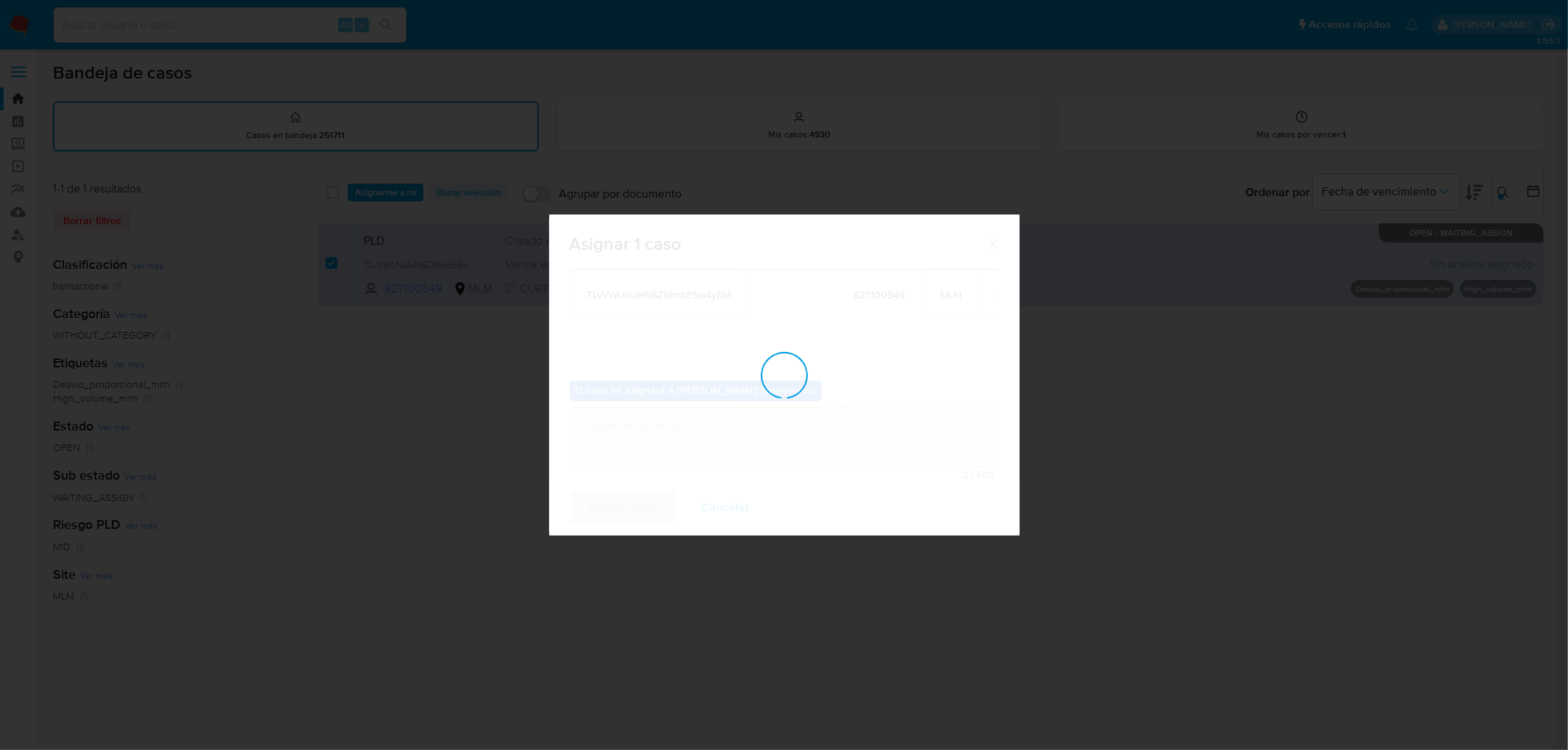
checkbox input "false"
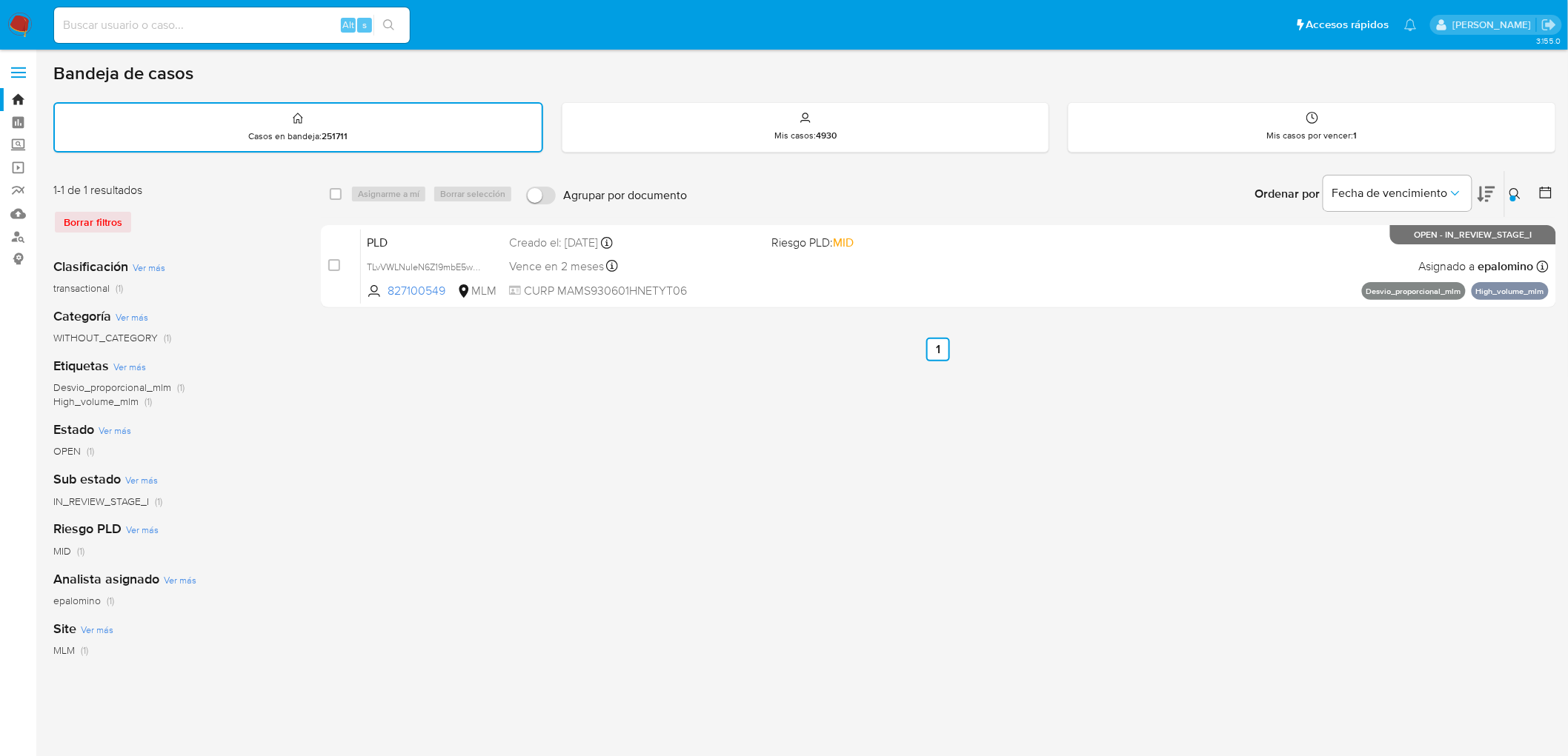
click at [16, 31] on img at bounding box center [20, 25] width 25 height 25
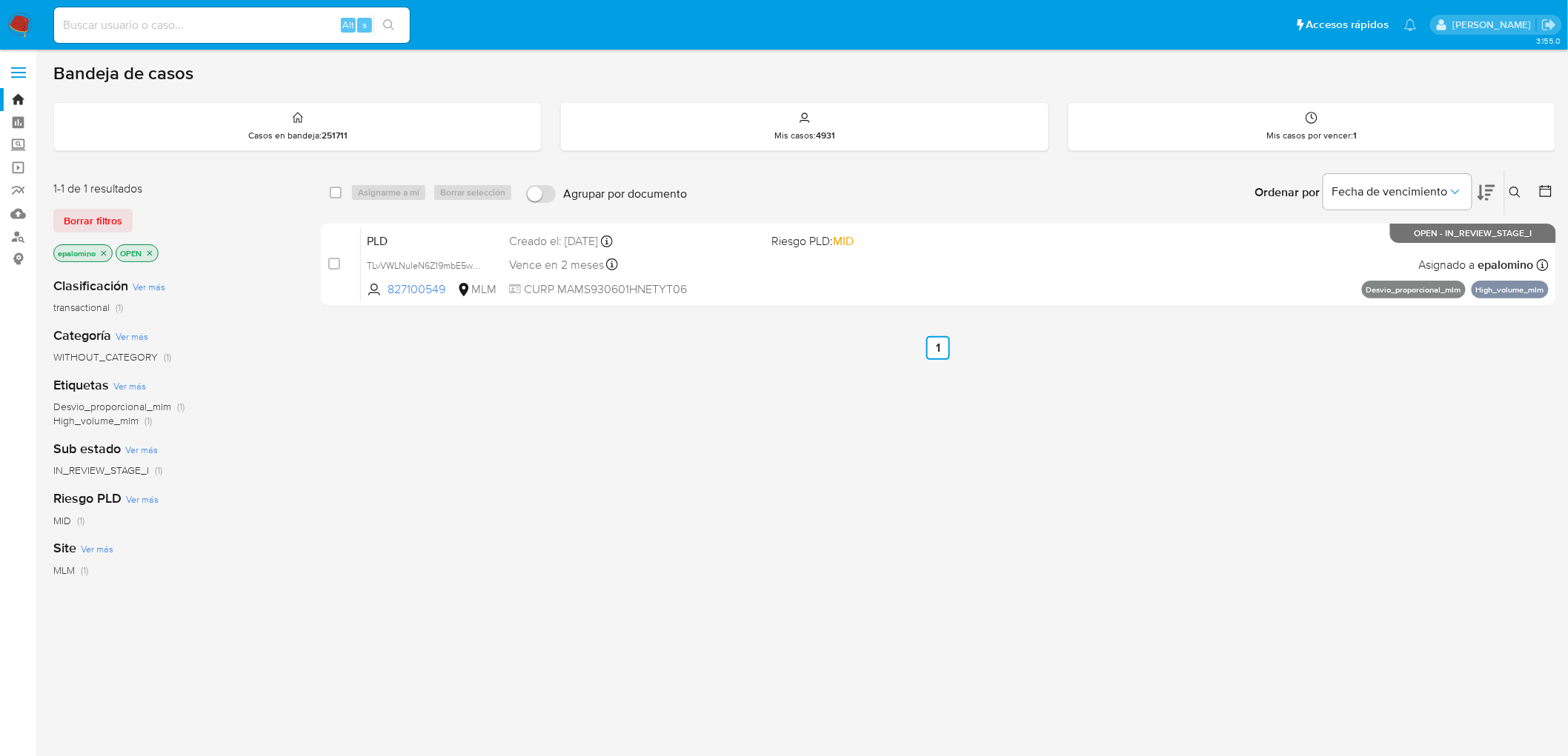
click at [84, 226] on span "Borrar filtros" at bounding box center [93, 221] width 59 height 21
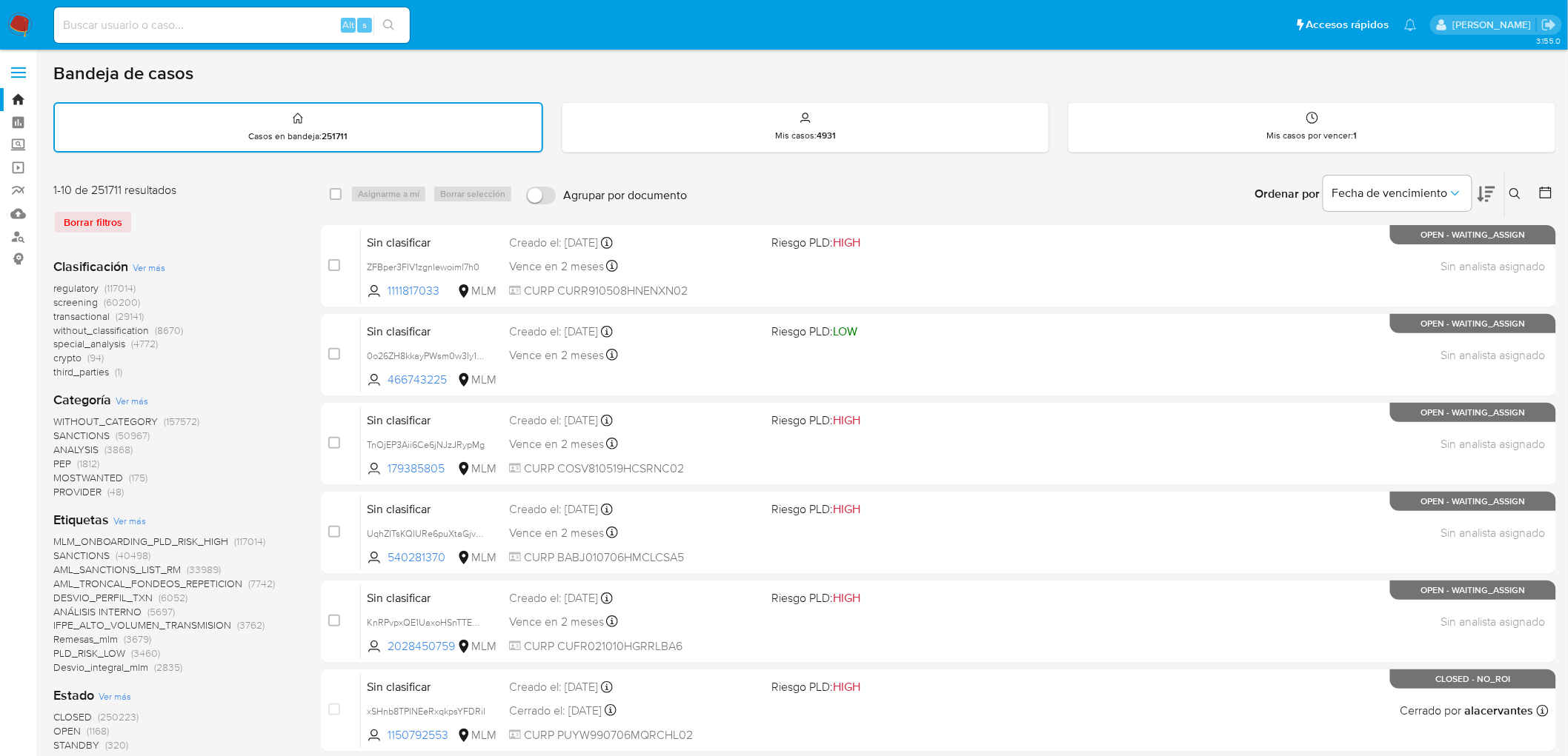
click at [26, 23] on img at bounding box center [20, 25] width 25 height 25
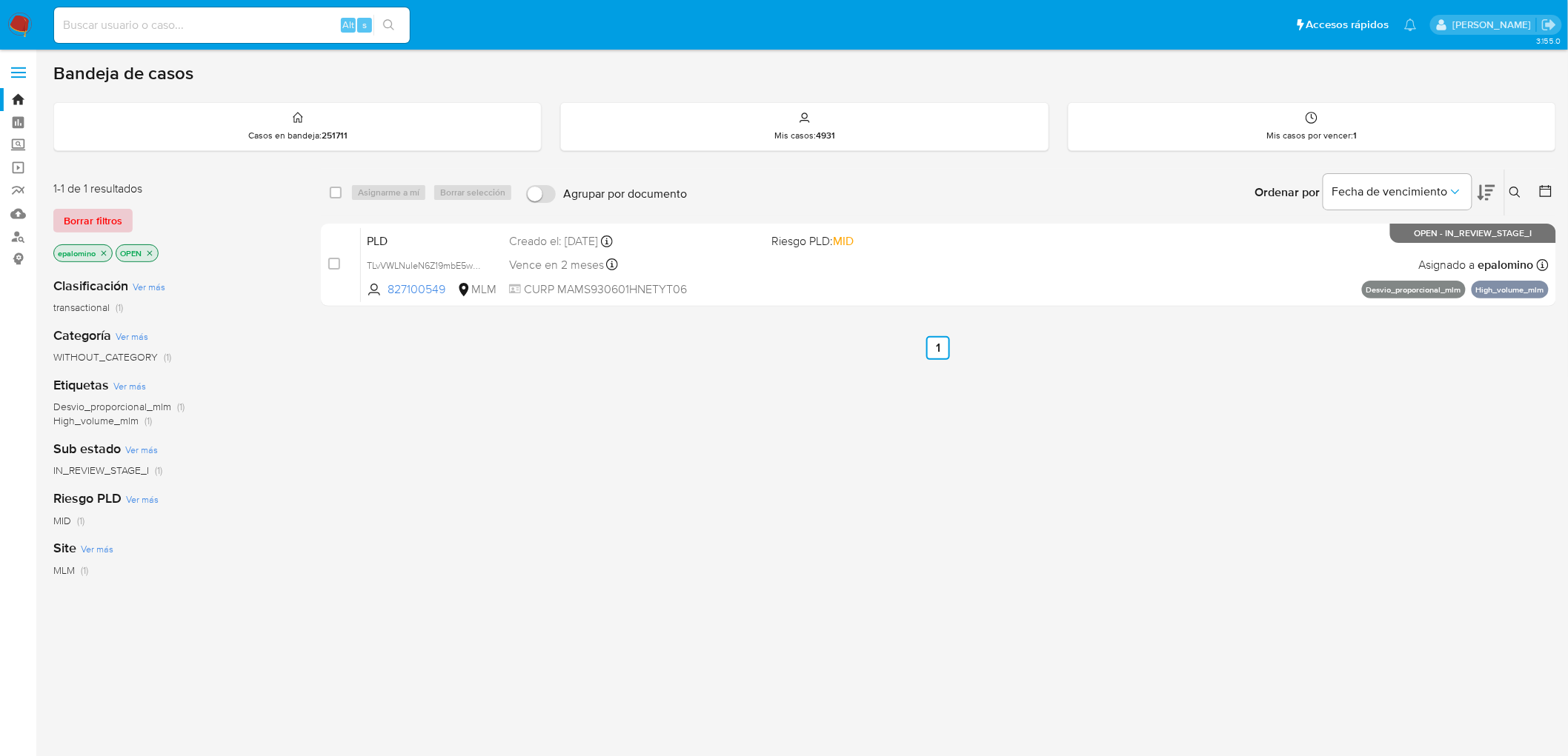
click at [90, 211] on span "Borrar filtros" at bounding box center [93, 221] width 59 height 21
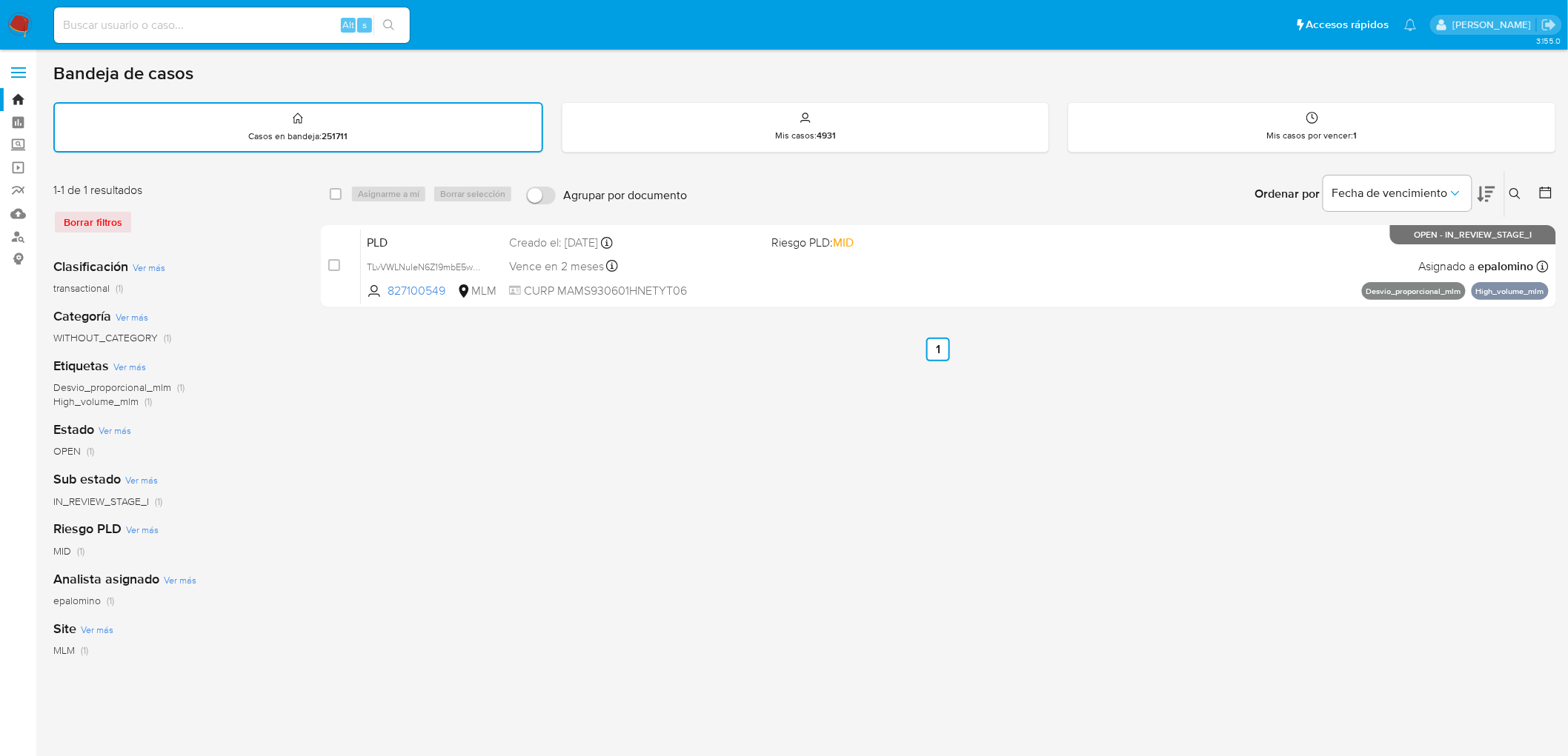
click at [18, 27] on img at bounding box center [20, 25] width 25 height 25
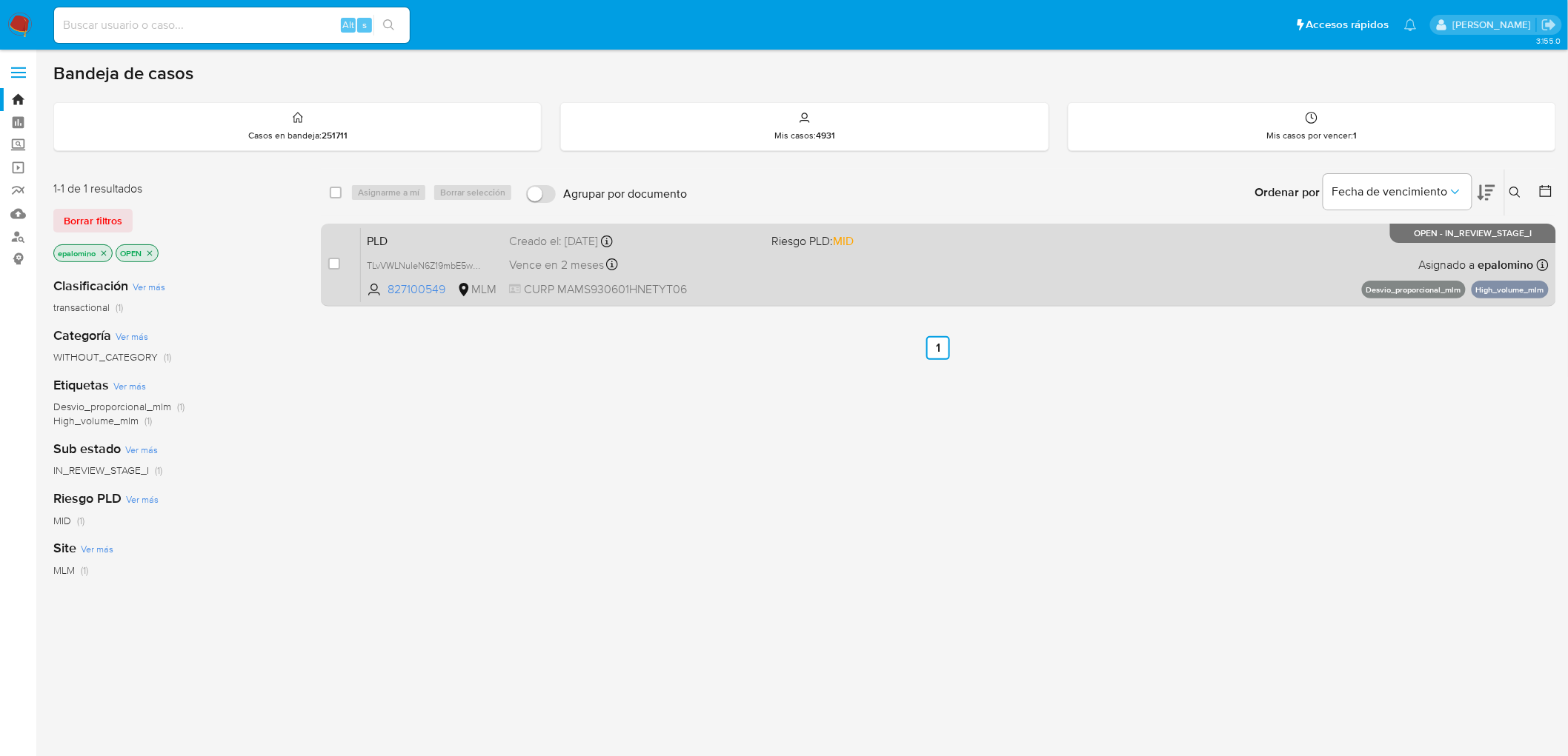
click at [397, 231] on span "PLD" at bounding box center [432, 240] width 130 height 20
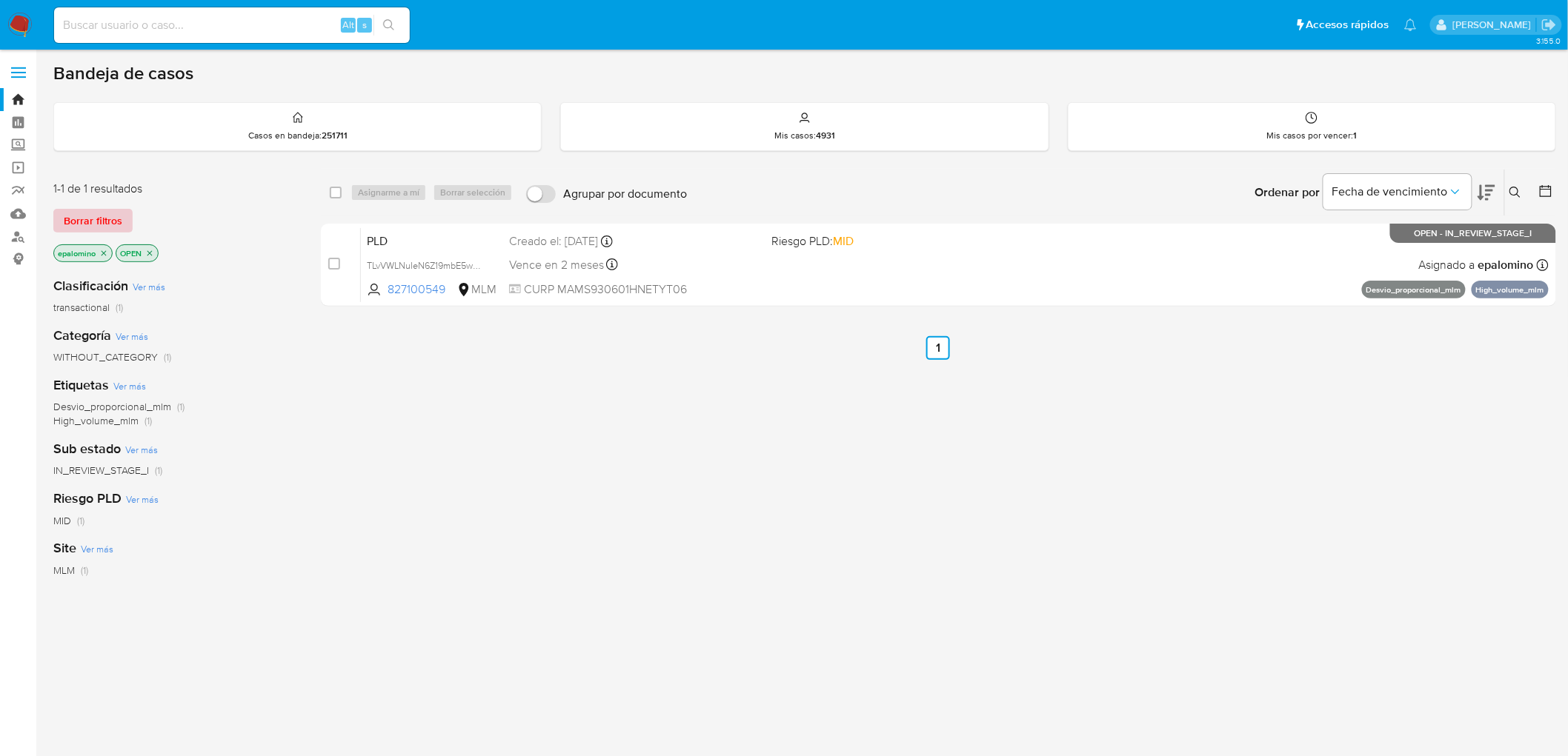
click at [75, 216] on span "Borrar filtros" at bounding box center [93, 221] width 59 height 21
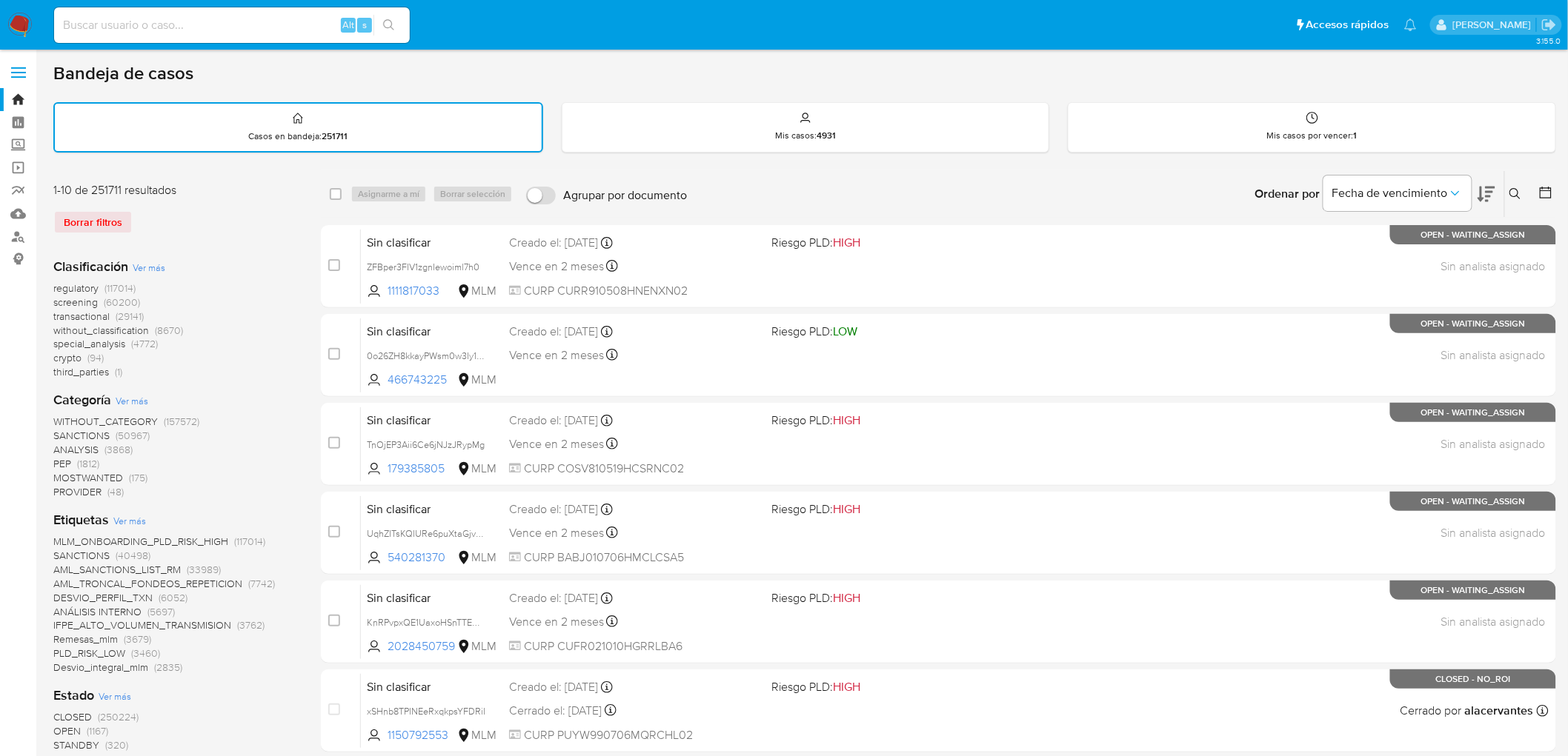
click at [14, 23] on img at bounding box center [20, 25] width 25 height 25
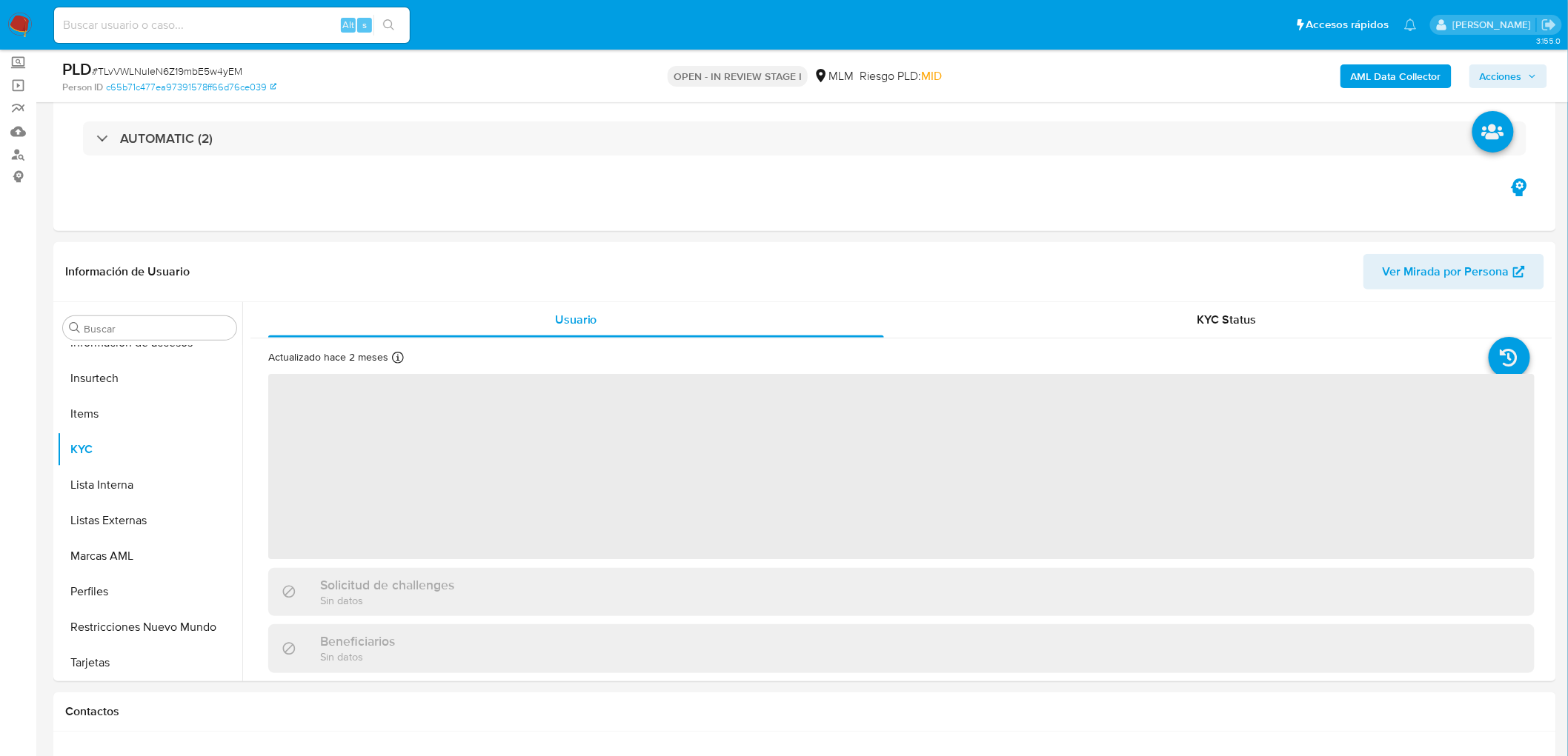
scroll to position [248, 0]
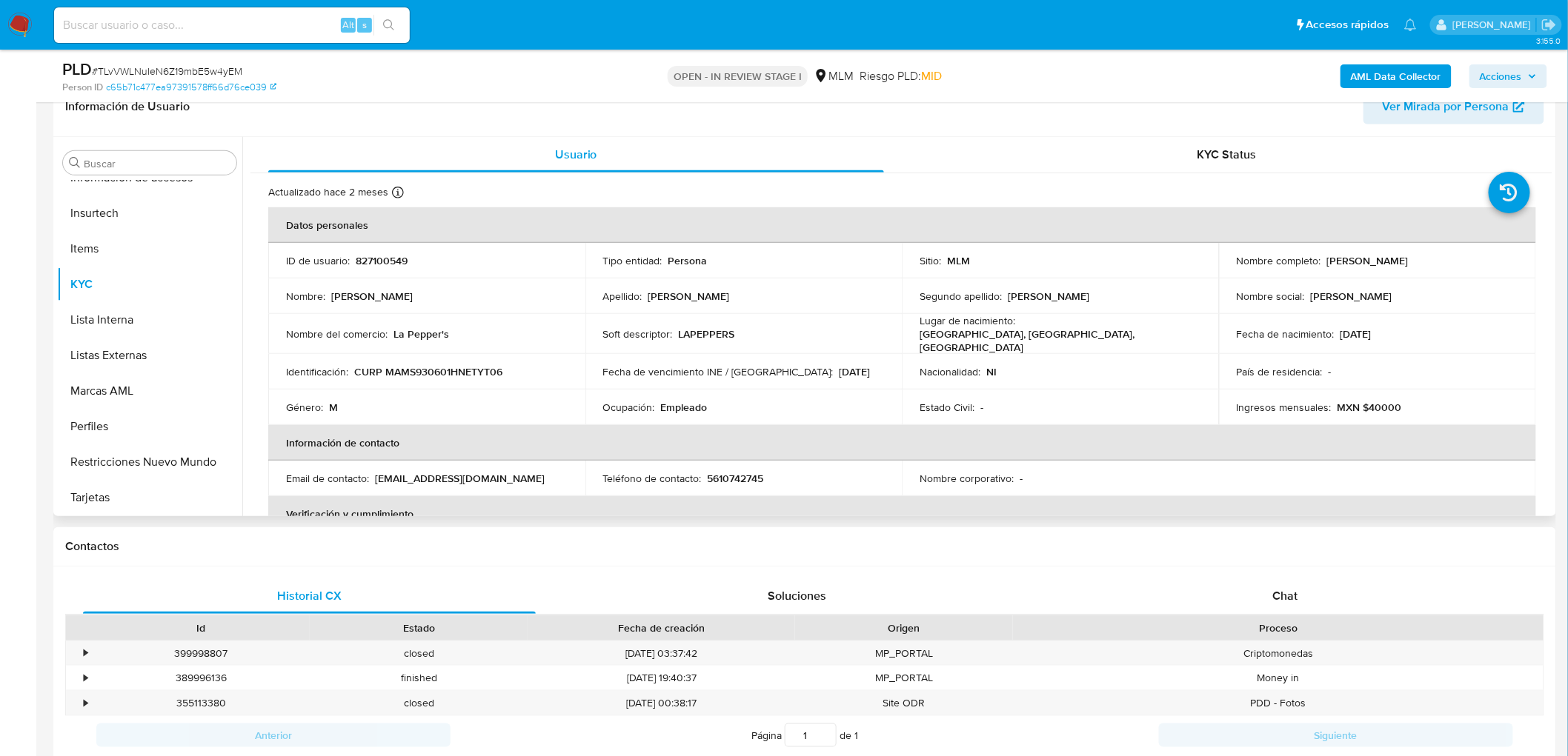
select select "10"
drag, startPoint x: 463, startPoint y: 334, endPoint x: 390, endPoint y: 331, distance: 73.1
click at [390, 331] on div "Nombre del comercio : La Pepper's" at bounding box center [427, 334] width 282 height 14
copy p "La Pepper's"
click at [732, 472] on p "5610742745" at bounding box center [735, 479] width 57 height 14
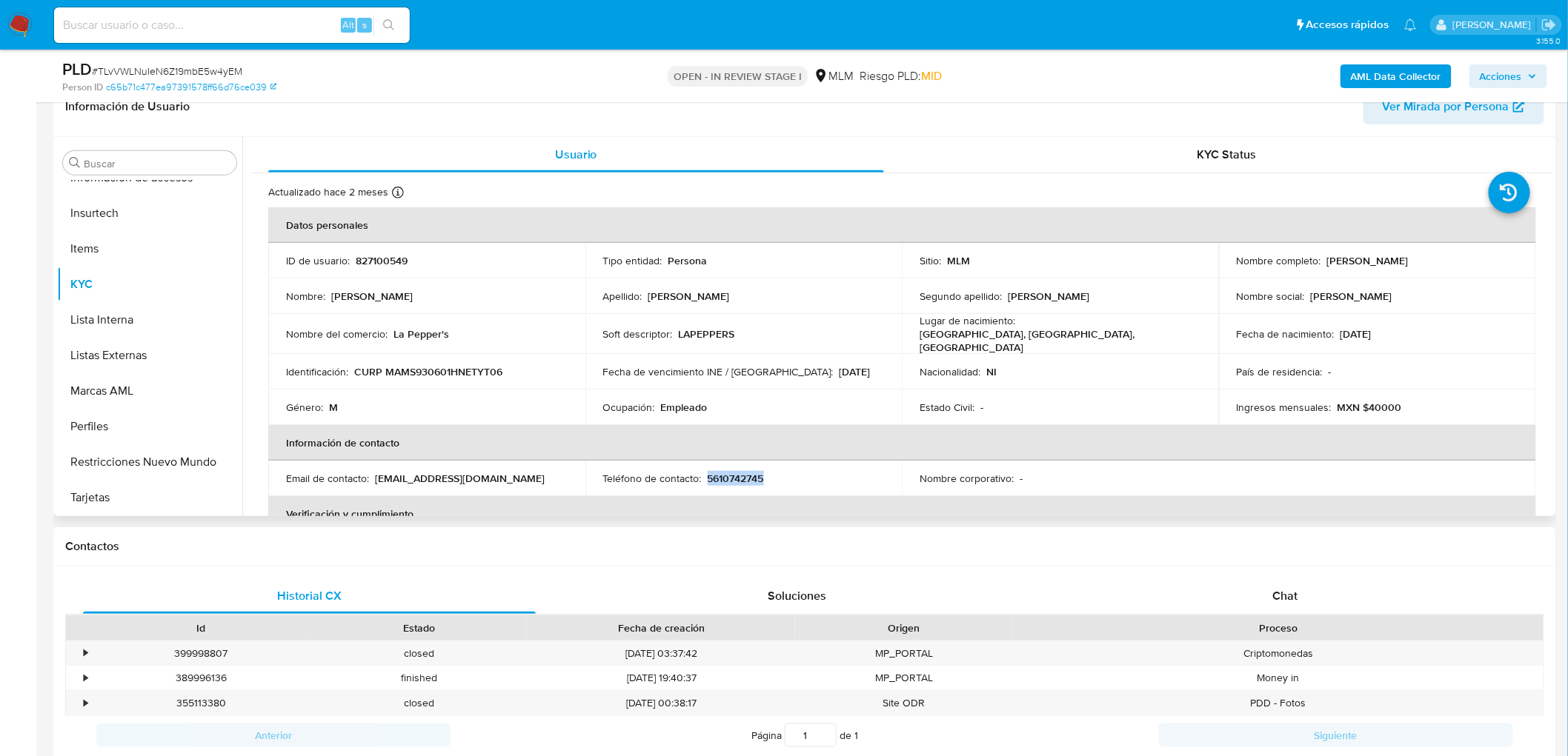
click at [732, 472] on p "5610742745" at bounding box center [735, 479] width 57 height 14
copy p "5610742745"
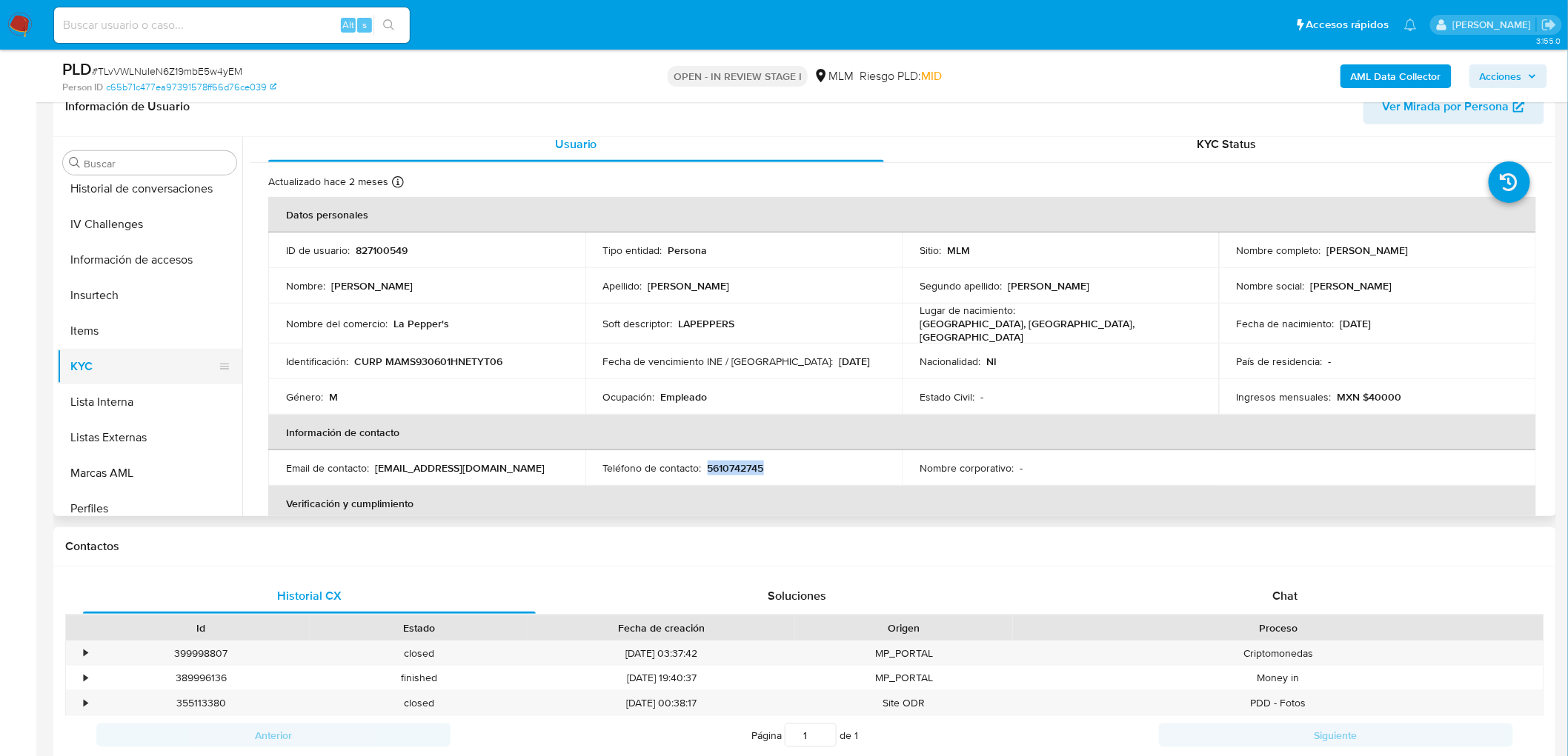
scroll to position [213, 0]
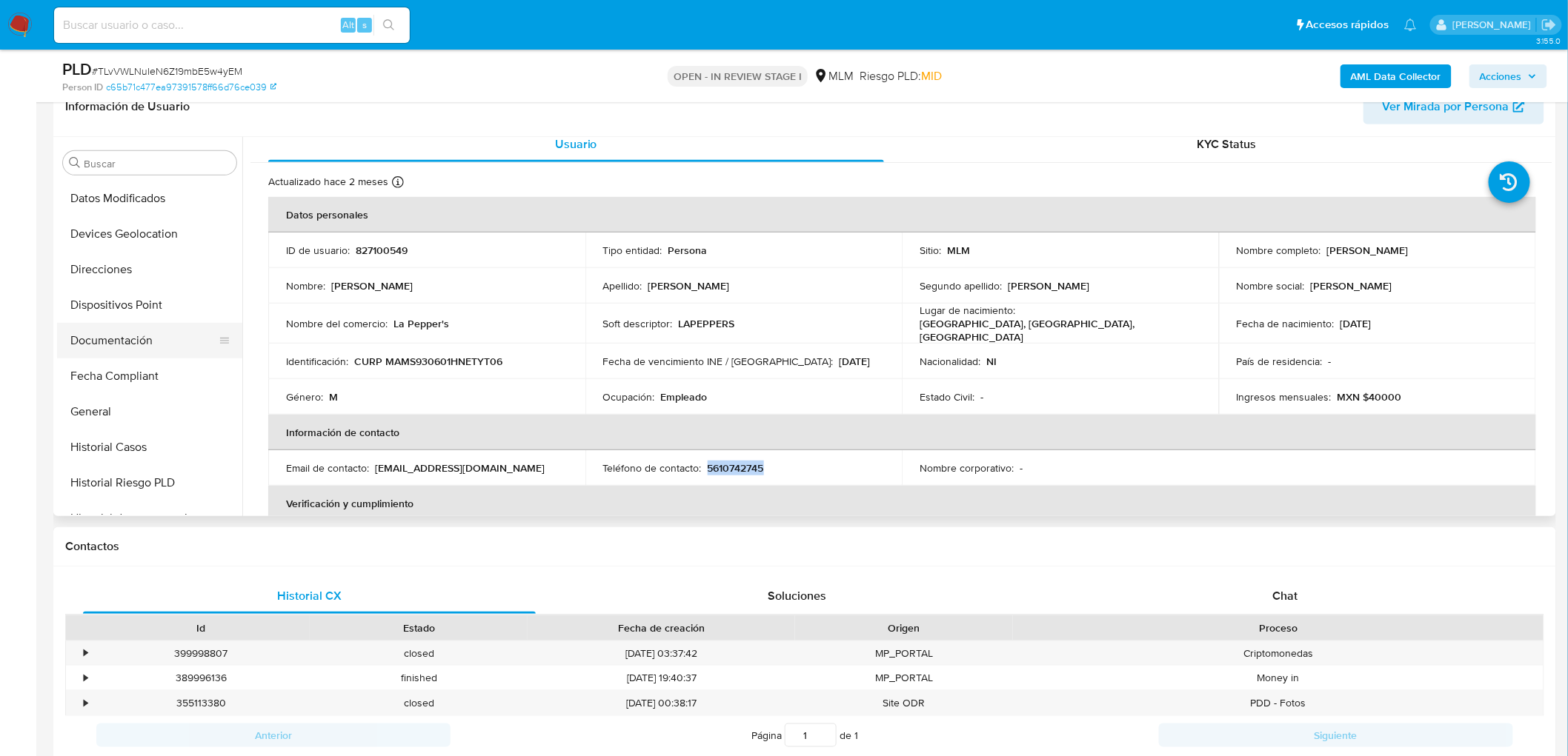
click at [154, 338] on button "Documentación" at bounding box center [144, 340] width 173 height 35
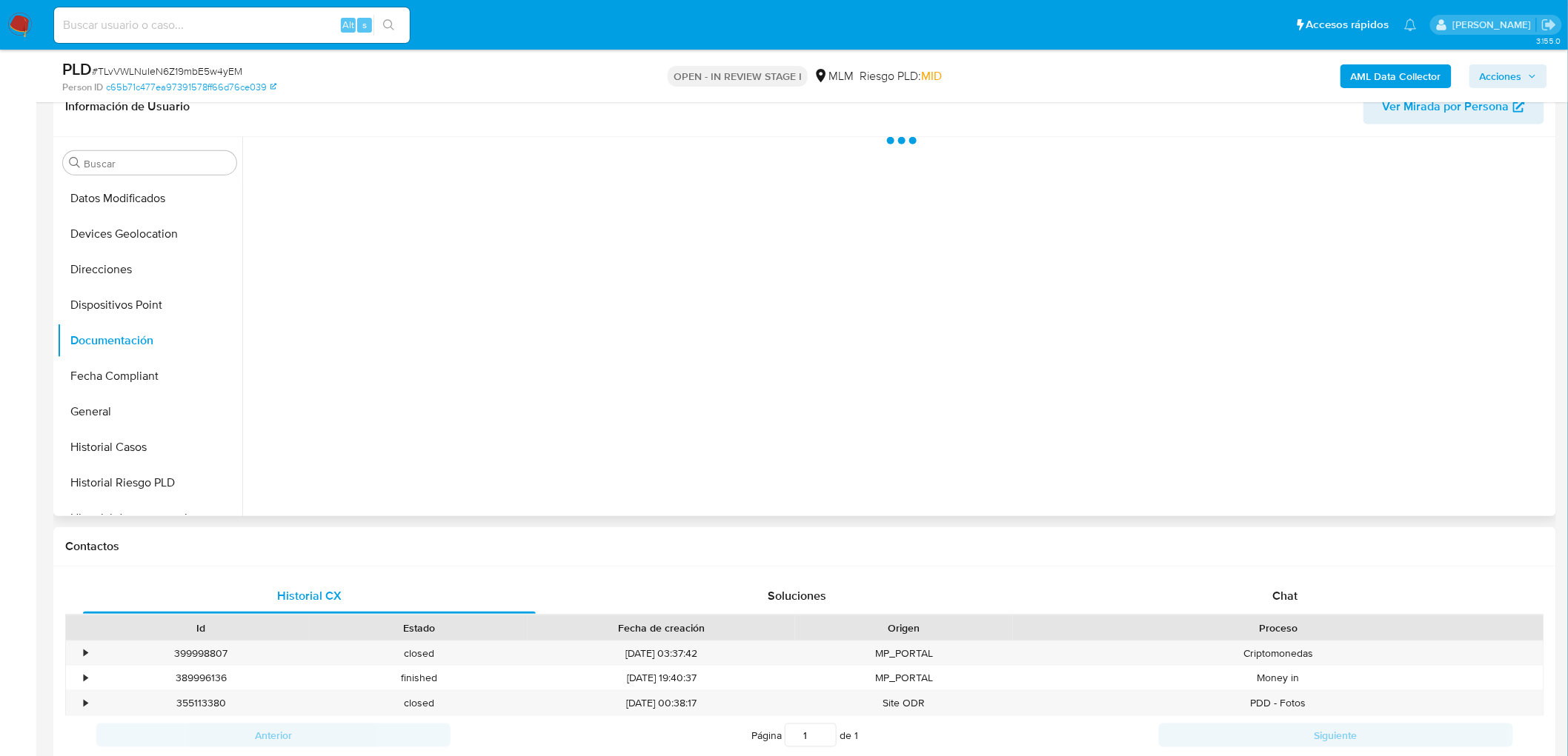
scroll to position [0, 0]
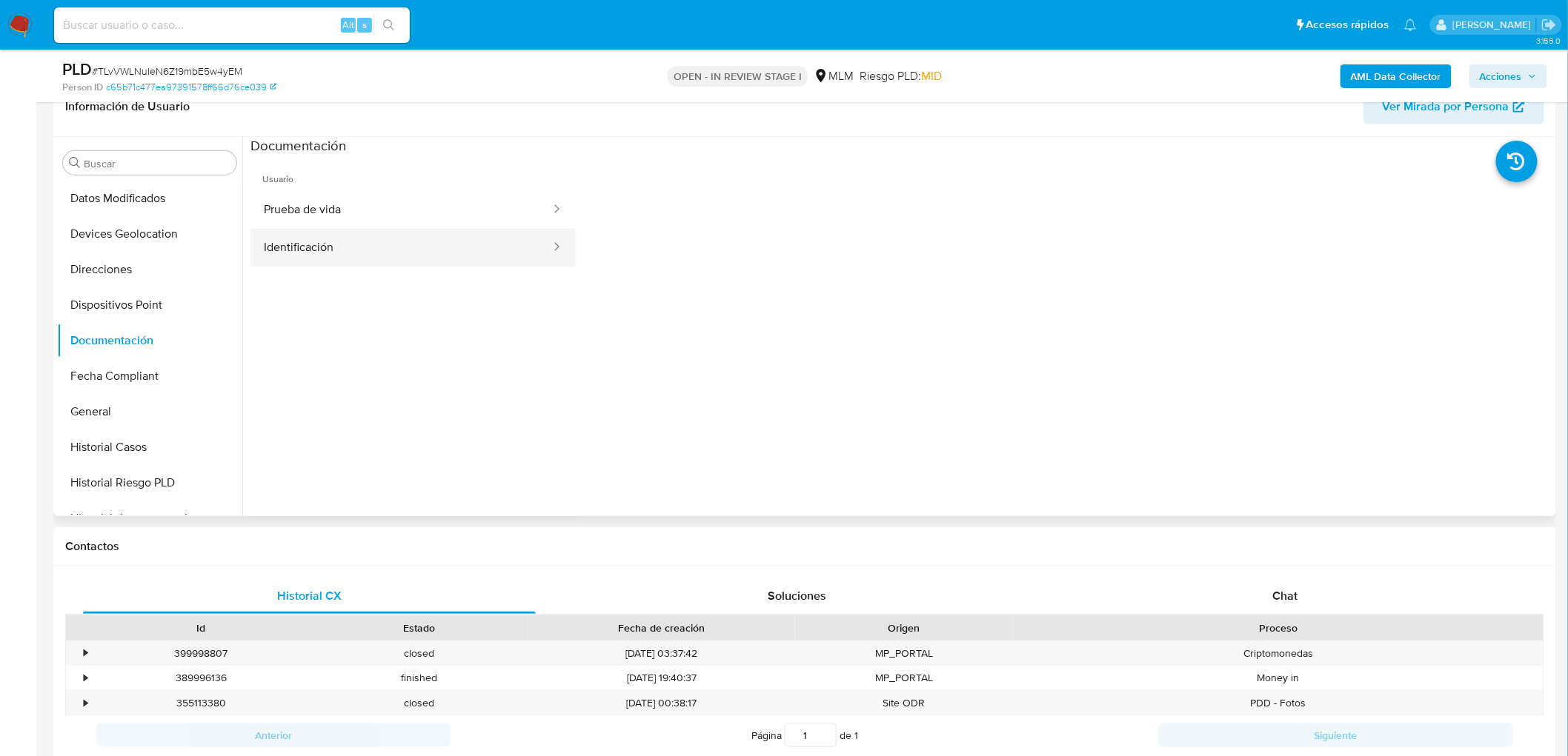
click at [384, 258] on button "Identificación" at bounding box center [401, 248] width 301 height 38
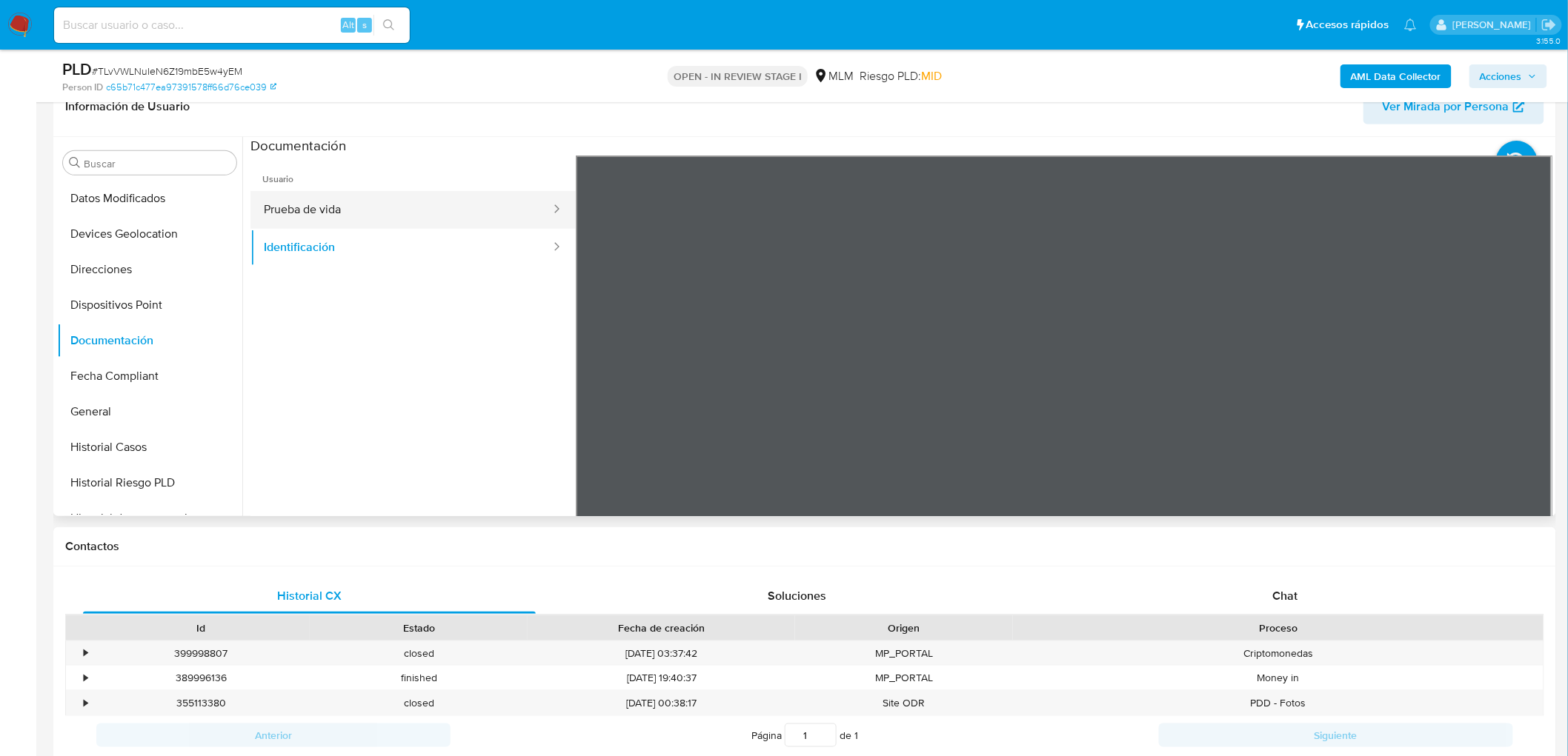
click at [336, 212] on button "Prueba de vida" at bounding box center [401, 210] width 301 height 38
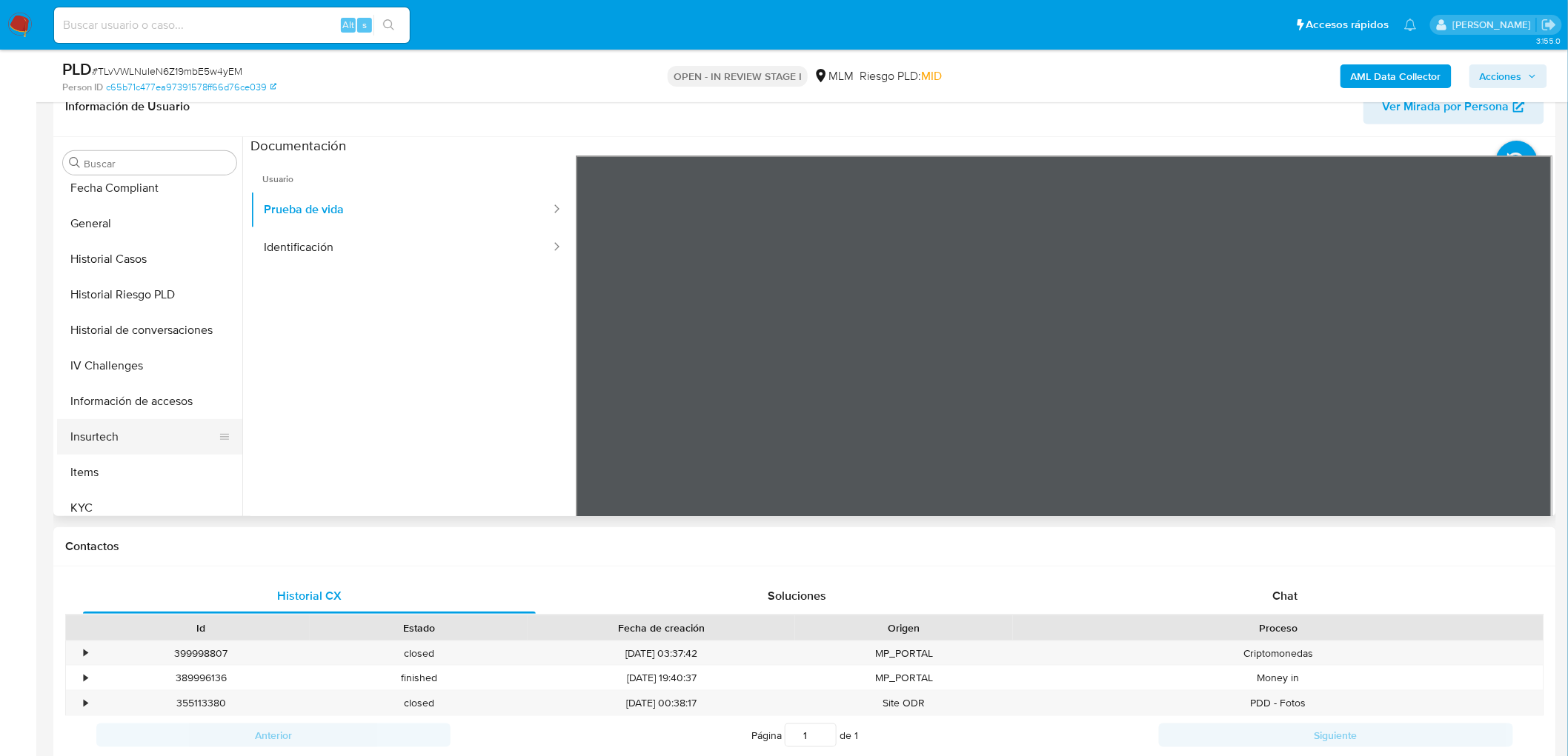
scroll to position [542, 0]
click at [119, 373] on button "KYC" at bounding box center [144, 367] width 173 height 35
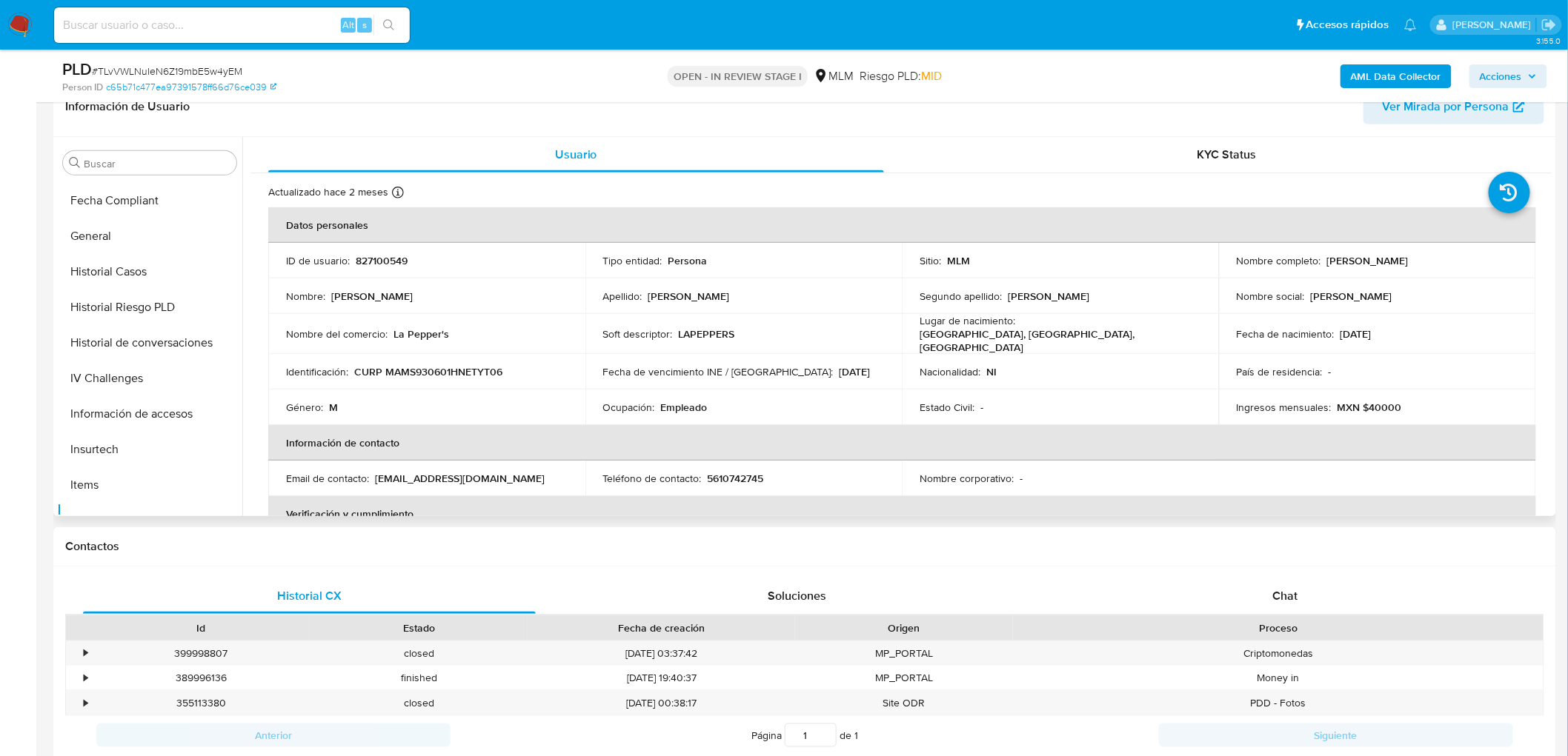
scroll to position [212, 0]
click at [138, 277] on button "Direcciones" at bounding box center [144, 270] width 173 height 35
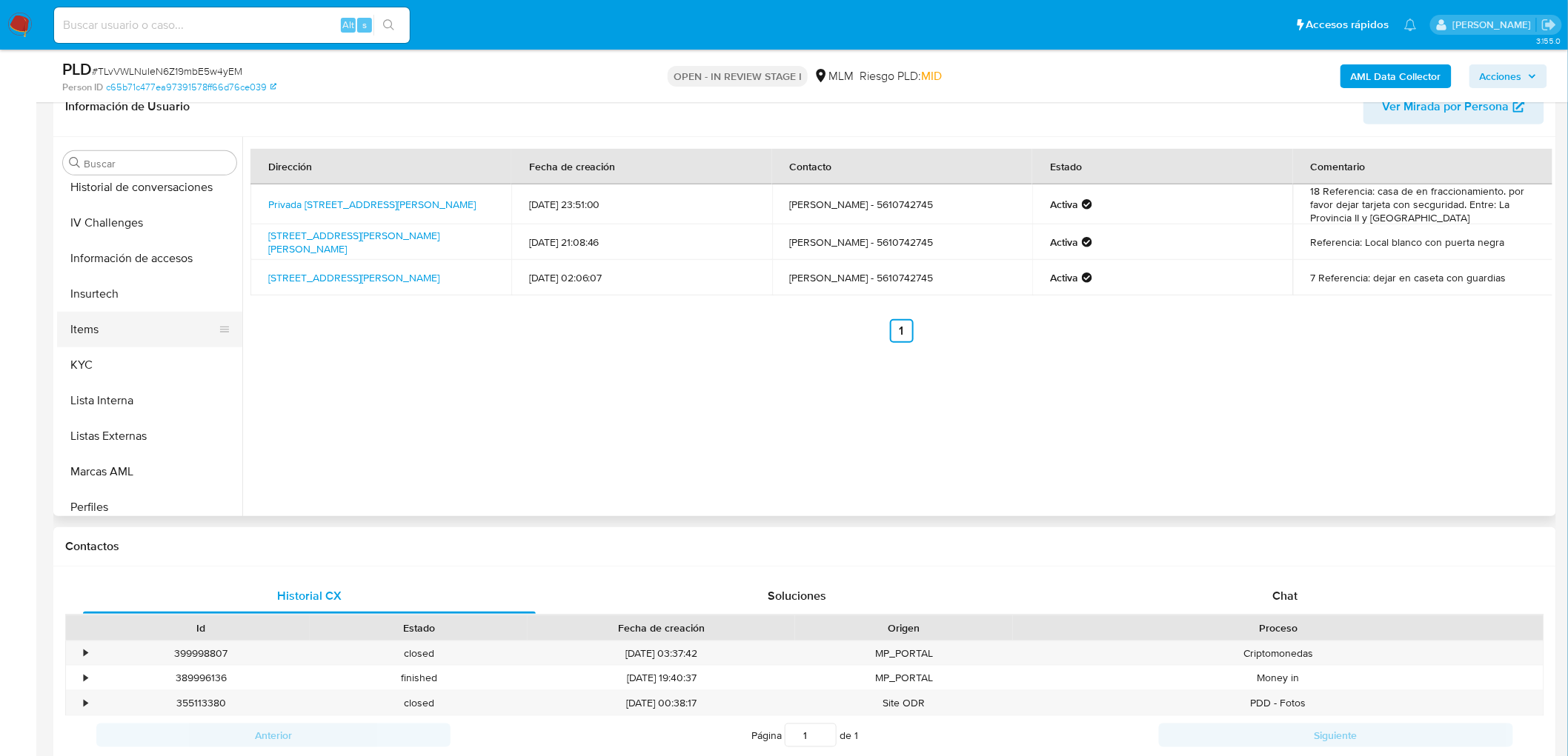
scroll to position [544, 0]
click at [108, 358] on button "KYC" at bounding box center [144, 365] width 173 height 35
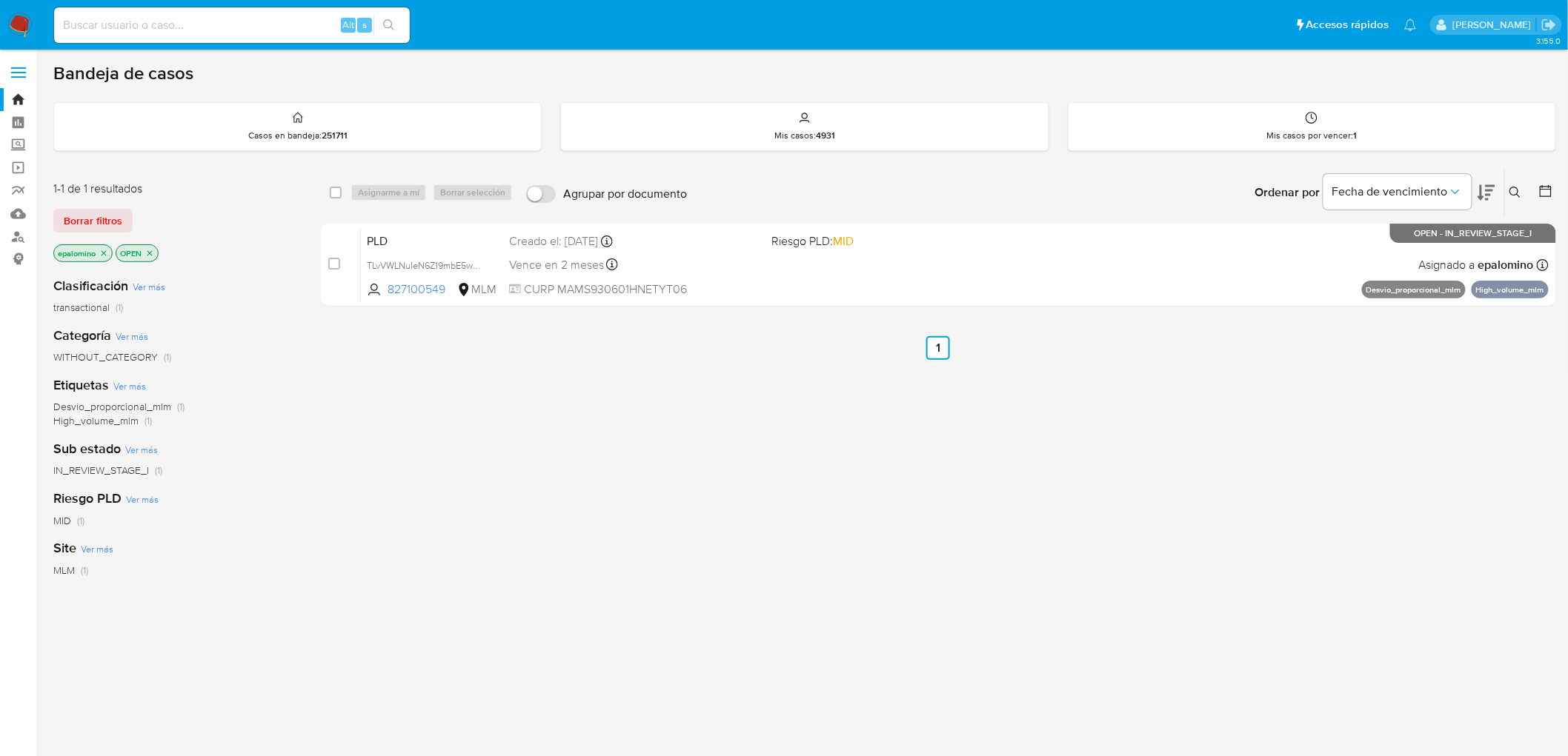
click at [105, 215] on span "Borrar filtros" at bounding box center [93, 221] width 59 height 21
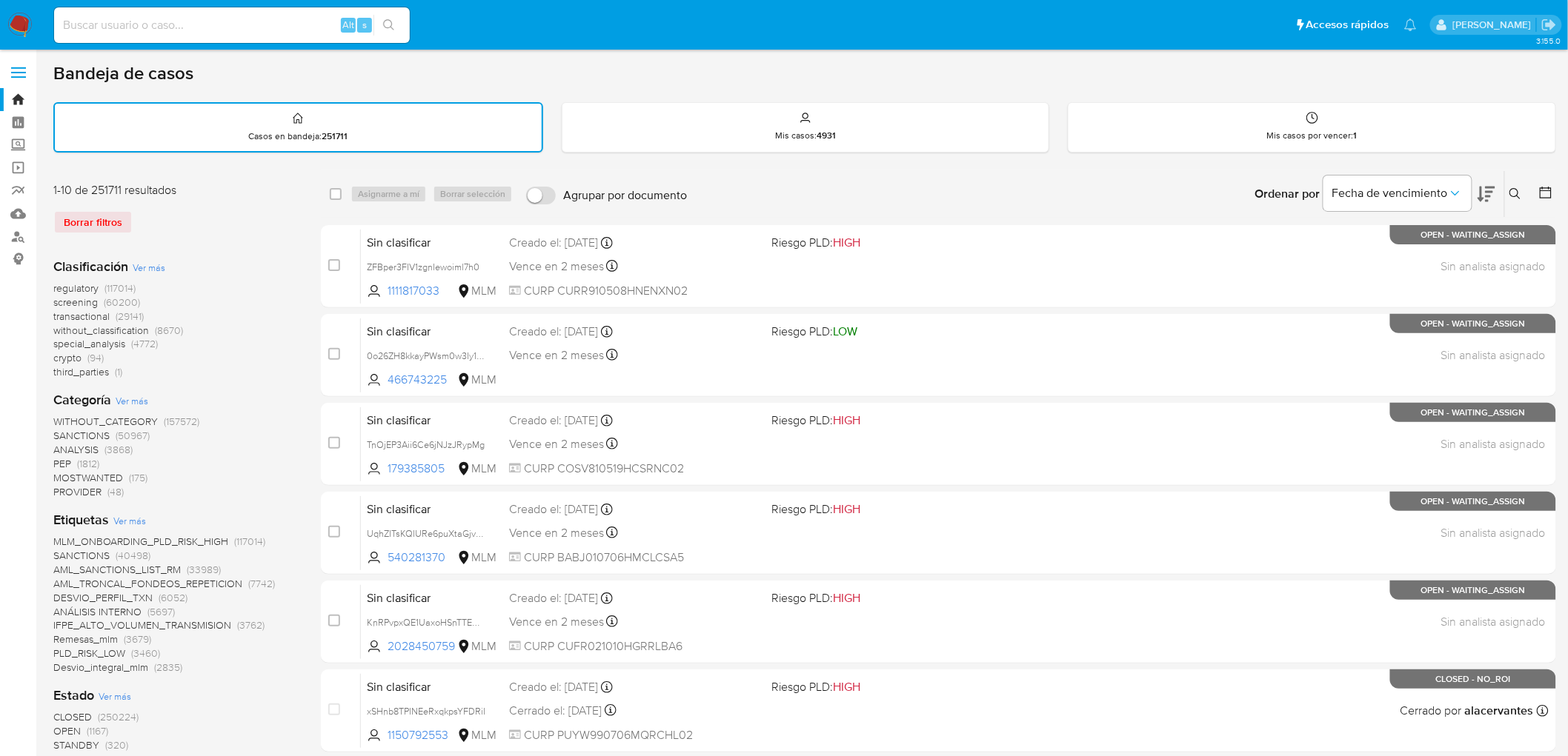
click at [1521, 200] on button at bounding box center [1518, 194] width 24 height 18
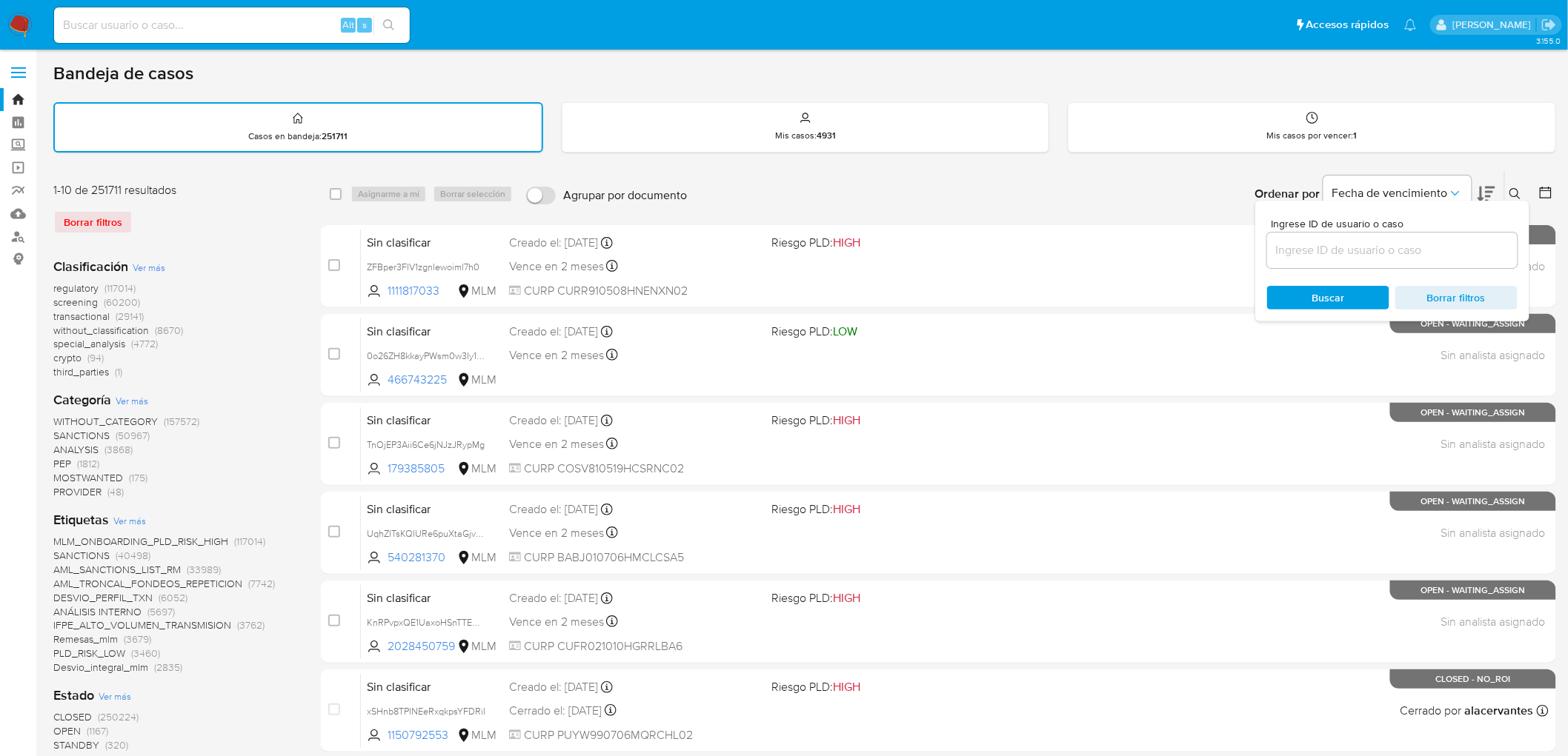
click at [1356, 248] on input at bounding box center [1392, 251] width 250 height 20
type input "827100549"
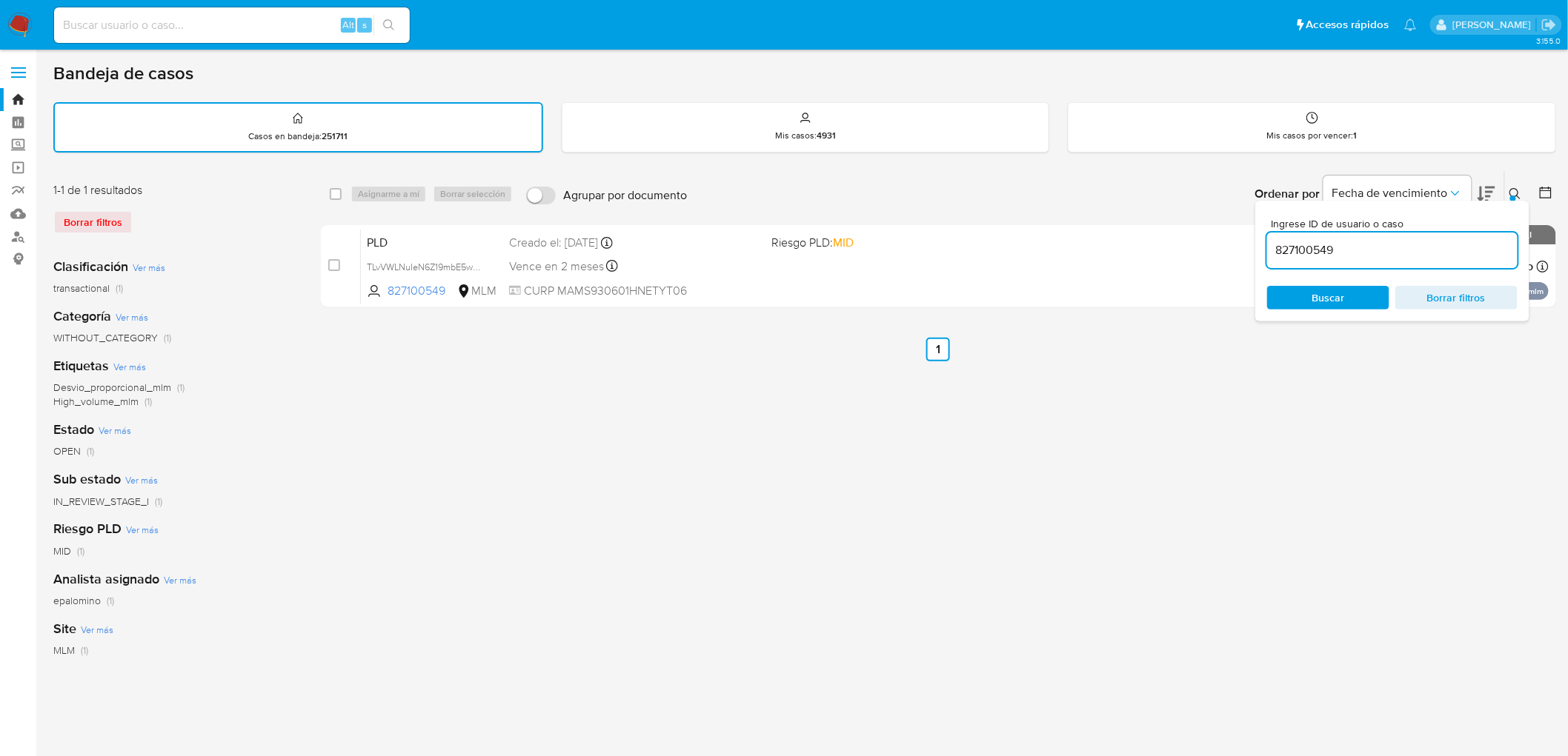
click at [1518, 185] on button at bounding box center [1518, 194] width 24 height 18
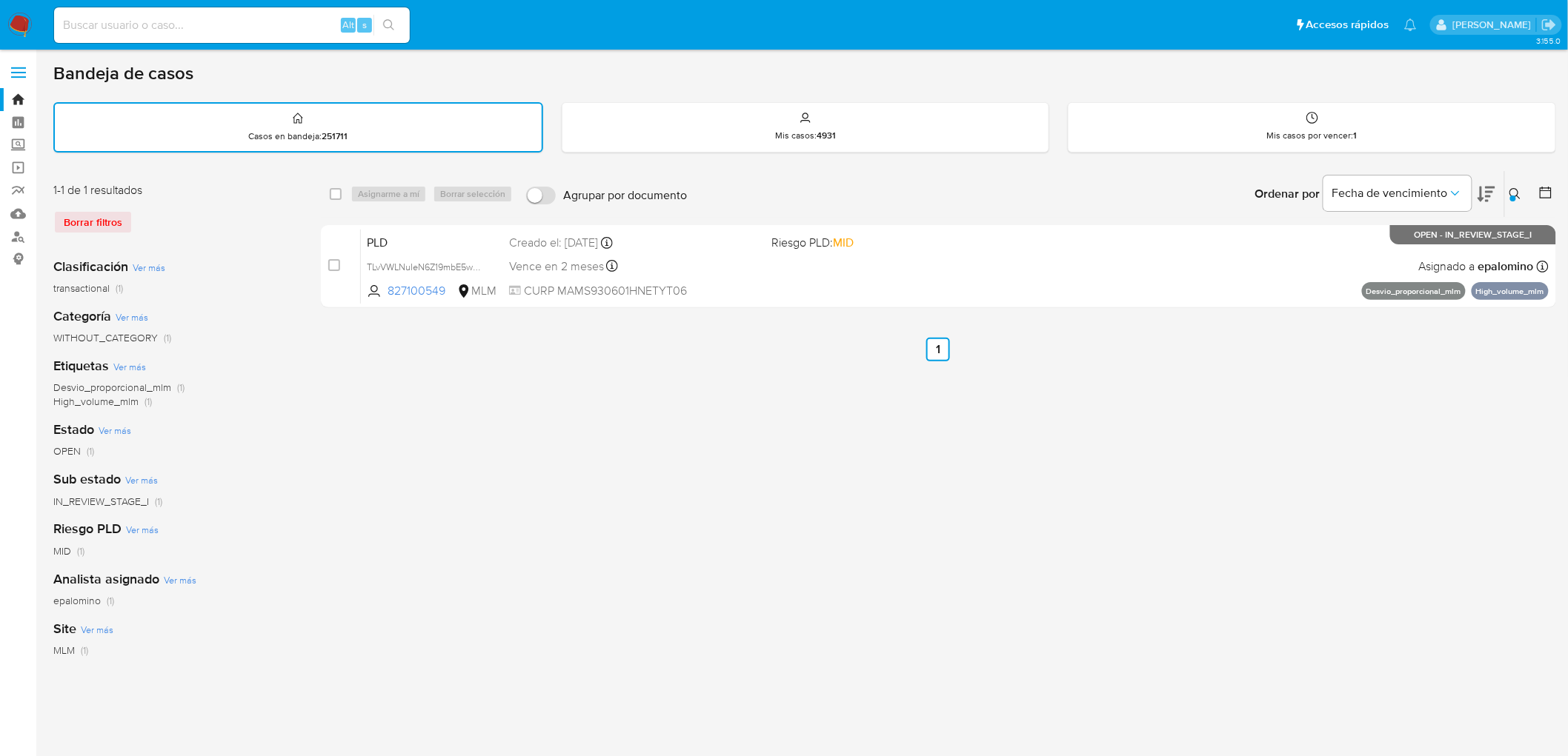
click at [31, 26] on img at bounding box center [20, 25] width 25 height 25
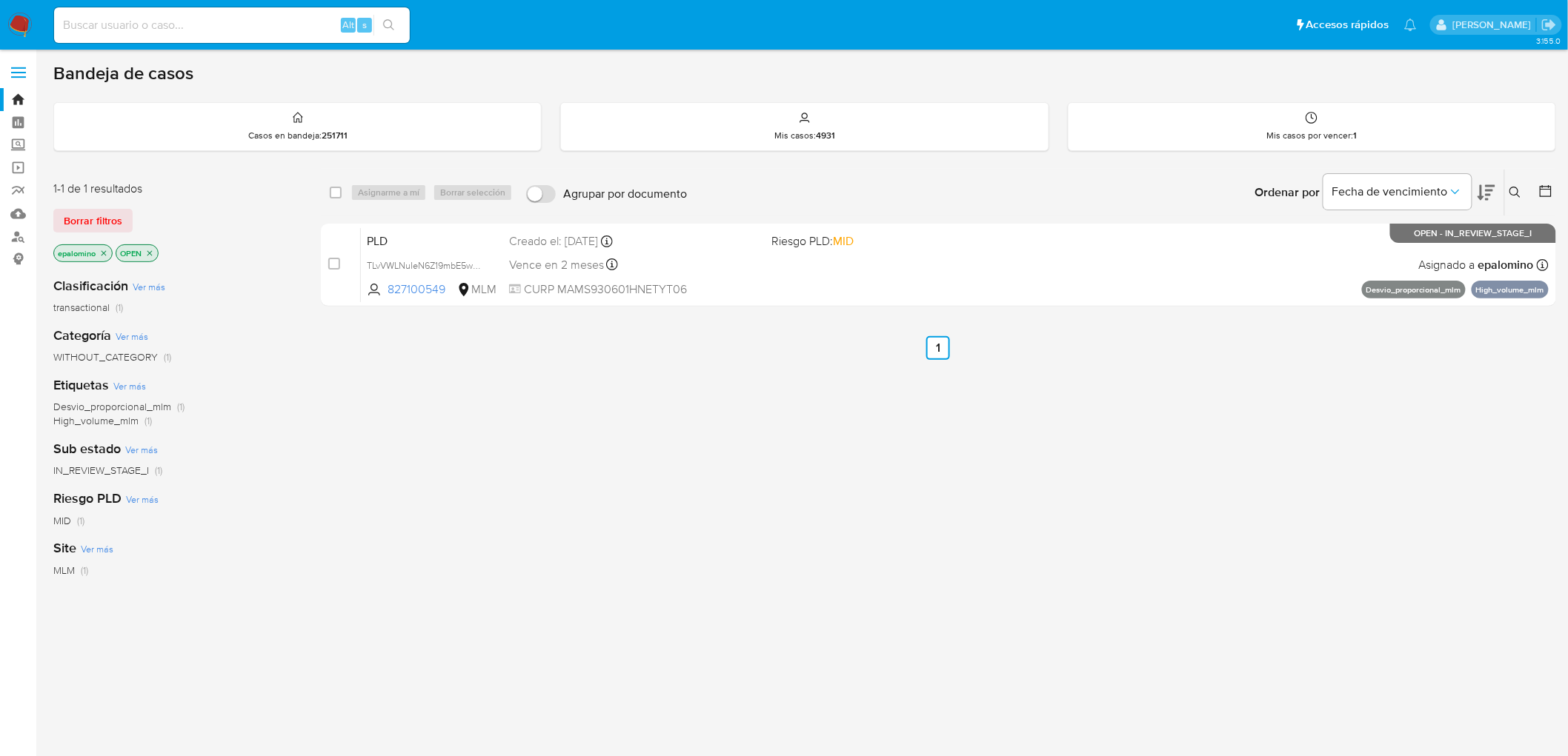
click at [128, 202] on div "1-1 de 1 resultados Borrar filtros epalomino OPEN" at bounding box center [172, 223] width 237 height 84
click at [109, 213] on span "Borrar filtros" at bounding box center [93, 221] width 59 height 21
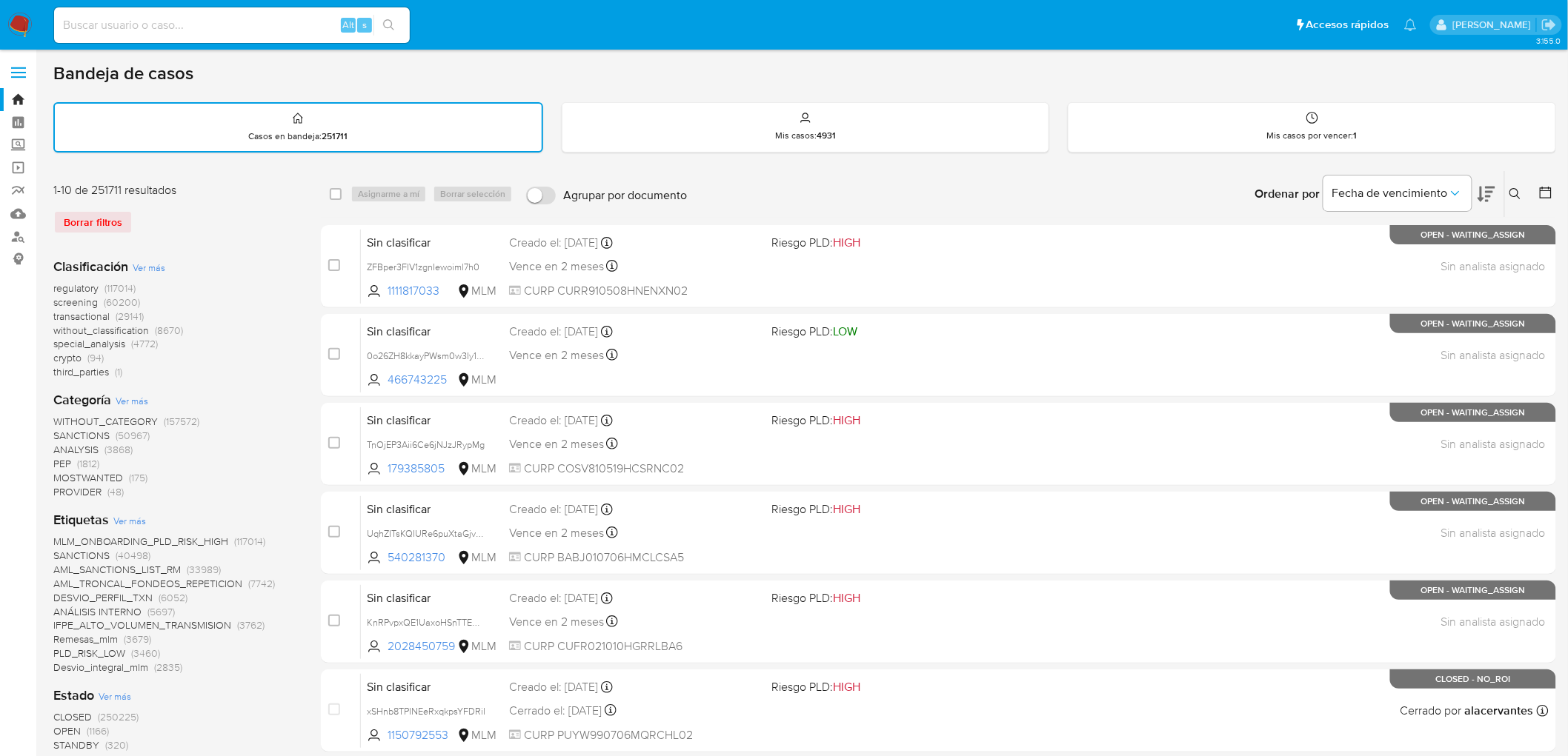
click at [21, 23] on img at bounding box center [20, 25] width 25 height 25
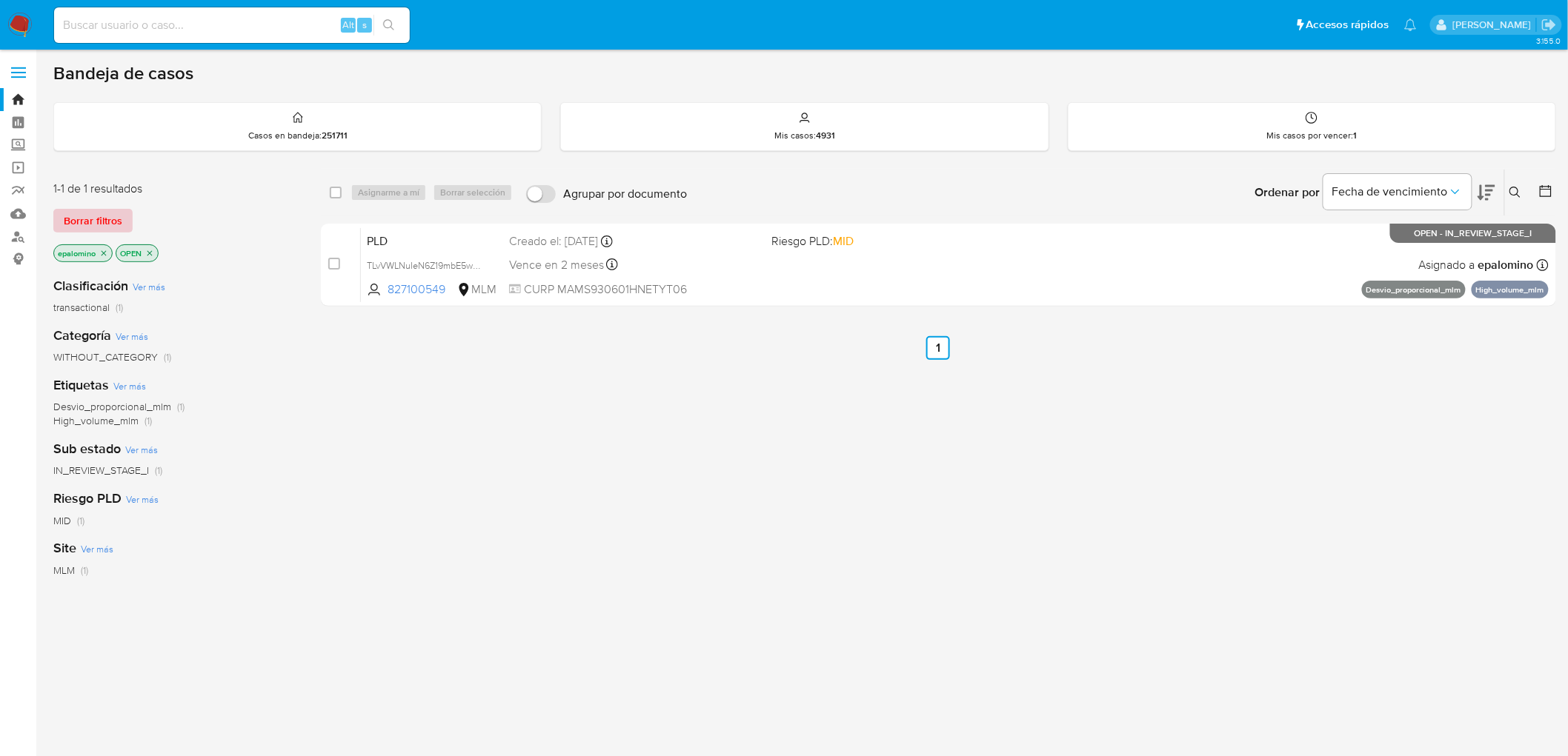
click at [100, 210] on span "Borrar filtros" at bounding box center [93, 221] width 59 height 21
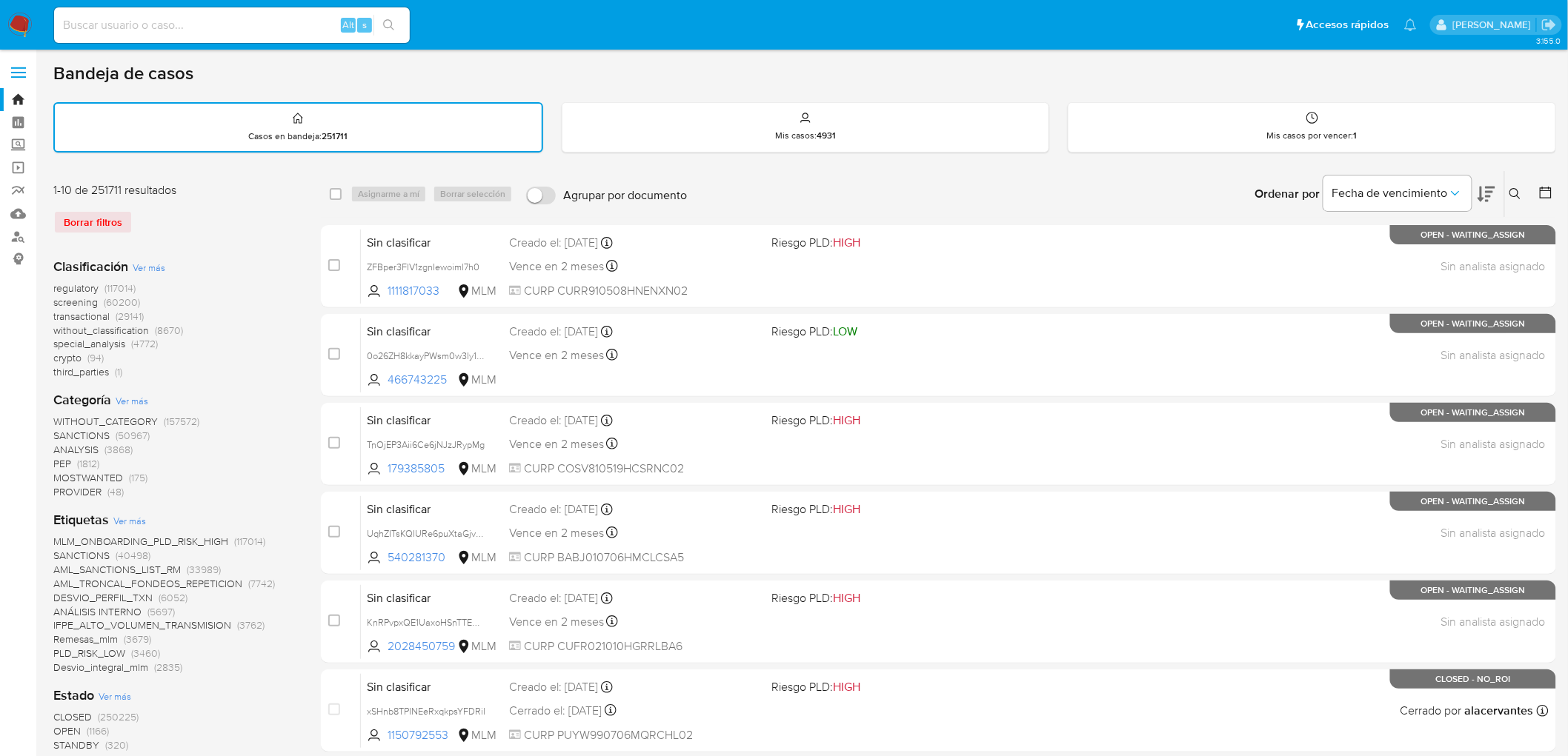
click at [17, 23] on img at bounding box center [20, 25] width 25 height 25
click at [260, 298] on div "regulatory (117014) screening (60200) transactional (29141) without_classificat…" at bounding box center [176, 331] width 244 height 98
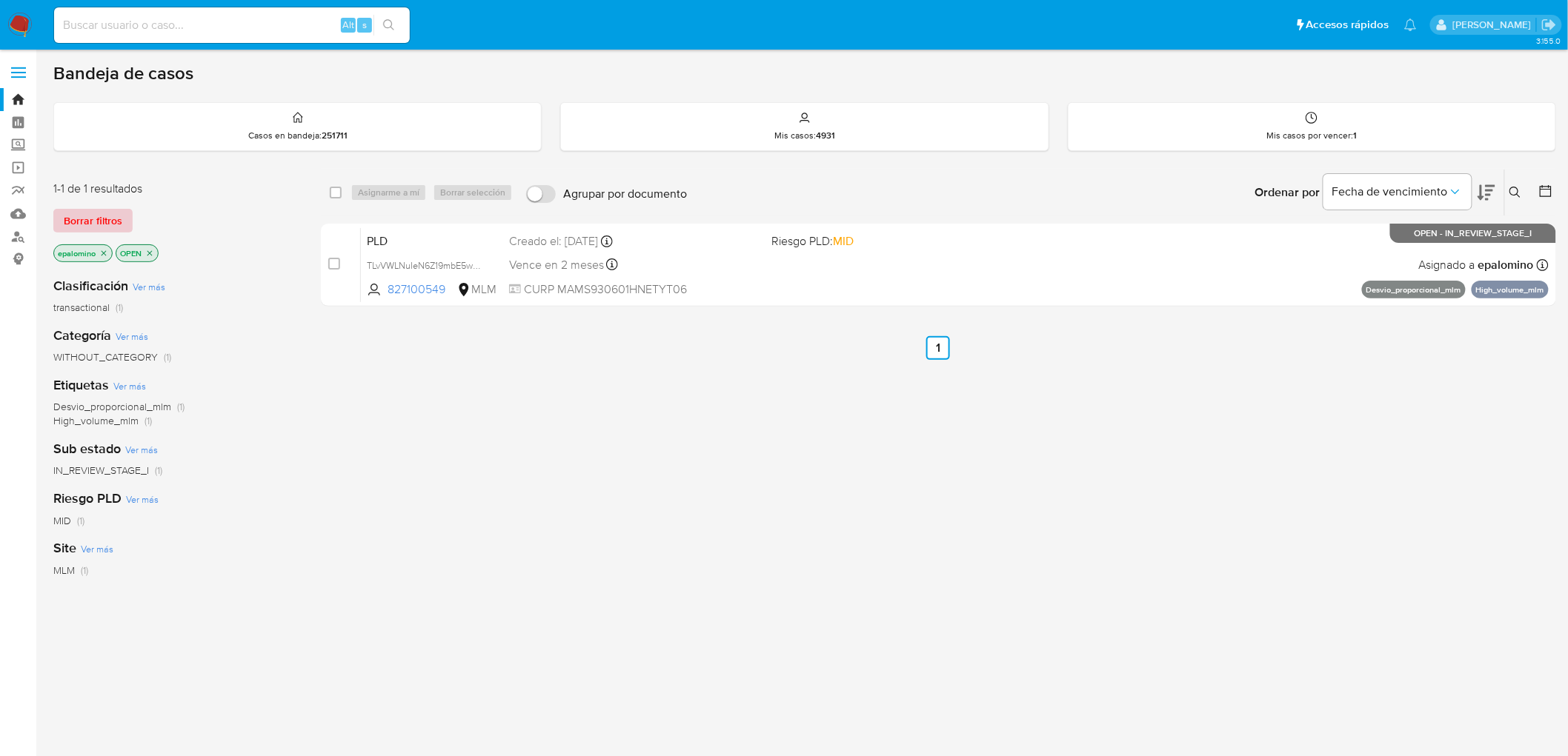
click at [114, 222] on span "Borrar filtros" at bounding box center [93, 221] width 59 height 21
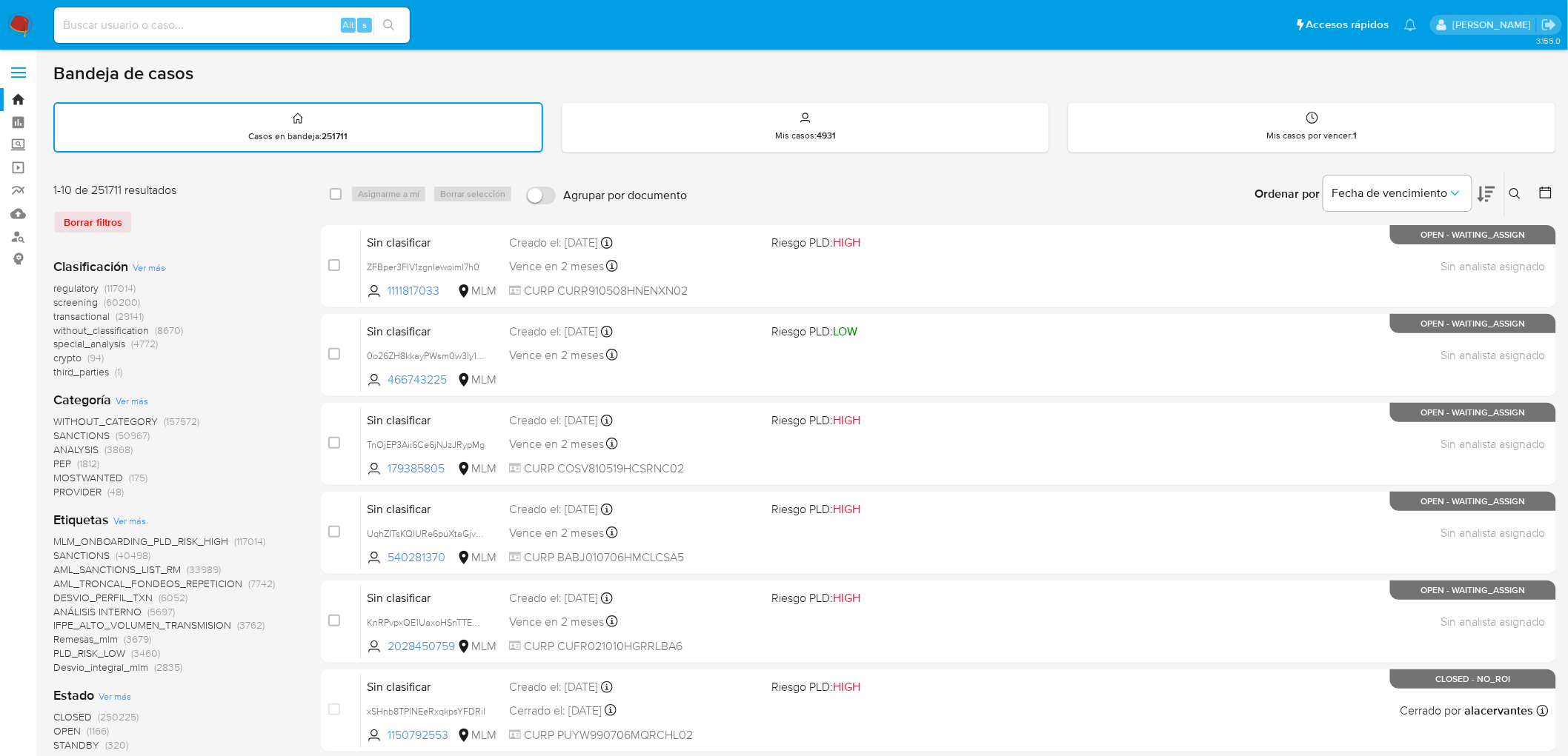
click at [25, 24] on img at bounding box center [20, 25] width 25 height 25
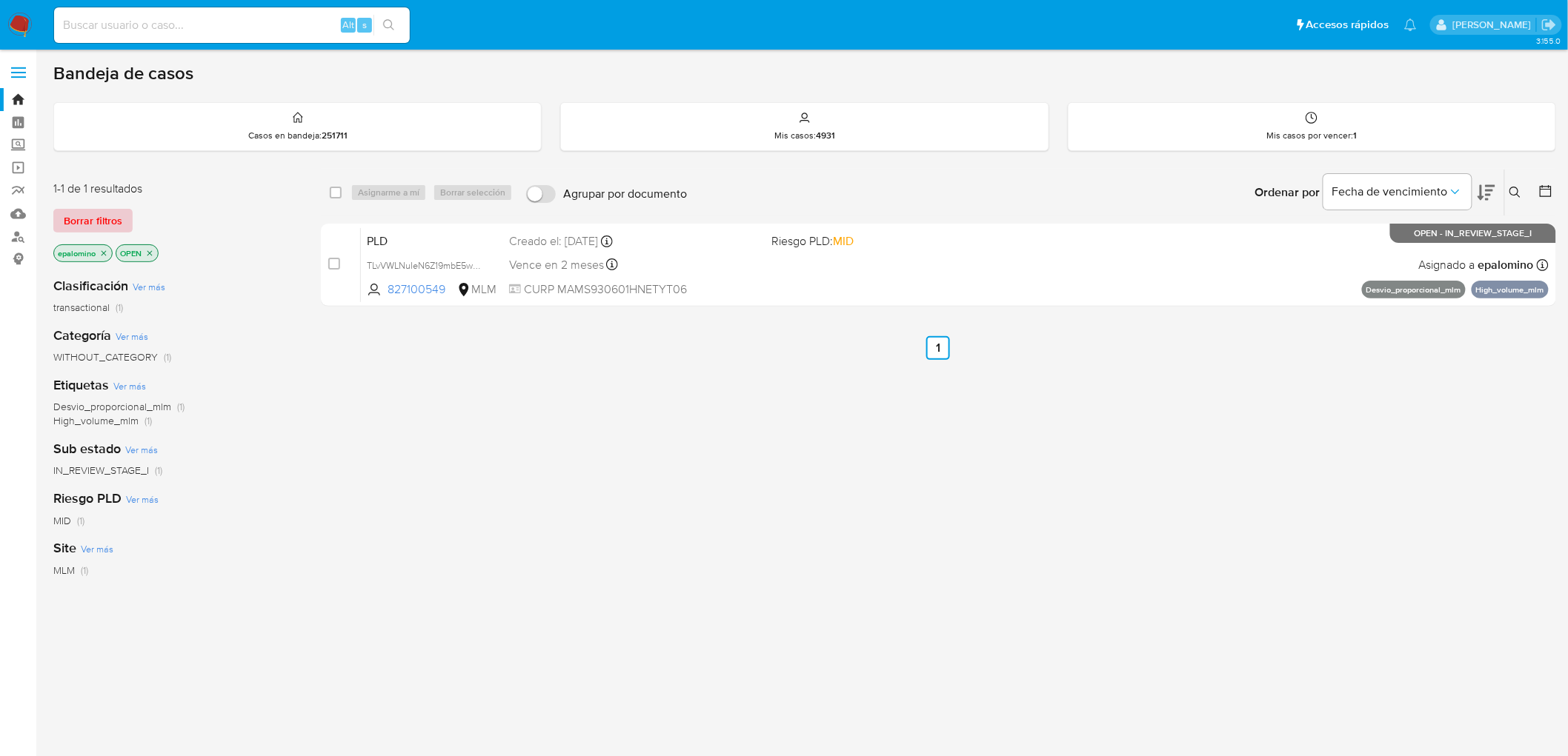
click at [105, 221] on span "Borrar filtros" at bounding box center [93, 221] width 59 height 21
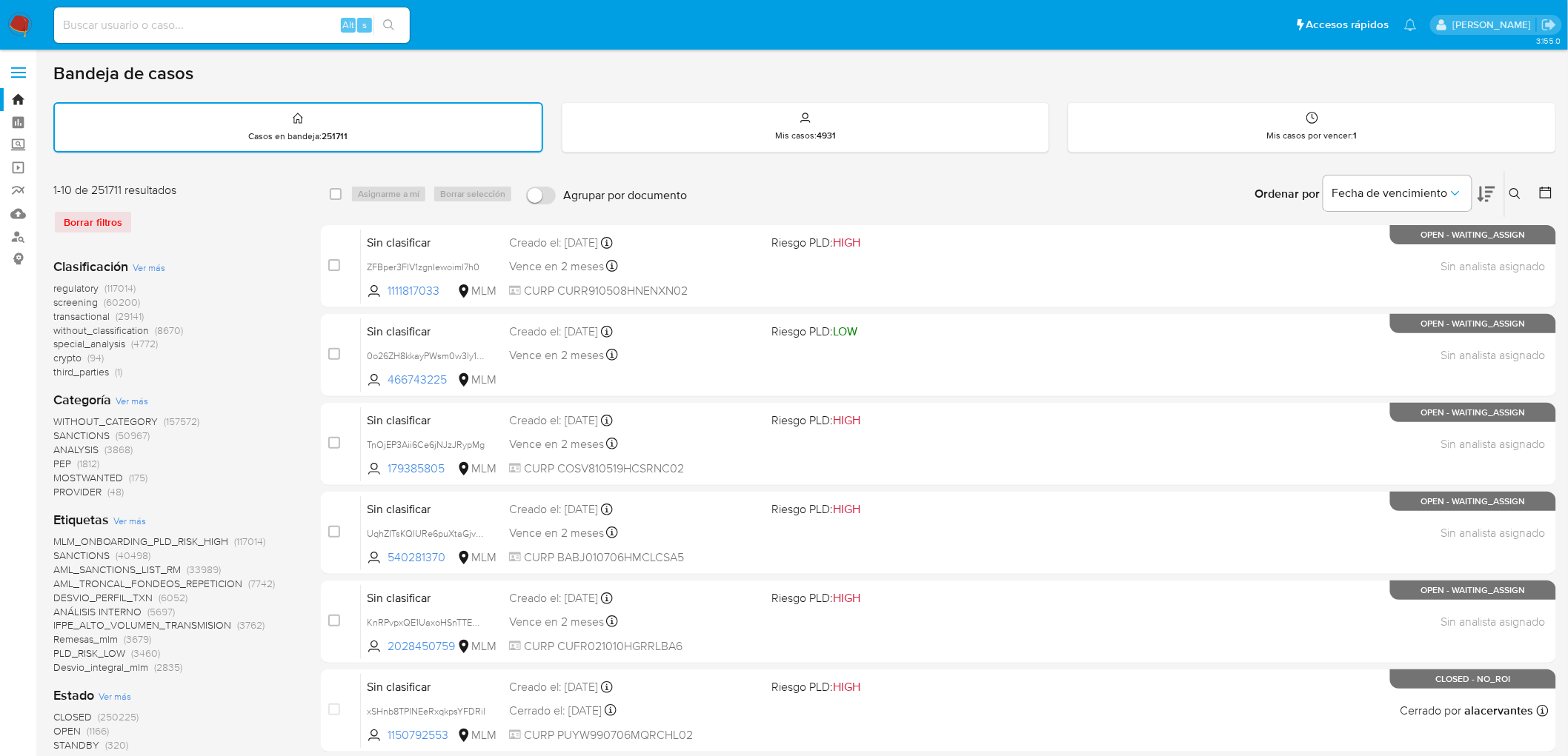
click at [1518, 190] on icon at bounding box center [1515, 194] width 11 height 11
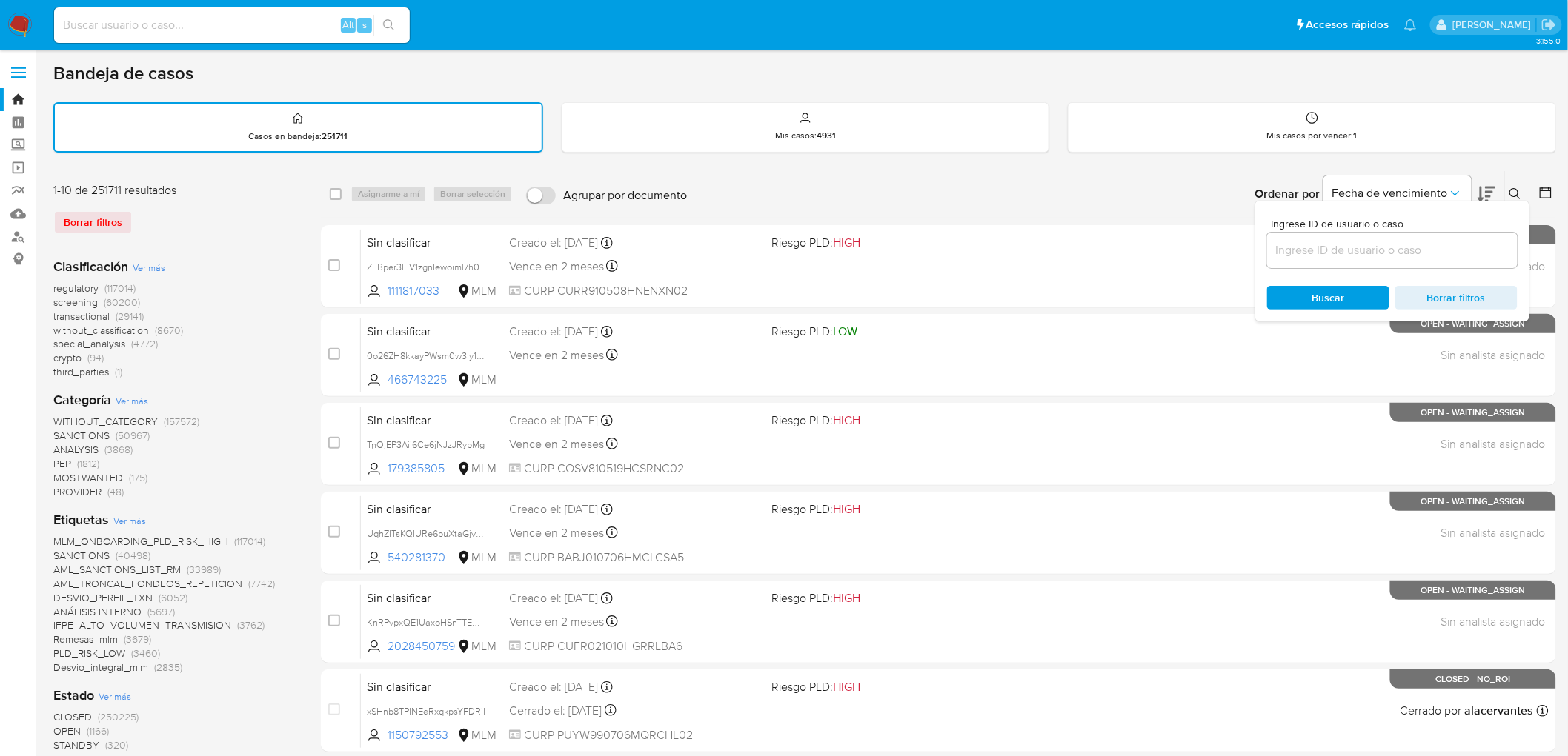
click at [1324, 234] on div at bounding box center [1392, 250] width 250 height 35
click at [1322, 242] on input at bounding box center [1392, 251] width 250 height 20
paste input "827100549"
type input "827100549"
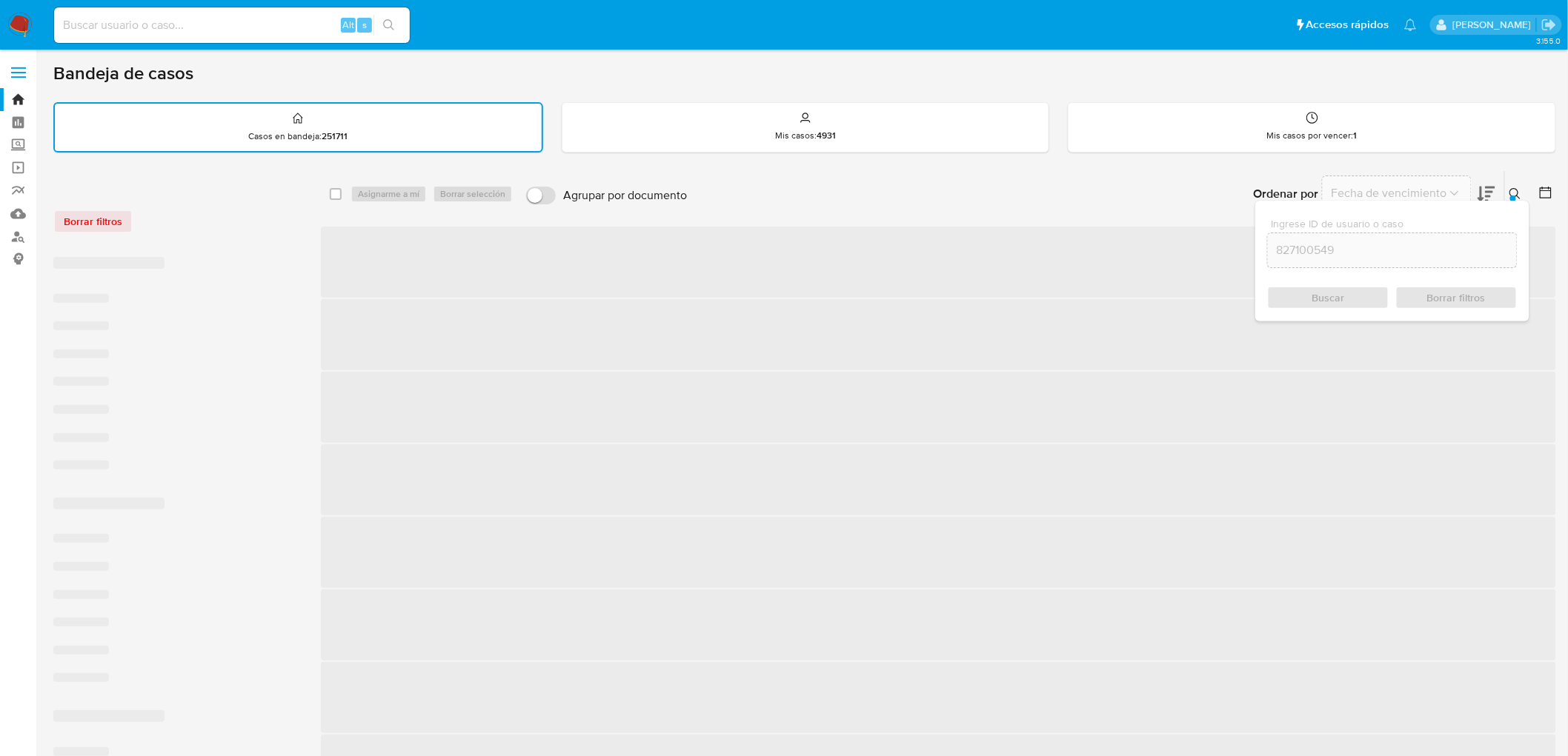
click at [1518, 190] on icon at bounding box center [1515, 194] width 11 height 11
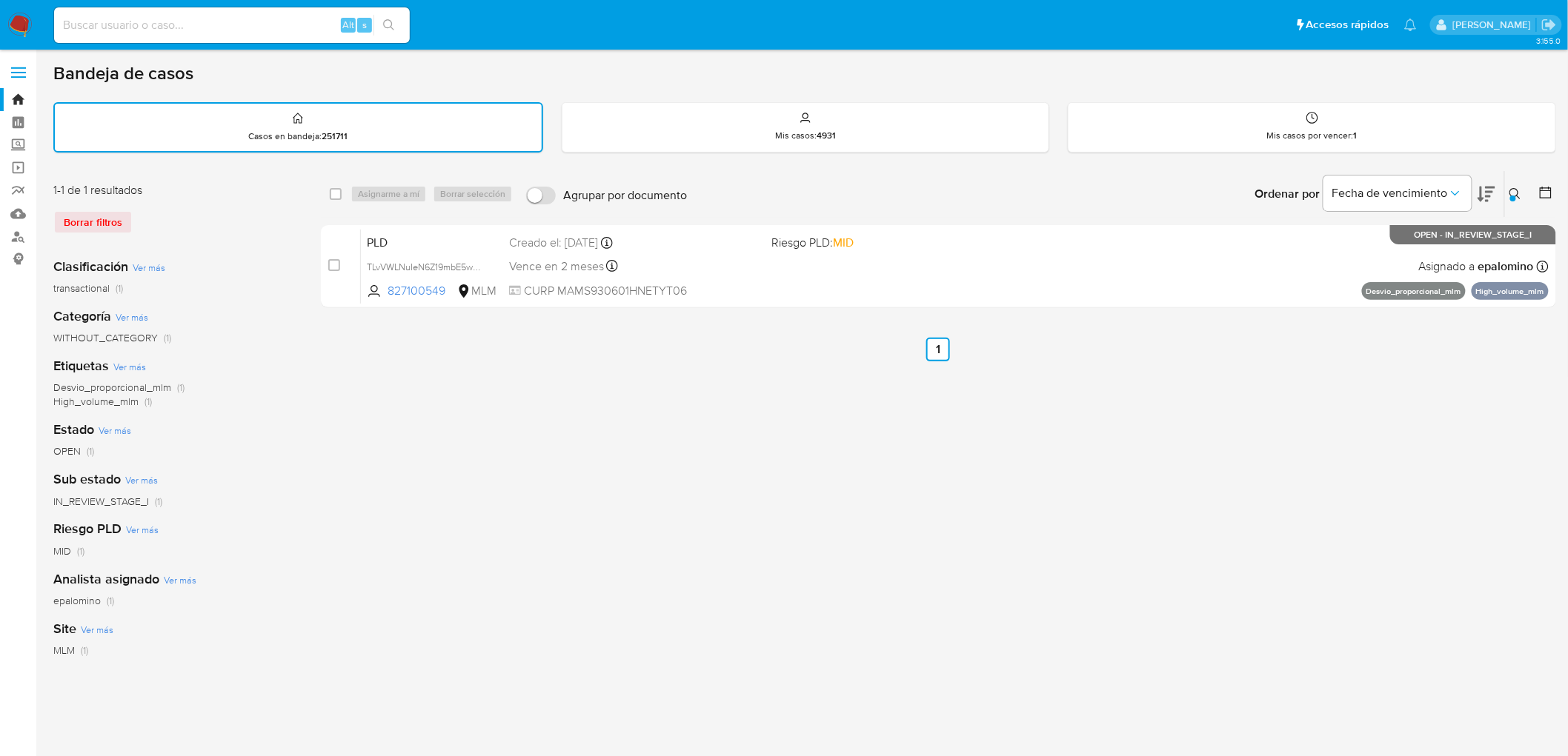
click at [824, 401] on div "select-all-cases-checkbox Asignarme a mí Borrar selección Agrupar por documento…" at bounding box center [939, 495] width 1236 height 651
click at [18, 20] on img at bounding box center [20, 25] width 25 height 25
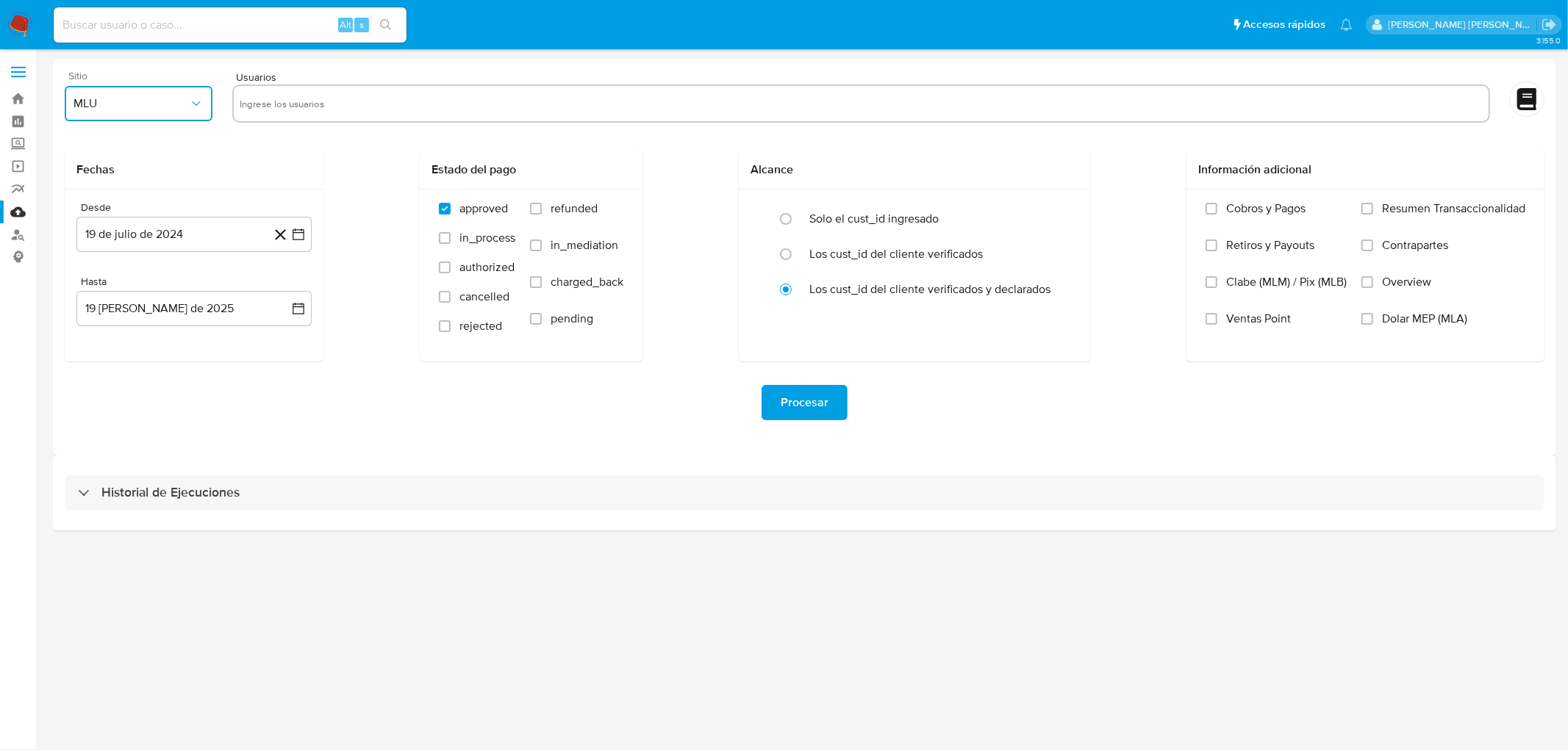
click at [176, 107] on span "MLU" at bounding box center [131, 104] width 115 height 15
click at [99, 321] on div "MLM" at bounding box center [135, 319] width 121 height 35
click at [268, 109] on input "text" at bounding box center [861, 103] width 1243 height 23
type input "1110223924"
paste input "1176205774"
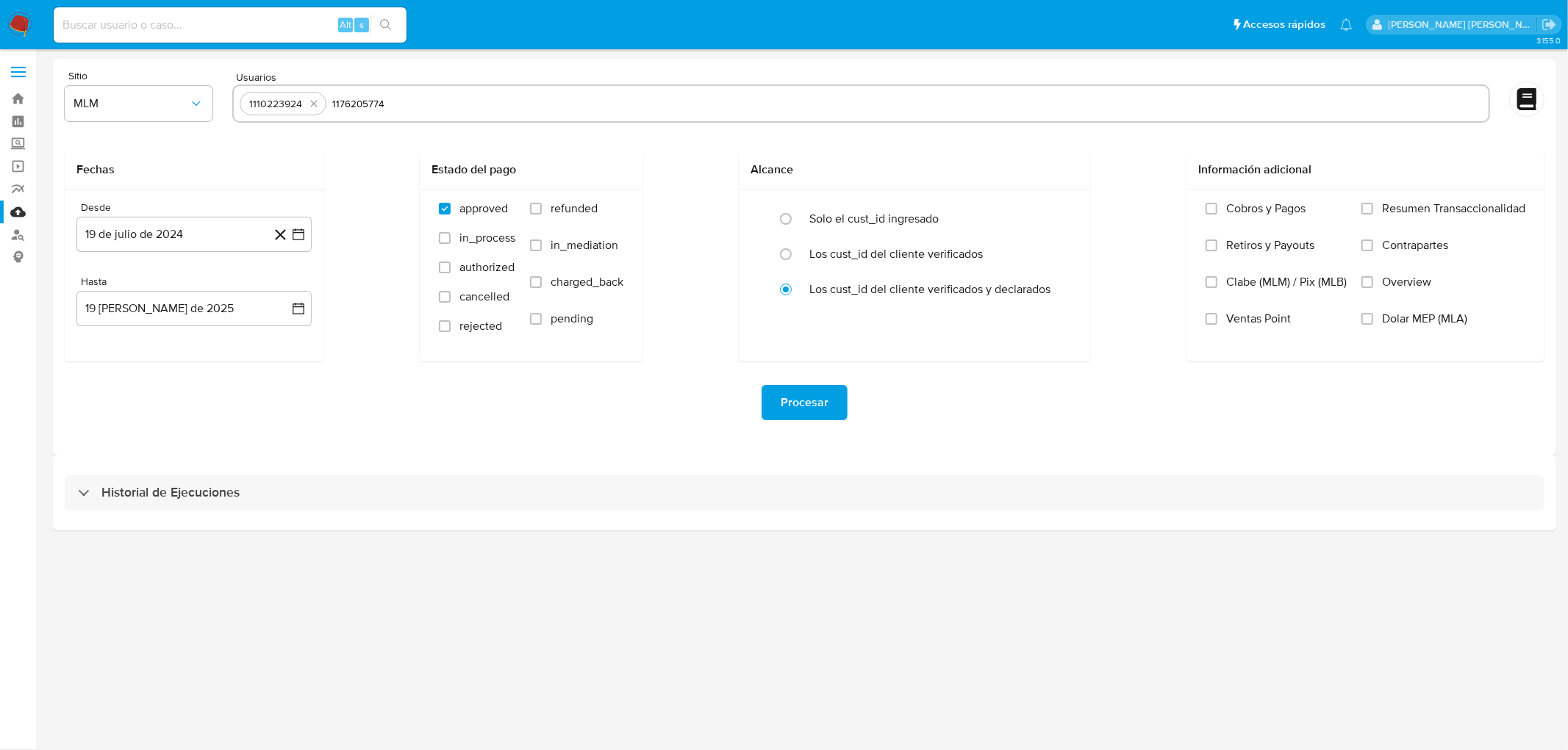
type input "1176205774"
paste input "1195297596"
type input "1195297596"
paste input "1197190726"
type input "1197190726"
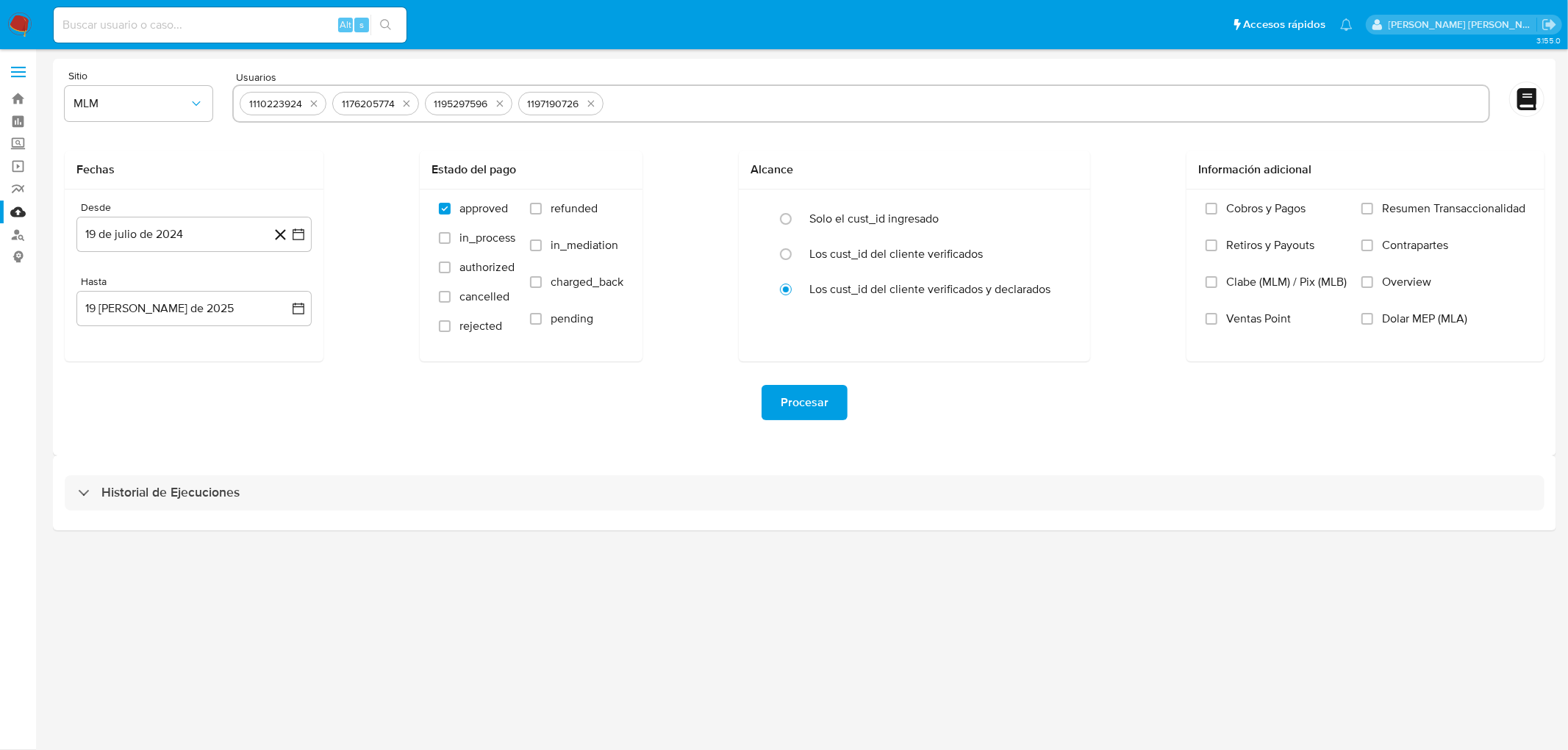
paste input "1265819143"
type input "1265819143"
paste input "1288101730"
type input "1288101730"
paste input "1315418105"
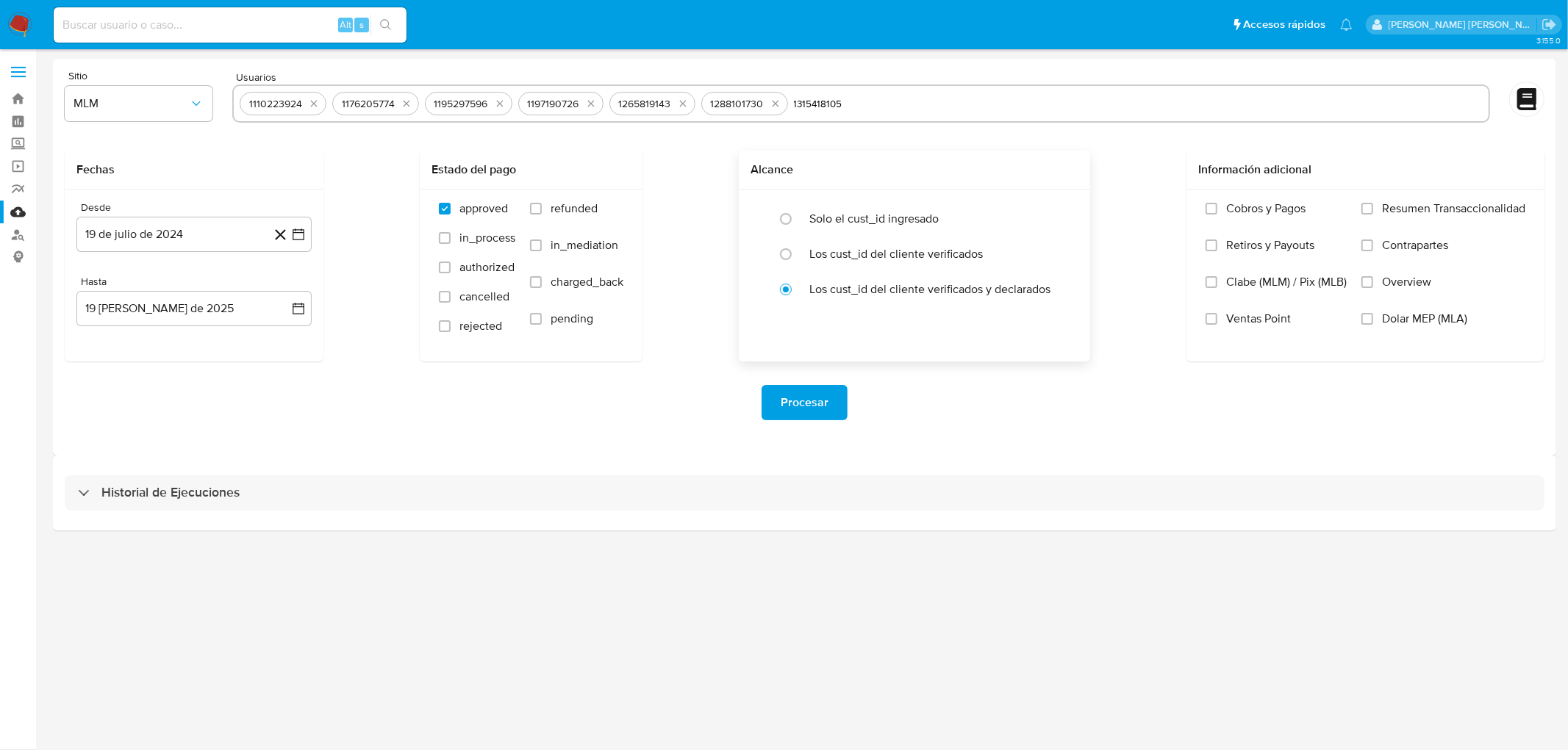
type input "1315418105"
click at [760, 173] on h2 "Alcance" at bounding box center [914, 170] width 328 height 15
click at [197, 233] on button "19 de julio de 2024" at bounding box center [194, 234] width 235 height 35
click at [191, 269] on div "julio 2024 julio 2024 lun lunes mar martes mié miércoles jue jueves vie viernes…" at bounding box center [194, 372] width 235 height 232
click at [193, 291] on span "julio 2024" at bounding box center [187, 288] width 55 height 15
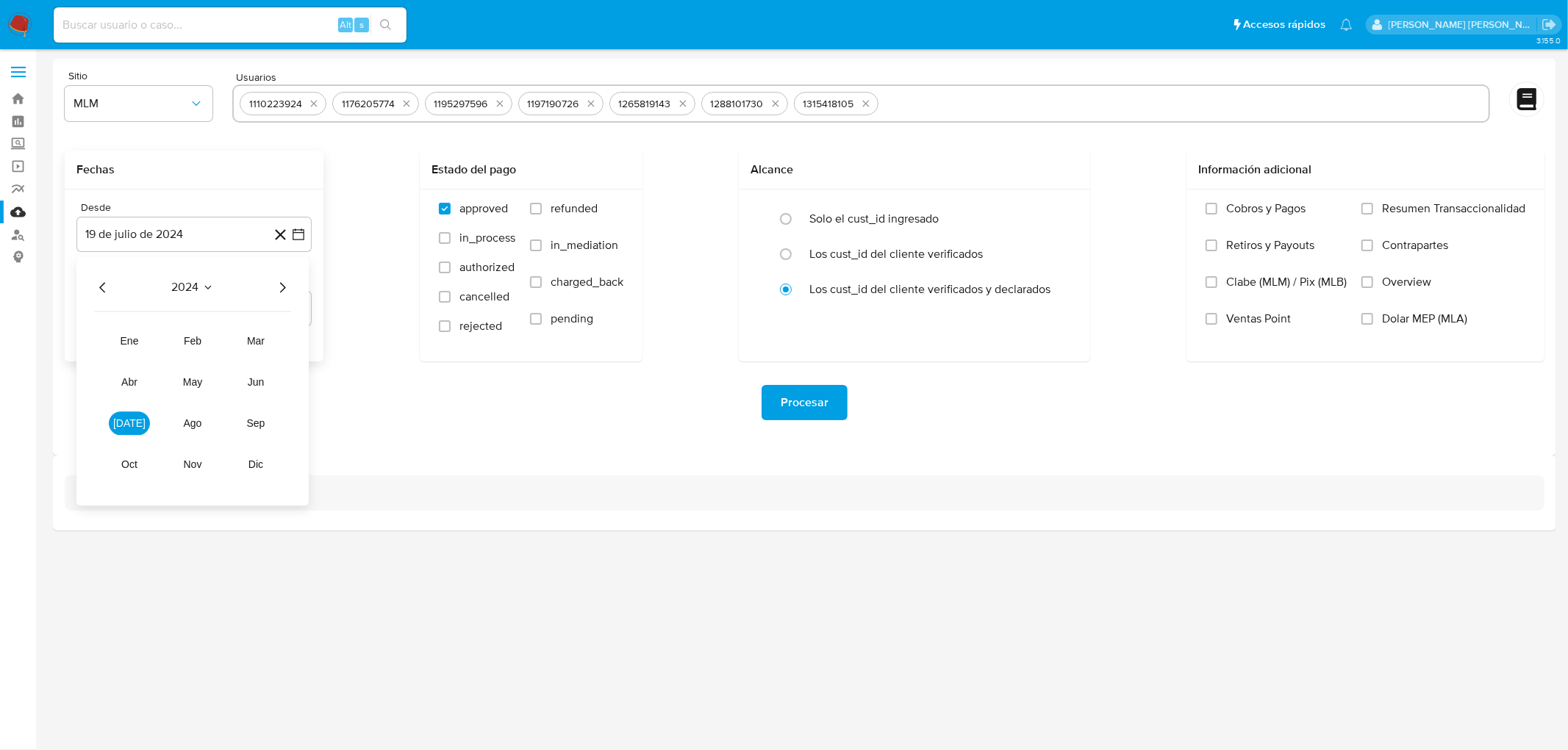
click at [281, 287] on icon "Año siguiente" at bounding box center [283, 288] width 18 height 18
click at [193, 343] on span "feb" at bounding box center [193, 341] width 18 height 12
click at [253, 342] on button "1" at bounding box center [253, 341] width 23 height 23
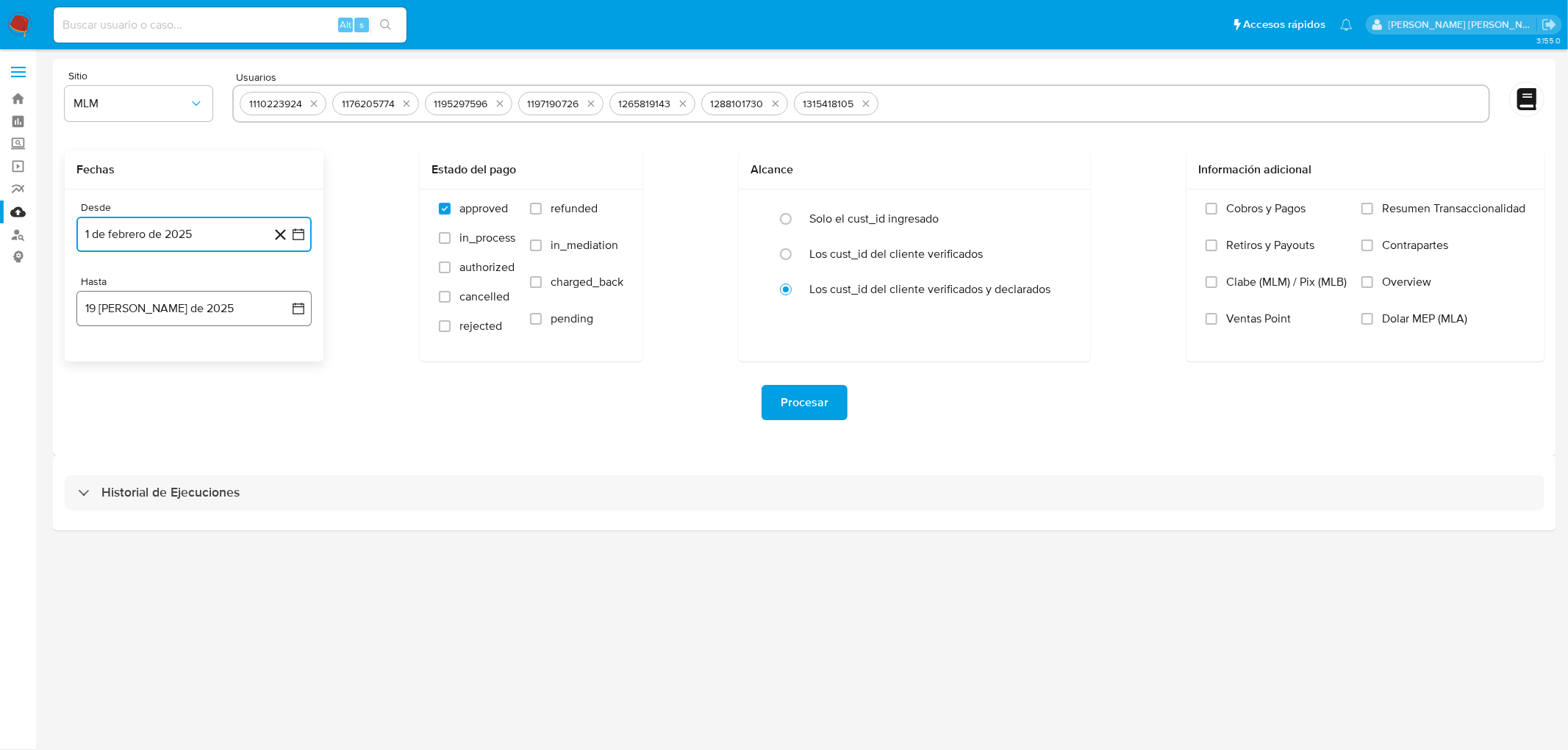
click at [169, 305] on button "19 de agosto de 2025" at bounding box center [194, 309] width 235 height 35
click at [102, 360] on icon "Mes anterior" at bounding box center [103, 362] width 18 height 18
click at [195, 533] on button "31" at bounding box center [194, 533] width 23 height 23
click at [402, 417] on div "Procesar" at bounding box center [805, 402] width 1480 height 35
click at [811, 400] on span "Procesar" at bounding box center [805, 402] width 48 height 32
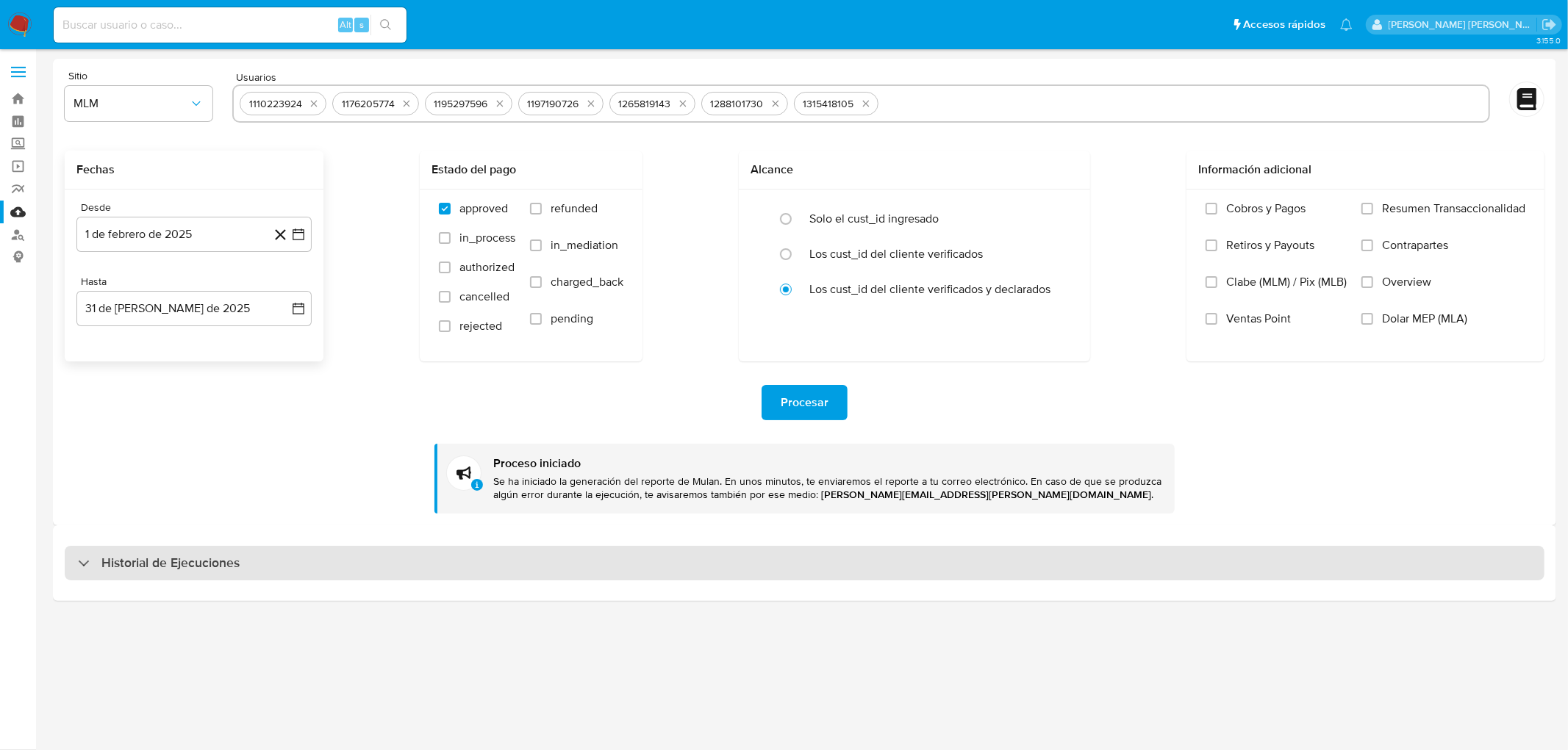
click at [118, 546] on div "Historial de Ejecuciones" at bounding box center [805, 563] width 1480 height 35
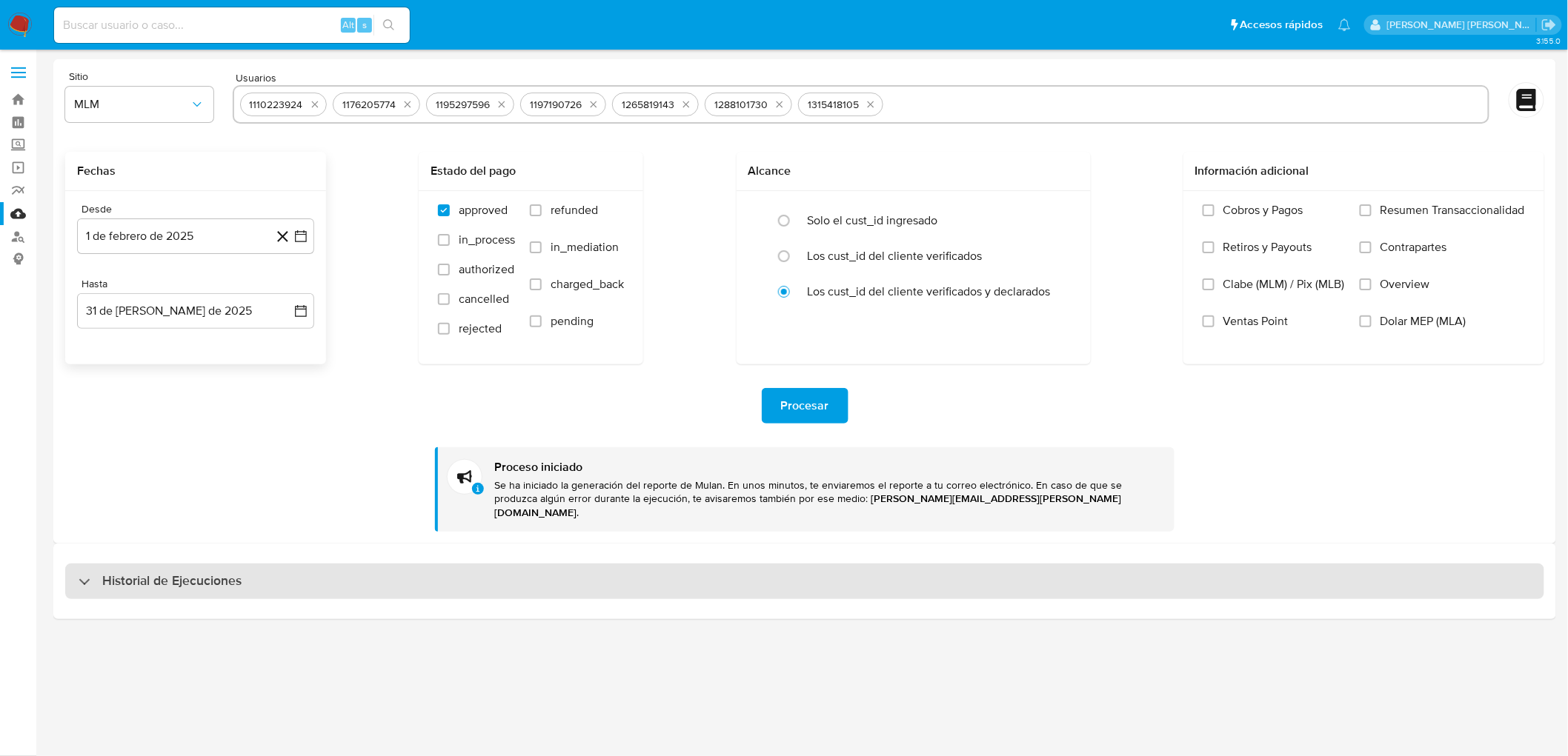
select select "10"
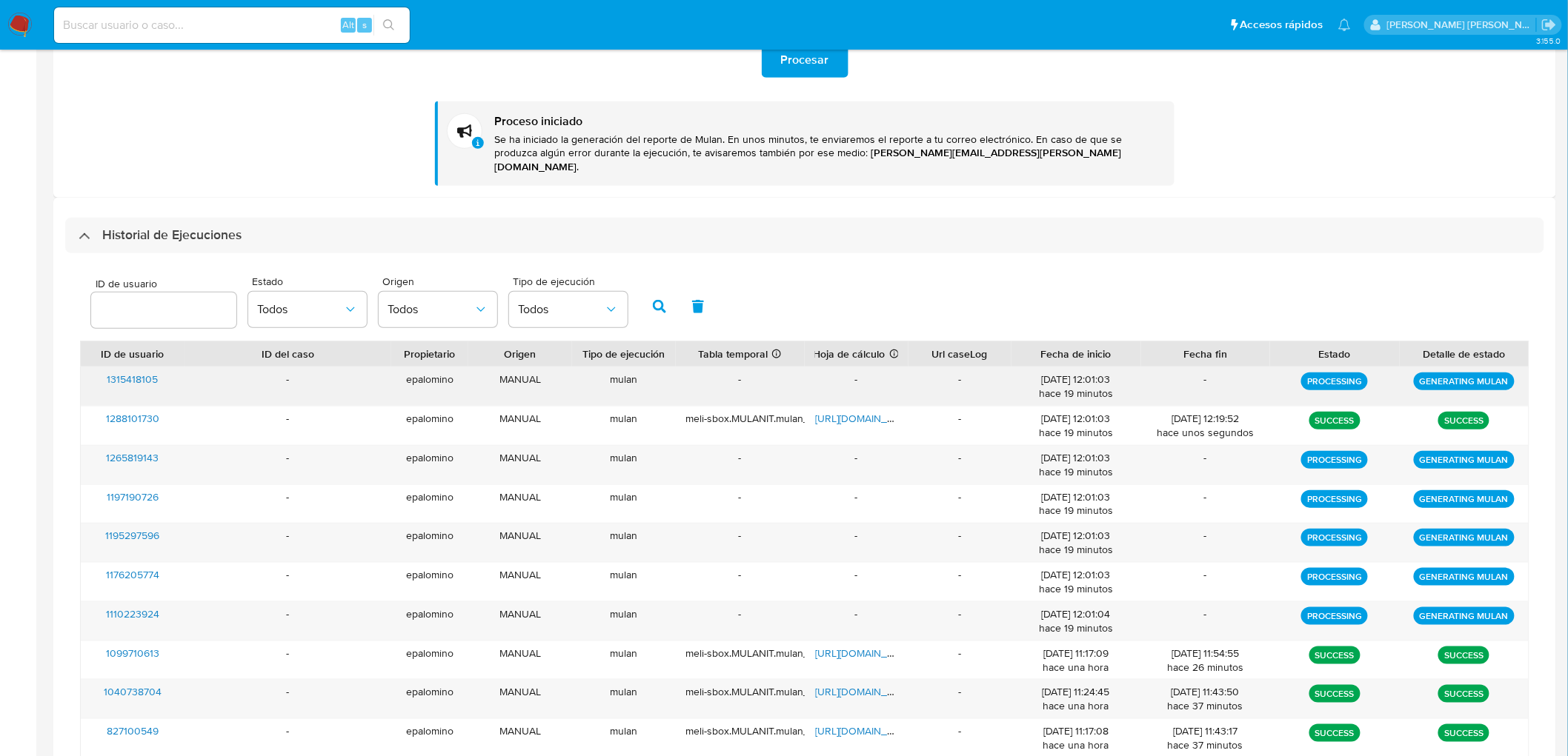
scroll to position [361, 0]
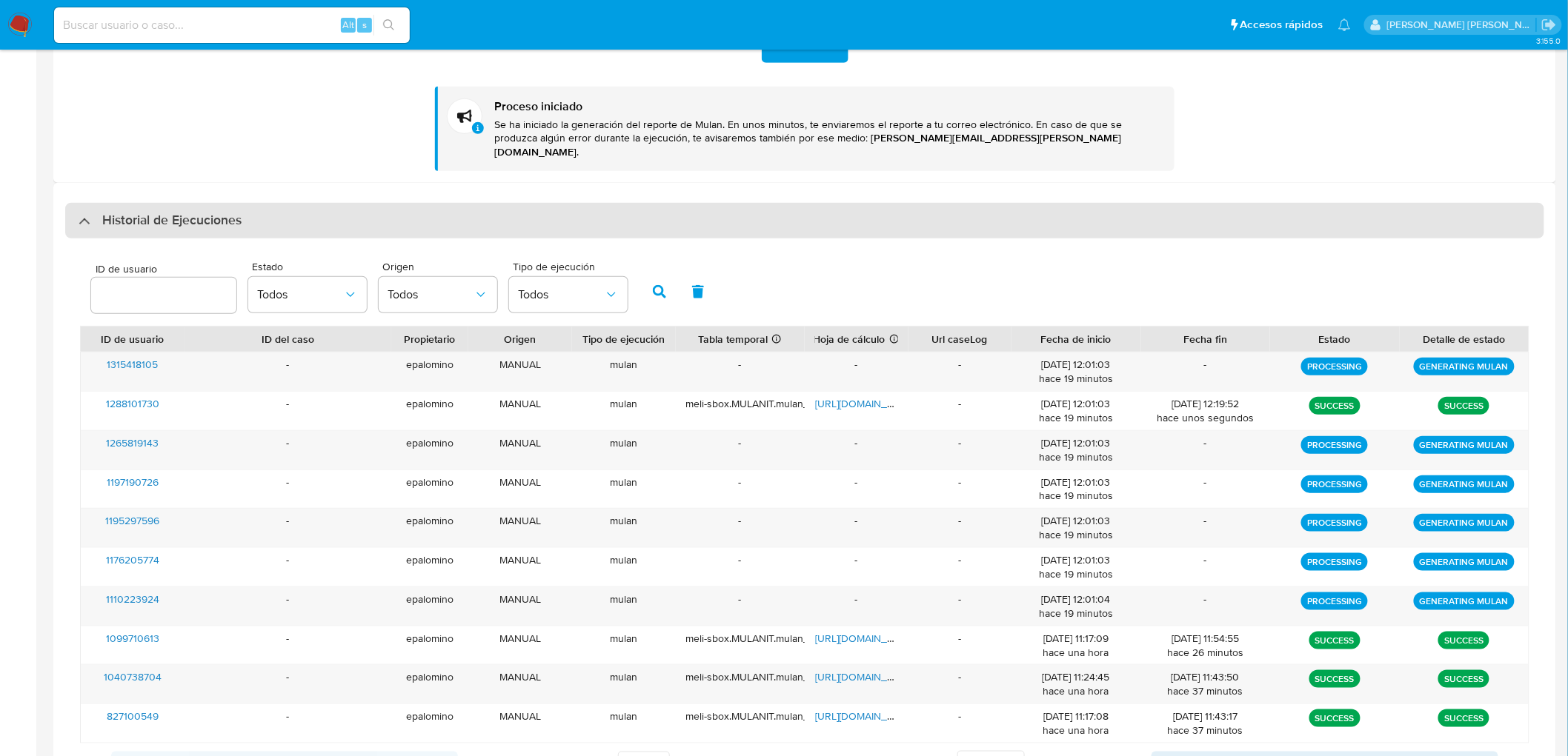
click at [194, 212] on h3 "Historial de Ejecuciones" at bounding box center [172, 221] width 139 height 18
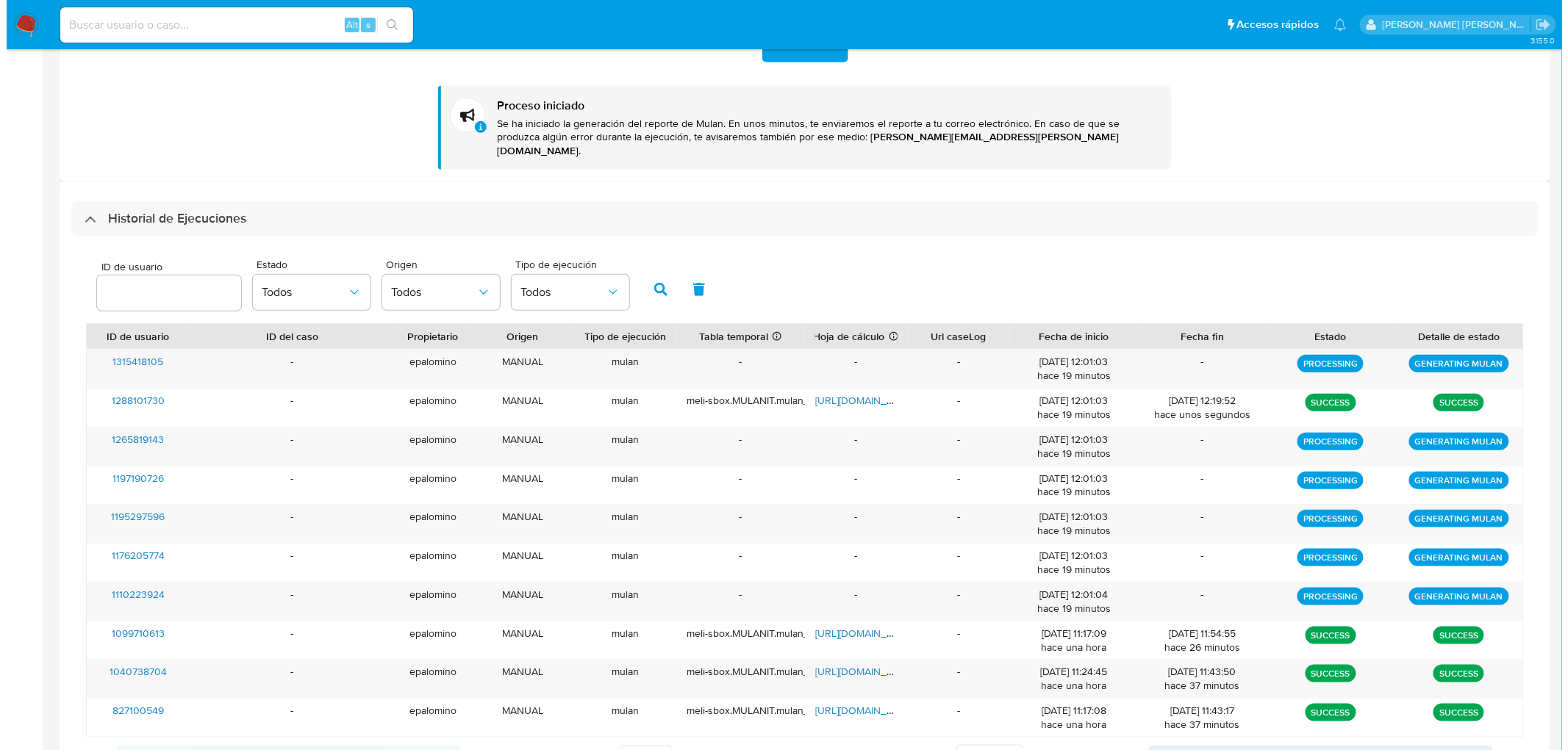
scroll to position [0, 0]
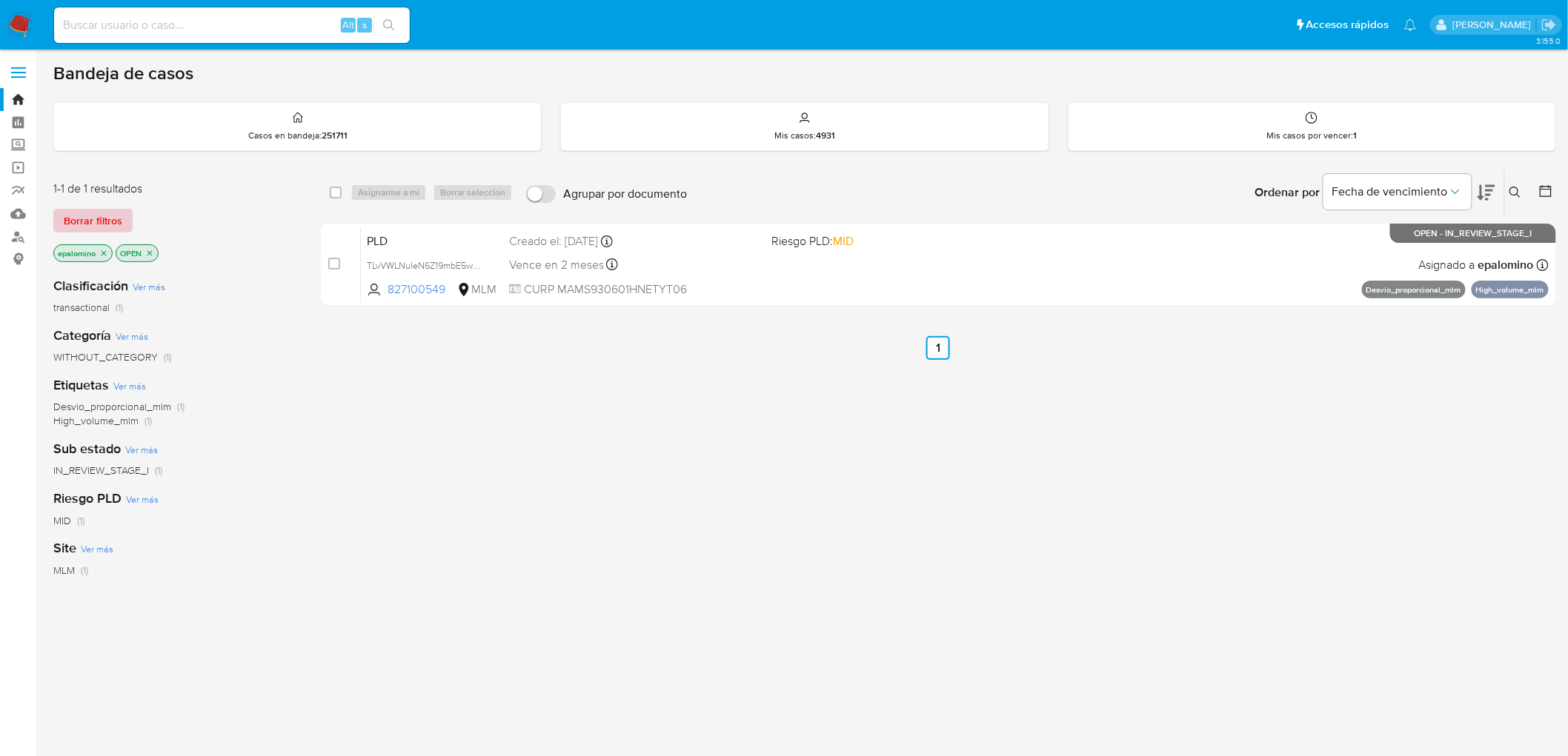
click at [101, 216] on span "Borrar filtros" at bounding box center [93, 221] width 59 height 21
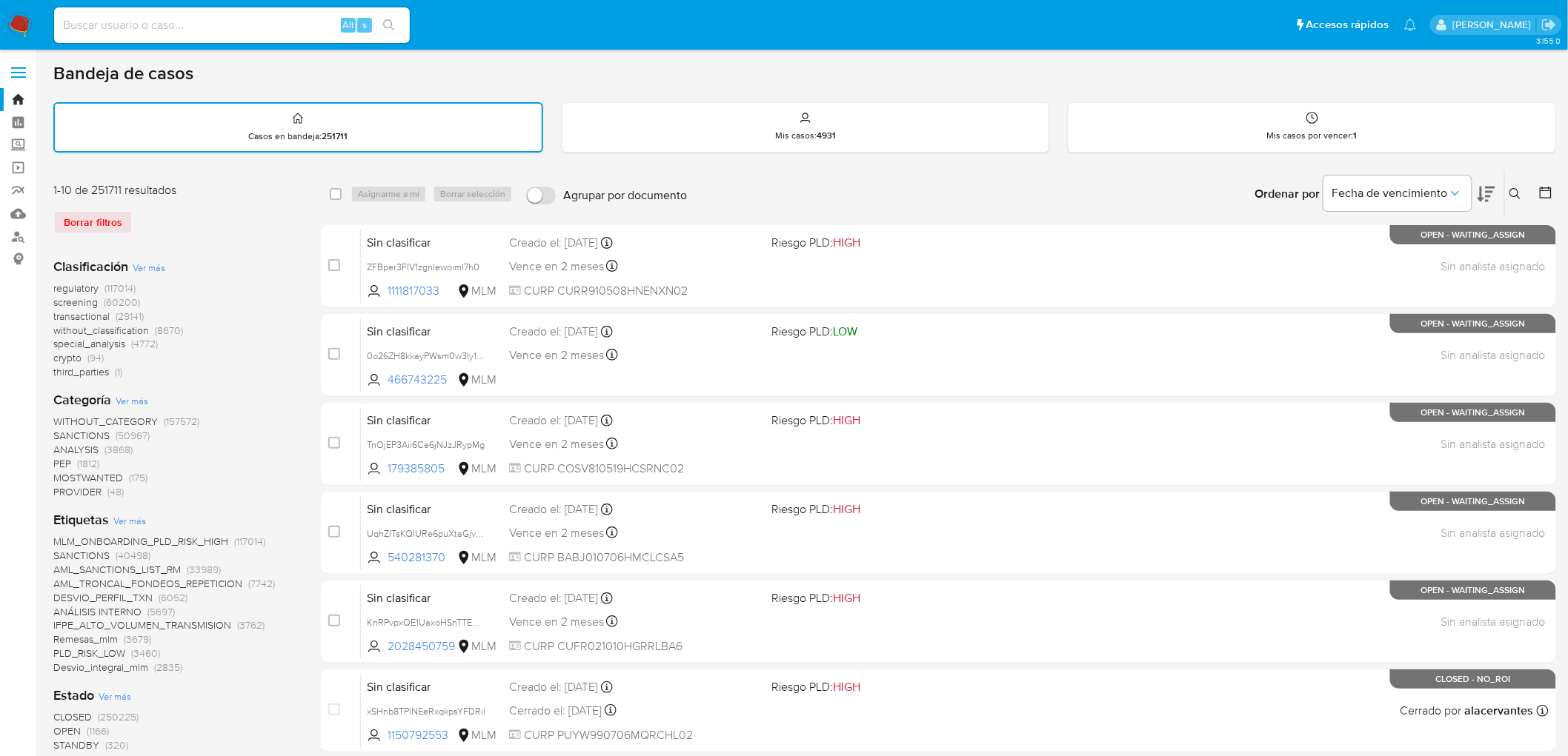
drag, startPoint x: 24, startPoint y: 23, endPoint x: 144, endPoint y: 3, distance: 121.7
click at [23, 23] on img at bounding box center [20, 25] width 25 height 25
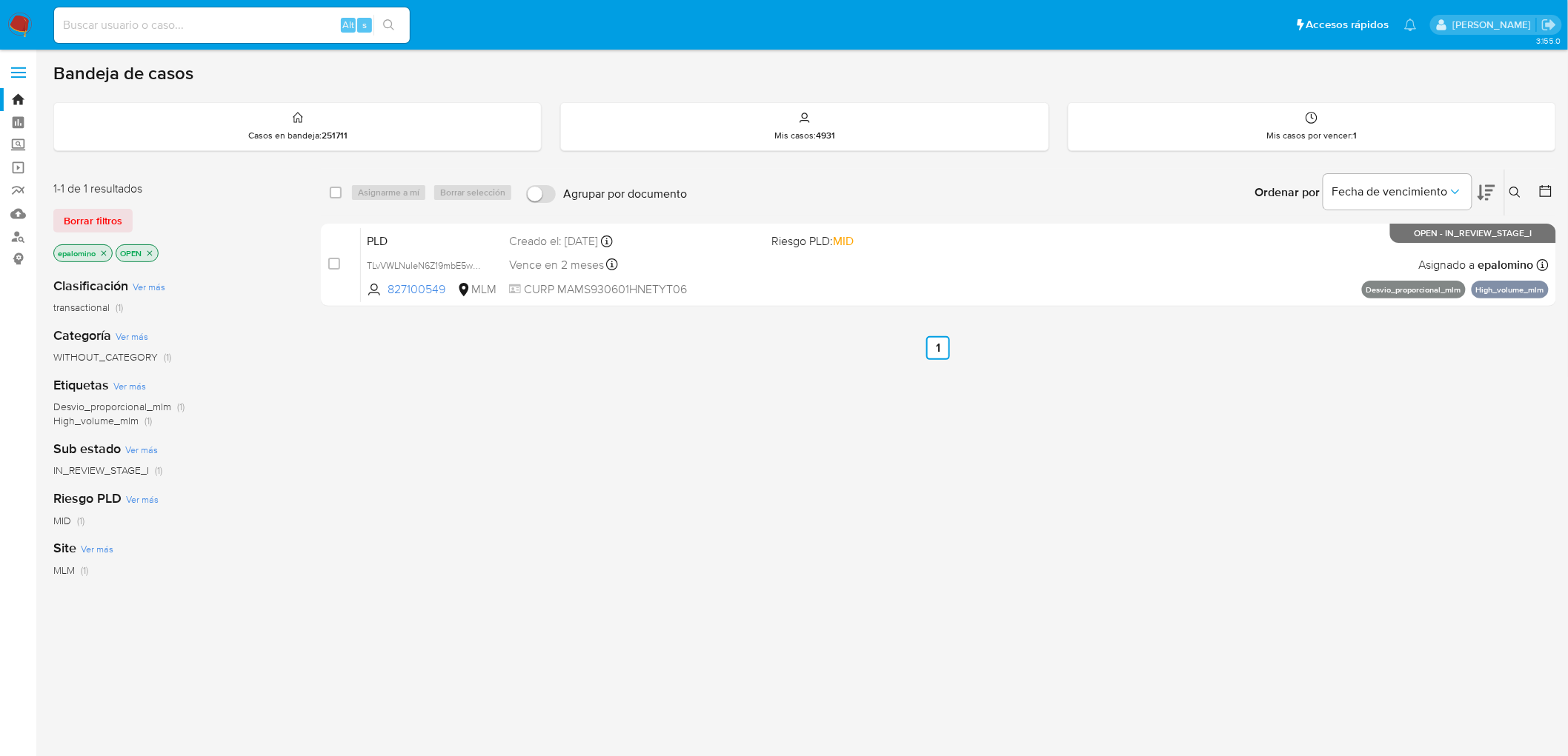
click at [100, 216] on span "Borrar filtros" at bounding box center [93, 221] width 59 height 21
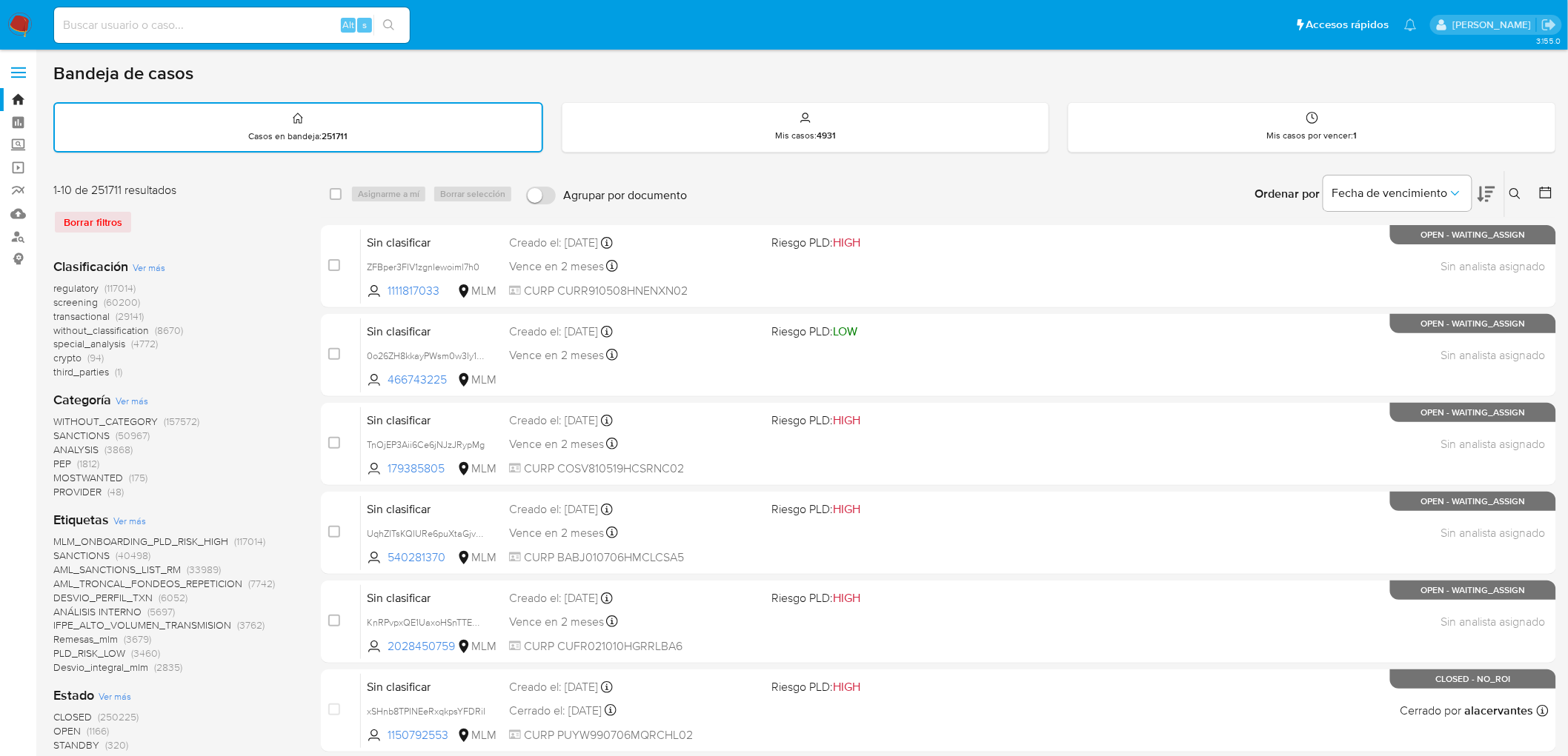
click at [20, 20] on img at bounding box center [20, 25] width 25 height 25
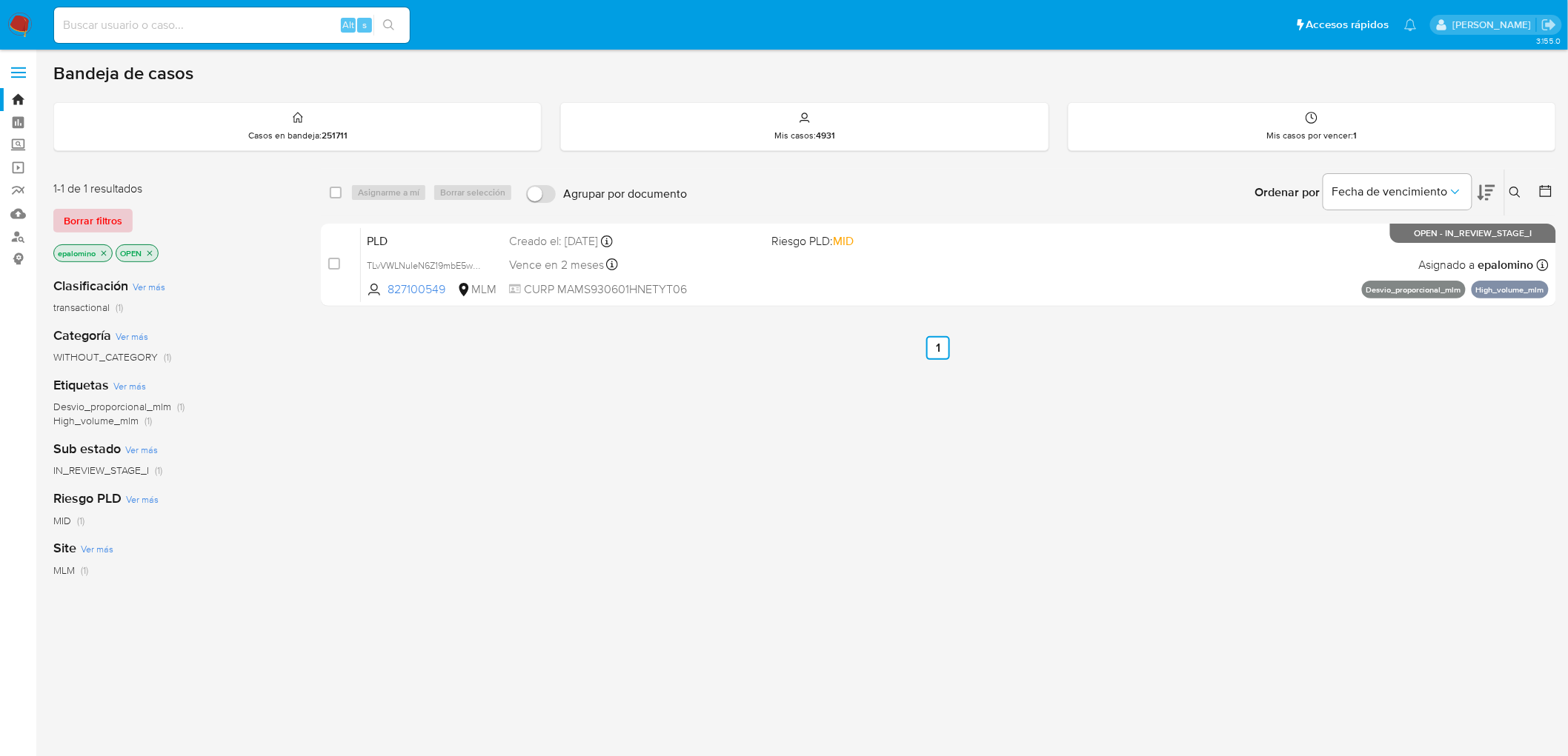
click at [93, 217] on span "Borrar filtros" at bounding box center [93, 221] width 59 height 21
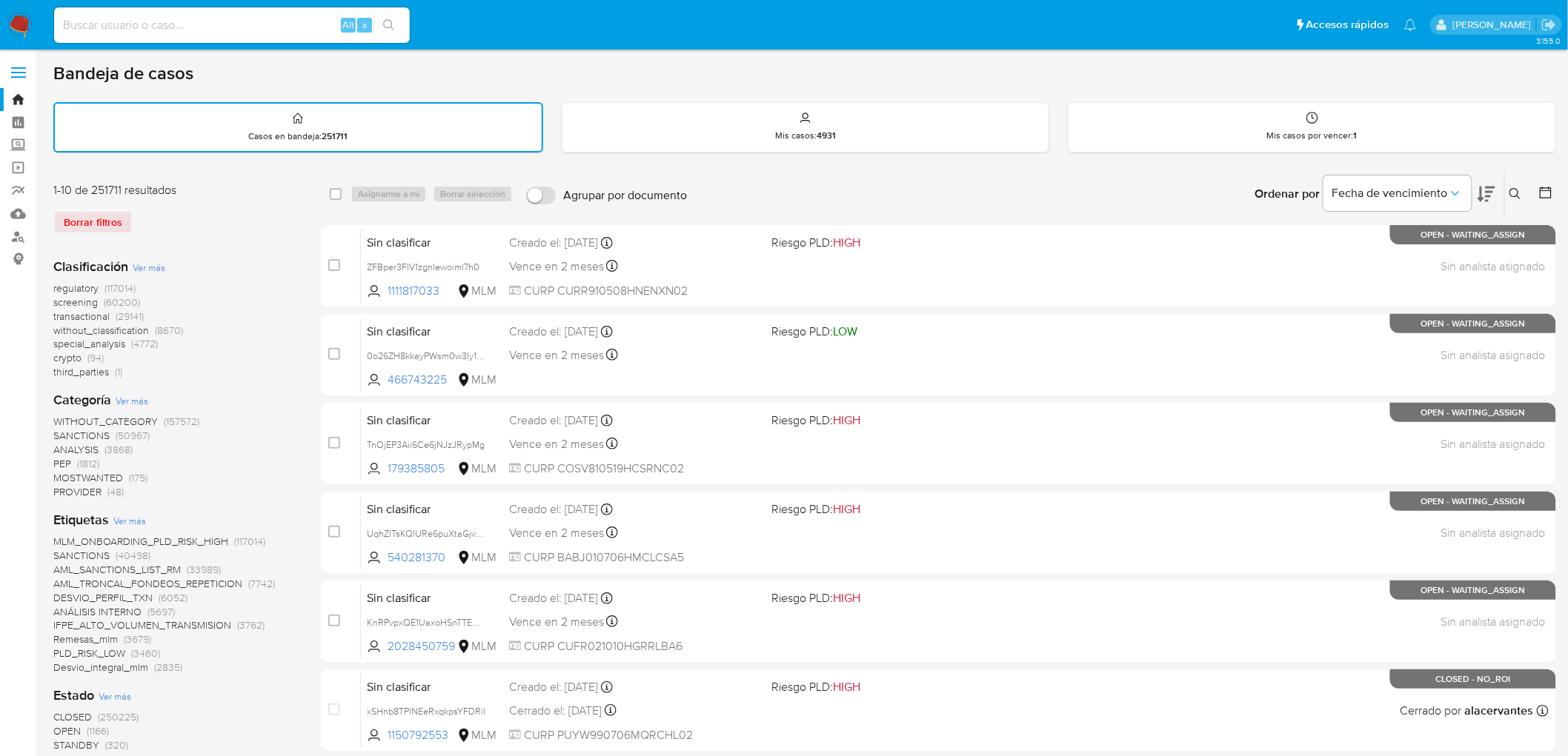
click at [13, 30] on img at bounding box center [20, 25] width 25 height 25
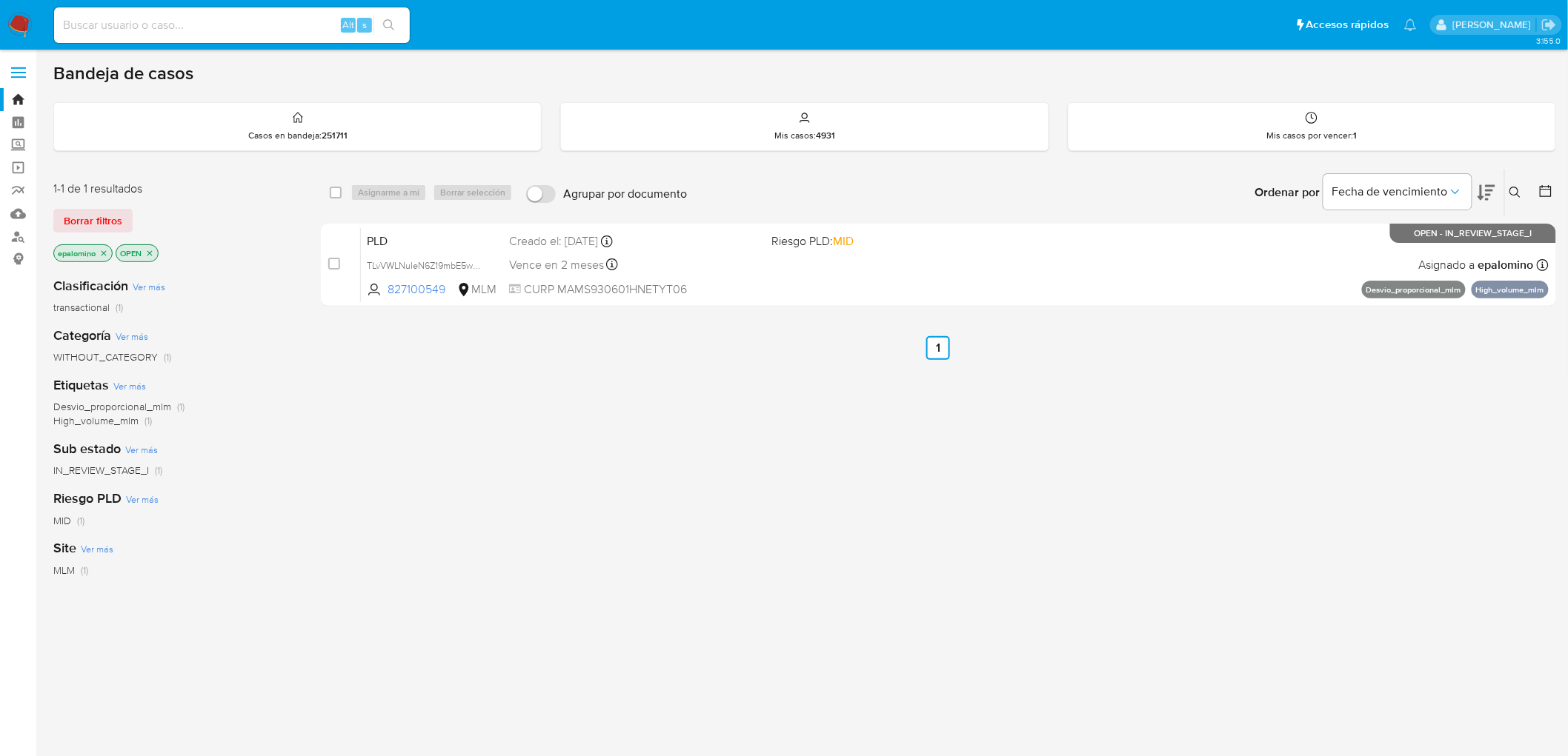
click at [83, 210] on span "Borrar filtros" at bounding box center [93, 221] width 59 height 21
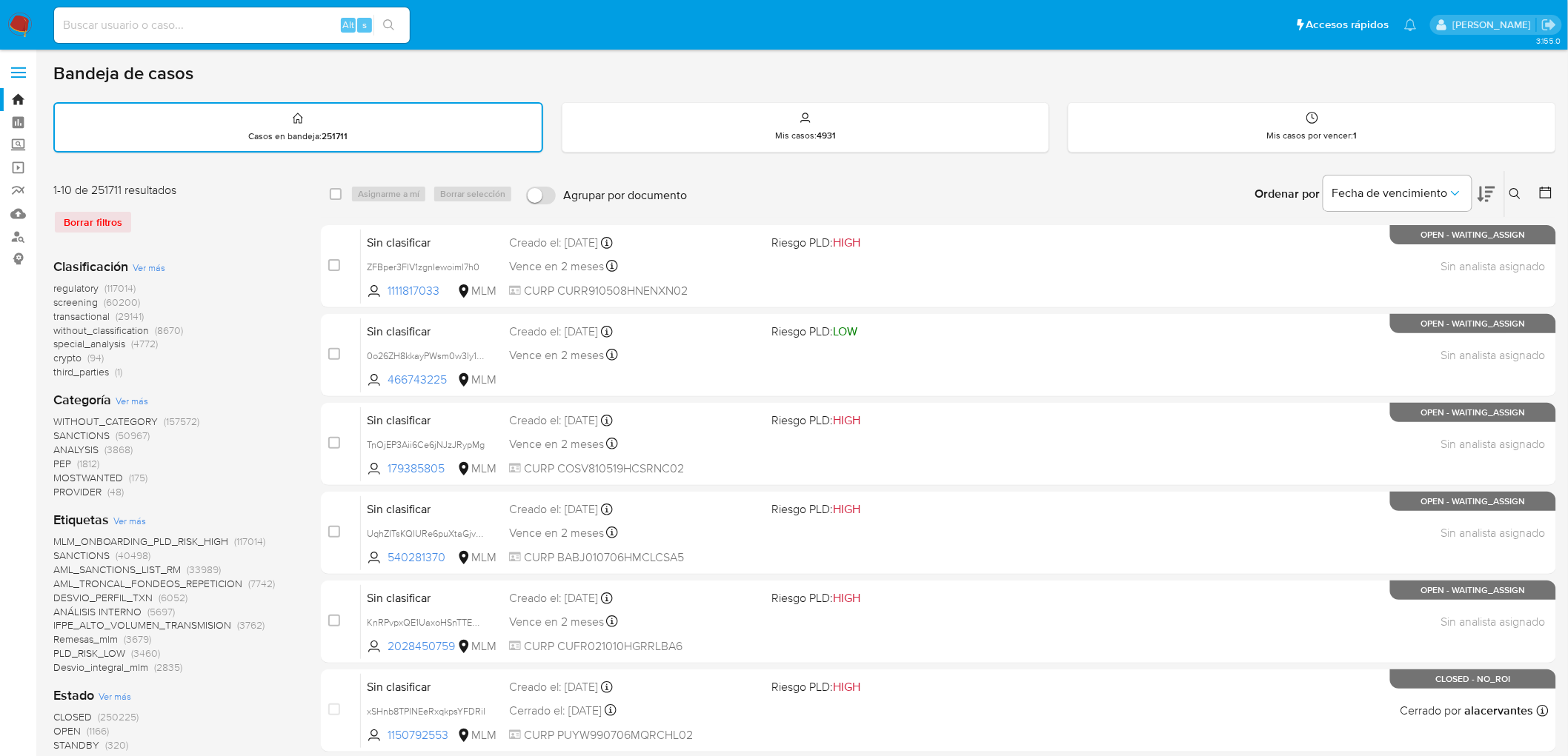
drag, startPoint x: 16, startPoint y: 20, endPoint x: 119, endPoint y: 5, distance: 104.1
click at [16, 20] on img at bounding box center [20, 25] width 25 height 25
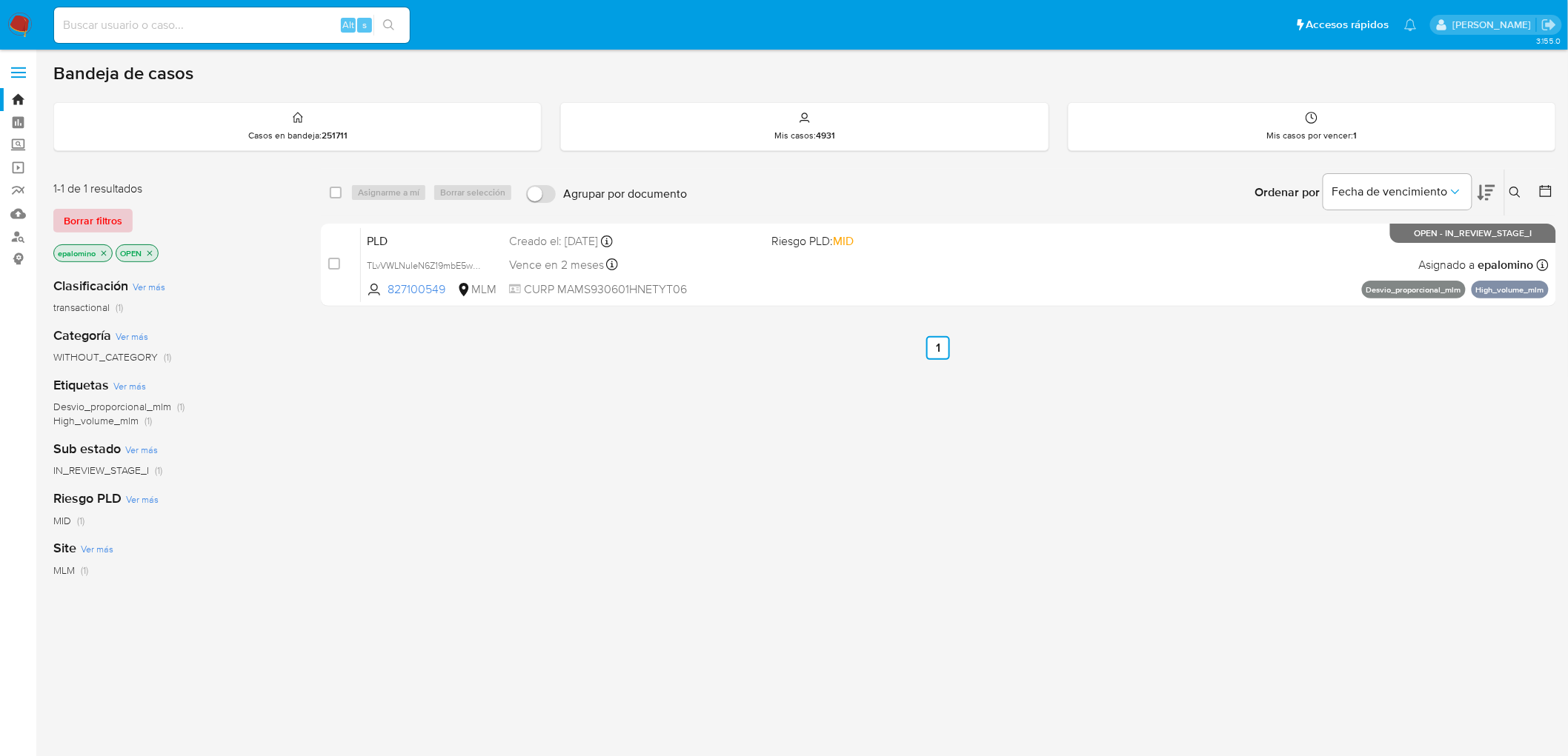
click at [96, 227] on span "Borrar filtros" at bounding box center [93, 221] width 59 height 21
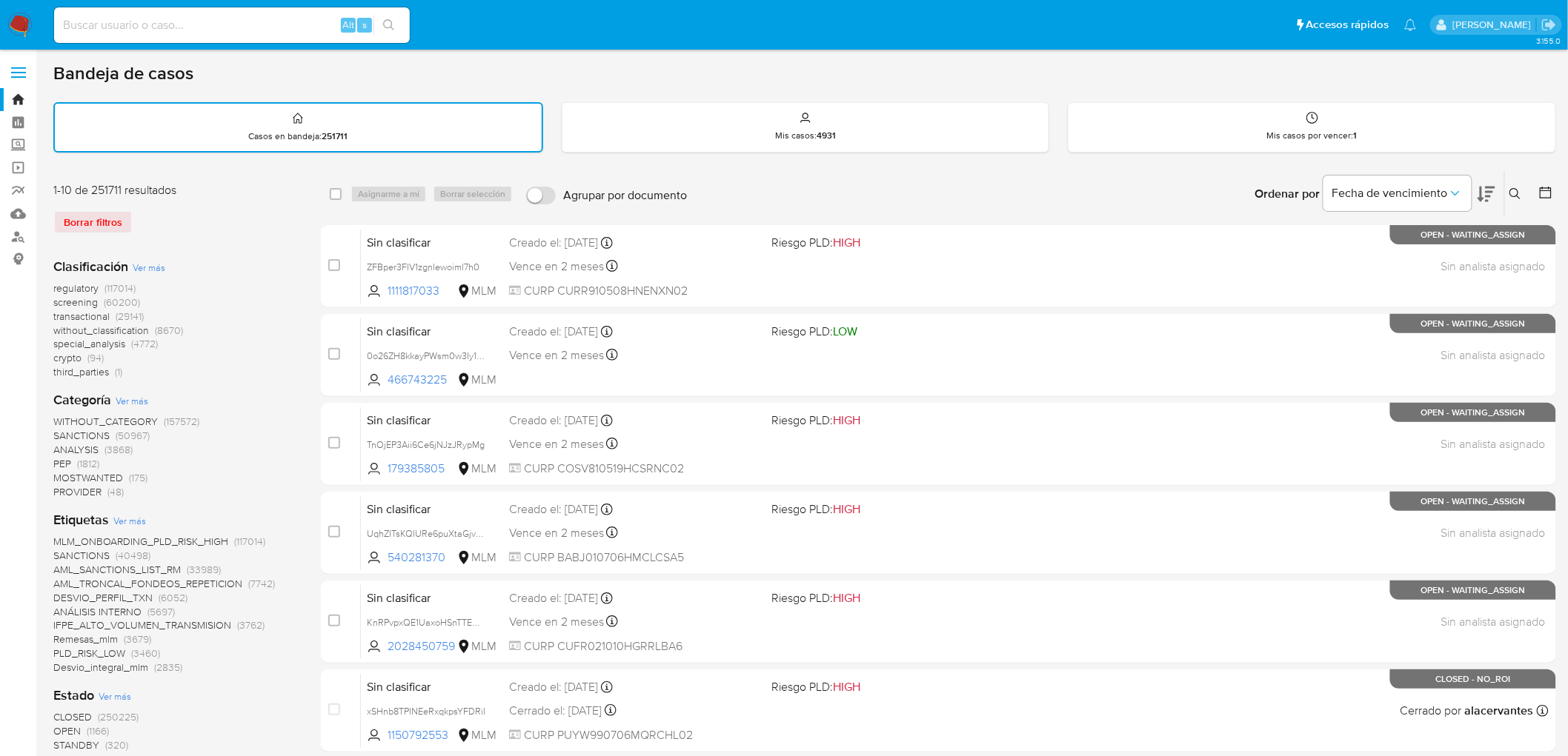
click at [12, 20] on img at bounding box center [20, 25] width 25 height 25
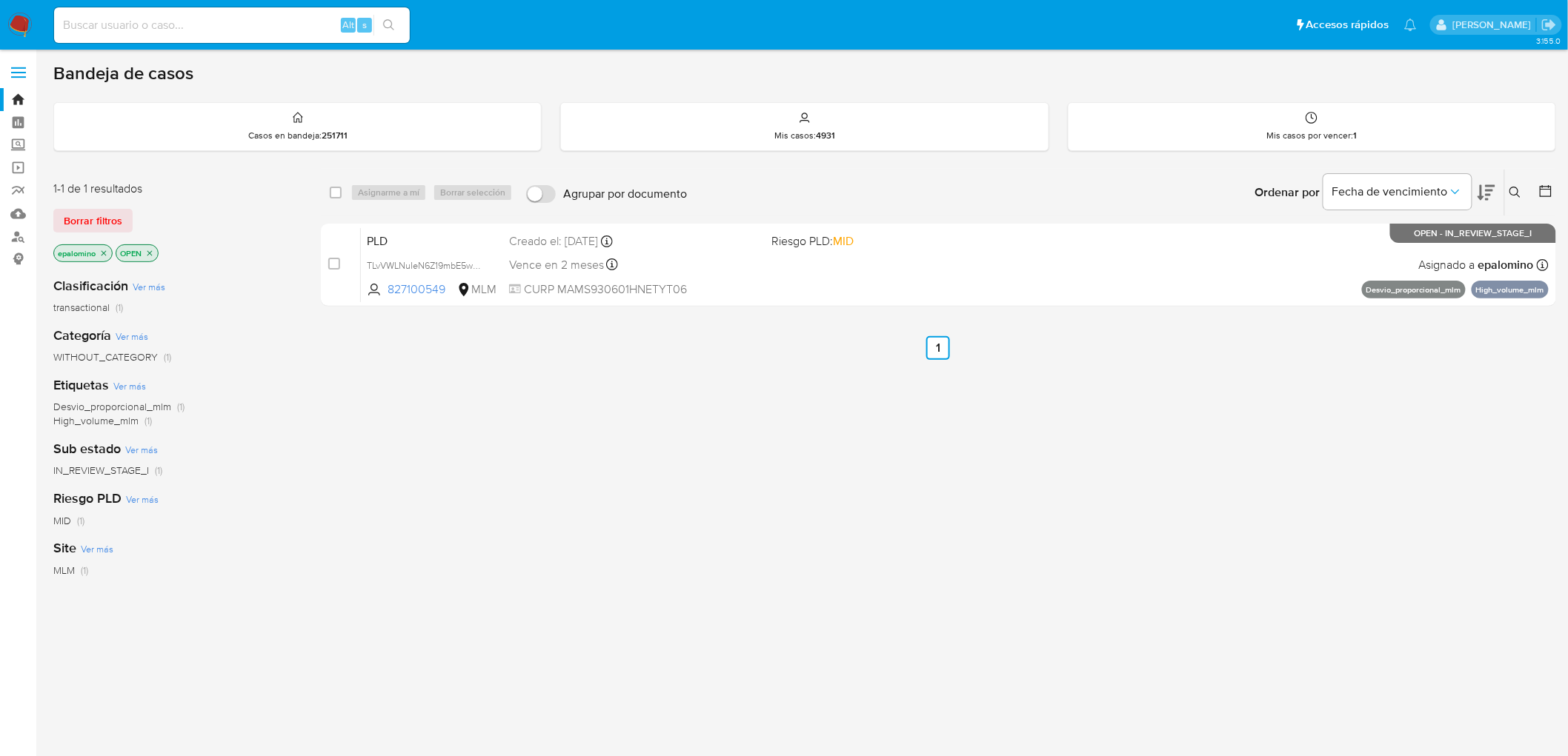
click at [93, 212] on span "Borrar filtros" at bounding box center [93, 221] width 59 height 21
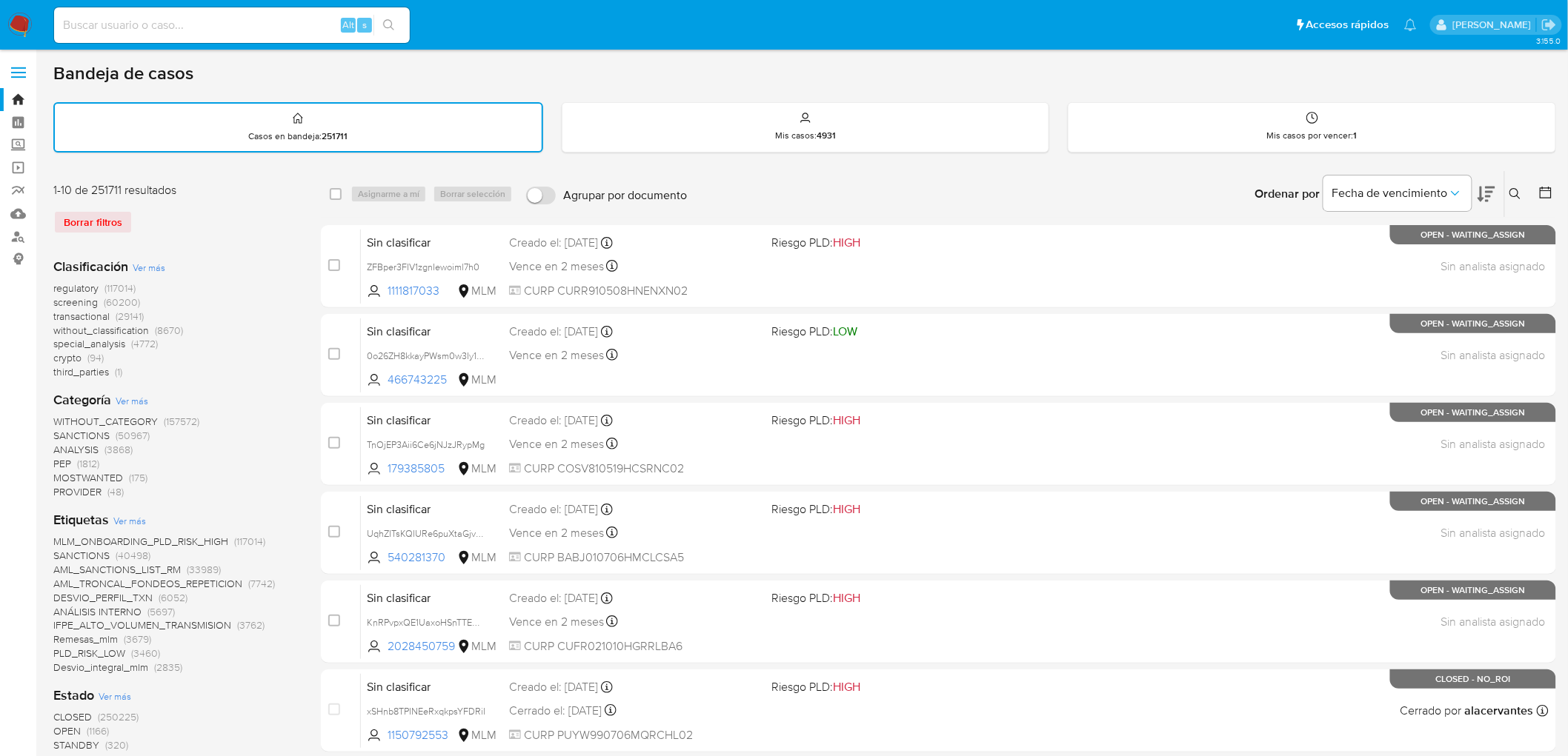
drag, startPoint x: 30, startPoint y: 23, endPoint x: 78, endPoint y: 6, distance: 50.9
click at [29, 23] on img at bounding box center [20, 25] width 25 height 25
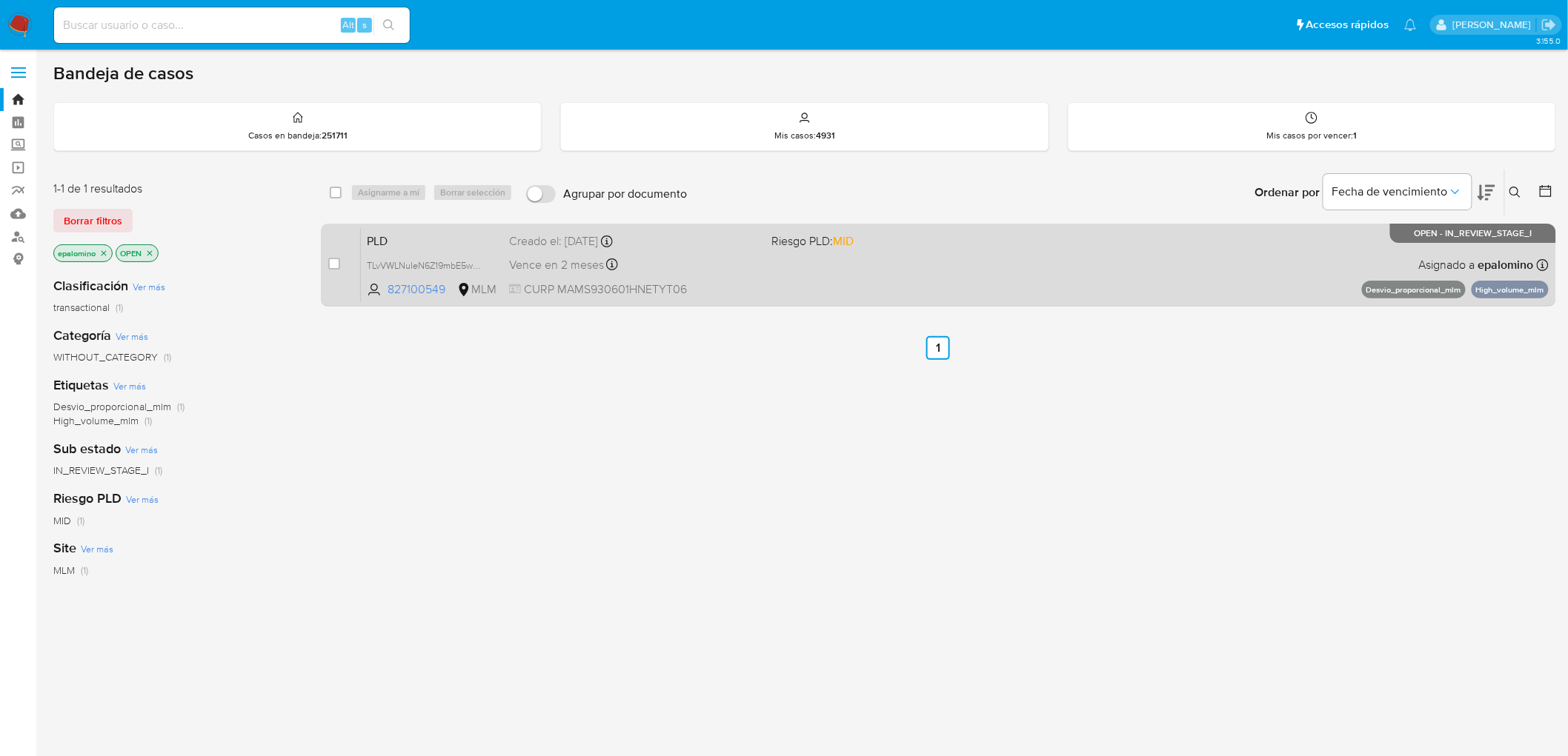
click at [390, 235] on span "PLD" at bounding box center [432, 240] width 130 height 20
click at [395, 243] on span "PLD" at bounding box center [432, 240] width 130 height 20
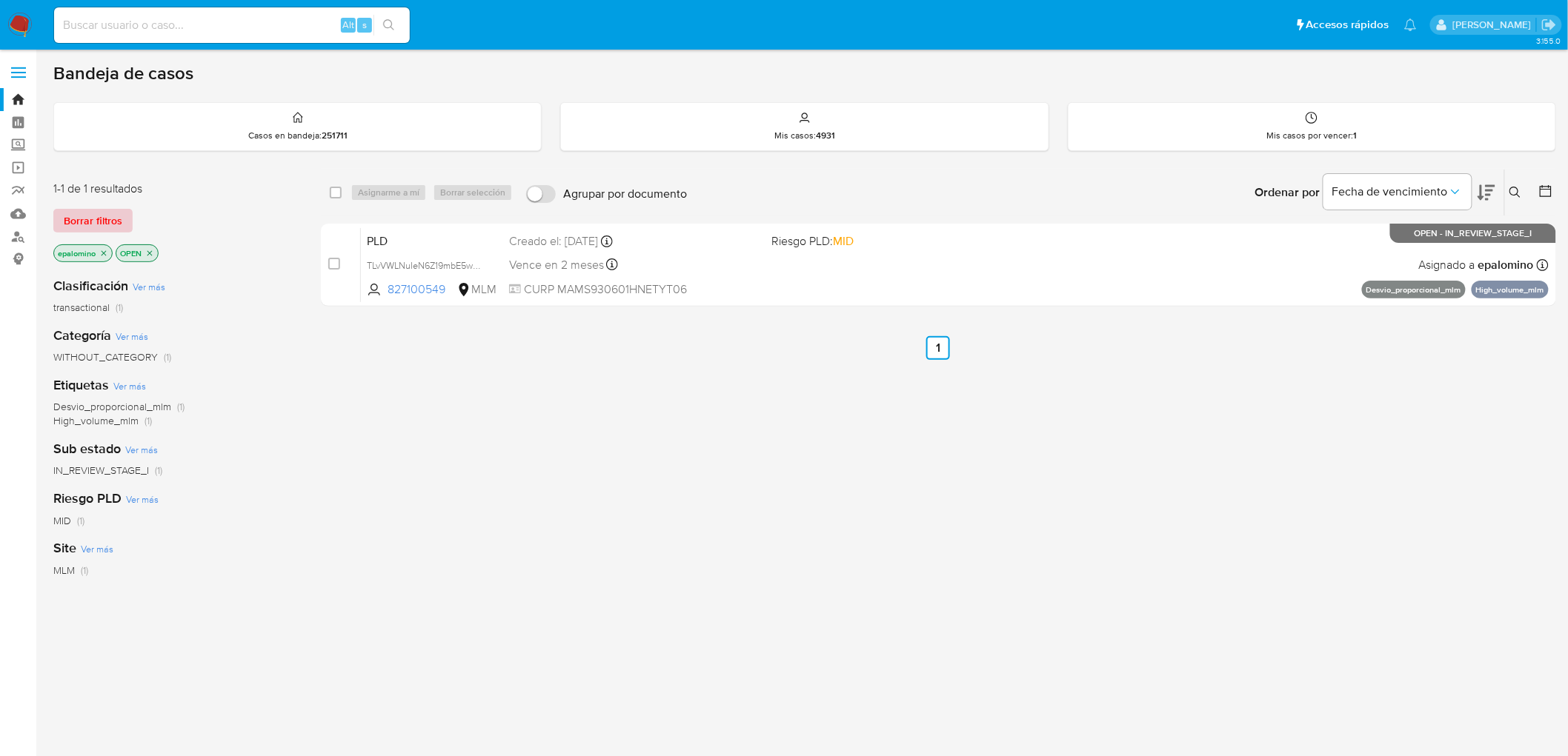
click at [87, 218] on span "Borrar filtros" at bounding box center [93, 221] width 59 height 21
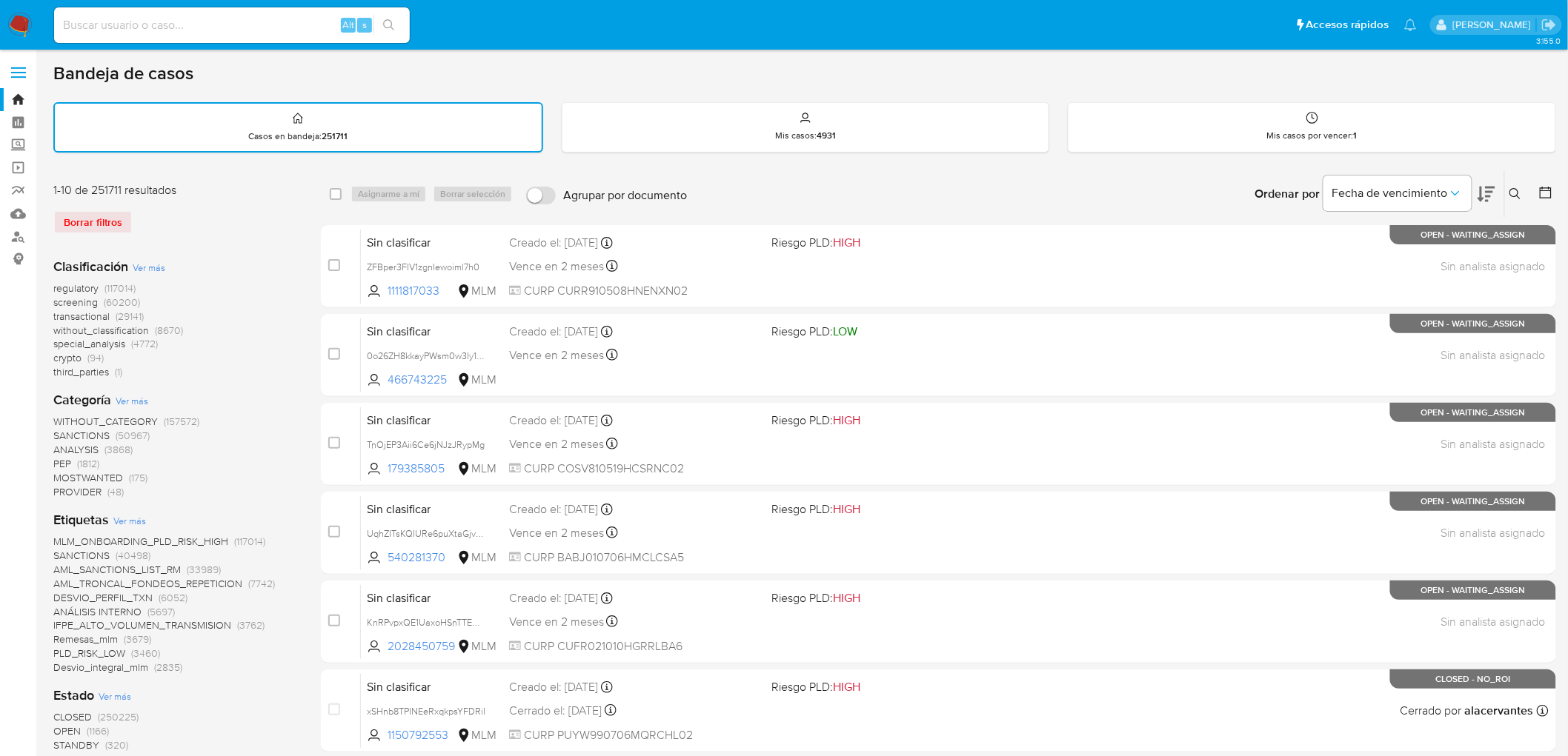
click at [28, 21] on img at bounding box center [20, 25] width 25 height 25
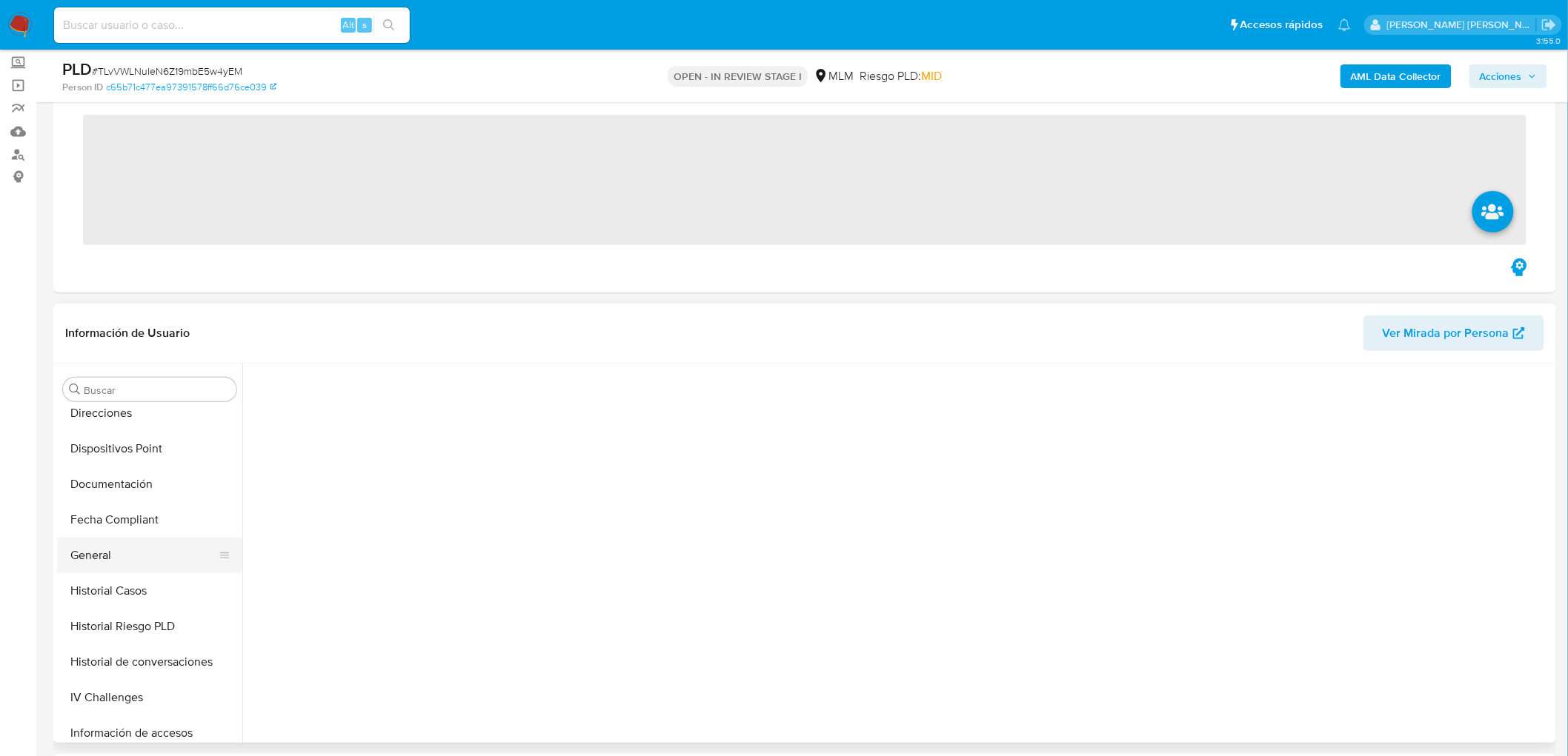
scroll to position [213, 0]
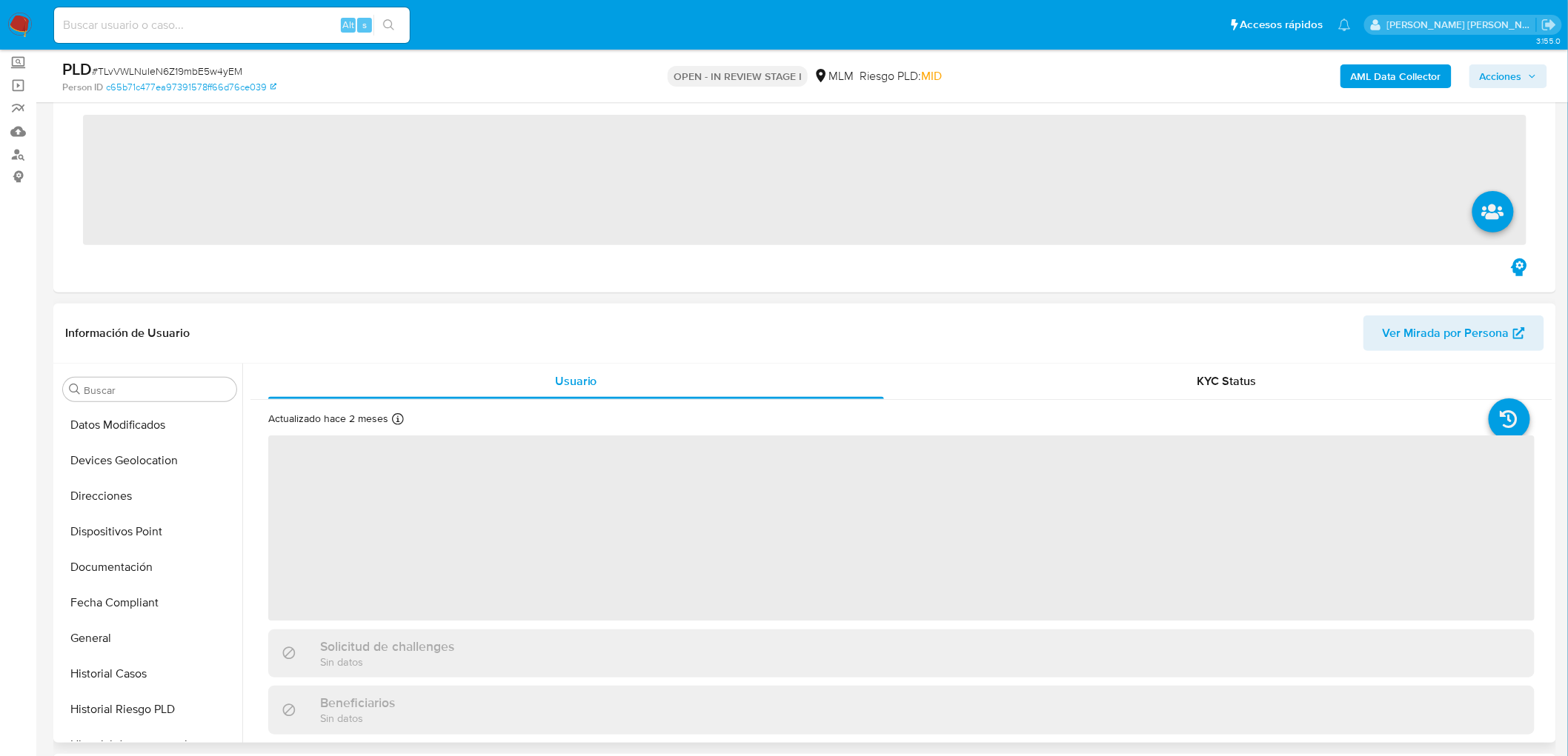
drag, startPoint x: 179, startPoint y: 468, endPoint x: 532, endPoint y: 380, distance: 363.8
click at [178, 468] on button "Devices Geolocation" at bounding box center [150, 460] width 185 height 35
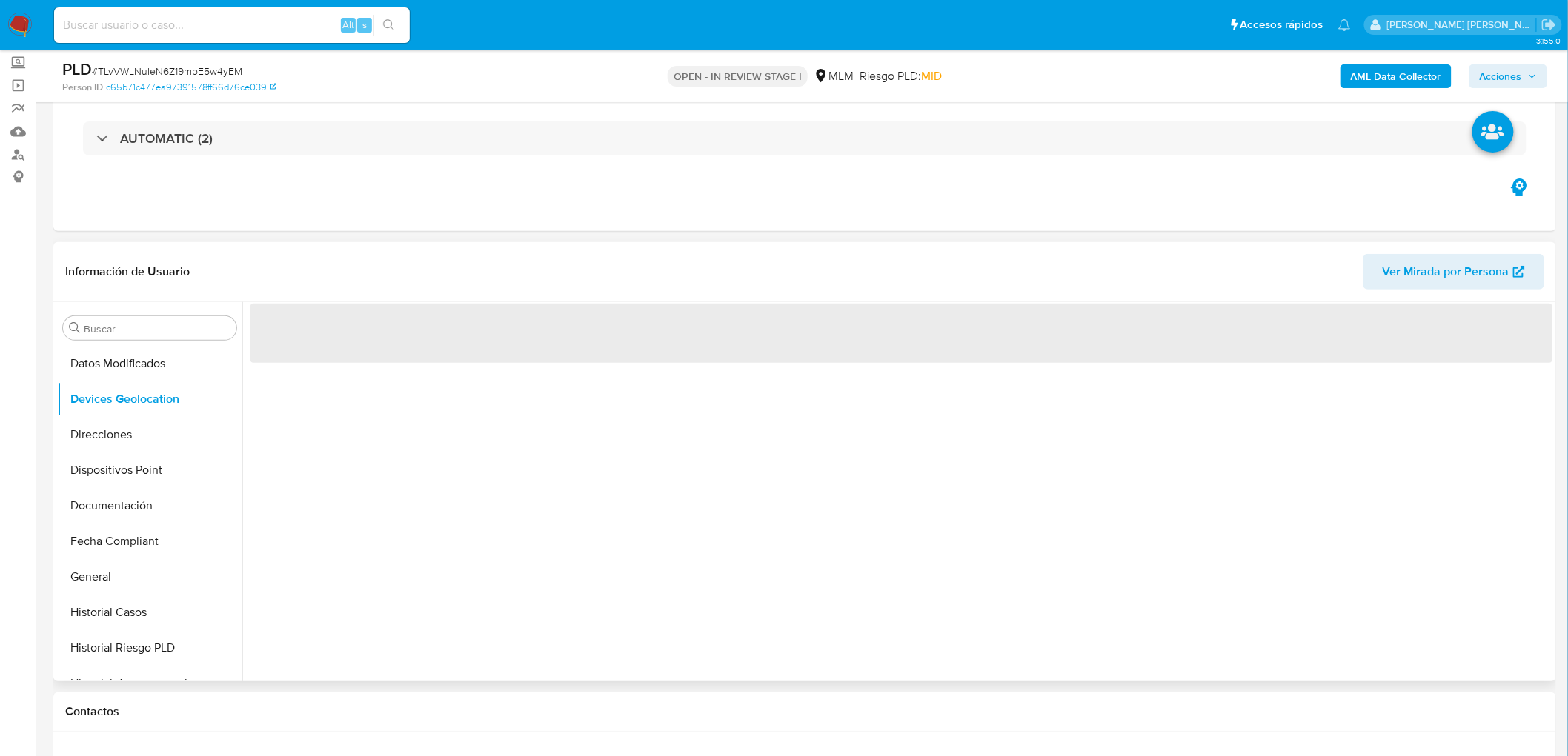
scroll to position [146, 0]
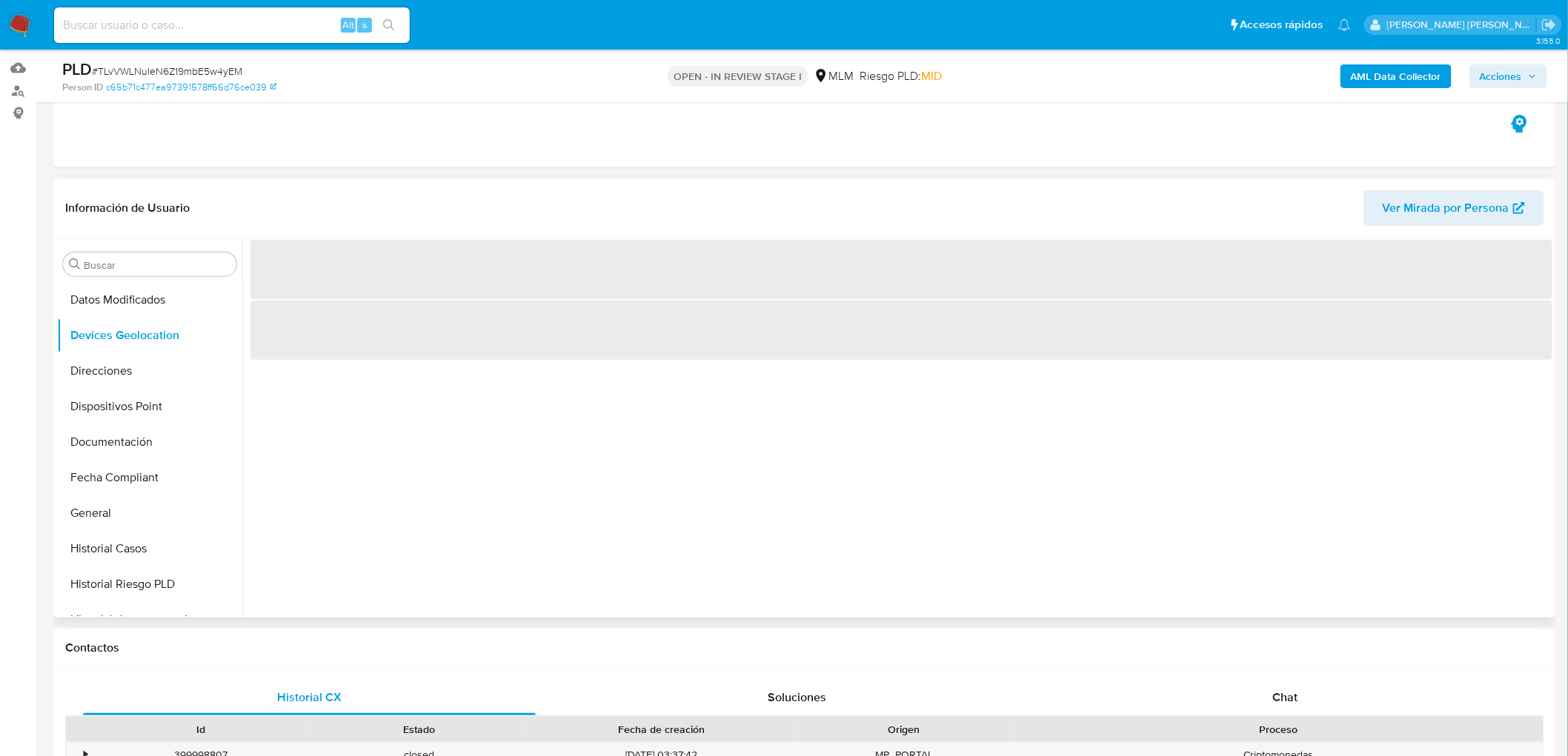
select select "10"
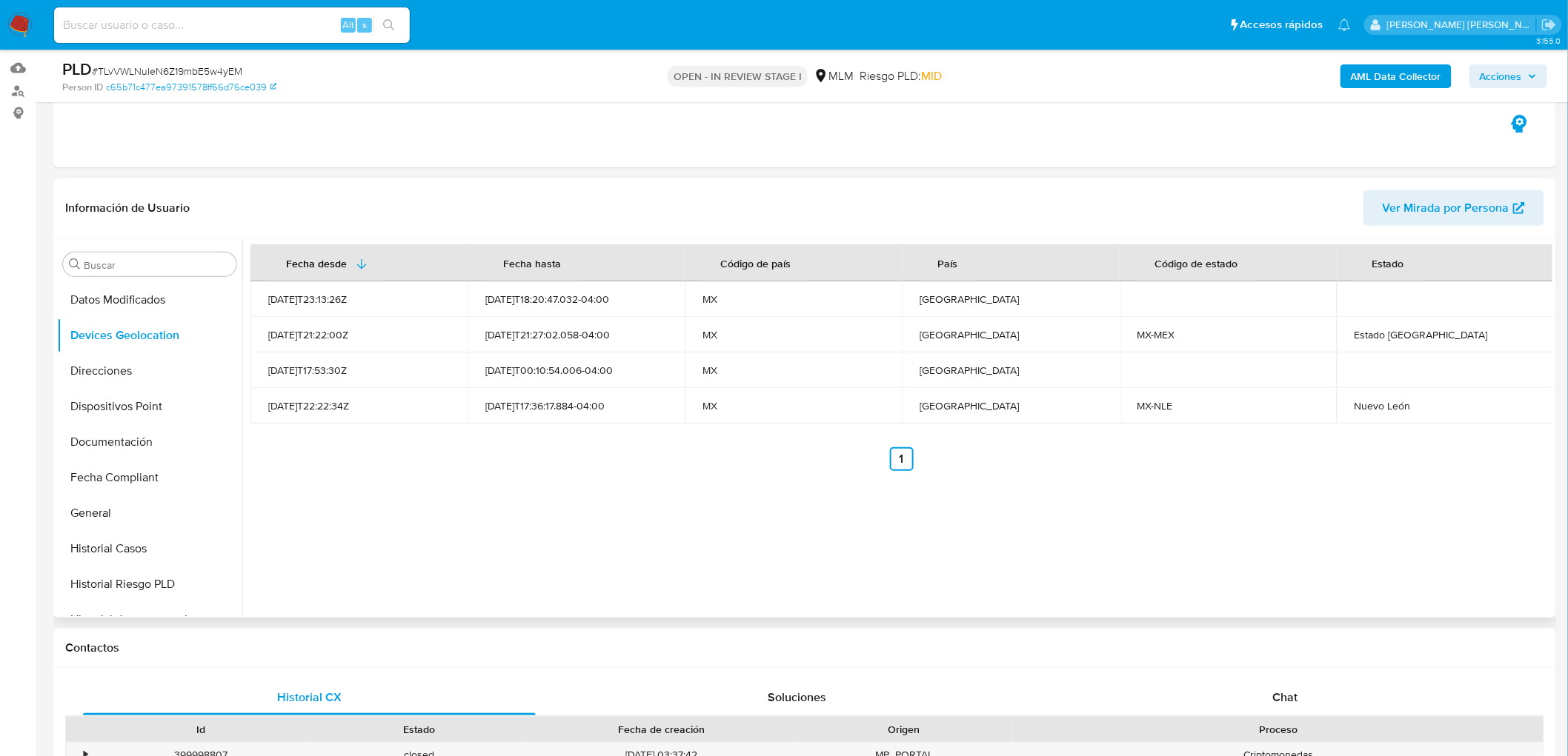
click at [994, 461] on ul "Anterior 1 Siguiente" at bounding box center [901, 459] width 1302 height 23
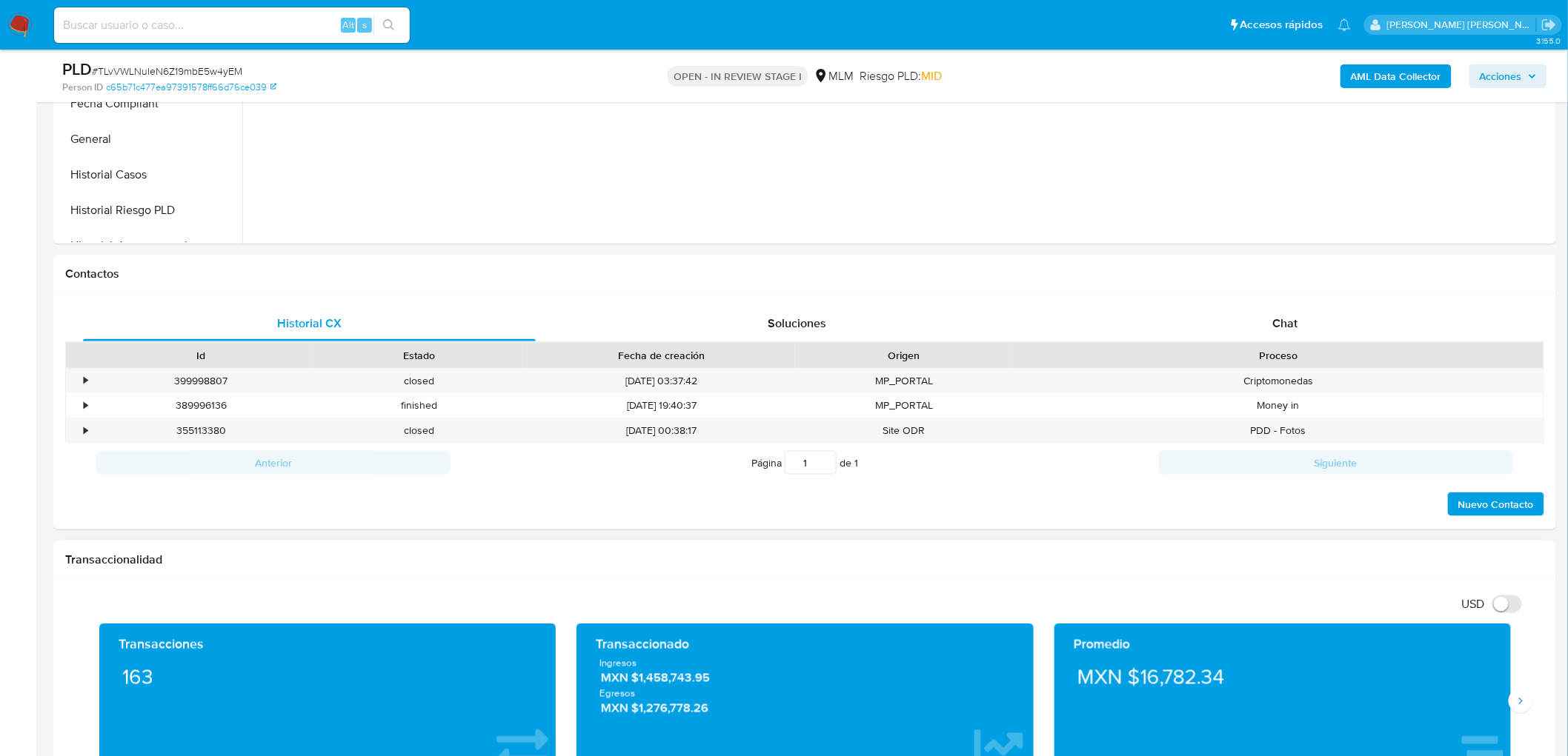
scroll to position [558, 0]
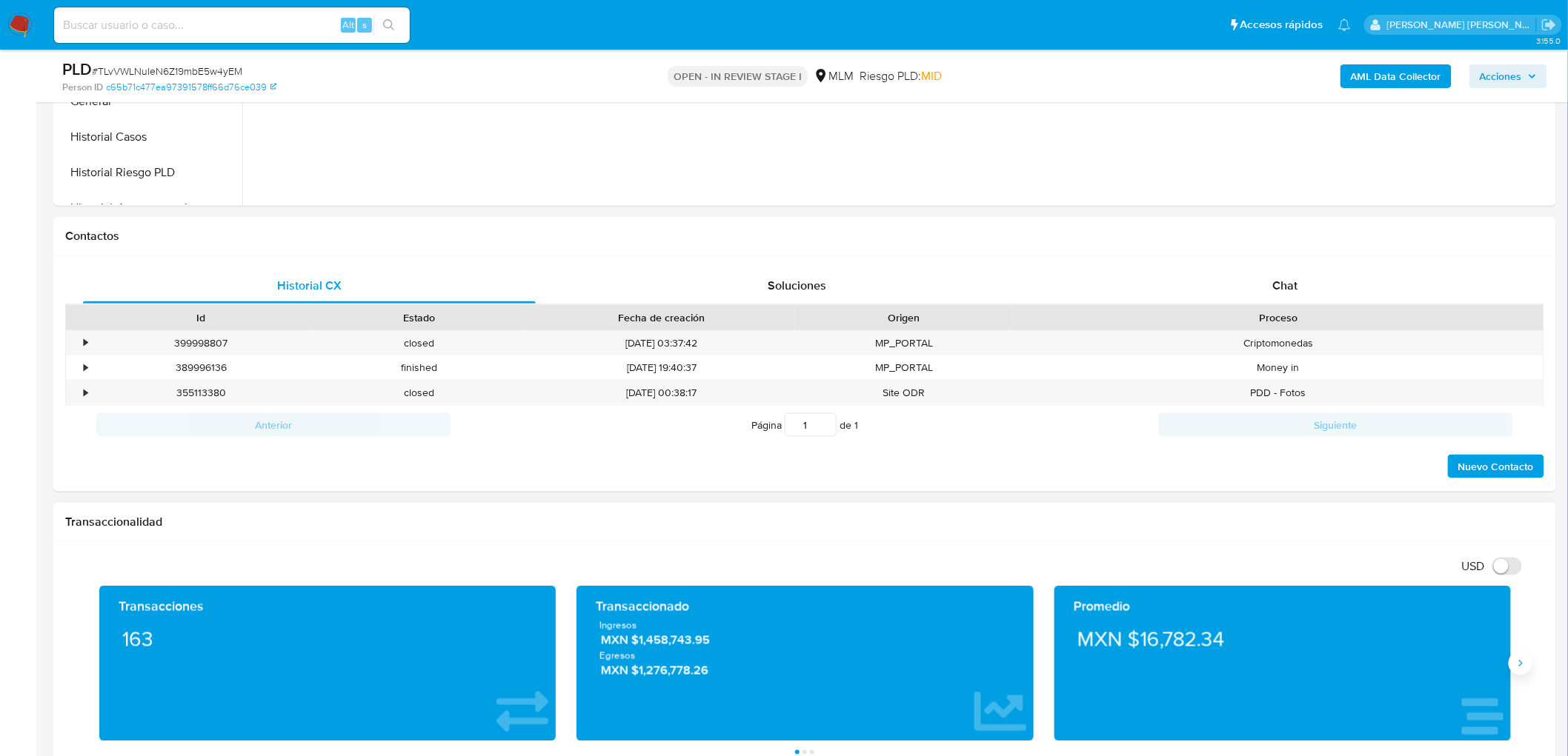
click at [1514, 660] on button "Siguiente" at bounding box center [1521, 663] width 23 height 23
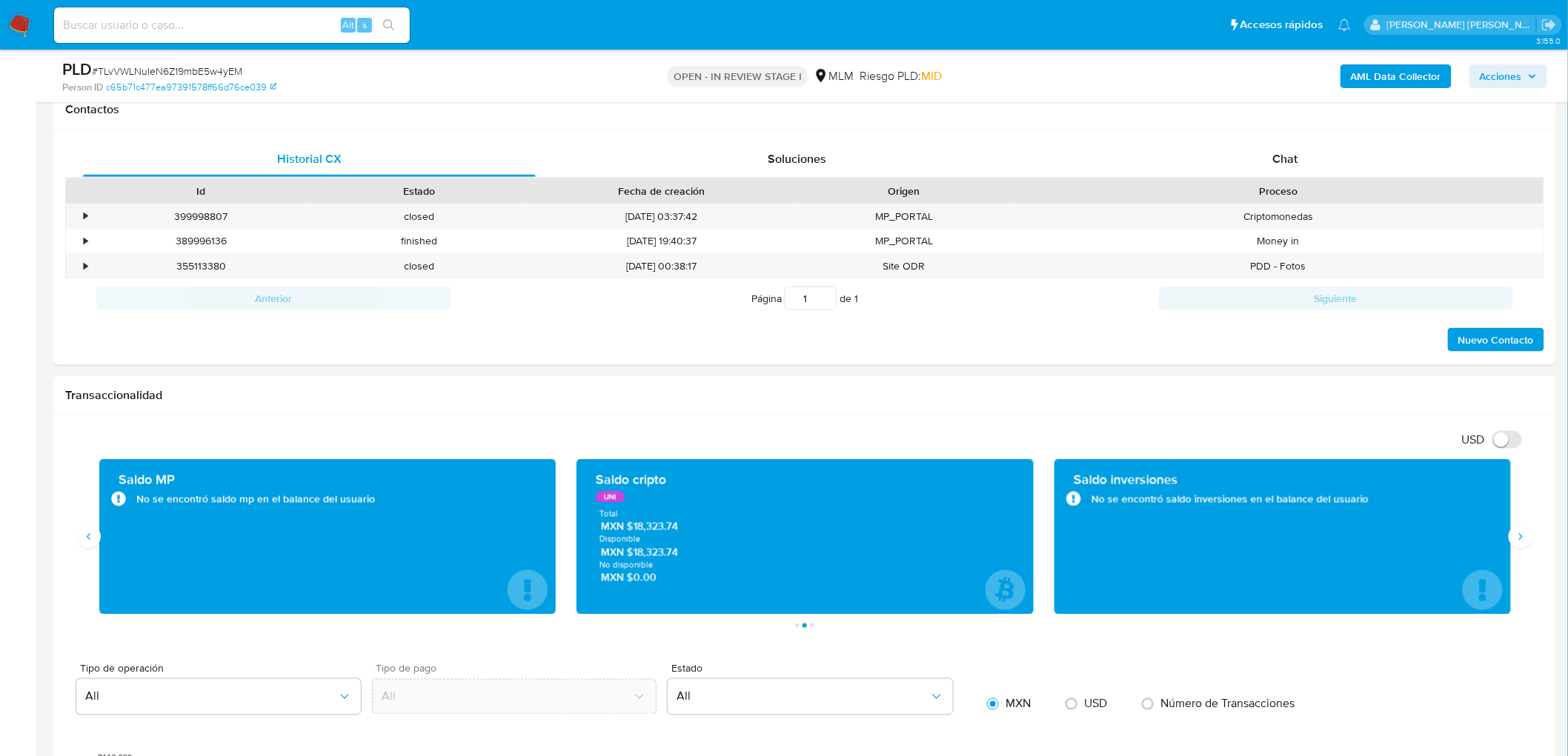
scroll to position [804, 0]
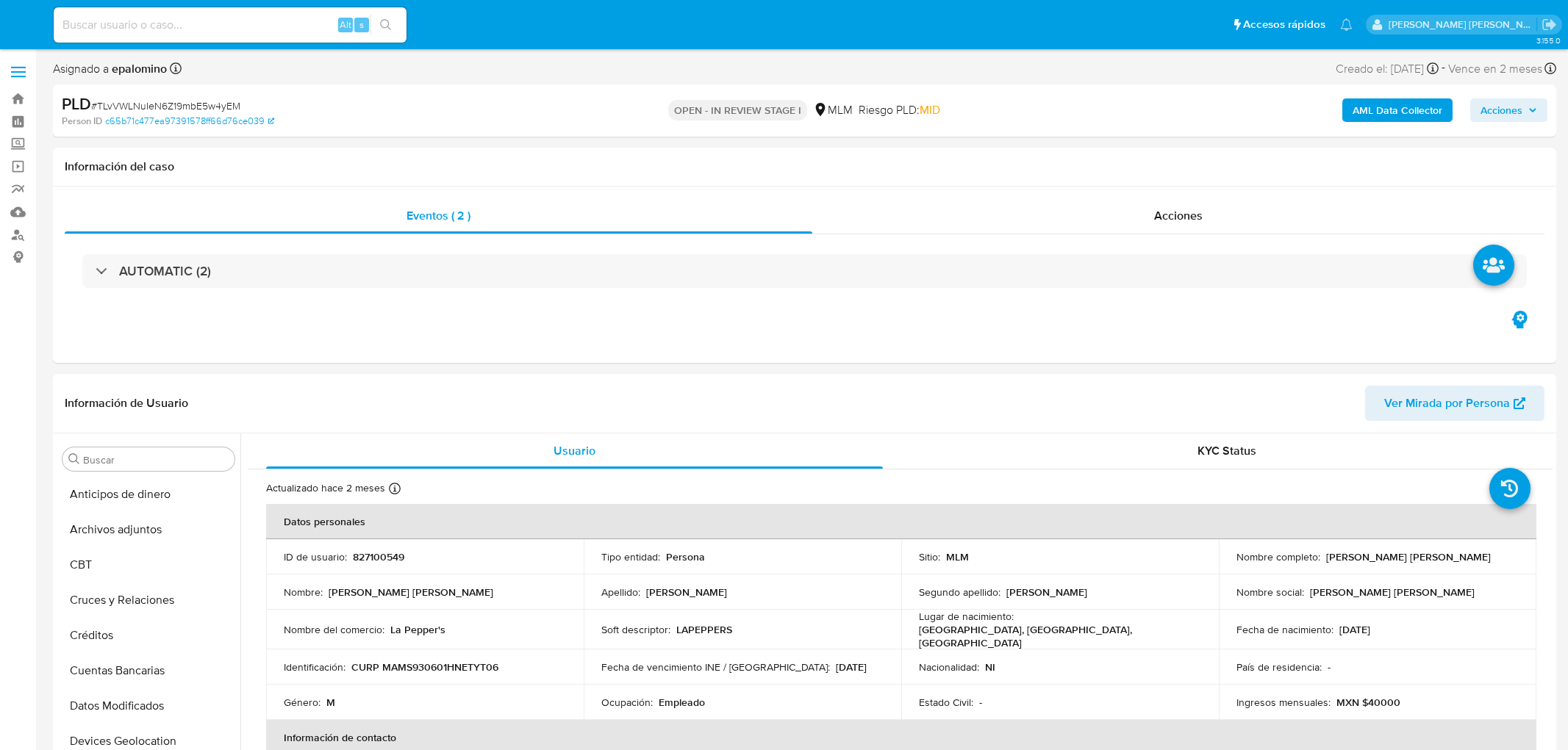
select select "10"
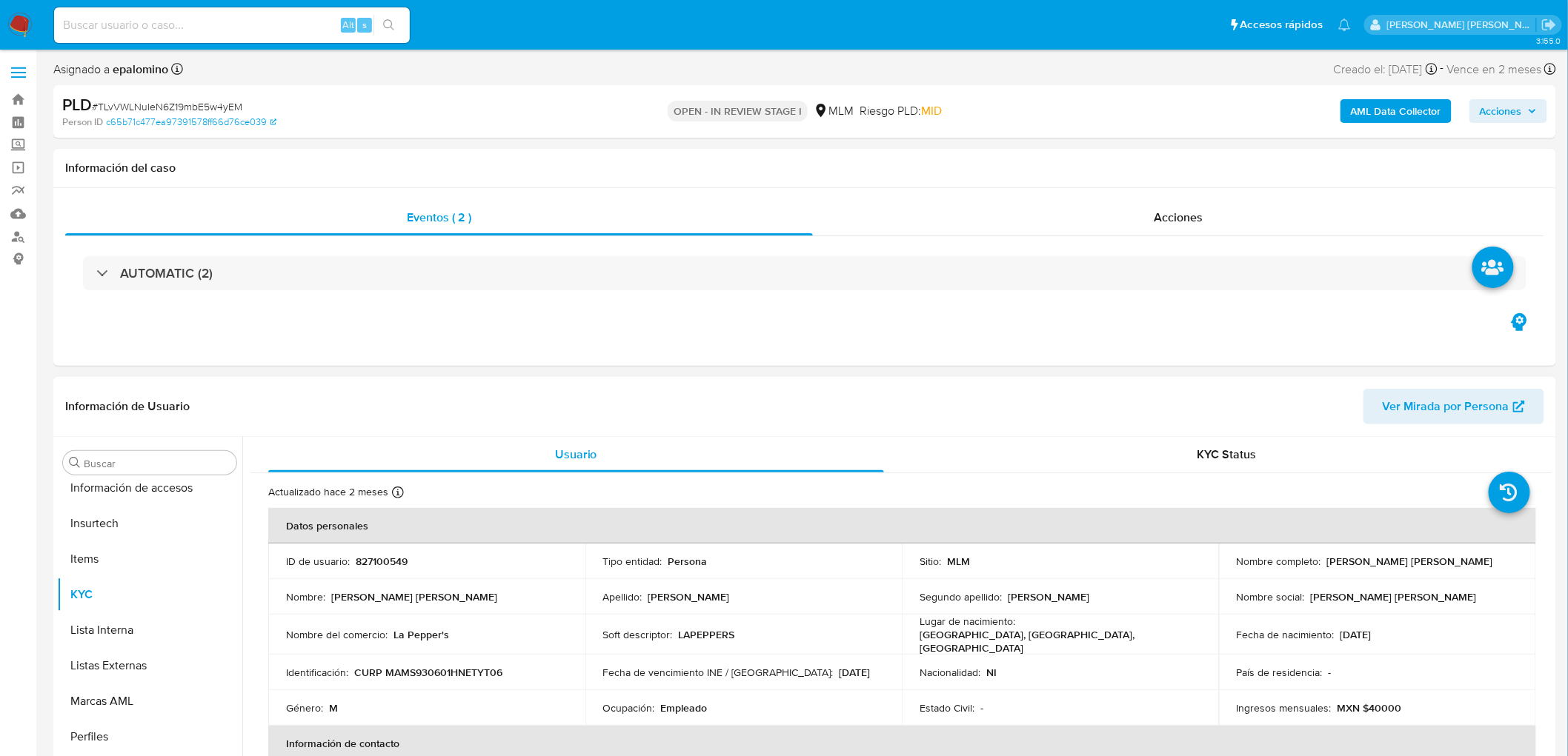
scroll to position [625, 0]
drag, startPoint x: 1435, startPoint y: 559, endPoint x: 1323, endPoint y: 558, distance: 112.0
click at [1323, 558] on div "Nombre completo : [PERSON_NAME] [PERSON_NAME]" at bounding box center [1378, 562] width 282 height 14
copy p "[PERSON_NAME] [PERSON_NAME]"
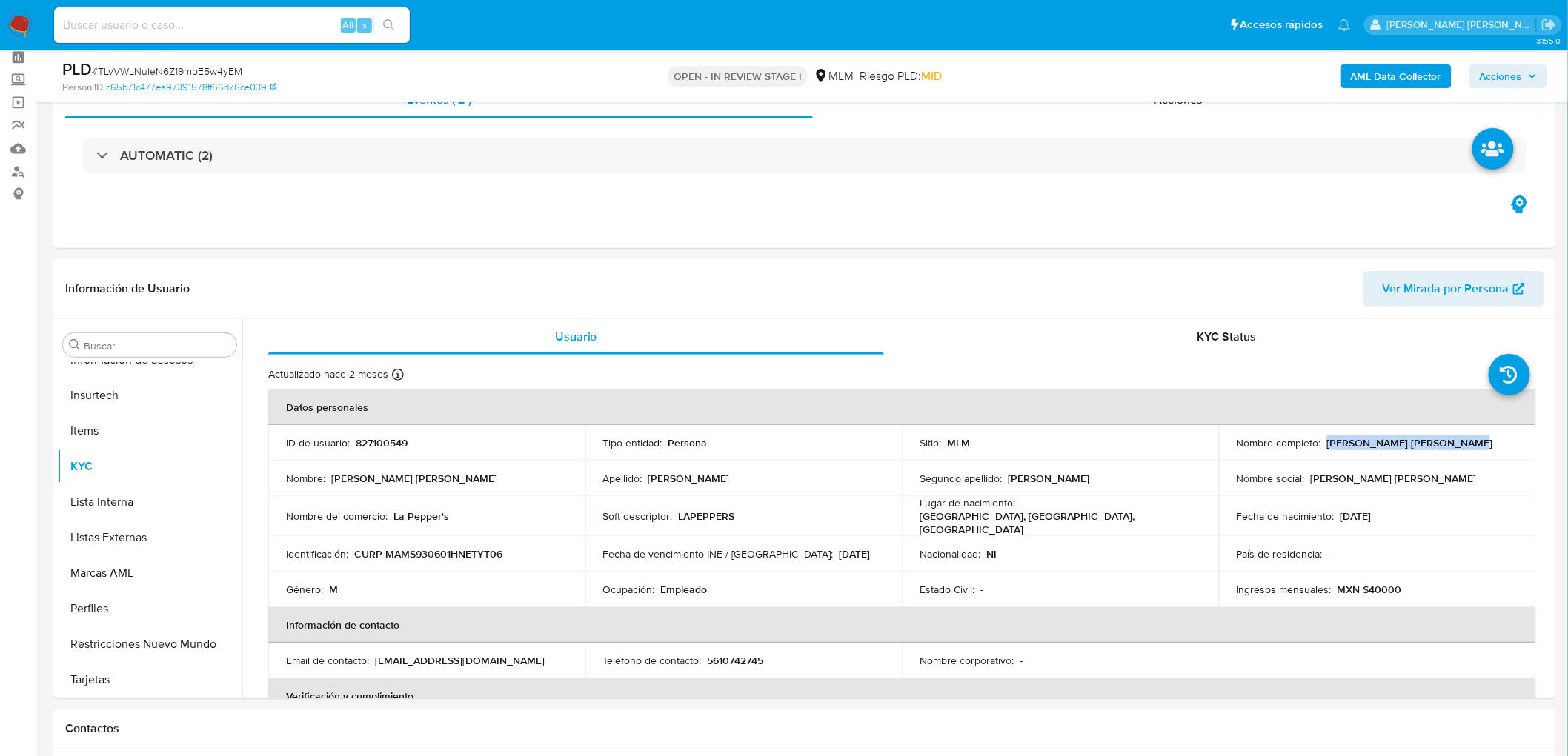
scroll to position [85, 0]
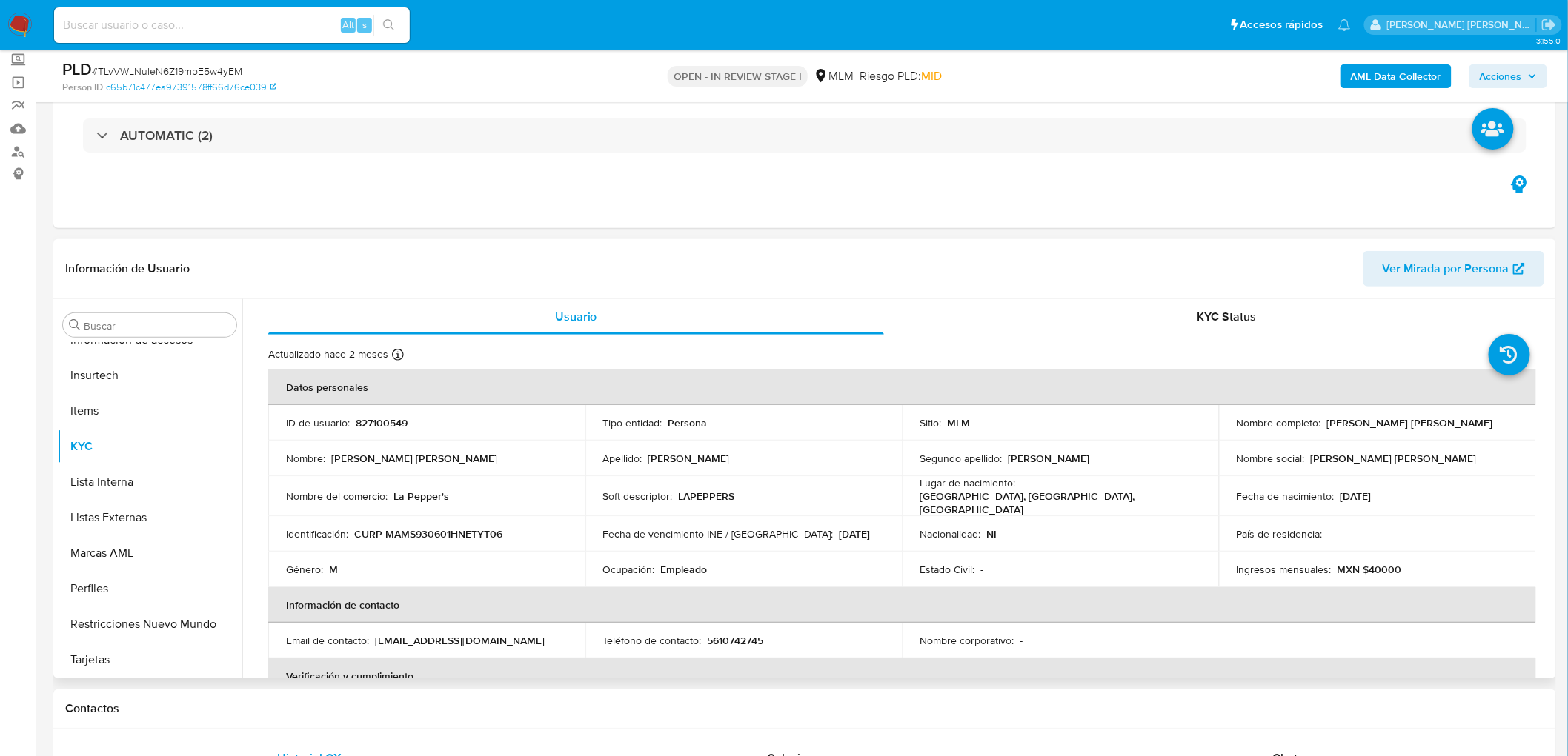
click at [812, 465] on td "Apellido : [PERSON_NAME]" at bounding box center [744, 458] width 317 height 35
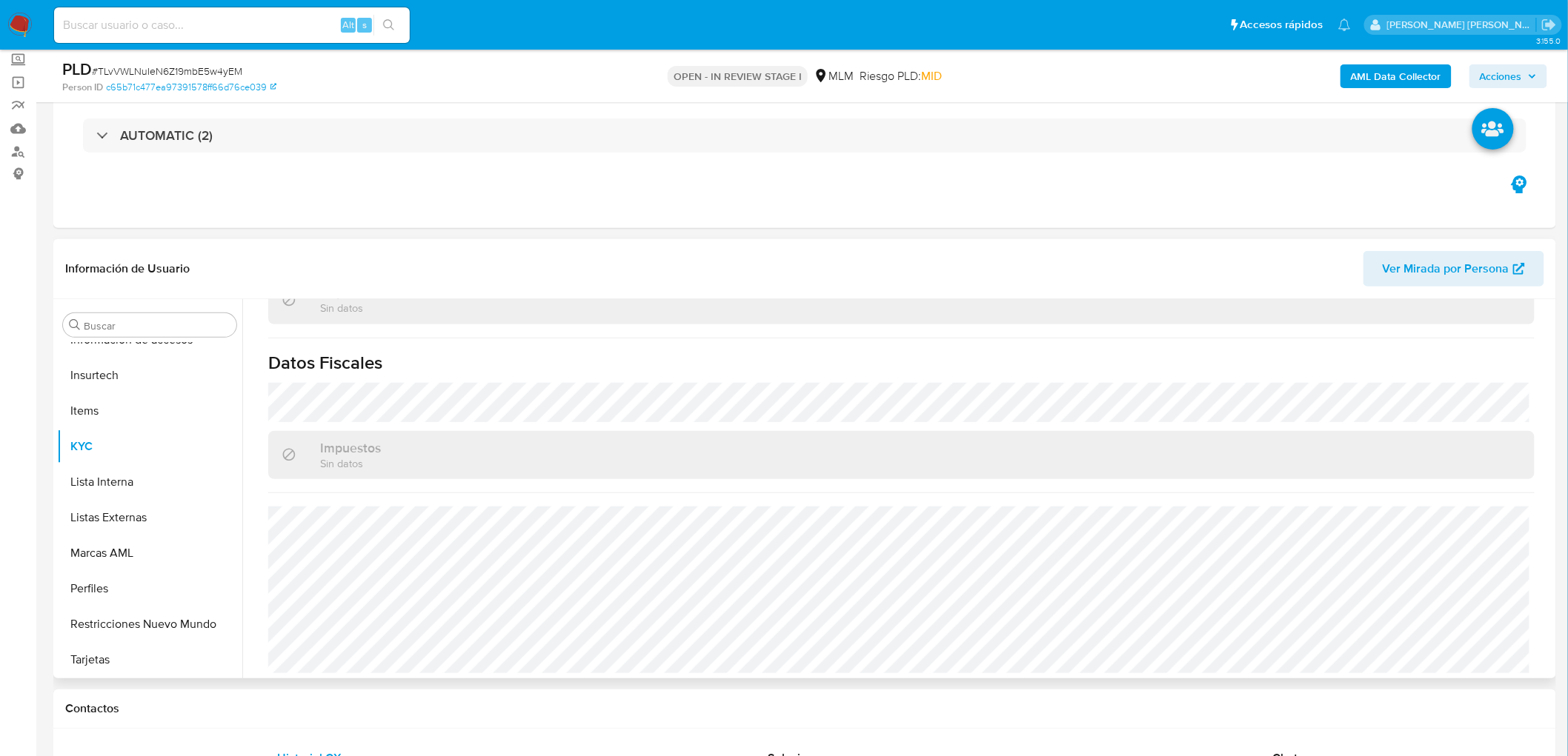
scroll to position [916, 0]
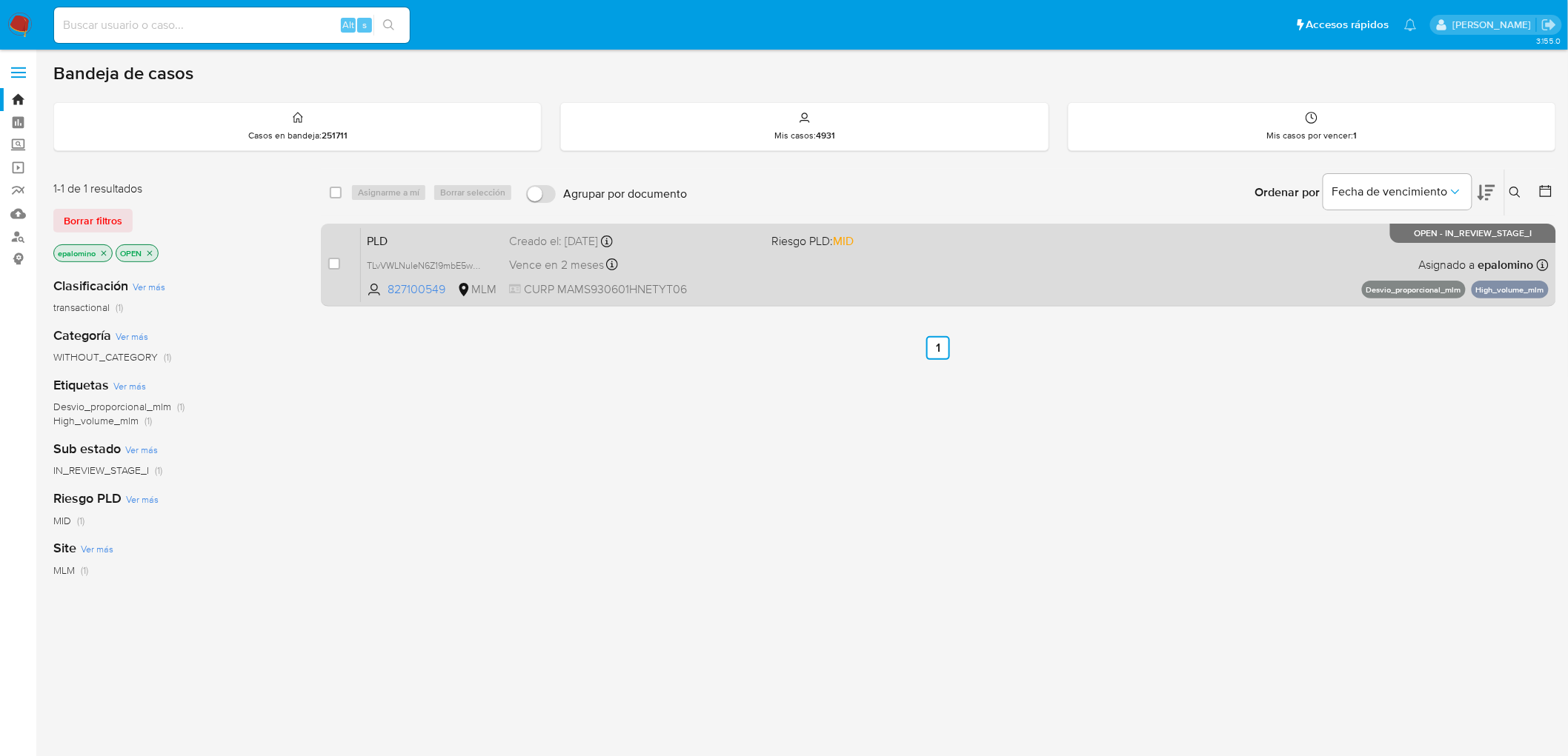
click at [396, 232] on span "PLD" at bounding box center [432, 240] width 130 height 20
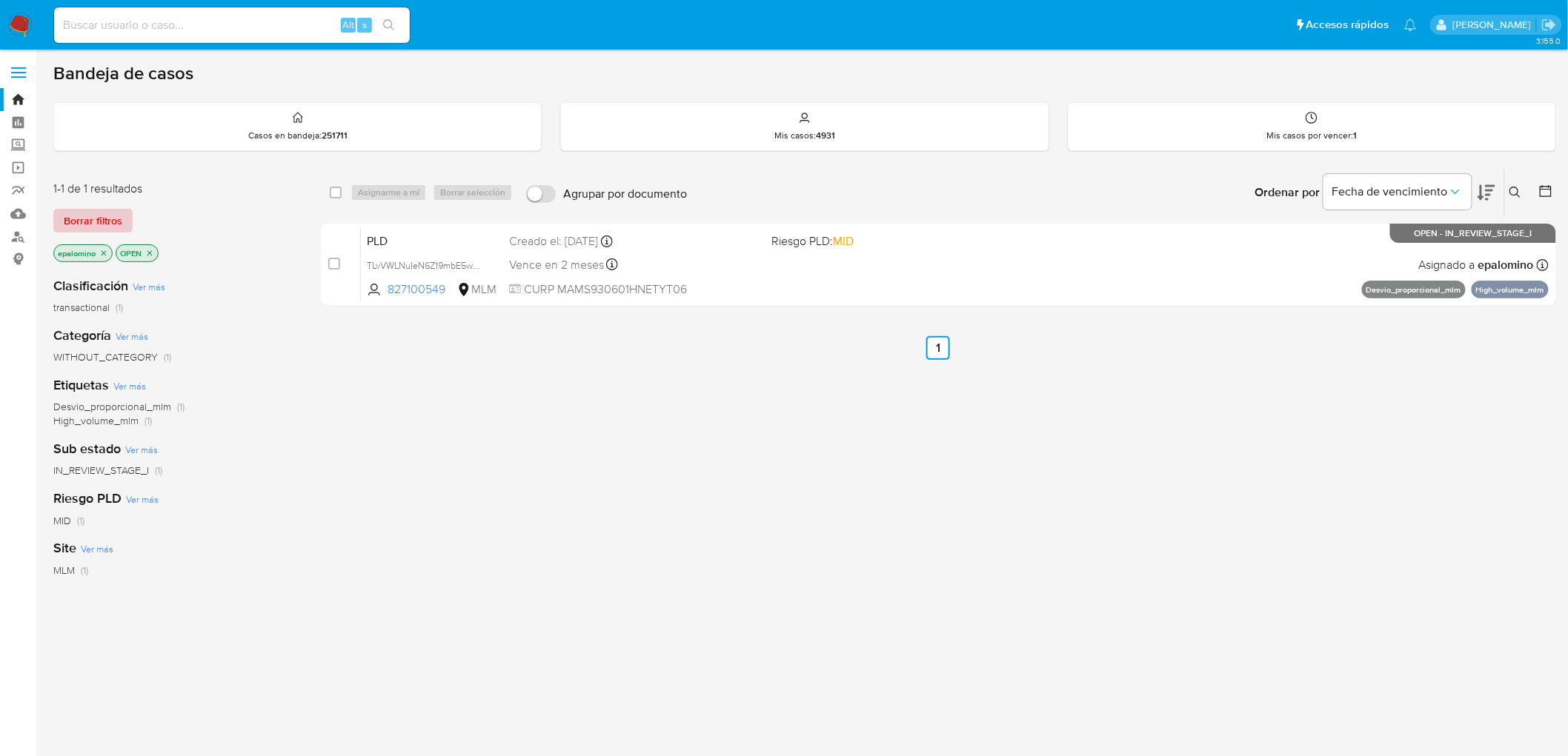
click at [76, 213] on span "Borrar filtros" at bounding box center [93, 221] width 59 height 21
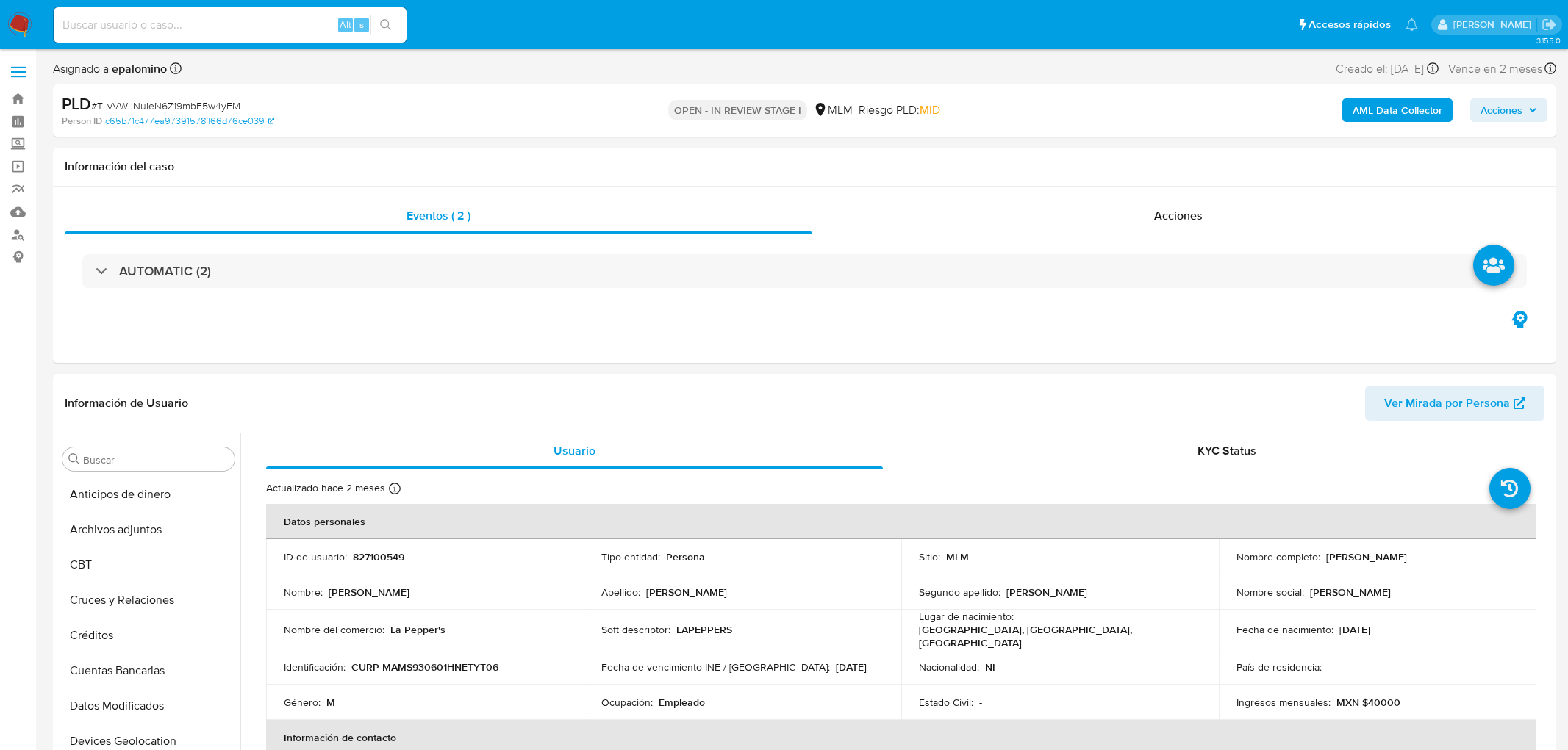
select select "10"
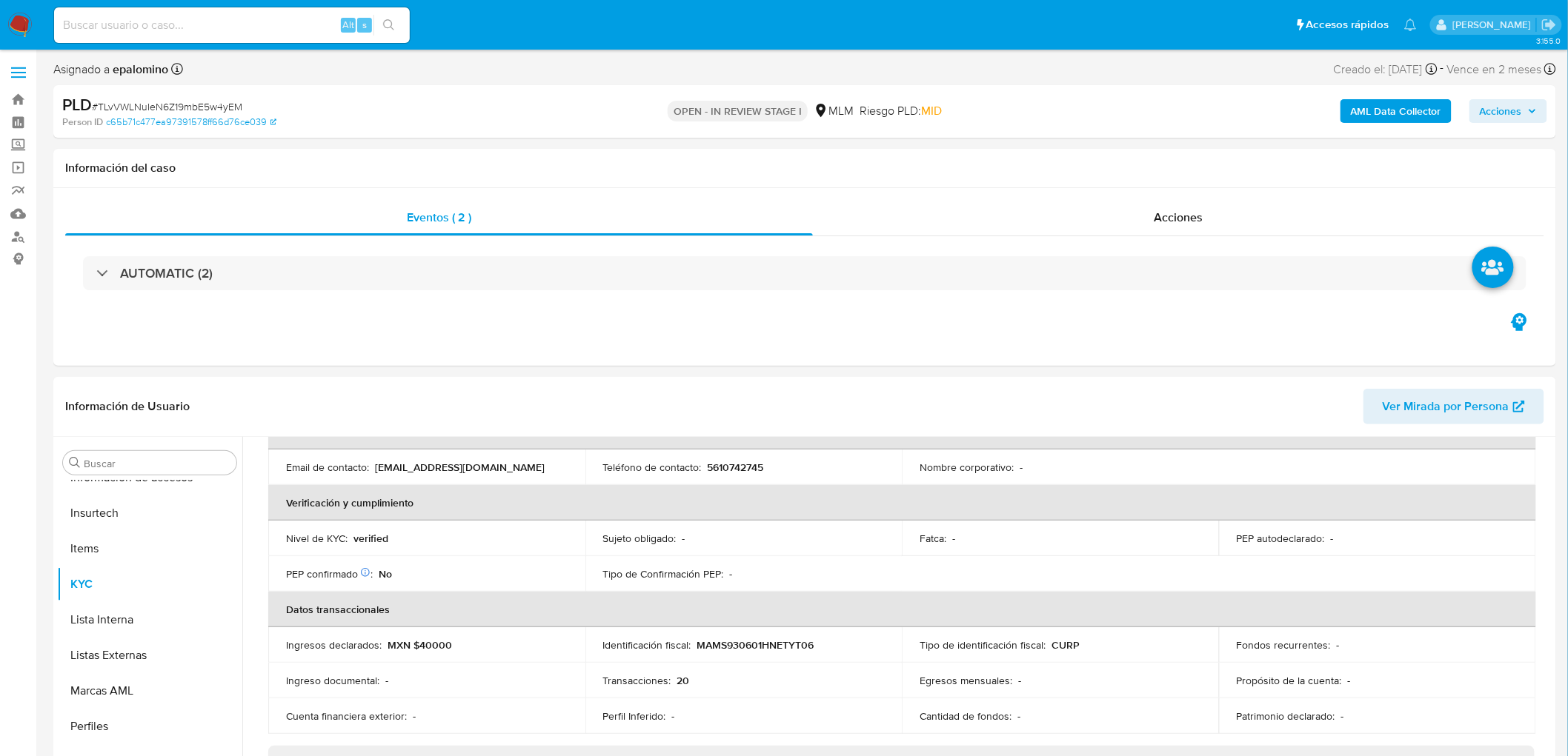
scroll to position [329, 0]
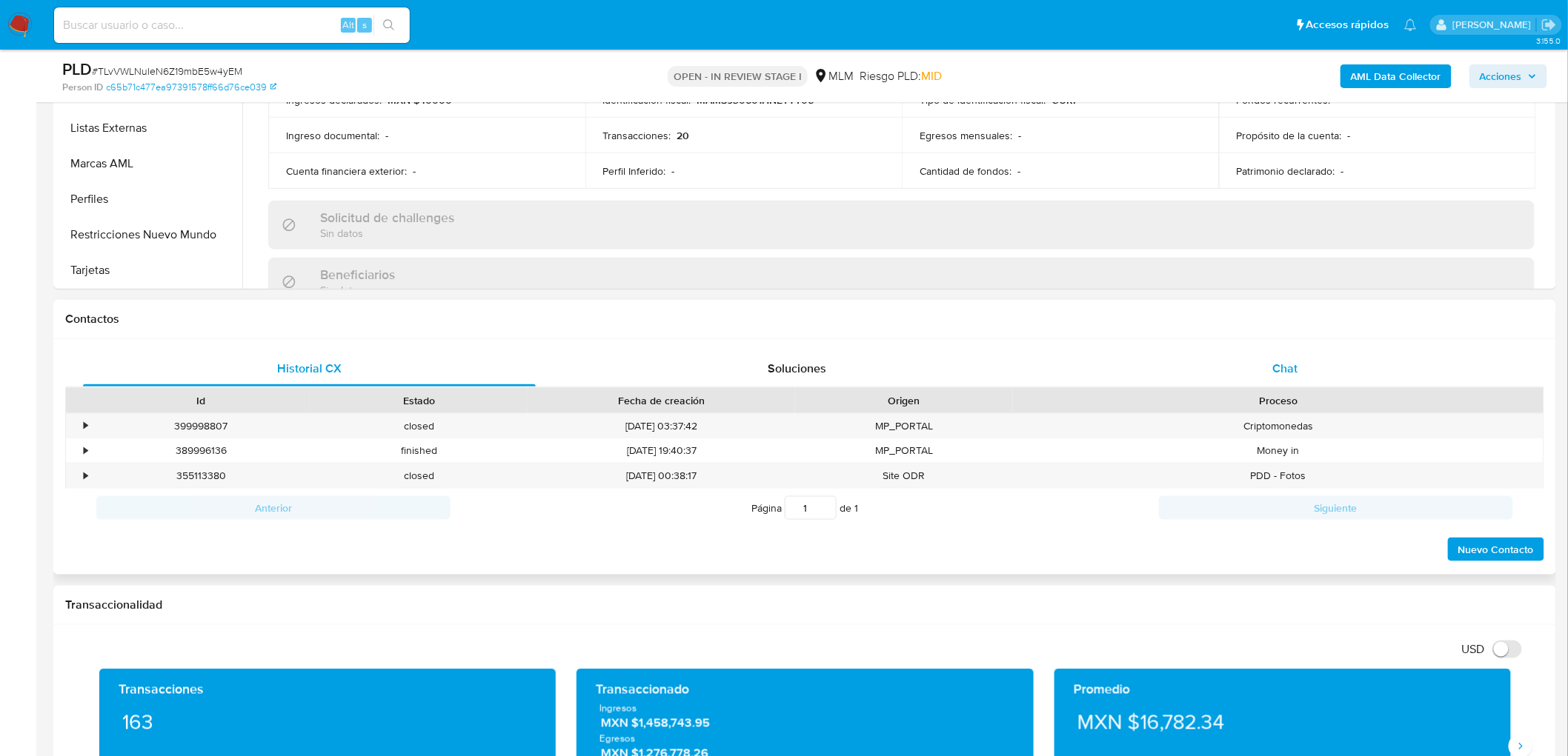
click at [1307, 371] on div "Chat" at bounding box center [1285, 368] width 453 height 35
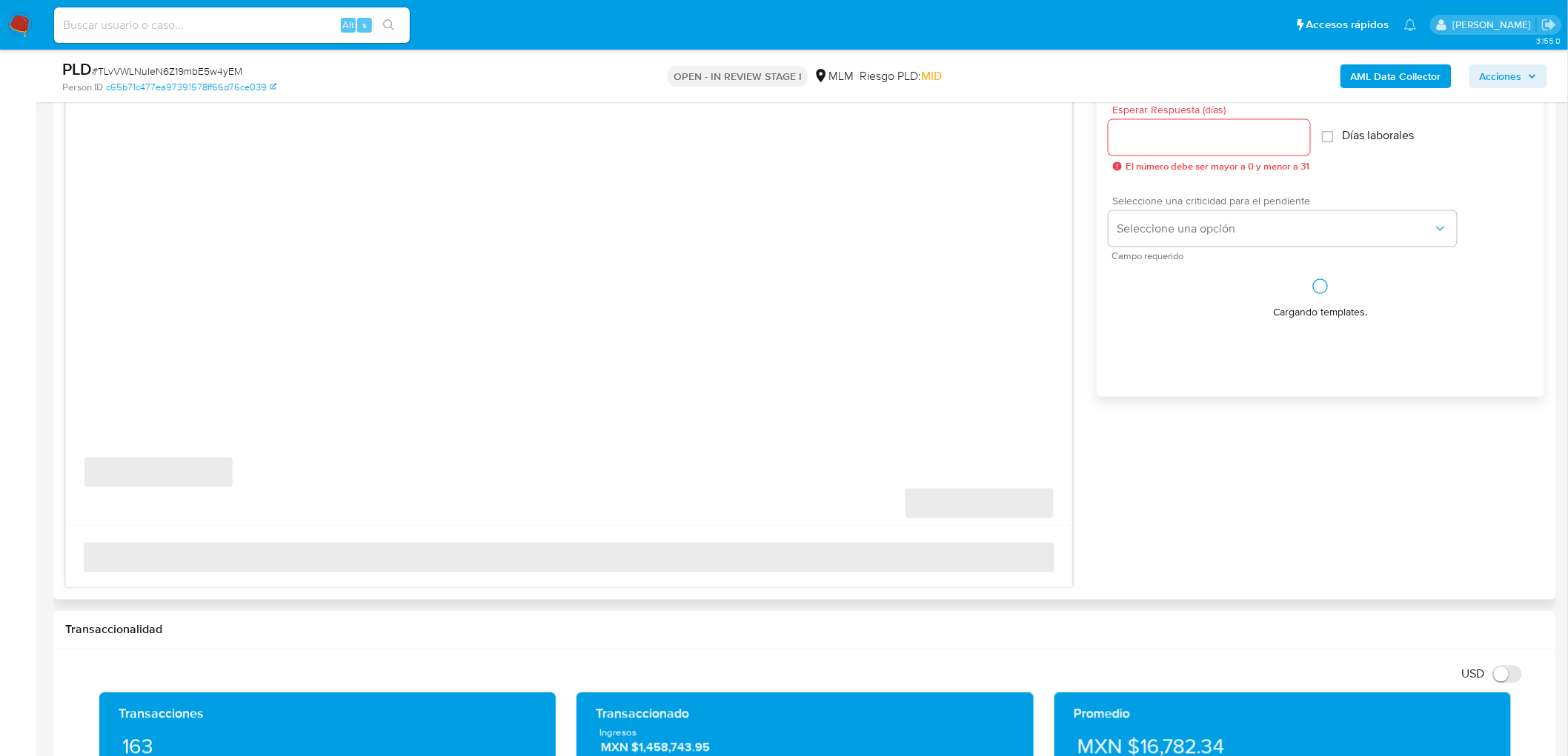
scroll to position [803, 0]
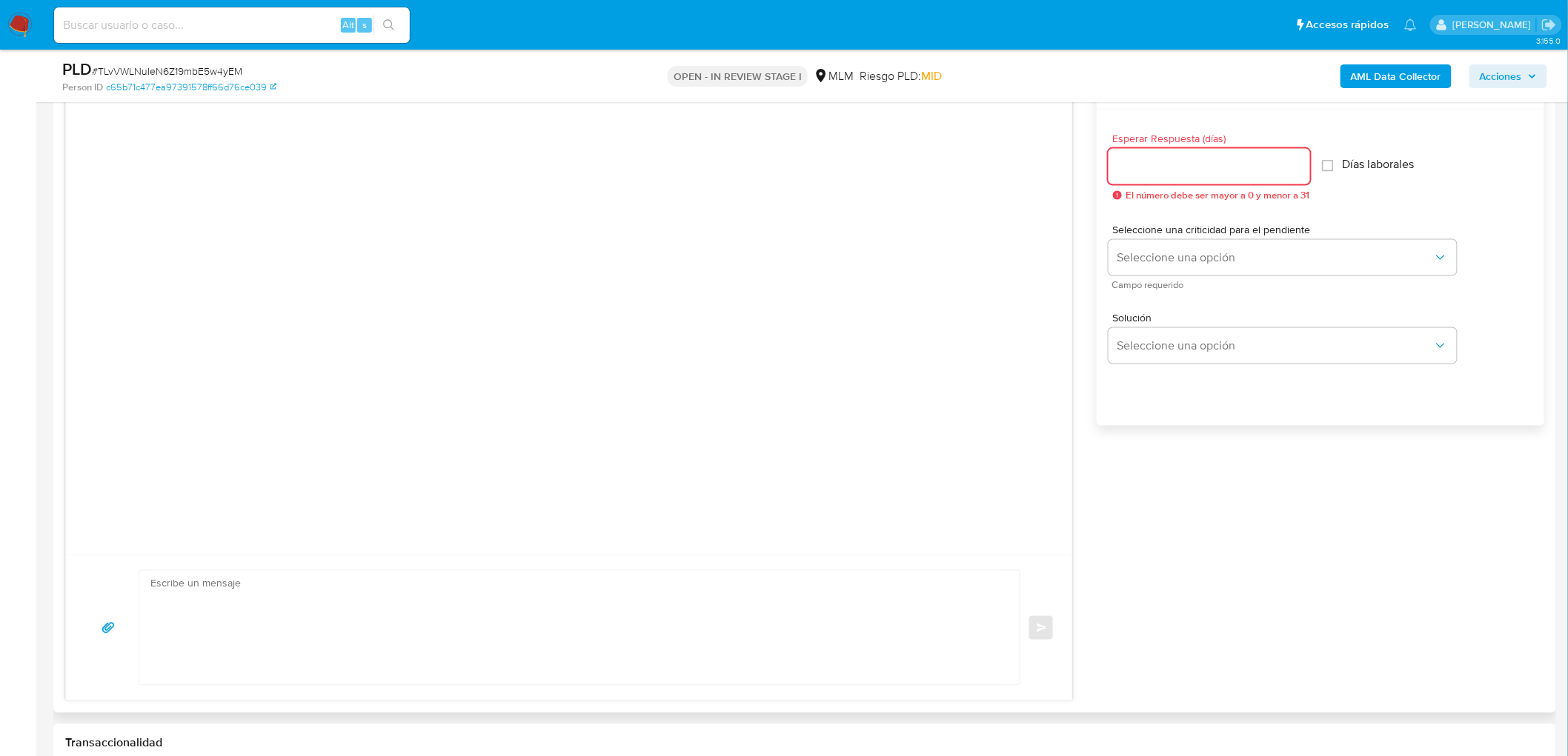
click at [1174, 164] on input "Esperar Respuesta (días)" at bounding box center [1210, 167] width 202 height 20
type input "3"
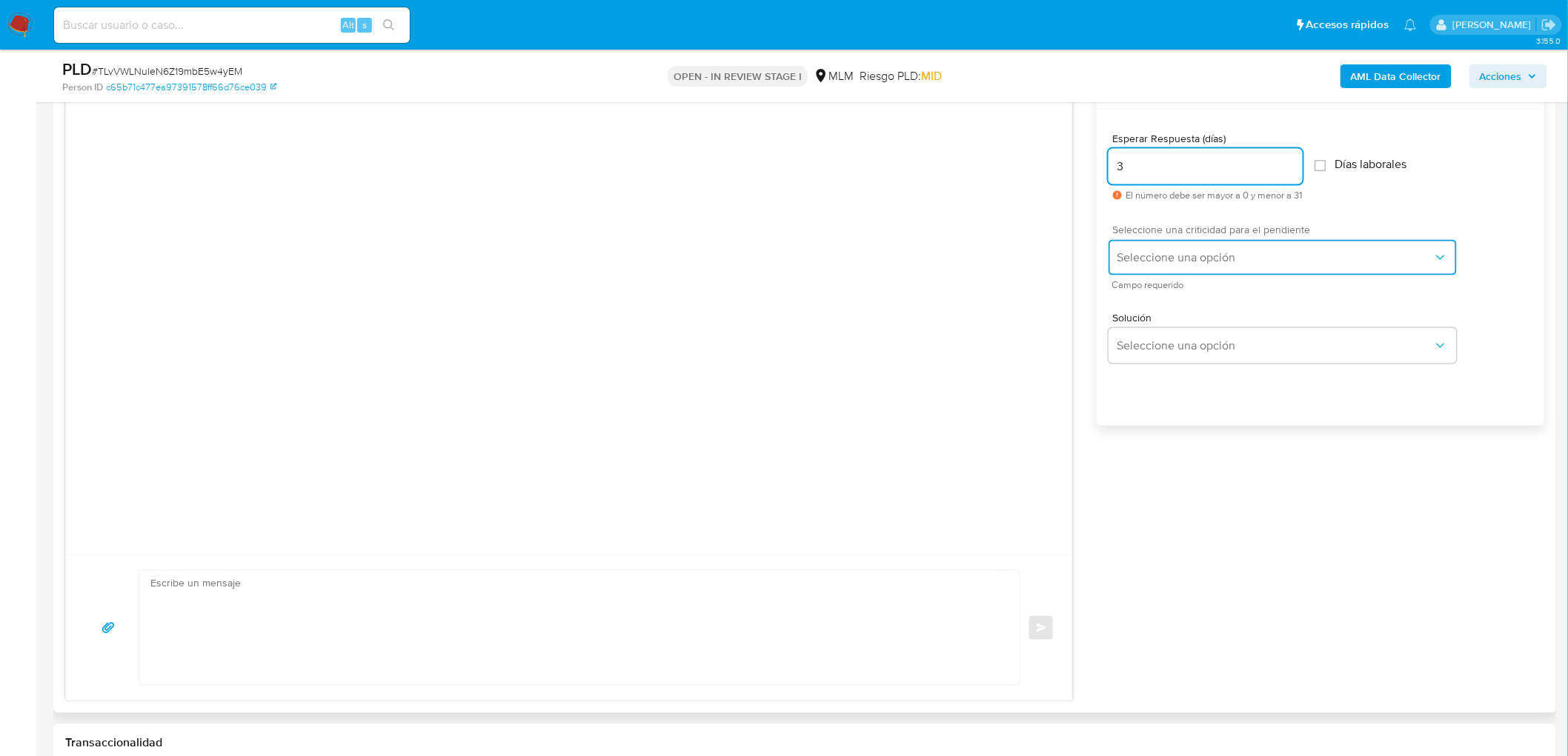
click at [1192, 250] on span "Seleccione una opción" at bounding box center [1275, 258] width 316 height 15
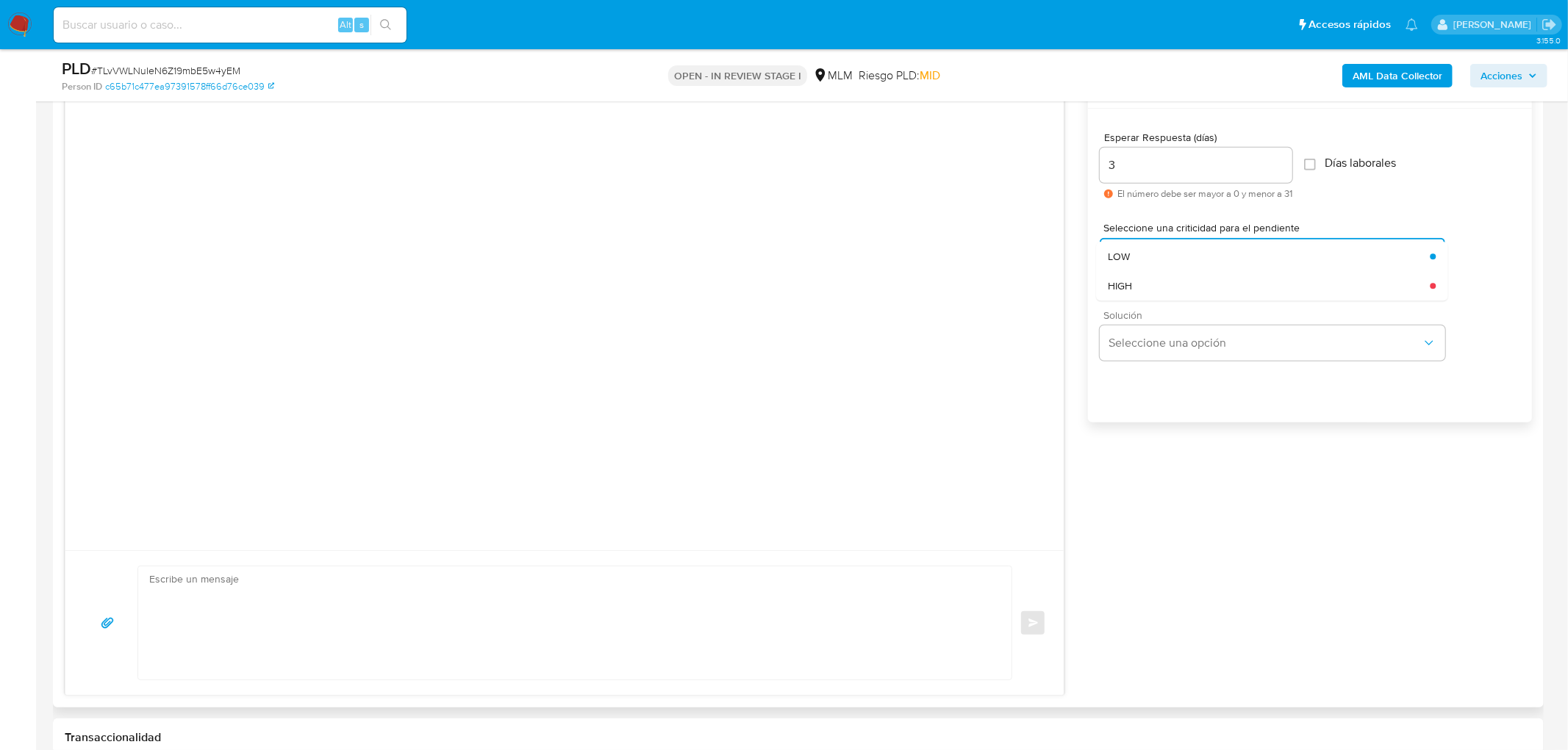
drag, startPoint x: 1167, startPoint y: 279, endPoint x: 1156, endPoint y: 316, distance: 38.6
click at [1166, 279] on div "HIGH" at bounding box center [1268, 285] width 322 height 29
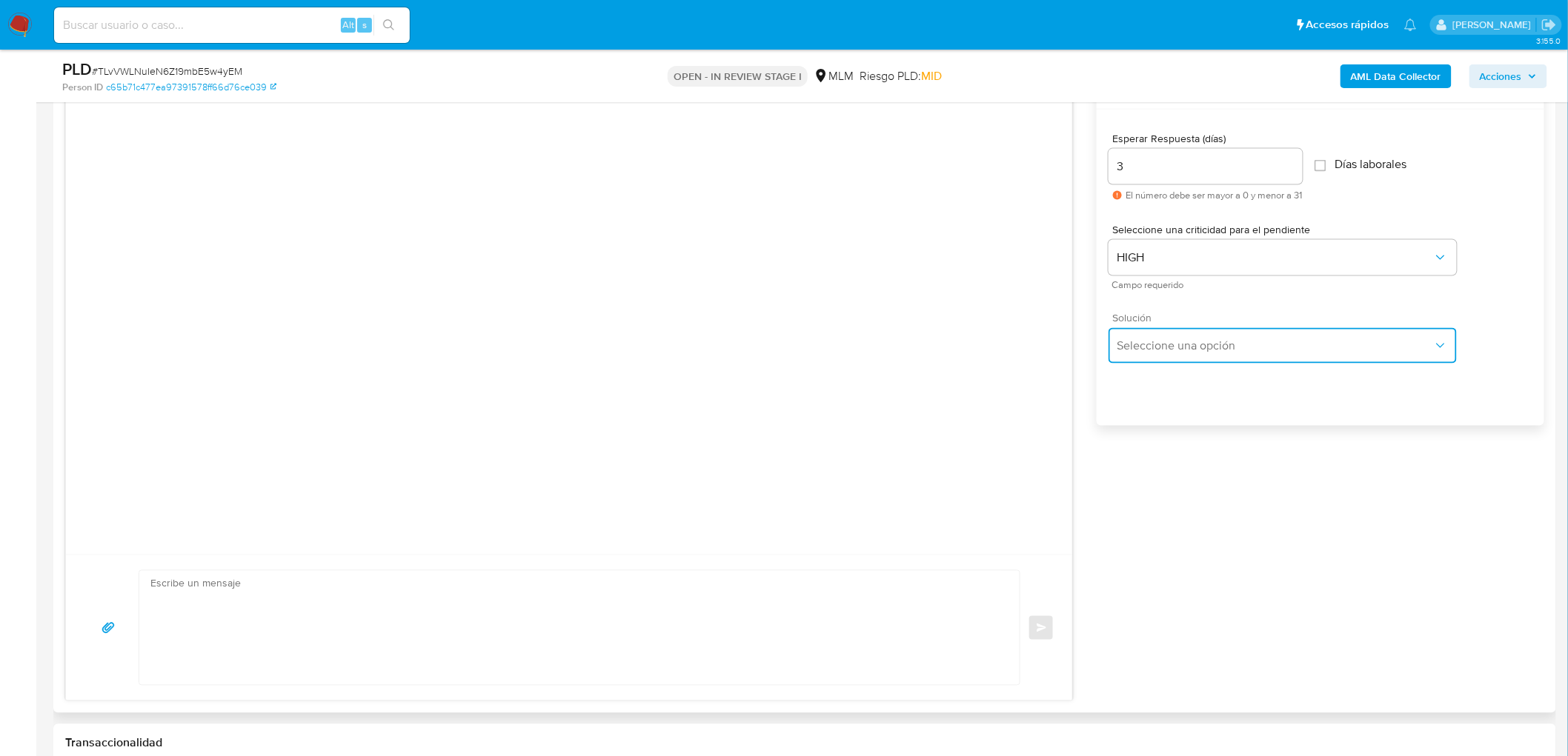
click at [1158, 349] on span "Seleccione una opción" at bounding box center [1275, 346] width 316 height 15
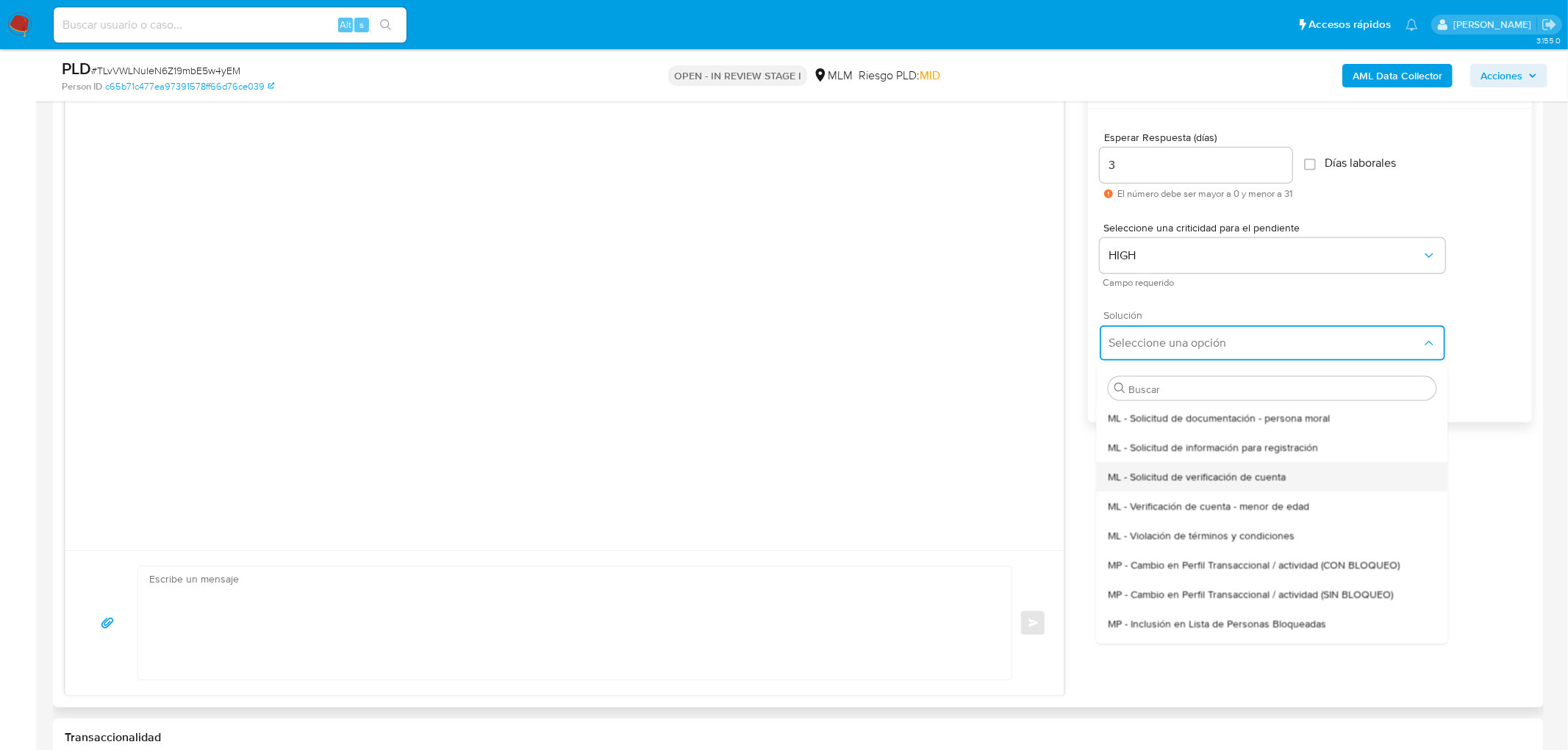
click at [1163, 471] on span "ML - Solicitud de verificación de cuenta" at bounding box center [1197, 477] width 178 height 13
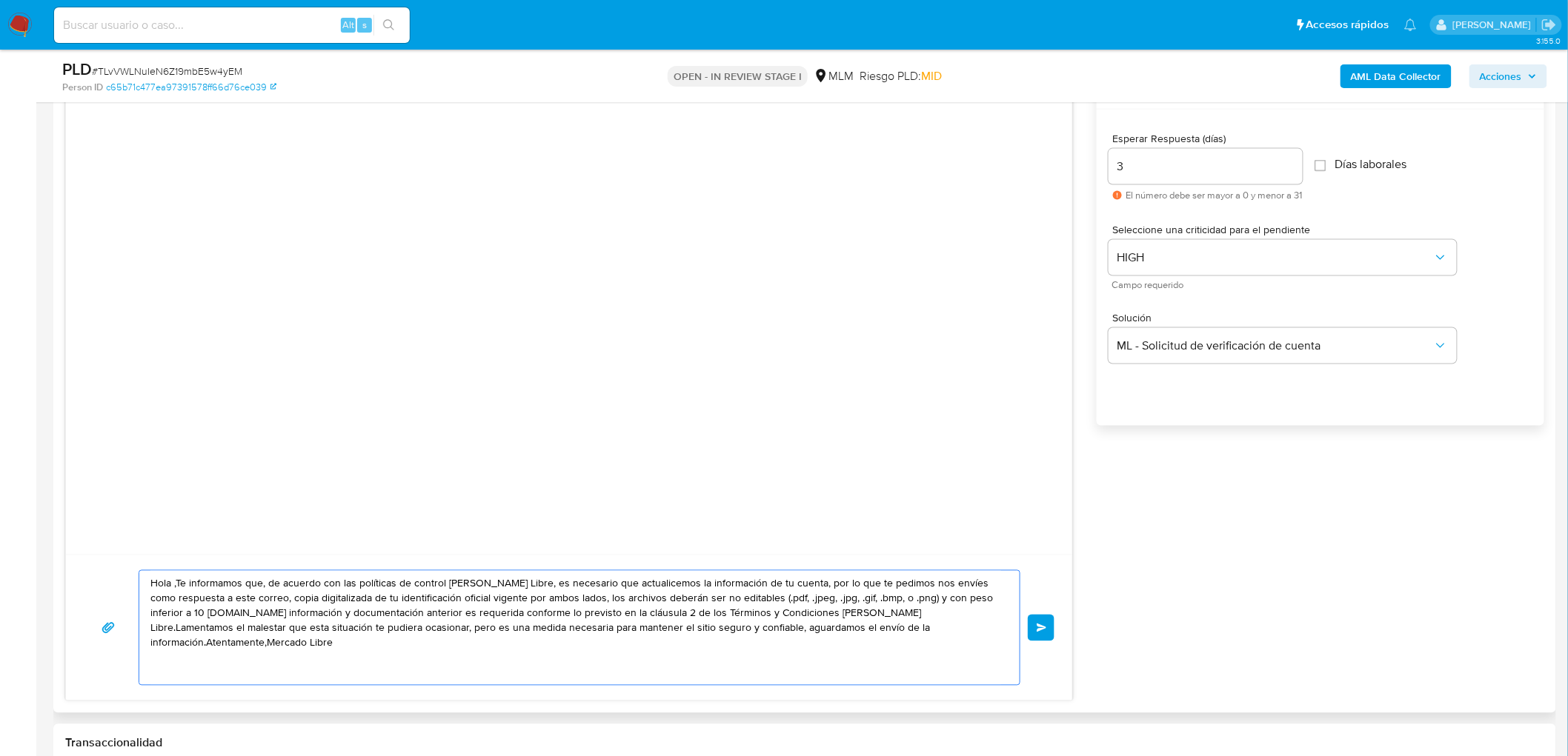
drag, startPoint x: 729, startPoint y: 601, endPoint x: 70, endPoint y: 505, distance: 666.0
click at [70, 505] on div "Hola ,Te informamos que, de acuerdo con las políticas de control de Mercado Lib…" at bounding box center [570, 386] width 1008 height 631
paste textarea "Estimado Steven Ariel Matus Mayorga. Te comunicamos que se ha identificado un c…"
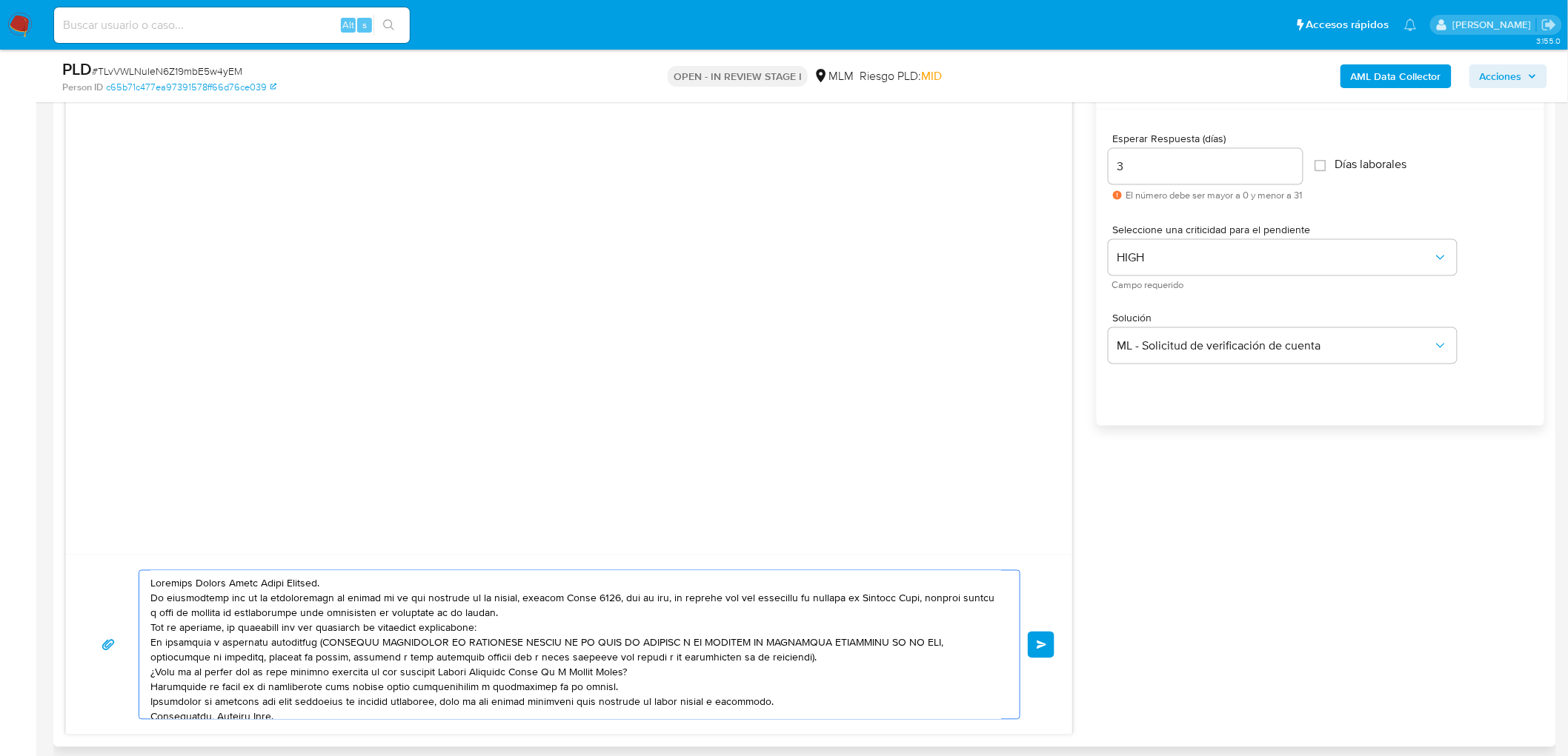
scroll to position [20, 0]
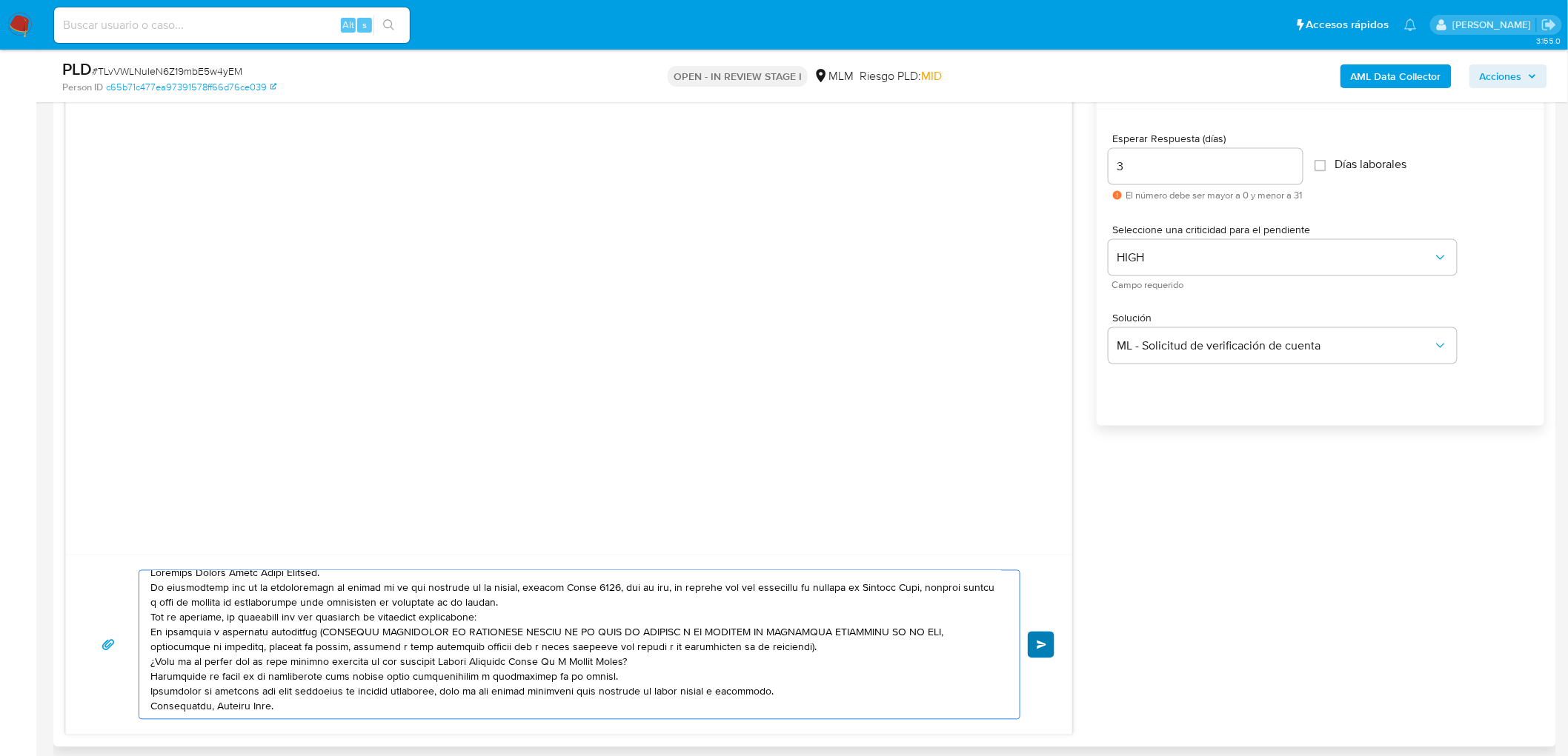
type textarea "Estimado Steven Ariel Matus Mayorga. Te comunicamos que se ha identificado un c…"
click at [1042, 641] on span "Enviar" at bounding box center [1042, 645] width 11 height 9
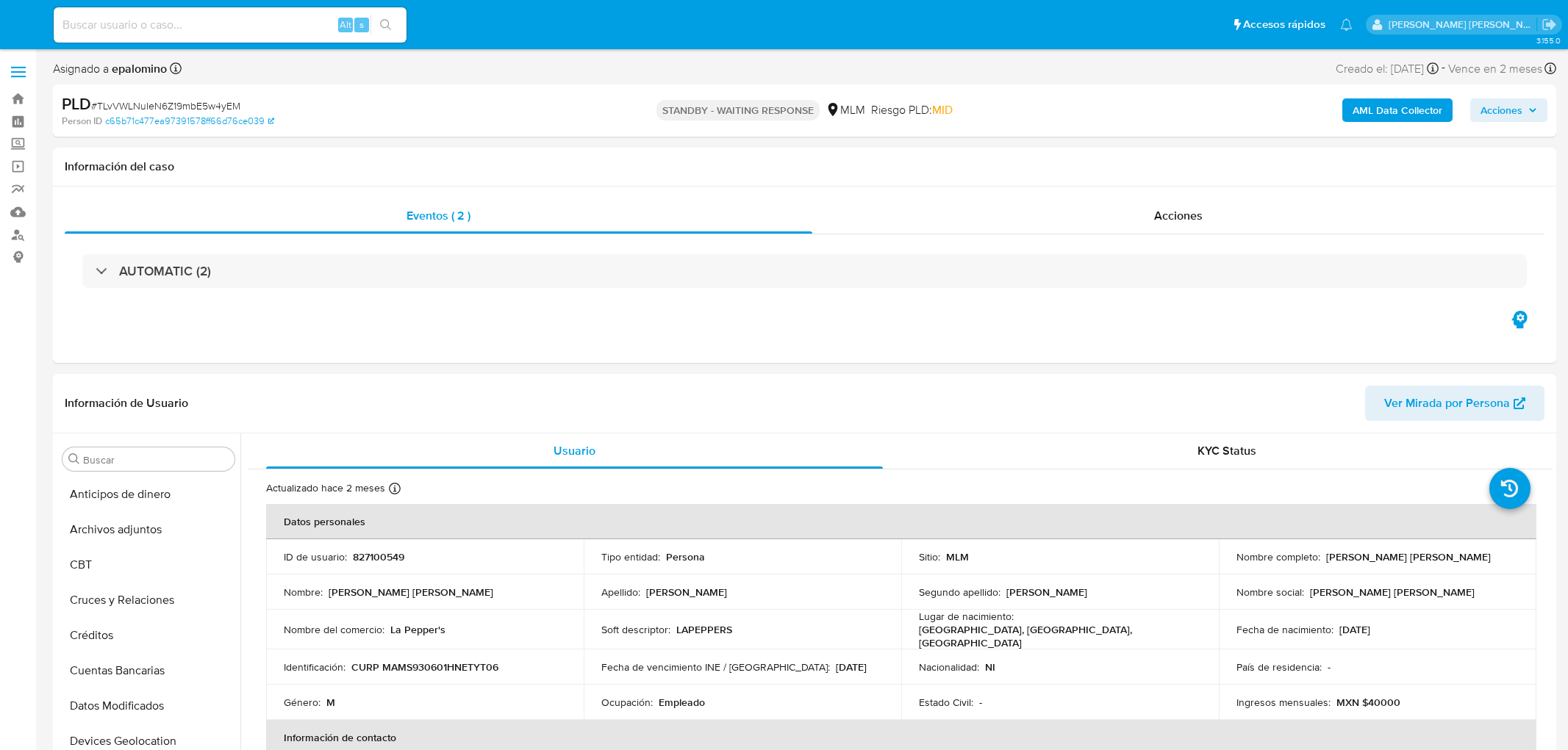
select select "10"
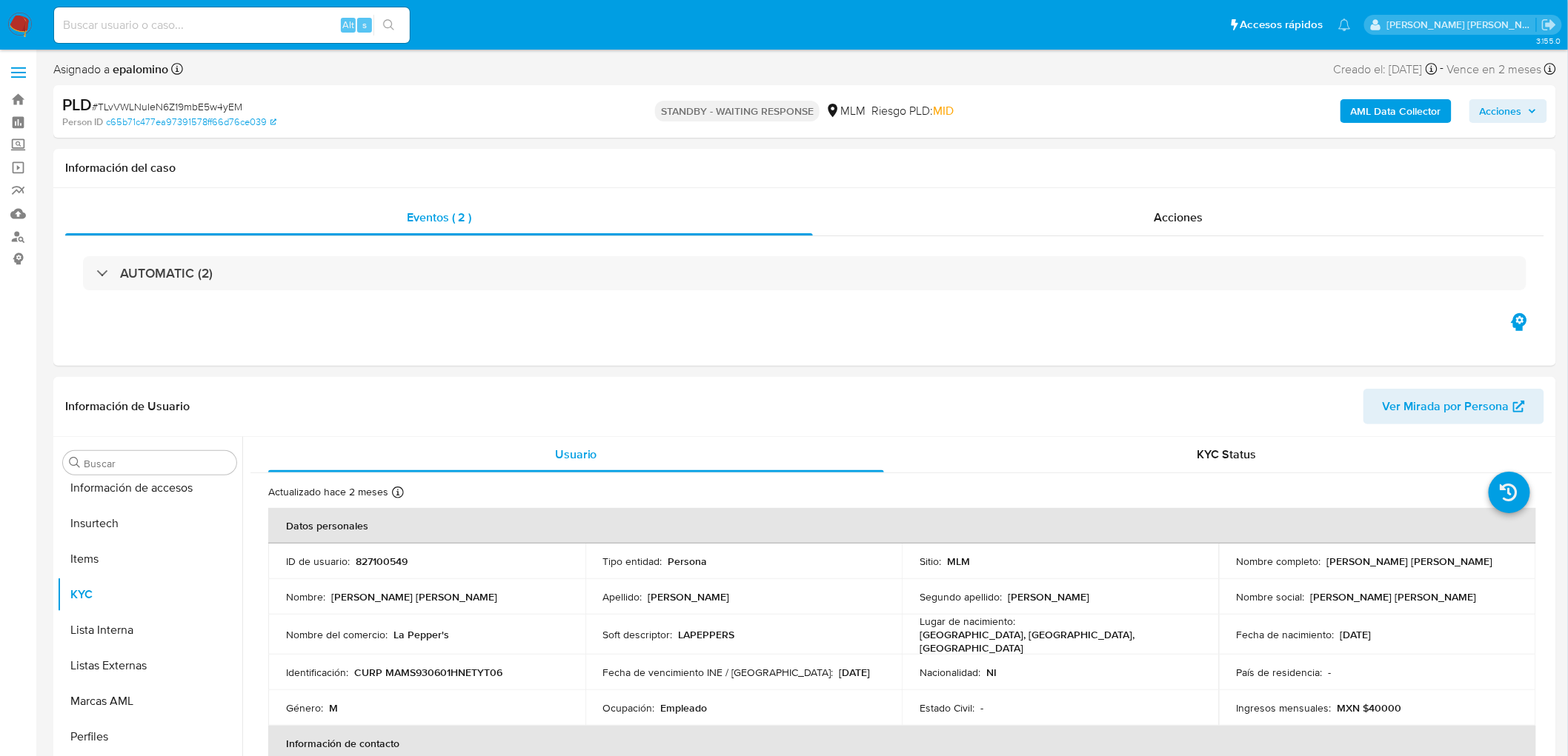
scroll to position [625, 0]
click at [197, 99] on span "# TLvVWLNuIeN6Z19mbE5w4yEM" at bounding box center [167, 107] width 151 height 15
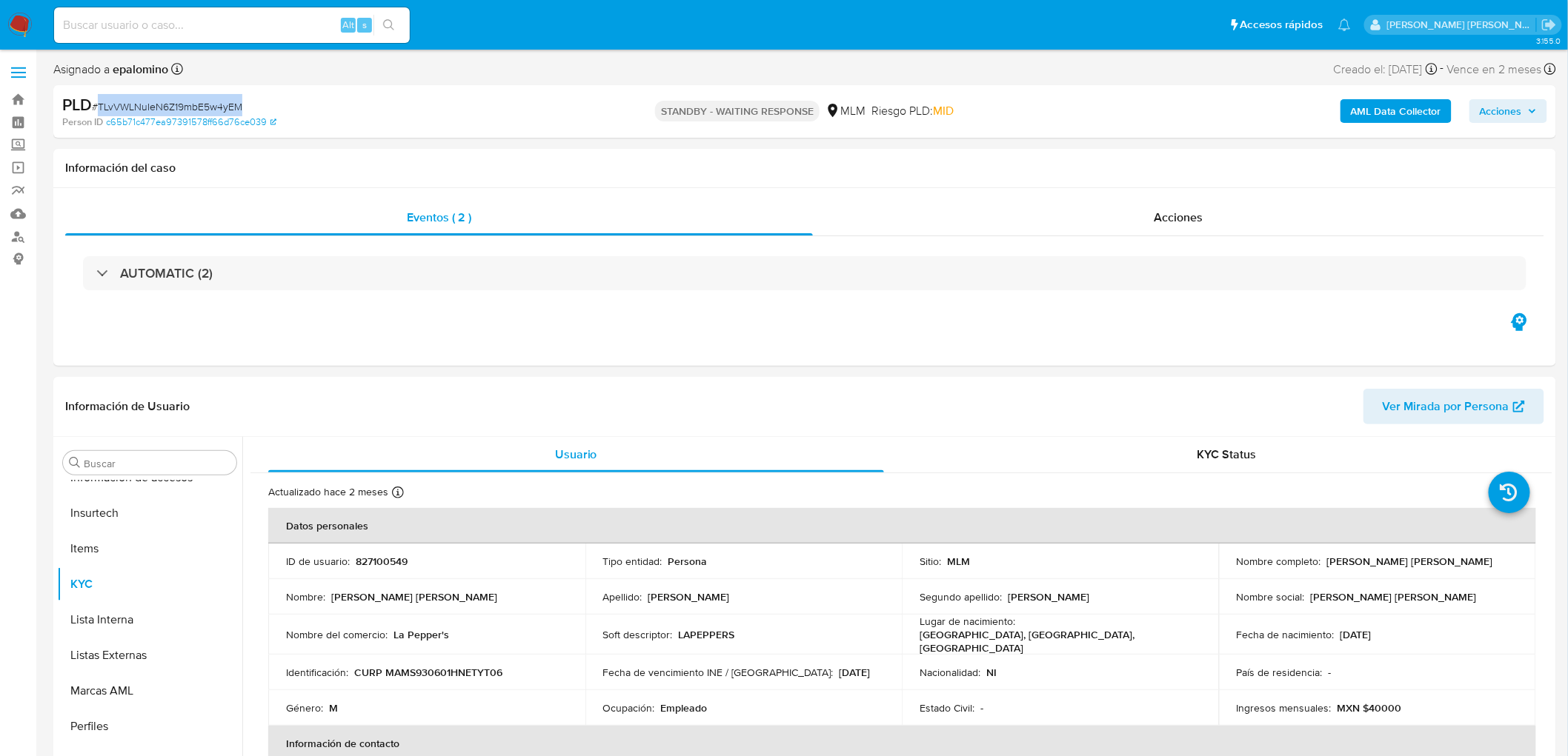
click at [197, 99] on span "# TLvVWLNuIeN6Z19mbE5w4yEM" at bounding box center [167, 107] width 151 height 15
copy span "TLvVWLNuIeN6Z19mbE5w4yEM"
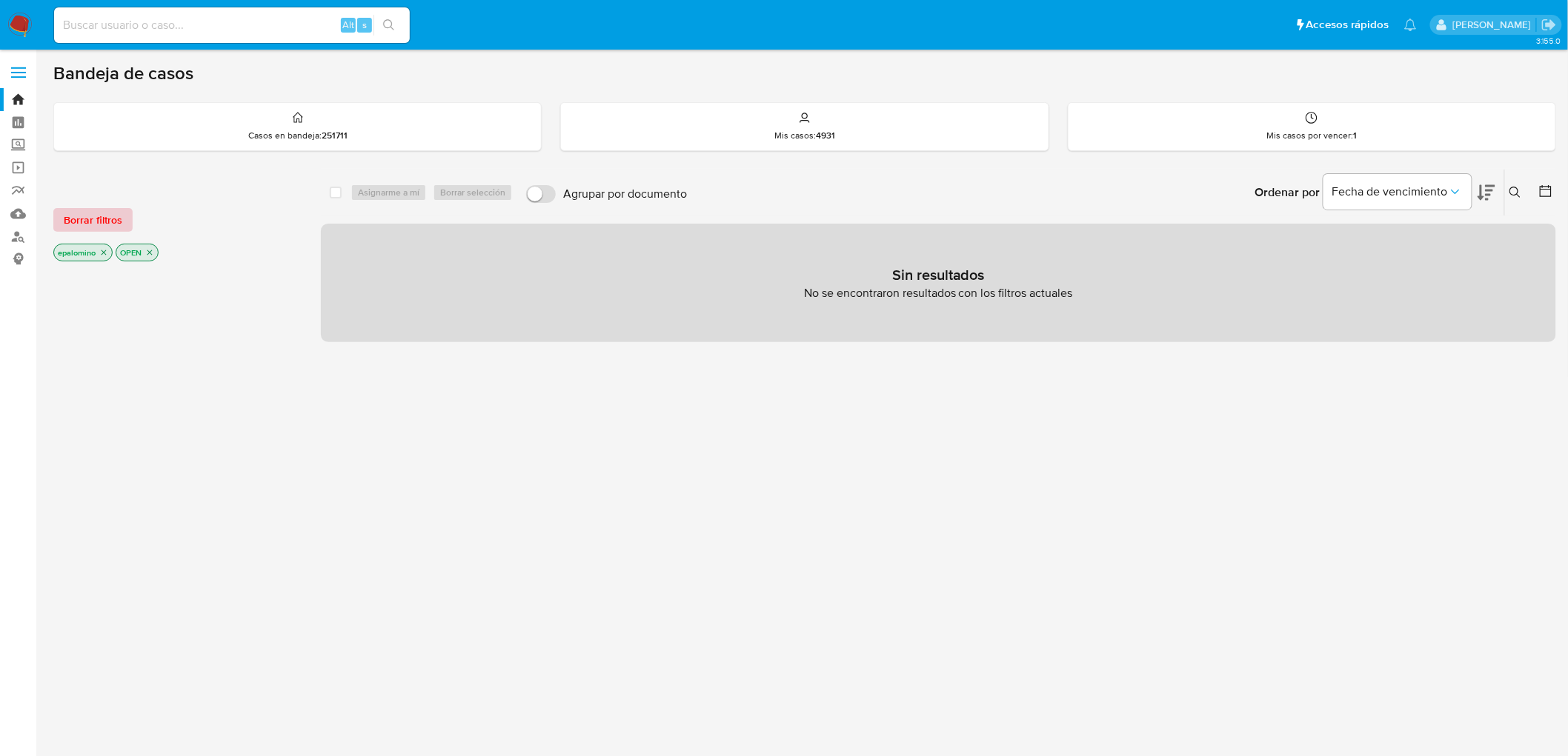
click at [90, 216] on span "Borrar filtros" at bounding box center [93, 220] width 59 height 21
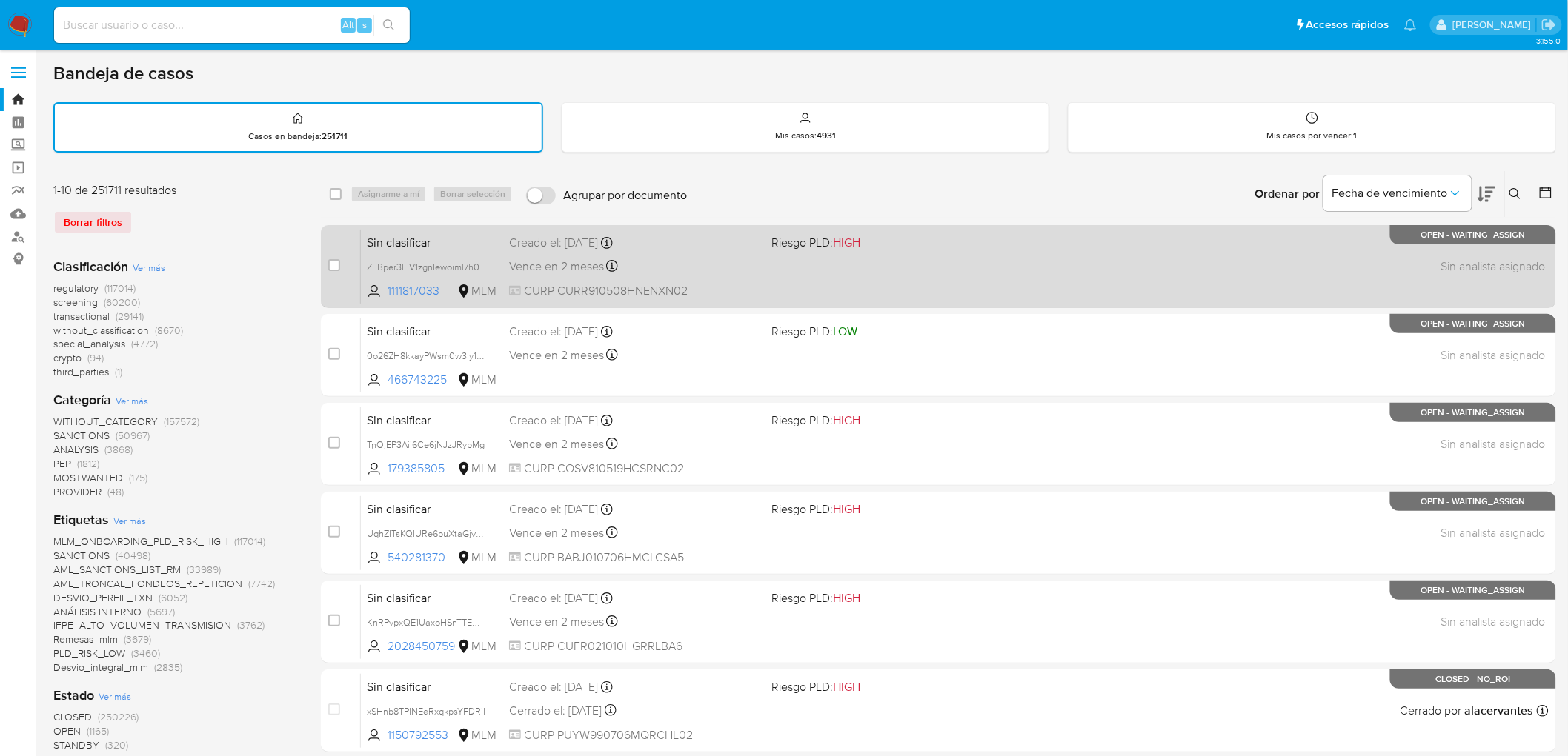
click at [410, 245] on span "Sin clasificar" at bounding box center [432, 242] width 130 height 20
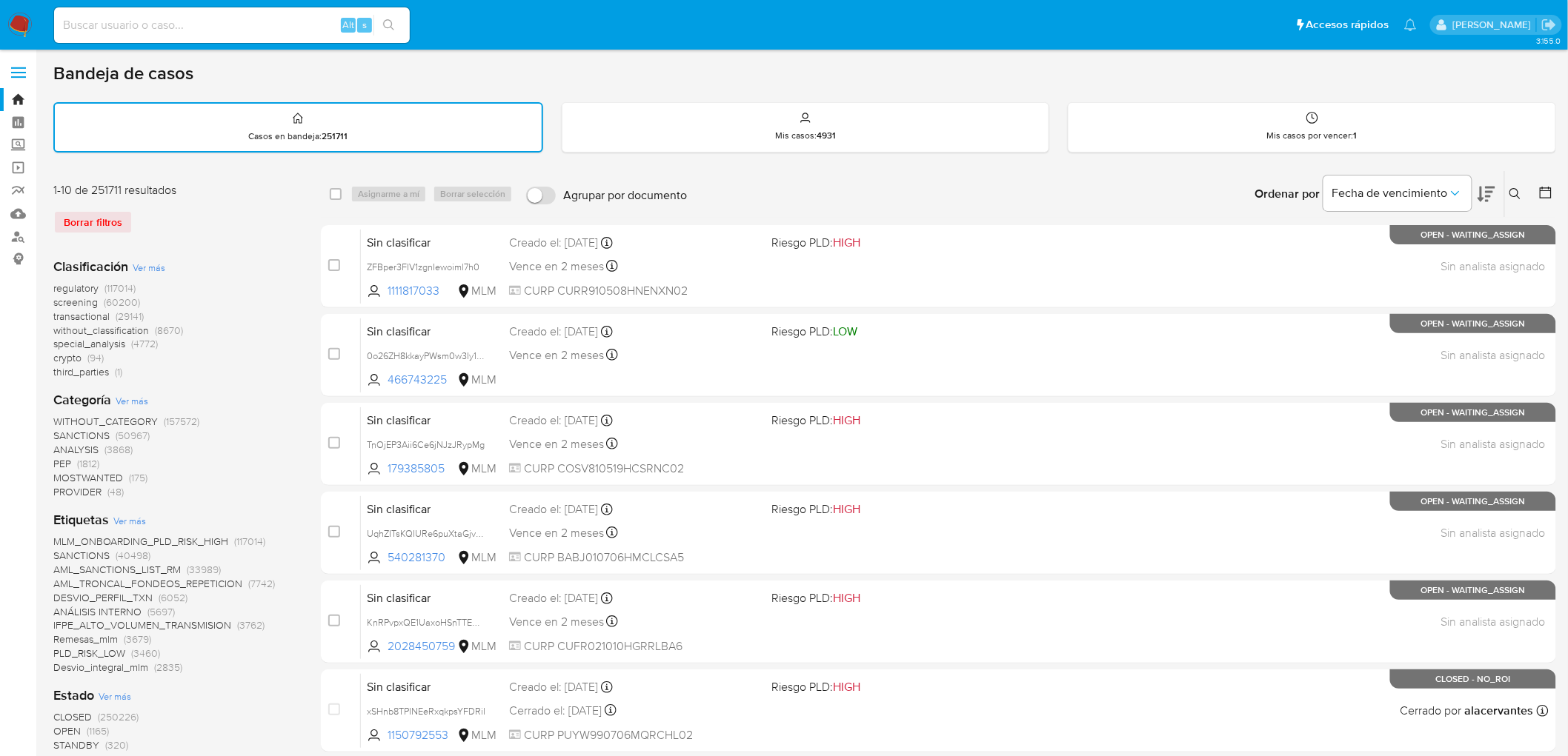
click at [8, 68] on label at bounding box center [18, 72] width 37 height 31
click at [0, 0] on input "checkbox" at bounding box center [0, 0] width 0 height 0
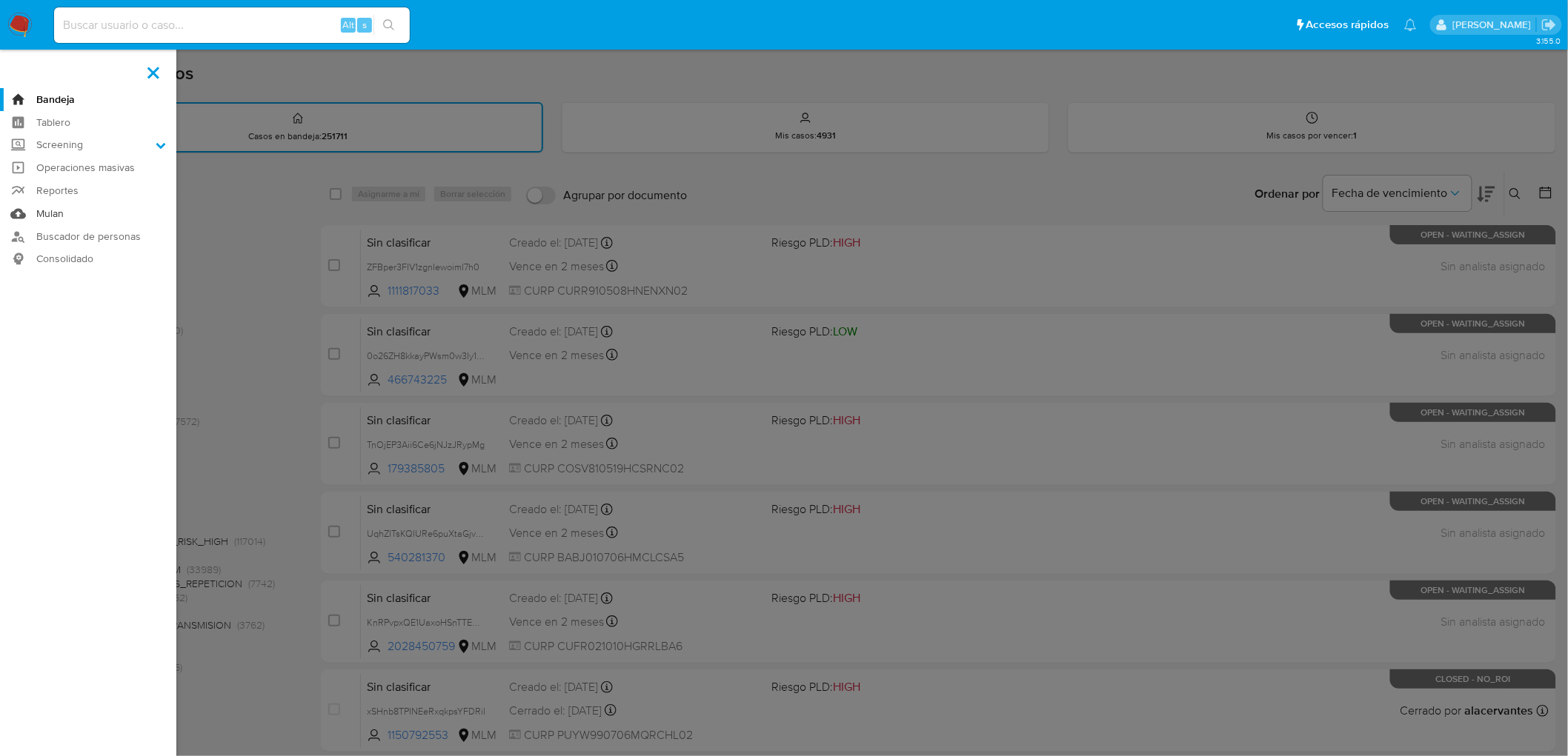
click at [63, 208] on link "Mulan" at bounding box center [88, 214] width 176 height 23
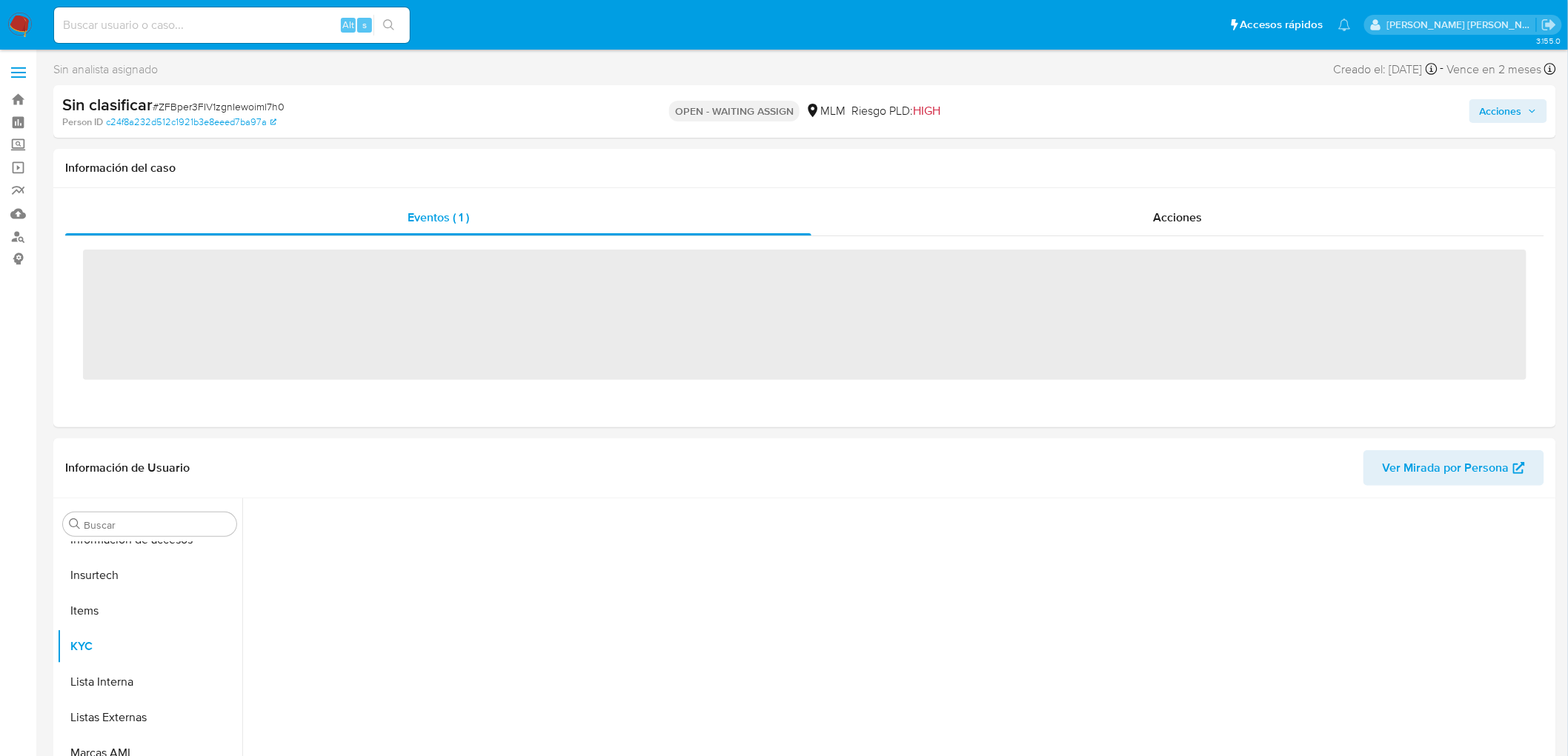
scroll to position [625, 0]
click at [13, 23] on img at bounding box center [20, 25] width 25 height 25
select select "10"
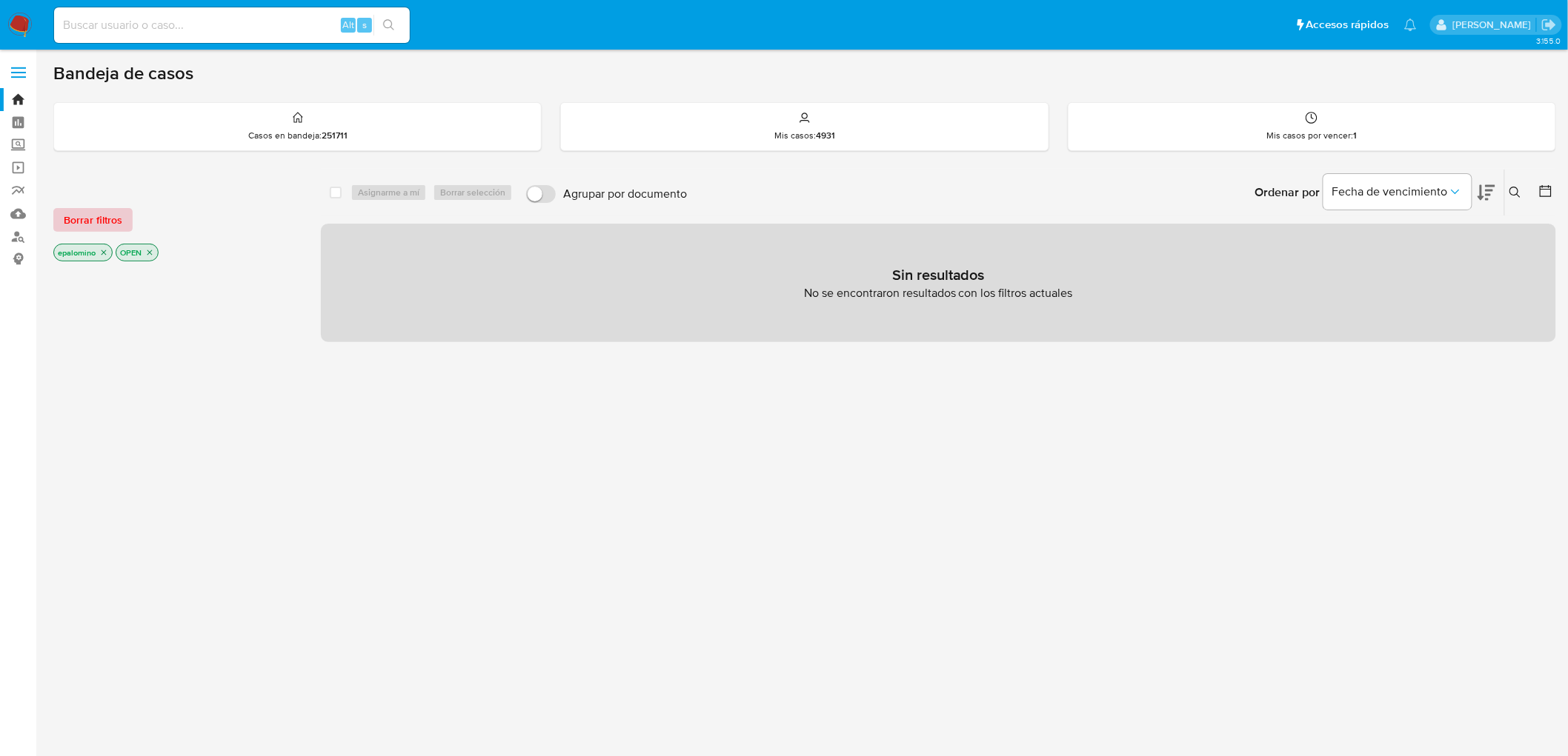
click at [113, 222] on span "Borrar filtros" at bounding box center [93, 220] width 59 height 21
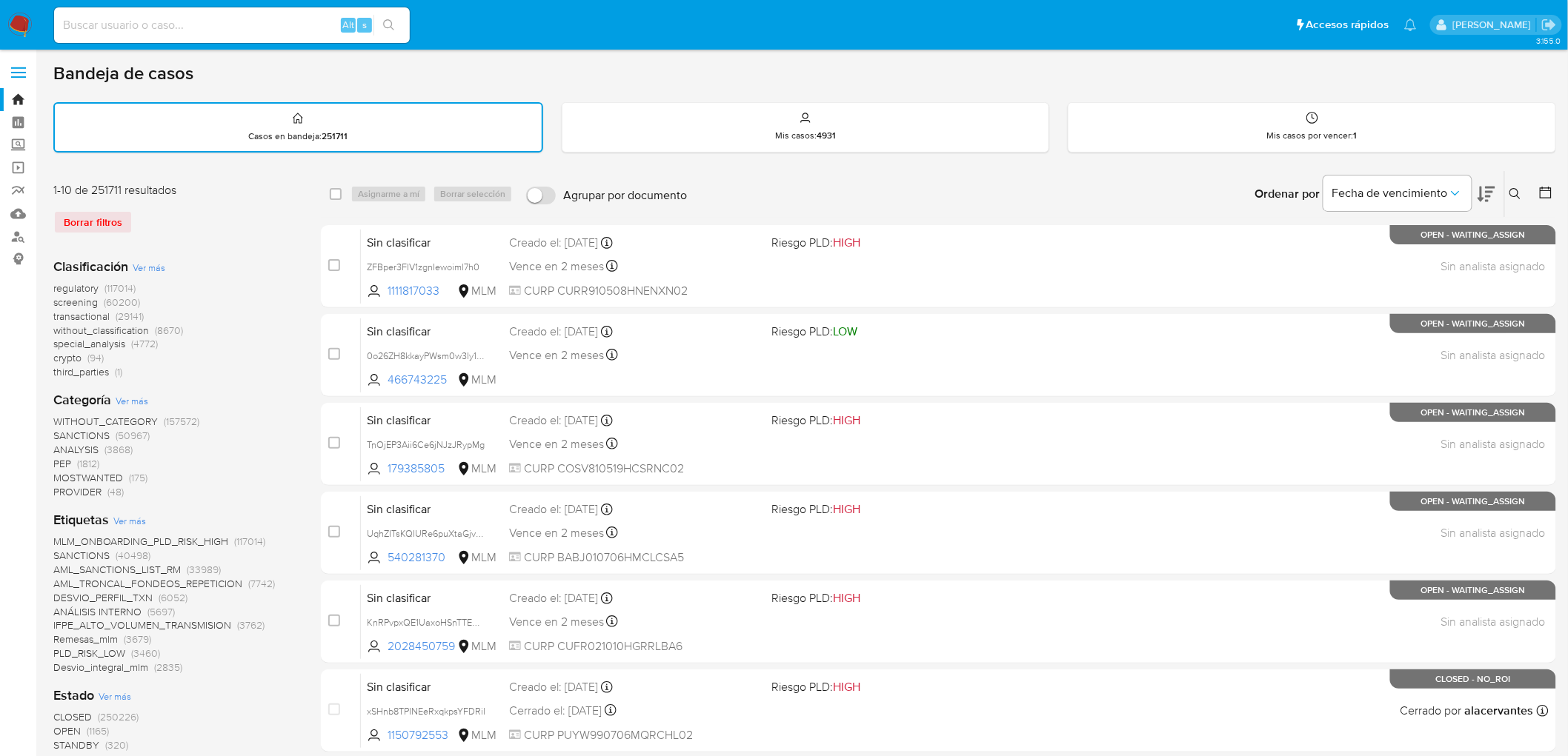
click at [23, 20] on img at bounding box center [20, 25] width 25 height 25
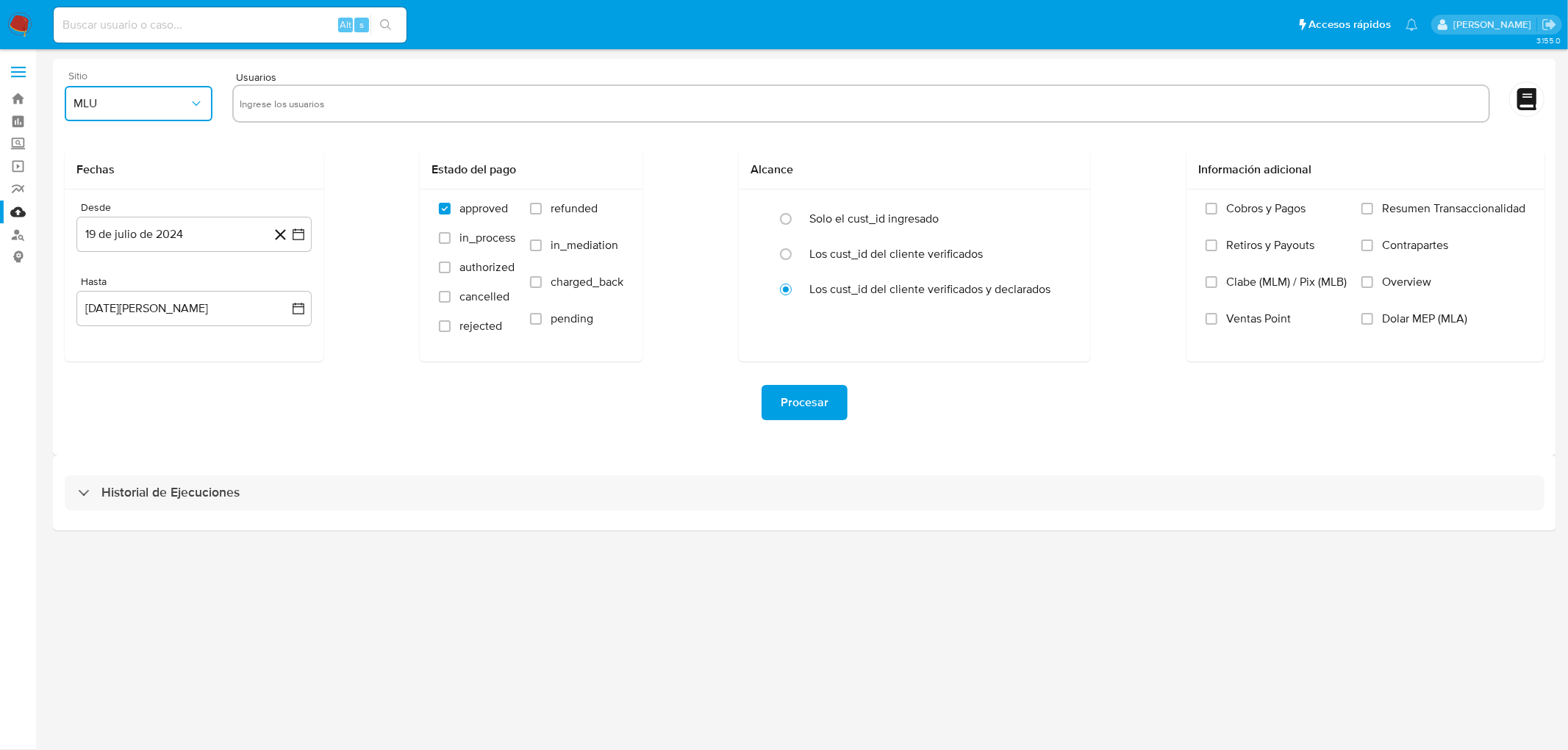
click at [194, 103] on icon "button" at bounding box center [197, 104] width 8 height 4
click at [125, 321] on div "MLM" at bounding box center [135, 319] width 121 height 35
click at [337, 102] on input "text" at bounding box center [861, 103] width 1243 height 23
type input "1637859086"
paste input "1755276813"
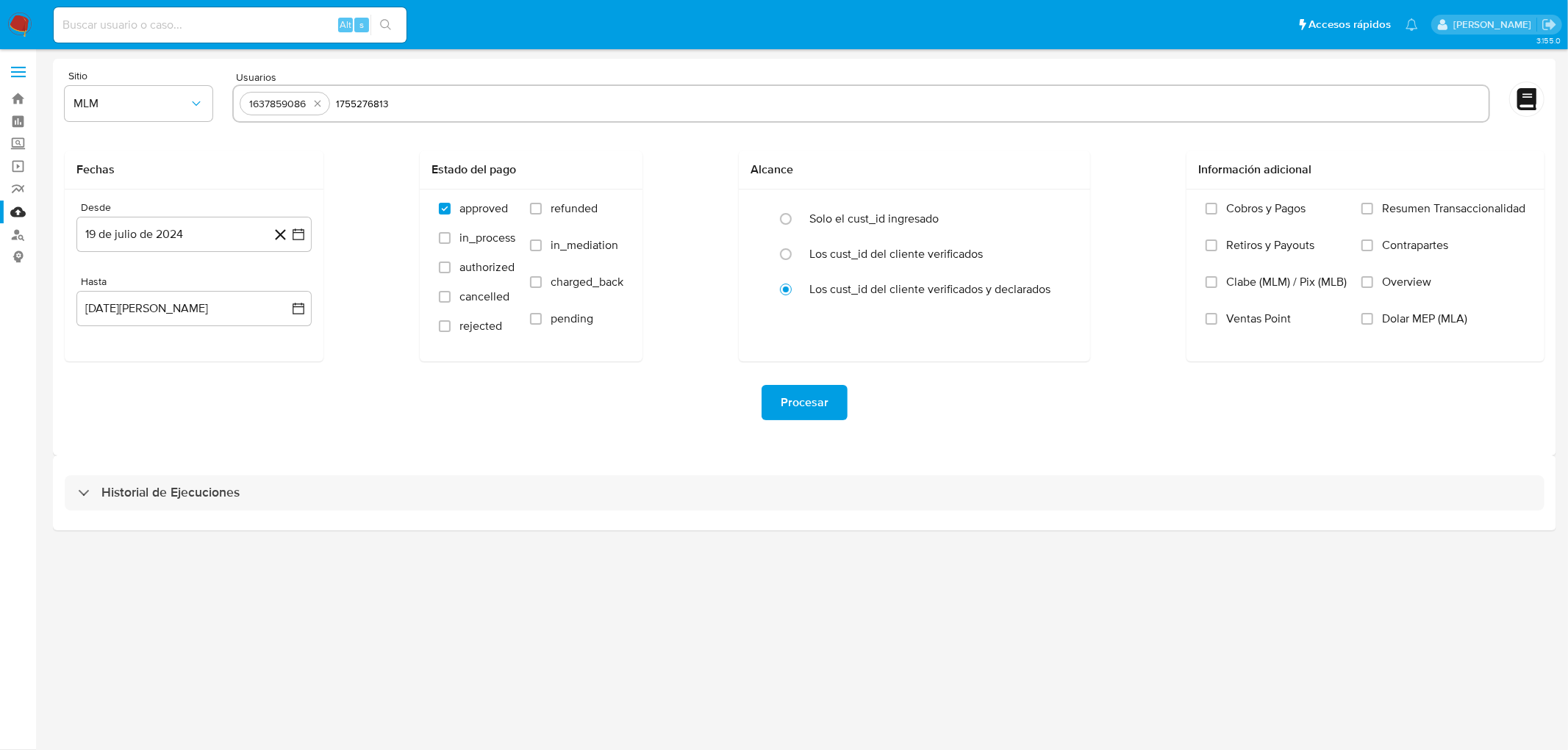
type input "1755276813"
paste input "1824757133"
type input "1824757133"
paste input "1870518749"
type input "1870518749"
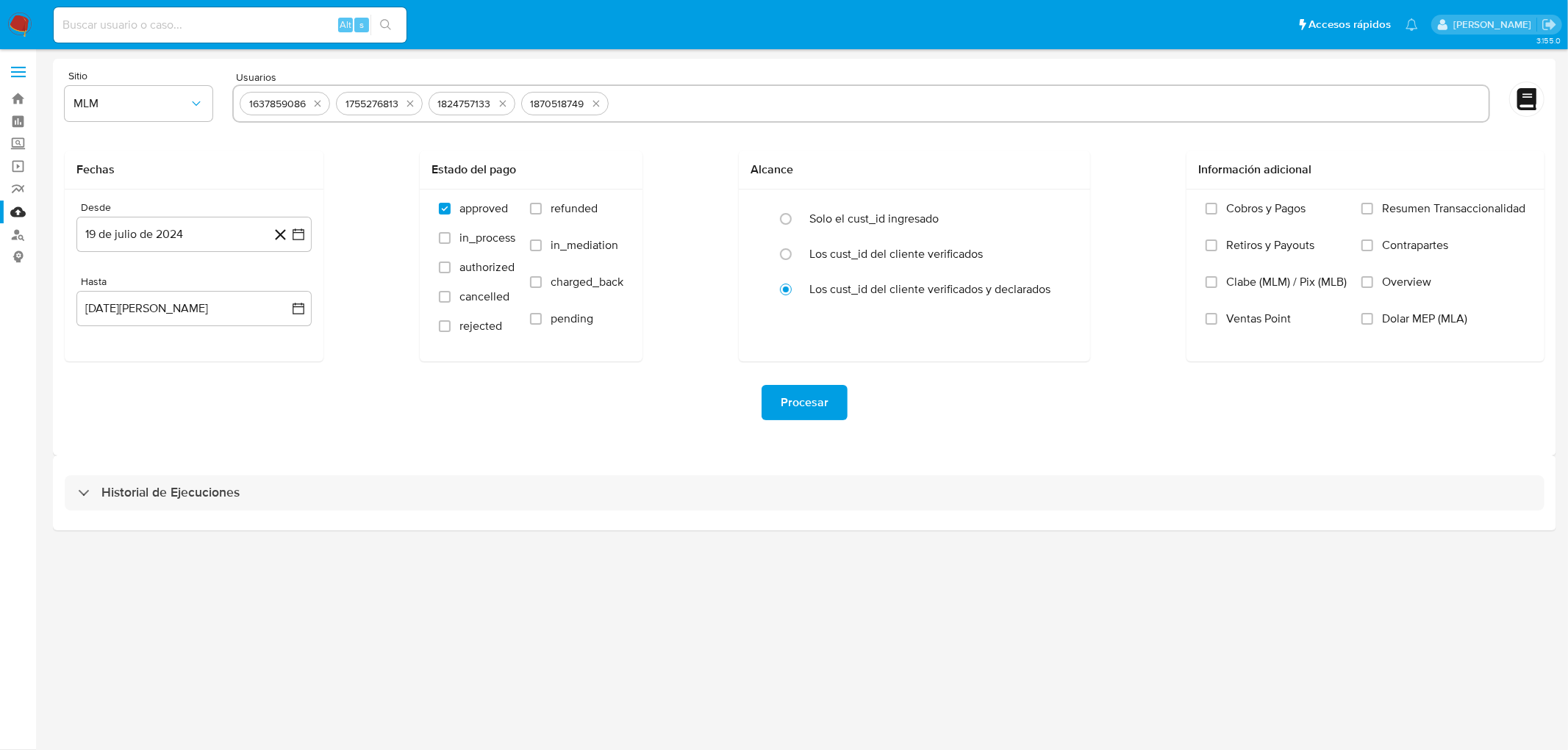
paste input "1897872080"
type input "1897872080"
paste input "2010169680"
type input "2010169680"
paste input "2277803778"
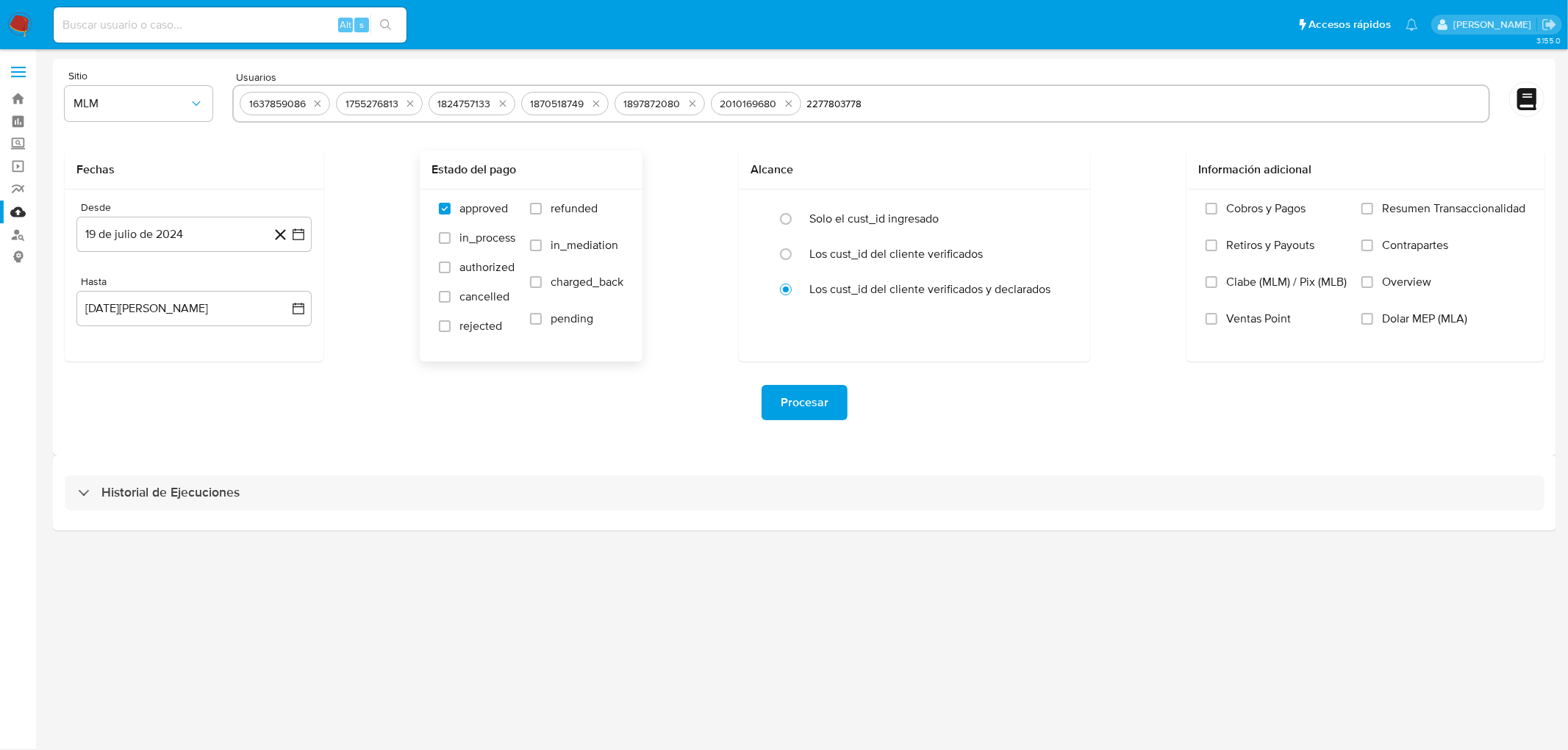
type input "2277803778"
click at [611, 155] on div "Estado del pago" at bounding box center [531, 170] width 223 height 39
click at [695, 172] on div "Fechas Desde 19 de julio de 2024 19-07-2024 Hasta 19 de agosto de 2025 19-08-20…" at bounding box center [805, 256] width 1480 height 211
click at [221, 225] on button "19 de julio de 2024" at bounding box center [194, 234] width 235 height 35
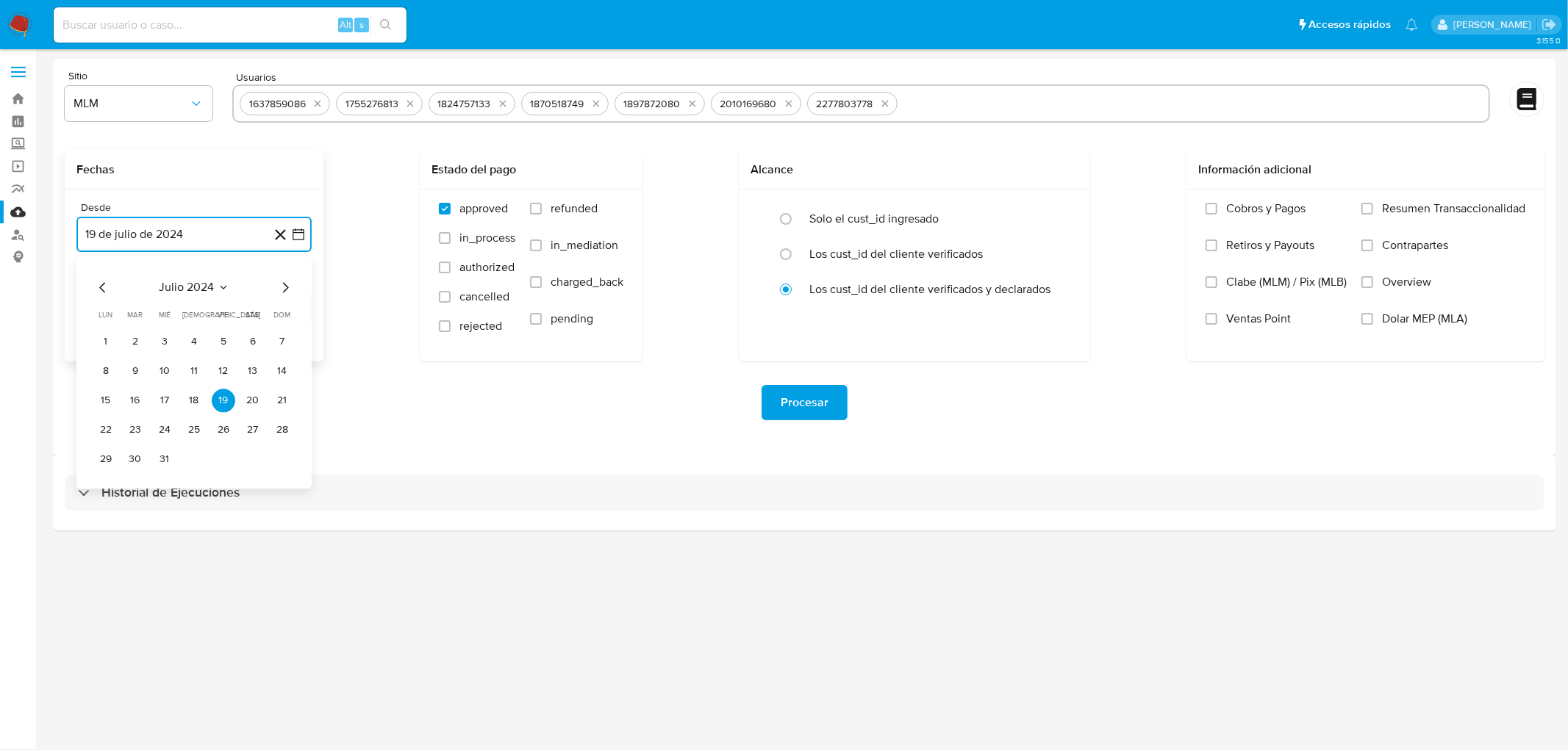
click at [214, 281] on button "julio 2024" at bounding box center [194, 288] width 70 height 15
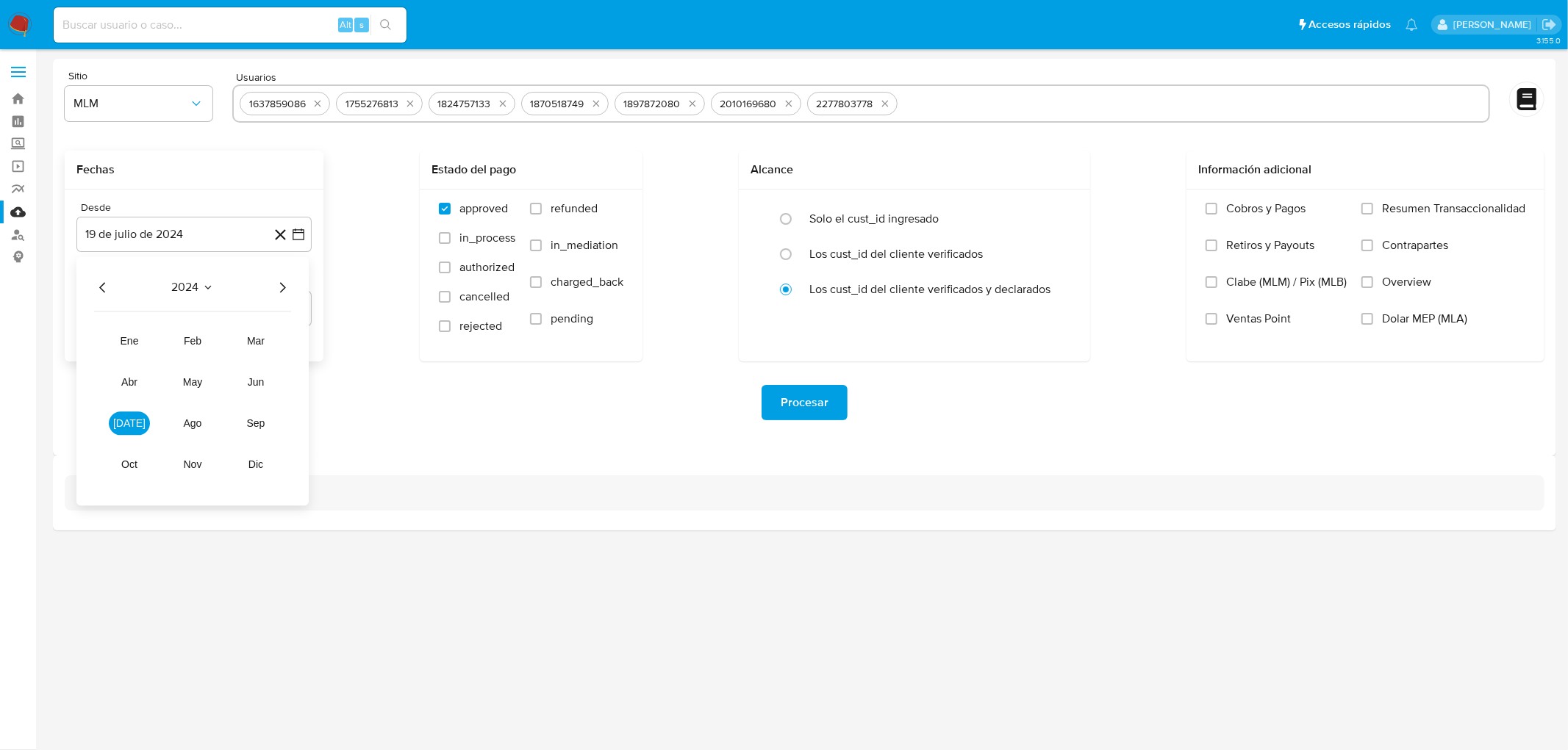
click at [282, 292] on icon "Año siguiente" at bounding box center [283, 288] width 18 height 18
click at [209, 337] on button "feb" at bounding box center [192, 341] width 41 height 23
click at [244, 335] on button "1" at bounding box center [253, 341] width 23 height 23
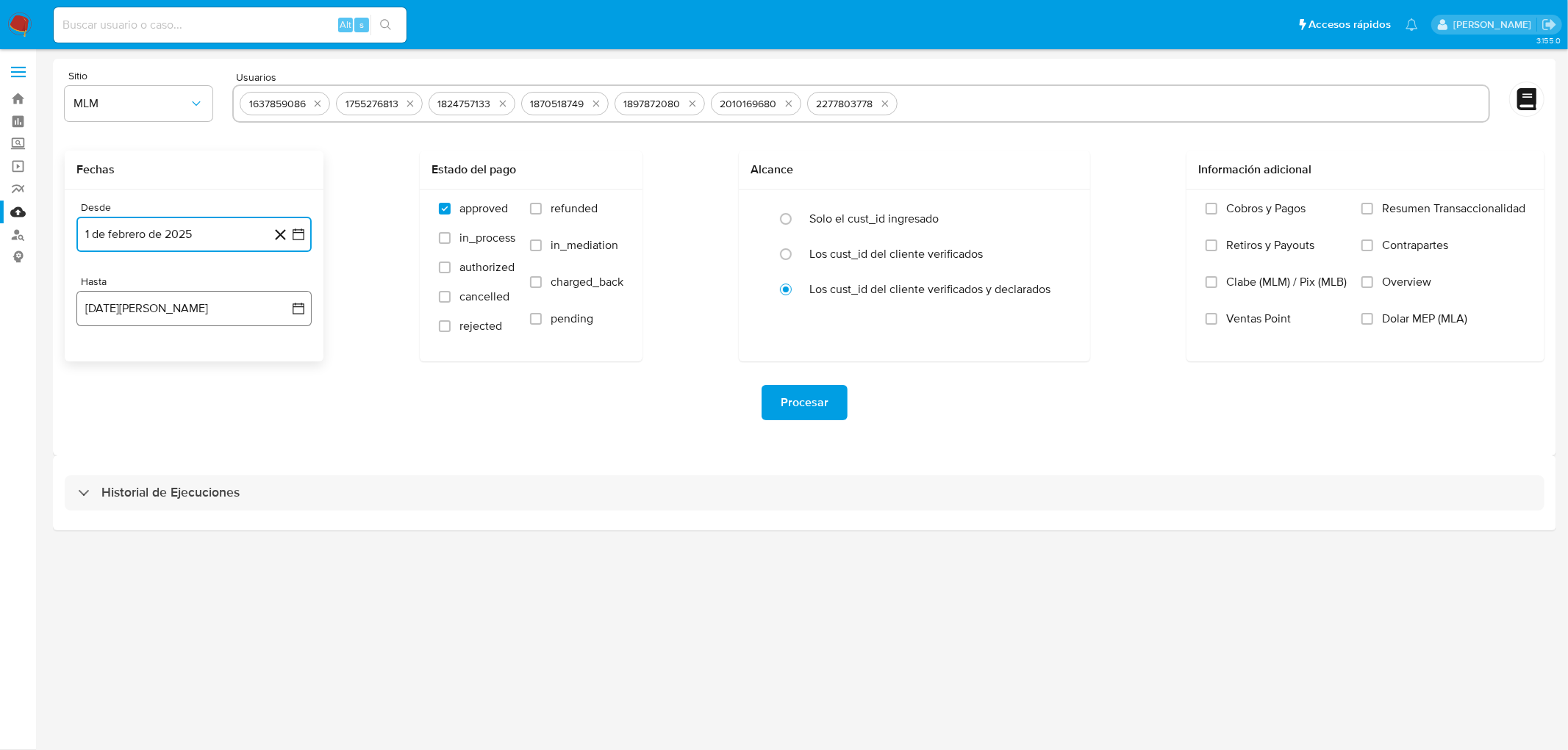
click at [203, 319] on button "19 de agosto de 2025" at bounding box center [194, 309] width 235 height 35
click at [102, 359] on icon "Mes anterior" at bounding box center [102, 362] width 6 height 10
click at [189, 524] on button "31" at bounding box center [194, 533] width 23 height 23
click at [577, 381] on div "Procesar" at bounding box center [805, 403] width 1480 height 82
click at [787, 393] on span "Procesar" at bounding box center [805, 402] width 48 height 32
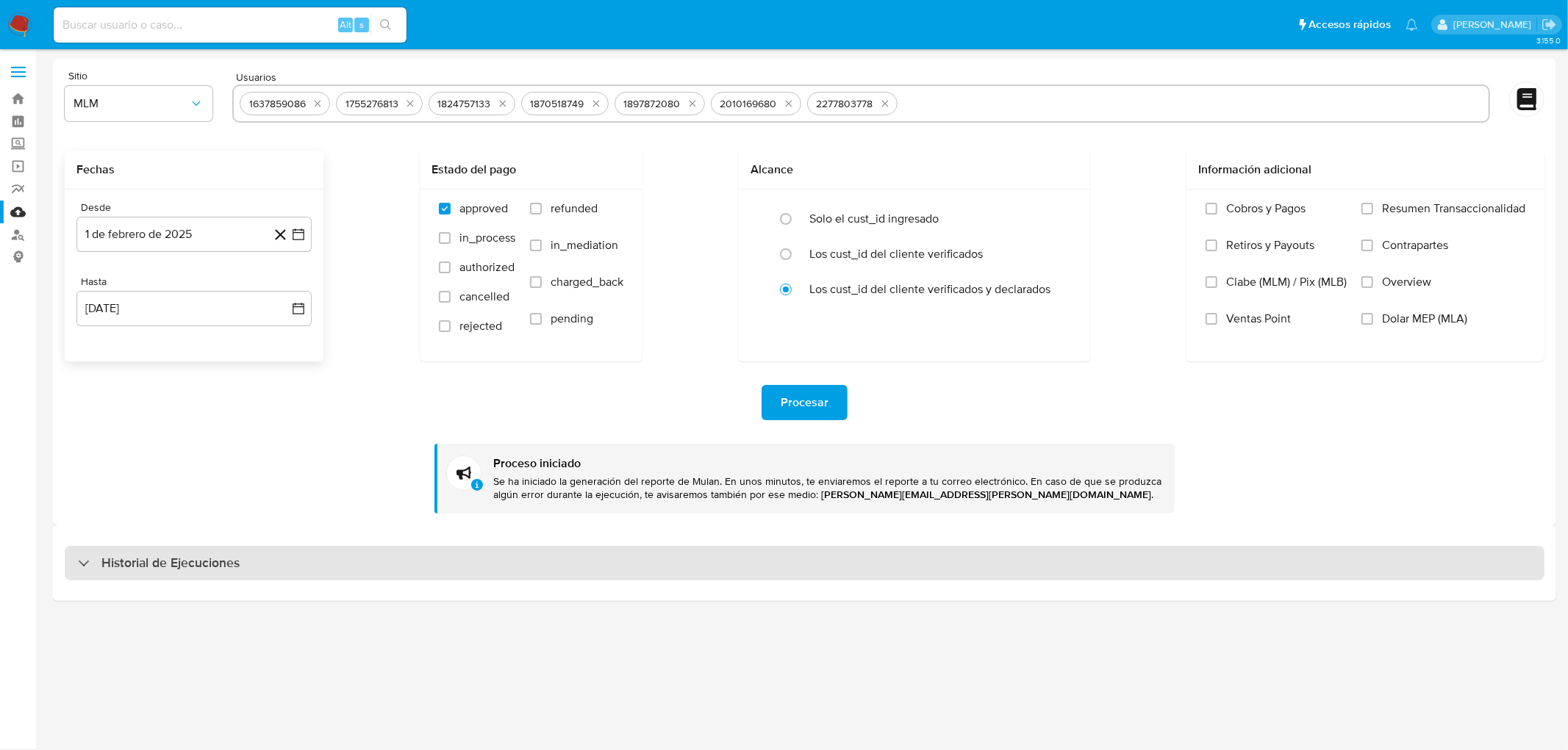
click at [170, 574] on div "Historial de Ejecuciones" at bounding box center [805, 563] width 1480 height 35
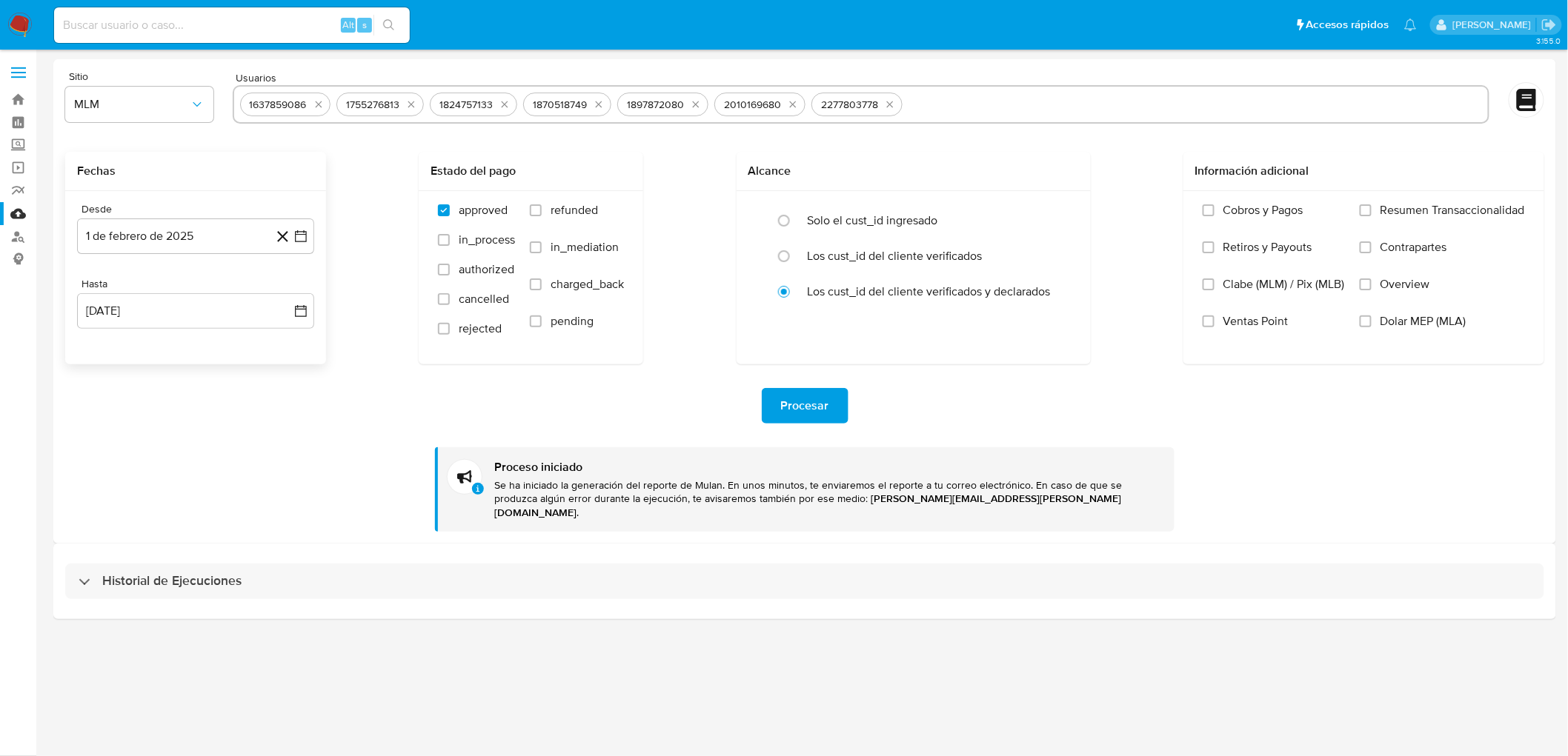
select select "10"
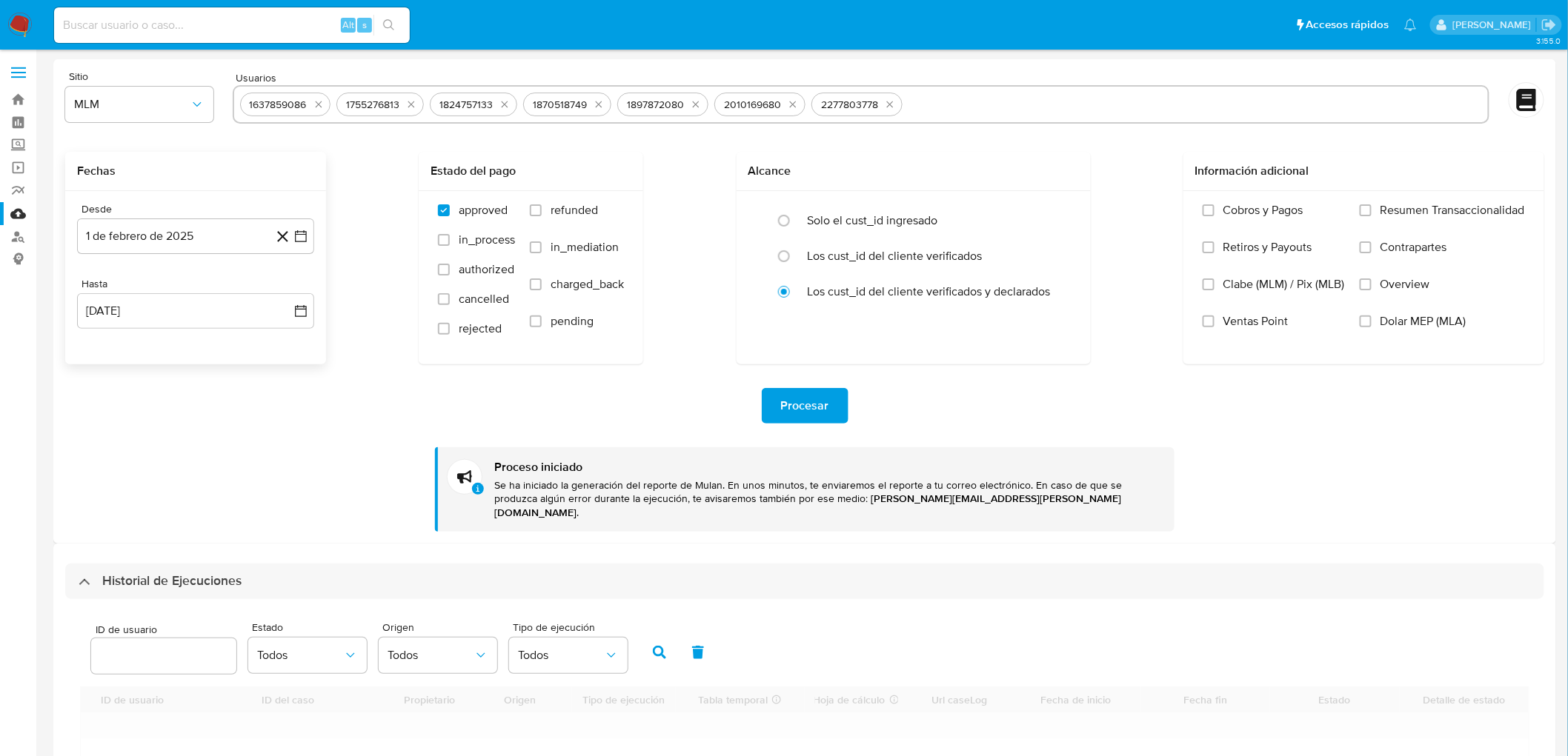
click at [240, 468] on div "Procesar Proceso iniciado Se ha iniciado la generación del reporte de Mulan. En…" at bounding box center [805, 448] width 1479 height 167
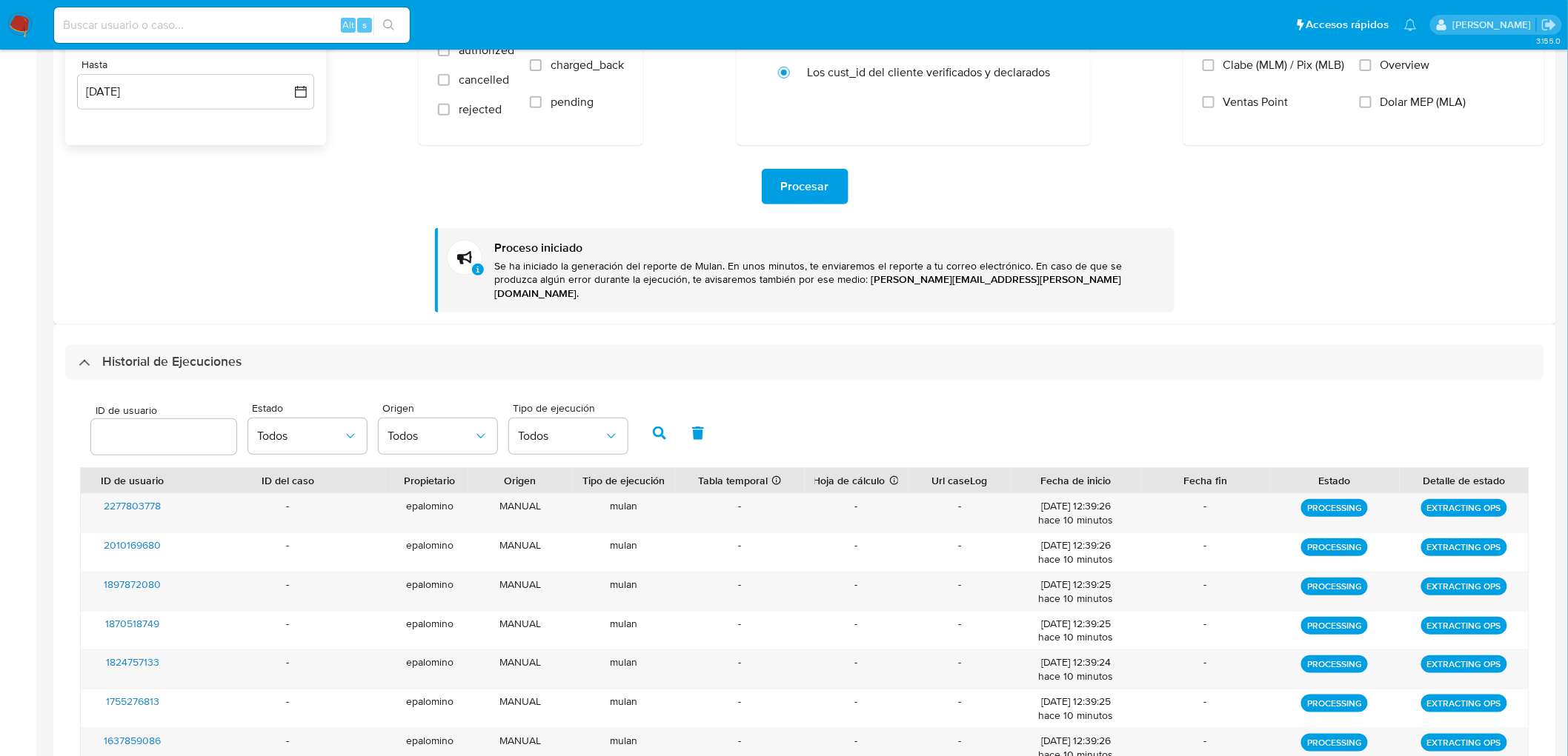
scroll to position [247, 0]
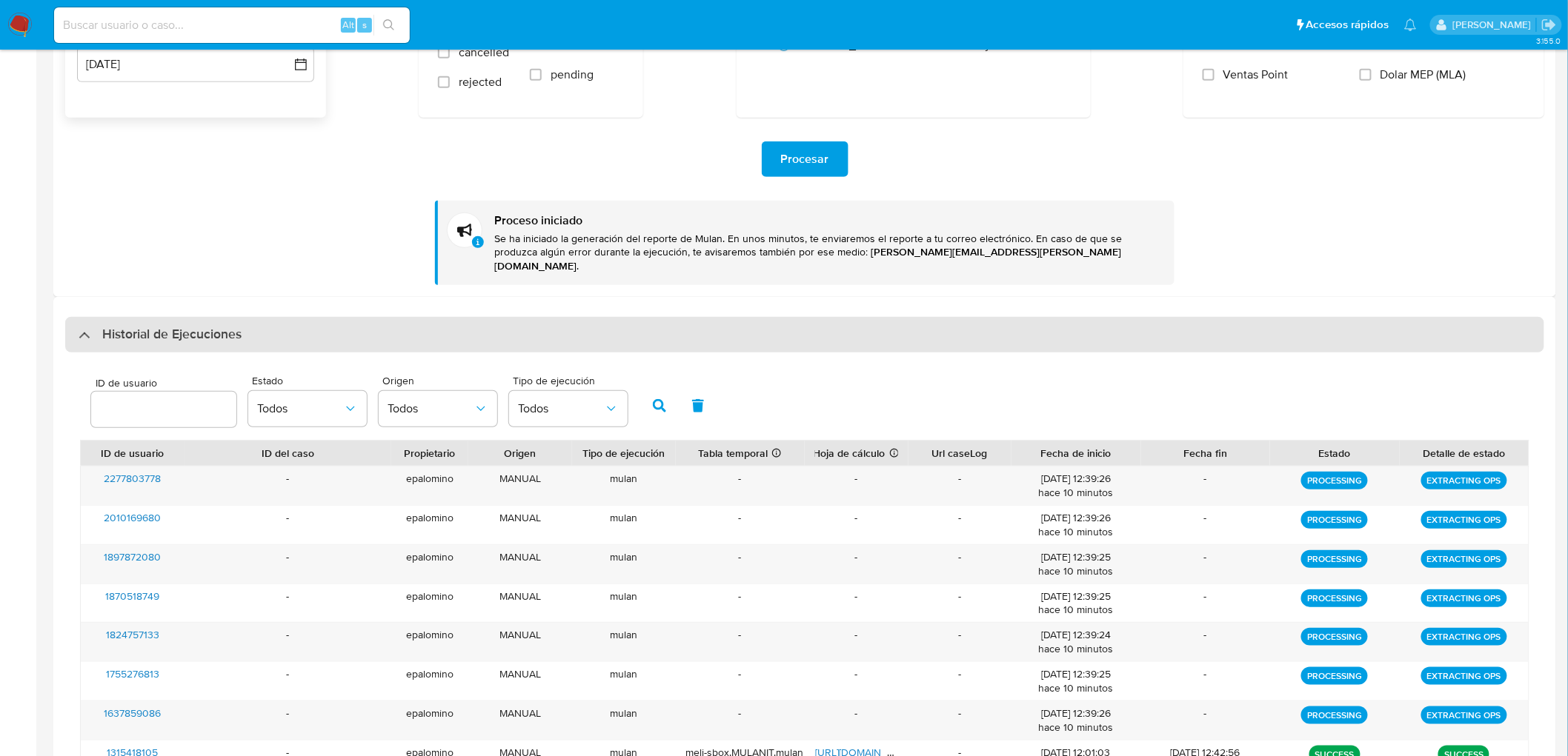
click at [191, 326] on h3 "Historial de Ejecuciones" at bounding box center [172, 335] width 139 height 18
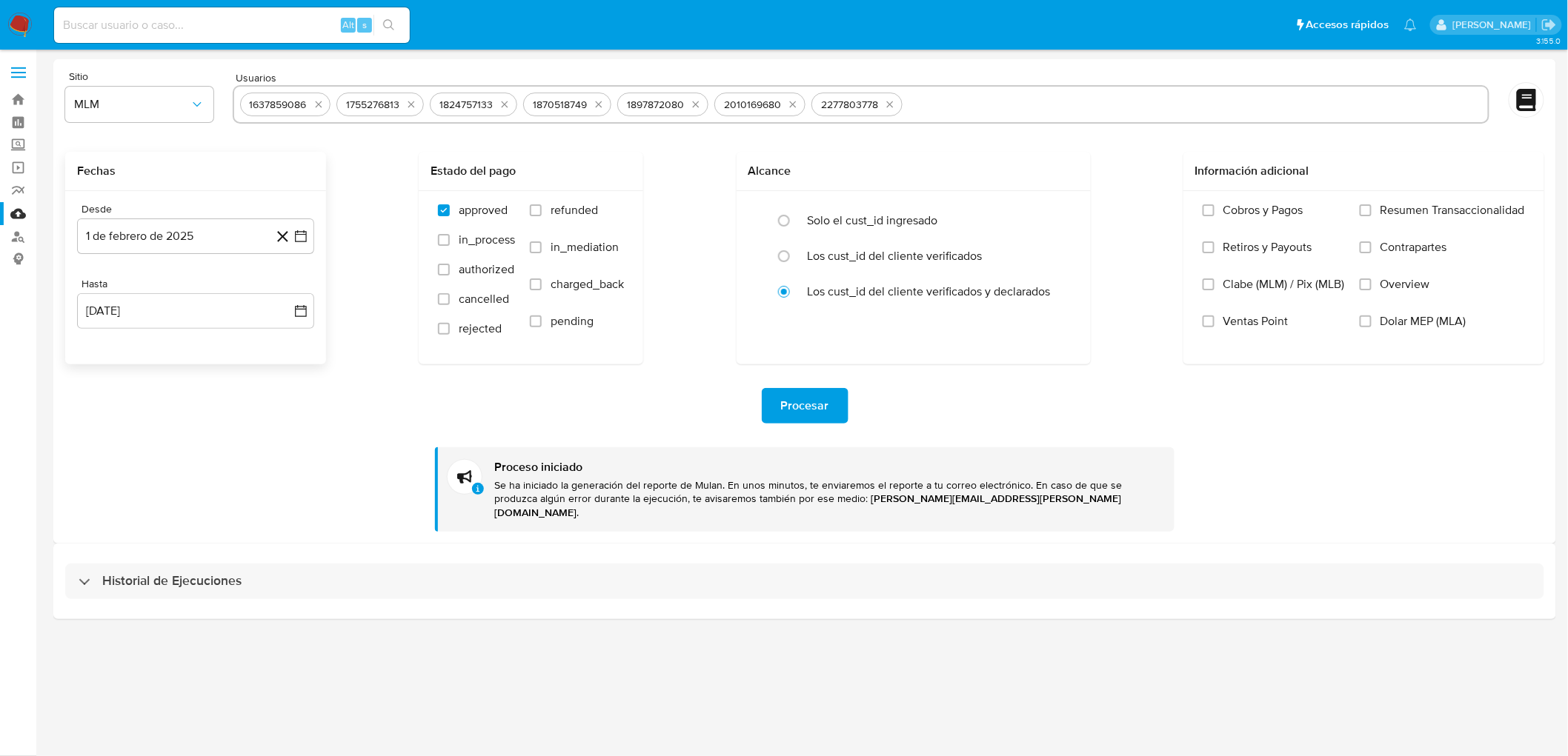
scroll to position [0, 0]
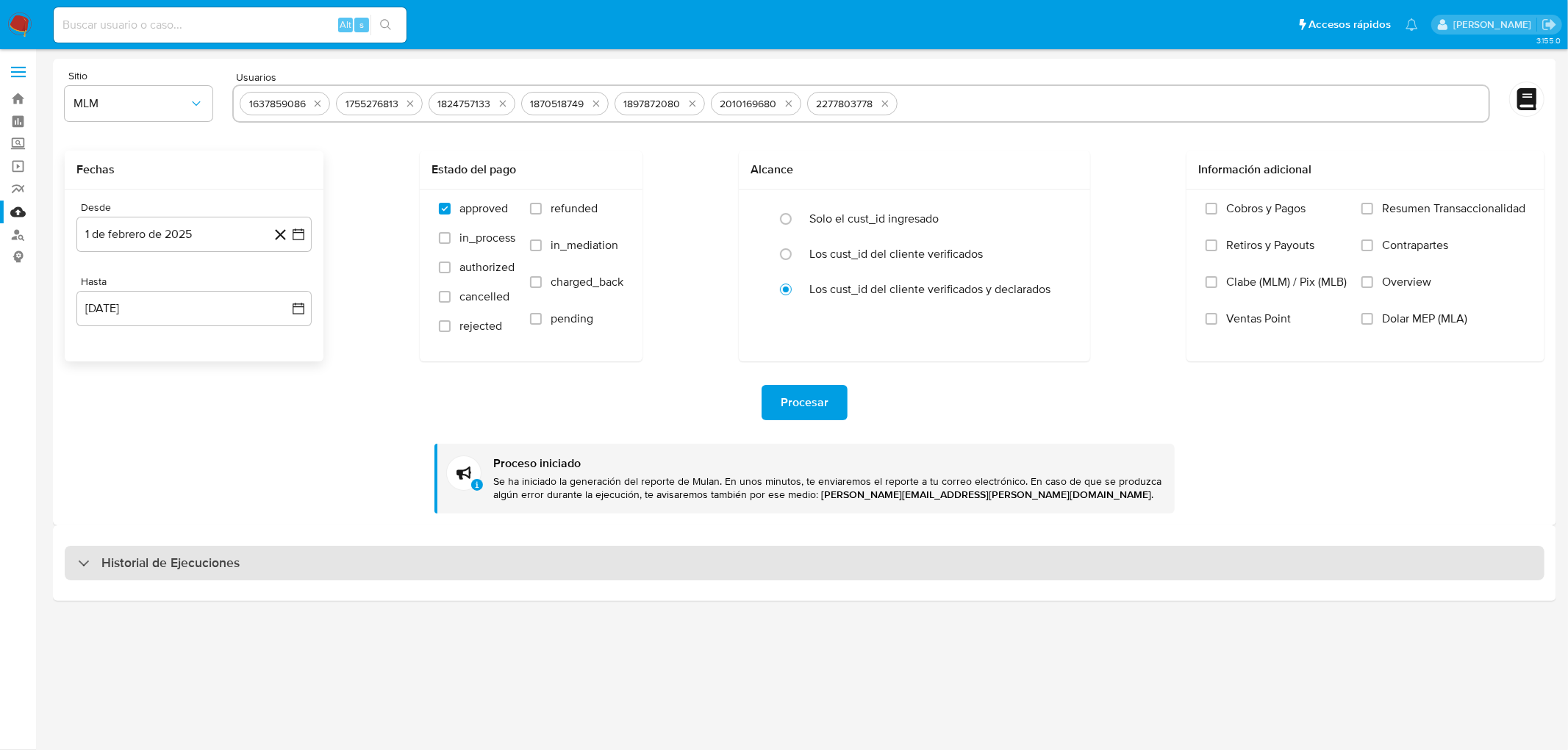
click at [152, 560] on h3 "Historial de Ejecuciones" at bounding box center [170, 564] width 138 height 18
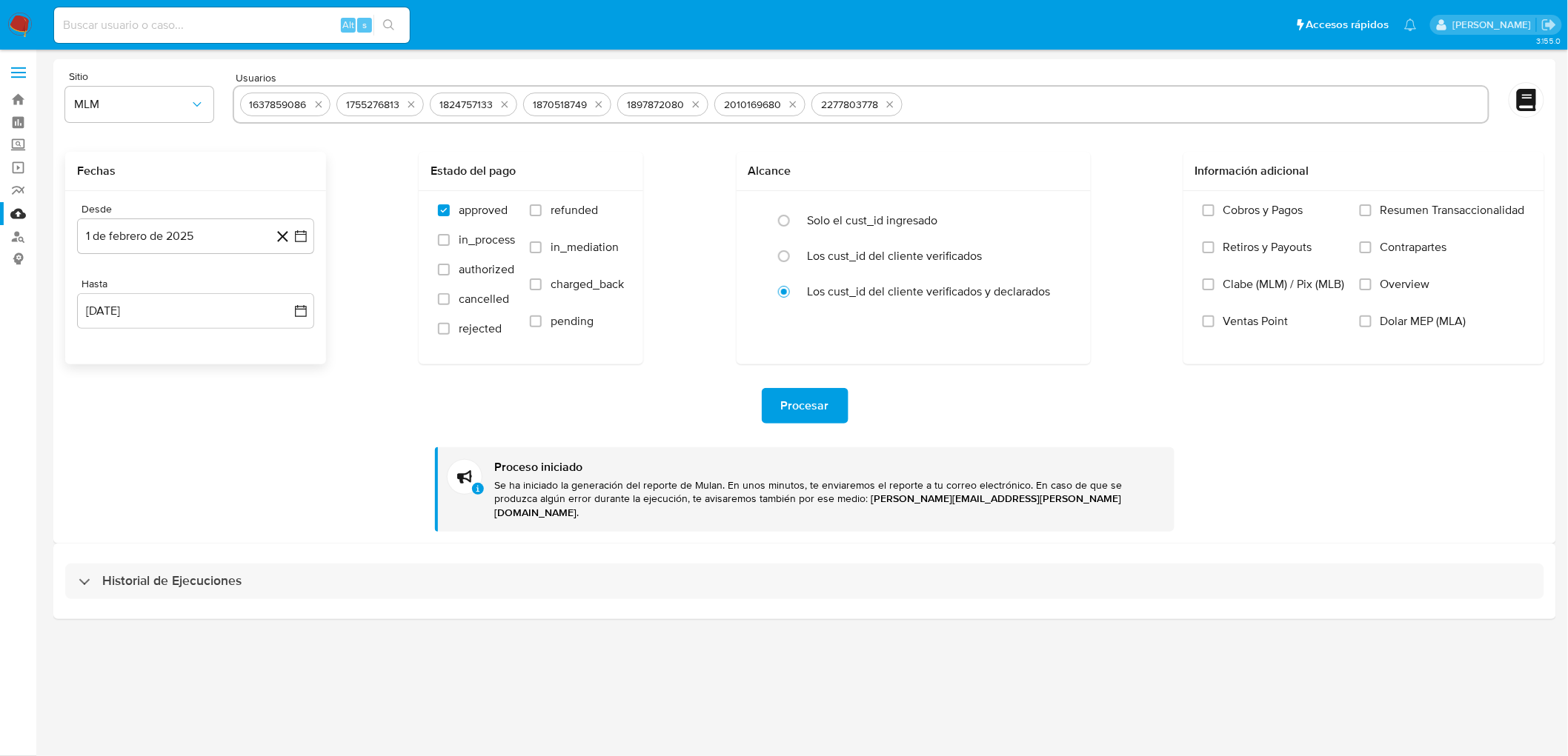
select select "10"
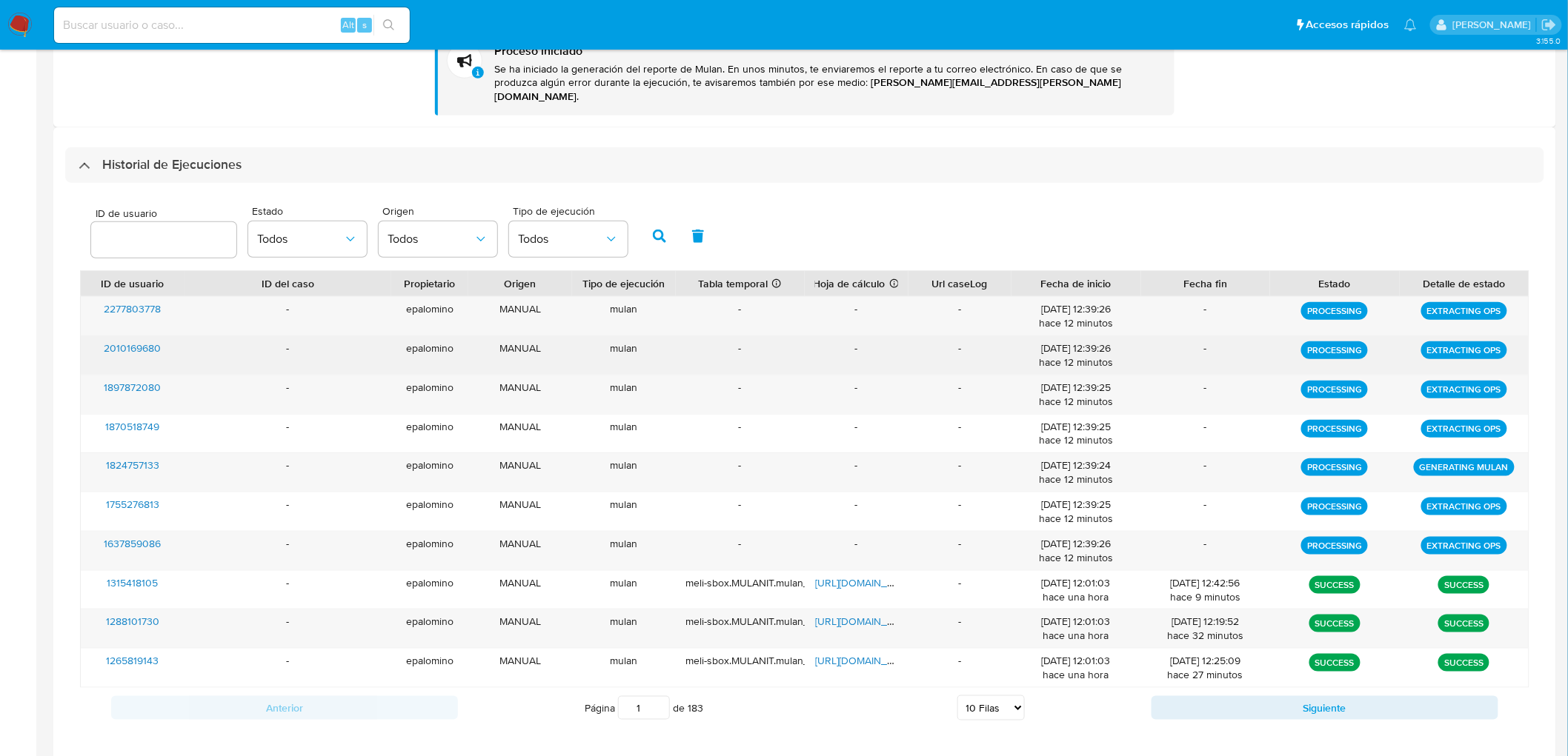
scroll to position [419, 0]
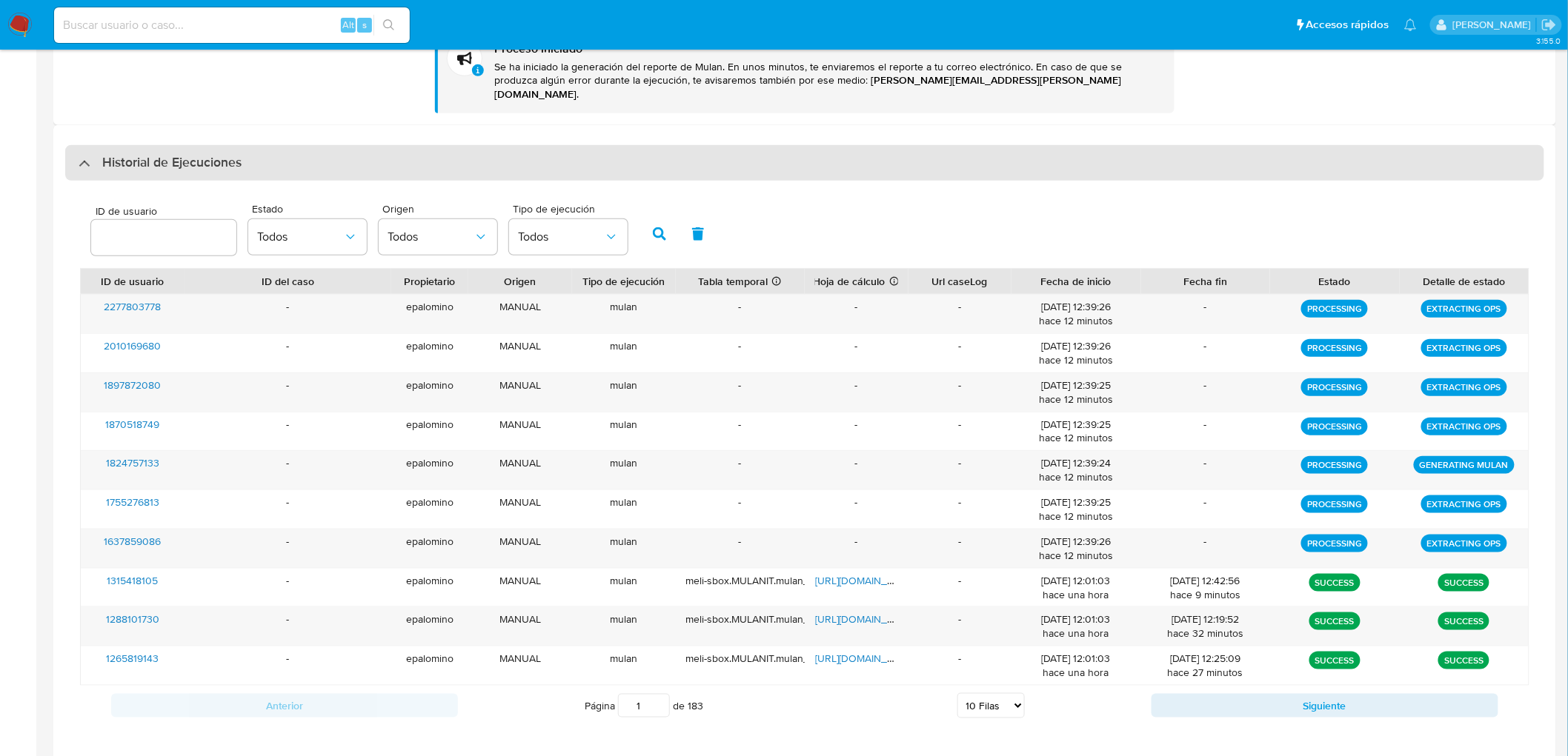
click at [172, 154] on h3 "Historial de Ejecuciones" at bounding box center [172, 163] width 139 height 18
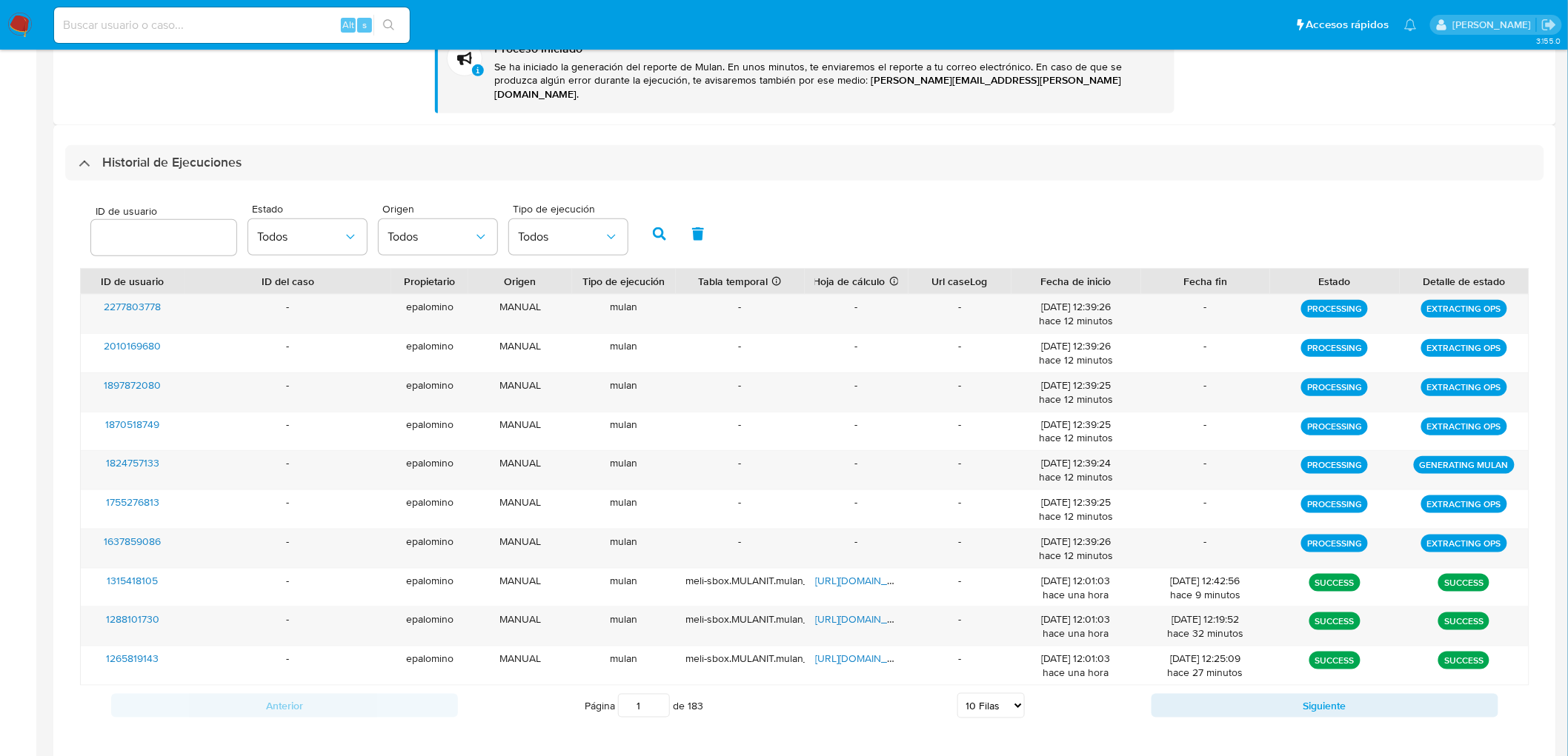
scroll to position [0, 0]
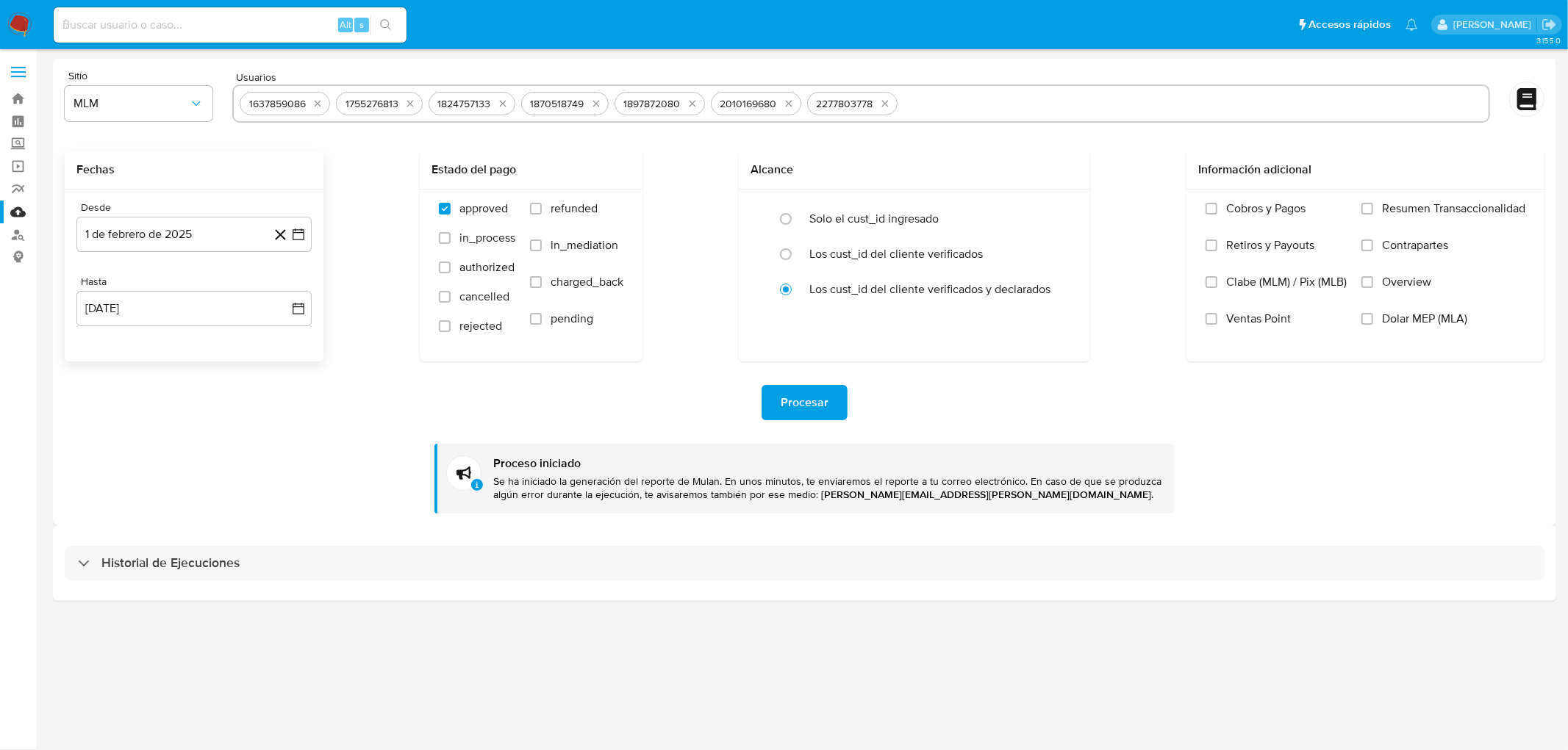
click at [175, 551] on div "Historial de Ejecuciones" at bounding box center [805, 563] width 1480 height 35
select select "10"
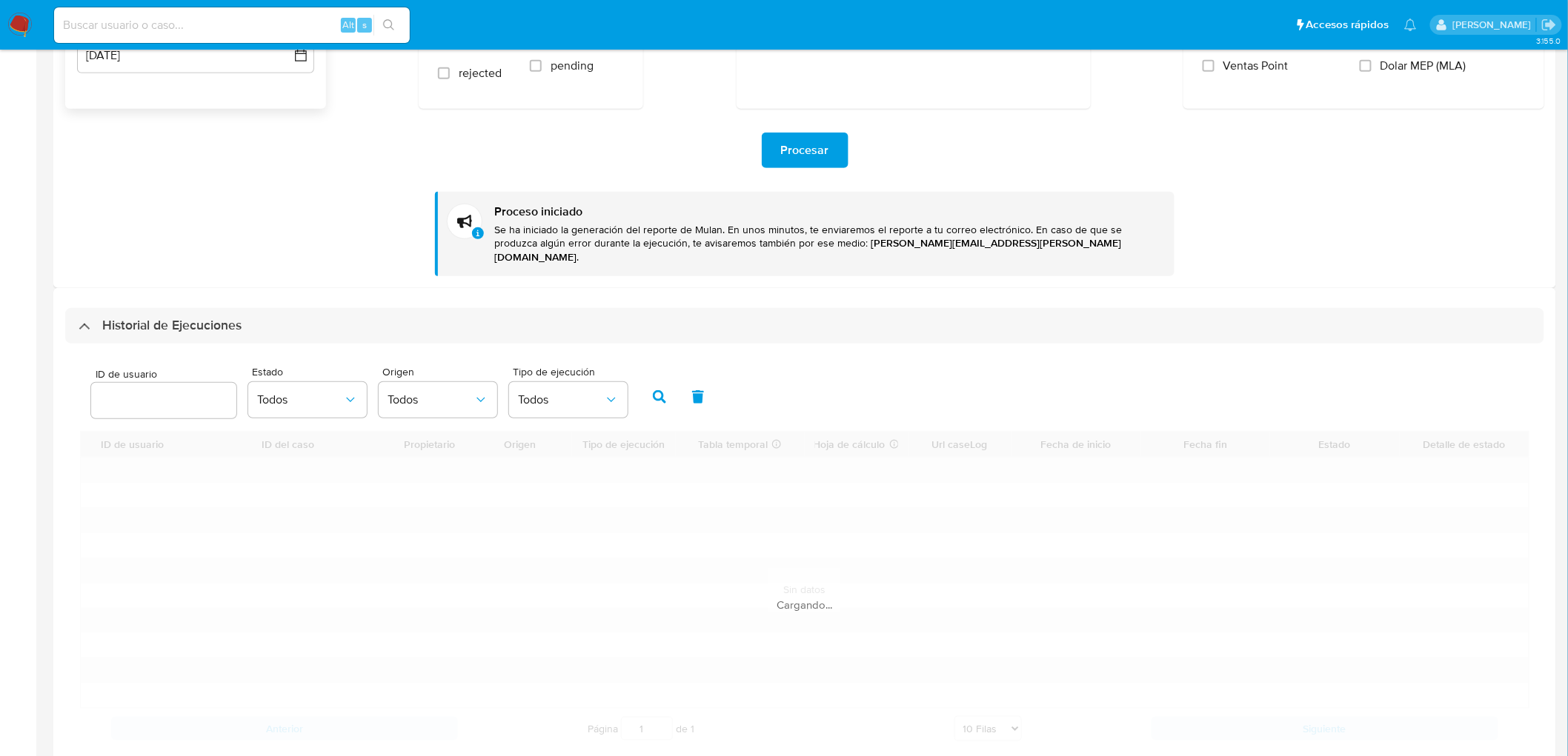
scroll to position [279, 0]
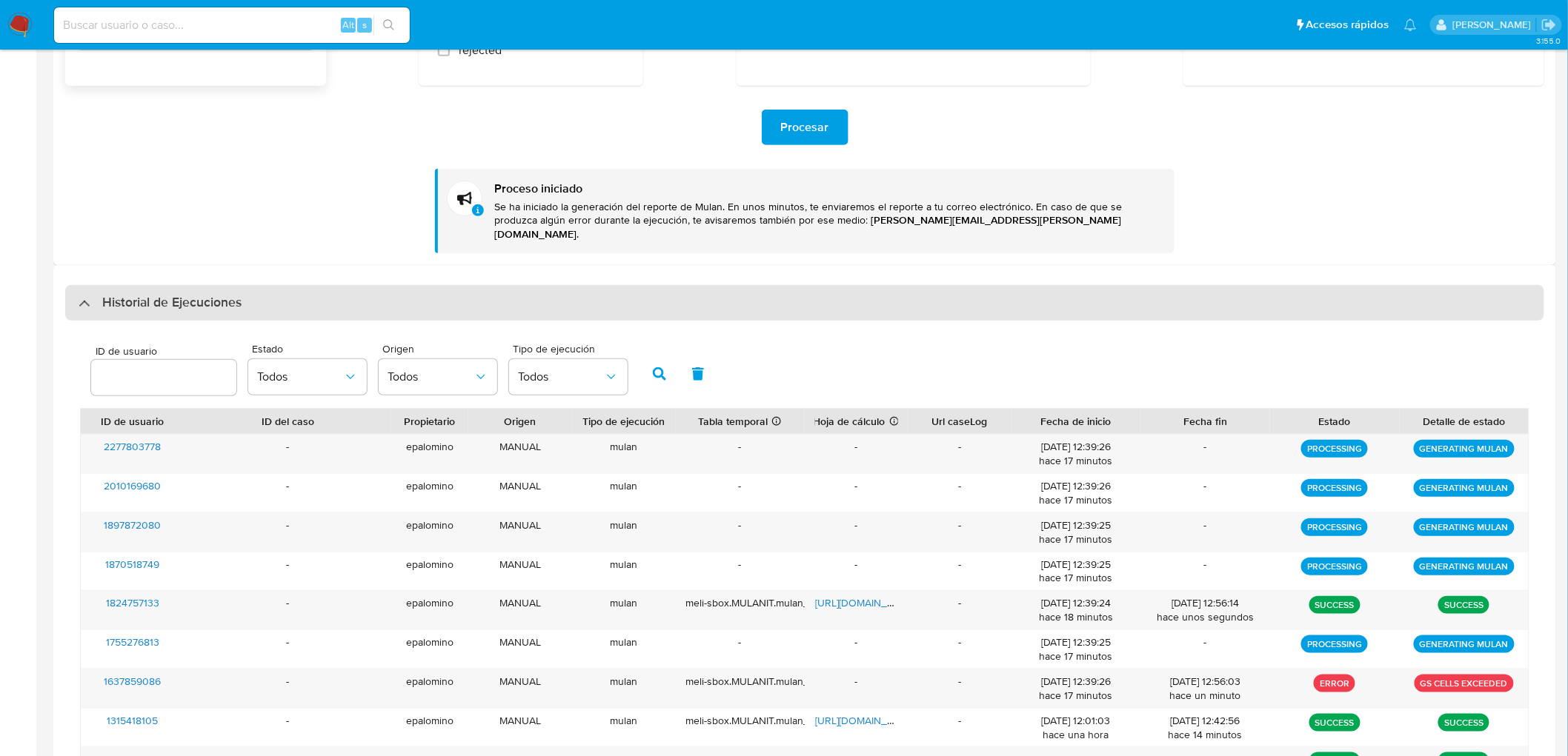
click at [141, 285] on div "Historial de Ejecuciones" at bounding box center [805, 303] width 1479 height 35
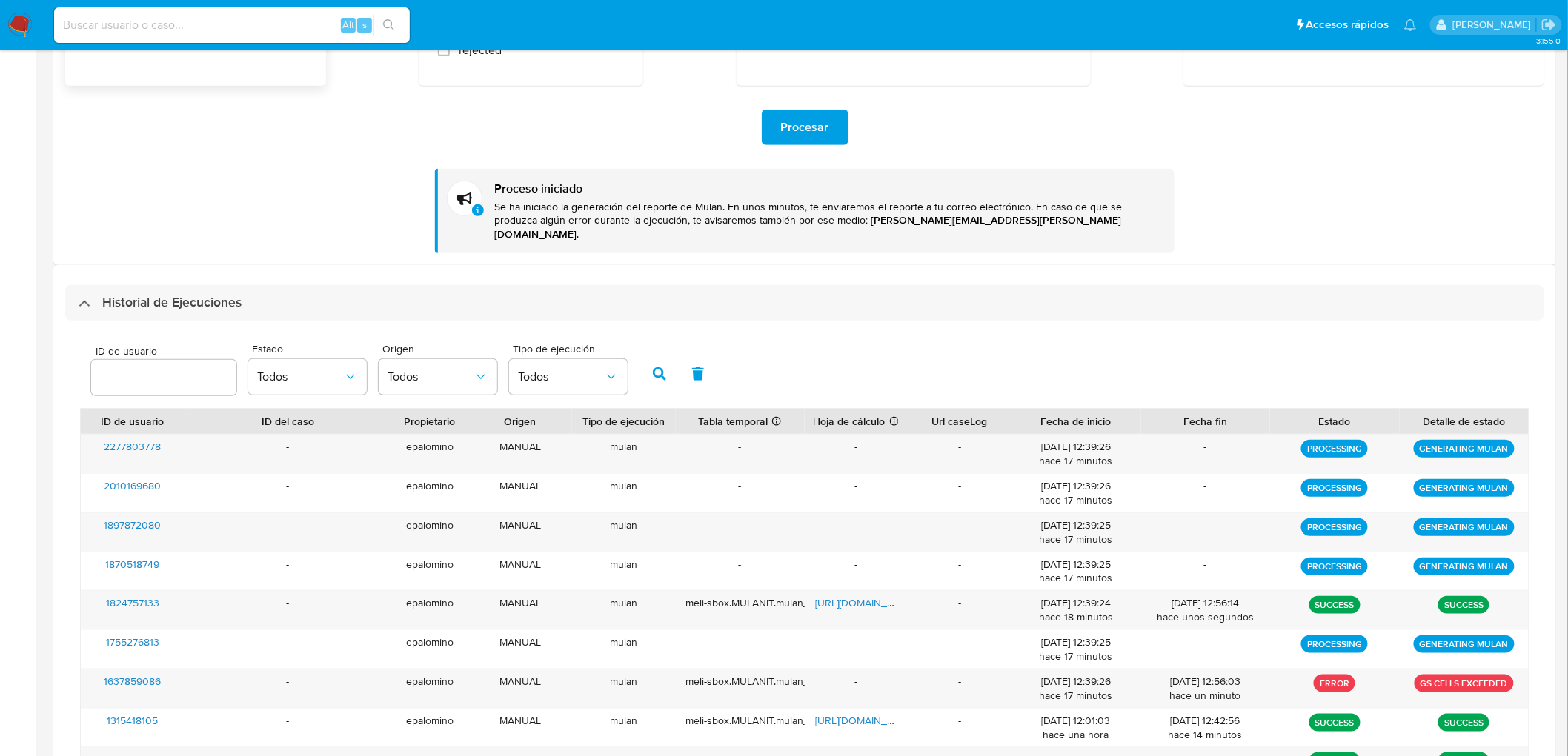
scroll to position [0, 0]
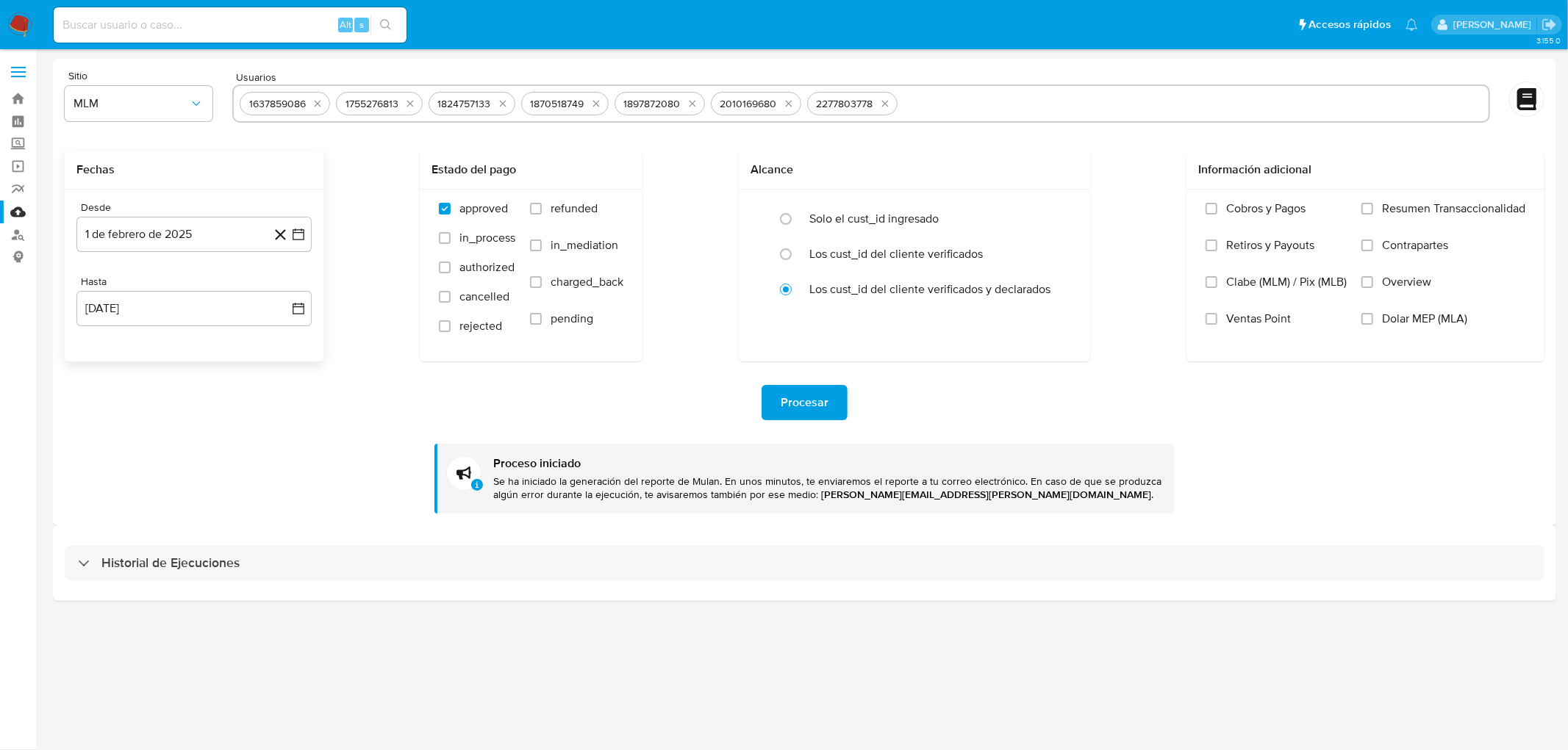
drag, startPoint x: 134, startPoint y: 549, endPoint x: 173, endPoint y: 506, distance: 58.1
click at [133, 549] on div "Historial de Ejecuciones" at bounding box center [805, 563] width 1480 height 35
select select "10"
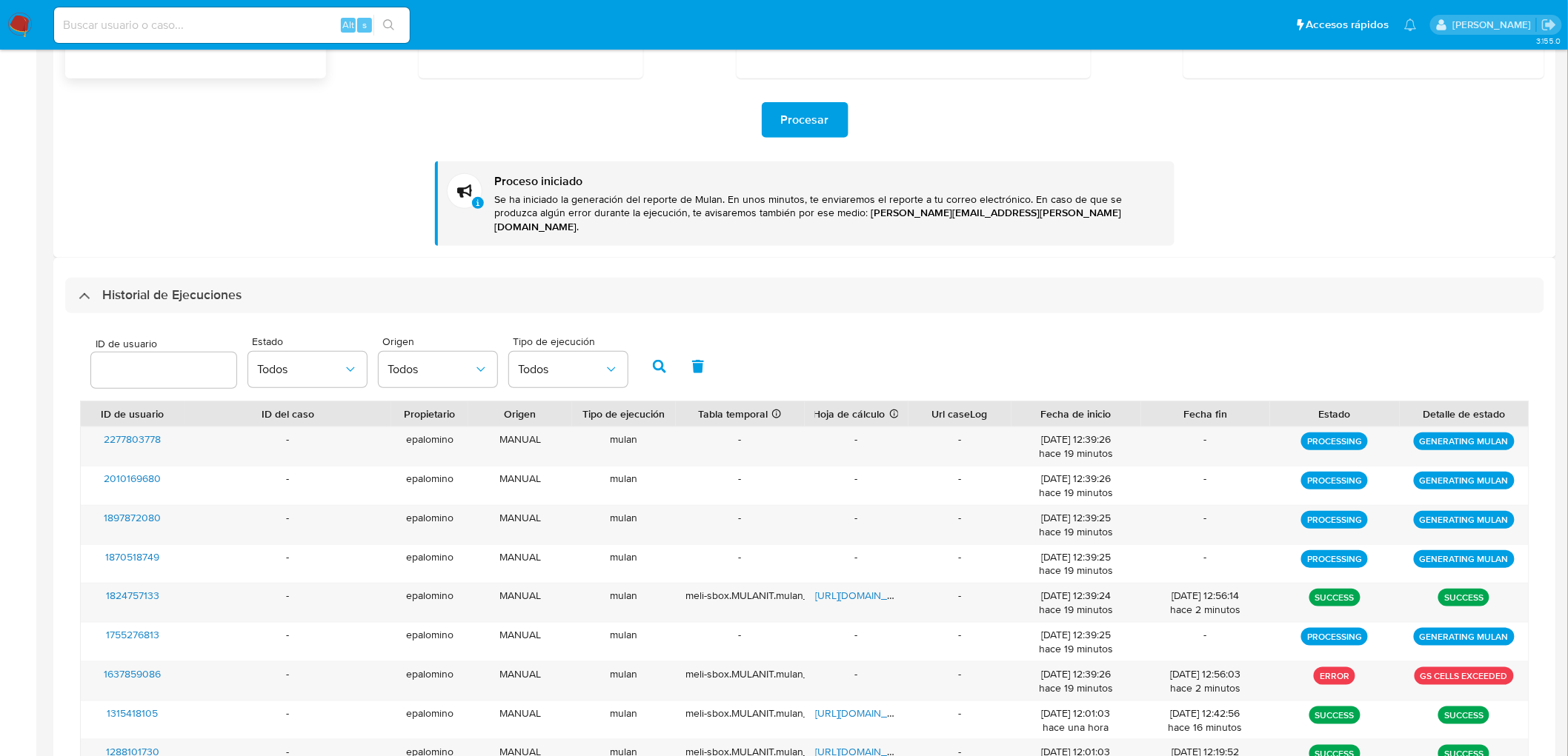
scroll to position [172, 0]
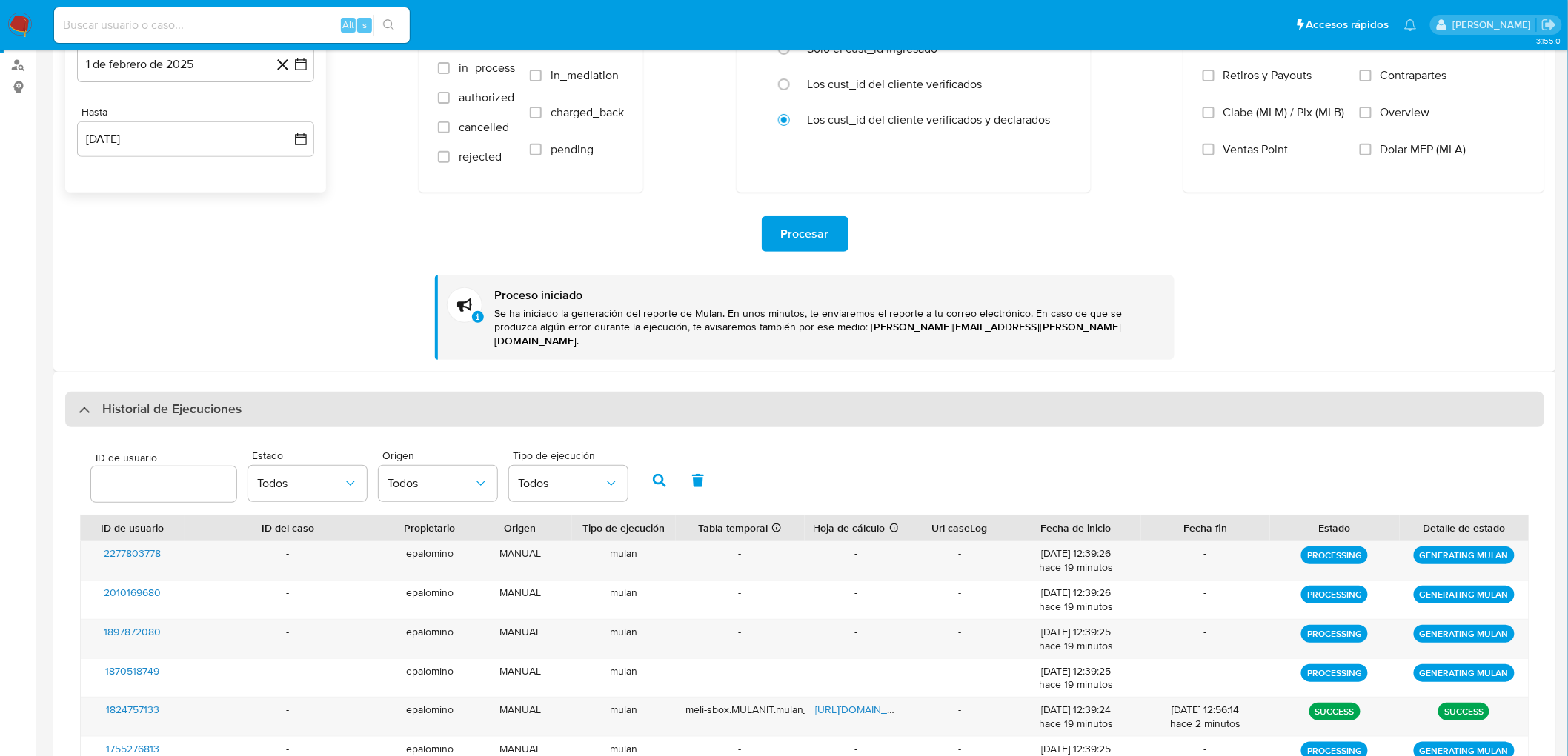
click at [148, 401] on h3 "Historial de Ejecuciones" at bounding box center [172, 410] width 139 height 18
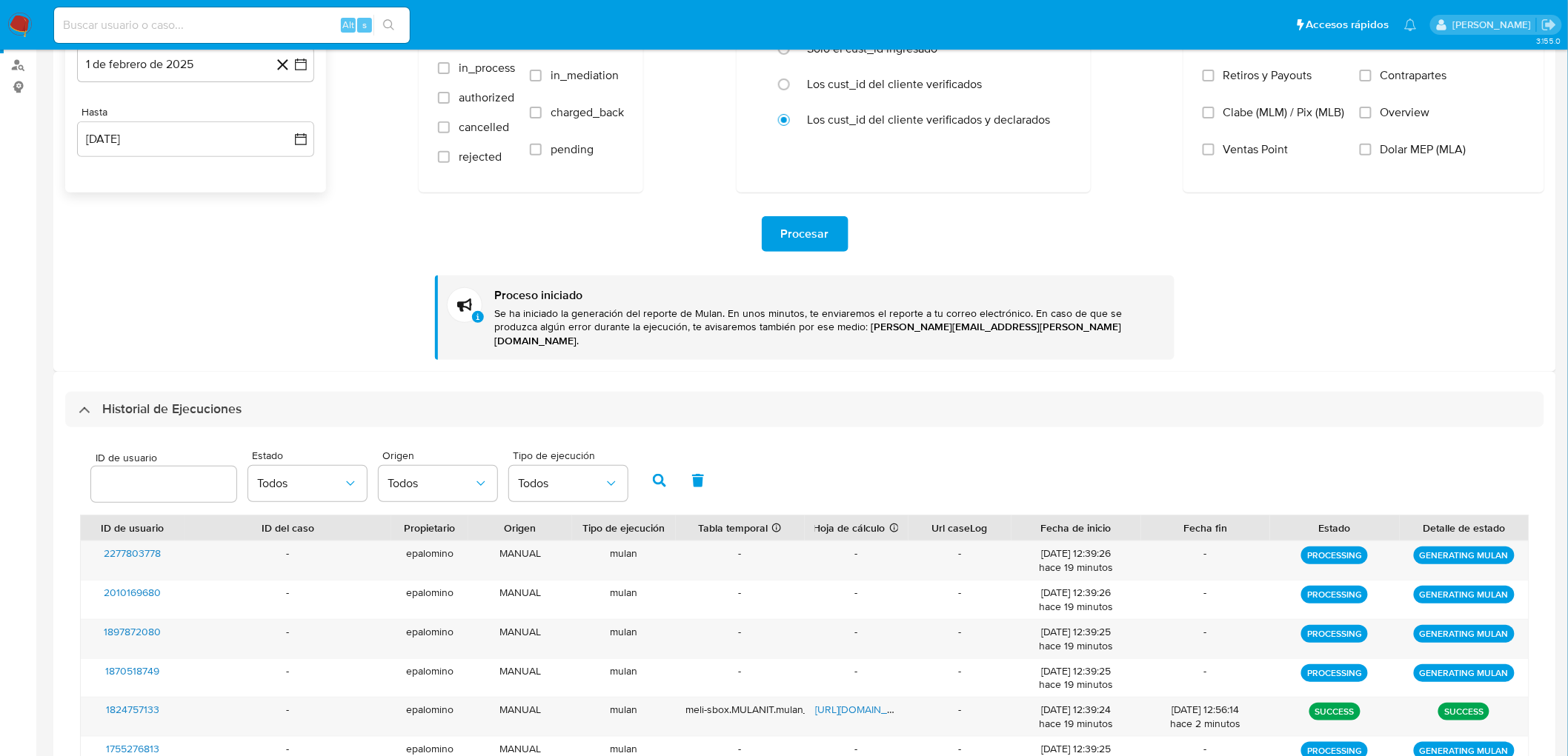
scroll to position [0, 0]
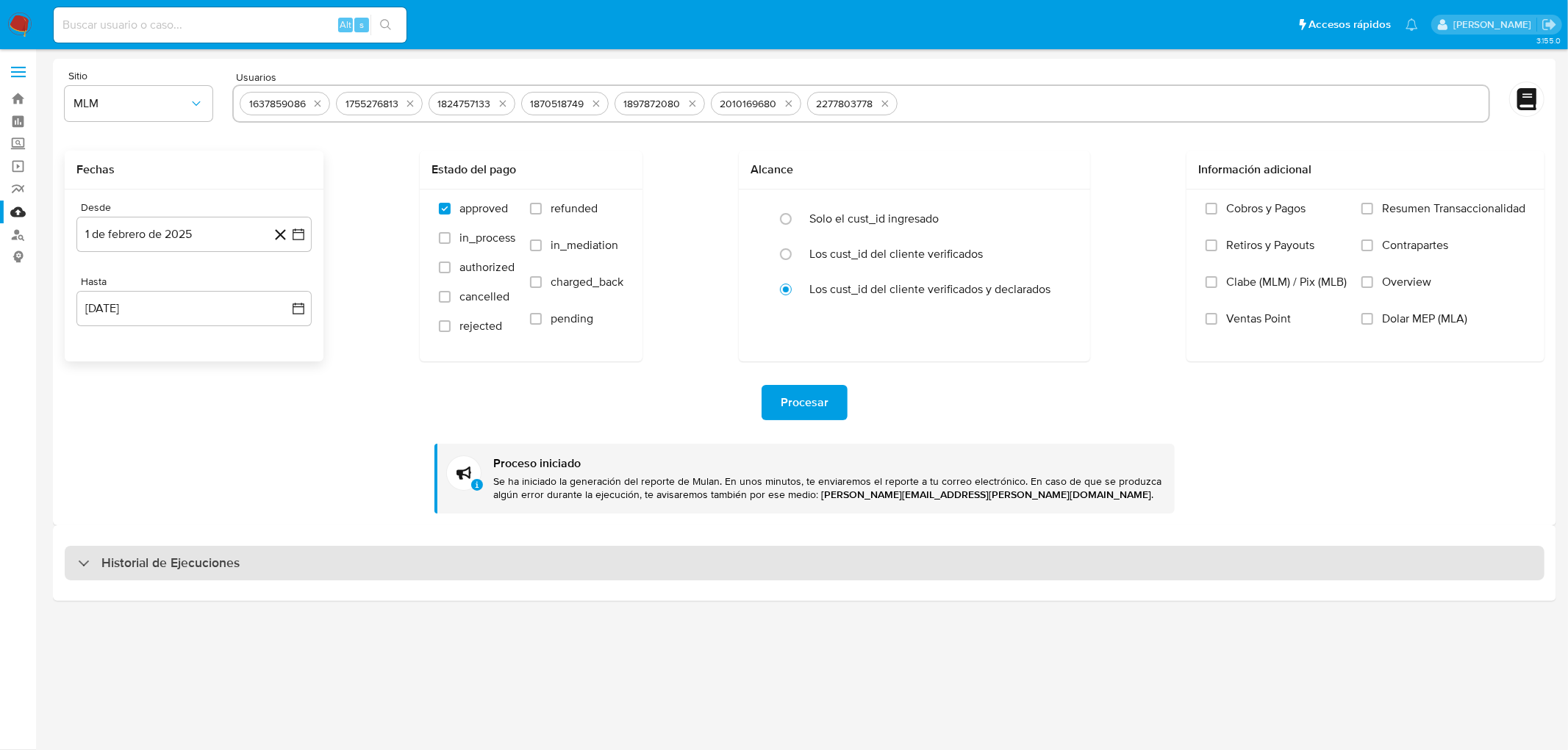
click at [152, 573] on div "Historial de Ejecuciones" at bounding box center [805, 563] width 1480 height 35
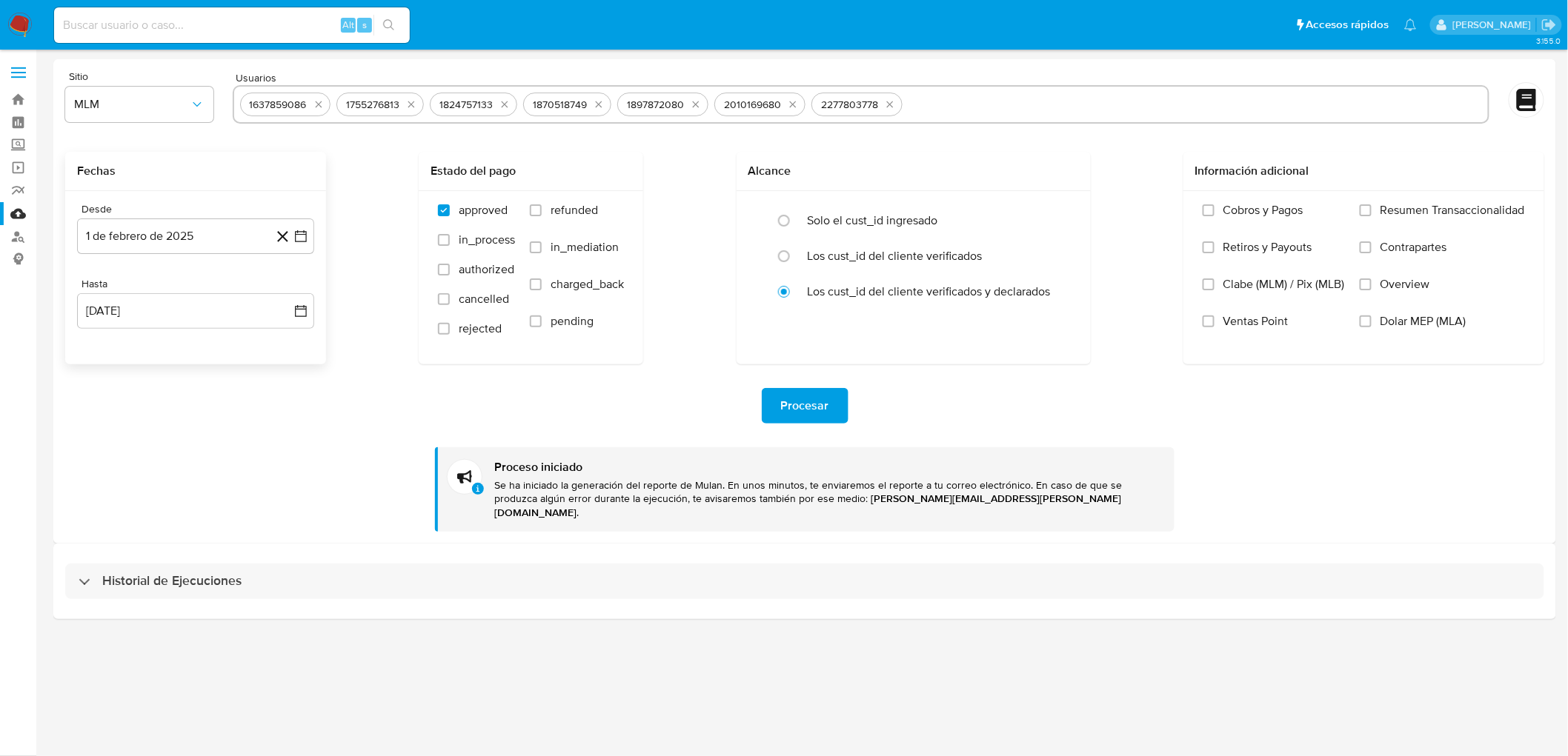
select select "10"
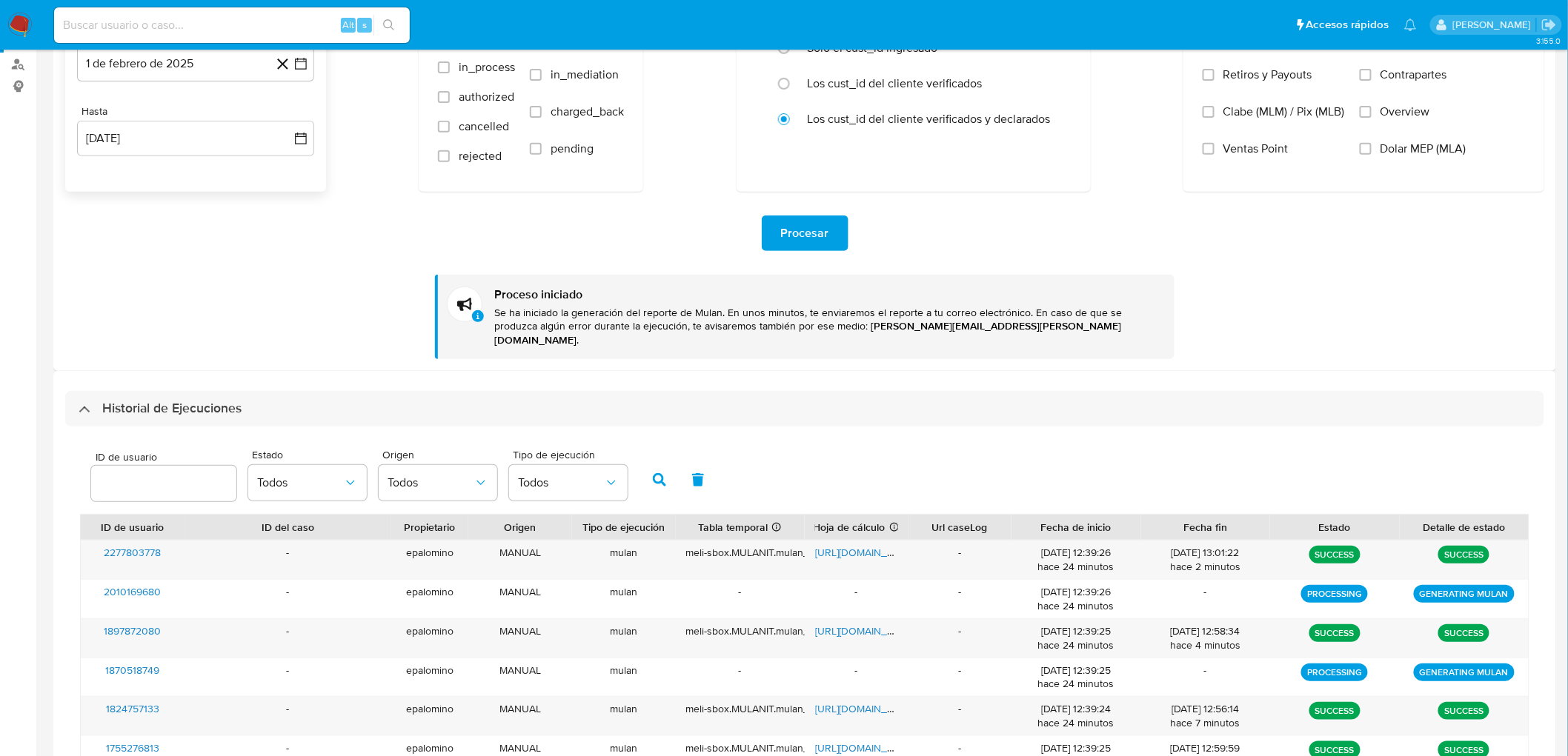
scroll to position [172, 0]
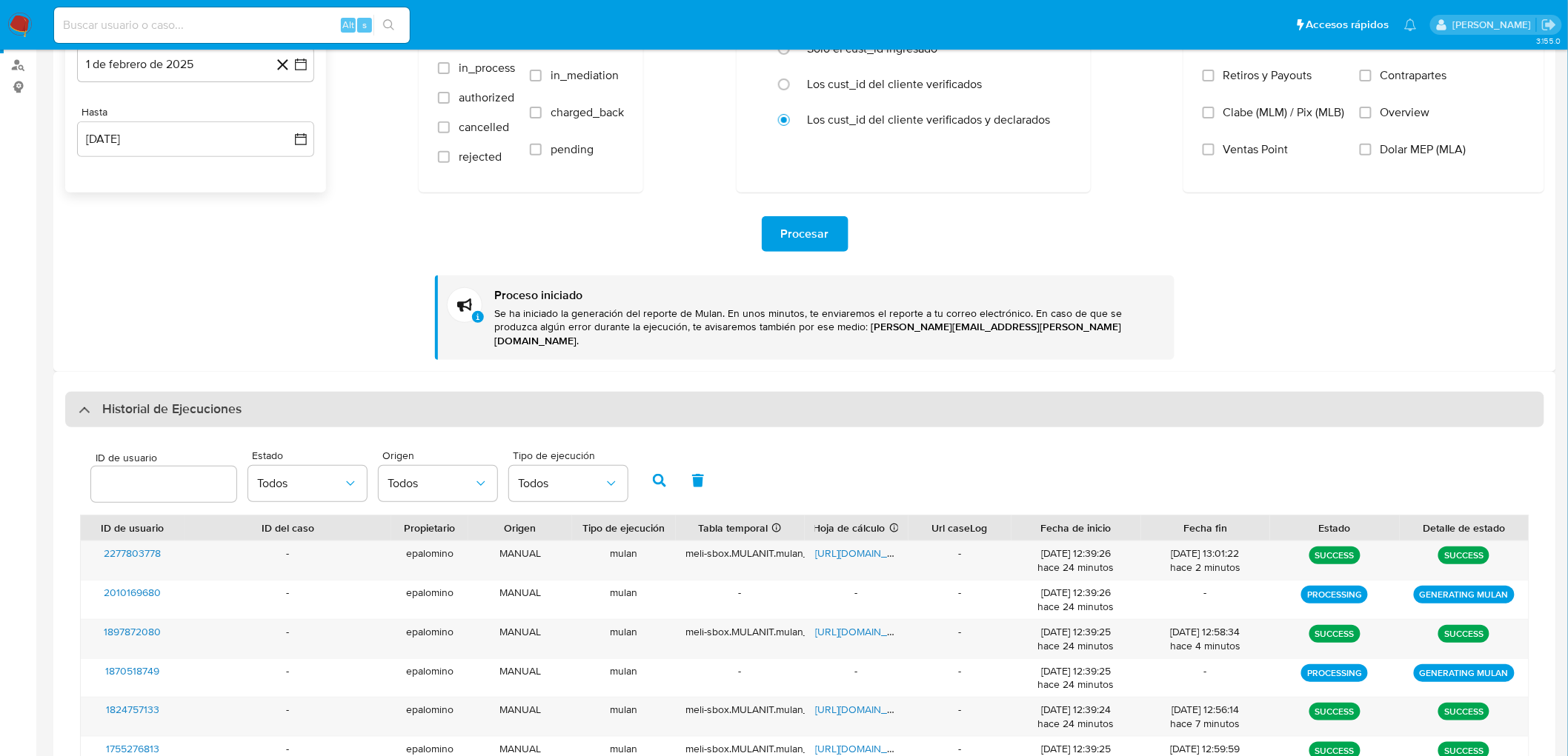
click at [152, 410] on div "Historial de Ejecuciones" at bounding box center [805, 409] width 1479 height 35
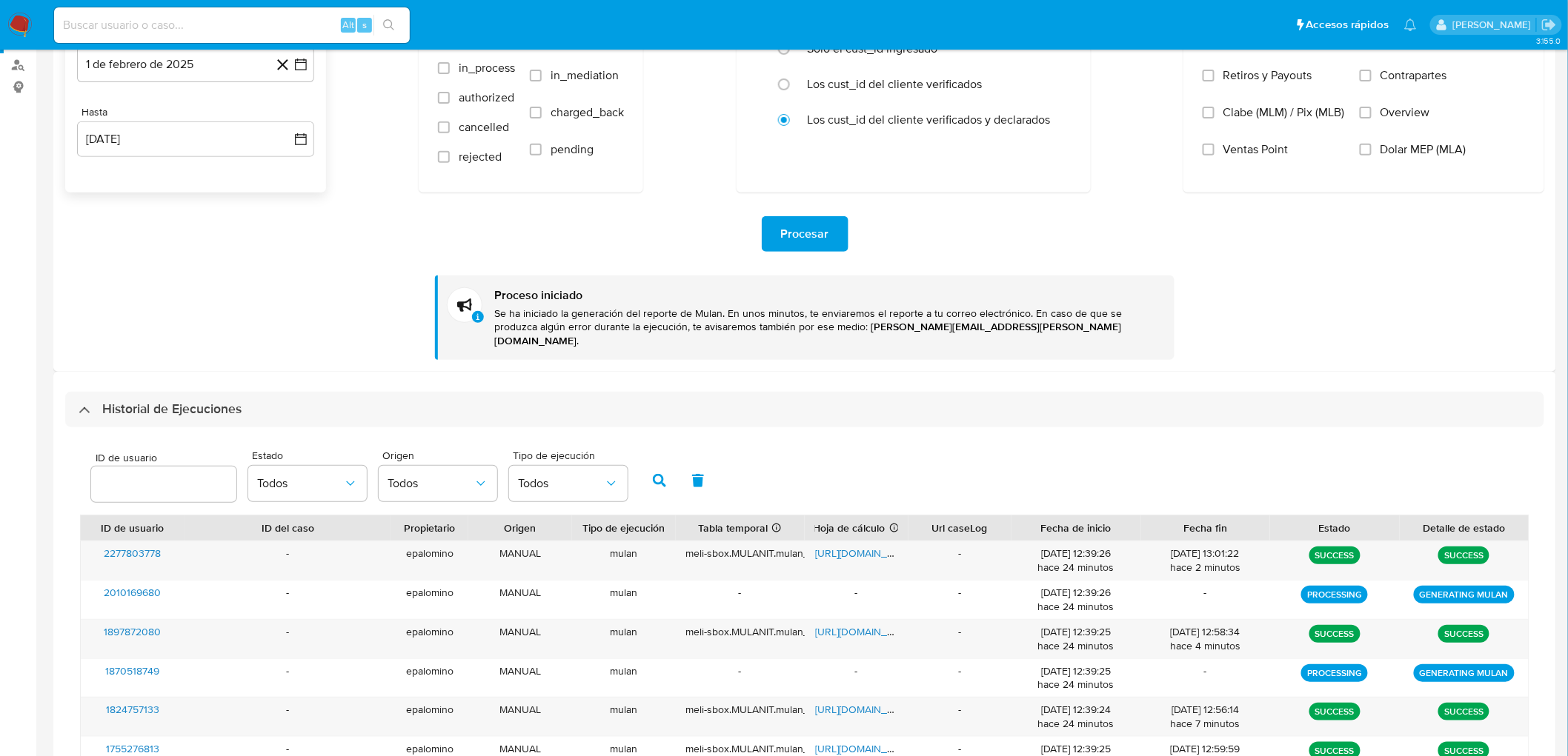
scroll to position [0, 0]
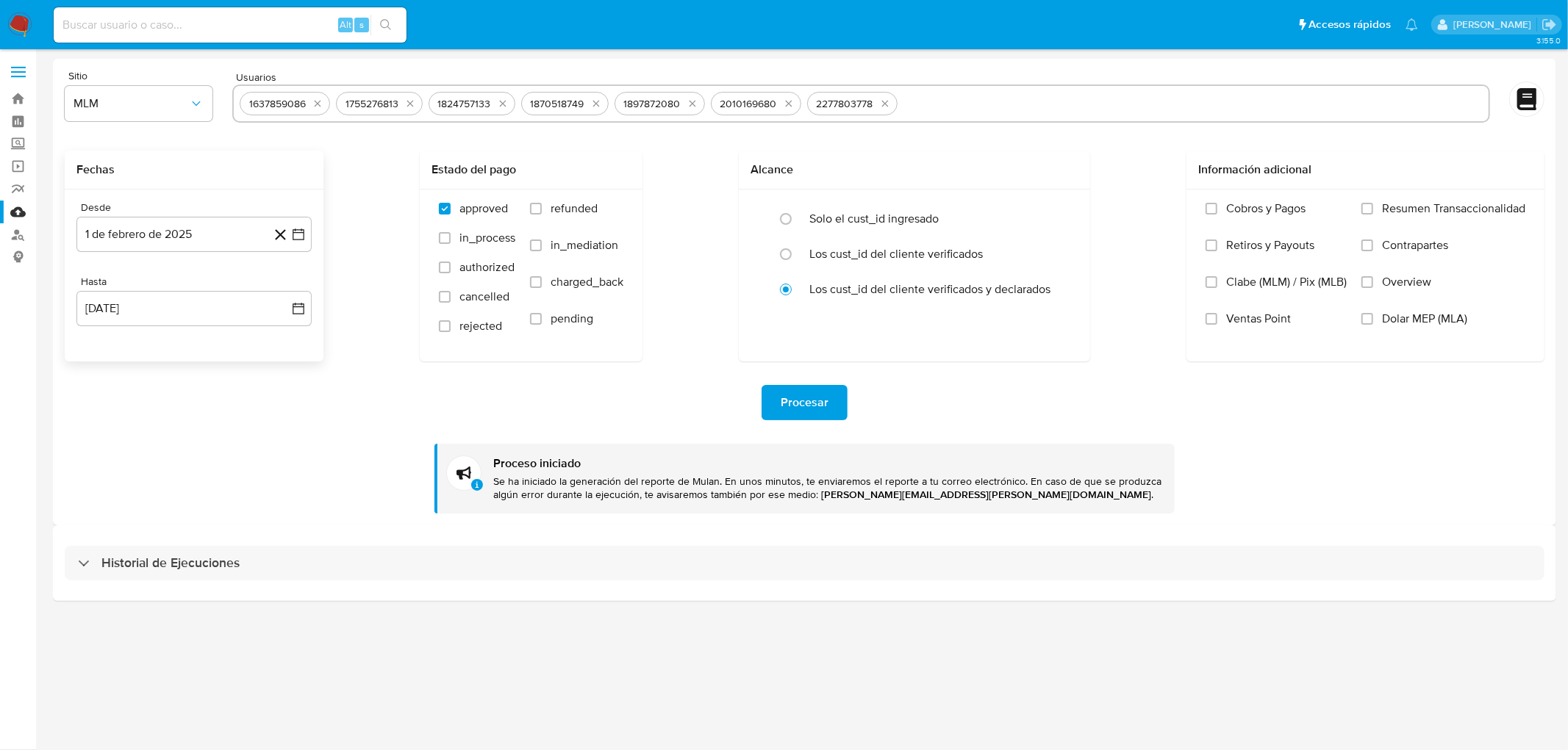
click at [142, 583] on div "Historial de Ejecuciones" at bounding box center [805, 562] width 1504 height 75
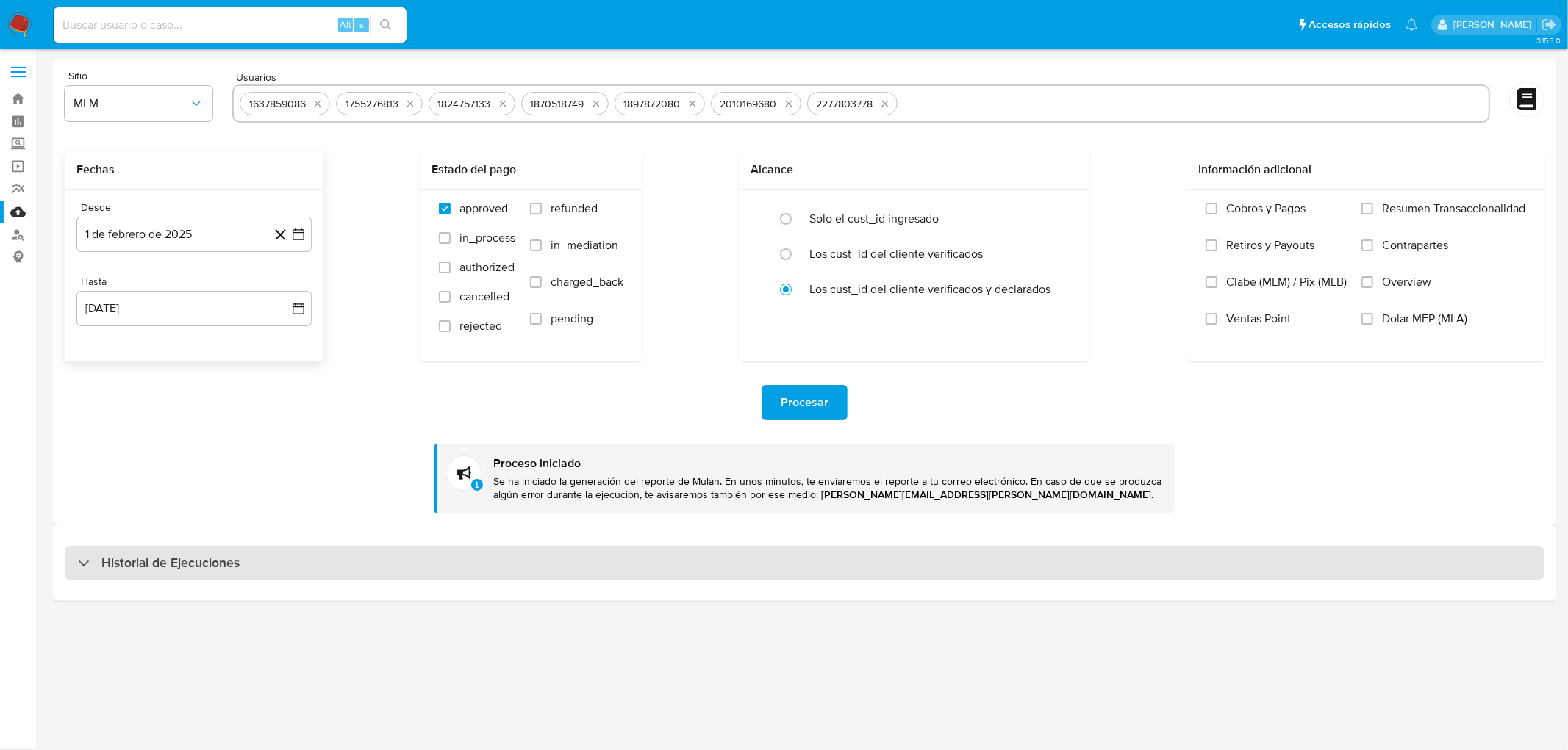
click at [133, 571] on div "Historial de Ejecuciones" at bounding box center [805, 563] width 1480 height 35
select select "10"
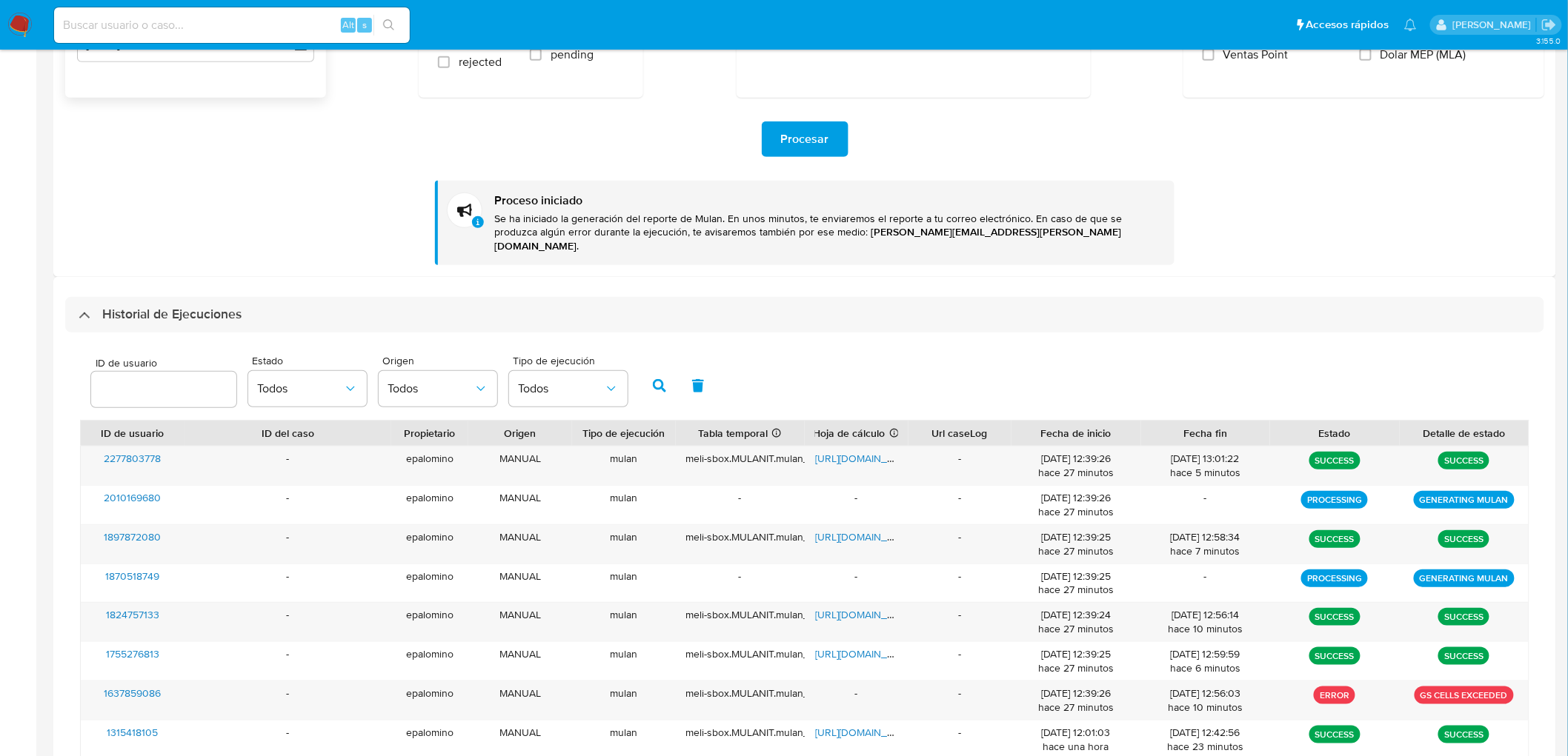
scroll to position [90, 0]
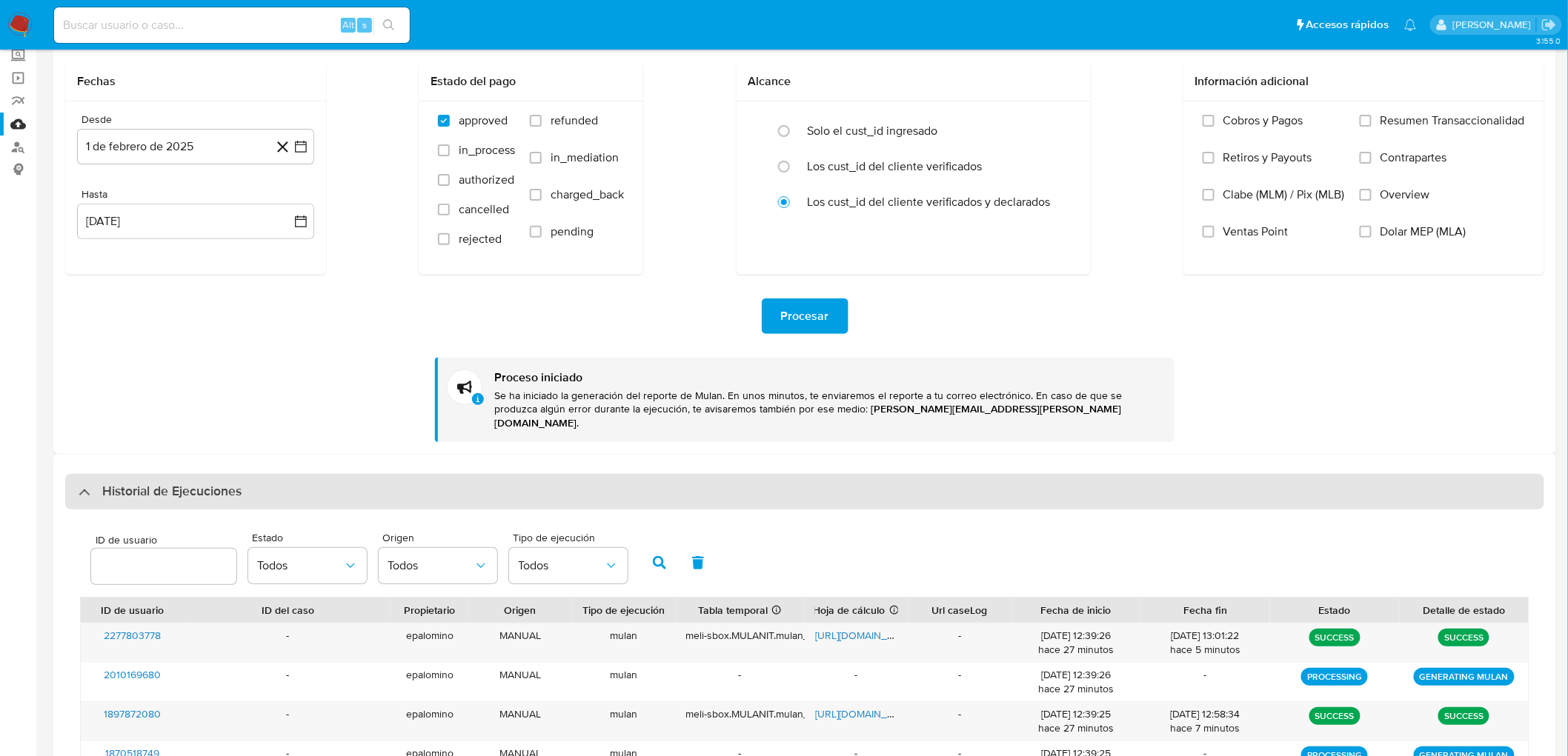
click at [141, 483] on h3 "Historial de Ejecuciones" at bounding box center [172, 492] width 139 height 18
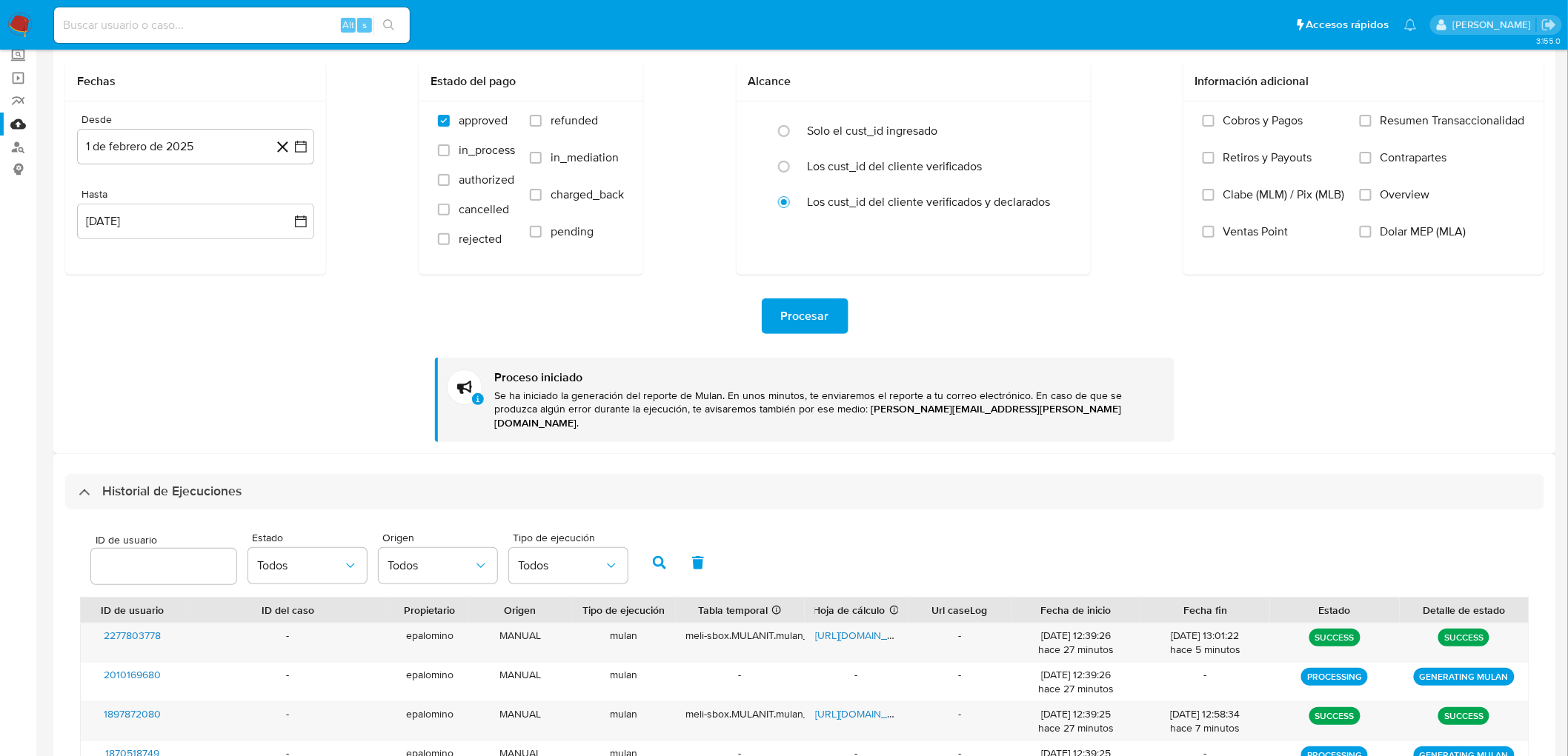
scroll to position [0, 0]
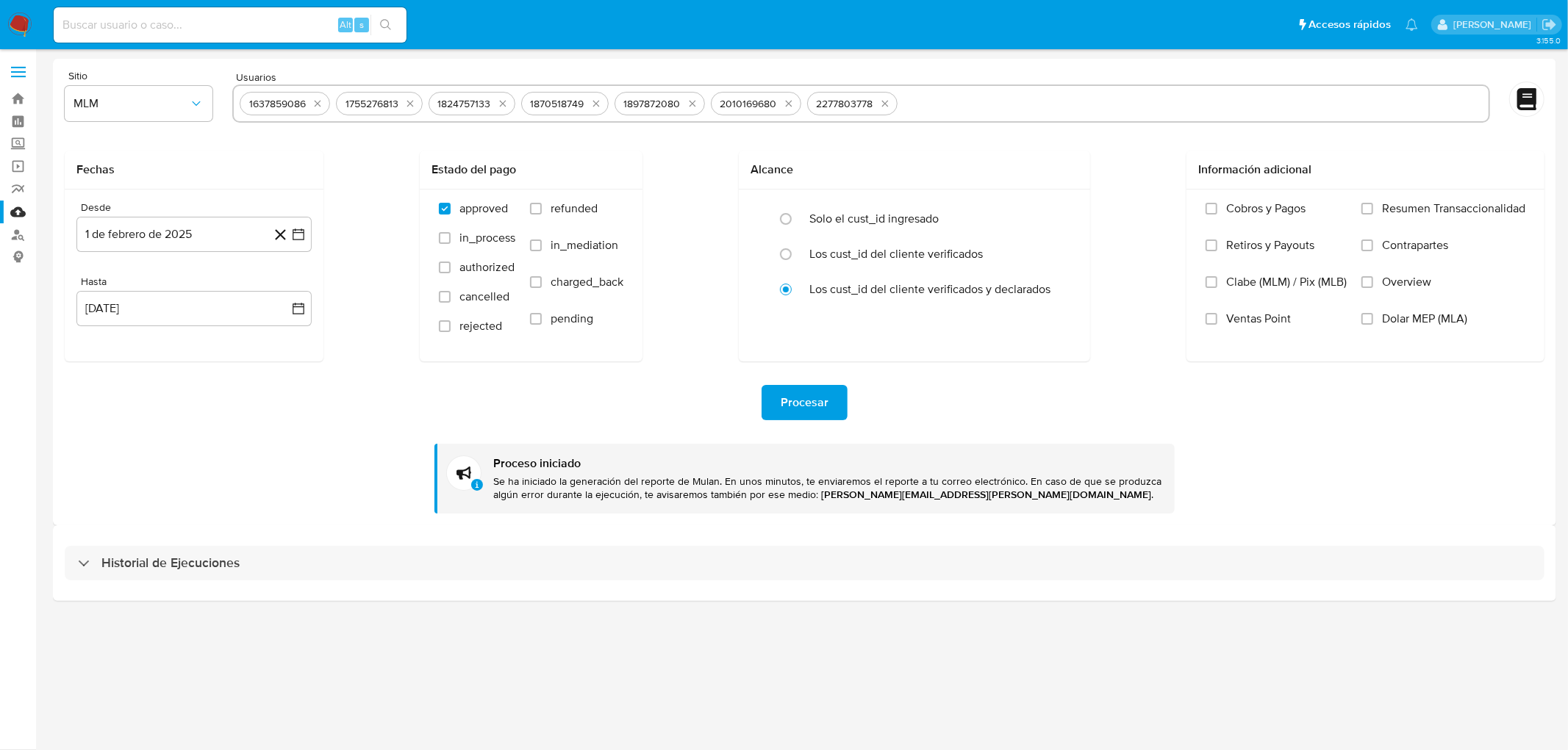
click at [159, 539] on div "Historial de Ejecuciones" at bounding box center [805, 562] width 1504 height 75
drag, startPoint x: 158, startPoint y: 554, endPoint x: 224, endPoint y: 479, distance: 99.9
click at [157, 555] on h3 "Historial de Ejecuciones" at bounding box center [170, 564] width 138 height 18
select select "10"
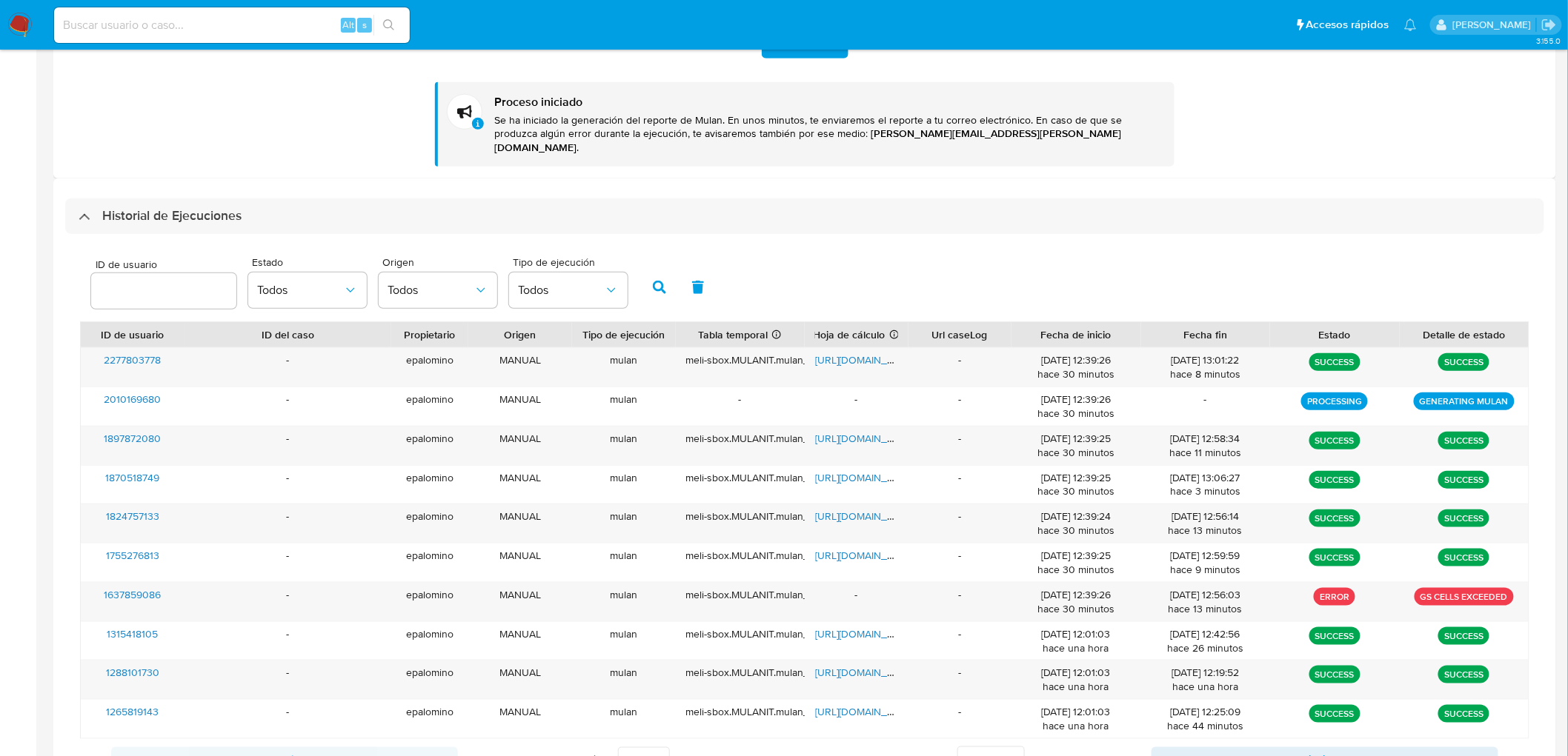
scroll to position [337, 0]
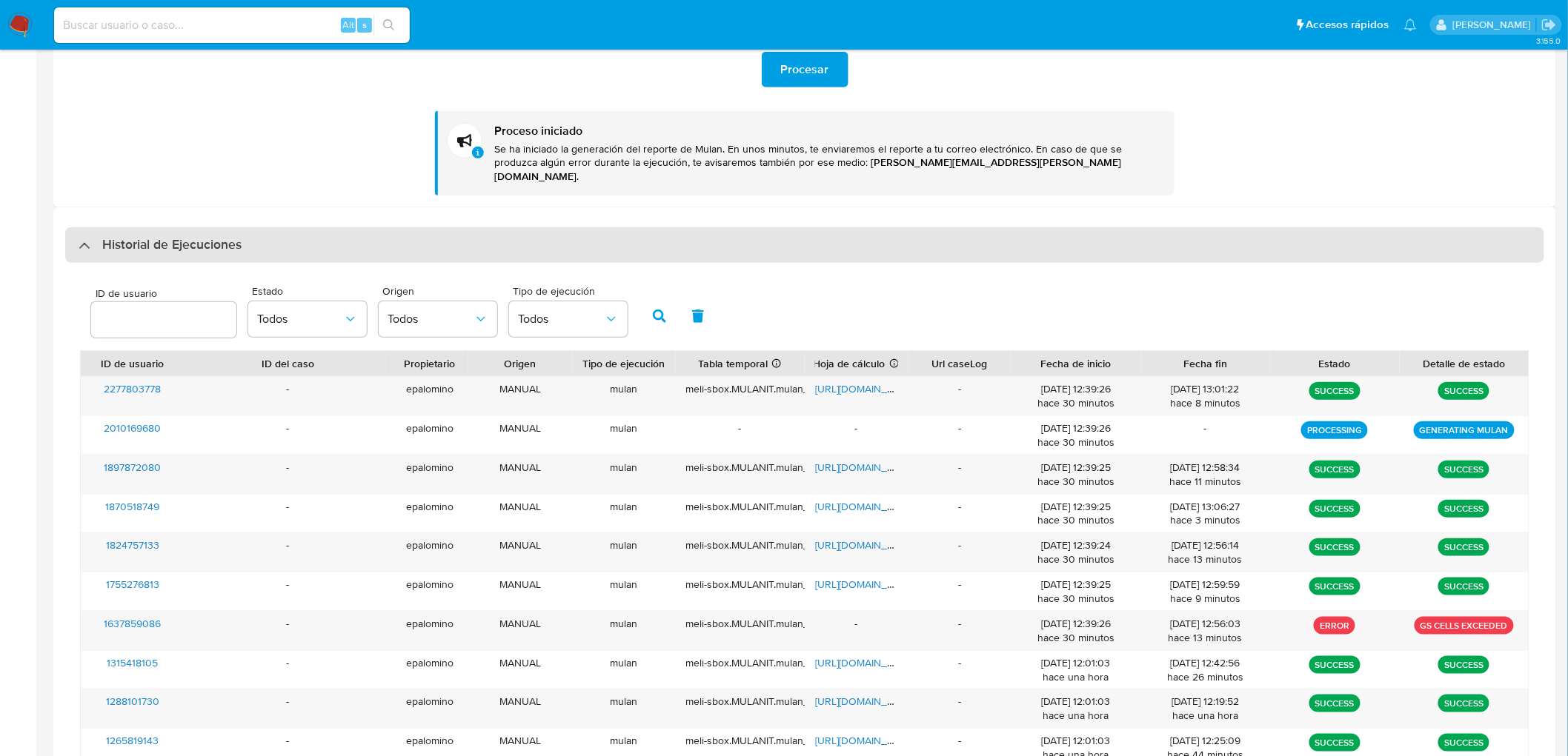
click at [173, 236] on h3 "Historial de Ejecuciones" at bounding box center [172, 245] width 139 height 18
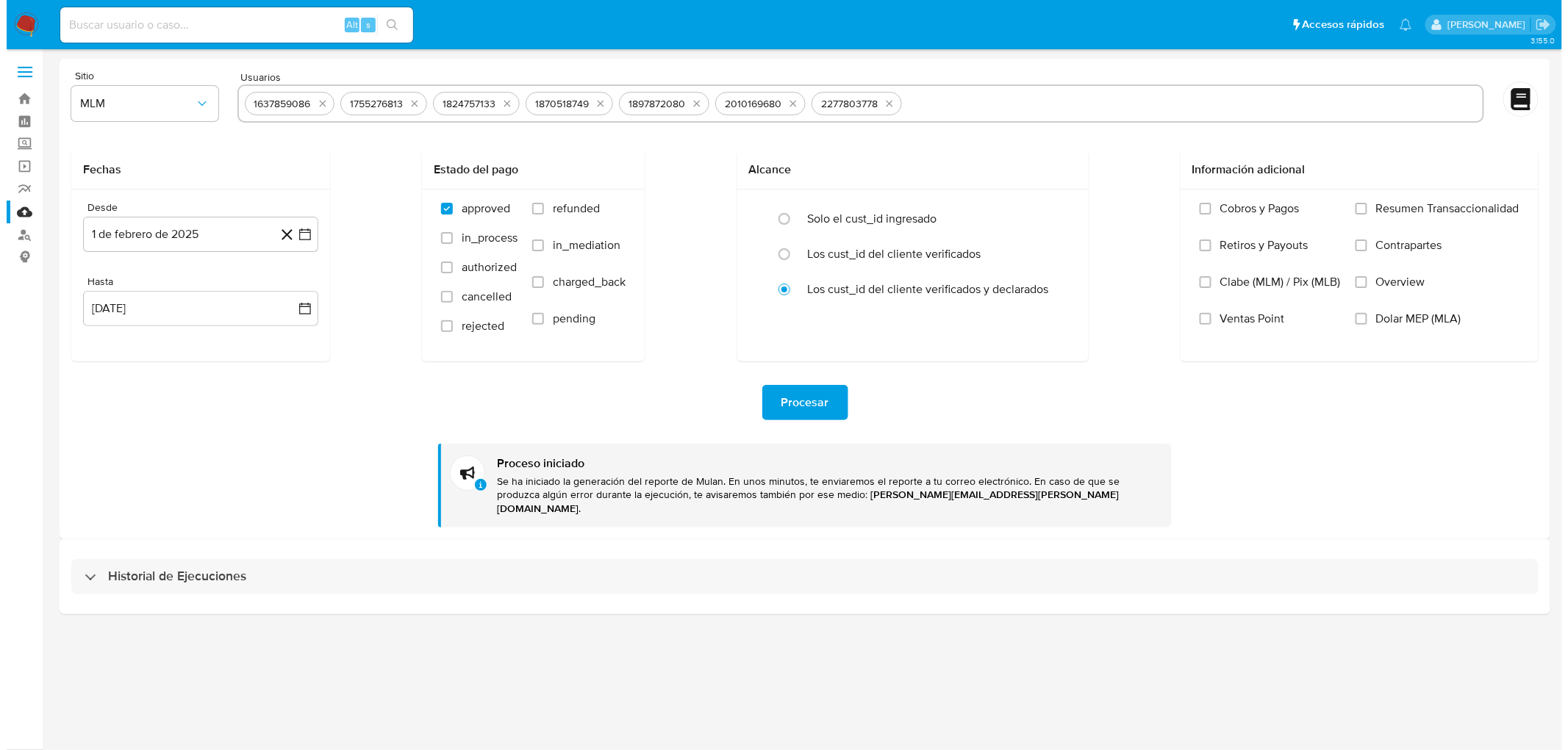
scroll to position [0, 0]
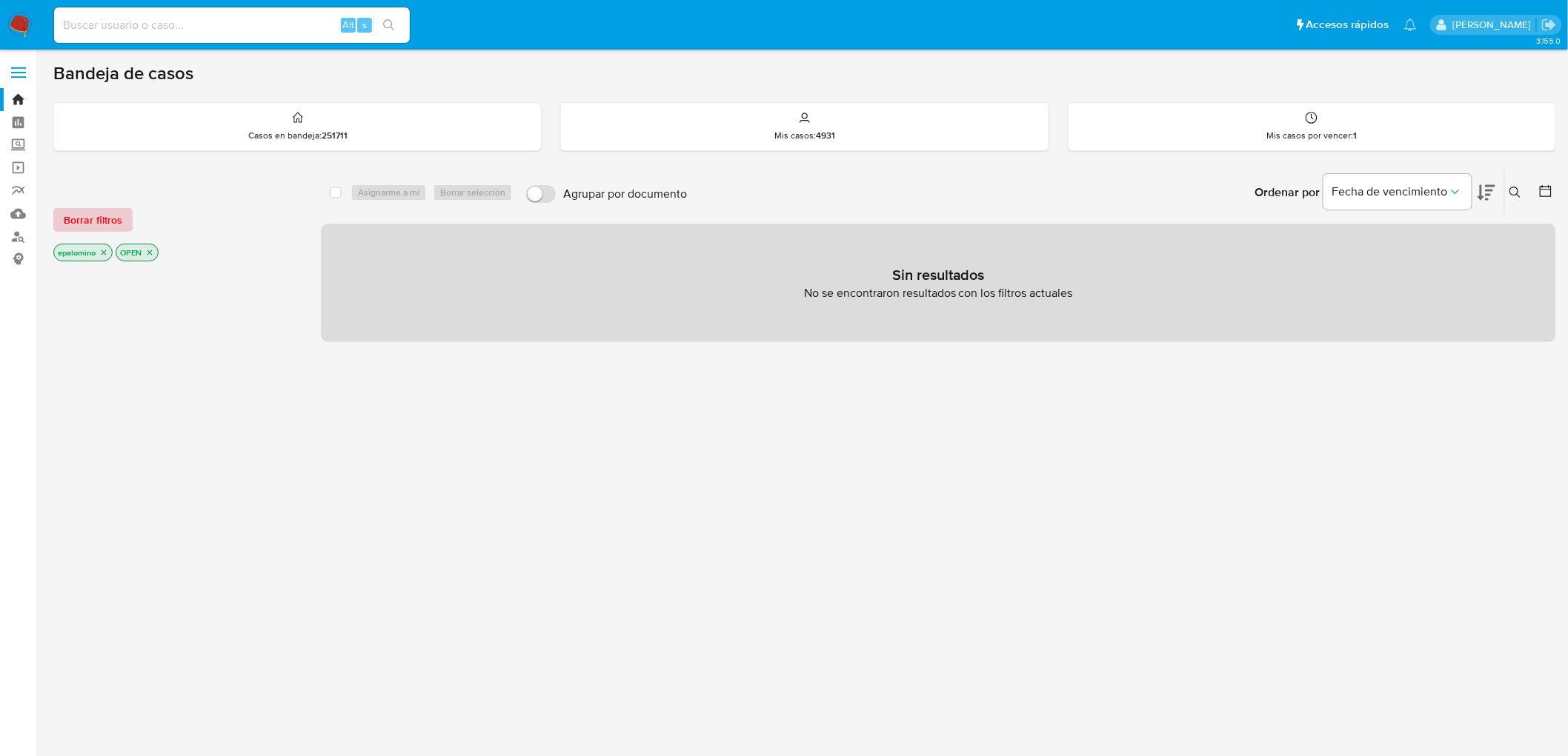
click at [104, 213] on span "Borrar filtros" at bounding box center [93, 220] width 59 height 21
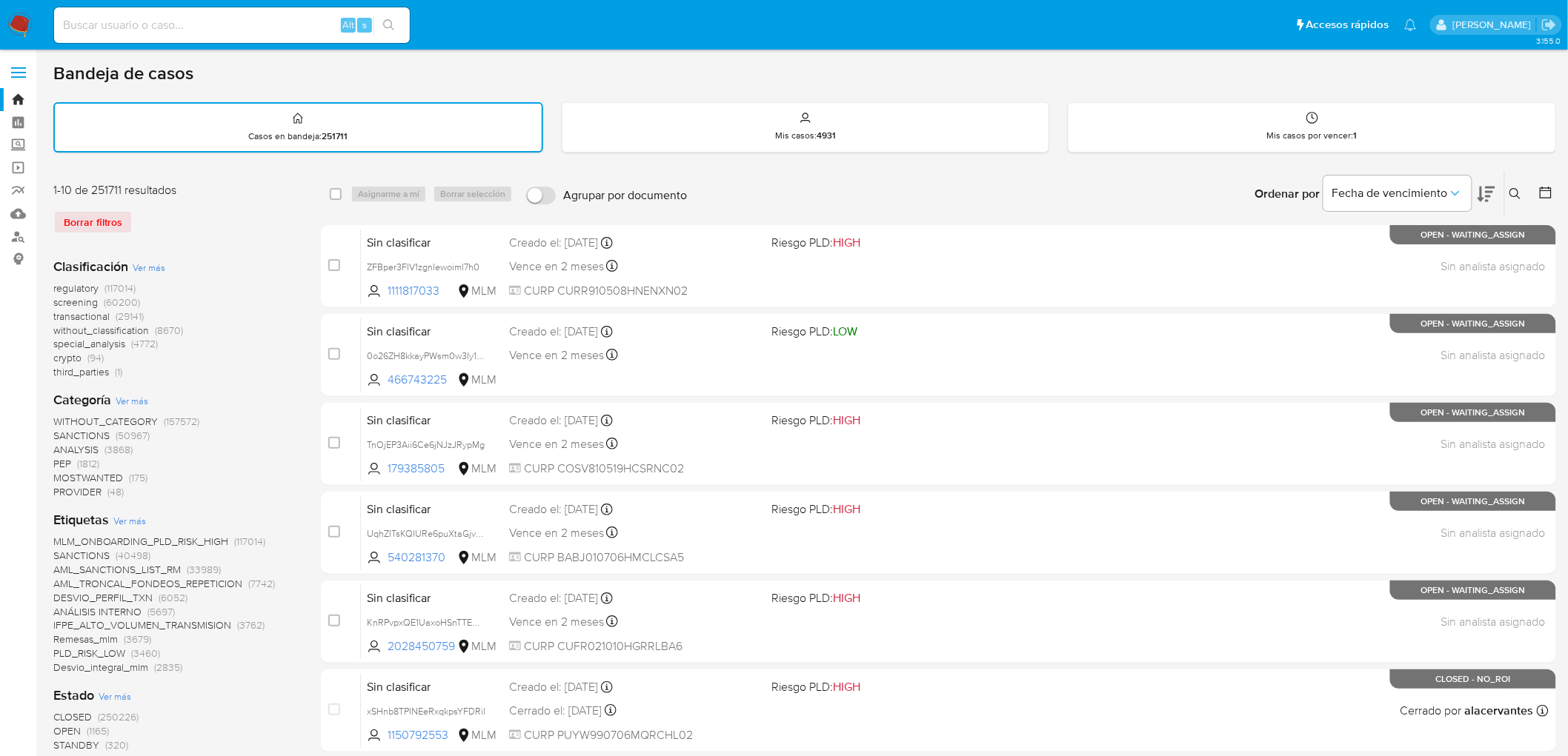
drag, startPoint x: 1502, startPoint y: 202, endPoint x: 1474, endPoint y: 212, distance: 29.7
click at [1502, 201] on div "Ordenar por Fecha de vencimiento" at bounding box center [1374, 194] width 261 height 46
click at [1518, 193] on icon at bounding box center [1515, 194] width 11 height 11
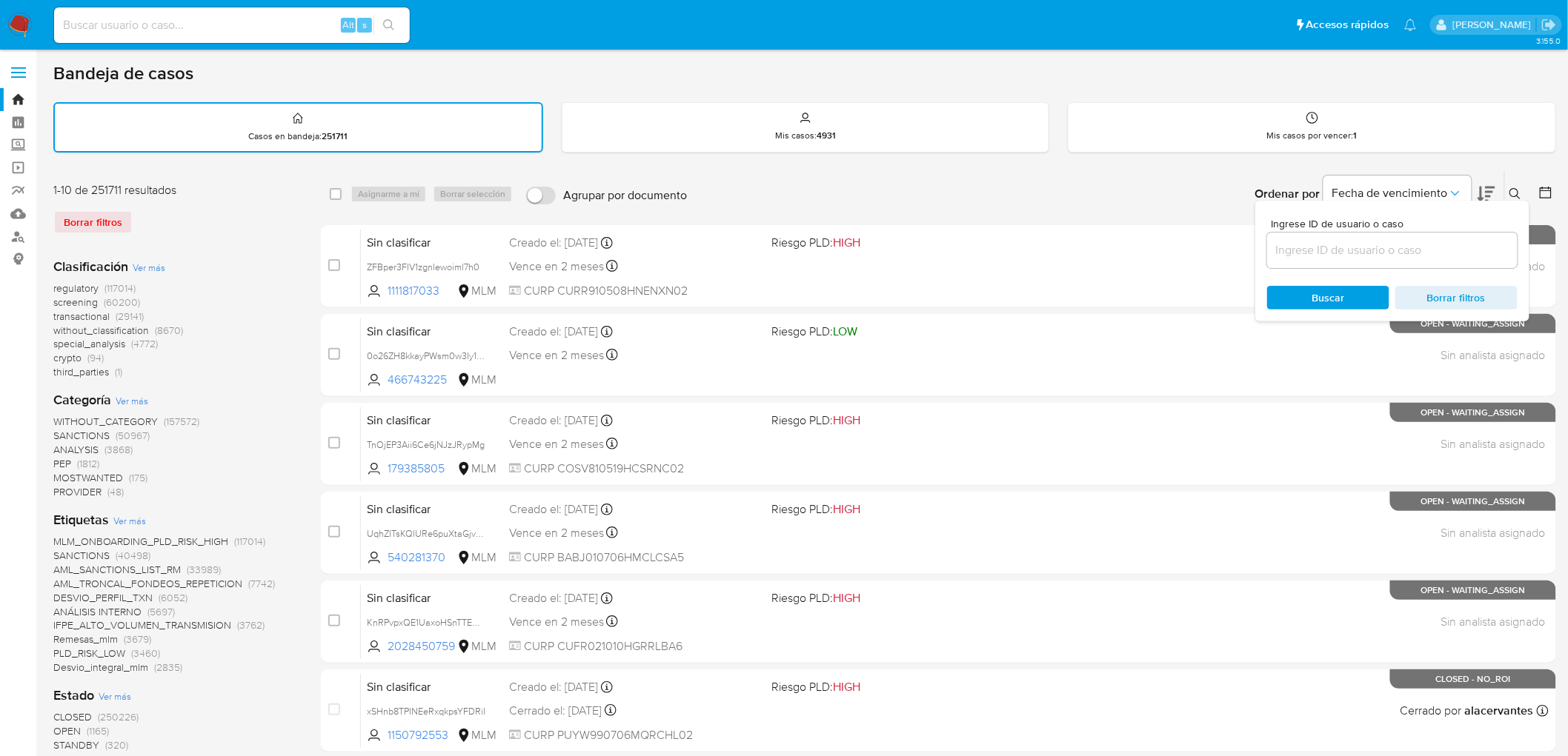
click at [1367, 241] on input at bounding box center [1392, 251] width 250 height 20
type input "1315418105"
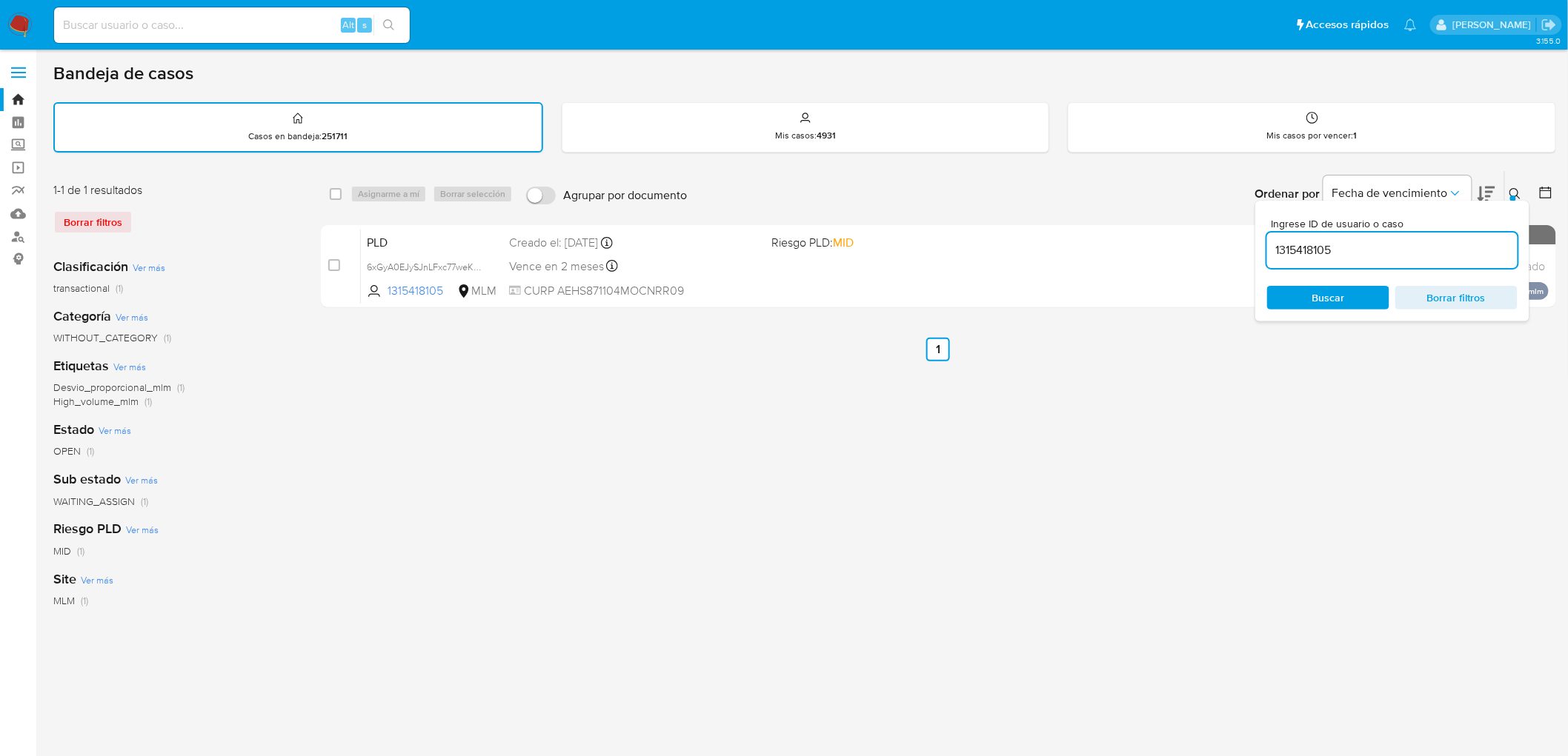
click at [1521, 190] on icon at bounding box center [1516, 194] width 12 height 12
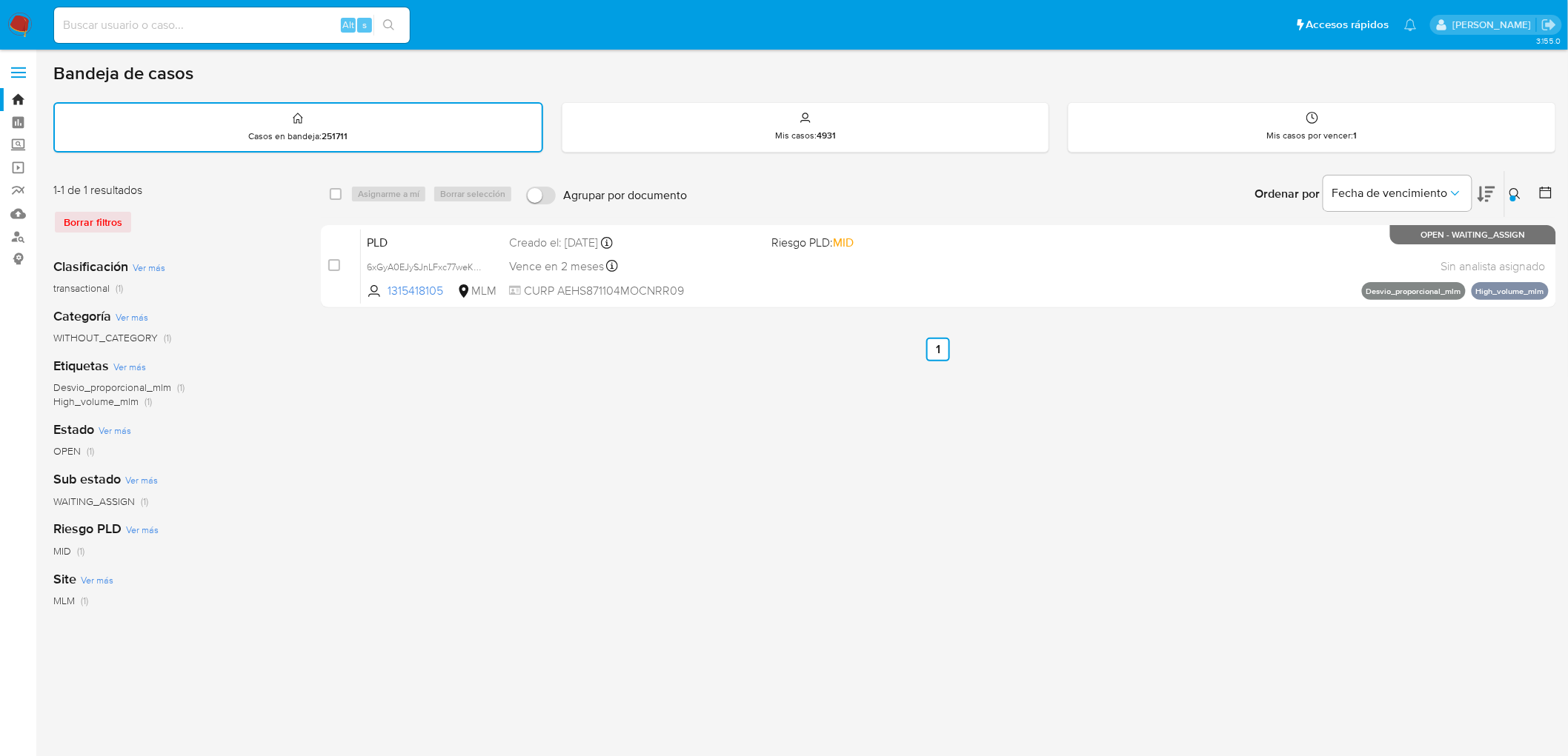
click at [17, 24] on img at bounding box center [20, 25] width 25 height 25
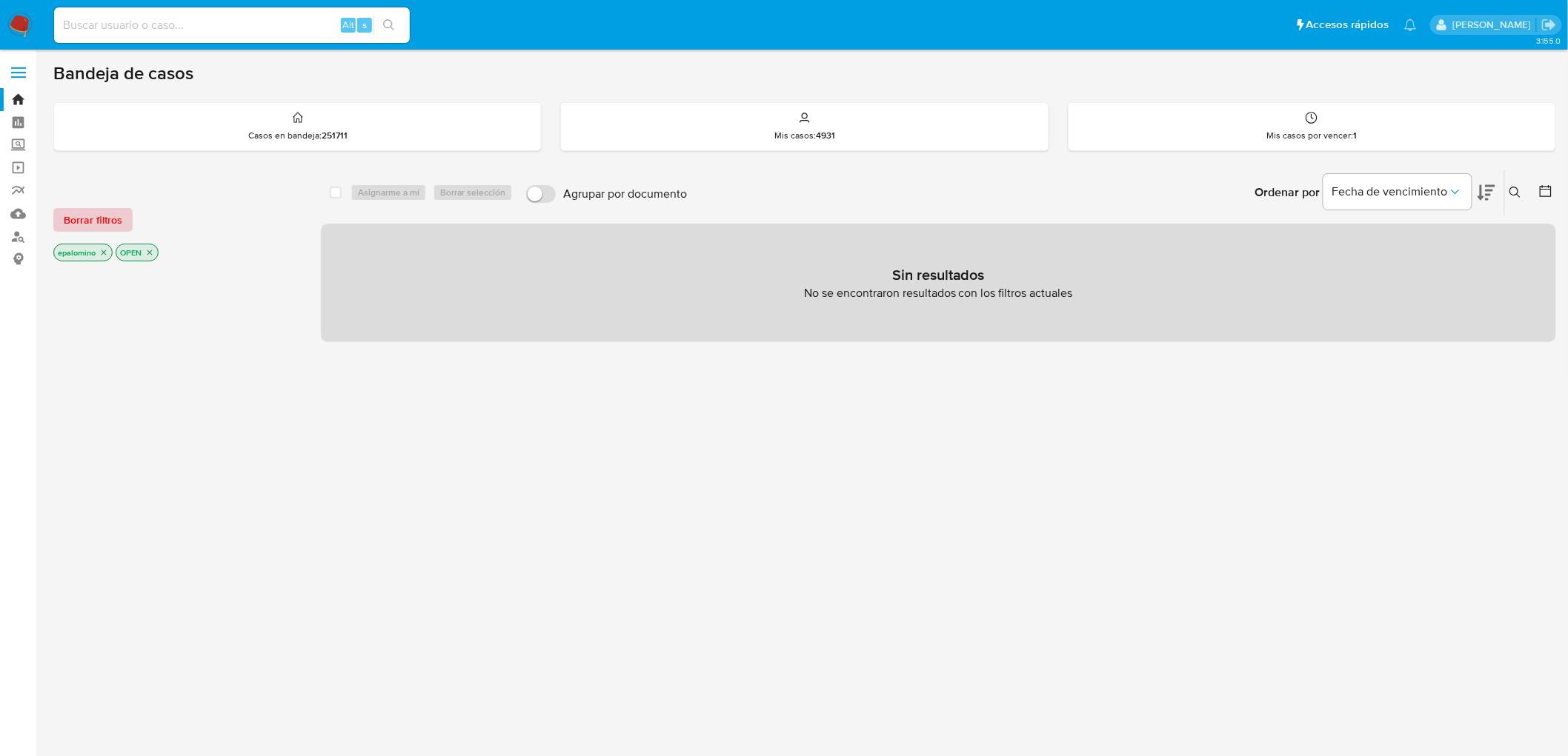
click at [121, 230] on button "Borrar filtros" at bounding box center [93, 219] width 79 height 23
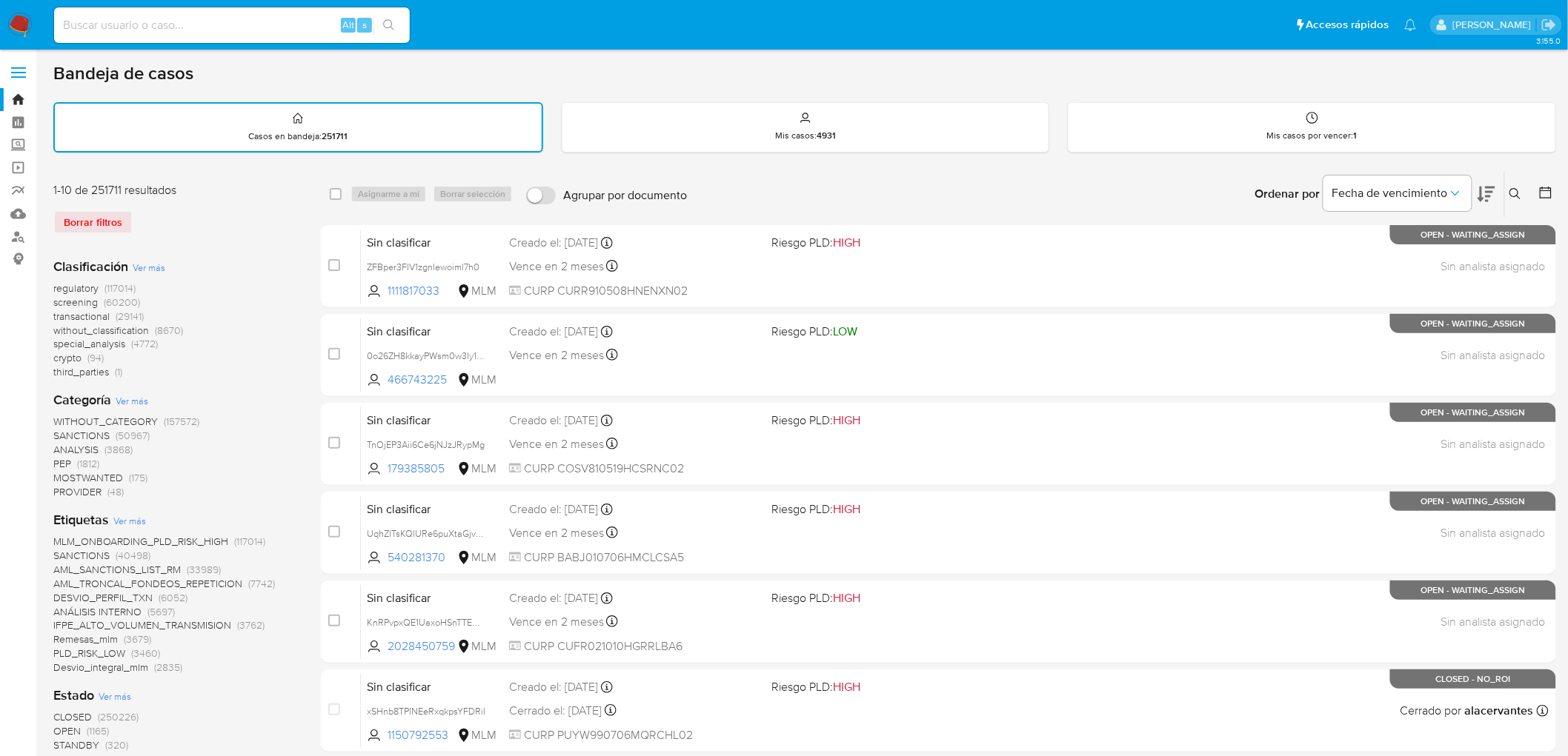
click at [1522, 195] on icon at bounding box center [1516, 194] width 12 height 12
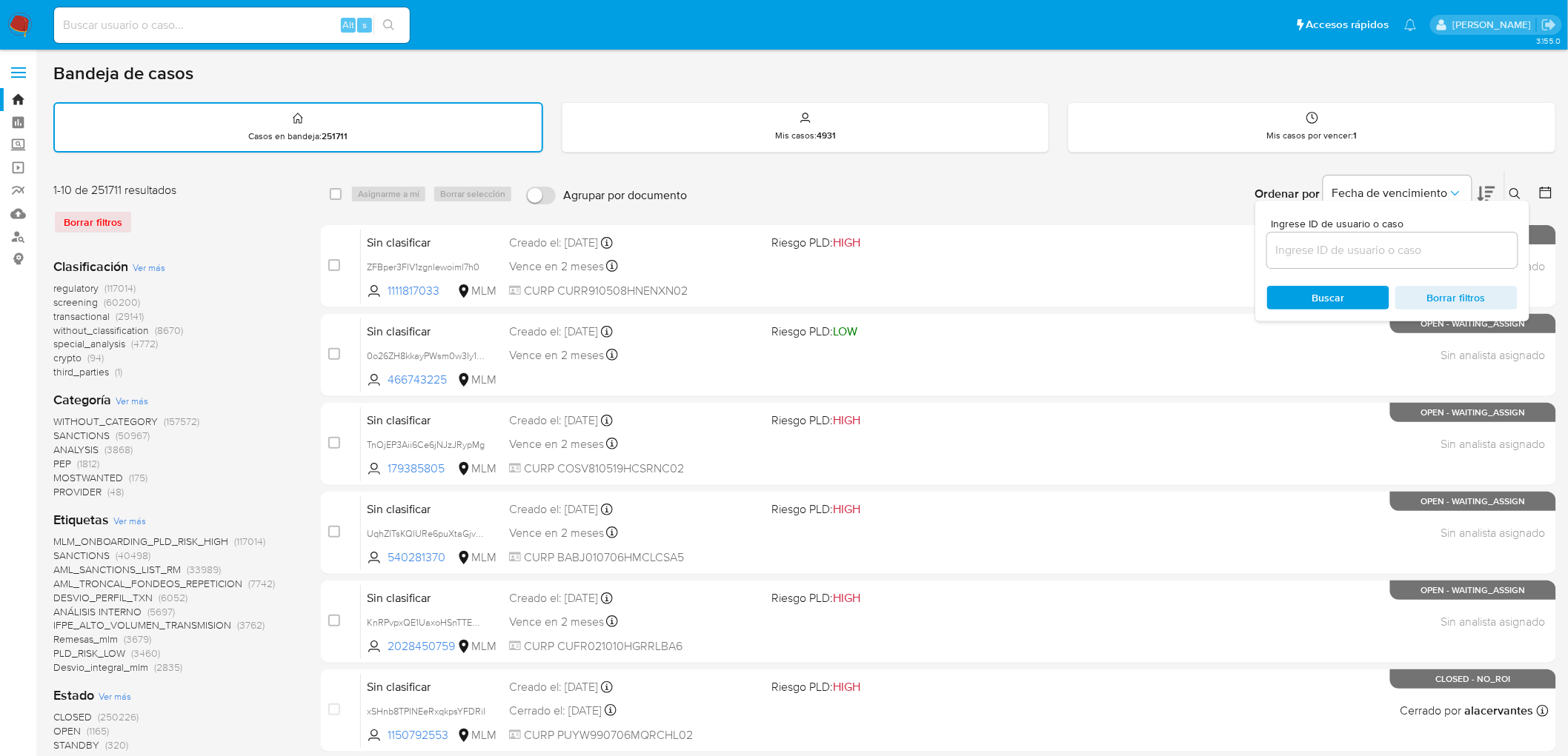
click at [1343, 250] on input at bounding box center [1392, 251] width 250 height 20
type input "1315418105"
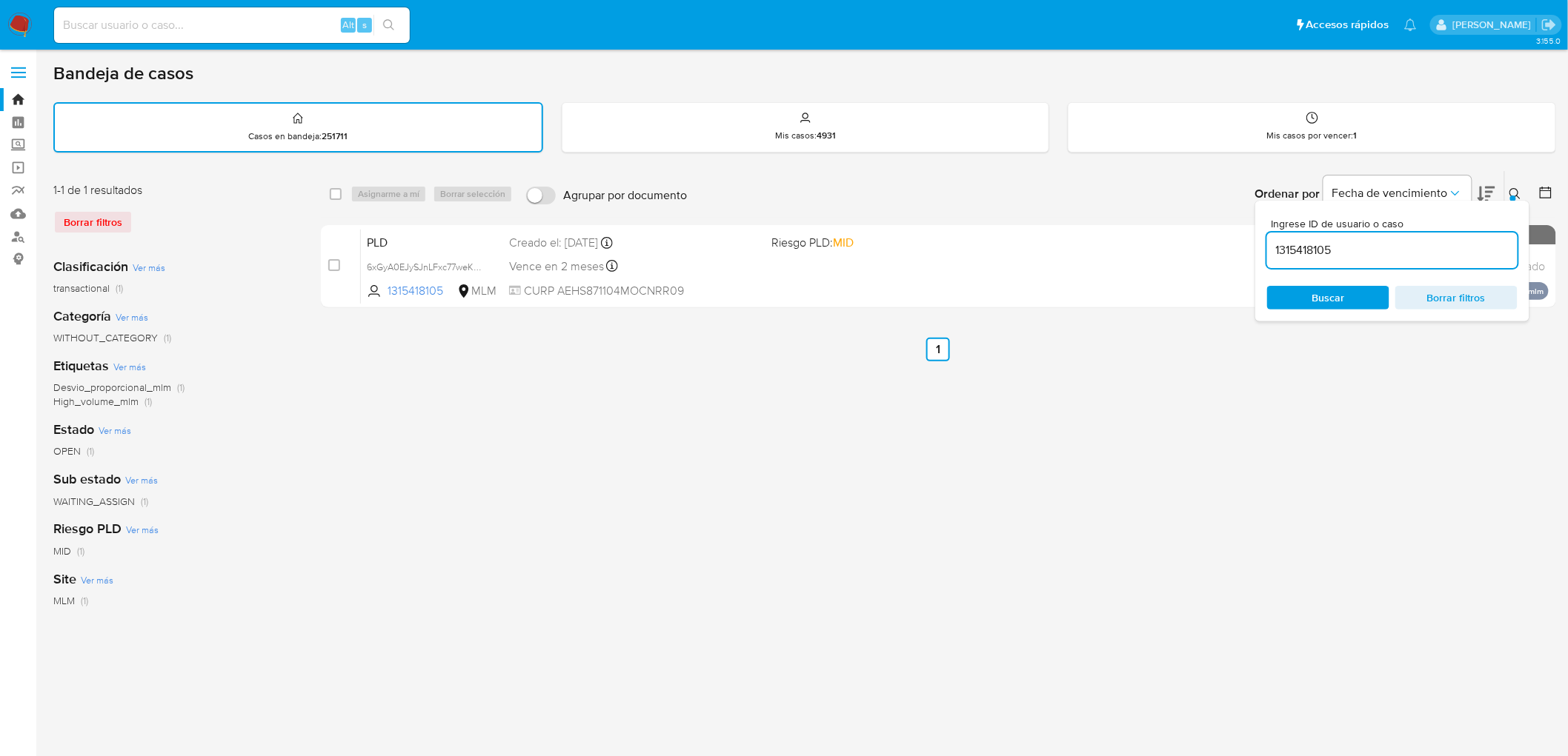
click at [1521, 194] on icon at bounding box center [1516, 194] width 12 height 12
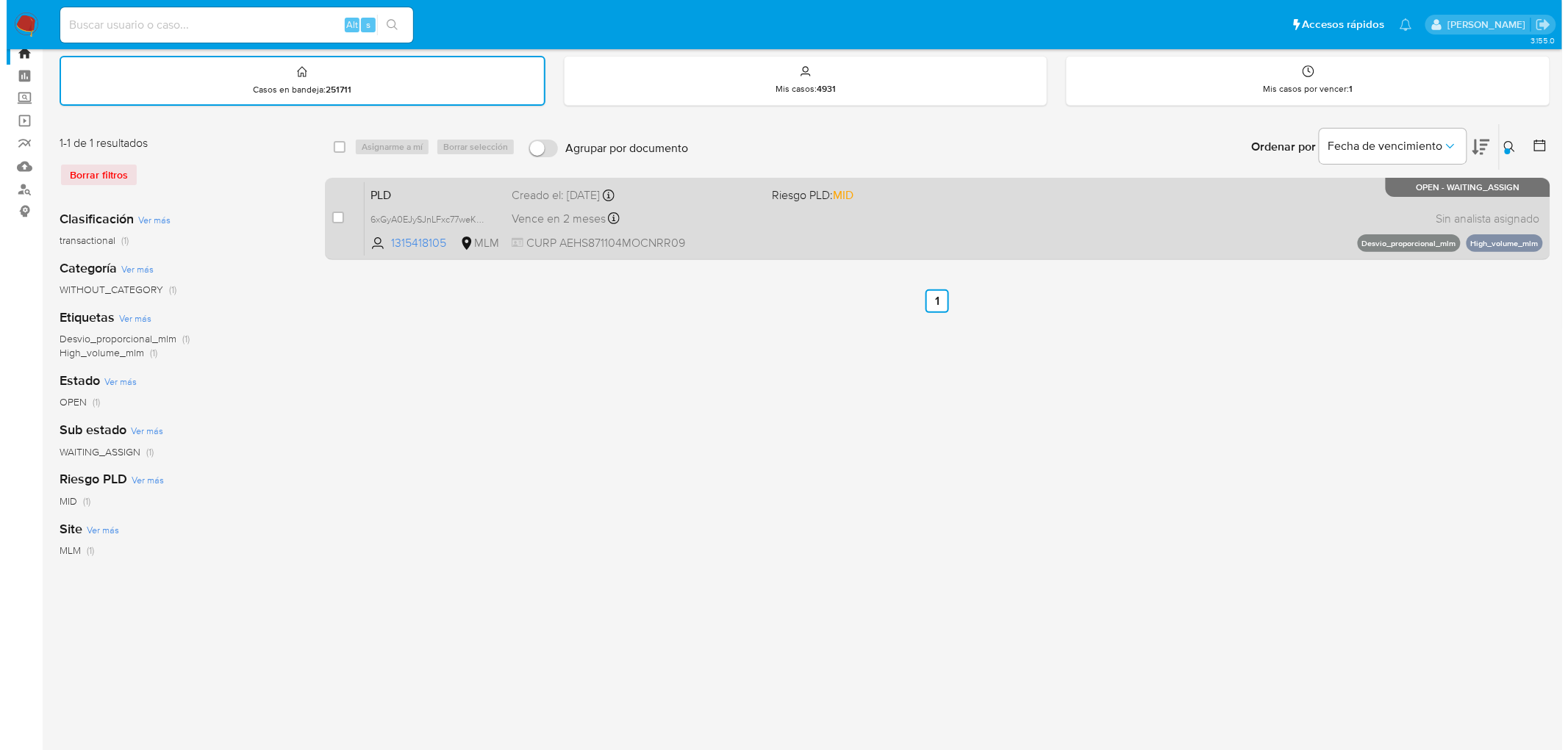
scroll to position [70, 0]
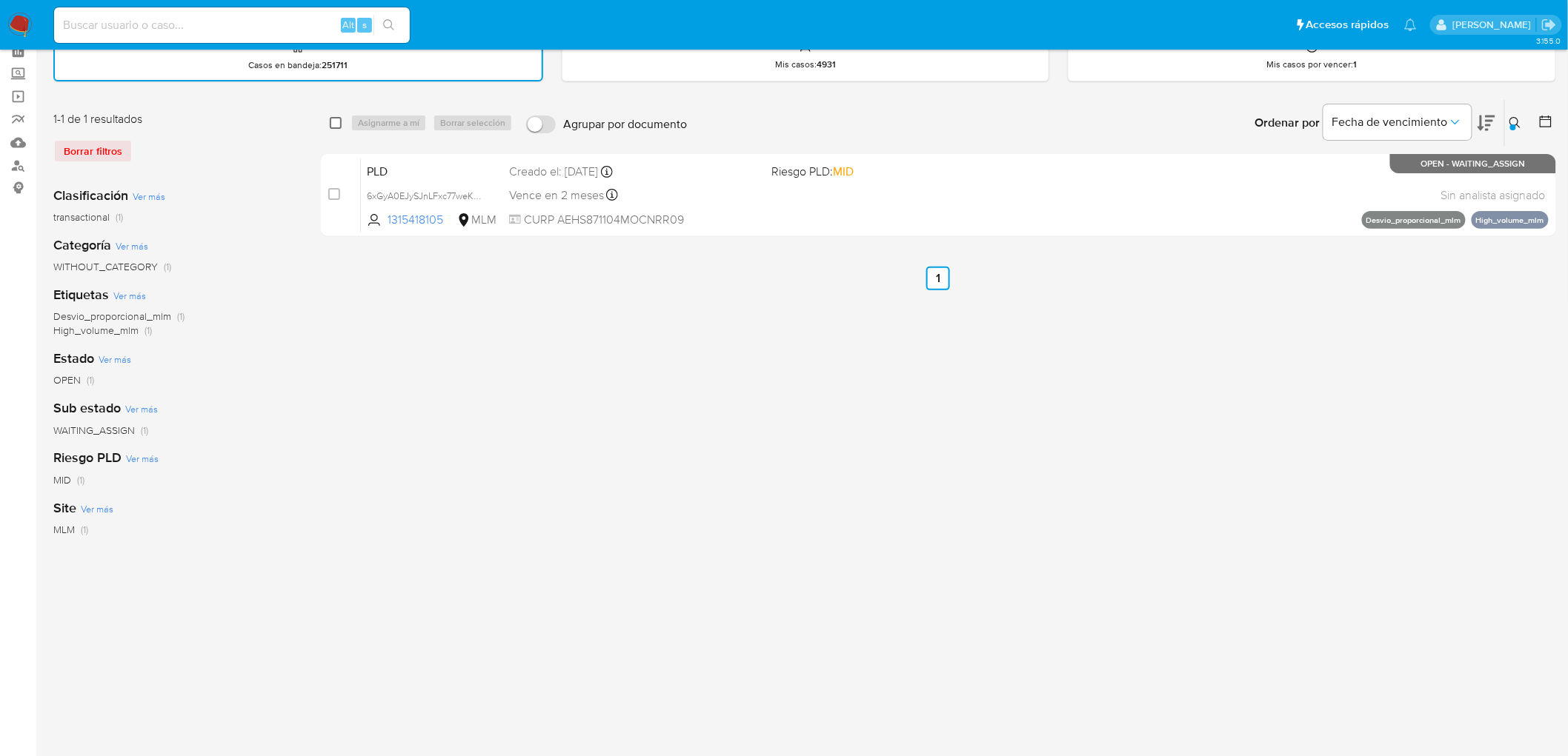
click at [338, 119] on input "checkbox" at bounding box center [336, 123] width 12 height 12
checkbox input "true"
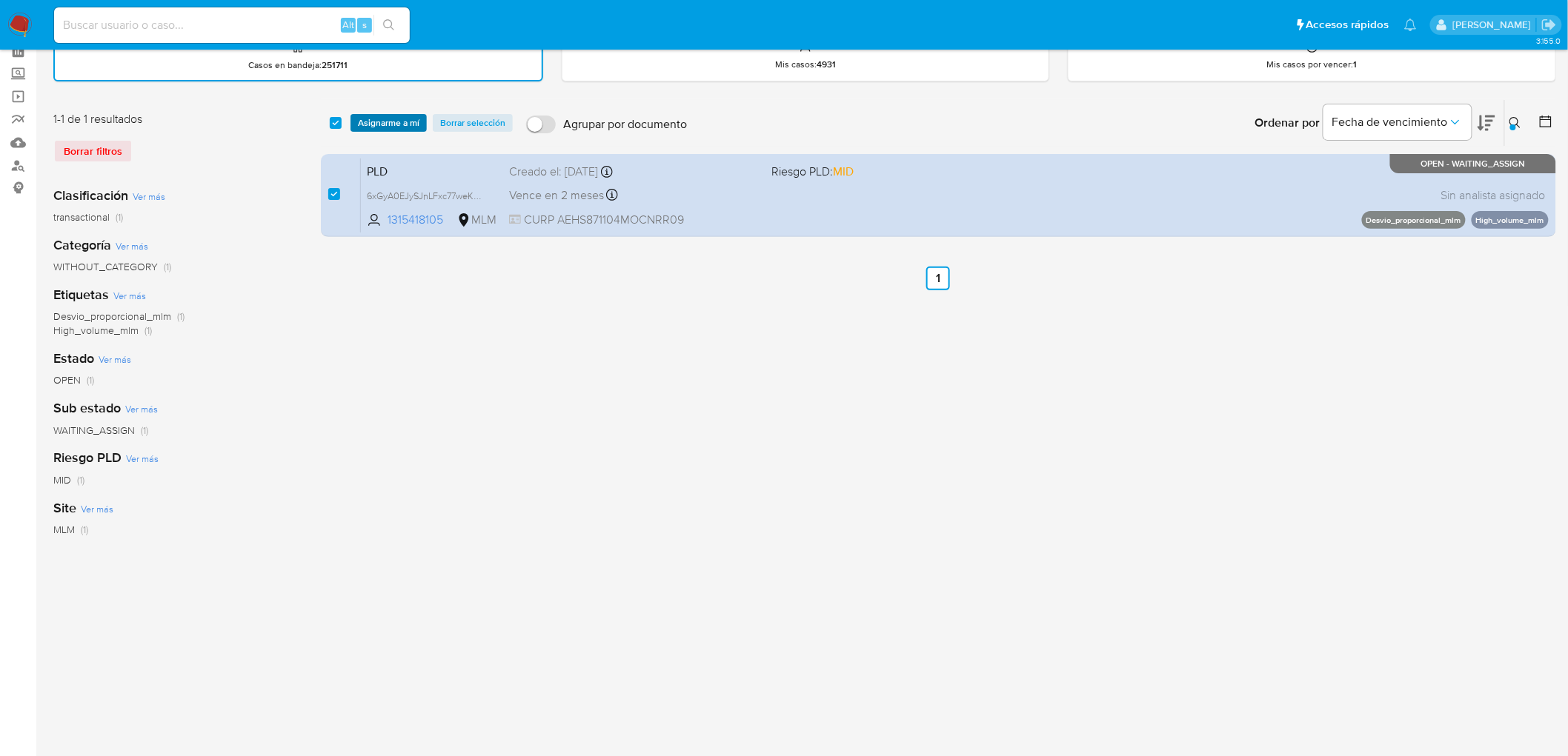
click at [390, 119] on span "Asignarme a mí" at bounding box center [389, 123] width 62 height 15
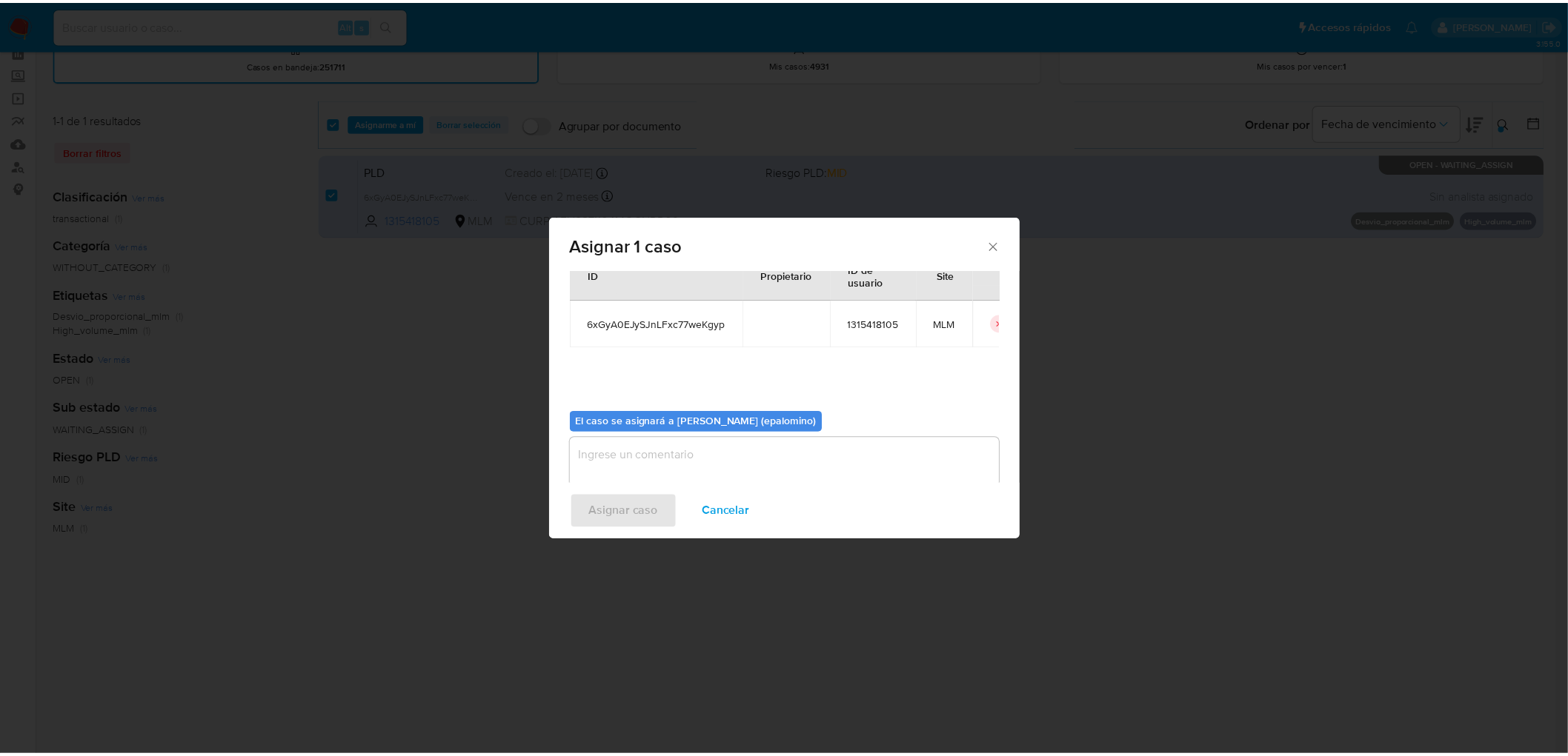
scroll to position [76, 0]
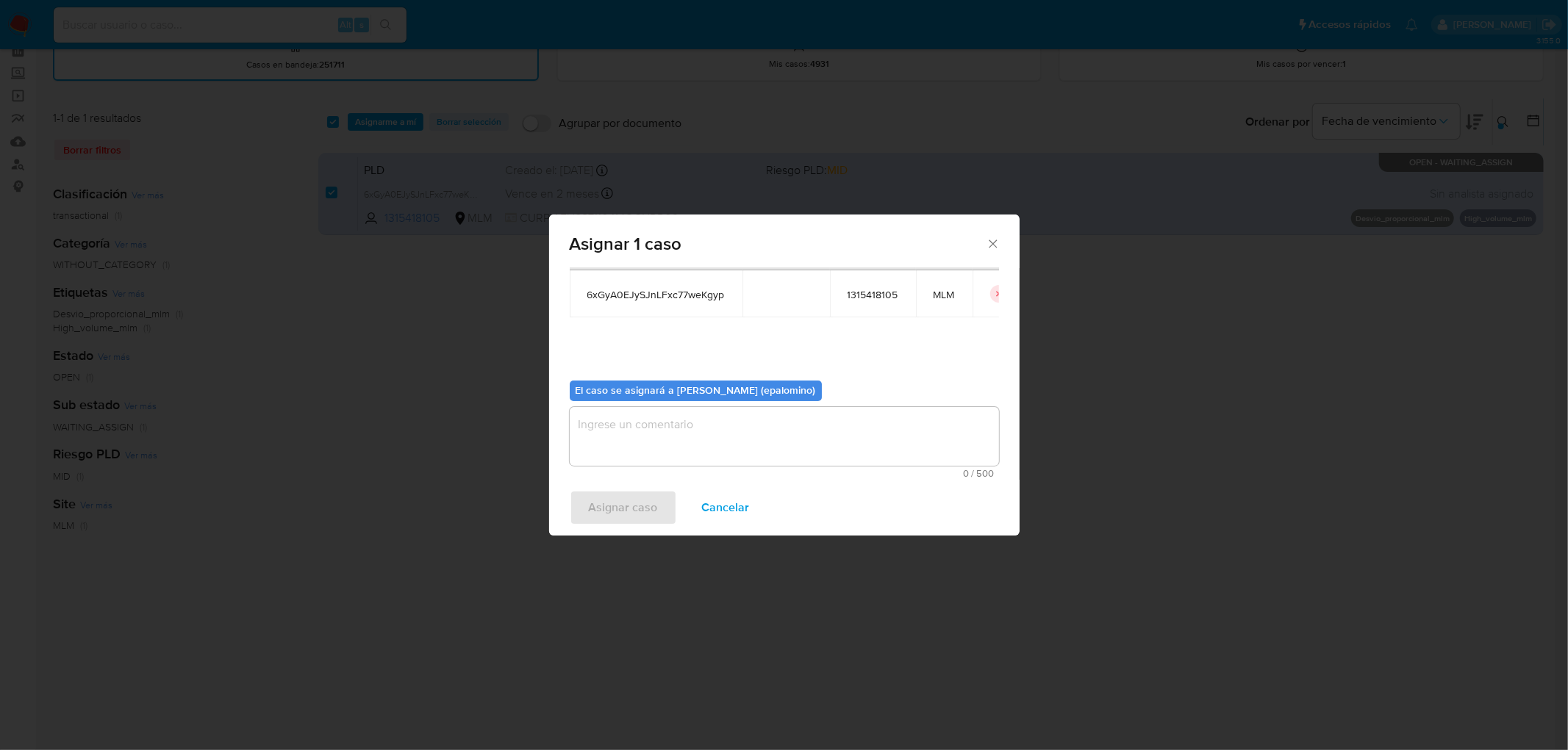
click at [682, 441] on textarea "assign-modal" at bounding box center [784, 436] width 429 height 59
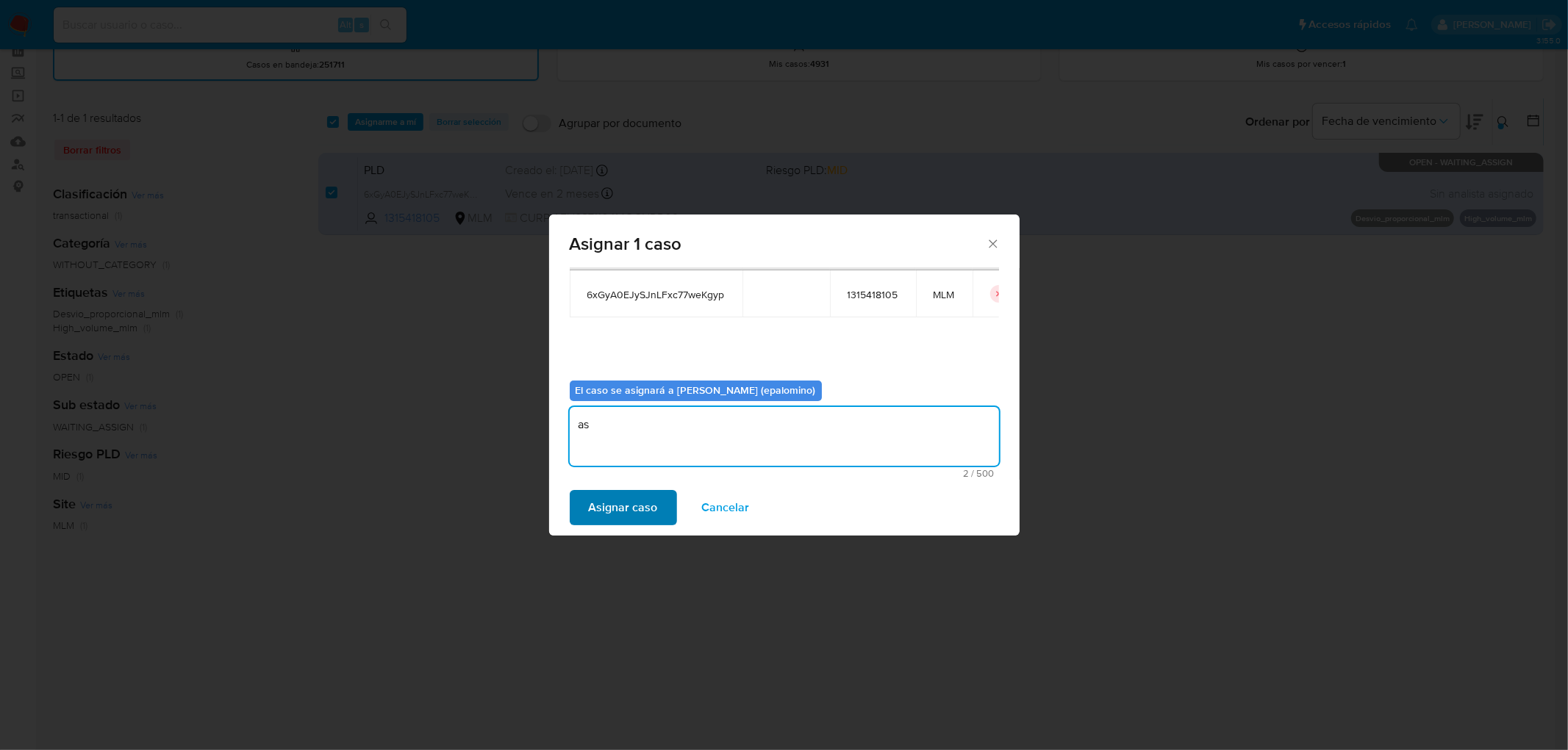
type textarea "as"
click at [616, 504] on span "Asignar caso" at bounding box center [623, 507] width 69 height 32
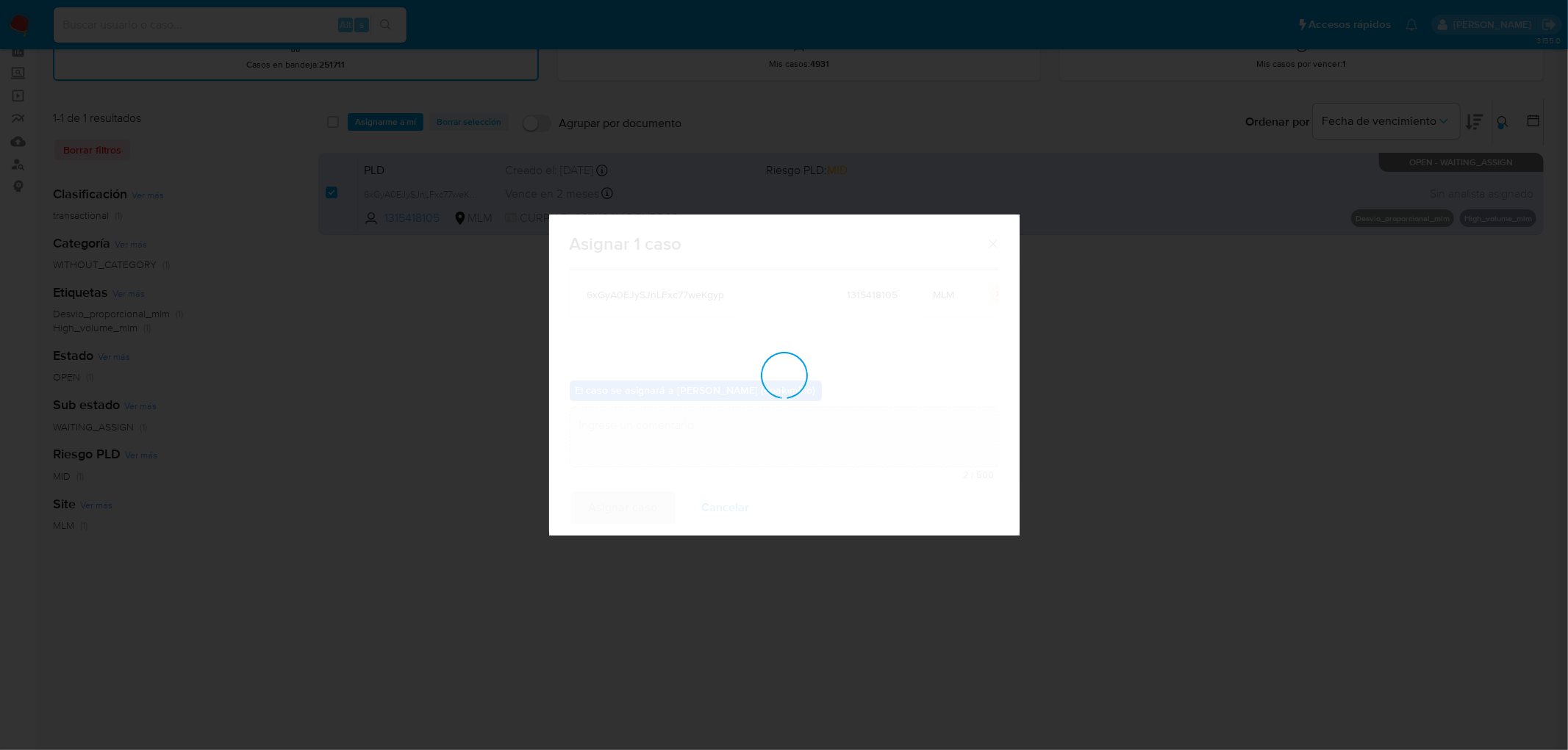
checkbox input "false"
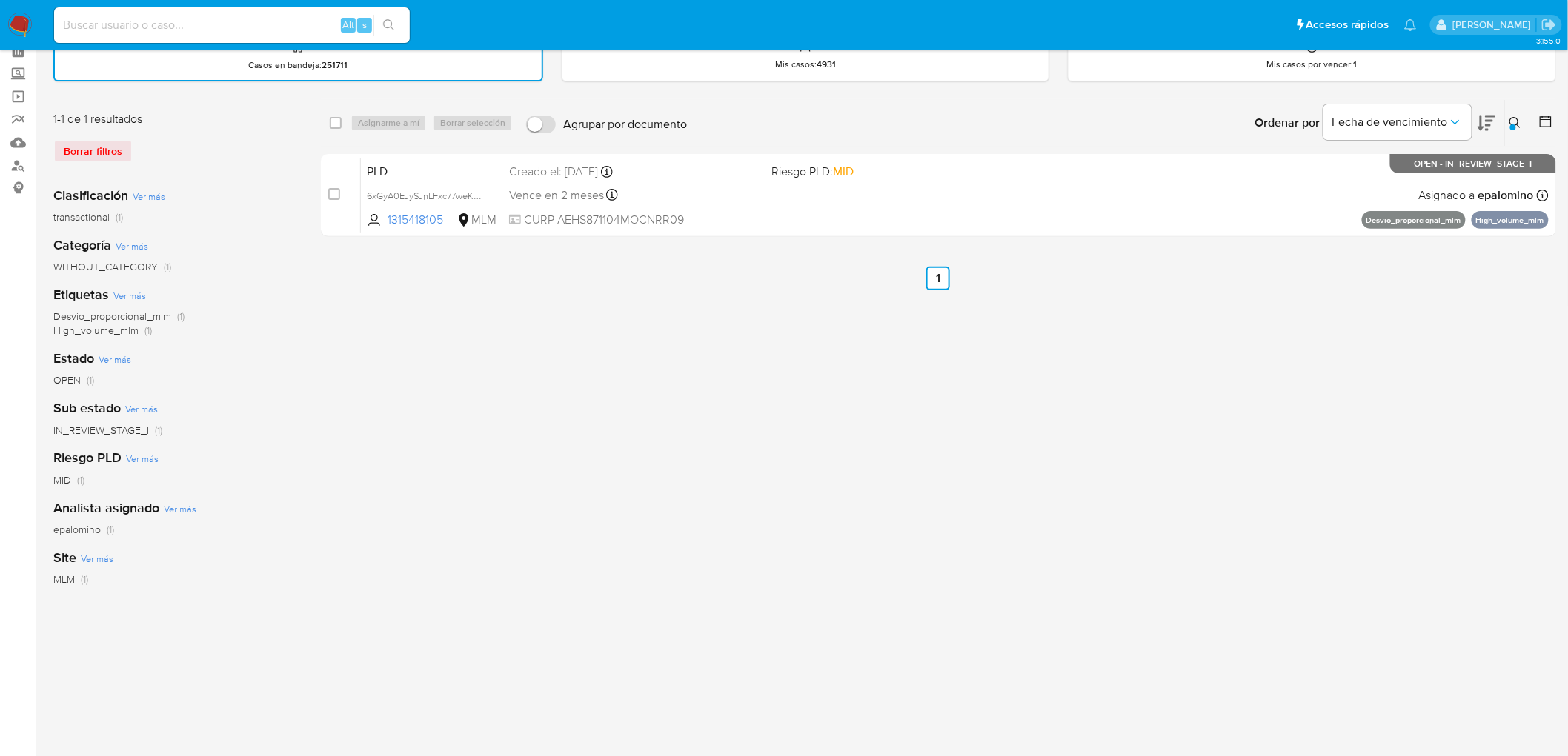
click at [13, 20] on img at bounding box center [20, 25] width 25 height 25
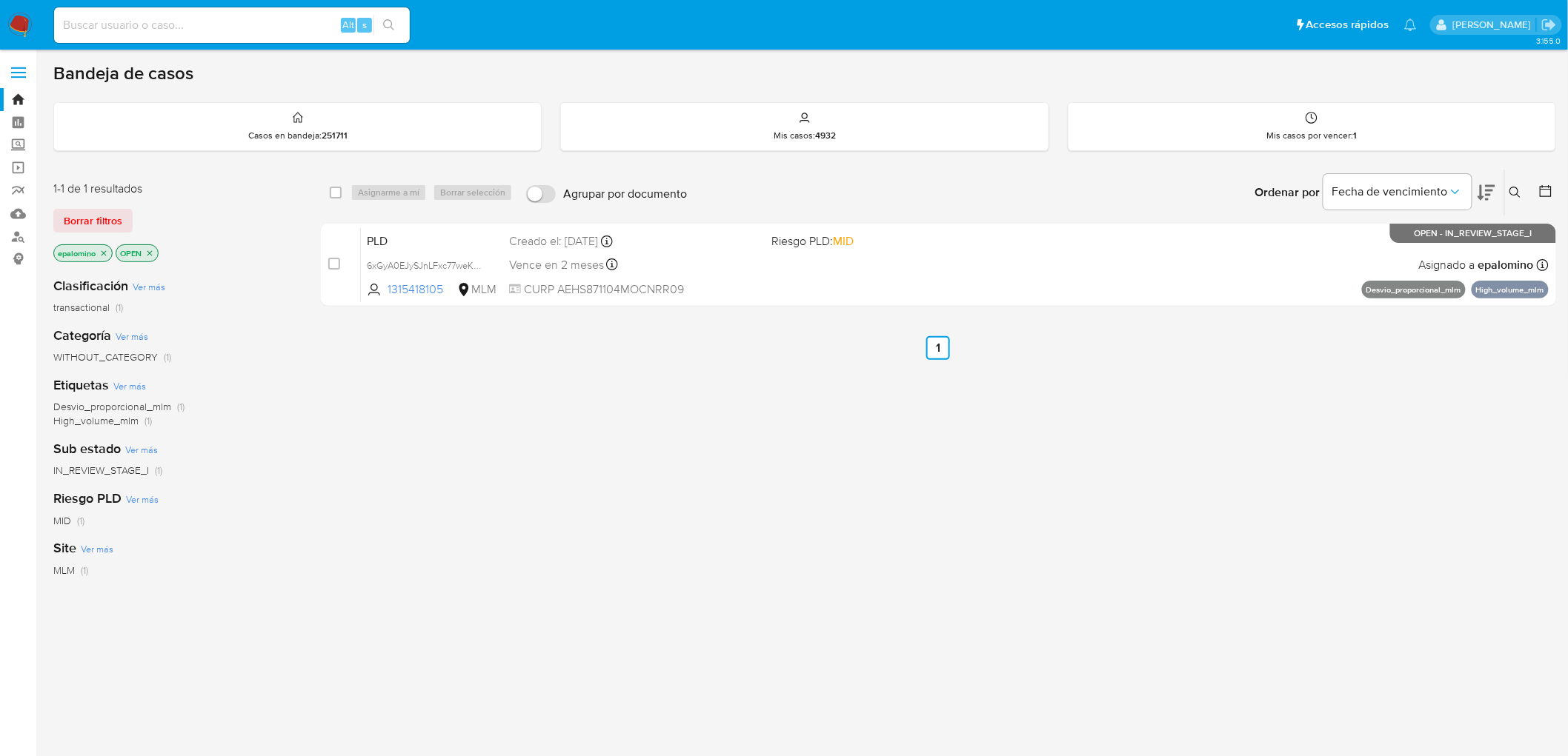
drag, startPoint x: 96, startPoint y: 207, endPoint x: 160, endPoint y: 188, distance: 66.8
click at [96, 210] on span "Borrar filtros" at bounding box center [93, 221] width 59 height 21
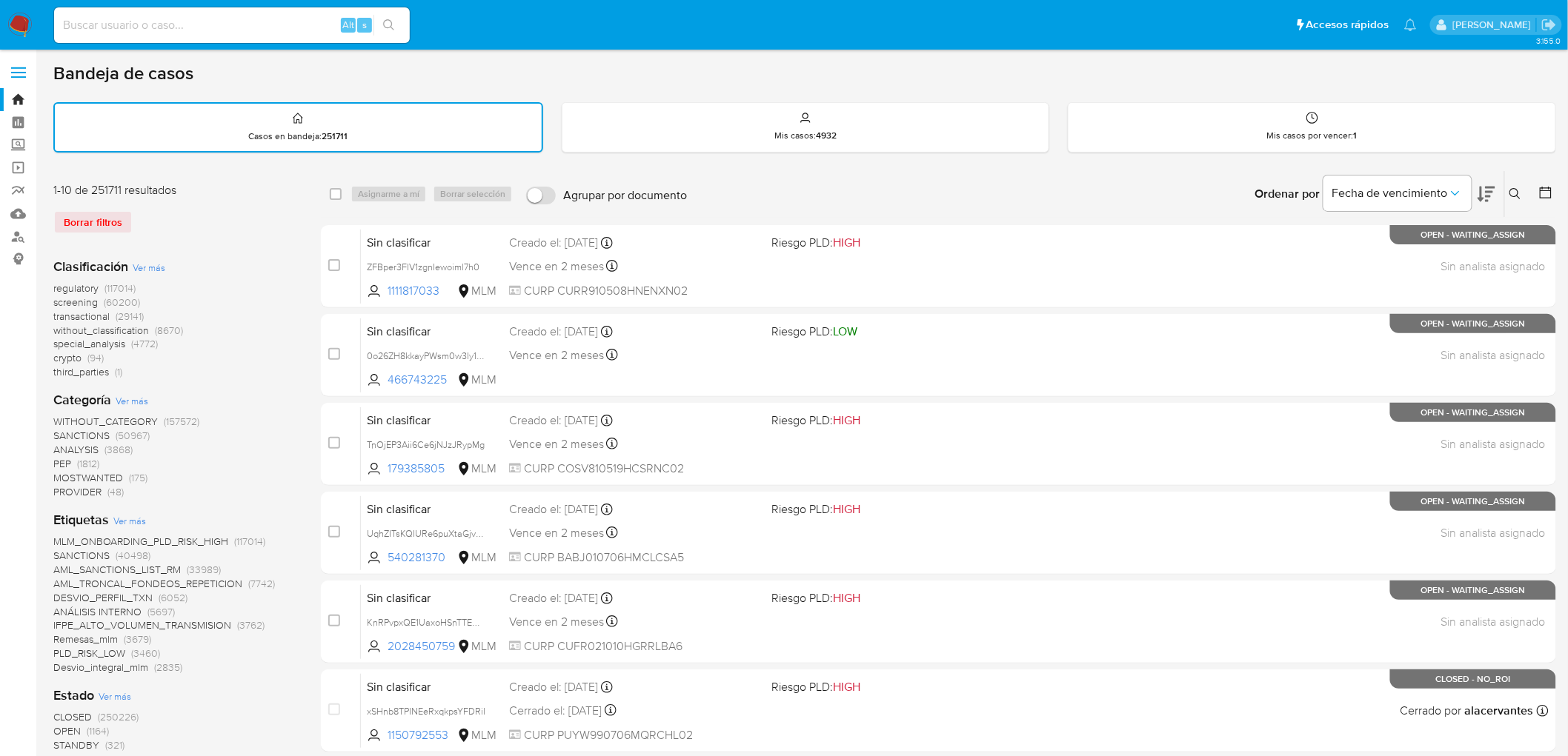
click at [14, 23] on img at bounding box center [20, 25] width 25 height 25
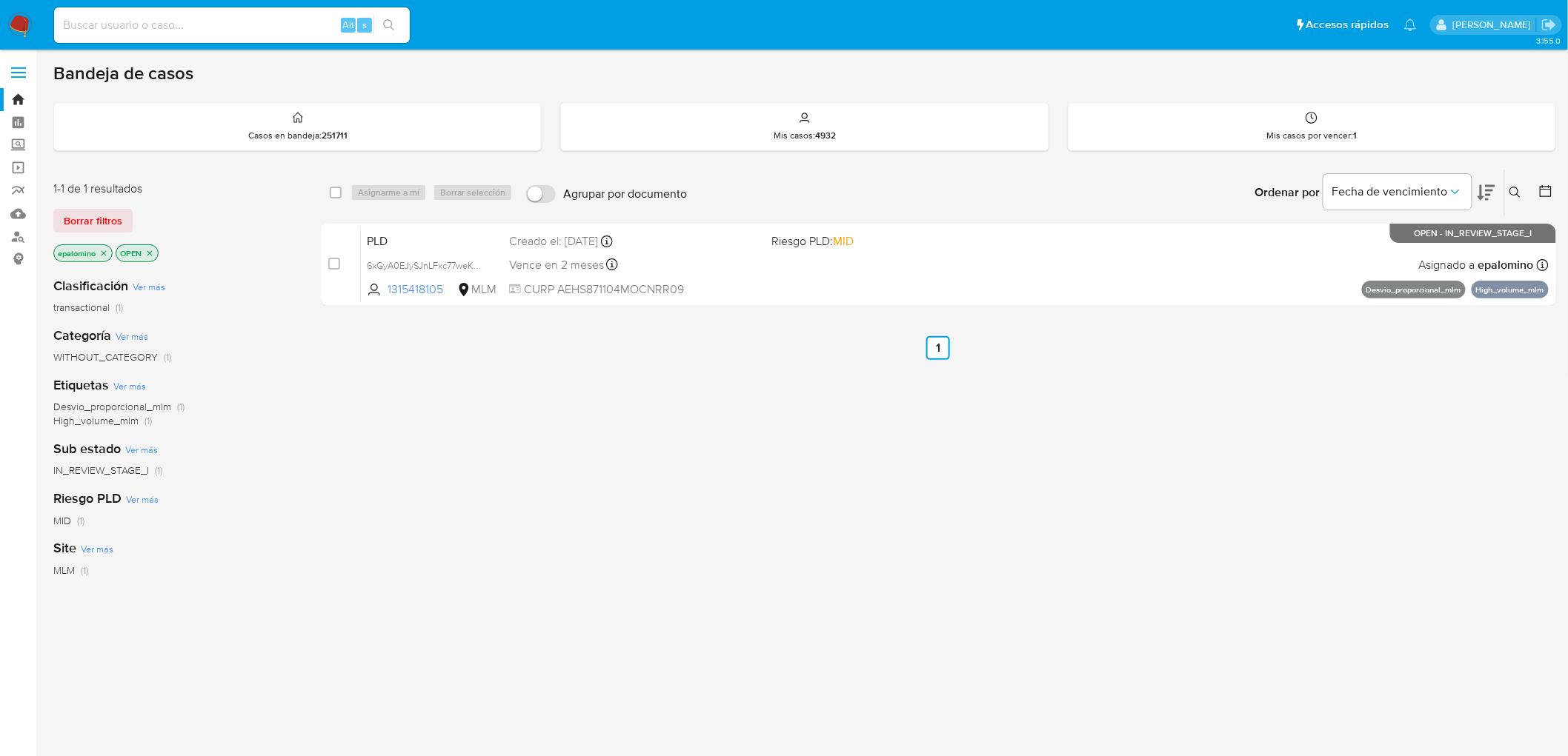
click at [117, 219] on span "Borrar filtros" at bounding box center [93, 221] width 59 height 21
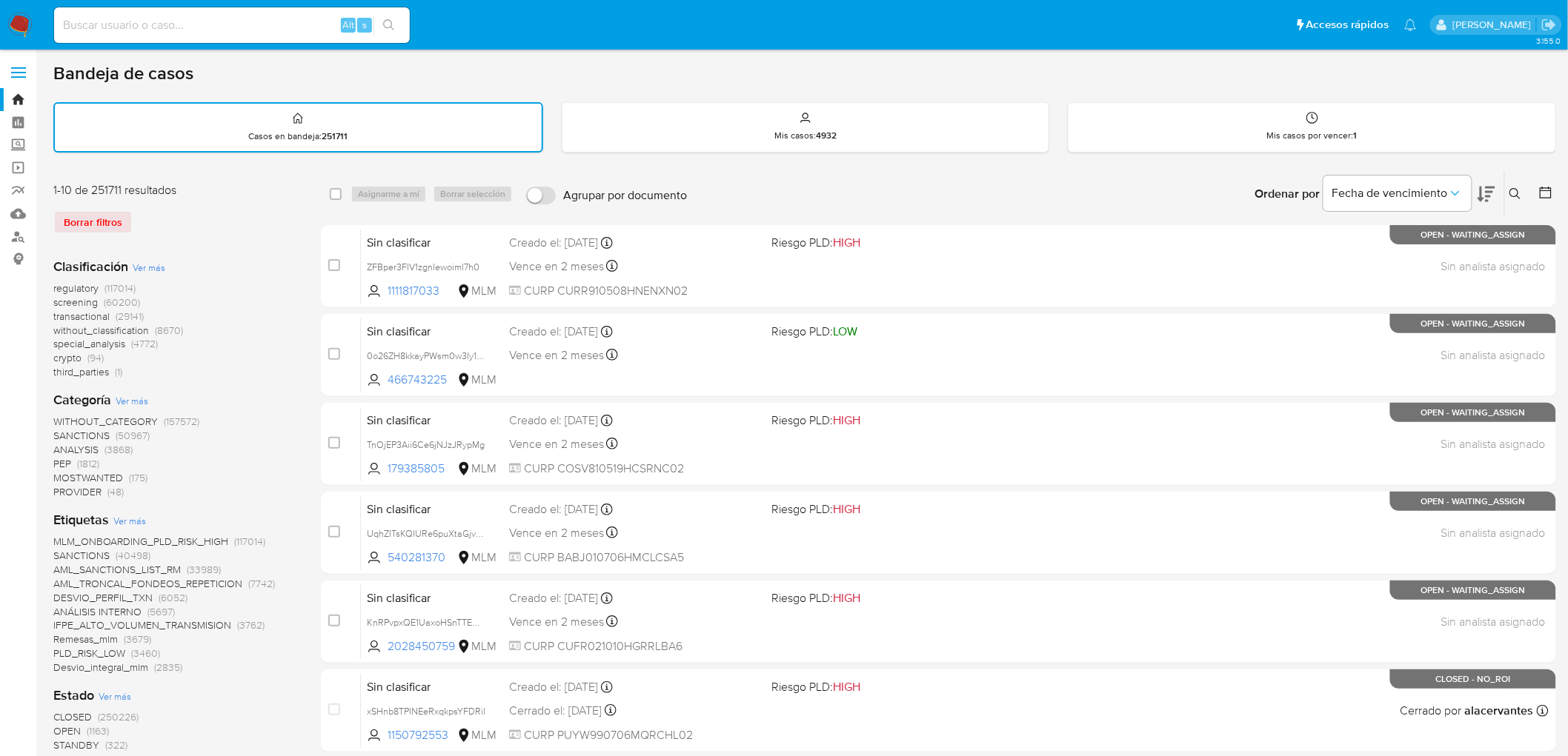
click at [24, 17] on img at bounding box center [20, 25] width 25 height 25
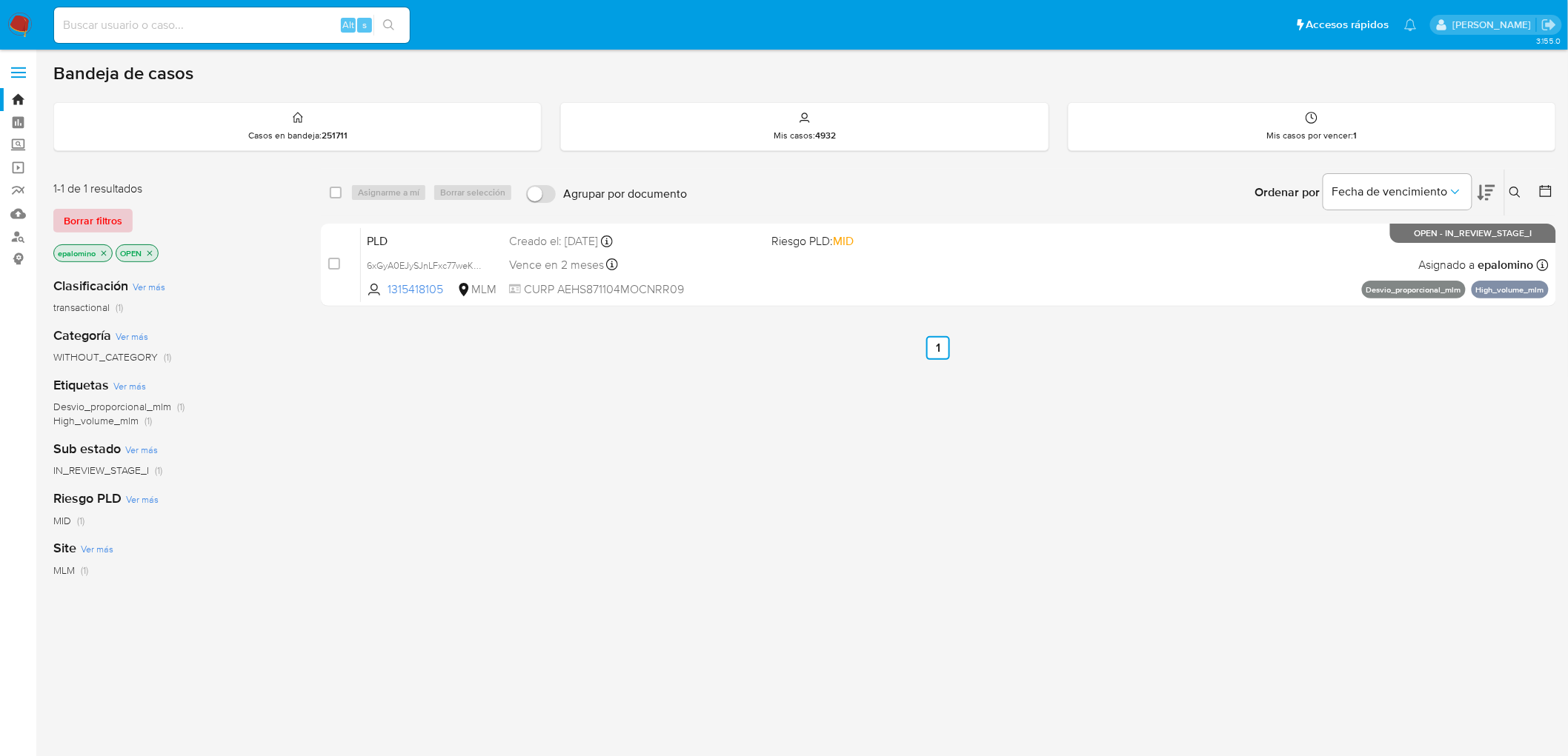
click at [107, 218] on span "Borrar filtros" at bounding box center [93, 221] width 59 height 21
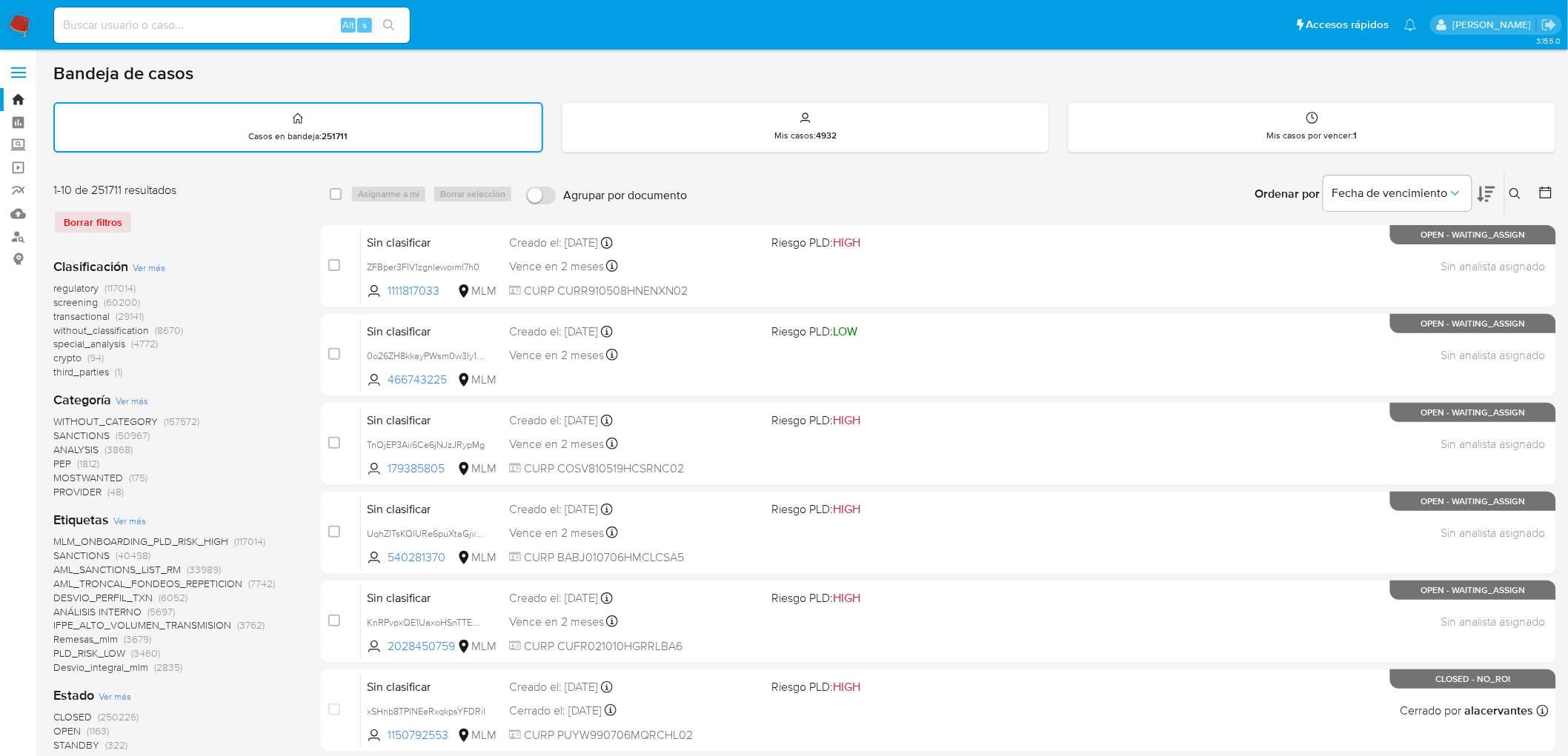
click at [14, 26] on img at bounding box center [20, 25] width 25 height 25
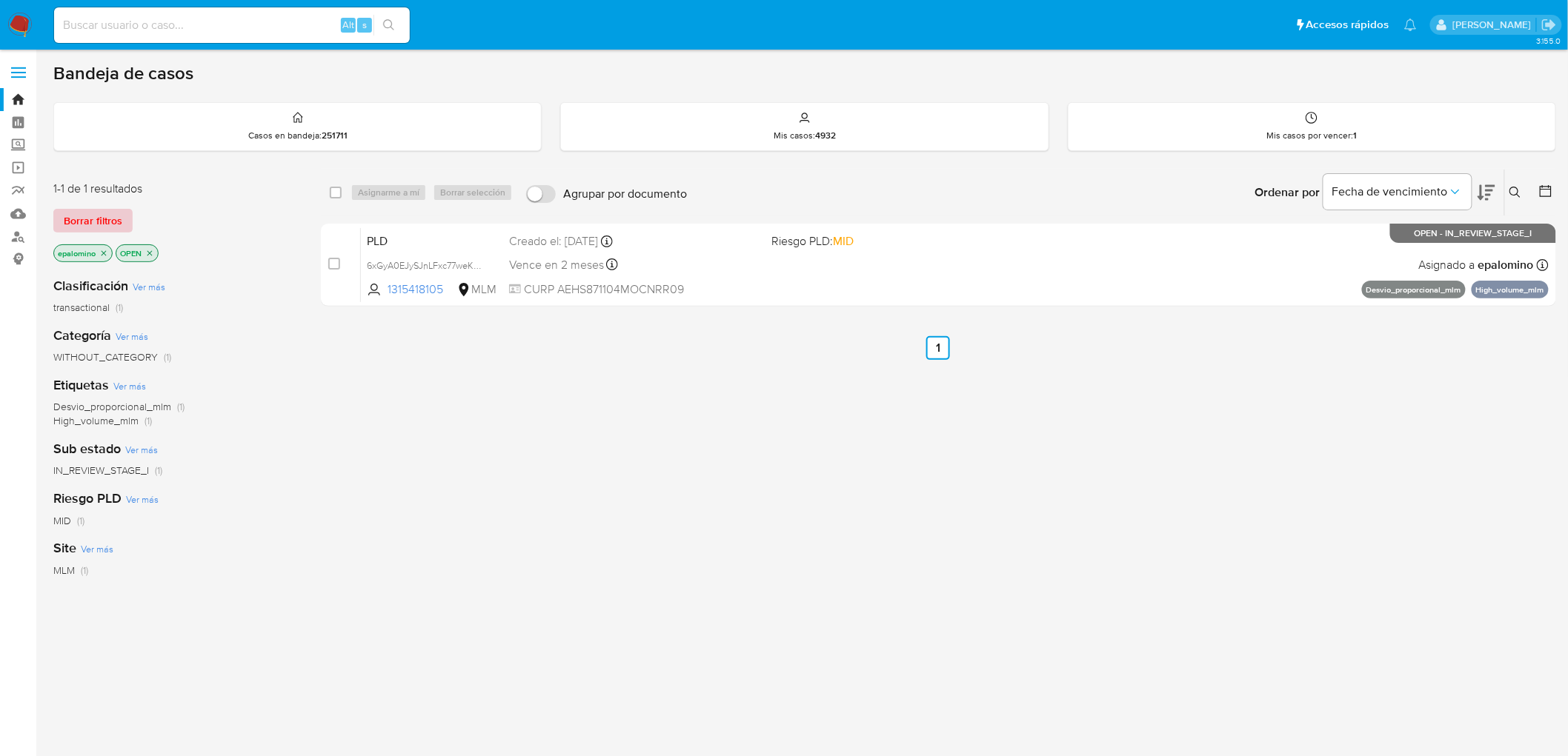
click at [97, 224] on span "Borrar filtros" at bounding box center [93, 221] width 59 height 21
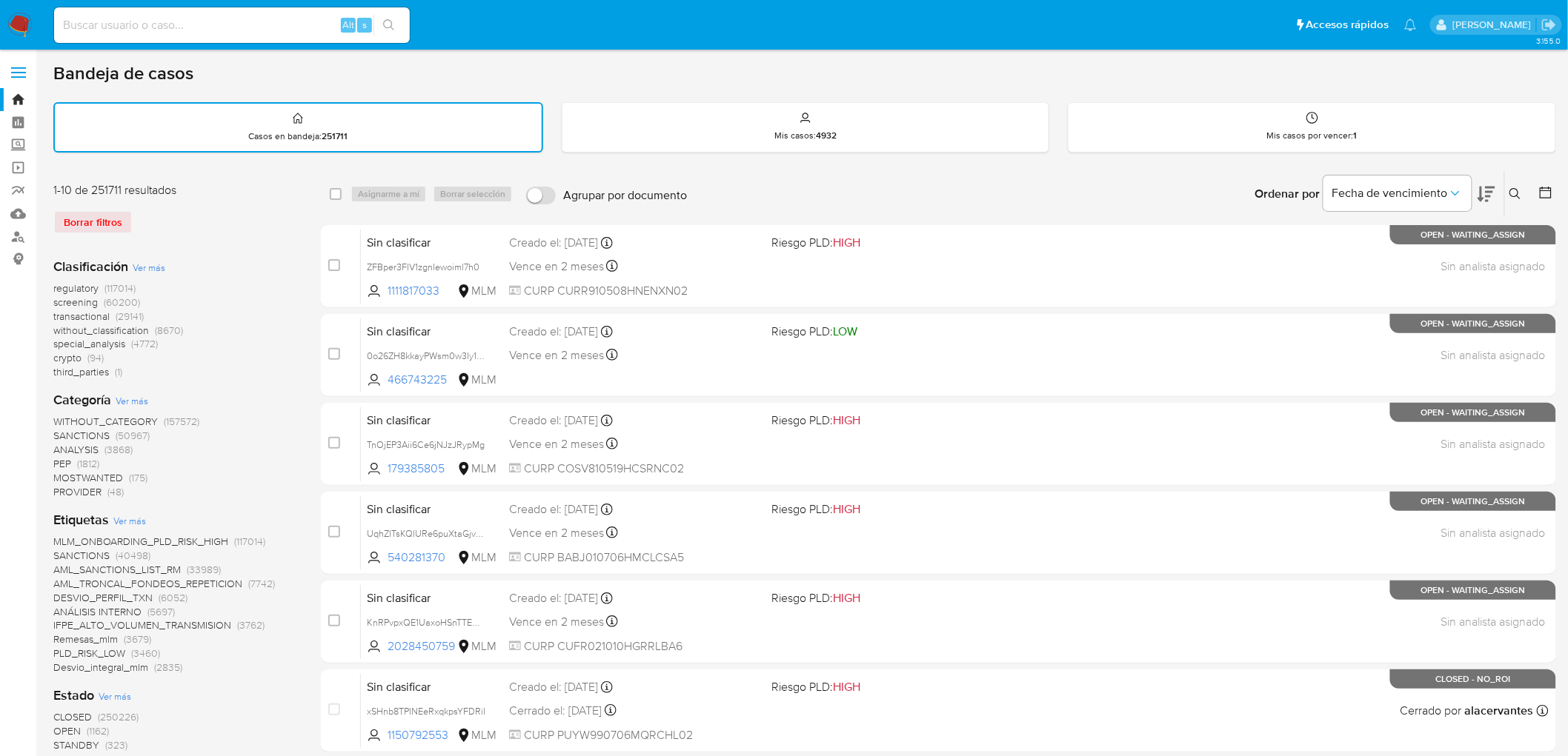
click at [12, 25] on img at bounding box center [20, 25] width 25 height 25
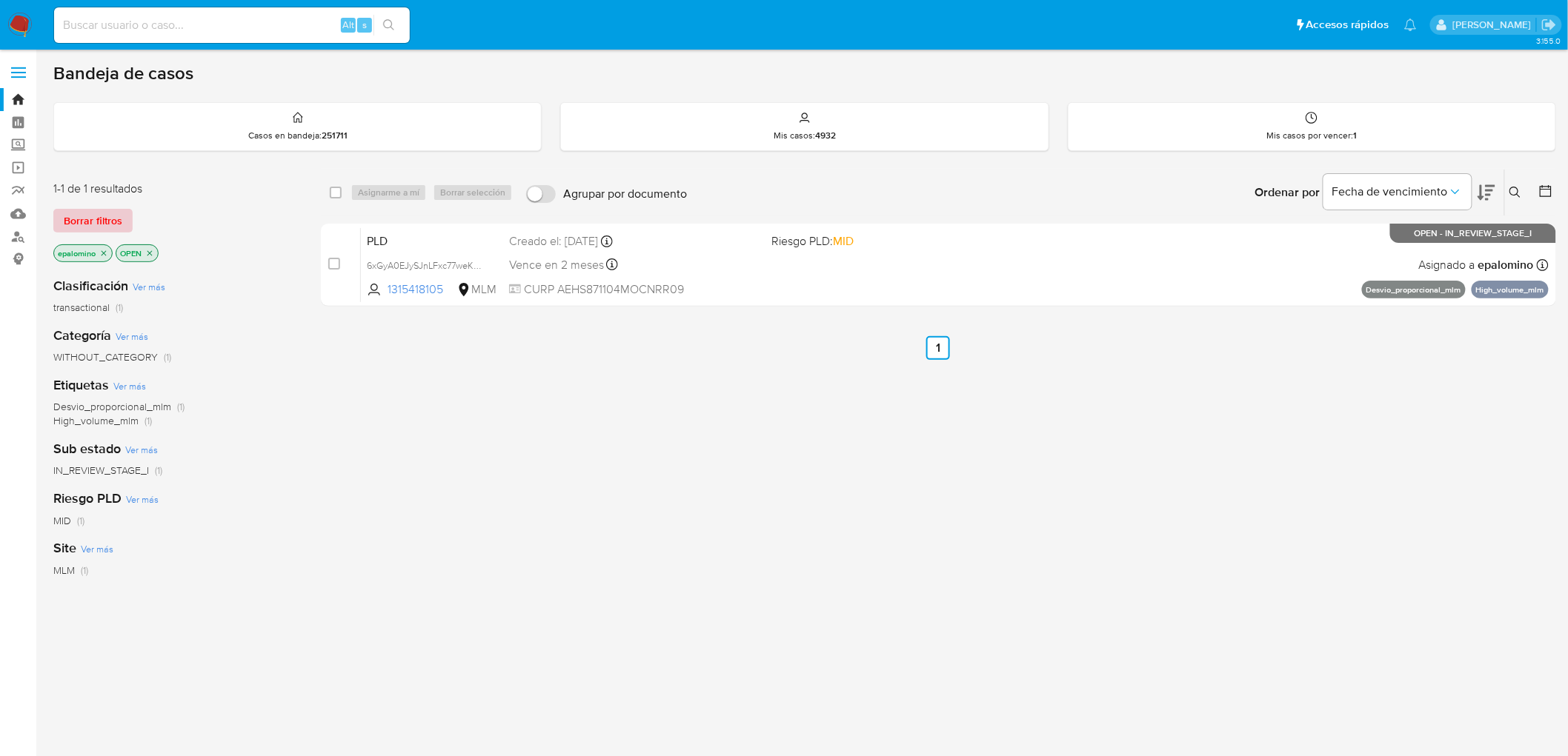
click at [72, 210] on span "Borrar filtros" at bounding box center [93, 221] width 59 height 21
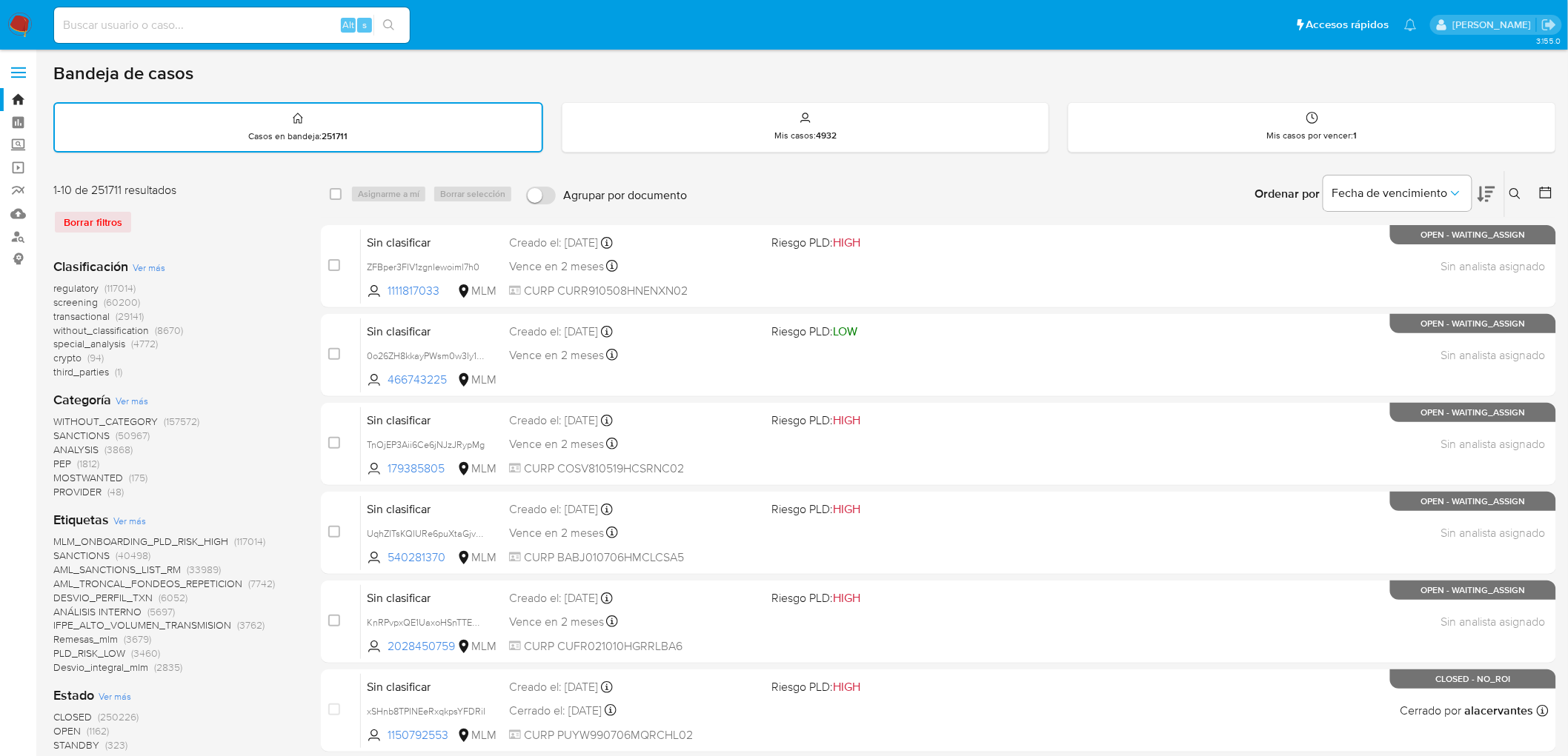
click at [17, 23] on img at bounding box center [20, 25] width 25 height 25
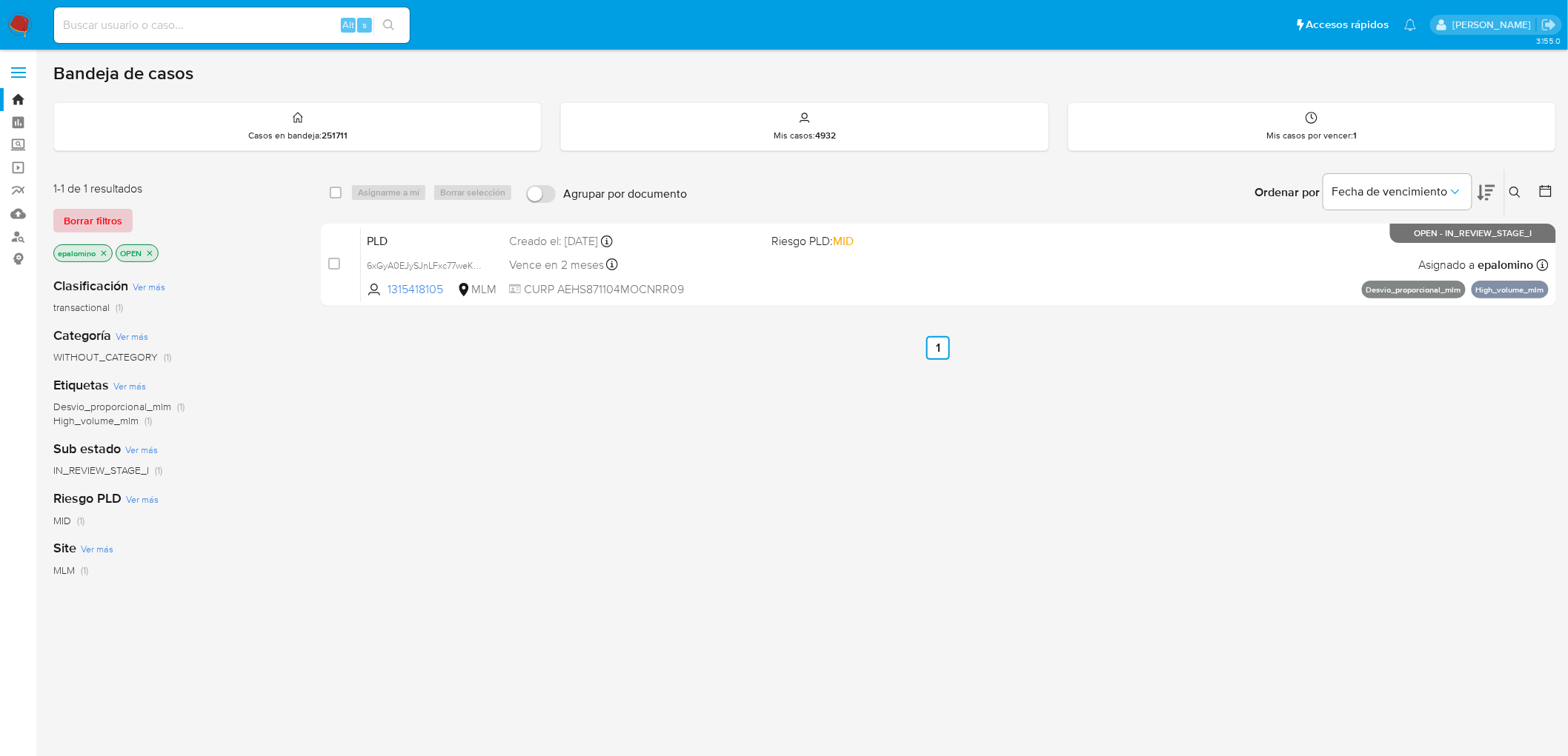
click at [70, 219] on span "Borrar filtros" at bounding box center [93, 221] width 59 height 21
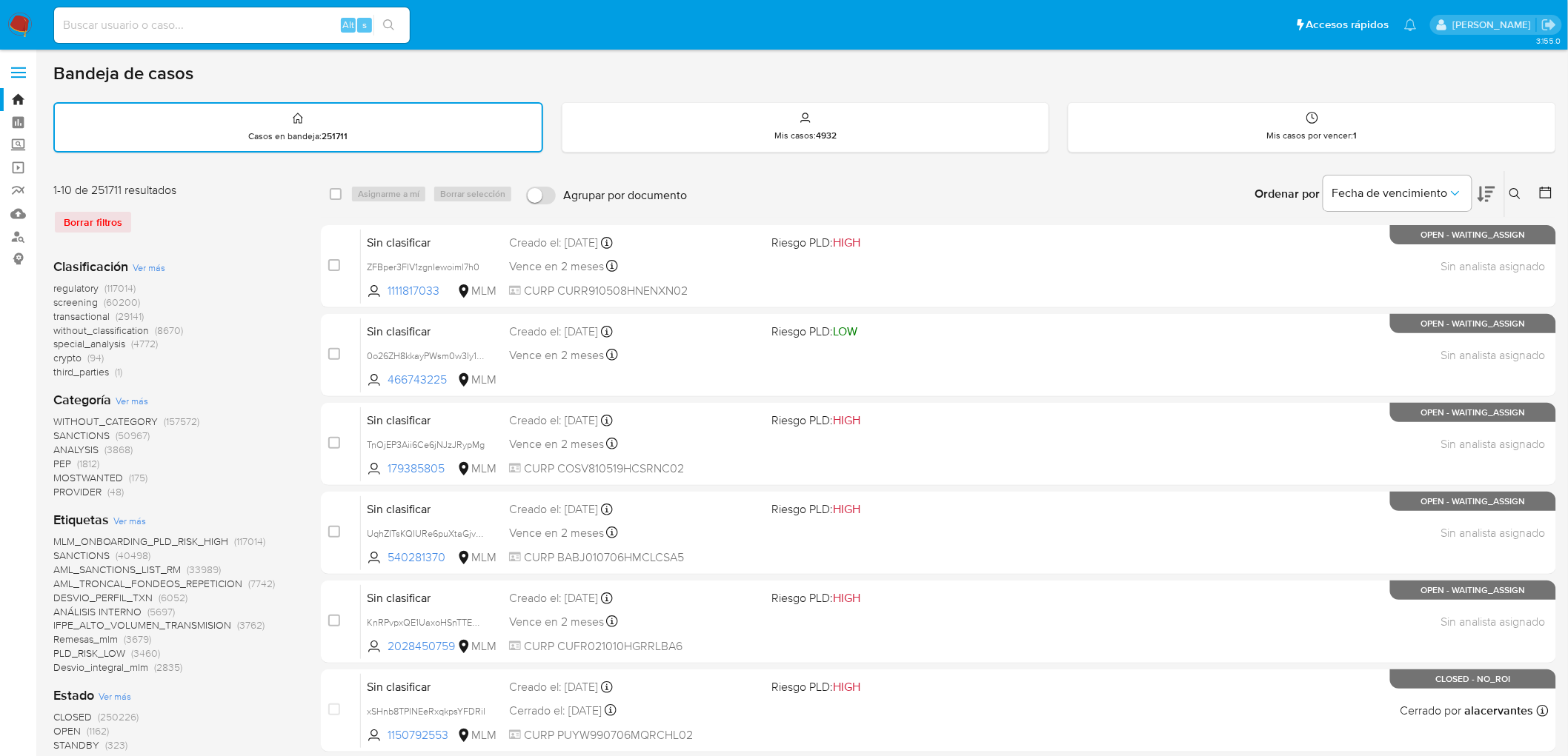
click at [17, 23] on img at bounding box center [20, 25] width 25 height 25
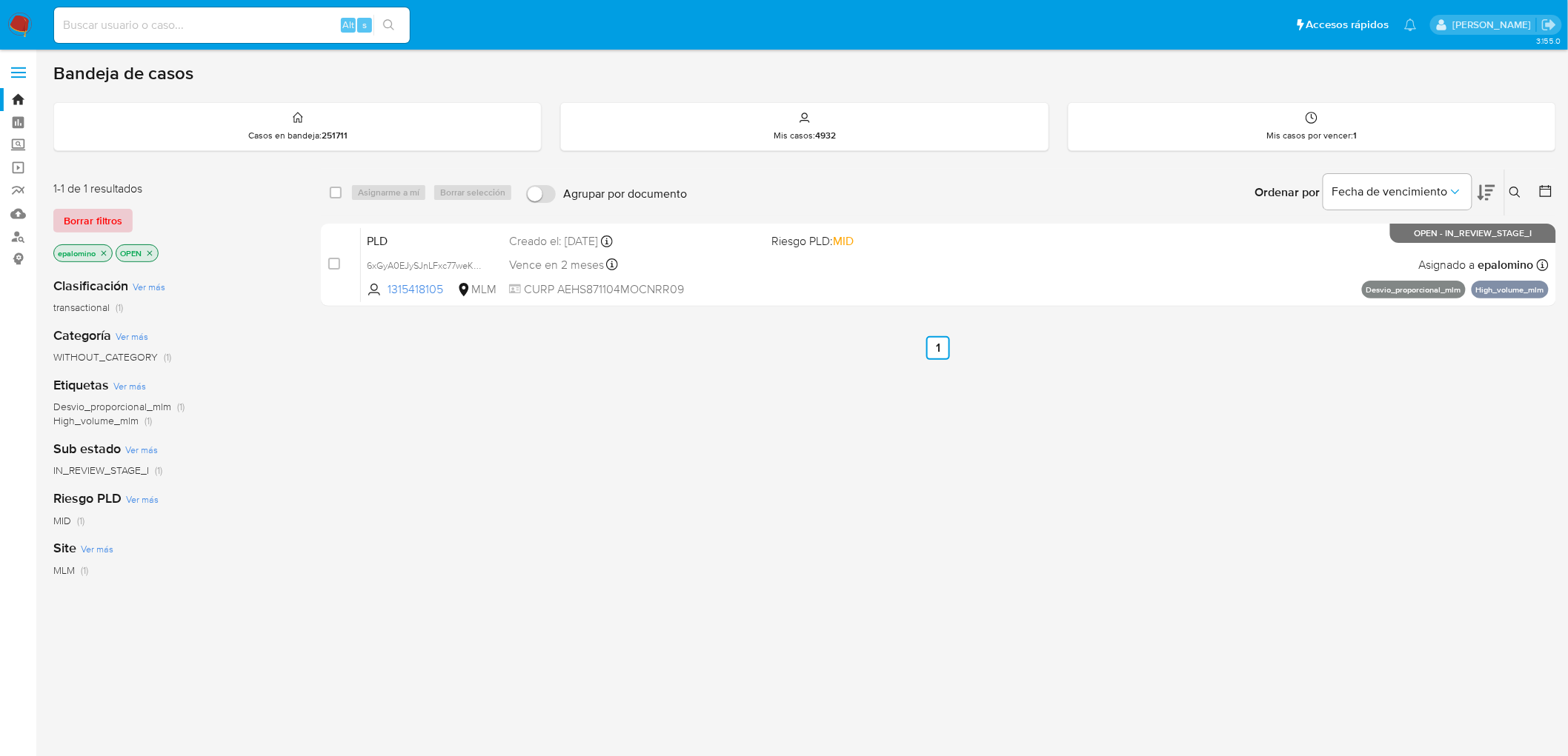
click at [116, 210] on span "Borrar filtros" at bounding box center [93, 221] width 59 height 21
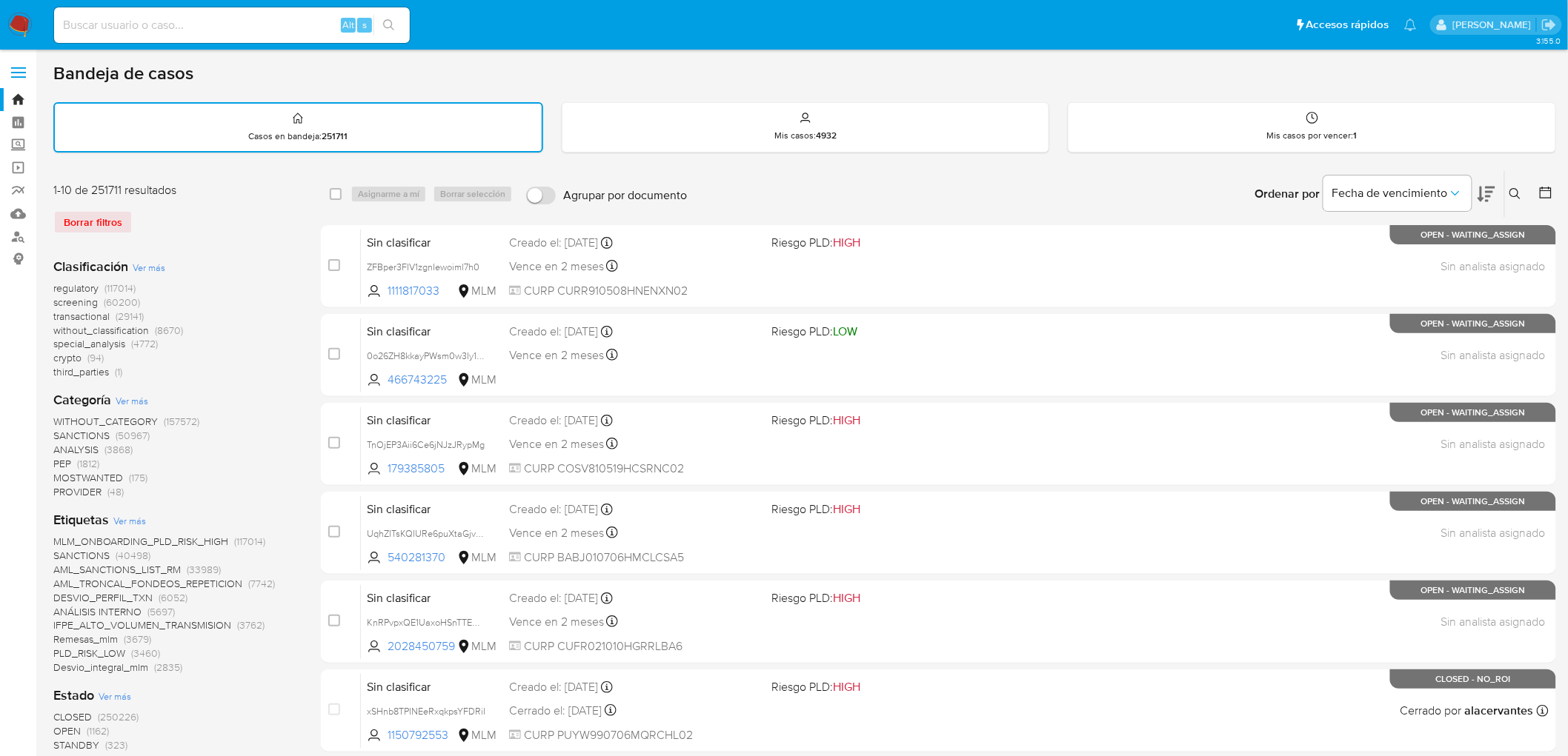
click at [29, 32] on img at bounding box center [20, 25] width 25 height 25
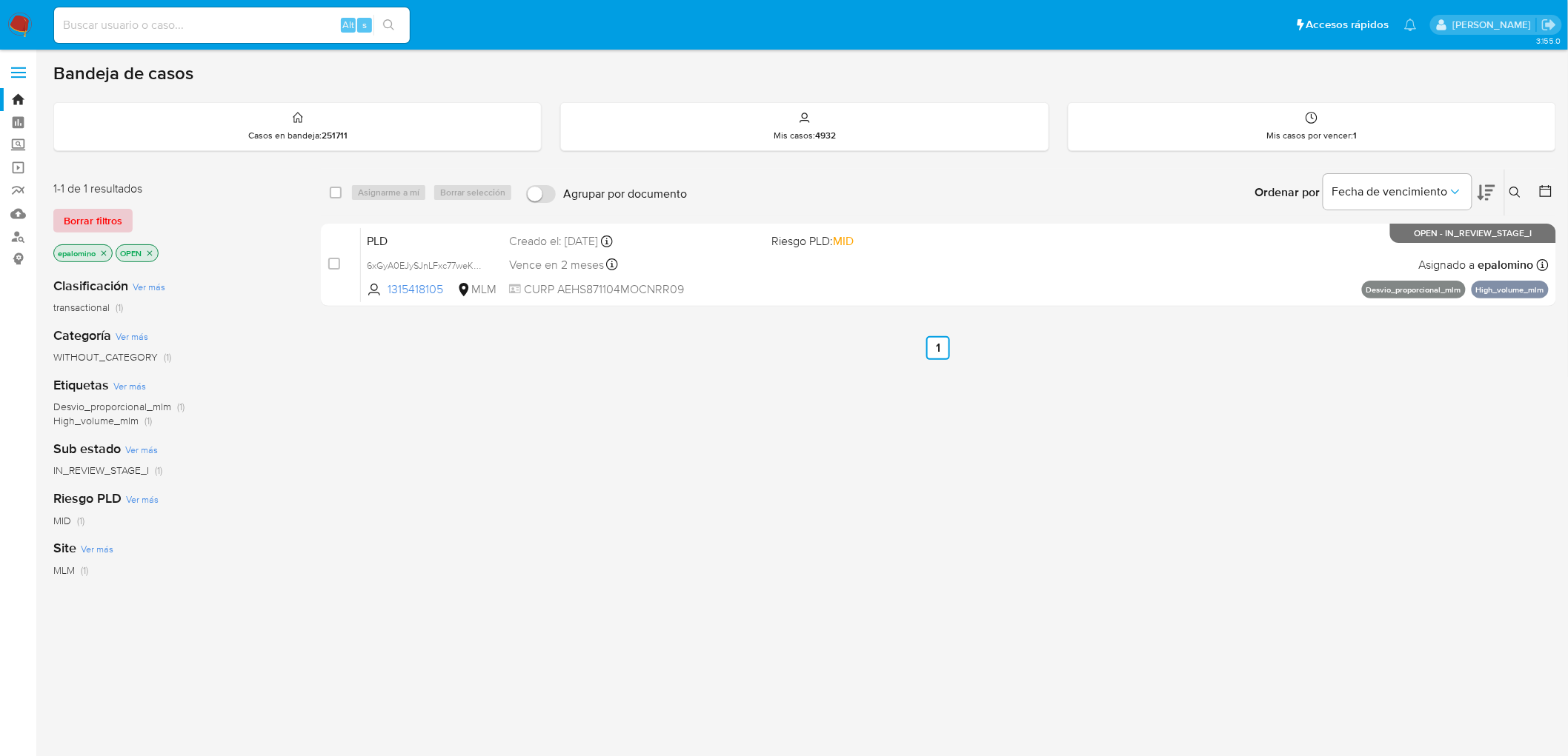
click at [90, 216] on span "Borrar filtros" at bounding box center [93, 221] width 59 height 21
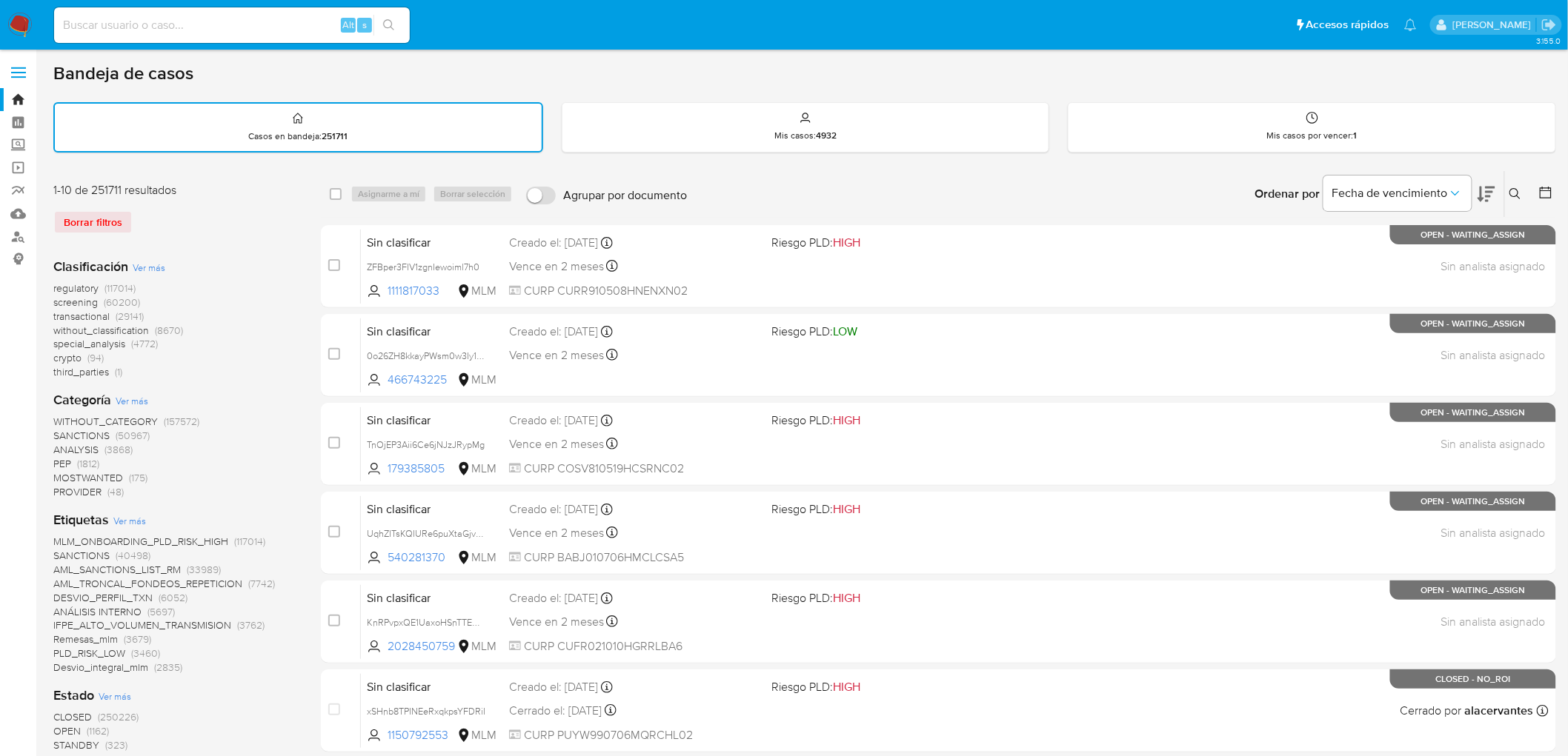
click at [1518, 189] on icon at bounding box center [1516, 194] width 12 height 12
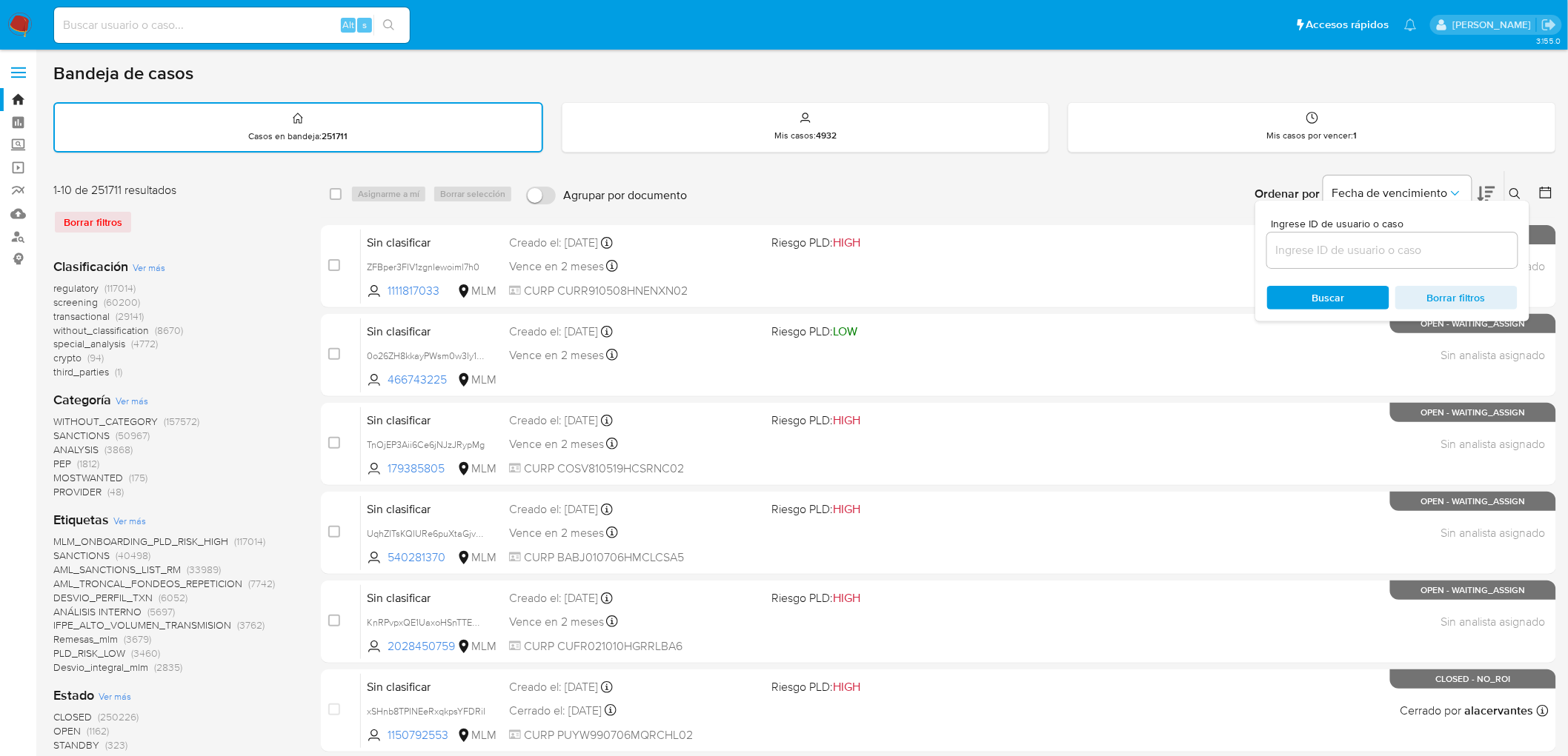
click at [1313, 255] on input at bounding box center [1392, 251] width 250 height 20
type input "1637859086"
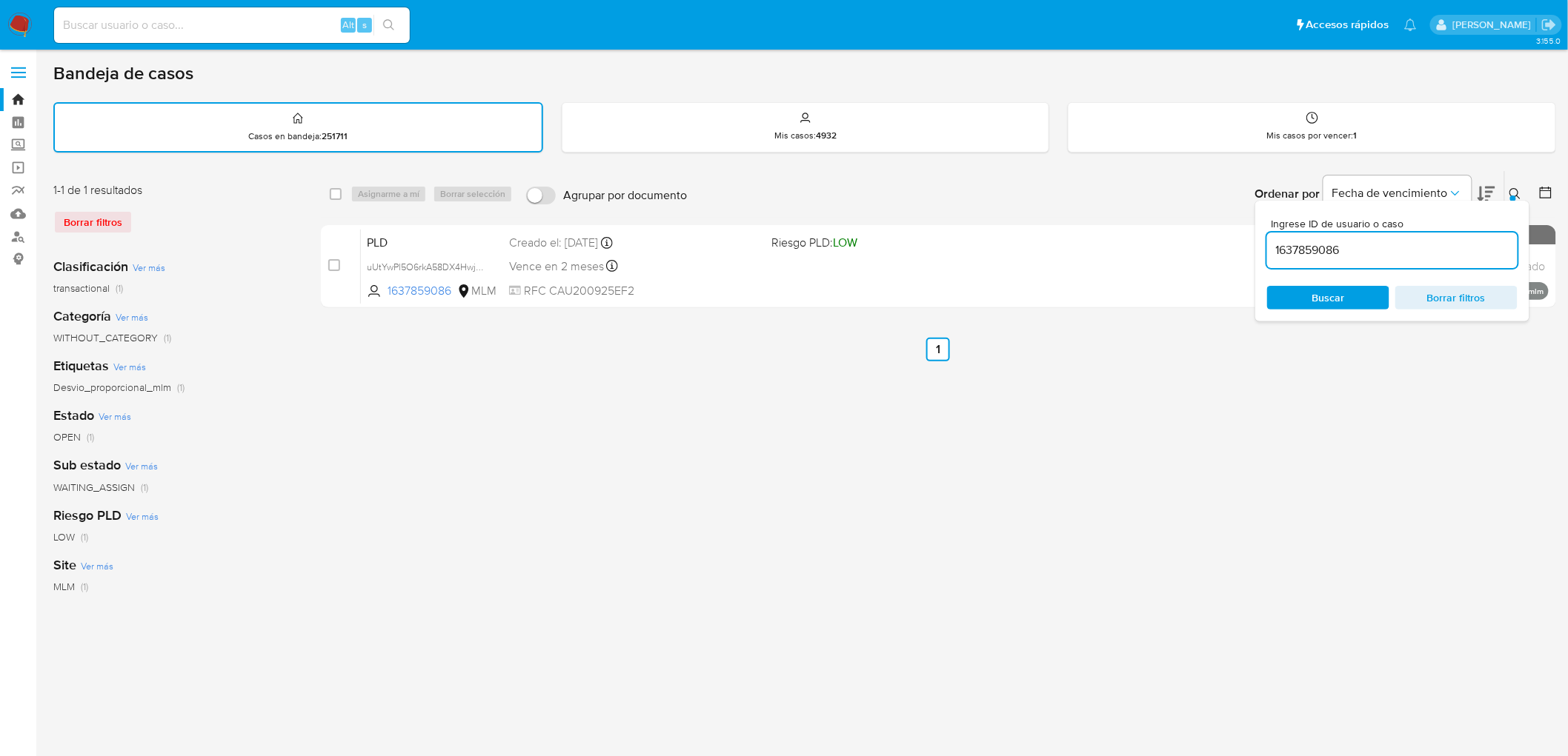
click at [1521, 201] on div "Ingrese ID de usuario o caso 1637859086 Buscar Borrar filtros" at bounding box center [1392, 261] width 274 height 120
click at [1517, 201] on div "Ingrese ID de usuario o caso 1637859086 Buscar Borrar filtros" at bounding box center [1392, 261] width 274 height 120
drag, startPoint x: 1517, startPoint y: 189, endPoint x: 1515, endPoint y: 201, distance: 12.2
click at [1517, 188] on icon at bounding box center [1516, 194] width 12 height 12
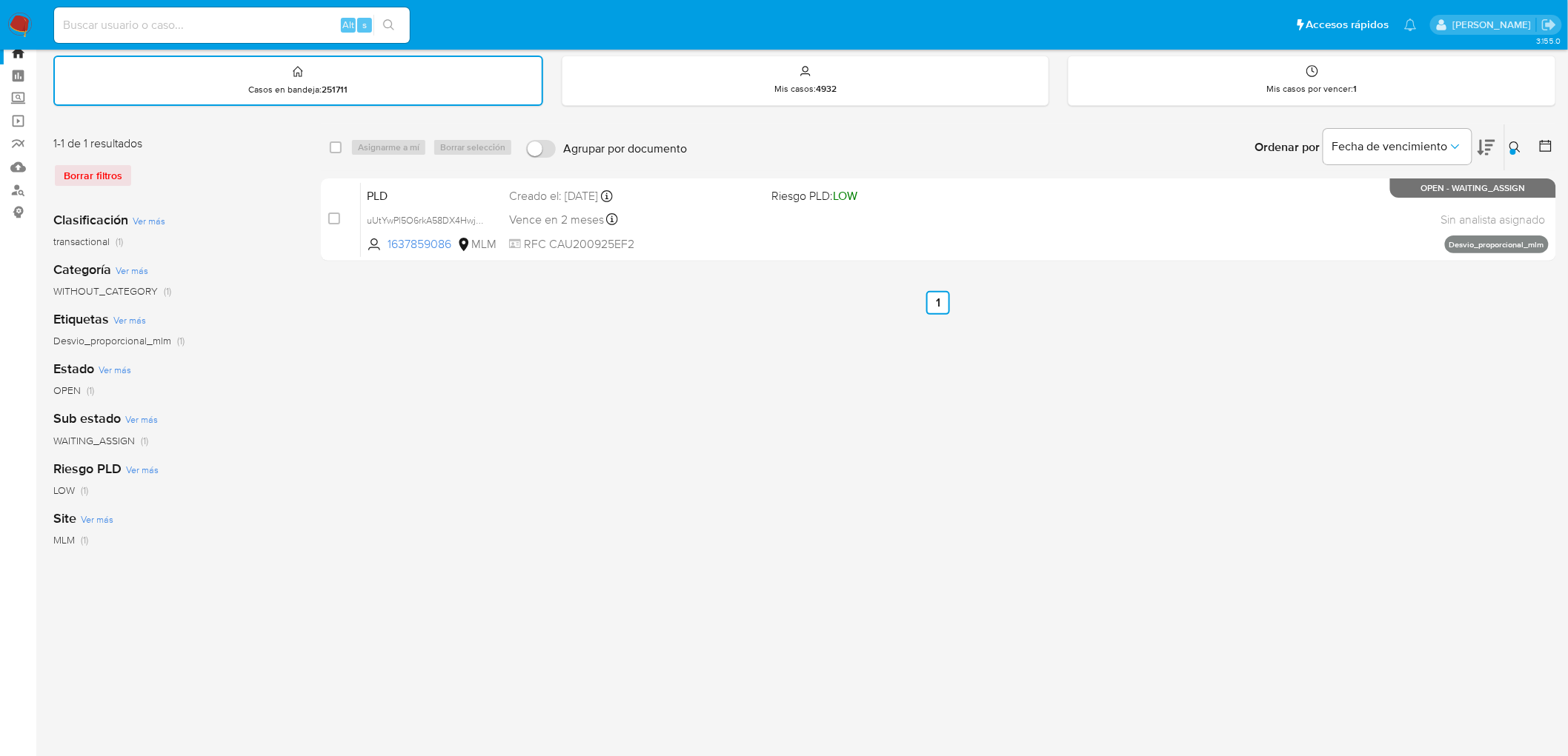
scroll to position [71, 0]
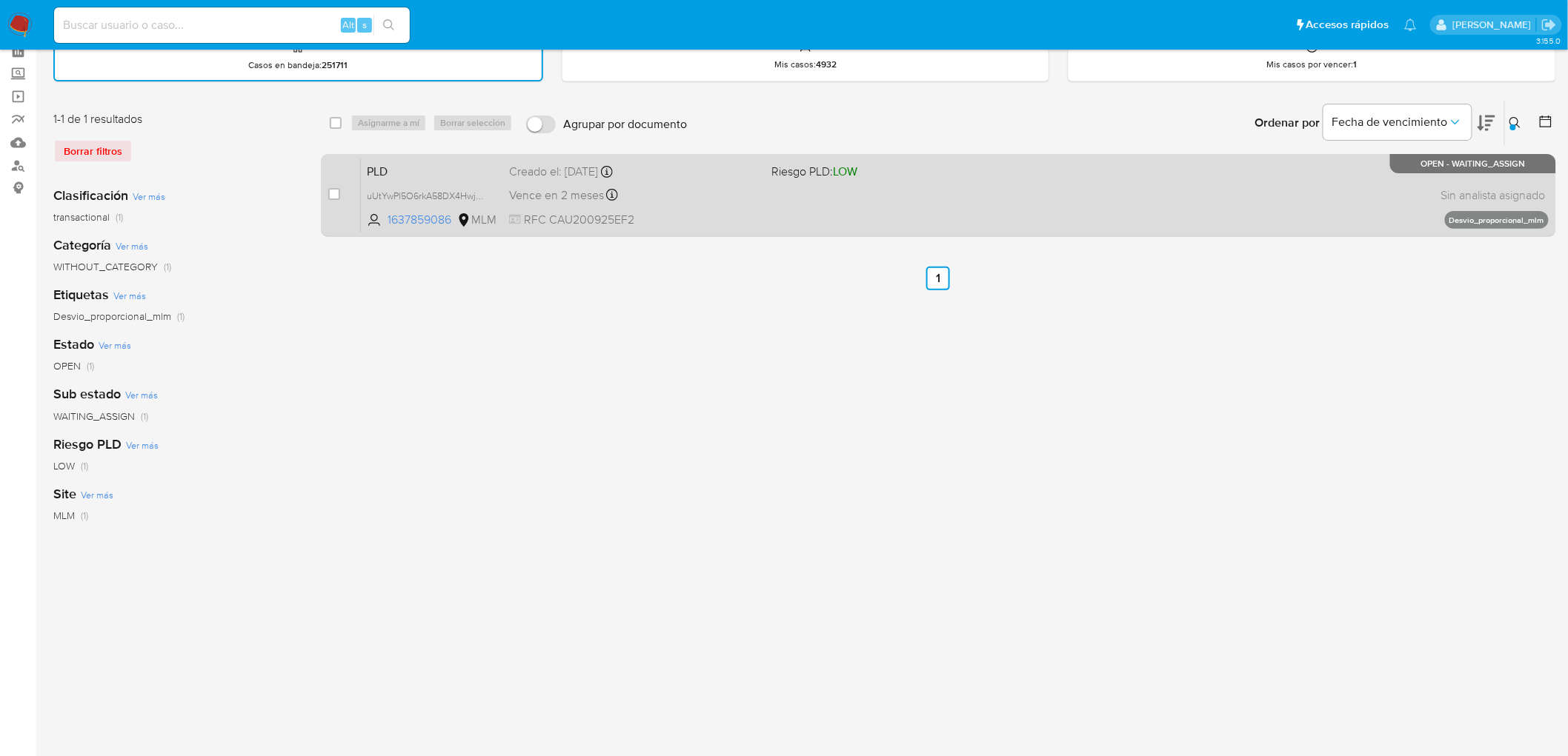
click at [381, 160] on span "PLD" at bounding box center [432, 170] width 130 height 20
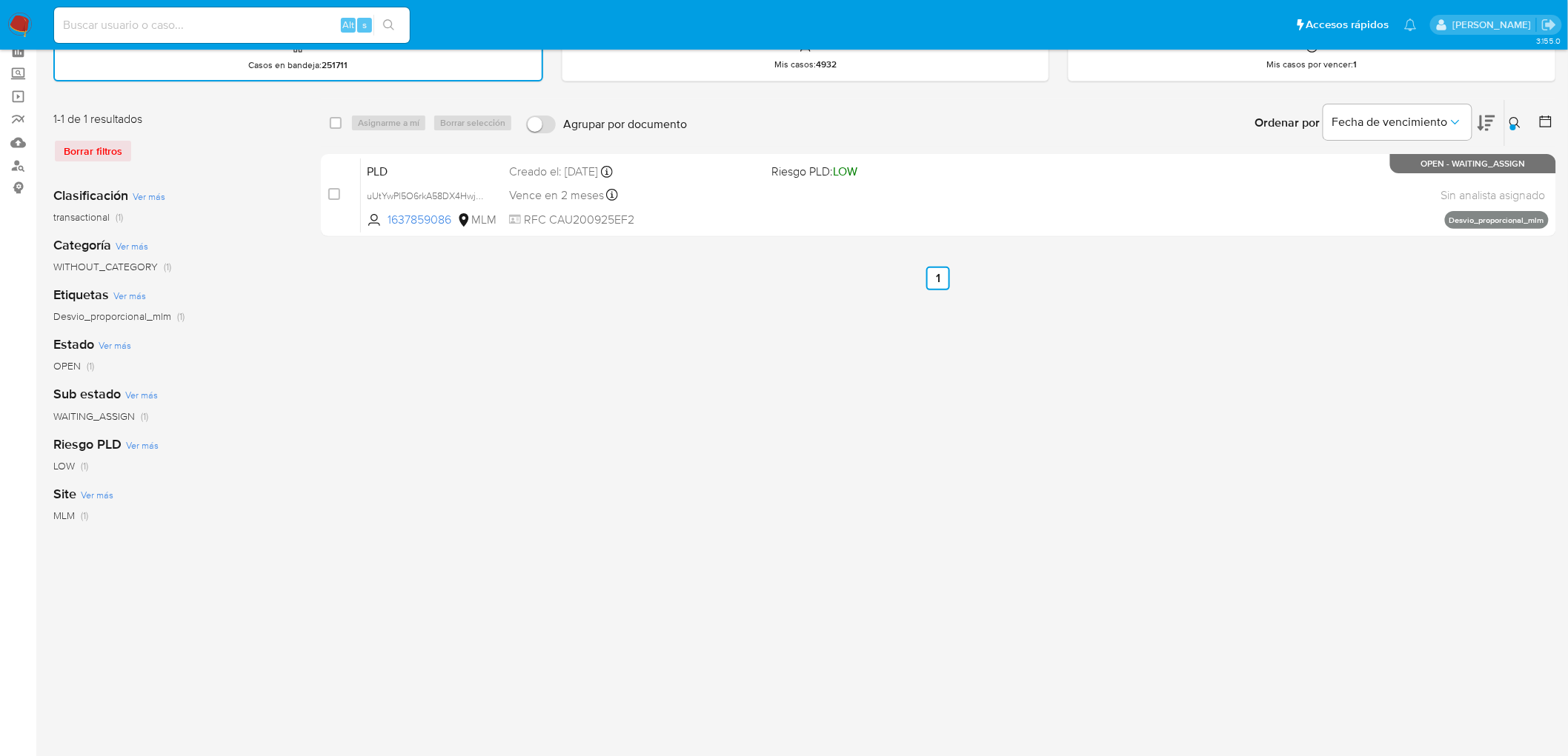
click at [20, 30] on img at bounding box center [20, 25] width 25 height 25
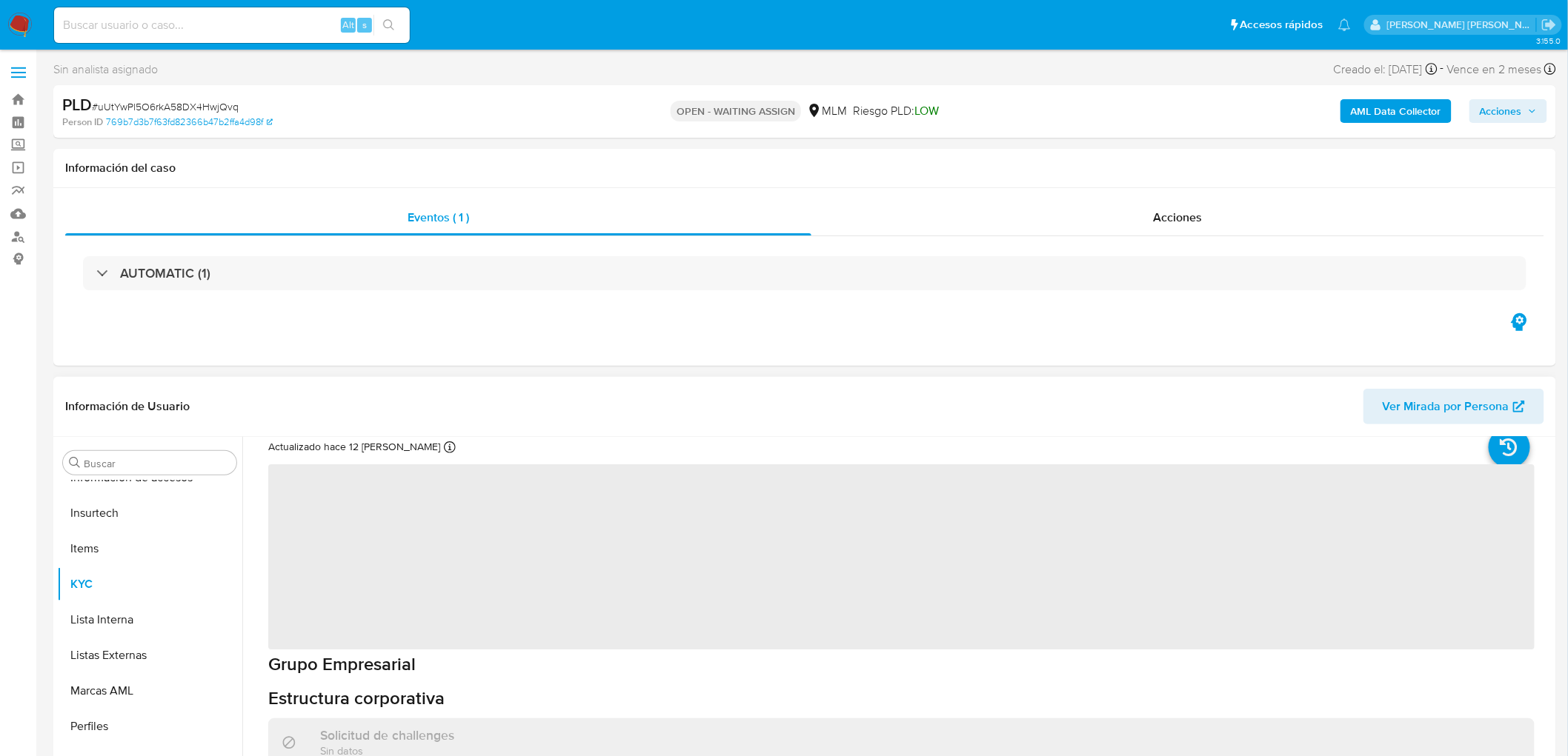
scroll to position [82, 0]
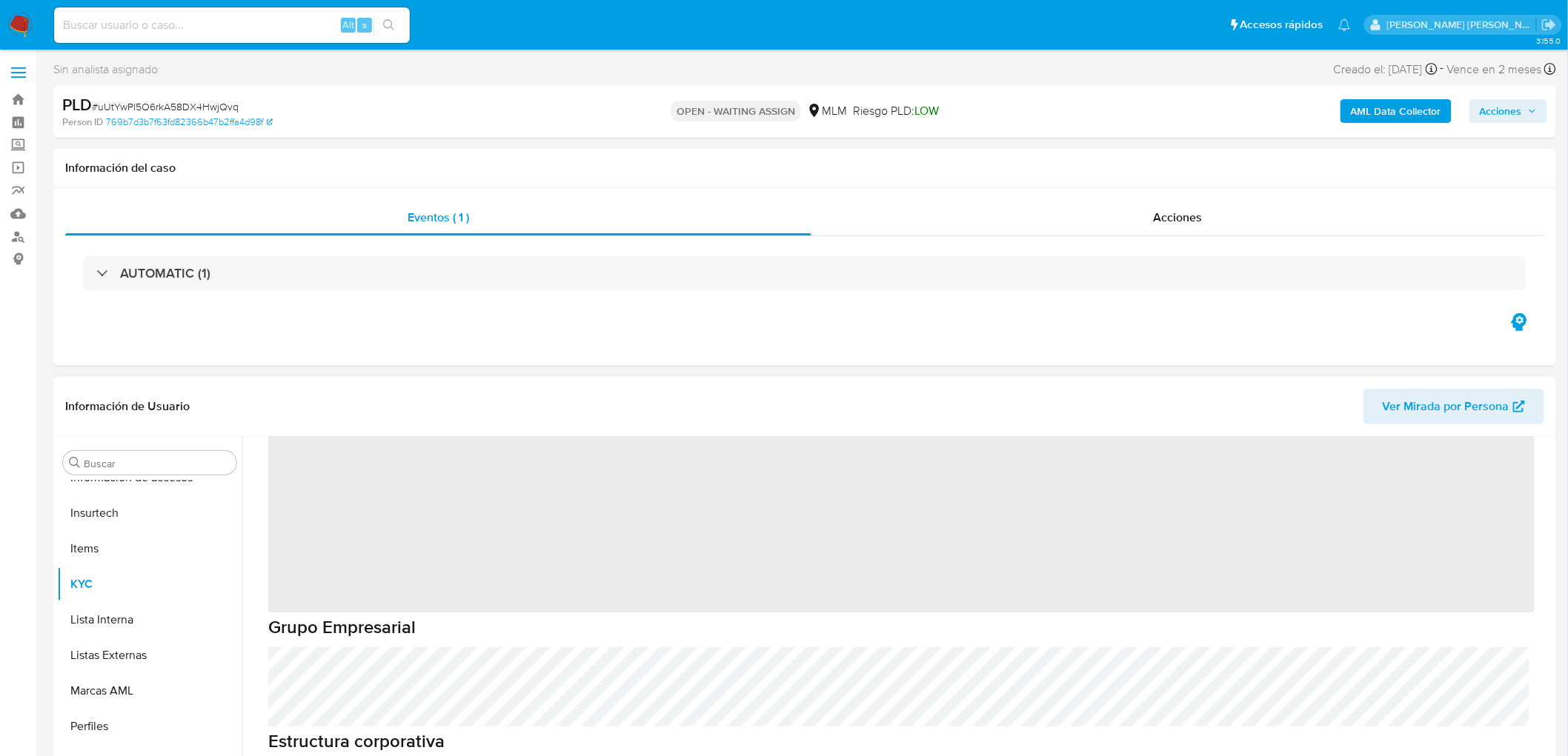
select select "10"
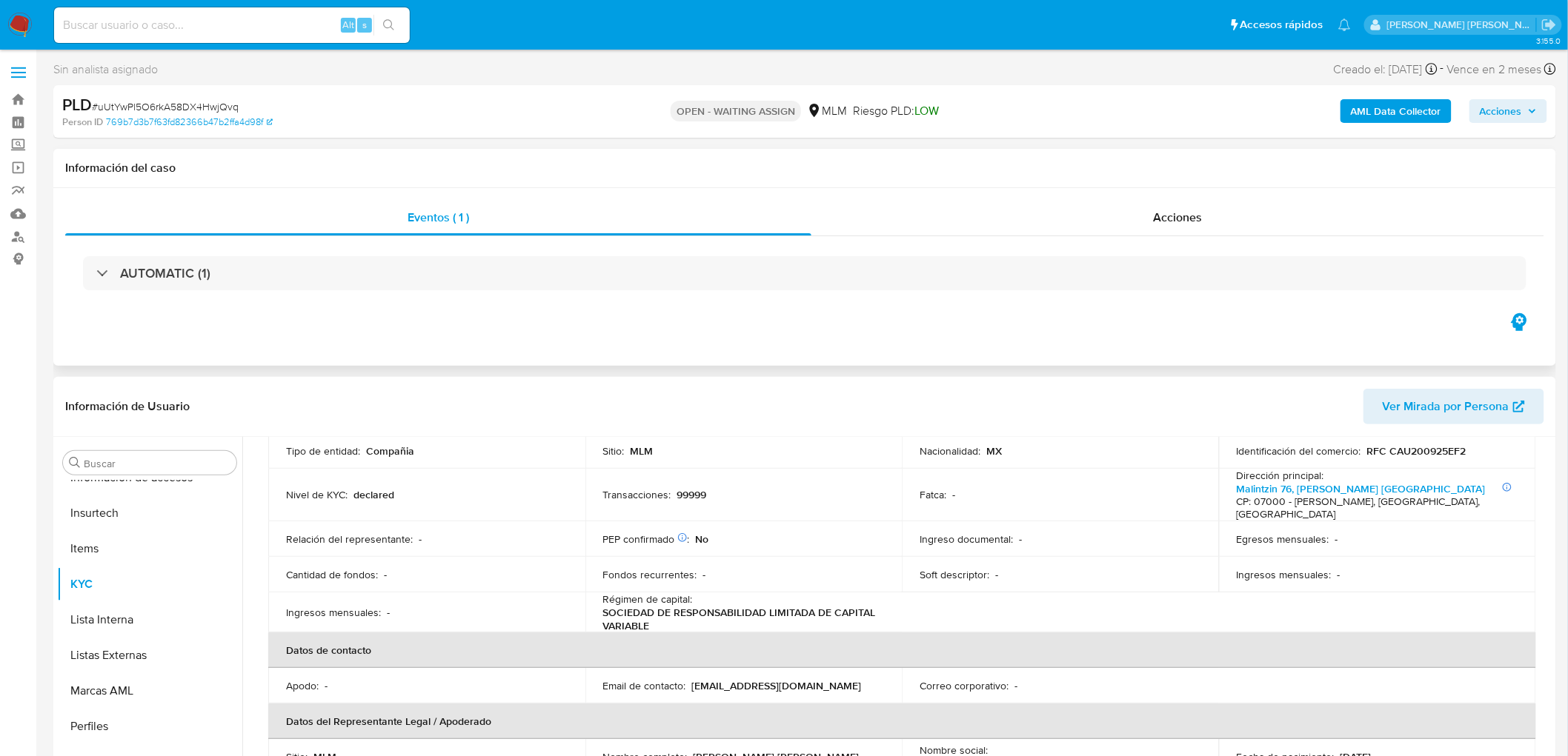
scroll to position [180, 0]
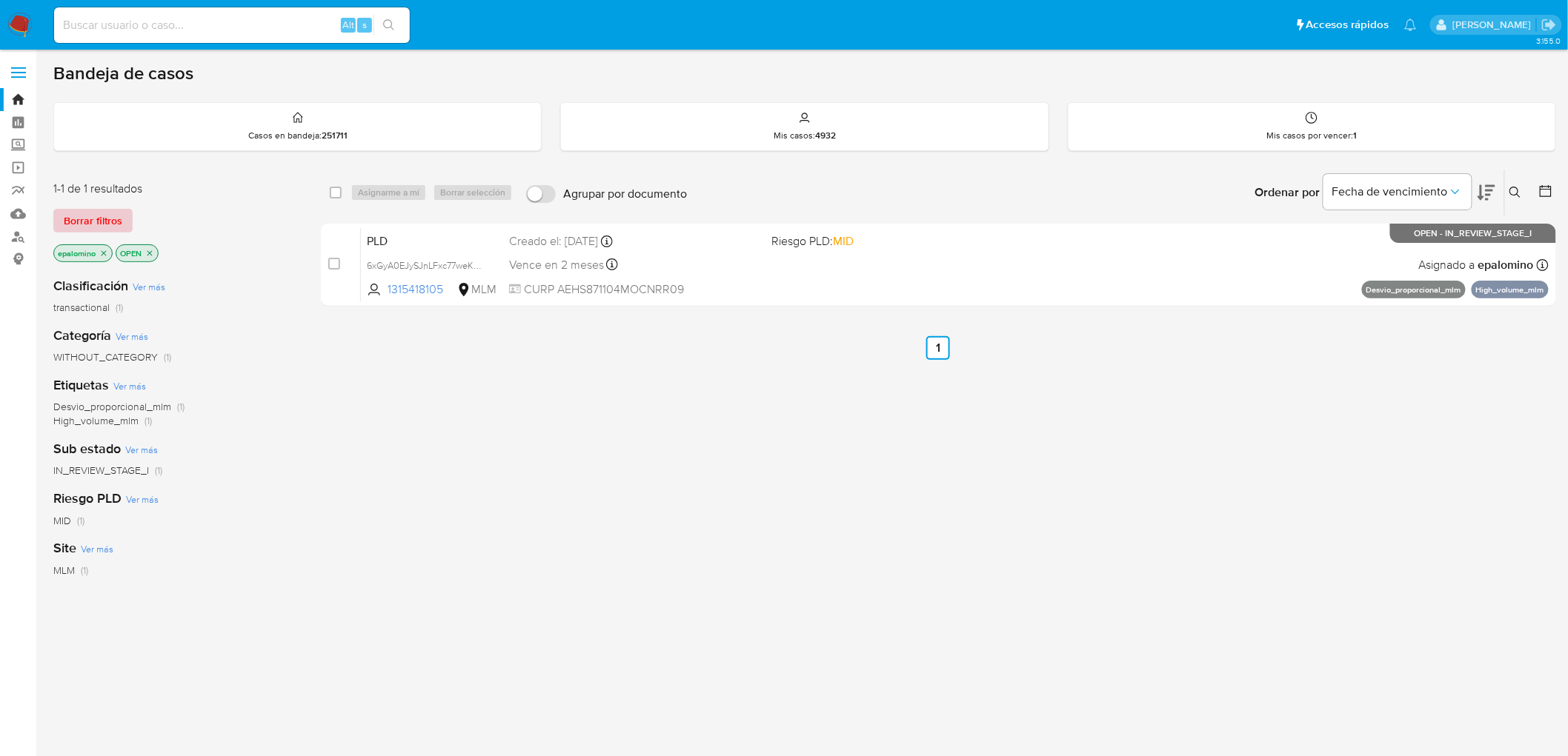
click at [101, 210] on span "Borrar filtros" at bounding box center [93, 221] width 59 height 21
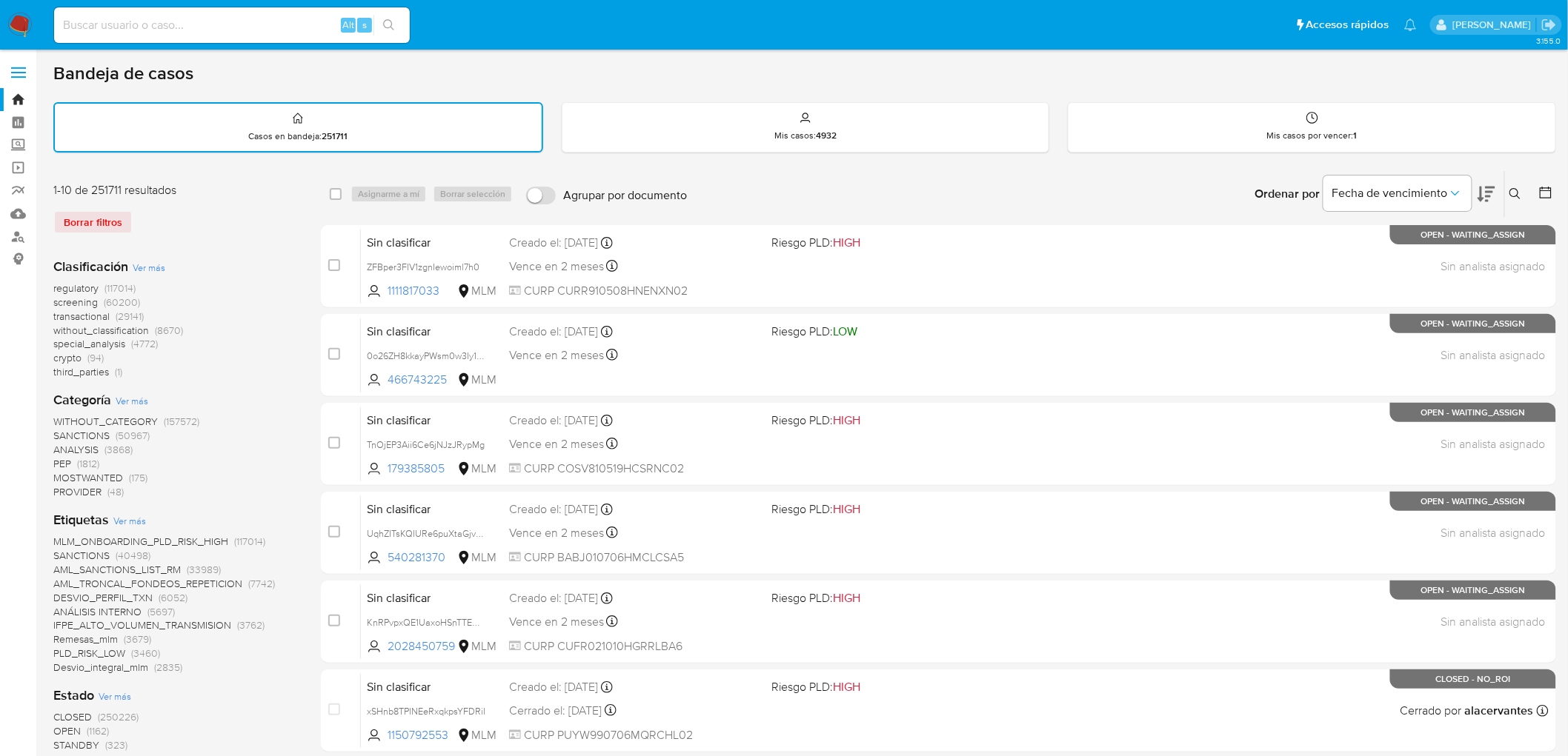
click at [21, 23] on img at bounding box center [20, 25] width 25 height 25
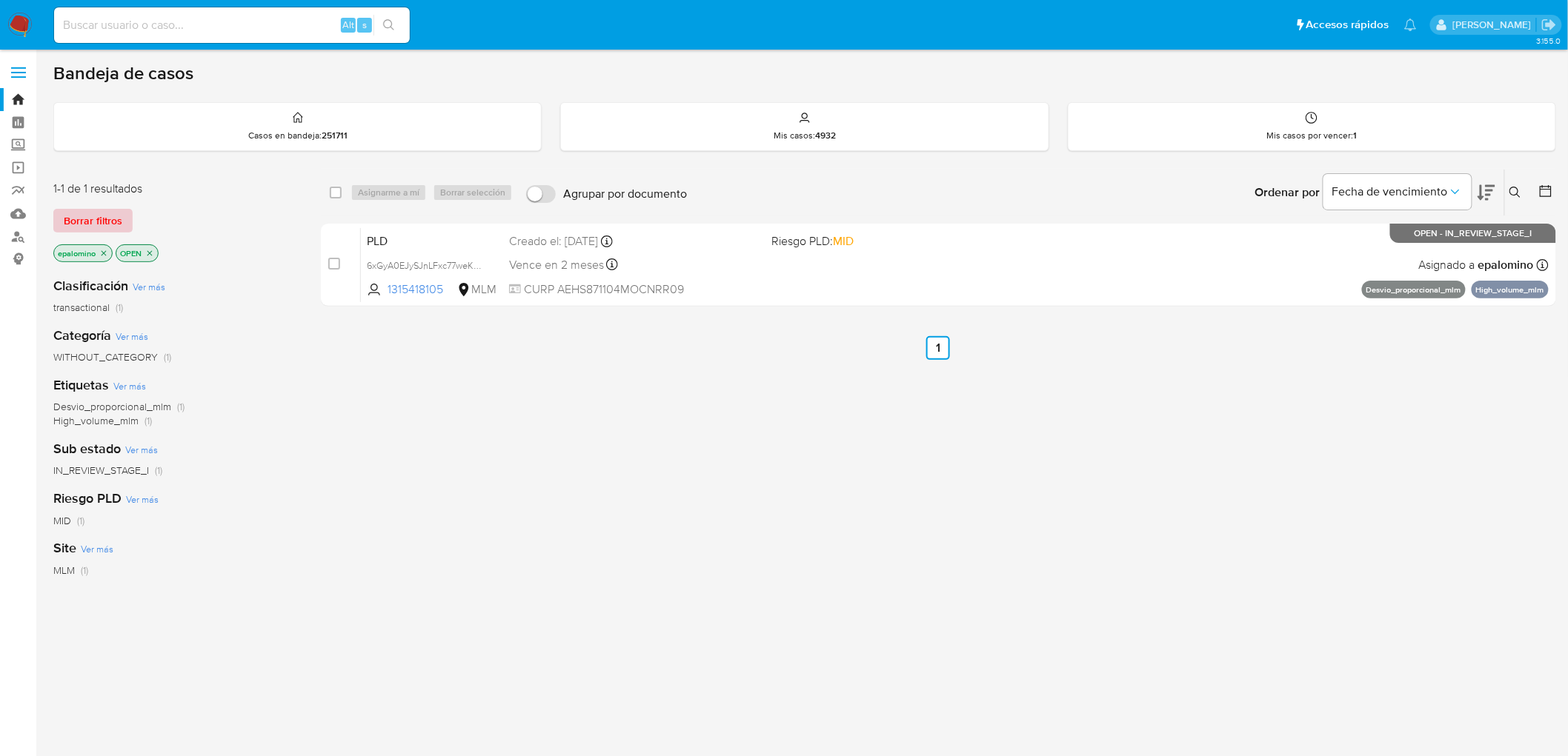
click at [76, 225] on span "Borrar filtros" at bounding box center [93, 221] width 59 height 21
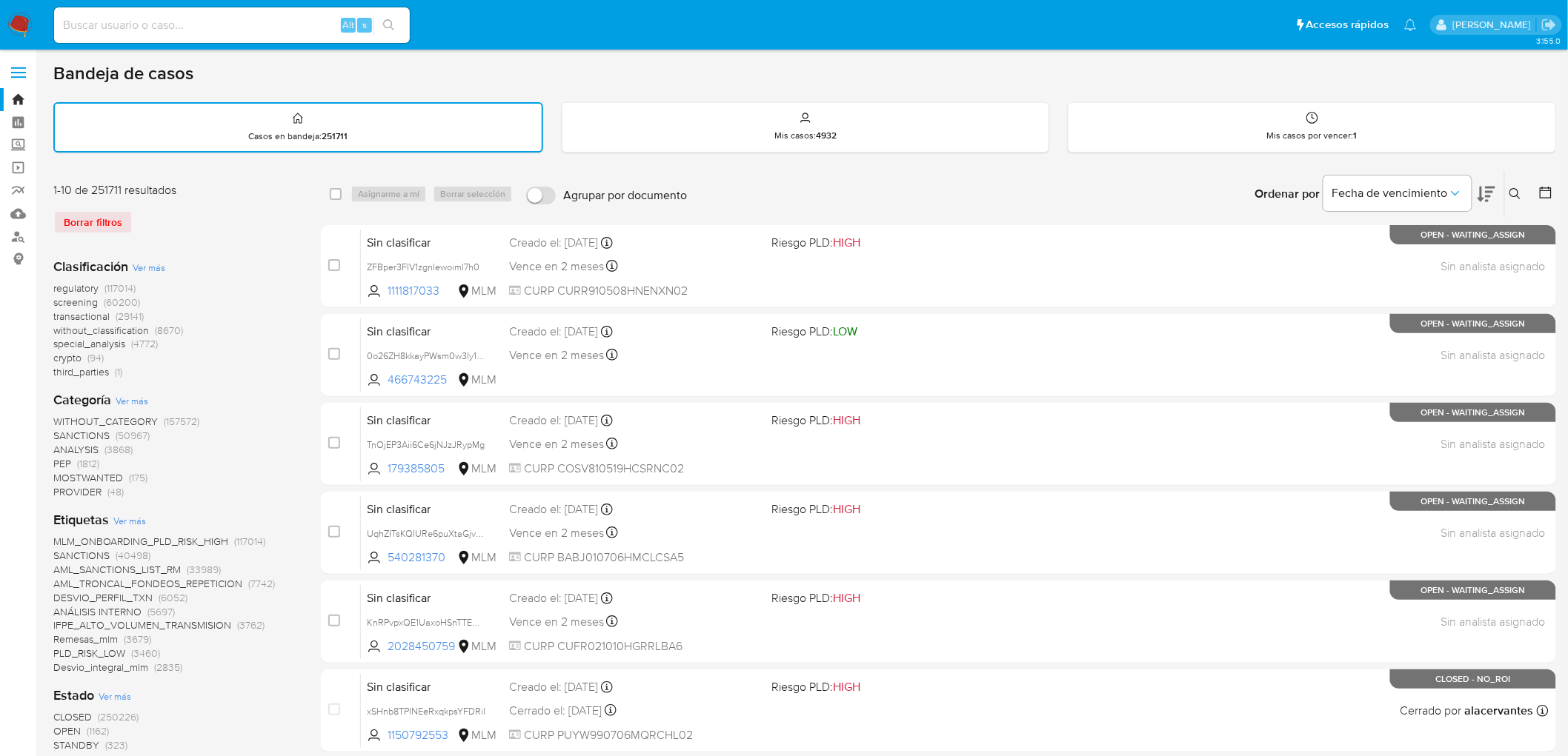
click at [1518, 188] on icon at bounding box center [1516, 194] width 12 height 12
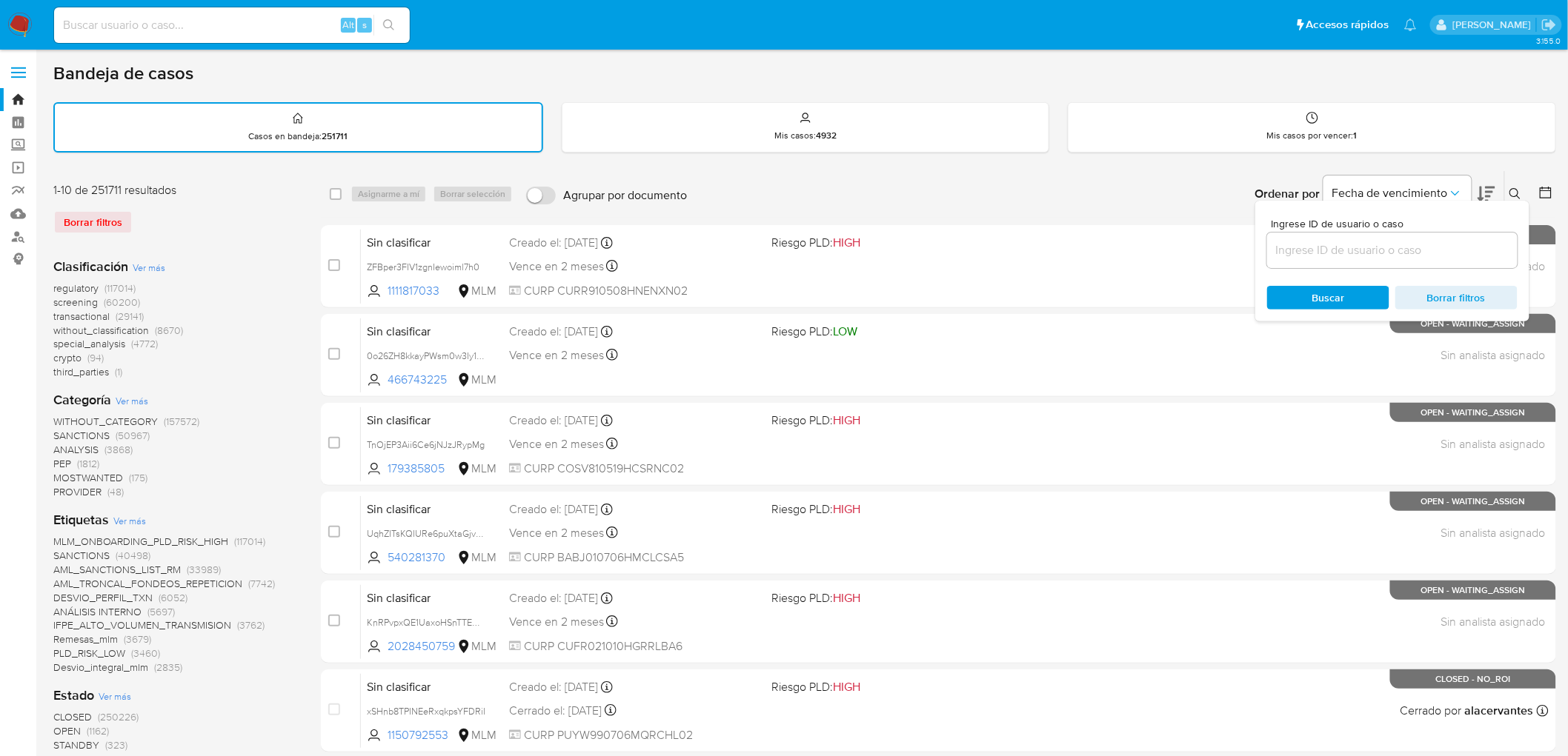
click at [1335, 263] on div at bounding box center [1392, 250] width 250 height 35
click at [1337, 236] on div at bounding box center [1392, 250] width 250 height 35
click at [1340, 242] on input at bounding box center [1392, 251] width 250 height 20
paste input "1315418105"
type input "1315418105"
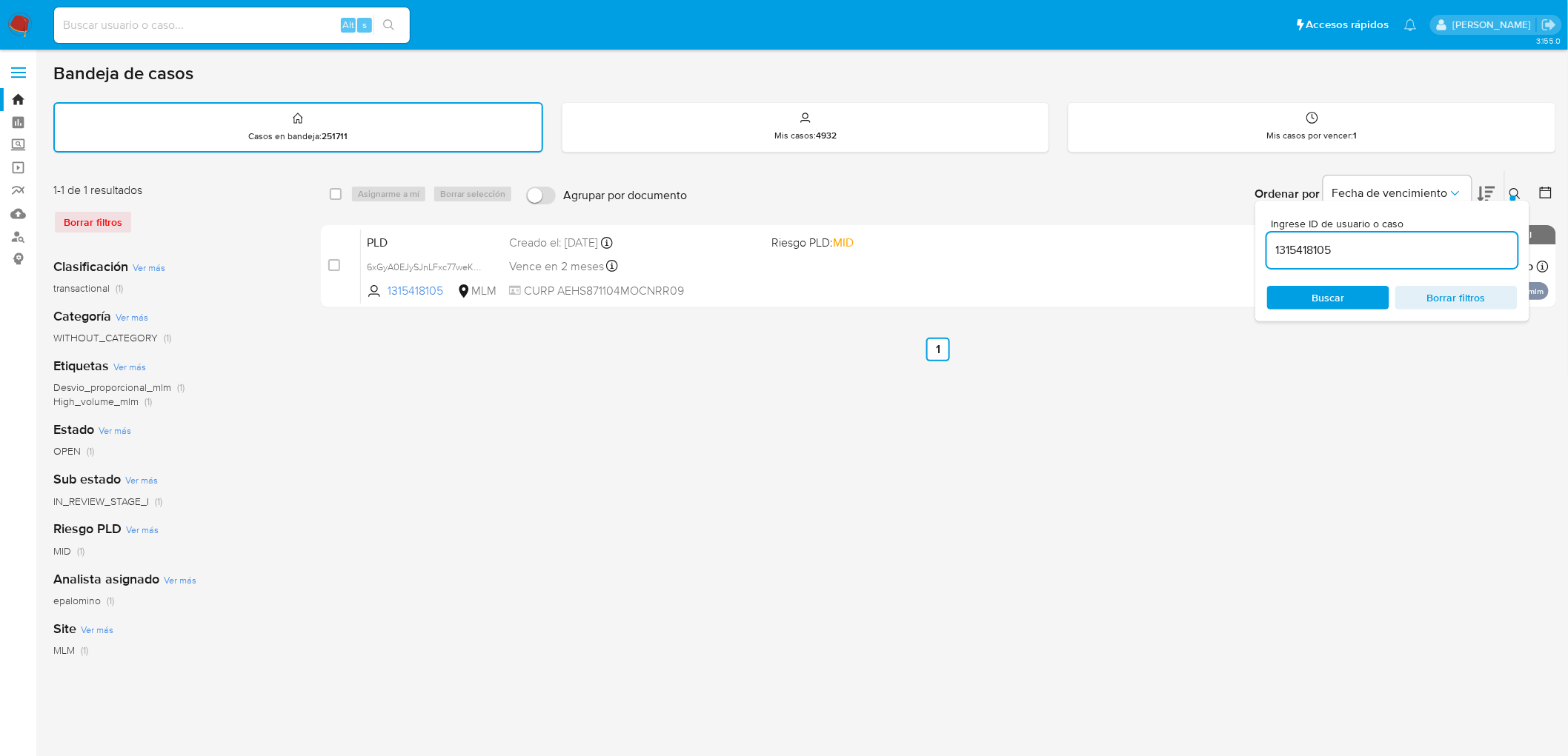
click at [1515, 188] on icon at bounding box center [1516, 194] width 12 height 12
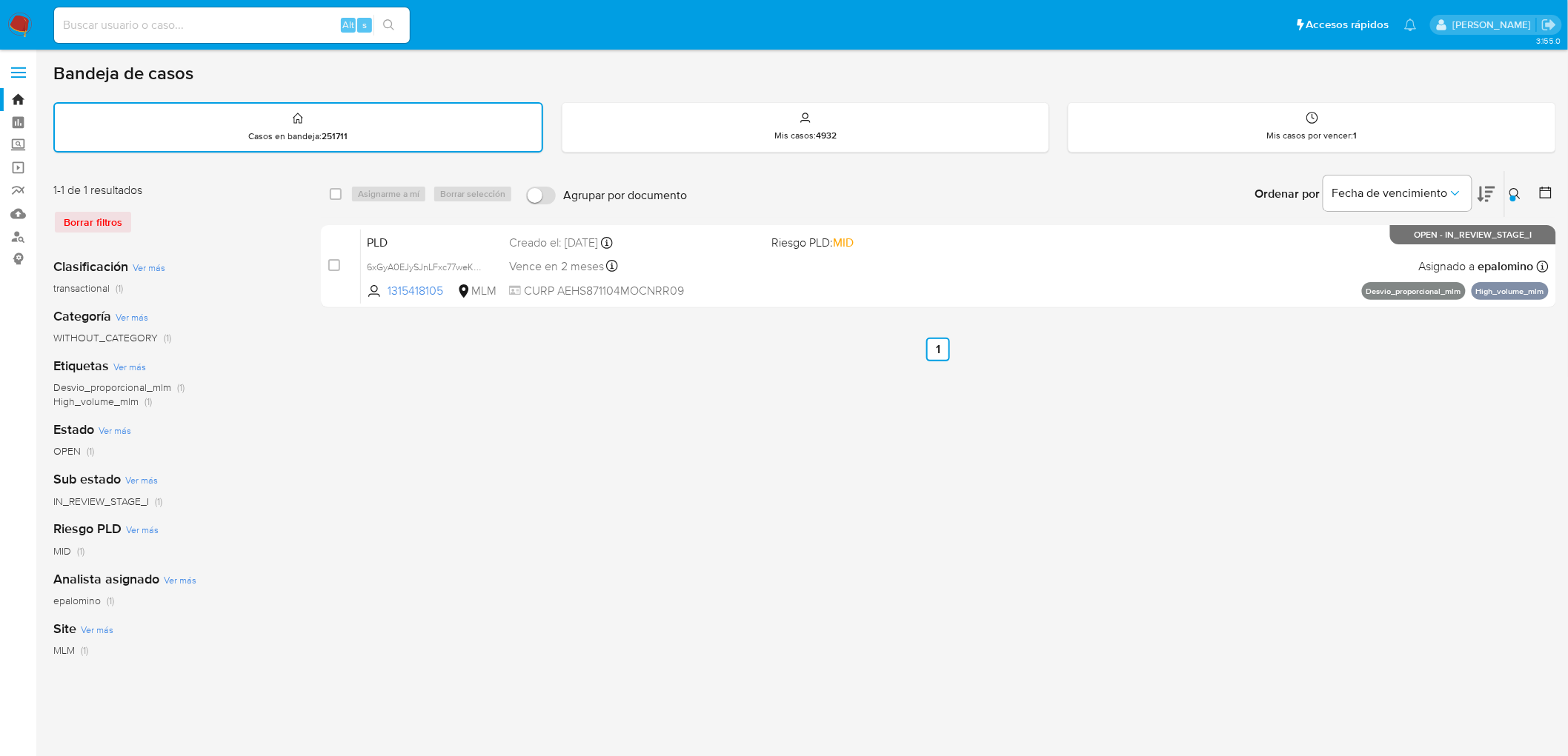
click at [17, 34] on img at bounding box center [20, 25] width 25 height 25
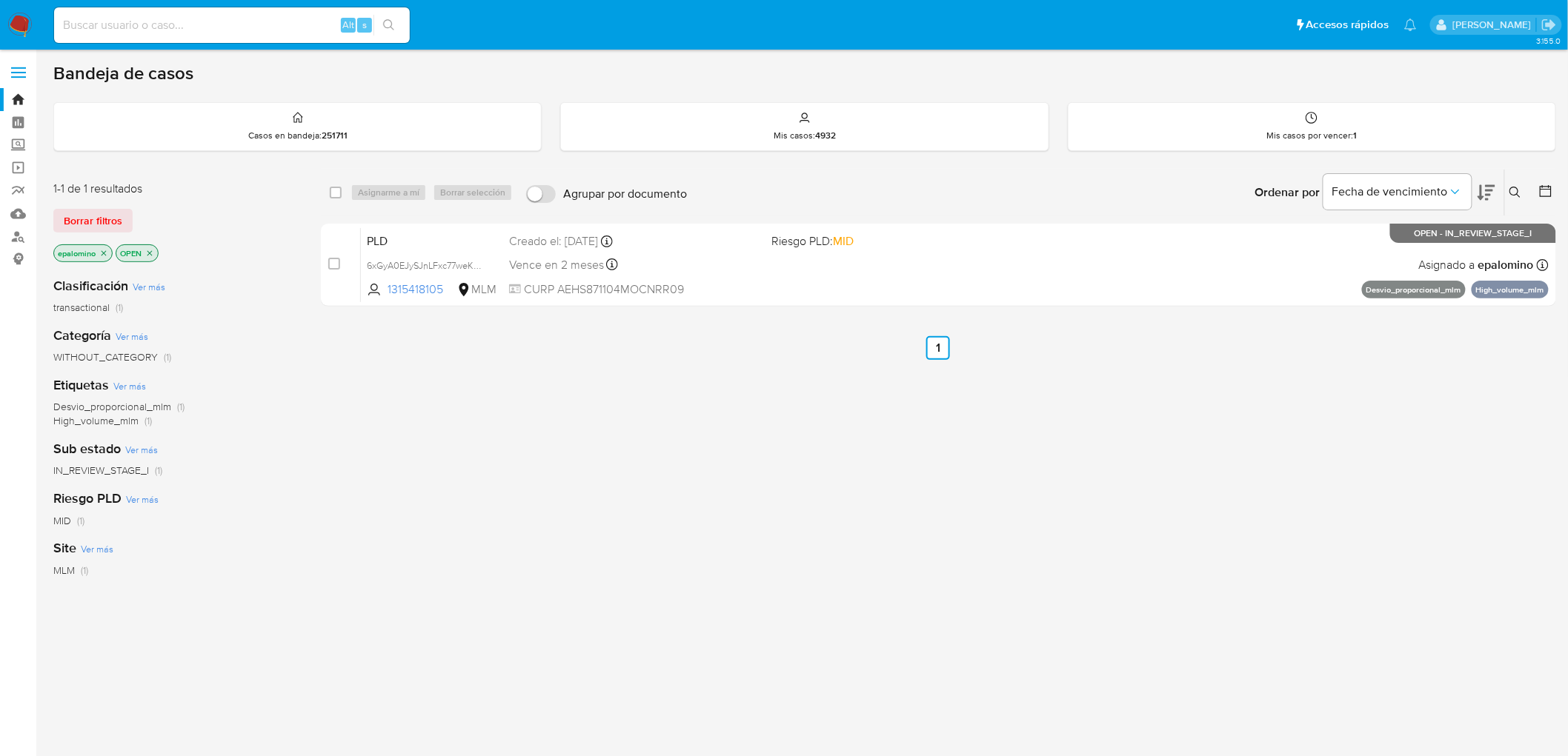
click at [84, 205] on div "1-1 de 1 resultados Borrar filtros epalomino OPEN" at bounding box center [172, 223] width 237 height 84
click at [84, 210] on span "Borrar filtros" at bounding box center [93, 221] width 59 height 21
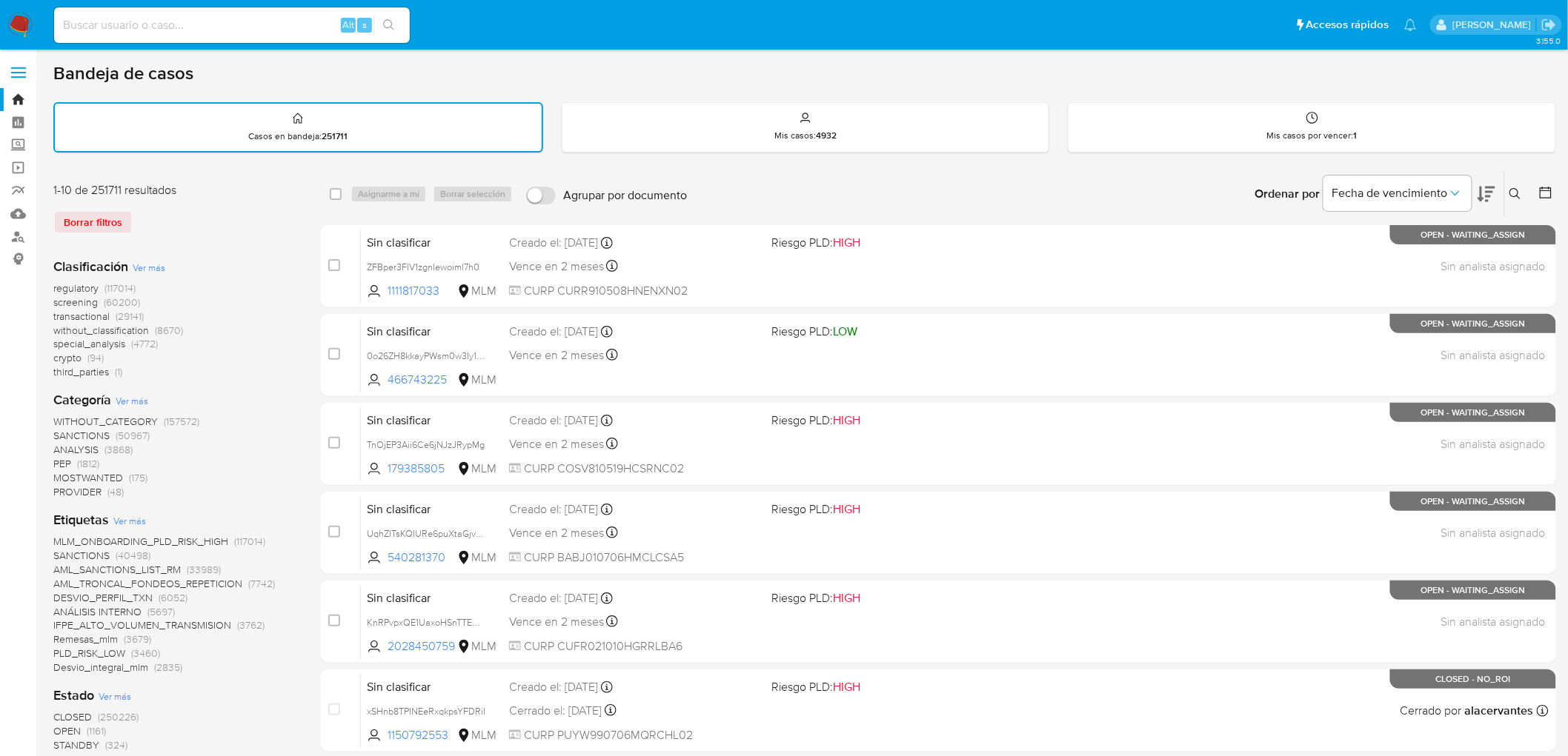
click at [26, 30] on img at bounding box center [20, 25] width 25 height 25
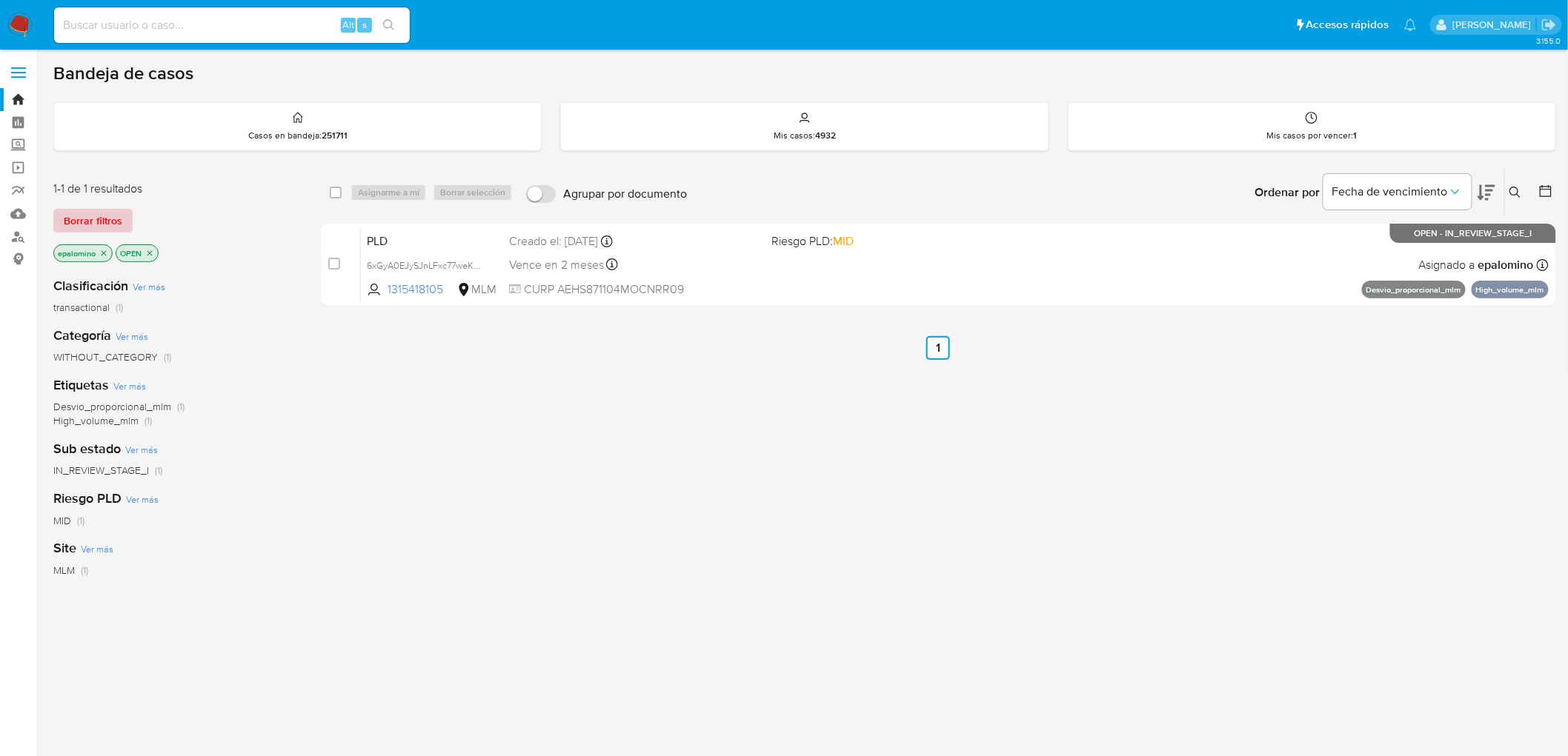
click at [90, 220] on span "Borrar filtros" at bounding box center [93, 221] width 59 height 21
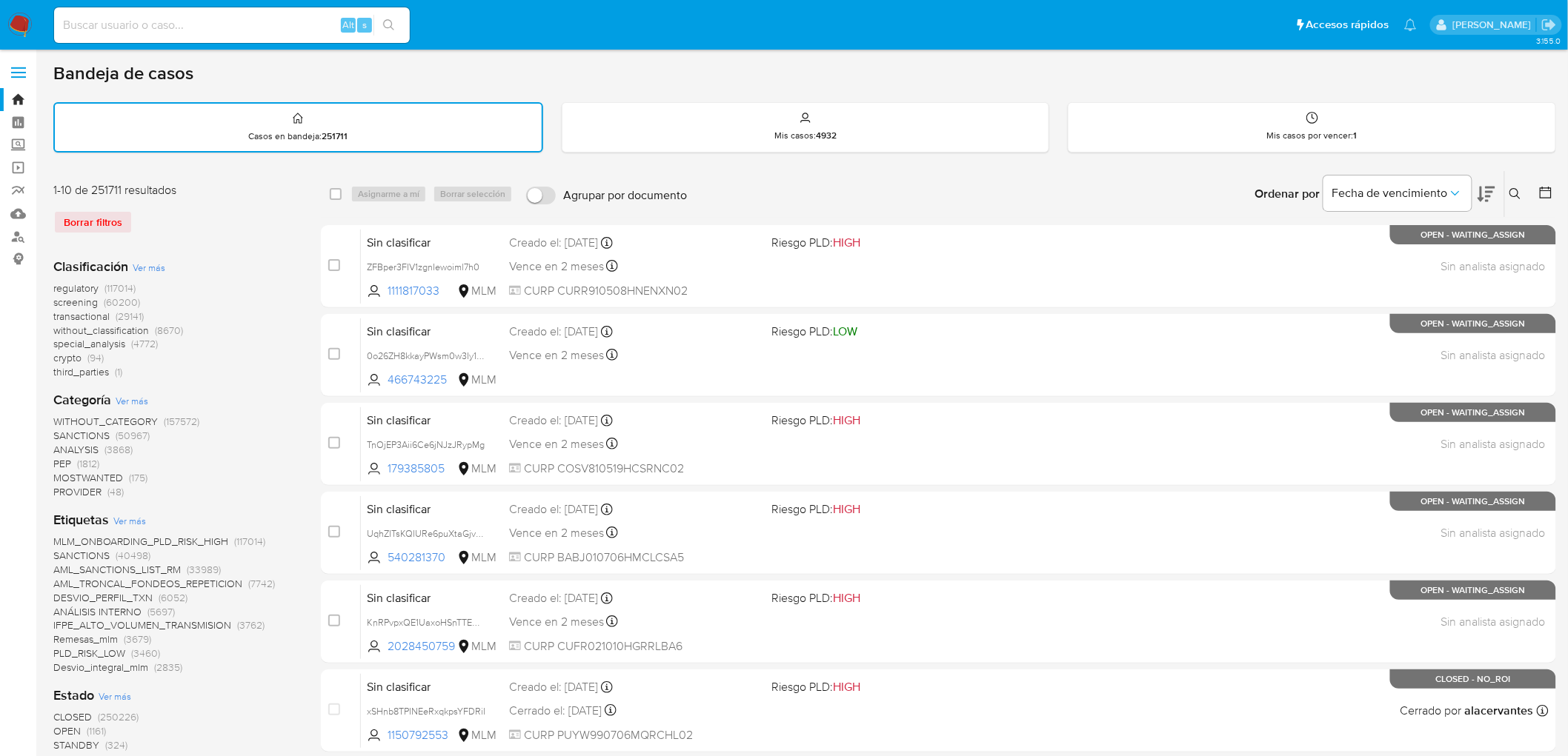
click at [32, 26] on img at bounding box center [20, 25] width 25 height 25
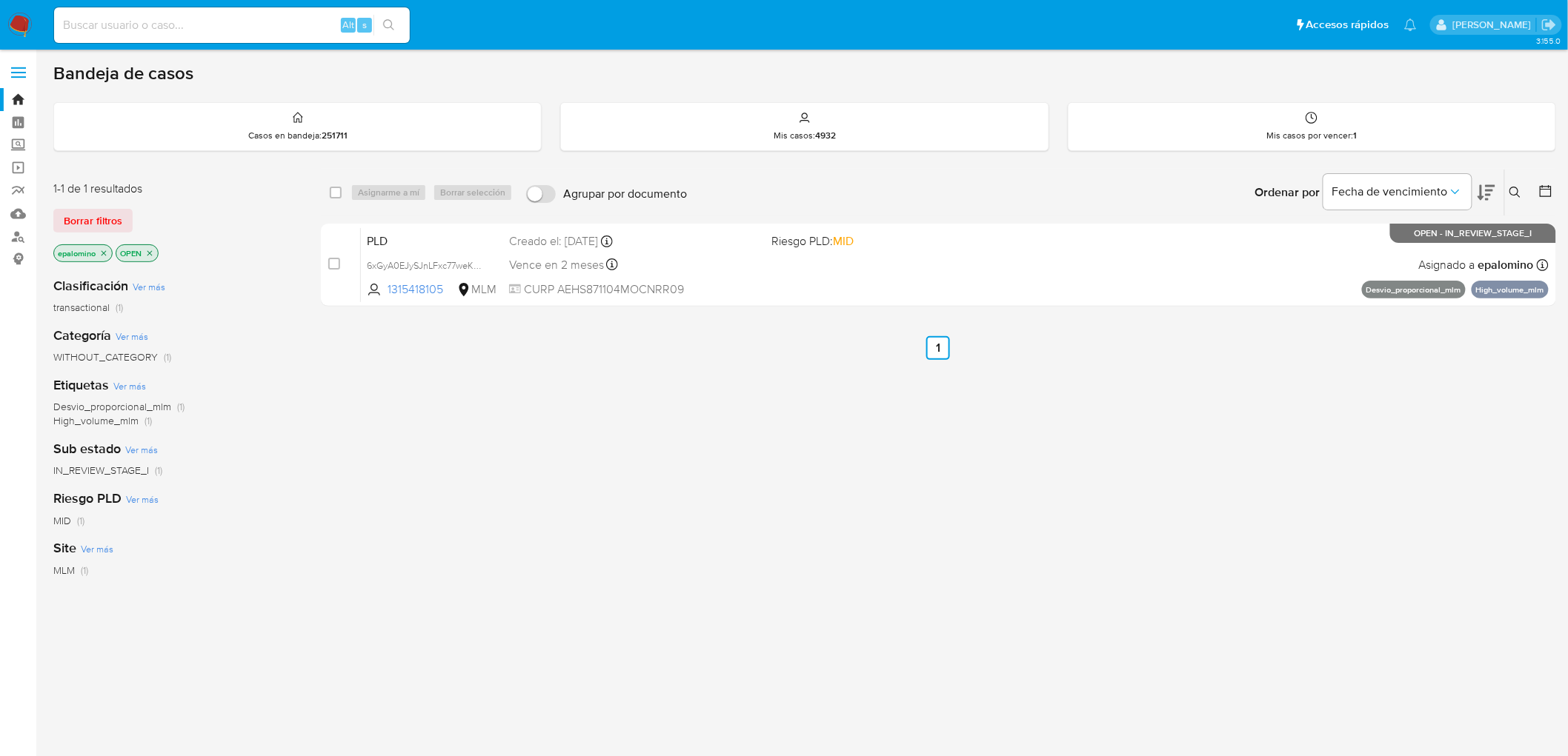
drag, startPoint x: 110, startPoint y: 209, endPoint x: 278, endPoint y: 203, distance: 168.1
click at [109, 210] on span "Borrar filtros" at bounding box center [93, 221] width 59 height 21
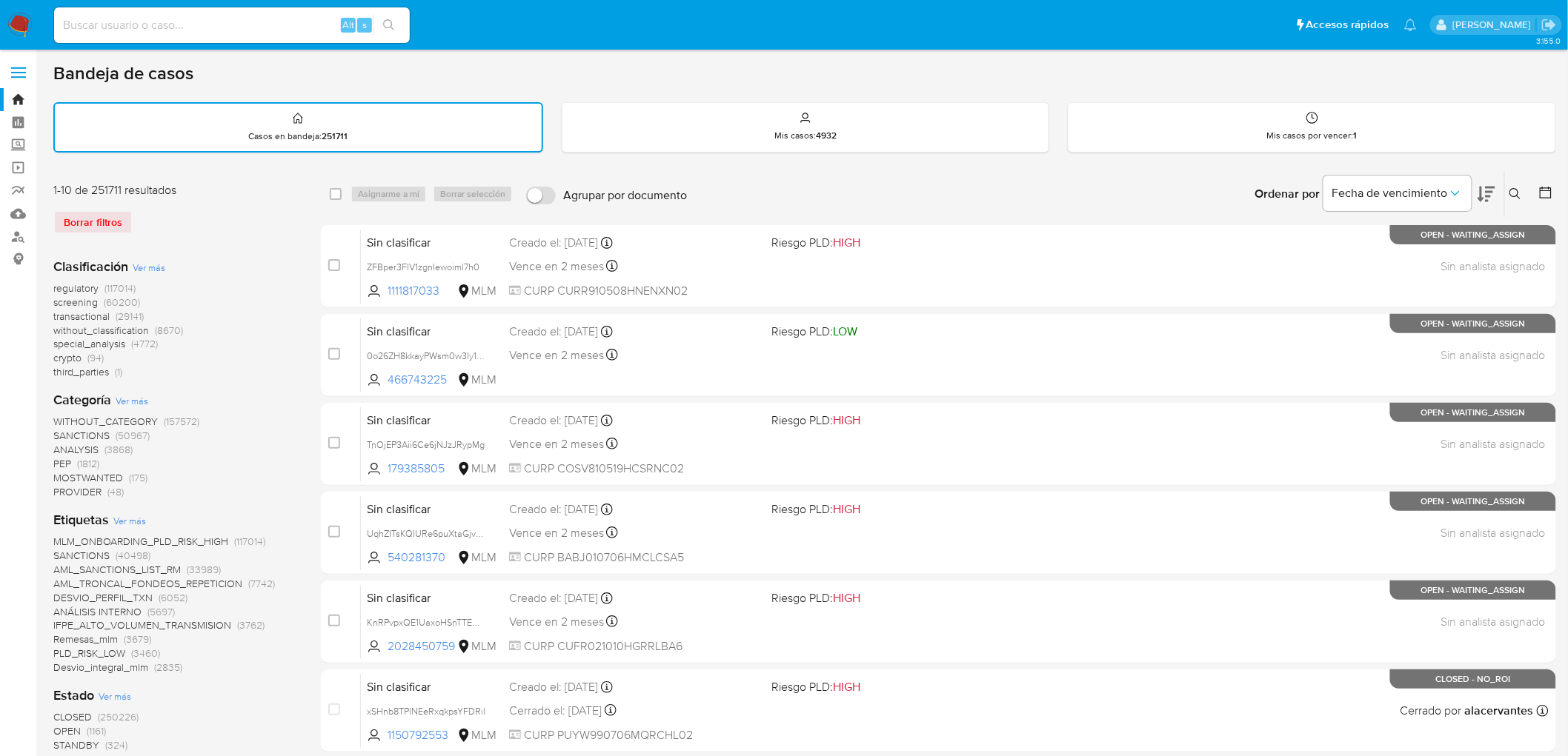
click at [1517, 191] on icon at bounding box center [1516, 194] width 12 height 12
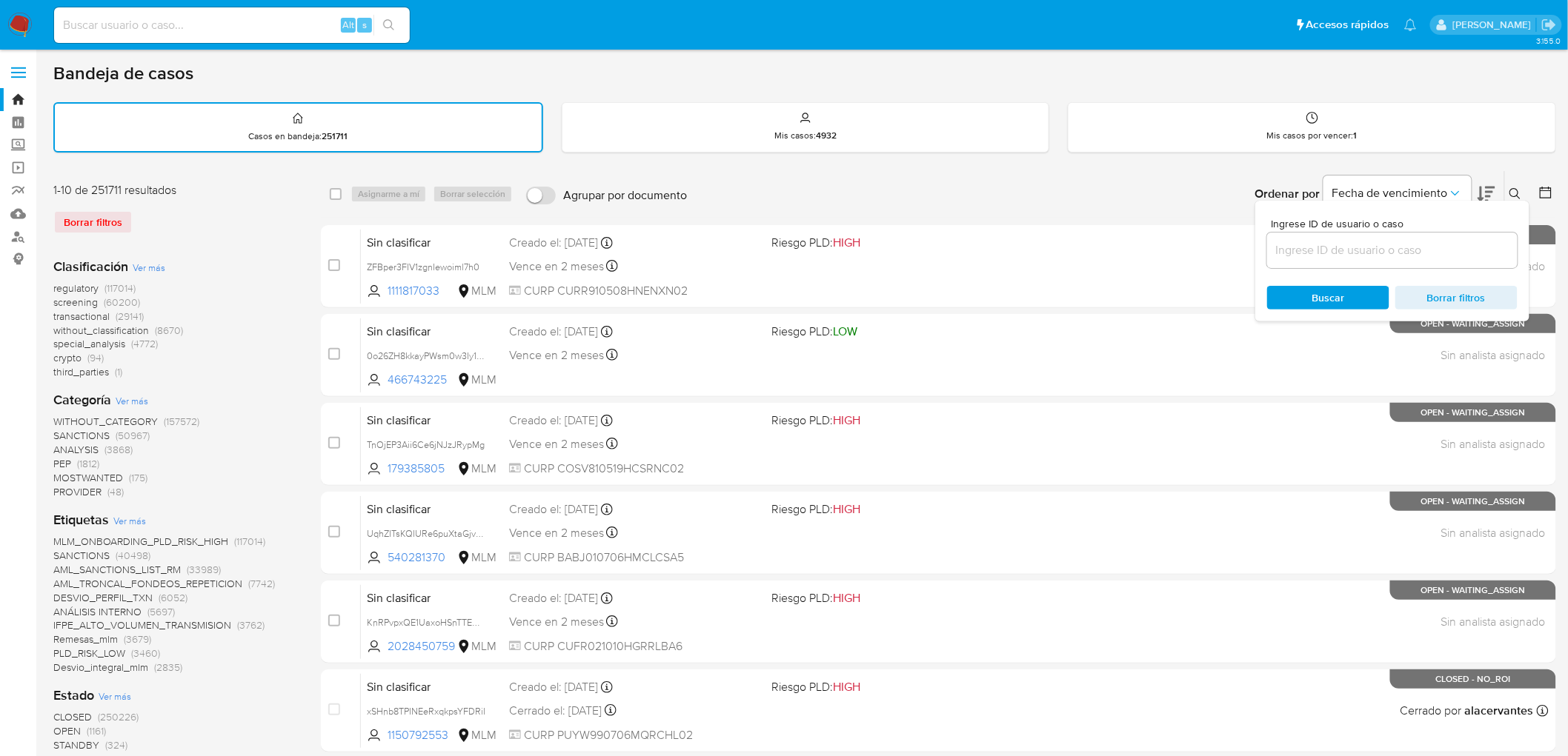
click at [1328, 254] on input at bounding box center [1392, 251] width 250 height 20
type input "170550430"
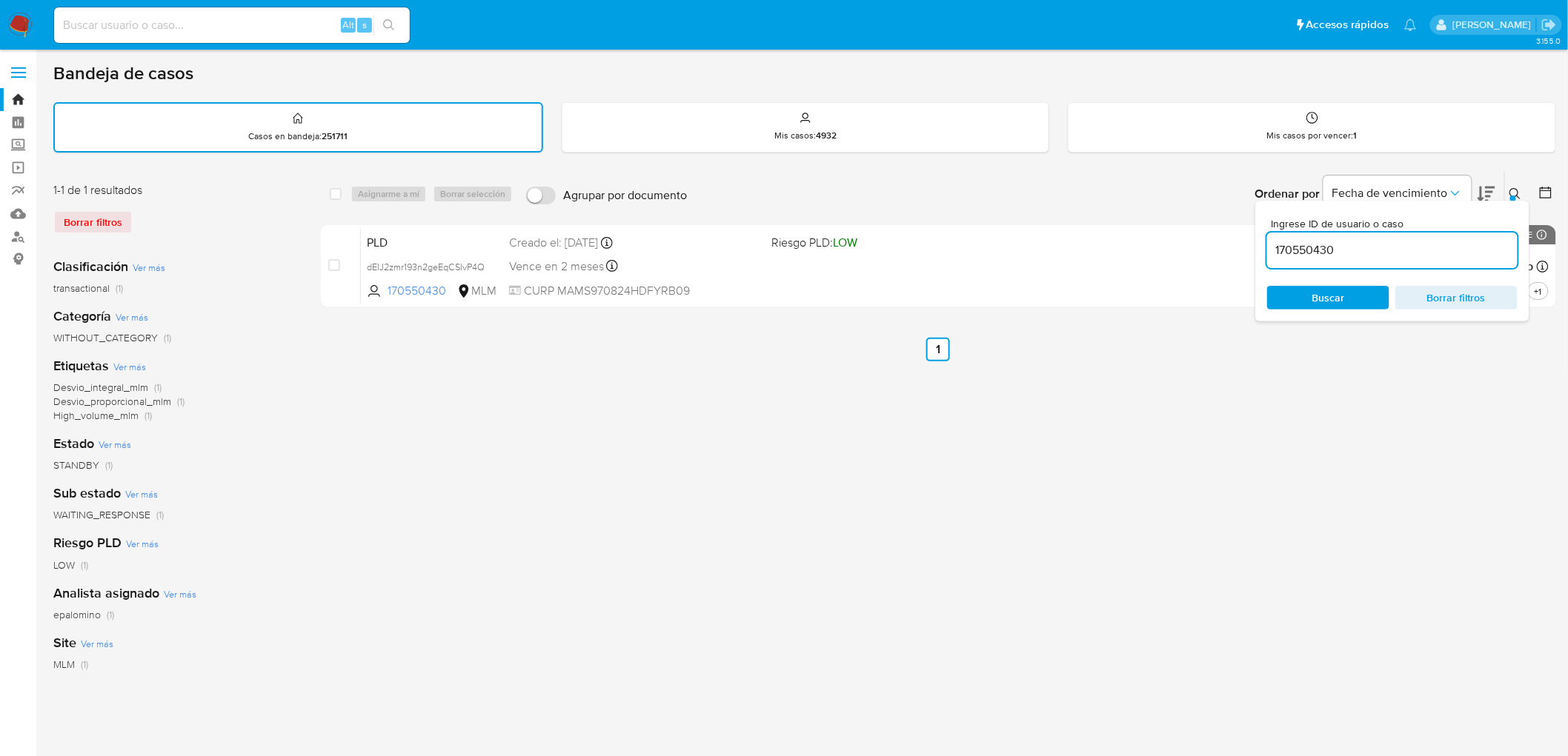
click at [1522, 188] on icon at bounding box center [1516, 194] width 12 height 12
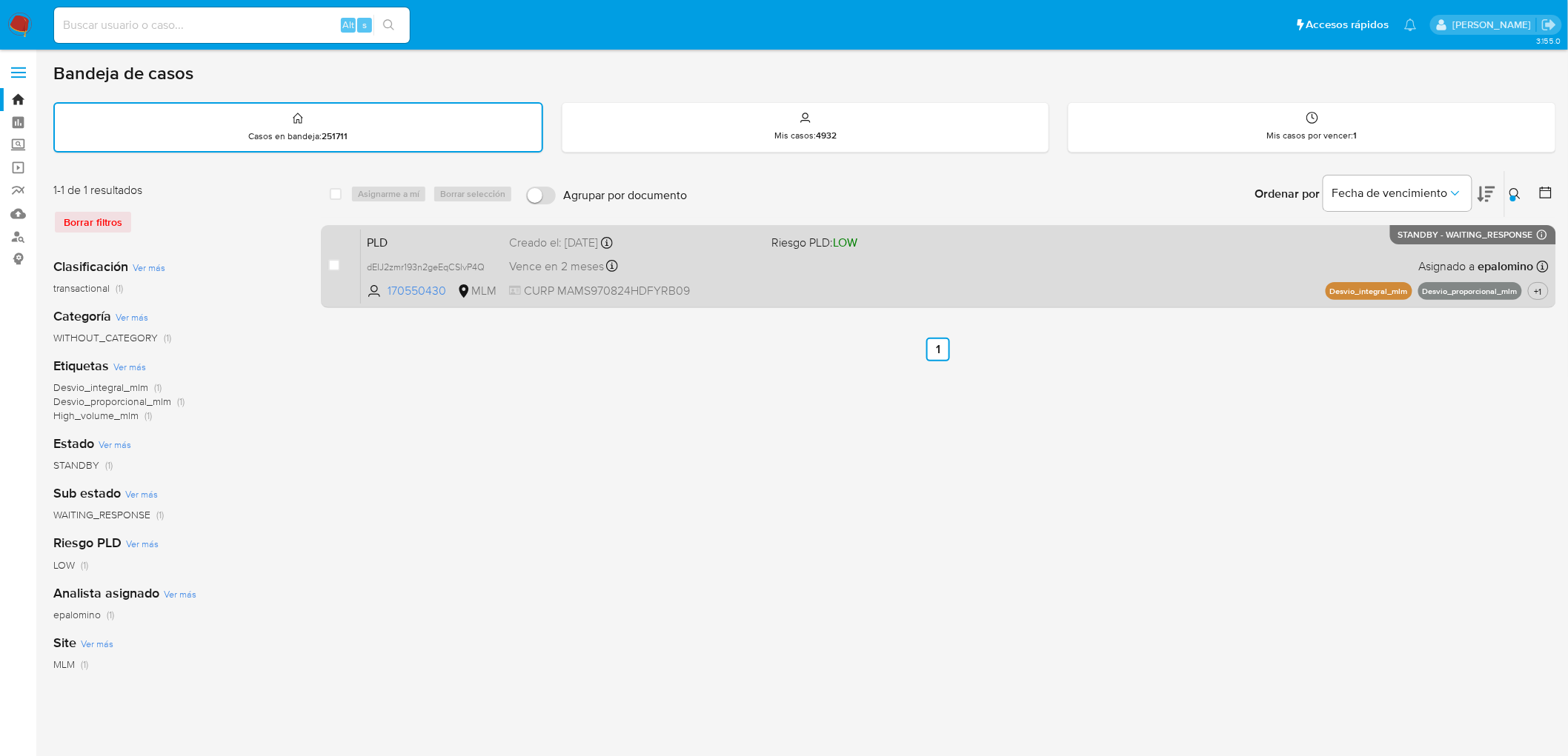
click at [400, 232] on span "PLD" at bounding box center [432, 242] width 130 height 20
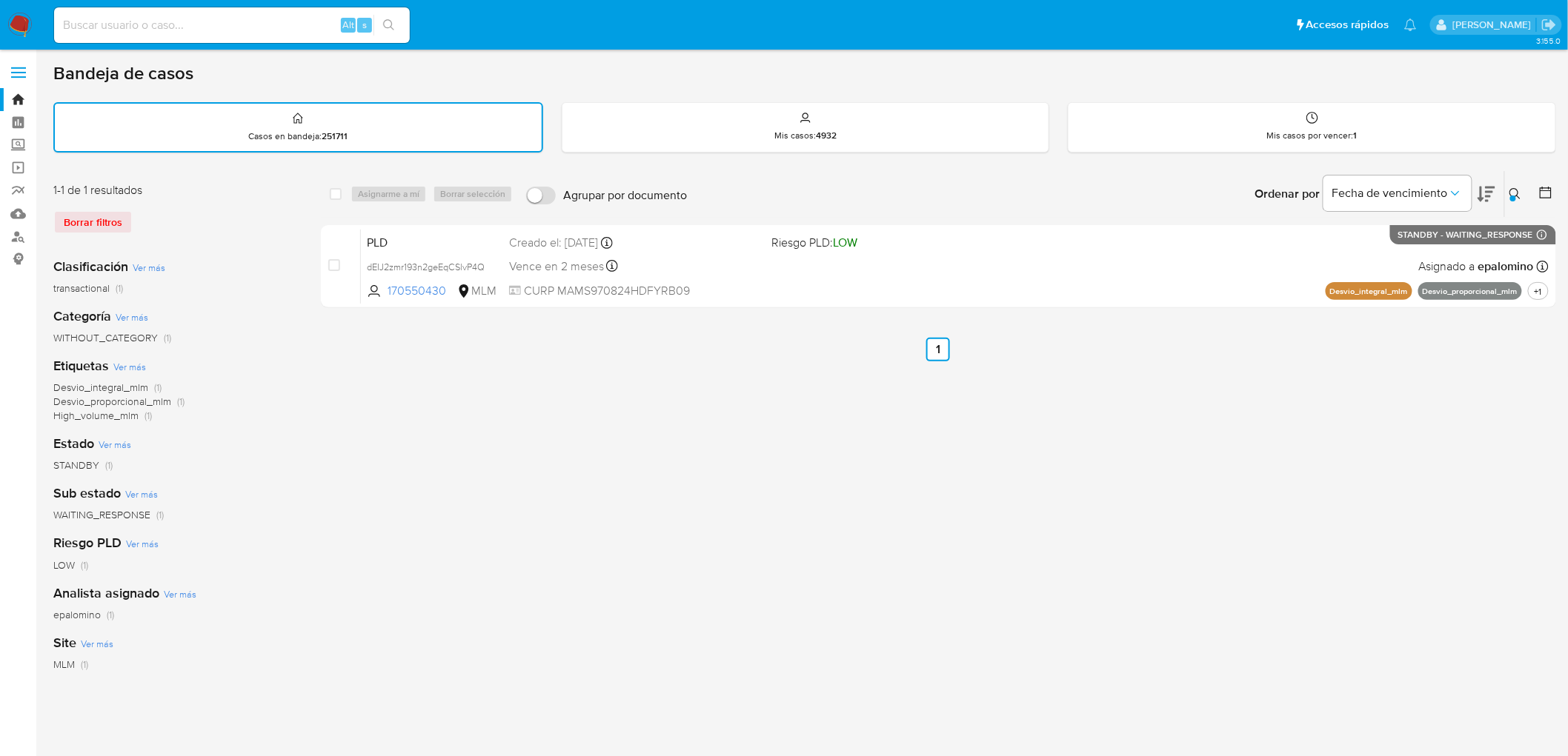
click at [19, 23] on img at bounding box center [20, 25] width 25 height 25
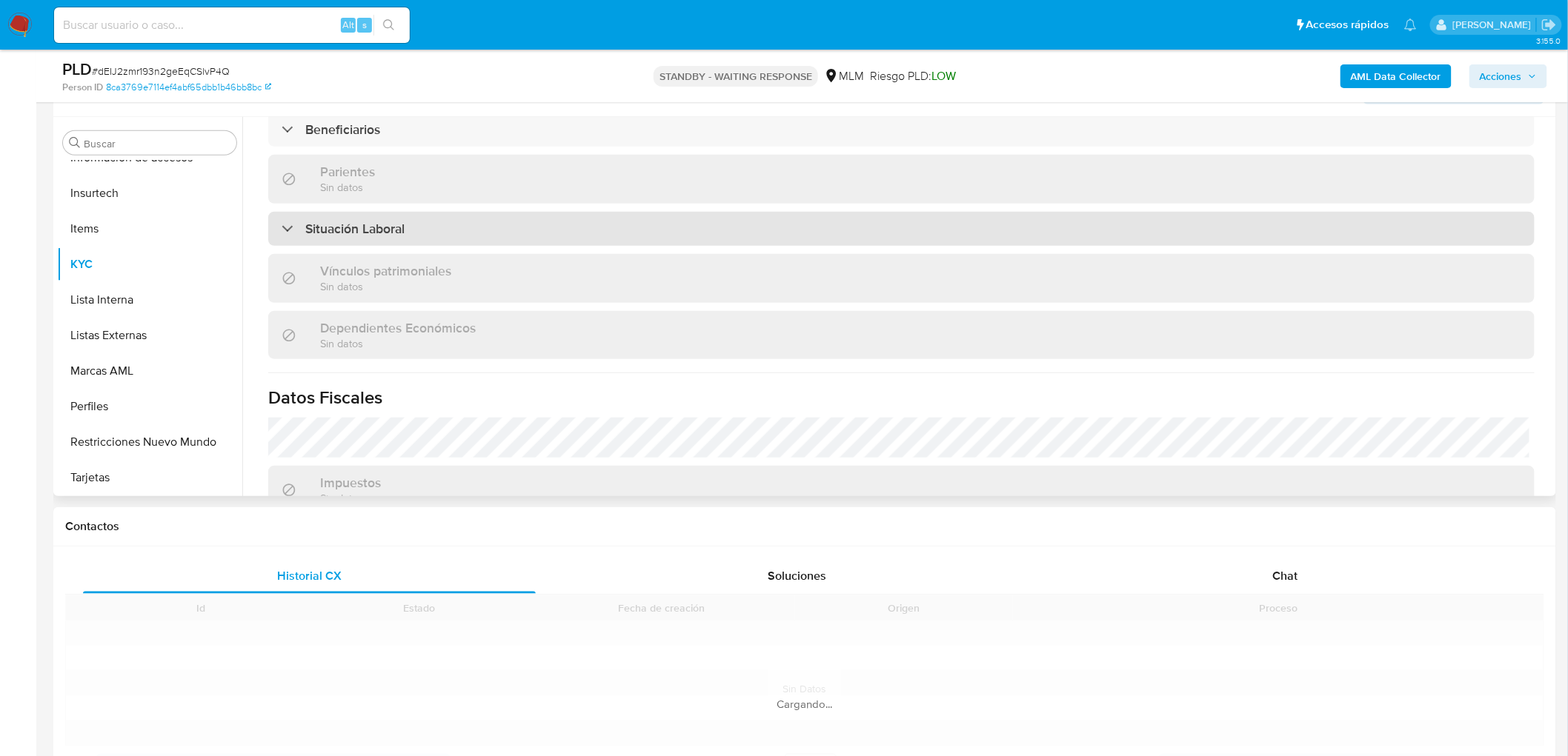
scroll to position [329, 0]
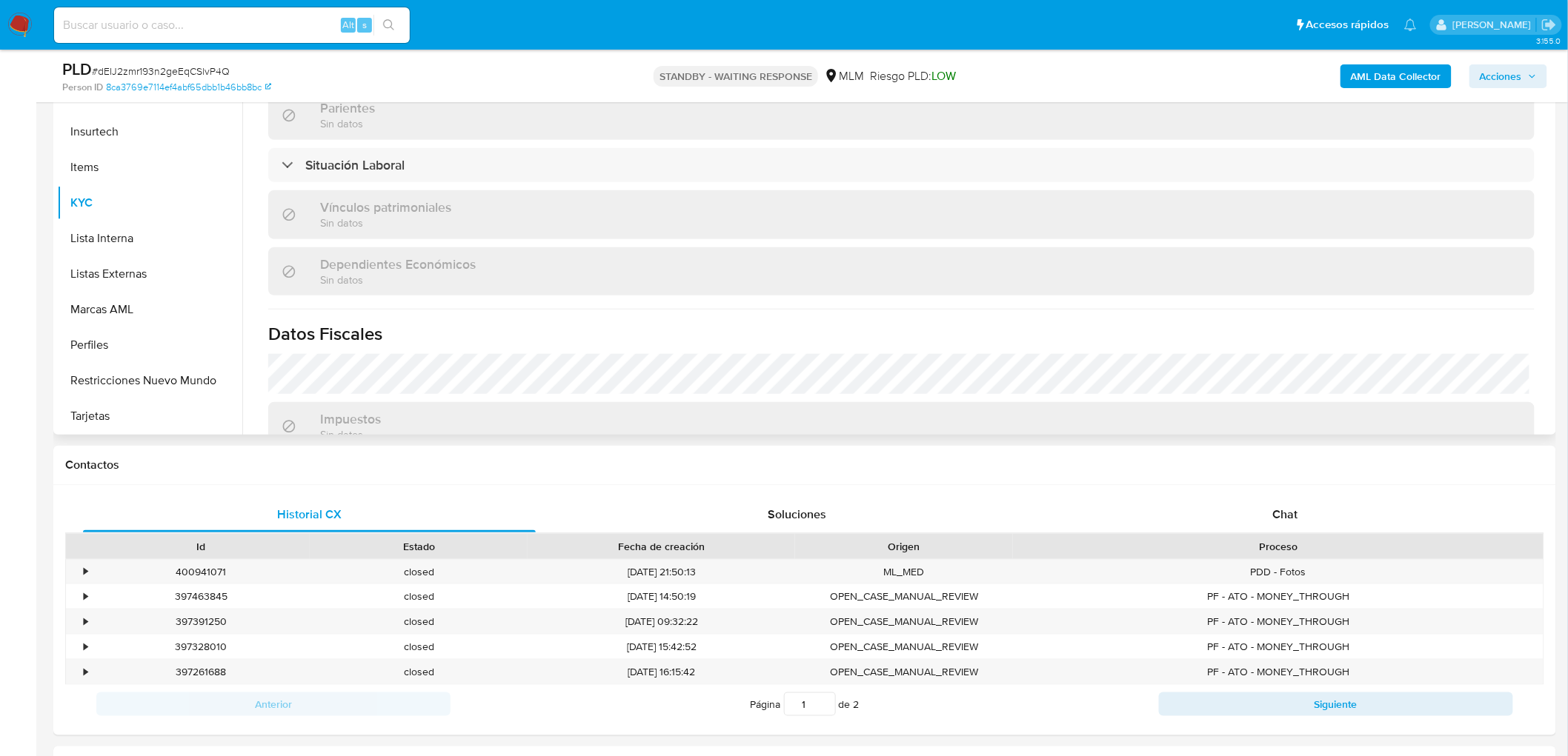
click at [351, 120] on p "Sin datos" at bounding box center [347, 123] width 55 height 14
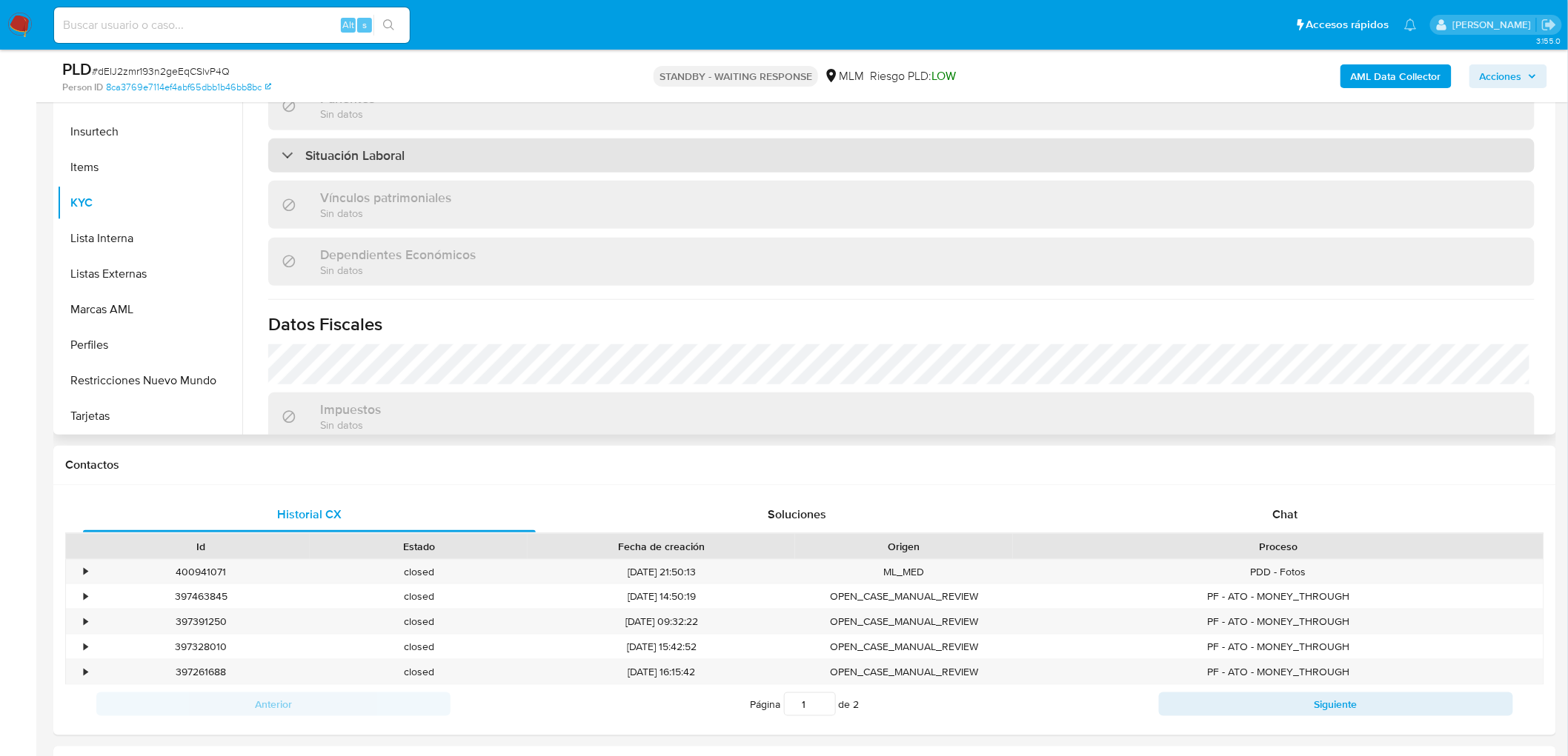
scroll to position [639, 0]
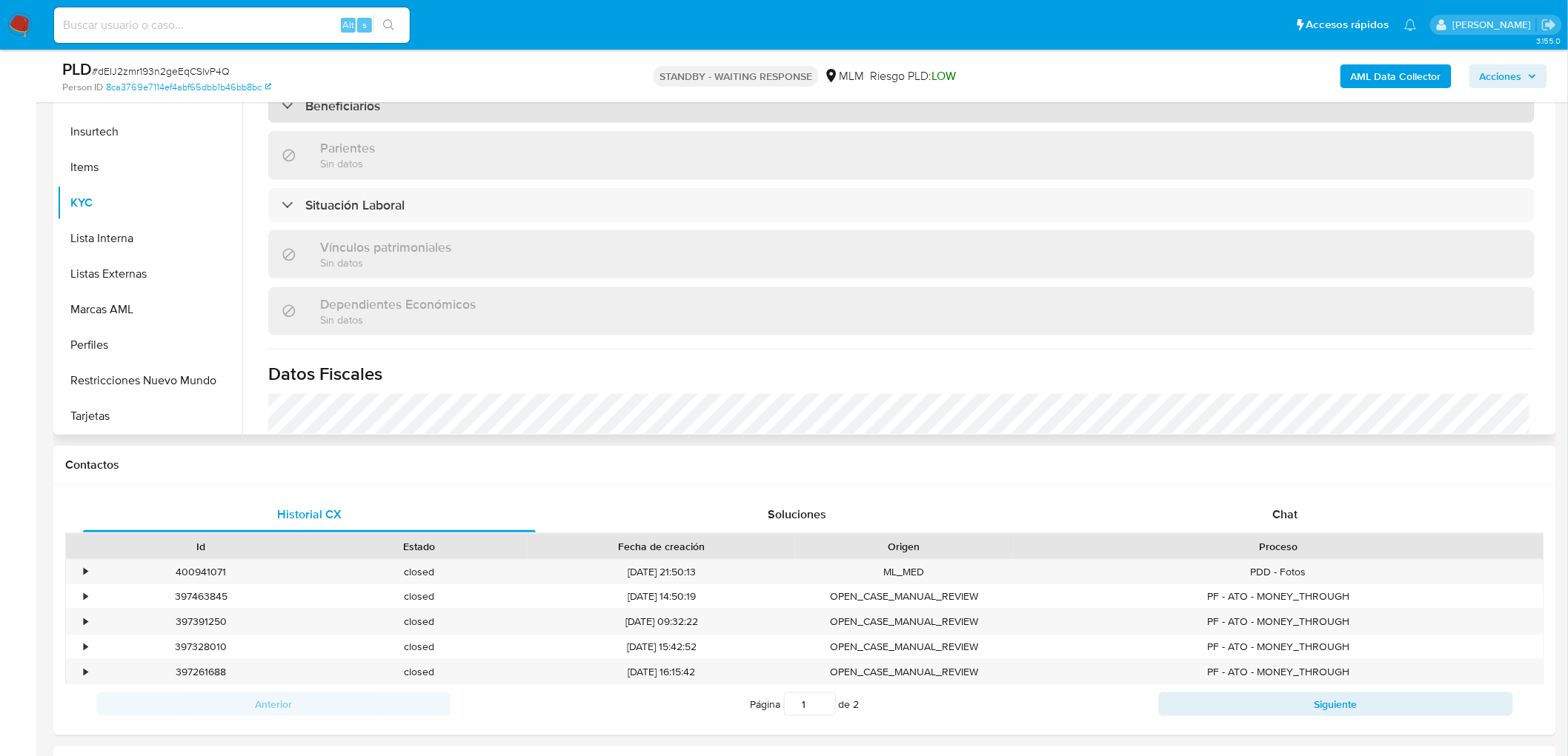
click at [356, 120] on div "Beneficiarios" at bounding box center [901, 105] width 1267 height 34
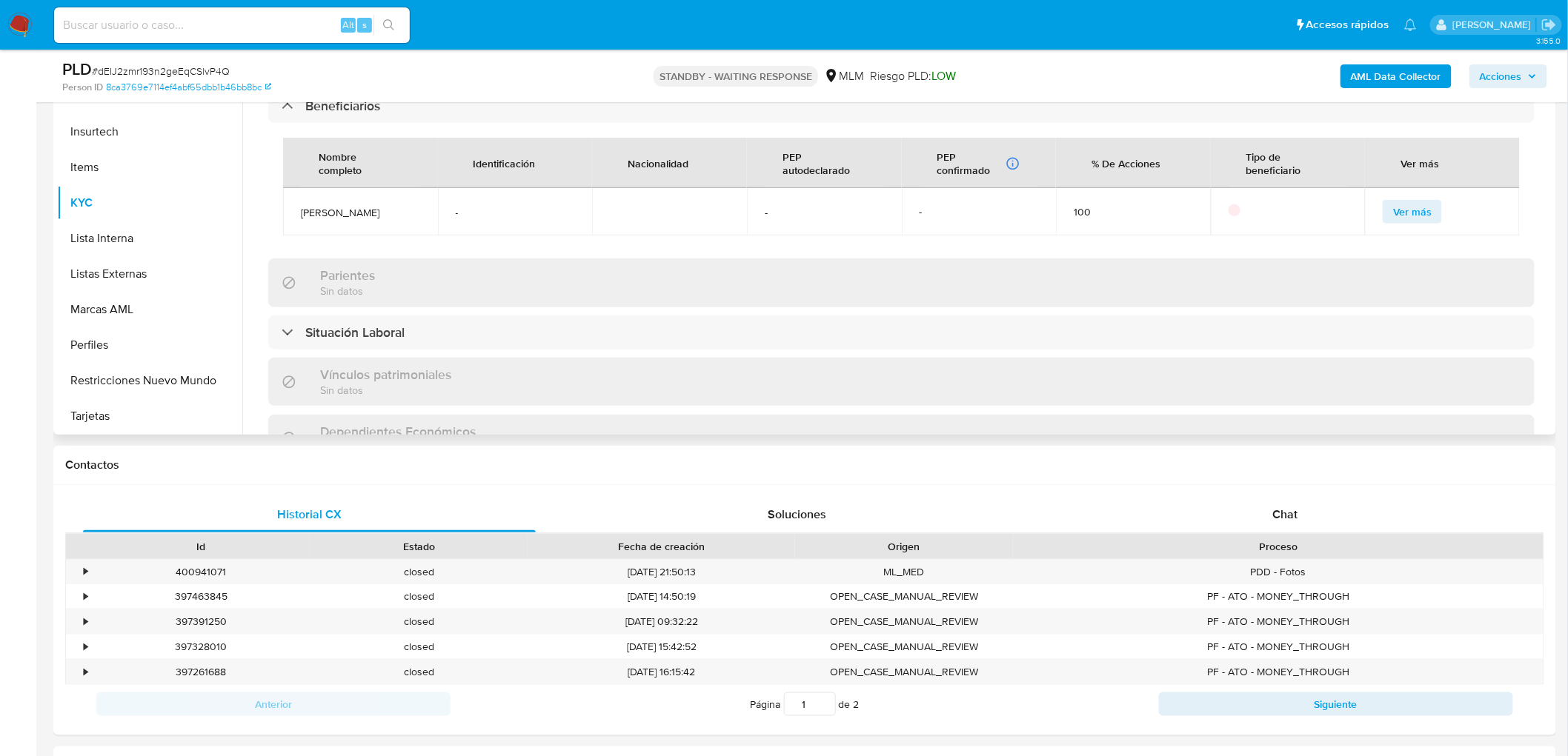
select select "10"
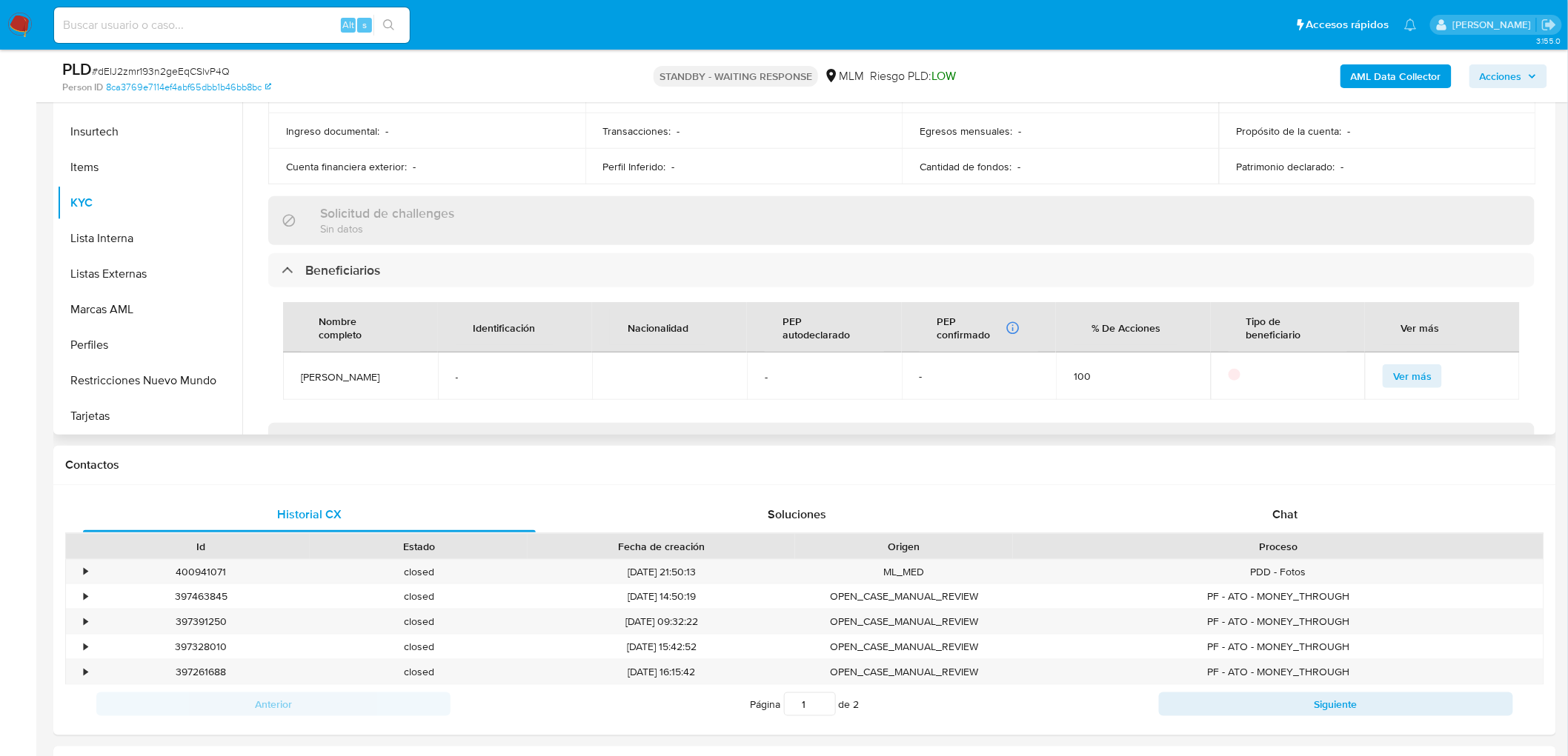
drag, startPoint x: 347, startPoint y: 390, endPoint x: 295, endPoint y: 378, distance: 53.4
click at [295, 378] on td "Jorge Diego Maysse Martinez" at bounding box center [361, 376] width 155 height 47
copy span "Jorge Diego Maysse Martinez"
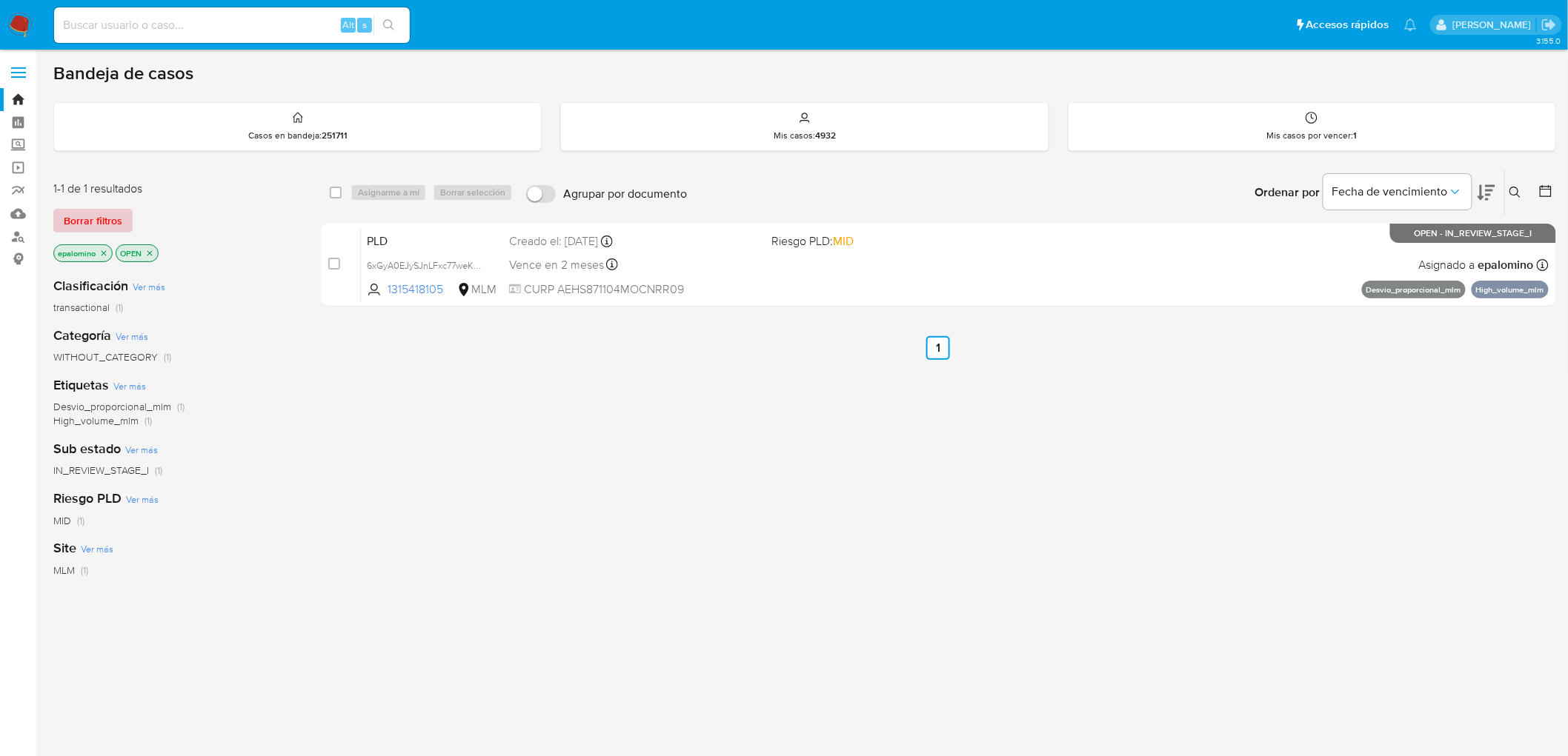
click at [93, 222] on span "Borrar filtros" at bounding box center [93, 221] width 59 height 21
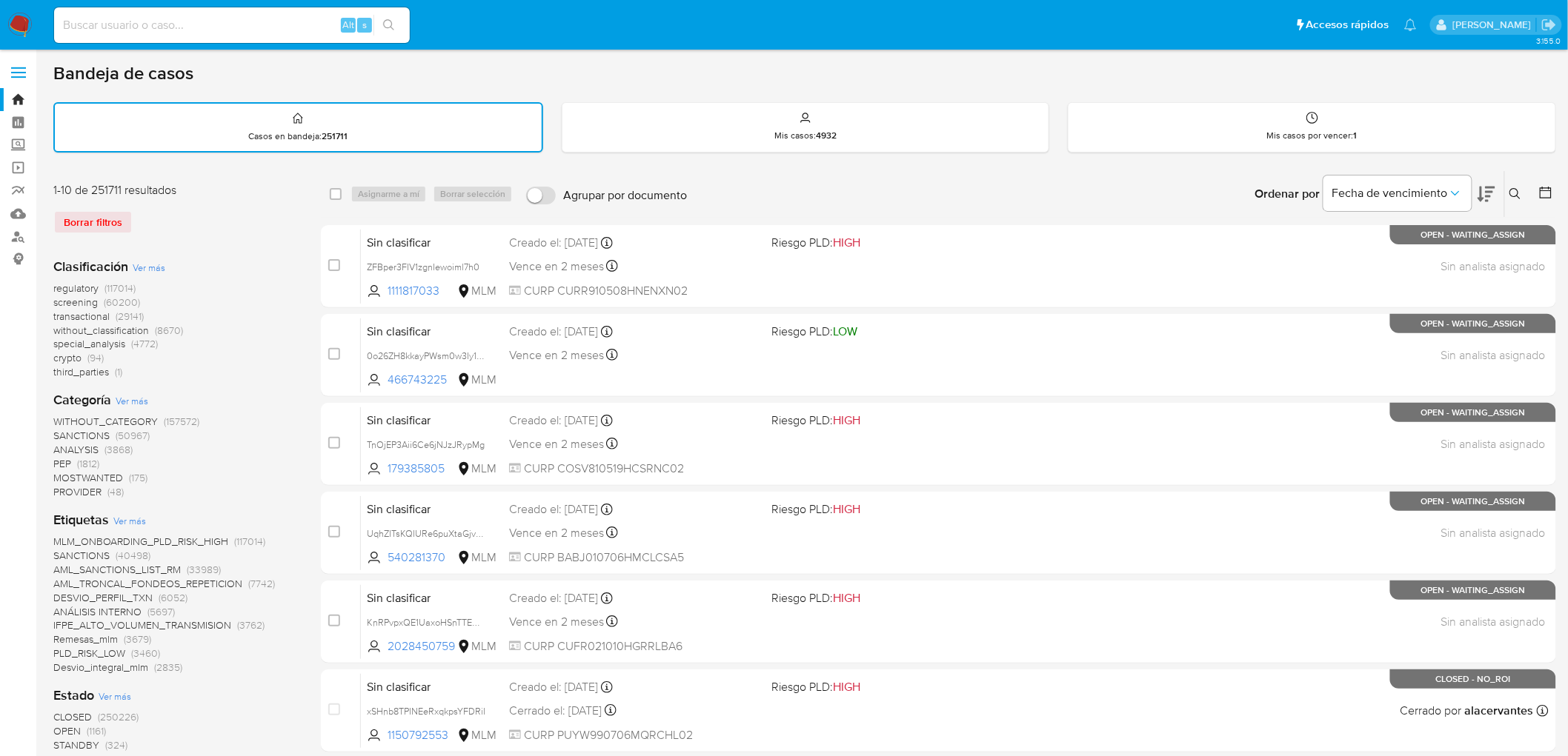
click at [1514, 189] on icon at bounding box center [1516, 194] width 12 height 12
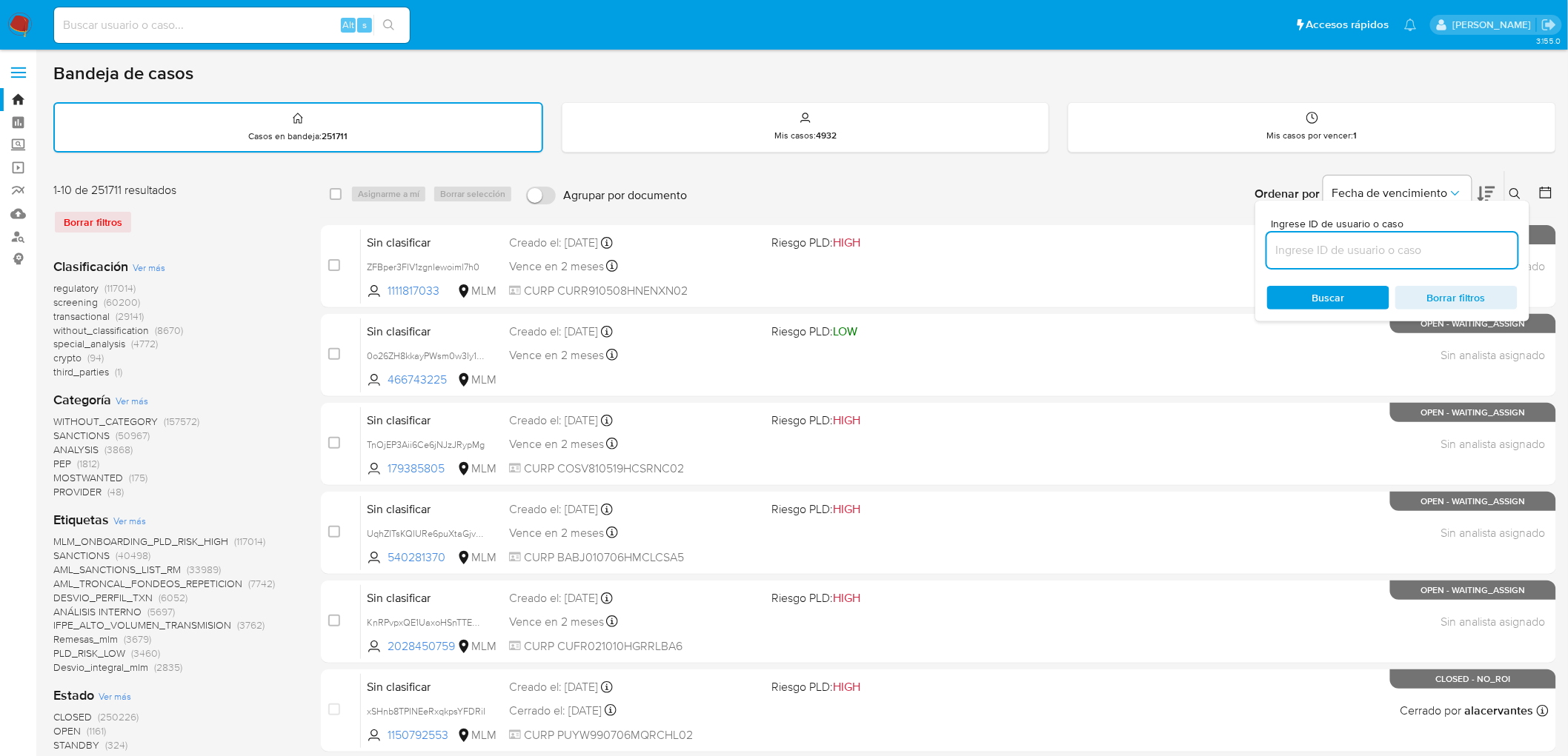
click at [1351, 248] on input at bounding box center [1392, 251] width 250 height 20
type input "827100549"
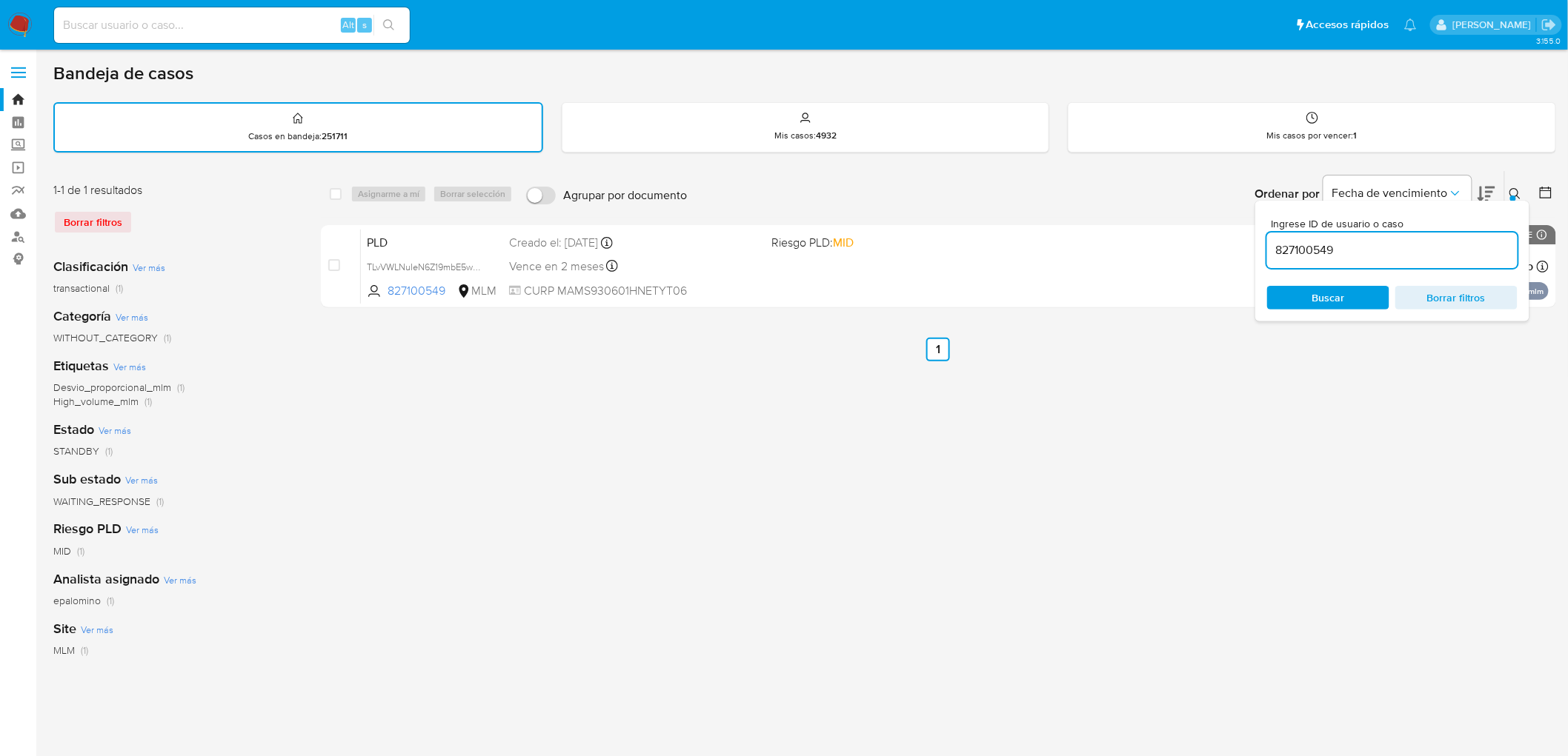
click at [1520, 194] on icon at bounding box center [1516, 194] width 12 height 12
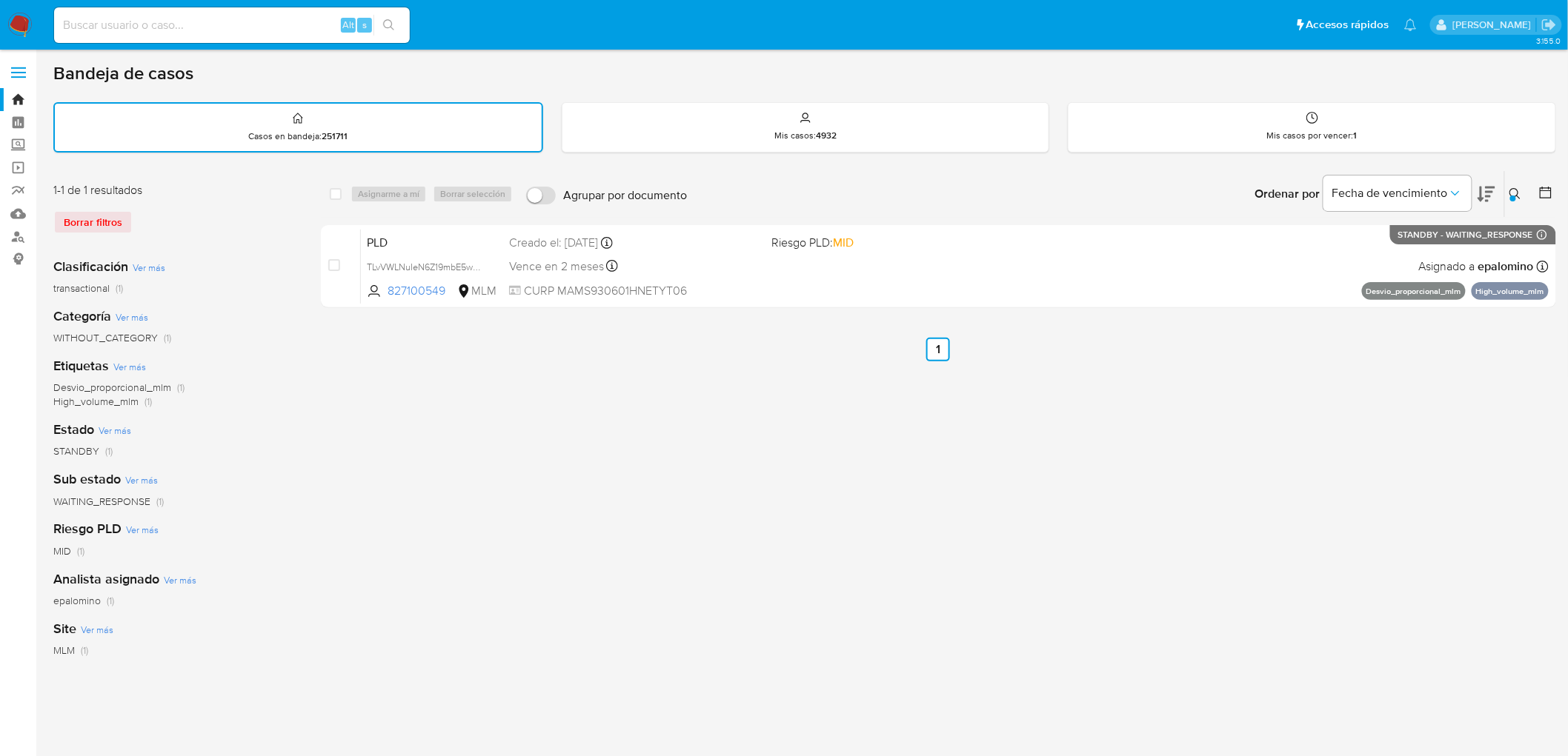
click at [18, 23] on img at bounding box center [20, 25] width 25 height 25
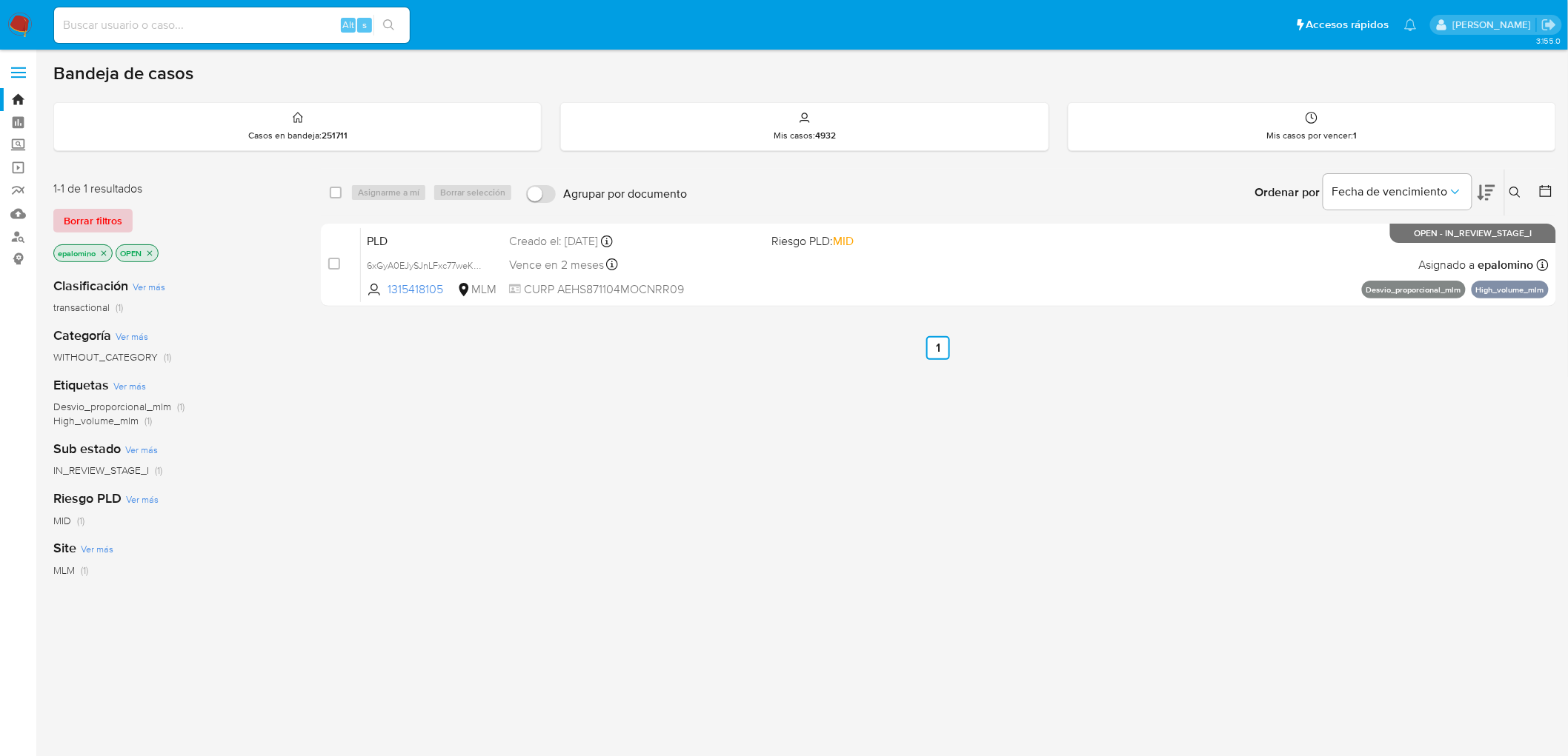
click at [93, 224] on span "Borrar filtros" at bounding box center [93, 221] width 59 height 21
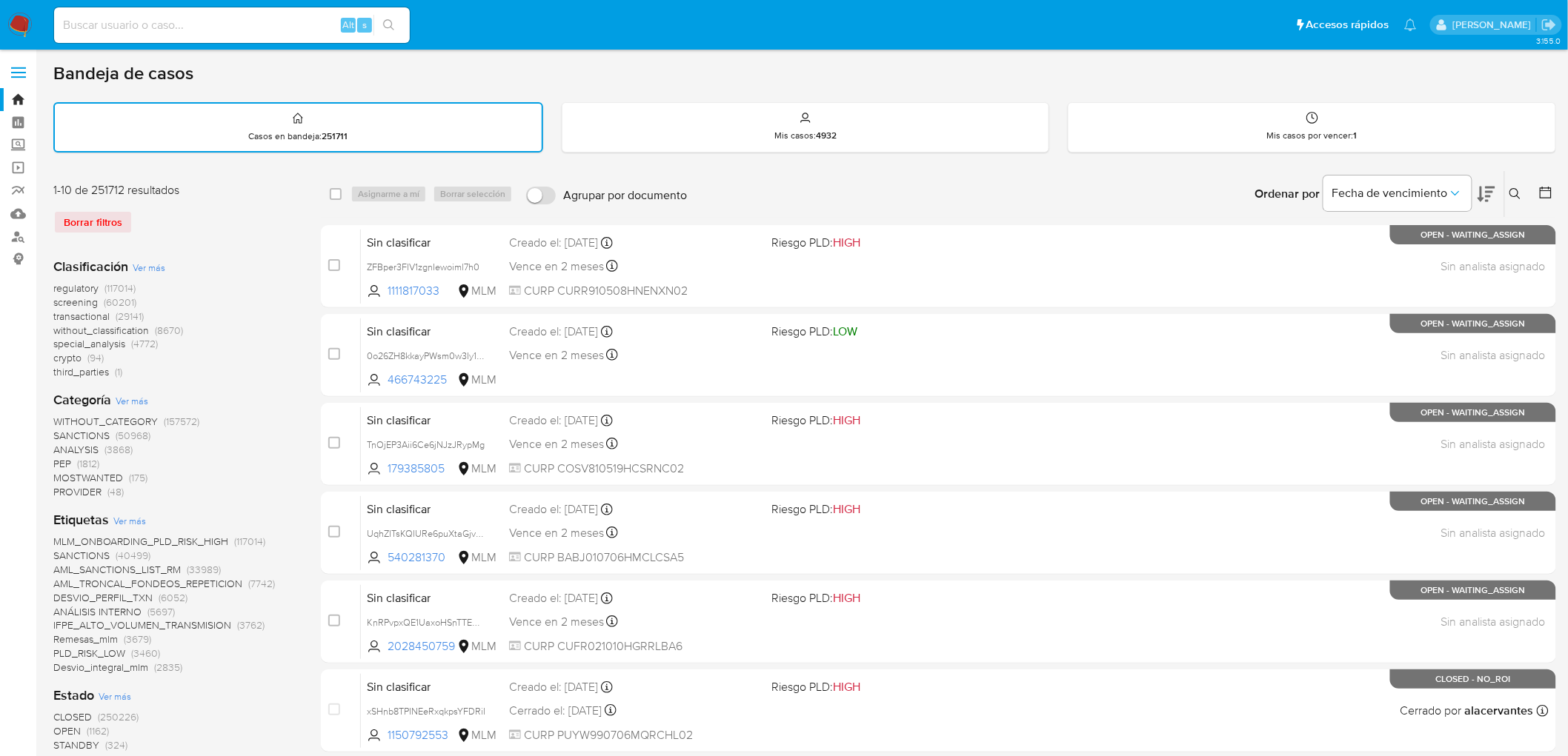
click at [1521, 197] on icon at bounding box center [1516, 194] width 12 height 12
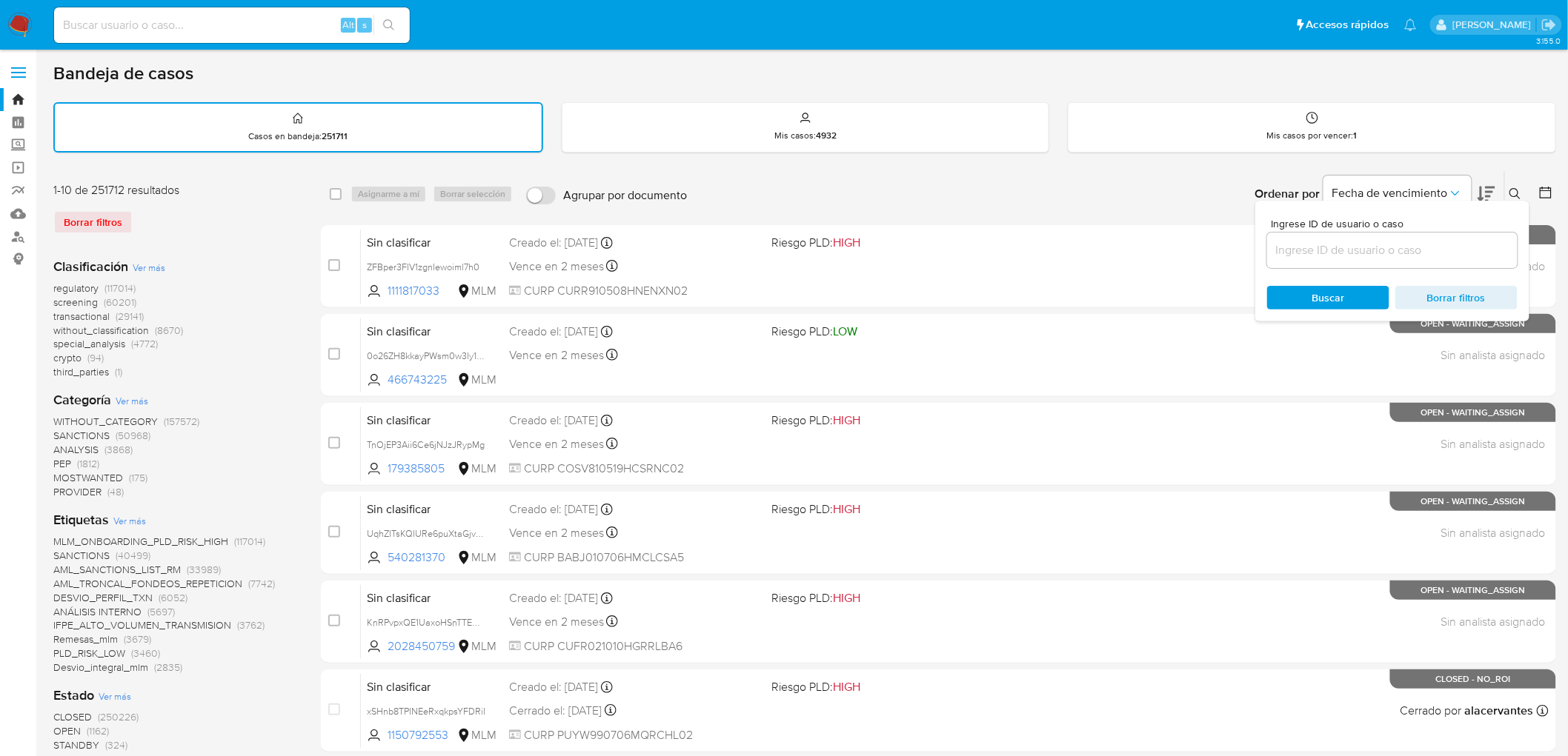
click at [1343, 247] on input at bounding box center [1392, 251] width 250 height 20
type input "1315418105"
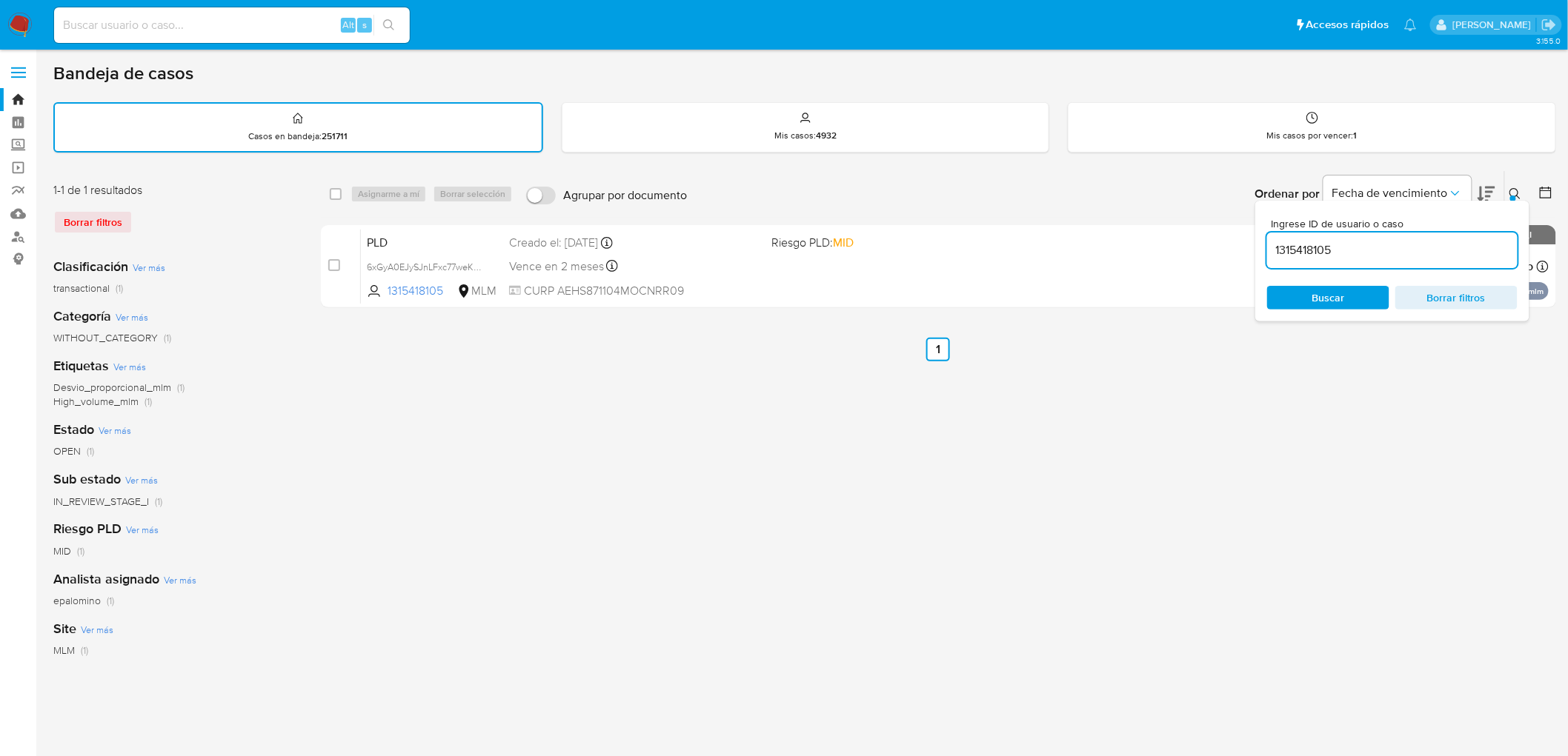
click at [1520, 189] on icon at bounding box center [1516, 194] width 12 height 12
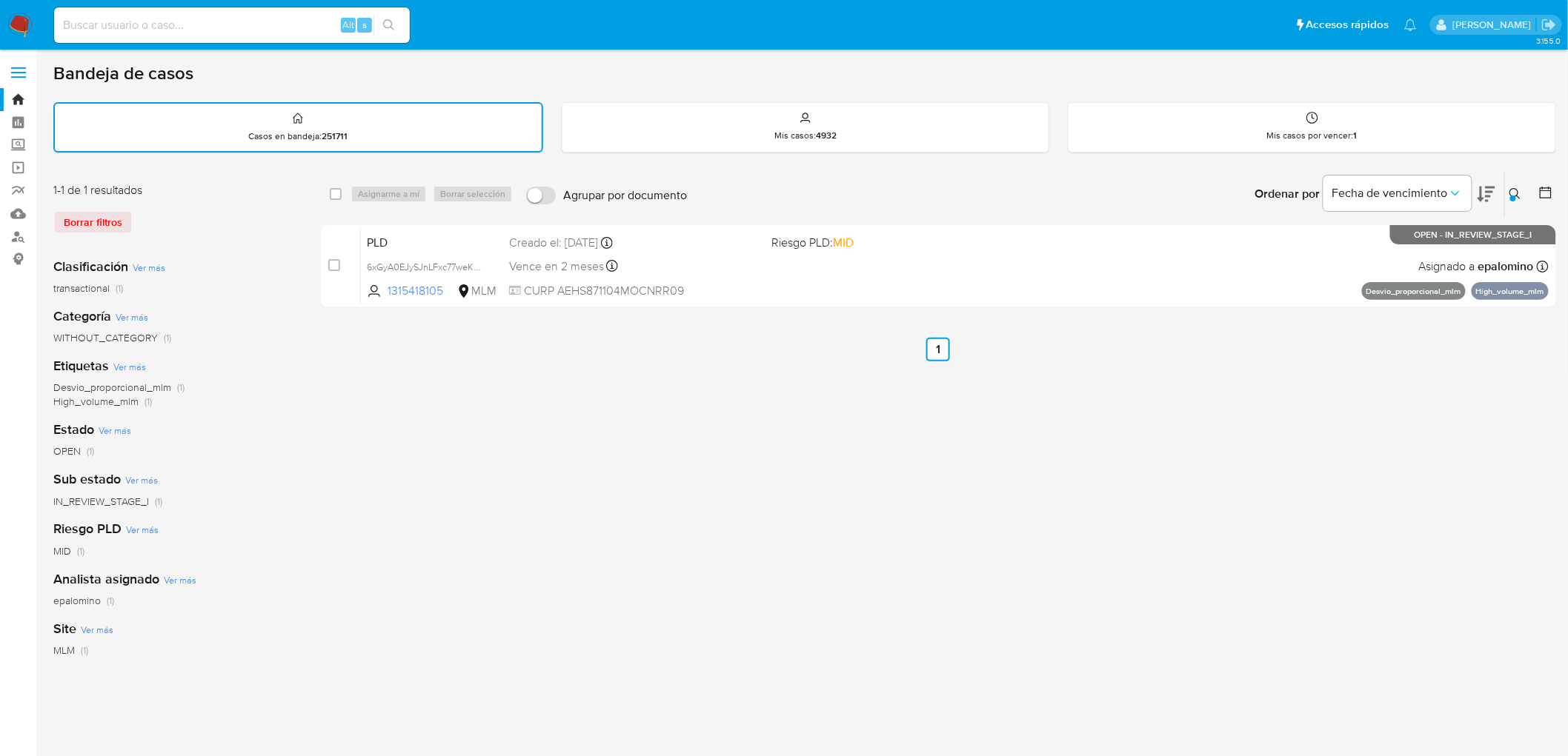
click at [21, 32] on img at bounding box center [20, 25] width 25 height 25
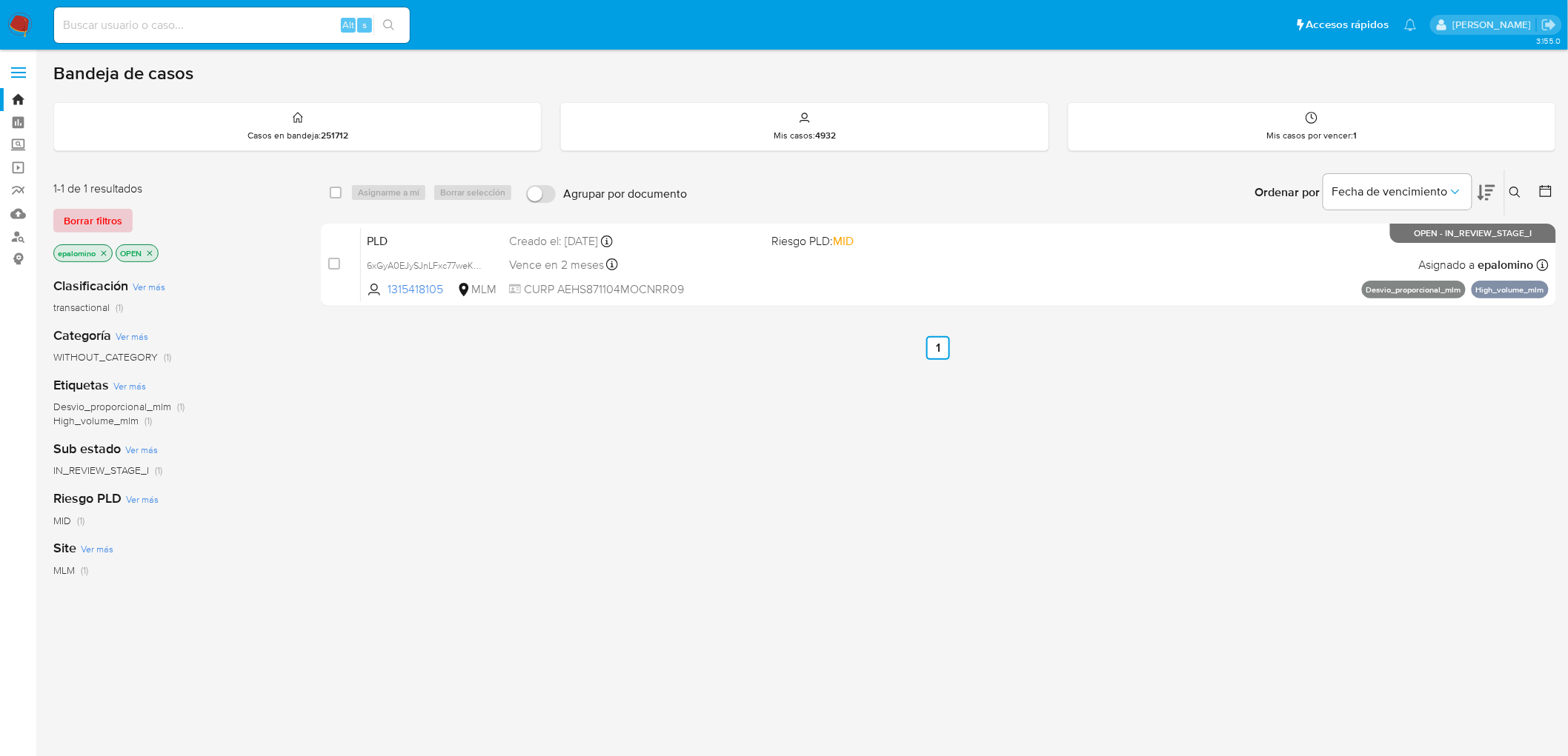
click at [91, 222] on span "Borrar filtros" at bounding box center [93, 221] width 59 height 21
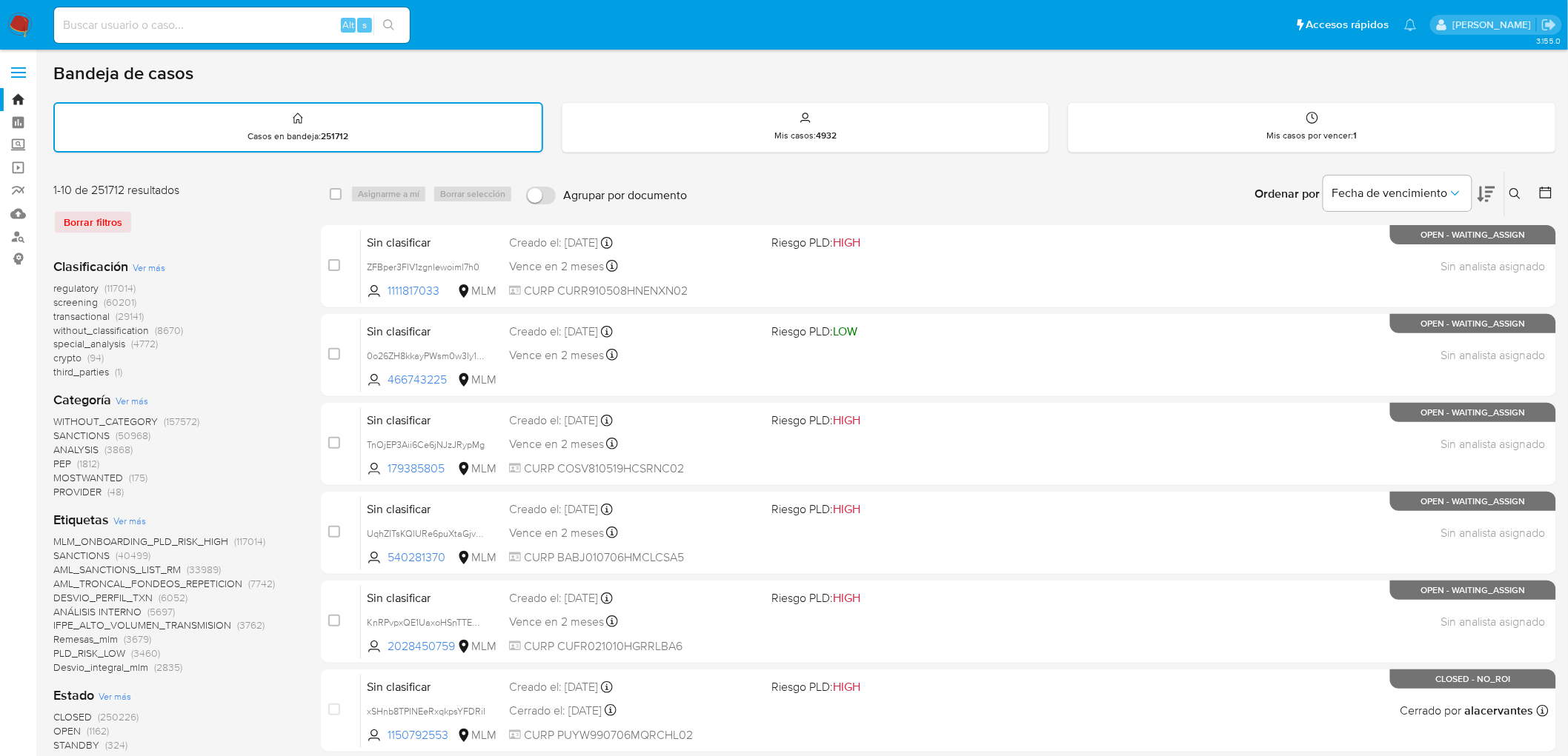
click at [23, 32] on img at bounding box center [20, 25] width 25 height 25
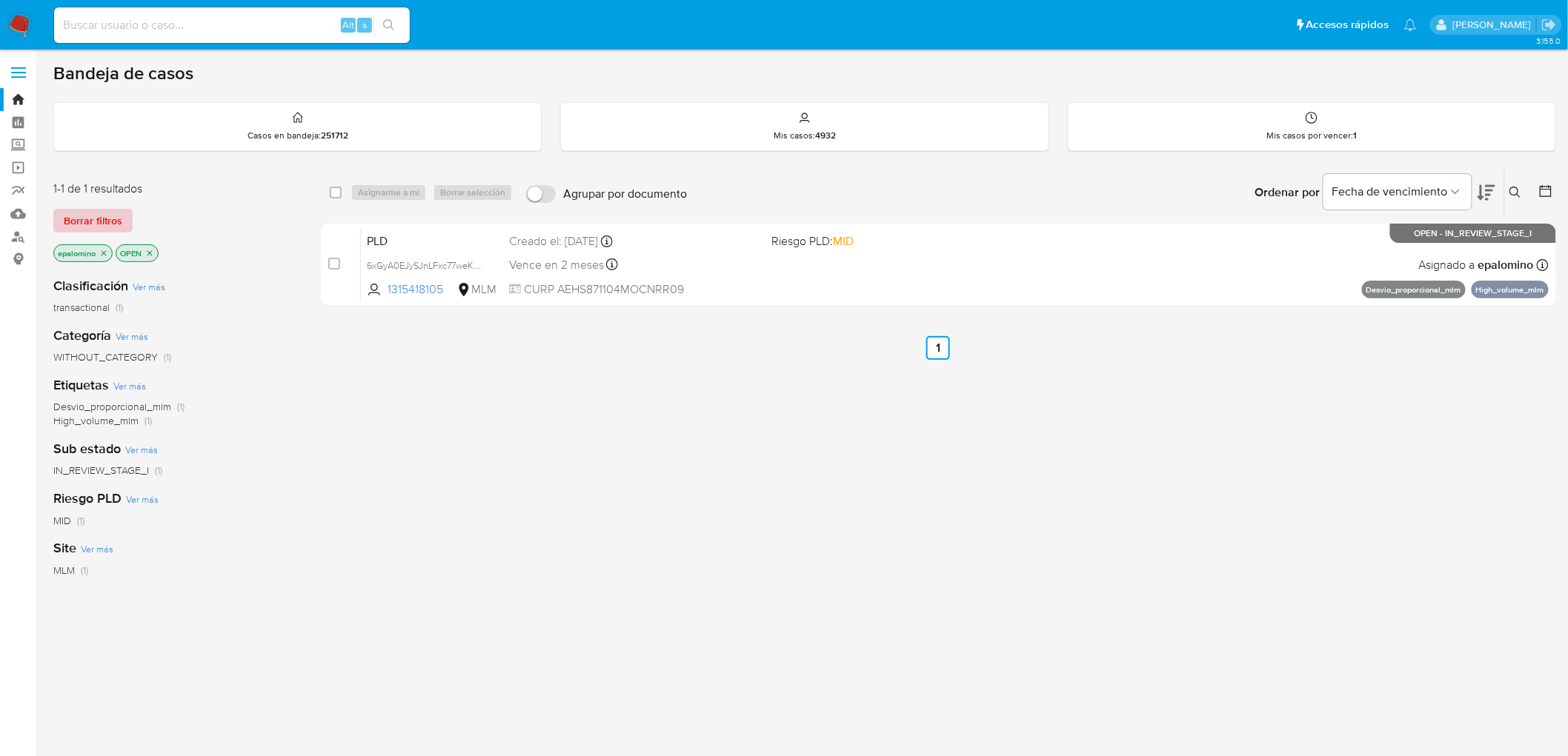
click at [93, 221] on span "Borrar filtros" at bounding box center [93, 221] width 59 height 21
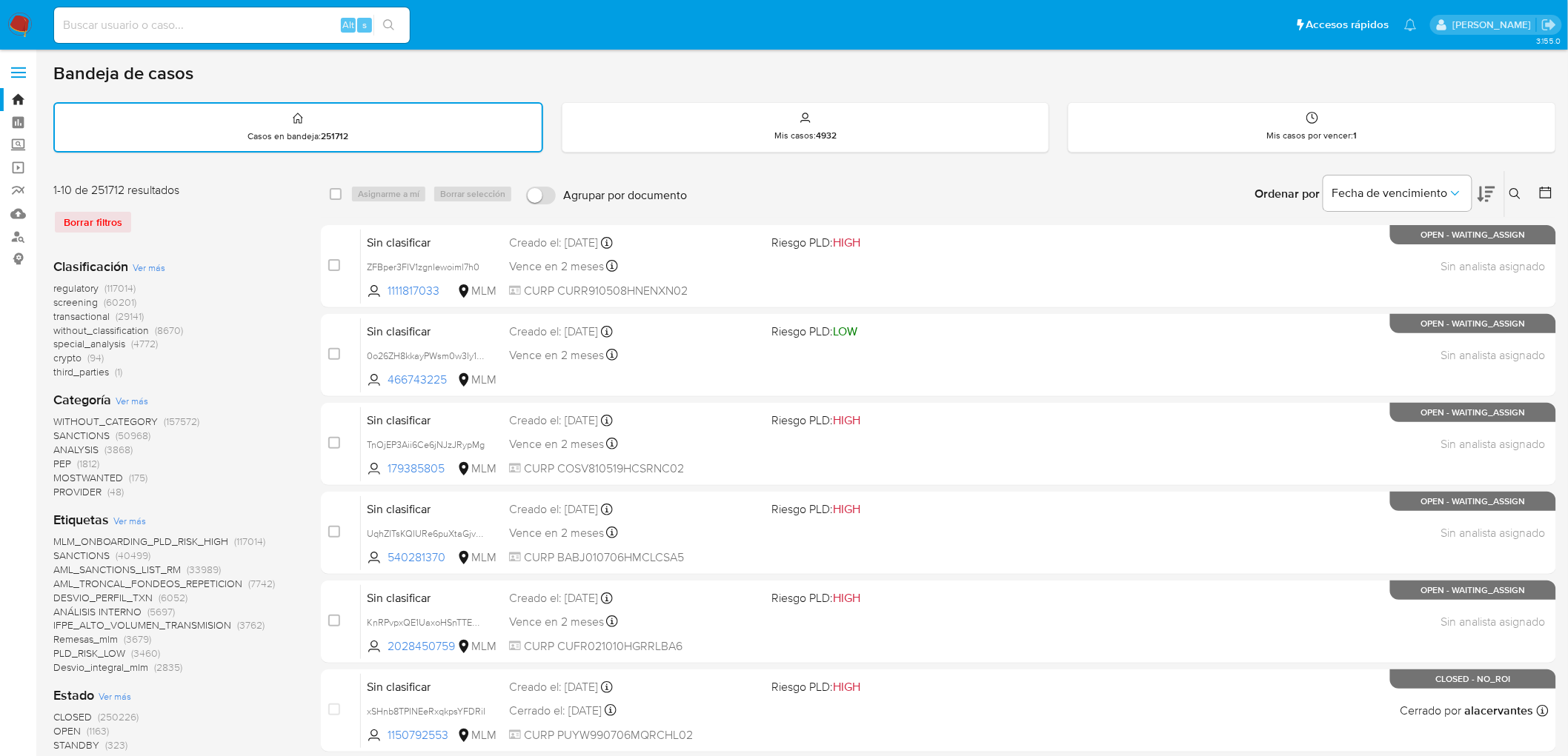
click at [26, 25] on img at bounding box center [20, 25] width 25 height 25
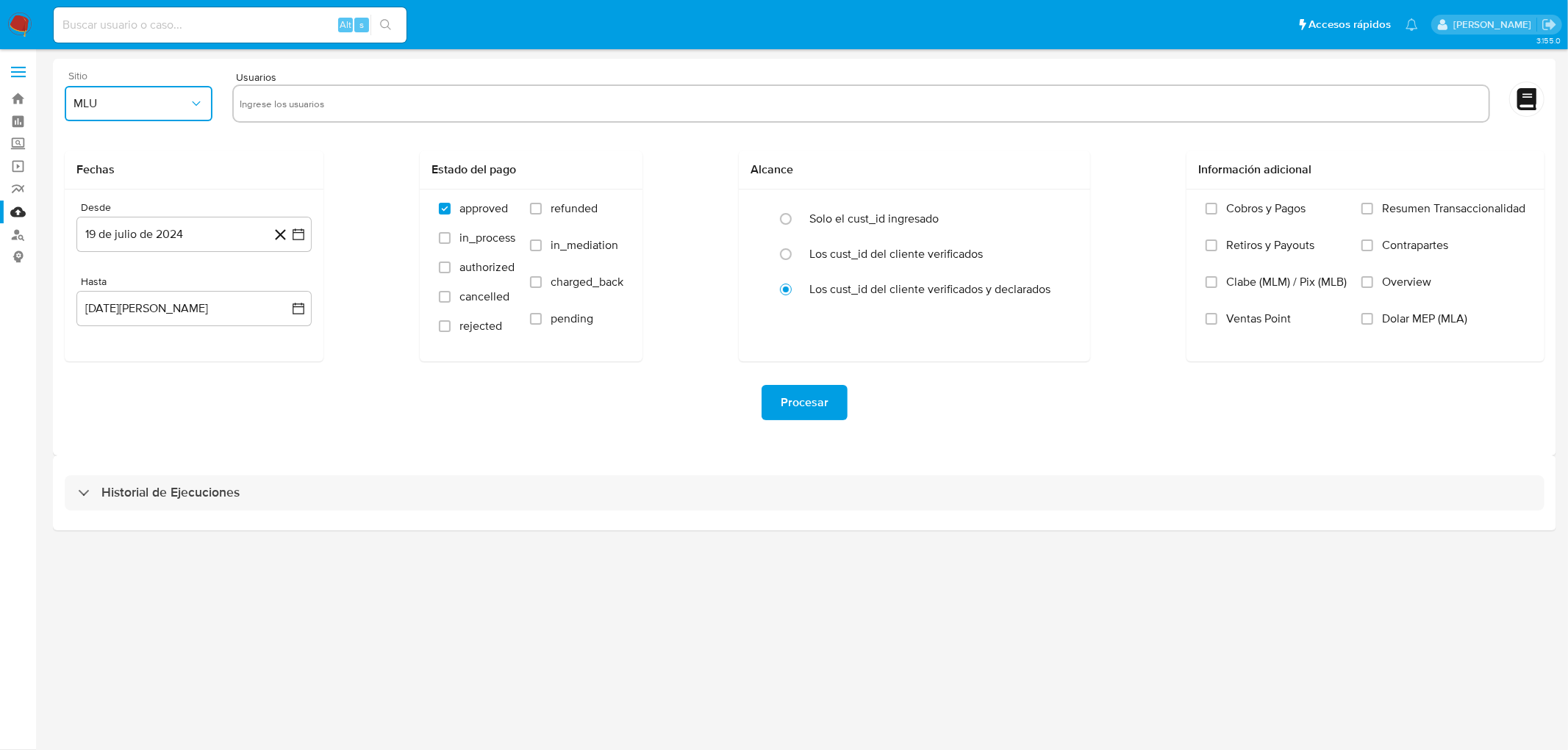
click at [152, 103] on span "MLU" at bounding box center [131, 104] width 115 height 15
click at [90, 327] on span "MLM" at bounding box center [86, 320] width 25 height 15
click at [231, 234] on button "19 de julio de 2024" at bounding box center [194, 234] width 235 height 35
click at [203, 289] on span "julio 2024" at bounding box center [187, 288] width 55 height 15
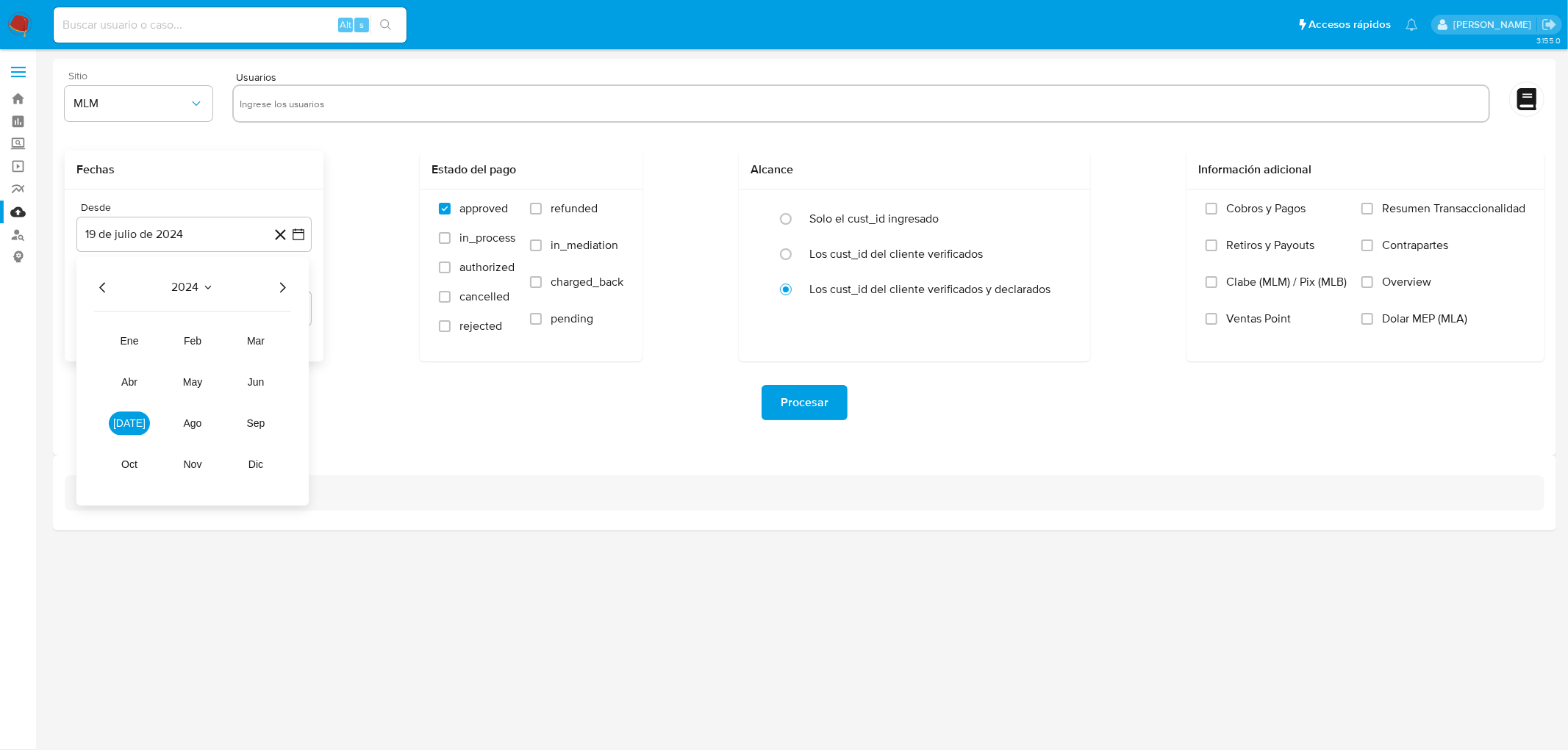
click at [280, 288] on icon "Año siguiente" at bounding box center [283, 288] width 18 height 18
click at [191, 340] on span "feb" at bounding box center [193, 341] width 18 height 12
click at [247, 338] on button "1" at bounding box center [253, 341] width 23 height 23
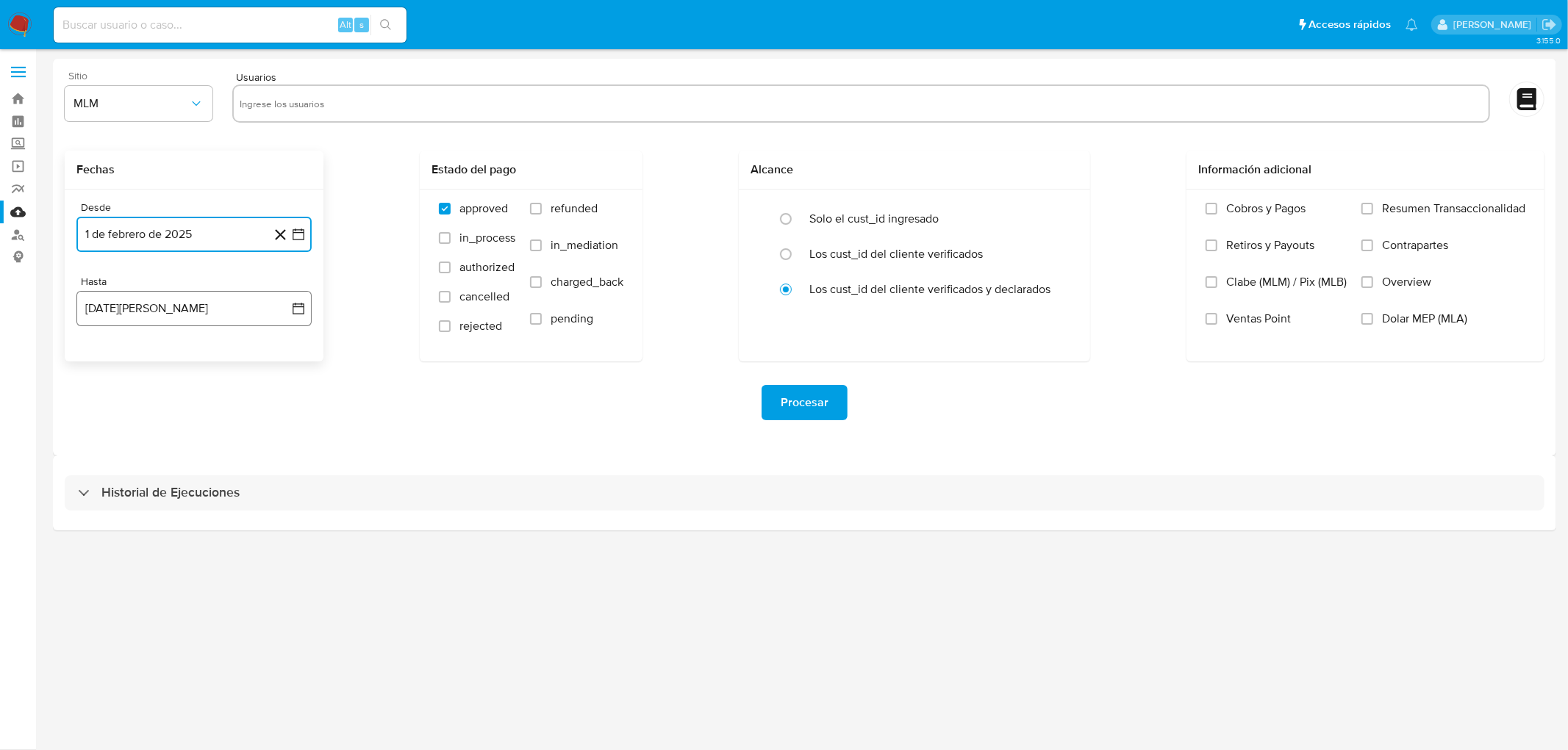
click at [210, 311] on button "19 de agosto de 2025" at bounding box center [194, 309] width 235 height 35
click at [99, 364] on icon "Mes anterior" at bounding box center [103, 362] width 18 height 18
click at [201, 533] on button "31" at bounding box center [194, 533] width 23 height 23
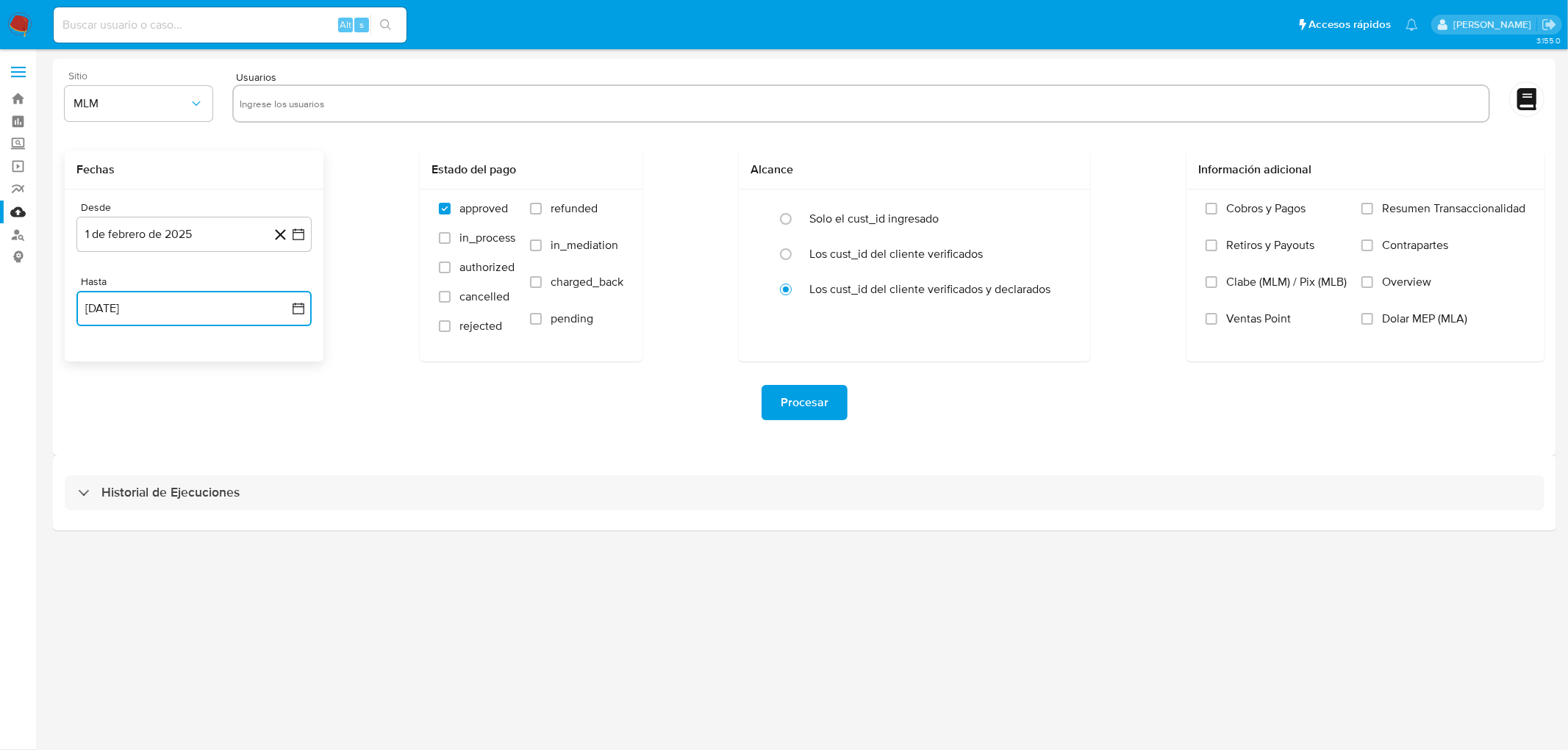
click at [326, 92] on input "text" at bounding box center [861, 103] width 1243 height 23
type input "2317523699"
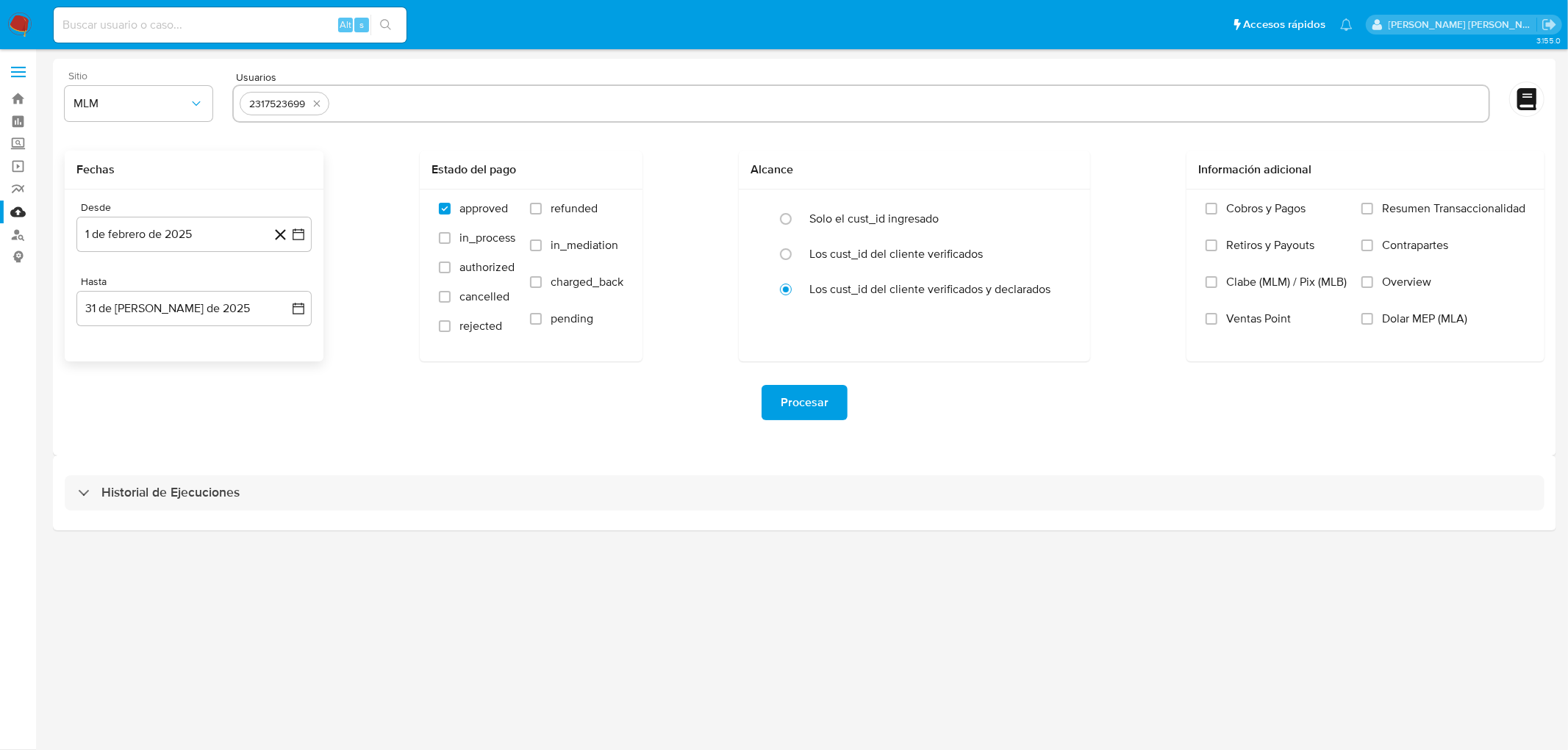
click at [359, 100] on input "text" at bounding box center [910, 103] width 1148 height 23
paste input "2380070942"
type input "2380070942"
paste input "2380186997"
type input "2380186997"
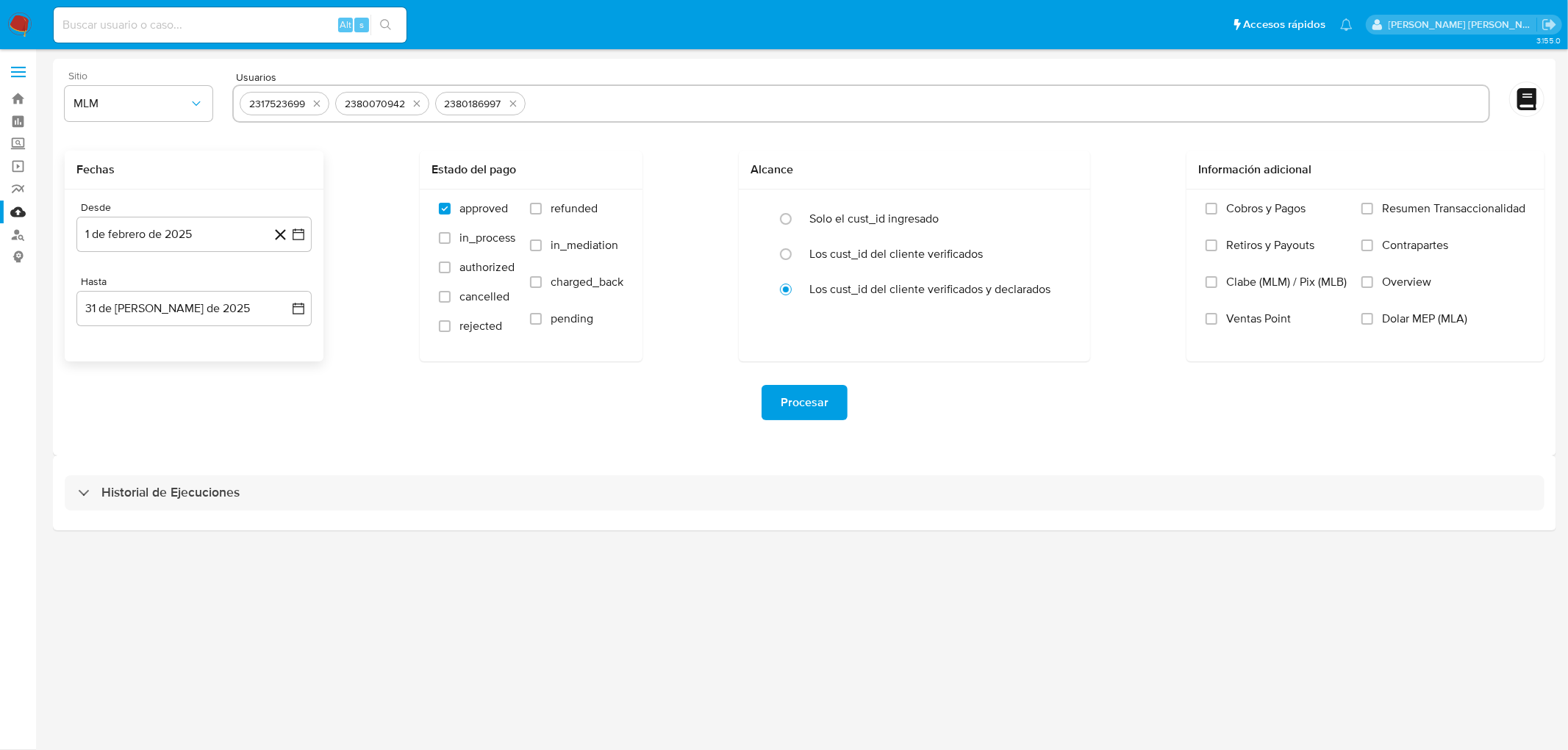
paste input "2553243740"
type input "2553243740"
paste input "67580458"
type input "67580458"
paste input "1034302069"
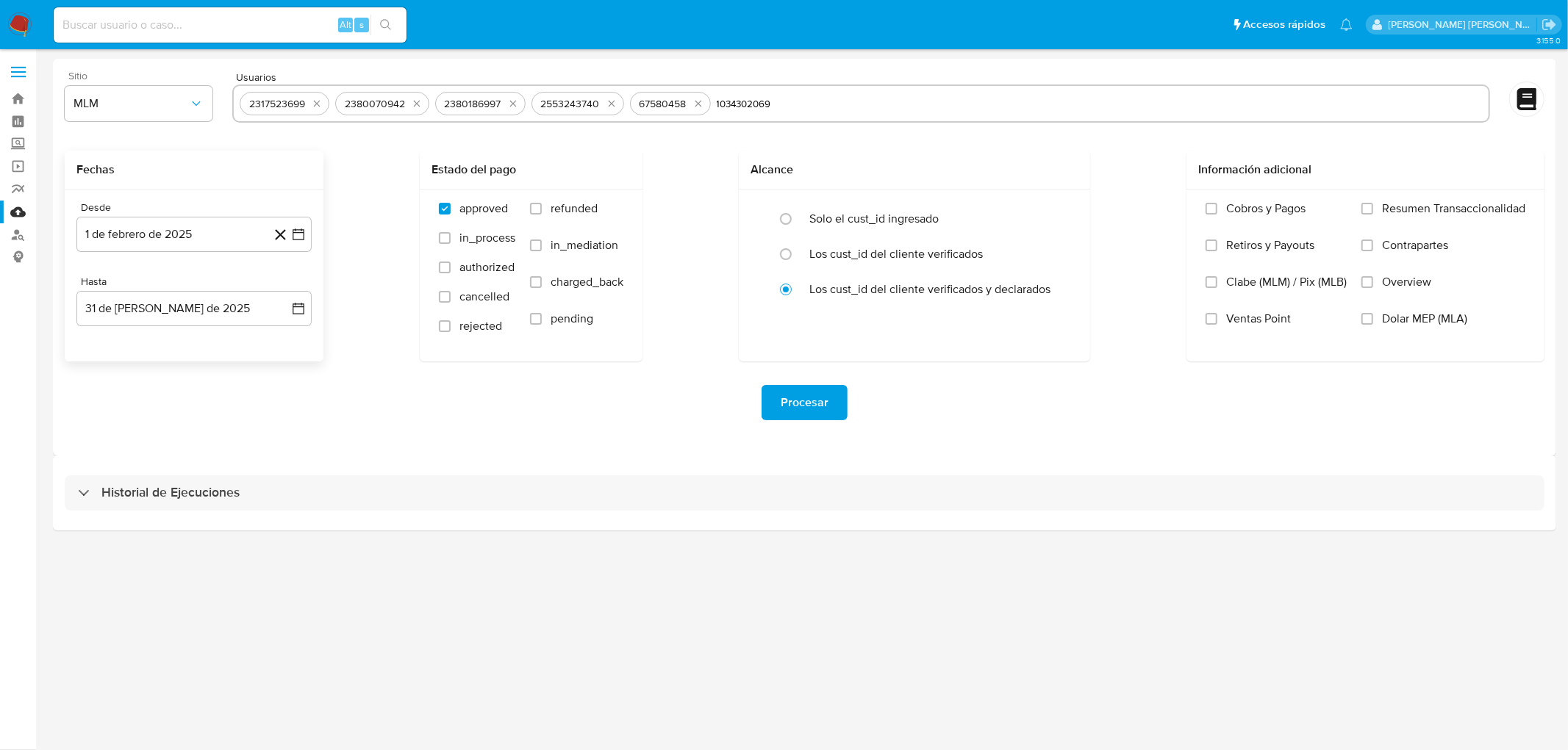
type input "1034302069"
paste input "2553243740"
type input "2553243740"
click at [669, 184] on div "Fechas Desde 1 de febrero de 2025 1-02-2025 Hasta 31 de julio de 2025 31-07-202…" at bounding box center [805, 256] width 1480 height 211
click at [789, 407] on span "Procesar" at bounding box center [805, 402] width 48 height 32
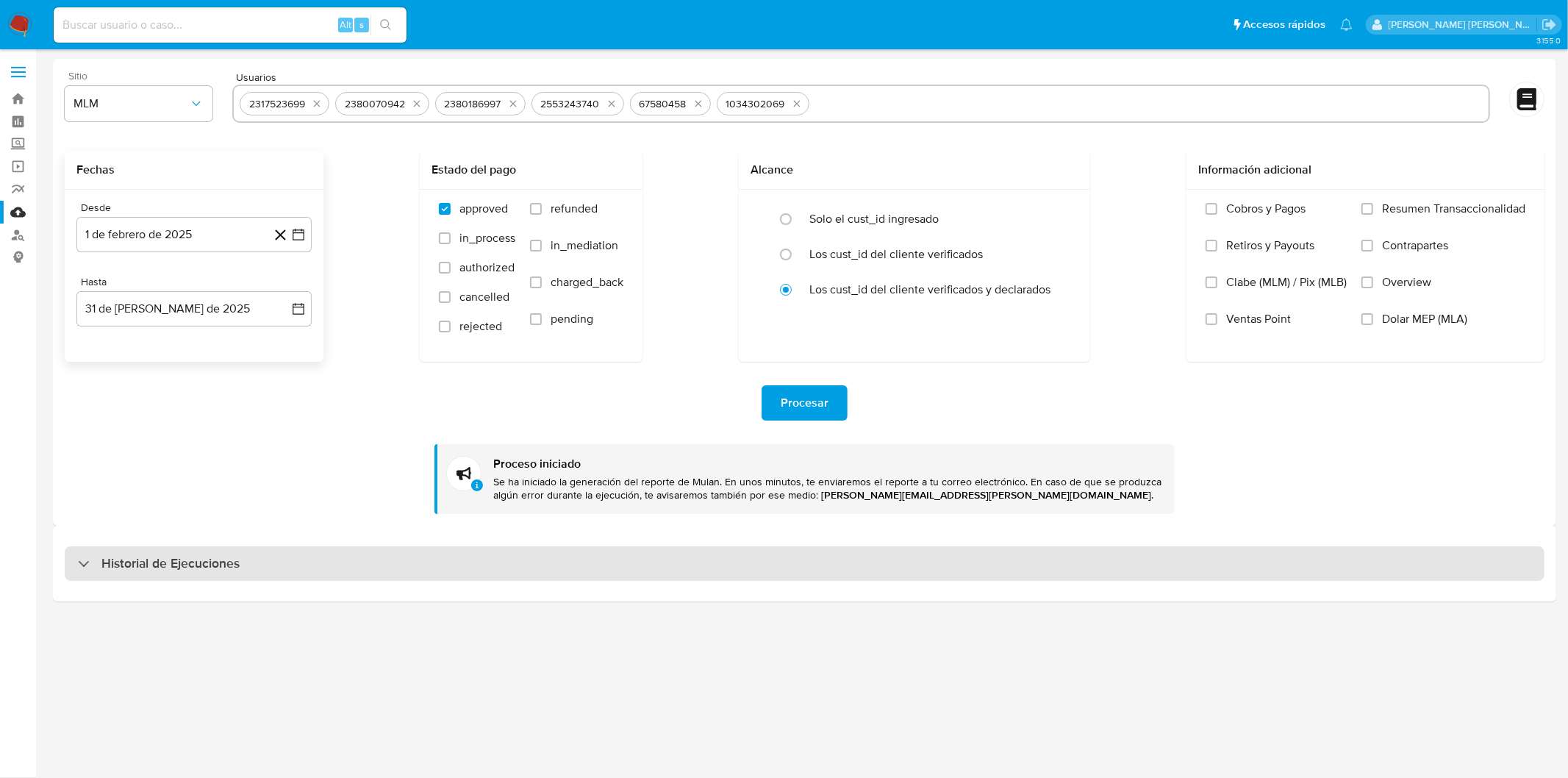
click at [159, 568] on h3 "Historial de Ejecuciones" at bounding box center [170, 564] width 138 height 18
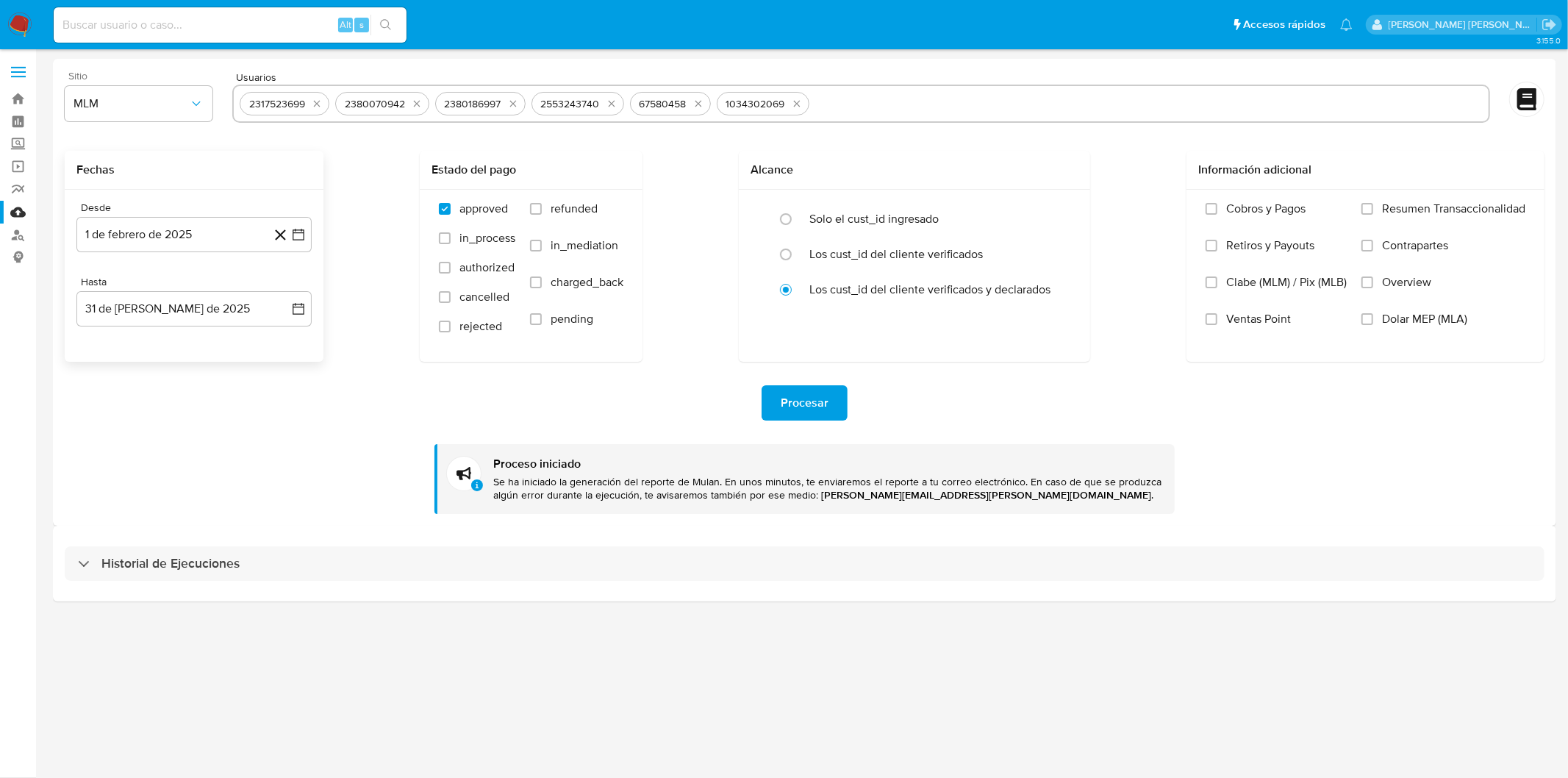
select select "10"
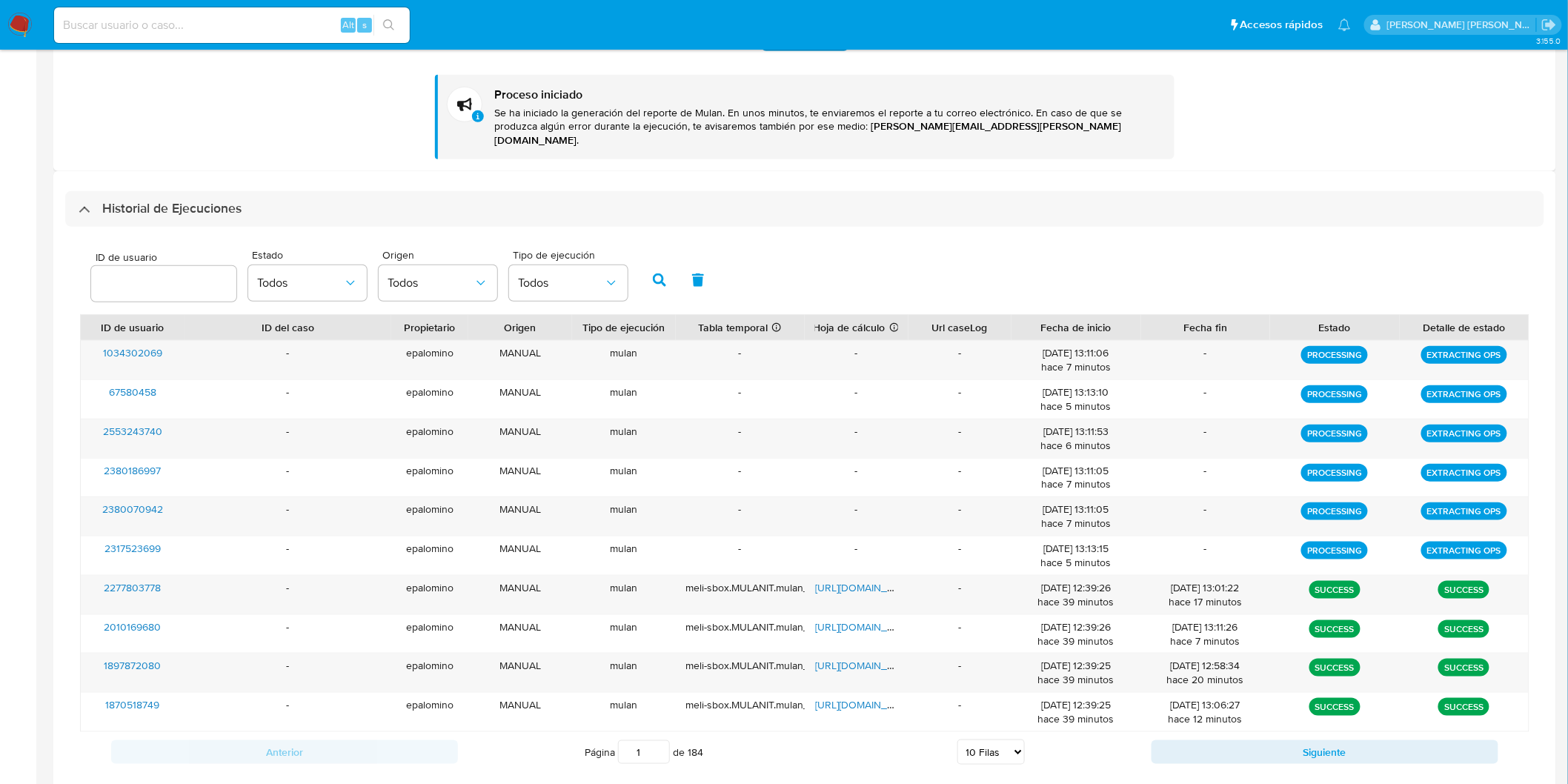
scroll to position [390, 0]
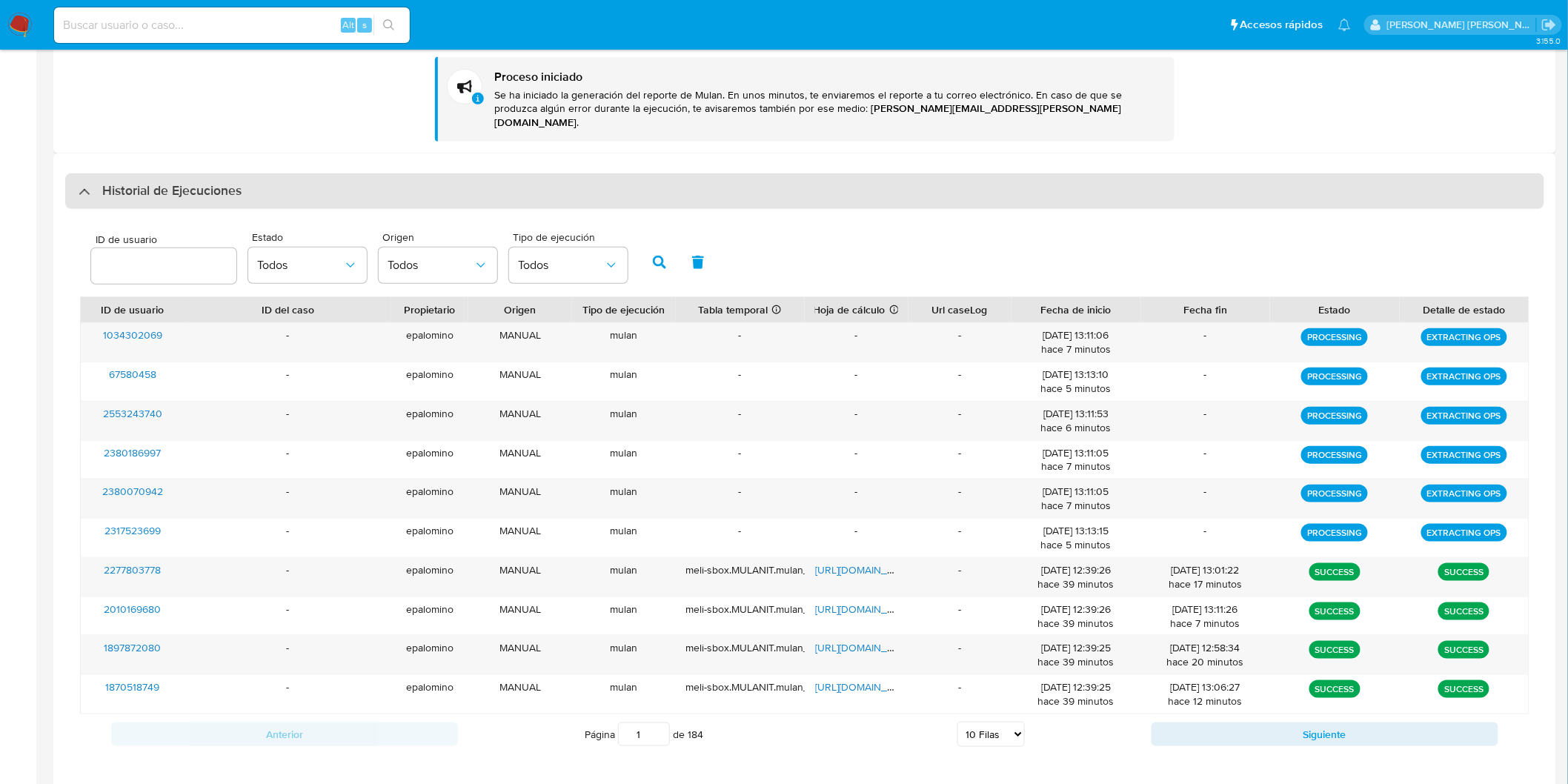
click at [161, 182] on h3 "Historial de Ejecuciones" at bounding box center [172, 191] width 139 height 18
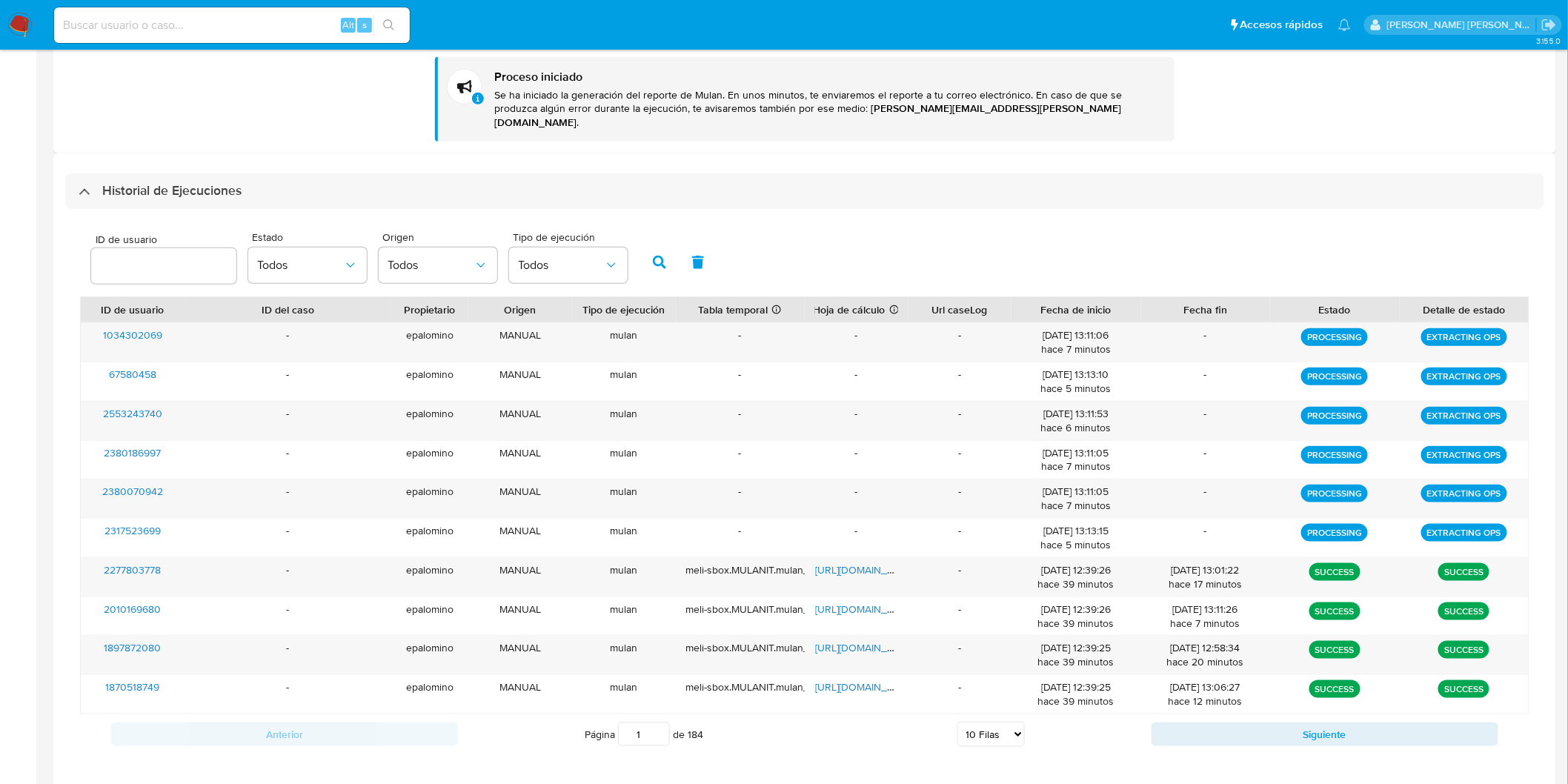
scroll to position [0, 0]
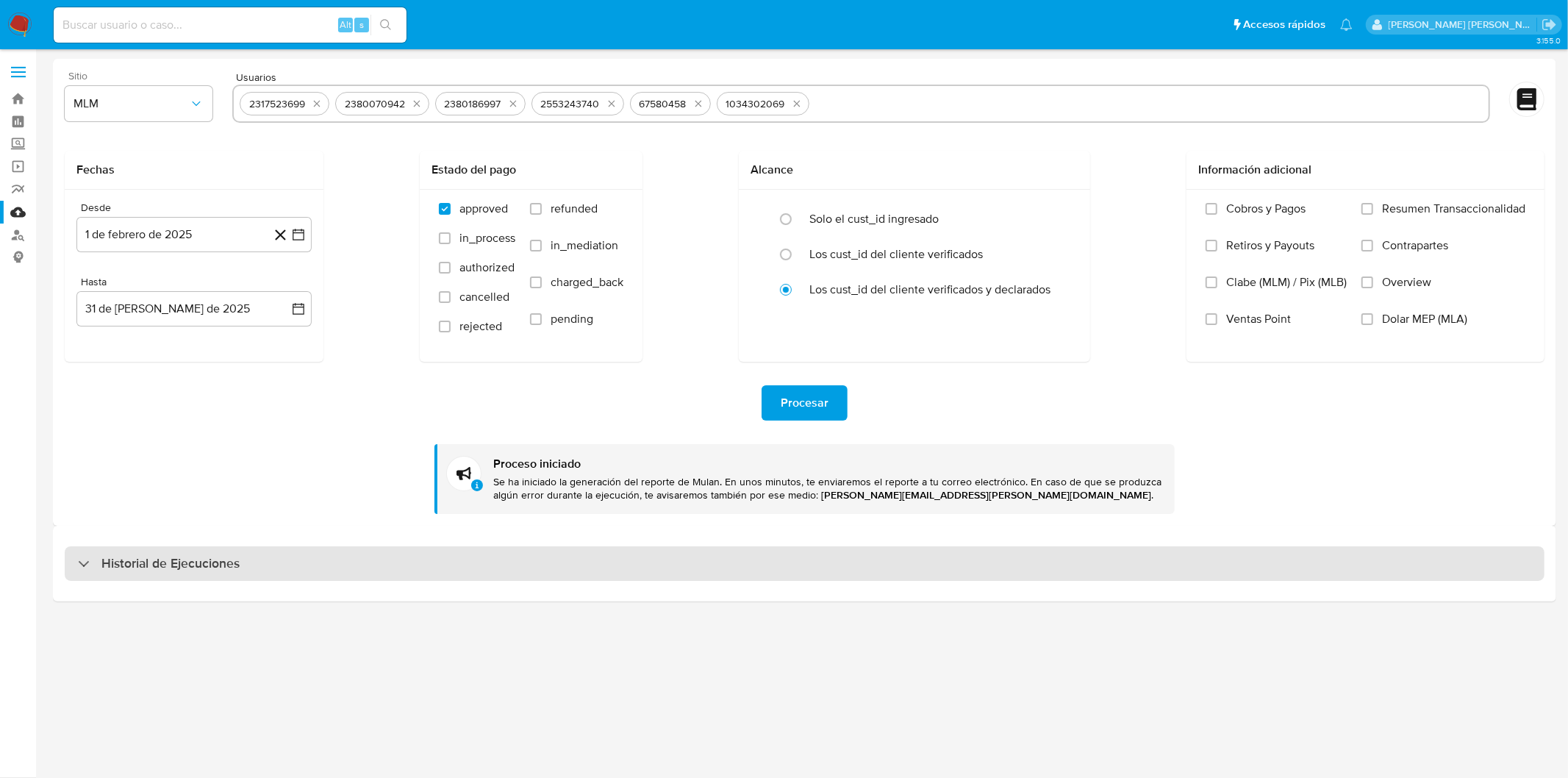
click at [127, 555] on h3 "Historial de Ejecuciones" at bounding box center [170, 564] width 138 height 18
select select "10"
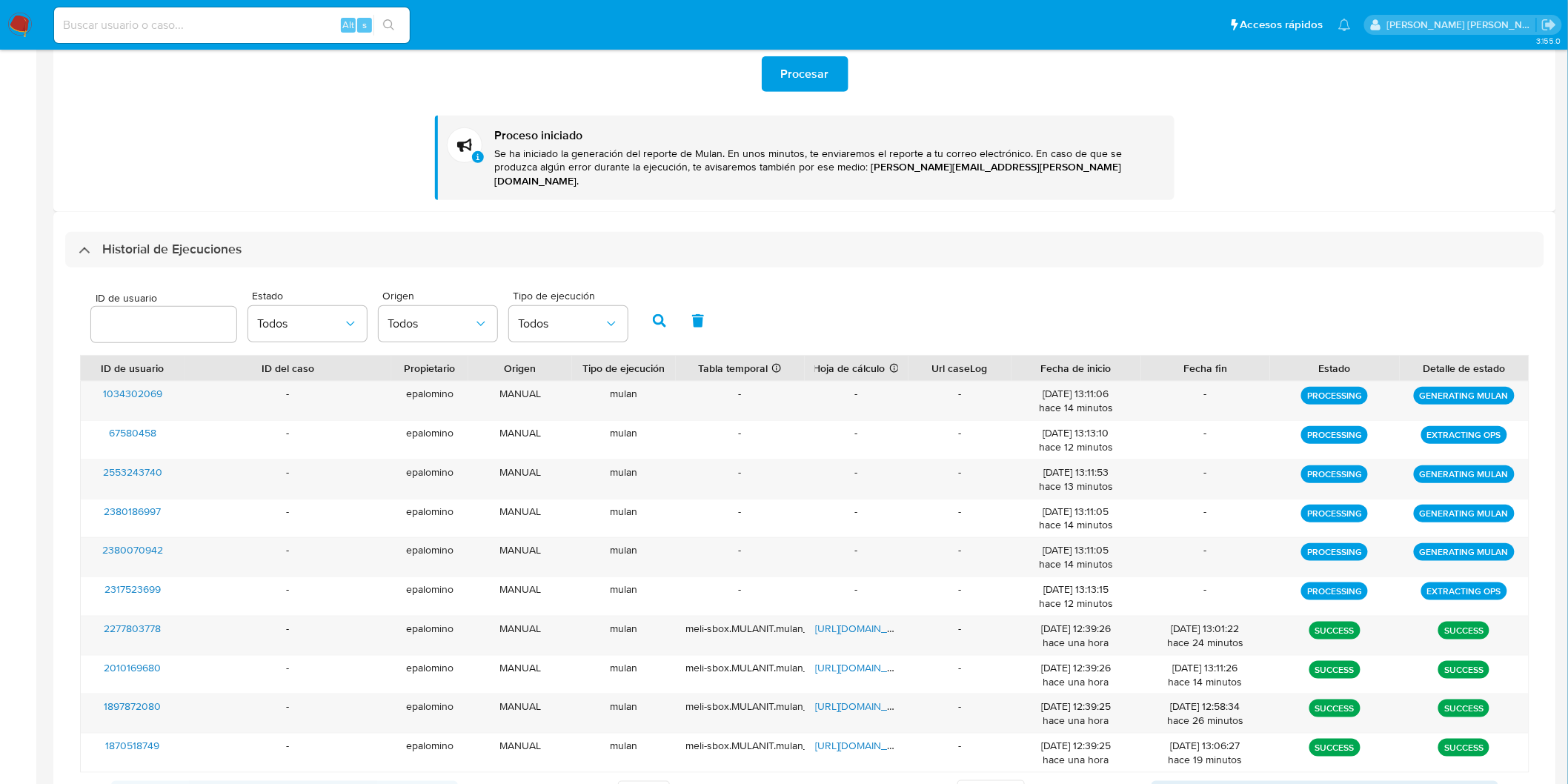
scroll to position [334, 0]
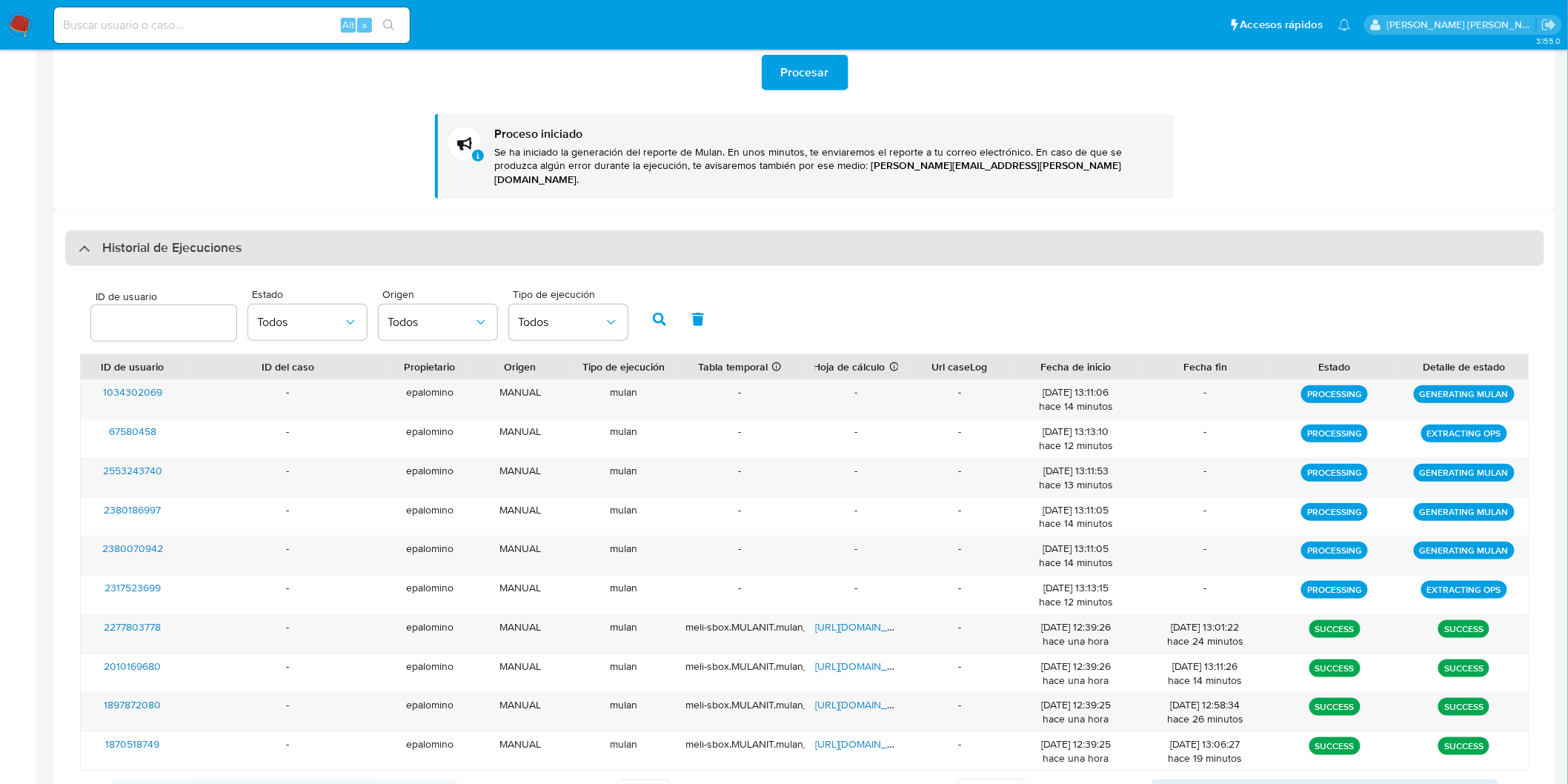
click at [161, 239] on h3 "Historial de Ejecuciones" at bounding box center [172, 249] width 139 height 18
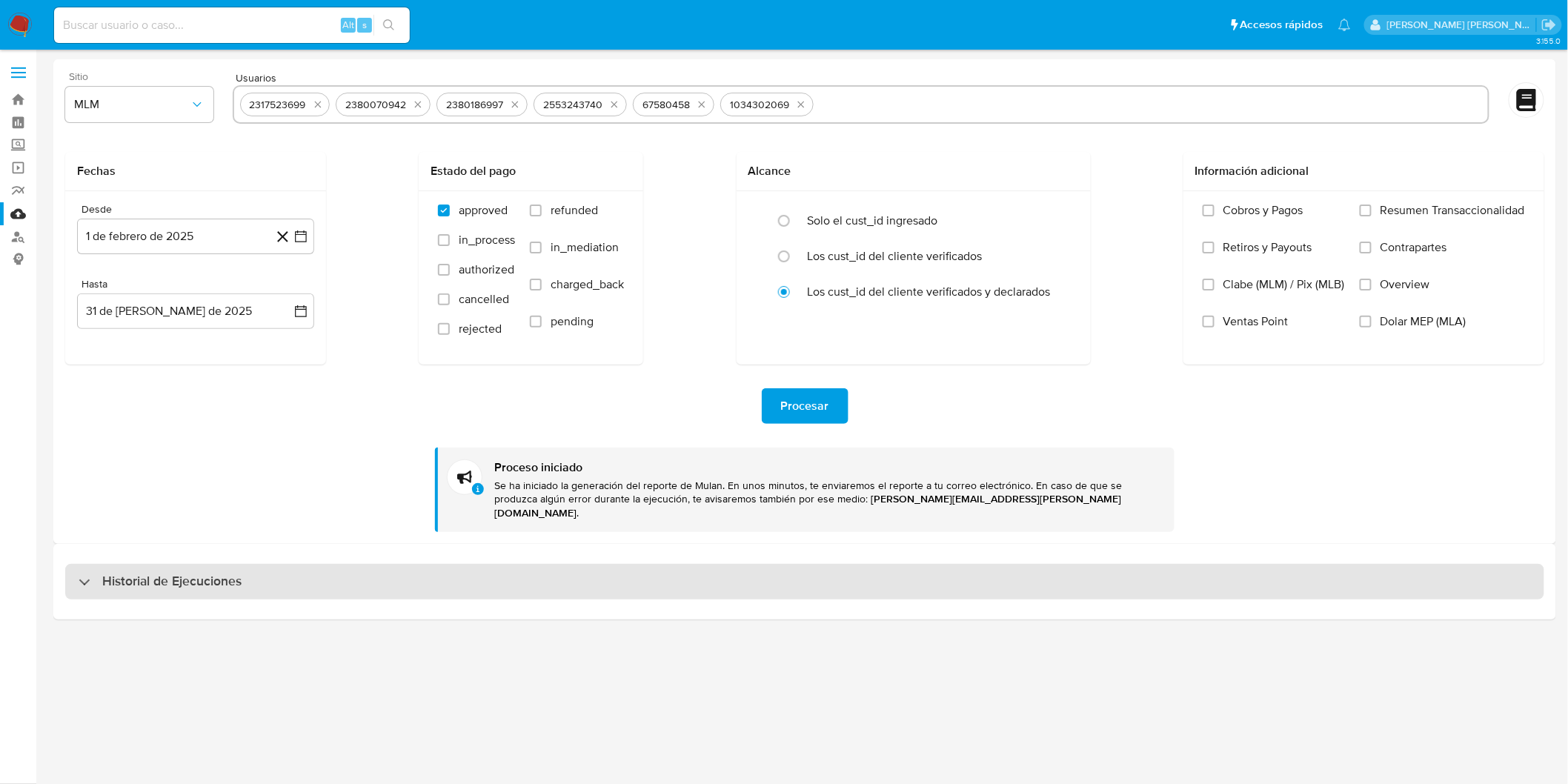
scroll to position [0, 0]
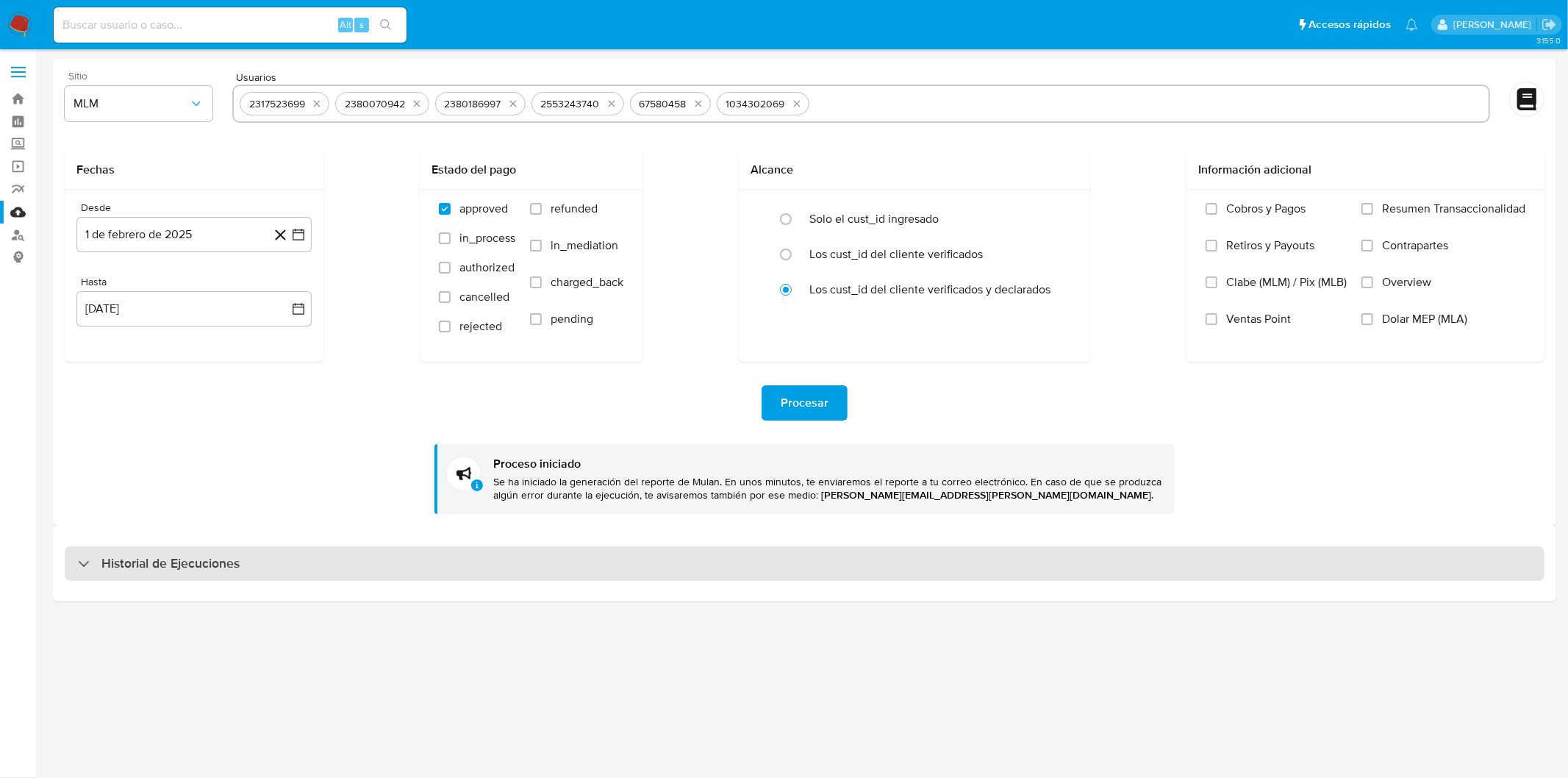
click at [116, 559] on h3 "Historial de Ejecuciones" at bounding box center [170, 564] width 138 height 18
select select "10"
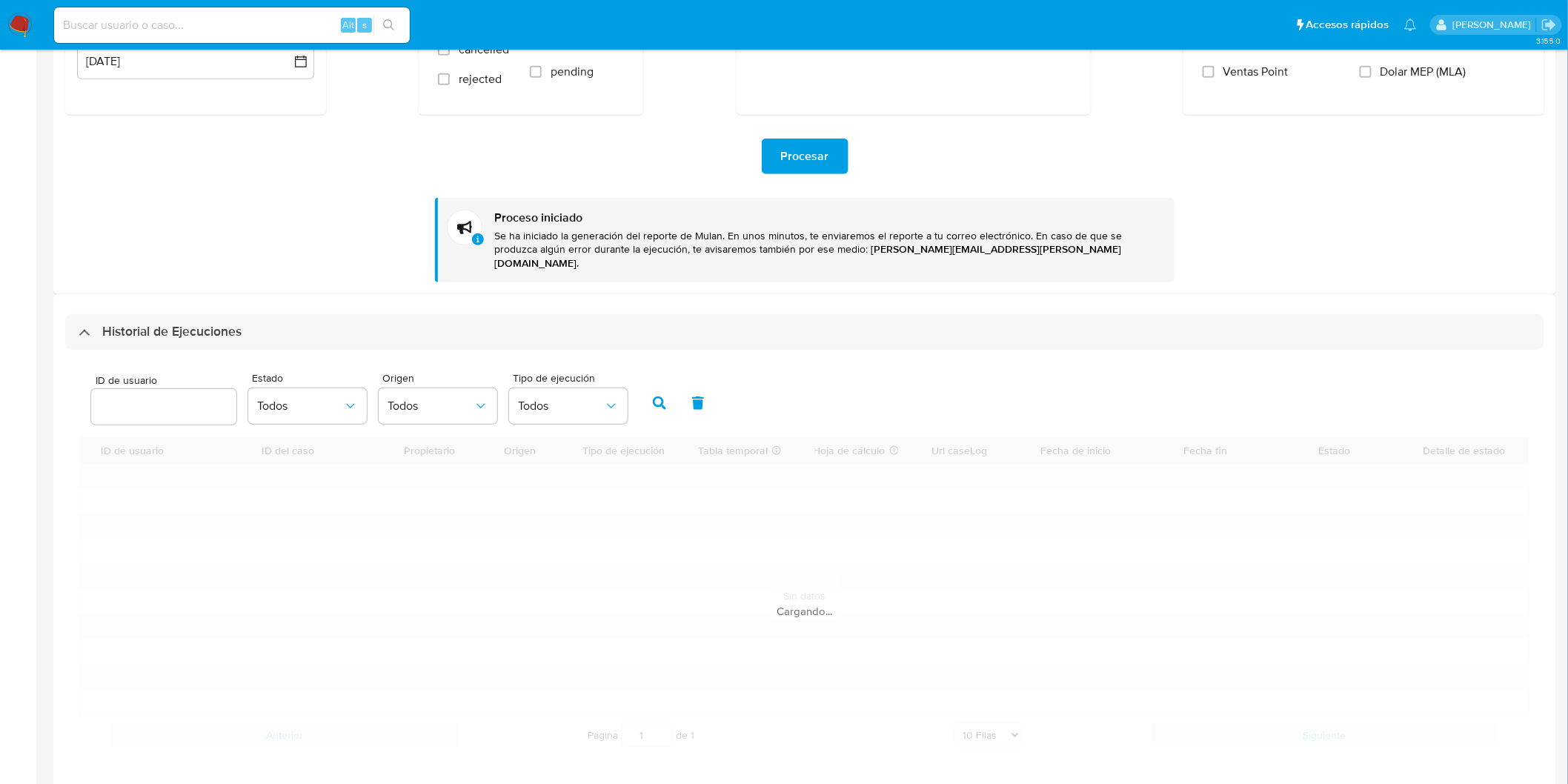
scroll to position [250, 0]
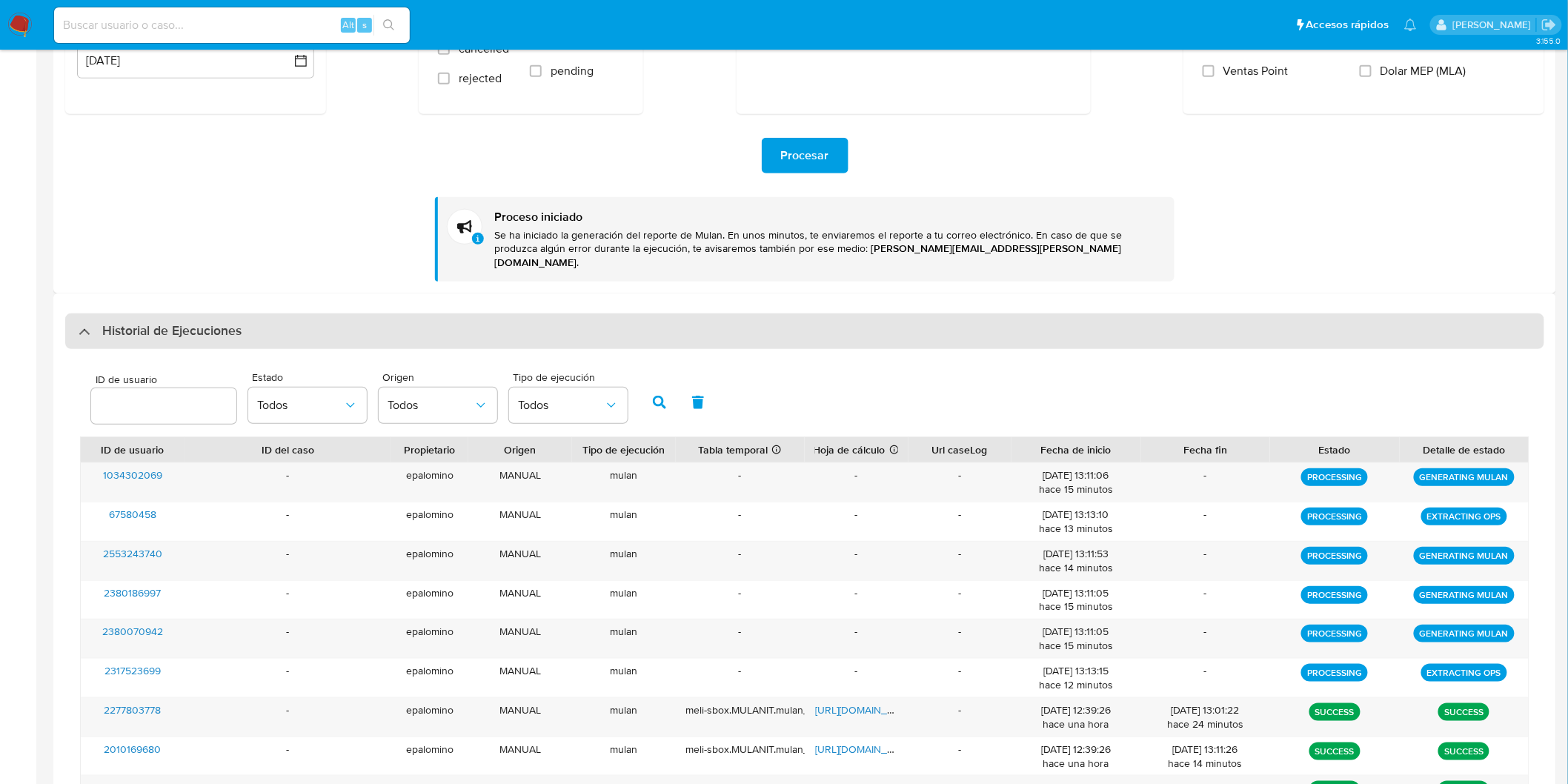
click at [159, 322] on h3 "Historial de Ejecuciones" at bounding box center [172, 331] width 139 height 18
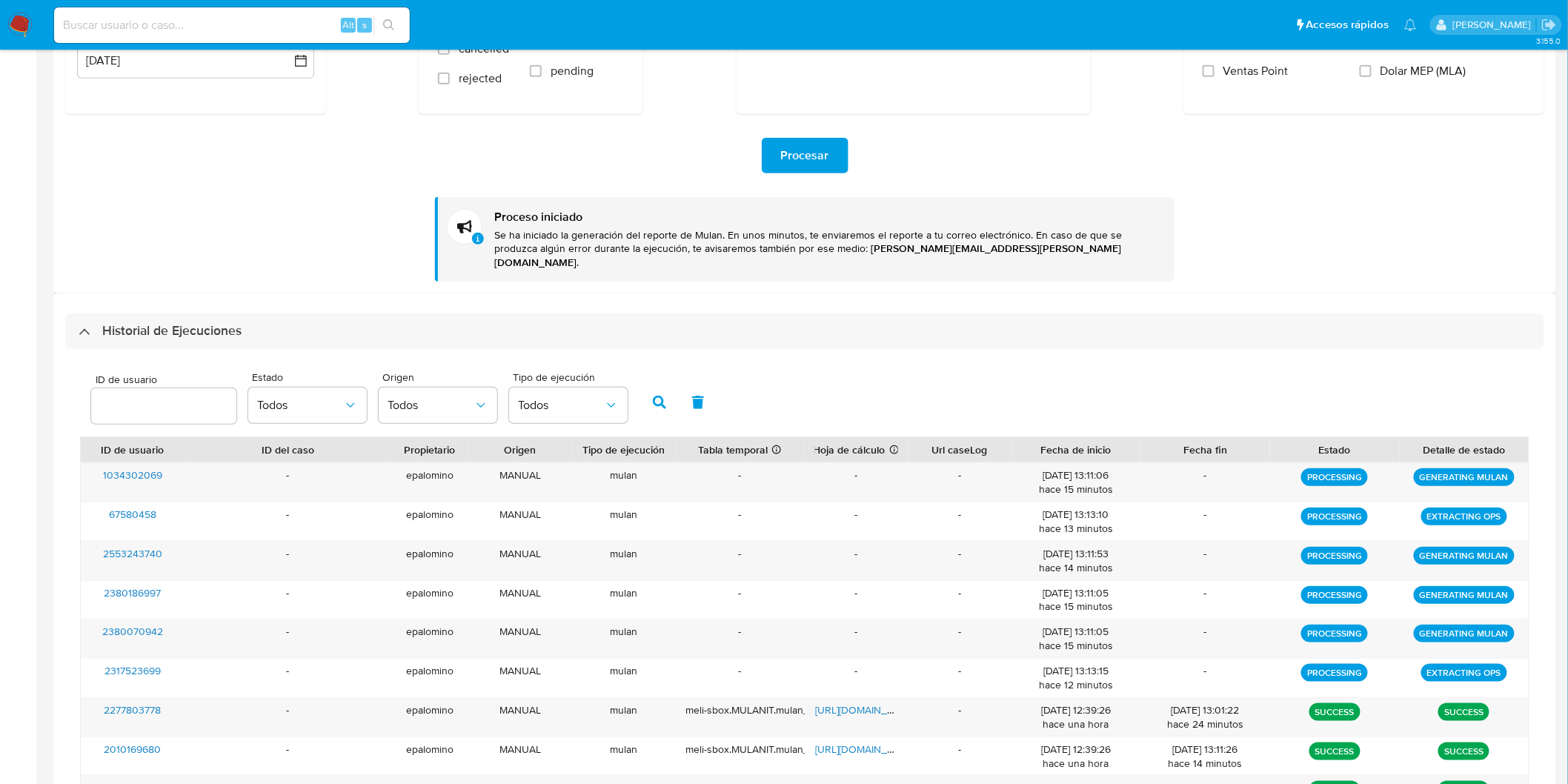
scroll to position [0, 0]
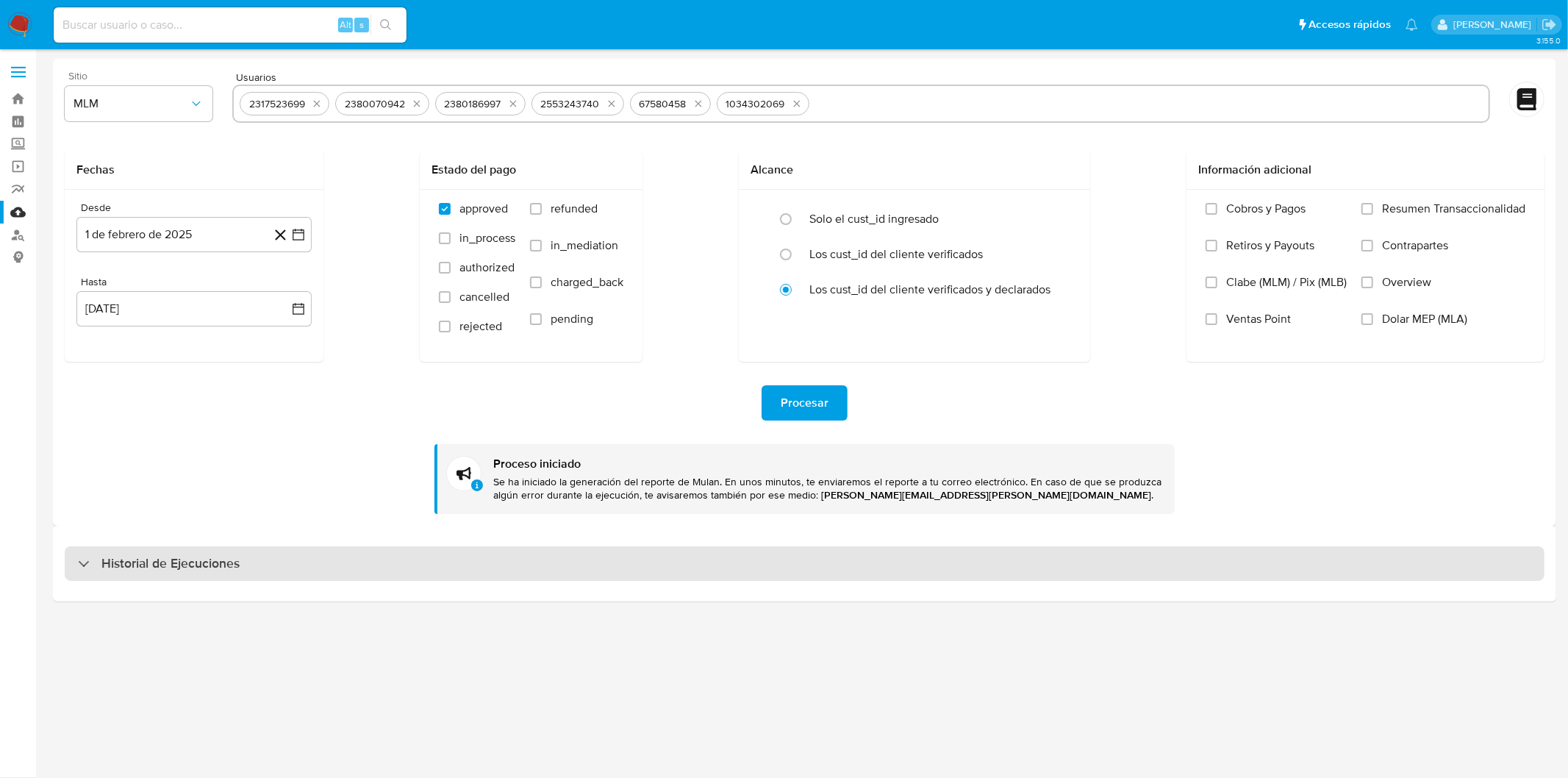
click at [142, 576] on div "Historial de Ejecuciones" at bounding box center [805, 564] width 1480 height 35
select select "10"
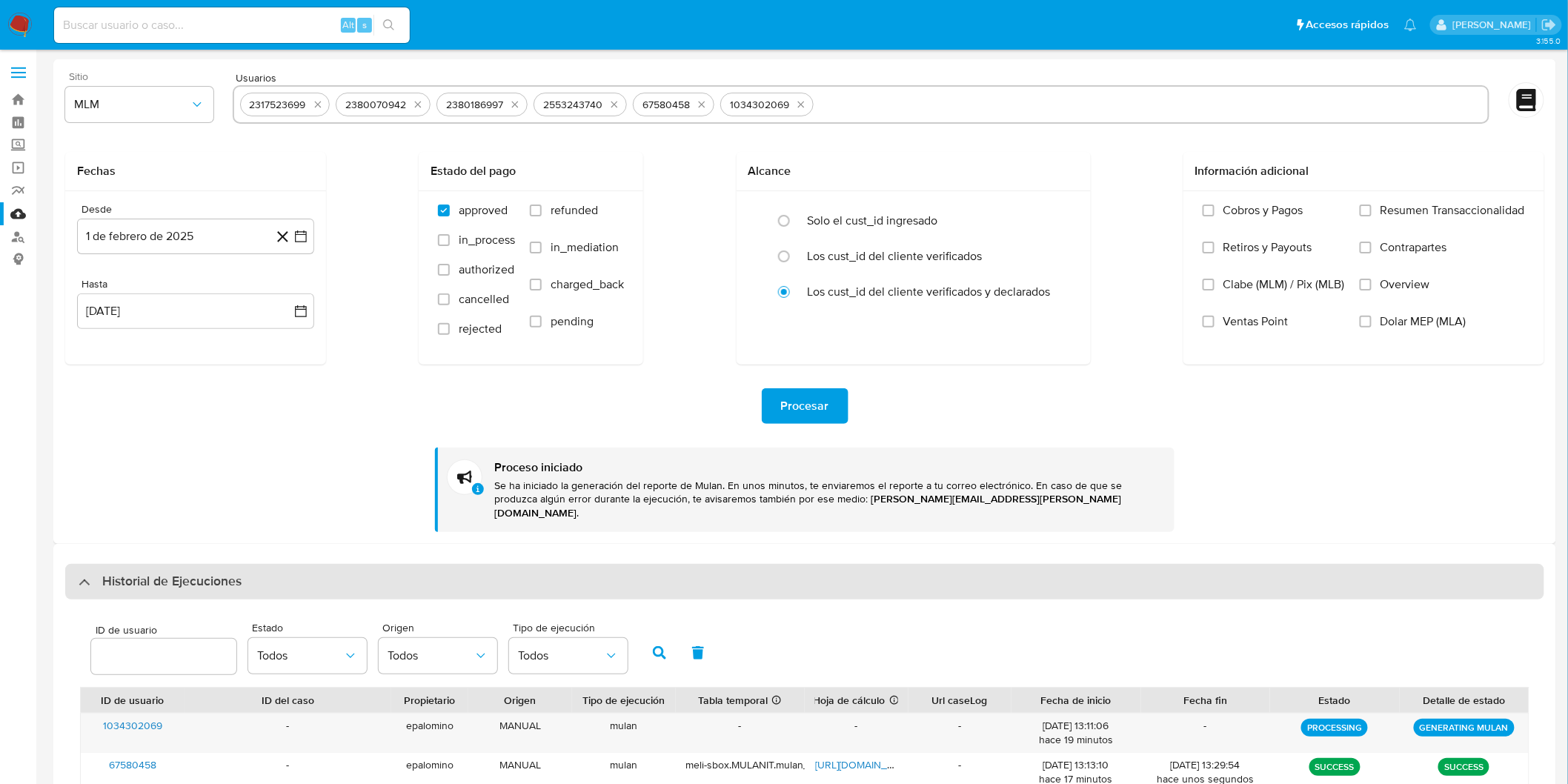
click at [114, 572] on h3 "Historial de Ejecuciones" at bounding box center [172, 581] width 139 height 18
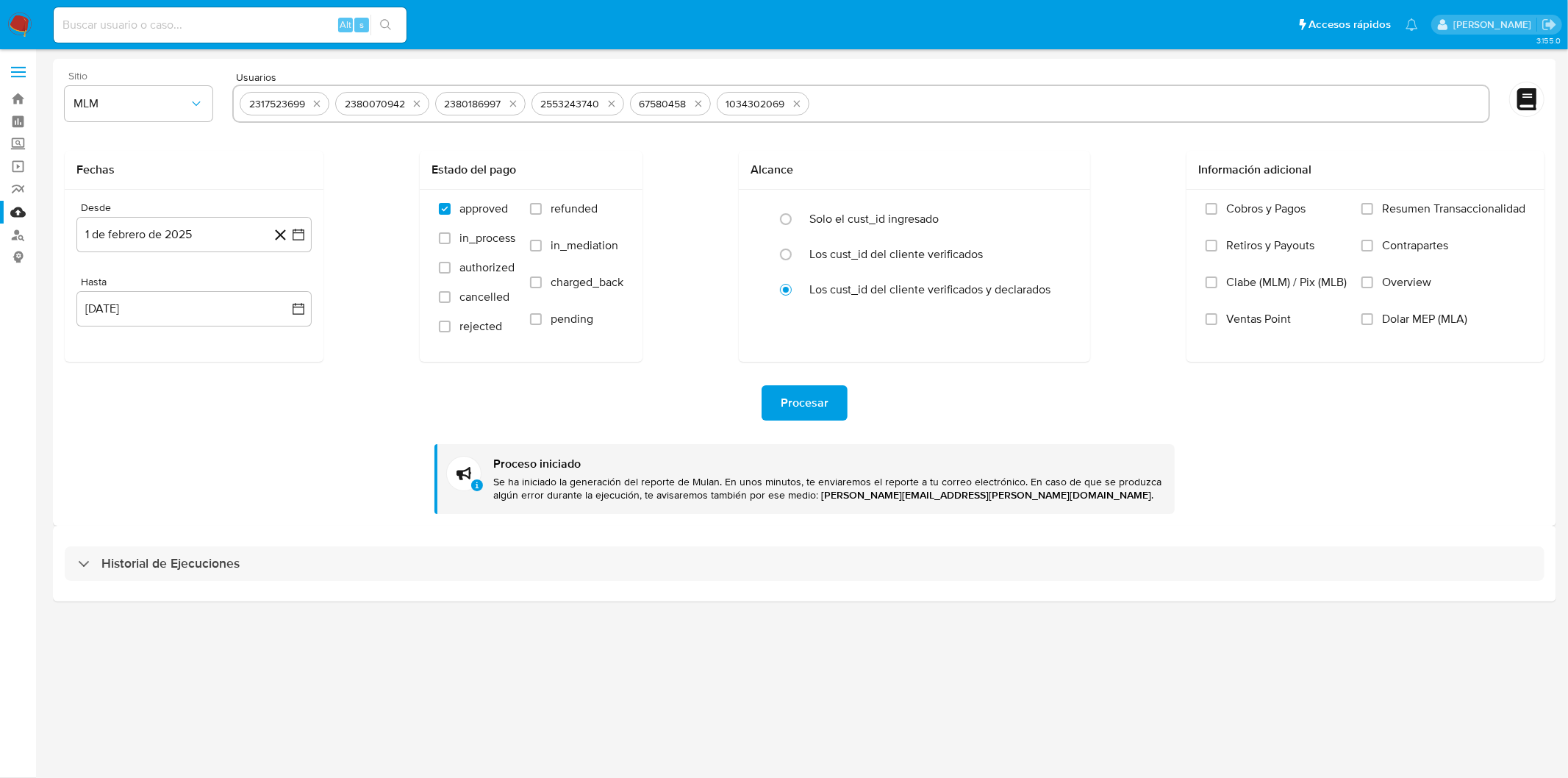
click at [112, 564] on h3 "Historial de Ejecuciones" at bounding box center [170, 564] width 138 height 18
select select "10"
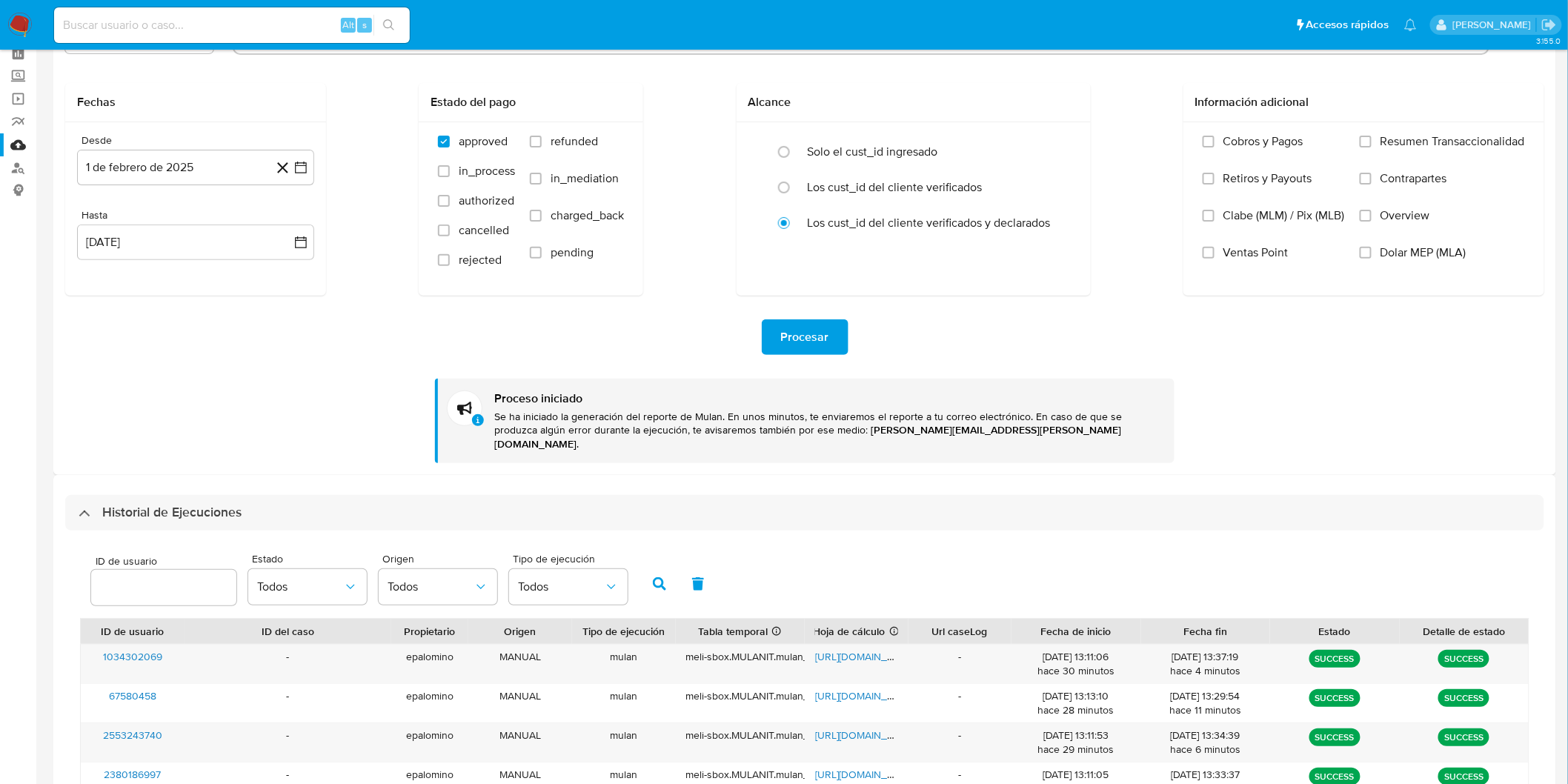
scroll to position [62, 0]
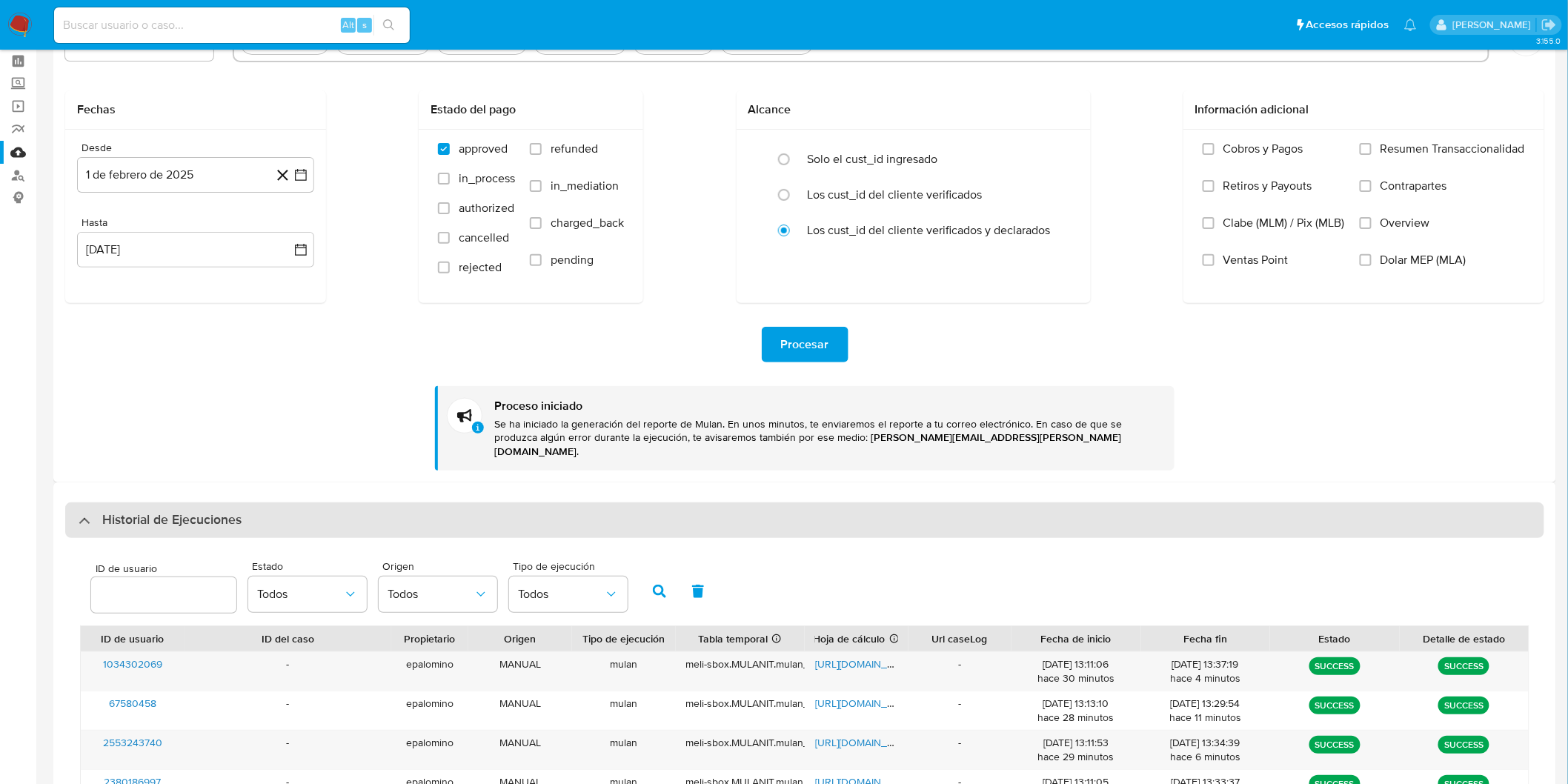
click at [166, 511] on h3 "Historial de Ejecuciones" at bounding box center [172, 520] width 139 height 18
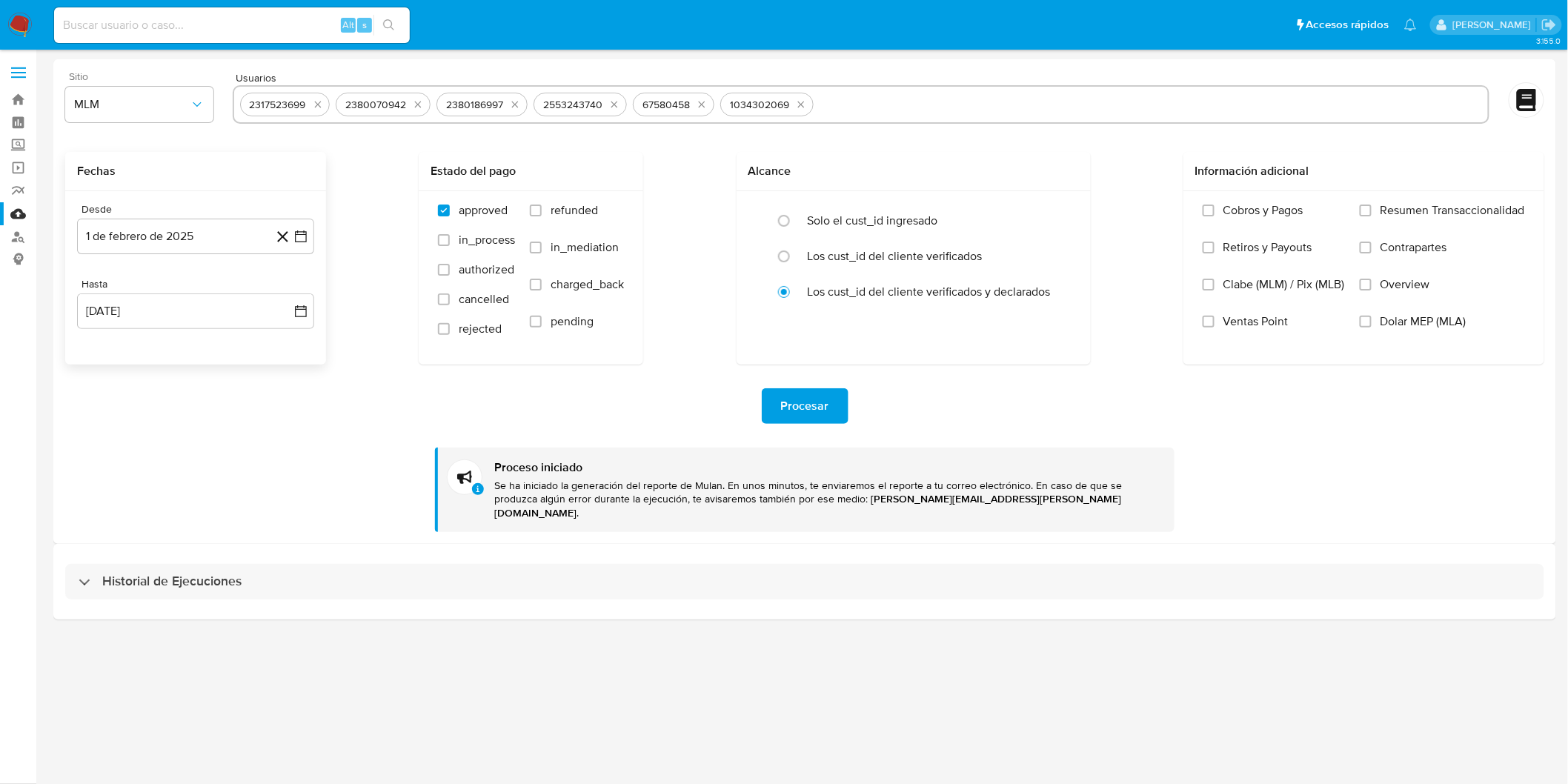
scroll to position [0, 0]
click at [113, 612] on div "3.155.0" at bounding box center [812, 416] width 1516 height 715
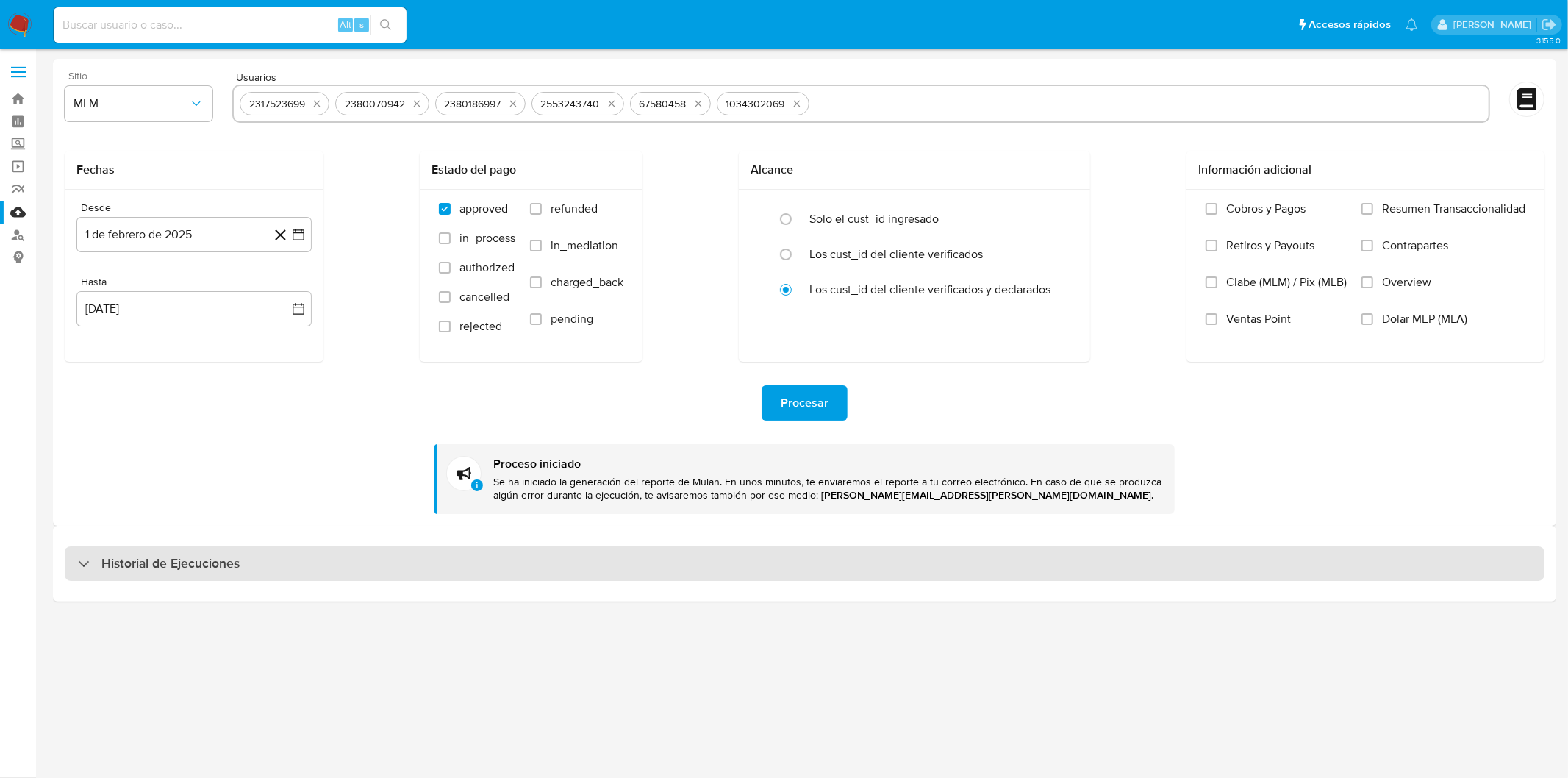
click at [133, 566] on h3 "Historial de Ejecuciones" at bounding box center [170, 564] width 138 height 18
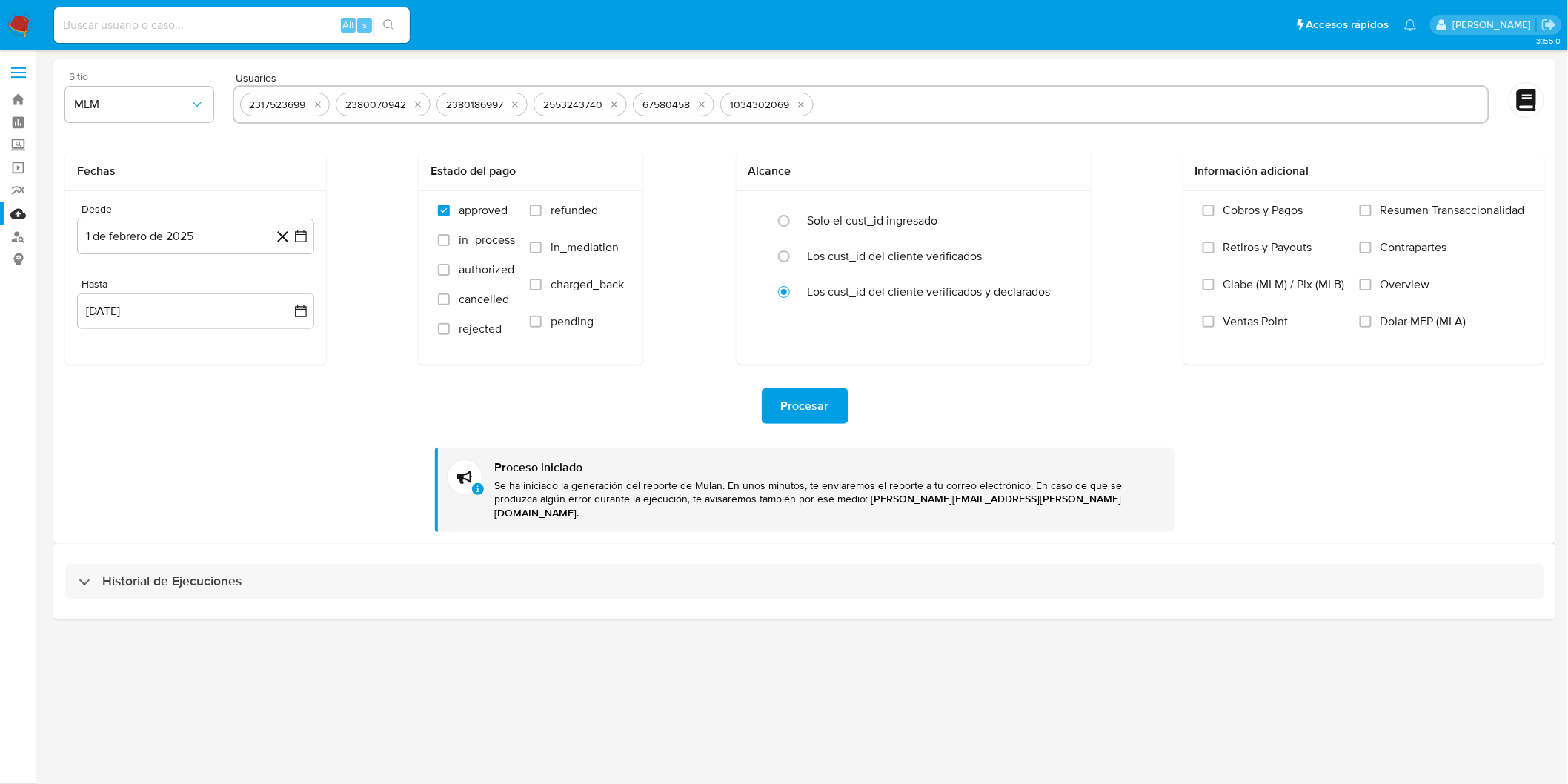
select select "10"
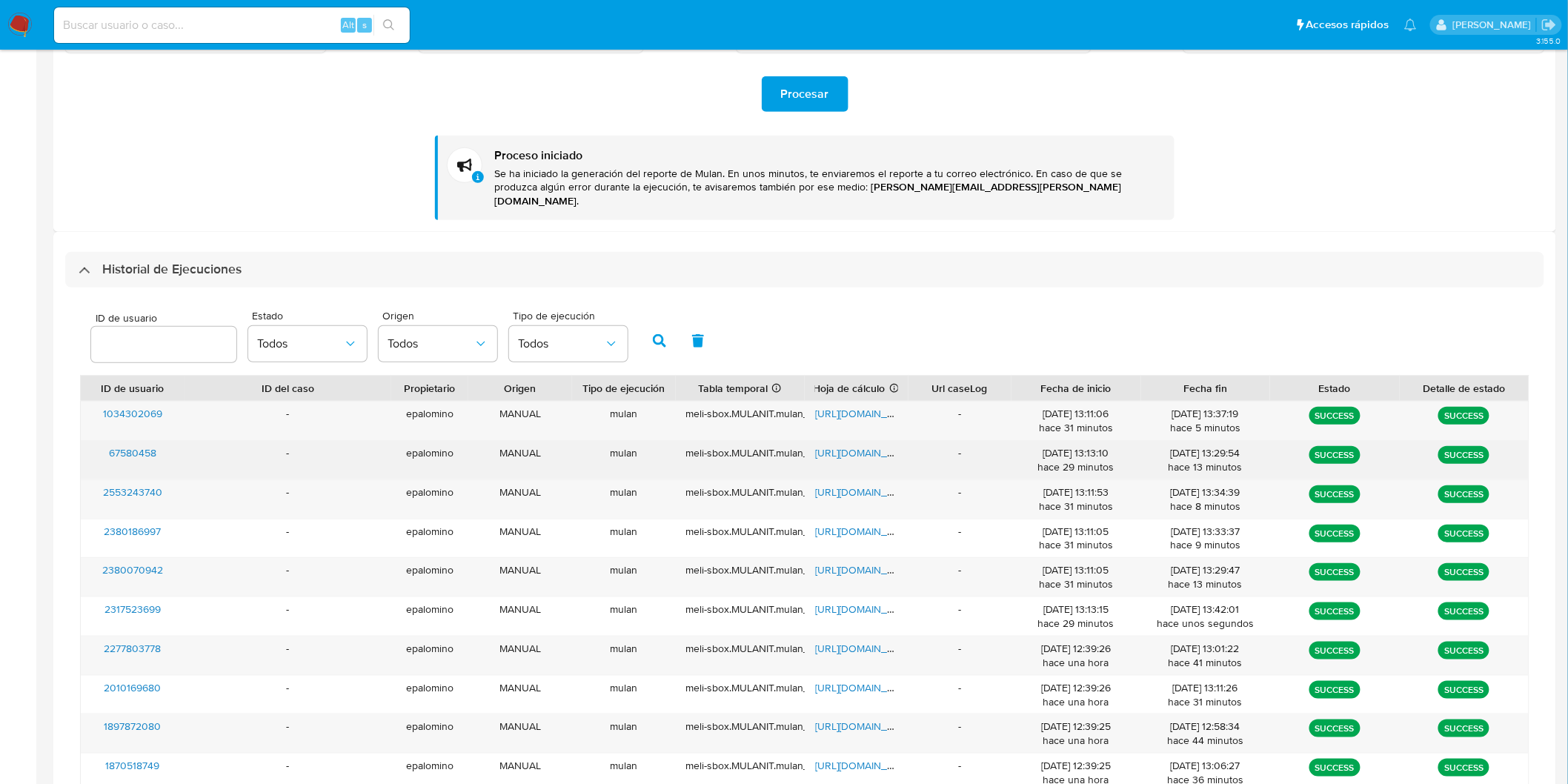
scroll to position [390, 0]
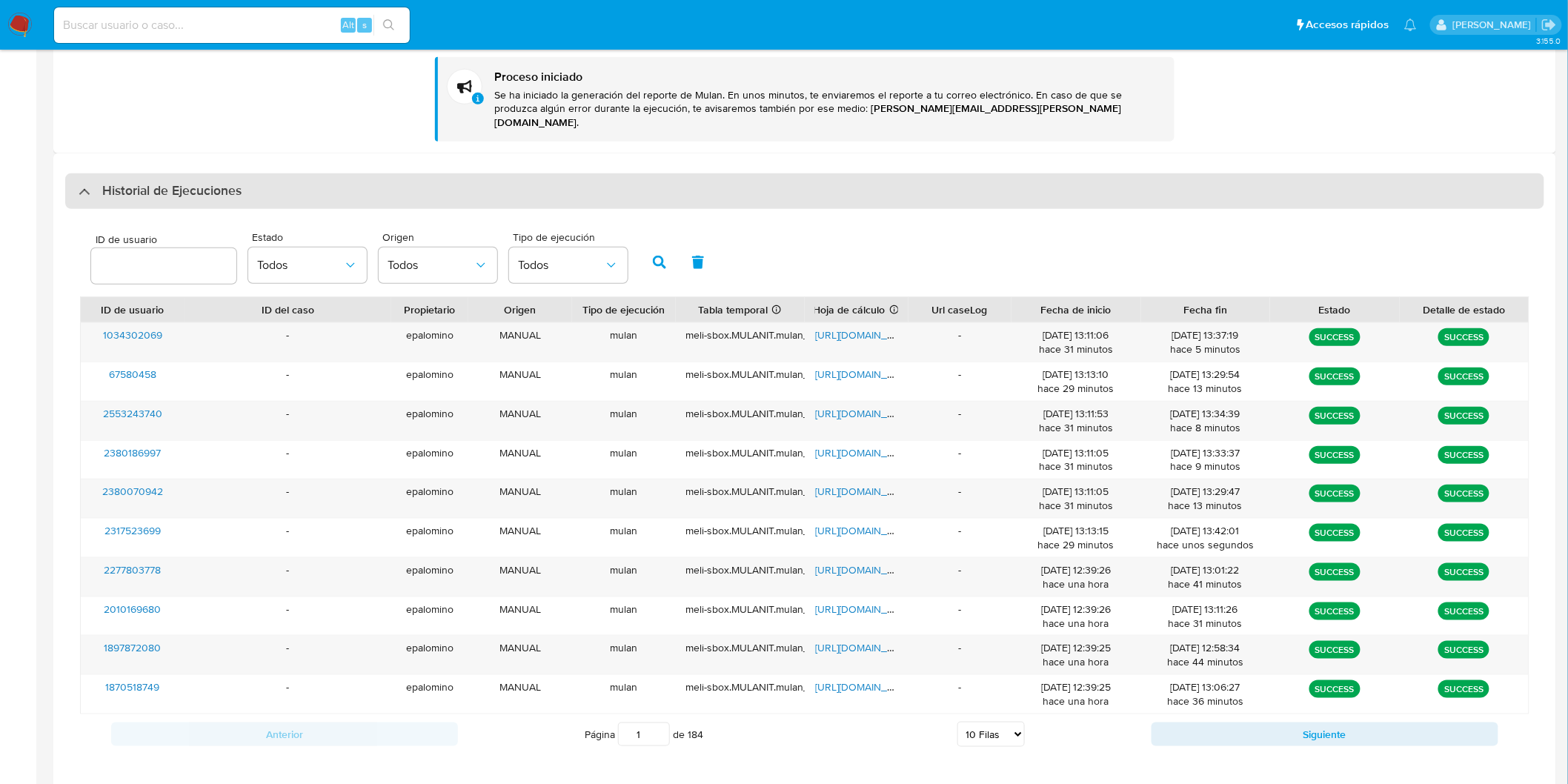
click at [134, 182] on h3 "Historial de Ejecuciones" at bounding box center [172, 191] width 139 height 18
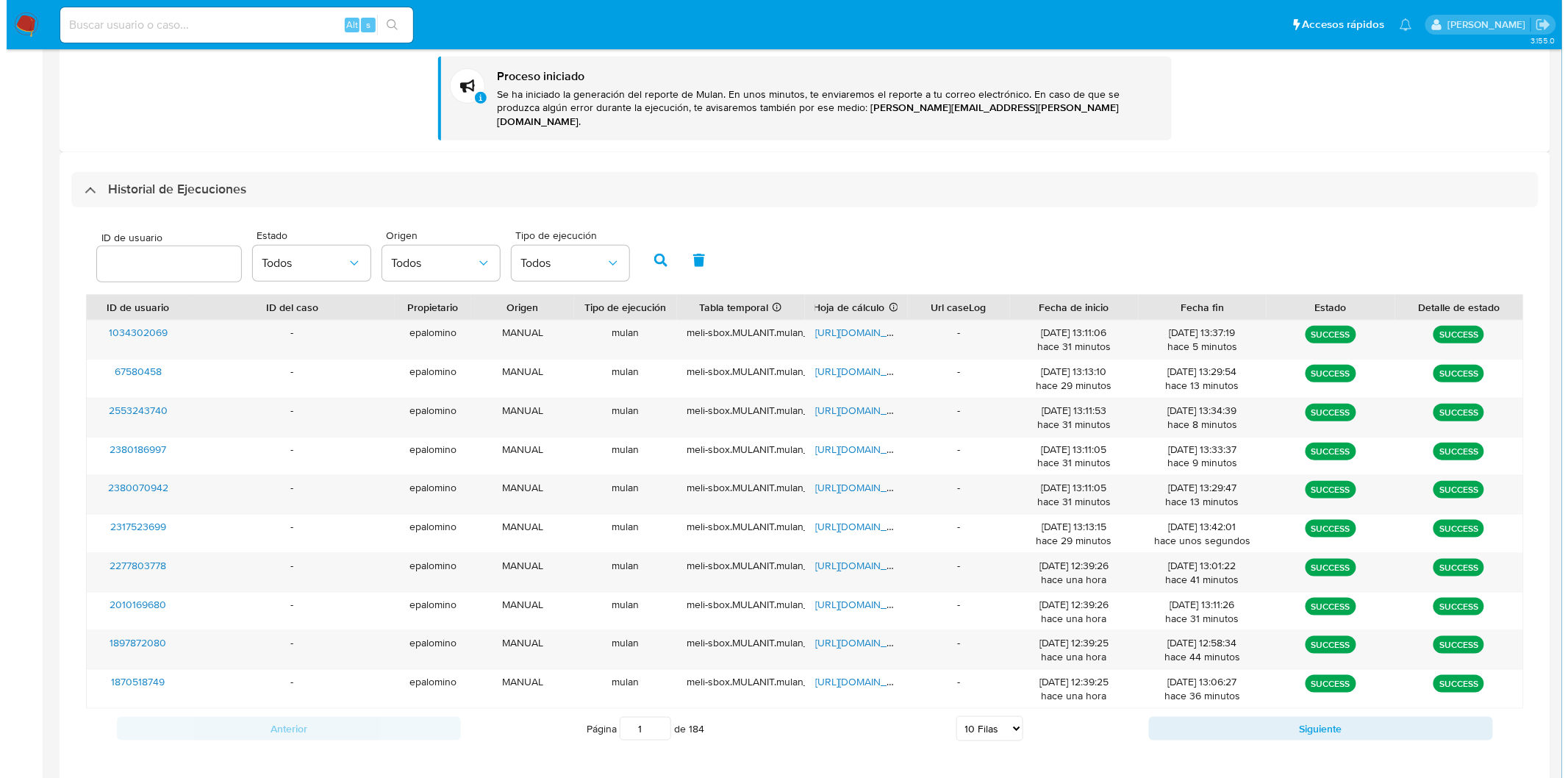
scroll to position [0, 0]
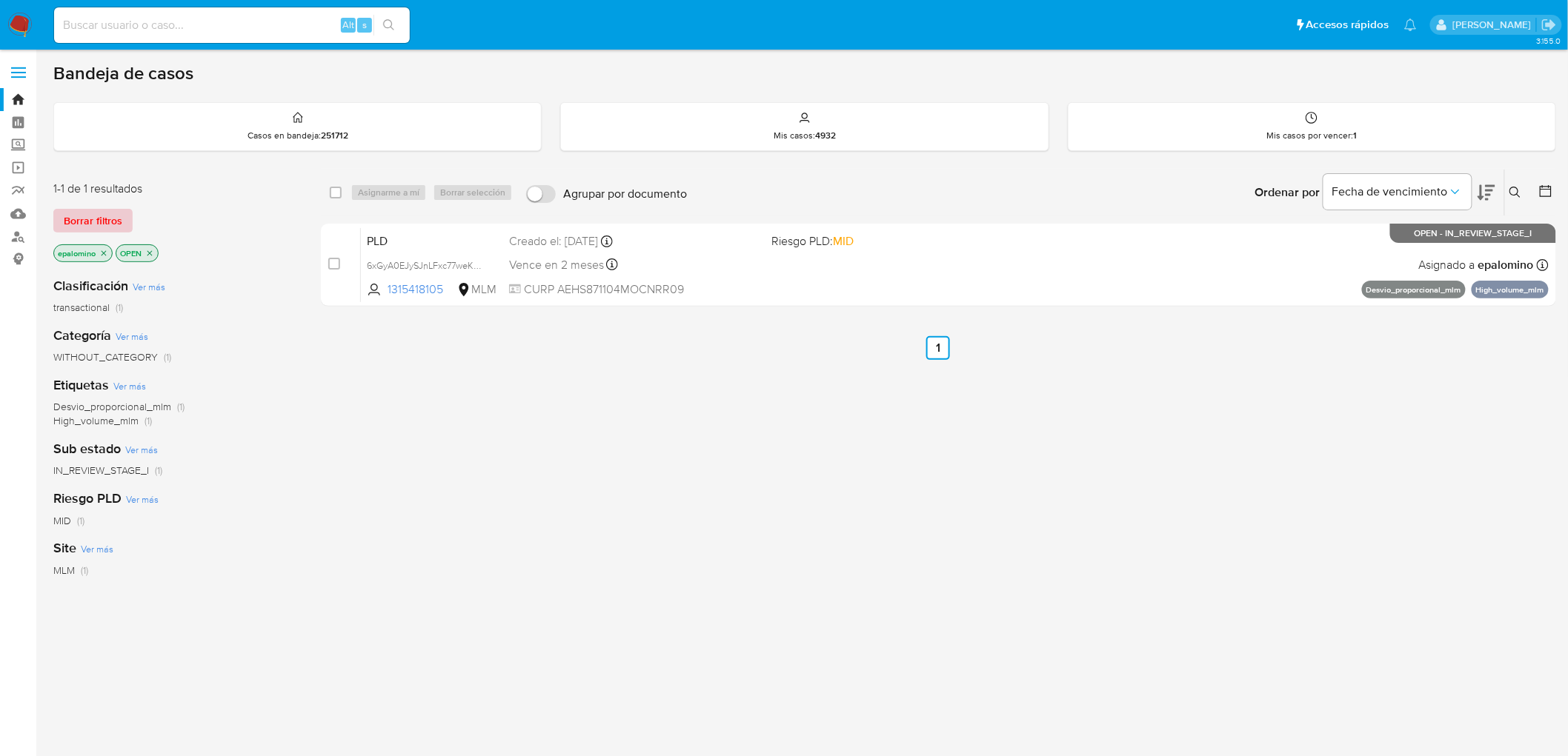
click at [94, 218] on span "Borrar filtros" at bounding box center [93, 221] width 59 height 21
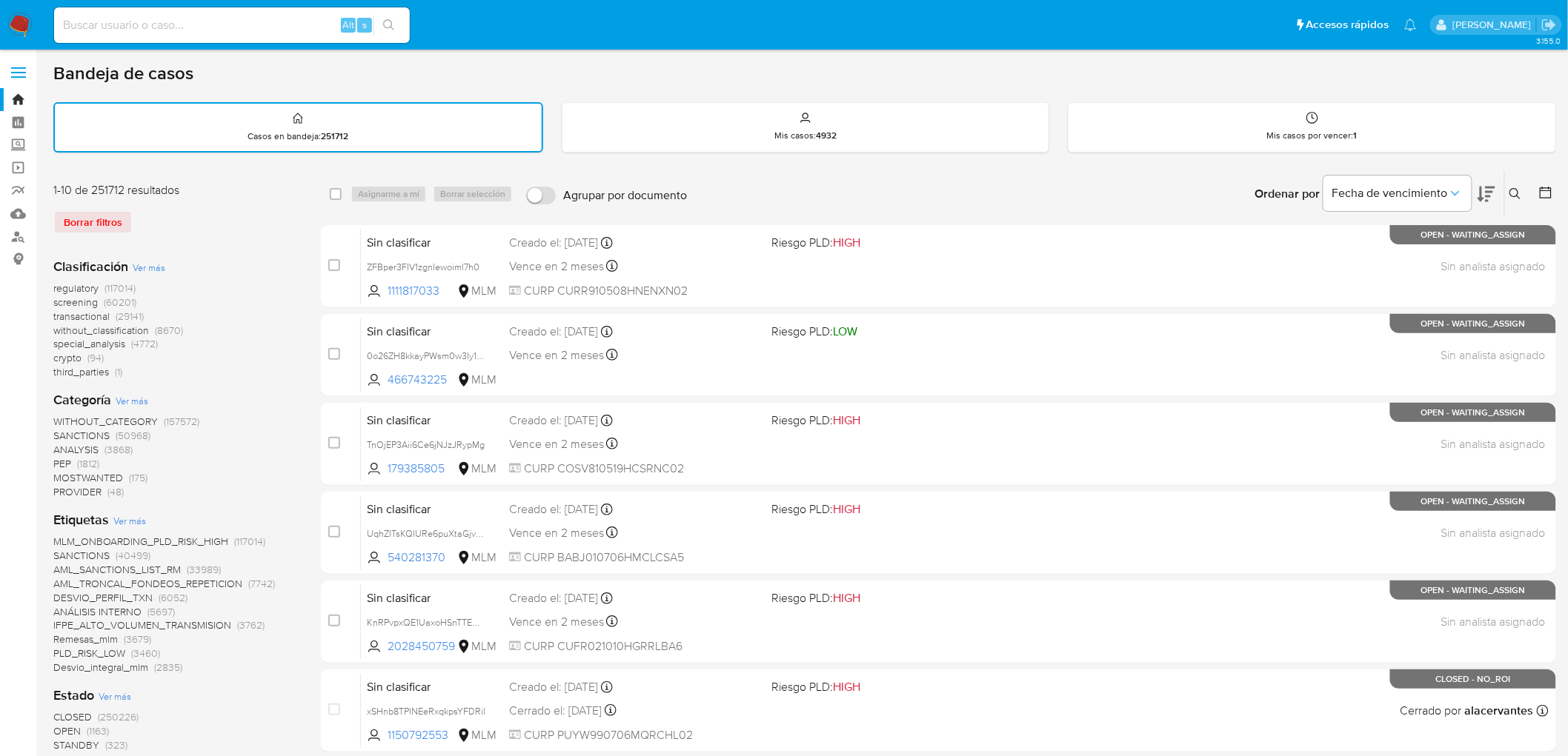
click at [16, 18] on img at bounding box center [20, 25] width 25 height 25
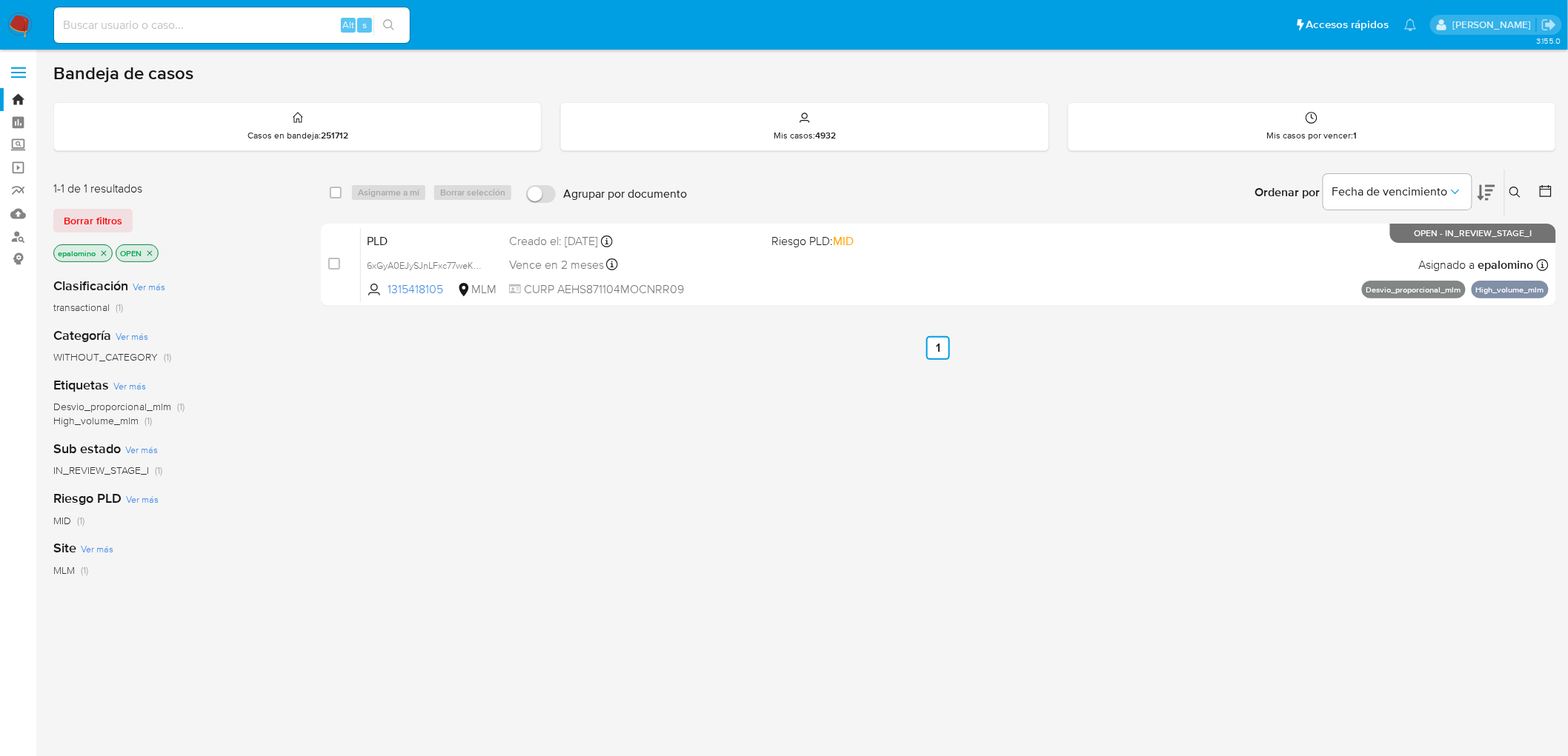
click at [67, 206] on div "1-1 de 1 resultados Borrar filtros epalomino OPEN" at bounding box center [172, 223] width 237 height 84
click at [72, 218] on span "Borrar filtros" at bounding box center [93, 221] width 59 height 21
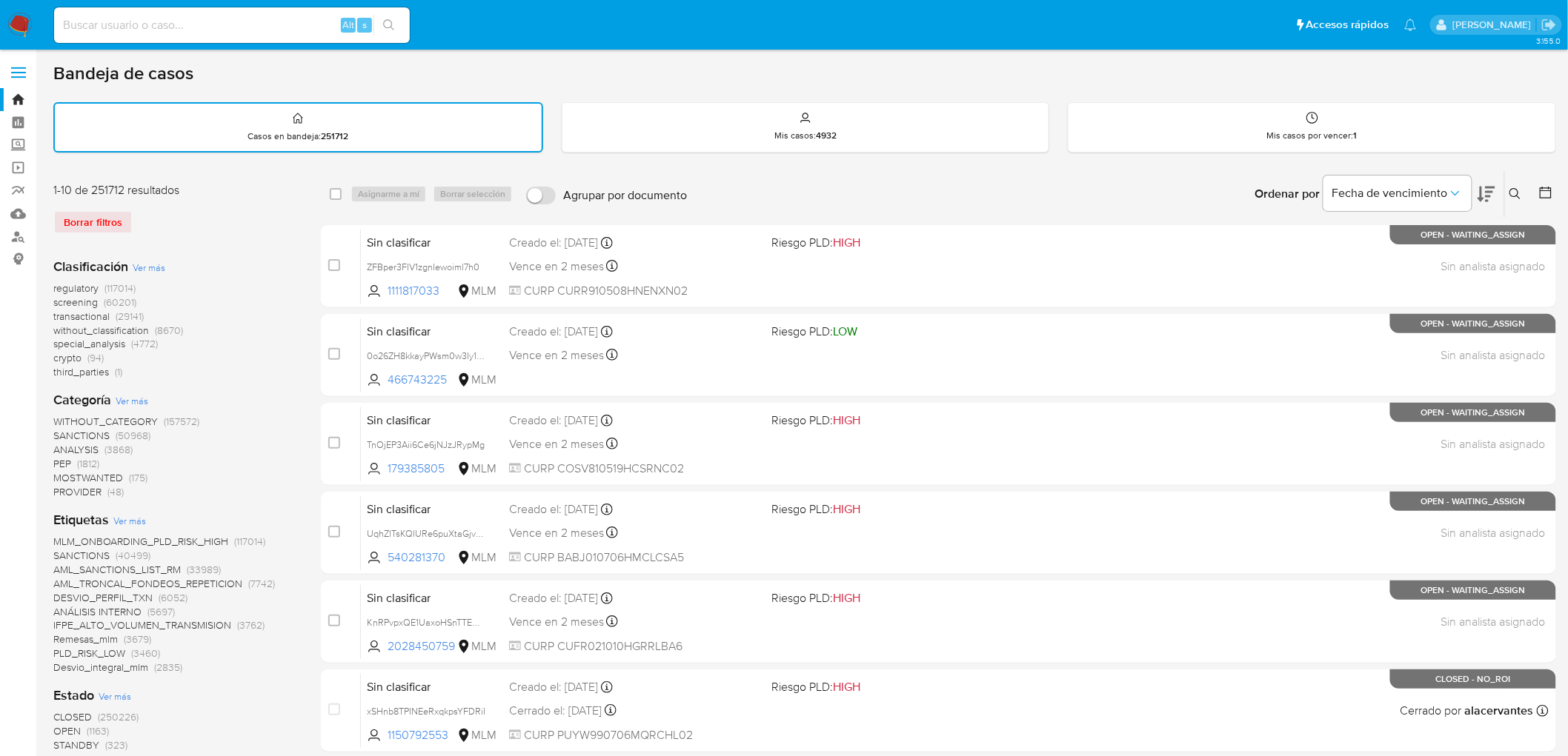
click at [20, 26] on img at bounding box center [20, 25] width 25 height 25
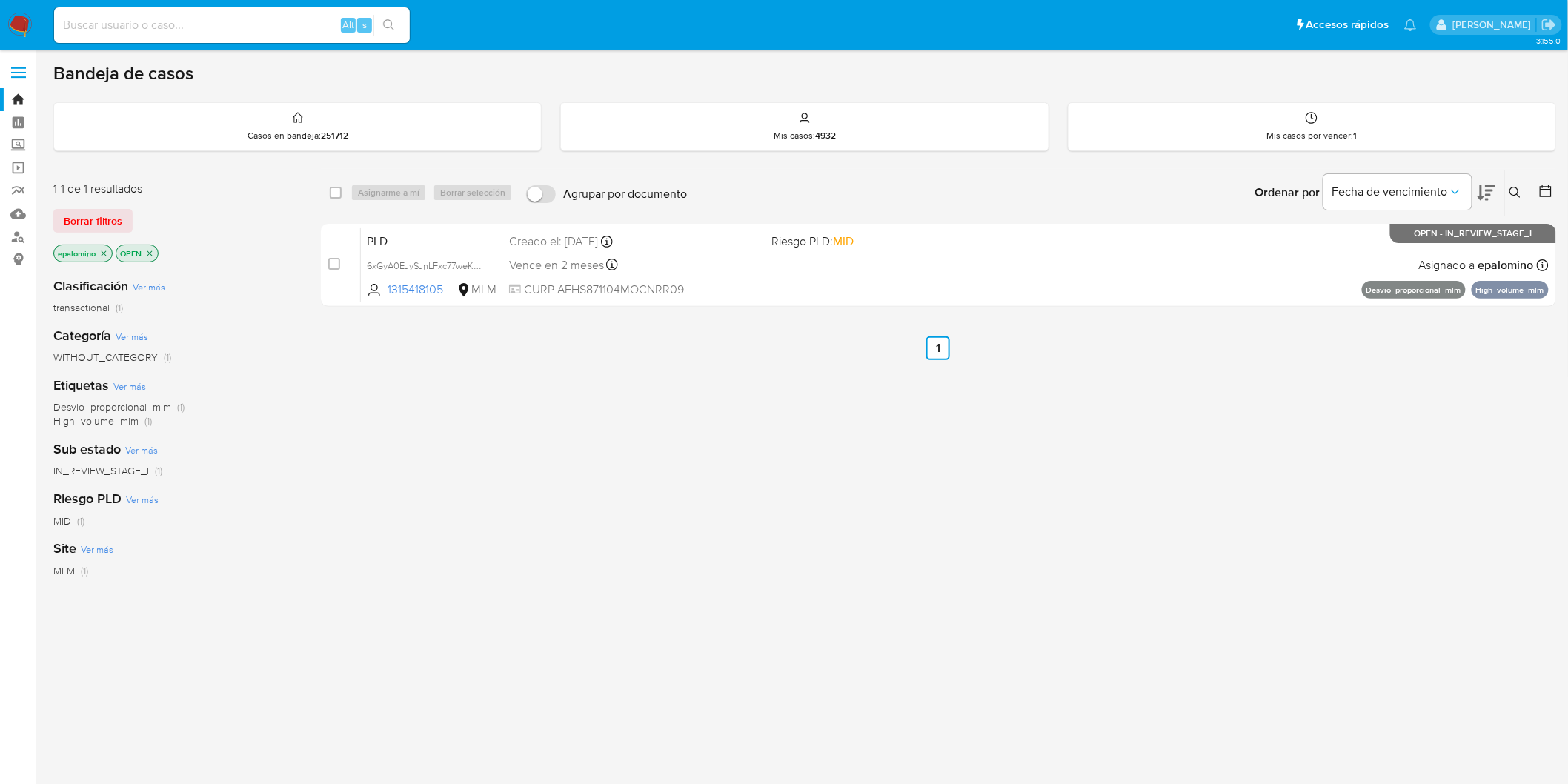
click at [64, 218] on span "Borrar filtros" at bounding box center [93, 221] width 59 height 21
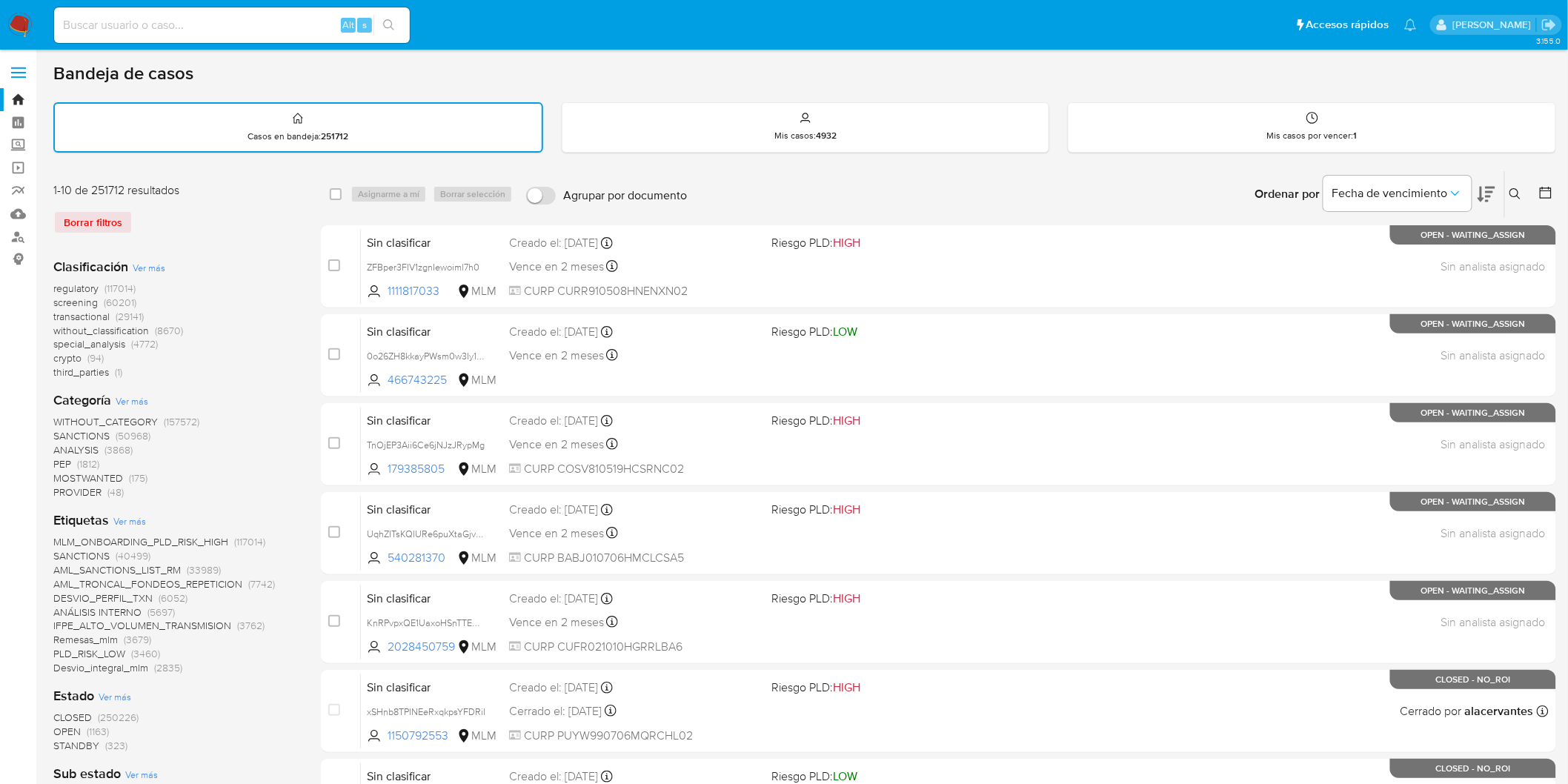
click at [1517, 188] on icon at bounding box center [1516, 194] width 12 height 12
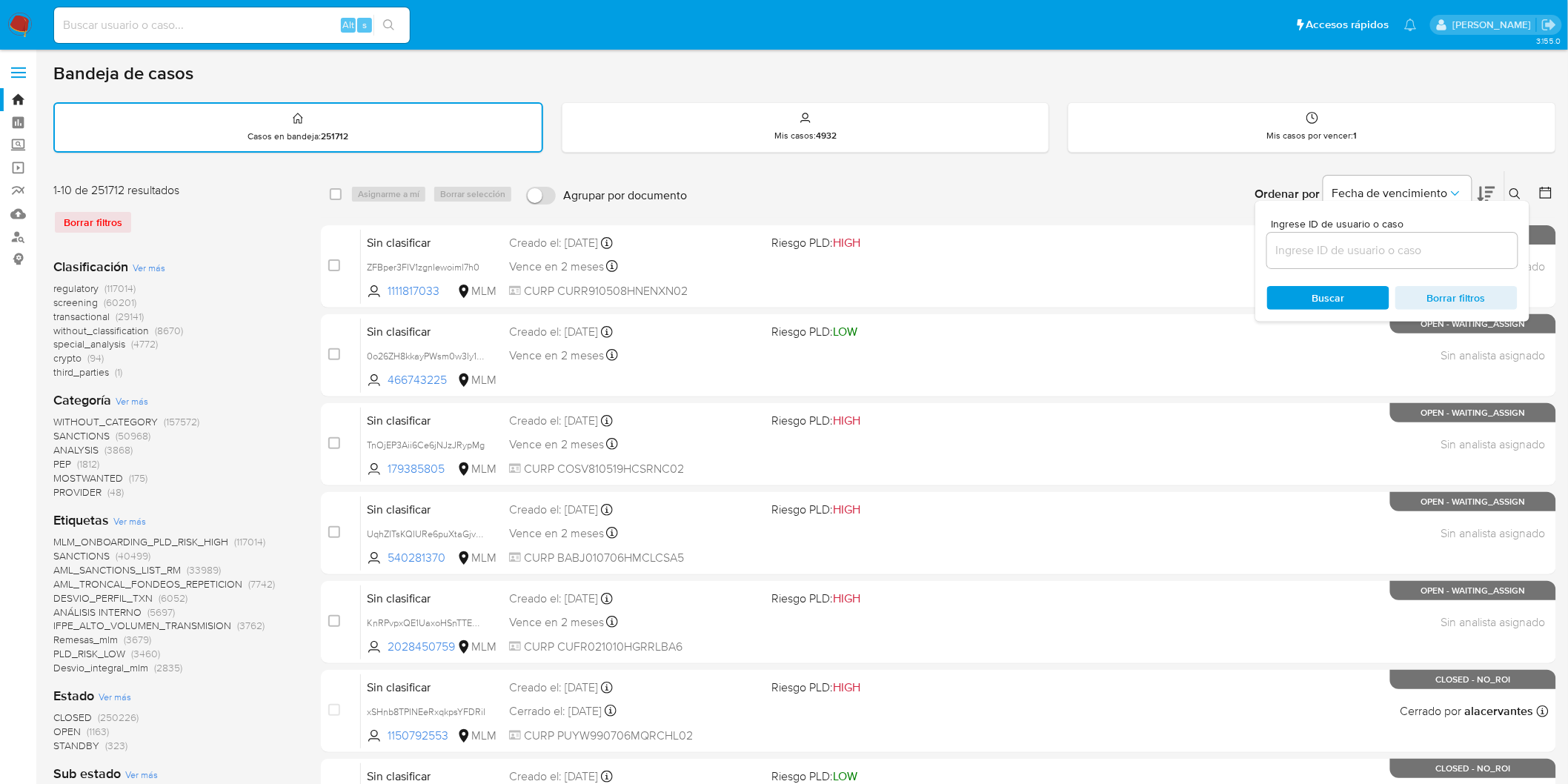
click at [1350, 247] on input at bounding box center [1392, 251] width 250 height 20
type input "2420369940"
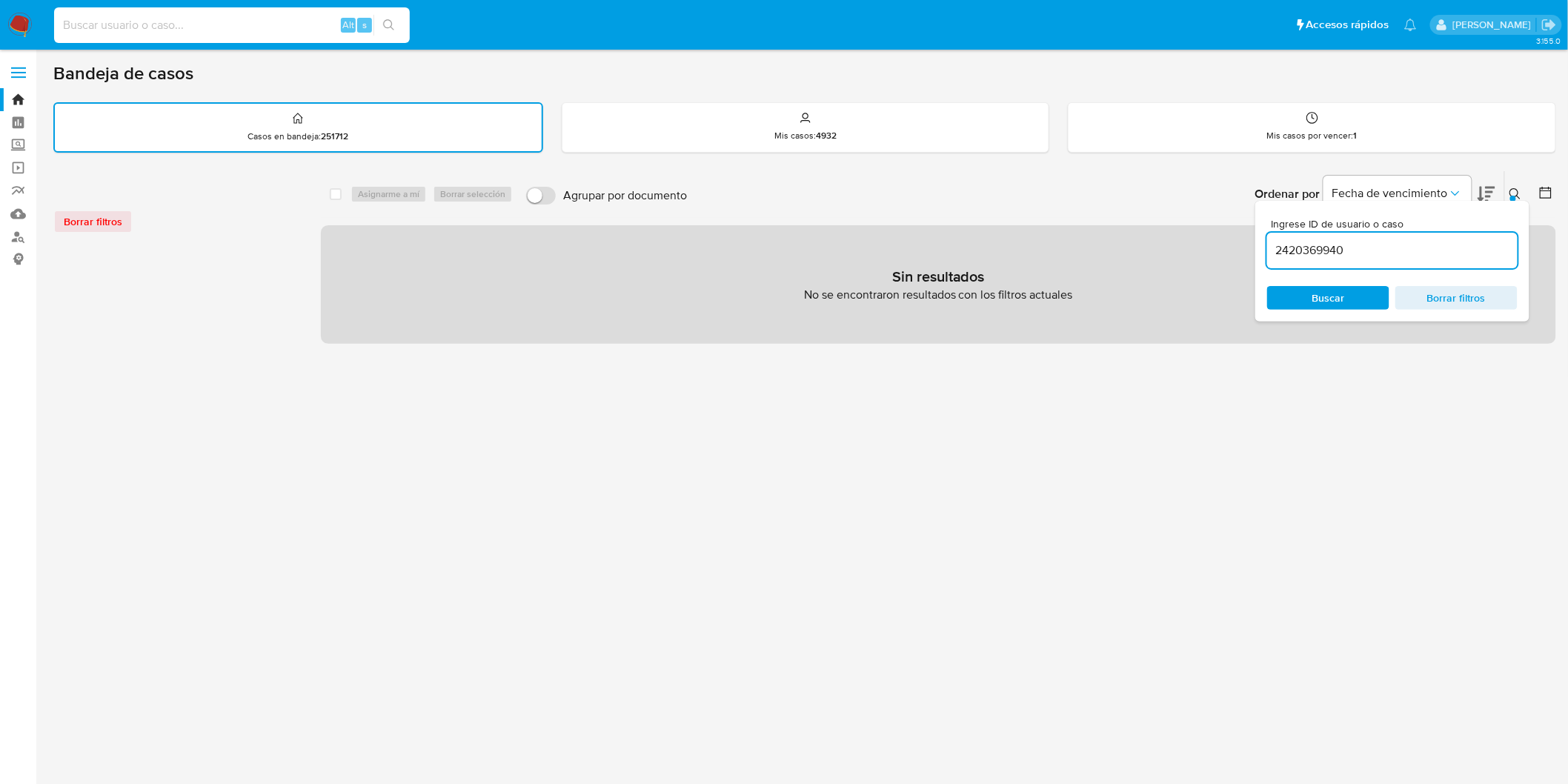
click at [160, 21] on input at bounding box center [232, 26] width 356 height 20
paste input "2420369940"
type input "2420369940"
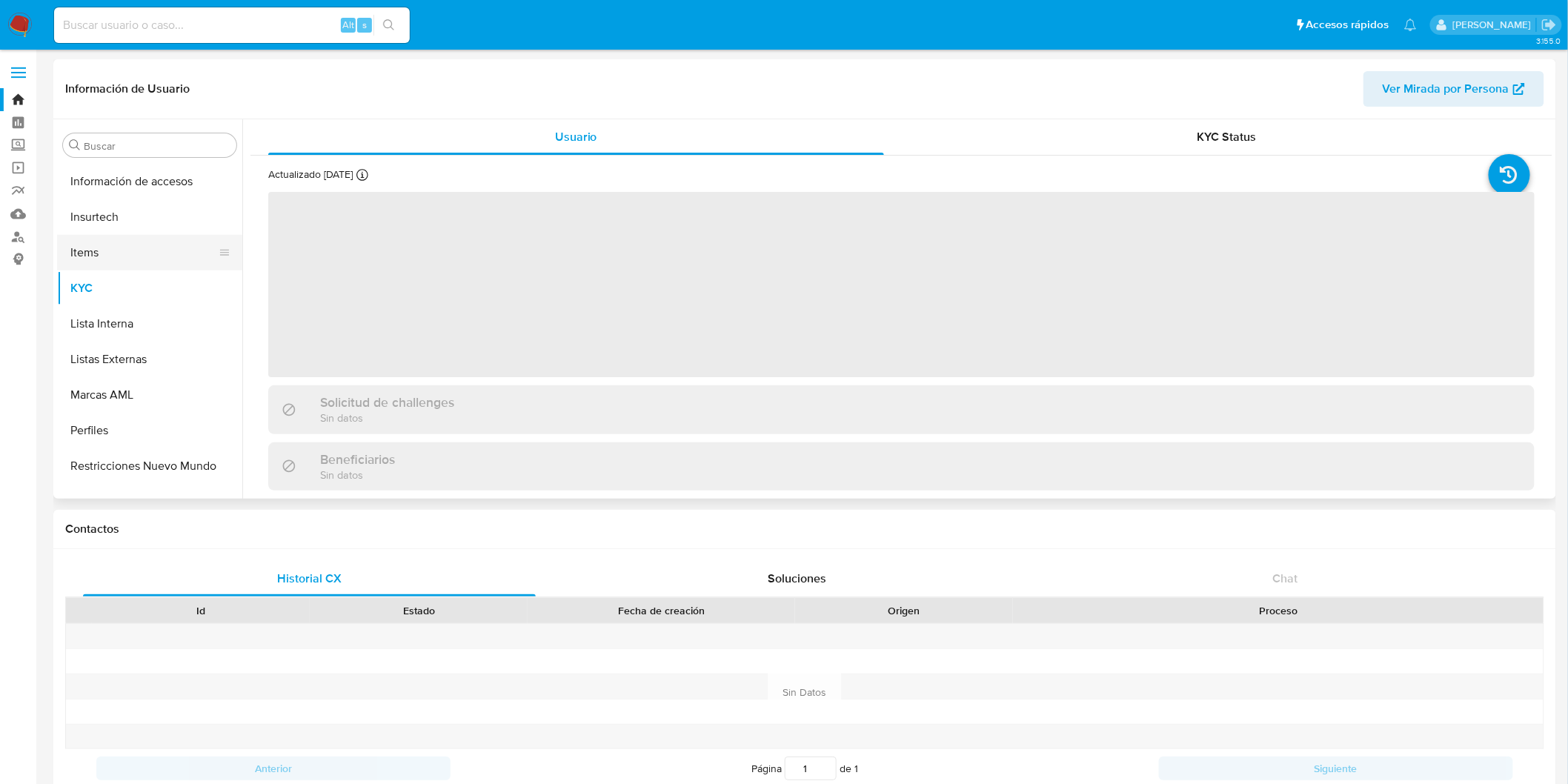
scroll to position [625, 0]
select select "10"
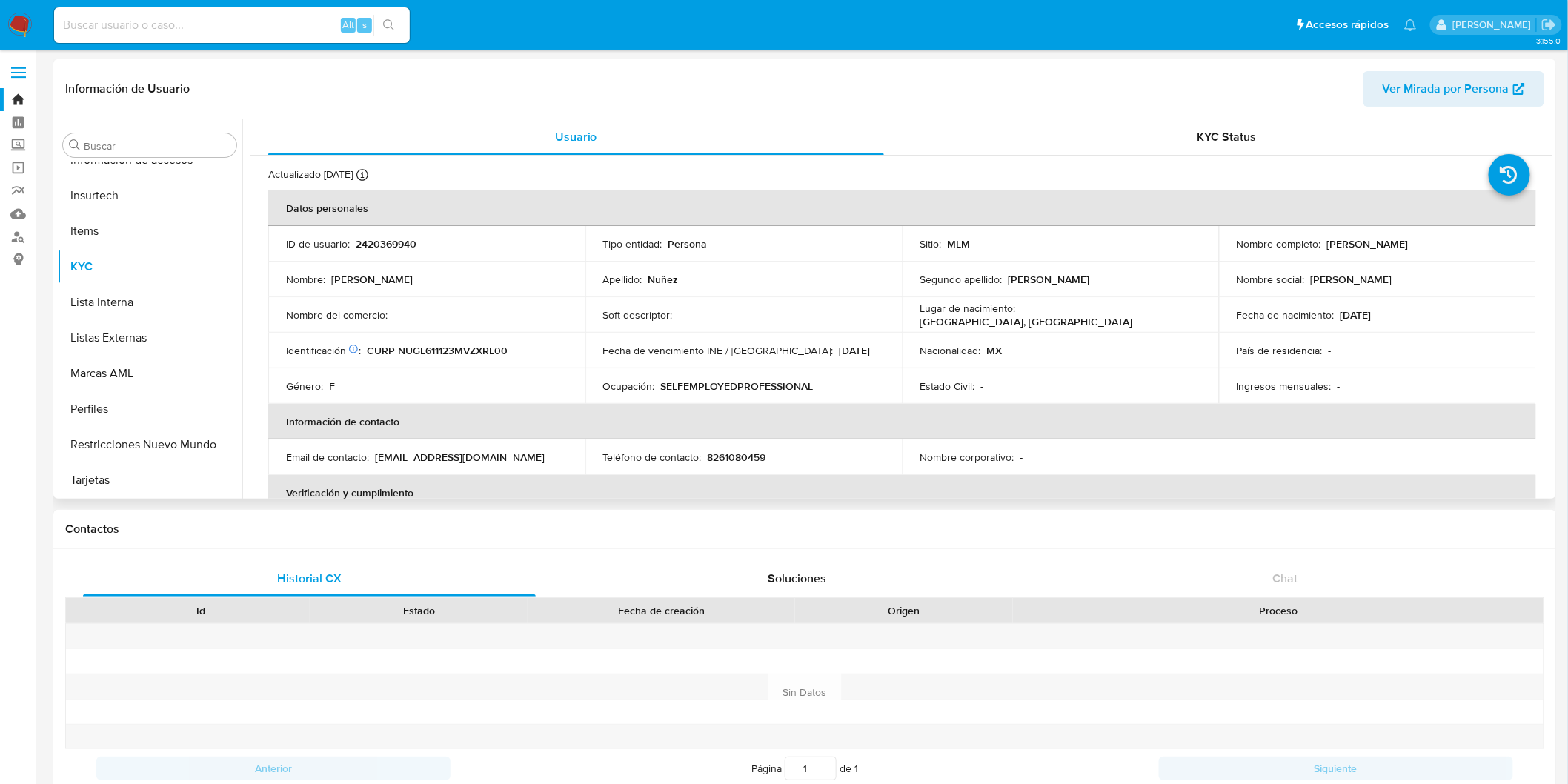
click at [865, 378] on td "Ocupación : SELFEMPLOYEDPROFESSIONAL" at bounding box center [744, 386] width 317 height 35
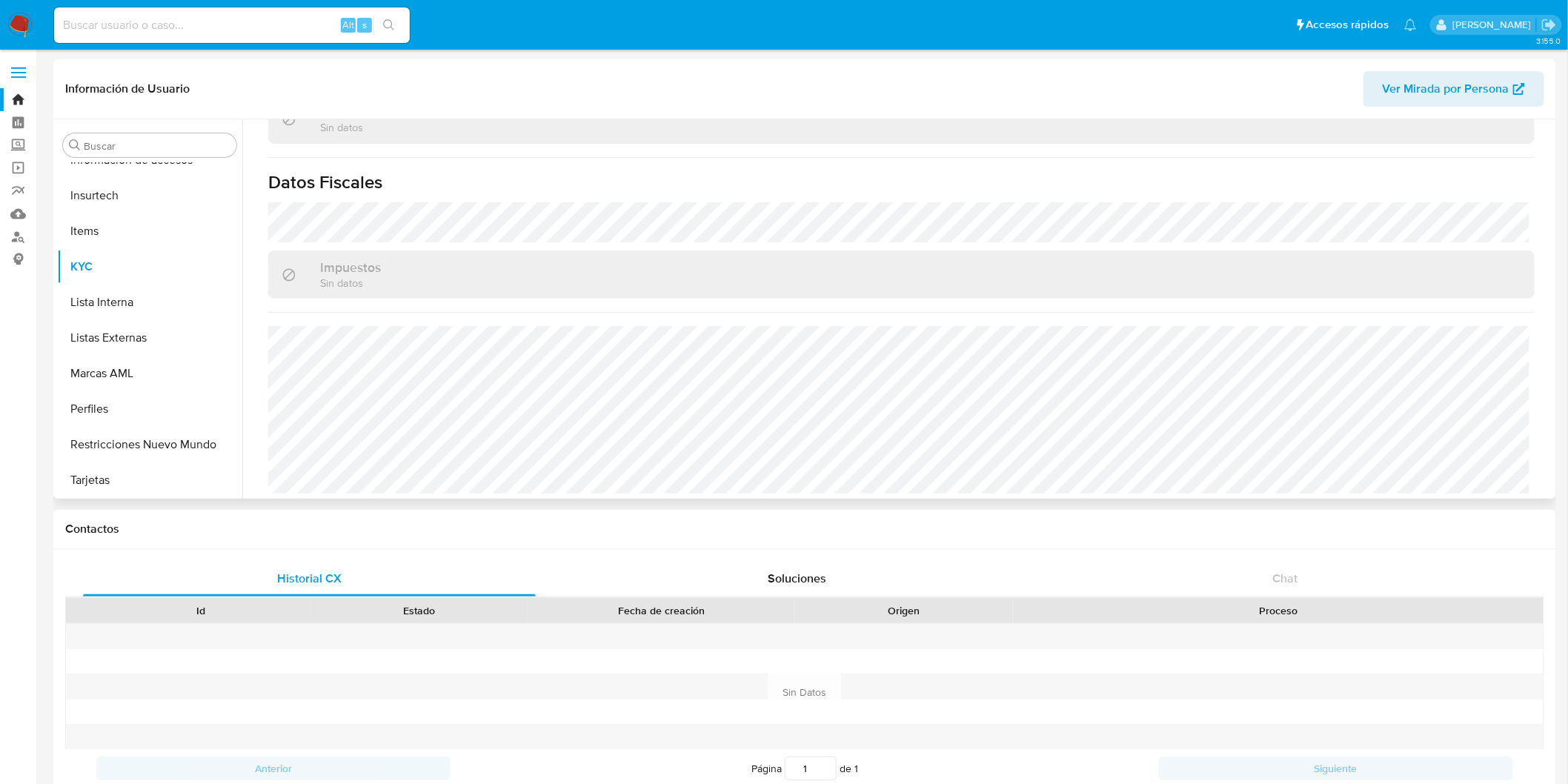
scroll to position [916, 0]
click at [11, 29] on img at bounding box center [20, 25] width 25 height 25
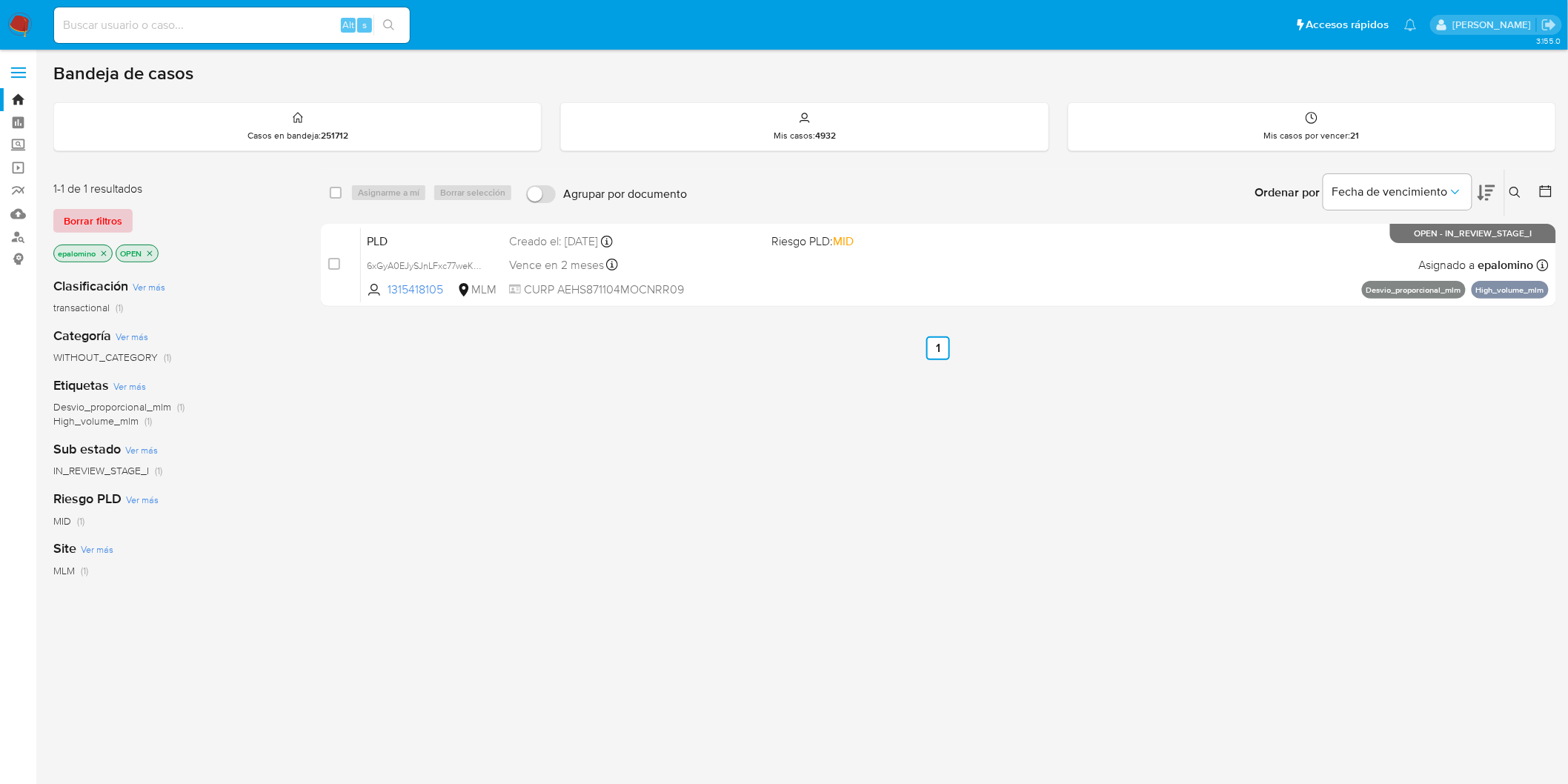
click at [91, 221] on span "Borrar filtros" at bounding box center [93, 221] width 59 height 21
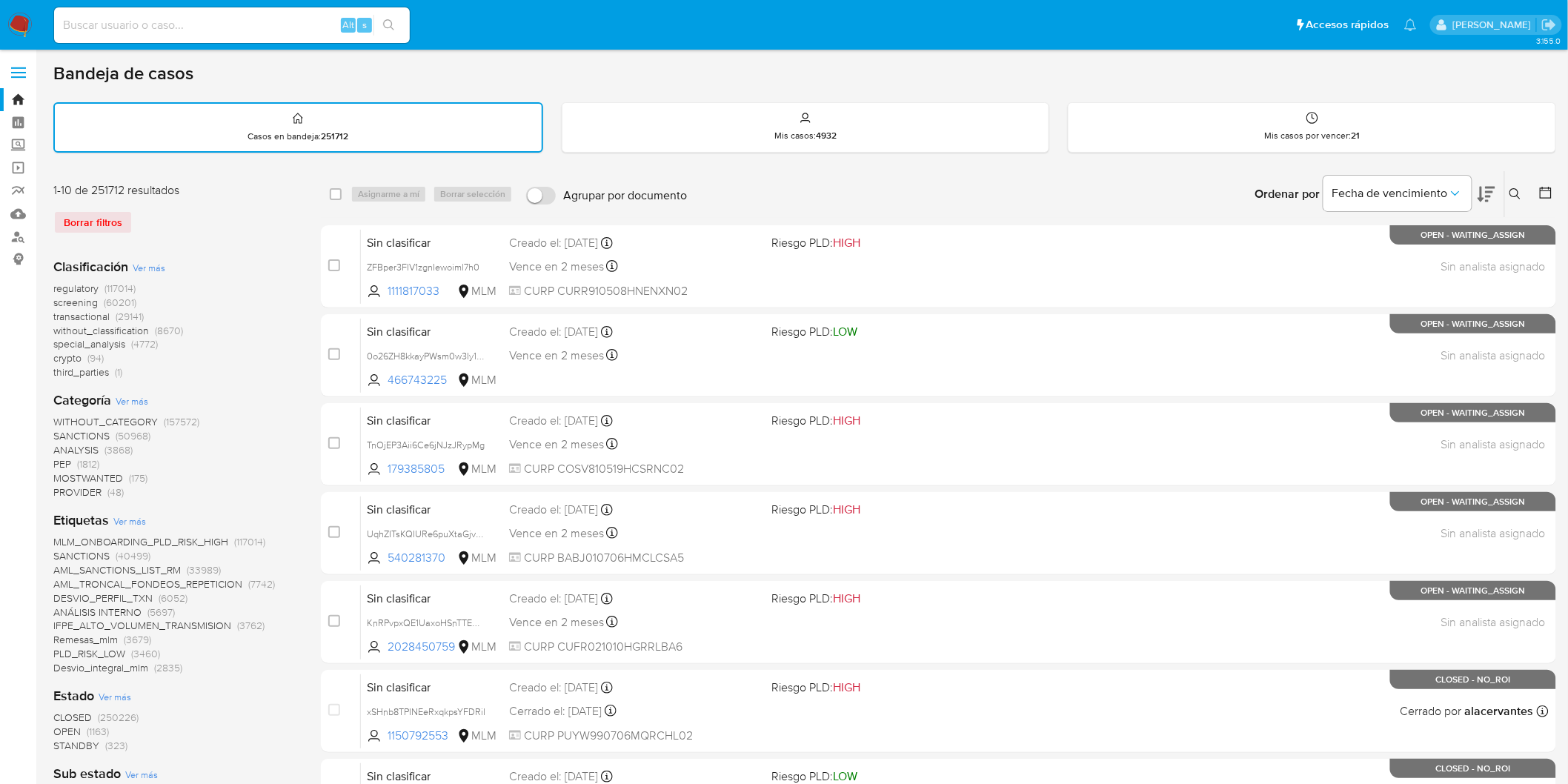
click at [1515, 196] on icon at bounding box center [1516, 194] width 12 height 12
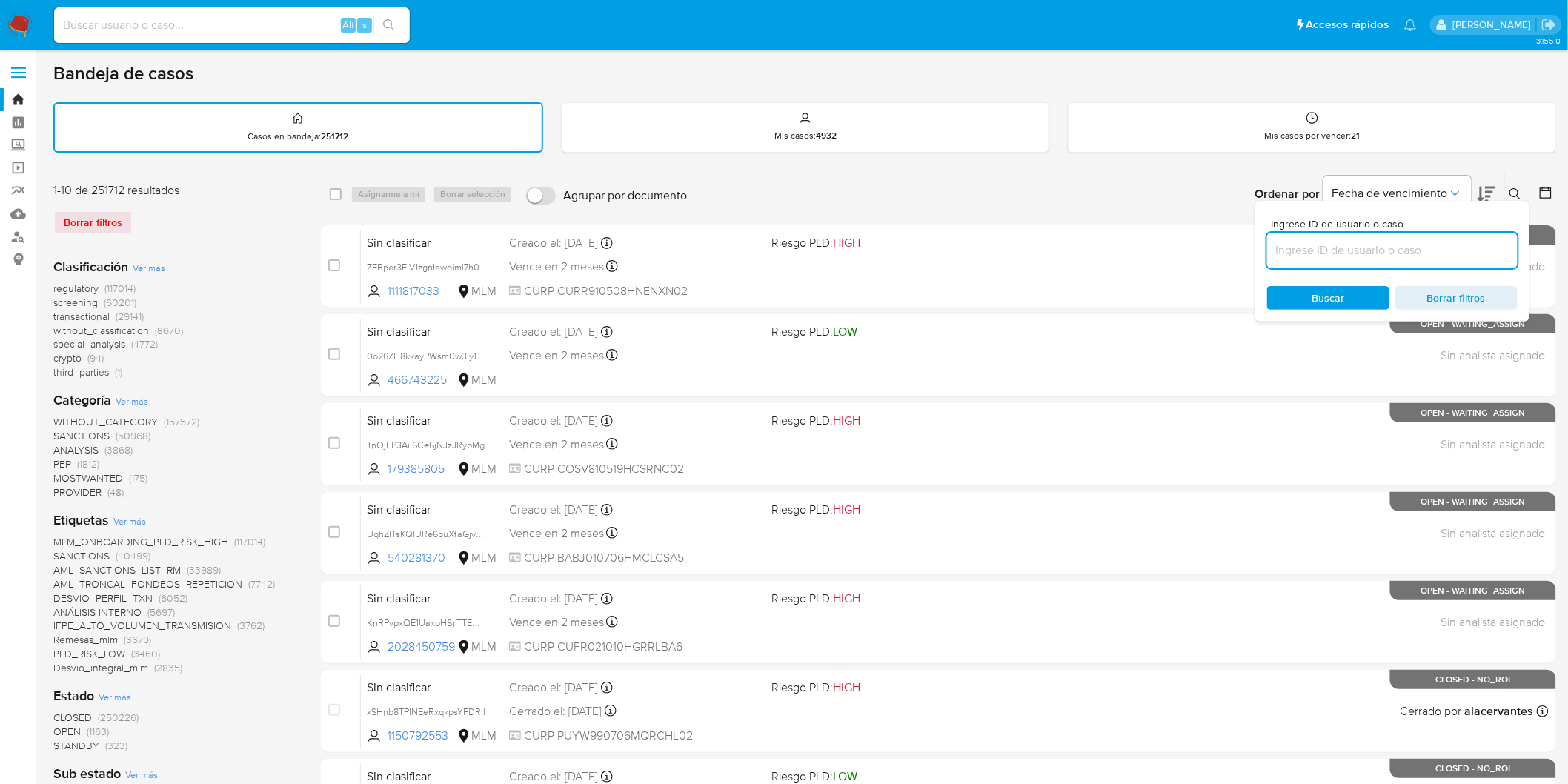
click at [1310, 249] on input at bounding box center [1392, 251] width 250 height 20
type input "2337386136"
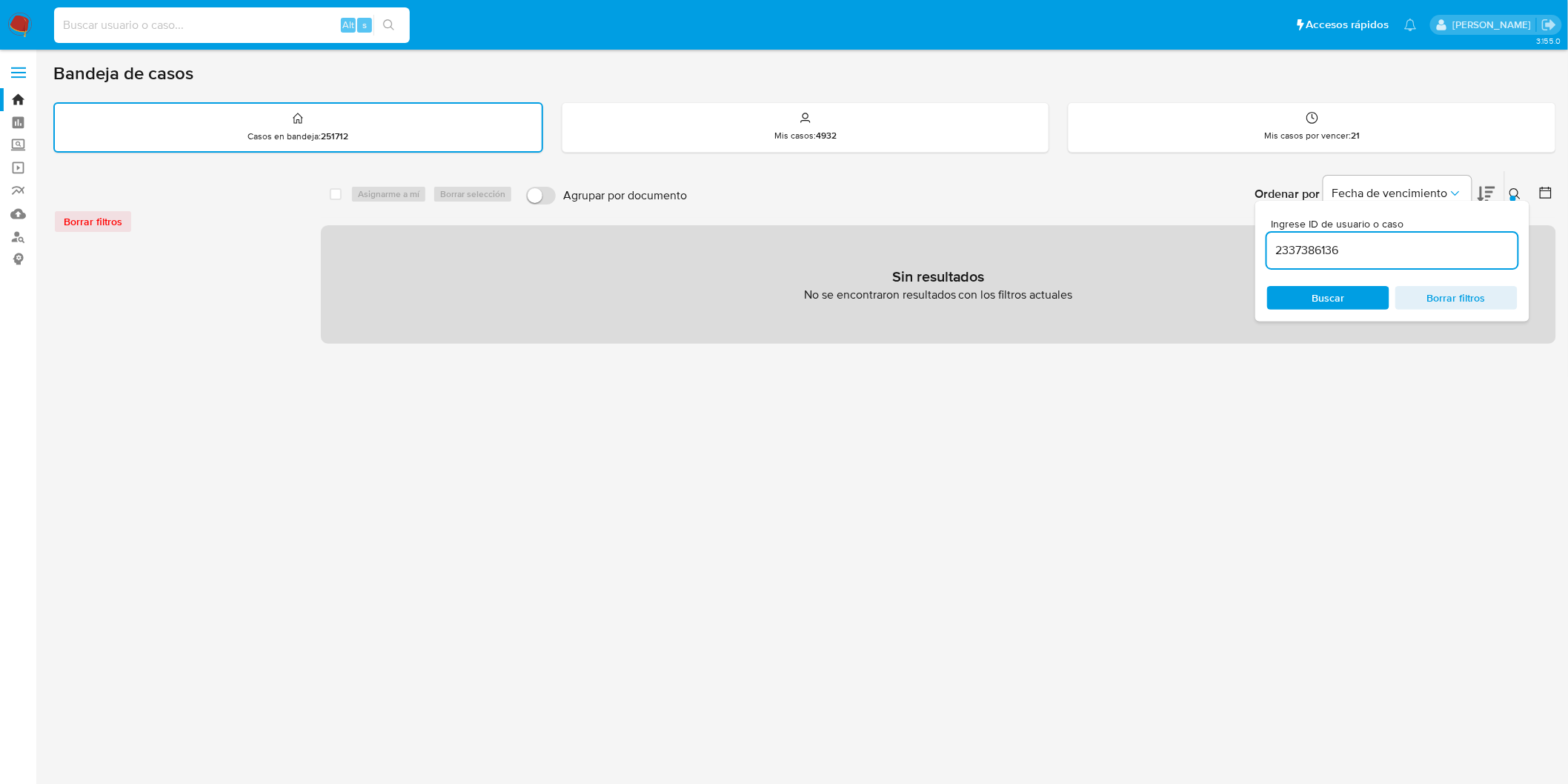
click at [277, 16] on input at bounding box center [232, 26] width 356 height 20
paste input "2337386136"
type input "2337386136"
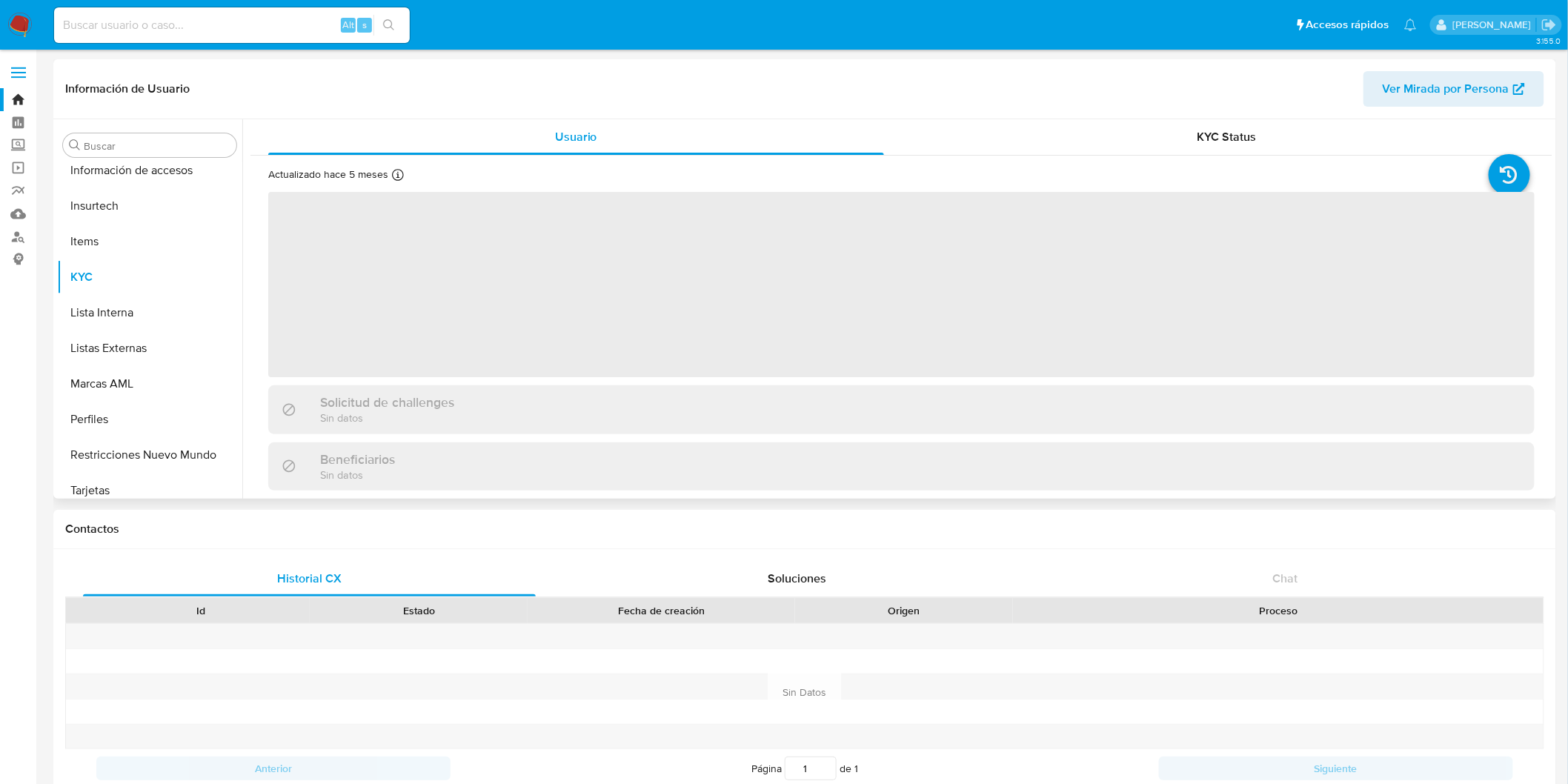
scroll to position [625, 0]
select select "10"
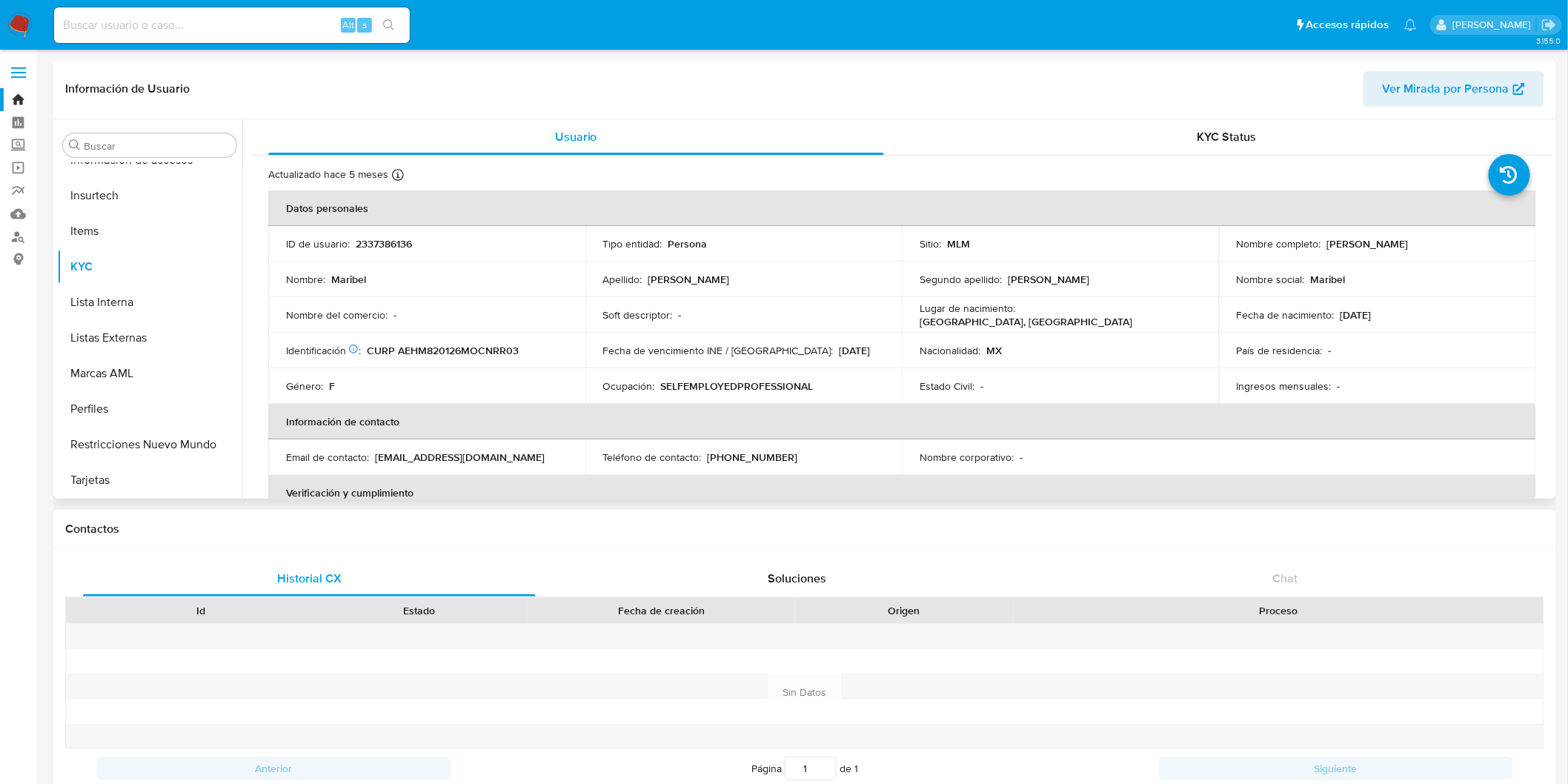
click at [798, 404] on th "Información de contacto" at bounding box center [902, 421] width 1268 height 35
click at [841, 397] on td "Ocupación : SELFEMPLOYEDPROFESSIONAL" at bounding box center [744, 386] width 317 height 35
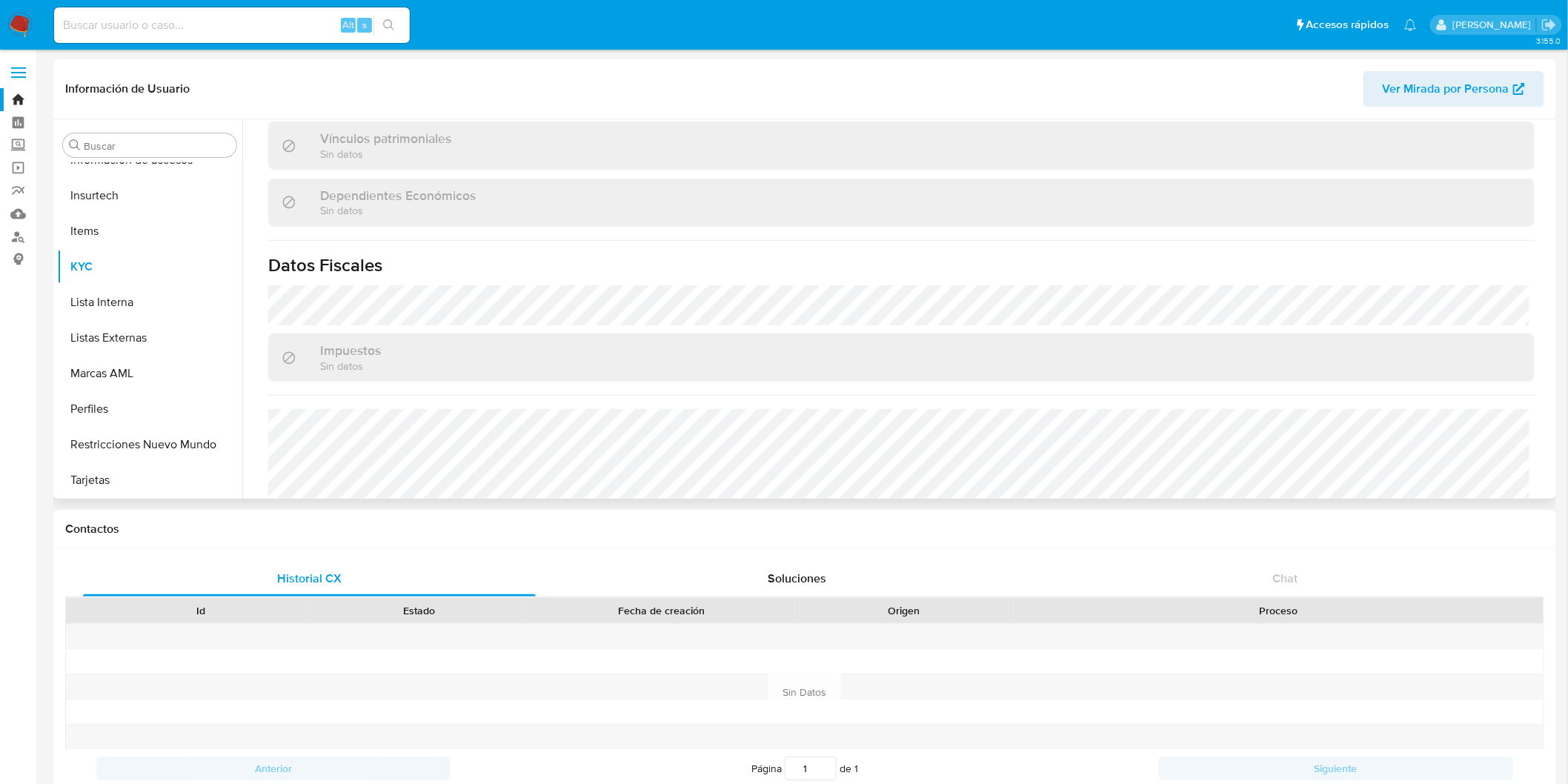
scroll to position [916, 0]
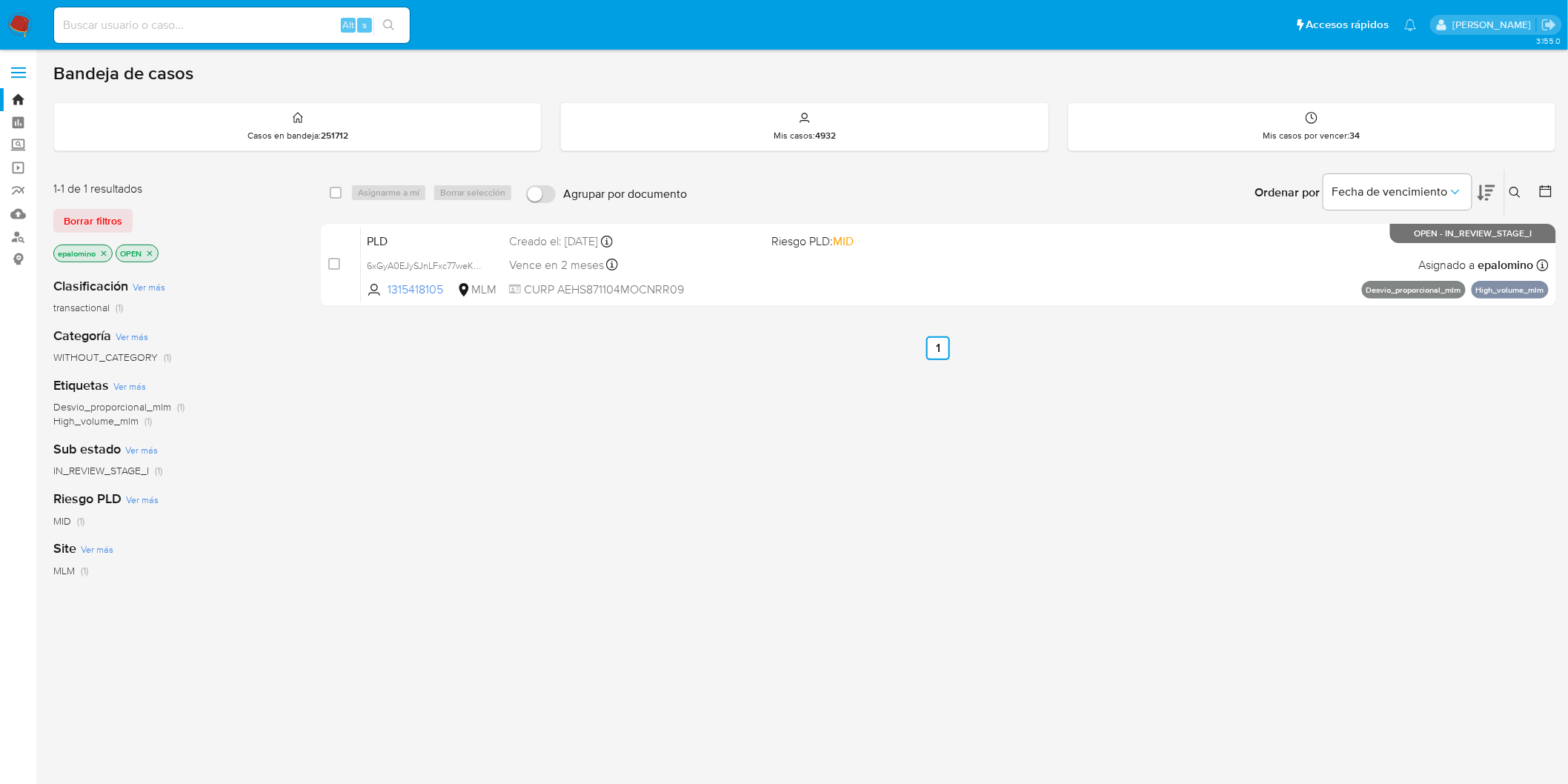
click at [84, 221] on span "Borrar filtros" at bounding box center [93, 221] width 59 height 21
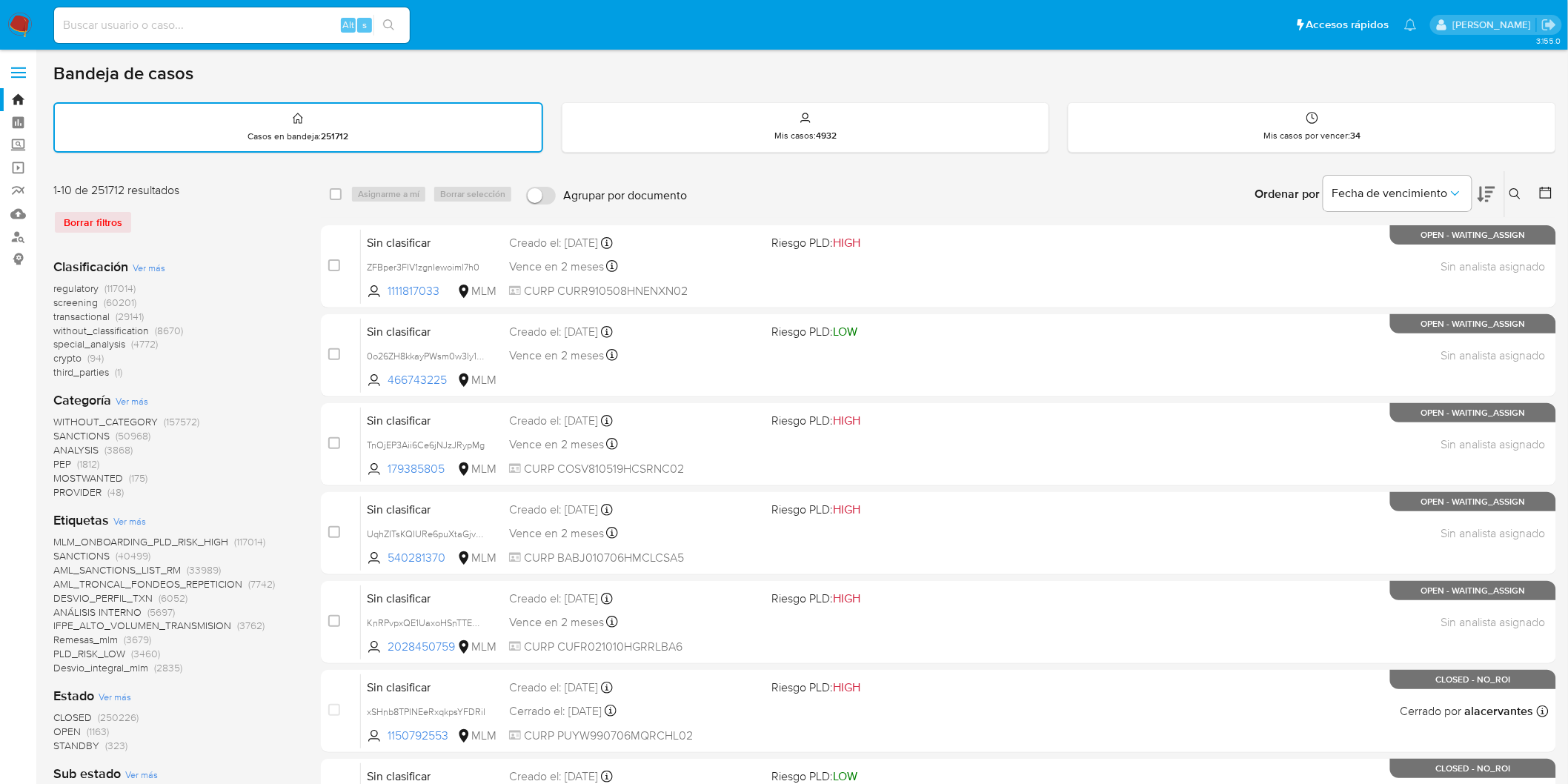
click at [21, 32] on img at bounding box center [20, 25] width 25 height 25
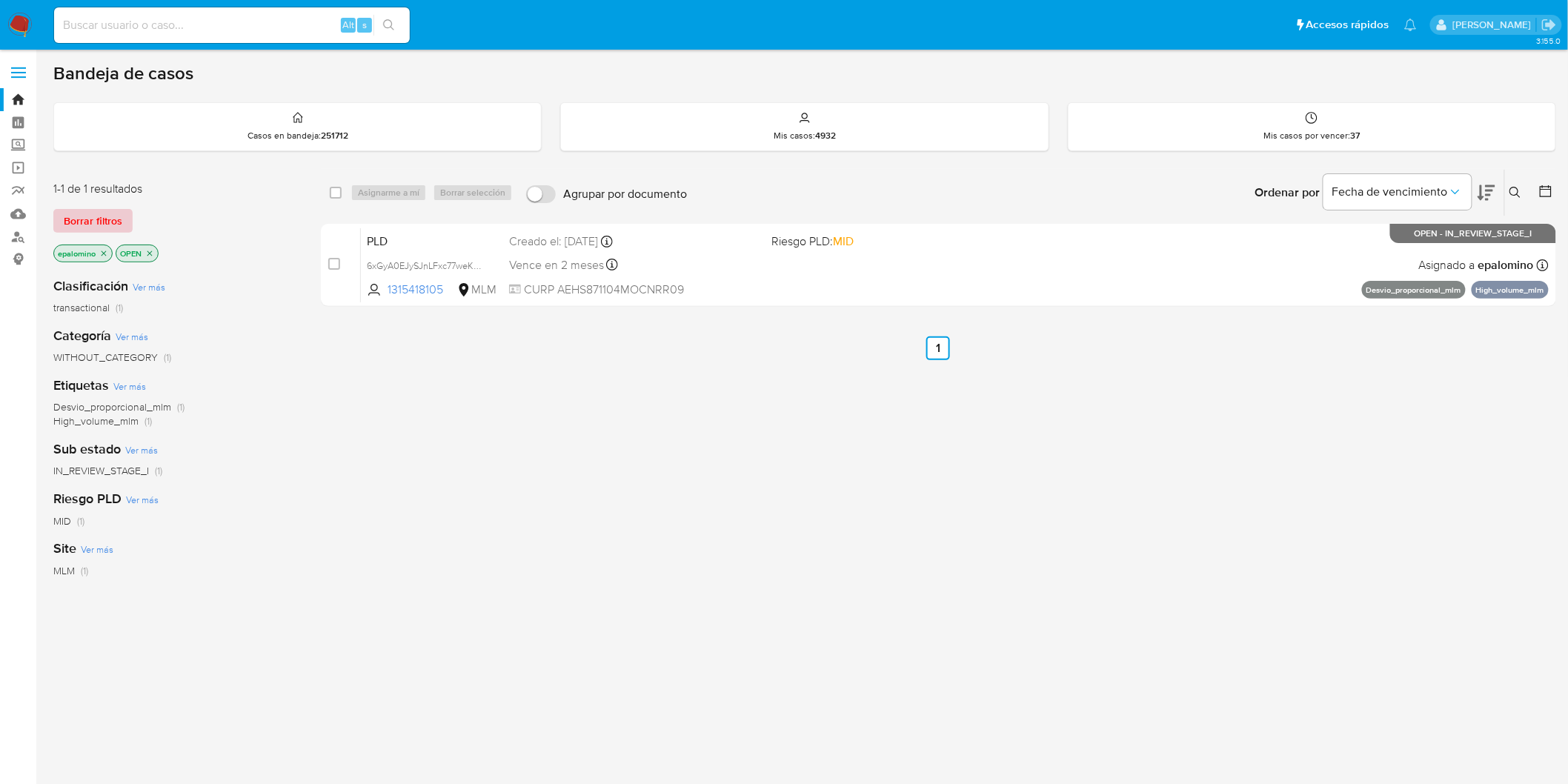
click at [69, 213] on span "Borrar filtros" at bounding box center [93, 221] width 59 height 21
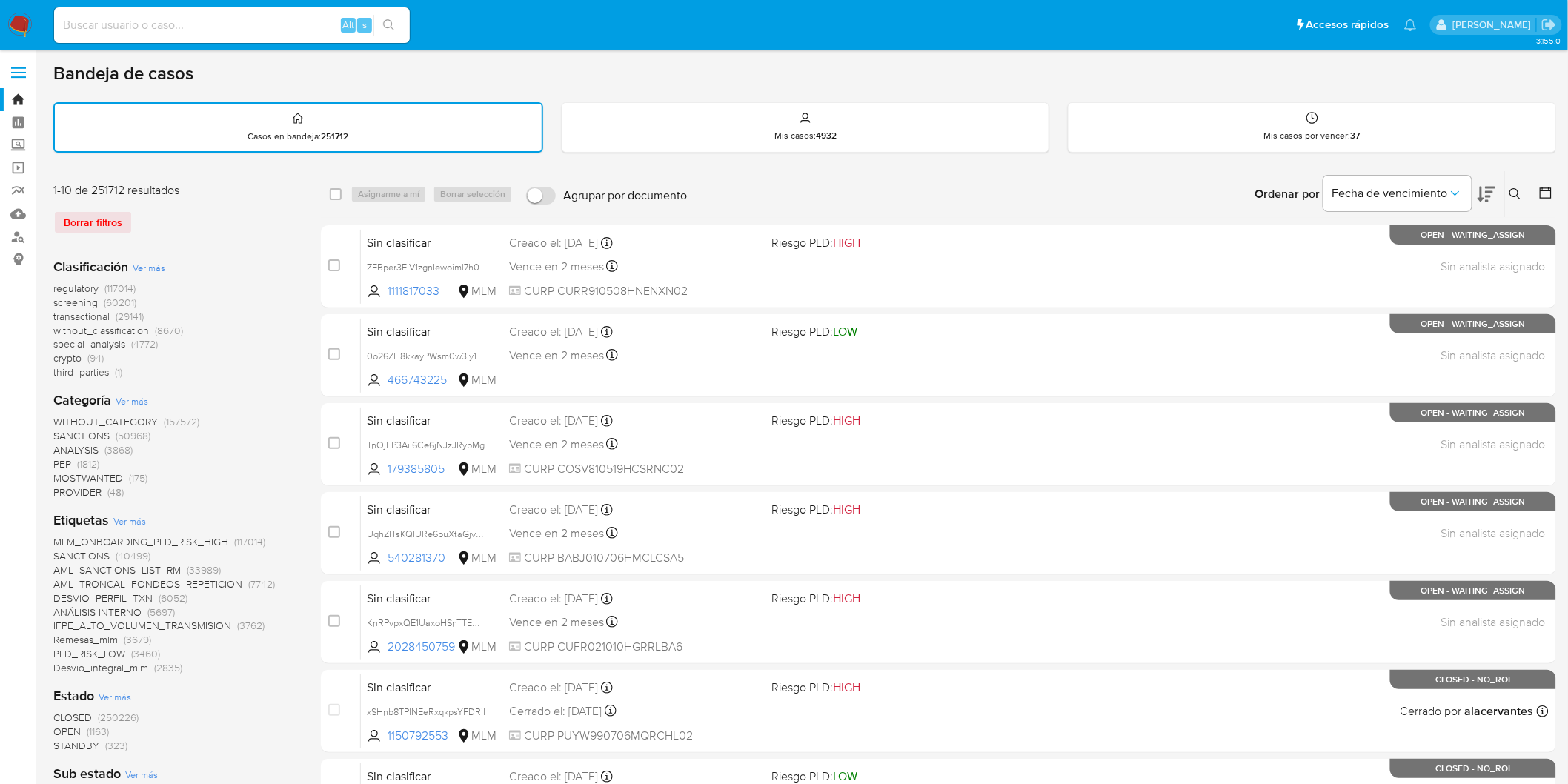
click at [19, 10] on nav "Pausado Ver notificaciones Alt s Accesos rápidos Presiona las siguientes teclas…" at bounding box center [784, 25] width 1568 height 50
click at [18, 20] on img at bounding box center [20, 25] width 25 height 25
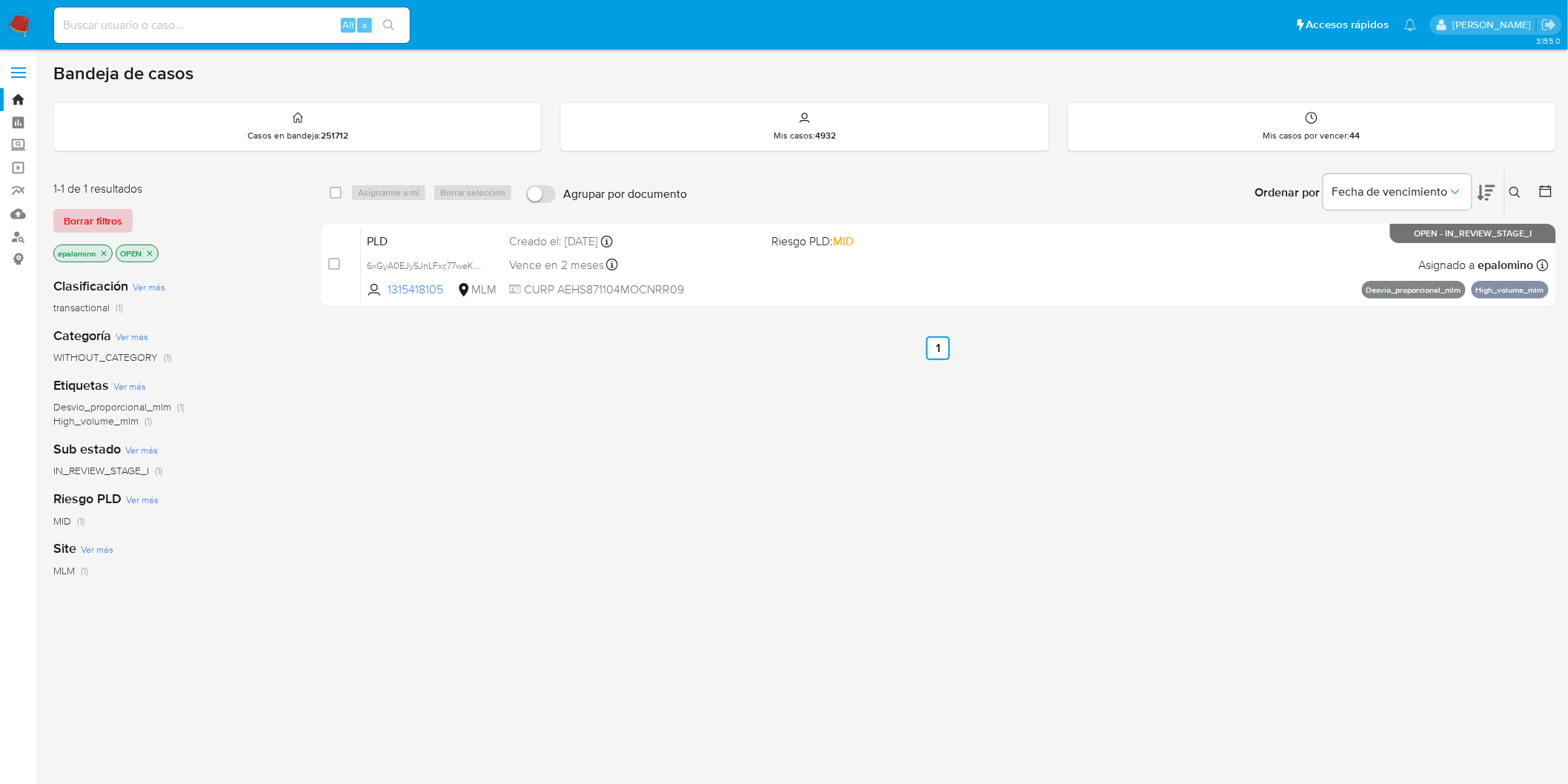
click at [84, 226] on span "Borrar filtros" at bounding box center [93, 221] width 59 height 21
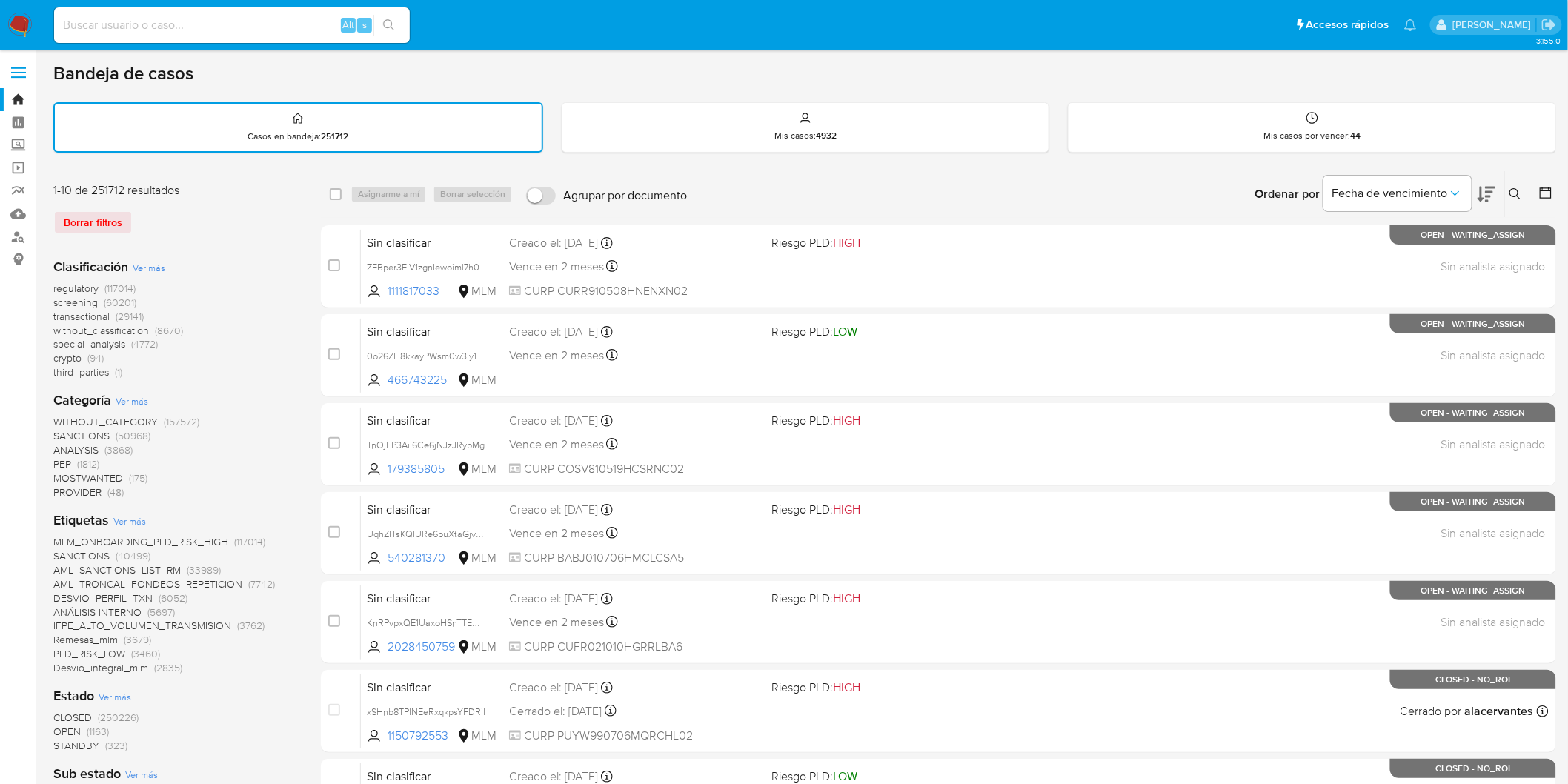
click at [17, 19] on img at bounding box center [20, 25] width 25 height 25
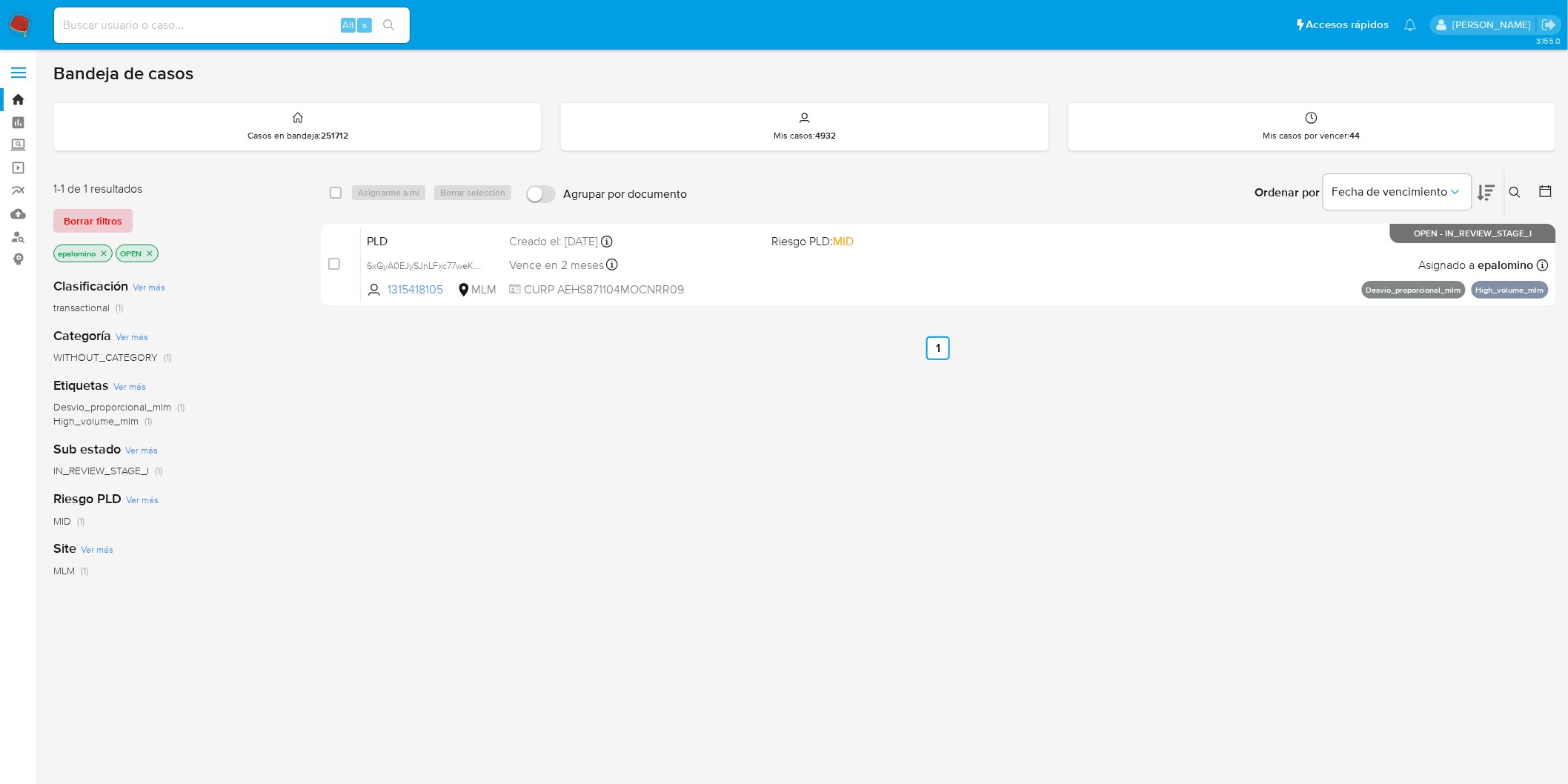
click at [99, 211] on span "Borrar filtros" at bounding box center [93, 221] width 59 height 21
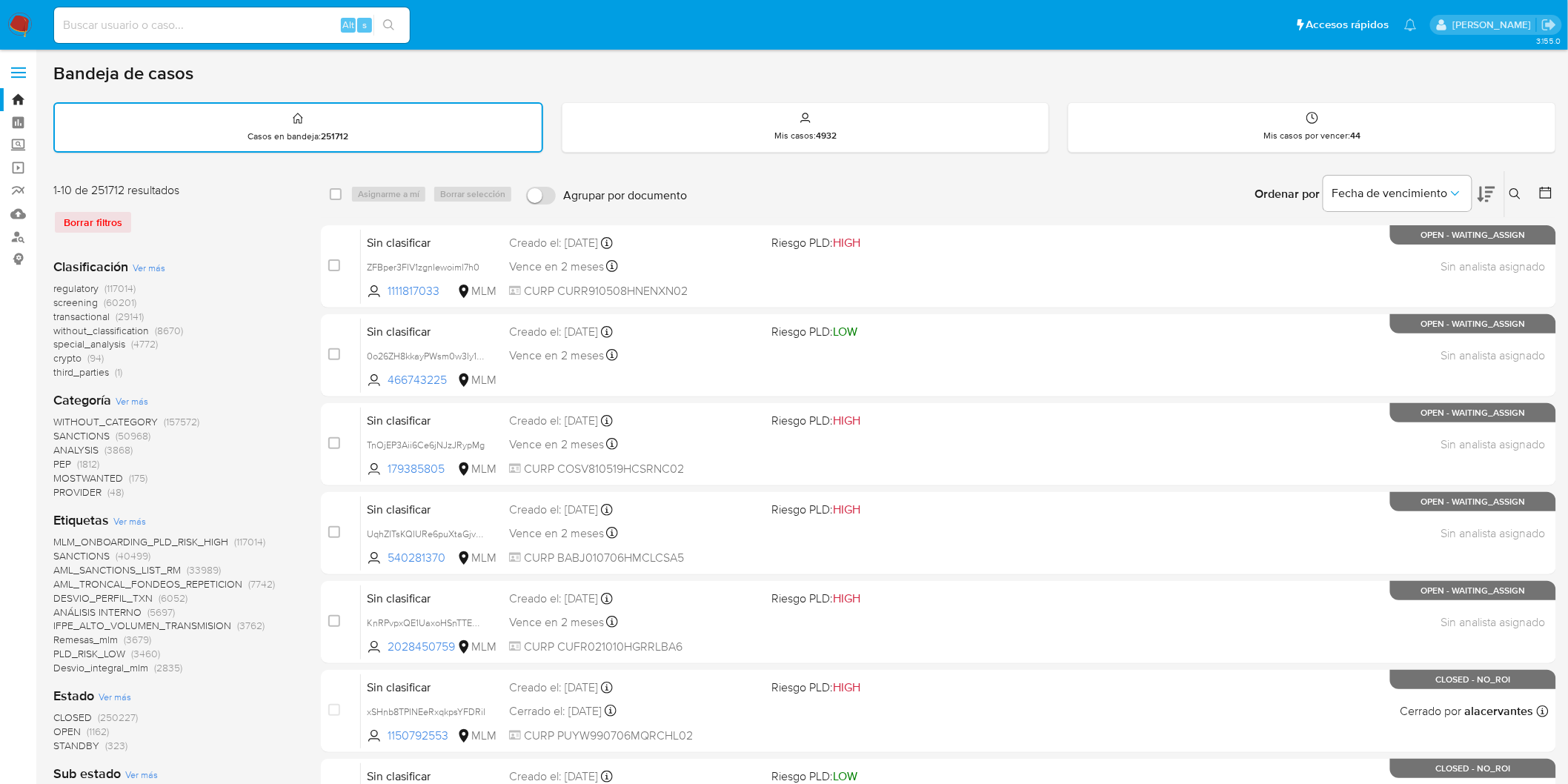
click at [23, 23] on img at bounding box center [20, 25] width 25 height 25
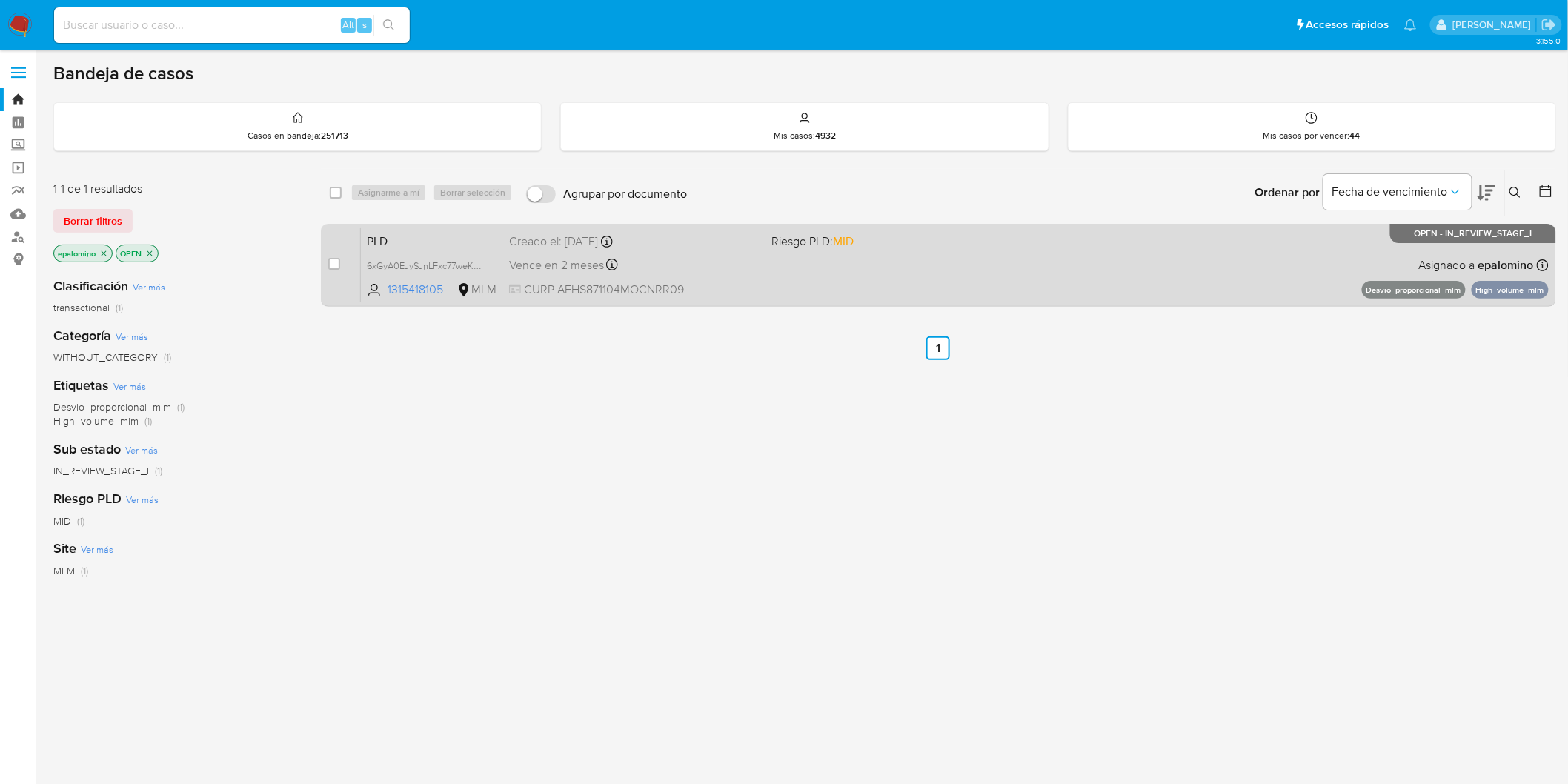
click at [389, 234] on span "PLD" at bounding box center [432, 240] width 130 height 20
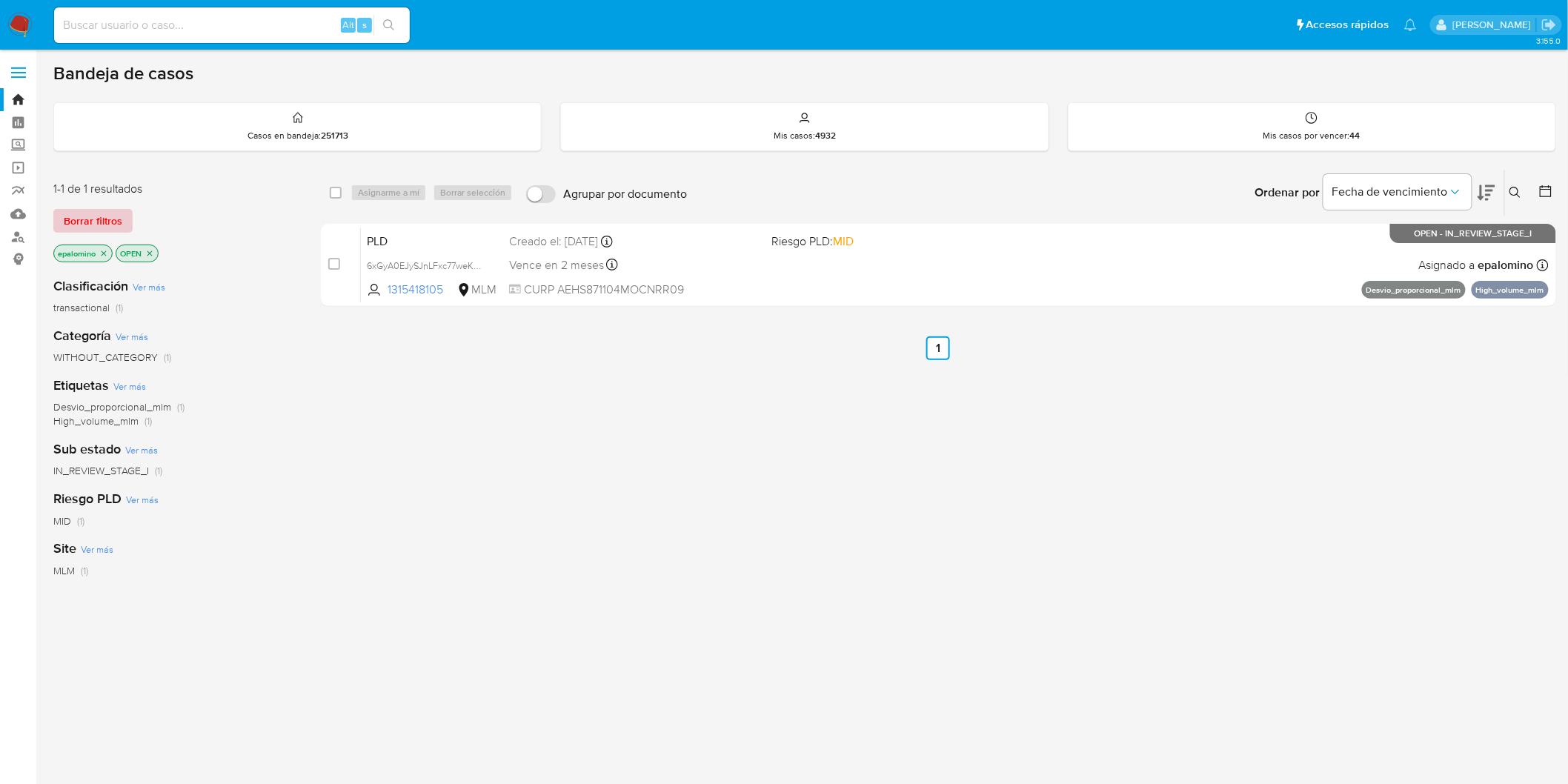
click at [99, 210] on span "Borrar filtros" at bounding box center [93, 221] width 59 height 21
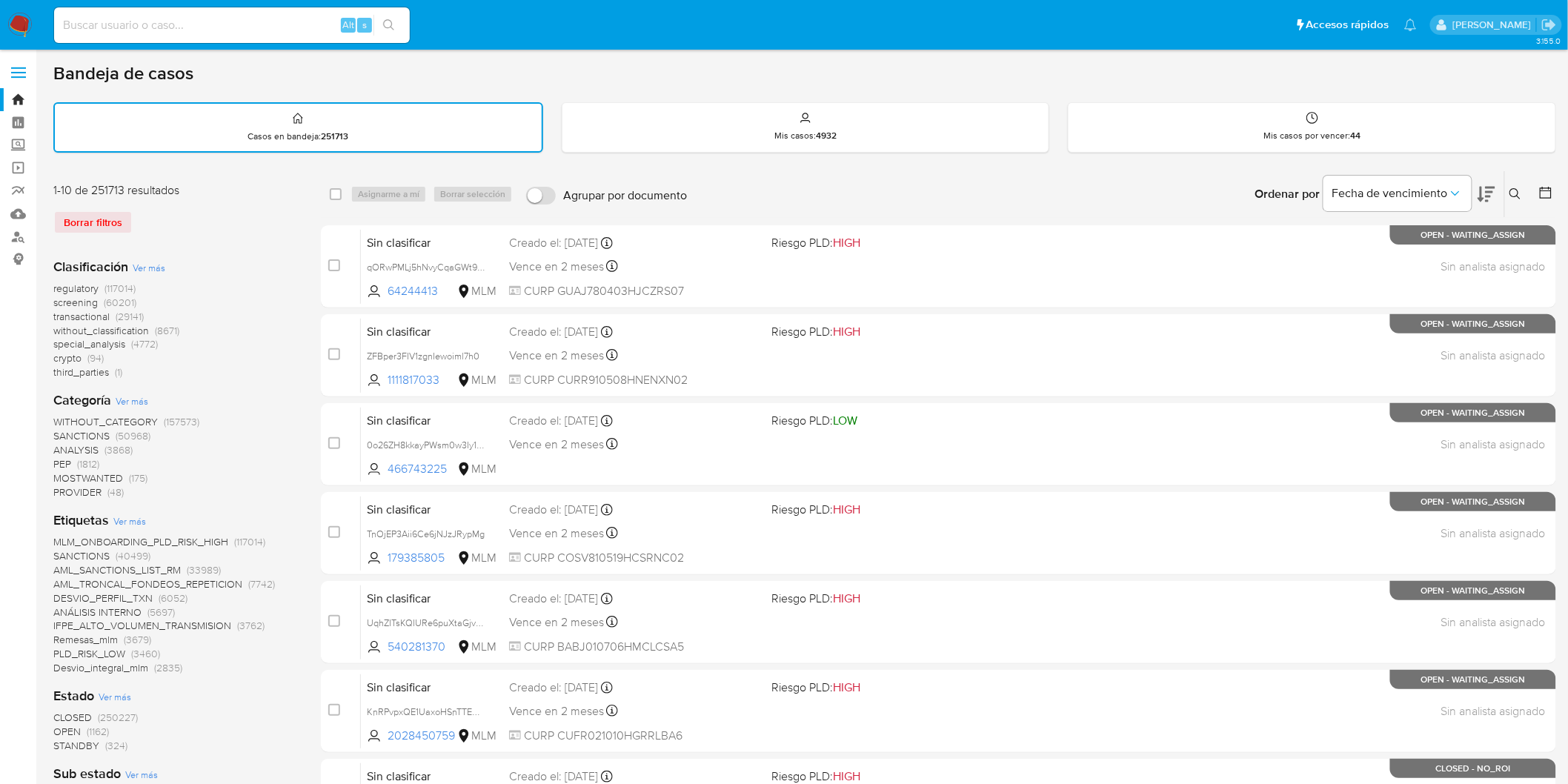
click at [1506, 182] on div "Ingrese ID de usuario o caso Buscar Borrar filtros" at bounding box center [1517, 194] width 25 height 46
click at [1514, 185] on button at bounding box center [1518, 194] width 24 height 18
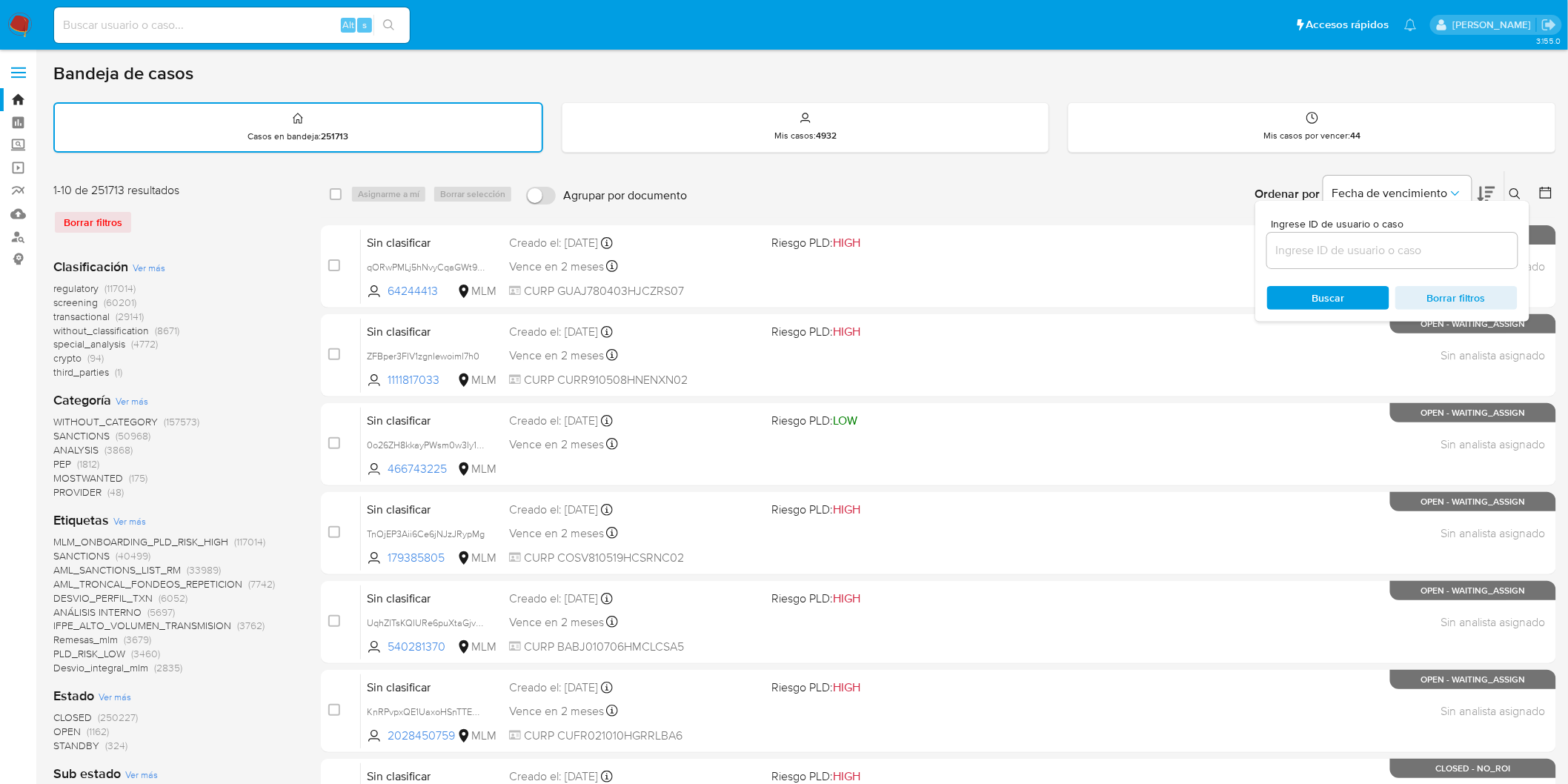
click at [1294, 258] on div at bounding box center [1392, 250] width 250 height 35
drag, startPoint x: 1295, startPoint y: 255, endPoint x: 1300, endPoint y: 246, distance: 10.3
click at [1295, 255] on input at bounding box center [1392, 251] width 250 height 20
paste input "22967470"
type input "22967470"
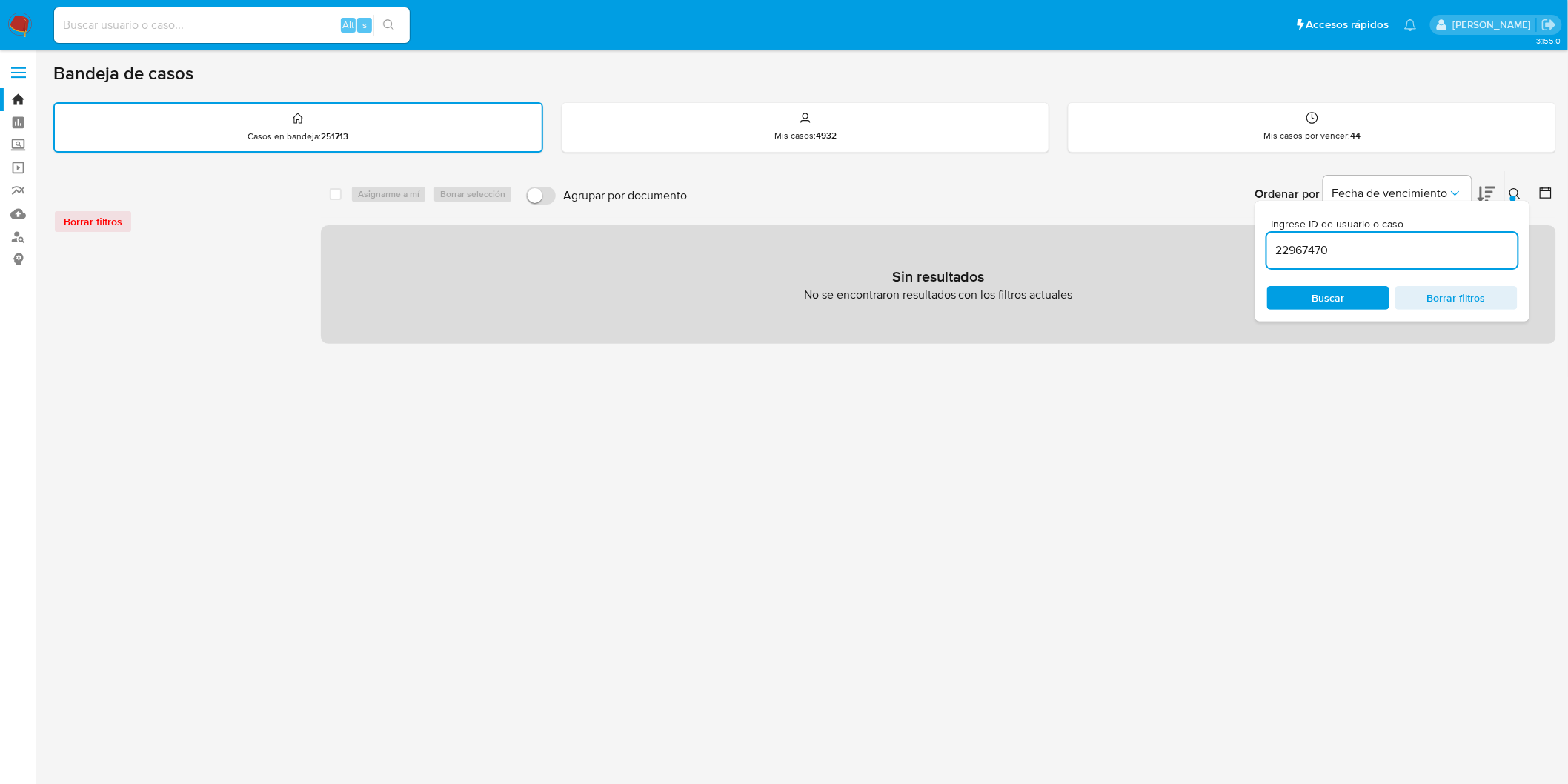
click at [215, 31] on input at bounding box center [232, 26] width 356 height 20
paste input "22967470"
type input "22967470"
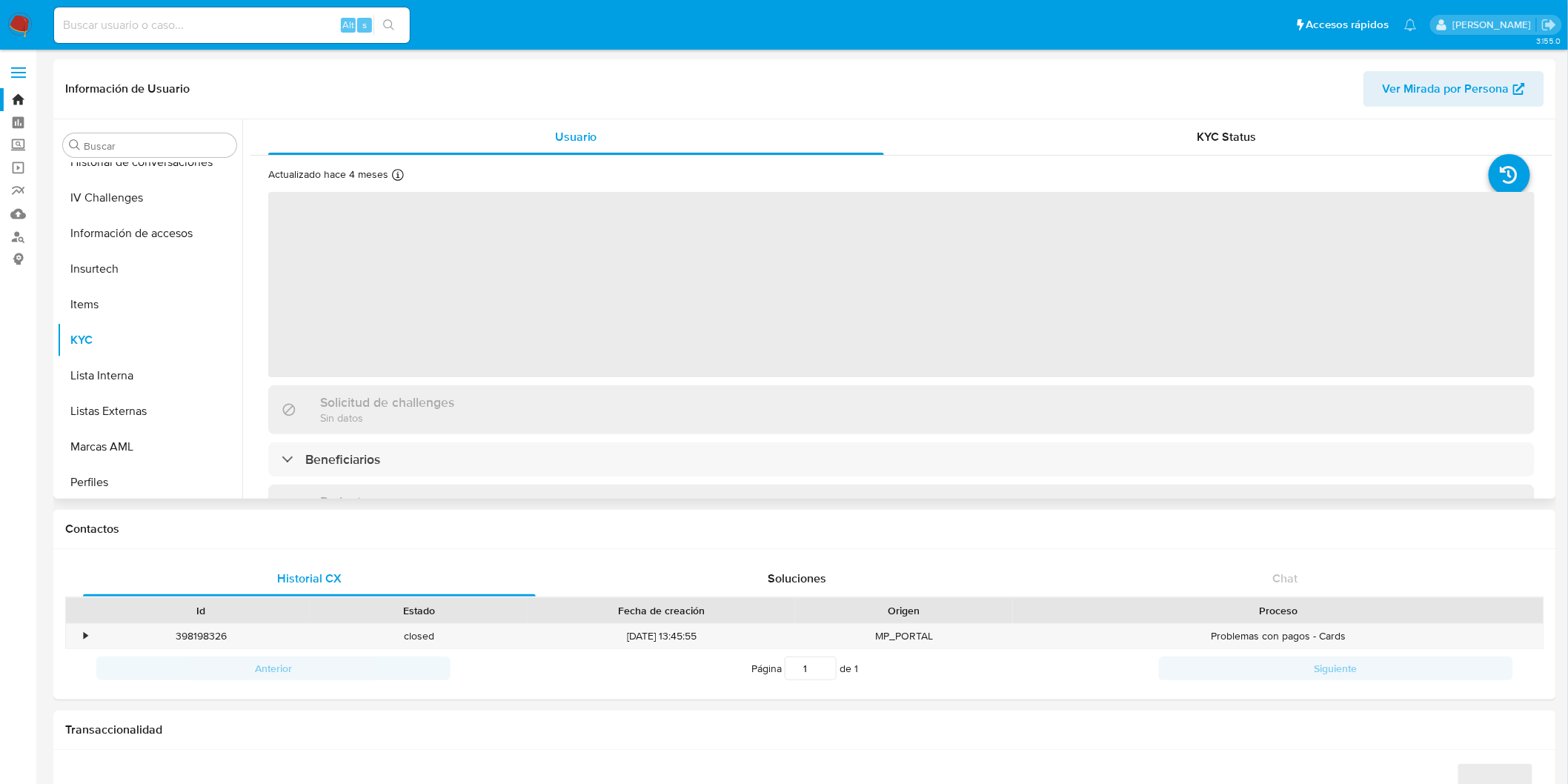
scroll to position [625, 0]
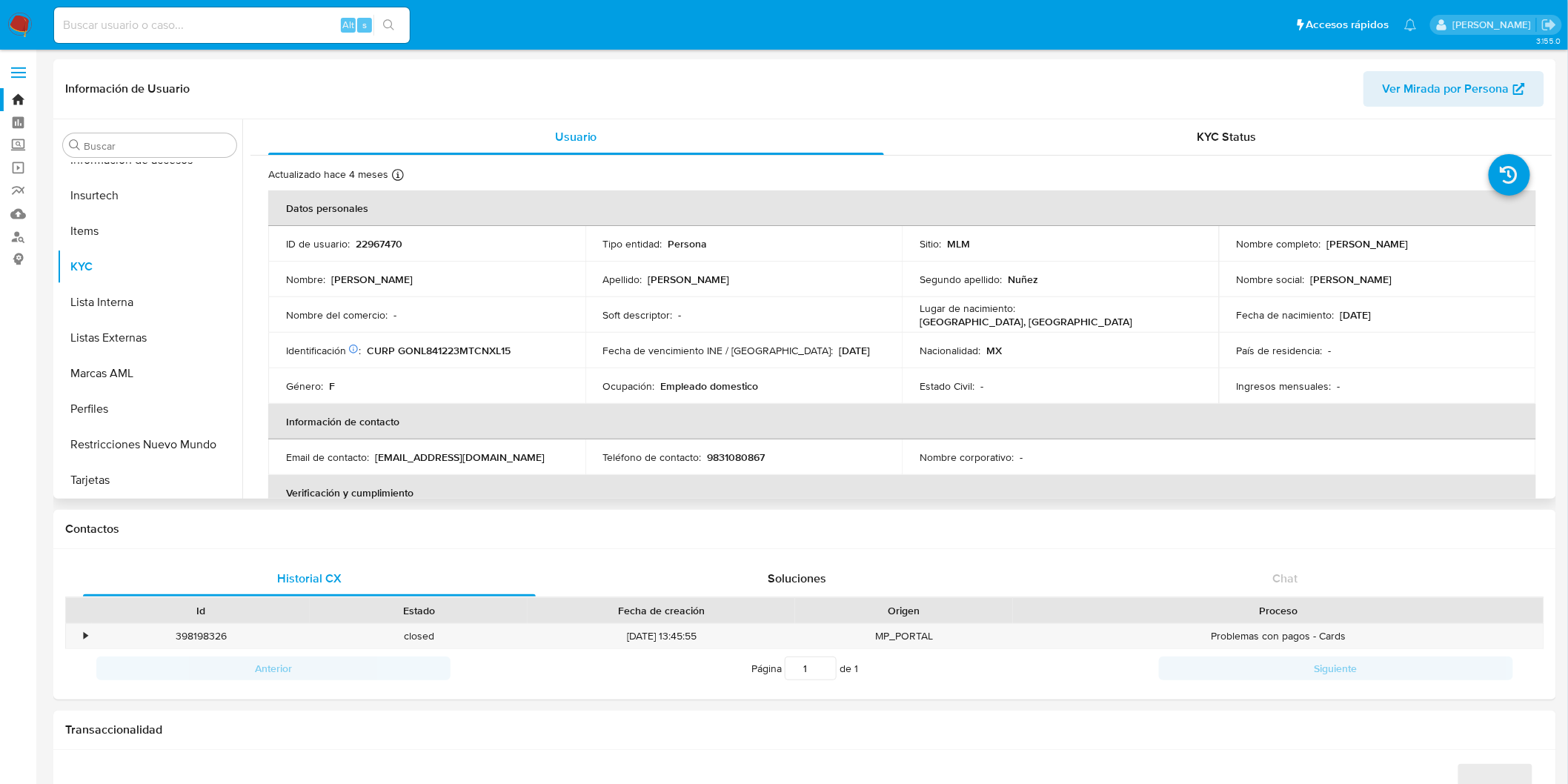
select select "10"
click at [860, 374] on td "Ocupación : Empleado domestico" at bounding box center [744, 386] width 317 height 35
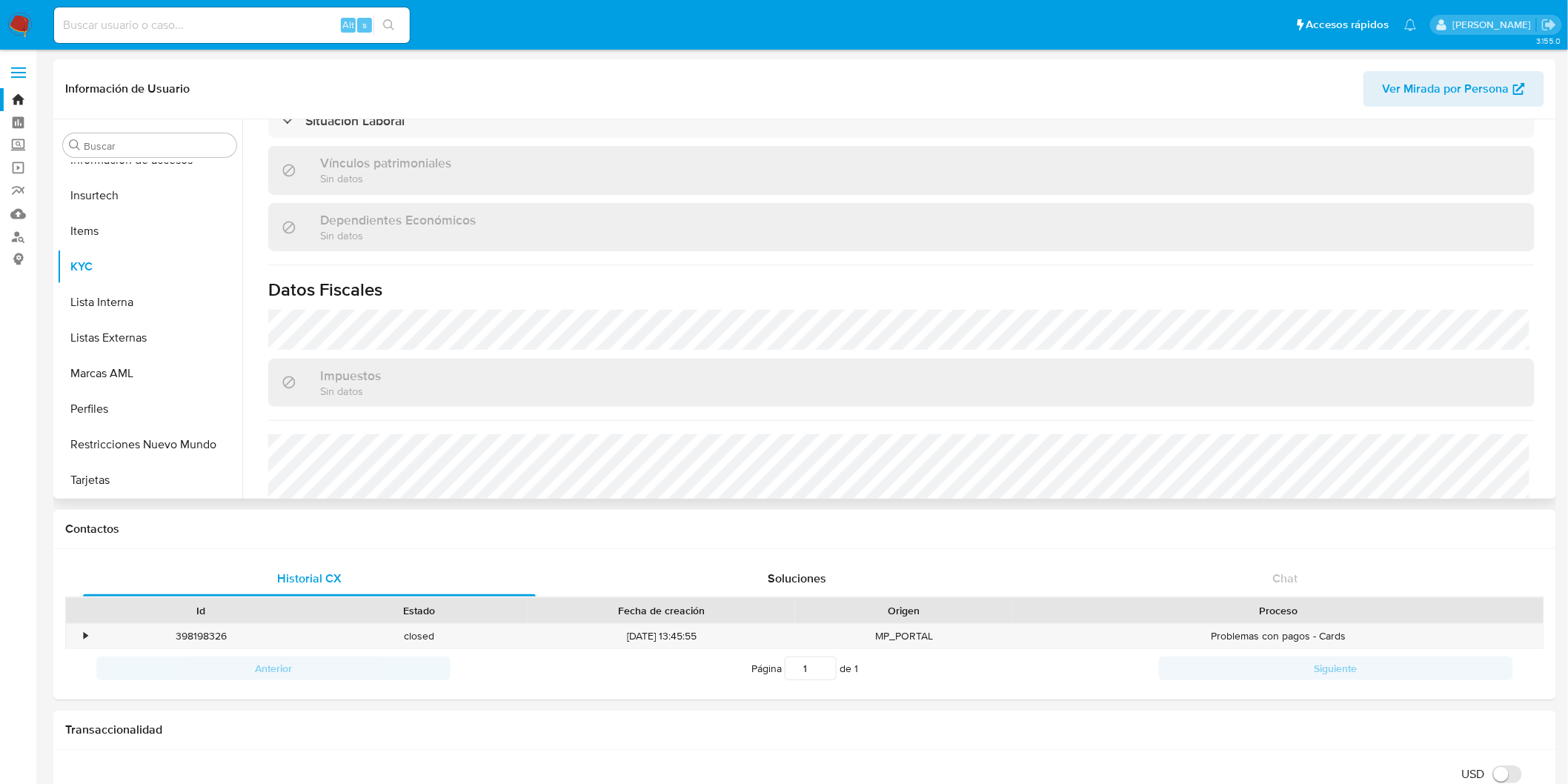
scroll to position [901, 0]
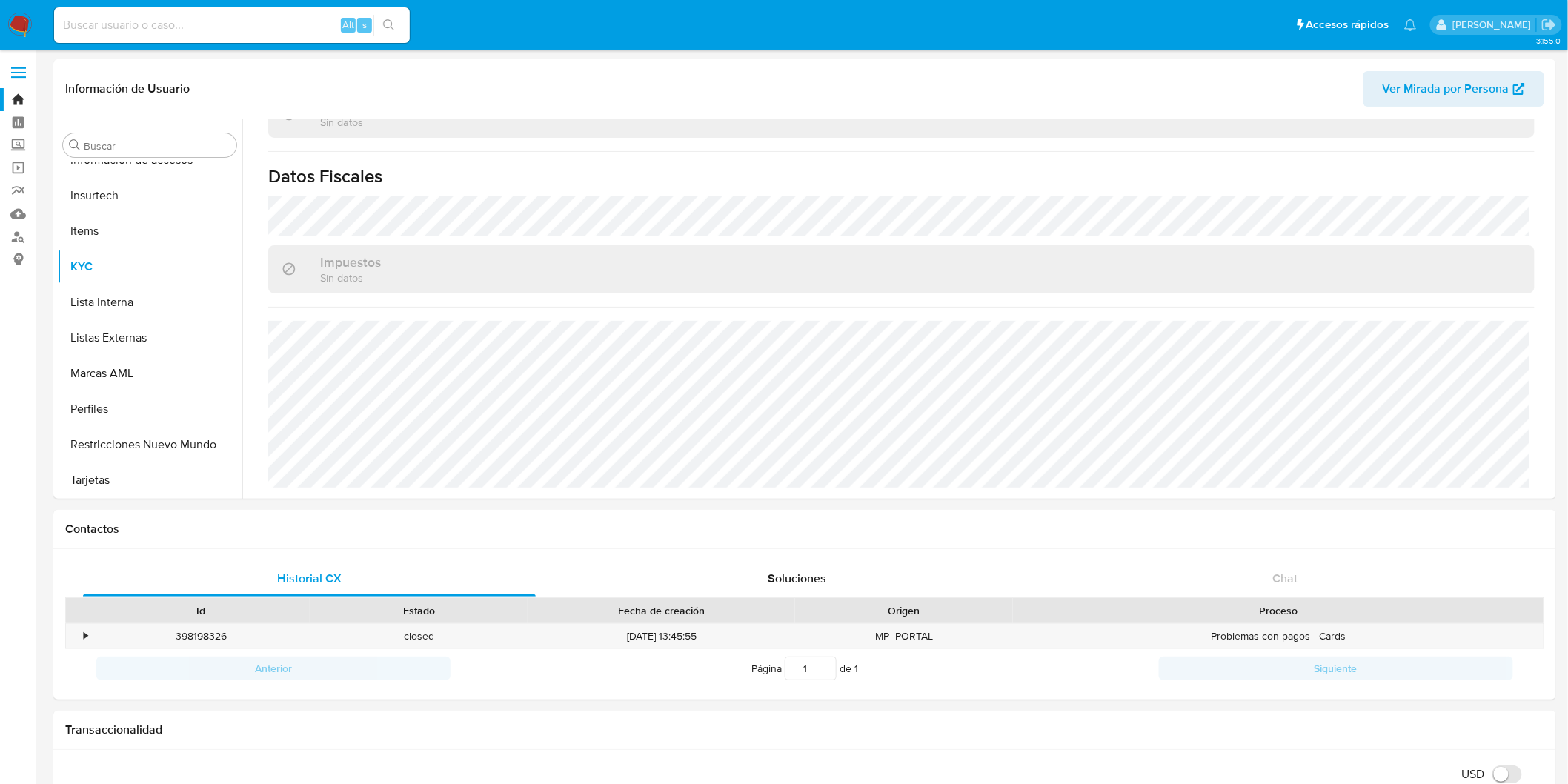
click at [249, 35] on div "Alt s" at bounding box center [232, 25] width 356 height 35
click at [246, 31] on input at bounding box center [232, 26] width 356 height 20
paste input "2337386136"
type input "23373861363"
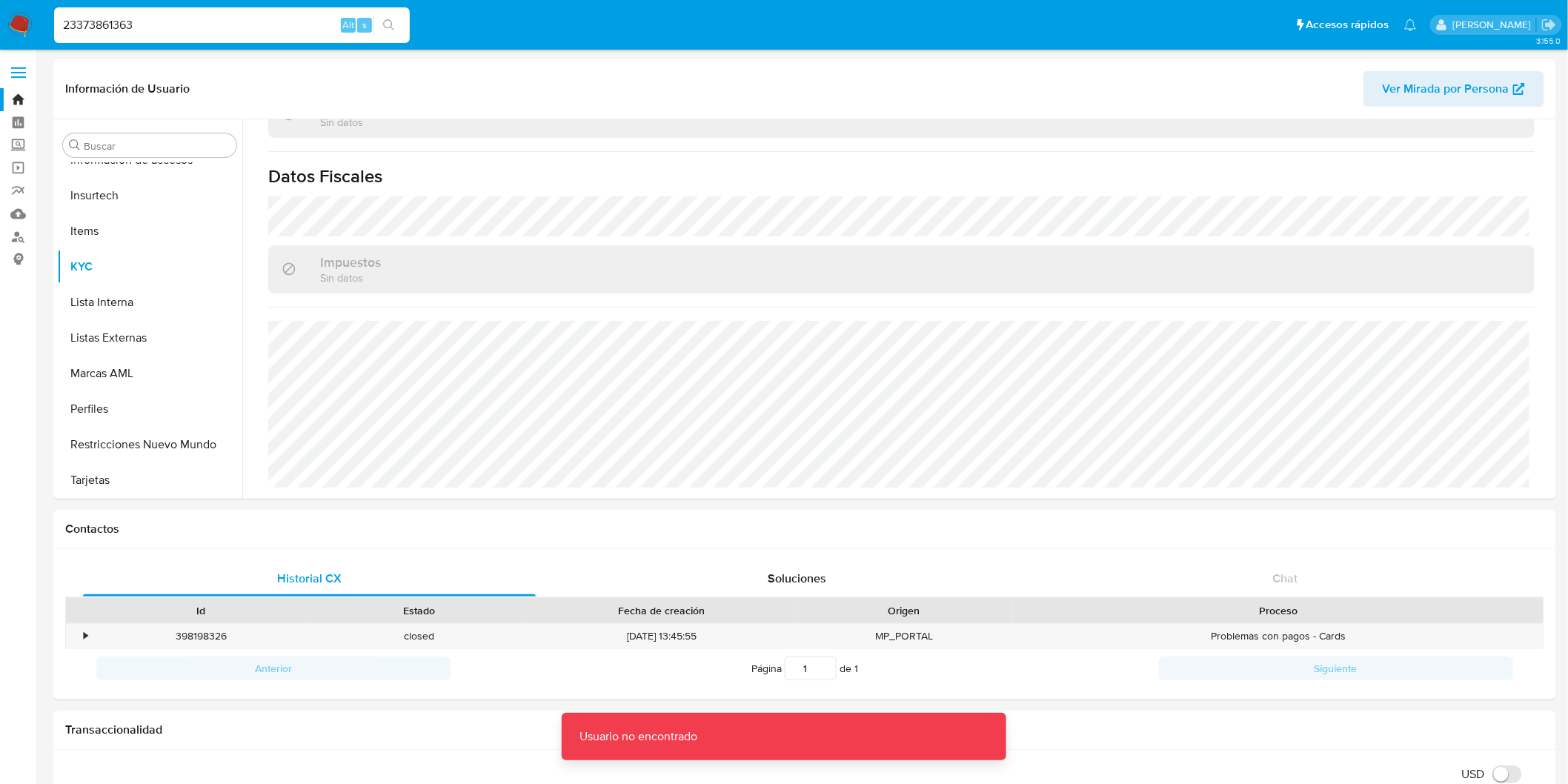
click at [246, 31] on input "23373861363" at bounding box center [232, 26] width 356 height 20
click at [16, 33] on img at bounding box center [20, 25] width 25 height 25
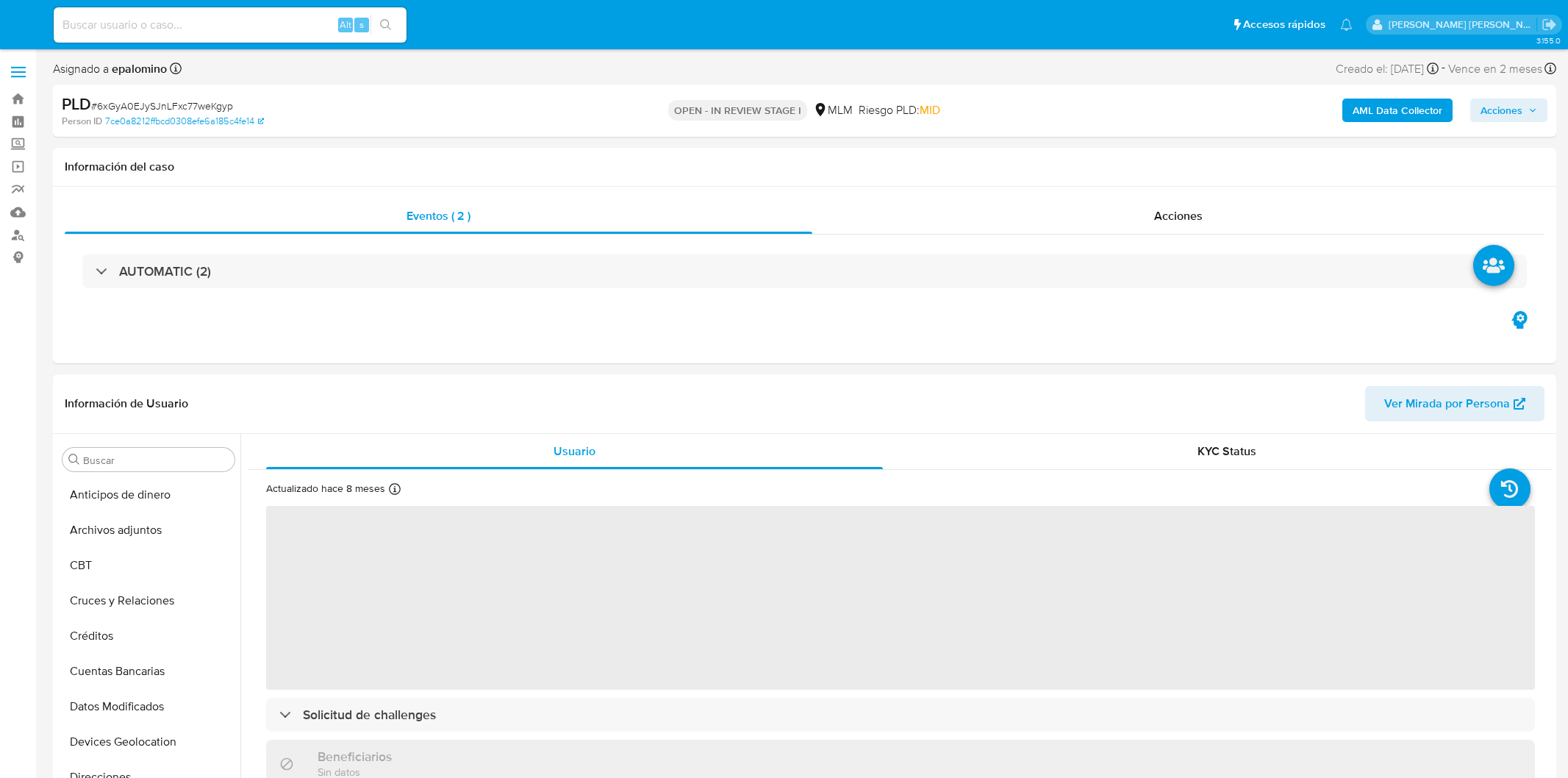
select select "10"
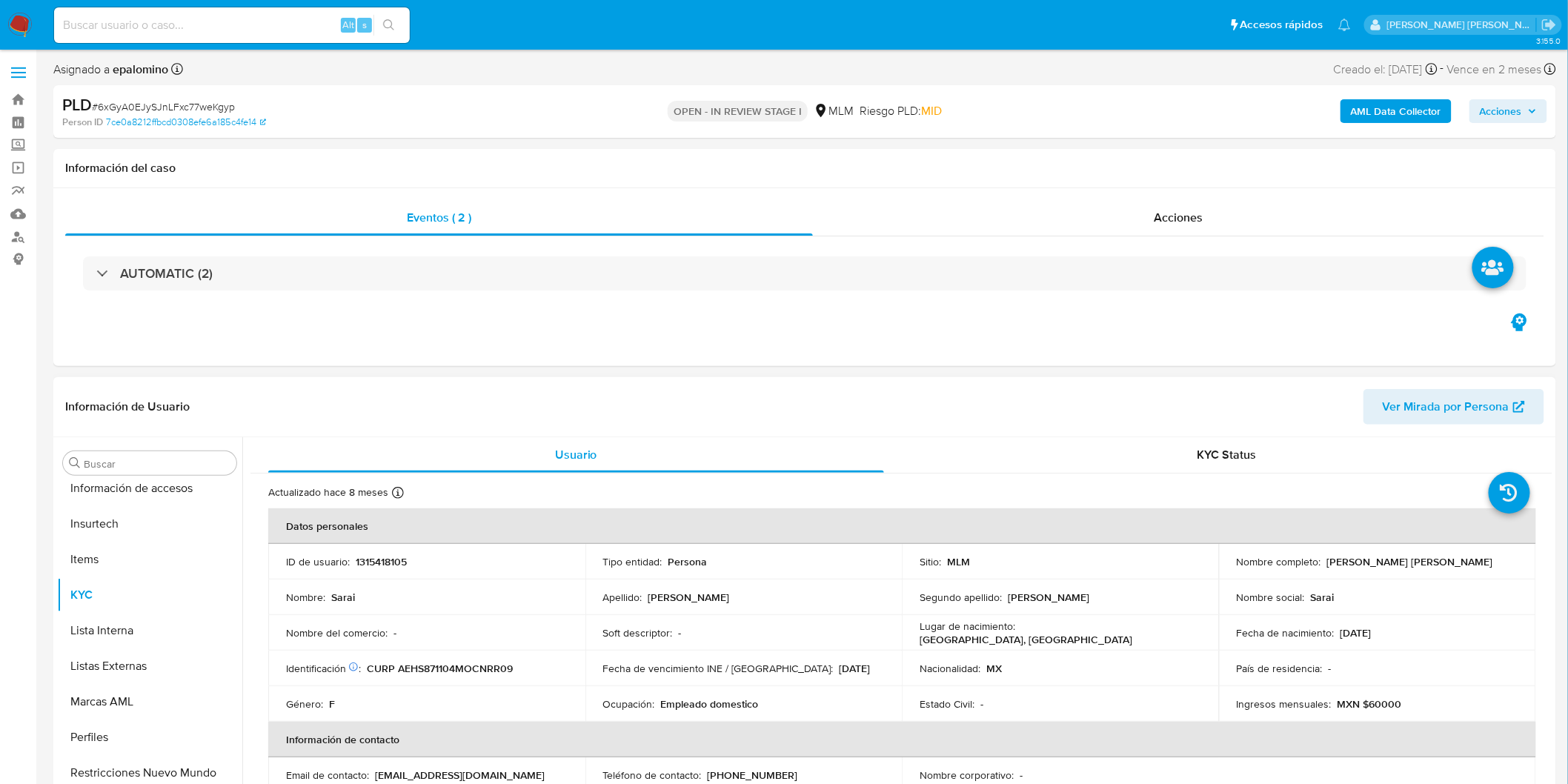
scroll to position [625, 0]
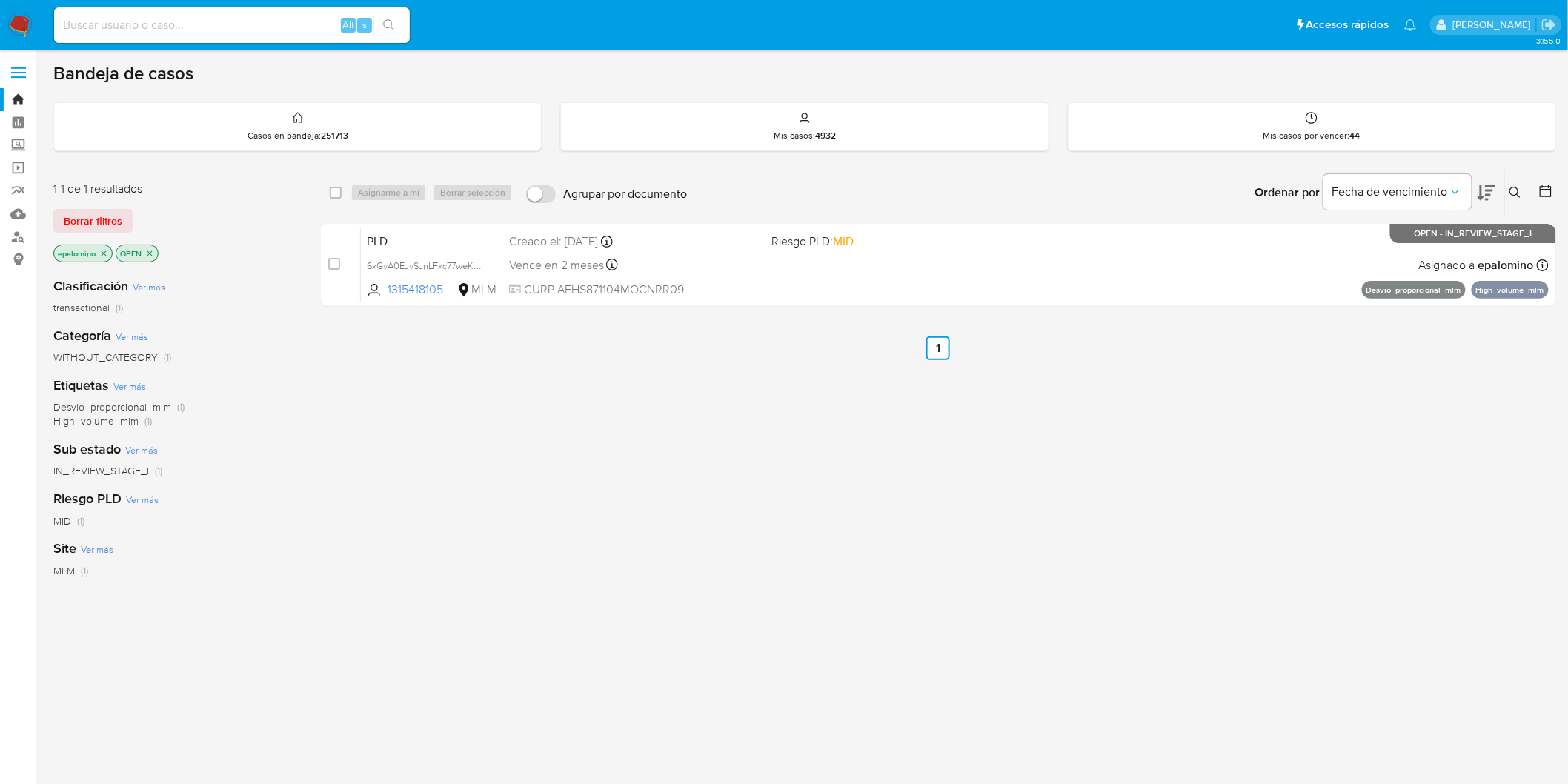
click at [119, 217] on span "Borrar filtros" at bounding box center [93, 221] width 59 height 21
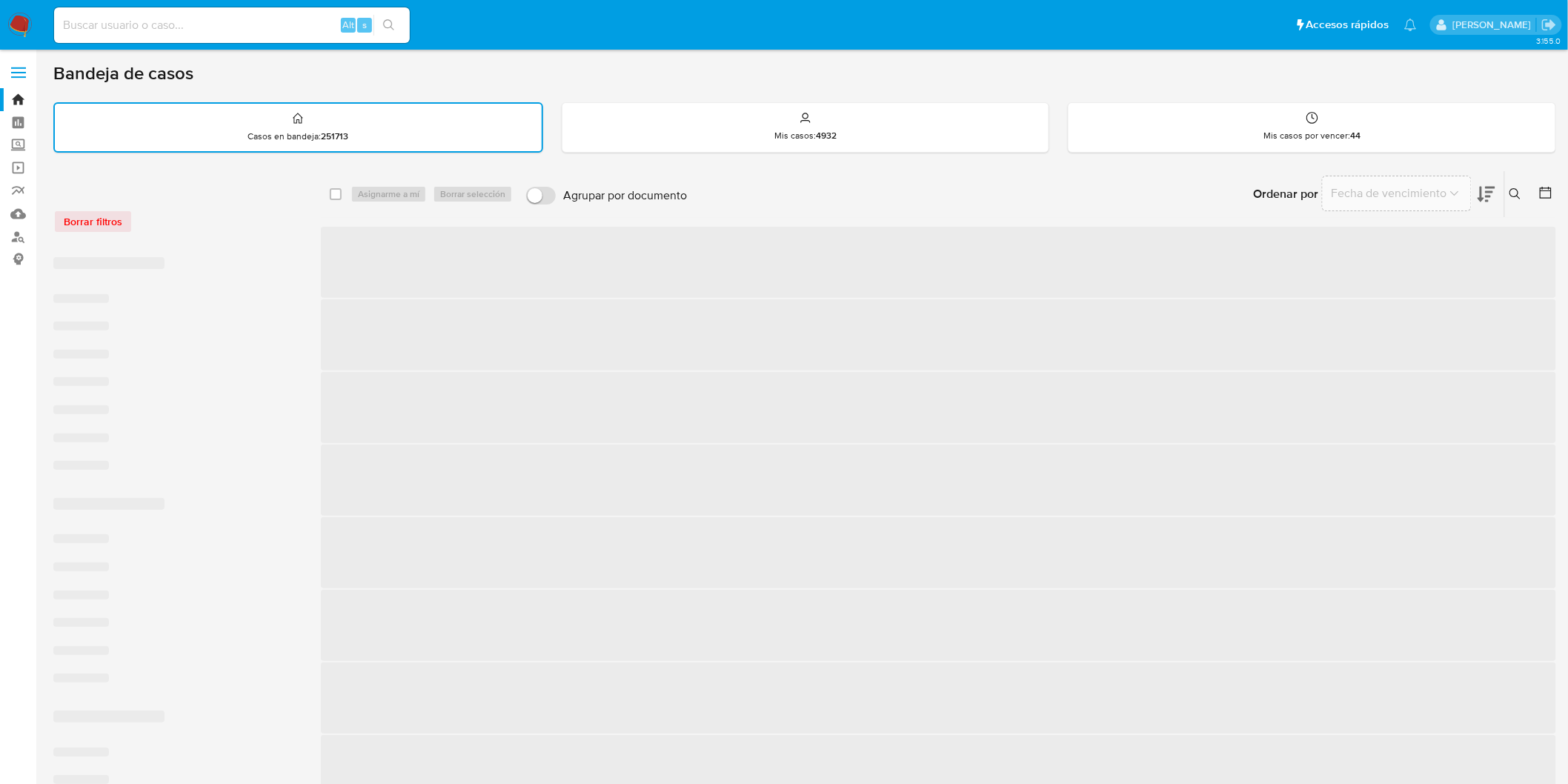
click at [175, 23] on input at bounding box center [232, 26] width 356 height 20
paste input "2337386136"
type input "2337386136"
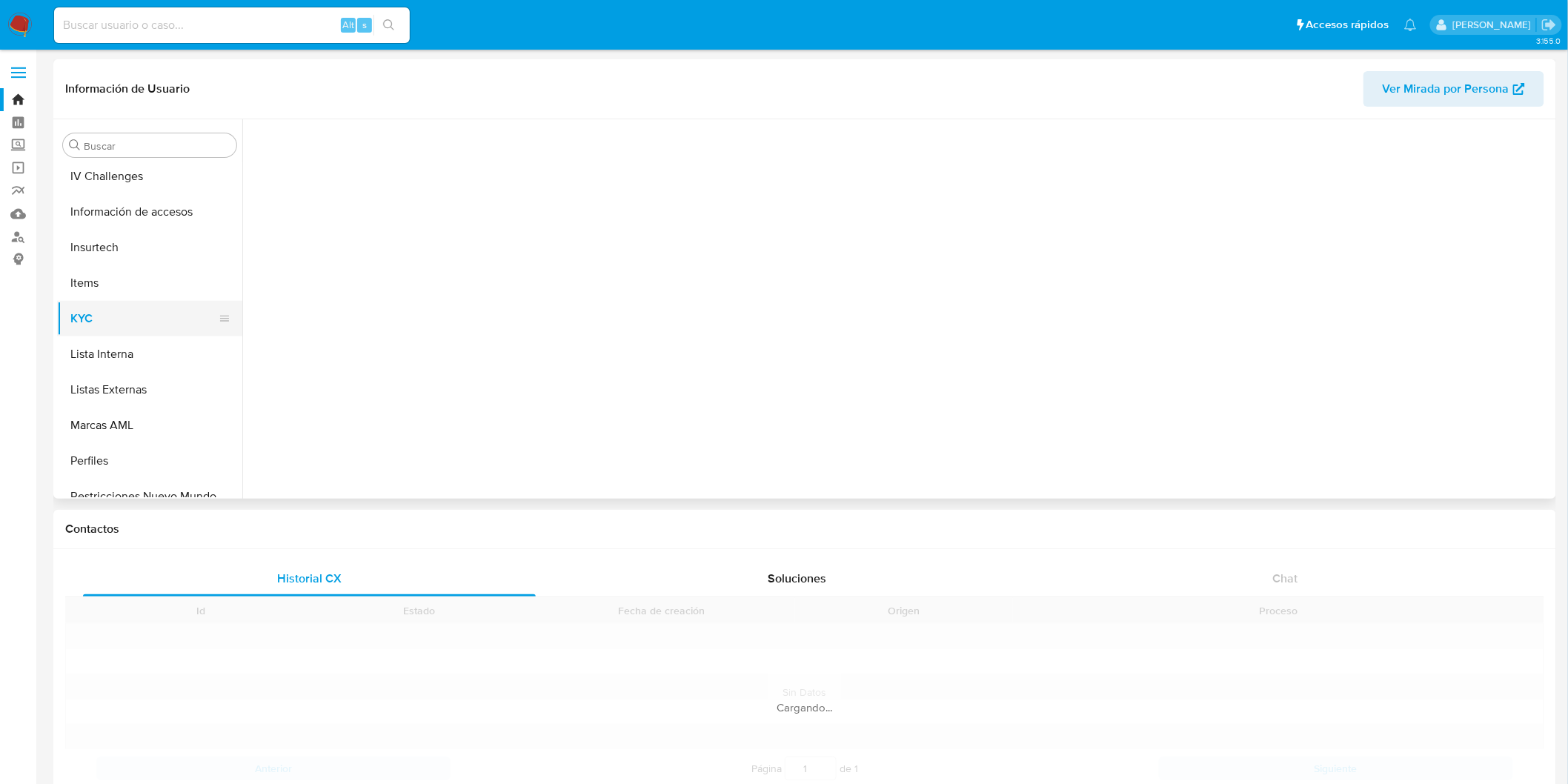
scroll to position [625, 0]
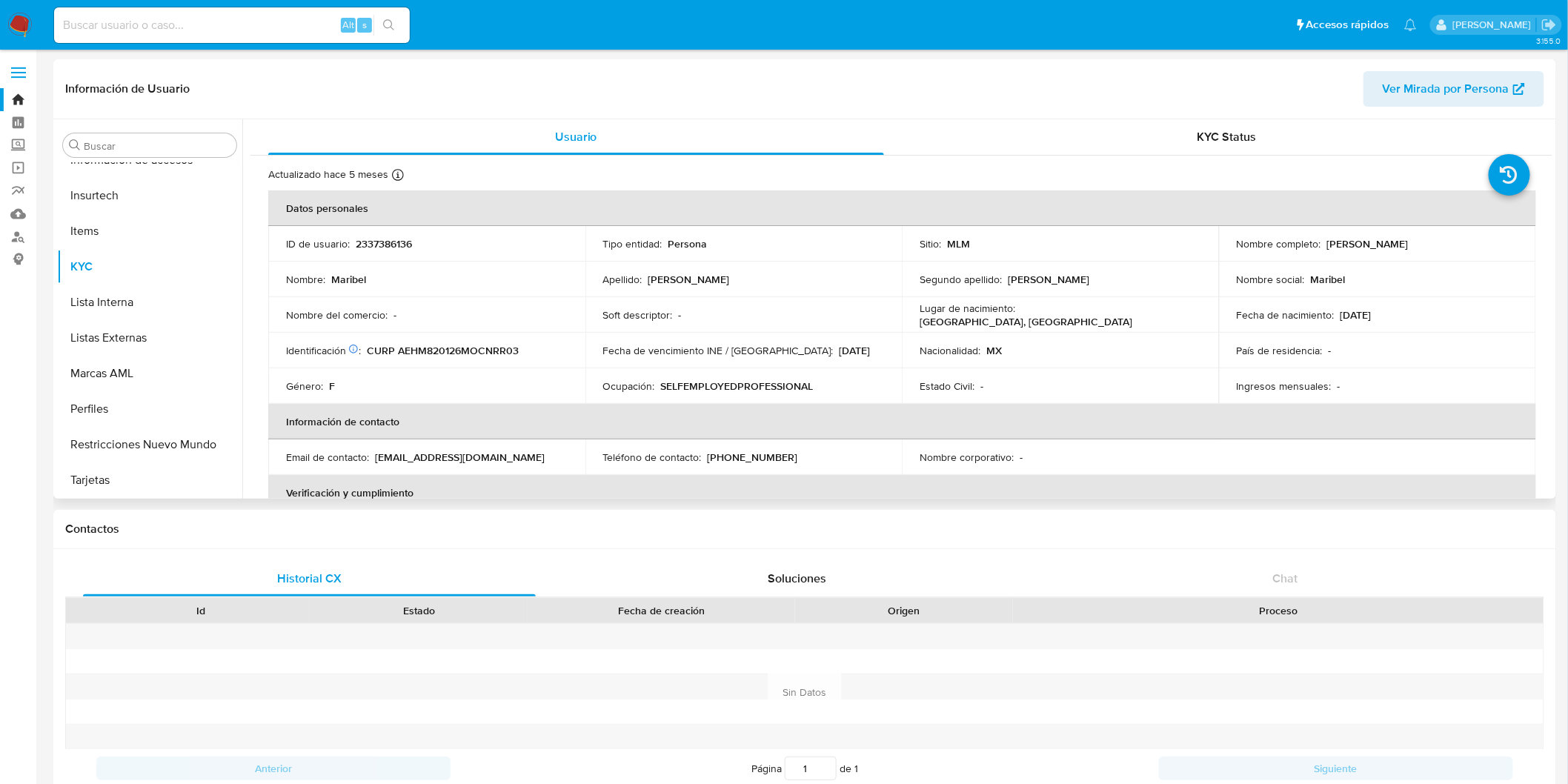
click at [753, 323] on td "Soft descriptor : -" at bounding box center [744, 314] width 317 height 35
select select "10"
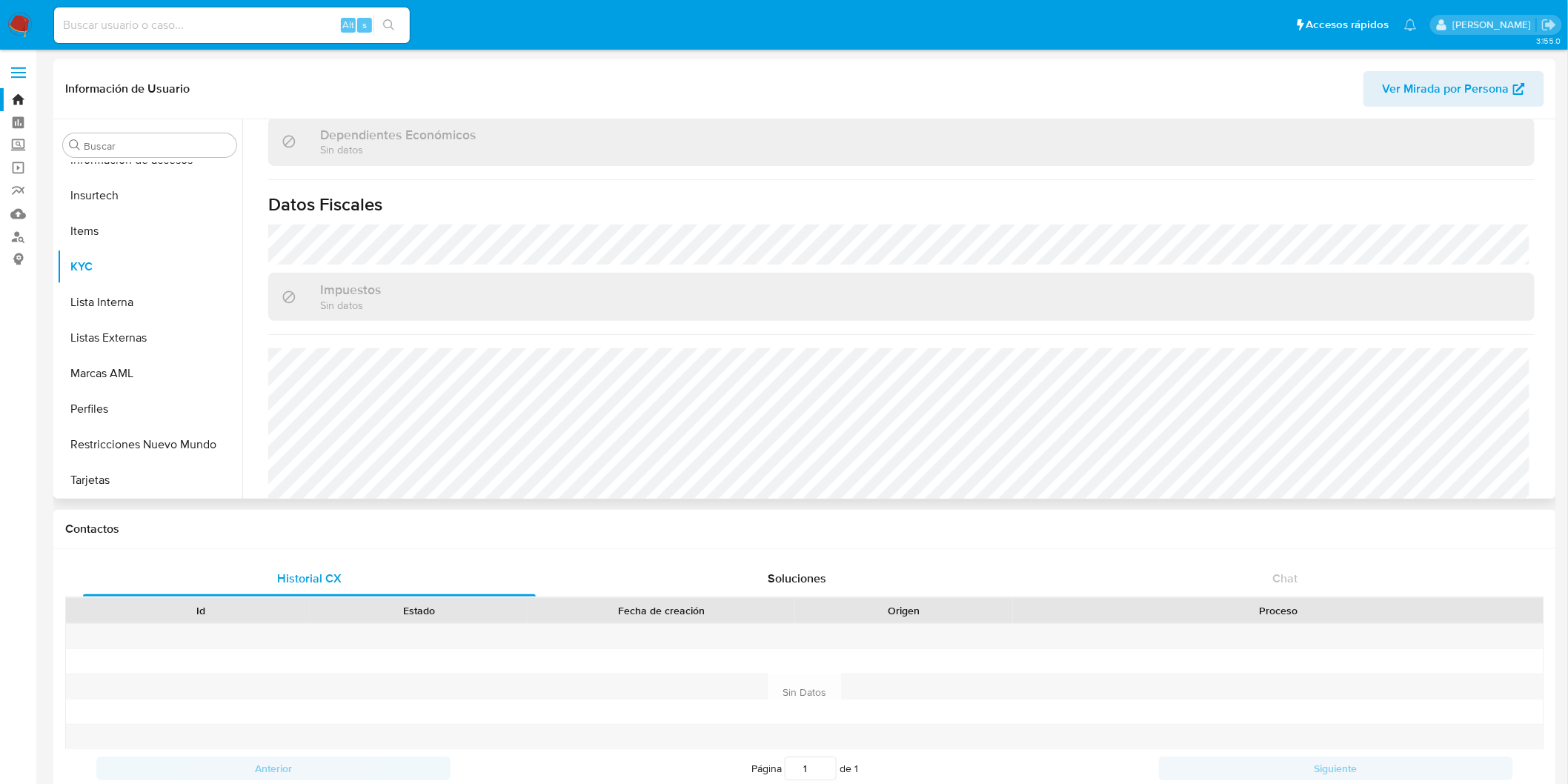
scroll to position [916, 0]
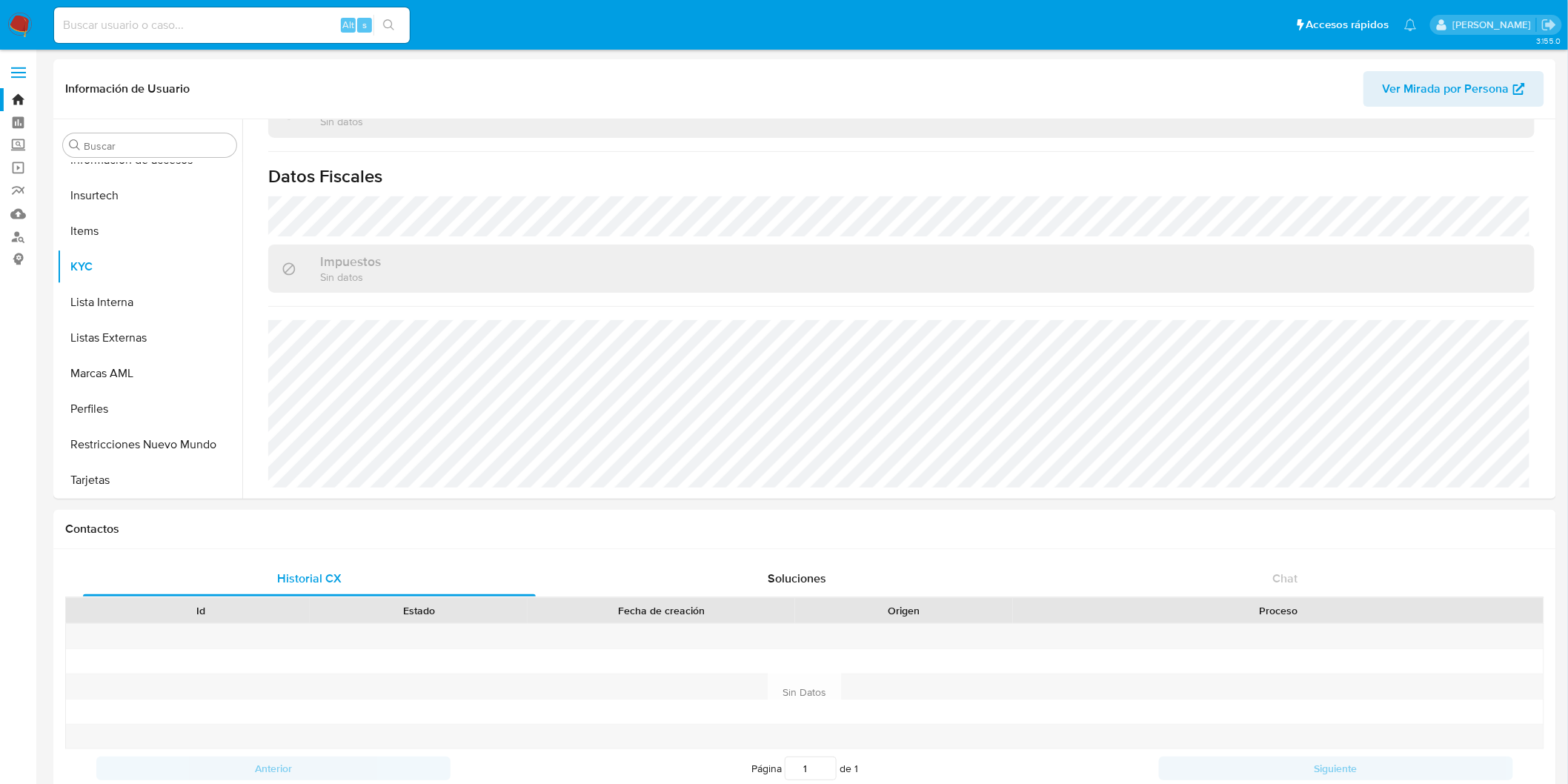
drag, startPoint x: 20, startPoint y: 26, endPoint x: 57, endPoint y: 14, distance: 38.9
click at [20, 26] on img at bounding box center [20, 25] width 25 height 25
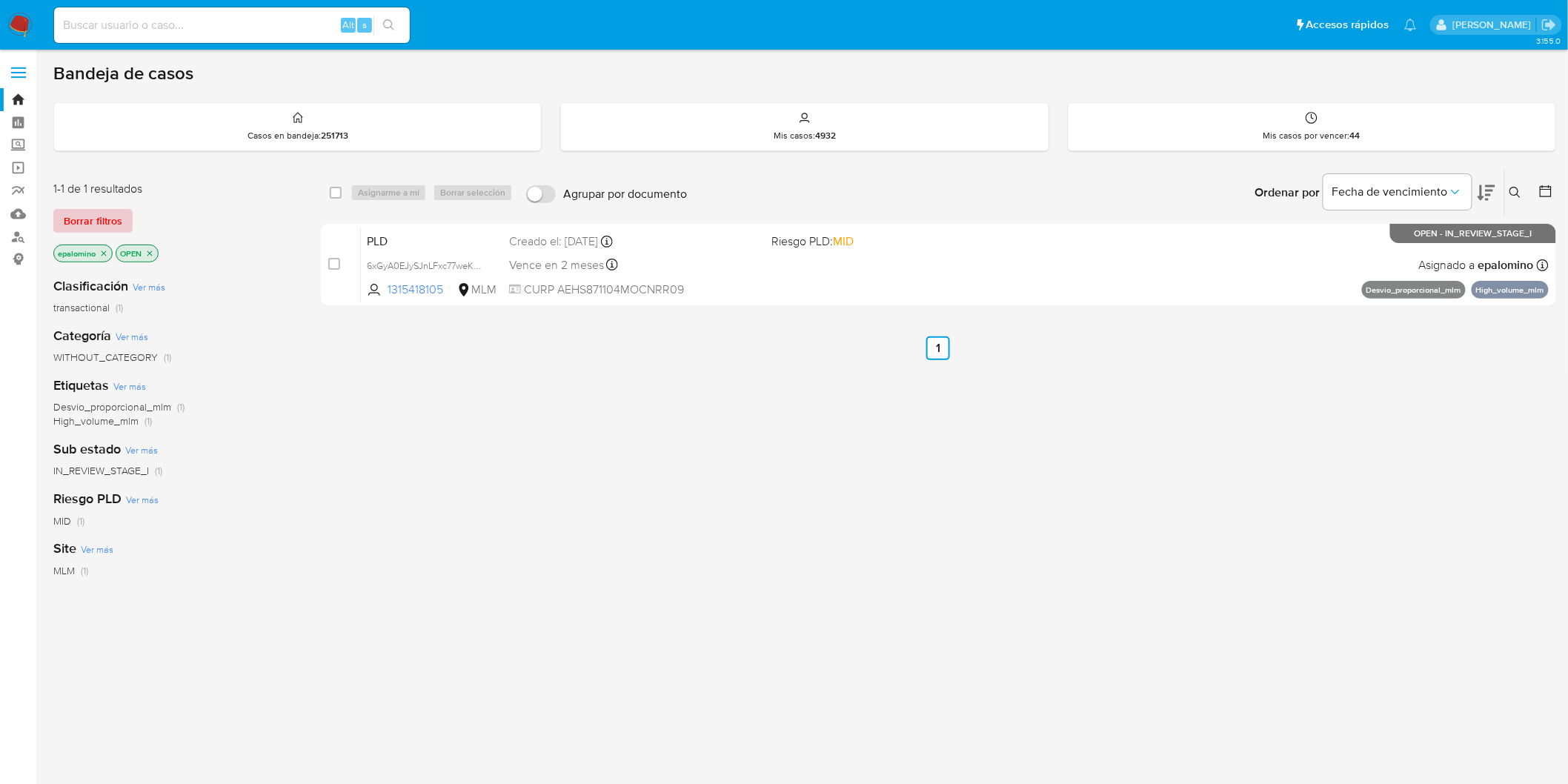
click at [80, 218] on span "Borrar filtros" at bounding box center [93, 221] width 59 height 21
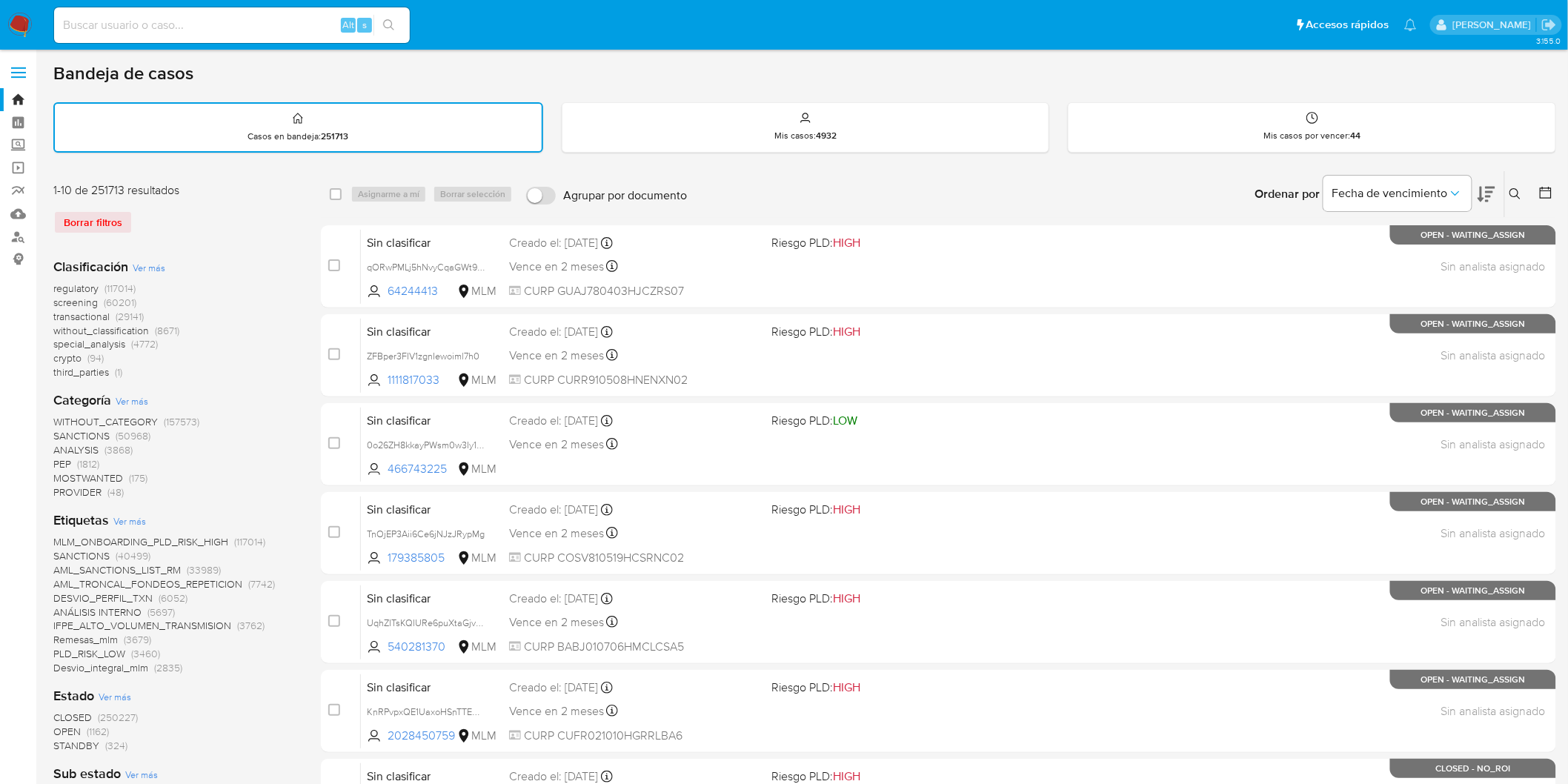
click at [24, 26] on img at bounding box center [20, 25] width 25 height 25
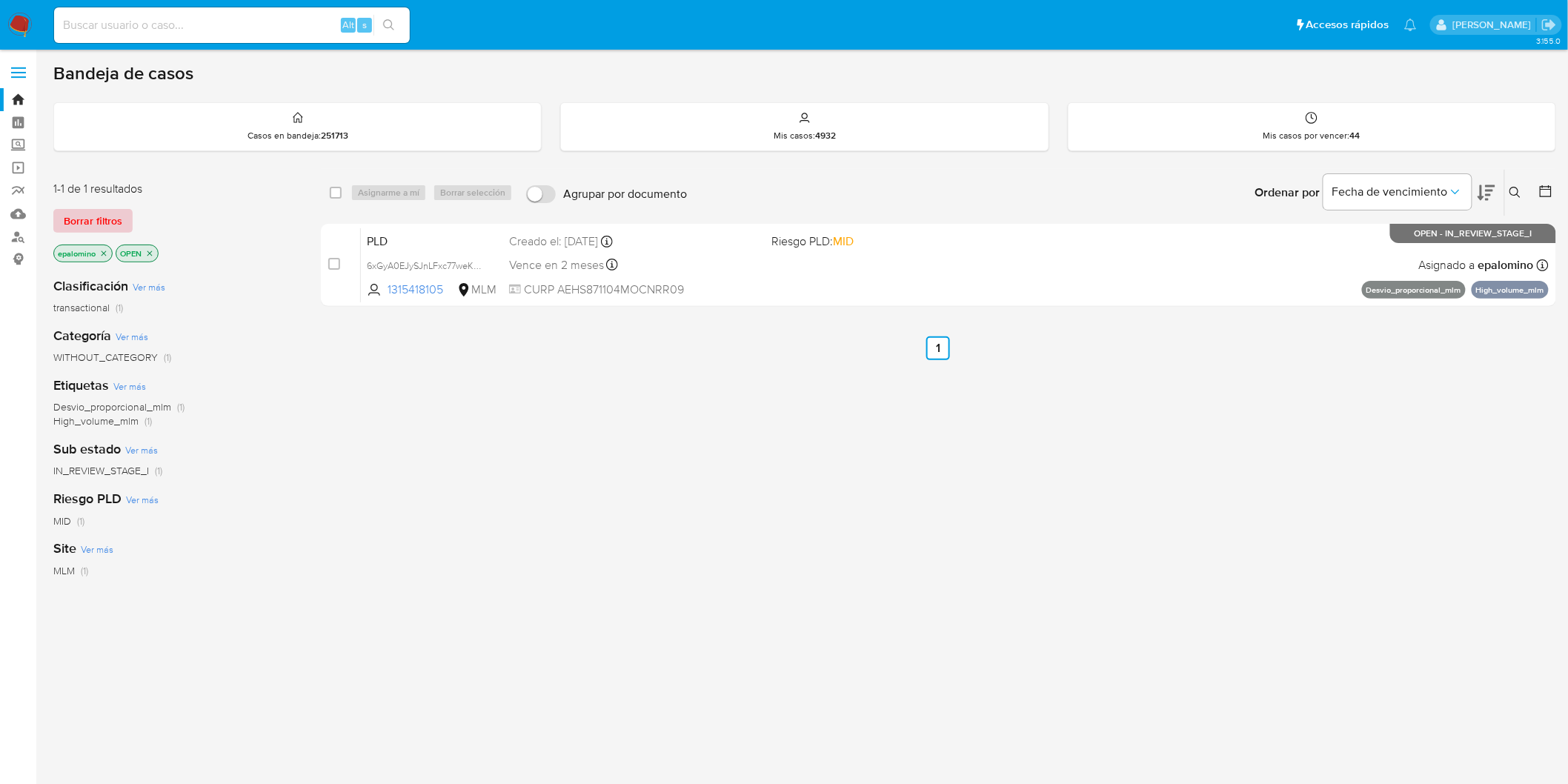
click at [92, 210] on span "Borrar filtros" at bounding box center [93, 221] width 59 height 21
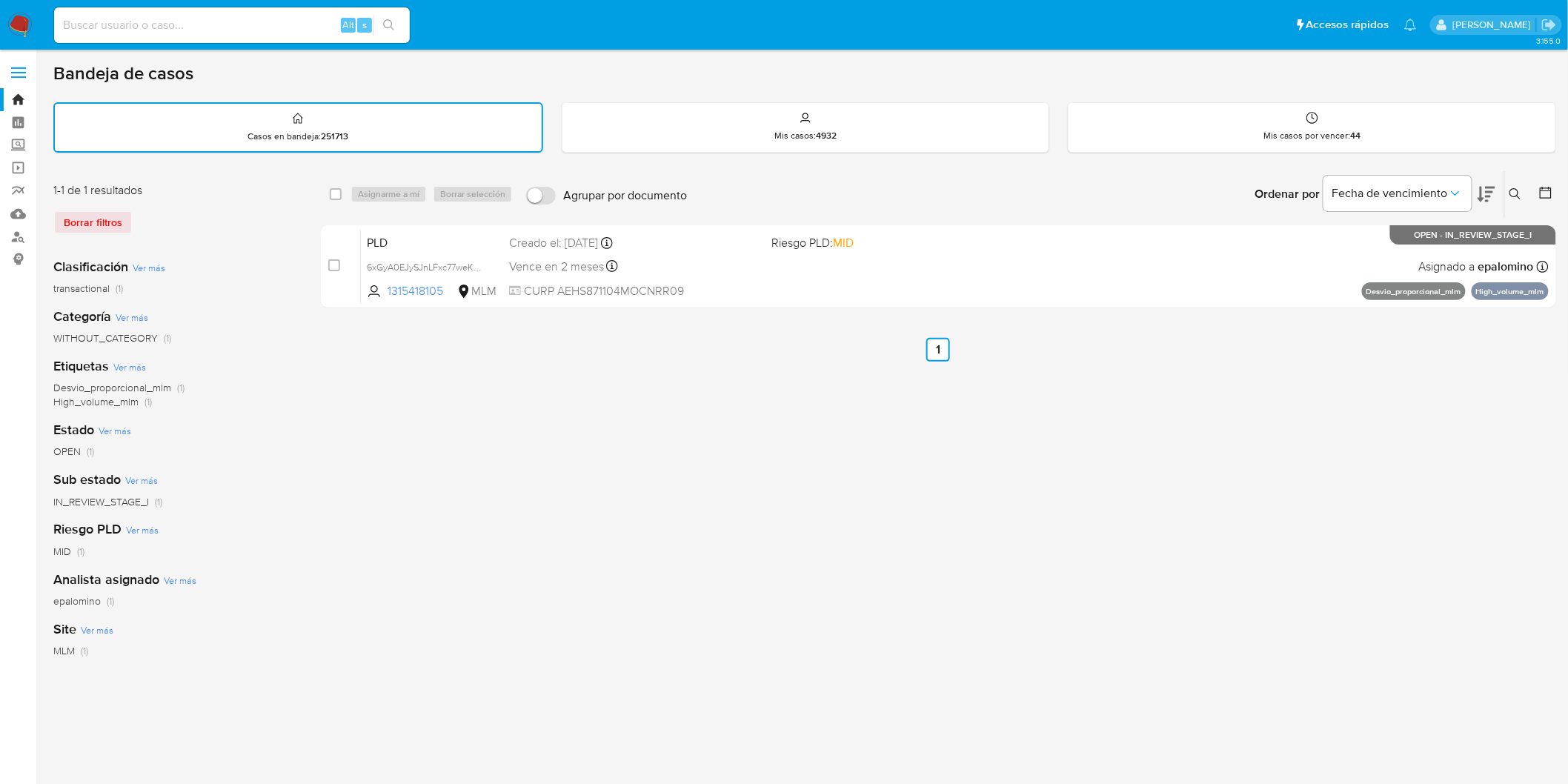
click at [23, 24] on img at bounding box center [20, 25] width 25 height 25
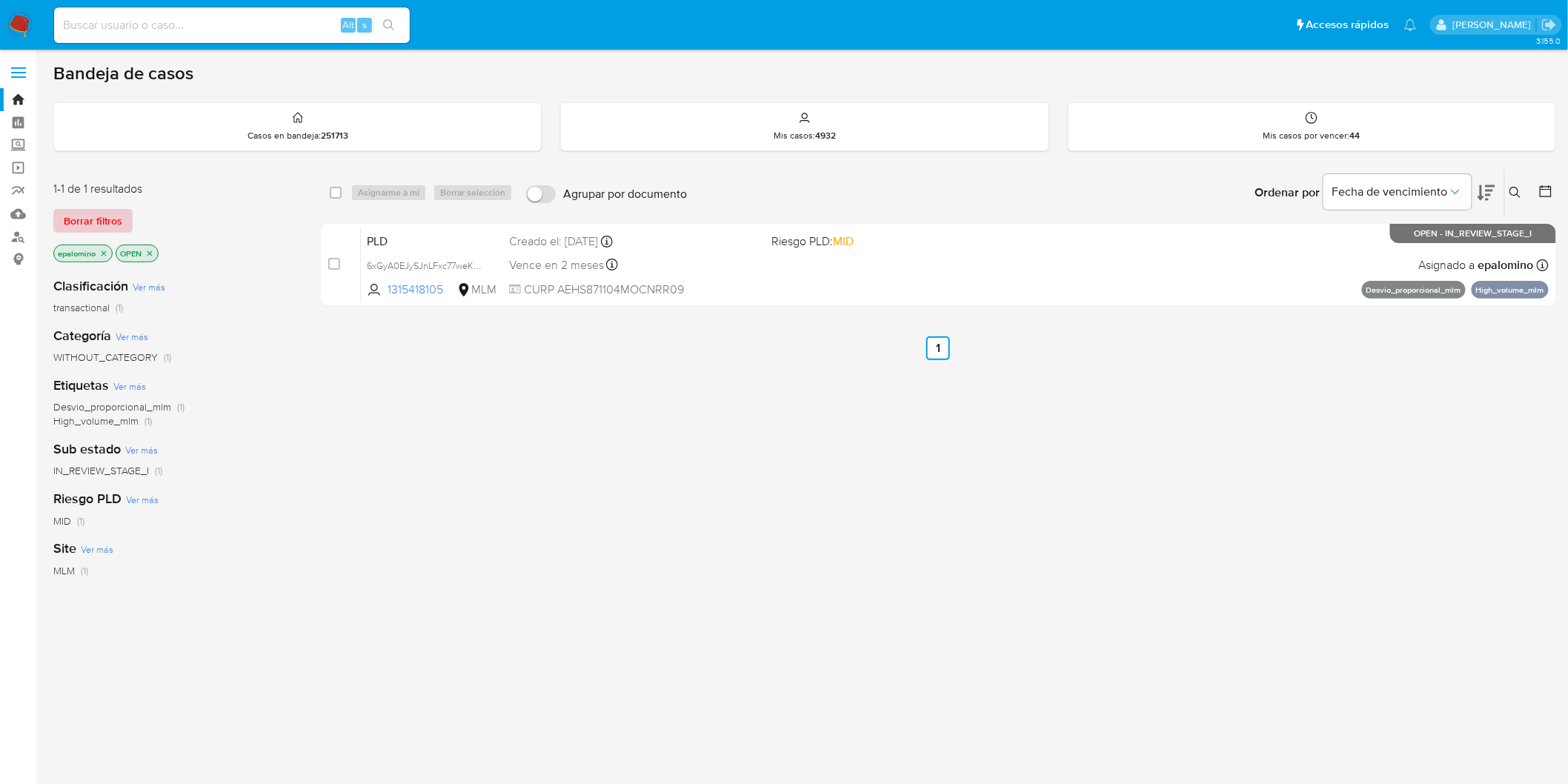
click at [109, 217] on span "Borrar filtros" at bounding box center [93, 221] width 59 height 21
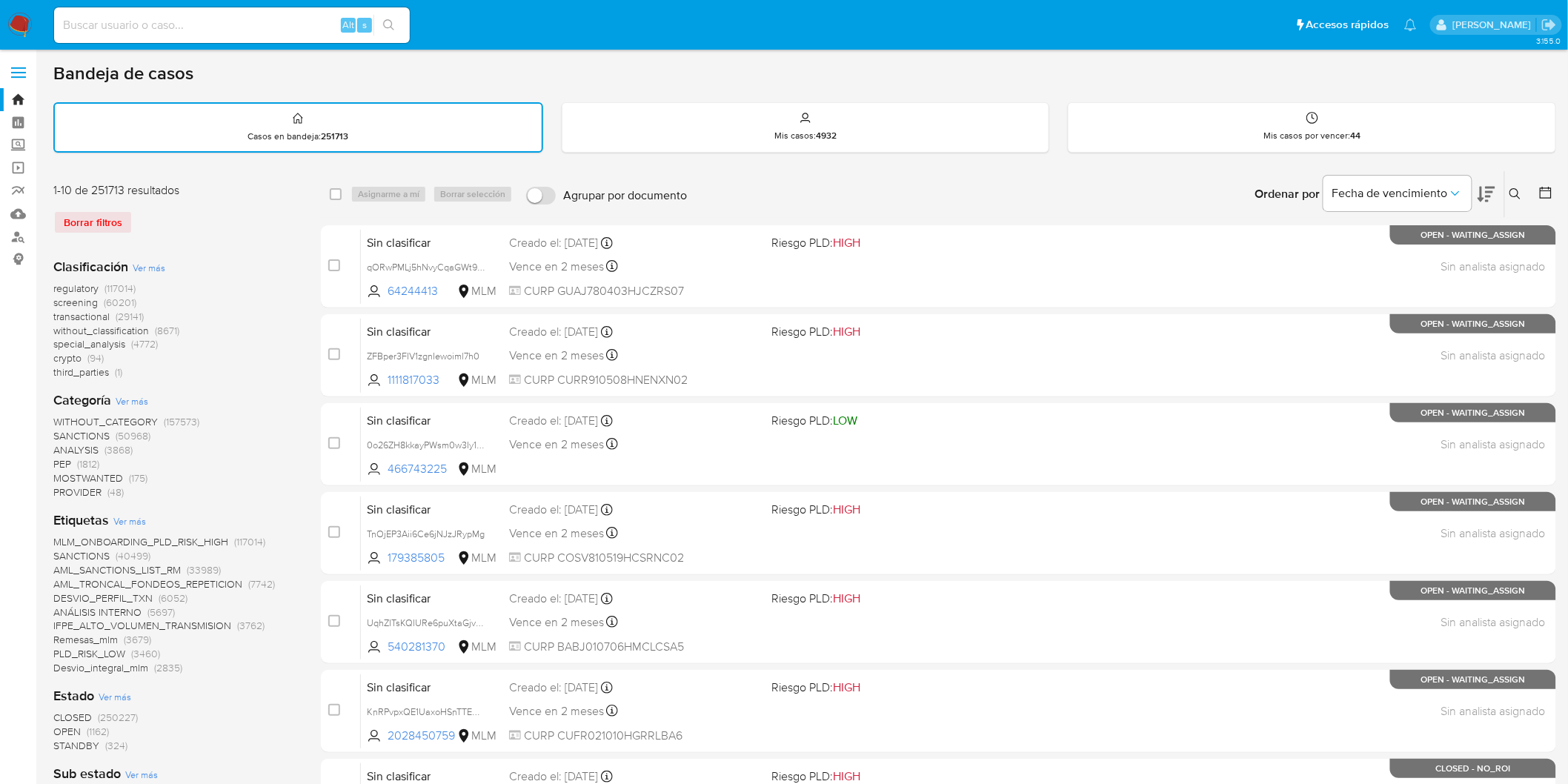
click at [20, 19] on img at bounding box center [20, 25] width 25 height 25
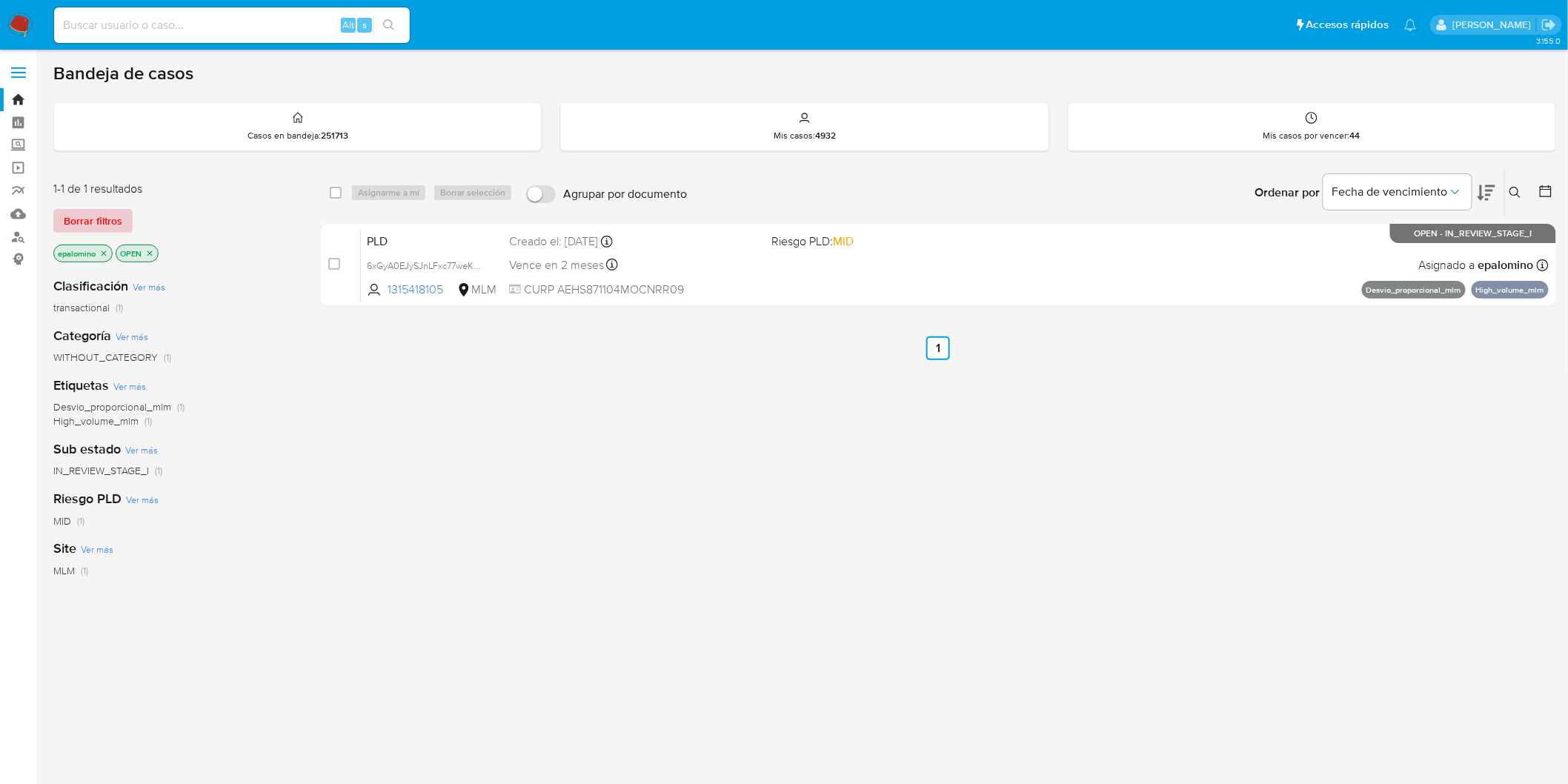
click at [81, 220] on span "Borrar filtros" at bounding box center [93, 221] width 59 height 21
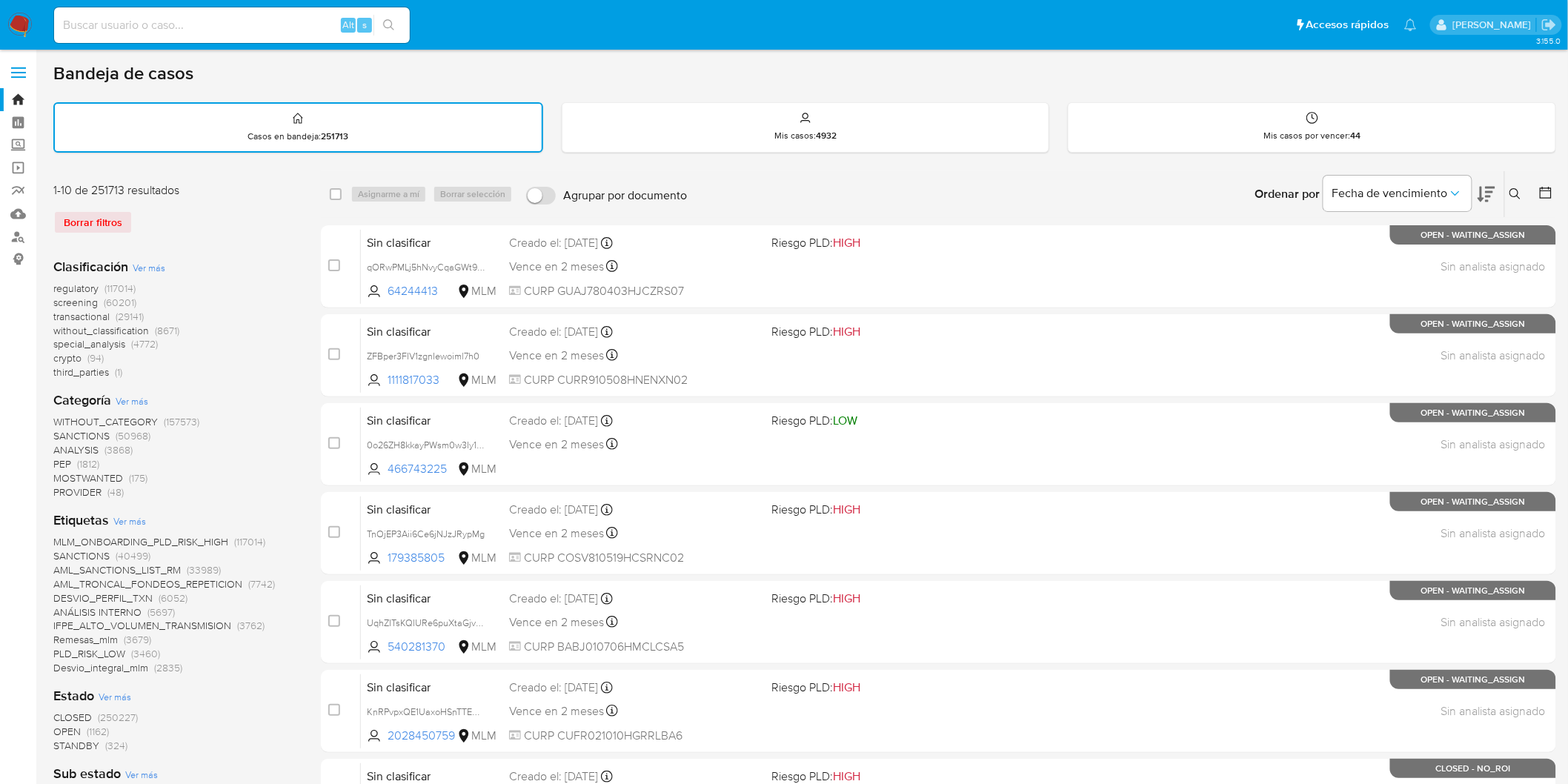
click at [9, 23] on img at bounding box center [20, 25] width 25 height 25
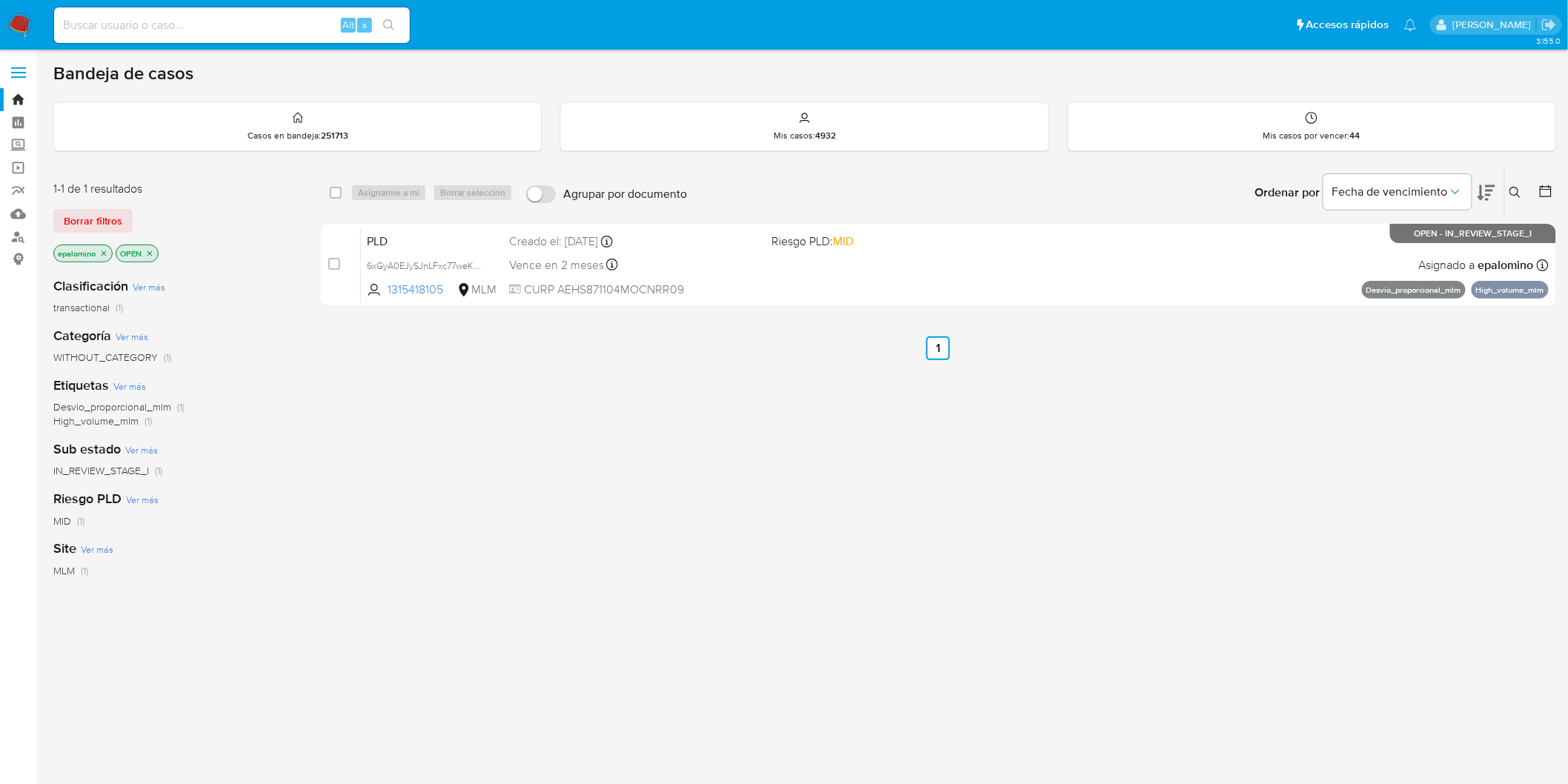
click at [81, 219] on span "Borrar filtros" at bounding box center [93, 221] width 59 height 21
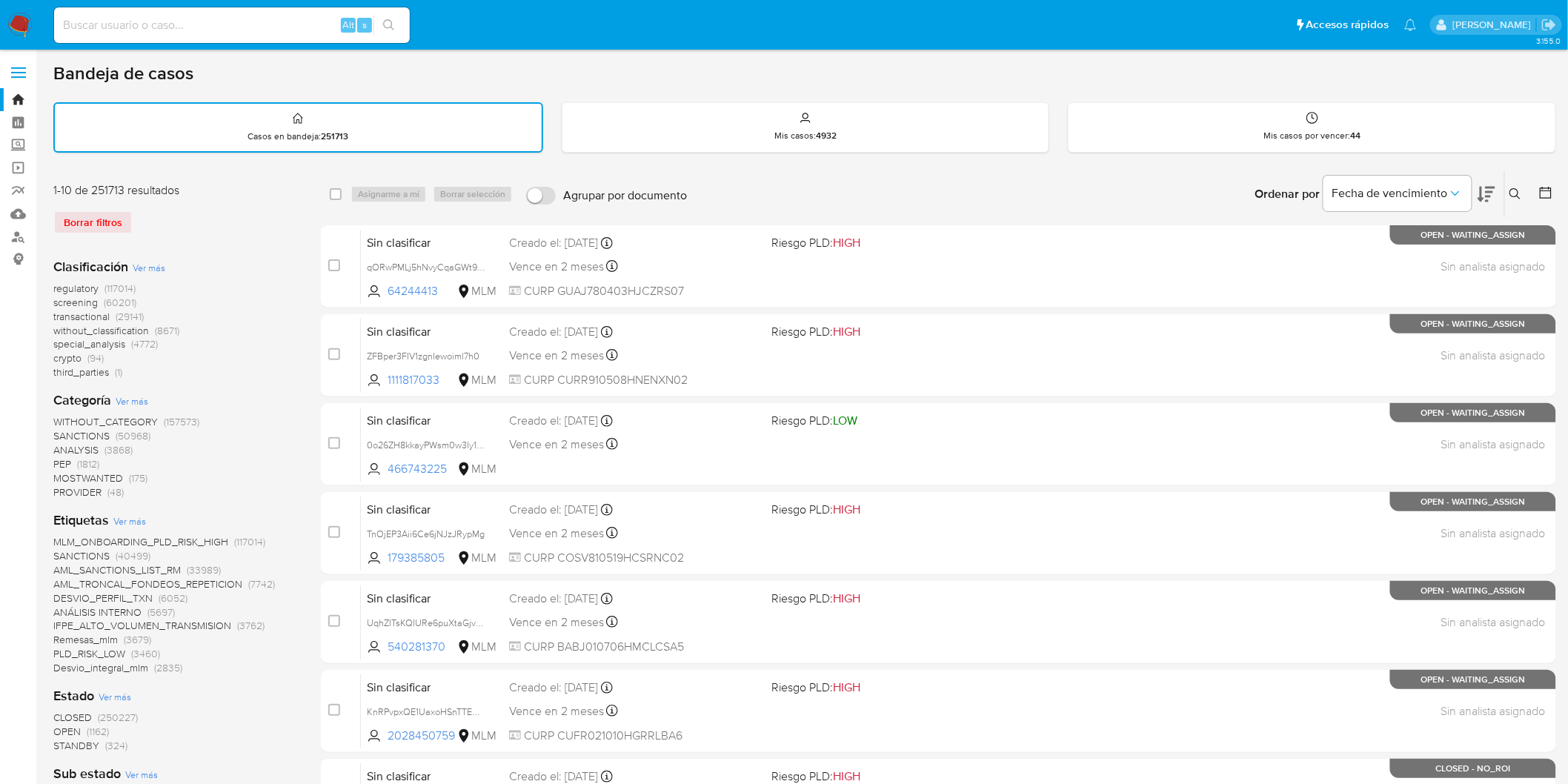
click at [16, 17] on img at bounding box center [20, 25] width 25 height 25
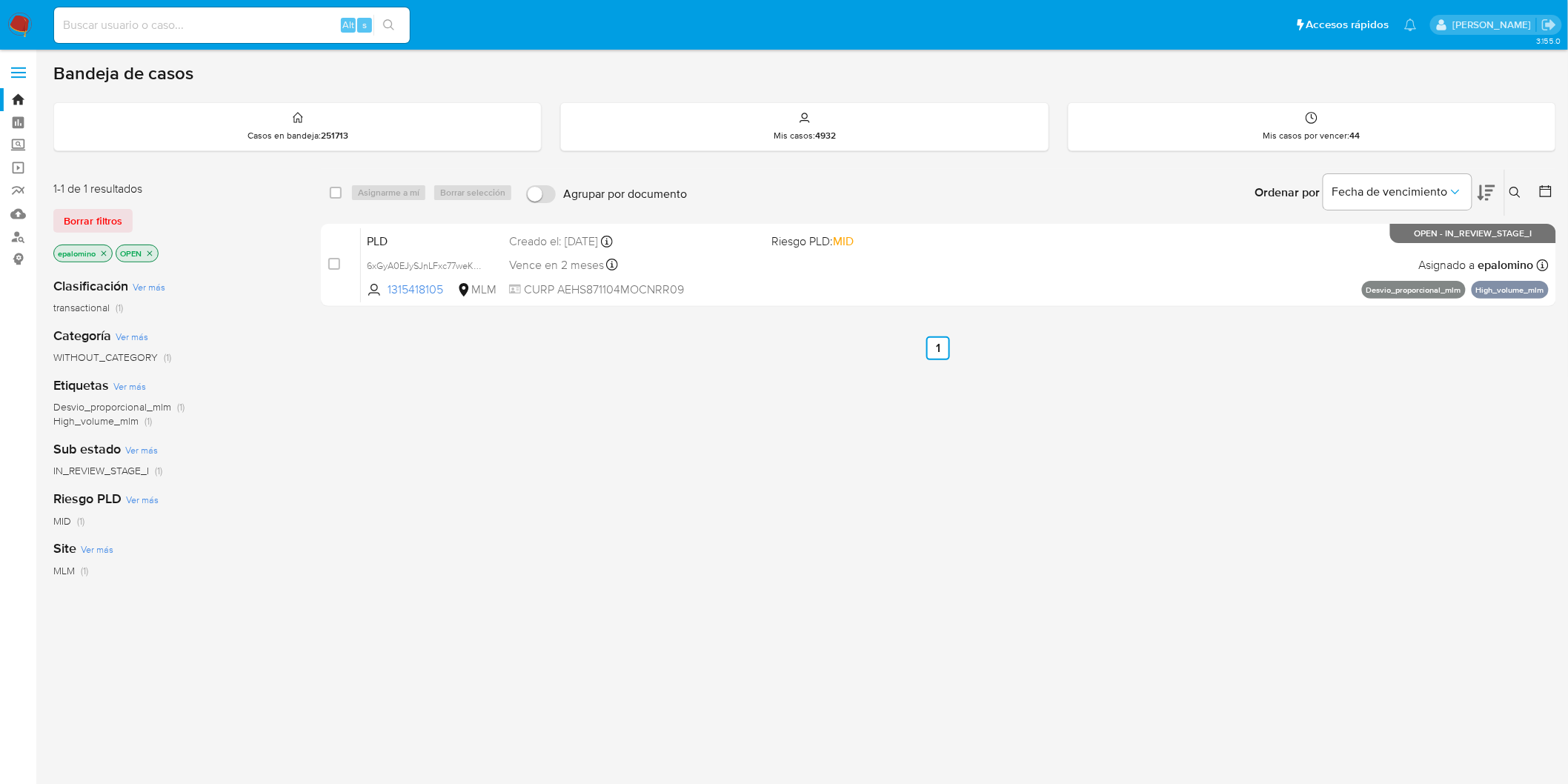
click at [92, 224] on span "Borrar filtros" at bounding box center [93, 221] width 59 height 21
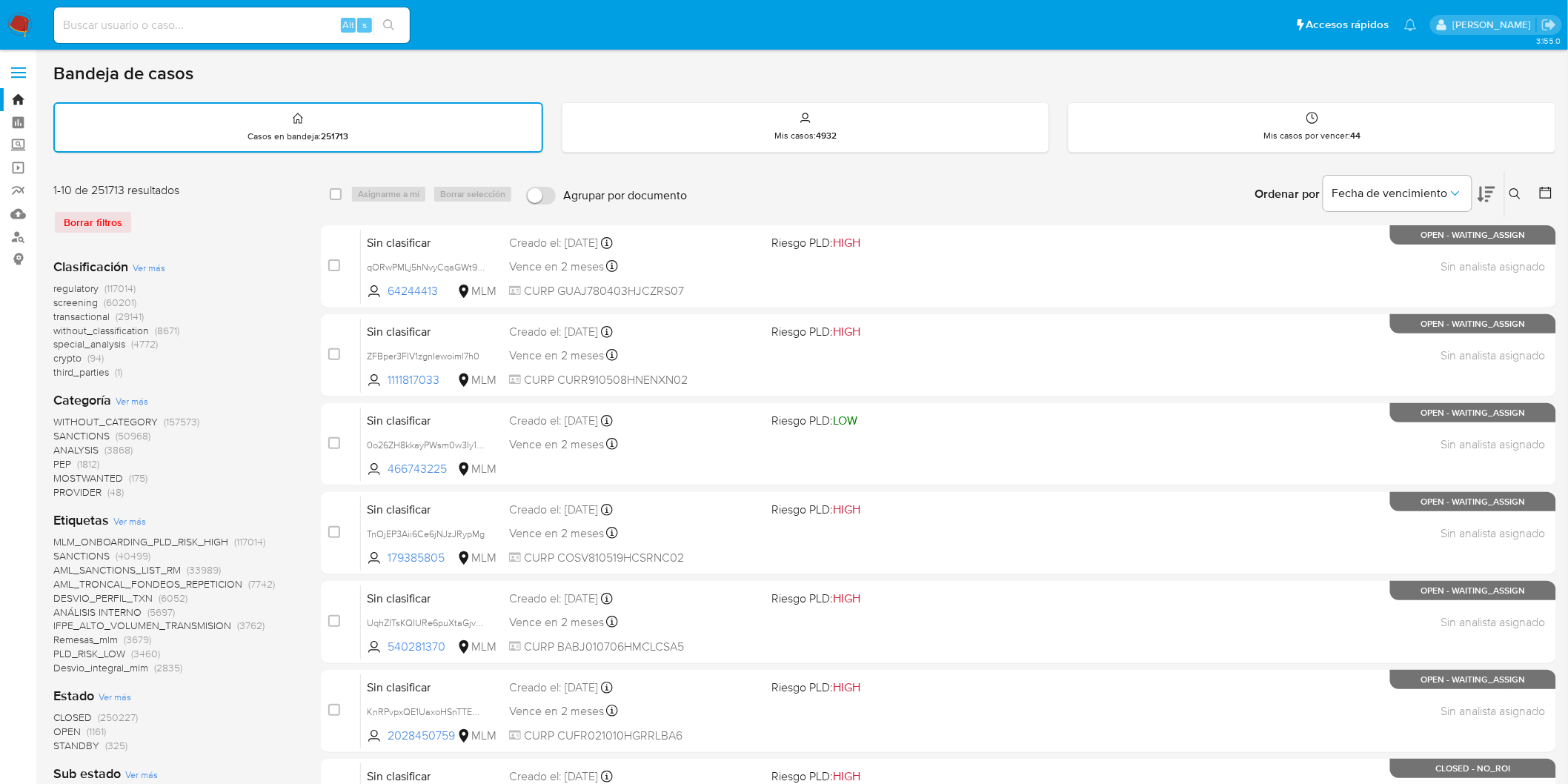
drag, startPoint x: 24, startPoint y: 26, endPoint x: 170, endPoint y: 298, distance: 308.7
click at [24, 26] on img at bounding box center [20, 25] width 25 height 25
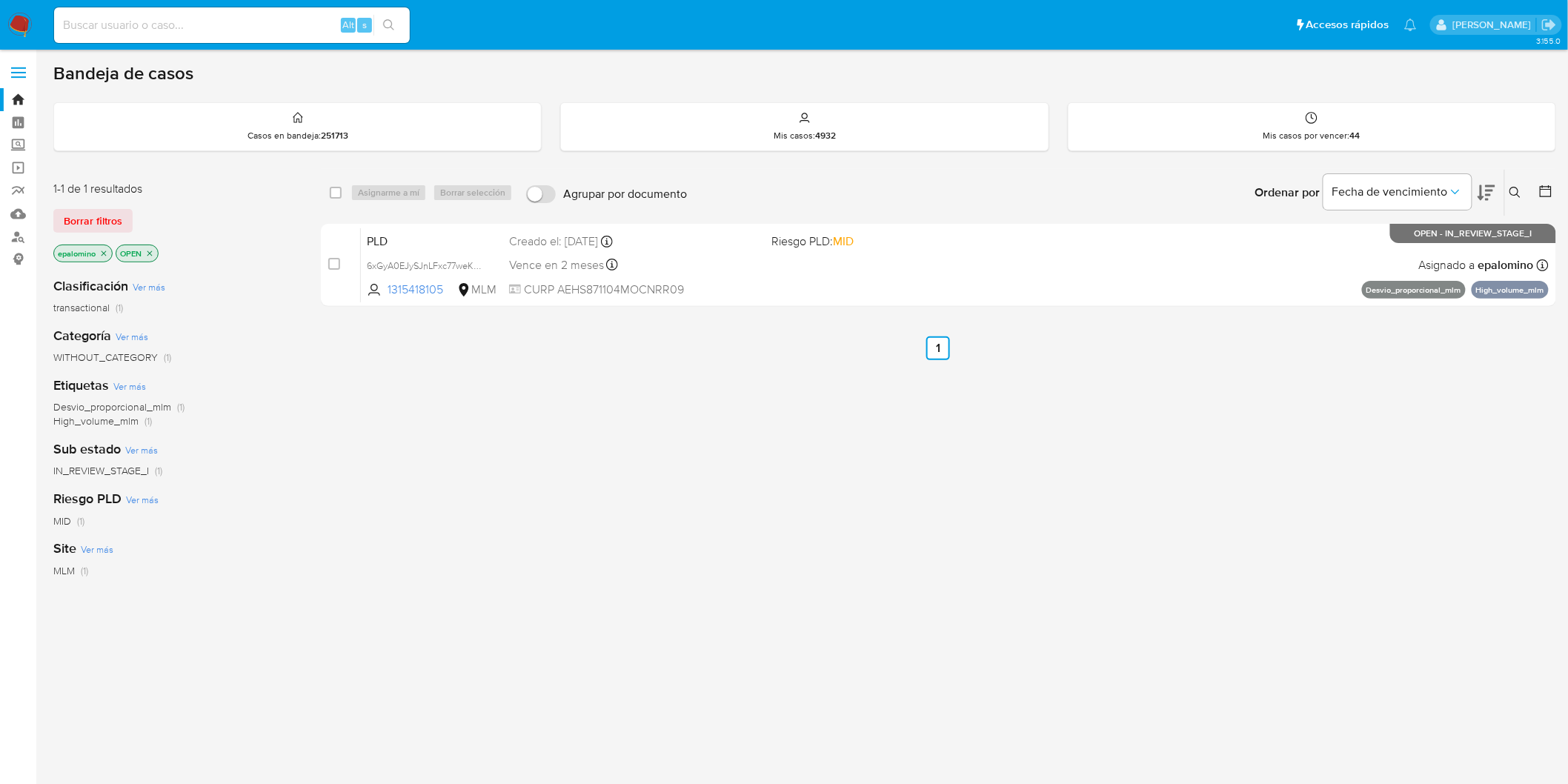
drag, startPoint x: 108, startPoint y: 211, endPoint x: 115, endPoint y: 208, distance: 7.6
click at [108, 211] on span "Borrar filtros" at bounding box center [93, 221] width 59 height 21
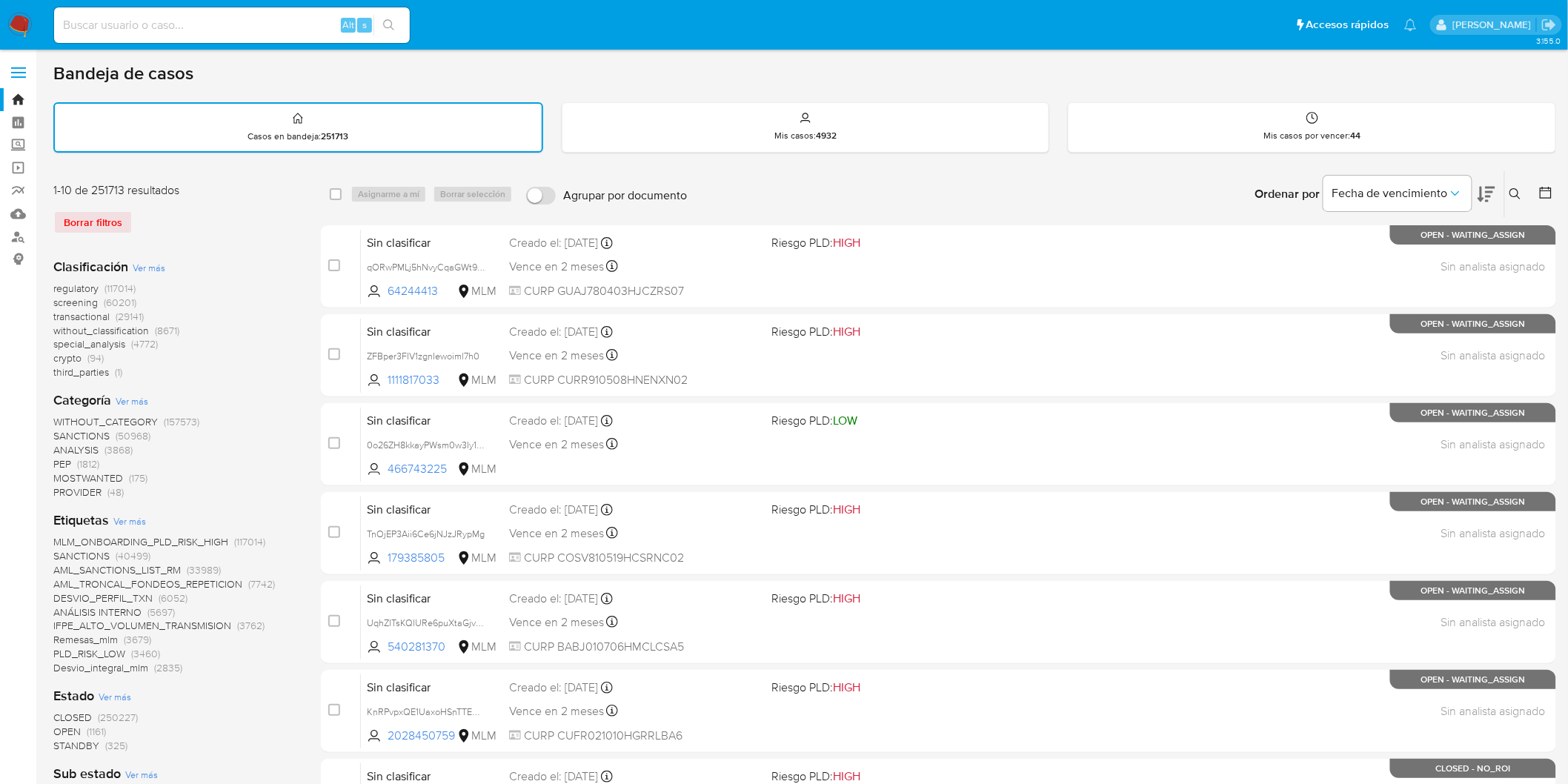
click at [20, 37] on img at bounding box center [20, 25] width 25 height 25
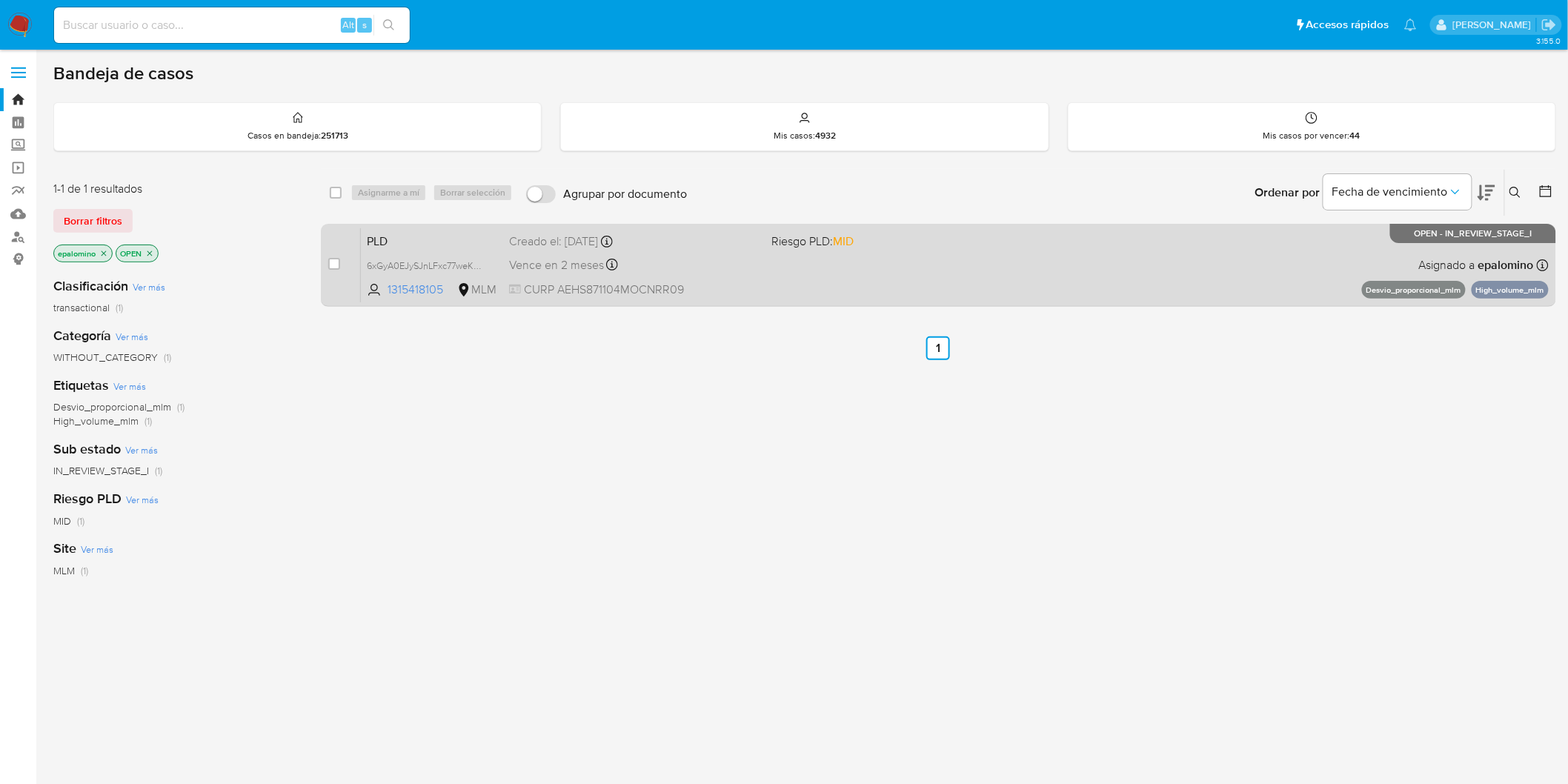
click at [390, 233] on span "PLD" at bounding box center [432, 240] width 130 height 20
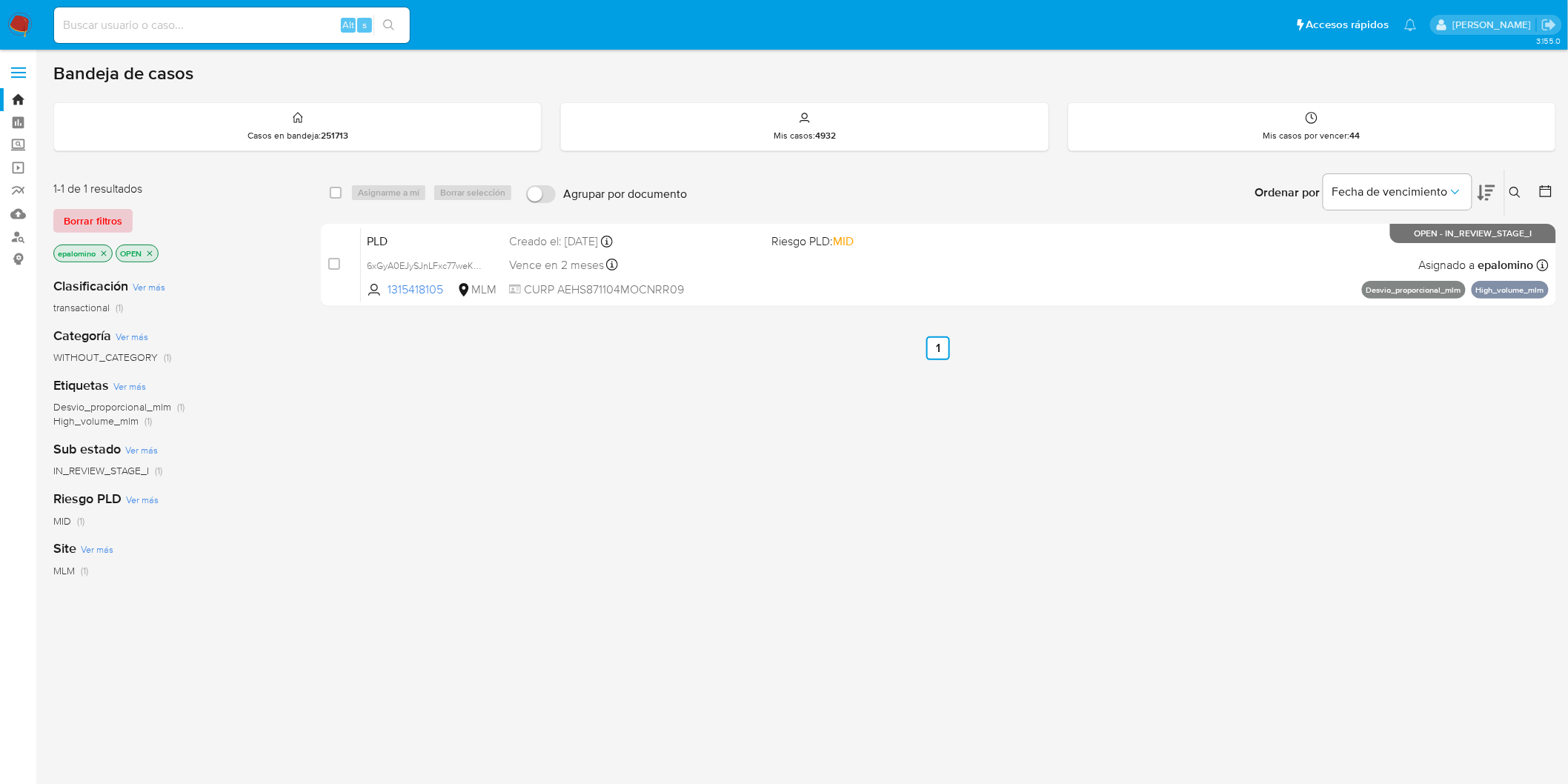
click at [86, 212] on span "Borrar filtros" at bounding box center [93, 221] width 59 height 21
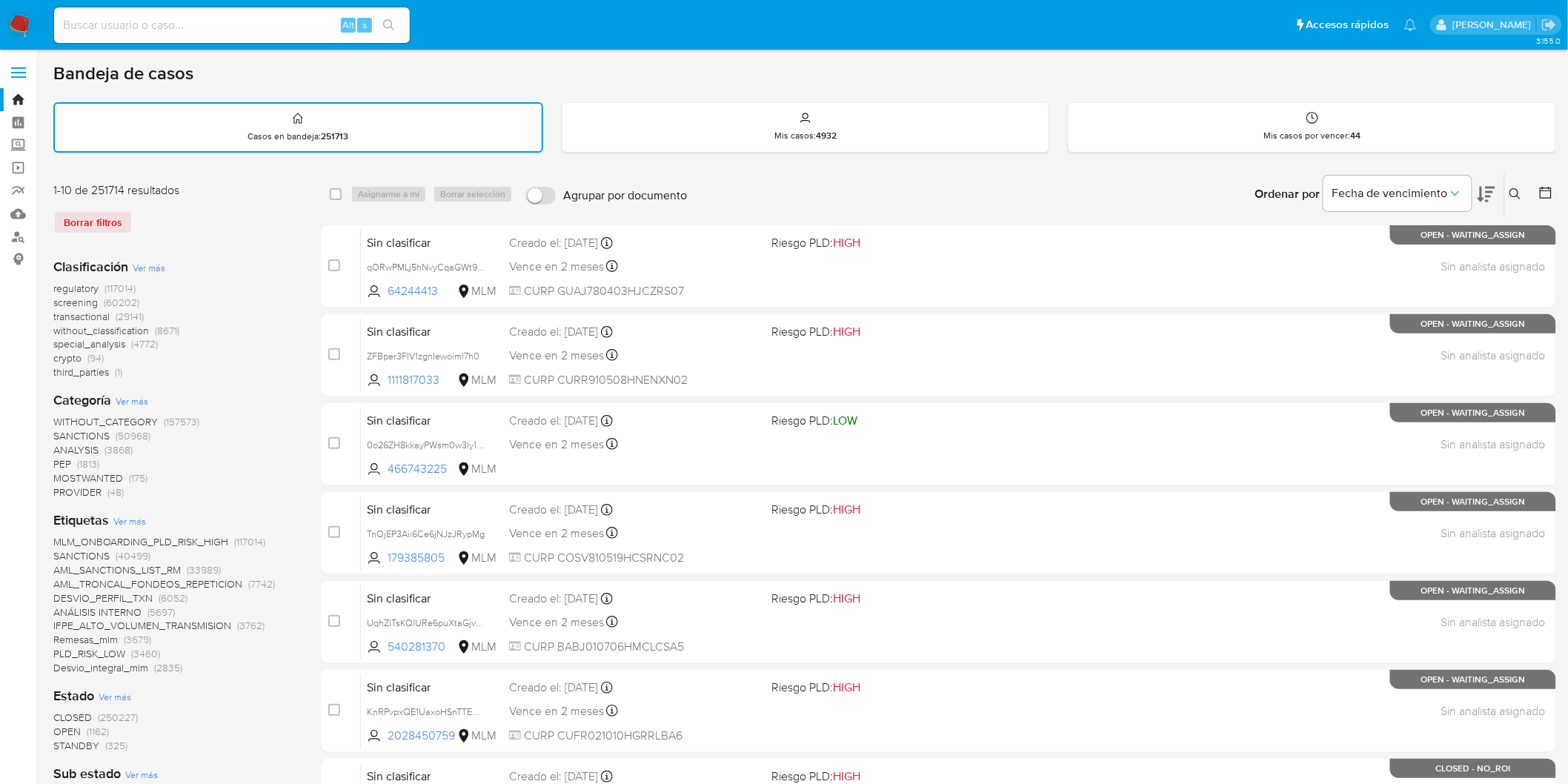
click at [24, 20] on img at bounding box center [20, 25] width 25 height 25
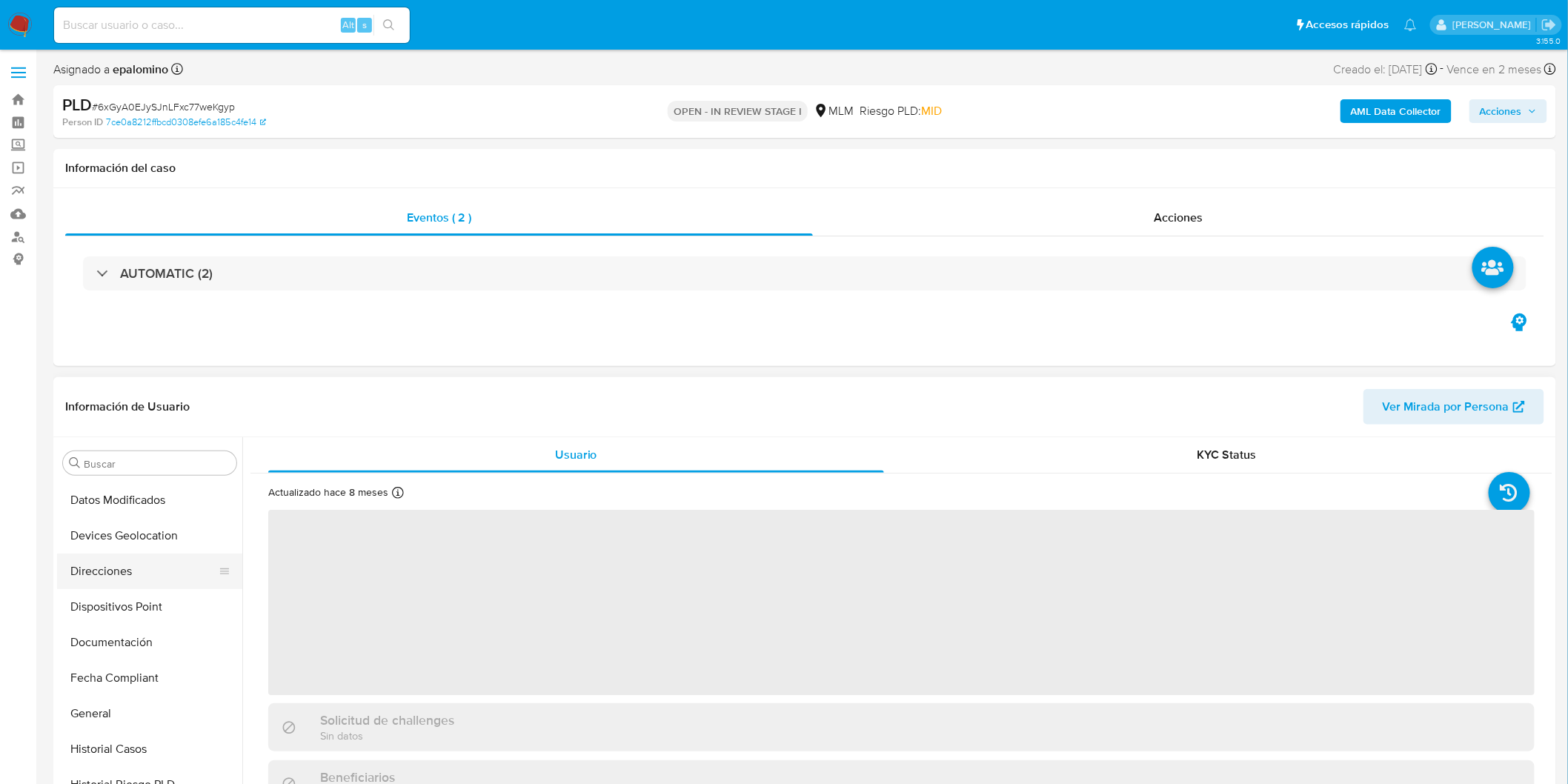
scroll to position [131, 0]
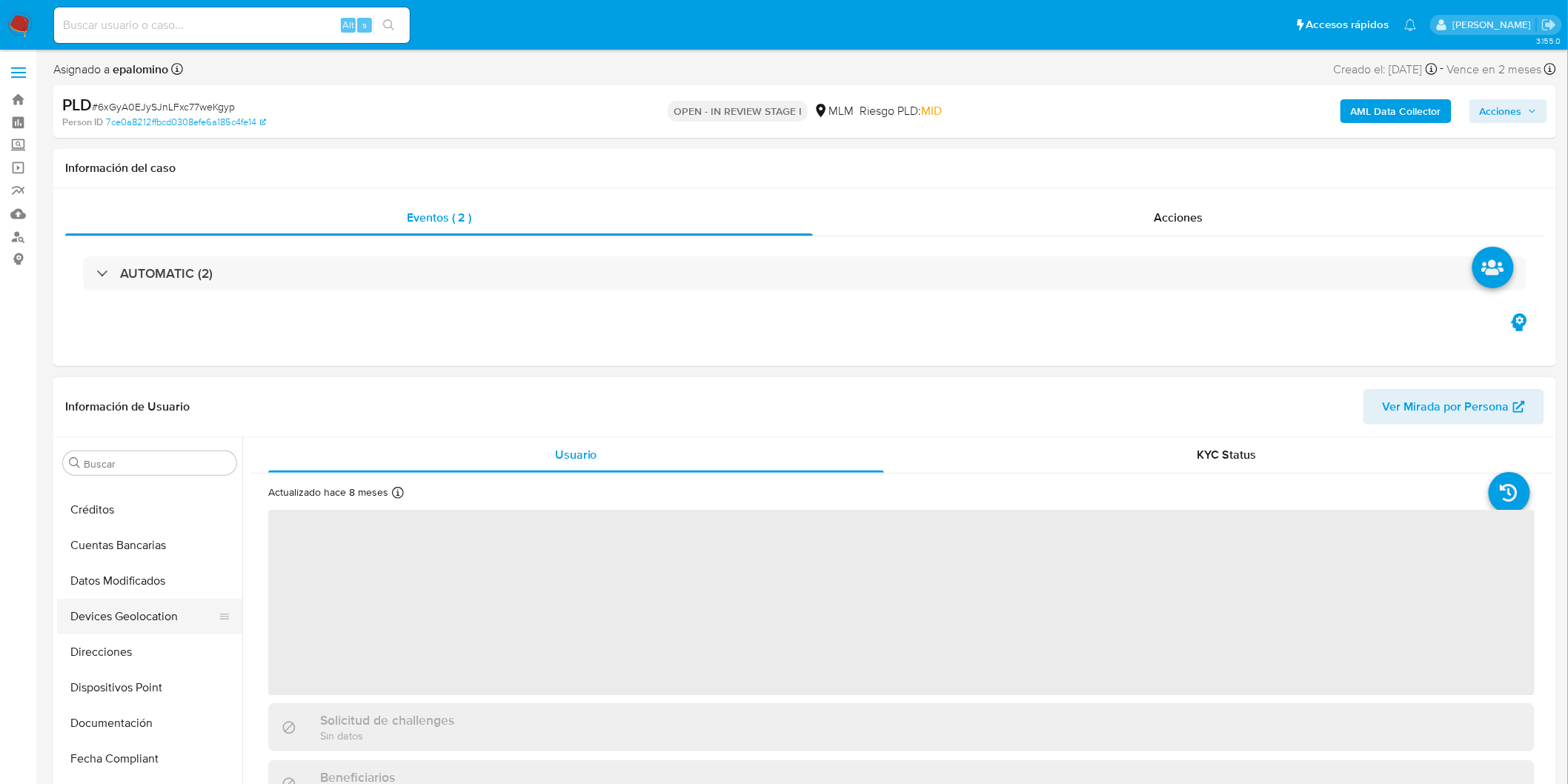
click at [168, 624] on button "Devices Geolocation" at bounding box center [144, 616] width 173 height 35
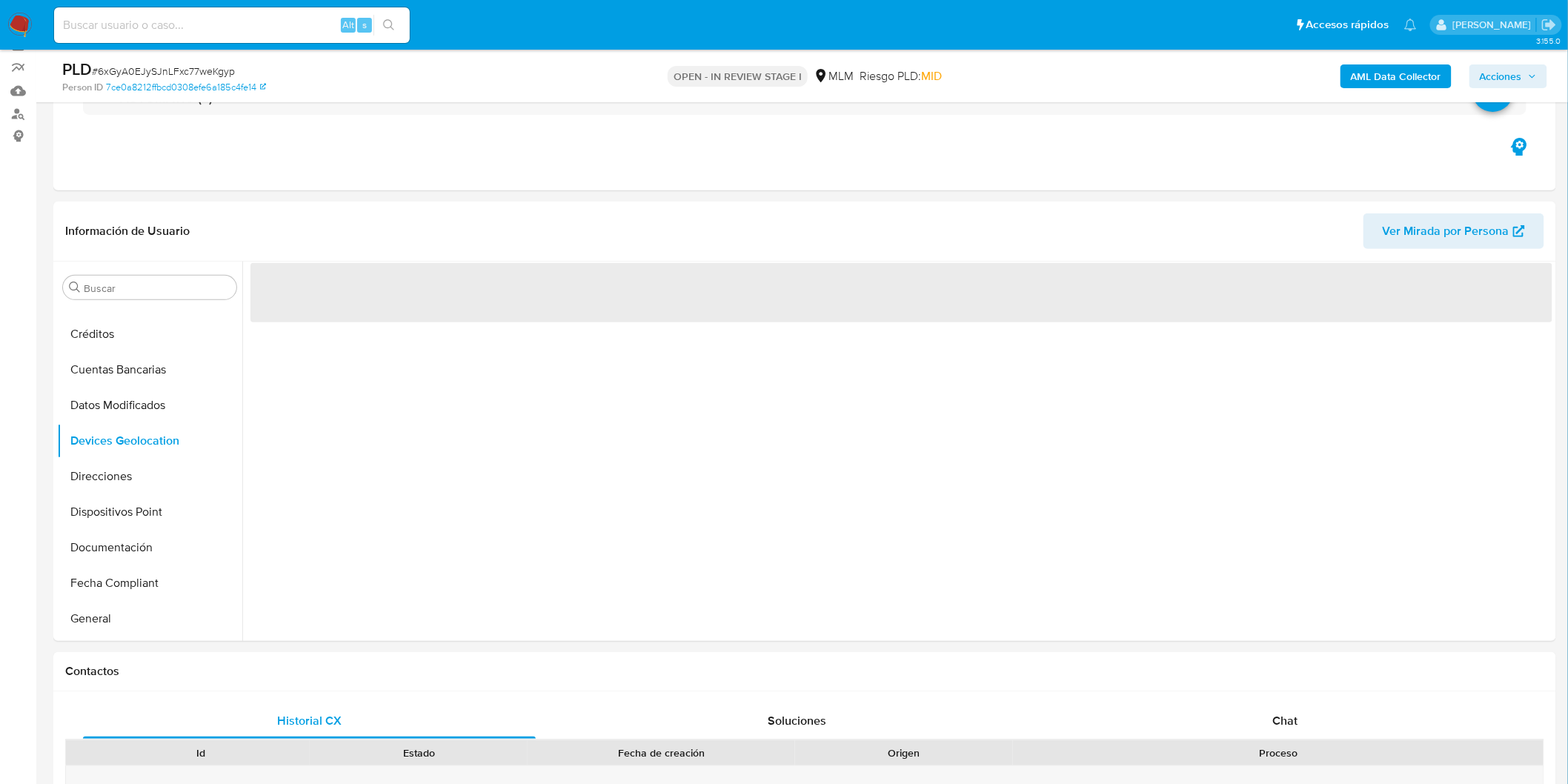
scroll to position [187, 0]
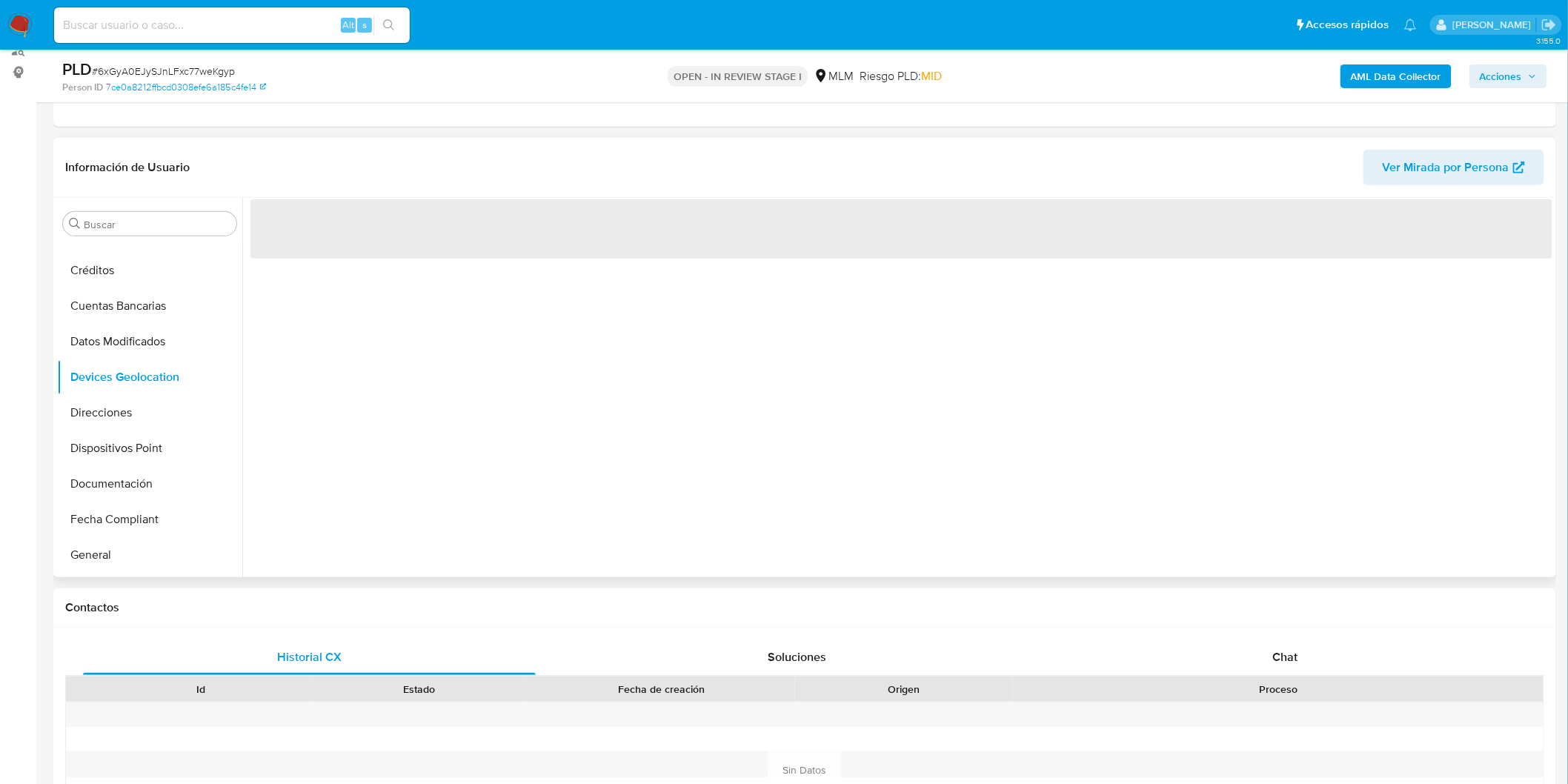
select select "10"
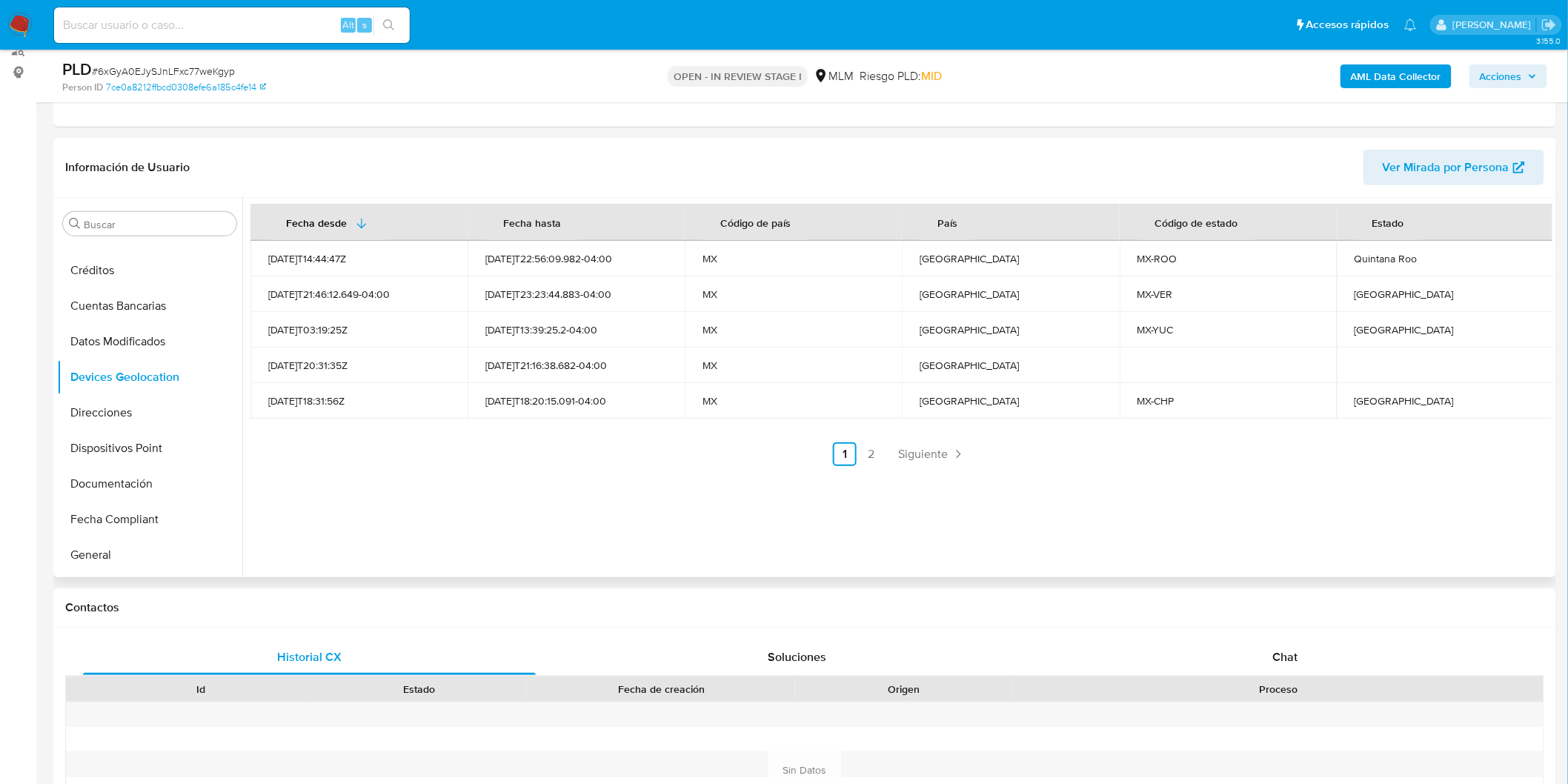
click at [680, 502] on div "Fecha desde Fecha hasta Código de país País Código de estado Estado 2023-02-22T…" at bounding box center [897, 388] width 1310 height 380
click at [941, 457] on span "Siguiente" at bounding box center [923, 454] width 50 height 12
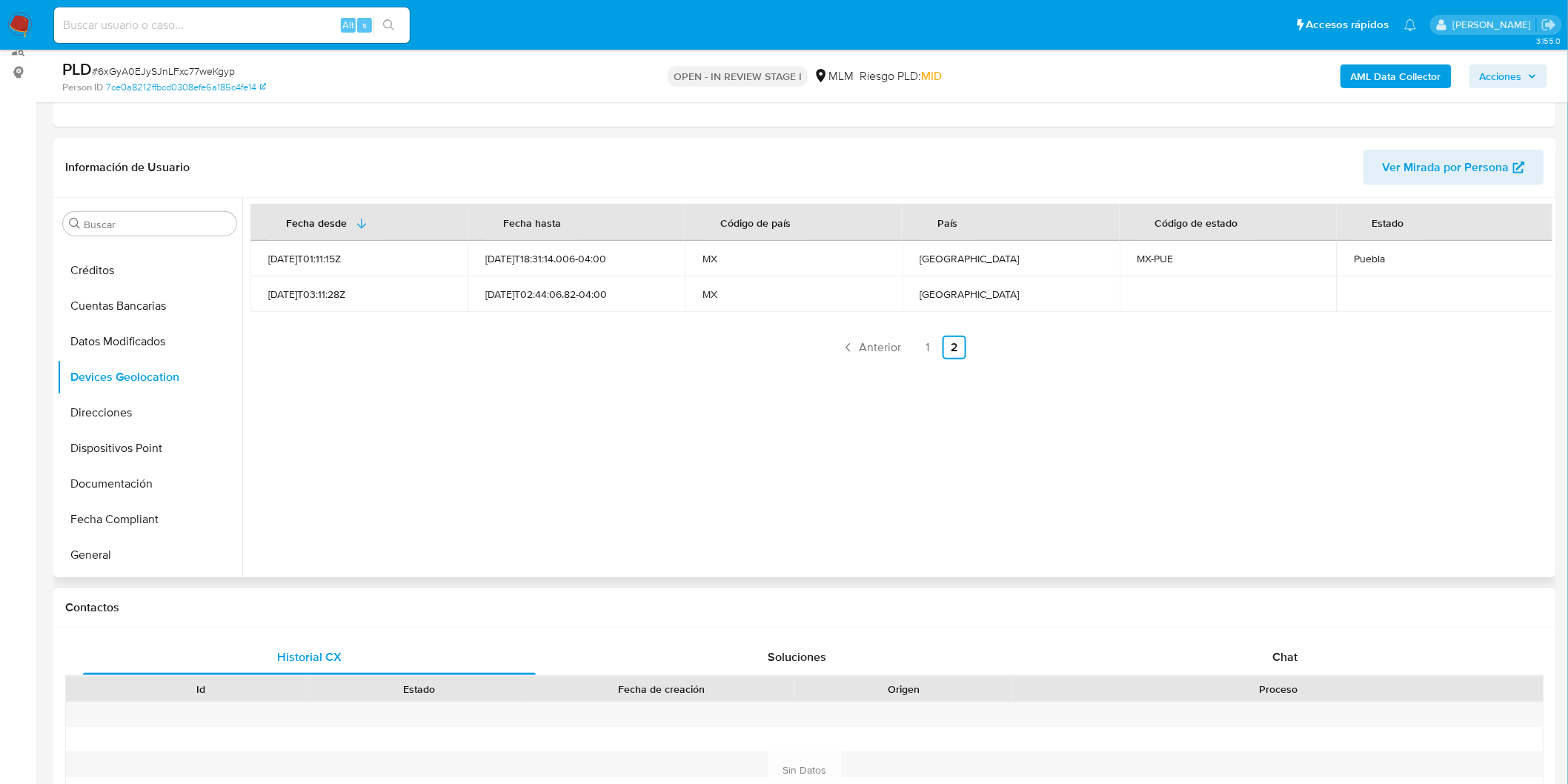
click at [753, 509] on div "Fecha desde Fecha hasta Código de país País Código de estado Estado 2023-05-28T…" at bounding box center [897, 388] width 1310 height 380
click at [934, 349] on link "1" at bounding box center [928, 347] width 23 height 23
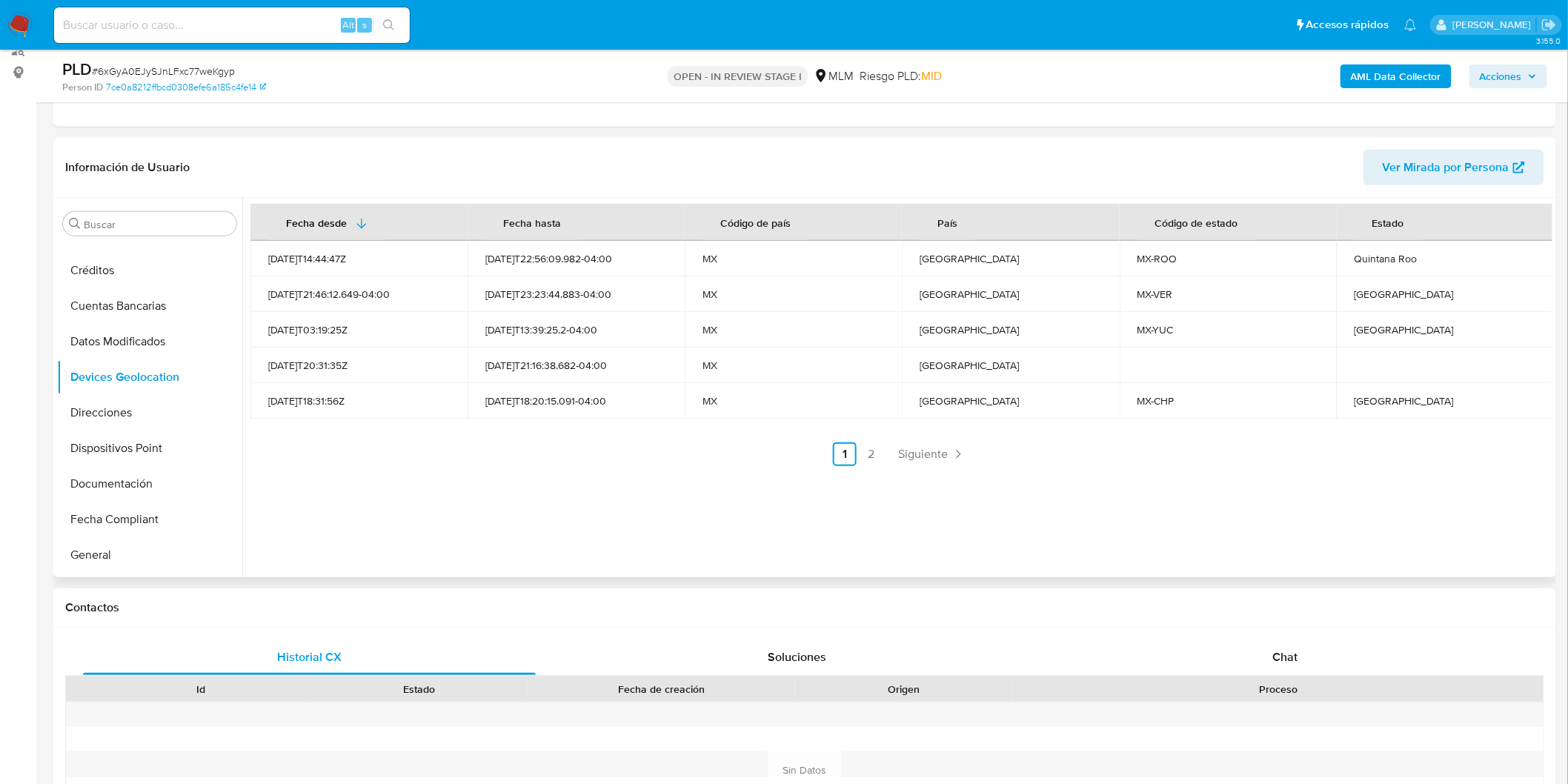
click at [1371, 249] on td "Quintana Roo" at bounding box center [1446, 258] width 217 height 35
click at [1375, 259] on div "Quintana Roo" at bounding box center [1445, 258] width 182 height 14
copy div "Quintana Roo"
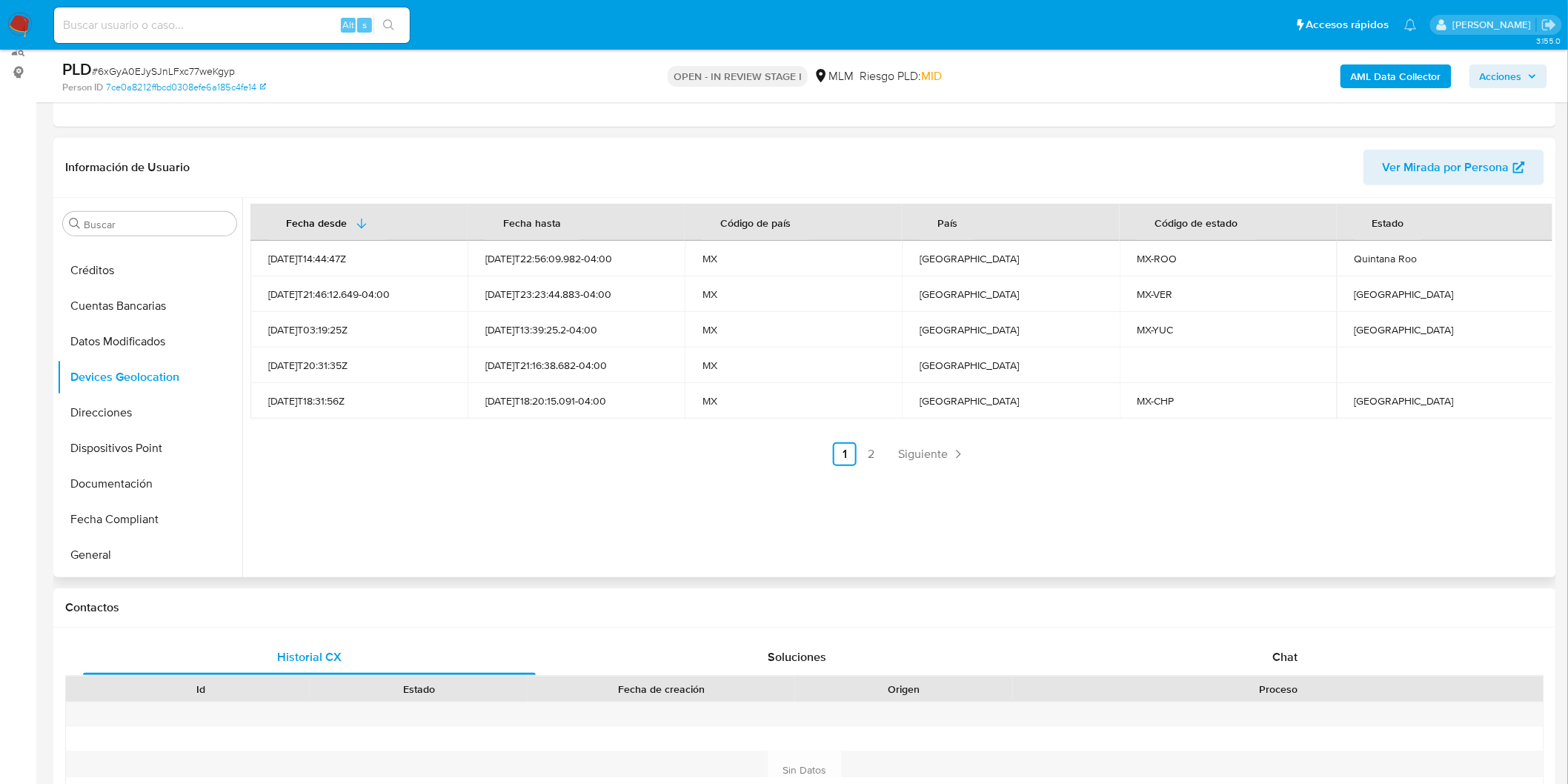
click at [1370, 299] on div "Veracruz" at bounding box center [1445, 294] width 182 height 14
copy div "Veracruz"
click at [1376, 395] on div "Chiapas" at bounding box center [1445, 401] width 182 height 14
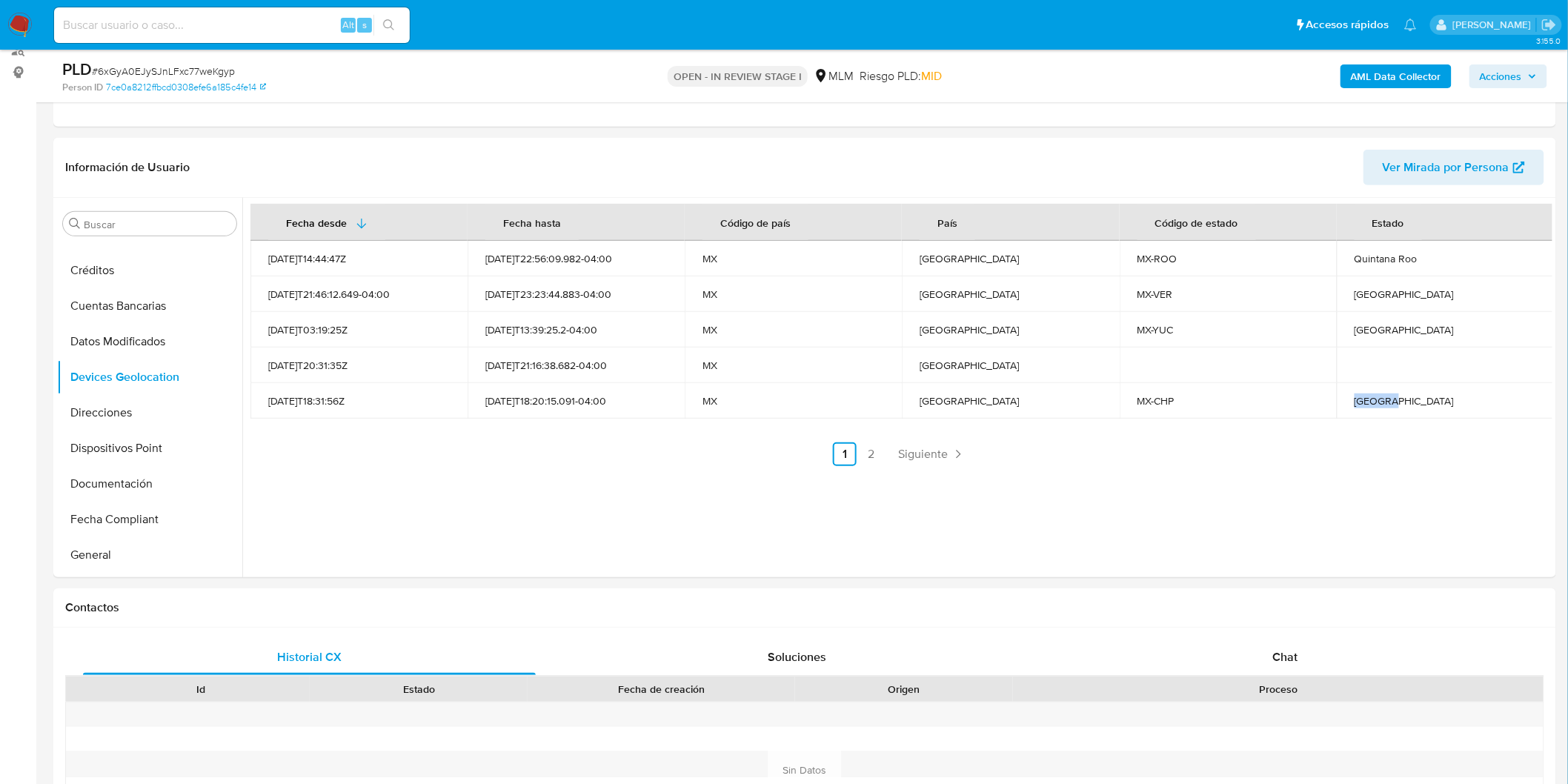
copy div "Chiapas"
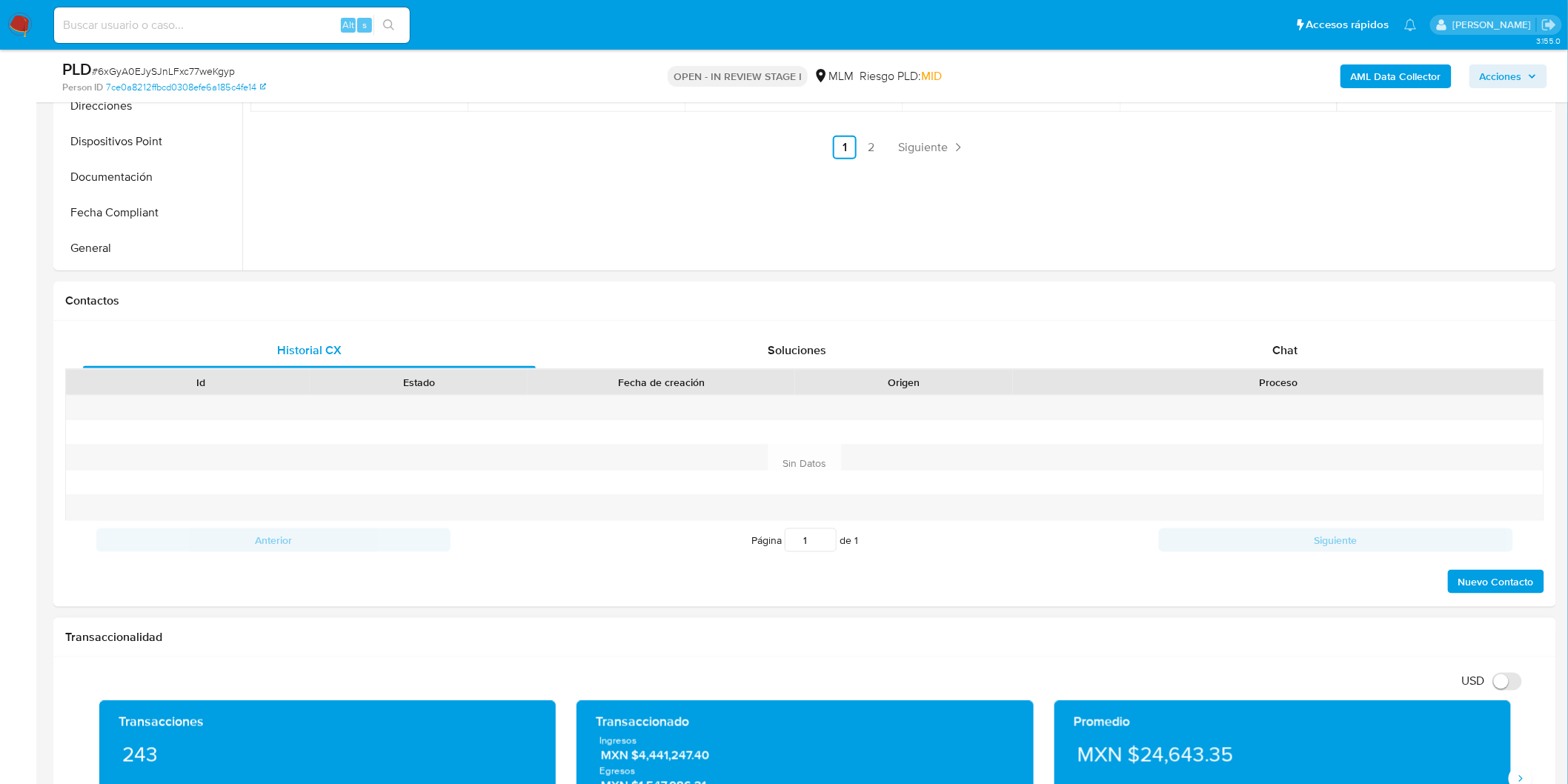
scroll to position [680, 0]
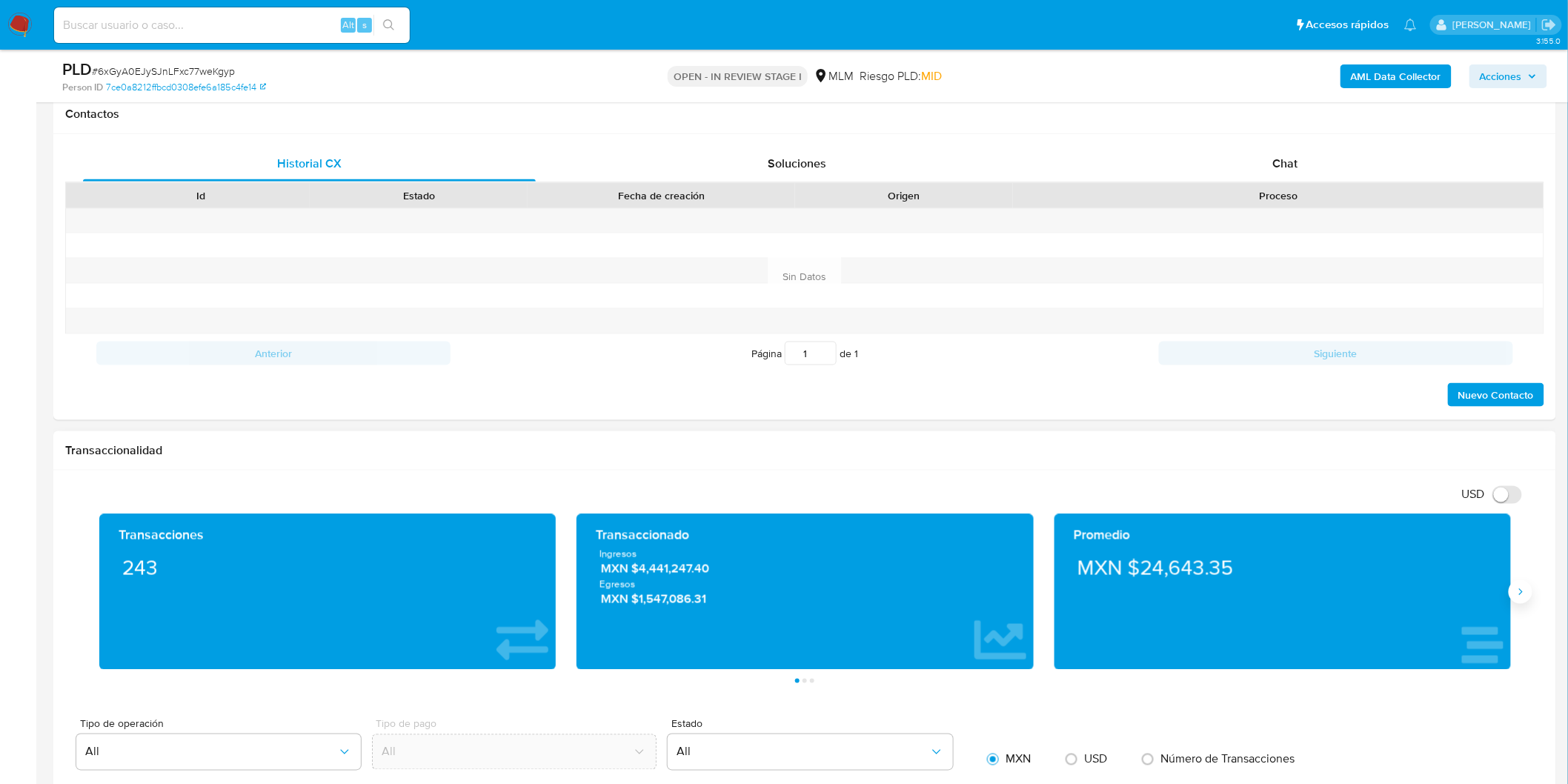
click at [1521, 597] on icon "Siguiente" at bounding box center [1521, 592] width 12 height 12
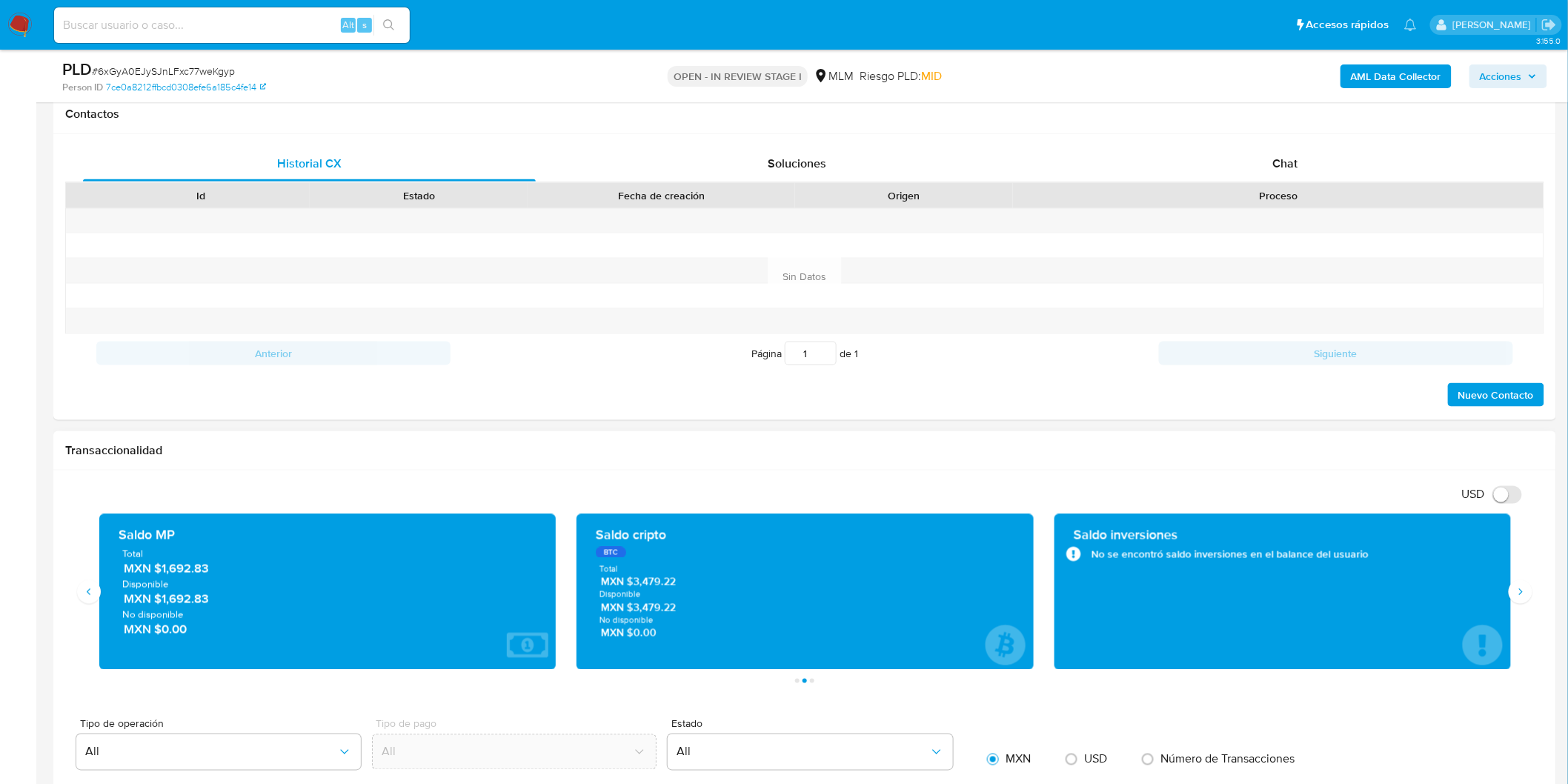
drag, startPoint x: 161, startPoint y: 599, endPoint x: 225, endPoint y: 604, distance: 64.2
click at [225, 604] on span "MXN $1,692.83" at bounding box center [329, 599] width 410 height 17
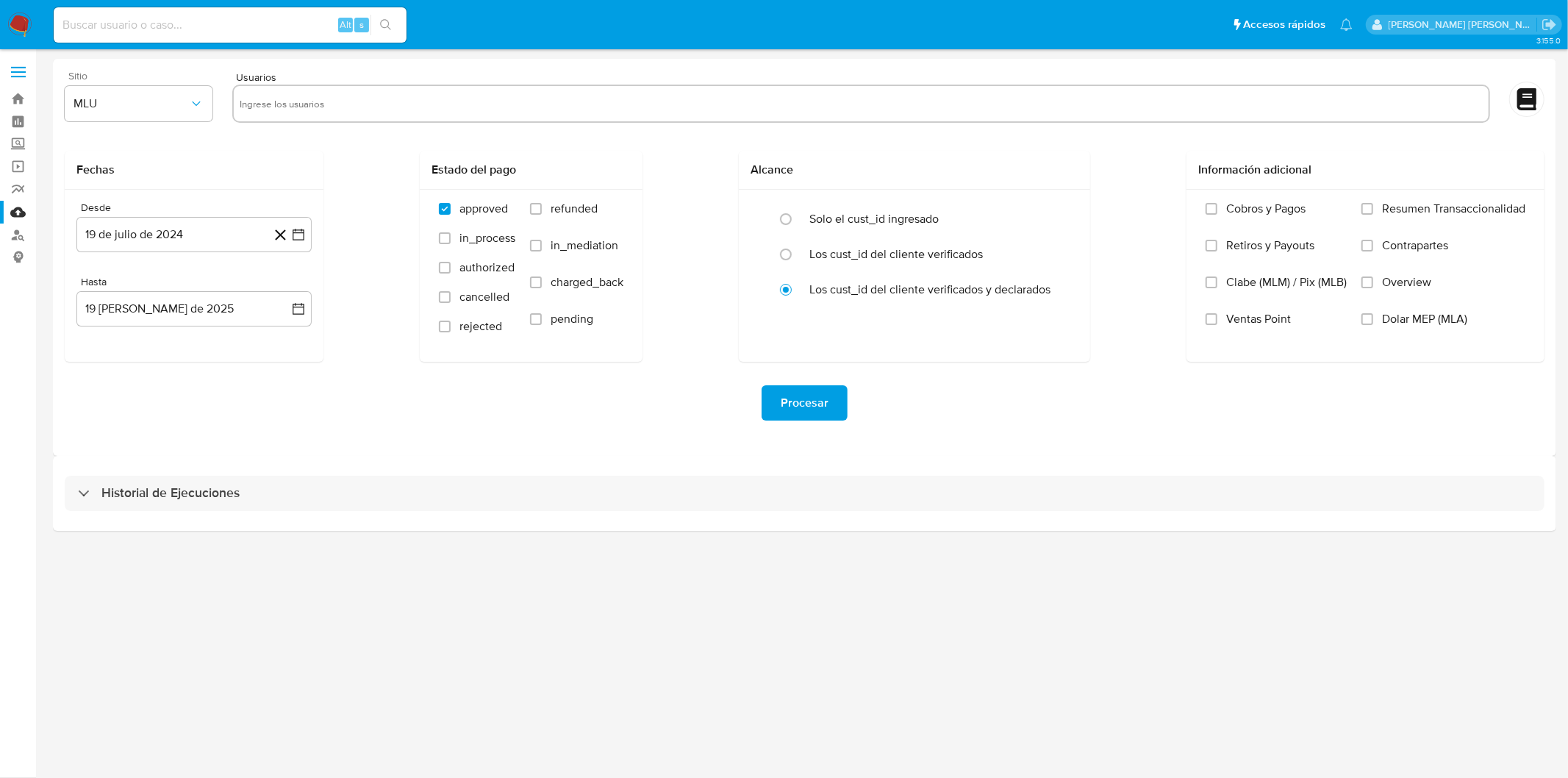
click at [158, 125] on div "Sitio MLU" at bounding box center [139, 99] width 148 height 57
click at [173, 102] on span "MLU" at bounding box center [131, 104] width 115 height 15
click at [114, 303] on div "MLM" at bounding box center [135, 319] width 121 height 35
click at [291, 104] on input "text" at bounding box center [861, 103] width 1243 height 23
type input "1637859086"
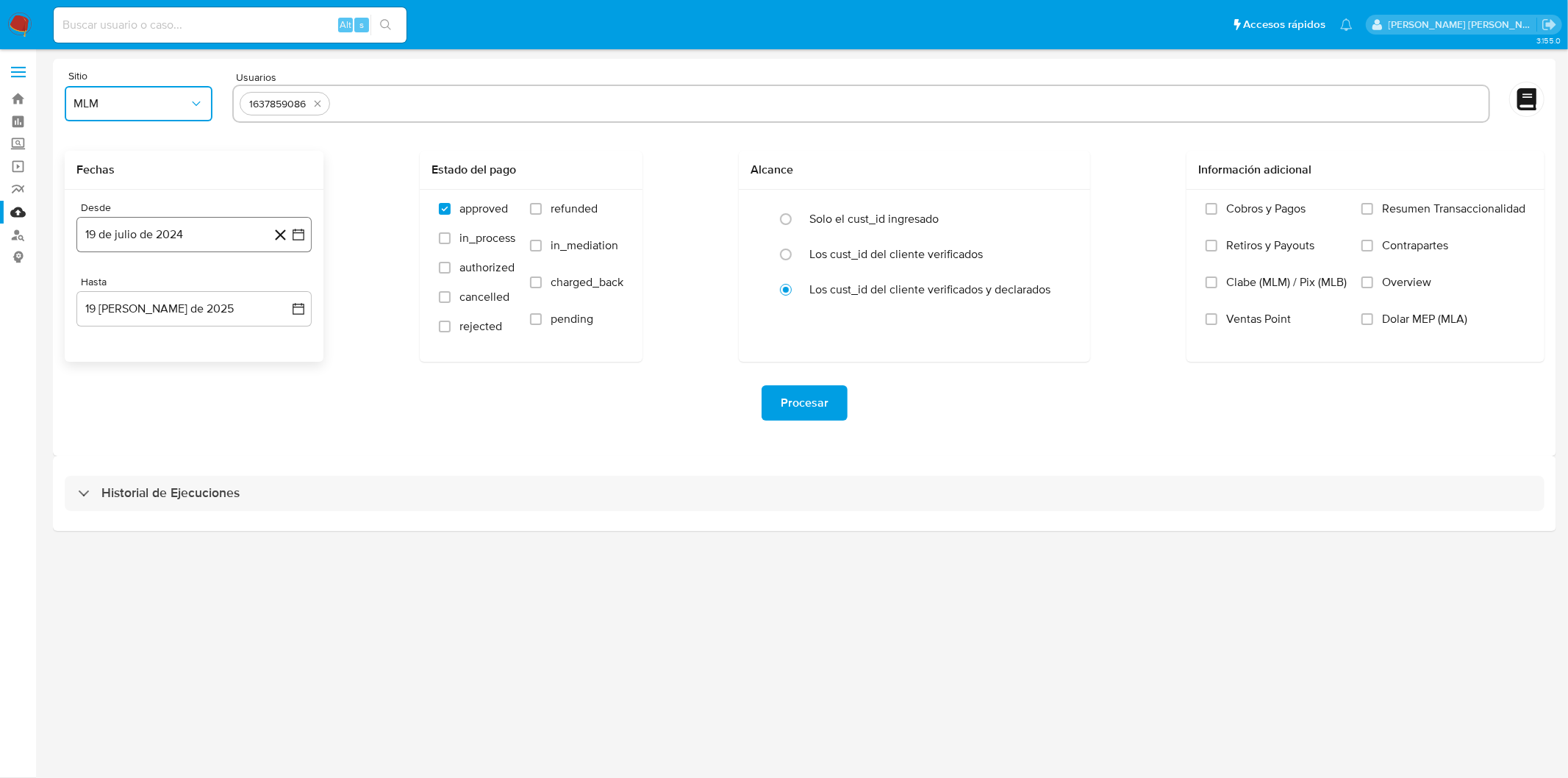
click at [206, 229] on button "19 de julio de 2024" at bounding box center [194, 234] width 235 height 35
click at [197, 292] on span "julio 2024" at bounding box center [187, 288] width 55 height 15
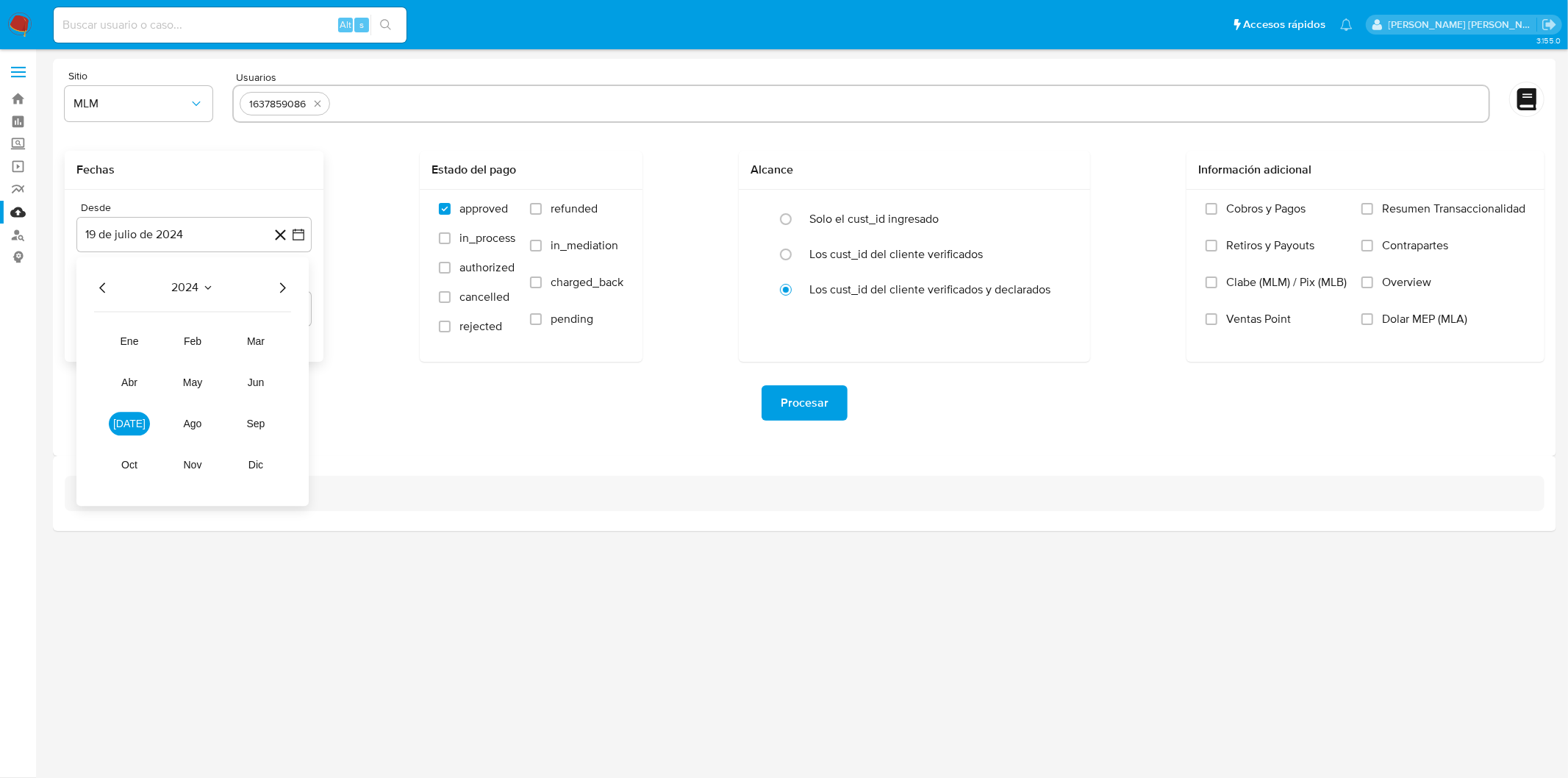
click at [285, 289] on icon "Año siguiente" at bounding box center [283, 288] width 18 height 18
click at [199, 336] on span "feb" at bounding box center [193, 342] width 18 height 12
click at [248, 342] on button "1" at bounding box center [253, 342] width 23 height 23
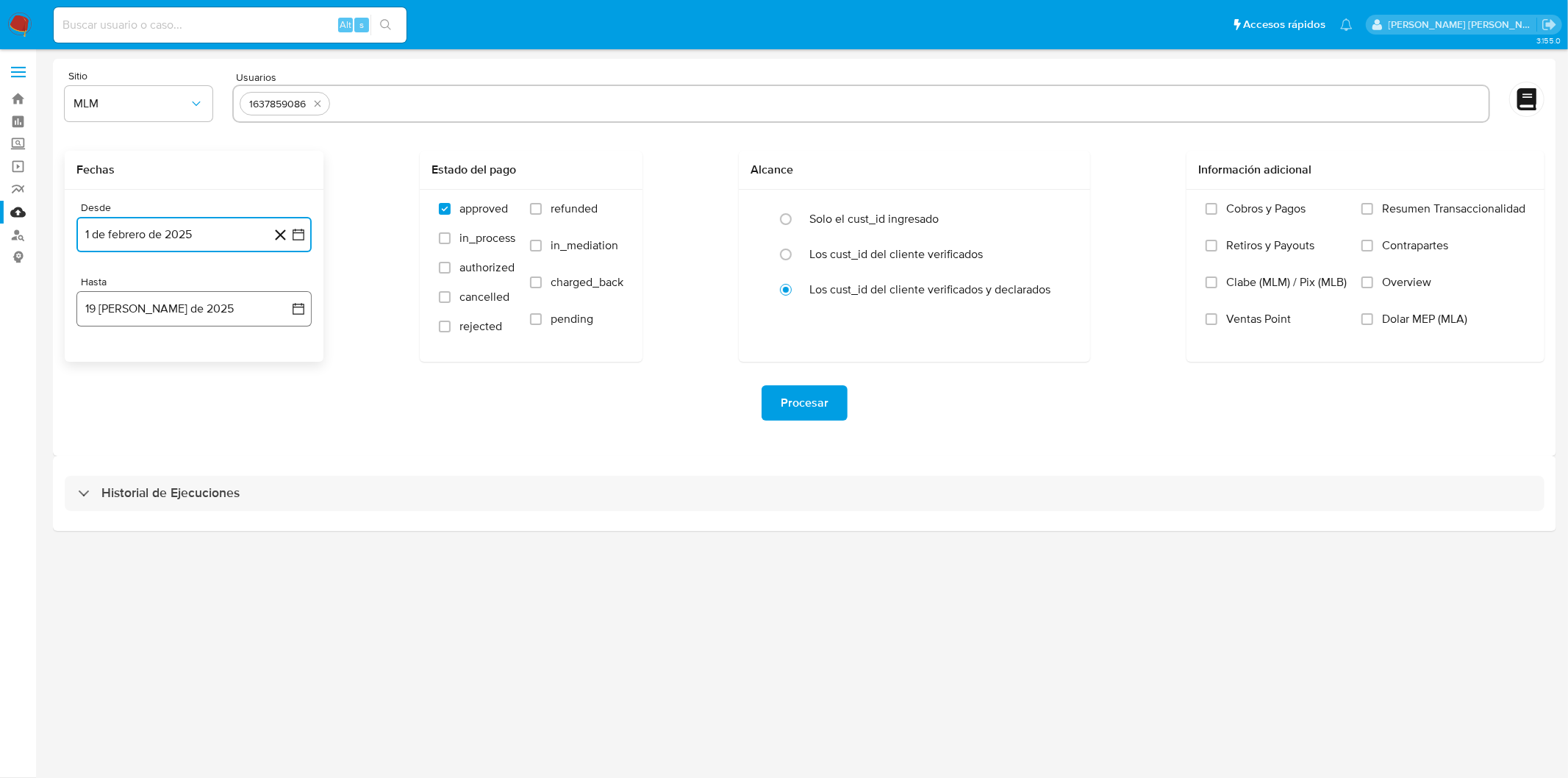
click at [184, 297] on button "19 de agosto de 2025" at bounding box center [194, 309] width 235 height 35
click at [169, 358] on span "agosto 2025" at bounding box center [188, 362] width 67 height 15
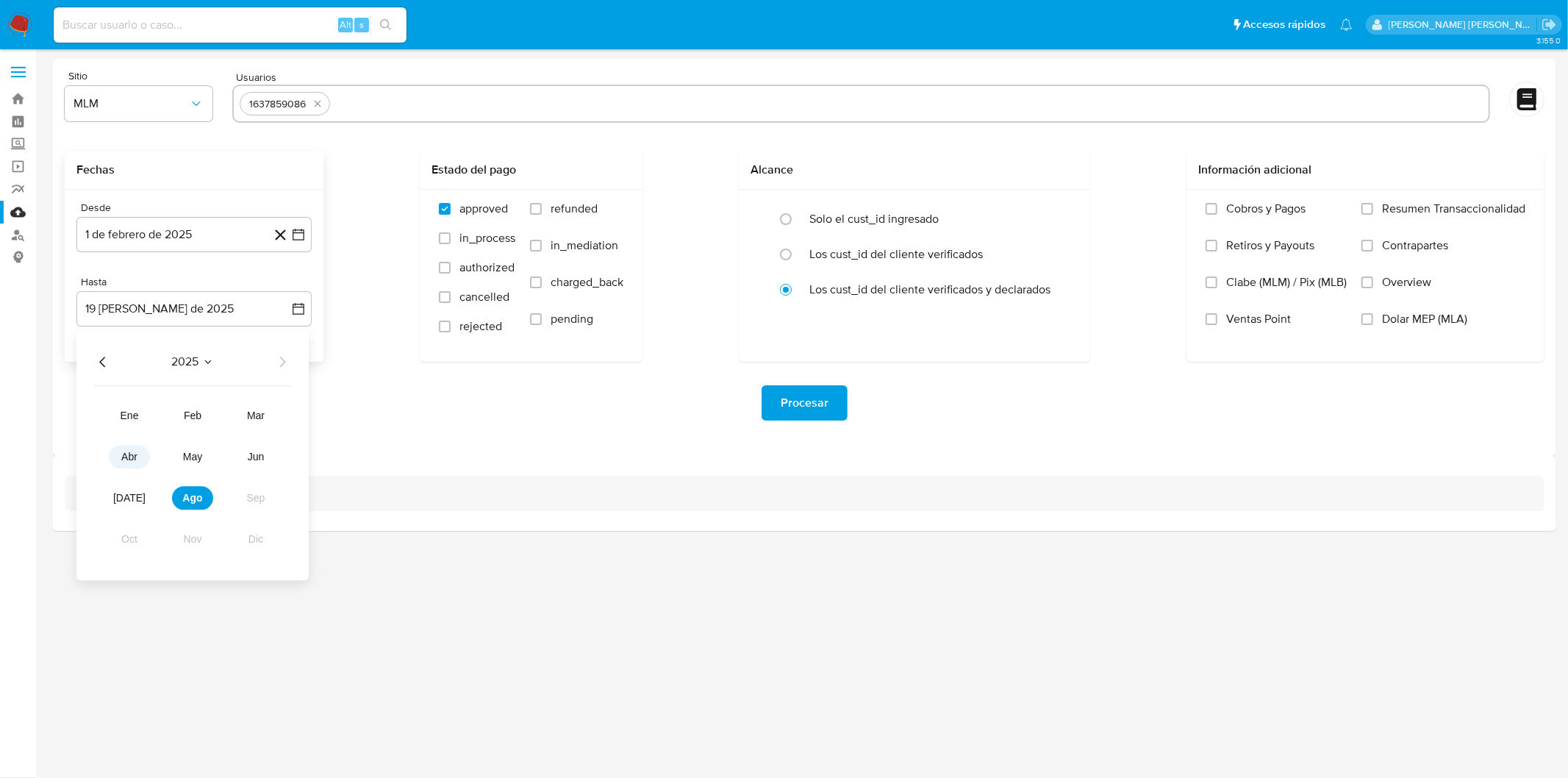
click at [133, 460] on span "abr" at bounding box center [129, 457] width 16 height 12
click at [172, 531] on button "30" at bounding box center [164, 533] width 23 height 23
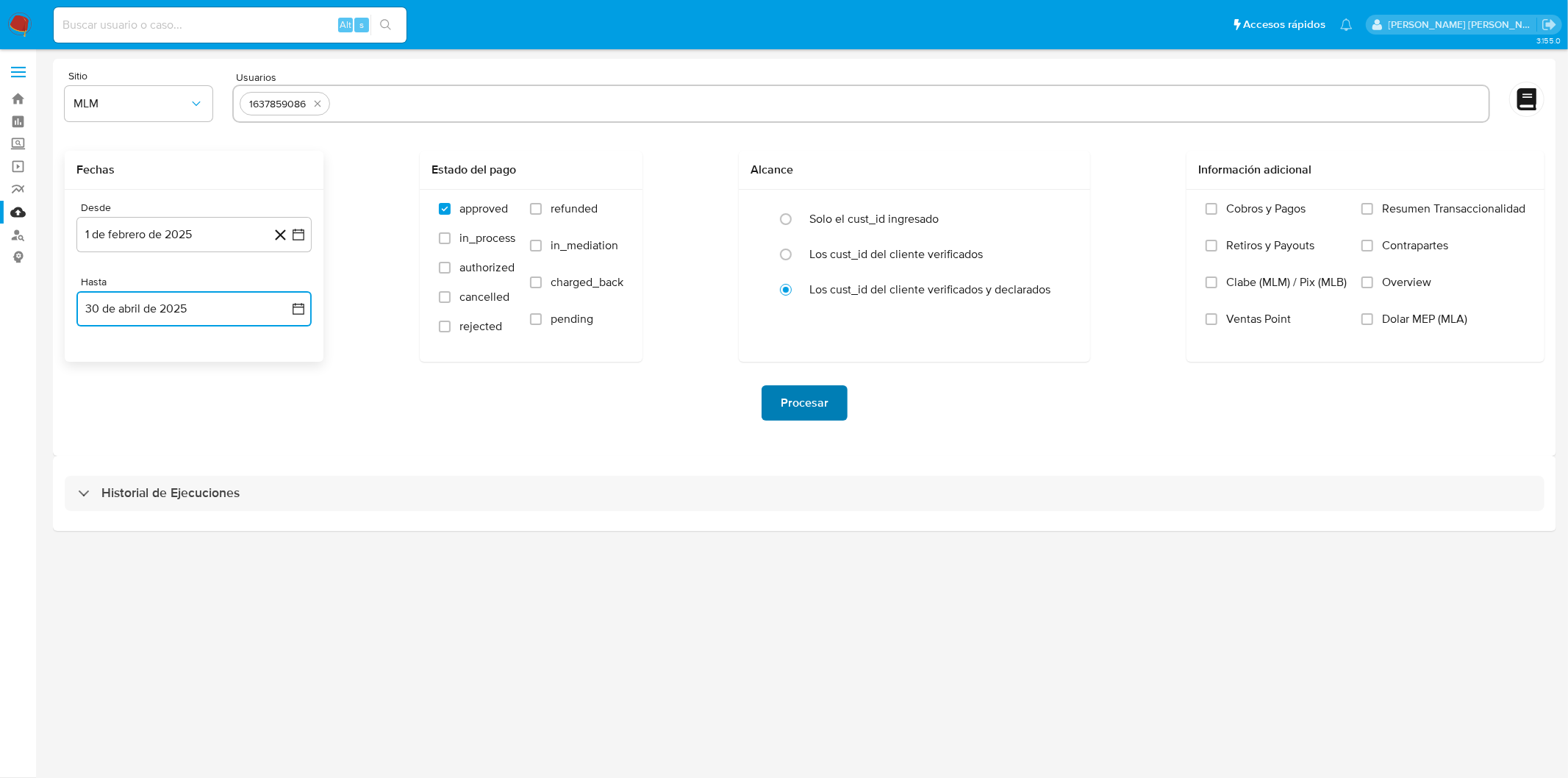
click at [801, 417] on span "Procesar" at bounding box center [805, 402] width 48 height 32
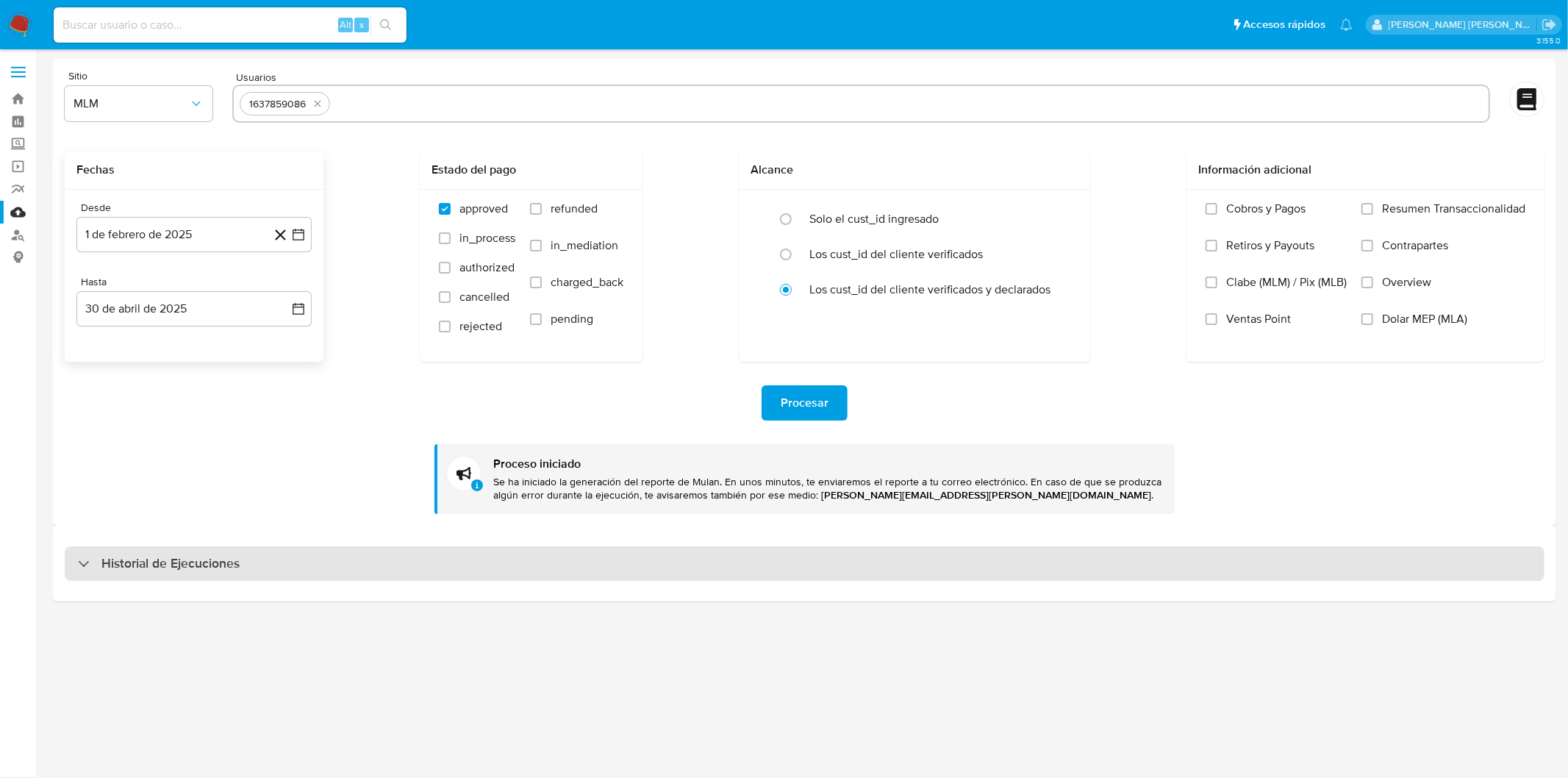
click at [131, 552] on div "Historial de Ejecuciones" at bounding box center [805, 564] width 1480 height 35
select select "10"
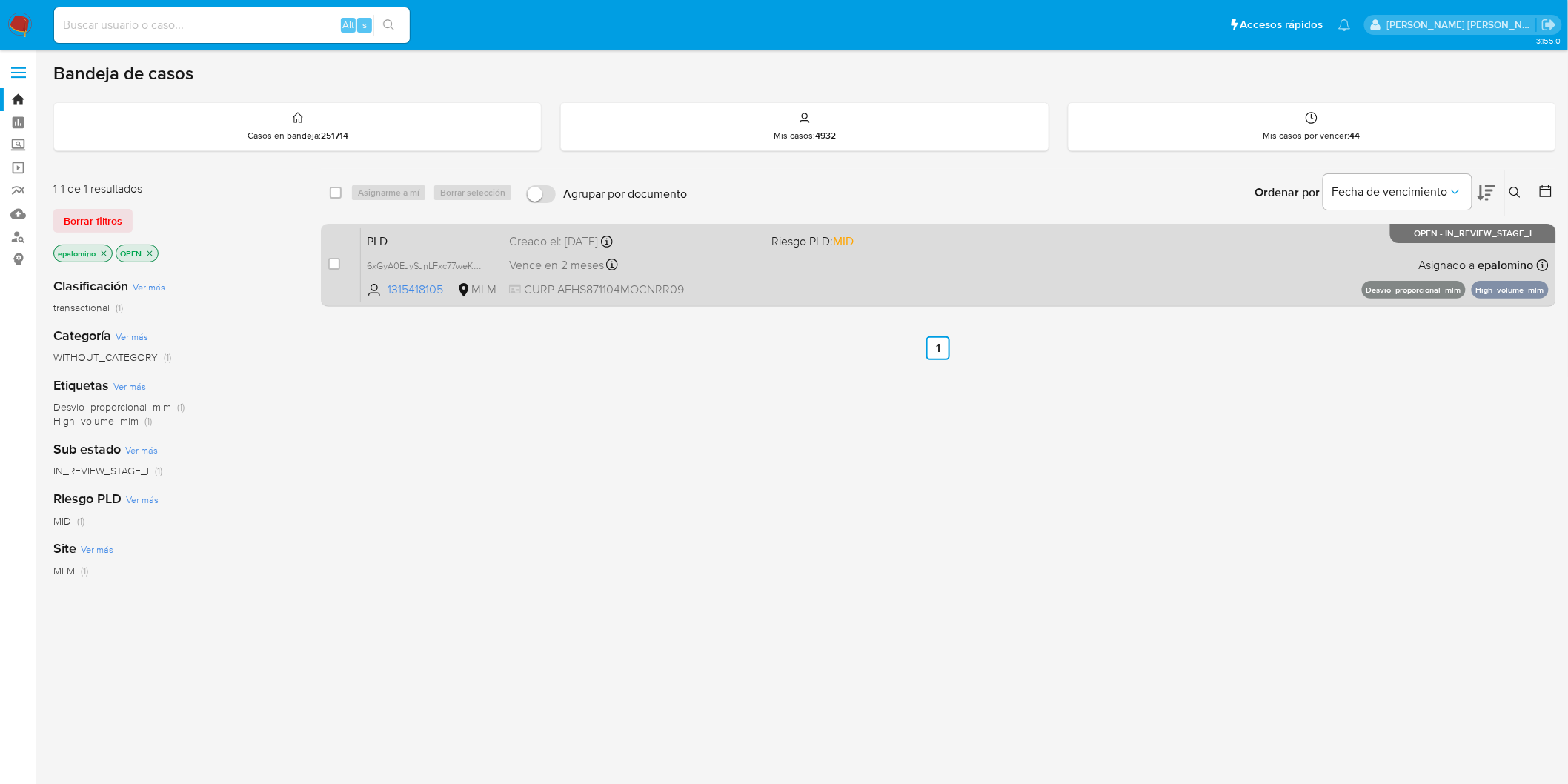
click at [368, 239] on span "PLD" at bounding box center [432, 240] width 130 height 20
click at [401, 239] on span "PLD" at bounding box center [432, 240] width 130 height 20
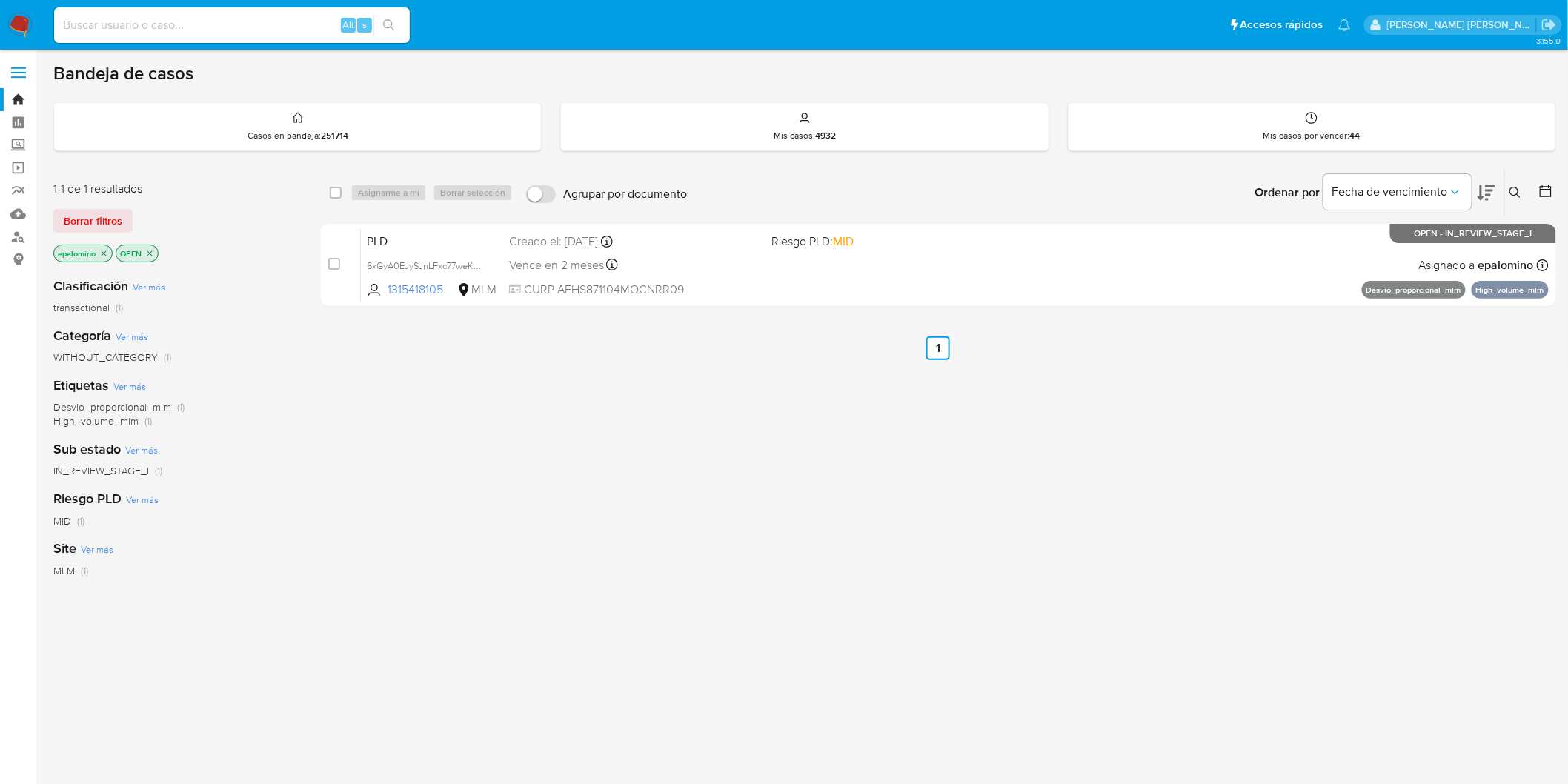
click at [1506, 188] on button at bounding box center [1518, 193] width 24 height 18
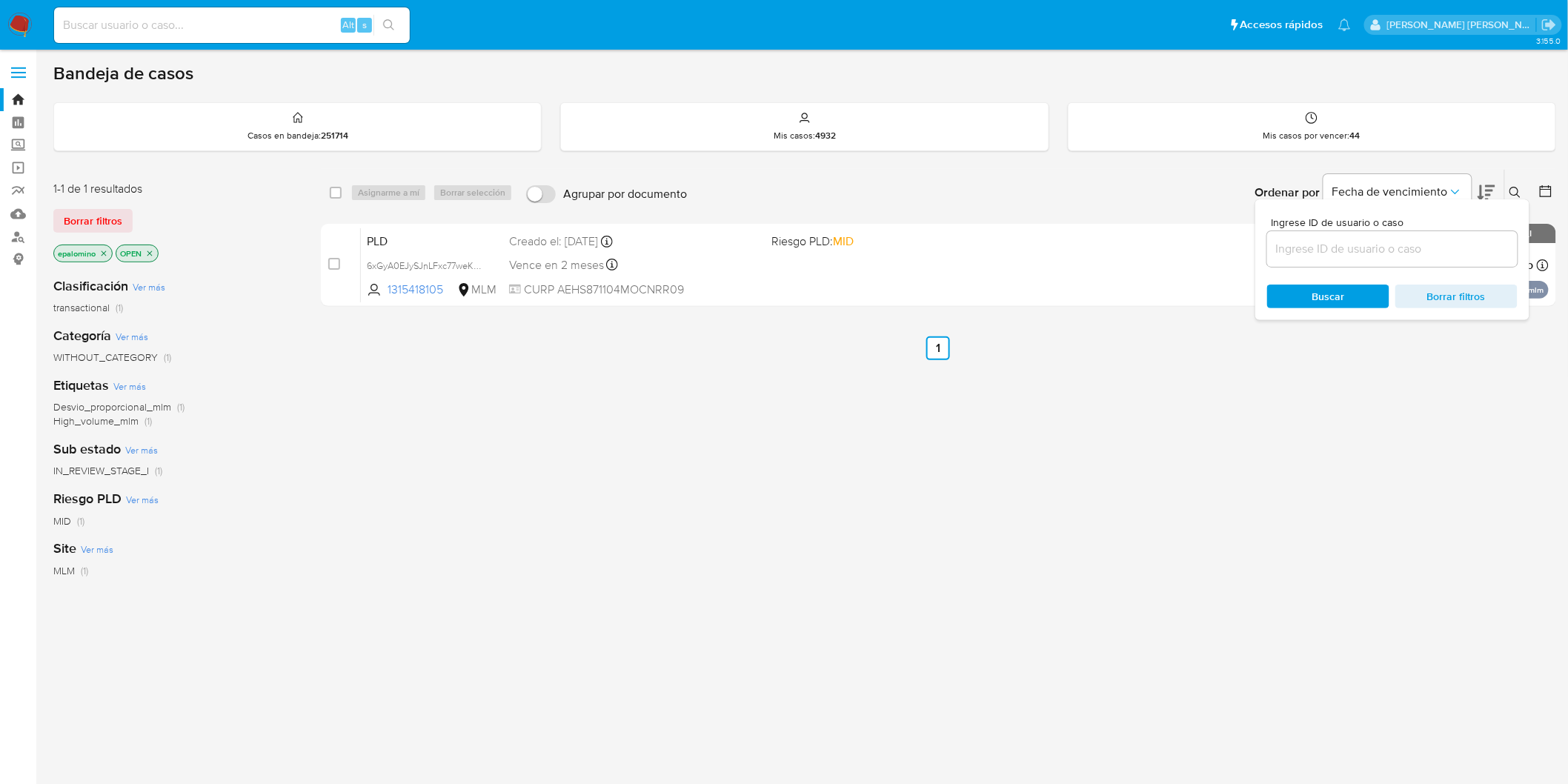
click at [1287, 243] on input at bounding box center [1392, 249] width 250 height 20
type input "2420369940"
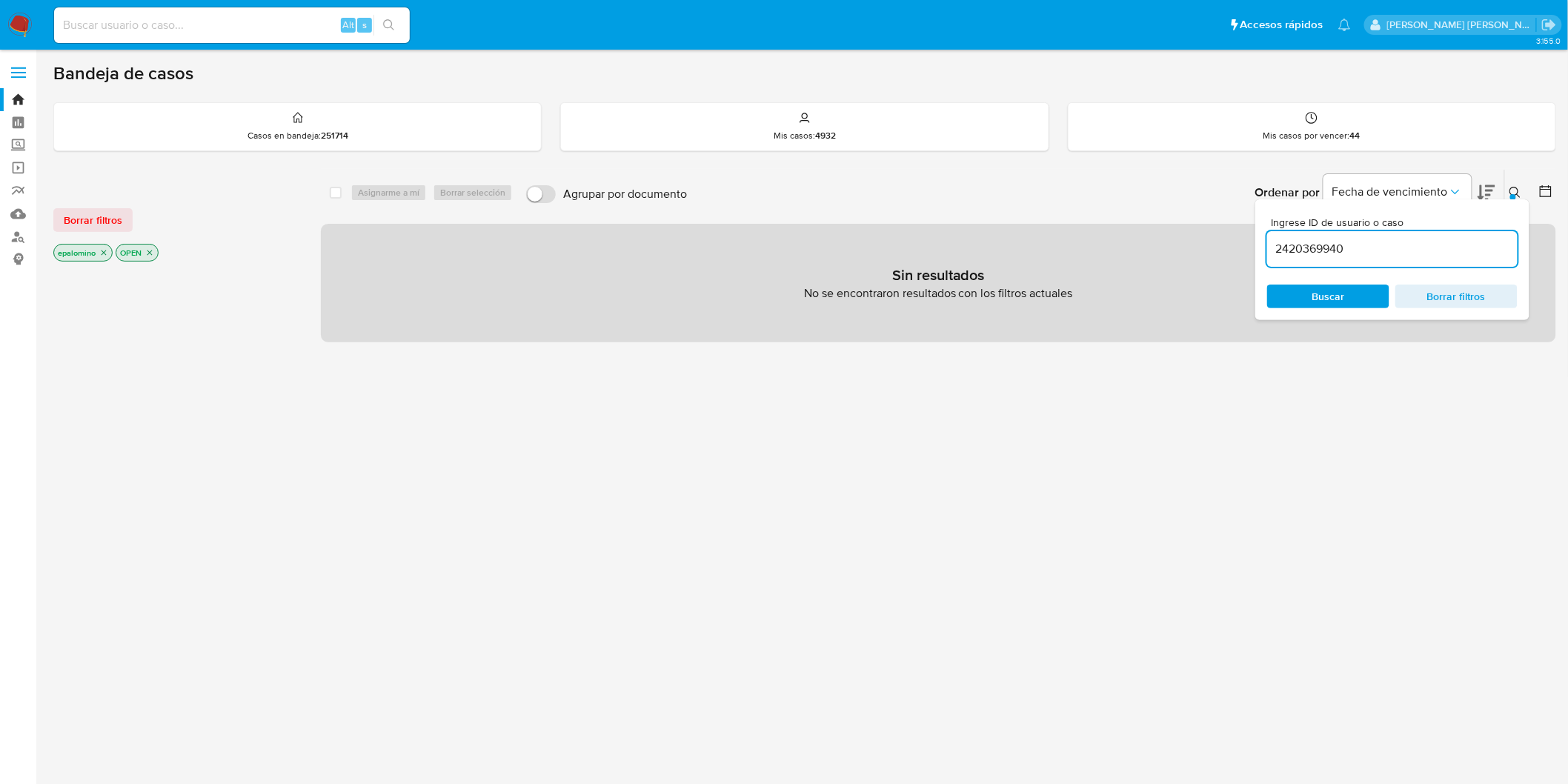
click at [235, 17] on input at bounding box center [232, 26] width 356 height 20
paste input "2420369940"
type input "2420369940"
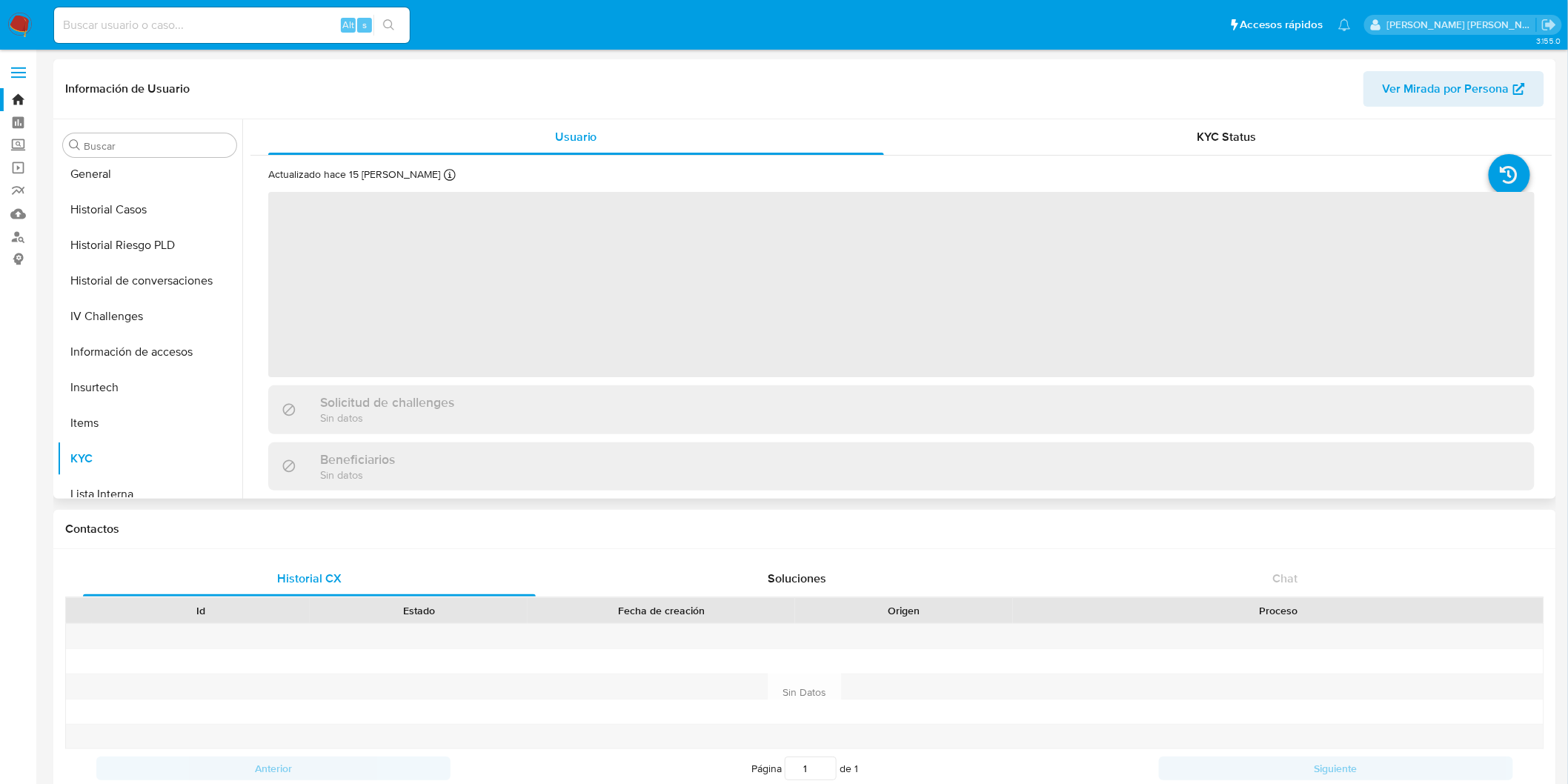
scroll to position [247, 0]
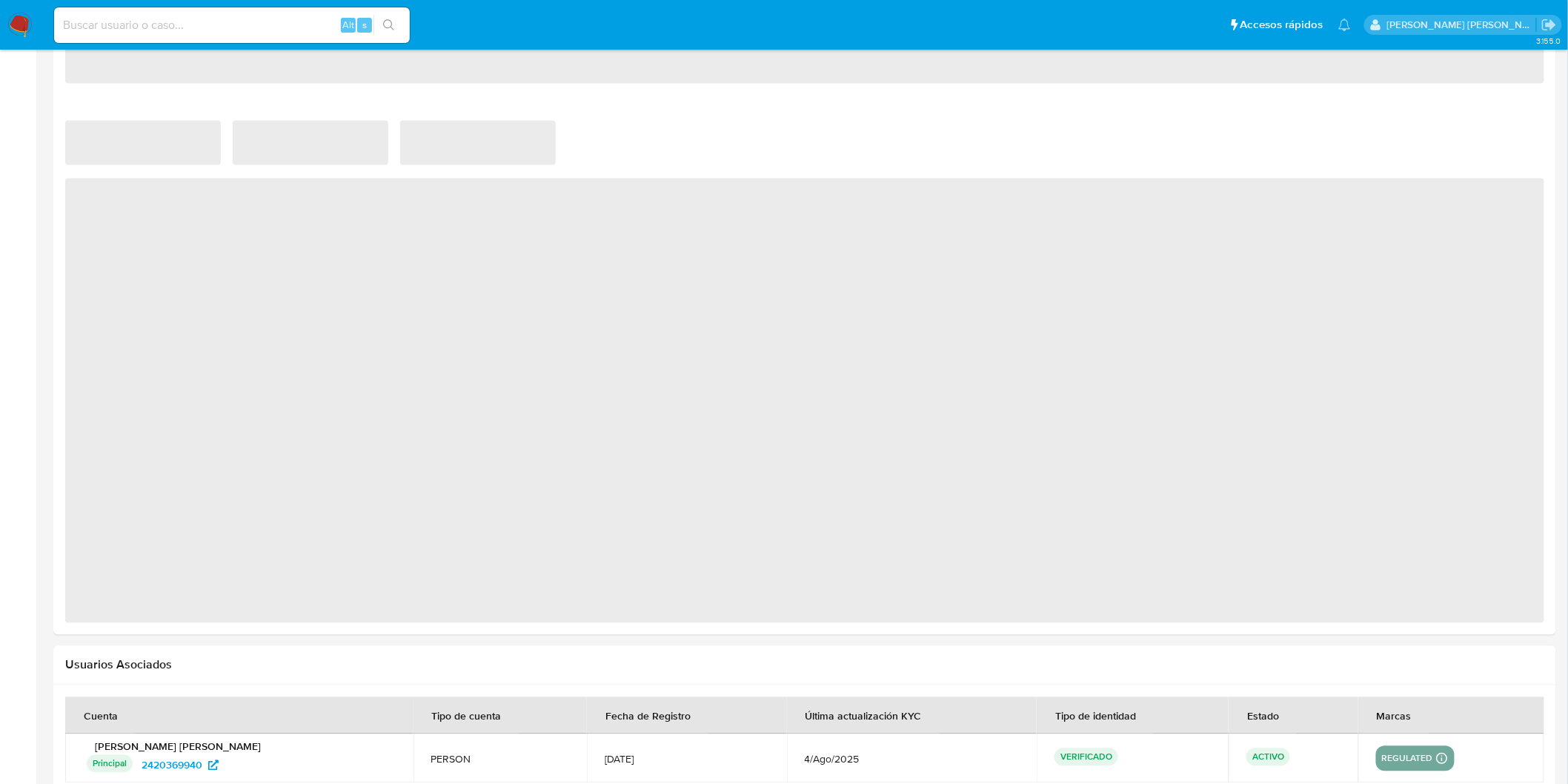
select select "10"
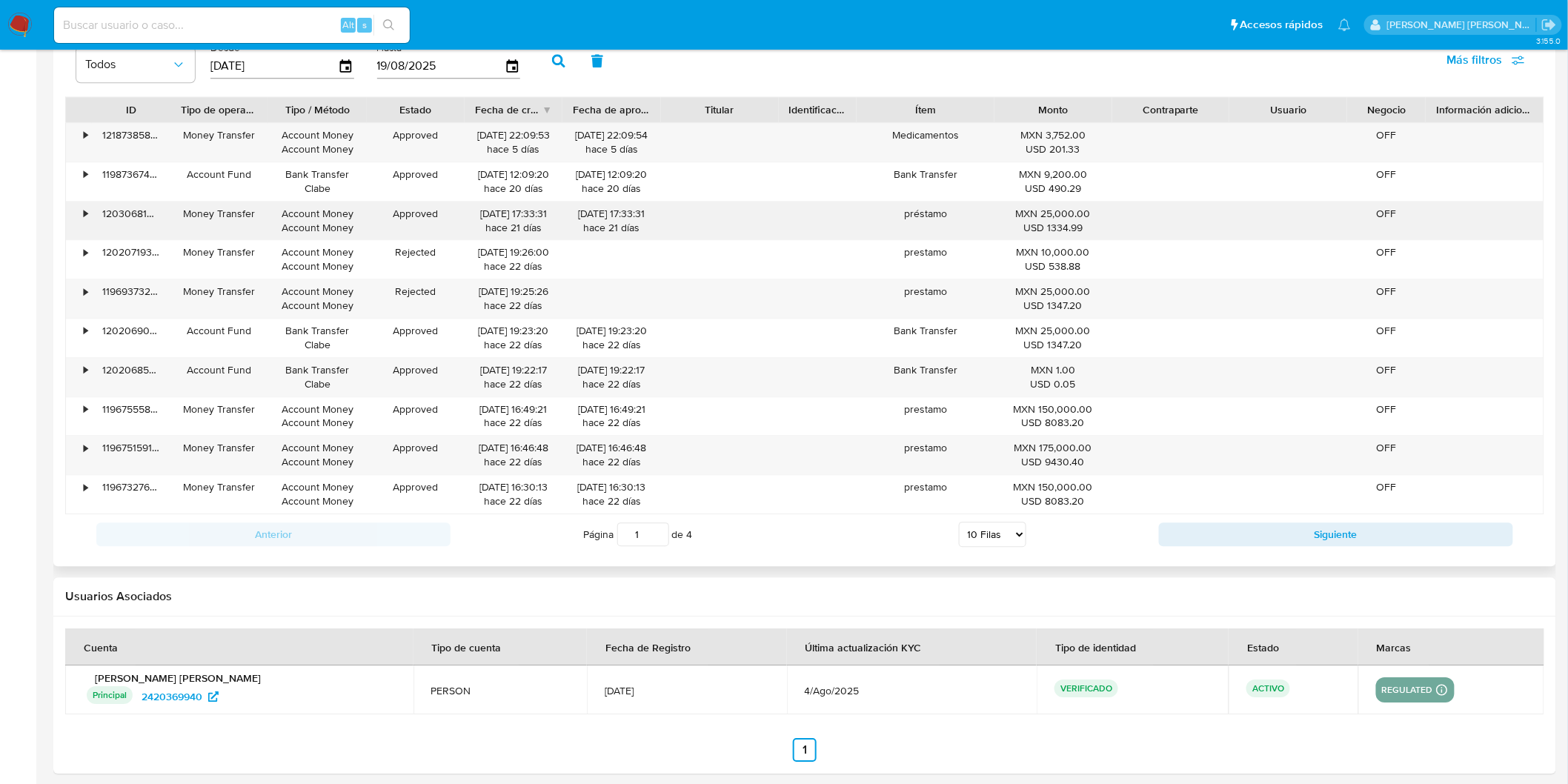
scroll to position [1319, 0]
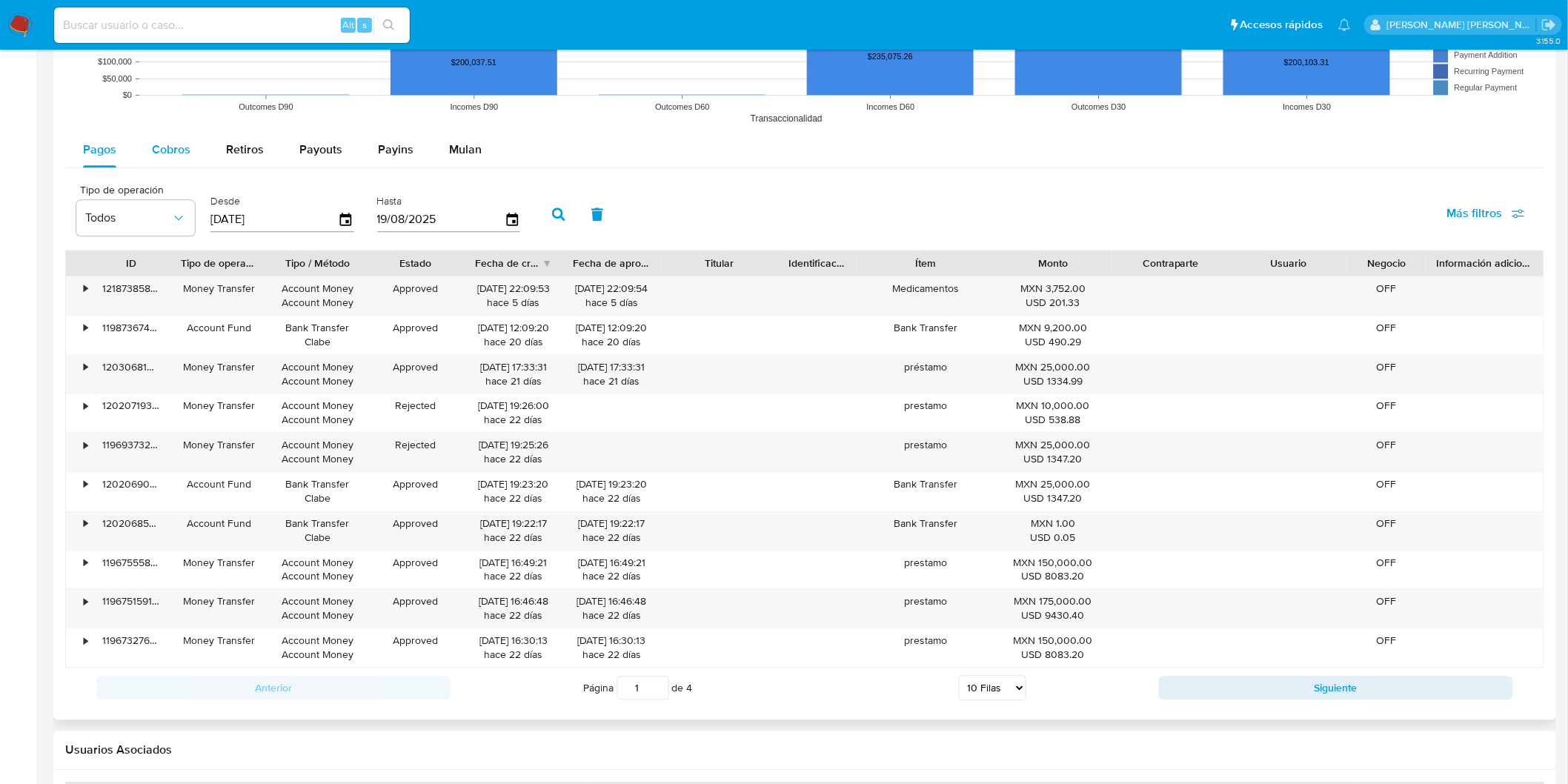
click at [173, 146] on span "Cobros" at bounding box center [171, 149] width 38 height 17
select select "10"
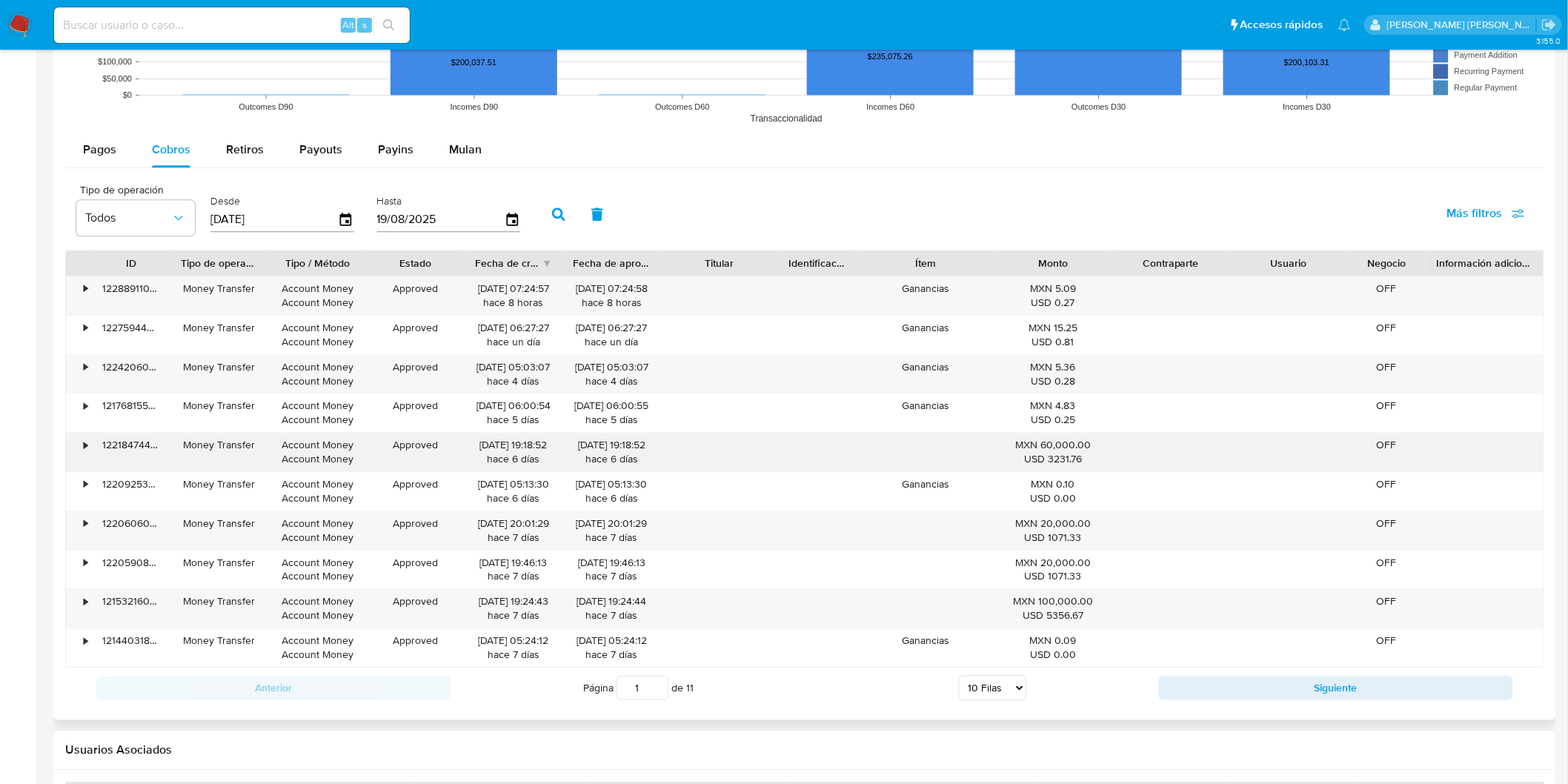
click at [84, 450] on div "•" at bounding box center [85, 444] width 4 height 14
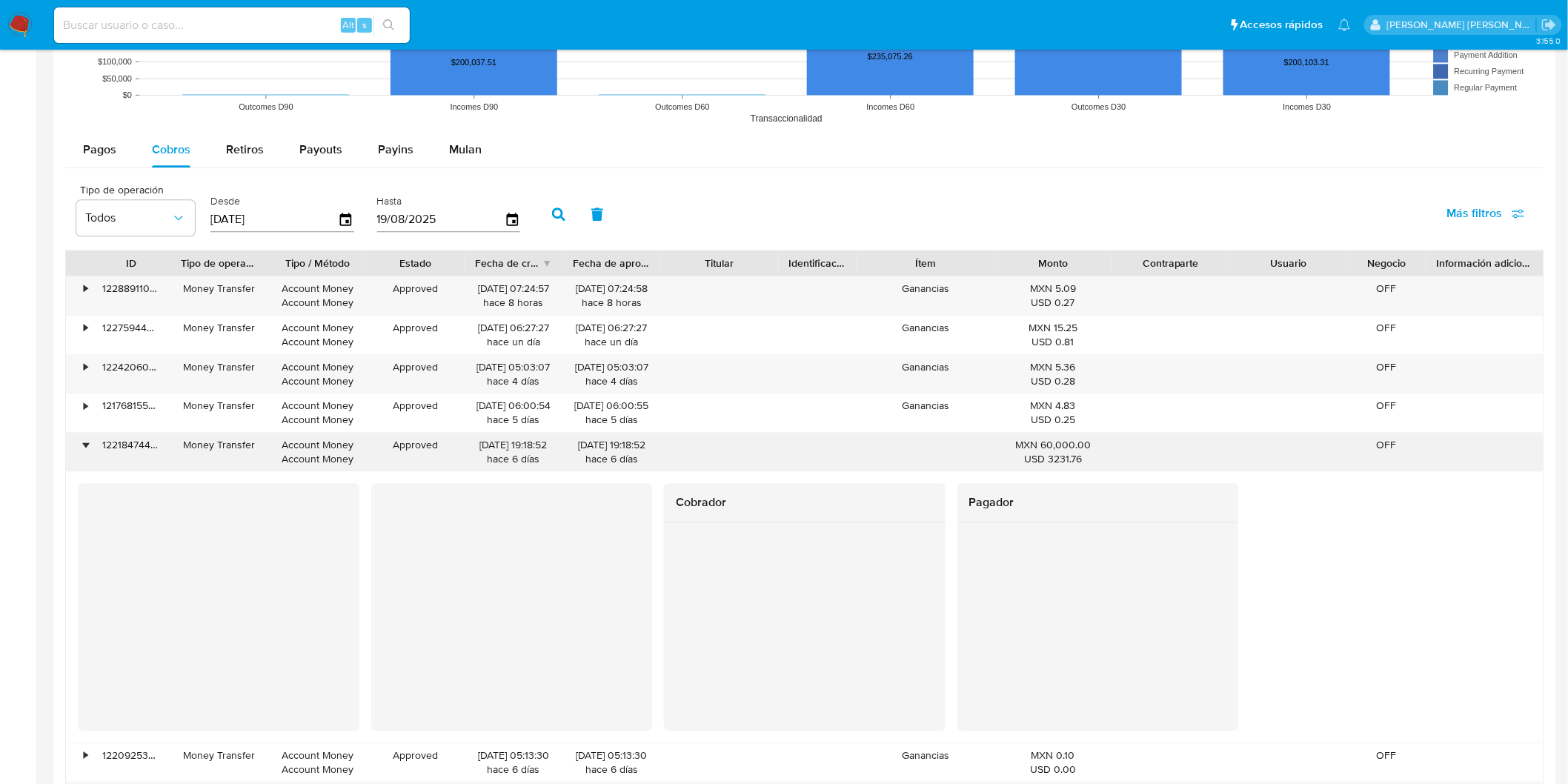
click at [84, 450] on div "•" at bounding box center [85, 444] width 4 height 14
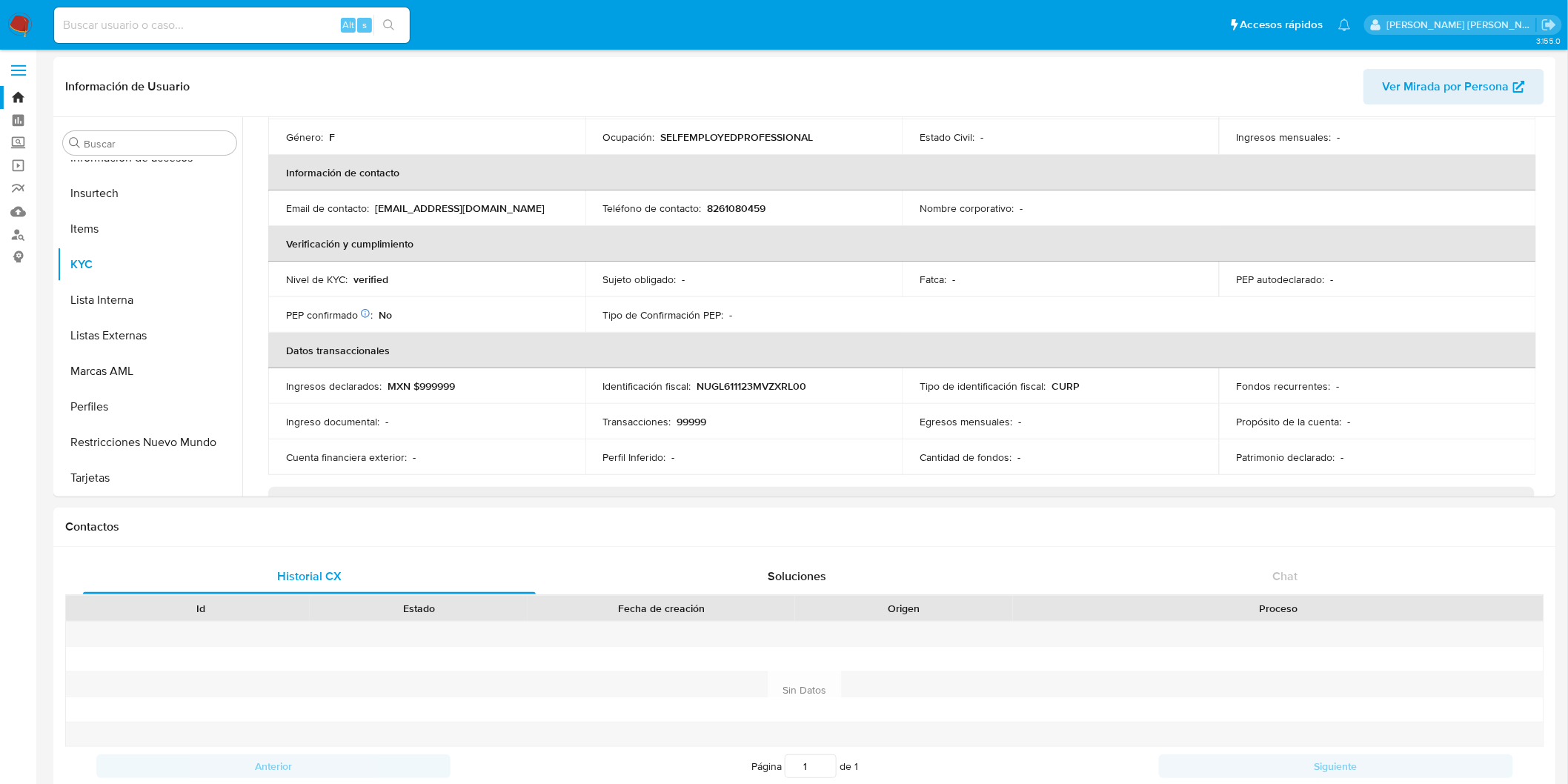
scroll to position [0, 0]
click at [17, 26] on img at bounding box center [20, 25] width 25 height 25
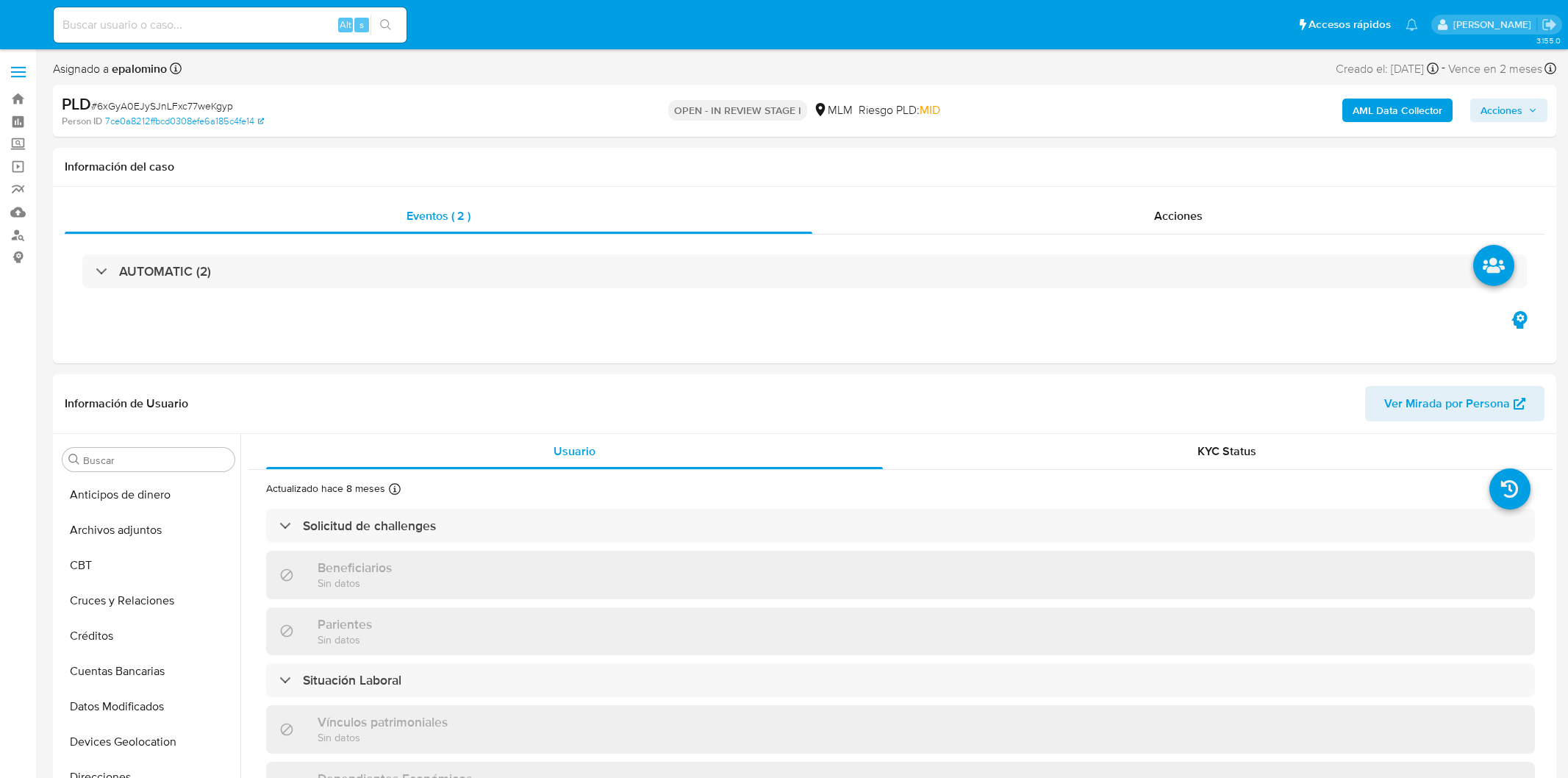
select select "10"
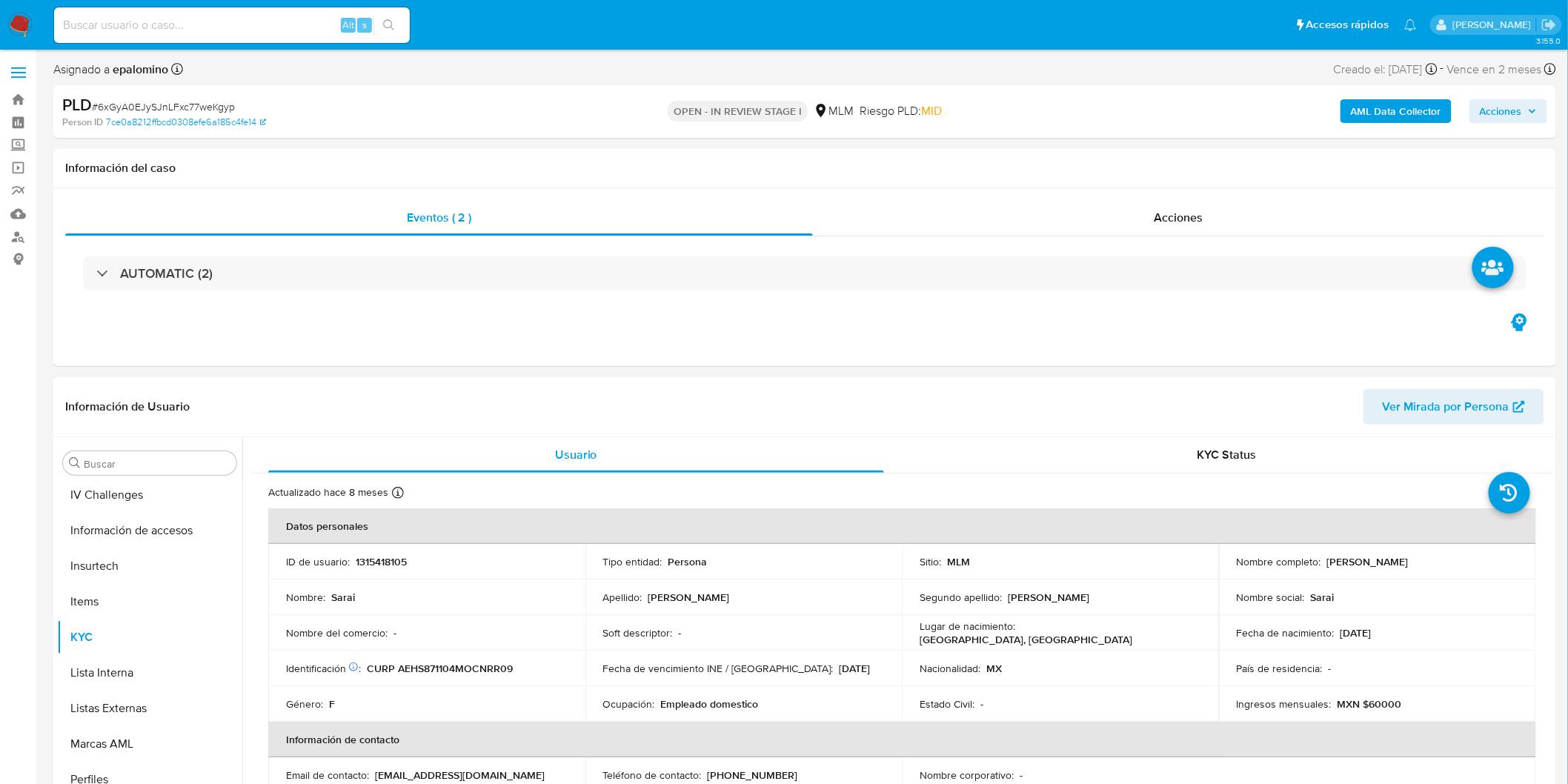
scroll to position [625, 0]
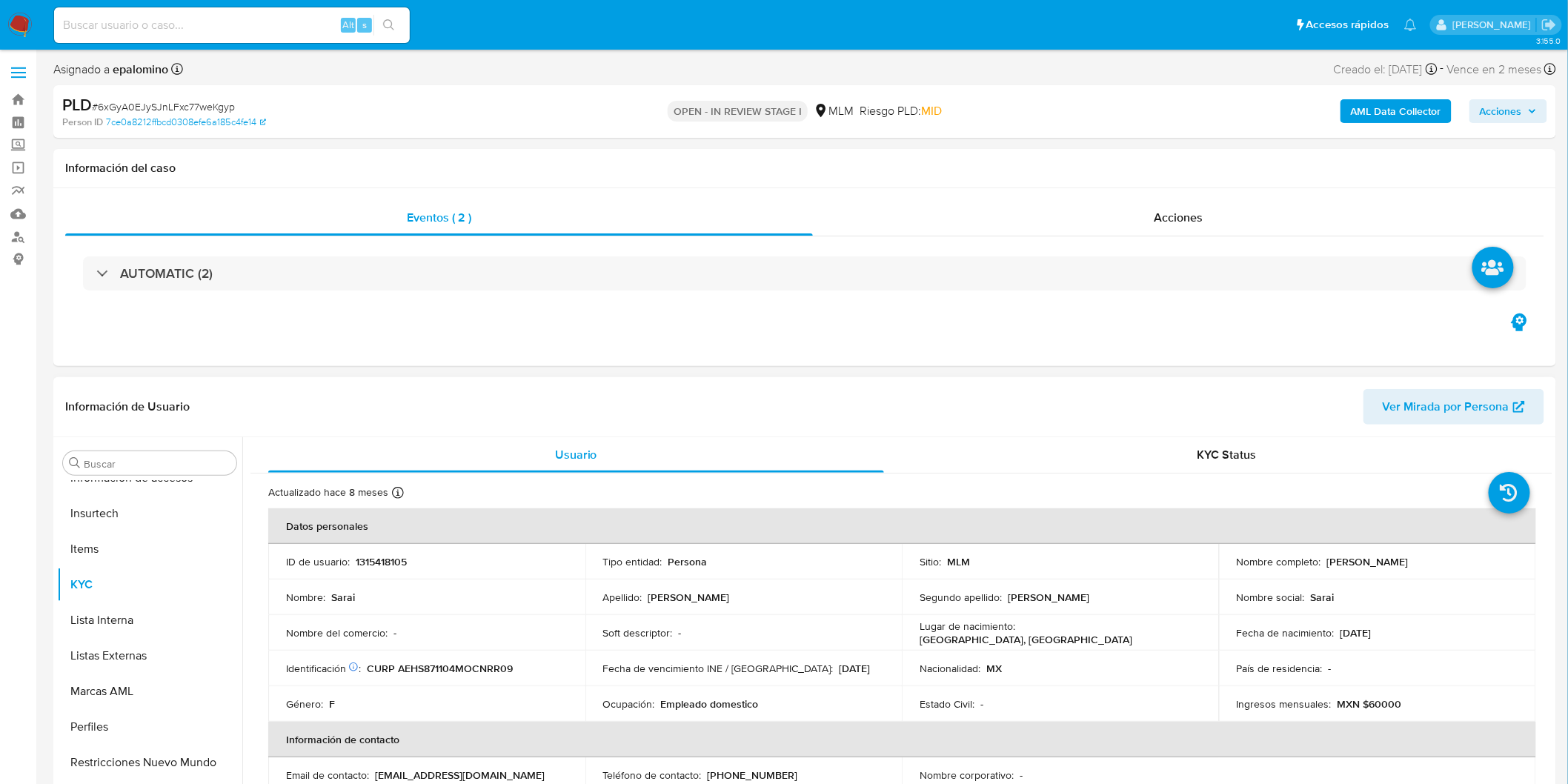
click at [522, 645] on td "Nombre del comercio : -" at bounding box center [426, 632] width 317 height 35
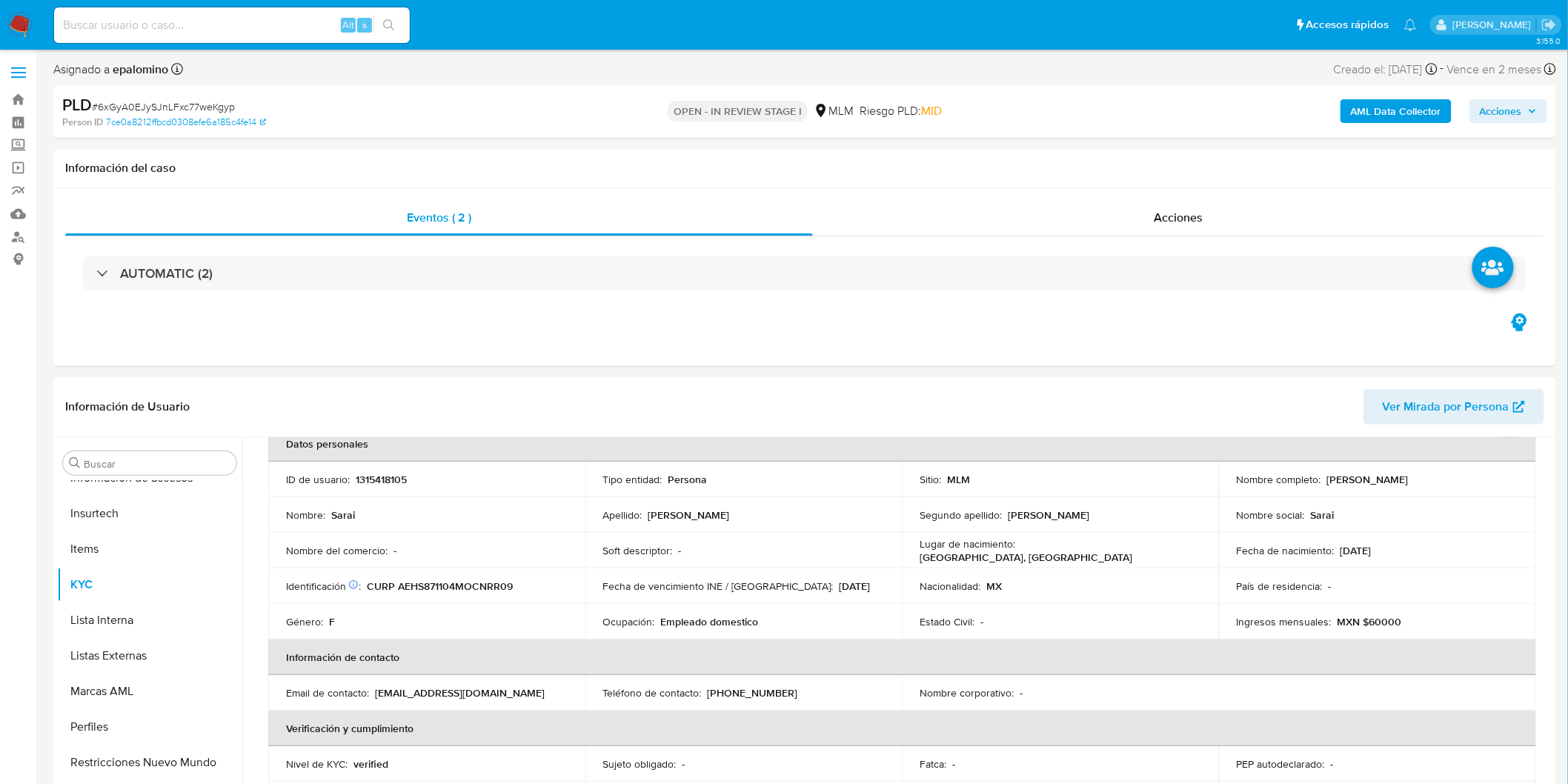
drag, startPoint x: 1444, startPoint y: 476, endPoint x: 1319, endPoint y: 476, distance: 125.0
click at [1319, 476] on div "Nombre completo : [PERSON_NAME]" at bounding box center [1378, 480] width 282 height 14
copy div "[PERSON_NAME] [PERSON_NAME]"
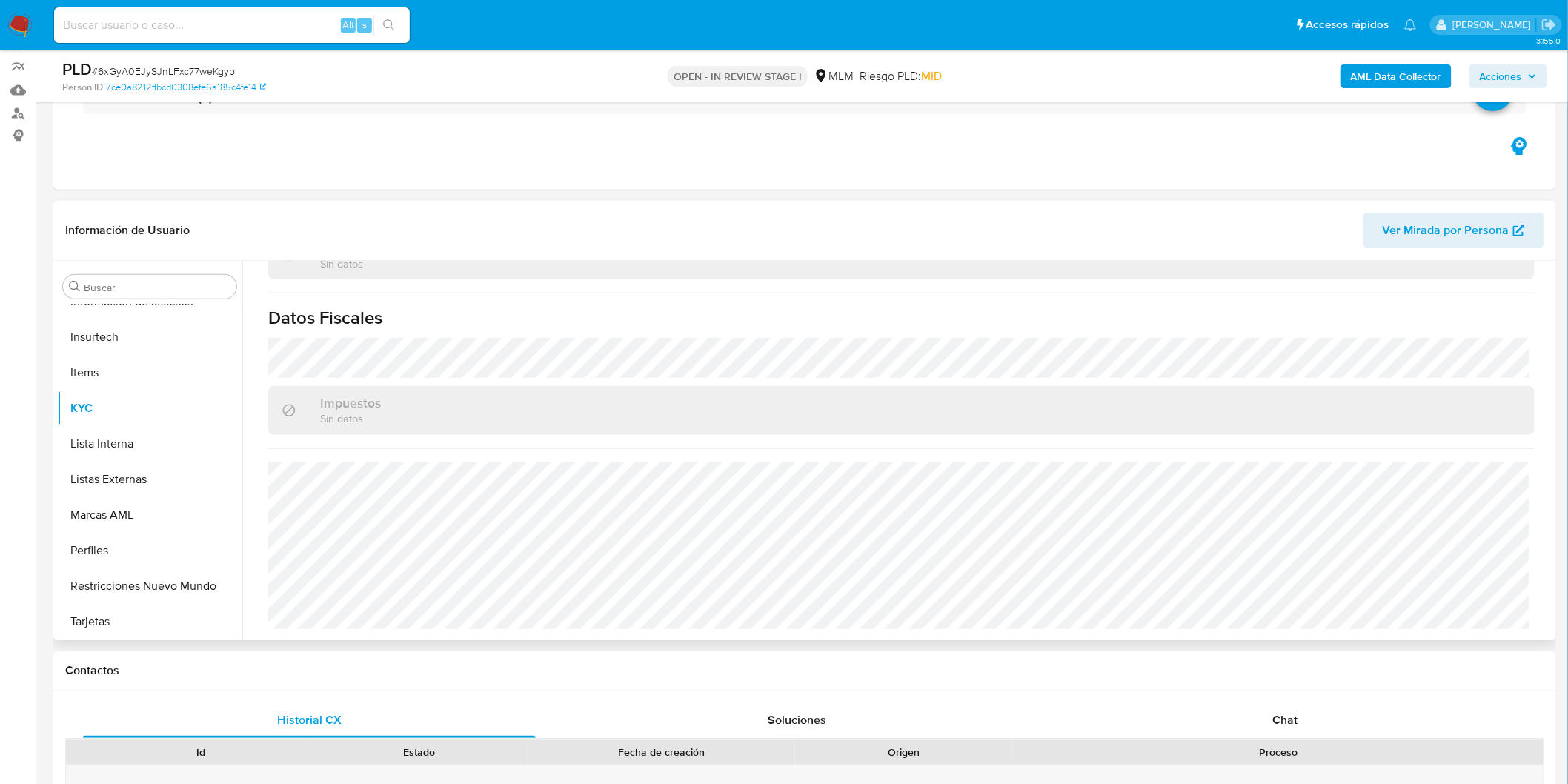
scroll to position [164, 0]
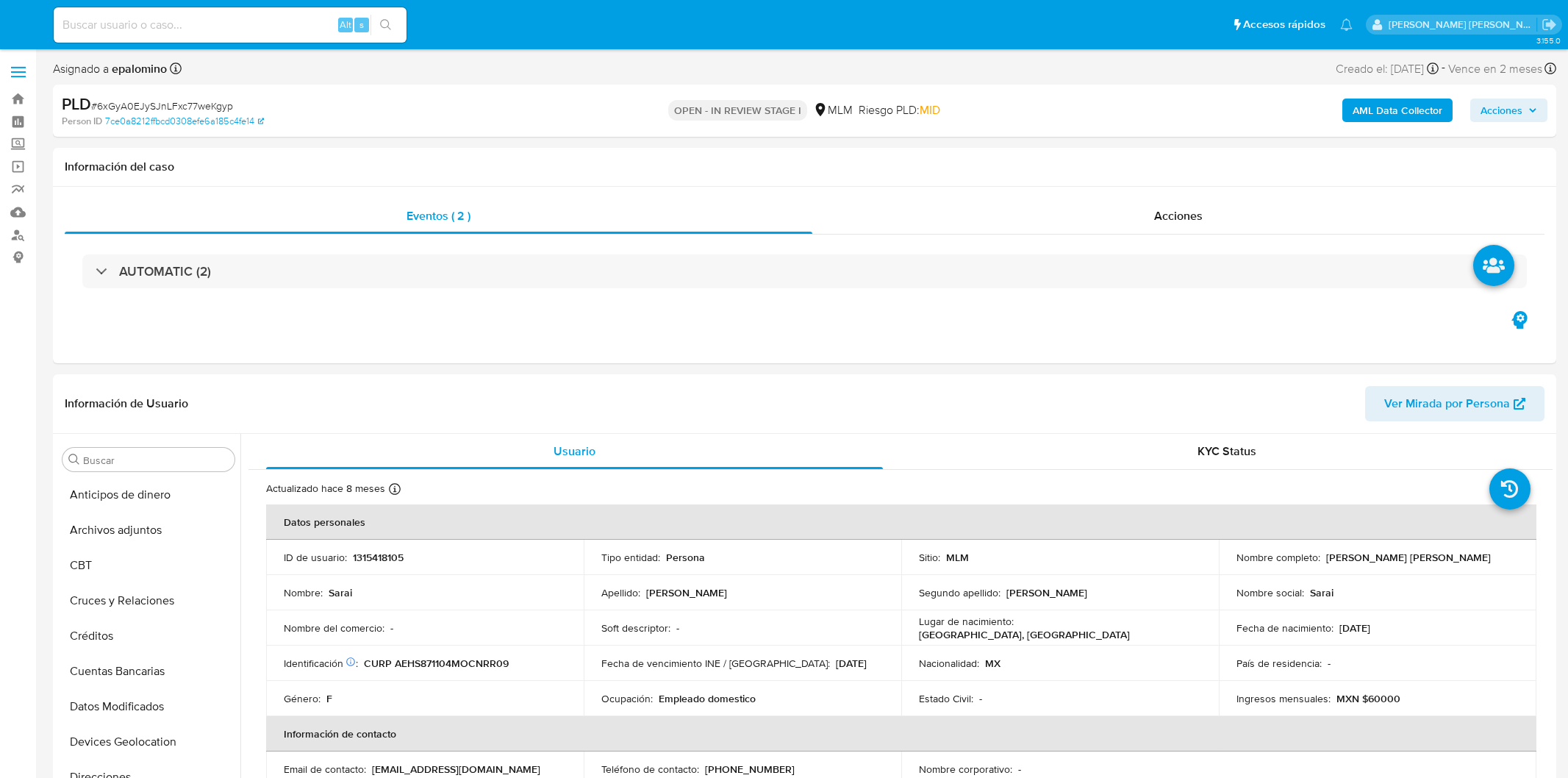
select select "10"
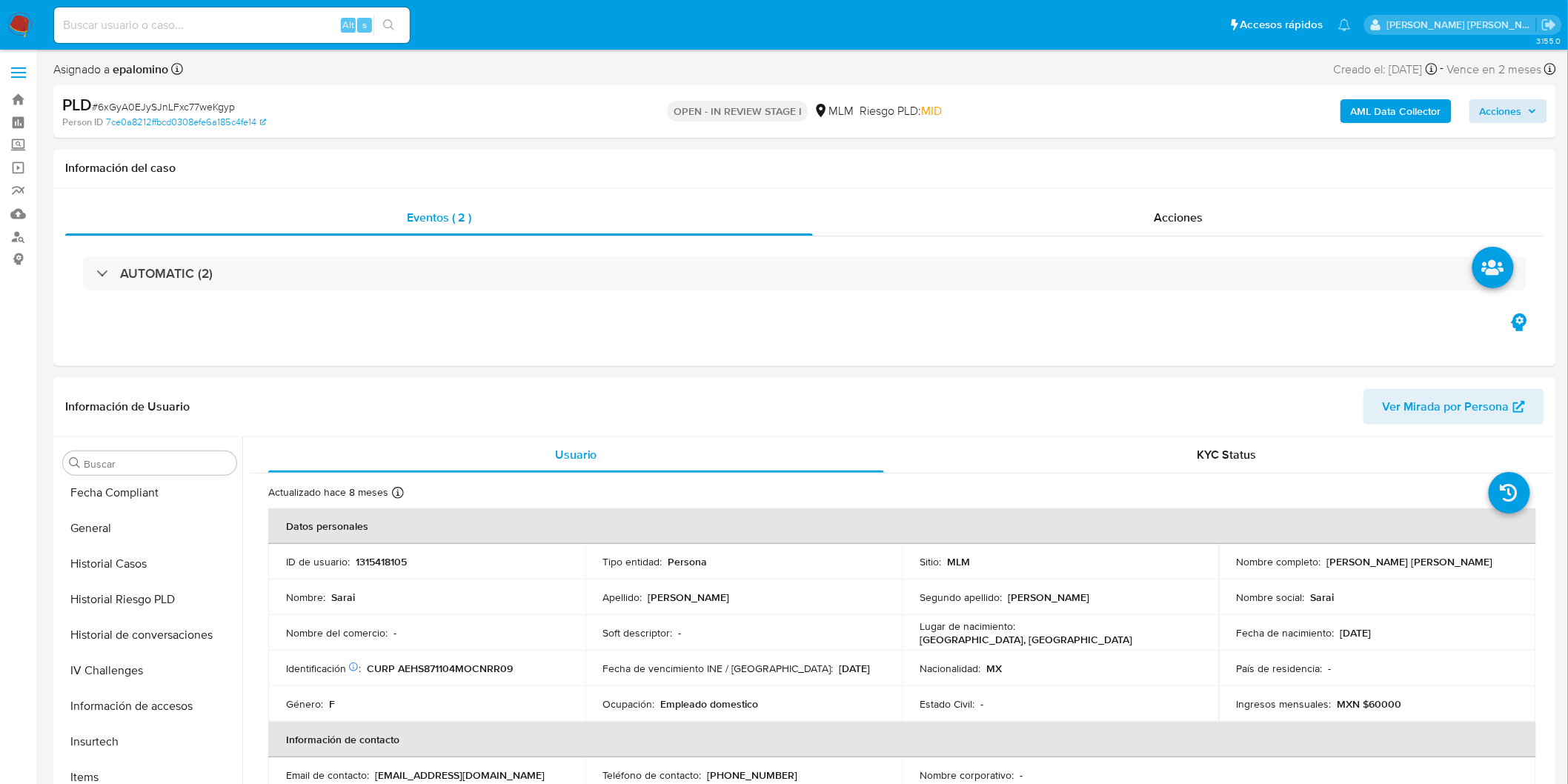
scroll to position [625, 0]
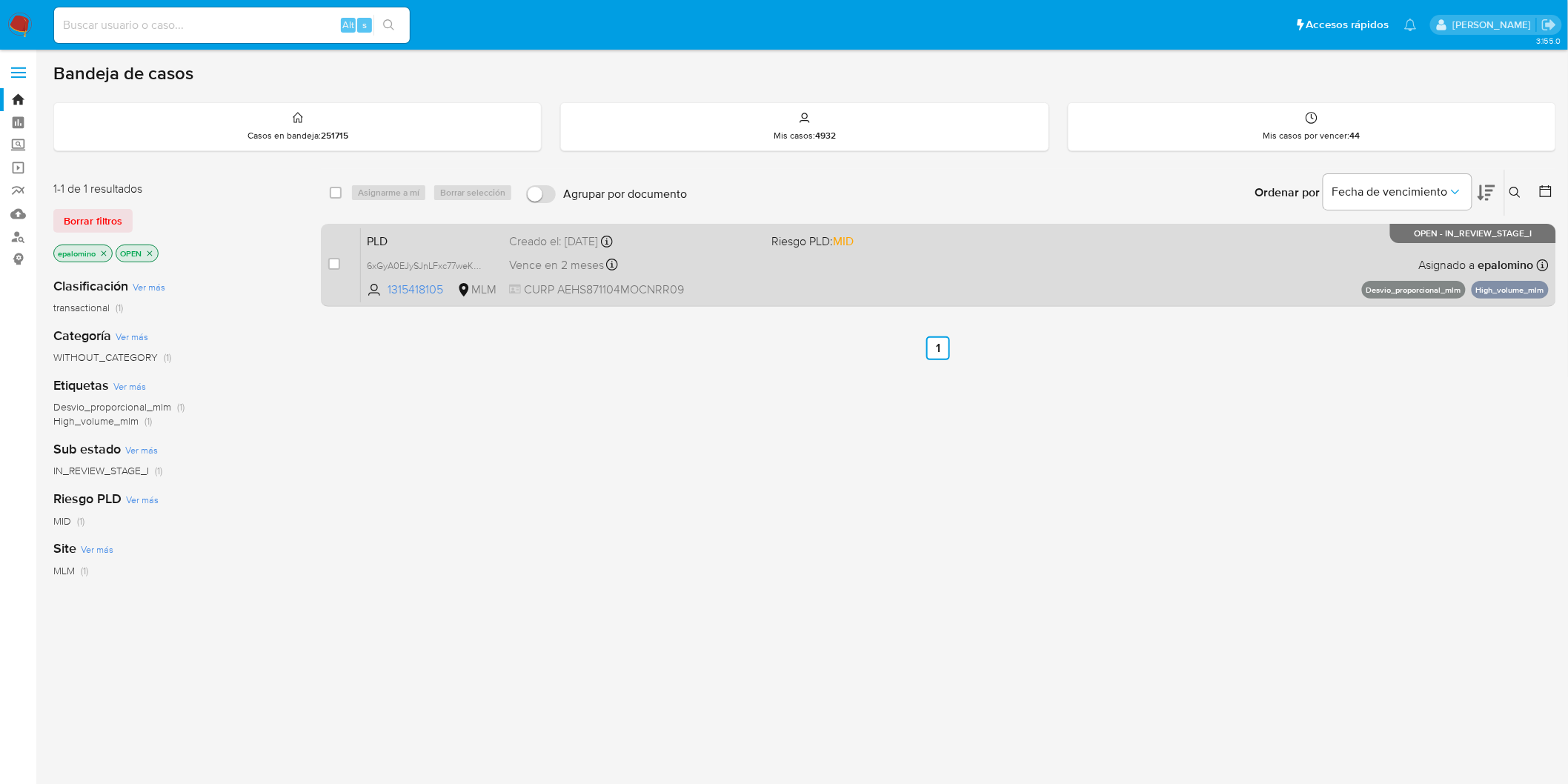
click at [388, 235] on span "PLD" at bounding box center [432, 240] width 130 height 20
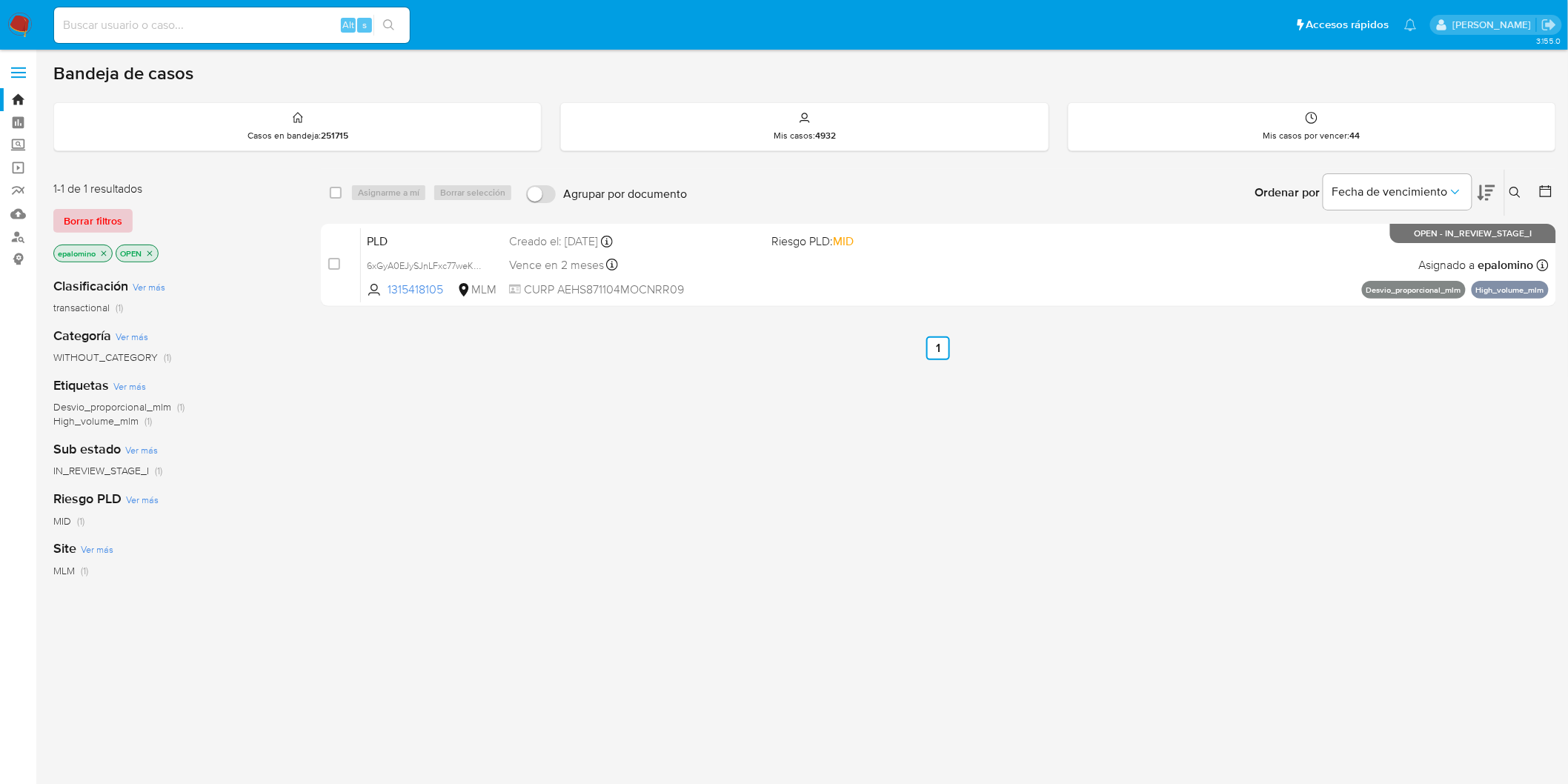
click at [84, 230] on span "Borrar filtros" at bounding box center [93, 221] width 59 height 21
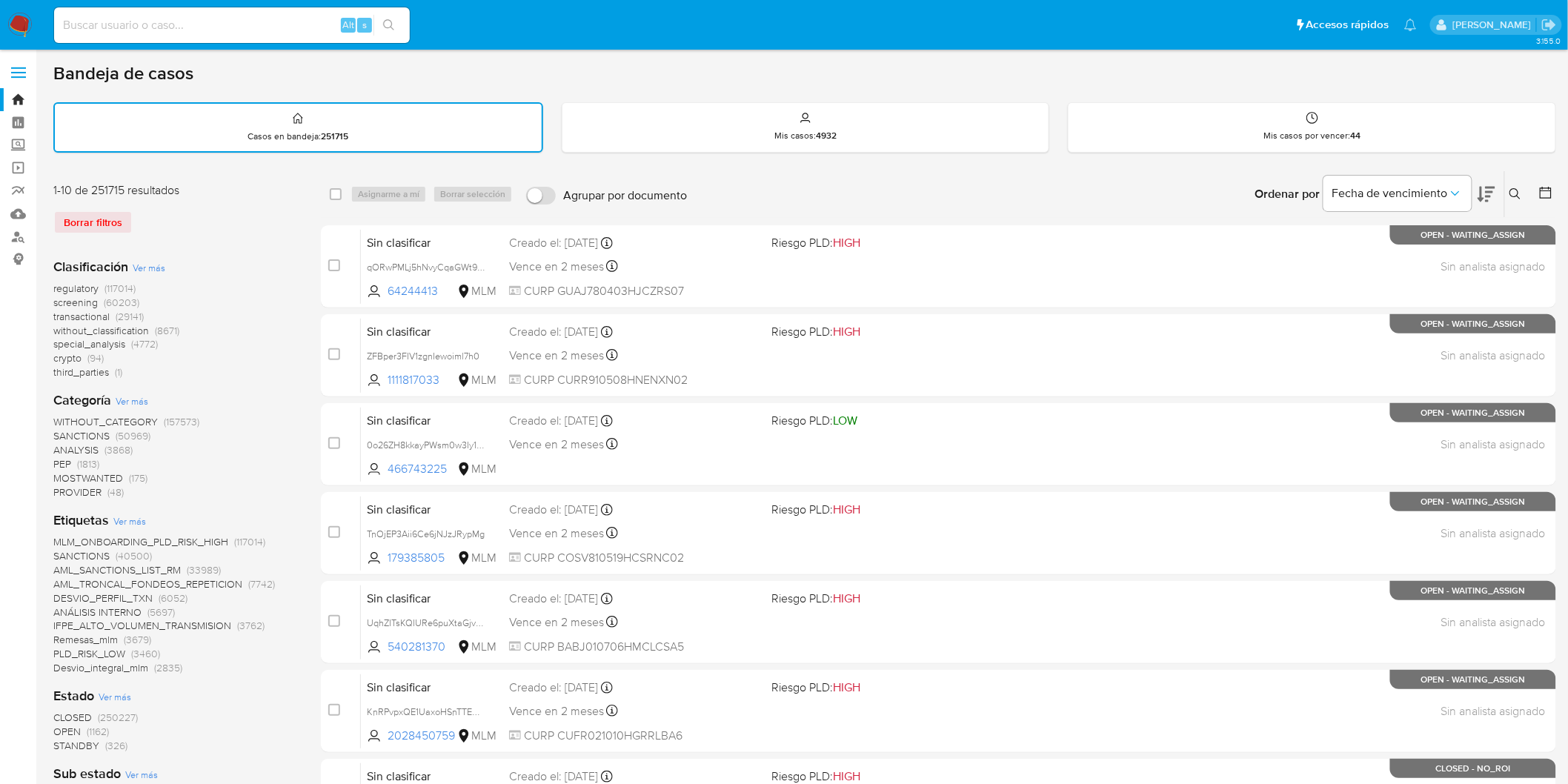
click at [23, 24] on img at bounding box center [20, 25] width 25 height 25
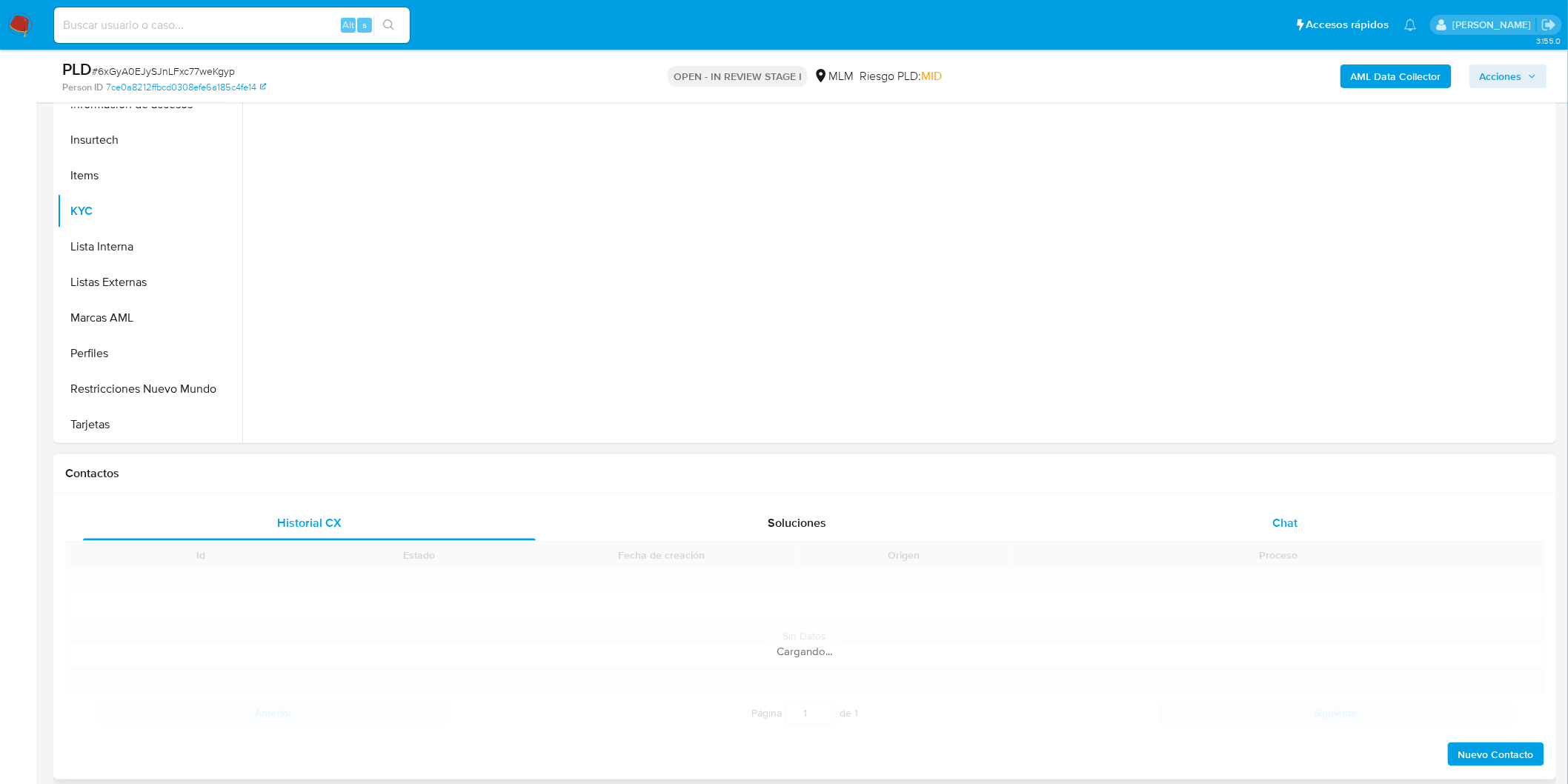
scroll to position [411, 0]
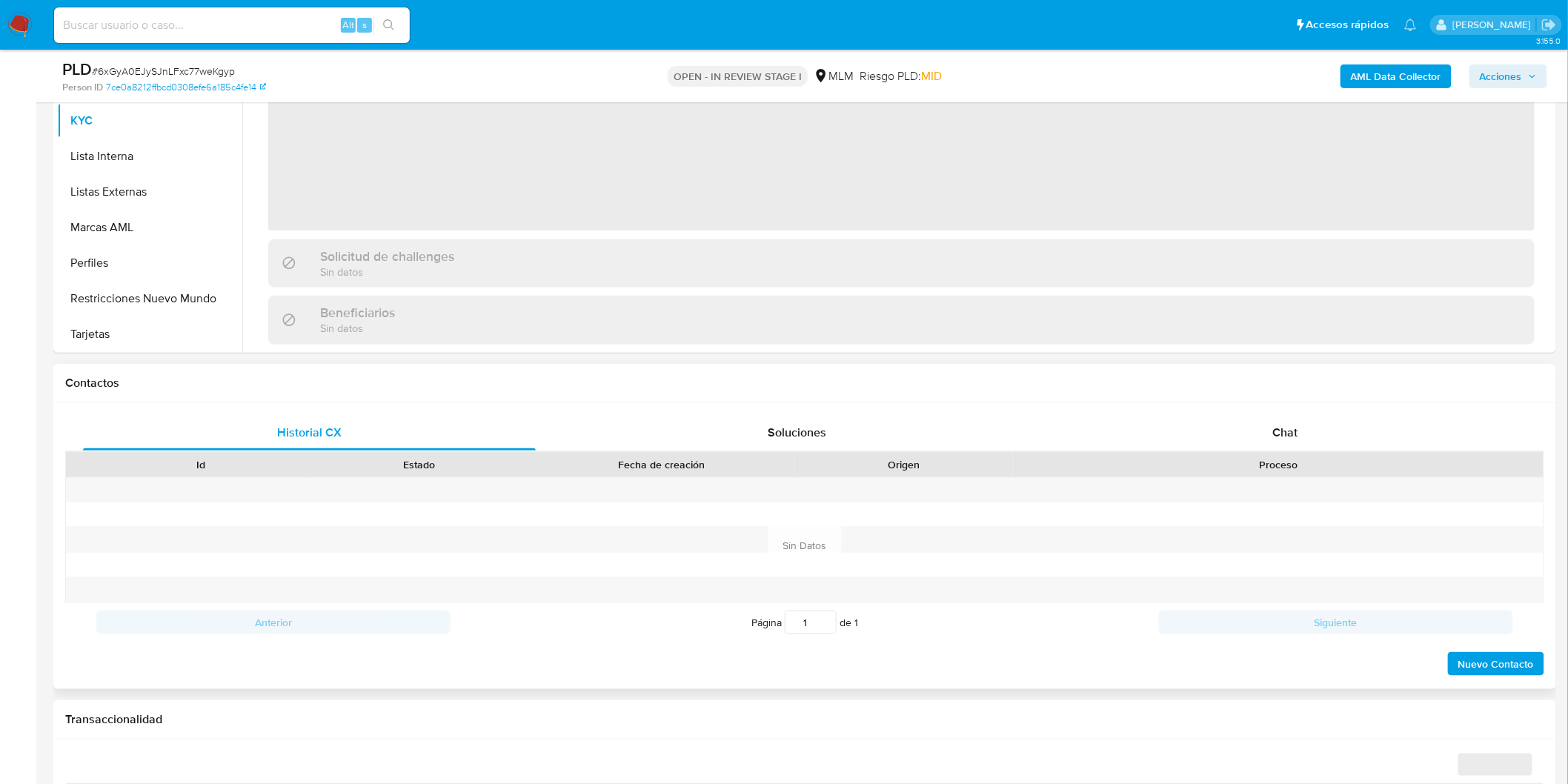
click at [1280, 410] on div "Historial CX Soluciones Chat Id Estado Fecha de creación Origen Proceso Anterio…" at bounding box center [805, 546] width 1503 height 286
click at [1280, 424] on span "Chat" at bounding box center [1285, 432] width 25 height 17
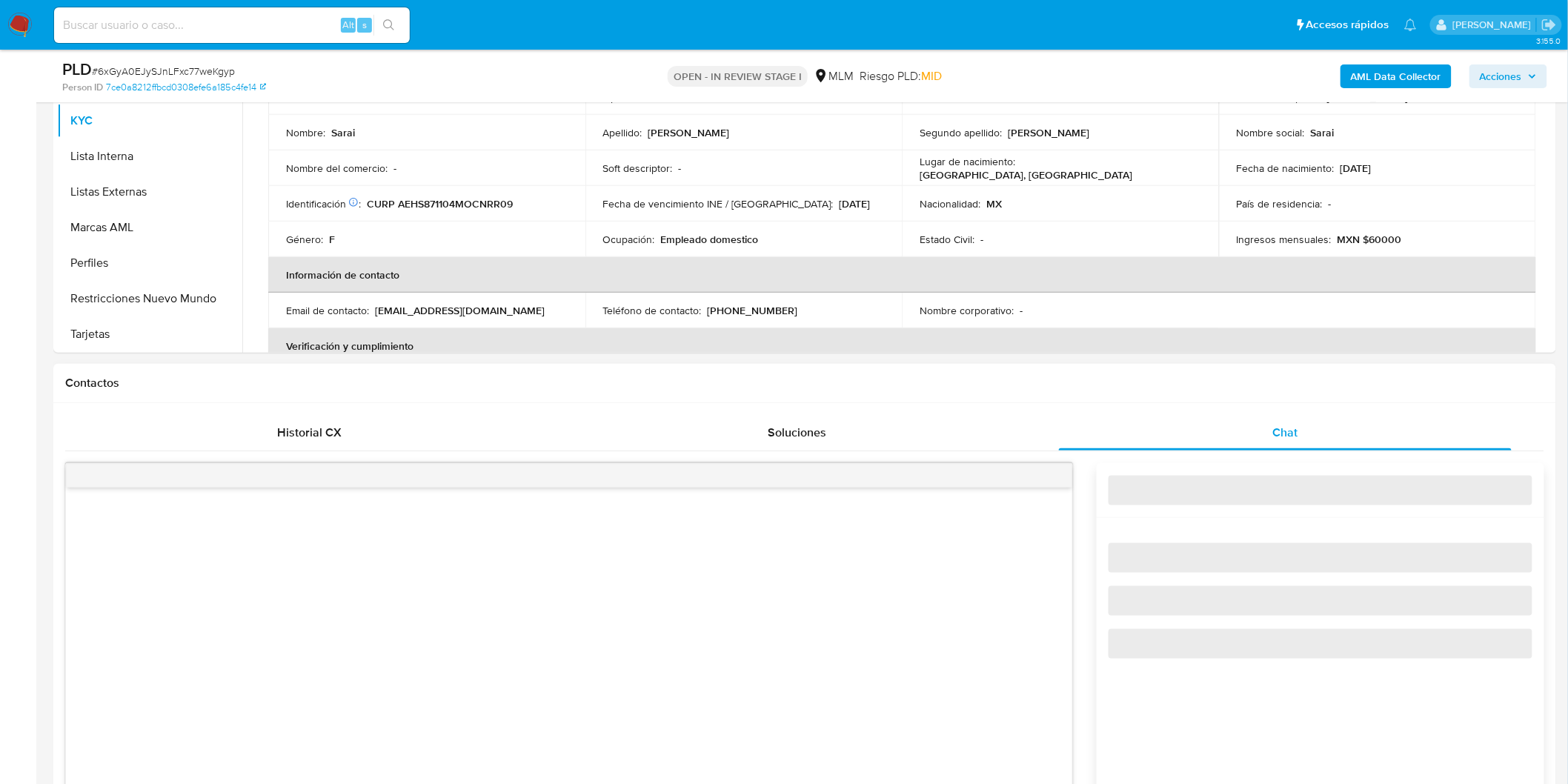
scroll to position [741, 0]
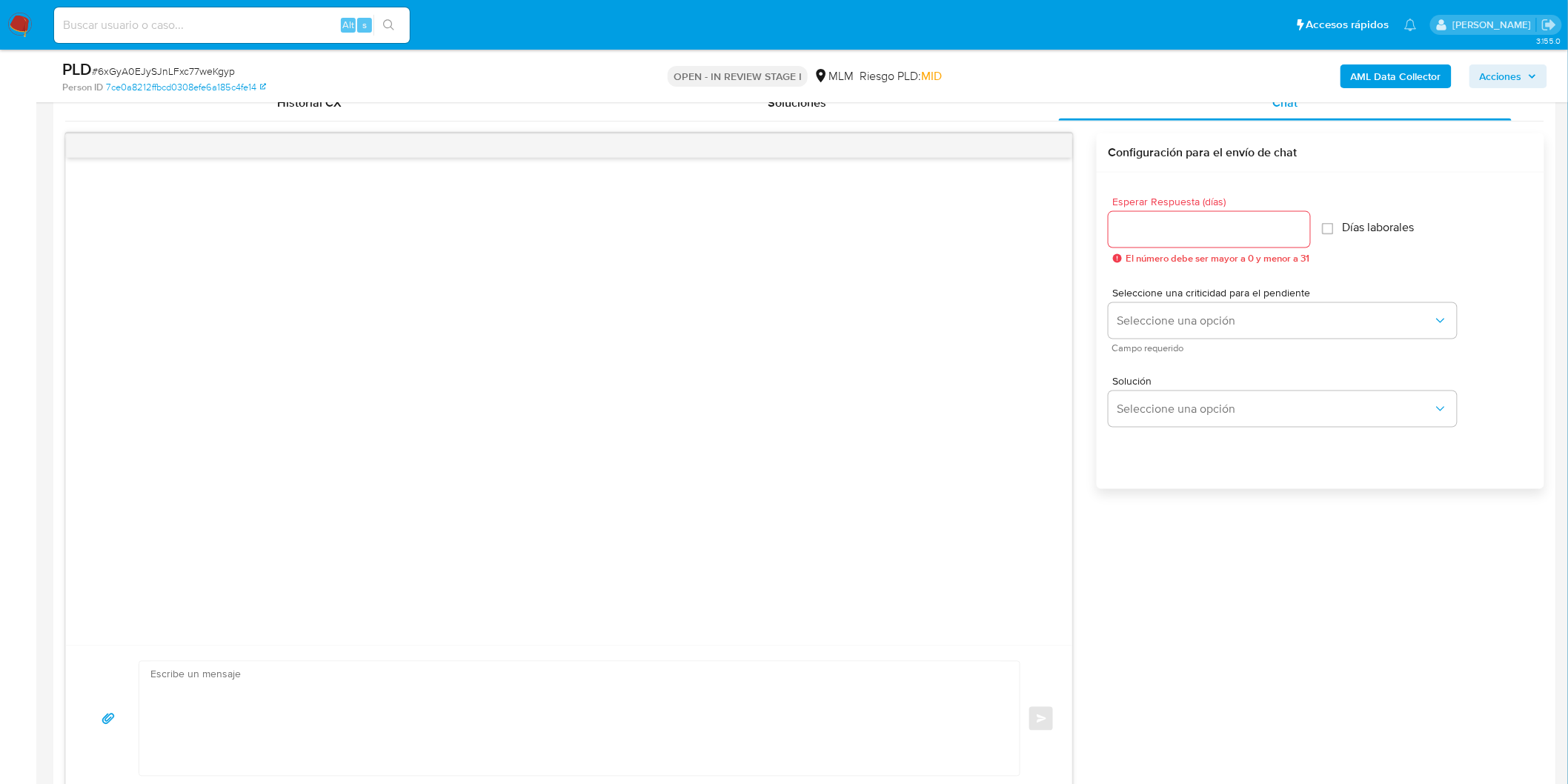
select select "10"
click at [1175, 233] on input "Esperar Respuesta (días)" at bounding box center [1210, 230] width 202 height 20
type input "5"
click at [1173, 309] on button "Seleccione una opción" at bounding box center [1283, 320] width 348 height 35
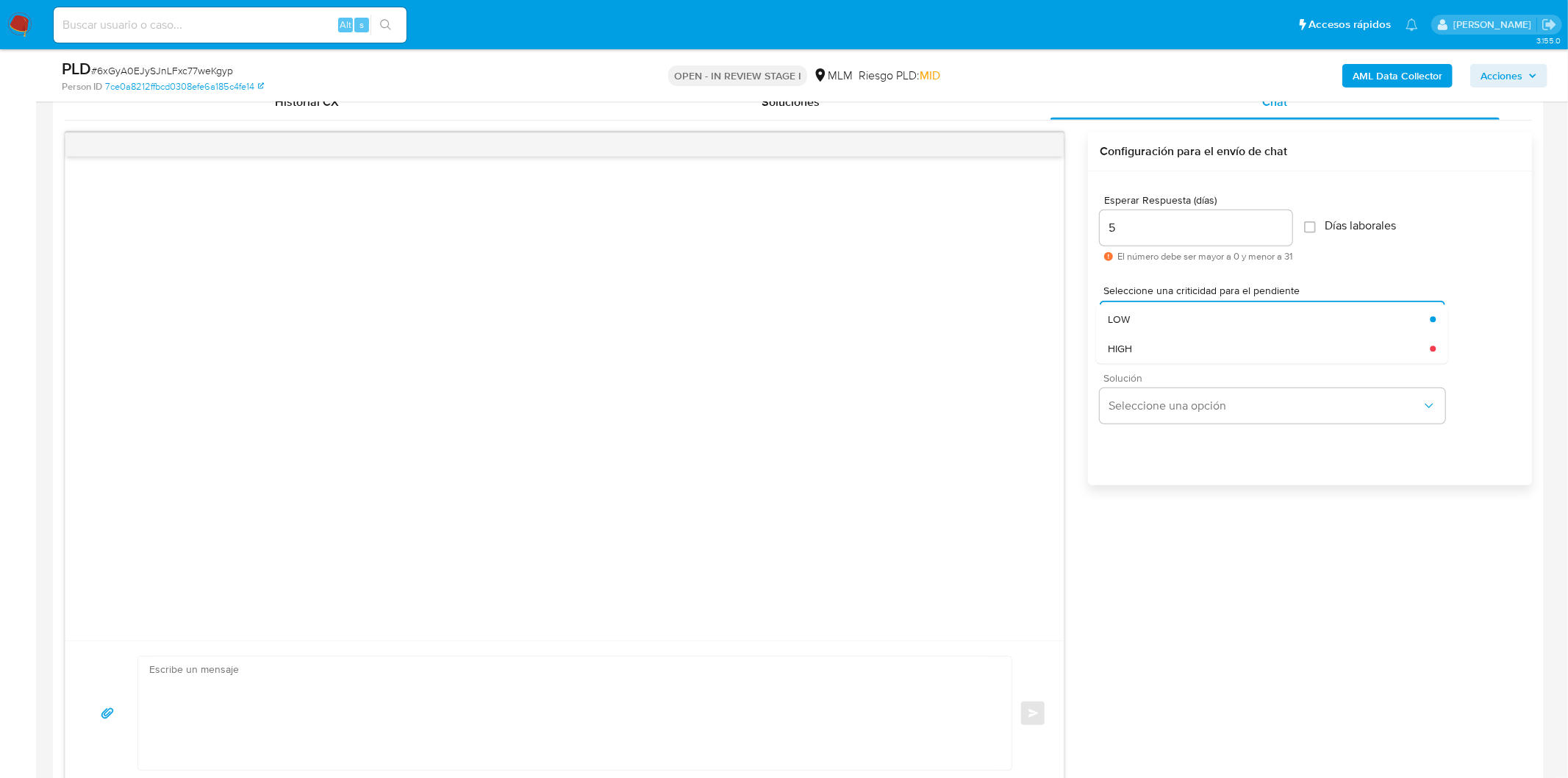
click at [1156, 345] on div "HIGH" at bounding box center [1268, 348] width 322 height 29
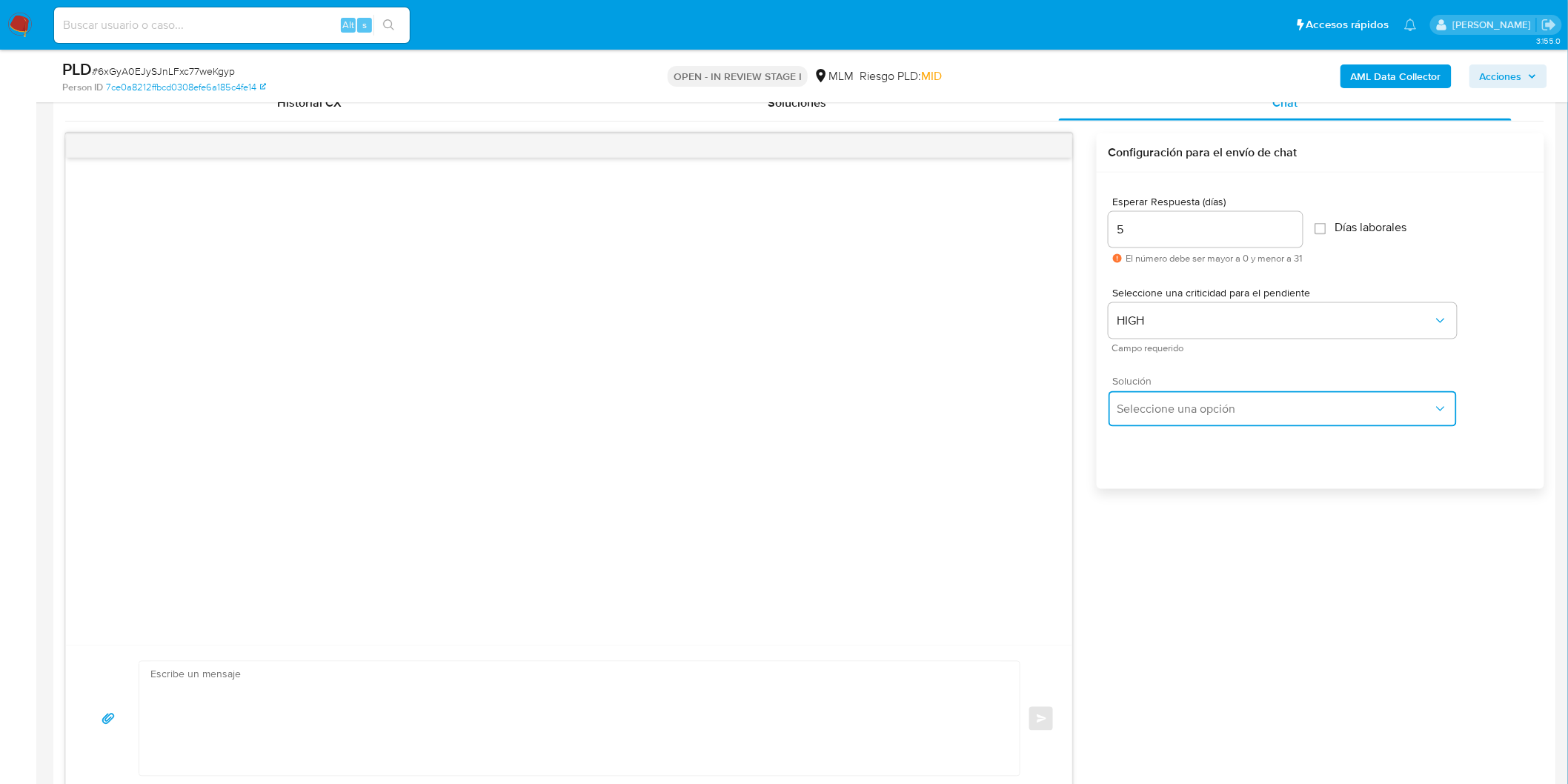
click at [1151, 417] on button "Seleccione una opción" at bounding box center [1283, 408] width 348 height 35
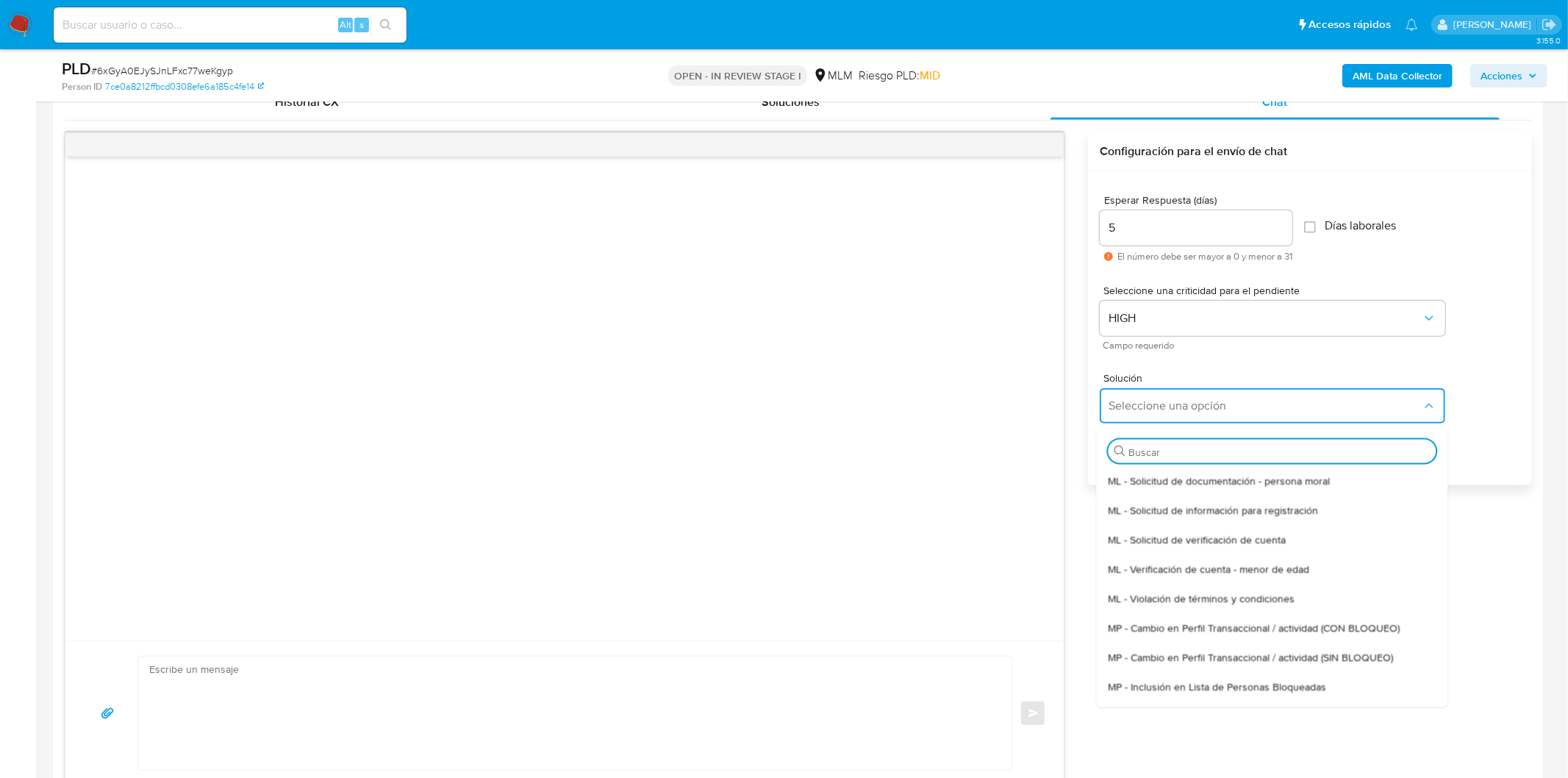
click at [1174, 537] on span "ML - Solicitud de verificación de cuenta" at bounding box center [1197, 539] width 178 height 13
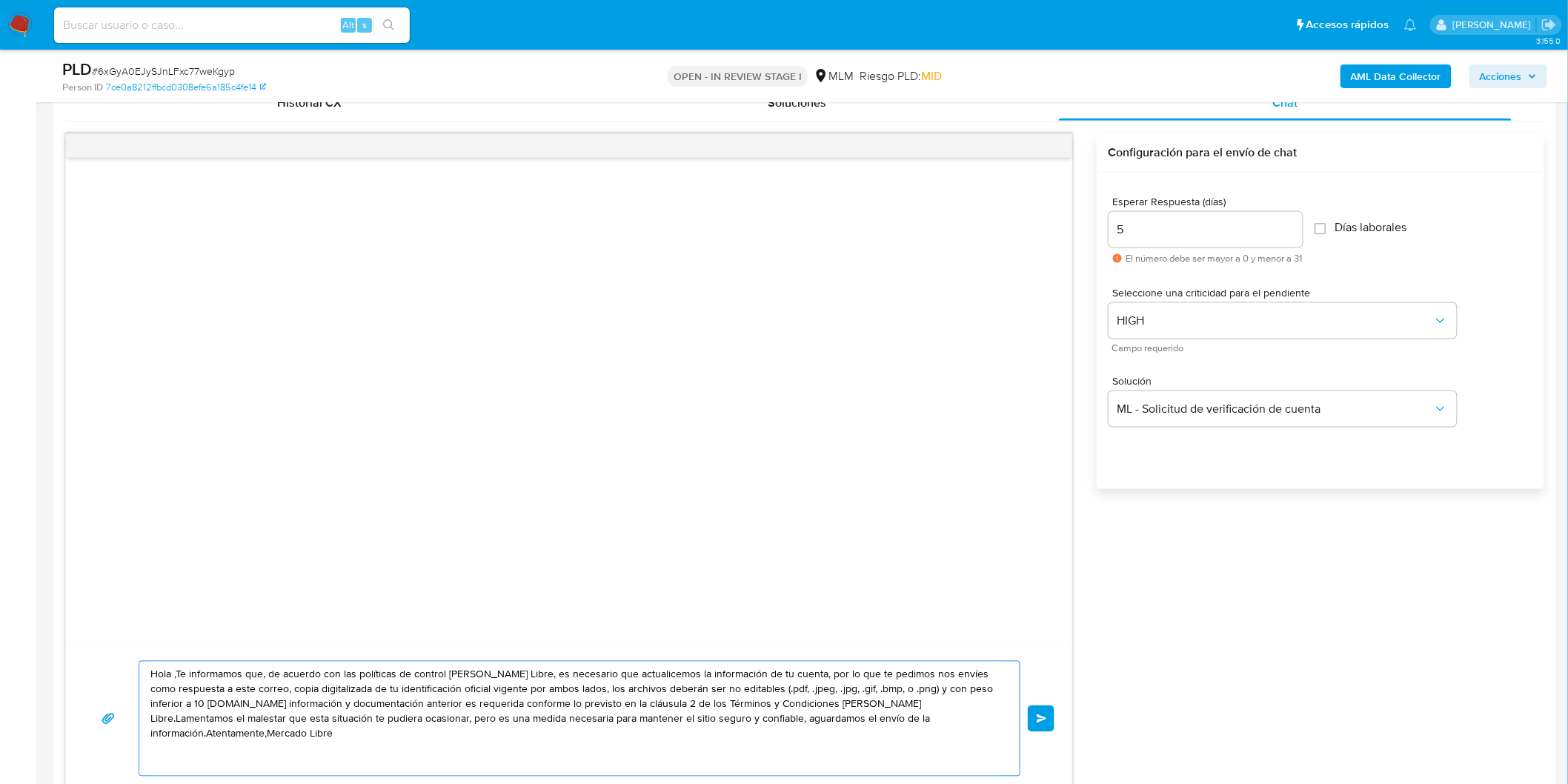
drag, startPoint x: 937, startPoint y: 721, endPoint x: 72, endPoint y: 654, distance: 867.6
click at [72, 654] on div "Hola ,Te informamos que, de acuerdo con las políticas de control [PERSON_NAME] …" at bounding box center [570, 718] width 1007 height 146
paste textarea "Loremips Dolor Sitame Consectet. Ad elitseddoei tem in ut laboreetdolo ma aliqu…"
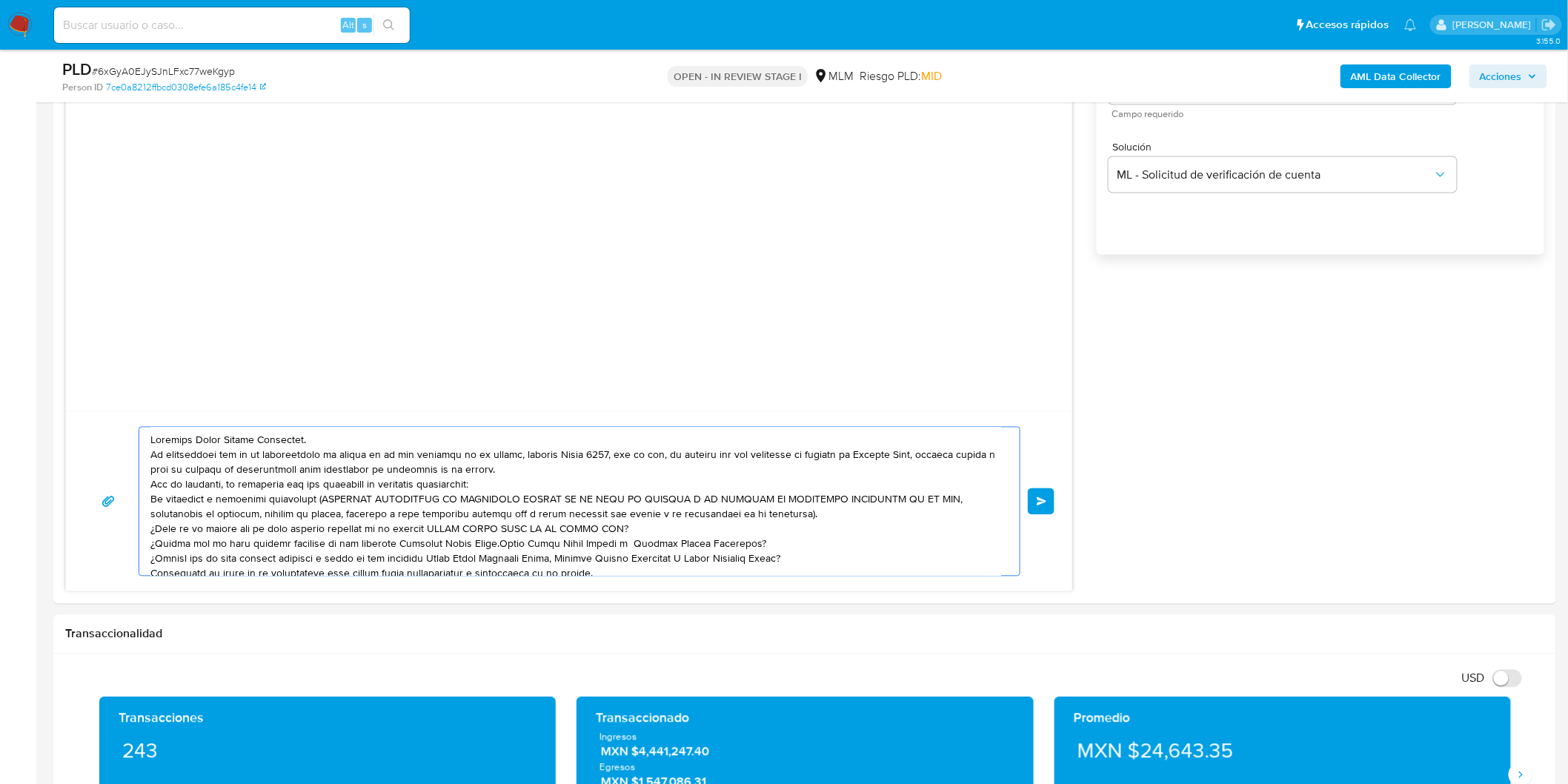
scroll to position [1108, 0]
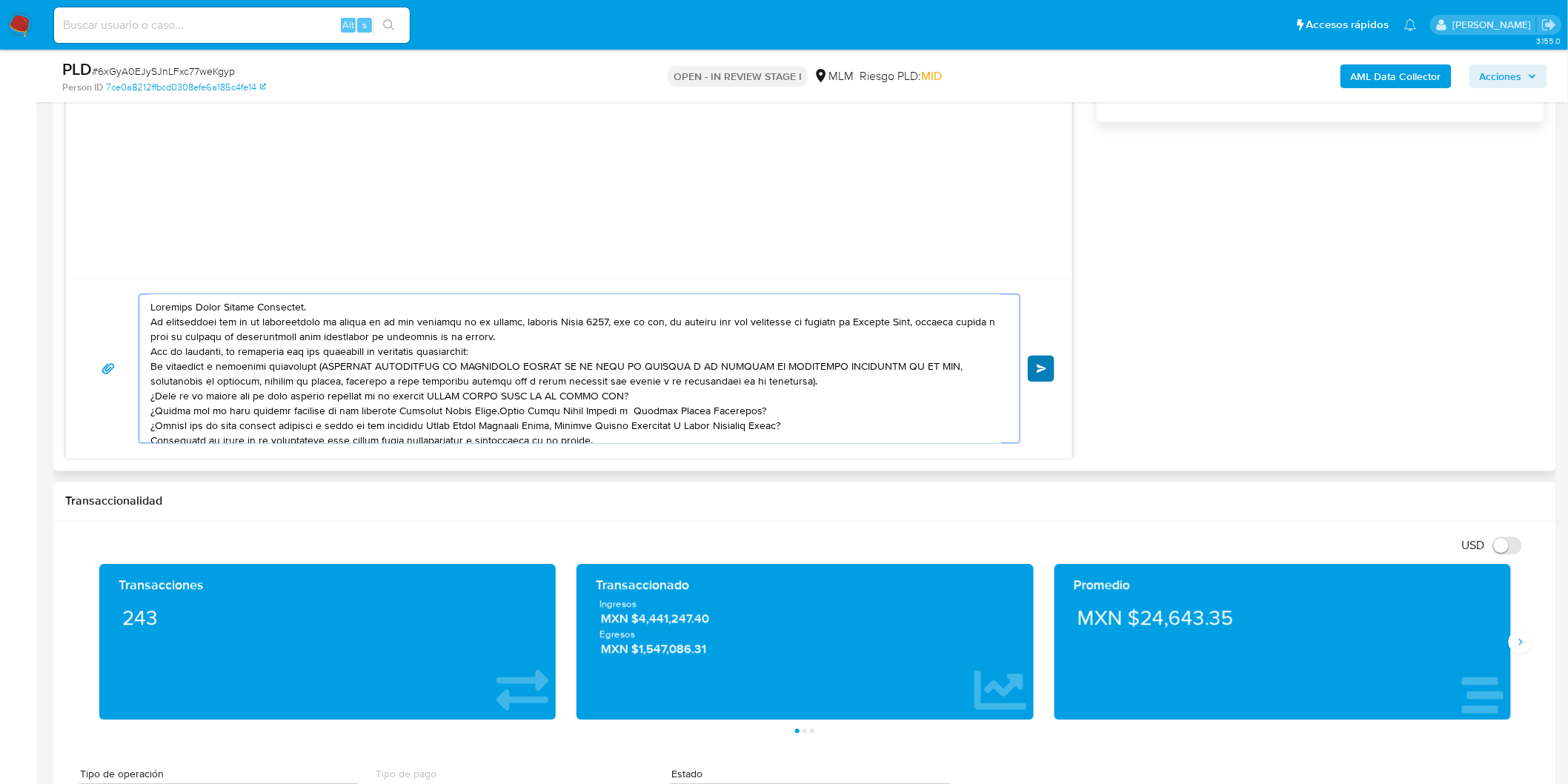
type textarea "Loremips Dolor Sitame Consectet. Ad elitseddoei tem in ut laboreetdolo ma aliqu…"
click at [1039, 368] on span "Enviar" at bounding box center [1042, 369] width 11 height 9
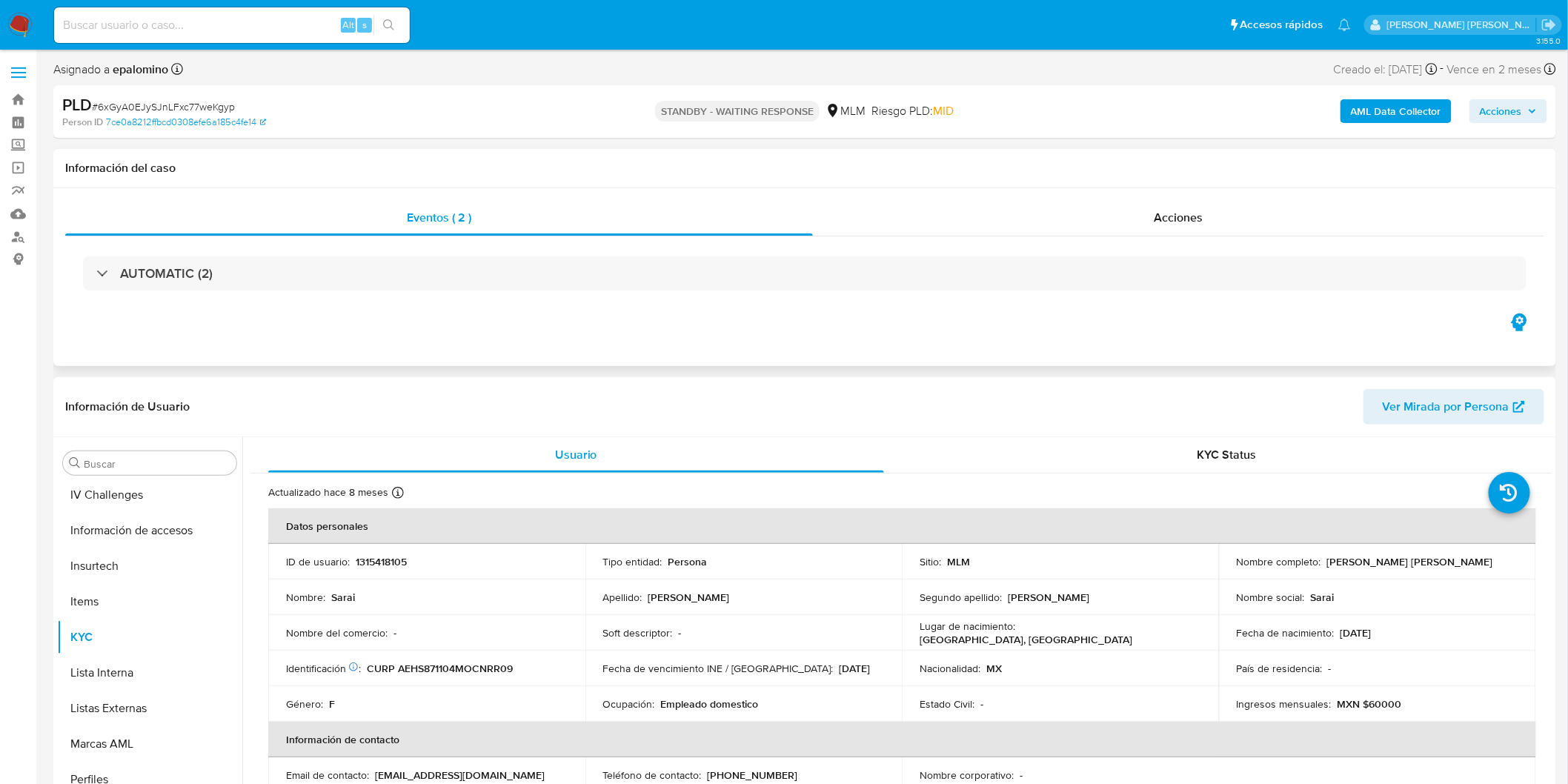
scroll to position [625, 0]
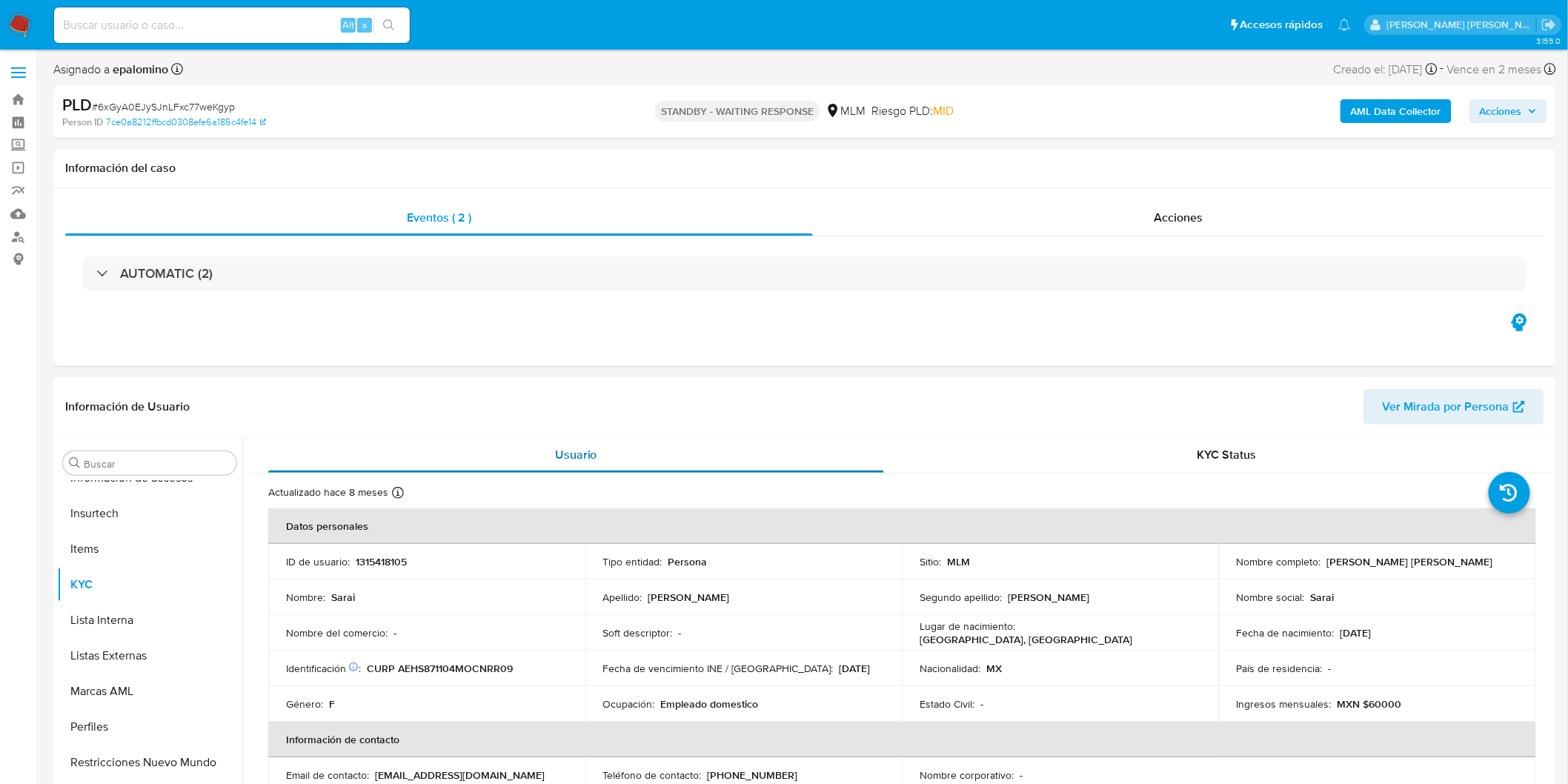
select select "10"
click at [176, 99] on span "# 6xGyA0EJySJnLFxc77weKgyp" at bounding box center [164, 107] width 143 height 15
copy span "6xGyA0EJySJnLFxc77weKgyp"
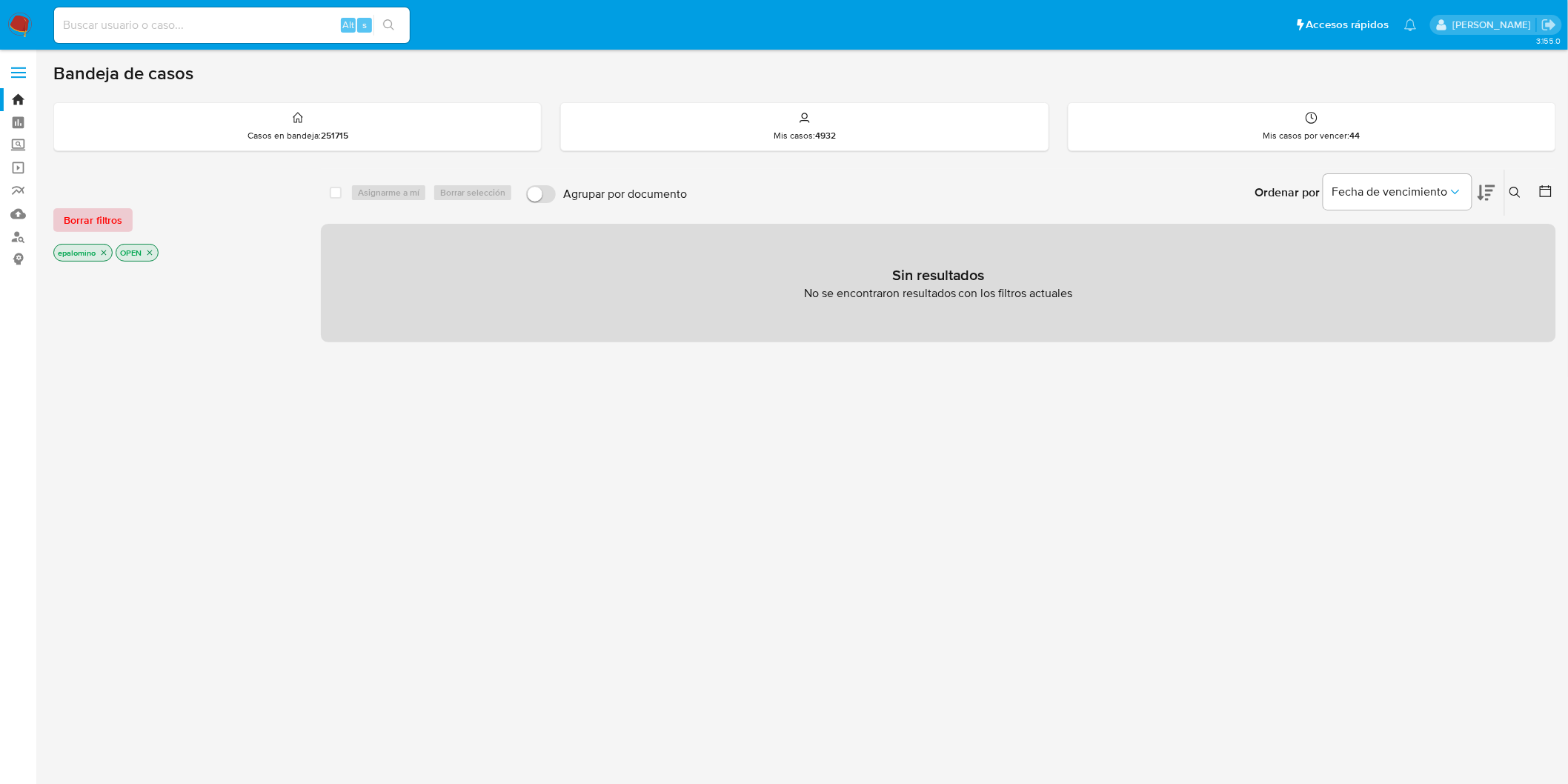
click at [86, 218] on span "Borrar filtros" at bounding box center [93, 220] width 59 height 21
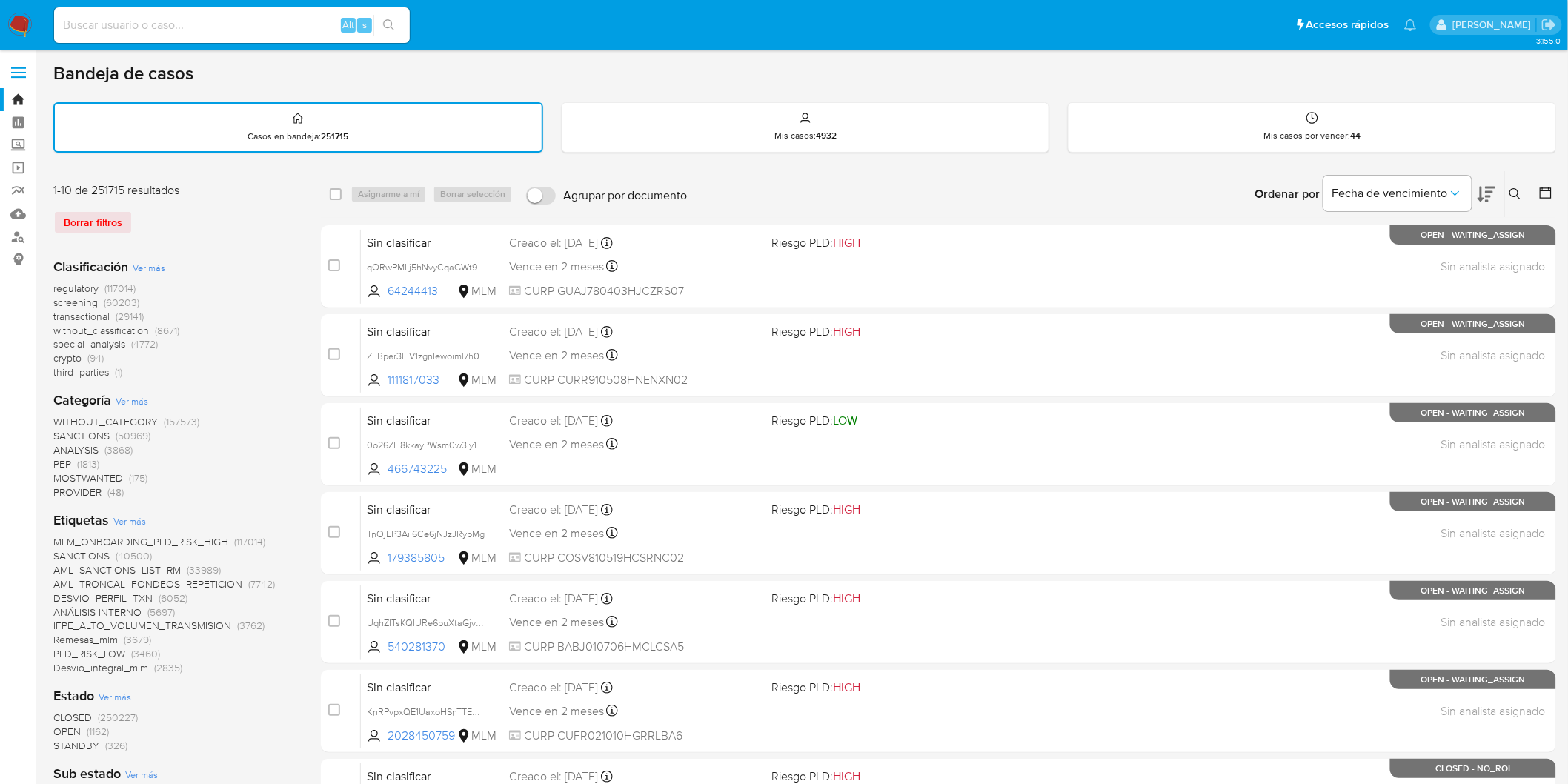
click at [20, 23] on img at bounding box center [20, 25] width 25 height 25
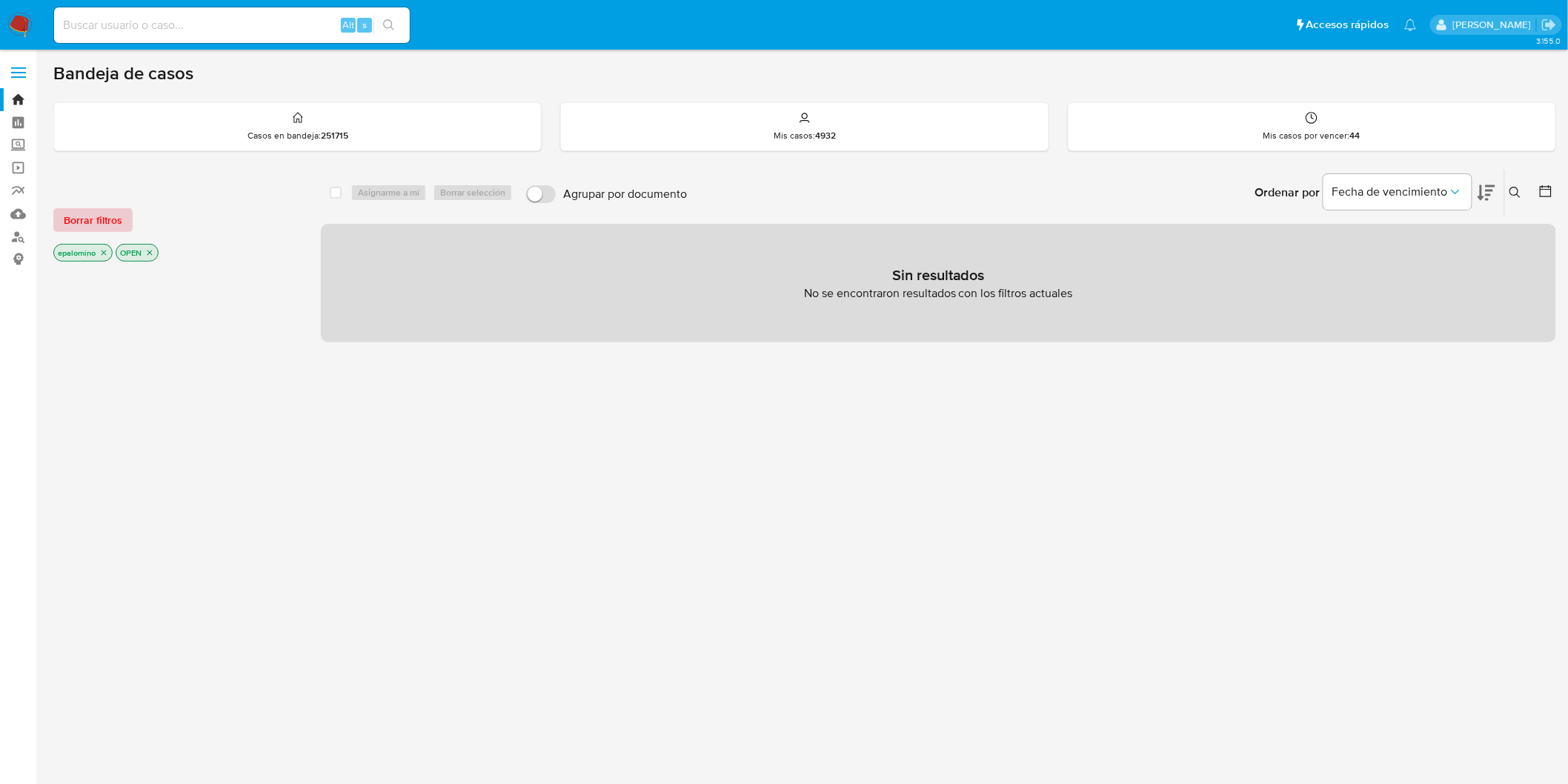
click at [93, 216] on span "Borrar filtros" at bounding box center [93, 220] width 59 height 21
